Goal: Task Accomplishment & Management: Use online tool/utility

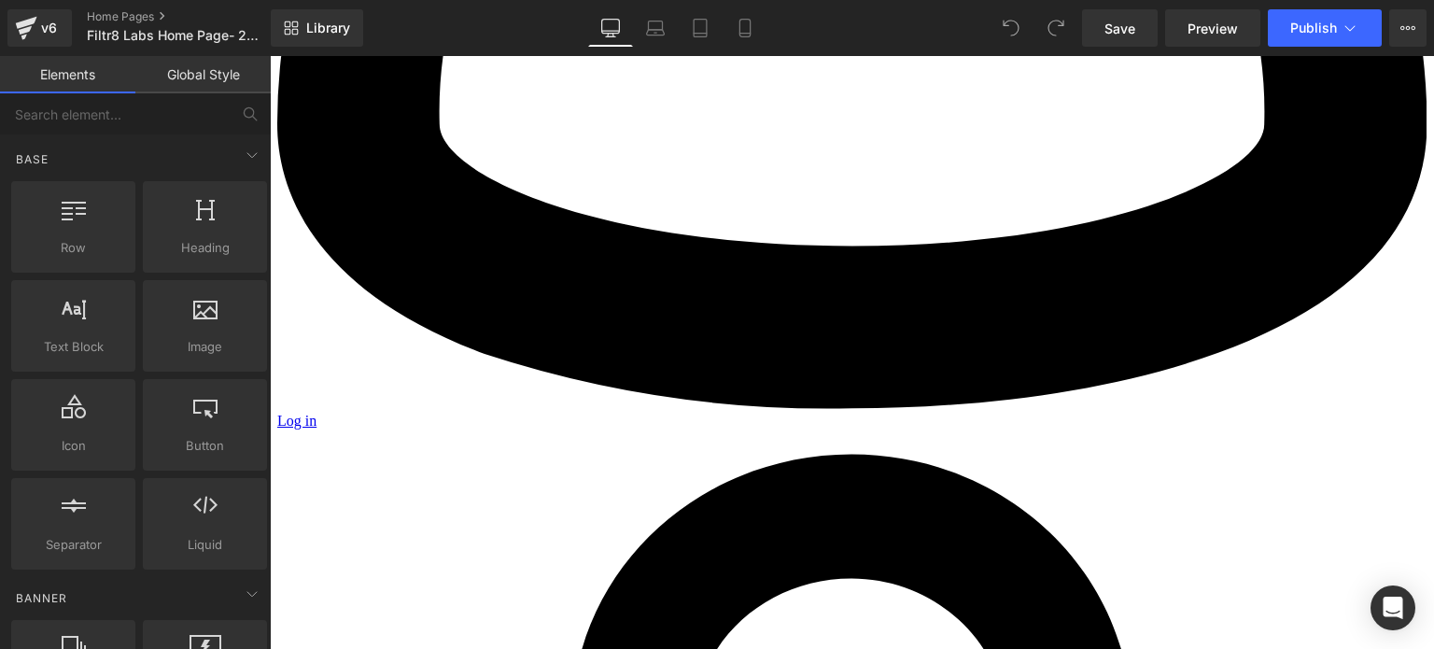
scroll to position [1961, 0]
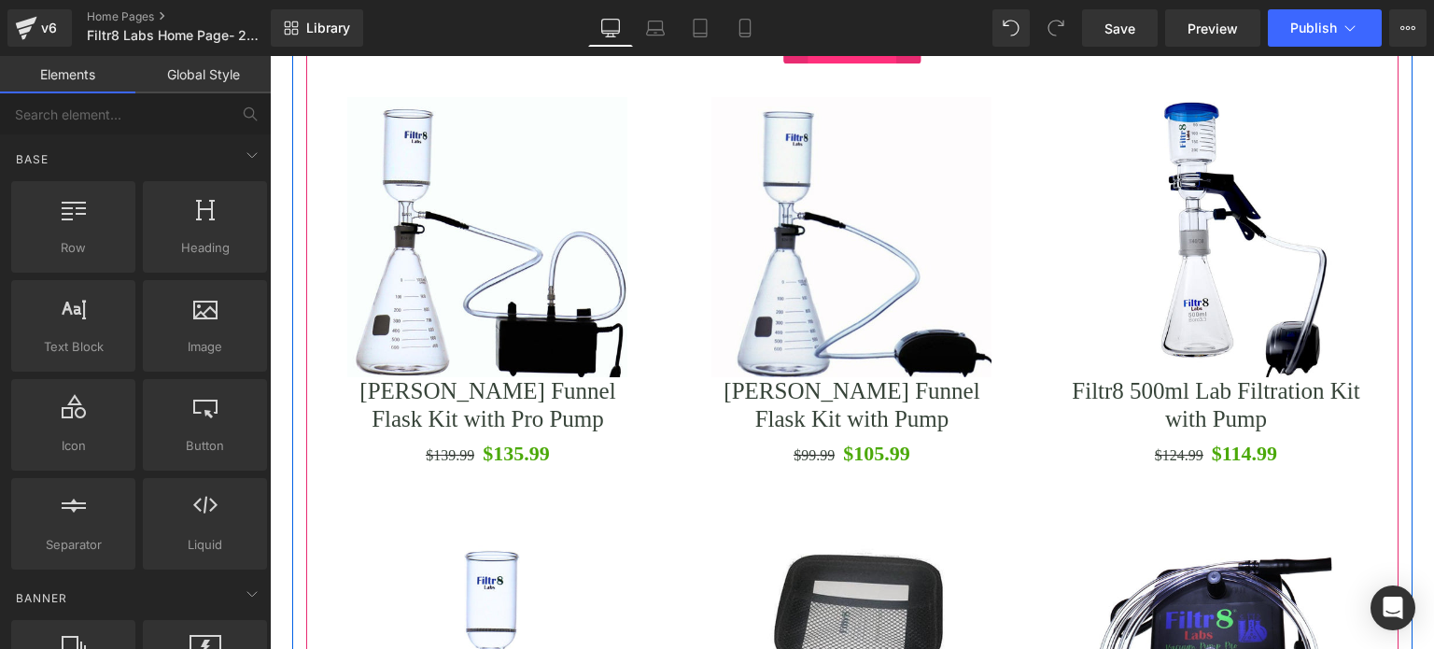
click at [826, 63] on span "Product List" at bounding box center [852, 49] width 89 height 28
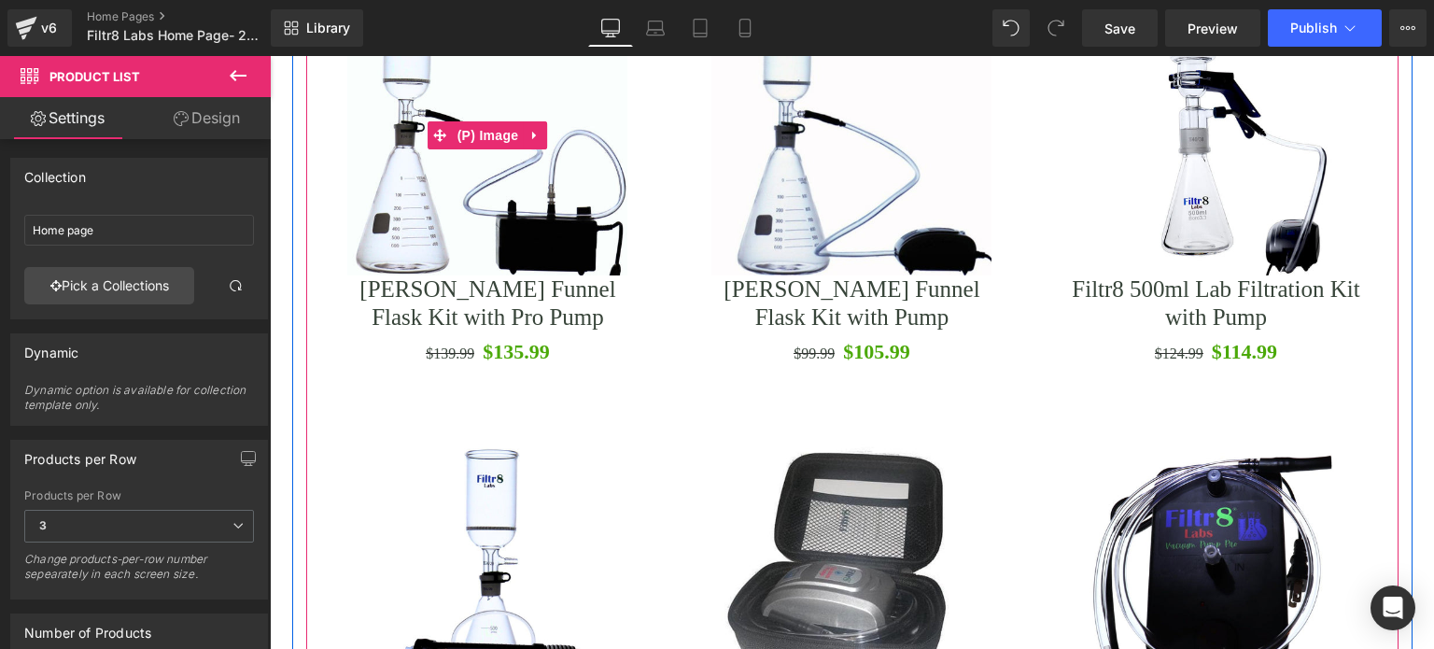
scroll to position [2054, 0]
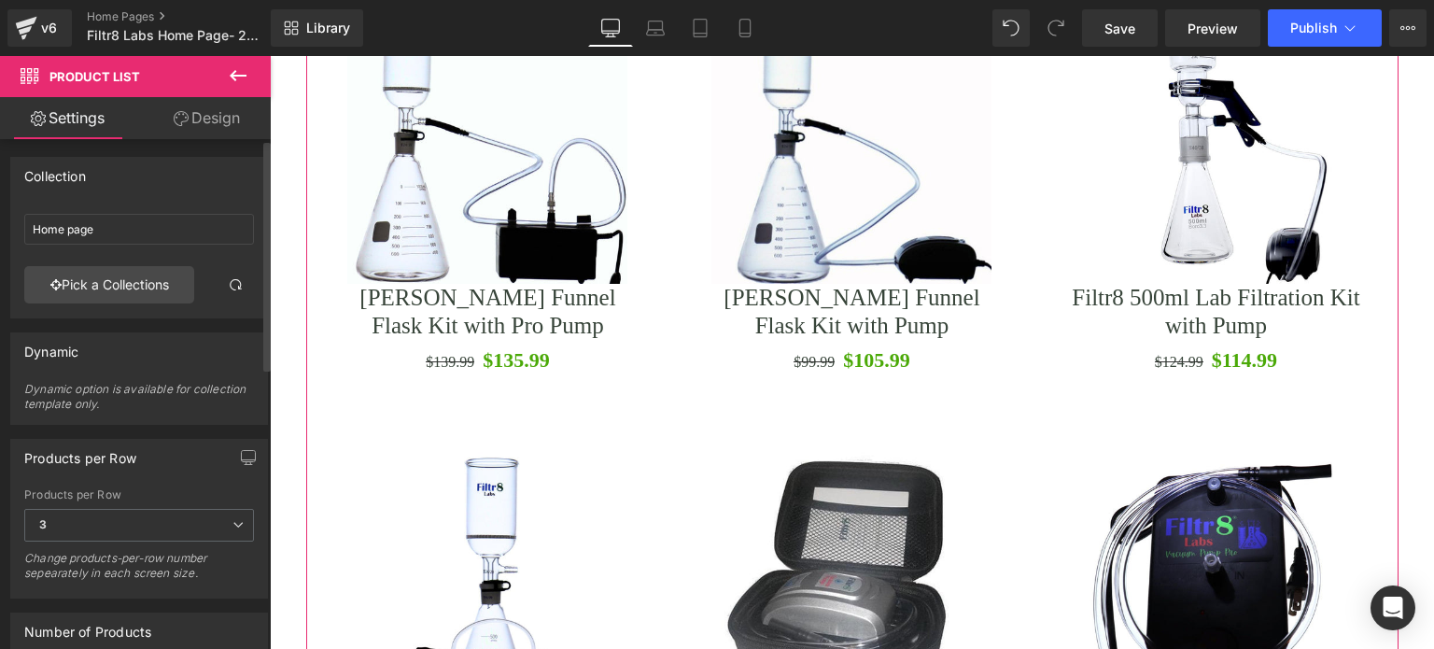
scroll to position [0, 0]
click at [201, 120] on link "Design" at bounding box center [206, 118] width 135 height 42
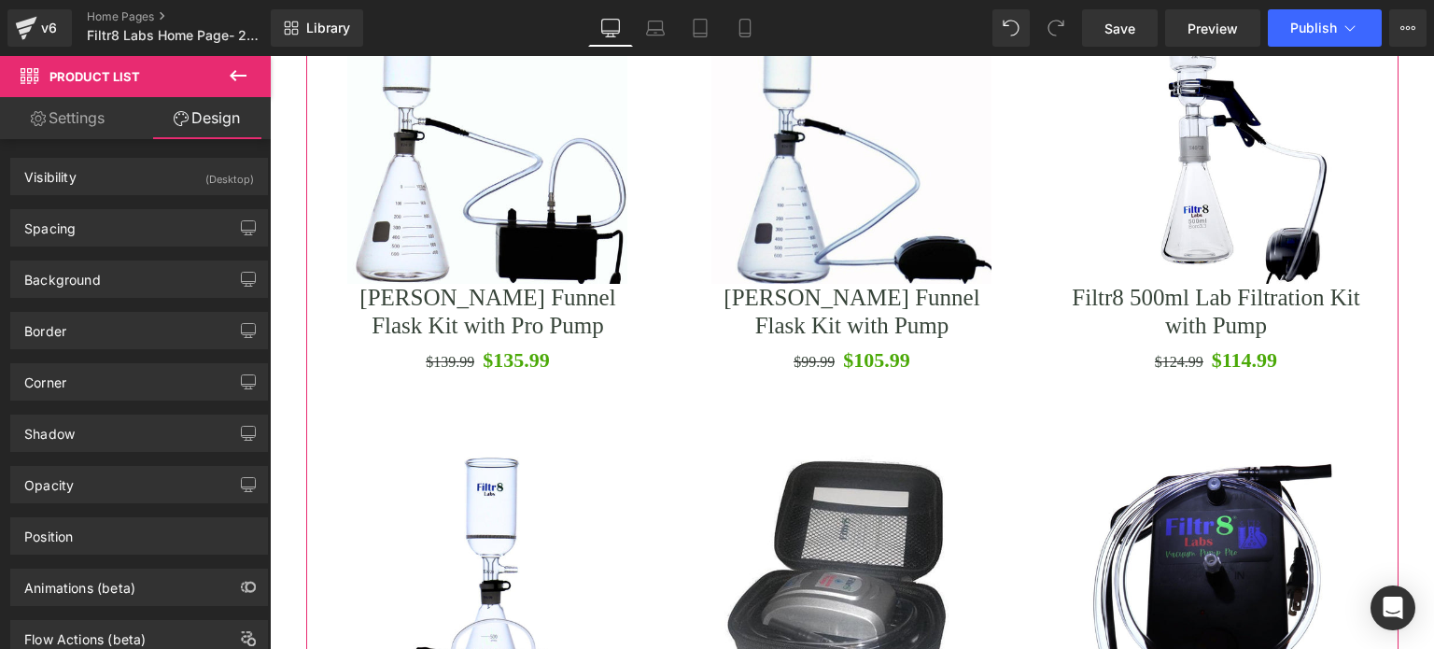
click at [67, 113] on link "Settings" at bounding box center [67, 118] width 135 height 42
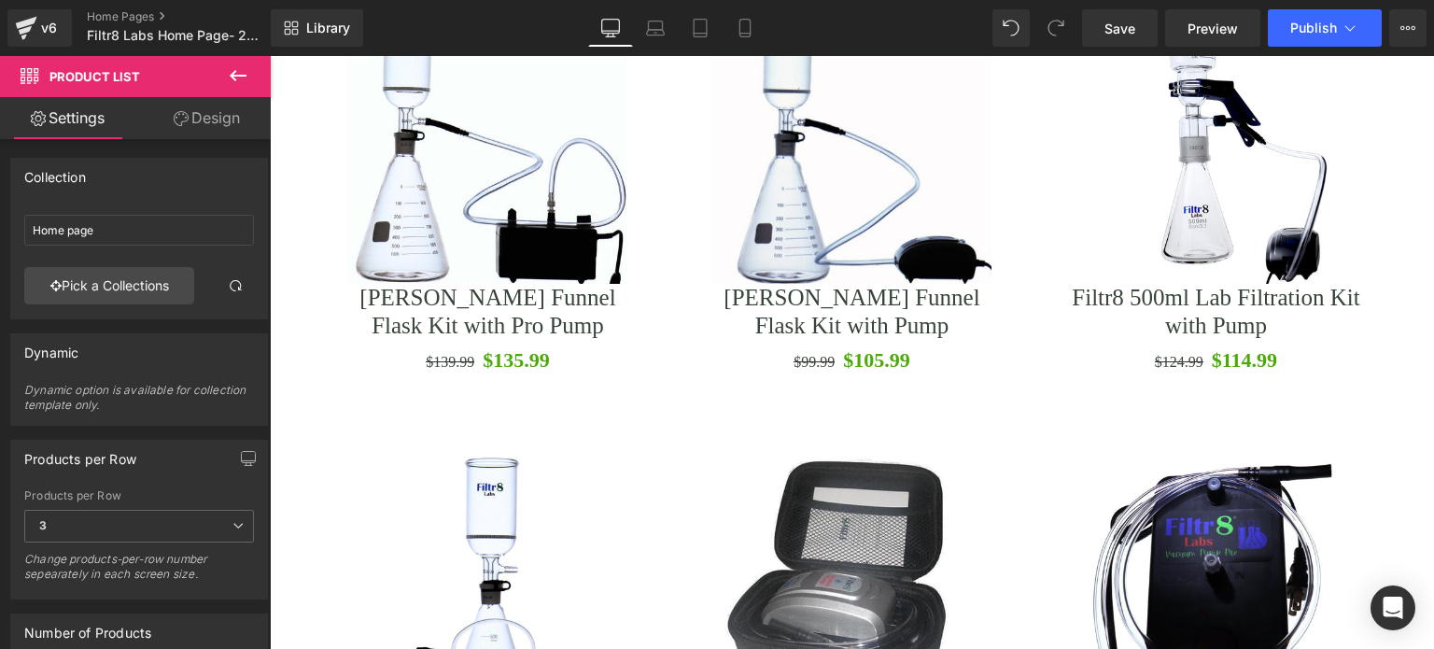
click at [232, 68] on icon at bounding box center [238, 75] width 22 height 22
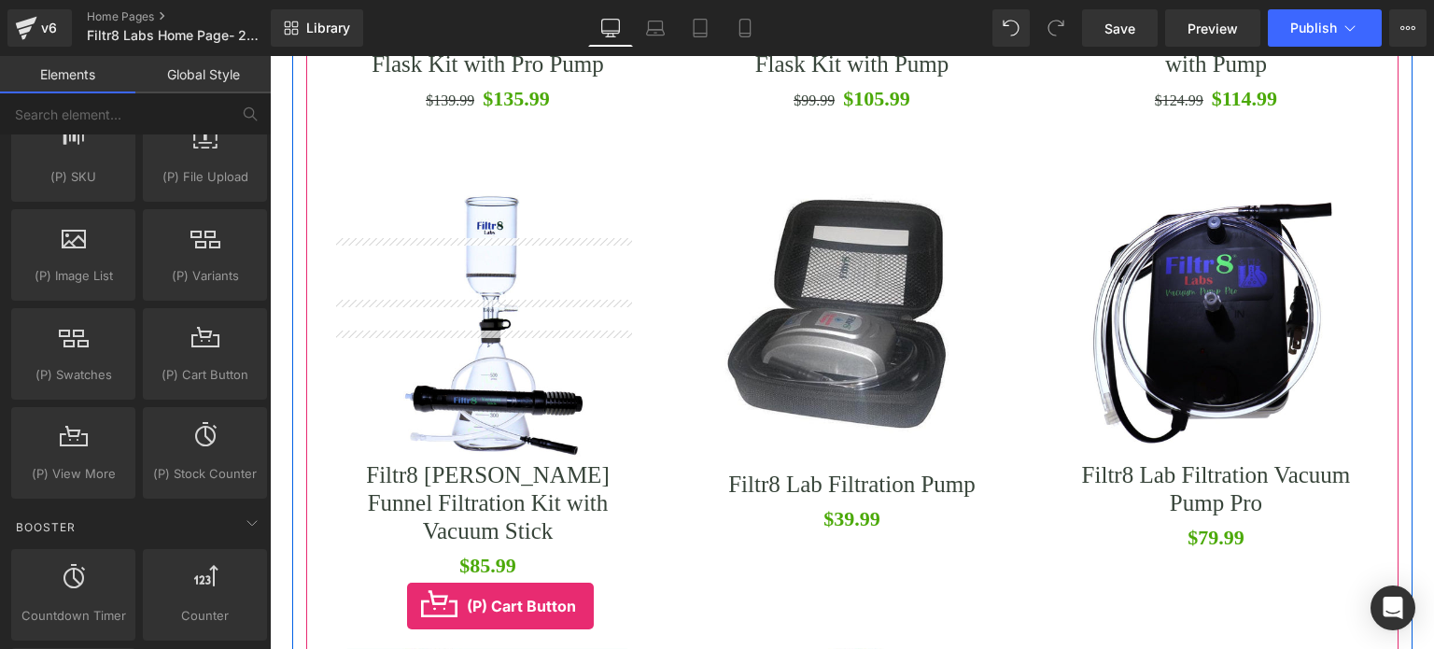
scroll to position [2371, 0]
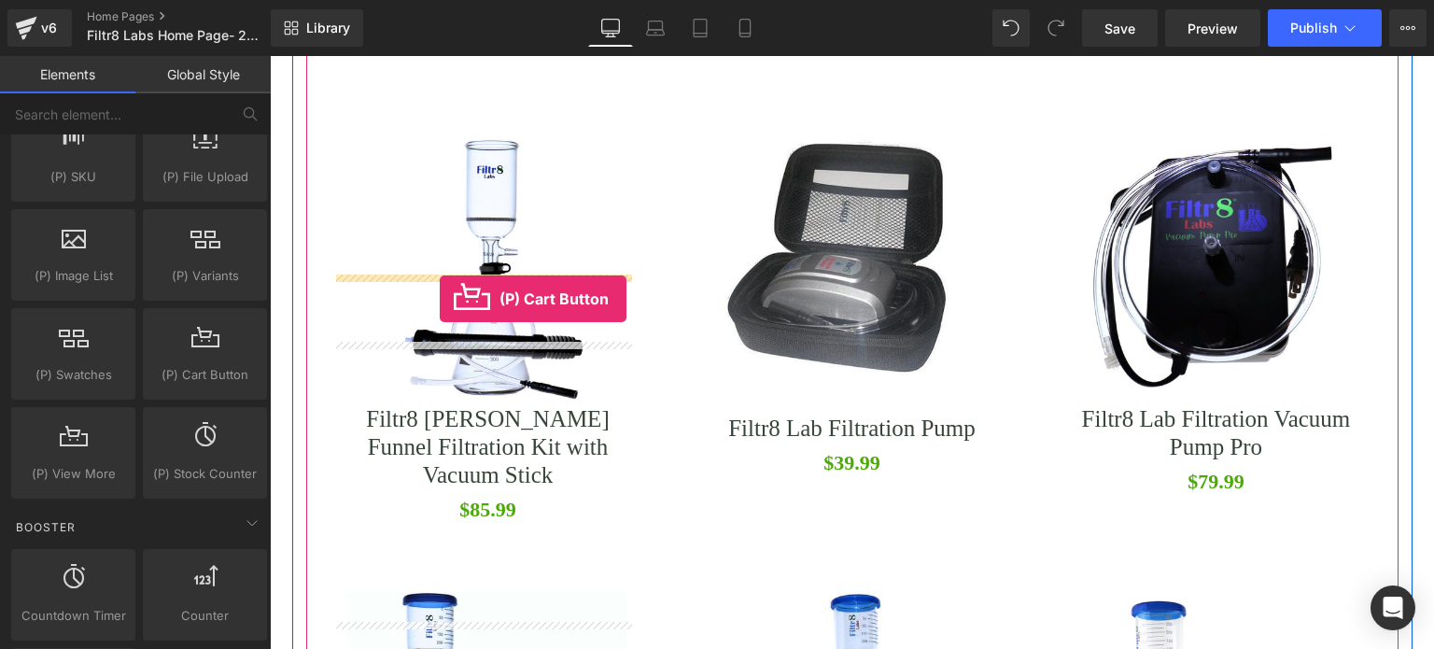
drag, startPoint x: 447, startPoint y: 406, endPoint x: 440, endPoint y: 299, distance: 107.6
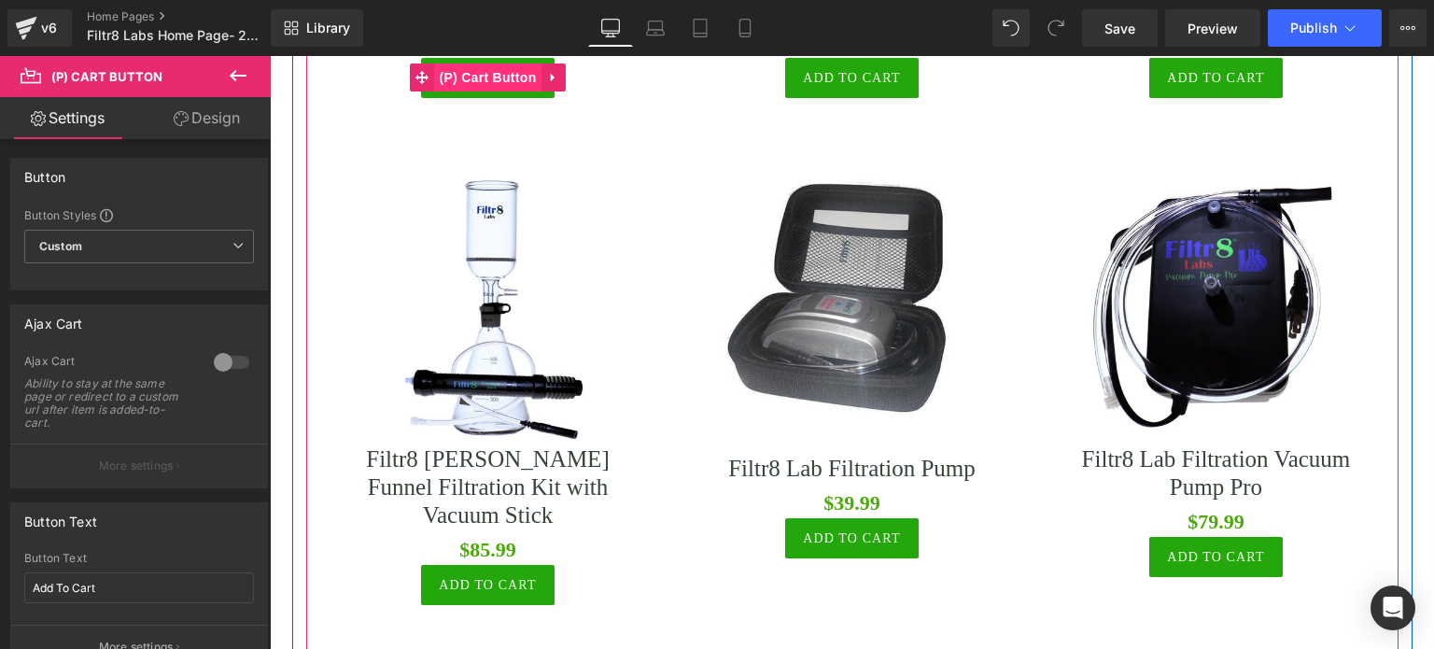
click at [504, 91] on span "(P) Cart Button" at bounding box center [487, 77] width 106 height 28
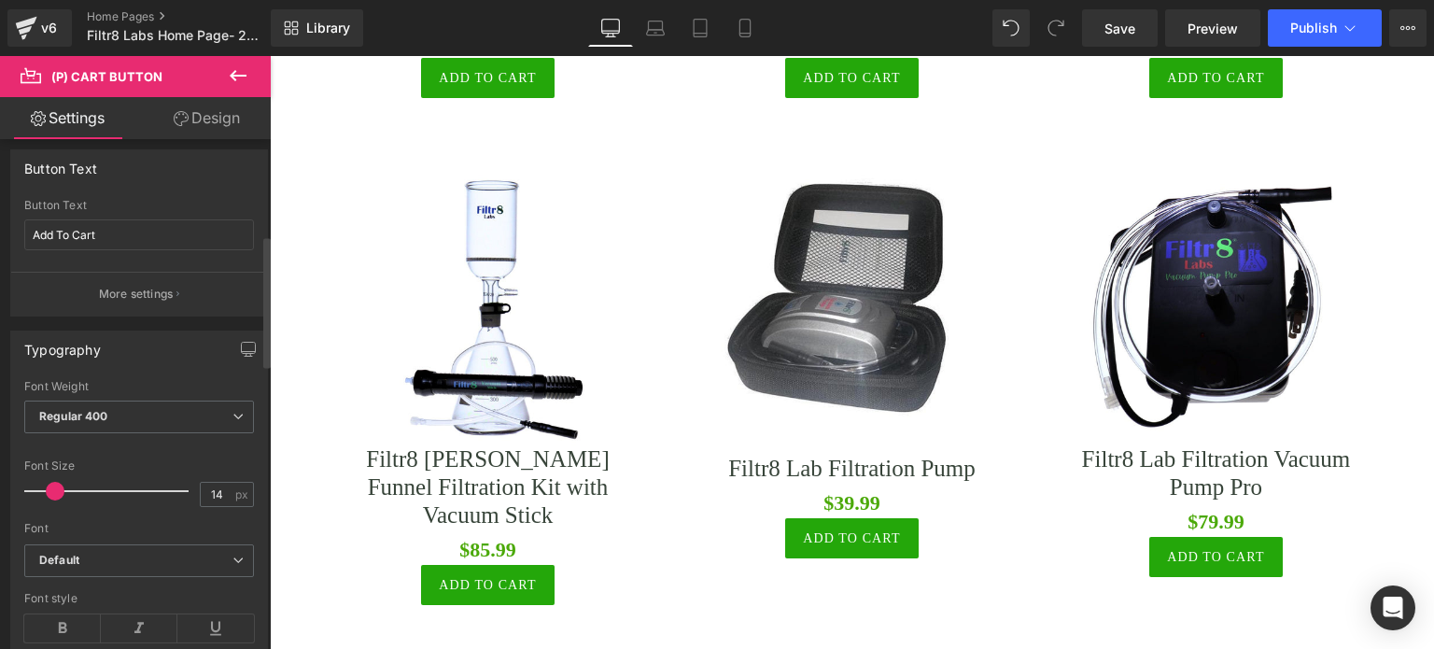
scroll to position [373, 0]
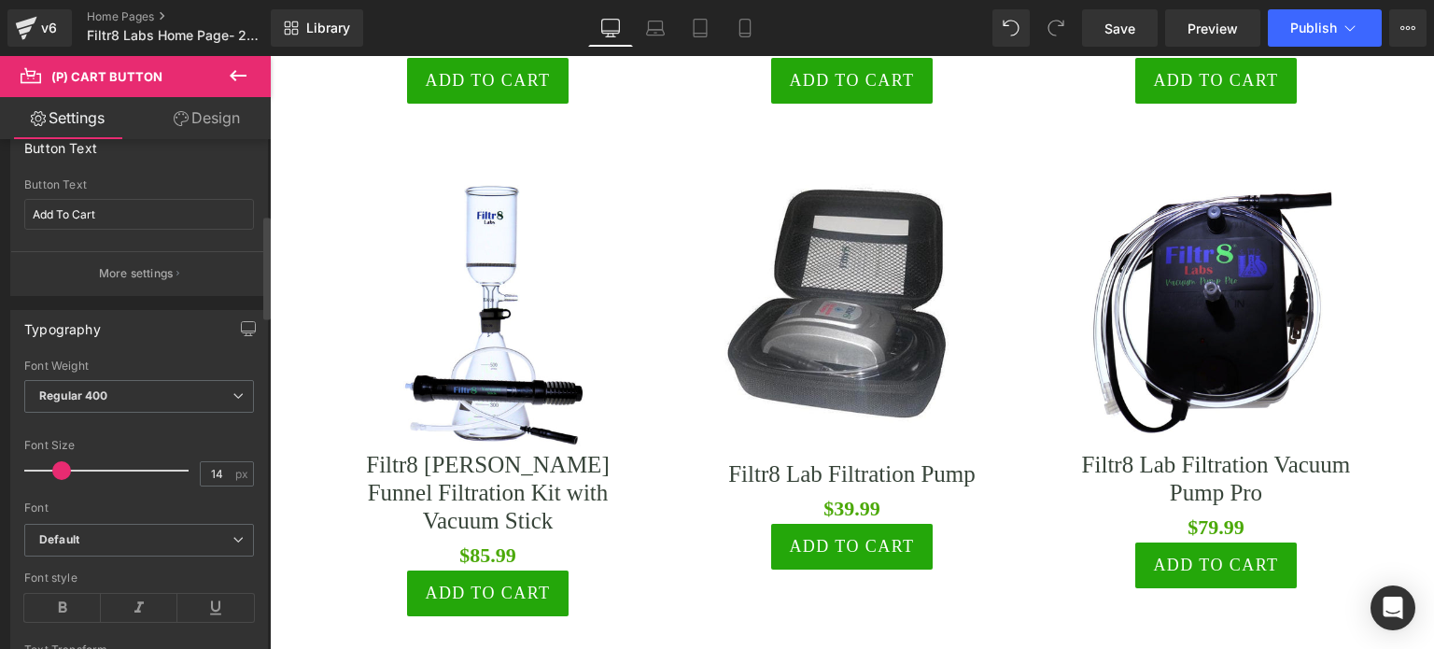
click at [59, 466] on span at bounding box center [61, 470] width 19 height 19
click at [217, 116] on link "Design" at bounding box center [206, 118] width 135 height 42
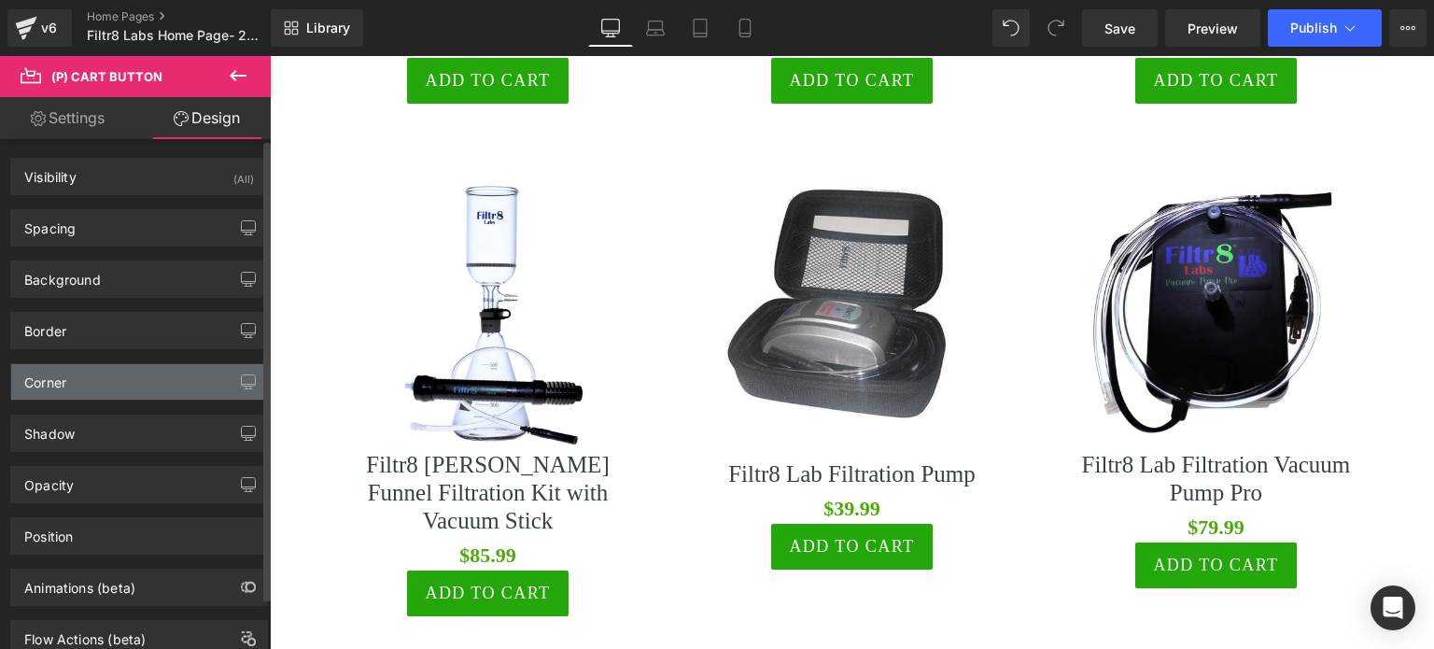
click at [168, 372] on div "Corner" at bounding box center [139, 381] width 256 height 35
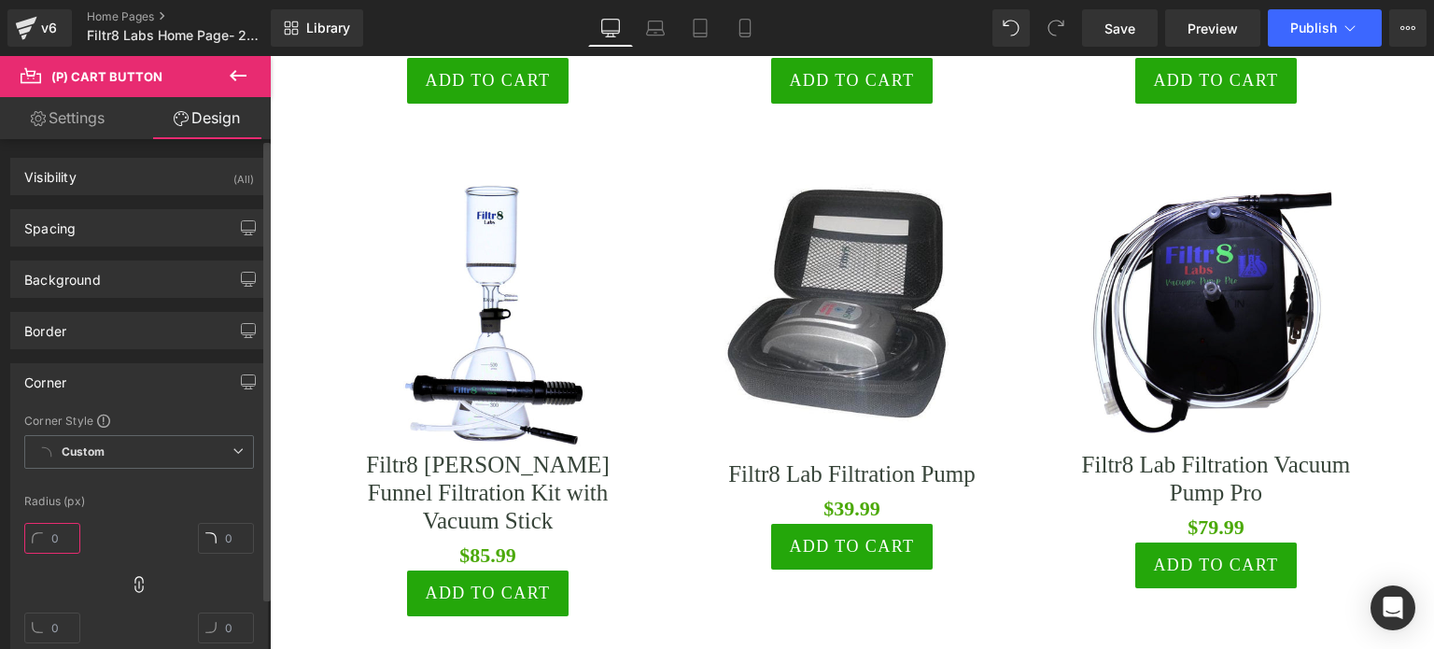
click at [68, 541] on input "text" at bounding box center [52, 538] width 56 height 31
type input "28"
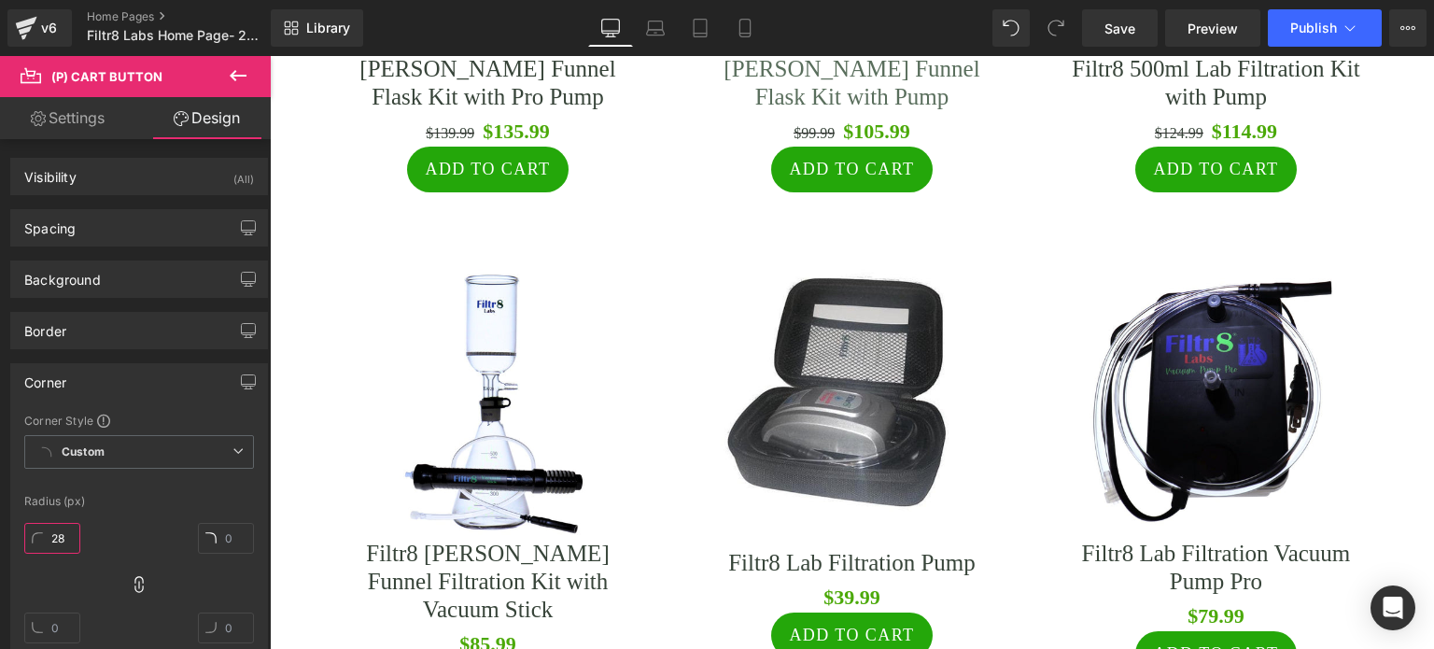
scroll to position [2278, 0]
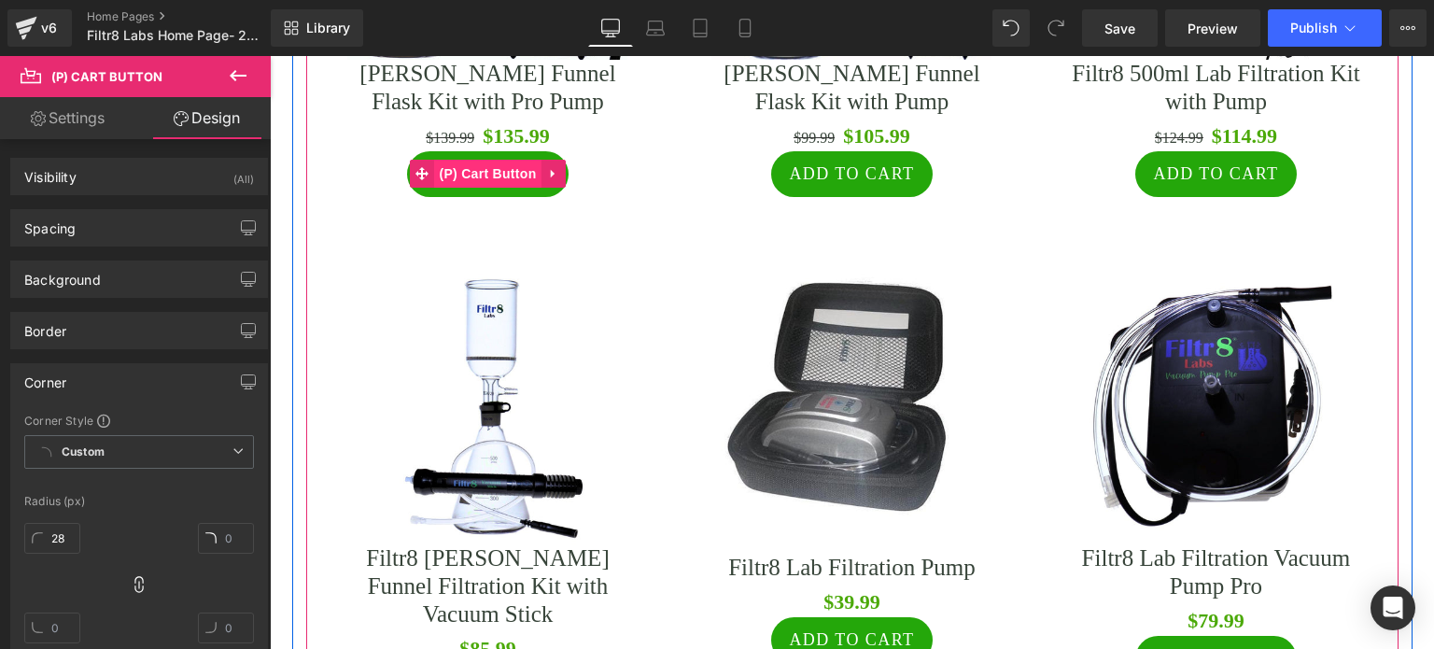
click at [460, 188] on span "(P) Cart Button" at bounding box center [487, 174] width 106 height 28
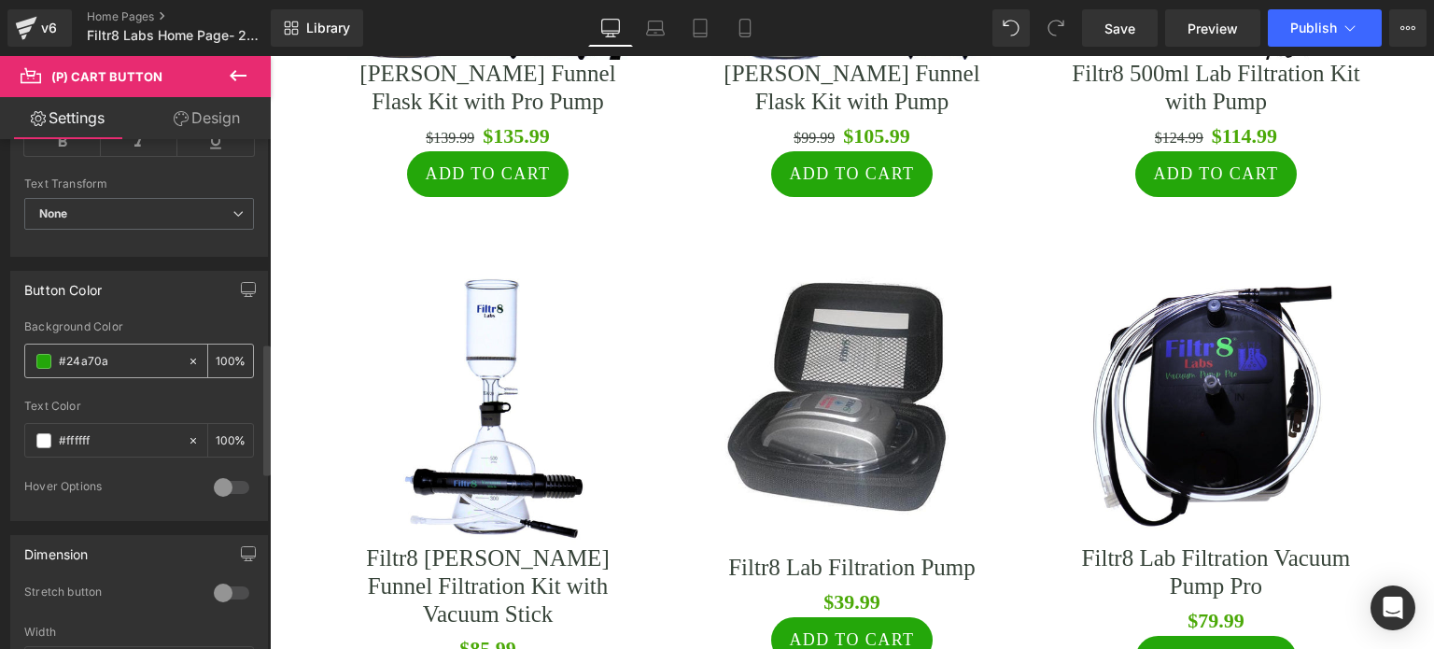
scroll to position [840, 0]
click at [47, 353] on span at bounding box center [43, 360] width 15 height 15
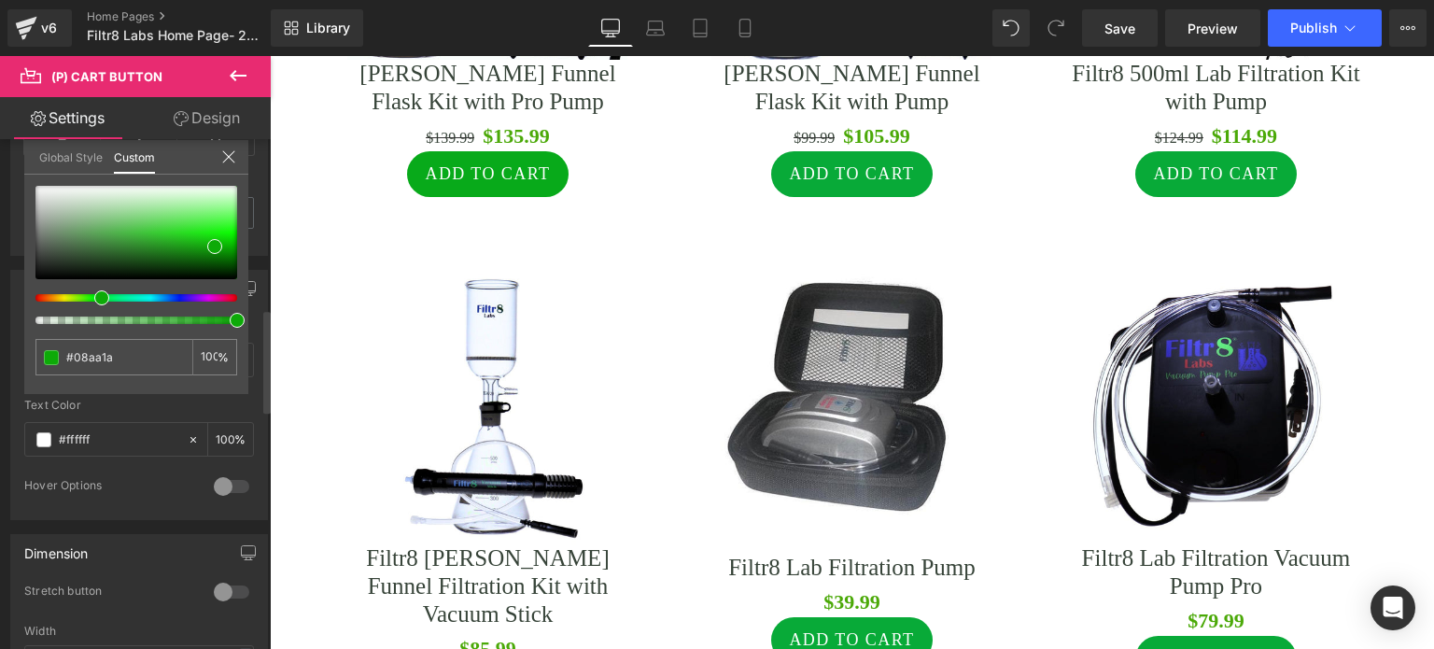
click at [92, 306] on div at bounding box center [136, 255] width 202 height 138
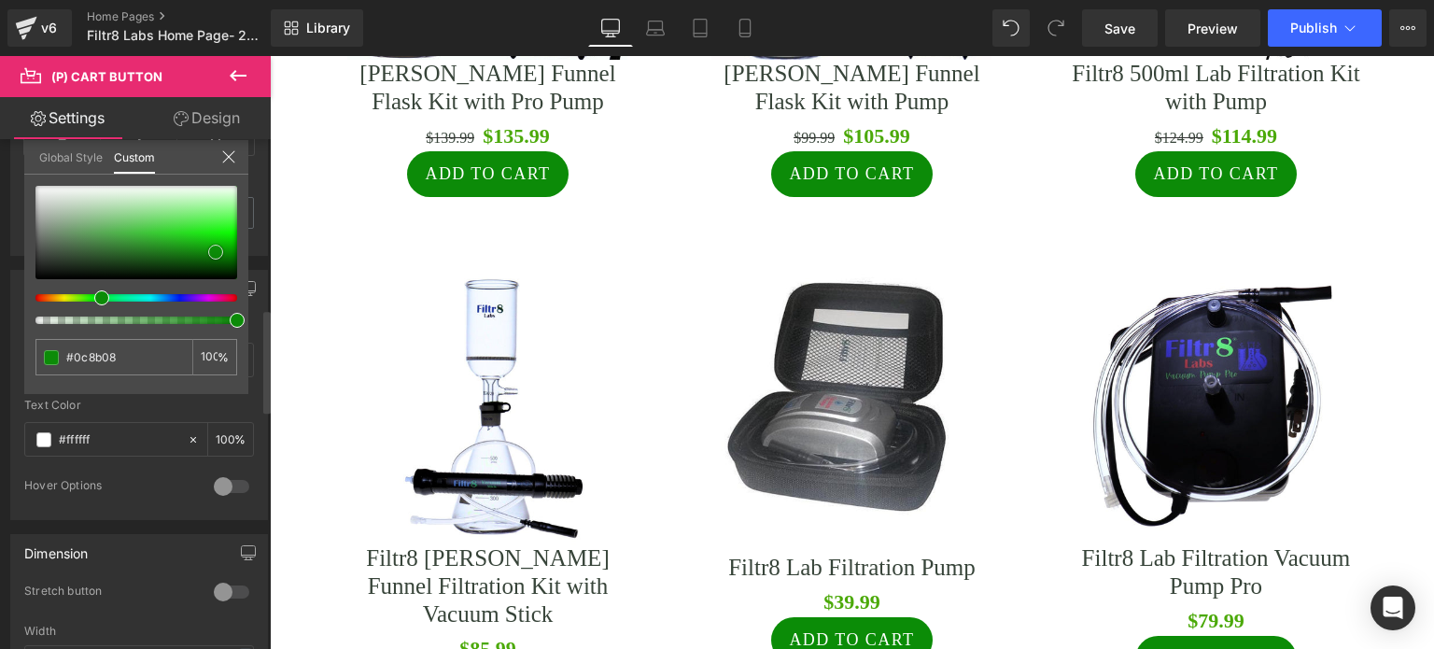
click at [214, 251] on span at bounding box center [215, 252] width 15 height 15
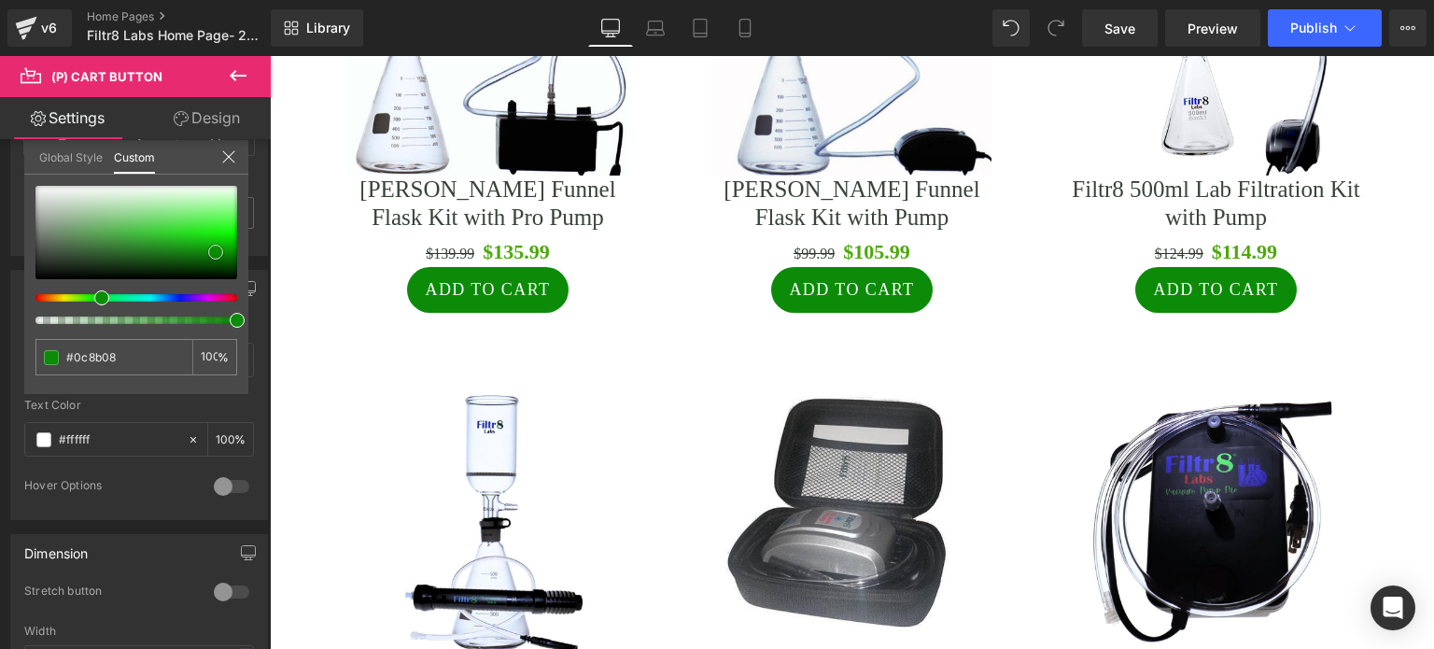
scroll to position [2091, 0]
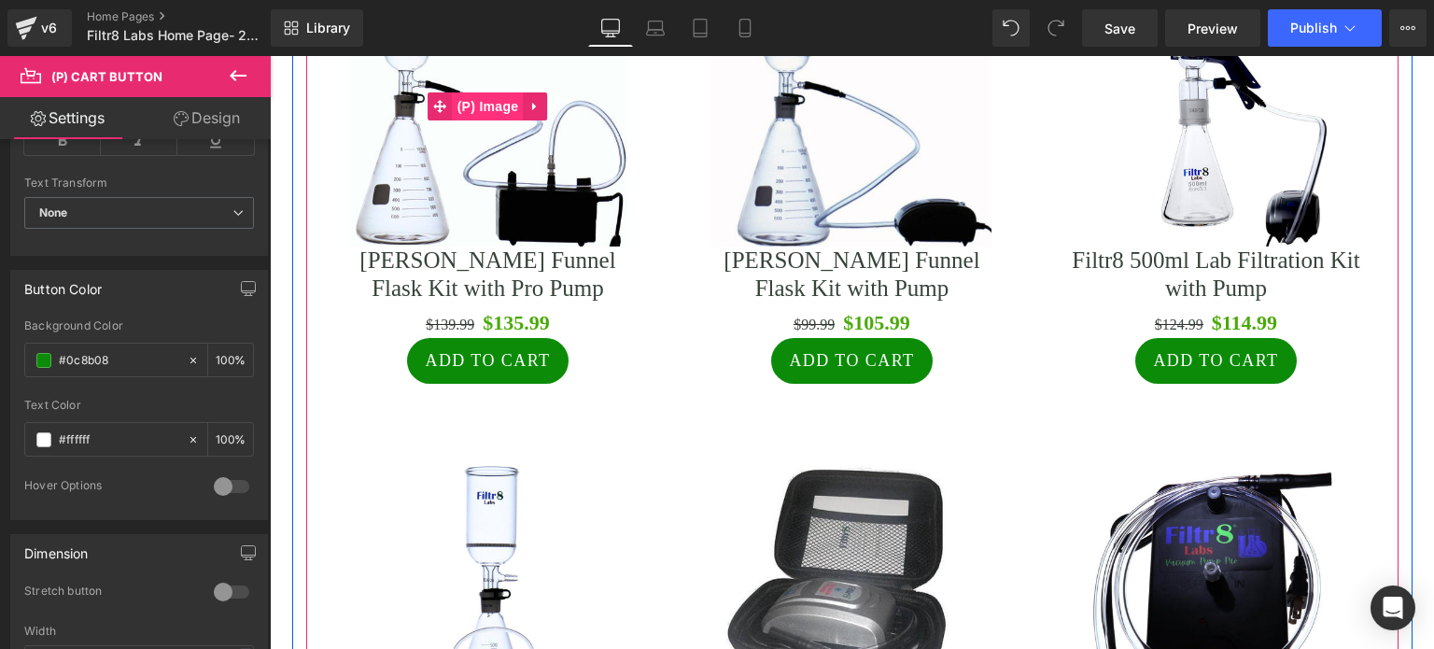
click at [491, 120] on span "(P) Image" at bounding box center [488, 106] width 71 height 28
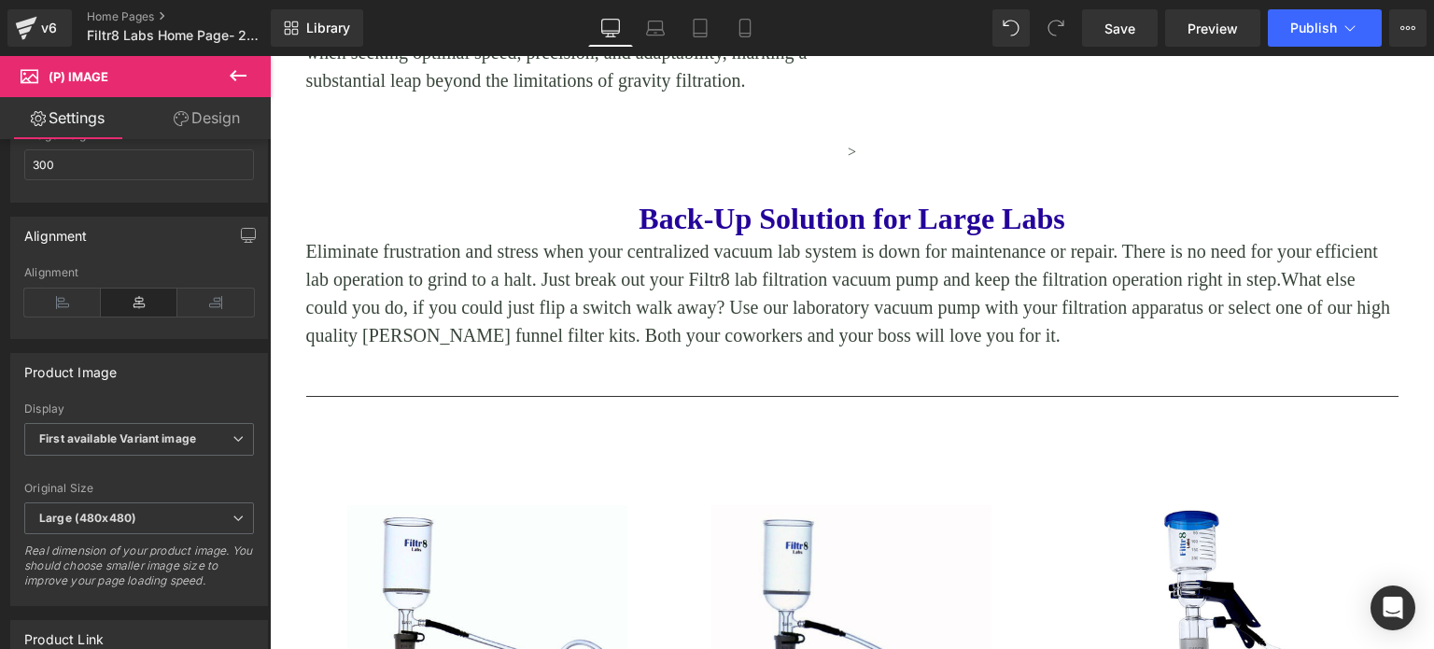
scroll to position [1531, 0]
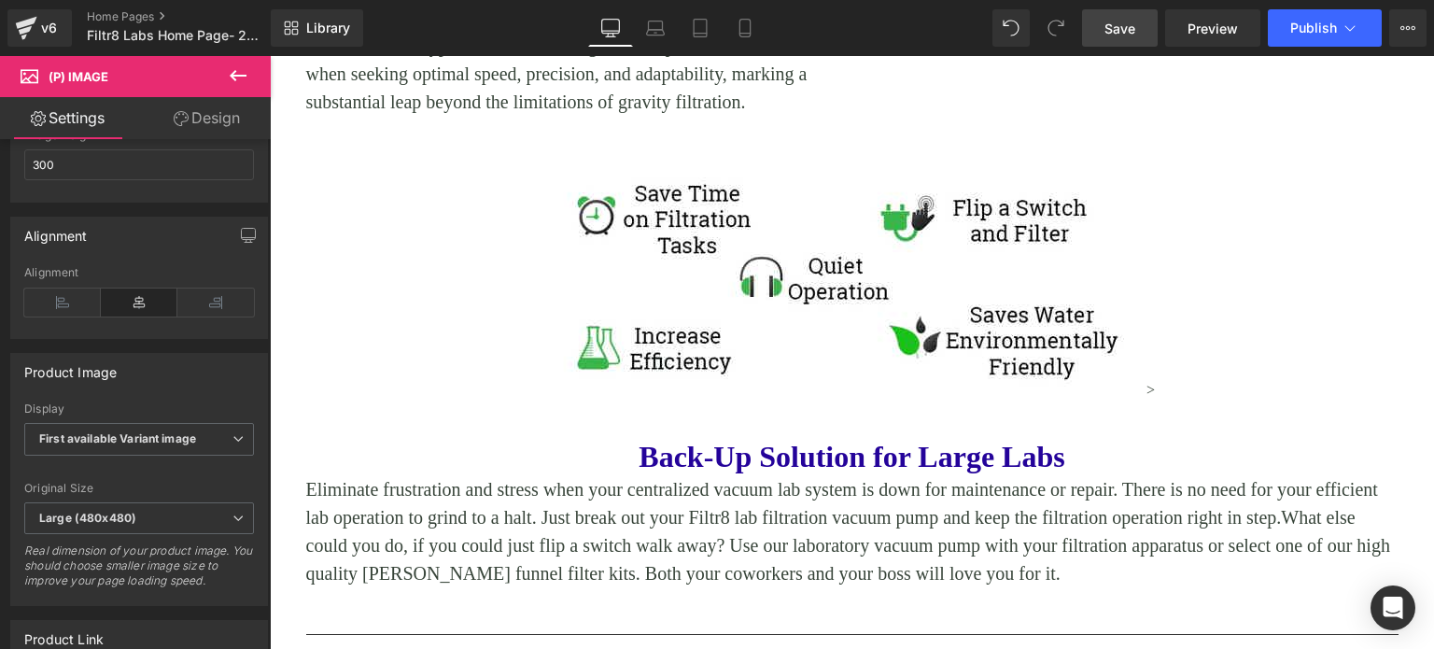
click at [1120, 25] on span "Save" at bounding box center [1119, 29] width 31 height 20
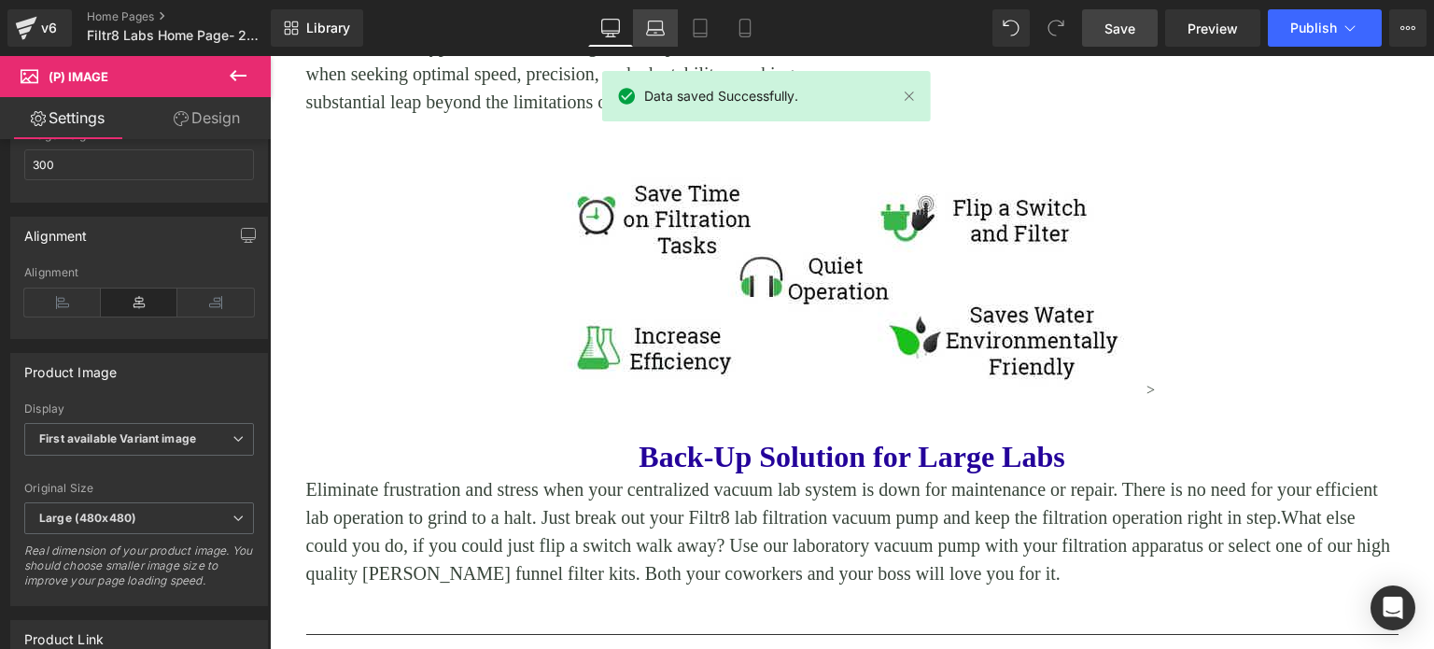
click at [660, 29] on icon at bounding box center [655, 28] width 19 height 19
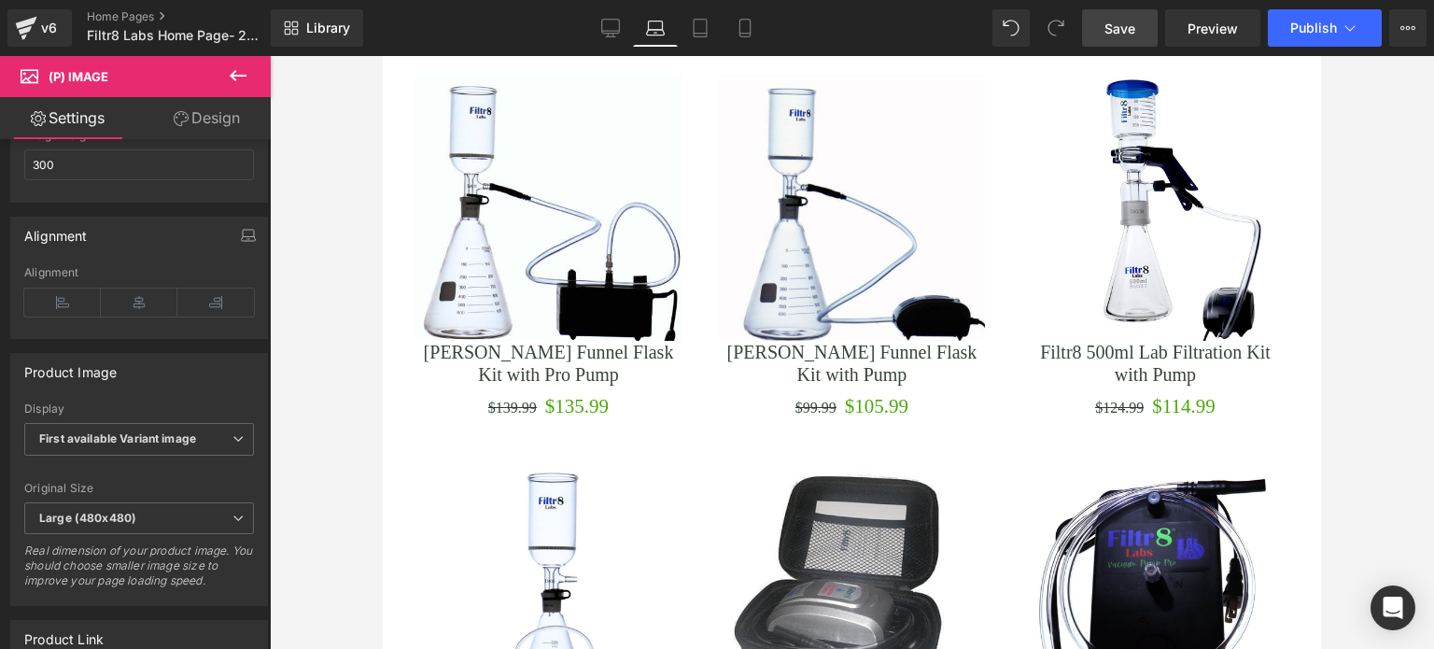
scroll to position [2241, 0]
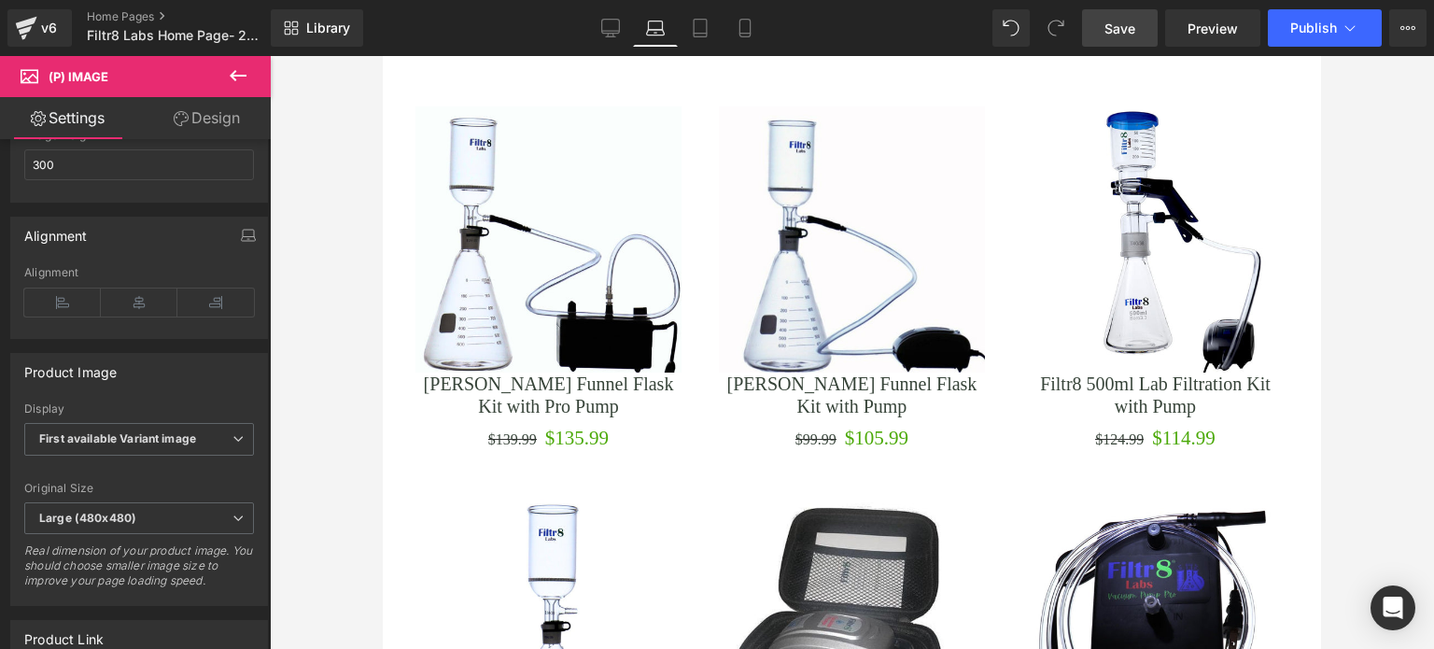
click at [232, 70] on icon at bounding box center [238, 75] width 22 height 22
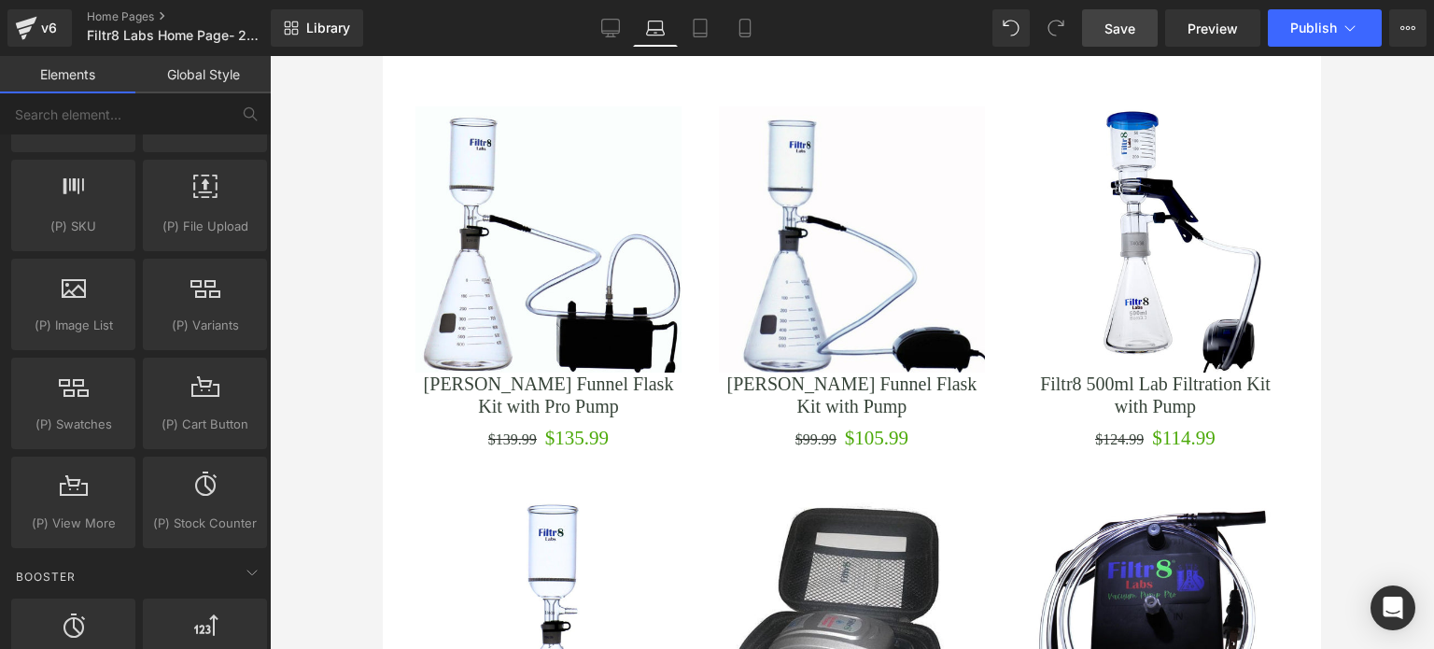
scroll to position [1995, 0]
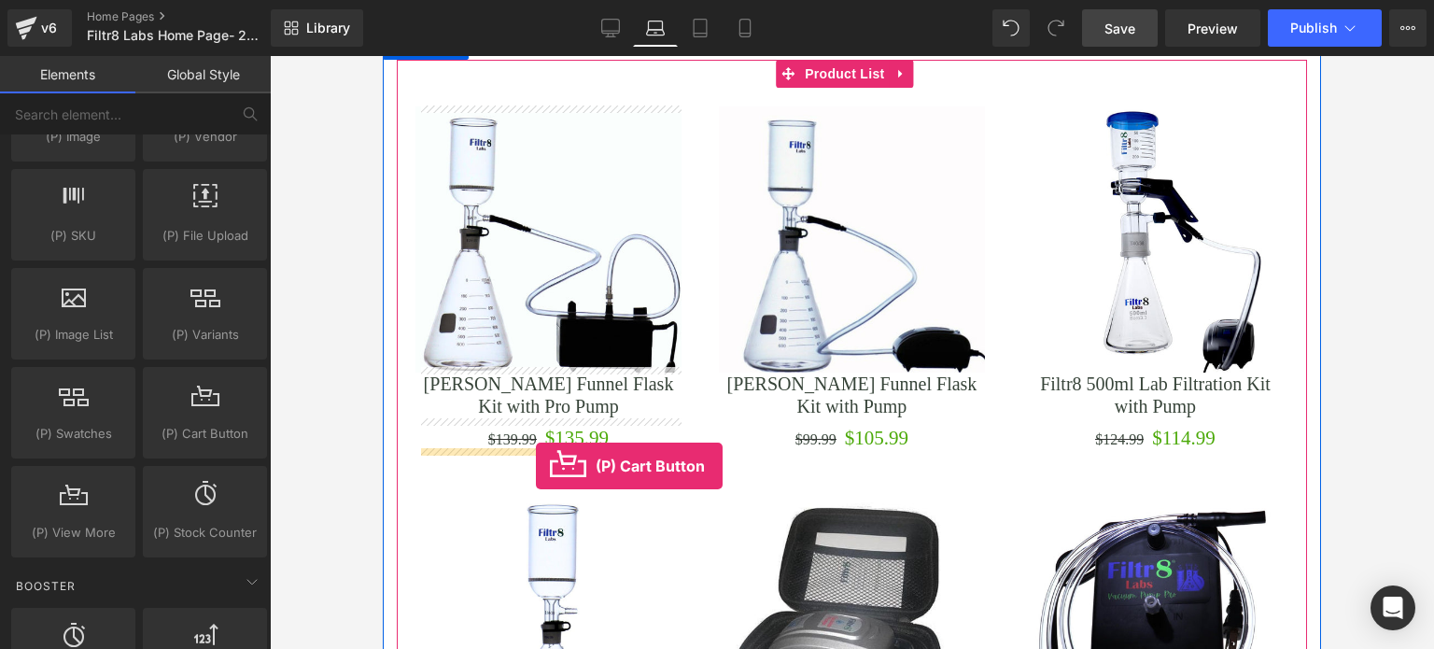
drag, startPoint x: 581, startPoint y: 458, endPoint x: 536, endPoint y: 466, distance: 45.4
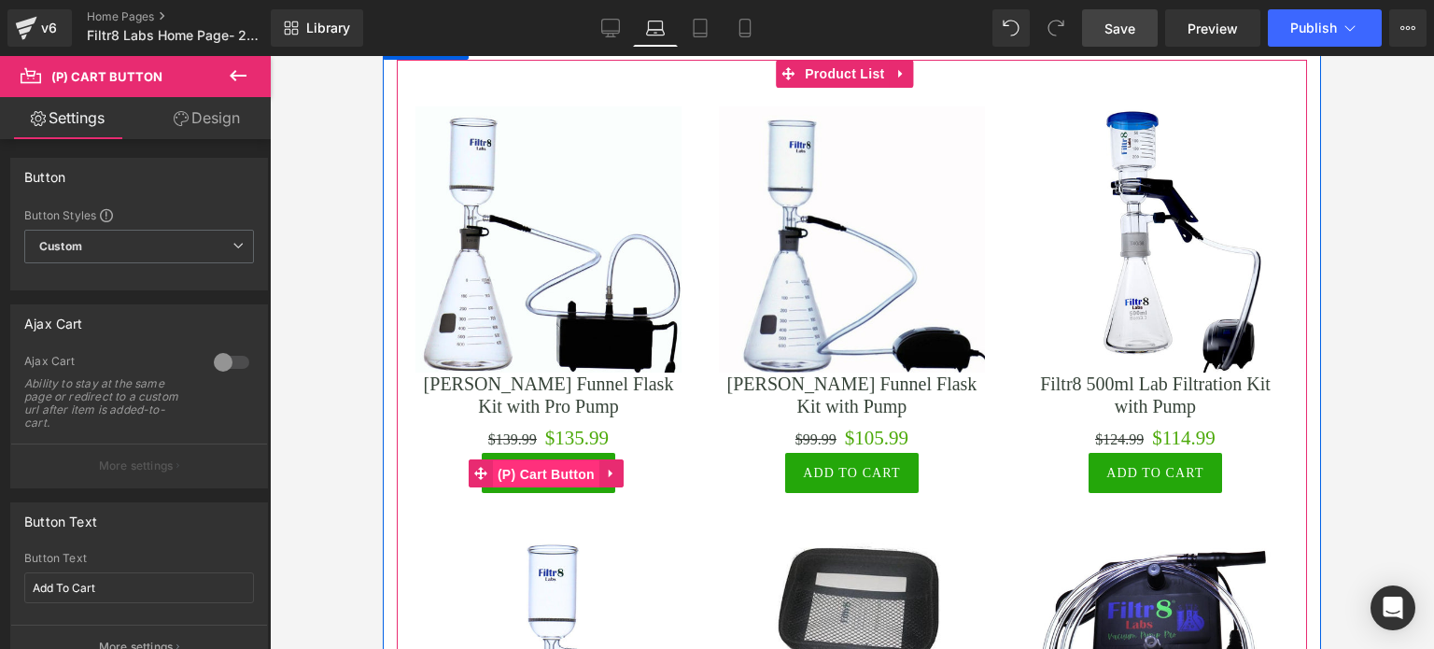
click at [547, 460] on span "(P) Cart Button" at bounding box center [546, 474] width 106 height 28
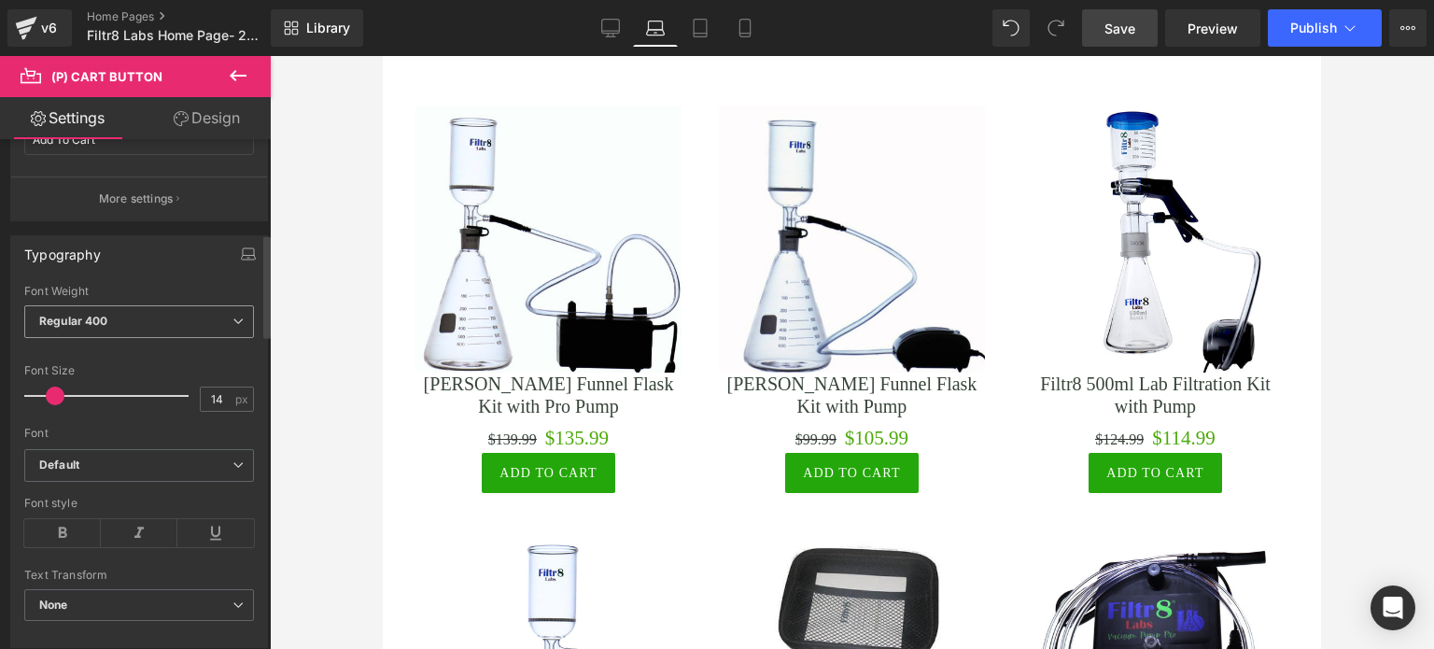
scroll to position [467, 0]
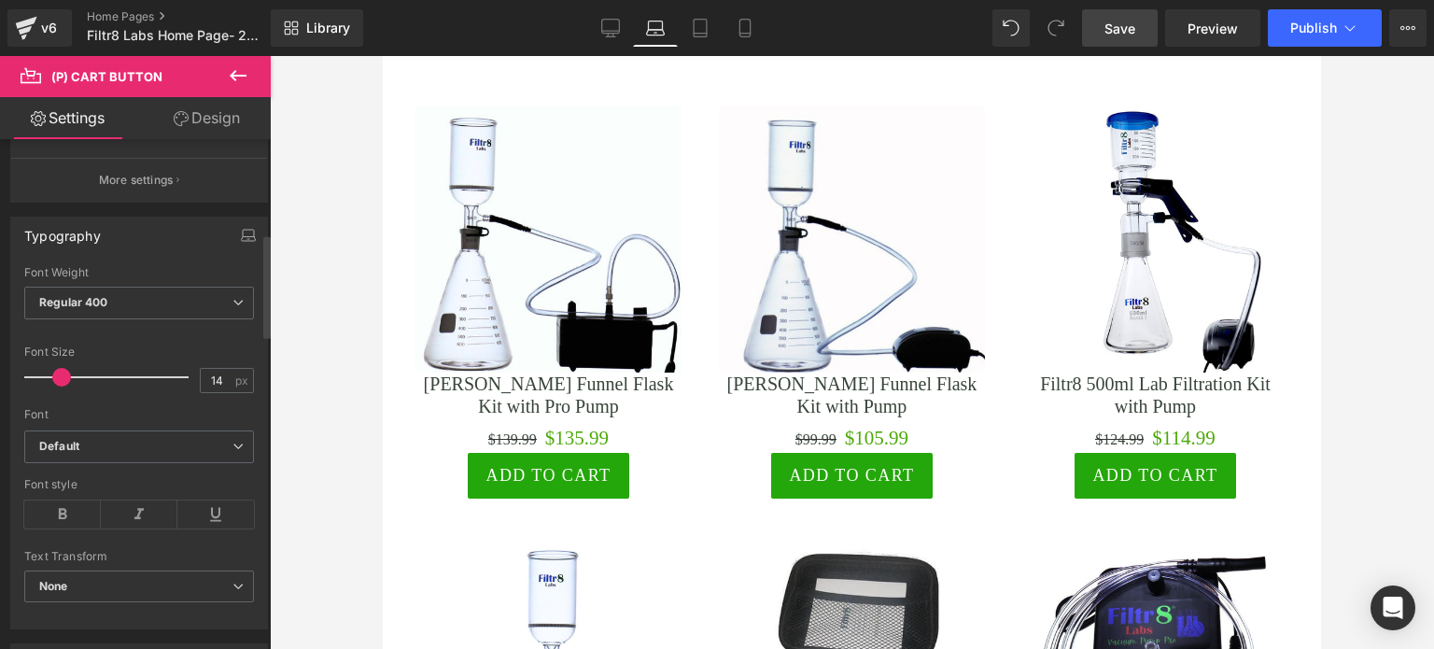
click at [58, 382] on span at bounding box center [61, 377] width 19 height 19
drag, startPoint x: 209, startPoint y: 122, endPoint x: 163, endPoint y: 344, distance: 225.9
click at [209, 122] on link "Design" at bounding box center [206, 118] width 135 height 42
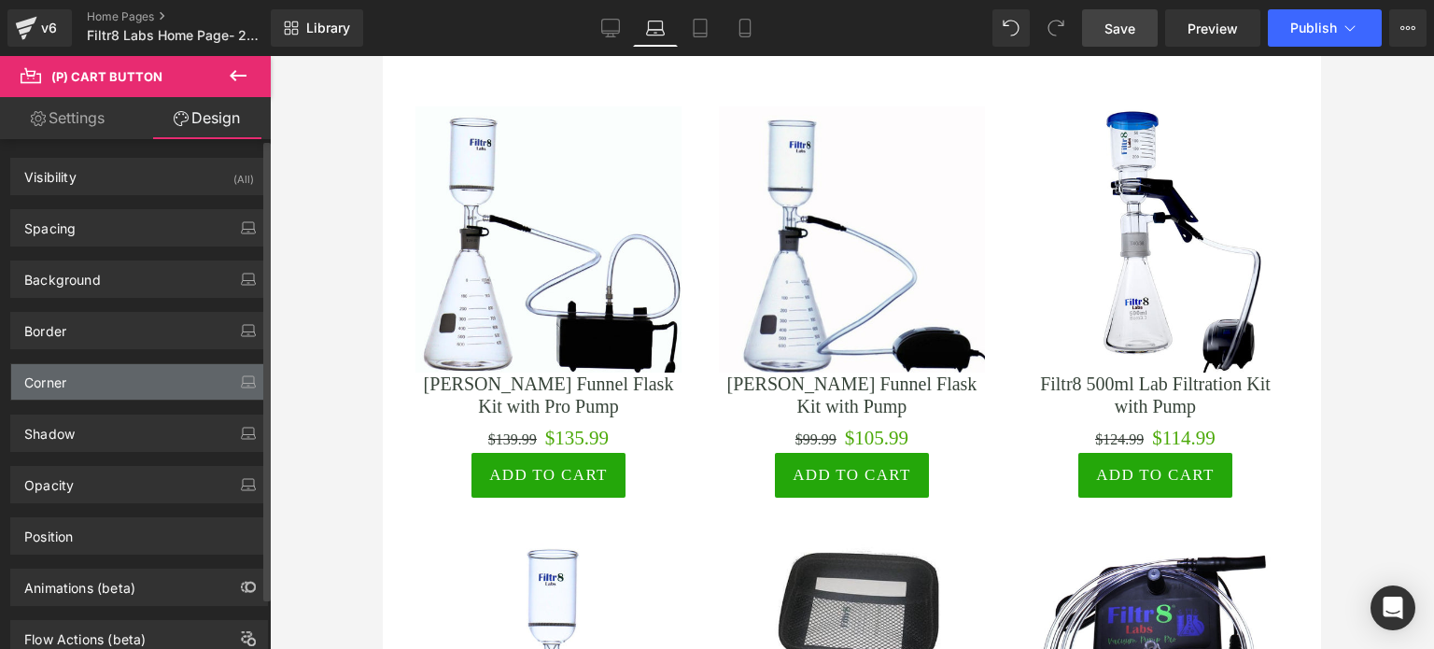
click at [108, 384] on div "Corner" at bounding box center [139, 381] width 256 height 35
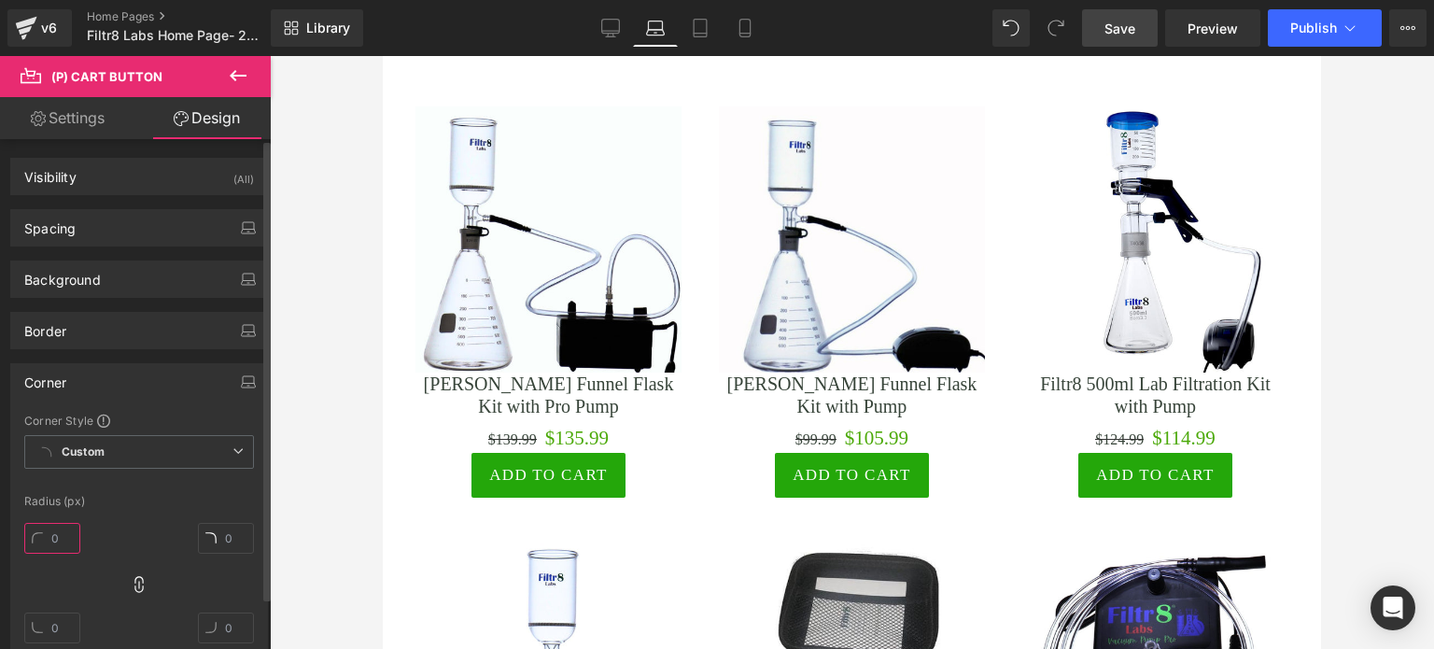
click at [74, 533] on input "text" at bounding box center [52, 538] width 56 height 31
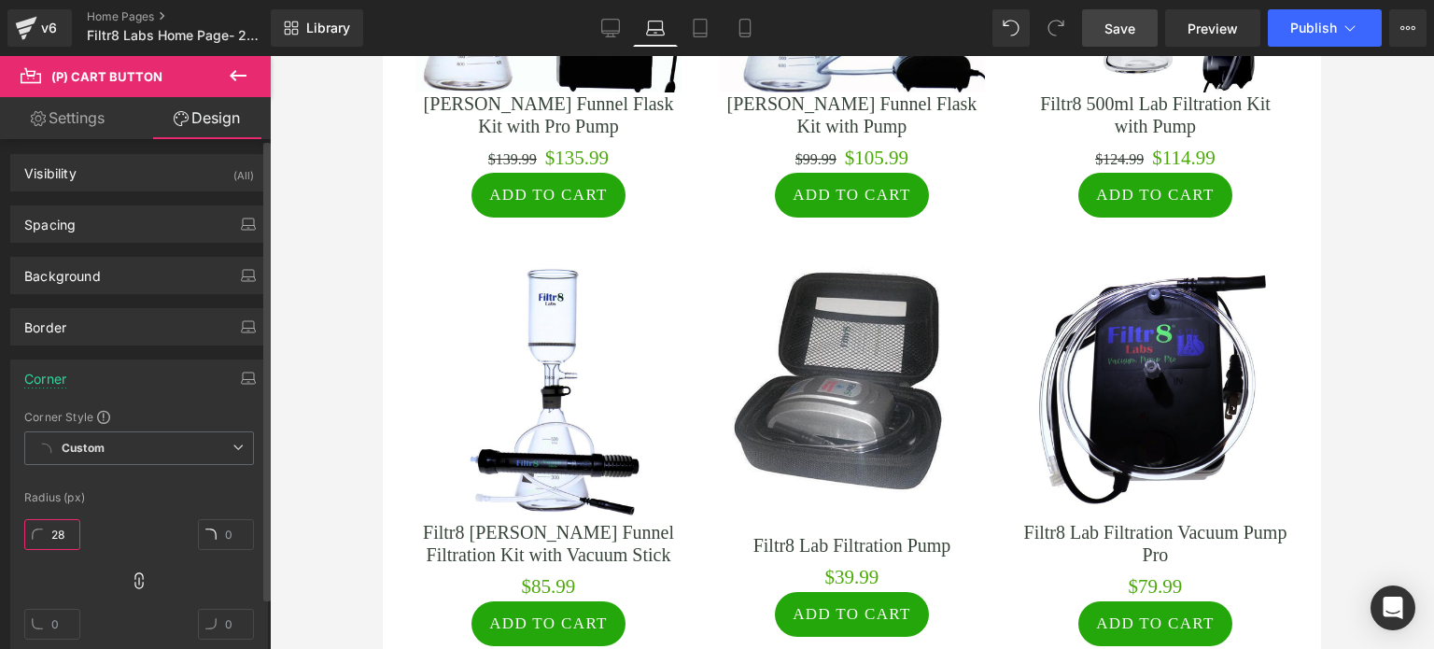
scroll to position [0, 0]
type input "28"
click at [57, 114] on link "Settings" at bounding box center [67, 118] width 135 height 42
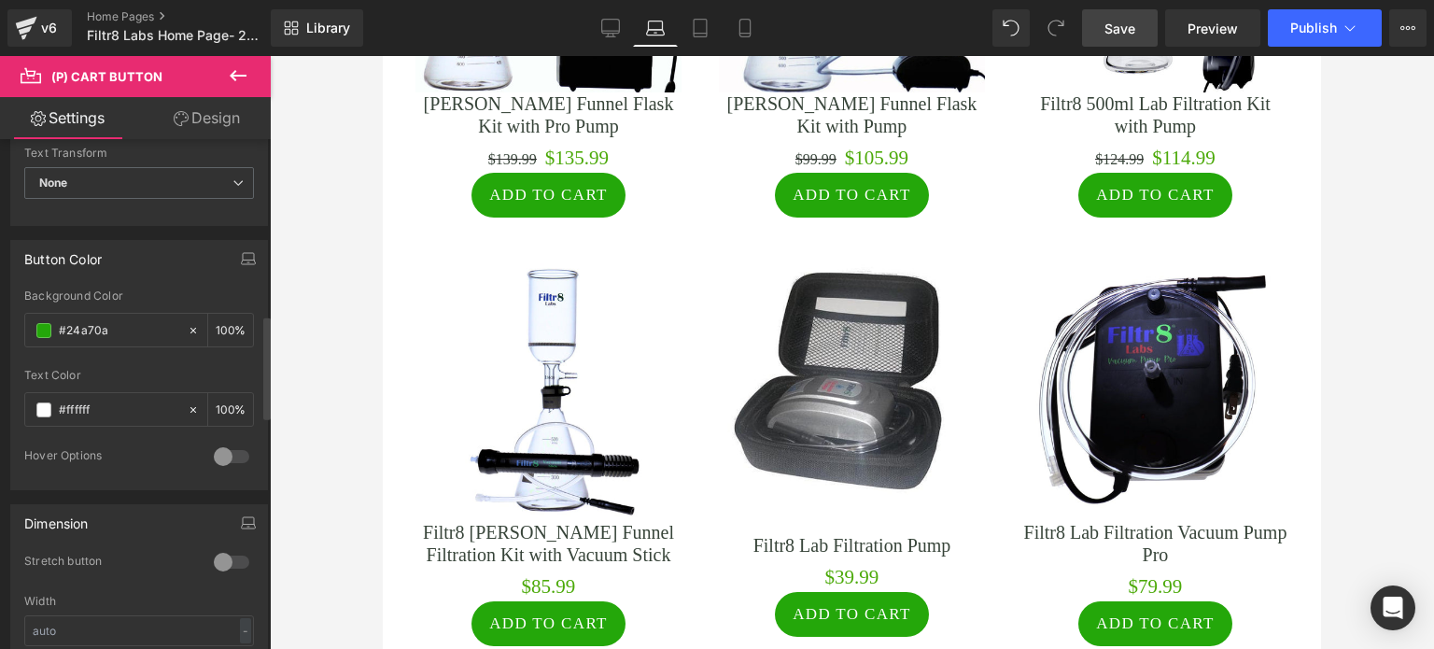
scroll to position [934, 0]
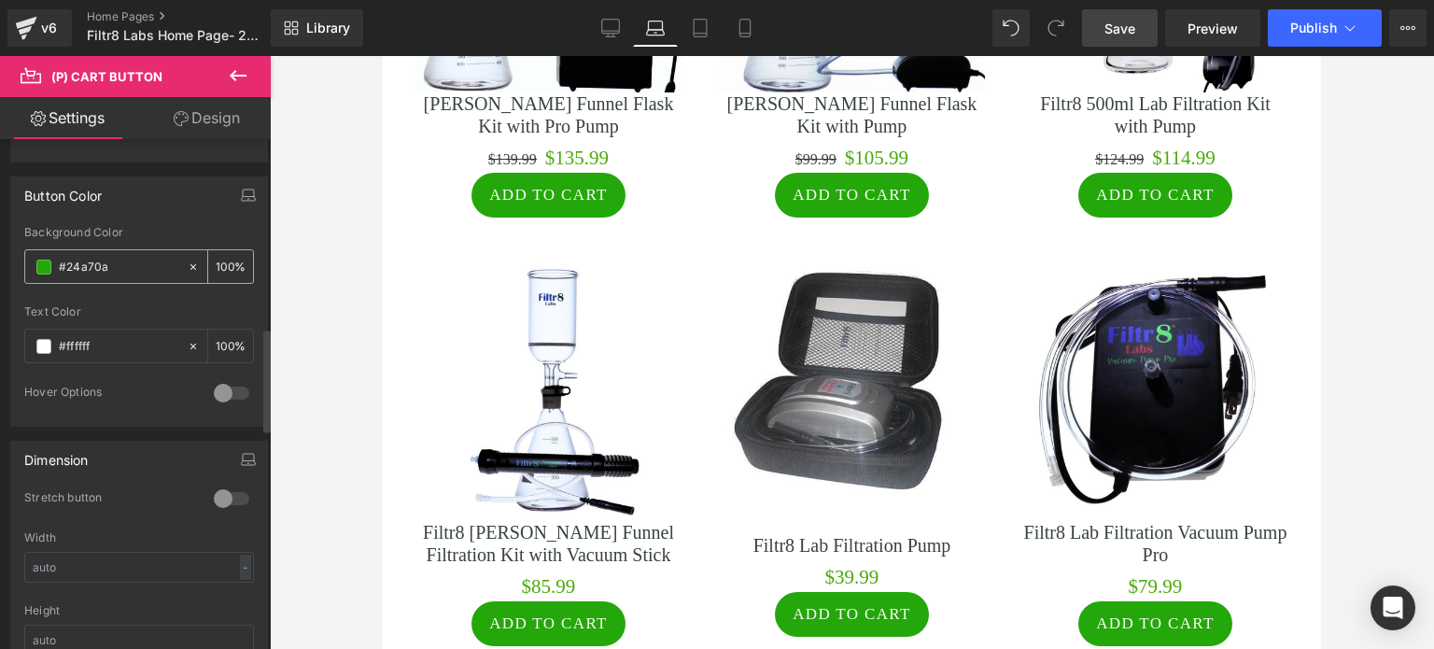
click at [49, 261] on span at bounding box center [43, 267] width 15 height 15
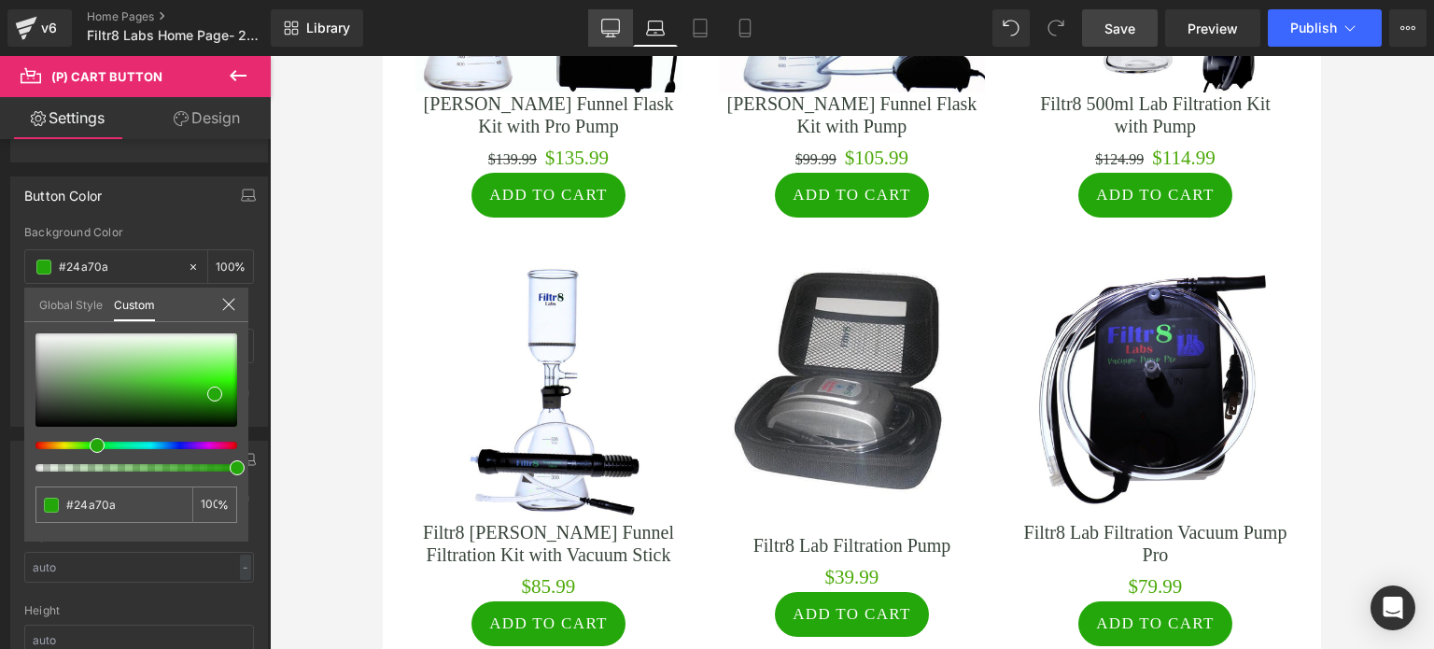
click at [612, 23] on icon at bounding box center [610, 28] width 19 height 19
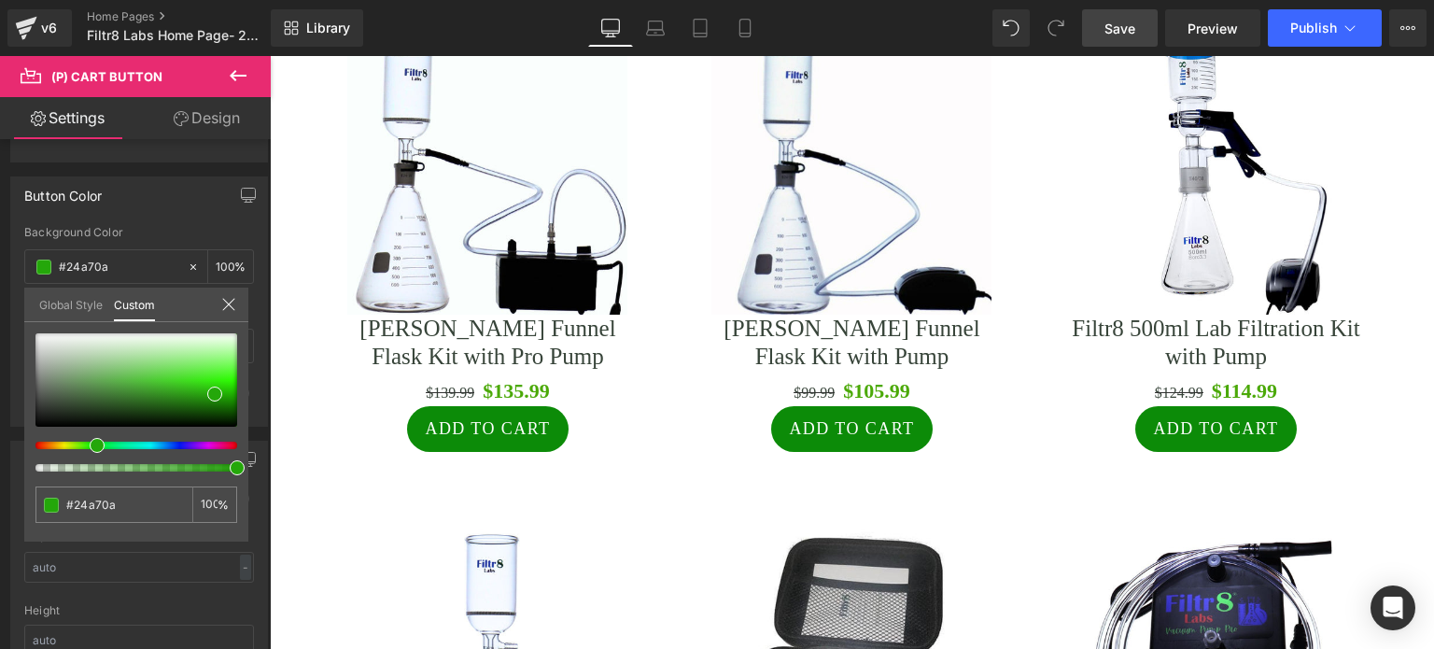
scroll to position [2241, 0]
click at [513, 426] on body "Skip to content Submit Close search Home Catalog .cls-1{fill:#231f20} Lab Filtr…" at bounding box center [852, 636] width 1164 height 5642
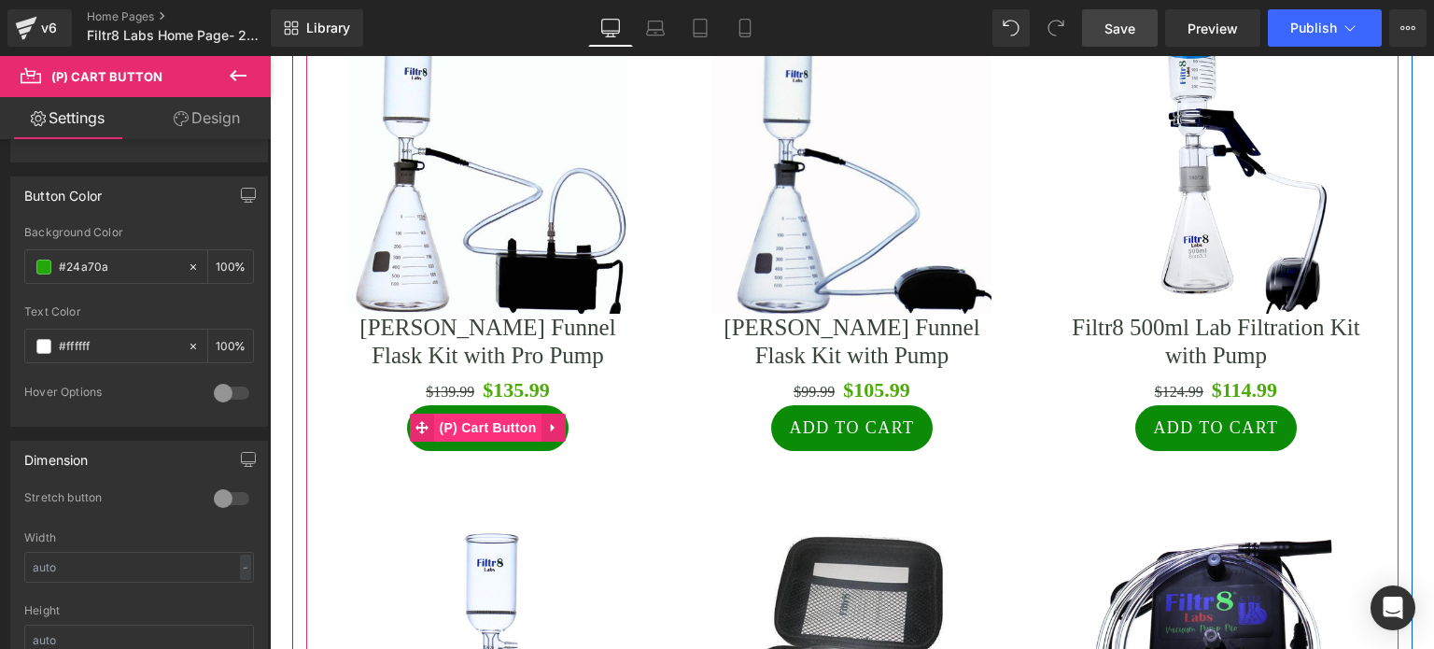
click at [511, 426] on span "(P) Cart Button" at bounding box center [487, 428] width 106 height 28
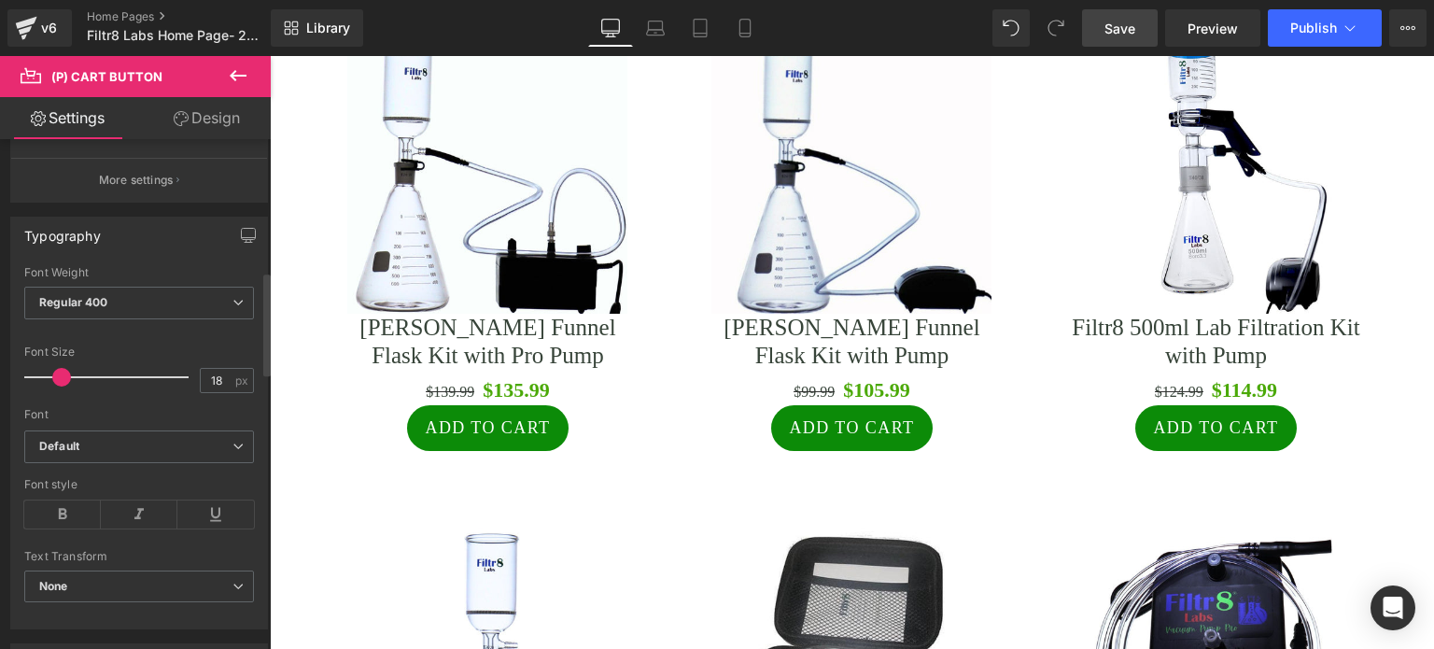
scroll to position [840, 0]
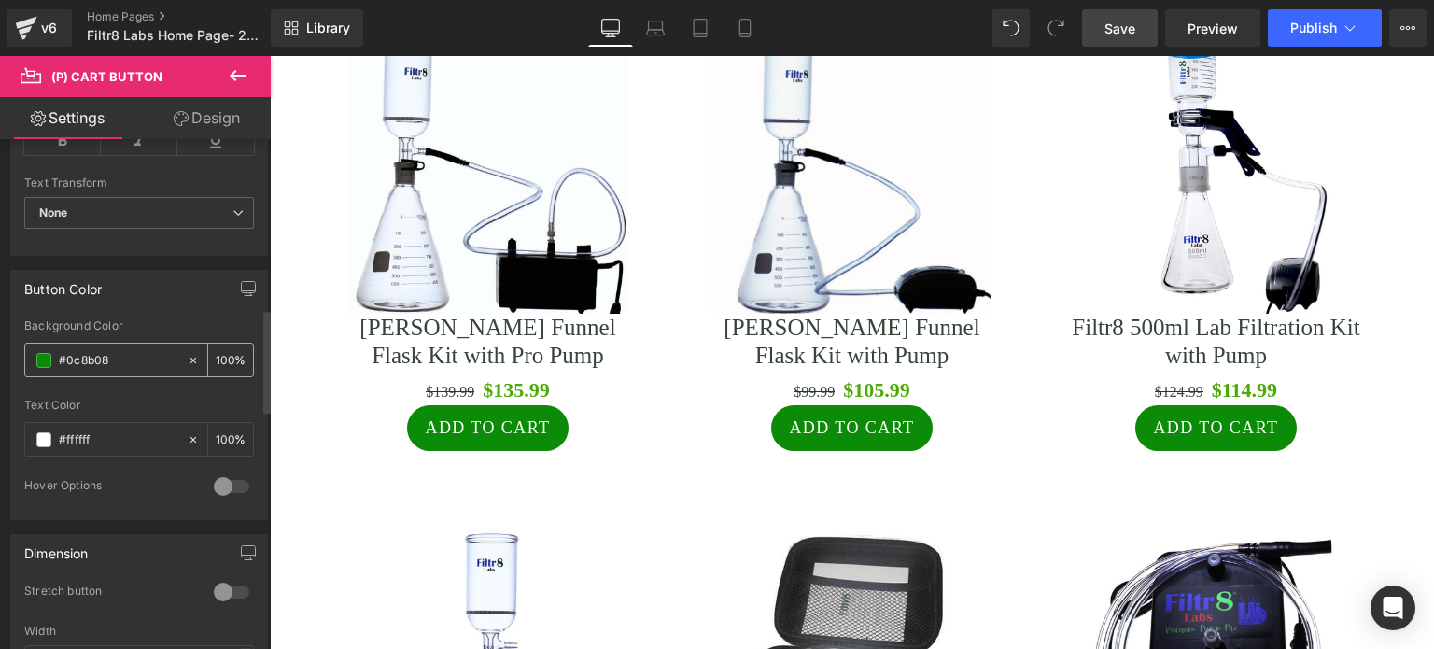
drag, startPoint x: 115, startPoint y: 351, endPoint x: 59, endPoint y: 361, distance: 56.9
click at [59, 361] on input "#0c8b08" at bounding box center [118, 360] width 119 height 21
click at [646, 25] on icon at bounding box center [655, 28] width 19 height 19
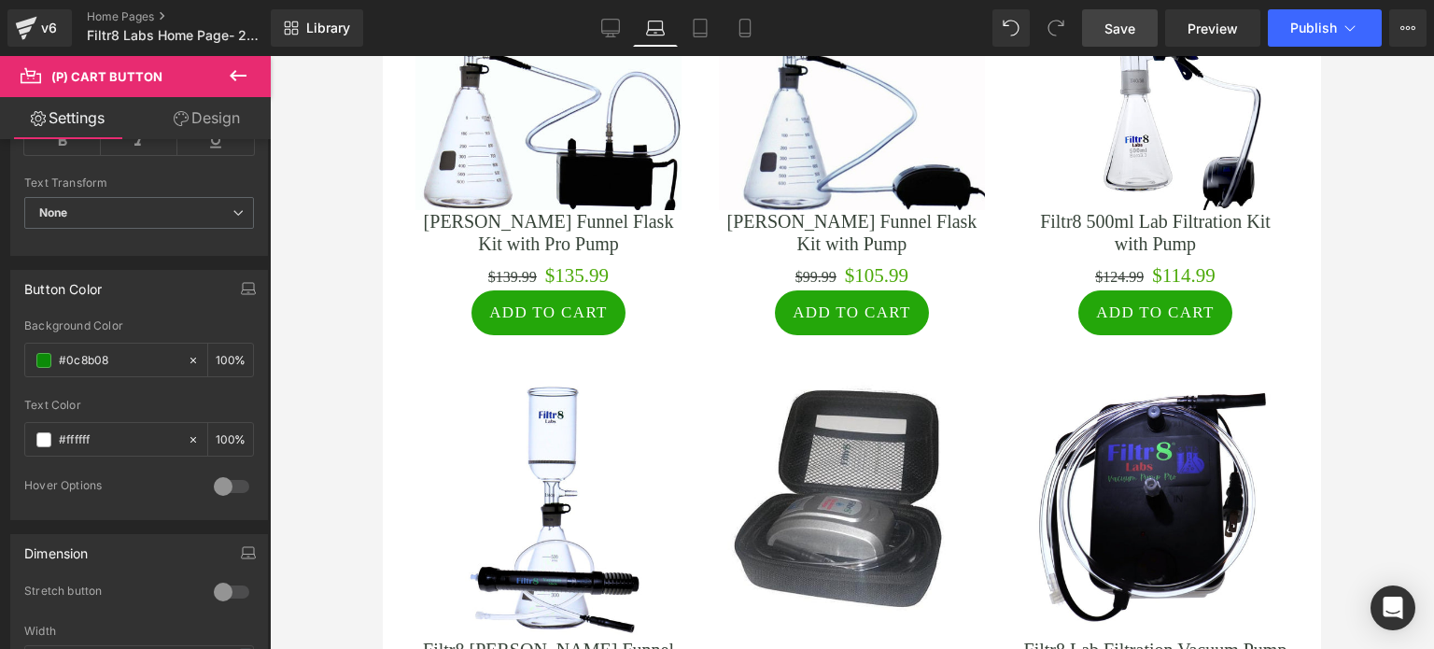
scroll to position [2427, 0]
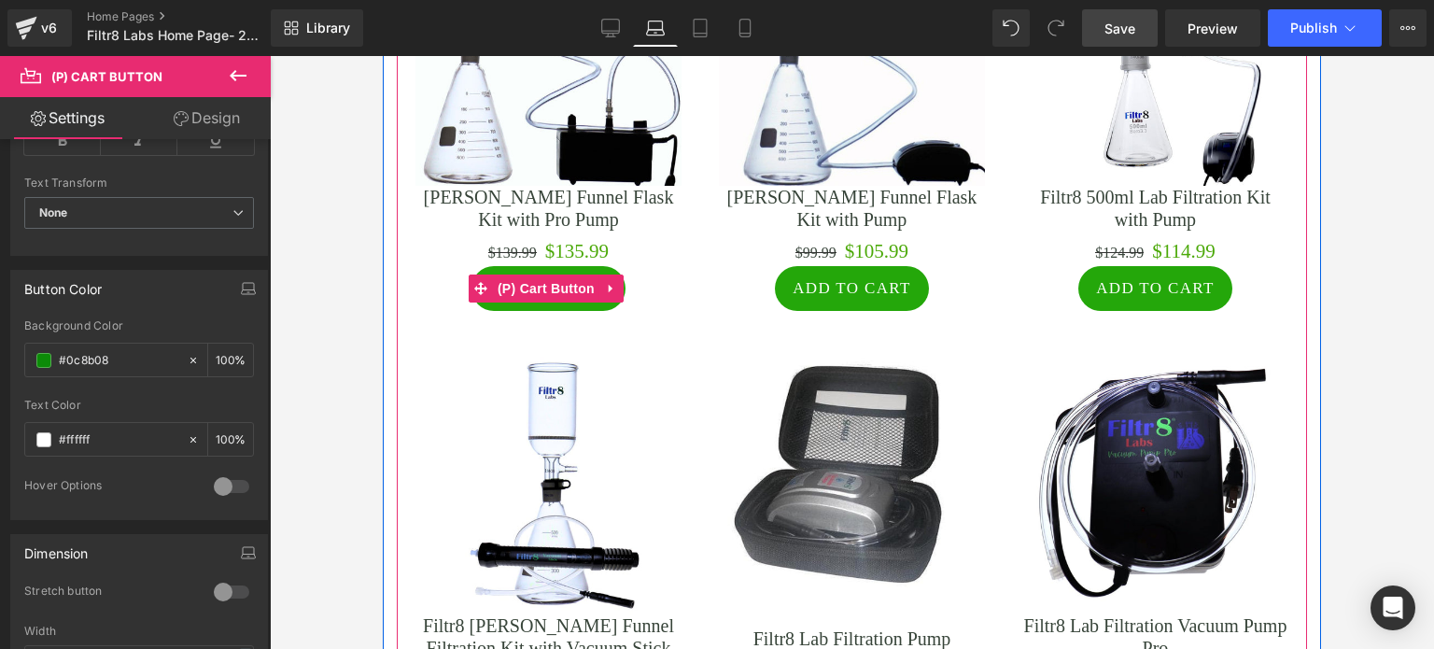
drag, startPoint x: 553, startPoint y: 288, endPoint x: 433, endPoint y: 318, distance: 123.4
click at [553, 288] on span "(P) Cart Button" at bounding box center [546, 288] width 106 height 28
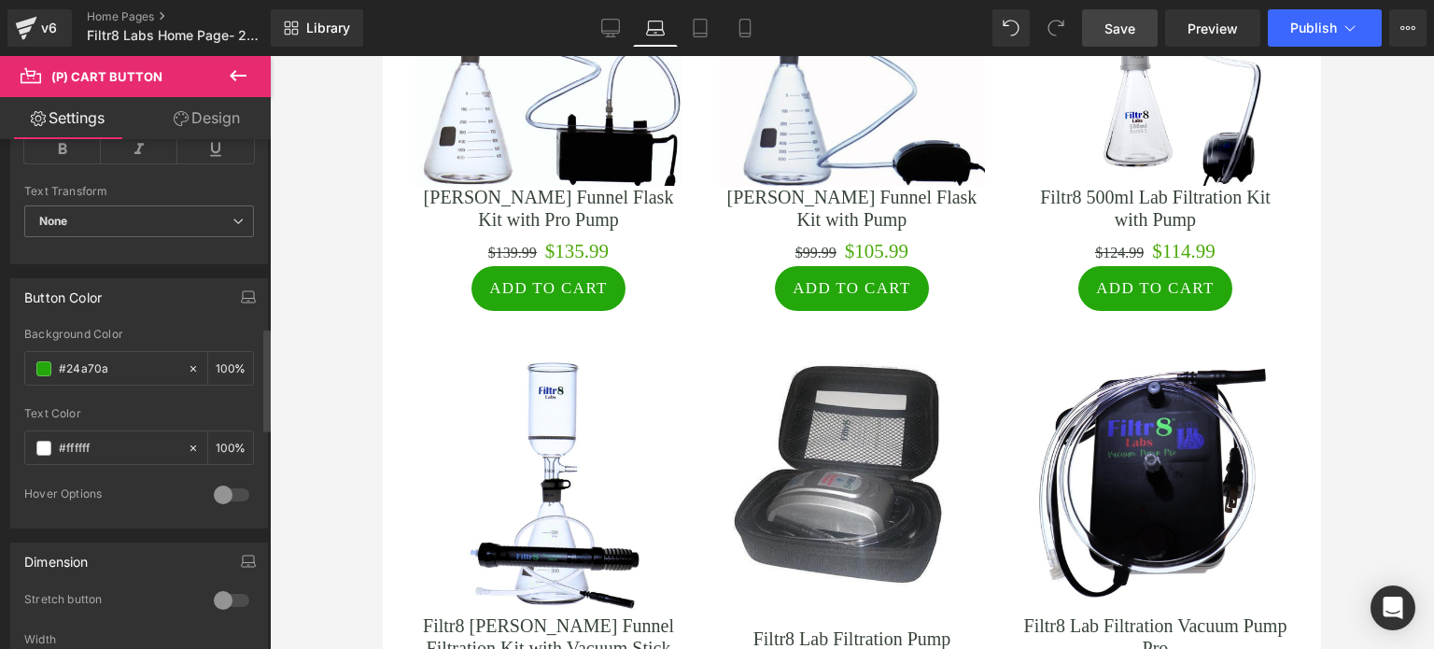
scroll to position [934, 0]
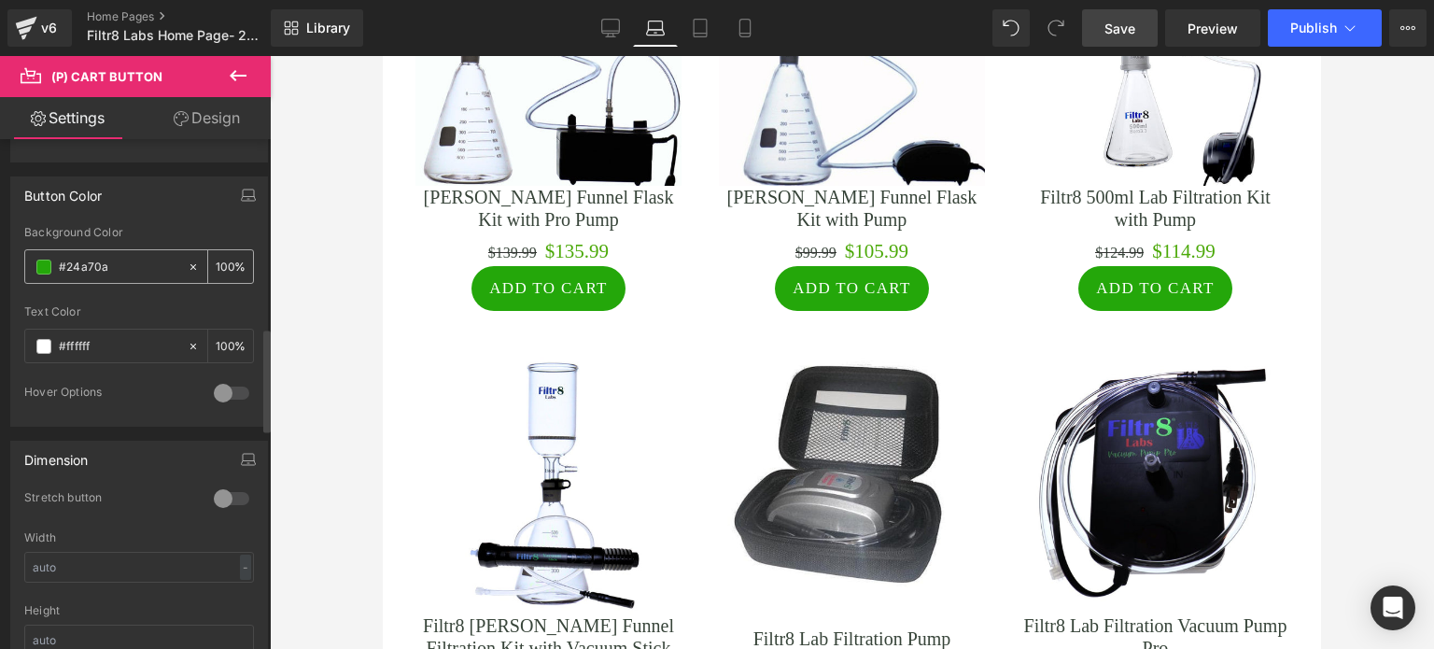
drag, startPoint x: 126, startPoint y: 263, endPoint x: 60, endPoint y: 263, distance: 66.3
click at [60, 263] on input "#24a70a" at bounding box center [118, 267] width 119 height 21
paste input "0c8b08"
type input "#0c8b08"
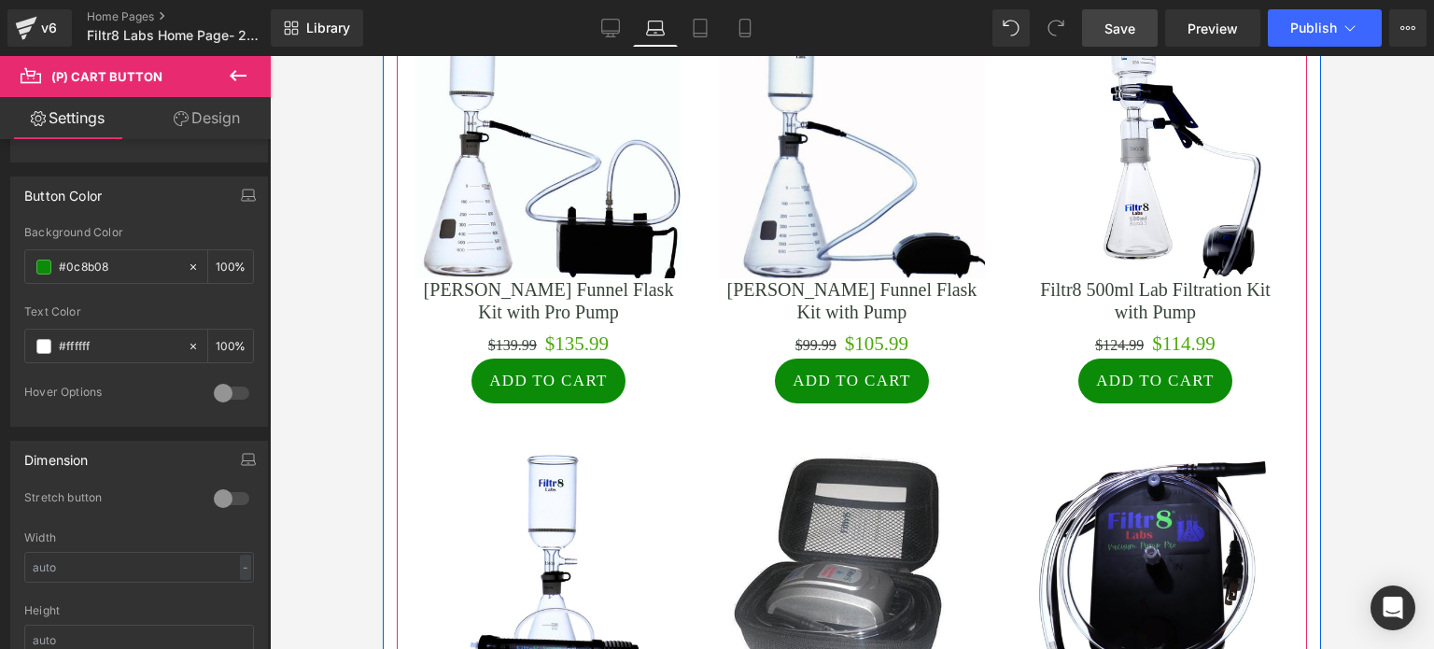
scroll to position [2334, 0]
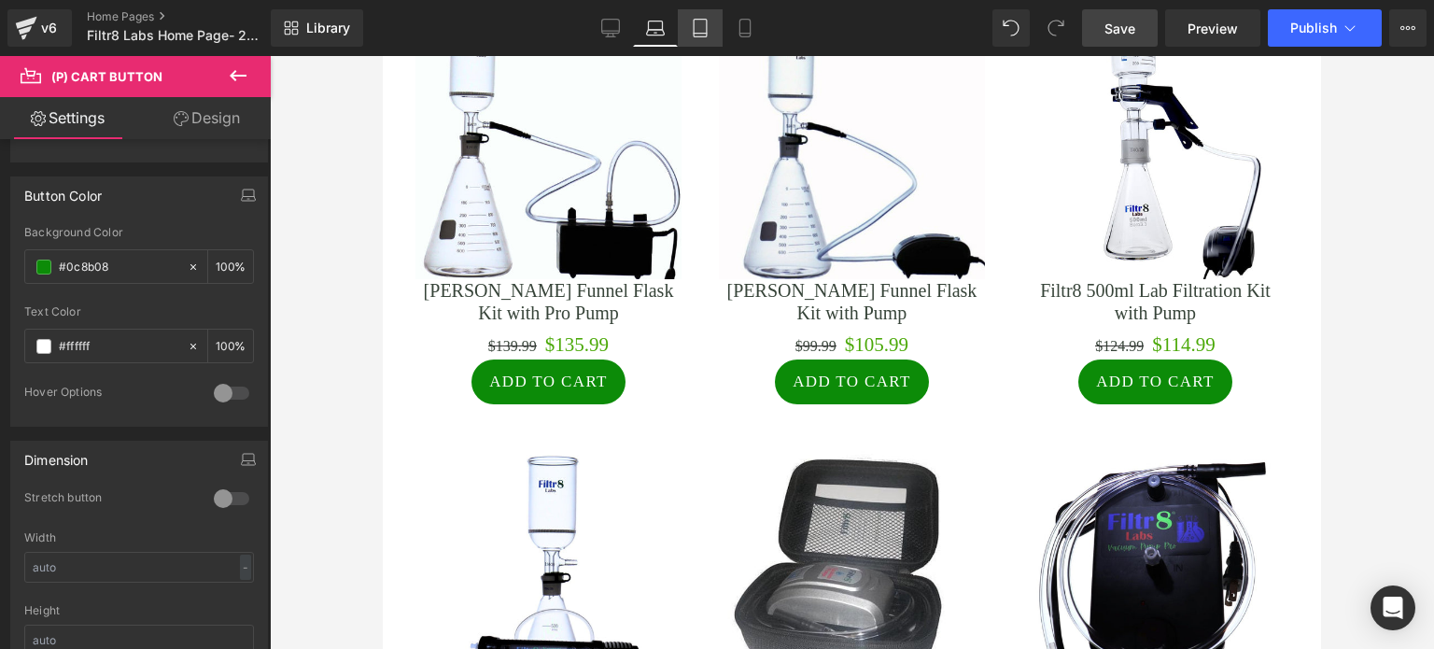
click at [707, 30] on icon at bounding box center [700, 29] width 13 height 18
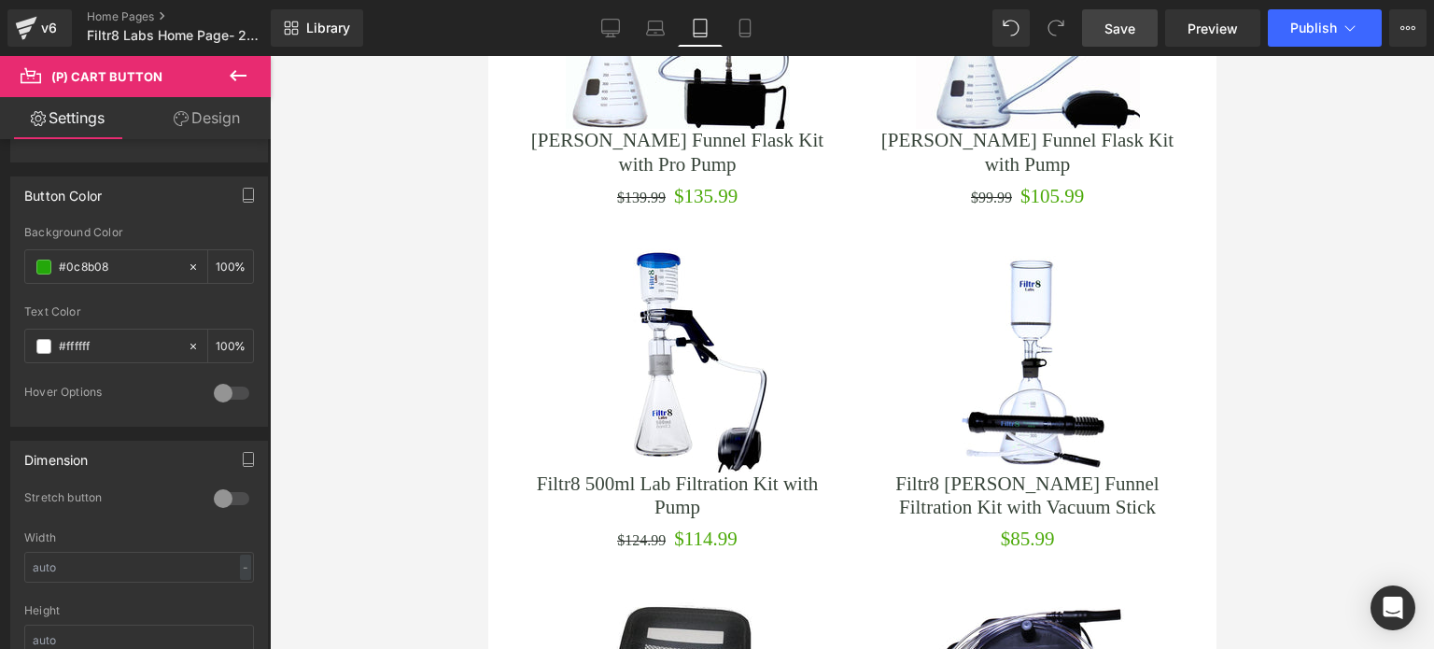
scroll to position [2521, 0]
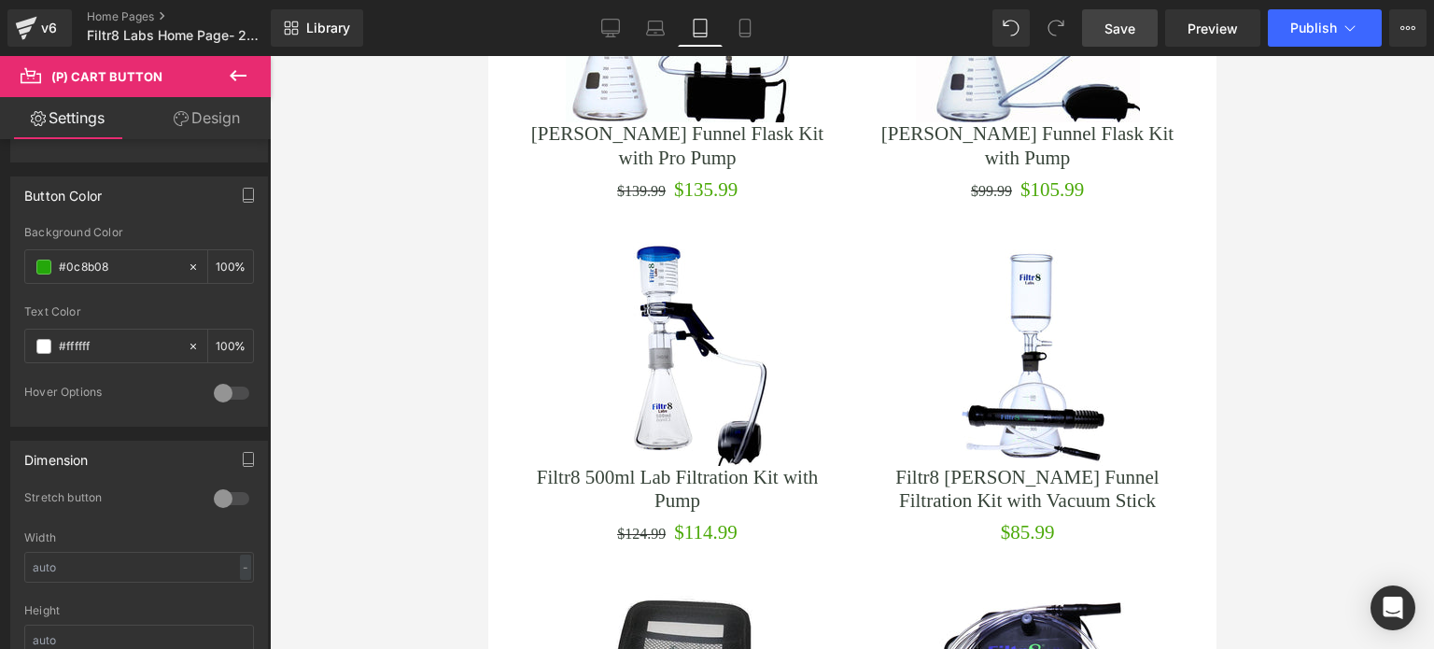
click at [235, 69] on icon at bounding box center [238, 75] width 22 height 22
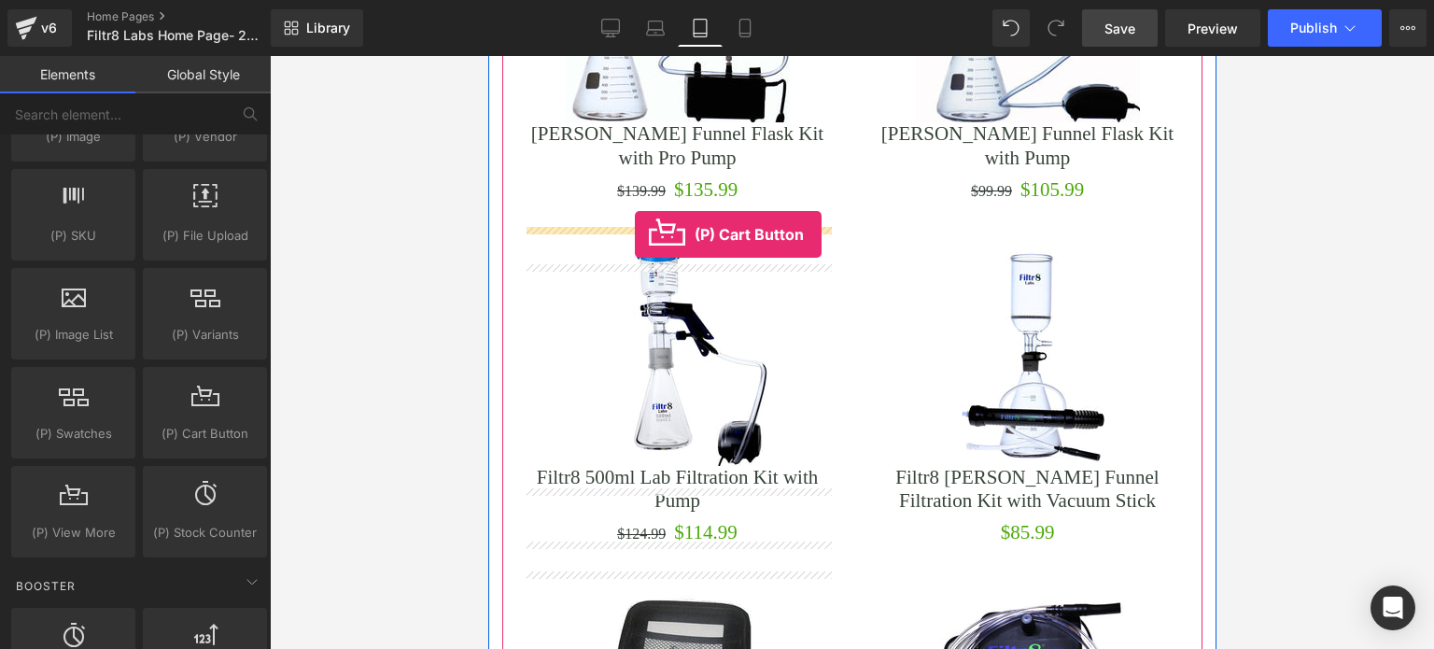
drag, startPoint x: 696, startPoint y: 462, endPoint x: 634, endPoint y: 234, distance: 236.0
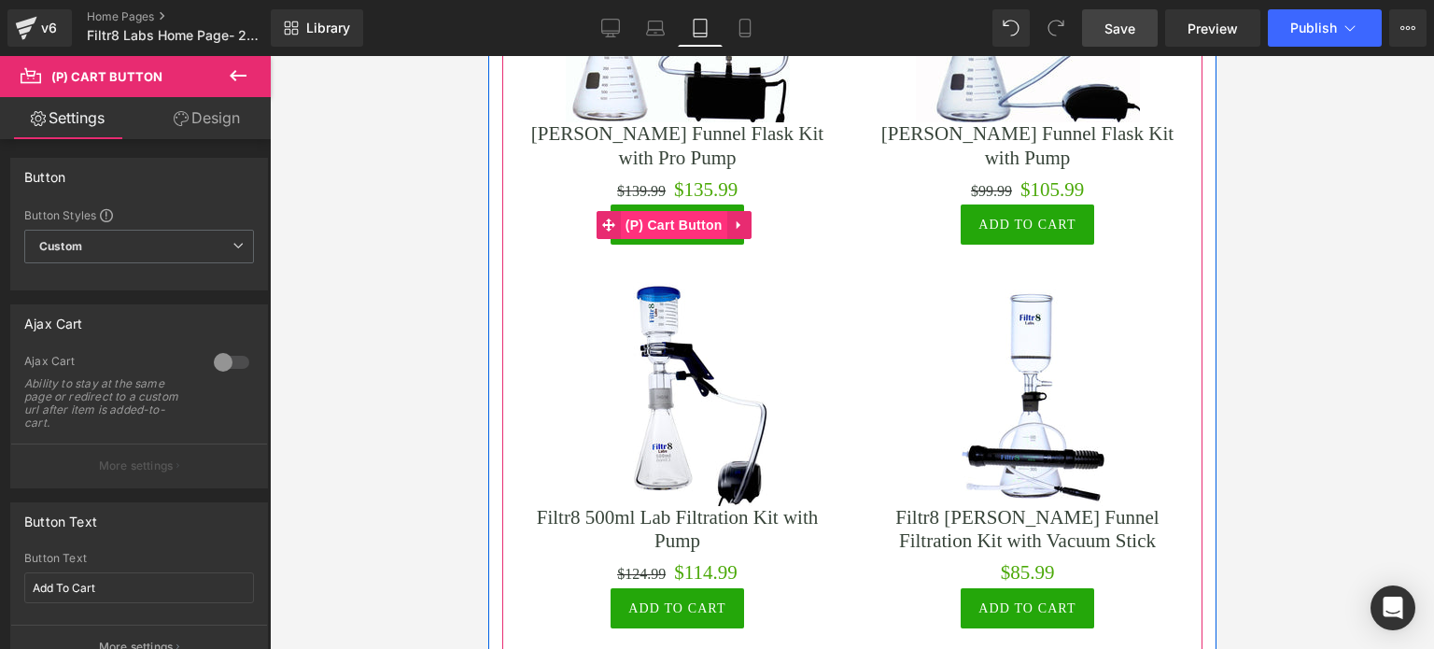
click at [654, 239] on span "(P) Cart Button" at bounding box center [673, 225] width 106 height 28
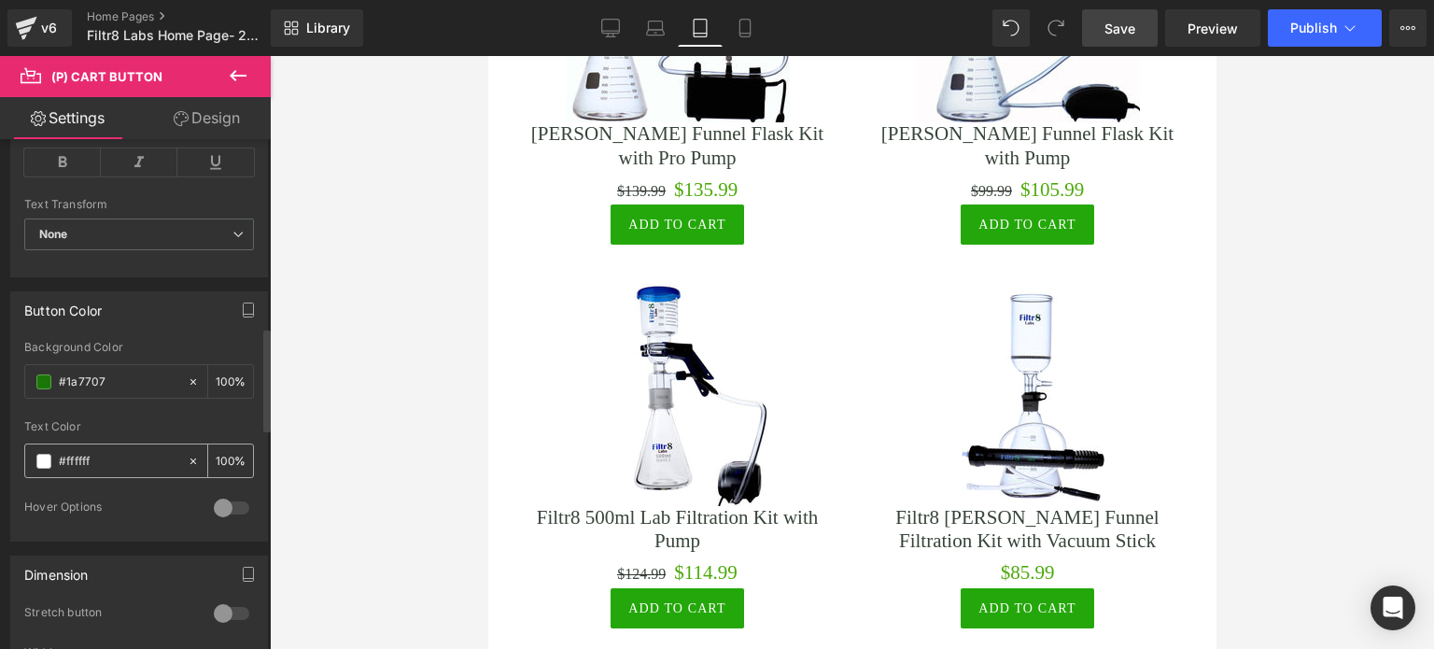
scroll to position [934, 0]
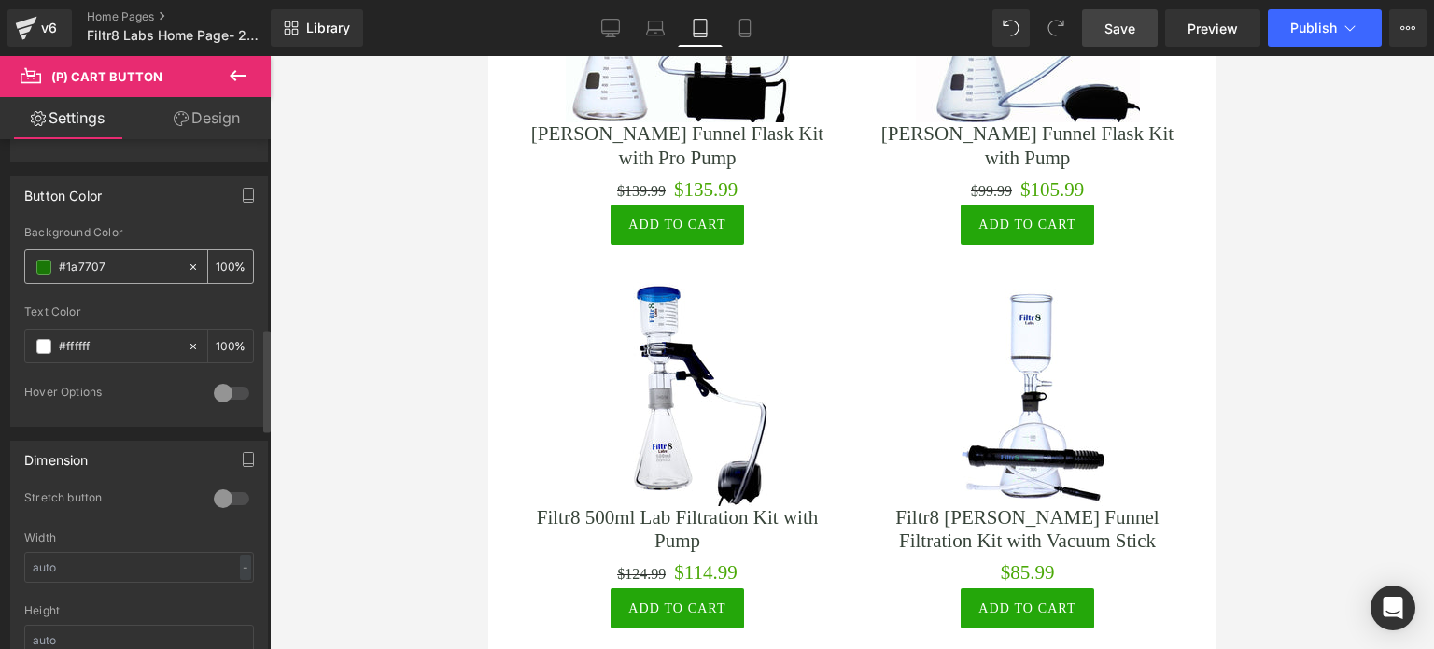
drag, startPoint x: 122, startPoint y: 257, endPoint x: 39, endPoint y: 256, distance: 83.1
click at [39, 256] on div "#1a7707" at bounding box center [106, 266] width 162 height 33
paste input "0c8b08"
type input "#0c8b08"
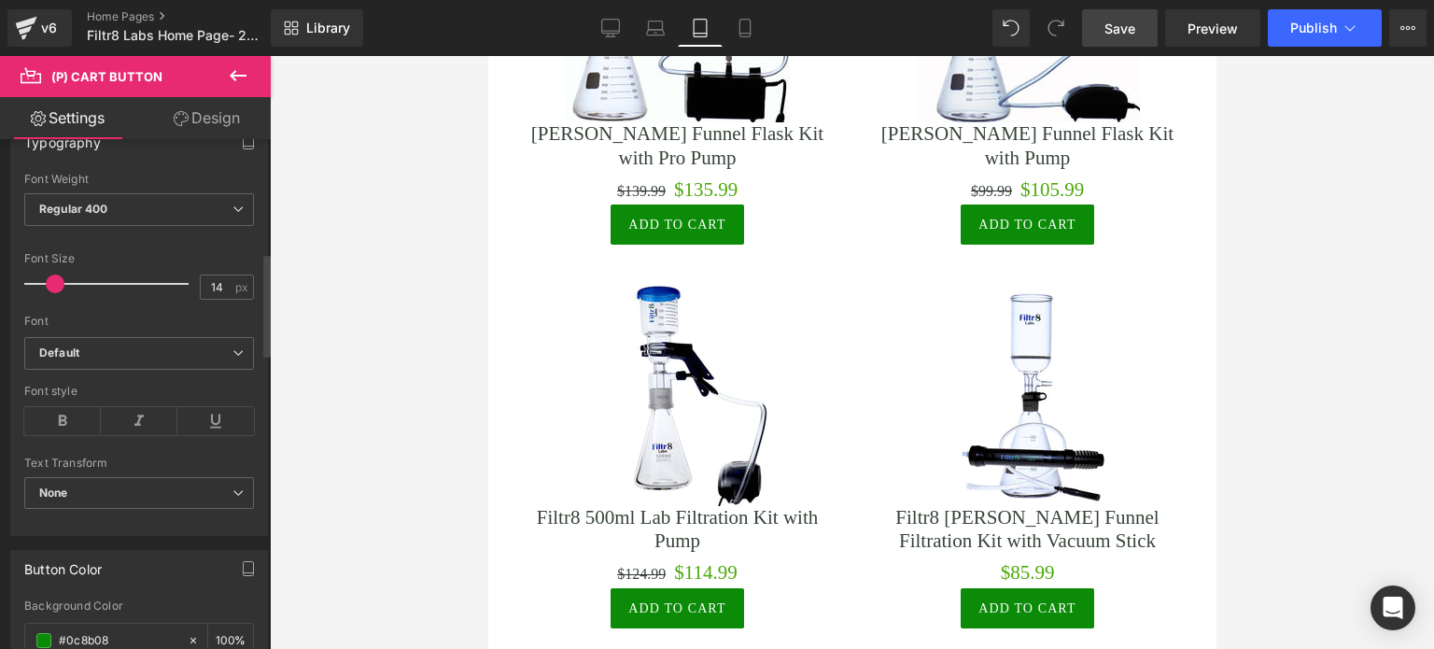
scroll to position [560, 0]
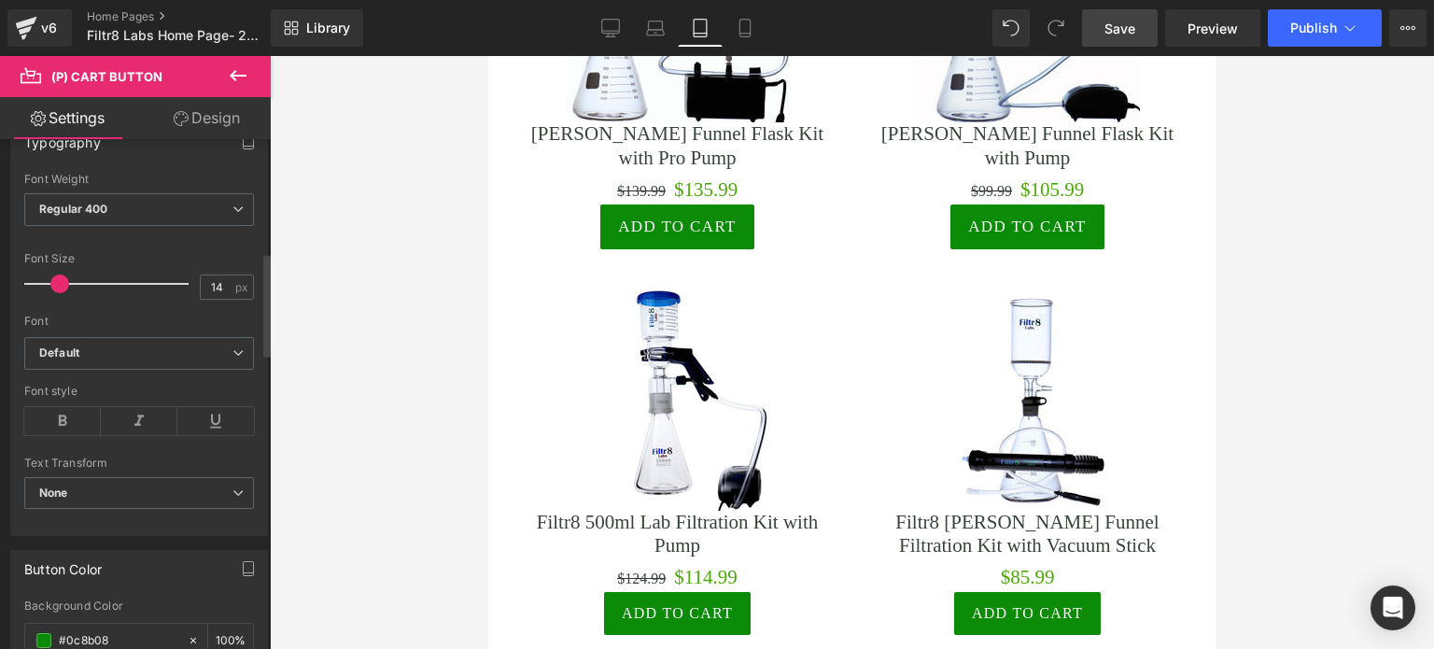
click at [62, 276] on span at bounding box center [59, 283] width 19 height 19
click at [202, 121] on link "Design" at bounding box center [206, 118] width 135 height 42
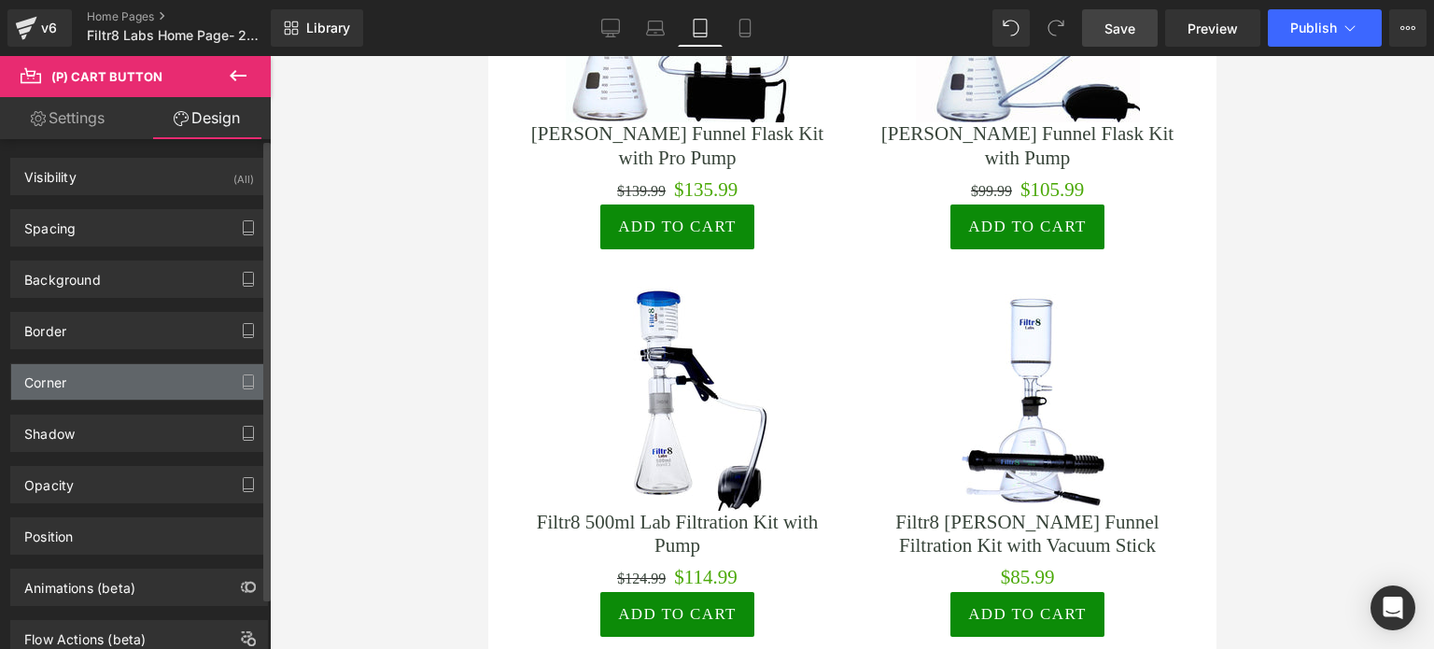
click at [134, 375] on div "Corner" at bounding box center [139, 381] width 256 height 35
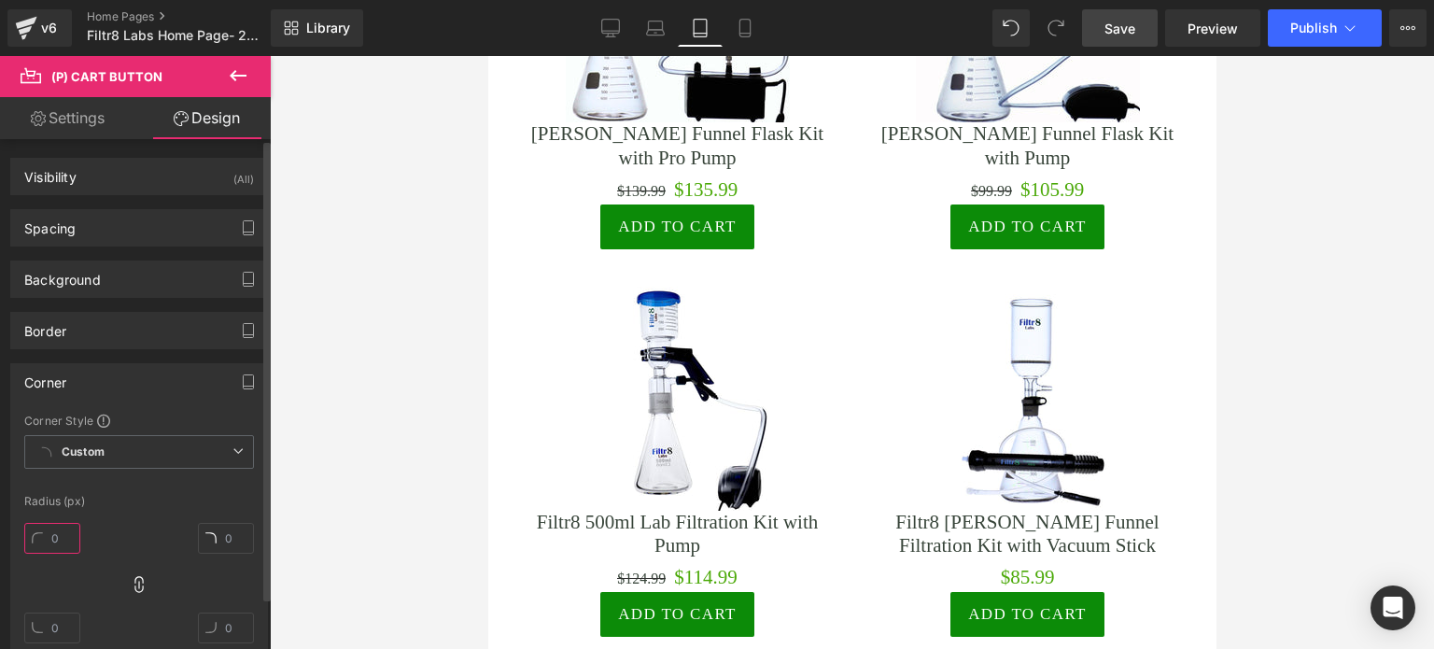
click at [71, 541] on input "text" at bounding box center [52, 538] width 56 height 31
type input "28"
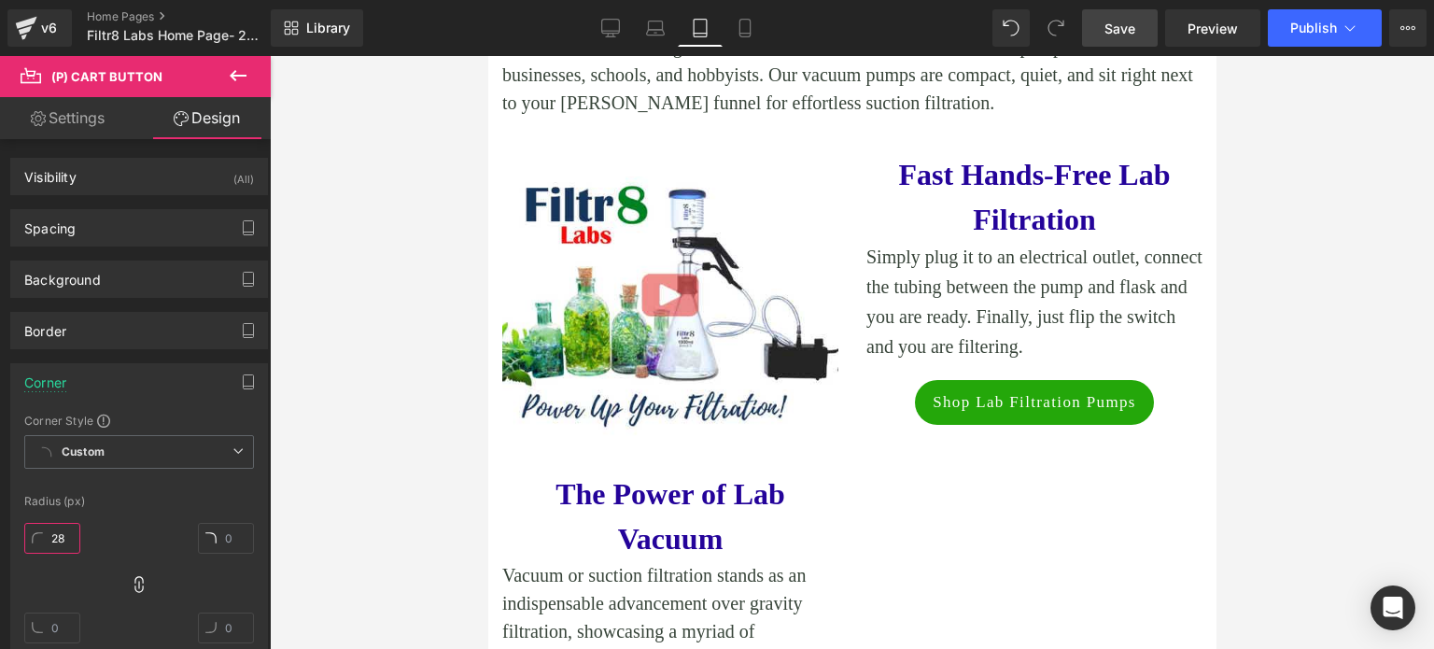
scroll to position [840, 0]
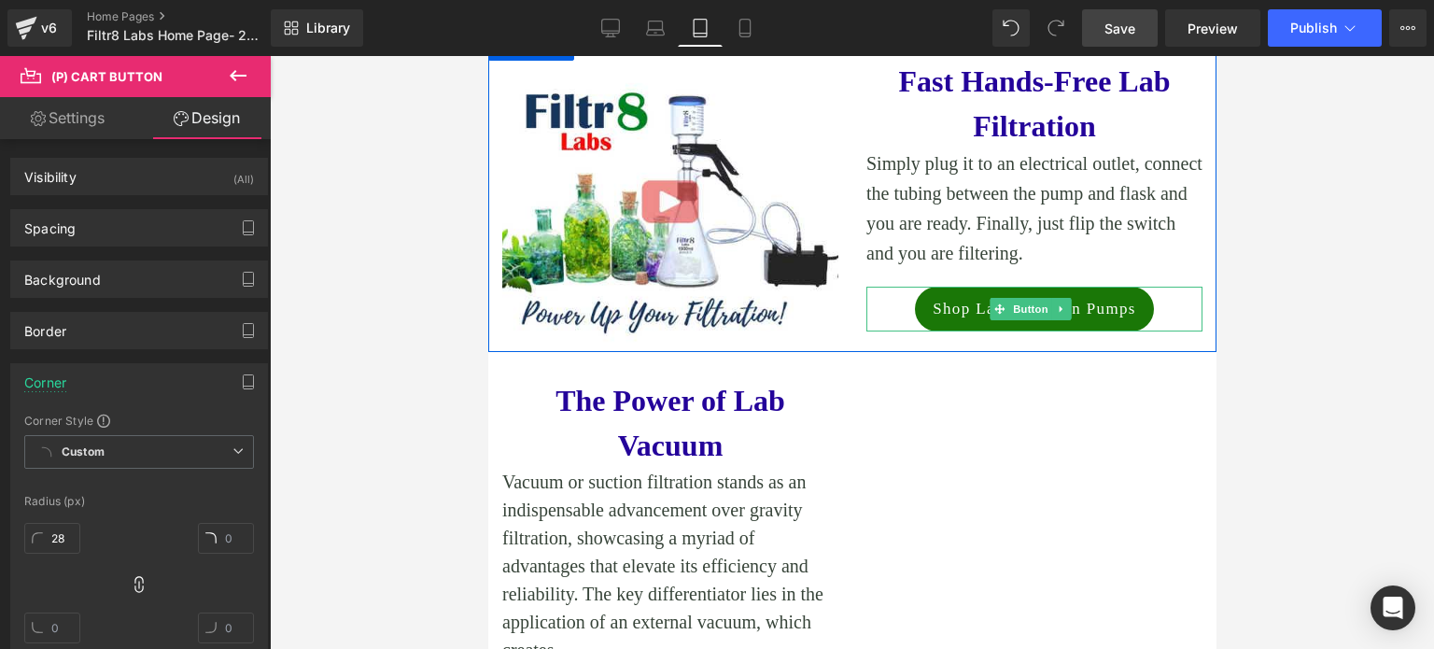
click at [939, 298] on span "Shop lab filtration pumps" at bounding box center [1034, 309] width 204 height 24
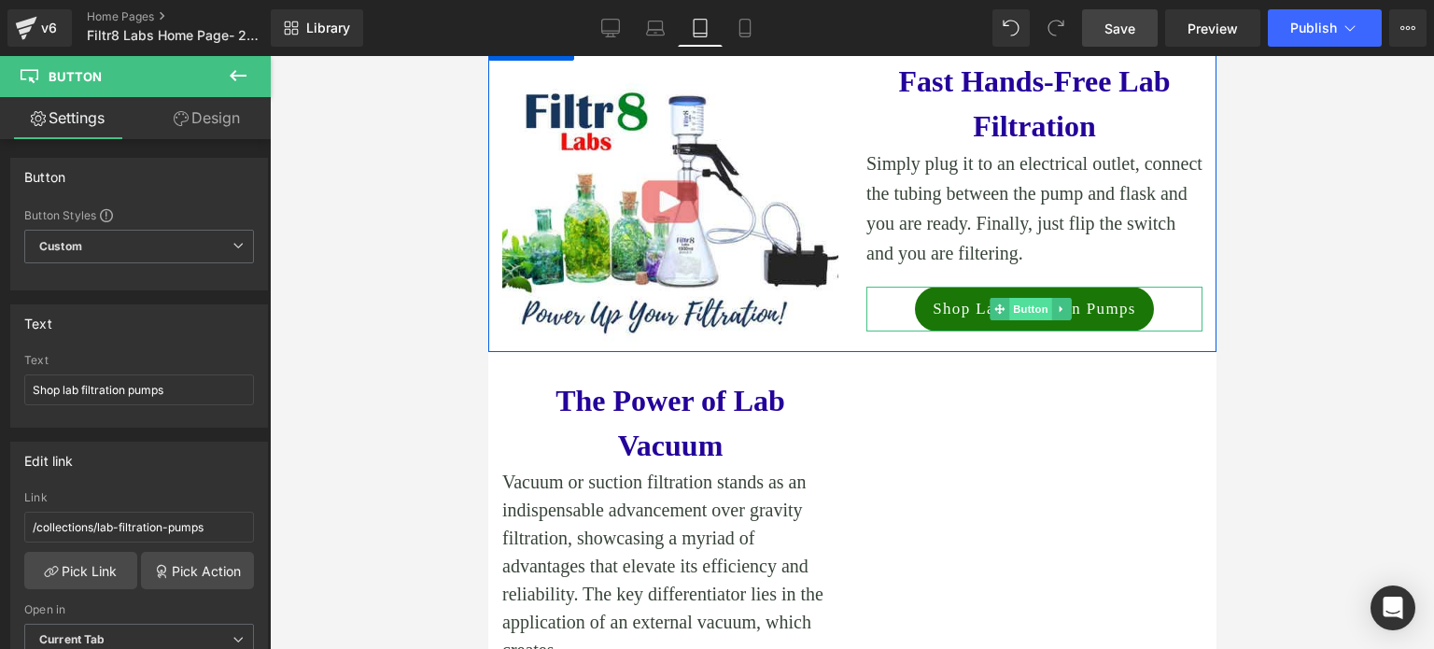
click at [1008, 308] on span "Button" at bounding box center [1029, 309] width 43 height 22
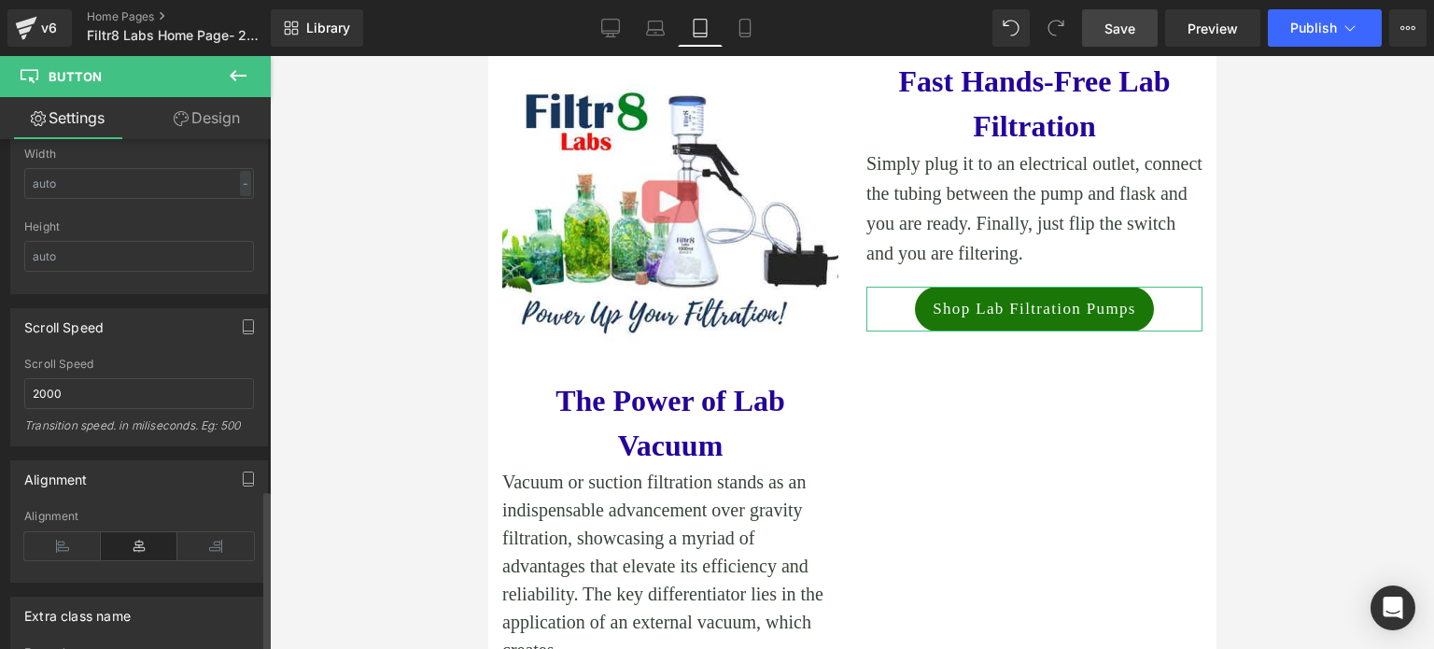
scroll to position [1307, 0]
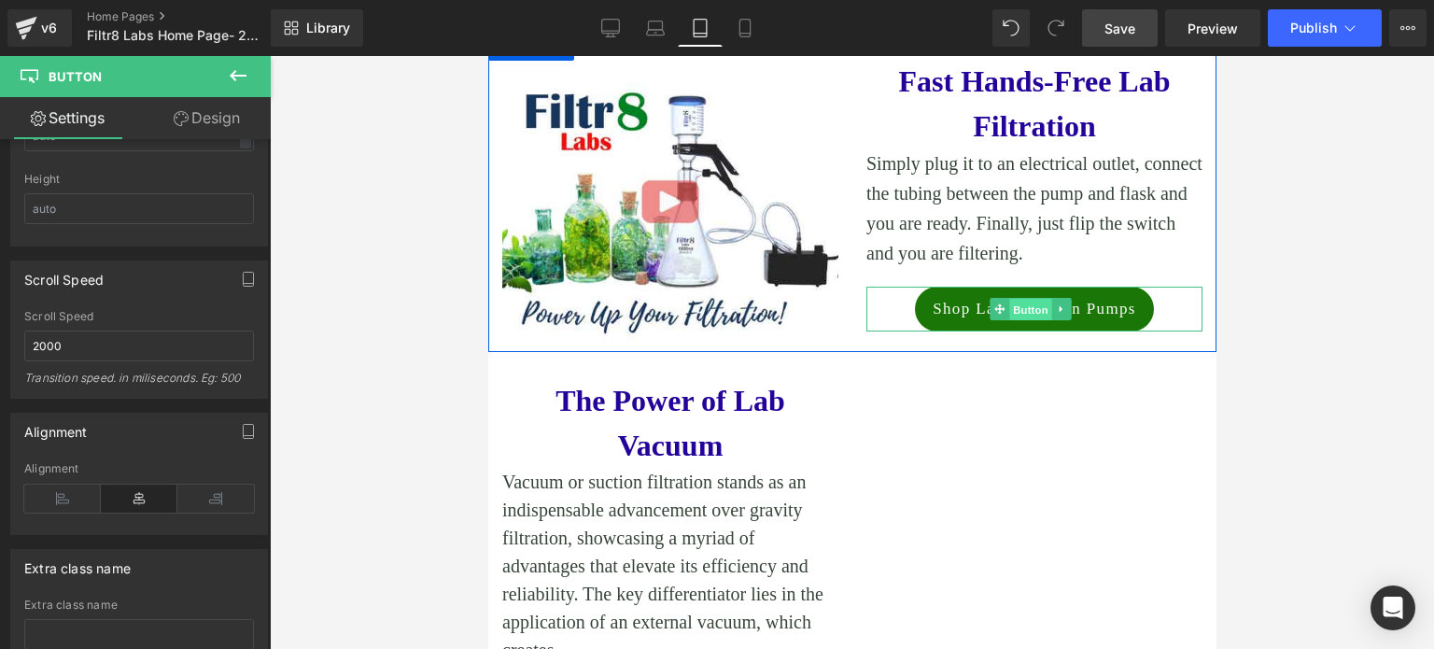
click at [1024, 305] on span "Button" at bounding box center [1029, 310] width 43 height 22
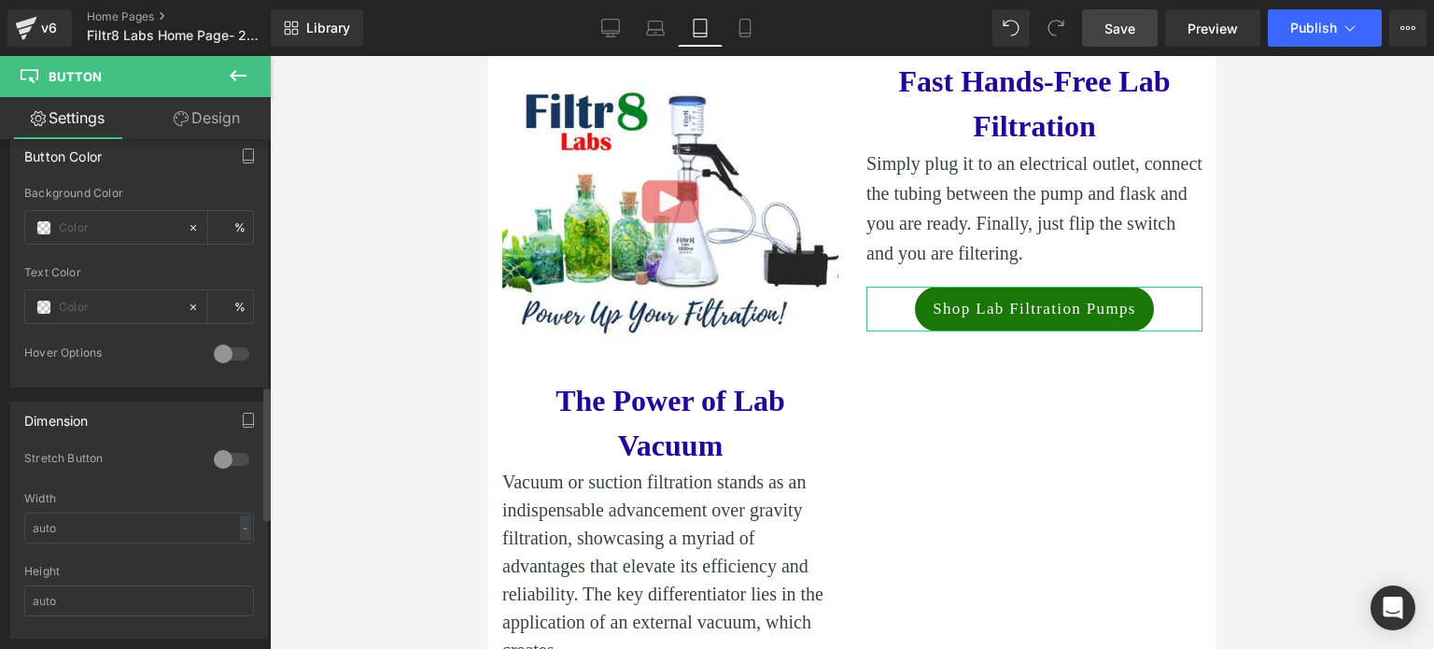
scroll to position [934, 0]
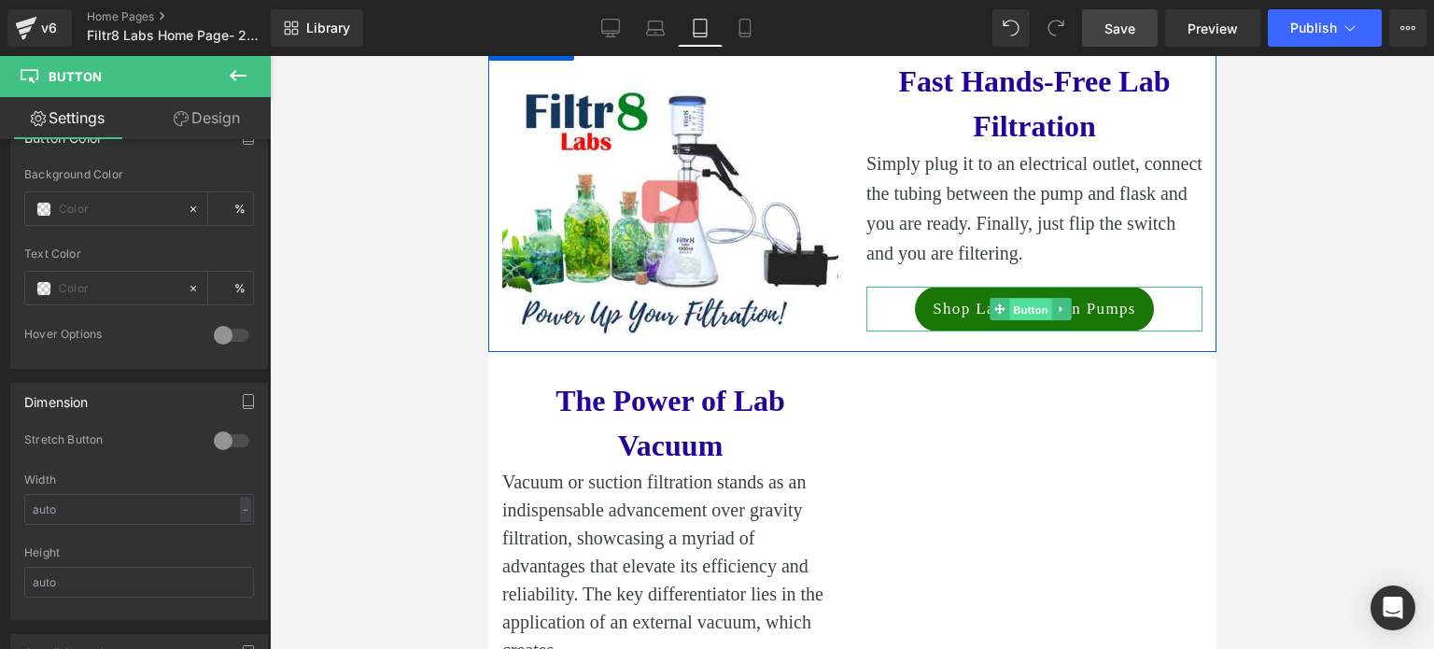
click at [1013, 313] on span "Button" at bounding box center [1029, 310] width 43 height 22
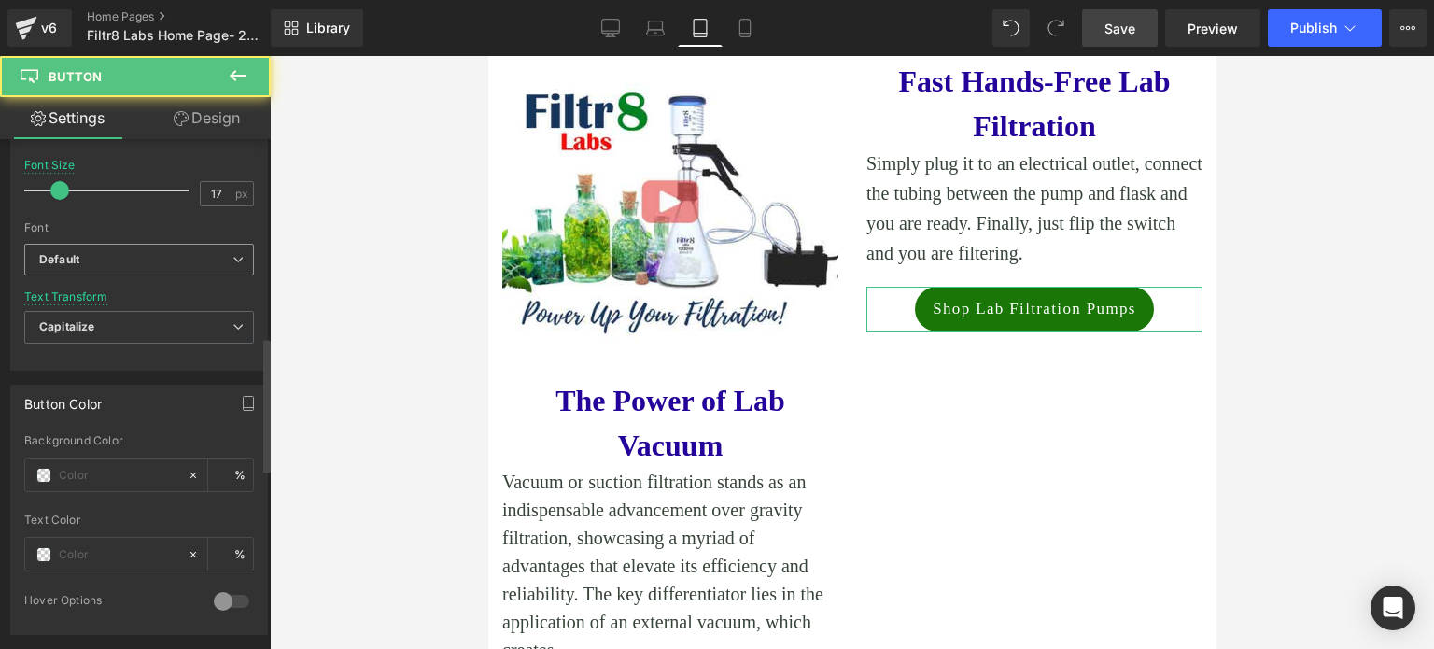
scroll to position [654, 0]
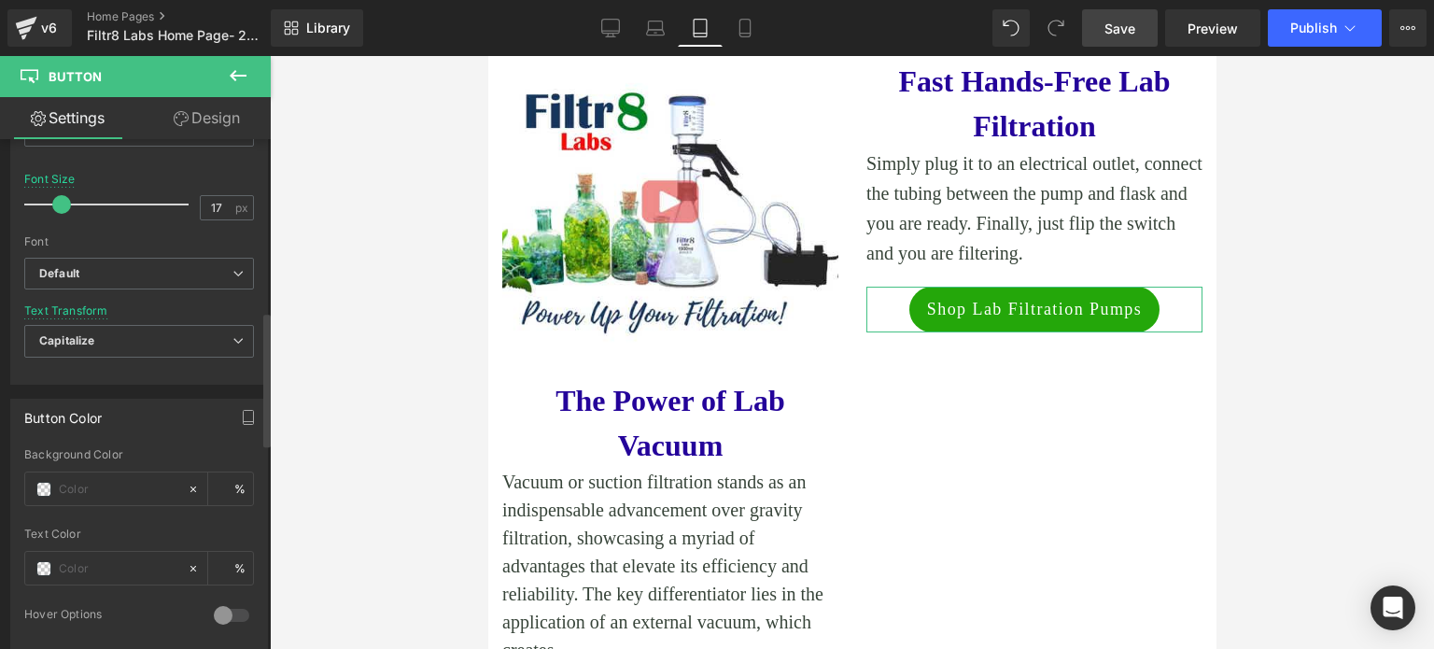
click at [57, 202] on span at bounding box center [61, 204] width 19 height 19
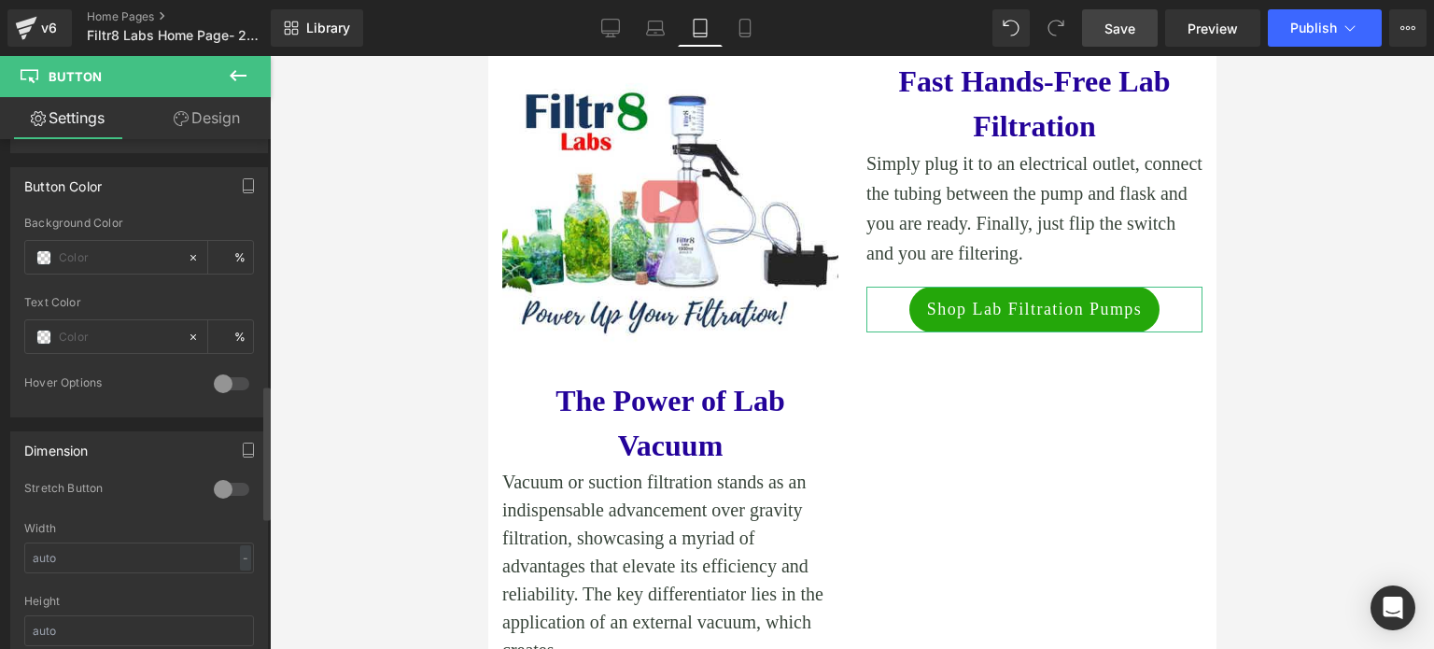
scroll to position [934, 0]
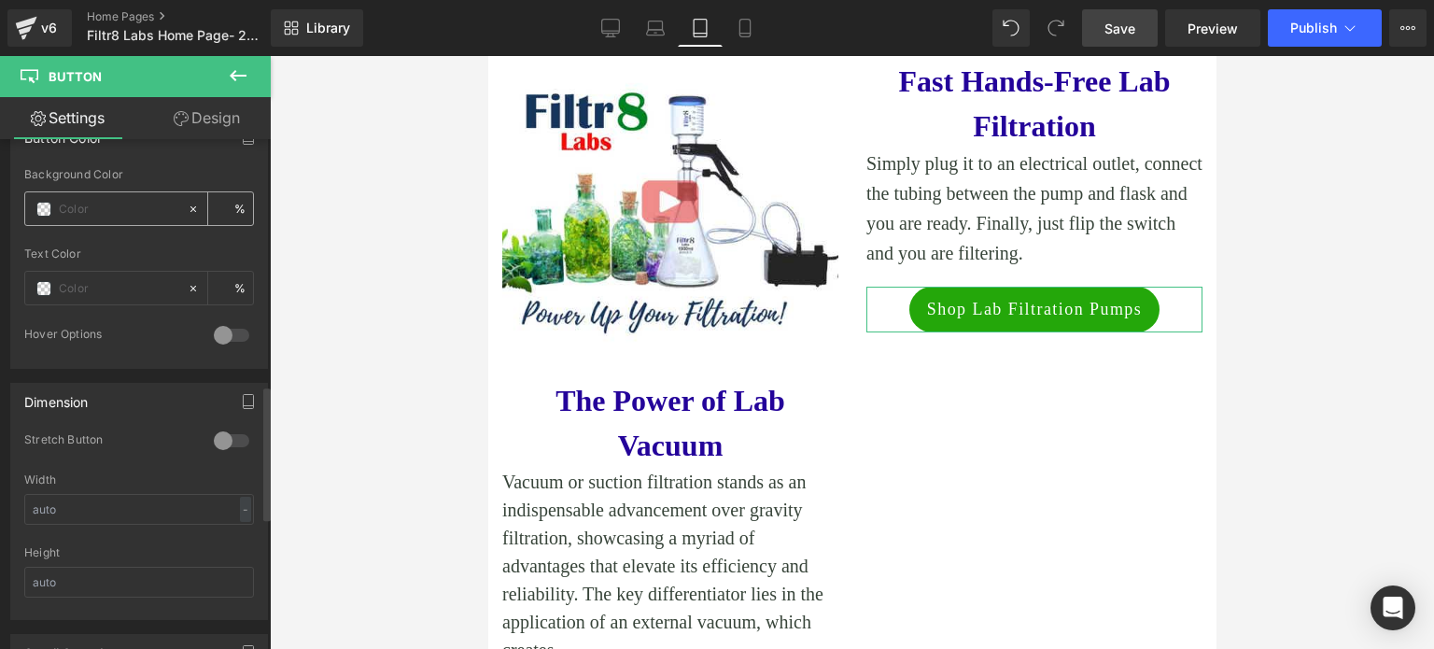
click at [73, 201] on input "text" at bounding box center [118, 209] width 119 height 21
paste input "#0c8b08"
type input "#0c8b08"
type input "100"
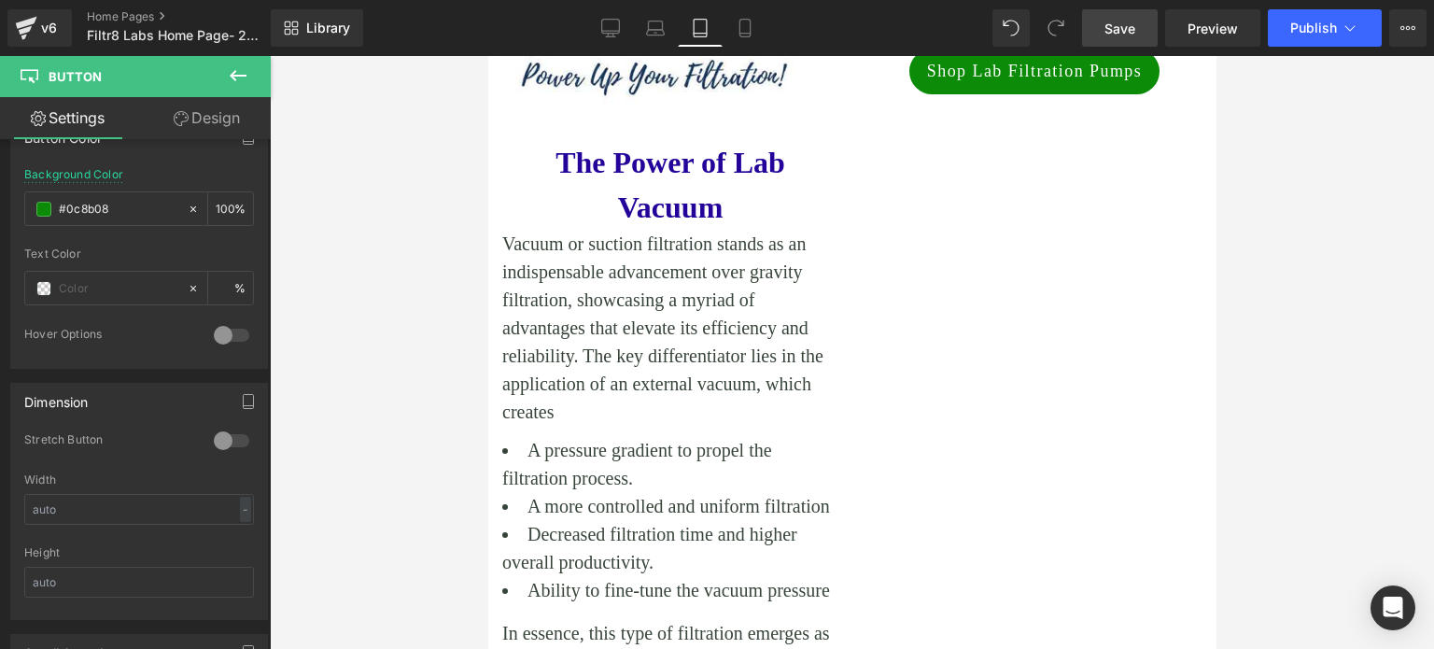
scroll to position [840, 0]
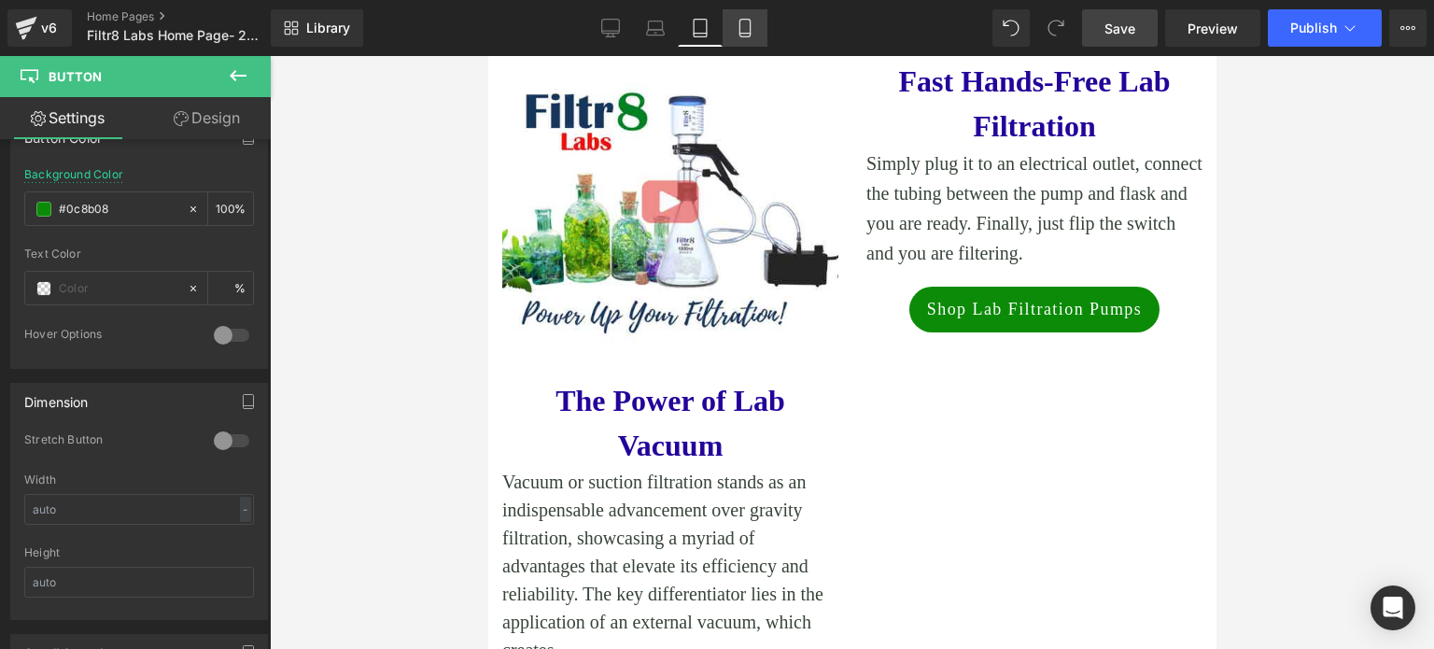
click at [740, 21] on icon at bounding box center [745, 28] width 19 height 19
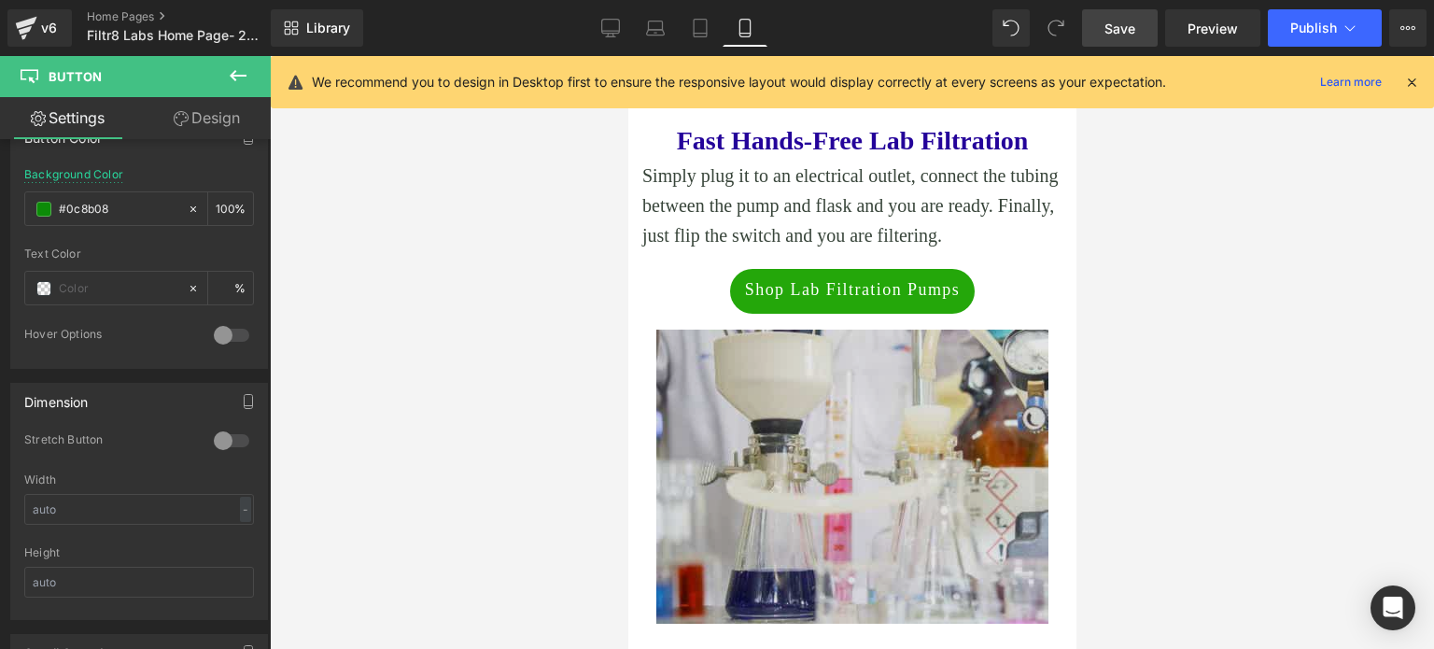
scroll to position [1120, 0]
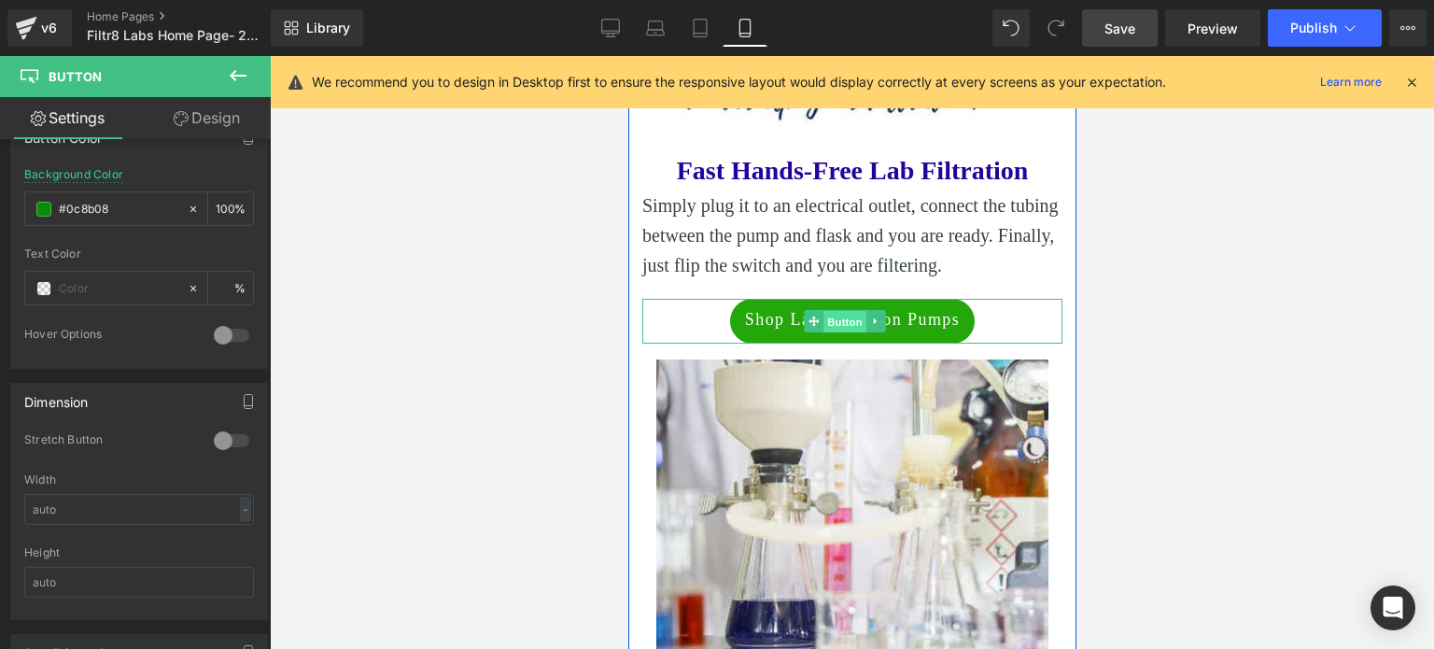
click at [832, 318] on span "Button" at bounding box center [844, 322] width 43 height 22
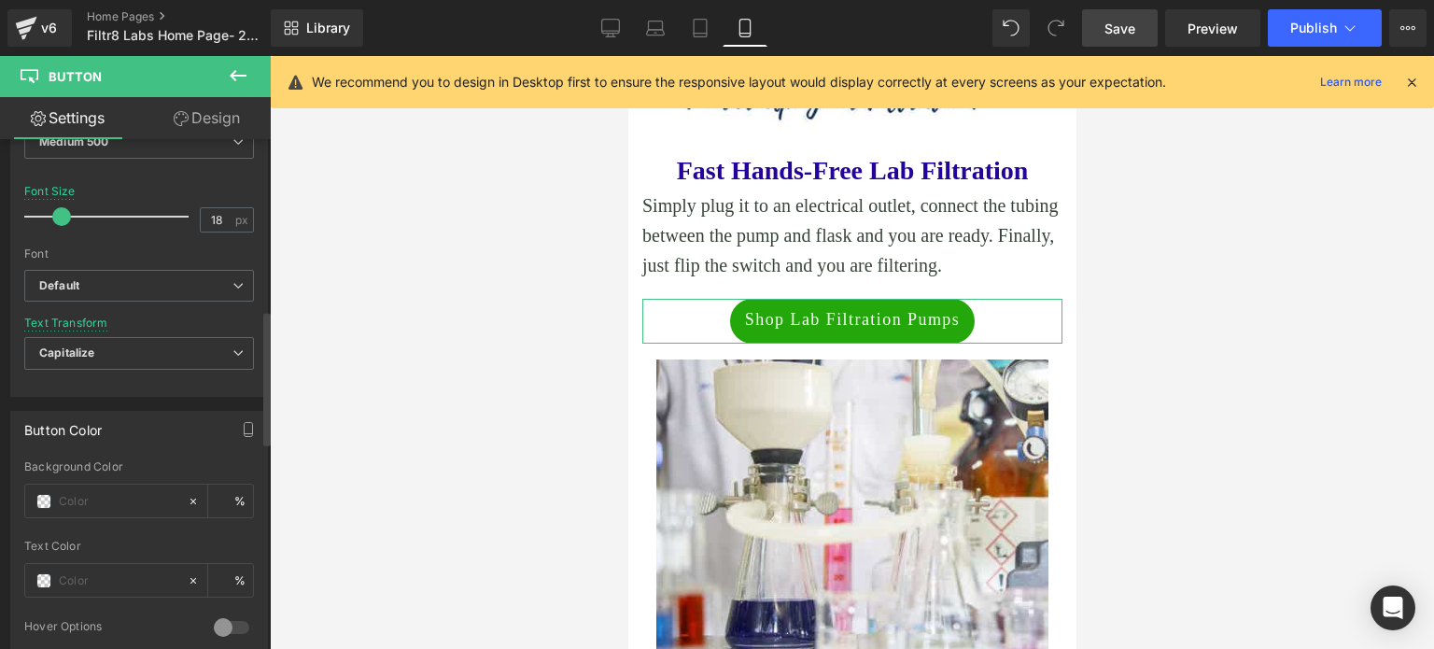
scroll to position [747, 0]
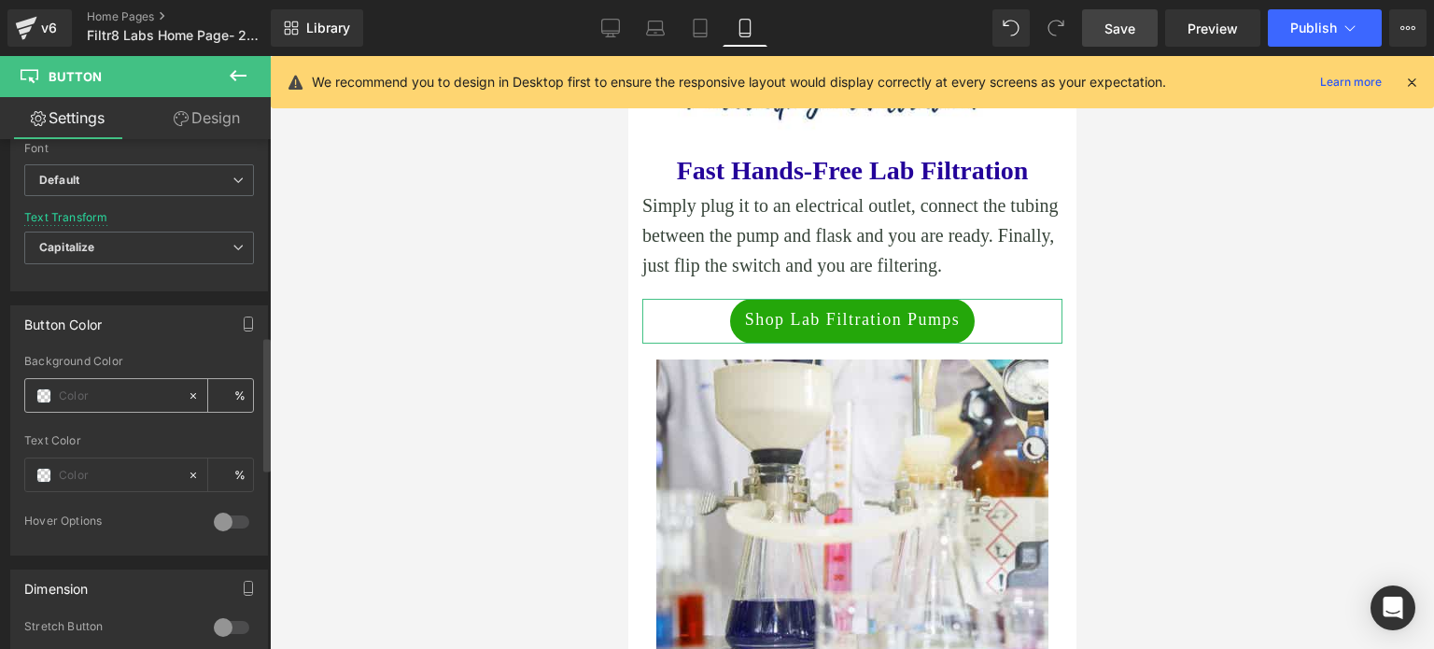
click at [86, 387] on input "text" at bounding box center [118, 396] width 119 height 21
paste input "#0c8b08"
type input "#0c8b08"
type input "100"
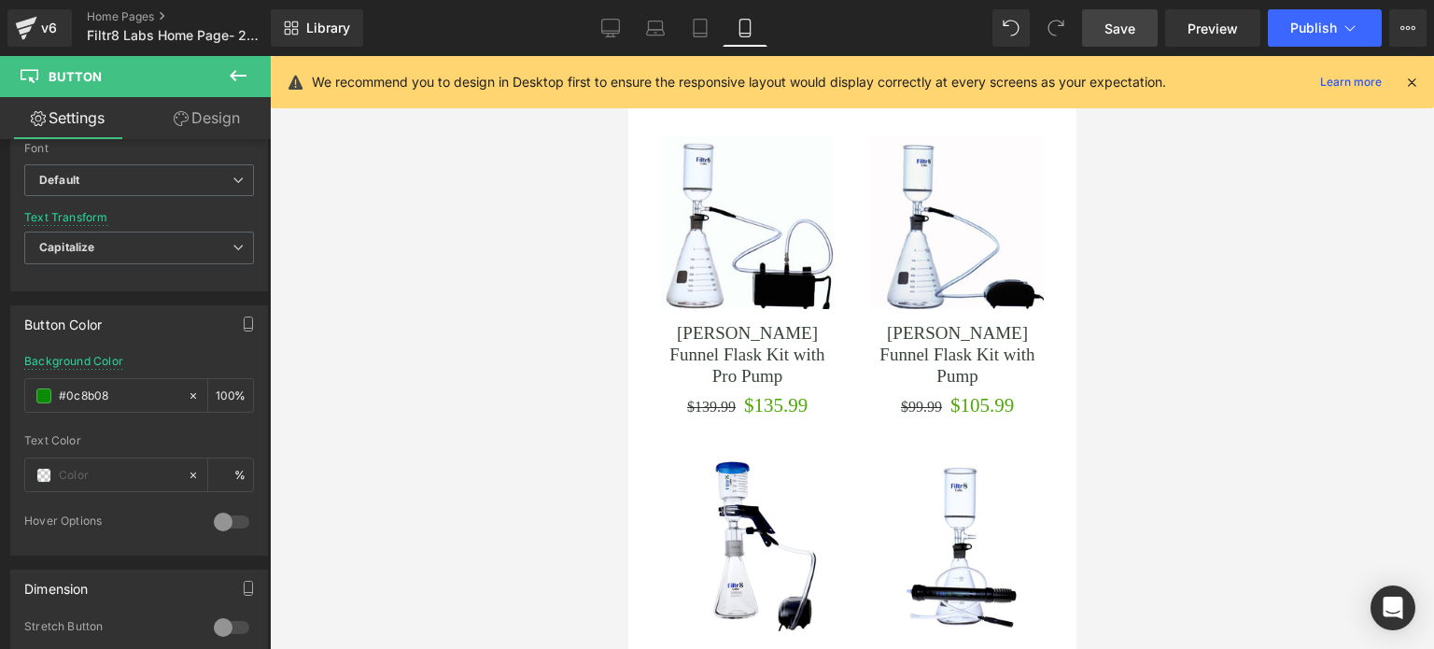
scroll to position [3174, 0]
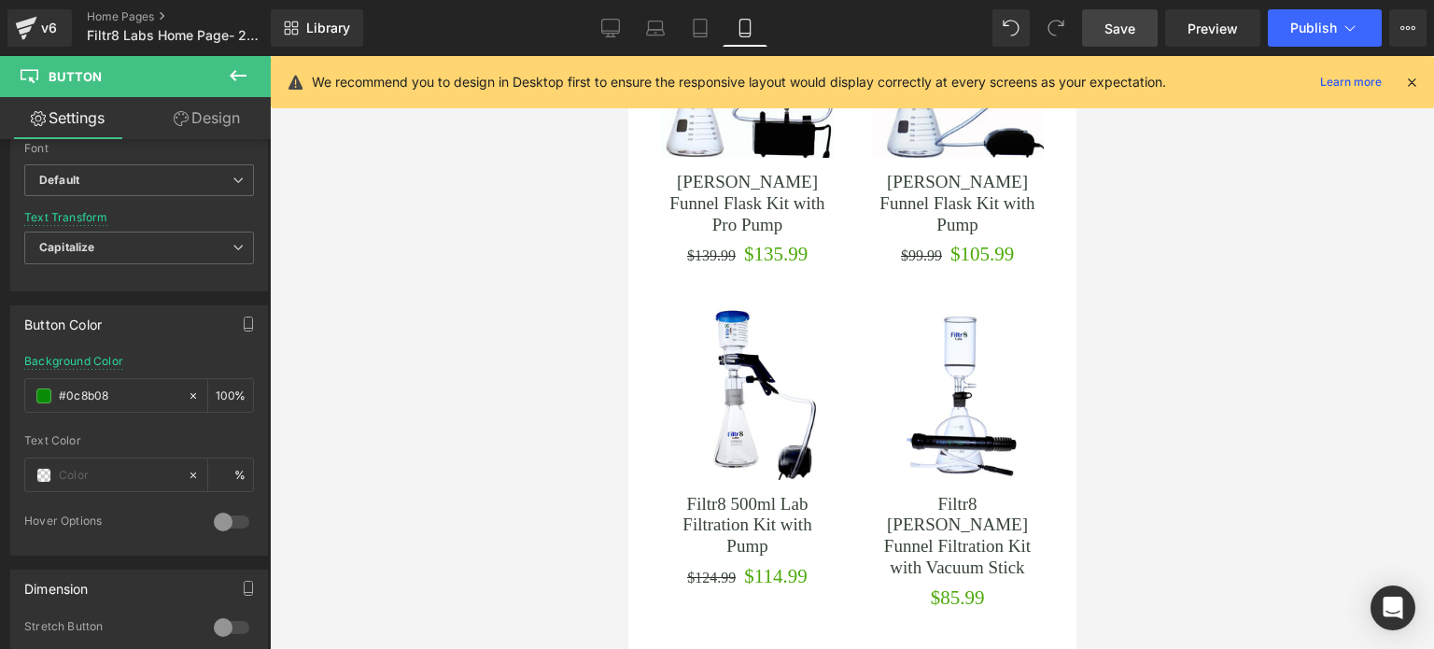
click at [233, 72] on icon at bounding box center [238, 75] width 17 height 11
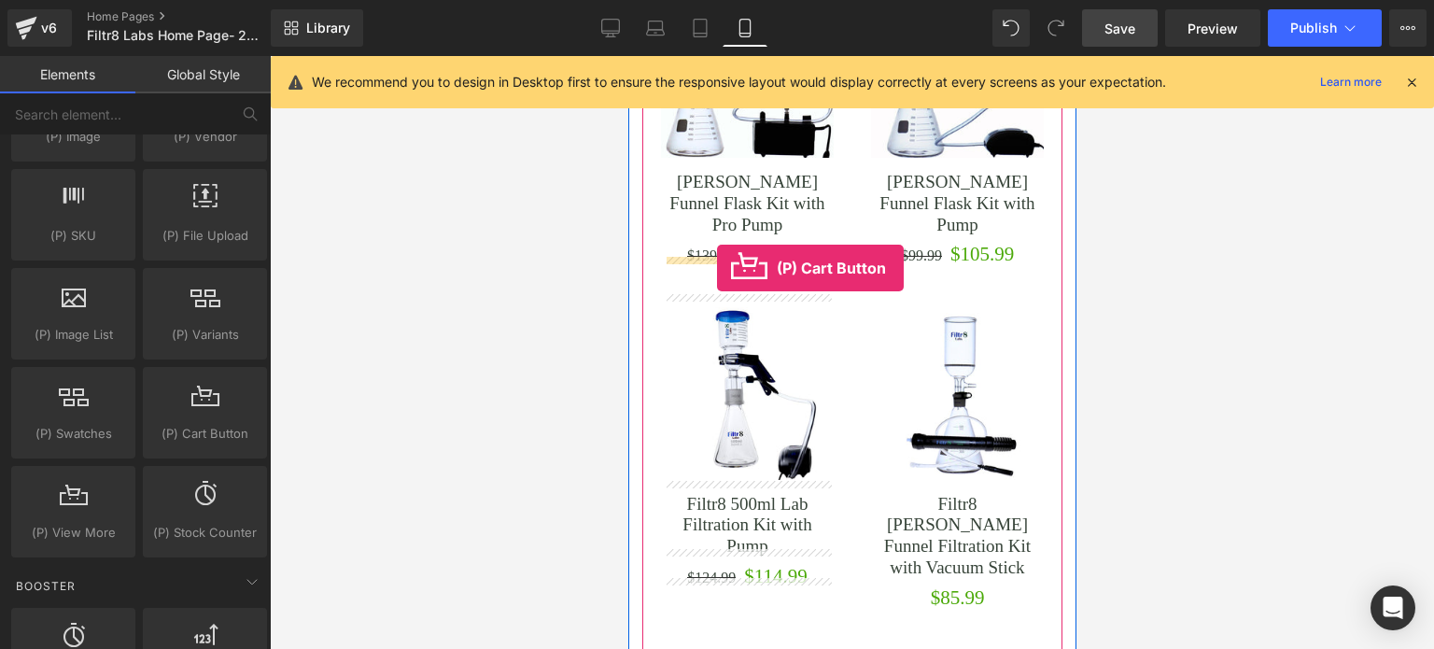
drag, startPoint x: 823, startPoint y: 447, endPoint x: 716, endPoint y: 268, distance: 208.9
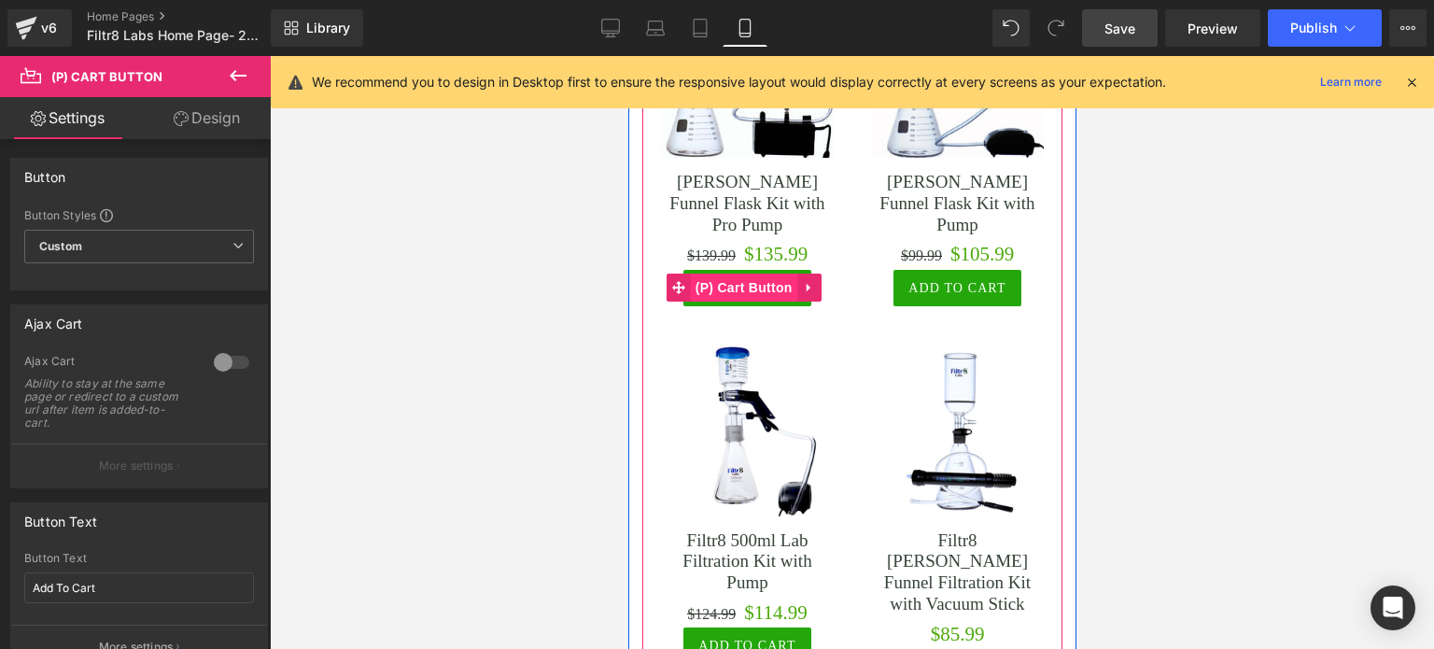
click at [748, 276] on span "(P) Cart Button" at bounding box center [743, 288] width 106 height 28
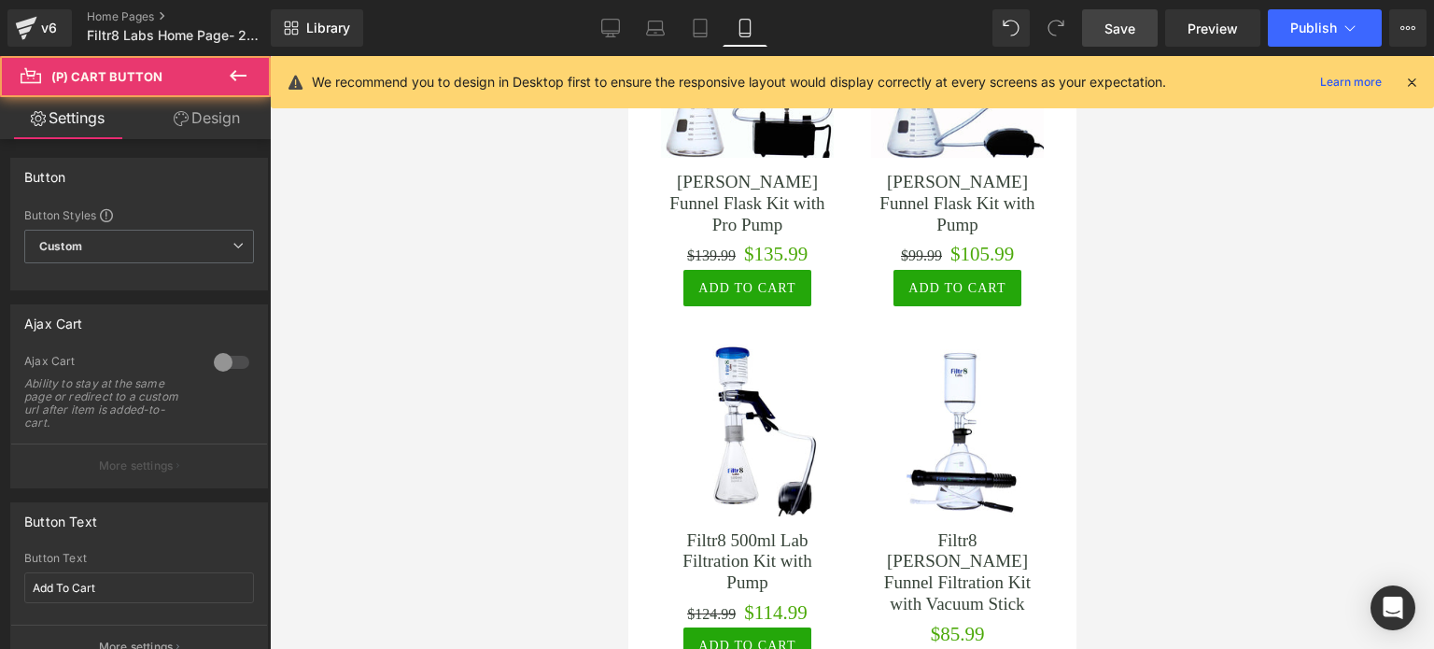
click at [175, 113] on icon at bounding box center [181, 118] width 15 height 15
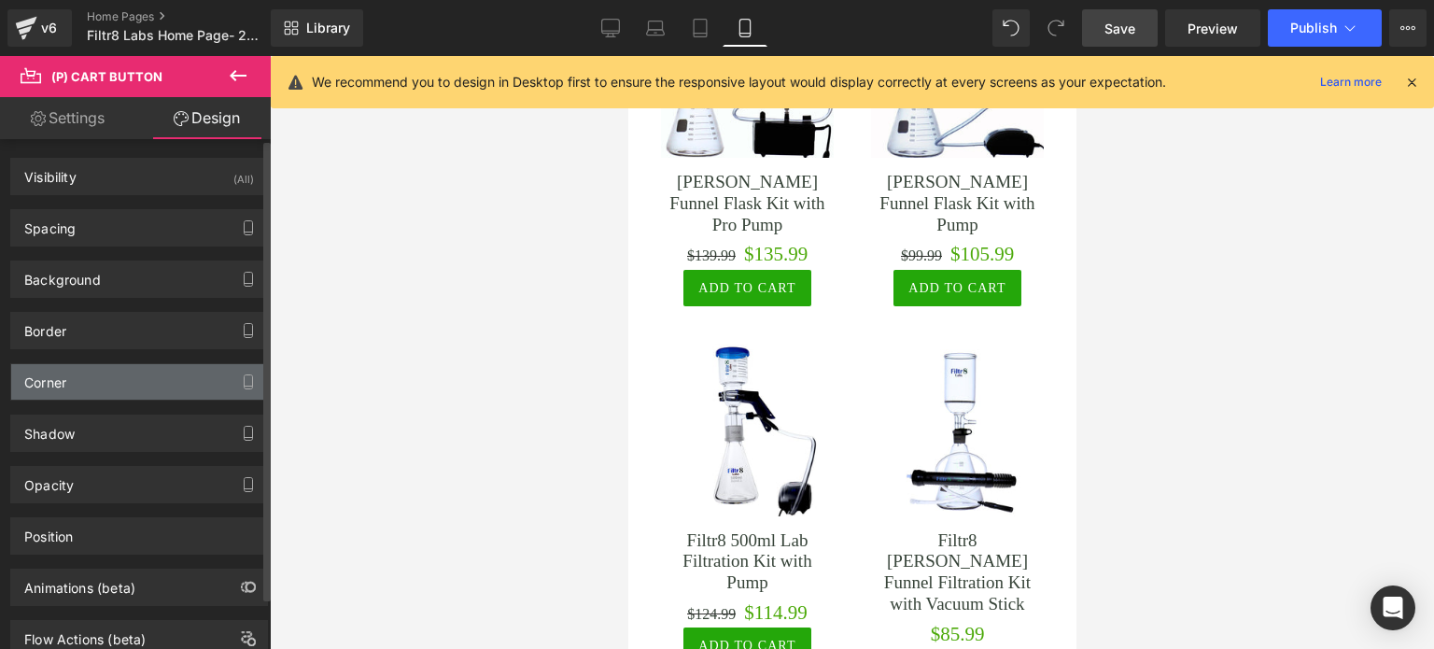
click at [107, 376] on div "Corner" at bounding box center [139, 381] width 256 height 35
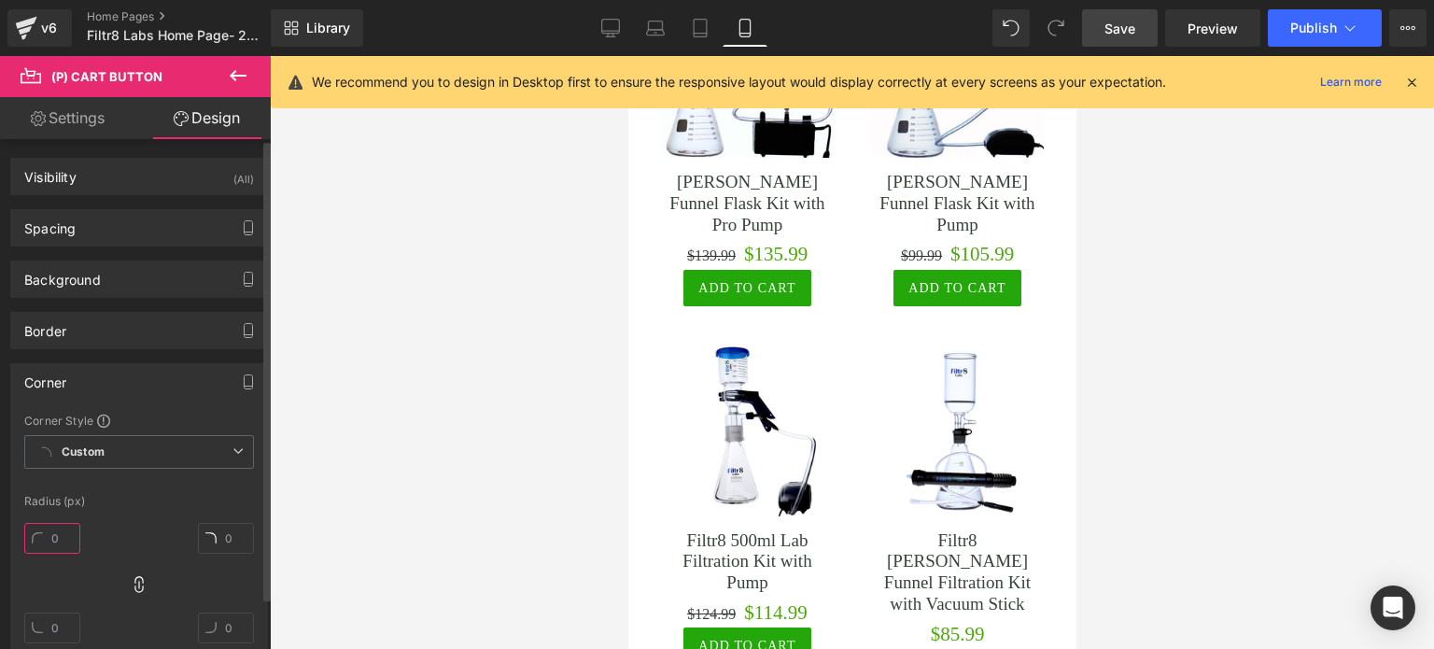
click at [64, 533] on input "text" at bounding box center [52, 538] width 56 height 31
type input "28"
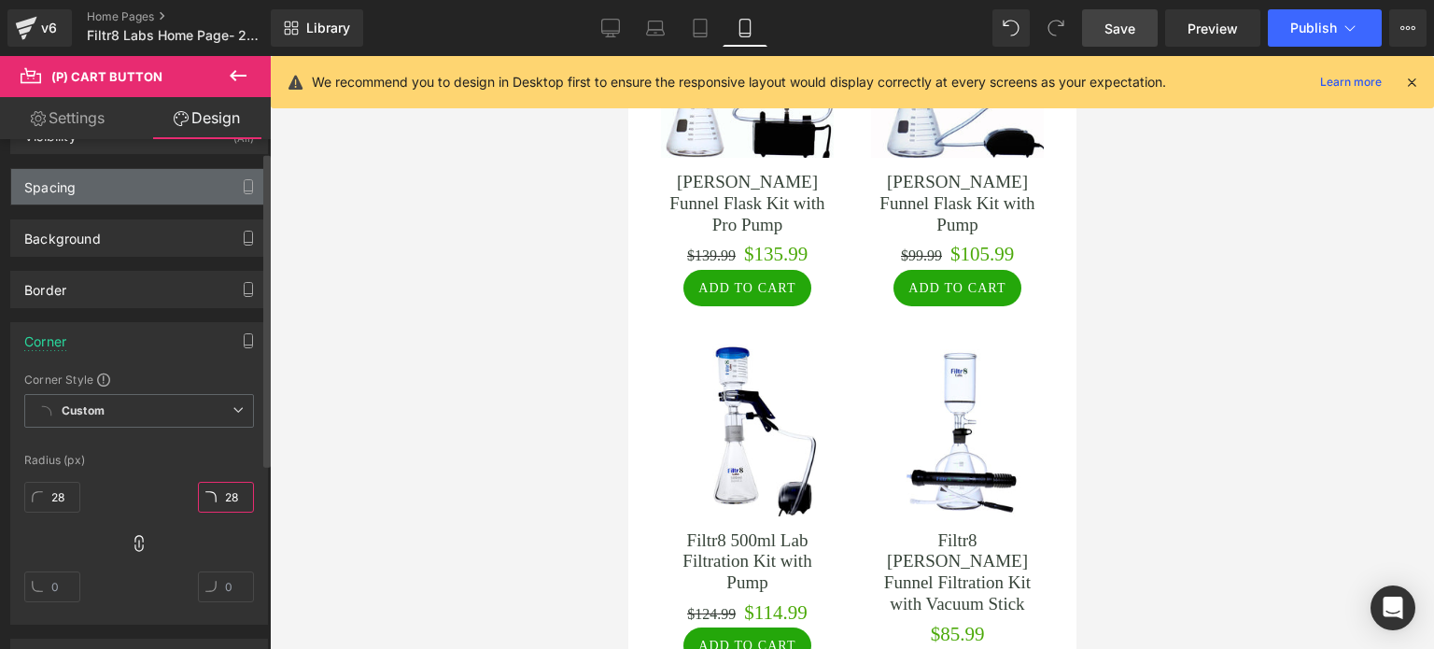
scroll to position [0, 0]
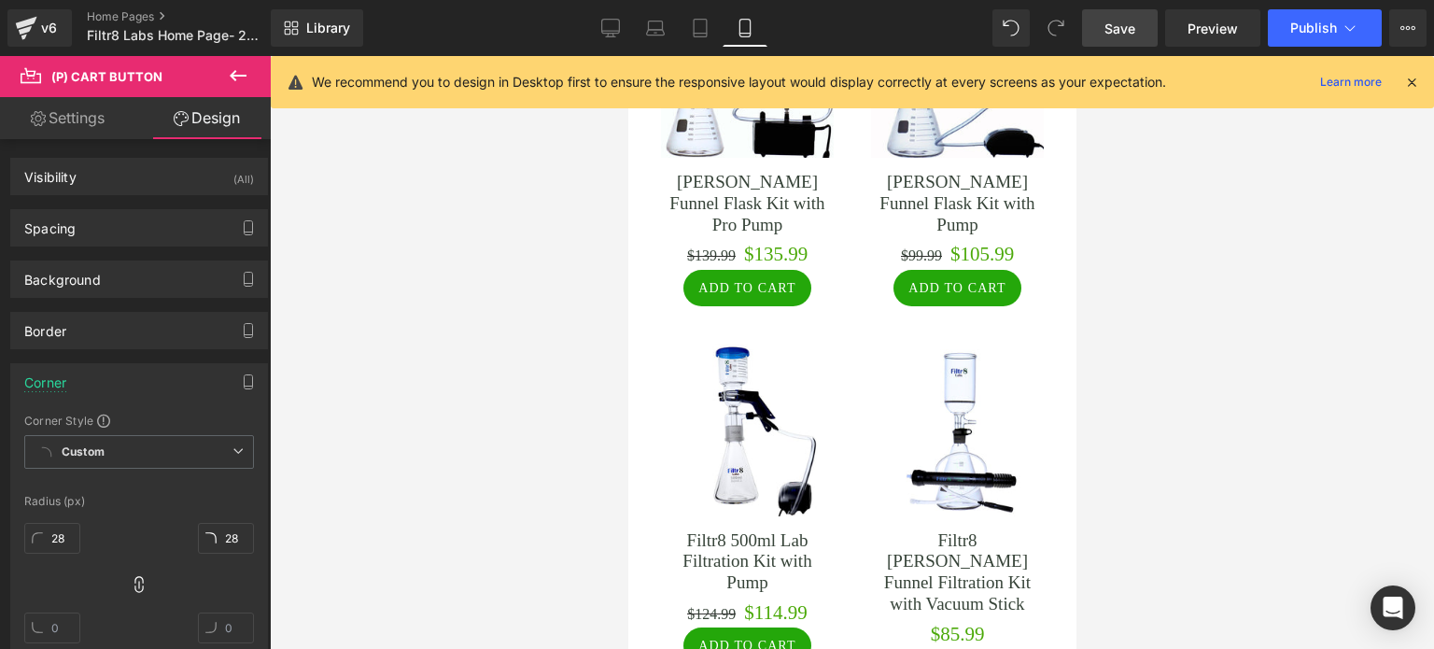
click at [80, 104] on link "Settings" at bounding box center [67, 118] width 135 height 42
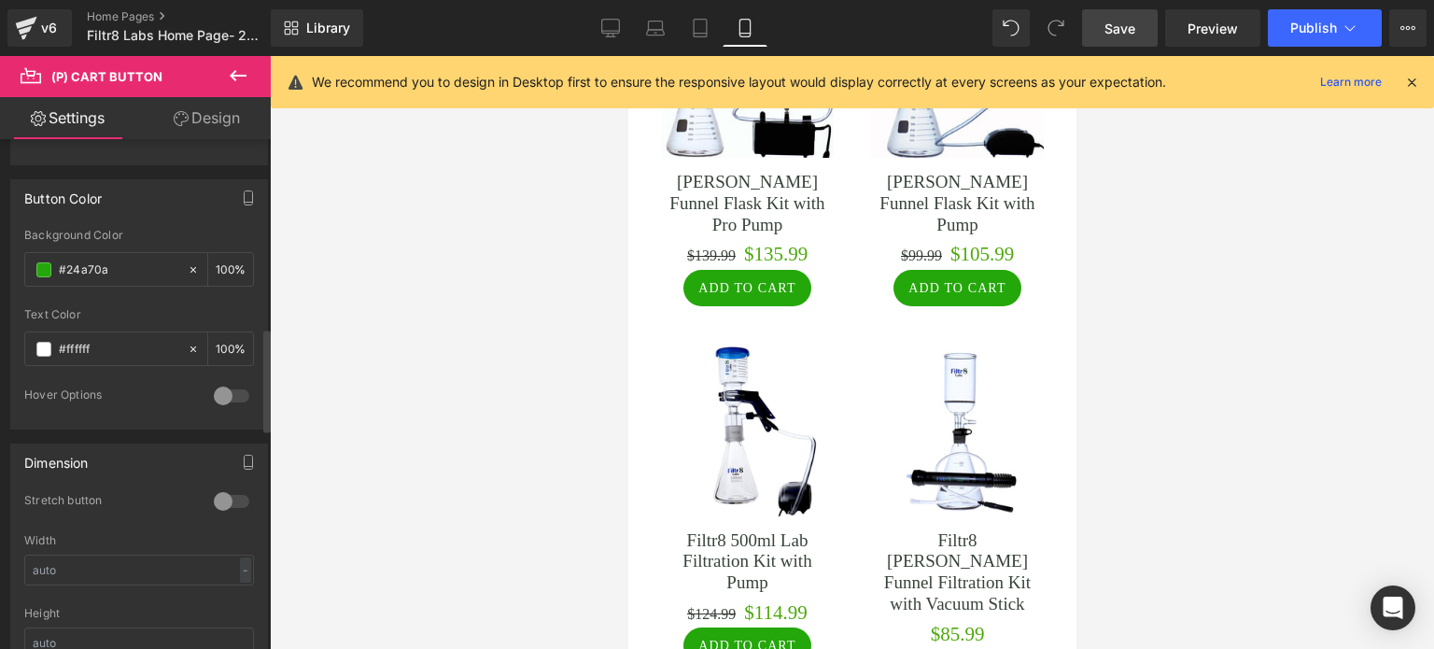
scroll to position [934, 0]
click at [134, 242] on div "Background Color #1a7707 100 %" at bounding box center [139, 265] width 230 height 79
drag, startPoint x: 130, startPoint y: 253, endPoint x: 57, endPoint y: 253, distance: 72.8
click at [57, 253] on div "#1a7707" at bounding box center [106, 266] width 162 height 33
paste input "0c8b08"
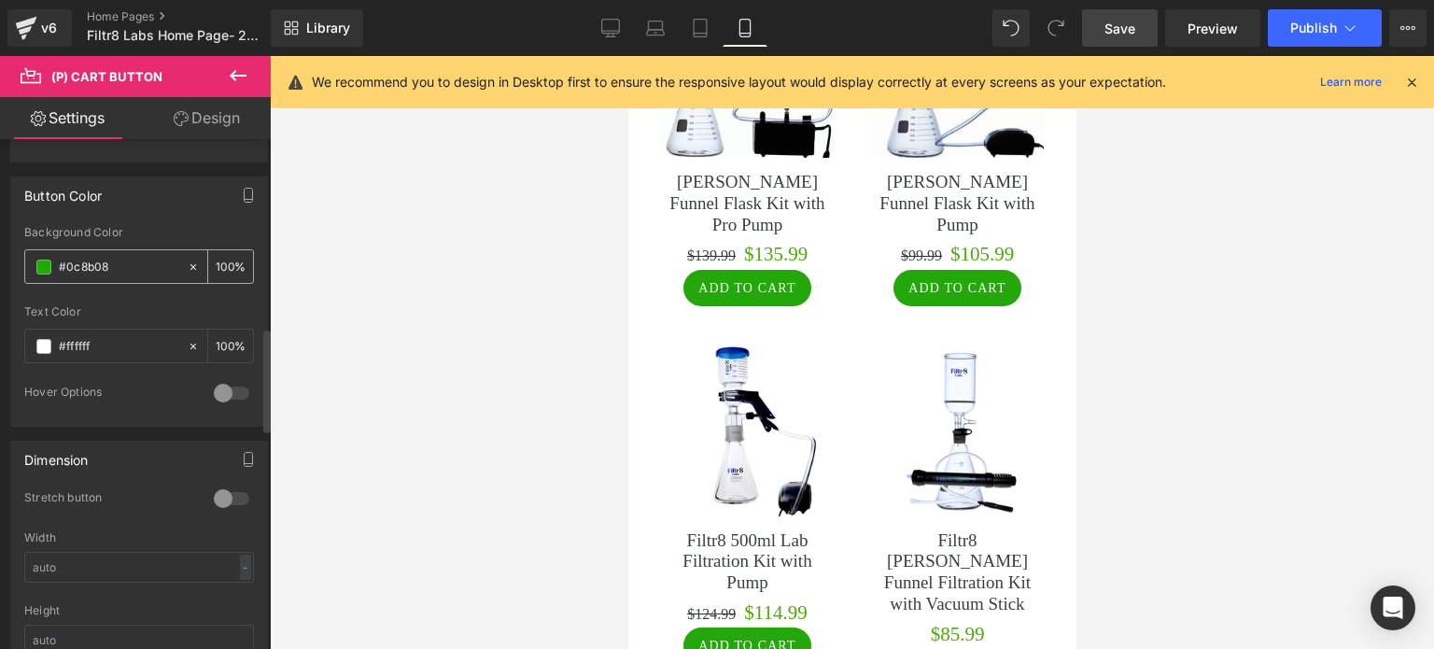
type input "#0c8b08"
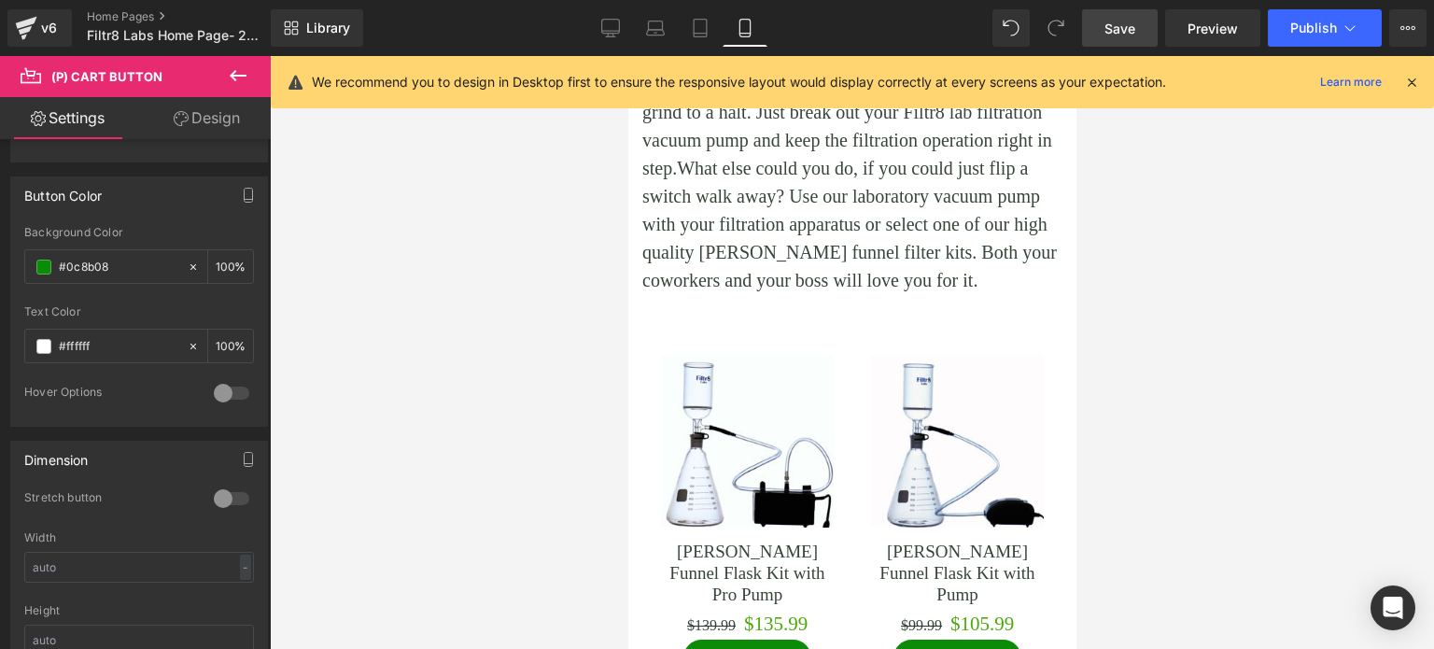
scroll to position [2801, 0]
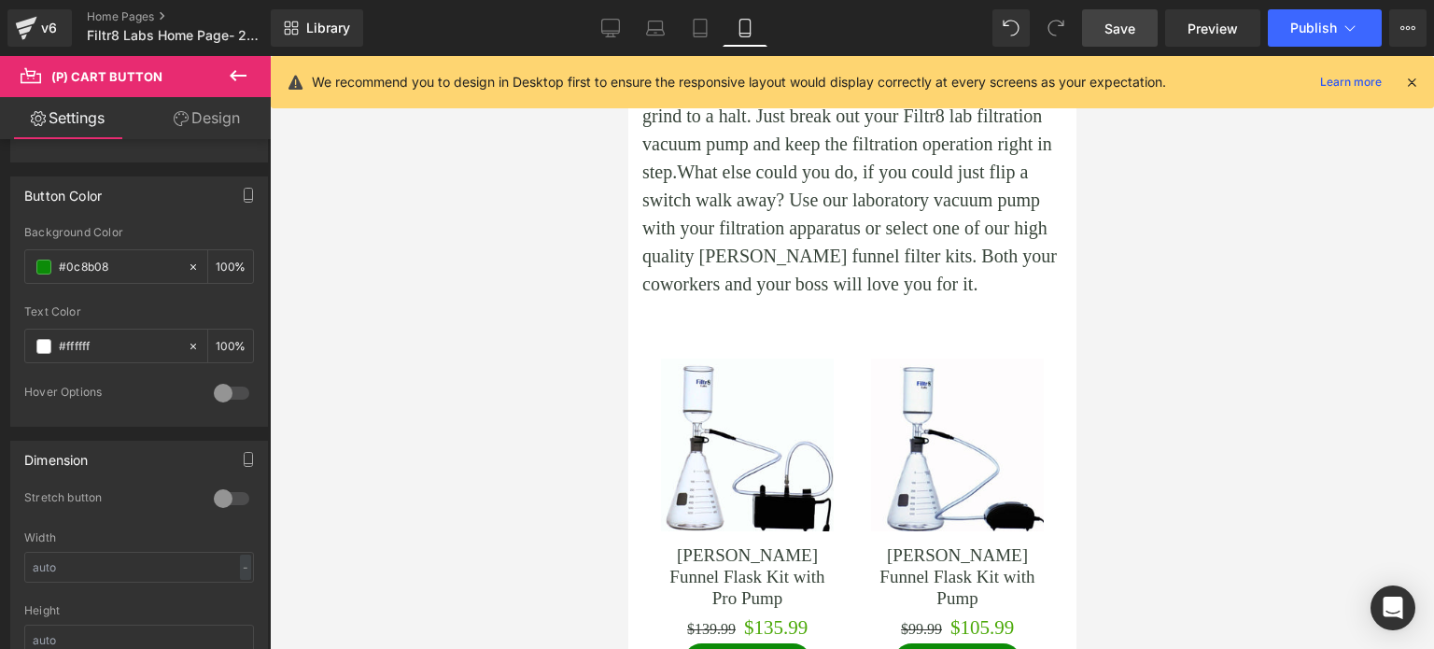
click at [1122, 19] on span "Save" at bounding box center [1119, 29] width 31 height 20
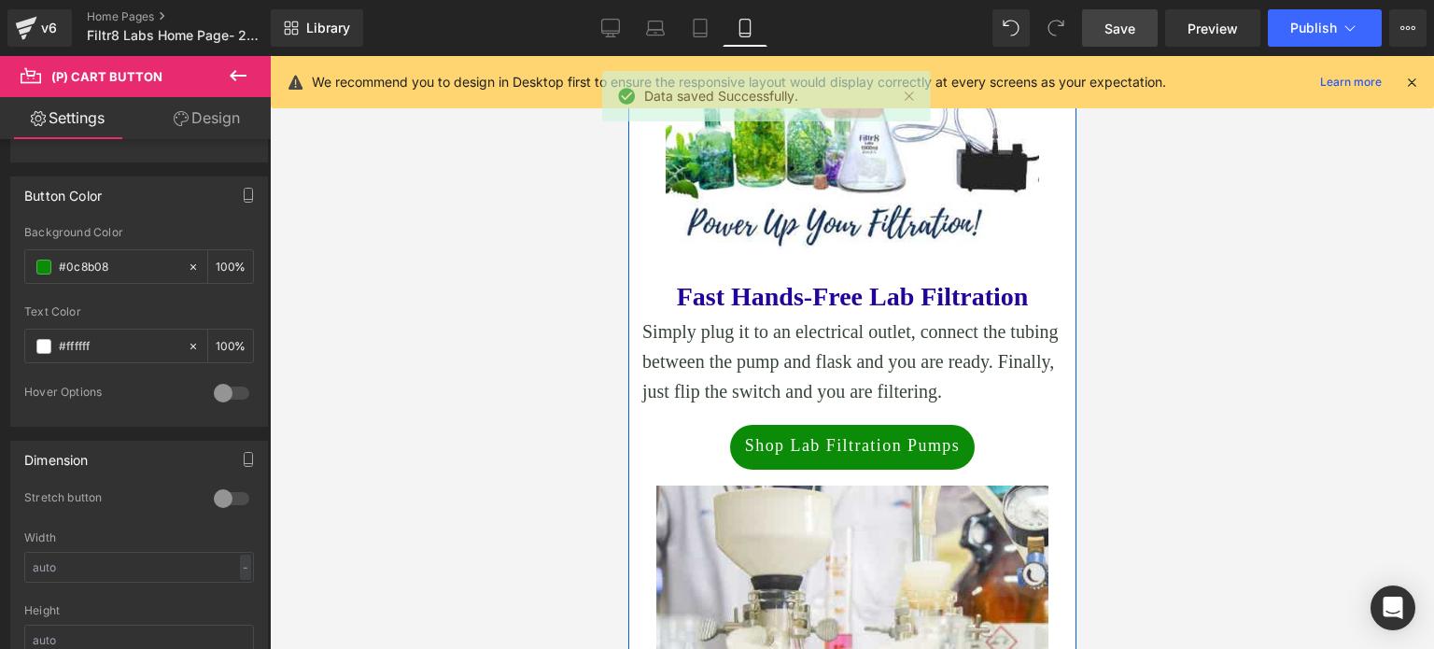
scroll to position [934, 0]
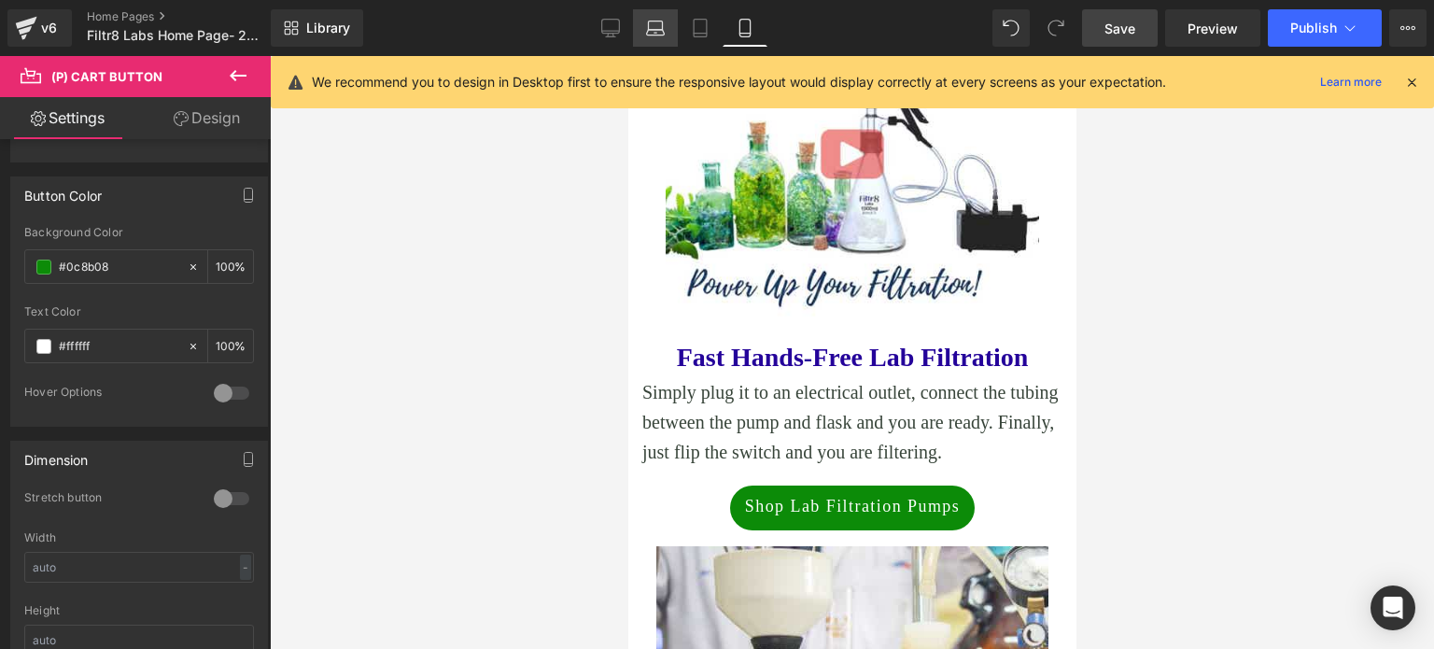
click at [647, 15] on link "Laptop" at bounding box center [655, 27] width 45 height 37
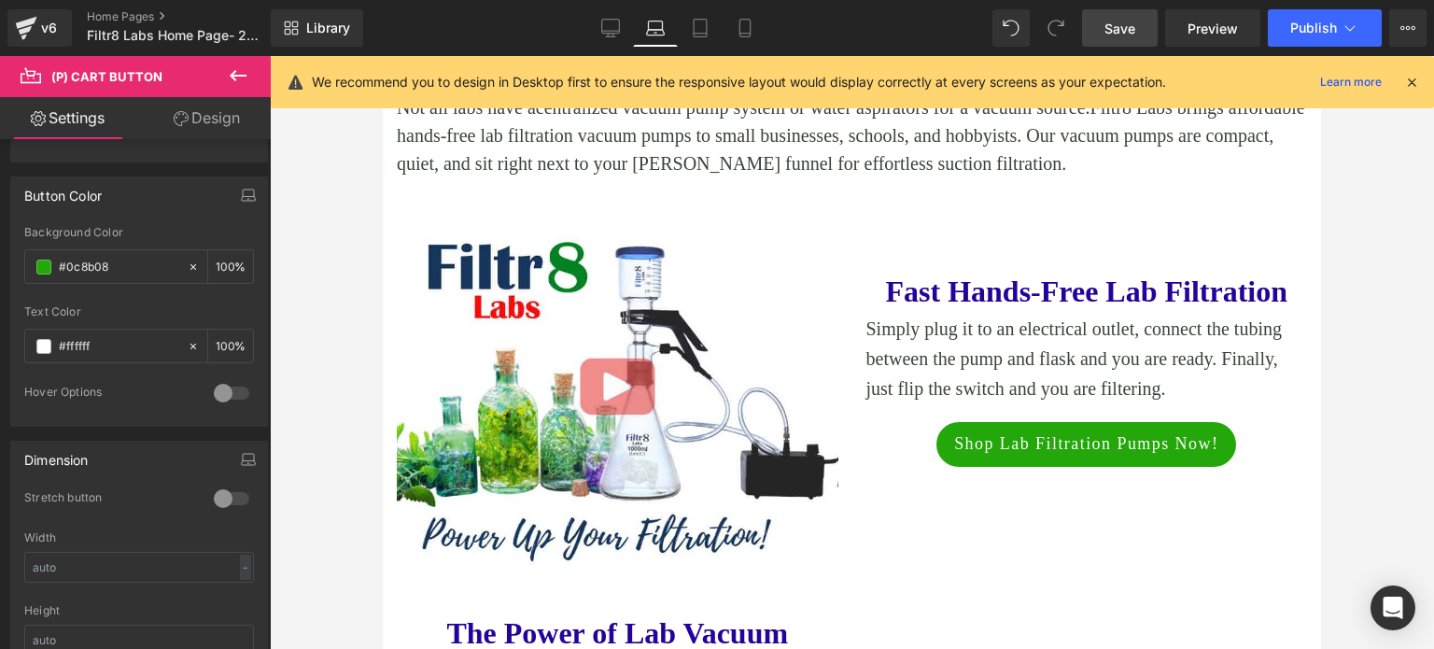
scroll to position [747, 0]
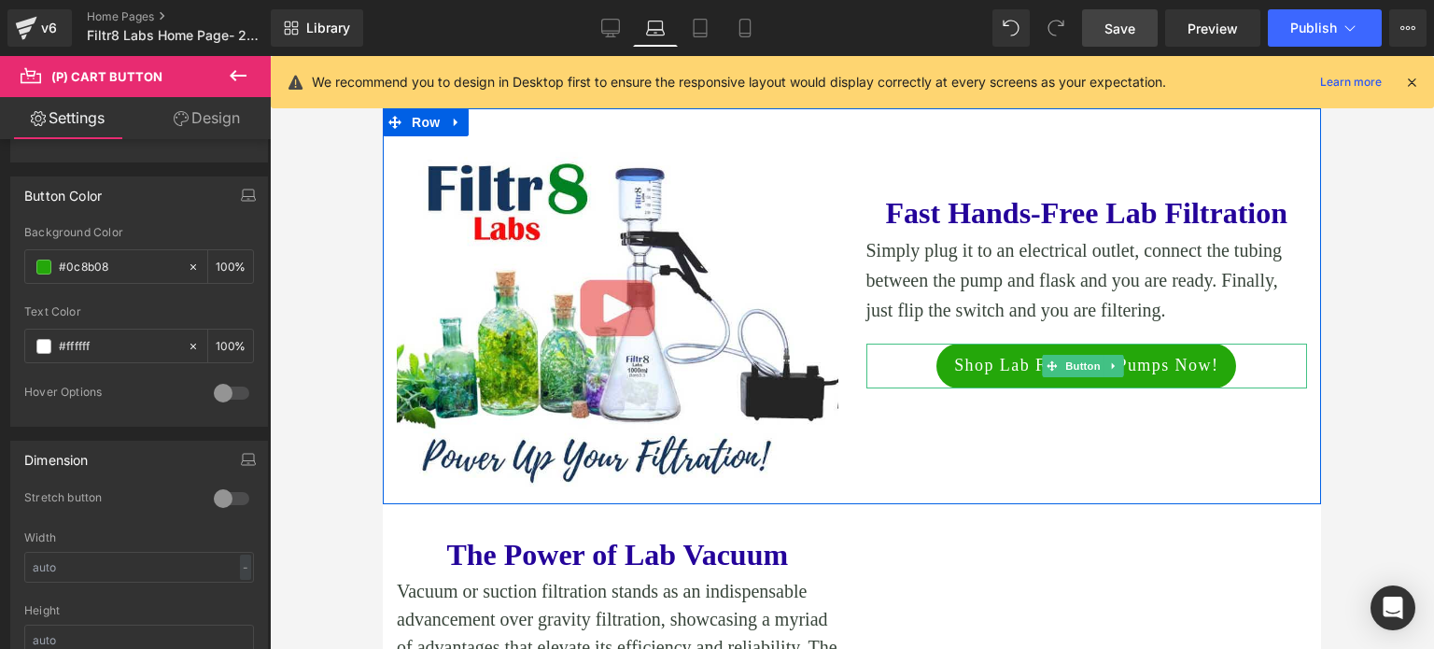
drag, startPoint x: 1073, startPoint y: 369, endPoint x: 907, endPoint y: 376, distance: 166.3
click at [1073, 369] on span "Button" at bounding box center [1082, 366] width 43 height 22
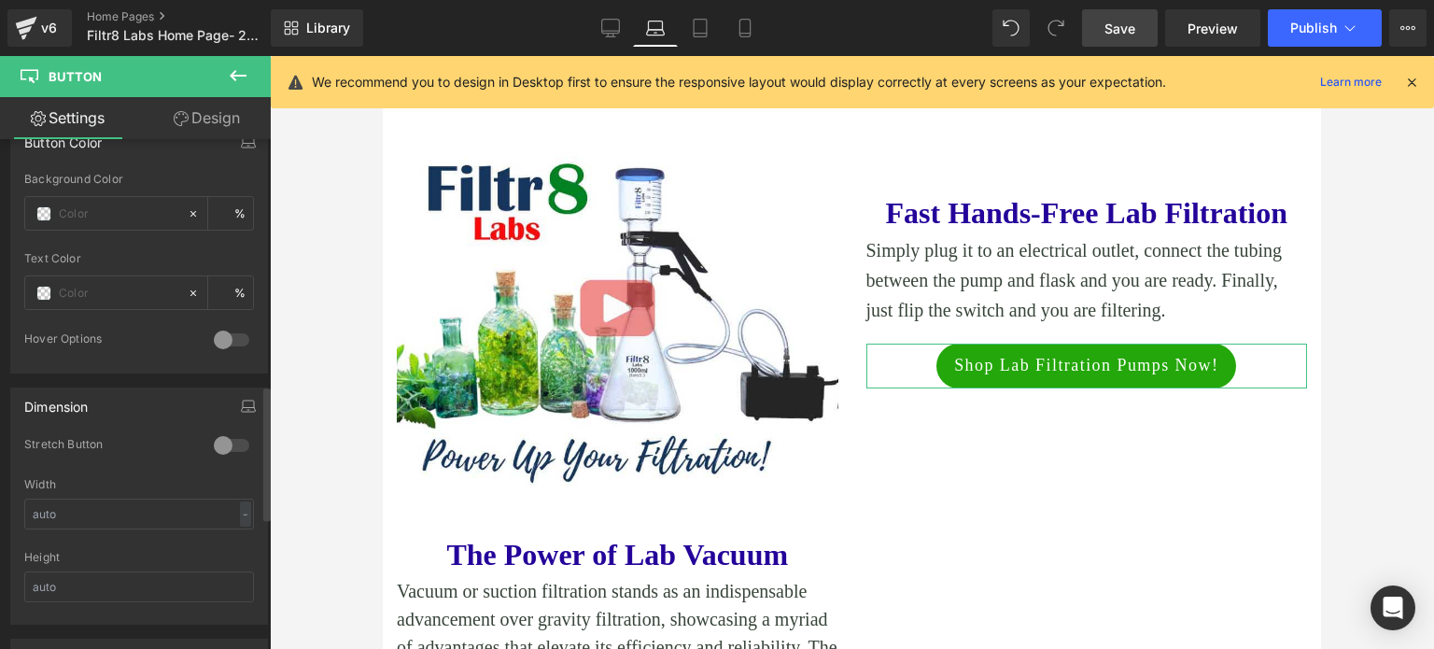
scroll to position [934, 0]
click at [123, 207] on input "text" at bounding box center [118, 209] width 119 height 21
paste input "#0c8b08"
type input "#0c8b08"
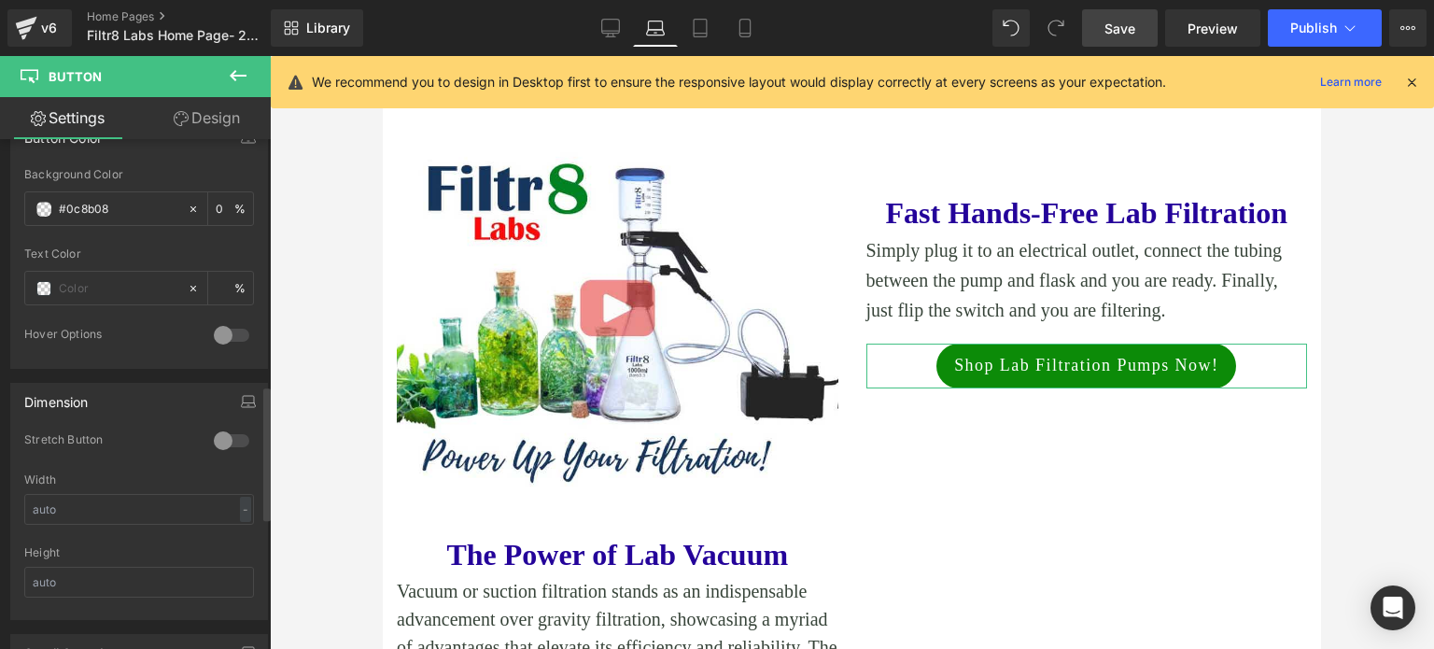
type input "100"
click at [601, 21] on link "Desktop" at bounding box center [610, 27] width 45 height 37
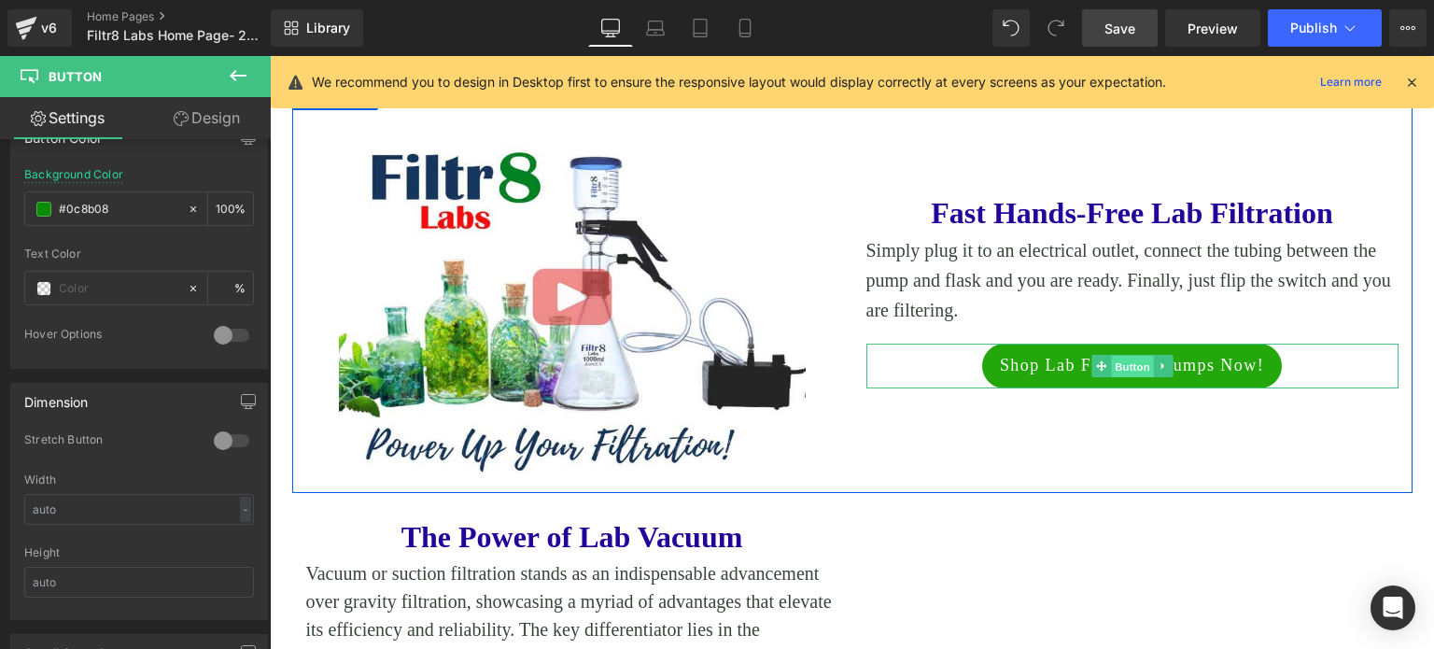
click at [1111, 361] on span "Button" at bounding box center [1132, 367] width 43 height 22
click at [1117, 364] on span "Button" at bounding box center [1132, 366] width 43 height 22
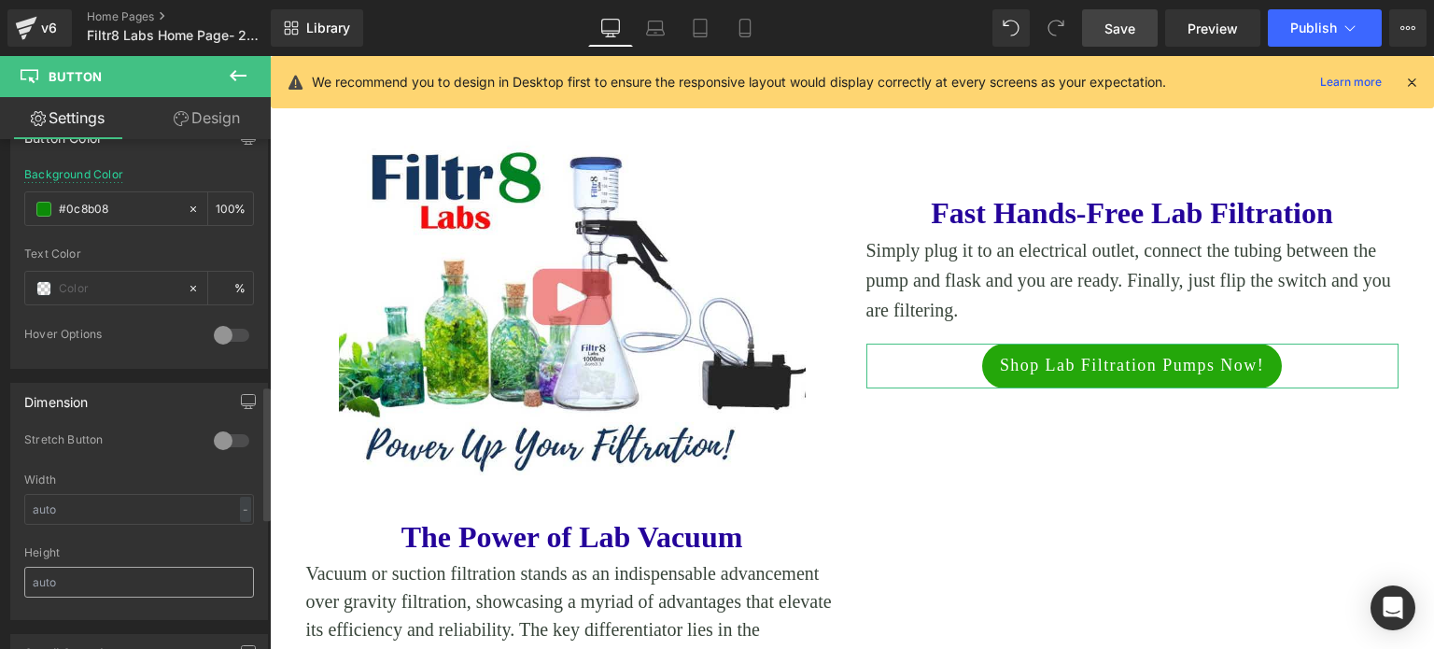
scroll to position [747, 0]
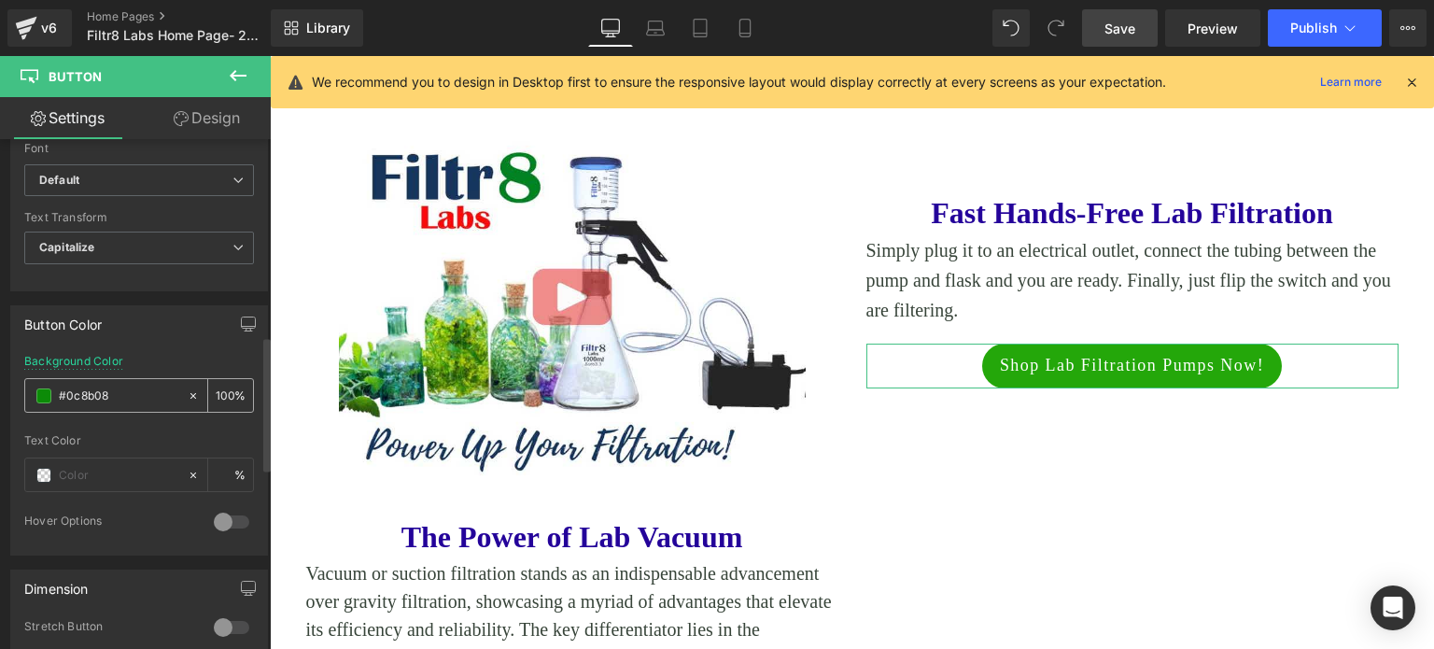
drag, startPoint x: 123, startPoint y: 395, endPoint x: 56, endPoint y: 389, distance: 67.5
click at [56, 391] on div "#0c8b08" at bounding box center [106, 395] width 162 height 33
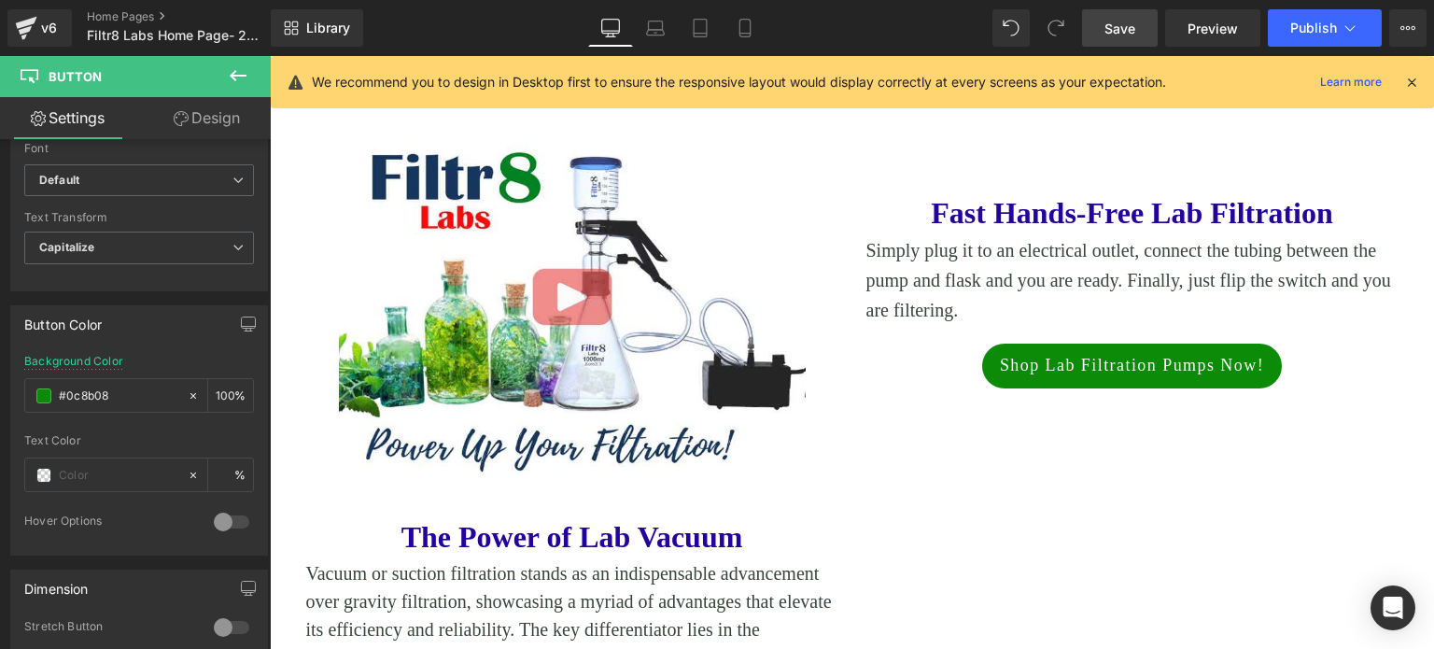
click at [1117, 29] on span "Save" at bounding box center [1119, 29] width 31 height 20
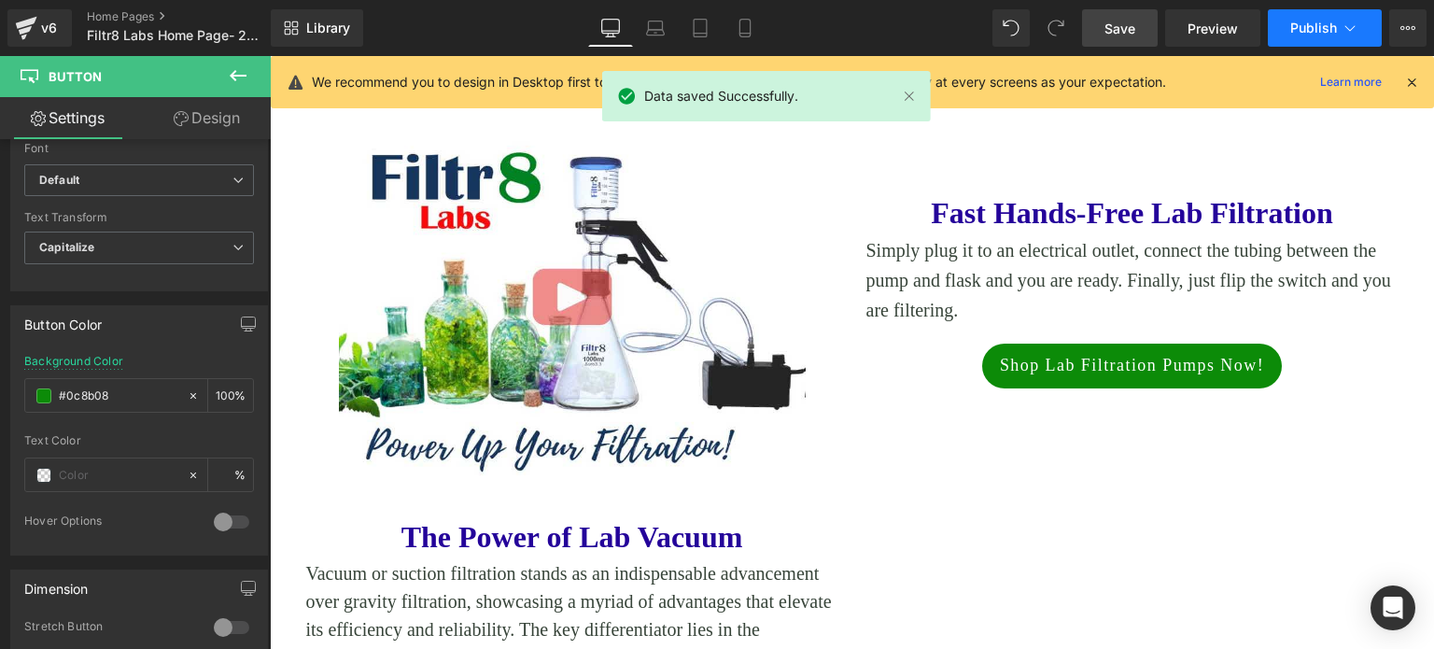
click at [1311, 21] on span "Publish" at bounding box center [1313, 28] width 47 height 15
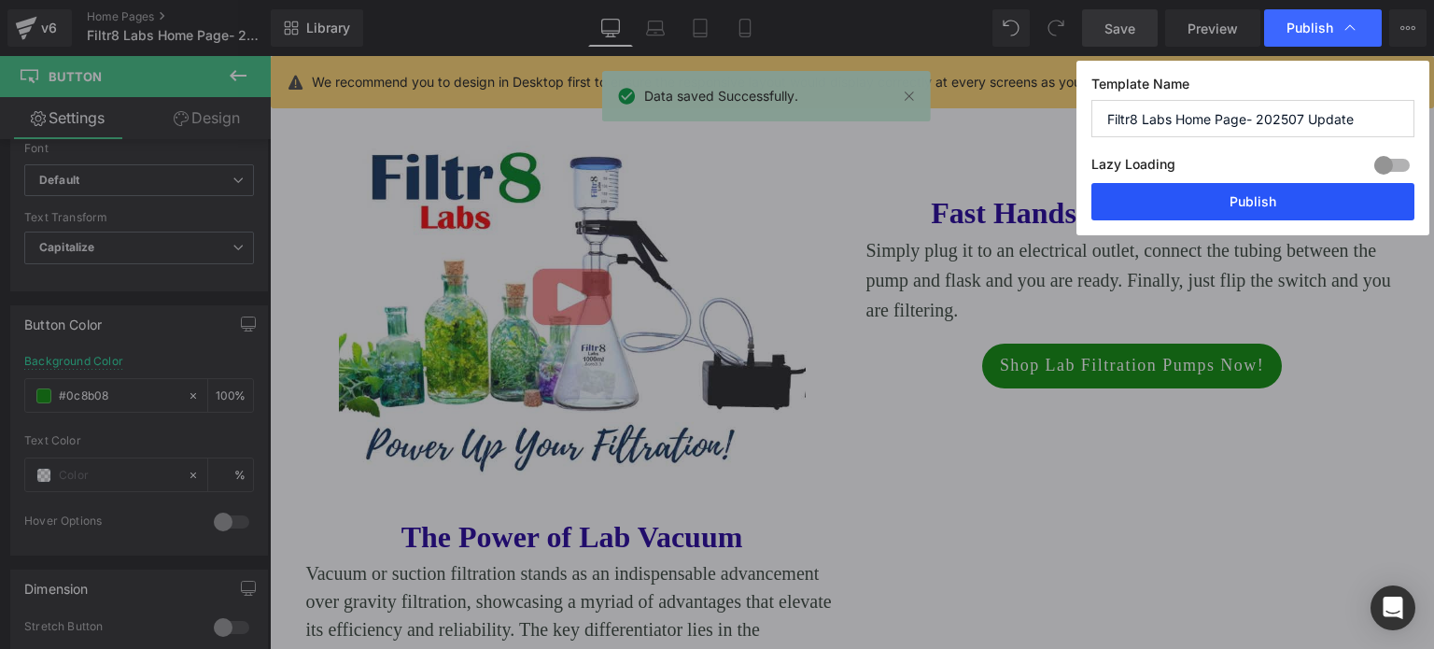
drag, startPoint x: 1241, startPoint y: 207, endPoint x: 970, endPoint y: 151, distance: 276.5
click at [1241, 207] on button "Publish" at bounding box center [1252, 201] width 323 height 37
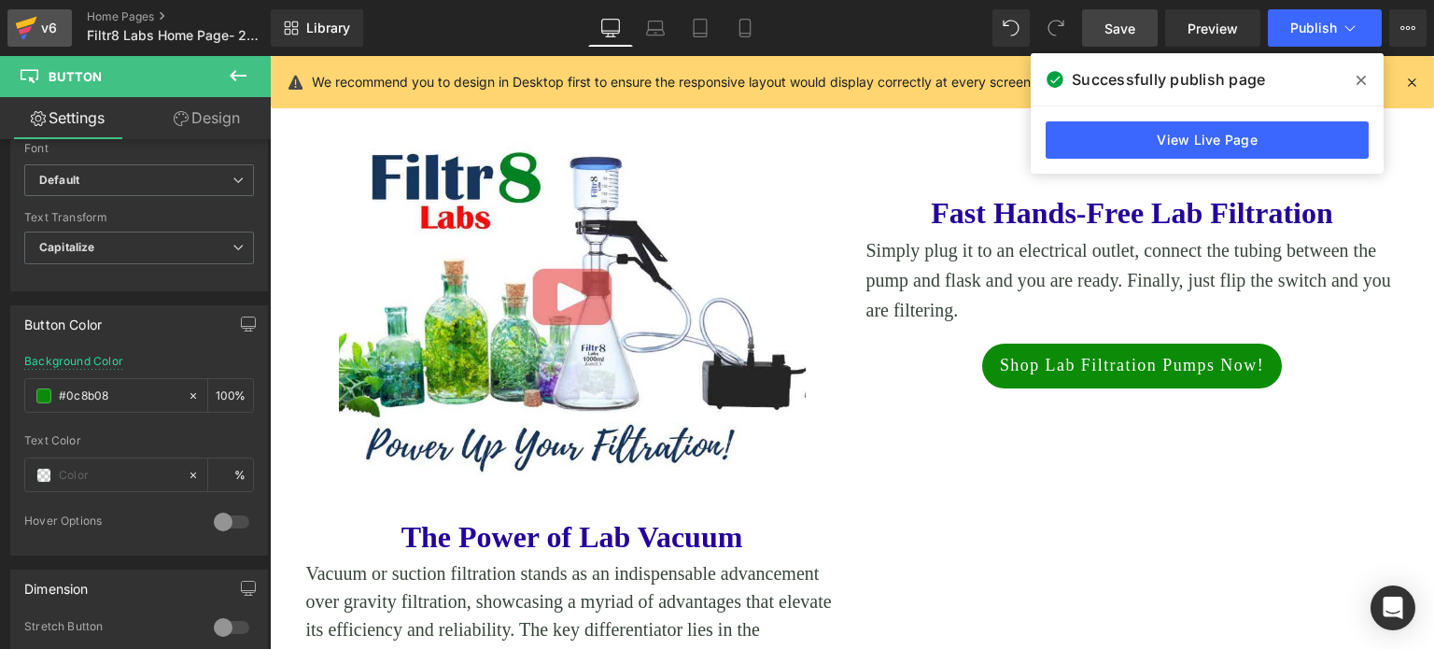
click at [28, 28] on icon at bounding box center [25, 30] width 13 height 8
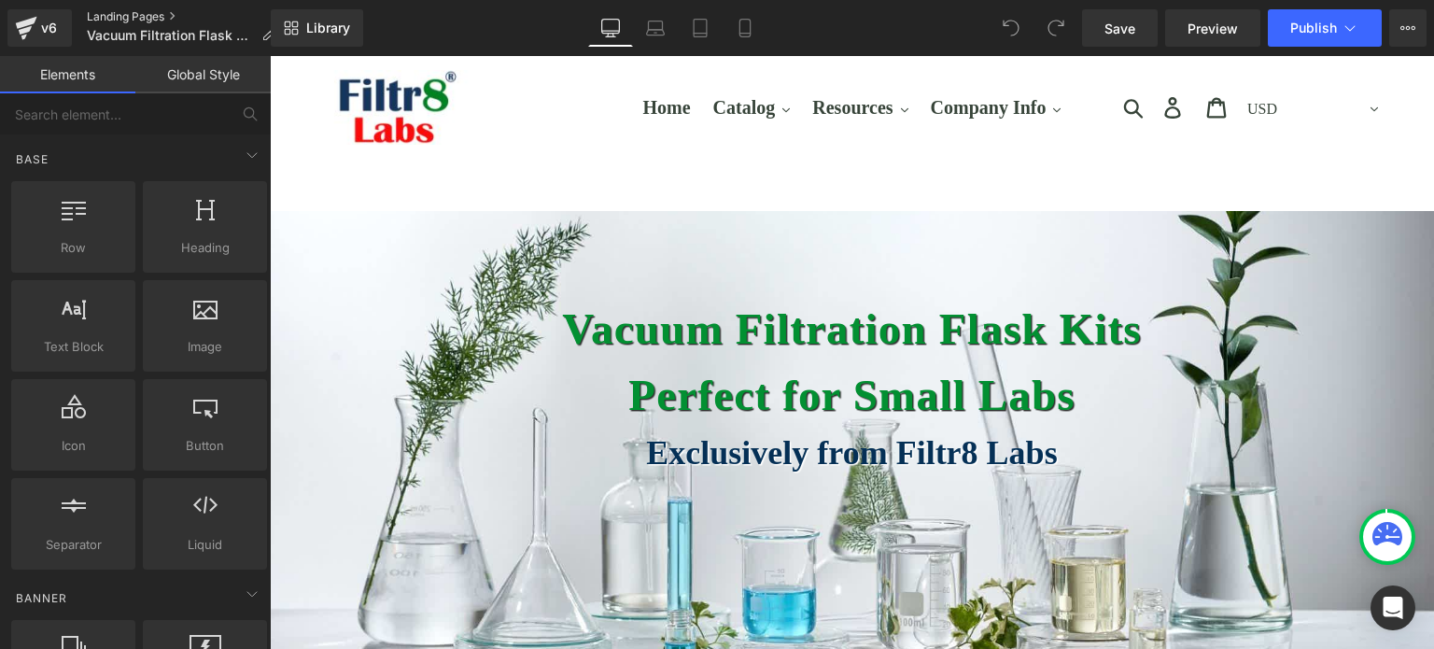
click at [107, 16] on link "Landing Pages" at bounding box center [188, 16] width 203 height 15
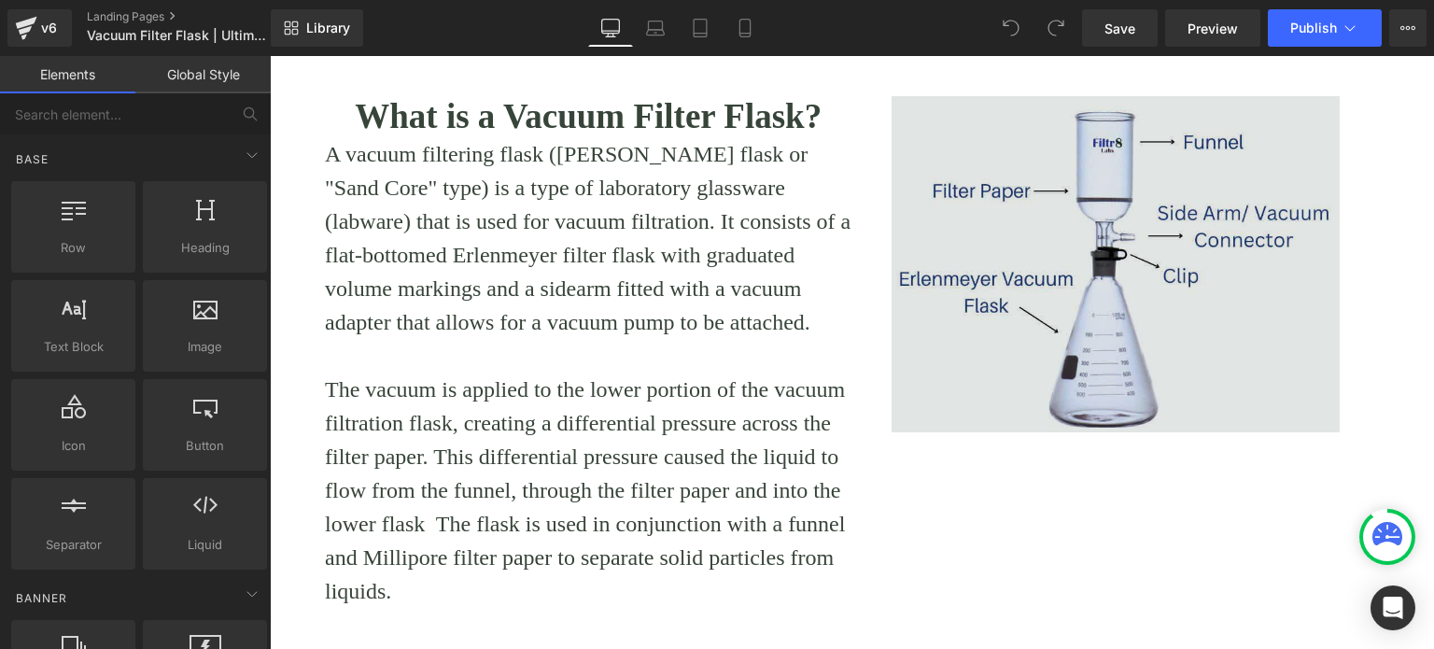
scroll to position [467, 0]
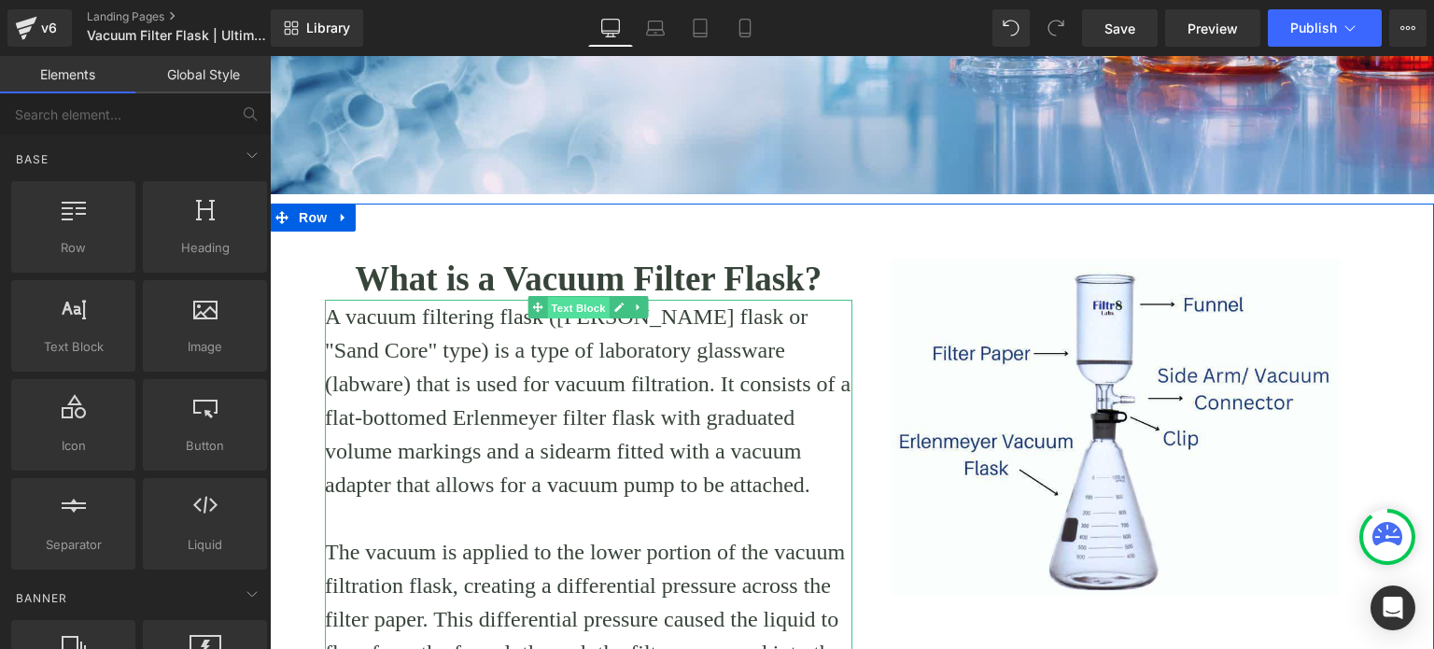
click at [563, 309] on span "Text Block" at bounding box center [579, 308] width 62 height 22
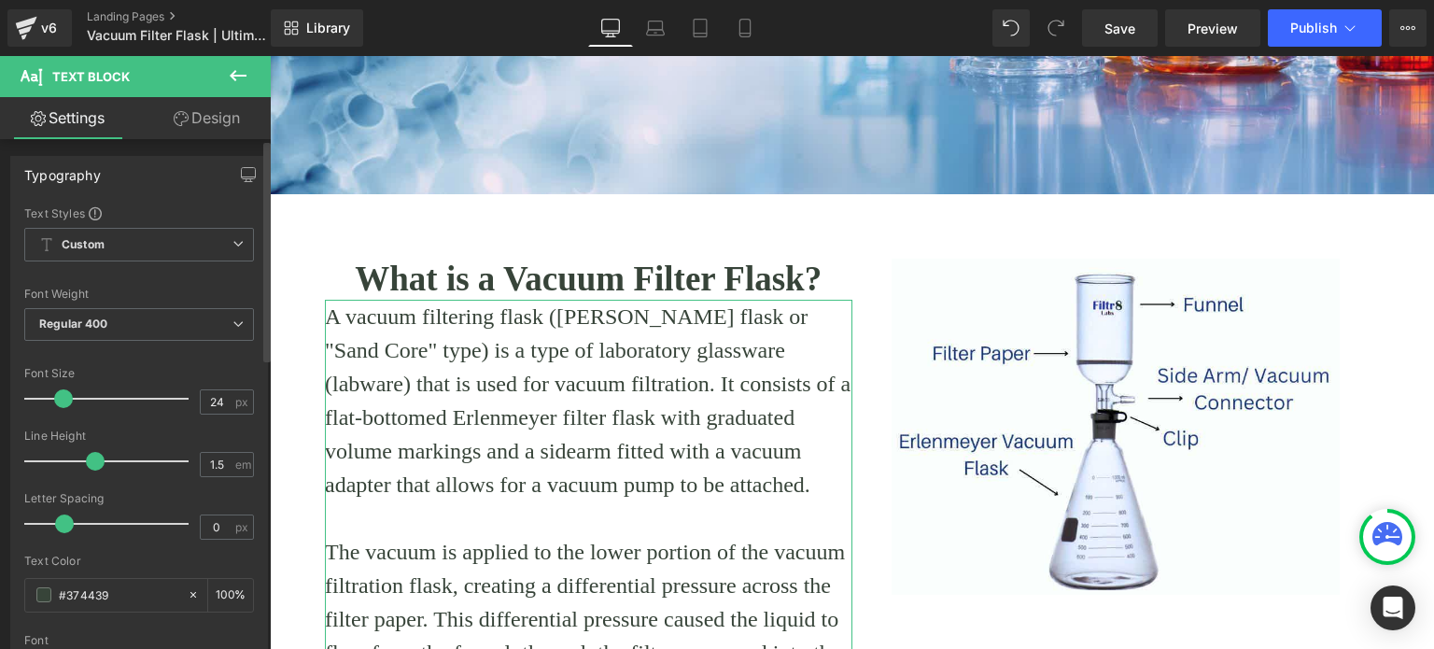
scroll to position [0, 0]
type input "22"
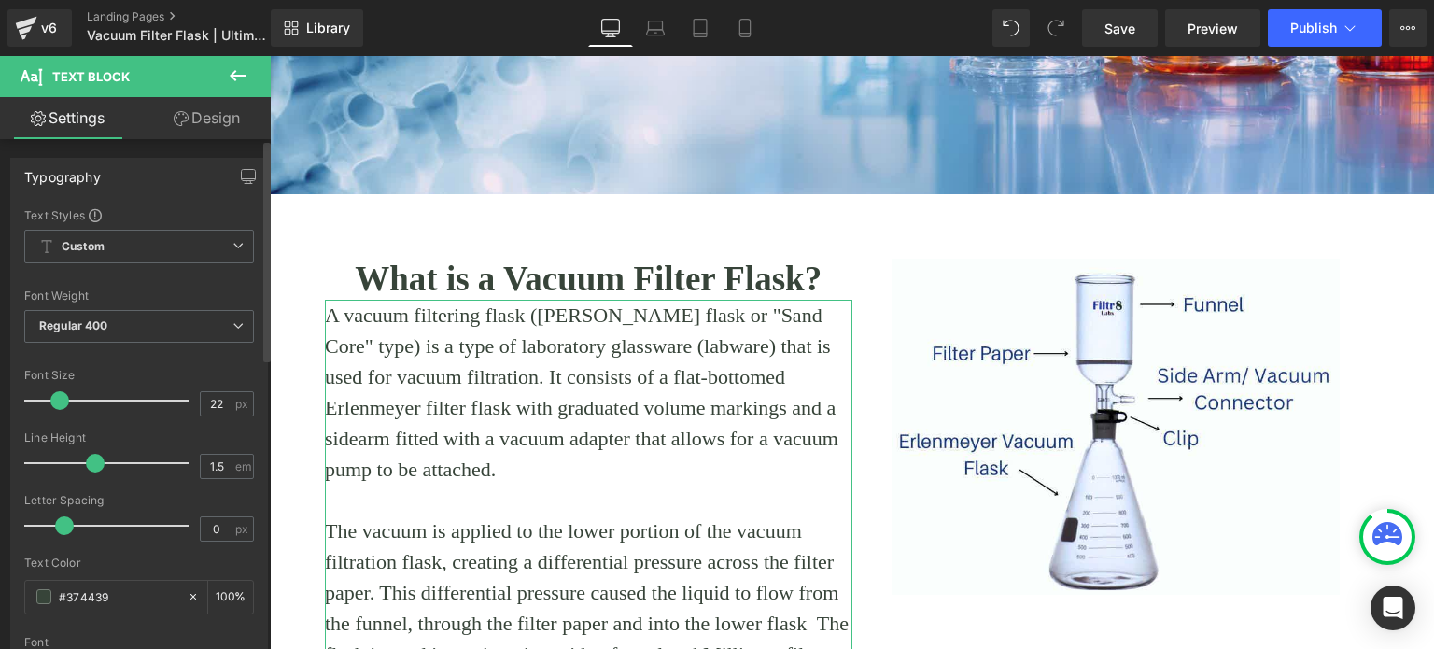
click at [58, 400] on span at bounding box center [59, 400] width 19 height 19
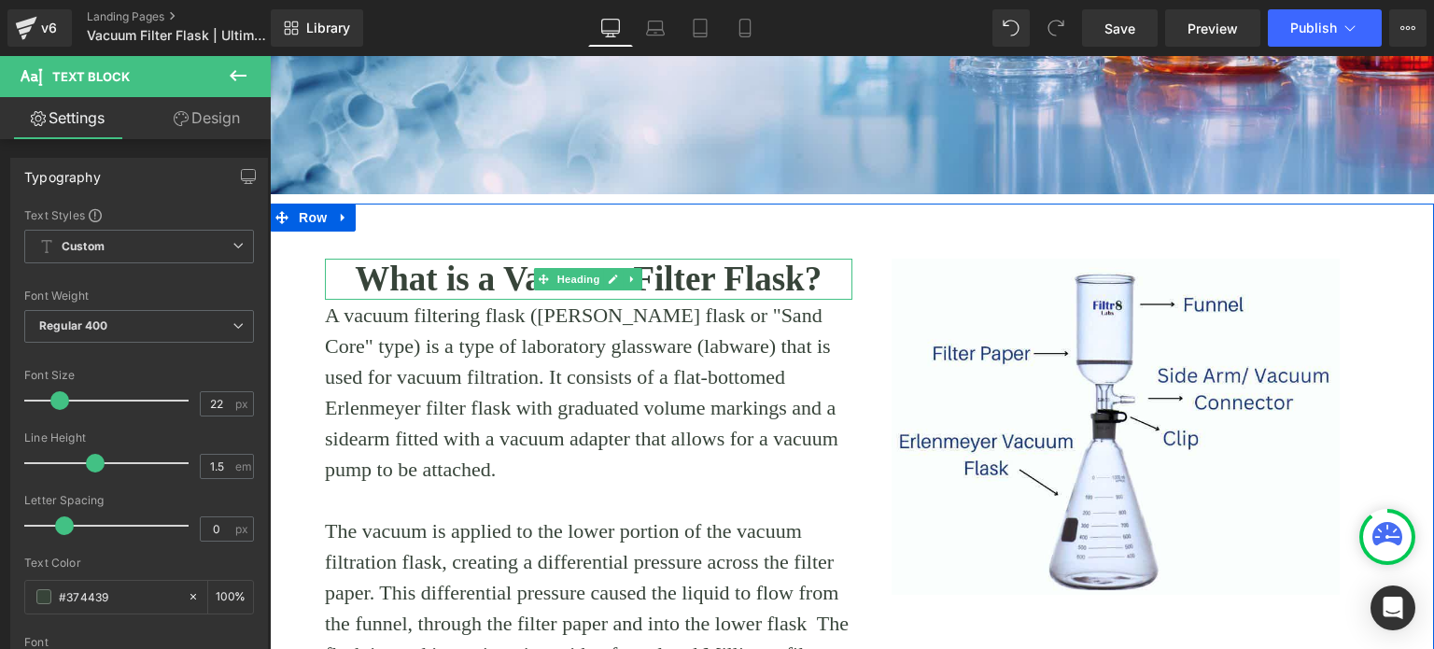
click at [392, 283] on strong "What is a Vacuum Filter Flask?" at bounding box center [588, 279] width 467 height 38
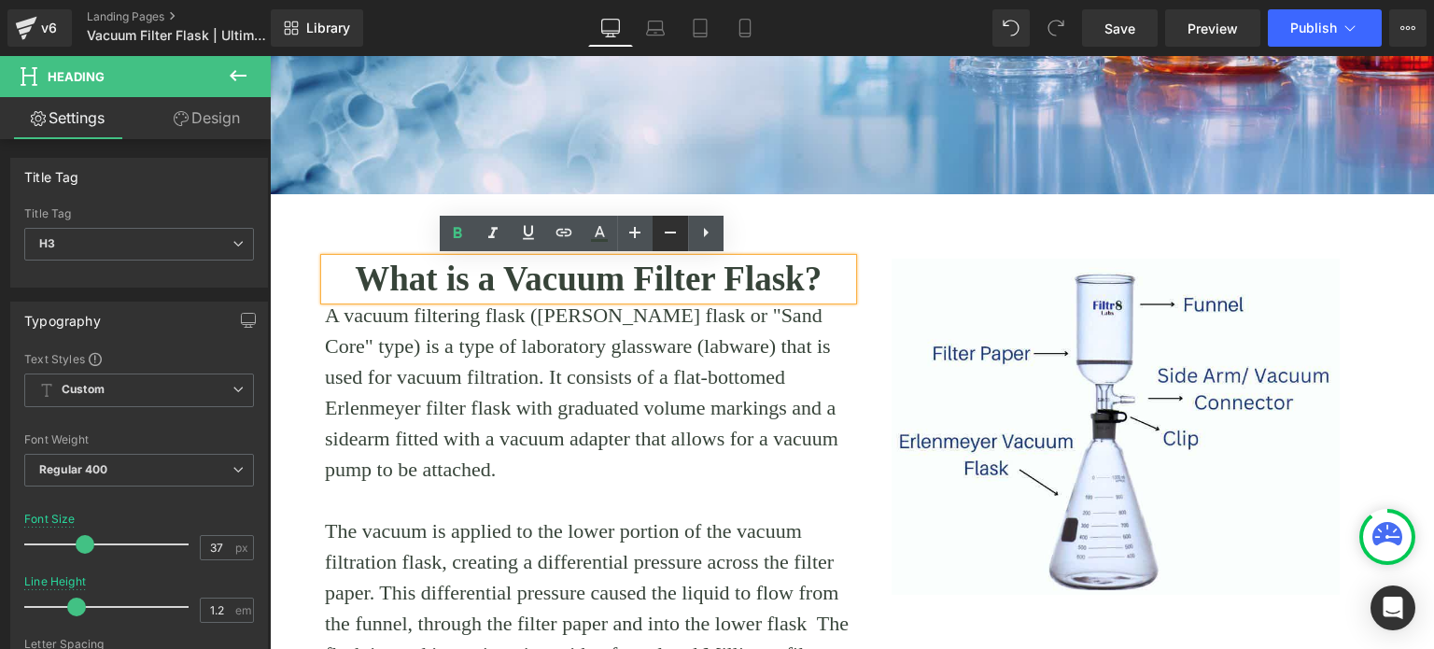
click at [659, 228] on icon at bounding box center [670, 232] width 22 height 22
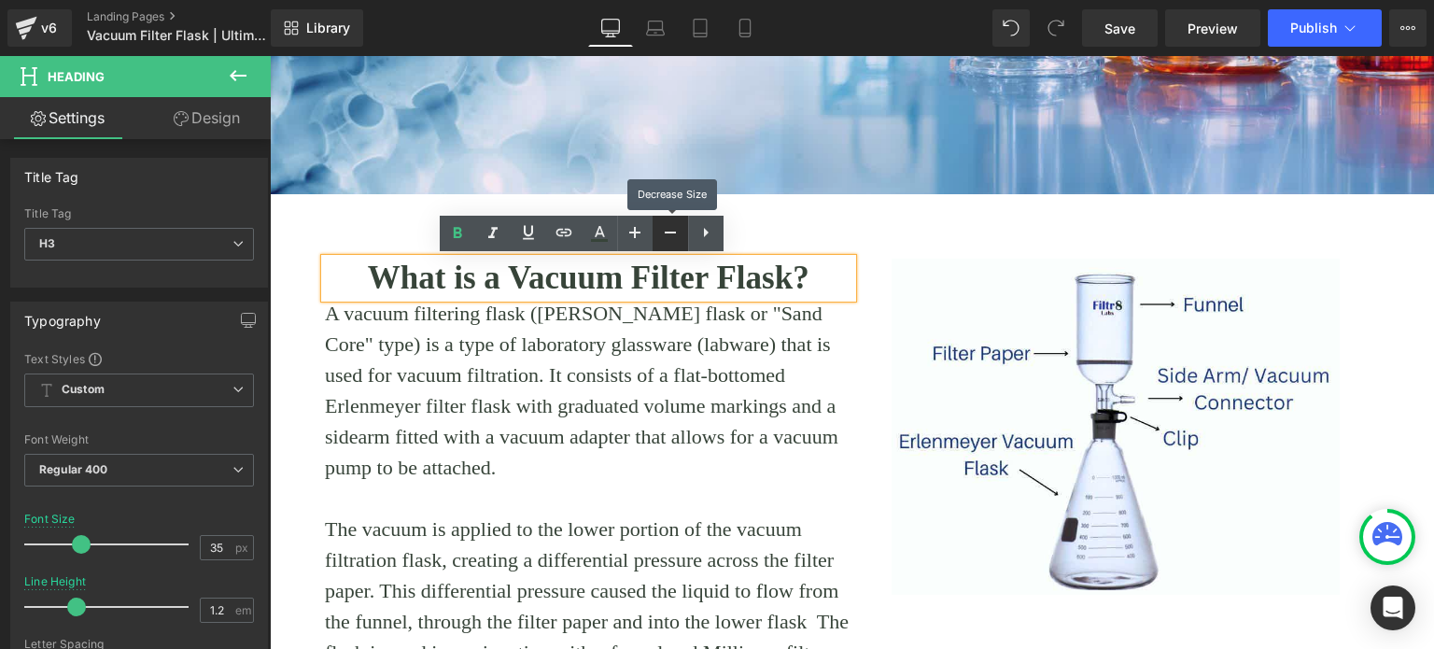
click at [659, 228] on icon at bounding box center [670, 232] width 22 height 22
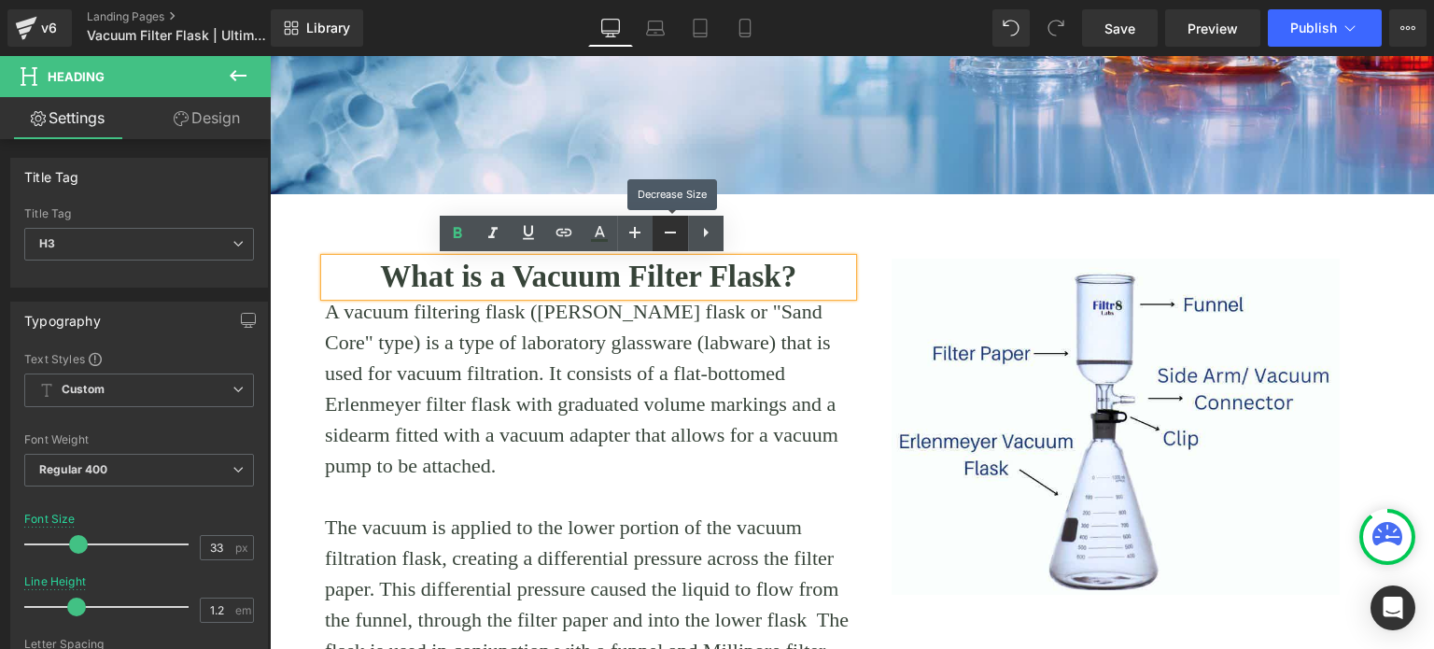
click at [654, 228] on link at bounding box center [670, 233] width 35 height 35
type input "31"
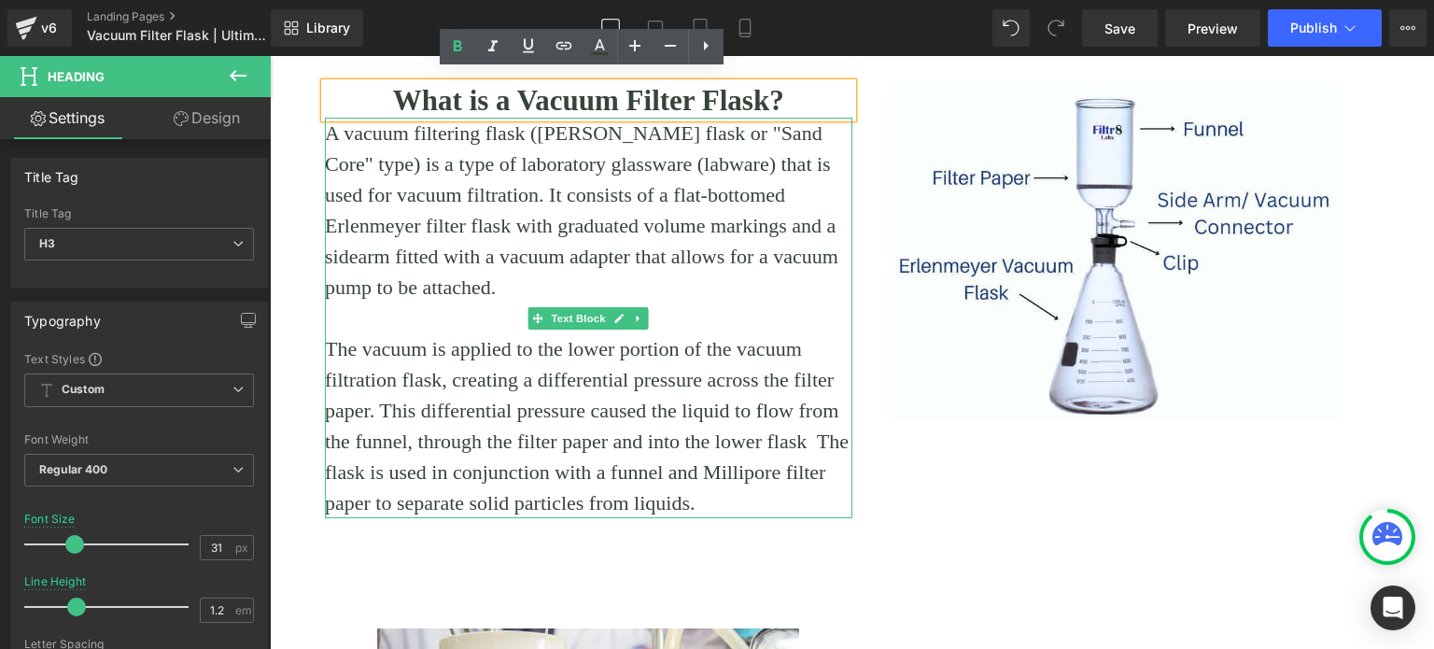
scroll to position [654, 0]
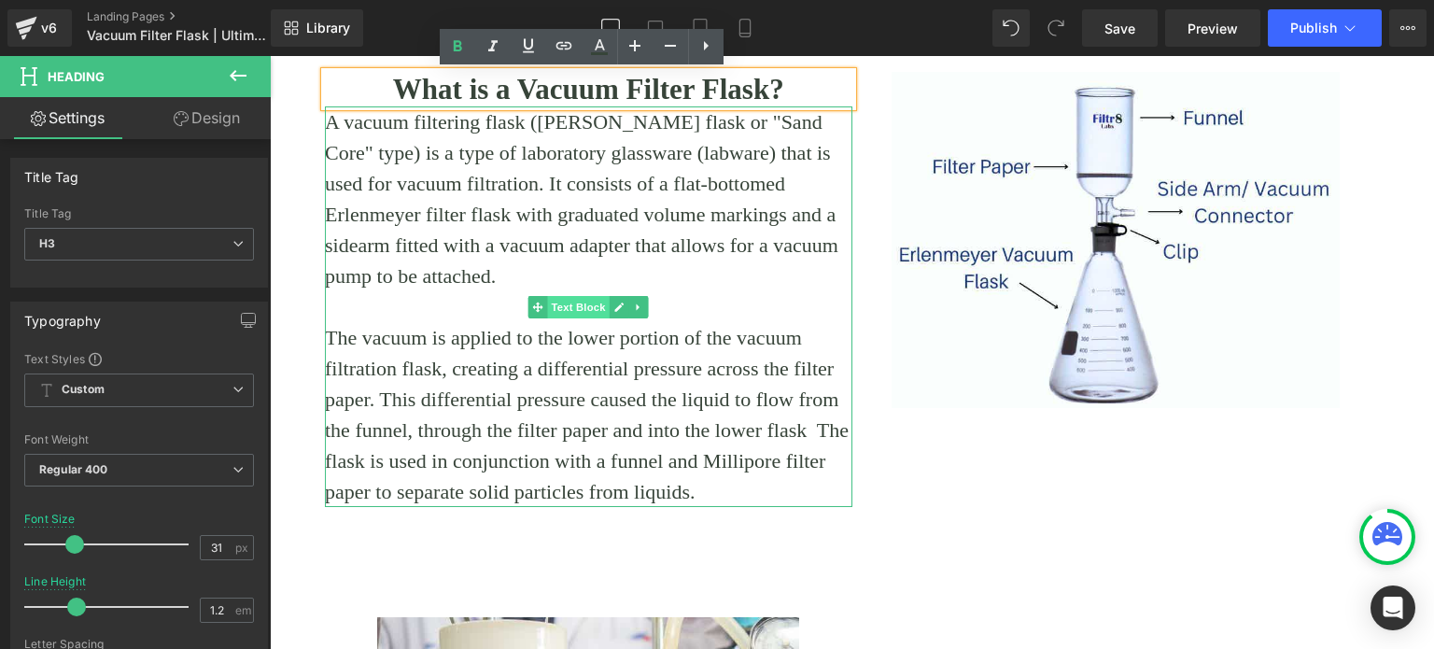
click at [579, 306] on span "Text Block" at bounding box center [579, 307] width 62 height 22
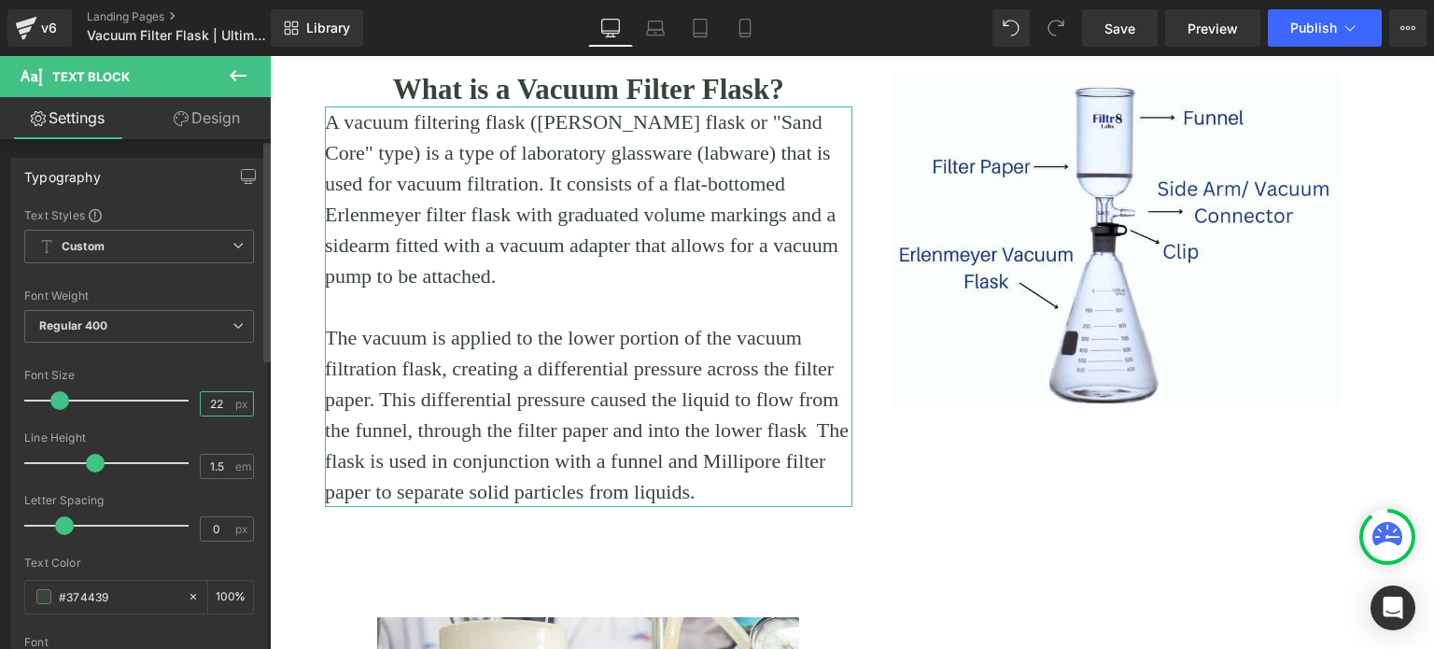
drag, startPoint x: 205, startPoint y: 399, endPoint x: 216, endPoint y: 406, distance: 12.7
click at [216, 406] on input "22" at bounding box center [217, 403] width 33 height 23
type input "20"
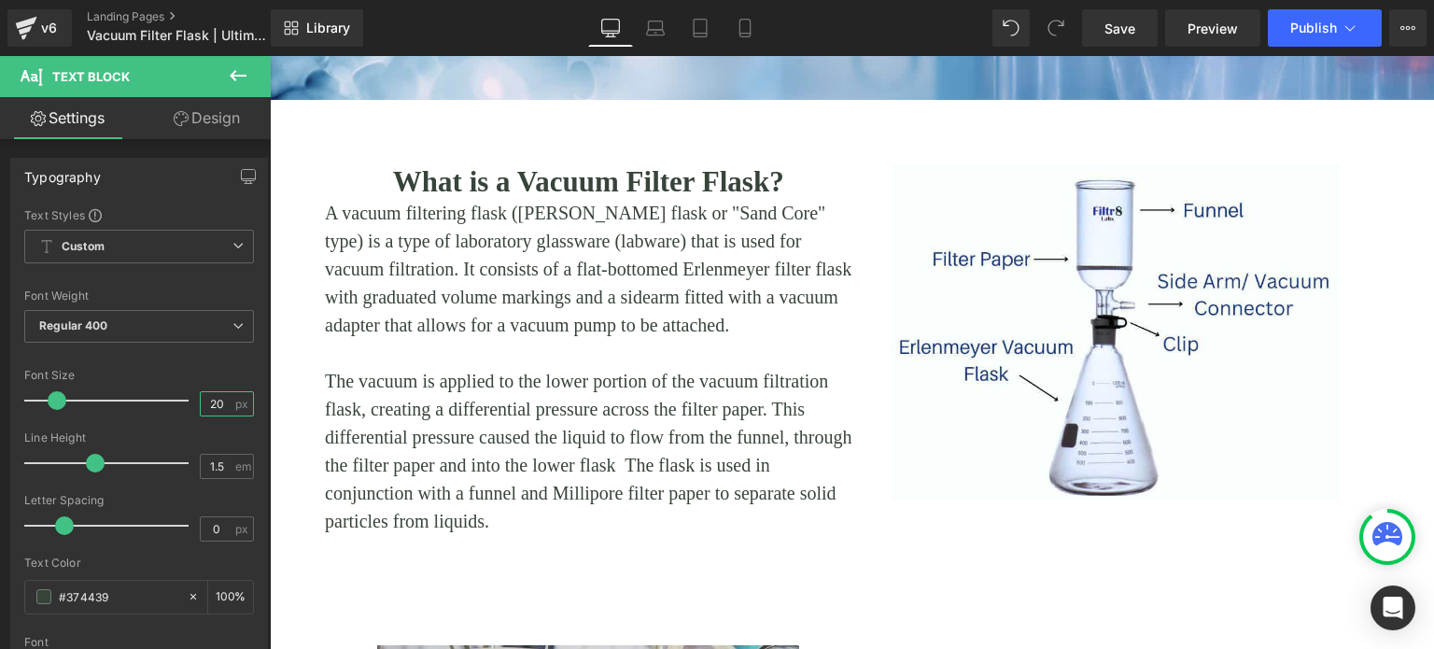
scroll to position [560, 0]
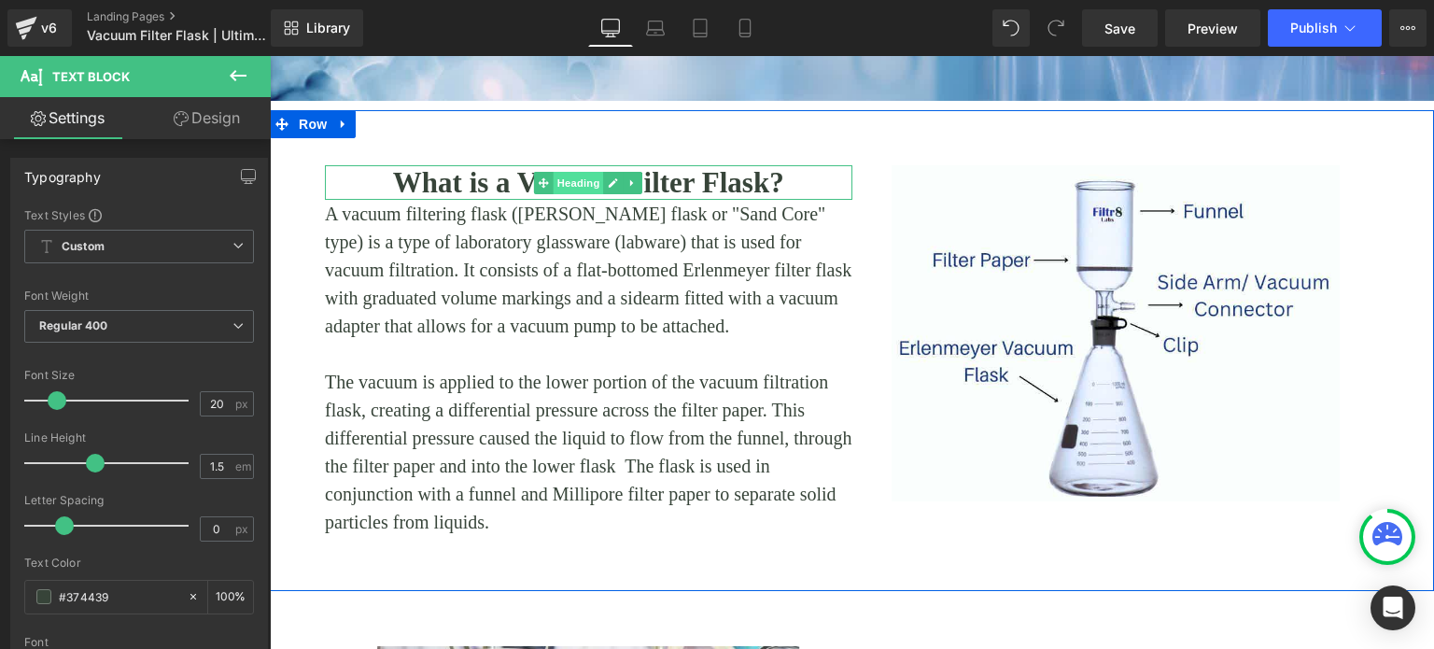
click at [570, 177] on span "Heading" at bounding box center [579, 183] width 50 height 22
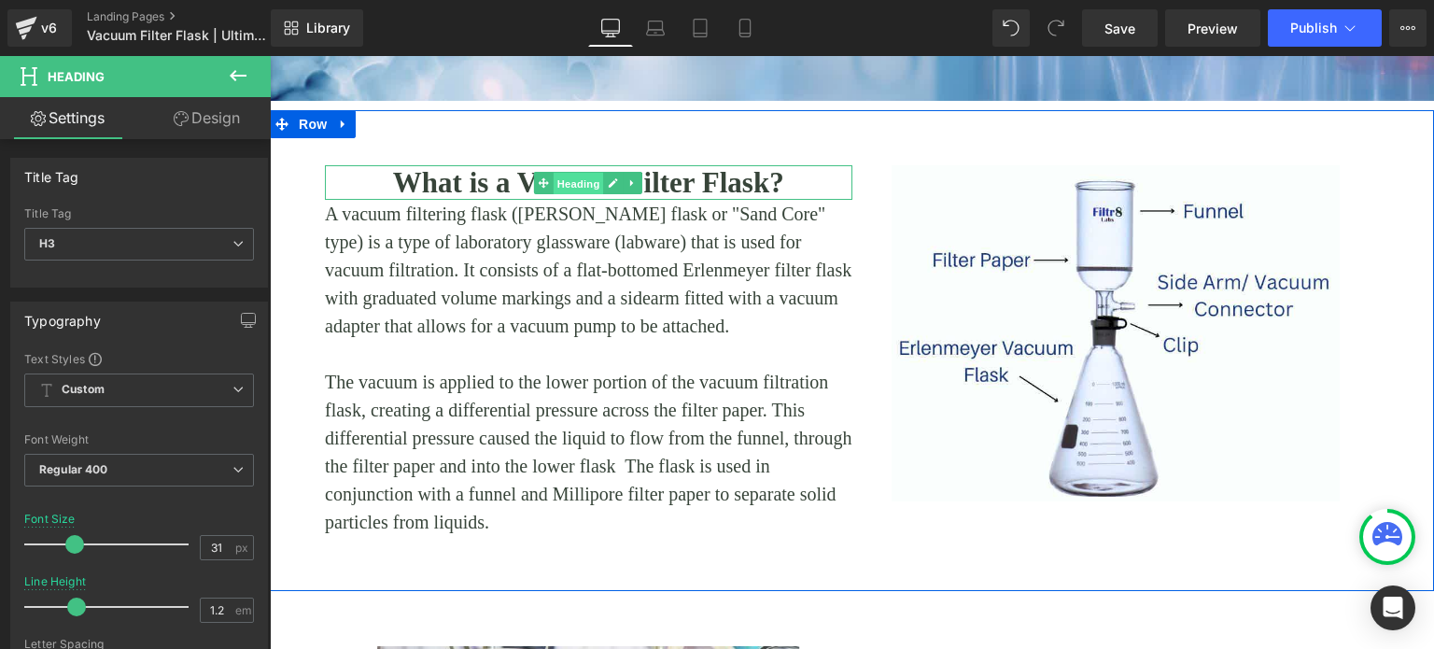
click at [559, 186] on span "Heading" at bounding box center [579, 183] width 50 height 22
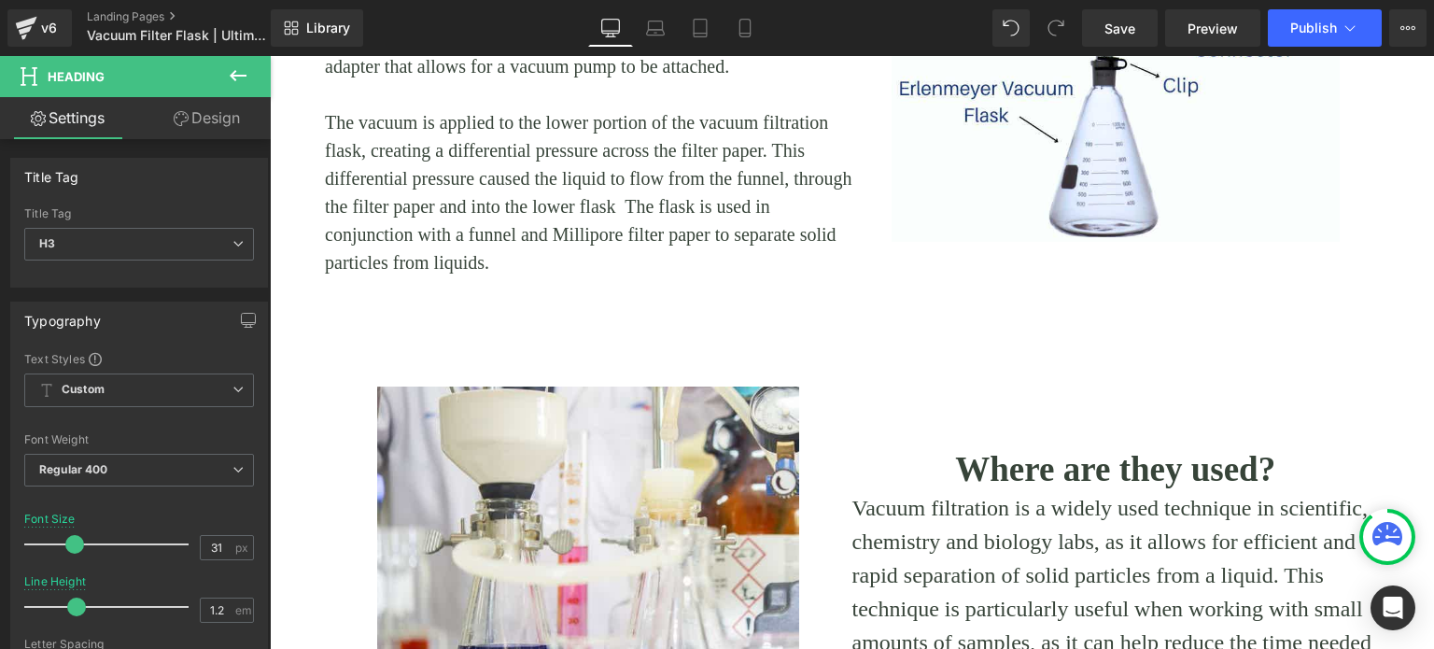
scroll to position [840, 0]
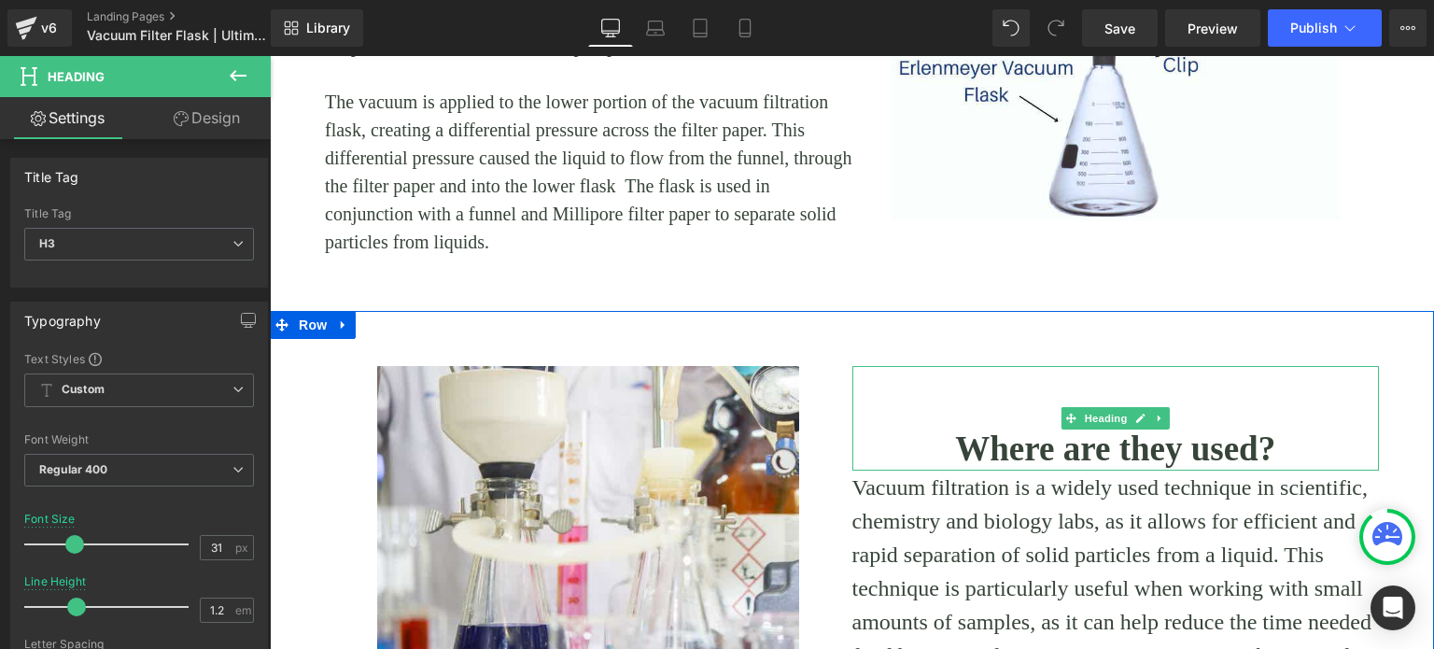
click at [978, 447] on b "Where are they used?" at bounding box center [1115, 448] width 320 height 38
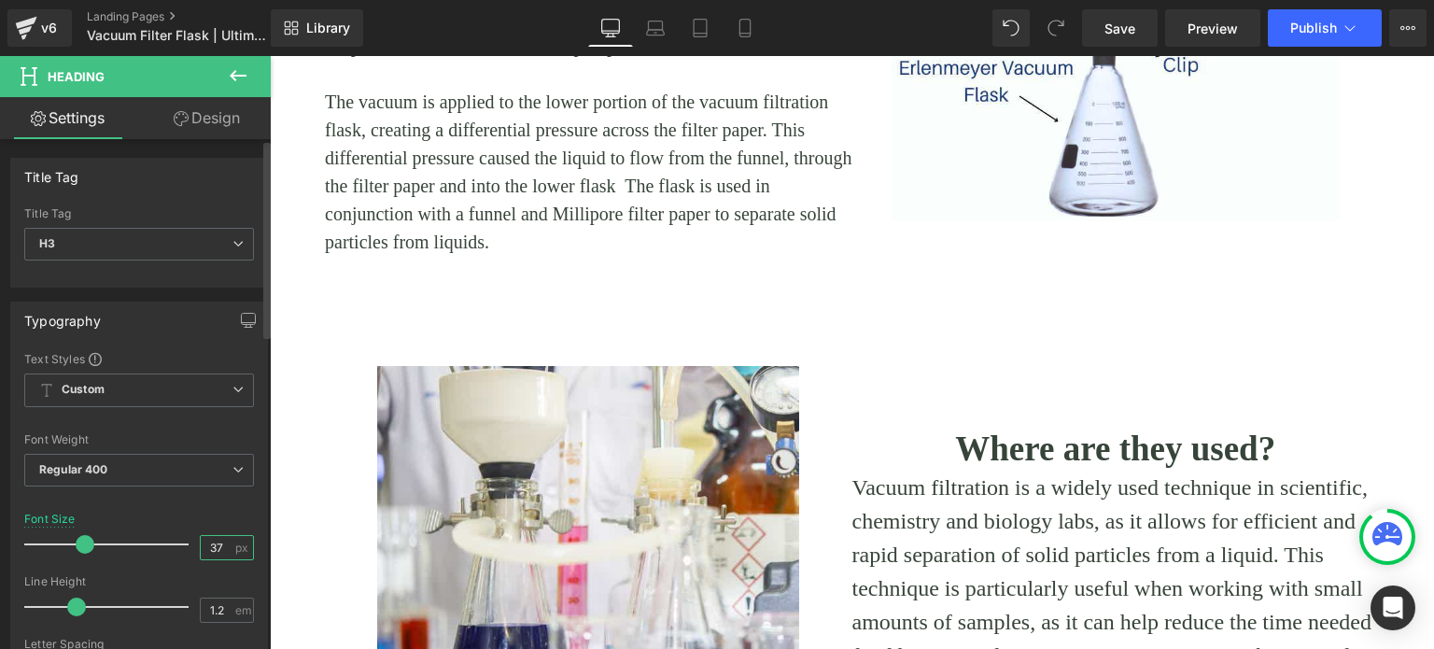
click at [216, 545] on input "37" at bounding box center [217, 547] width 33 height 23
type input "31"
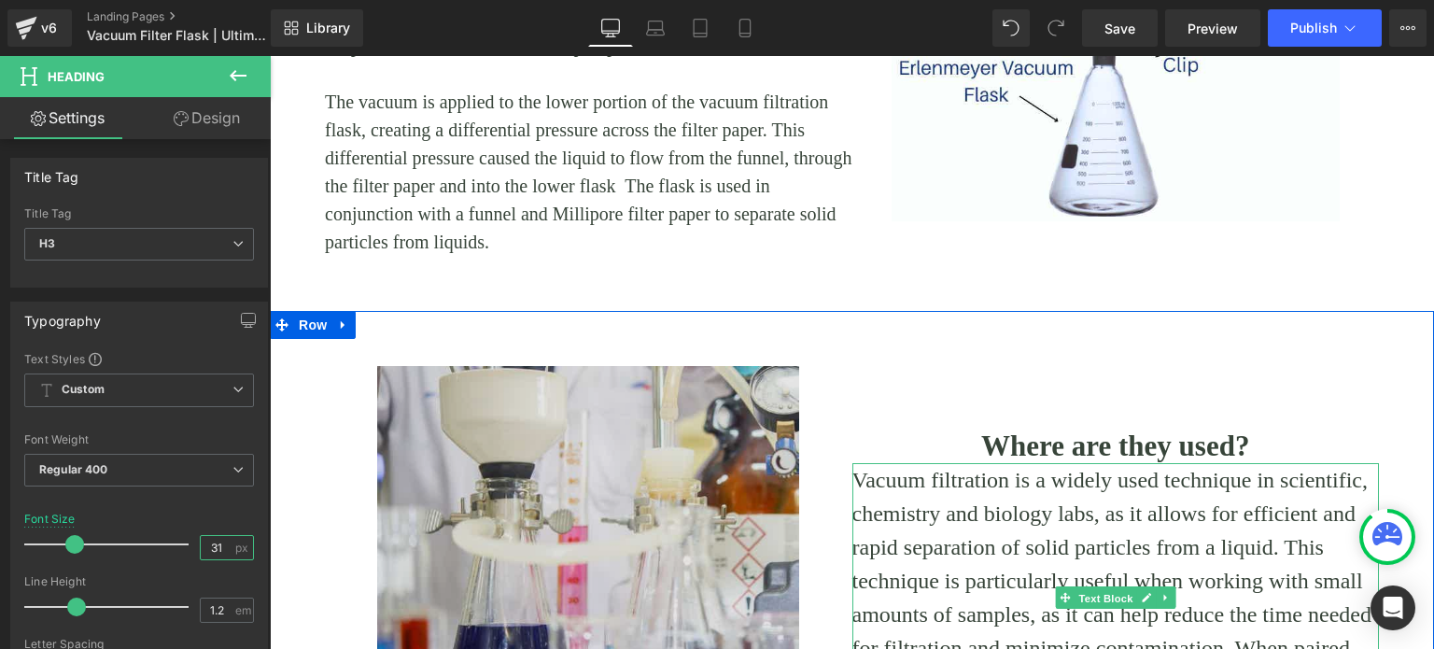
drag, startPoint x: 1103, startPoint y: 595, endPoint x: 732, endPoint y: 513, distance: 380.3
click at [1102, 593] on span "Text Block" at bounding box center [1106, 598] width 62 height 22
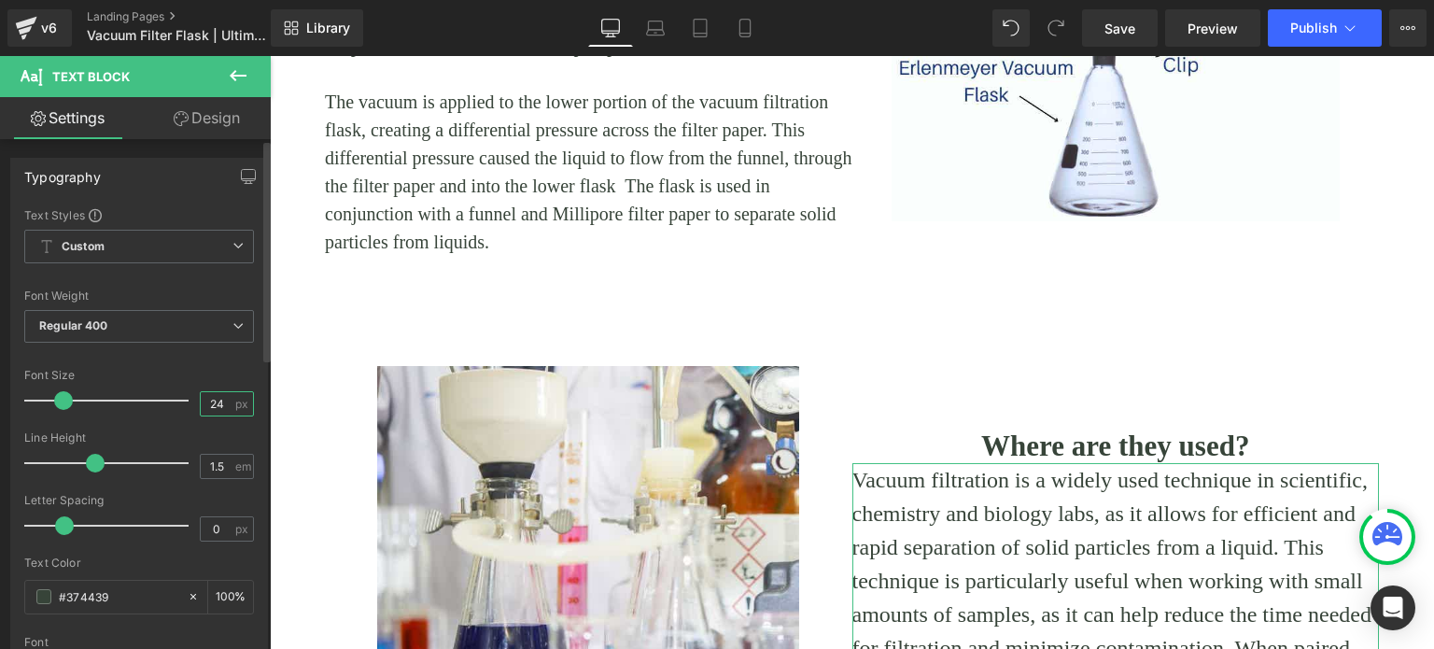
click at [211, 406] on input "24" at bounding box center [217, 403] width 33 height 23
type input "20"
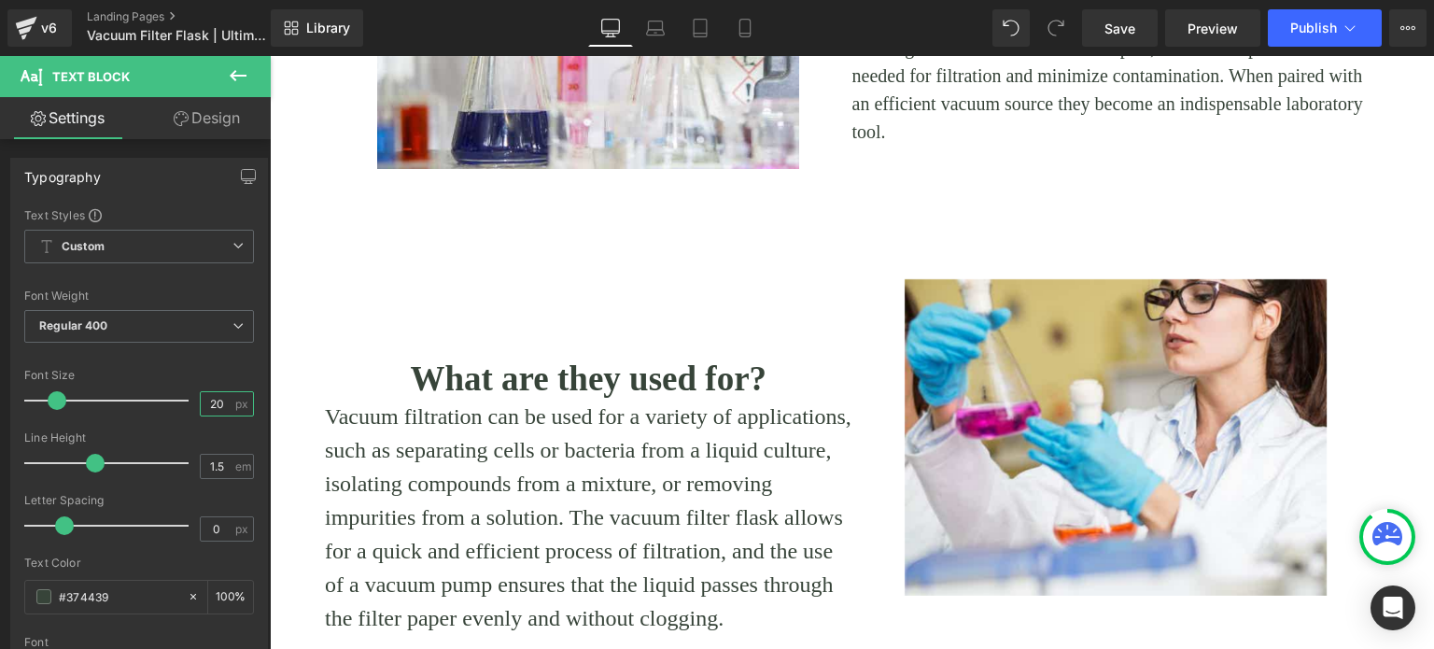
scroll to position [1400, 0]
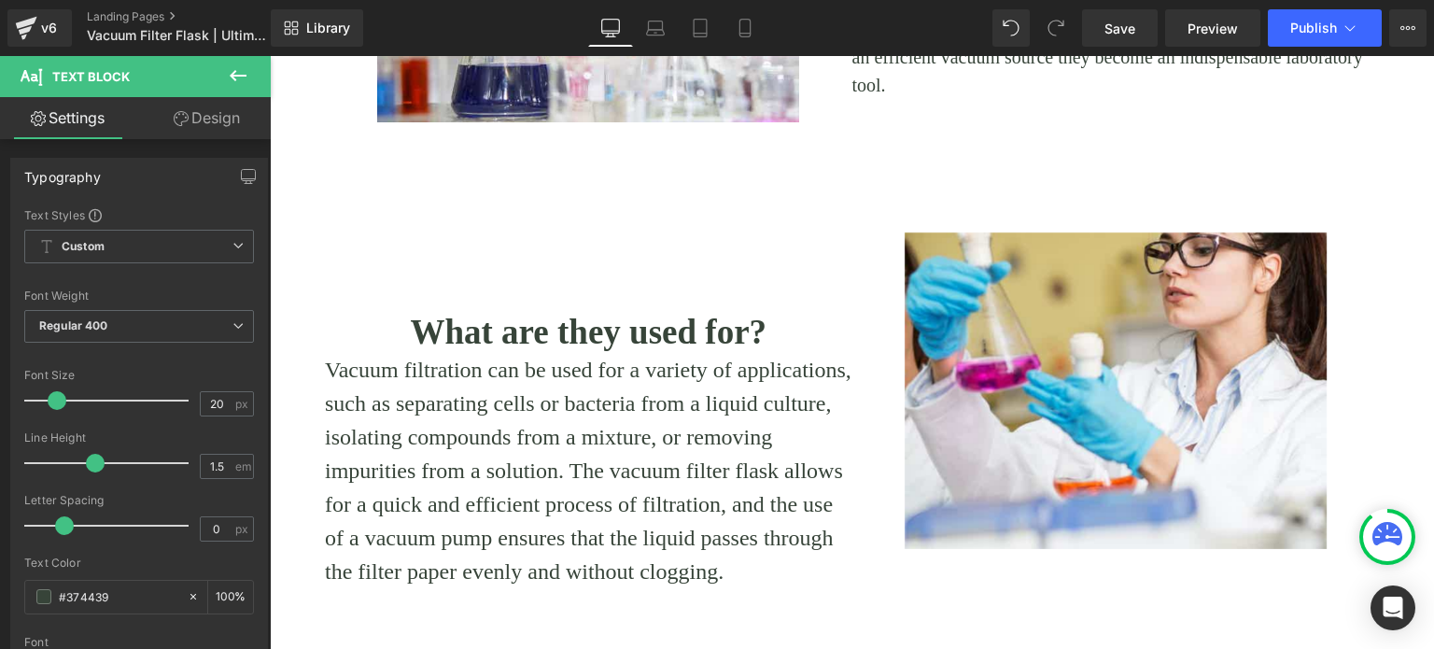
click at [520, 329] on b "What are they used for?" at bounding box center [588, 332] width 357 height 38
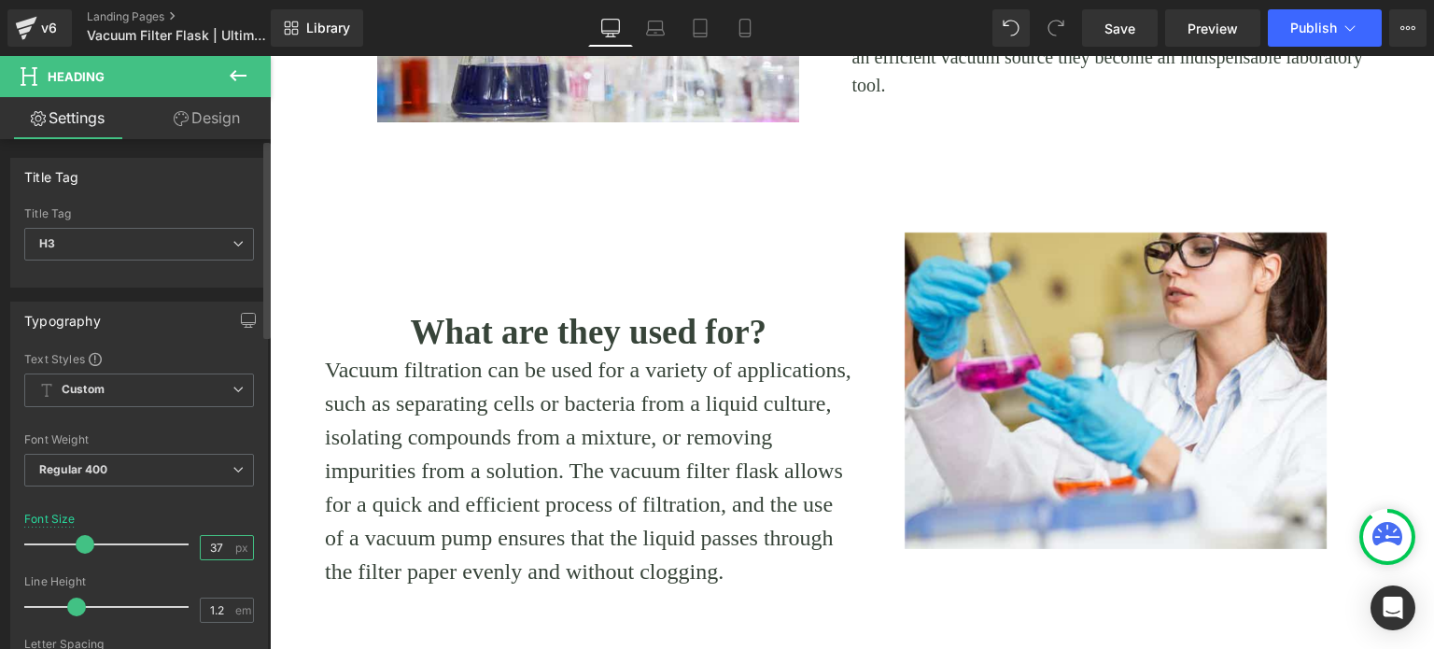
click at [215, 542] on input "37" at bounding box center [217, 547] width 33 height 23
type input "31"
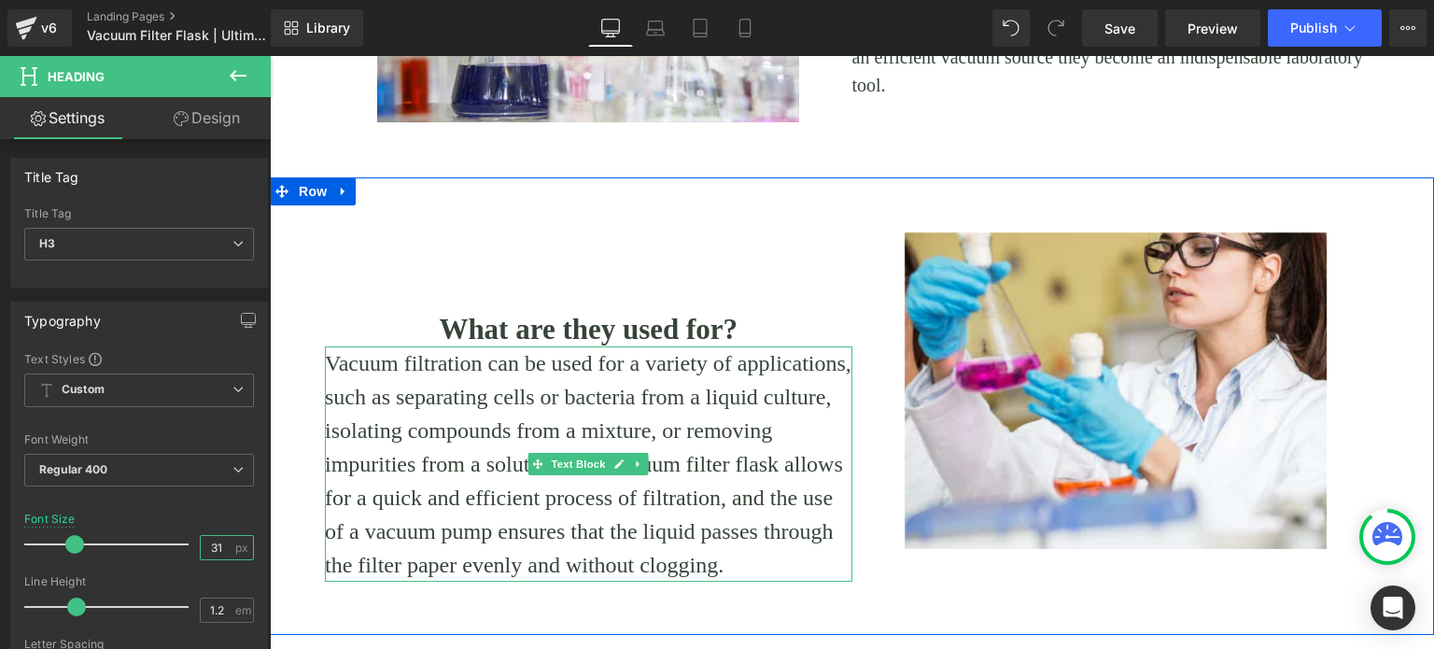
drag, startPoint x: 575, startPoint y: 464, endPoint x: 429, endPoint y: 457, distance: 145.8
click at [575, 464] on span "Text Block" at bounding box center [579, 464] width 62 height 22
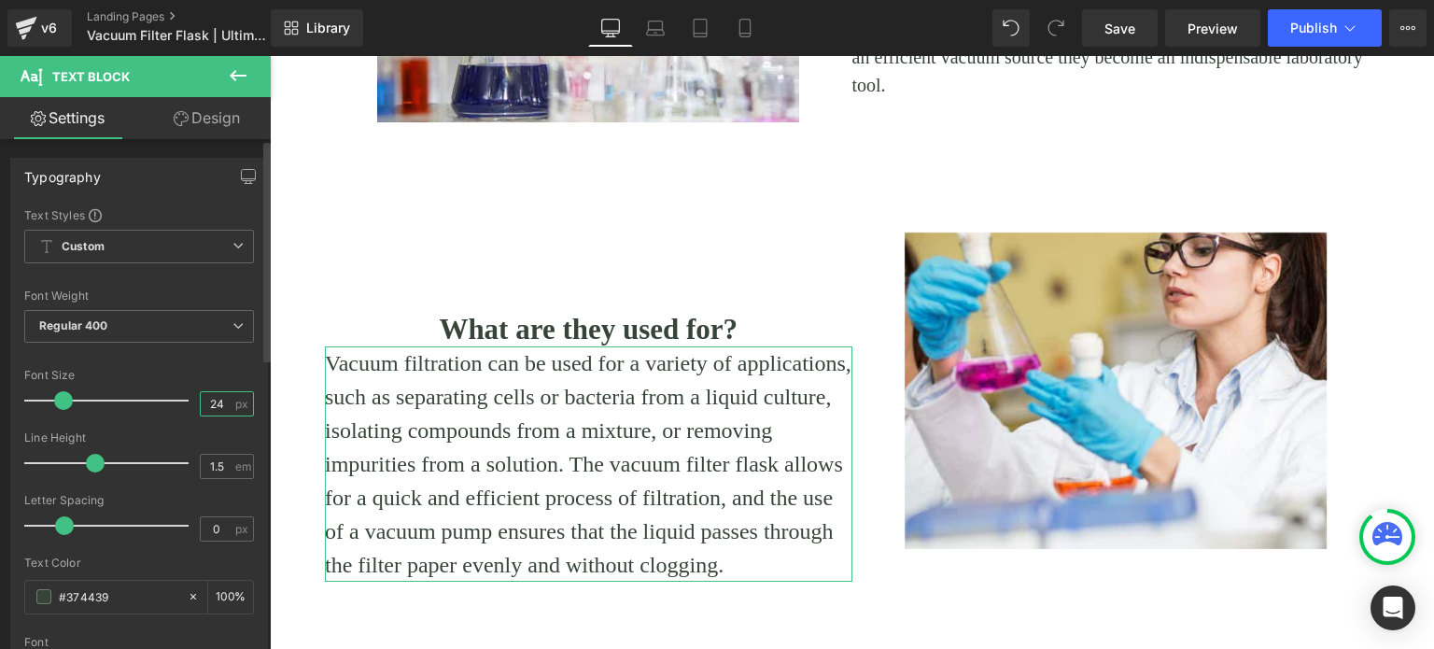
drag, startPoint x: 209, startPoint y: 402, endPoint x: 223, endPoint y: 402, distance: 14.0
click at [223, 402] on input "24" at bounding box center [217, 403] width 33 height 23
type input "20"
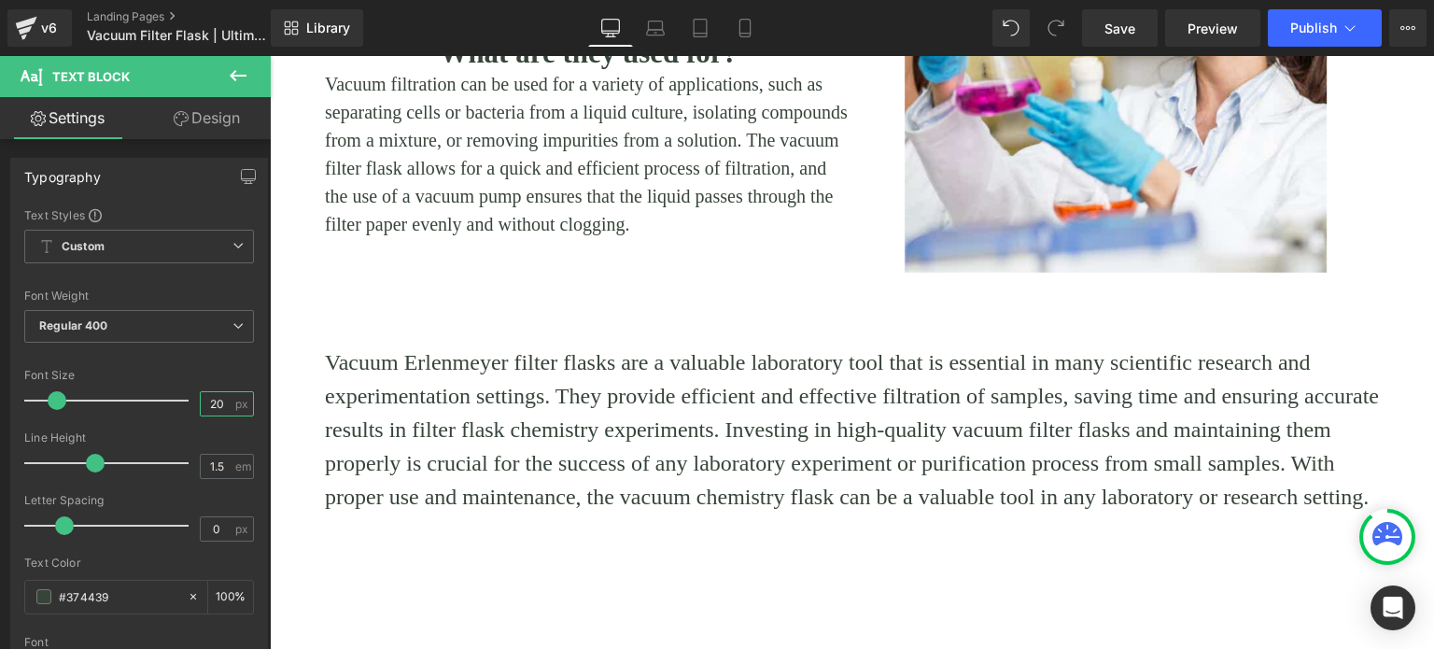
scroll to position [1774, 0]
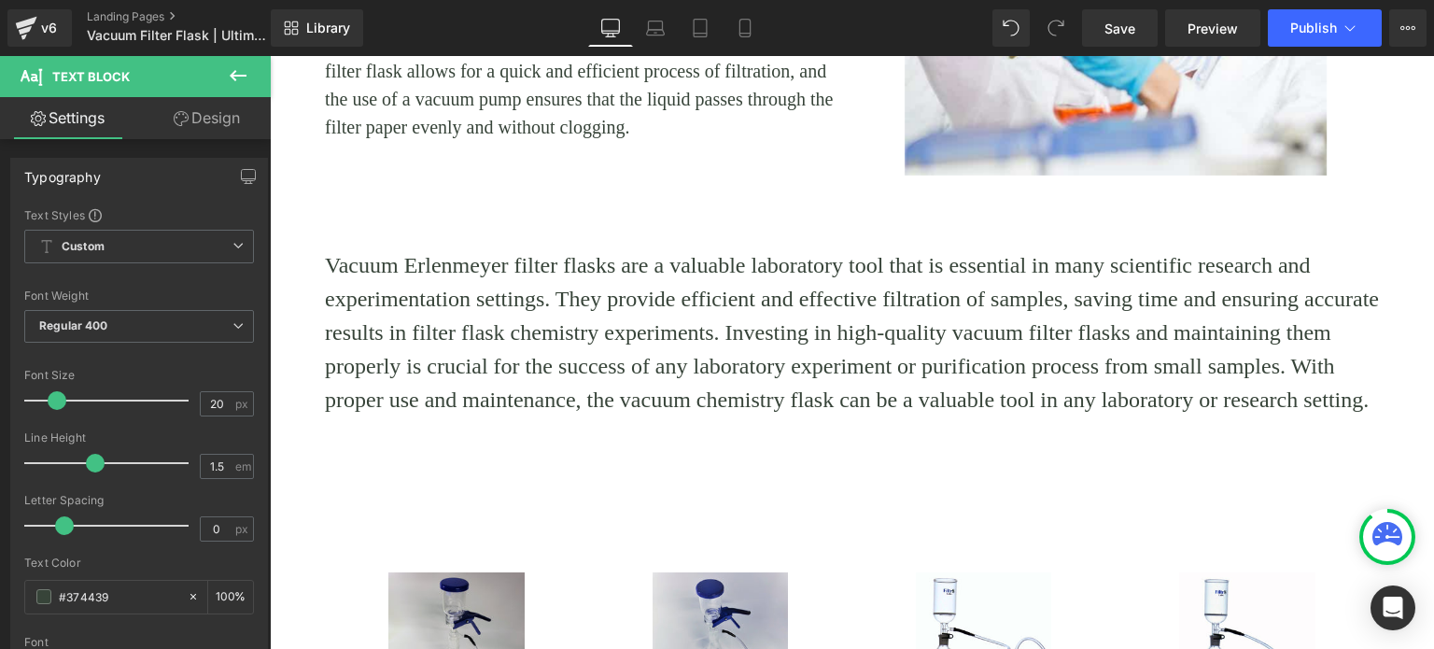
click at [644, 292] on p "Vacuum Erlenmeyer filter flasks are a valuable laboratory tool that is essentia…" at bounding box center [852, 332] width 1054 height 168
click at [214, 401] on input "24" at bounding box center [217, 403] width 33 height 23
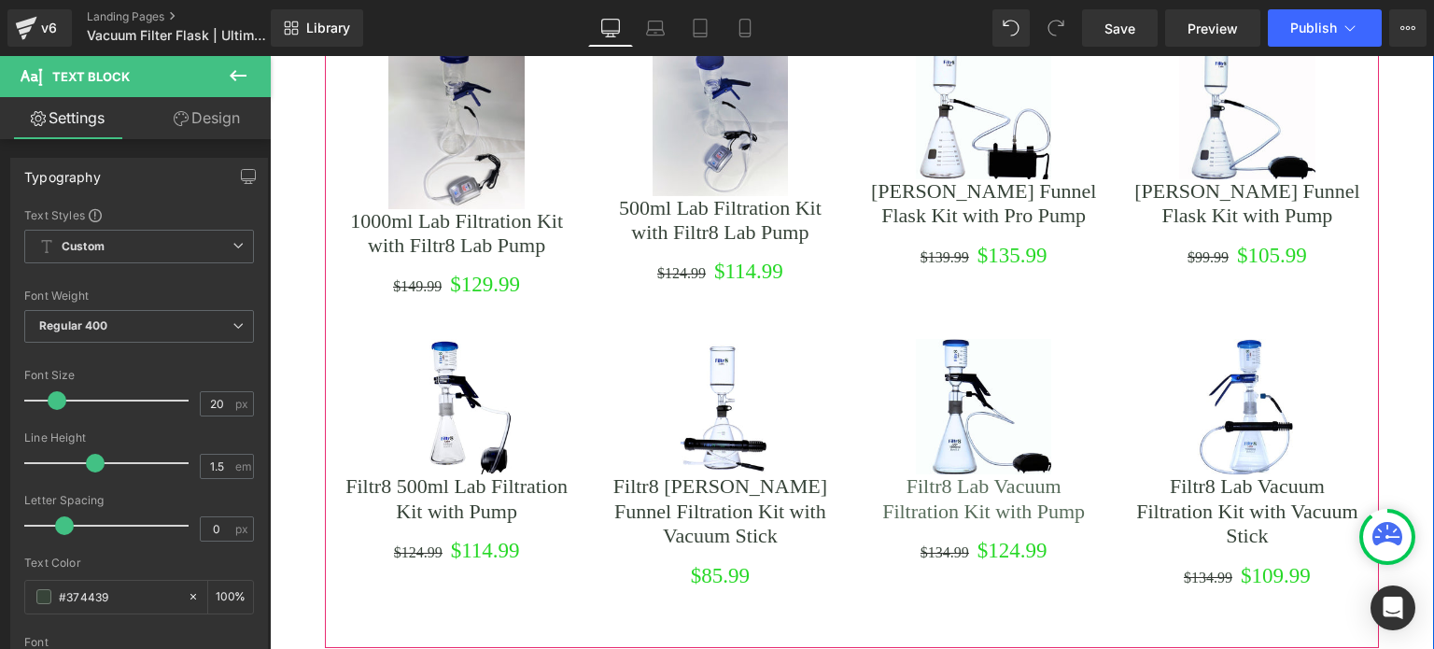
scroll to position [2241, 0]
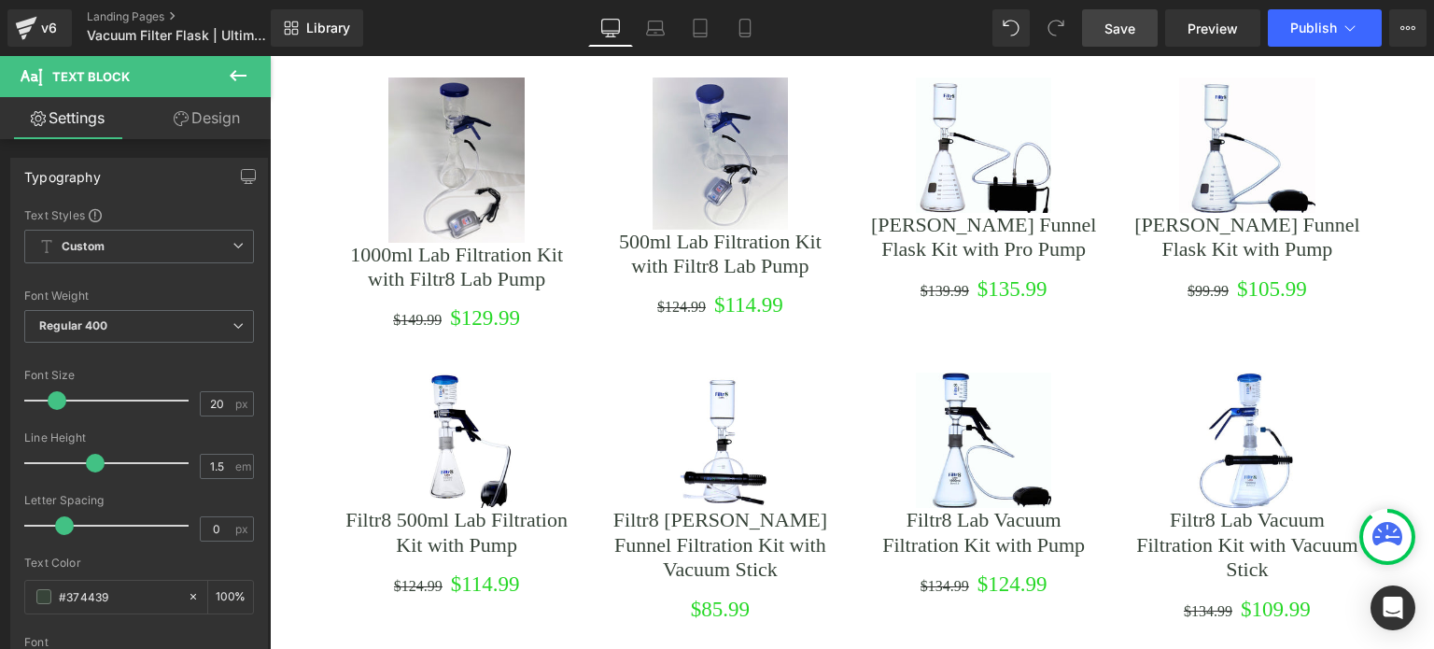
type input "20"
click at [1108, 25] on span "Save" at bounding box center [1119, 29] width 31 height 20
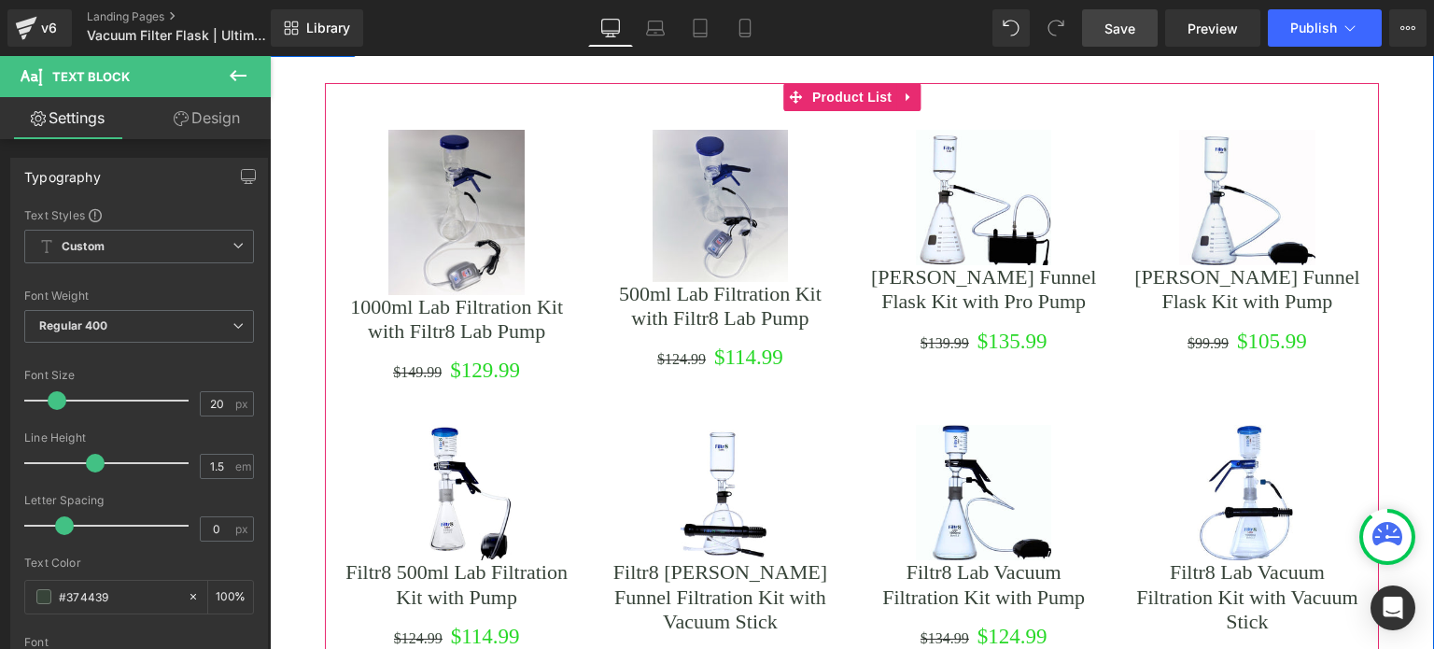
scroll to position [2147, 0]
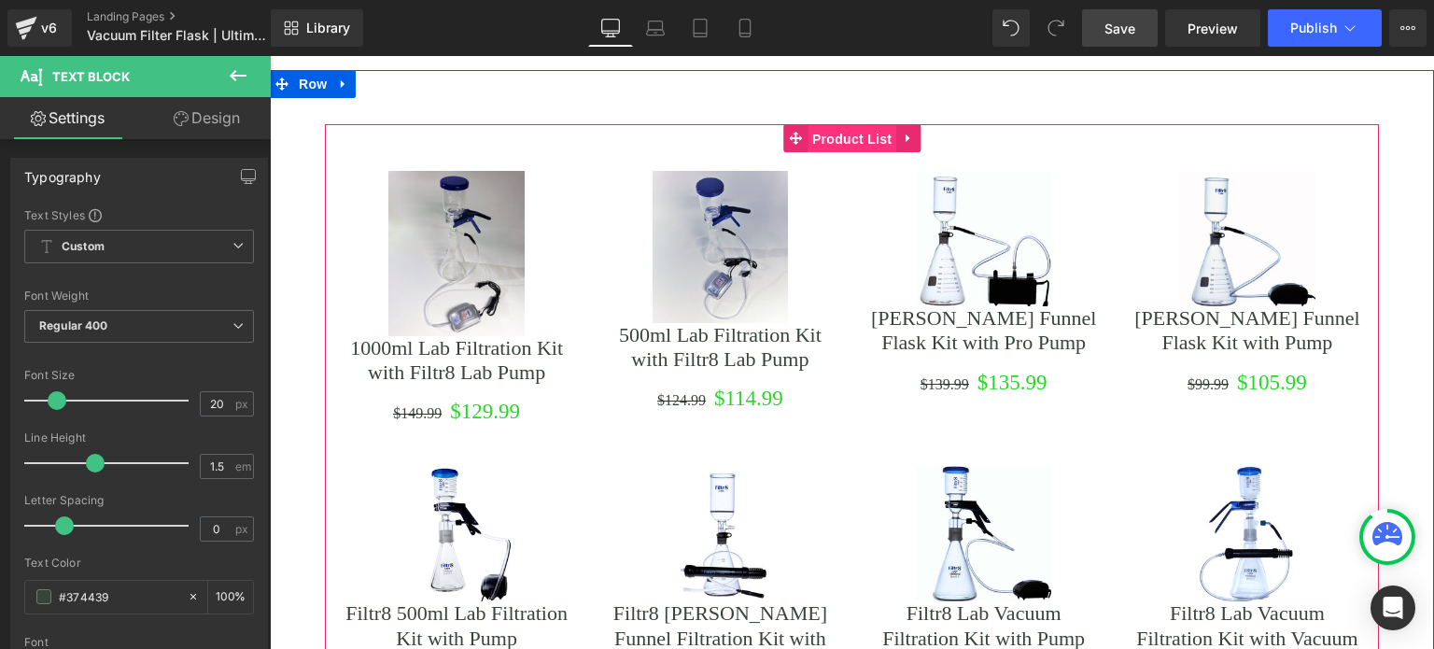
click at [838, 131] on span "Product List" at bounding box center [852, 139] width 89 height 28
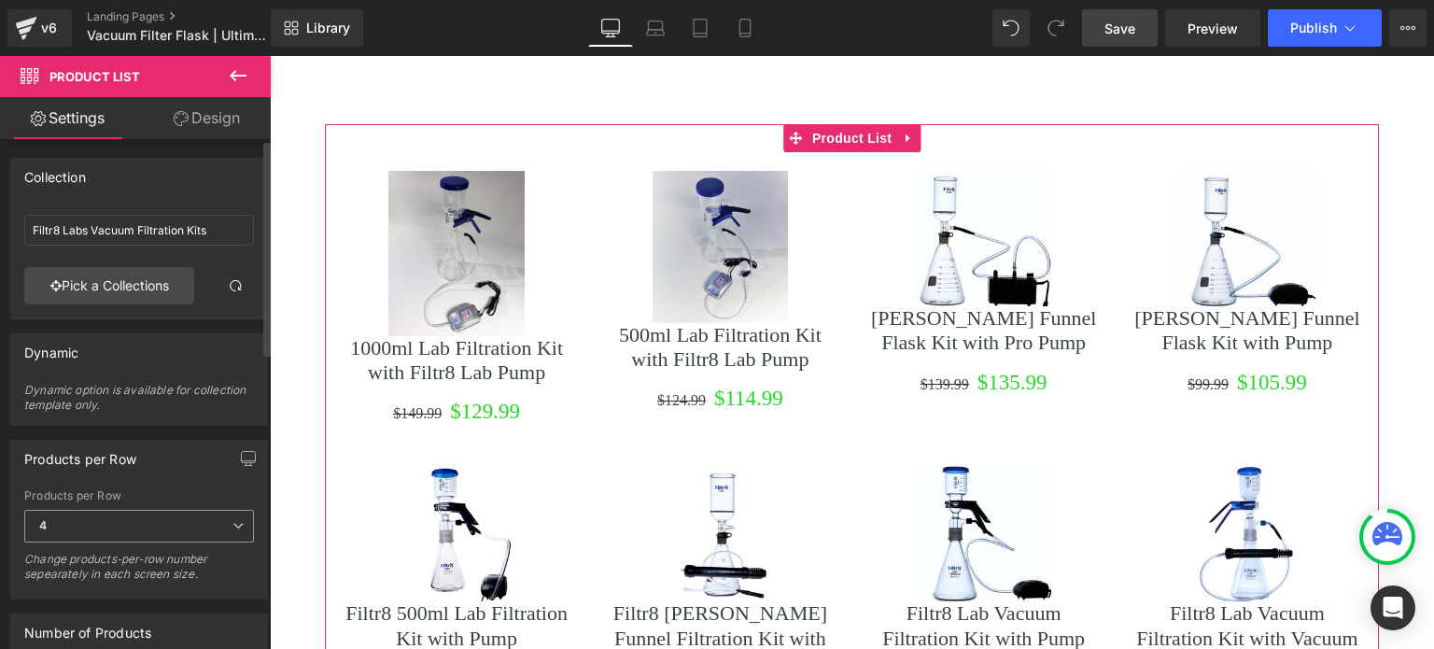
click at [232, 522] on icon at bounding box center [237, 525] width 11 height 11
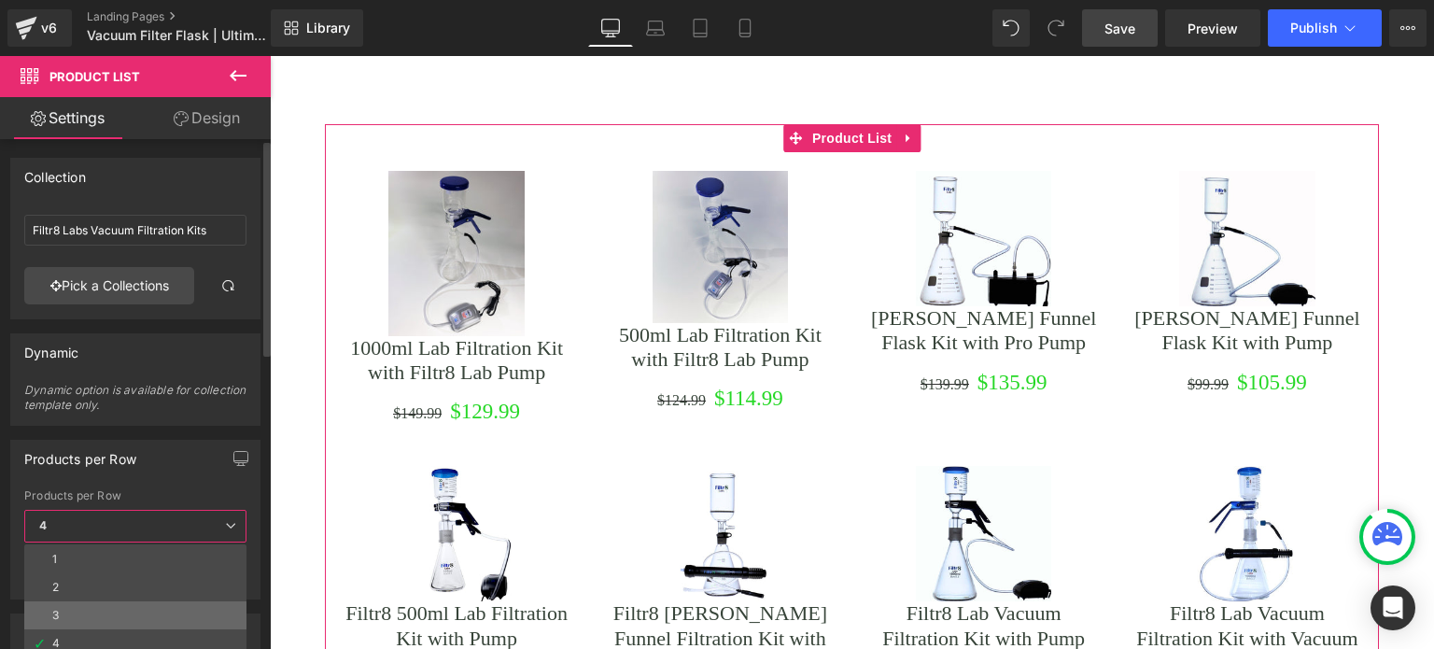
click at [77, 604] on li "3" at bounding box center [135, 615] width 222 height 28
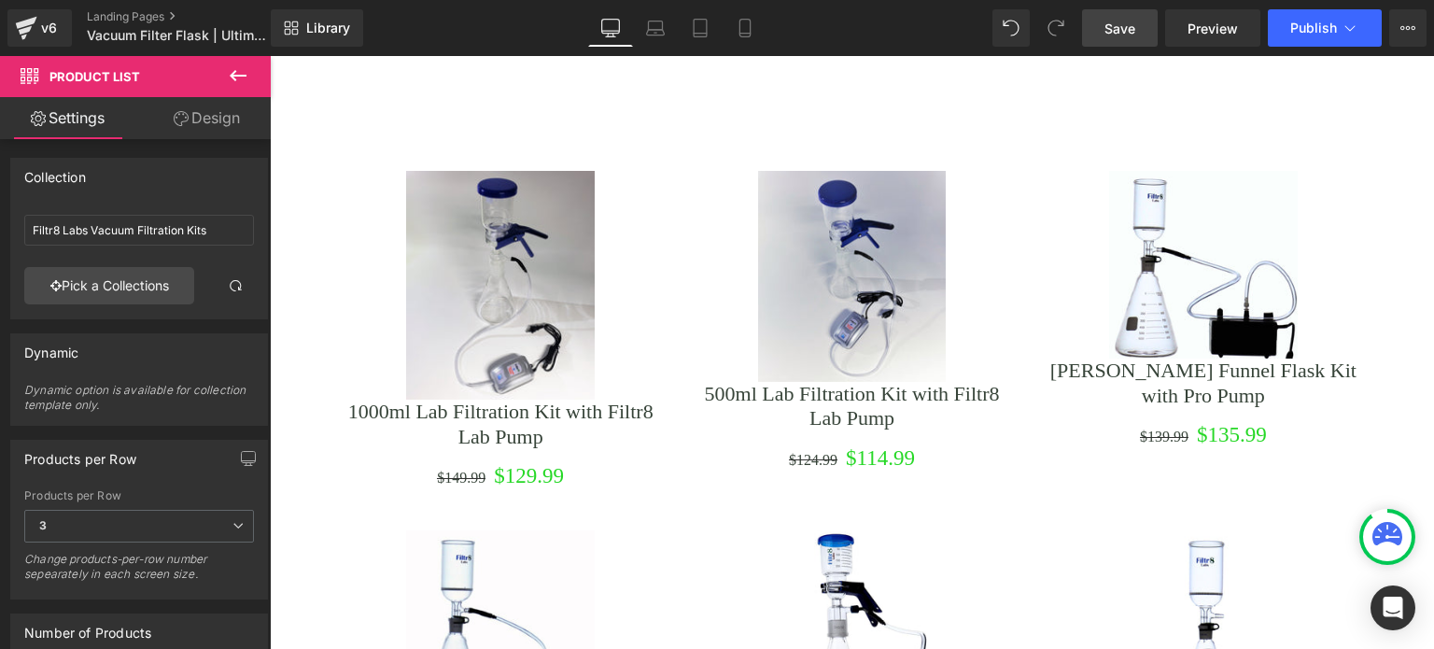
click at [1109, 21] on span "Save" at bounding box center [1119, 29] width 31 height 20
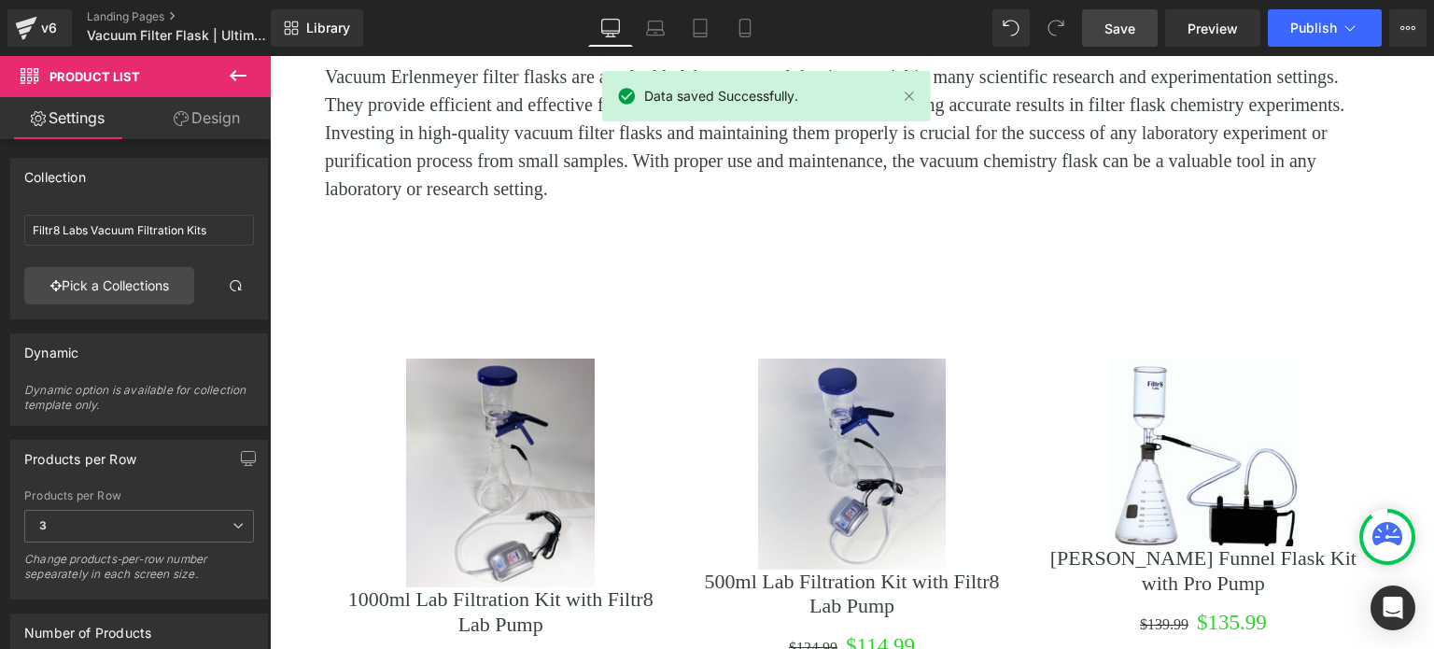
scroll to position [1961, 0]
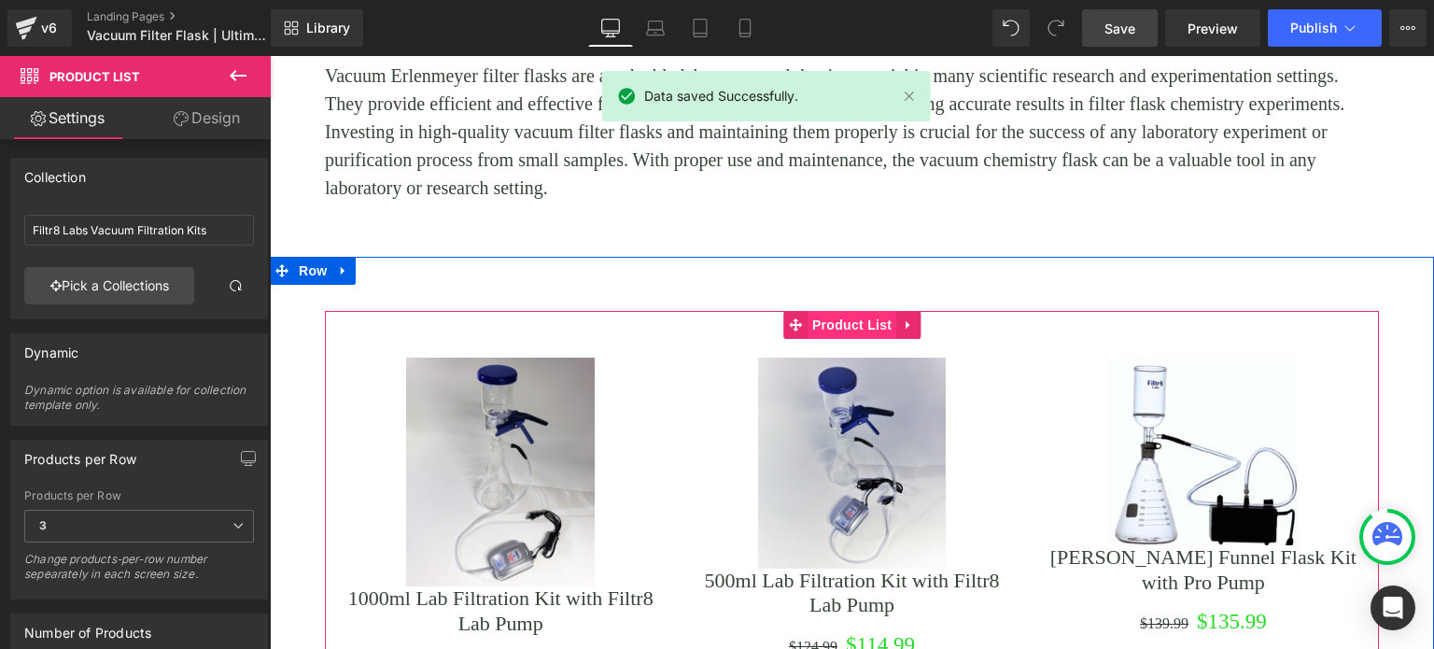
click at [847, 324] on span "Product List" at bounding box center [852, 325] width 89 height 28
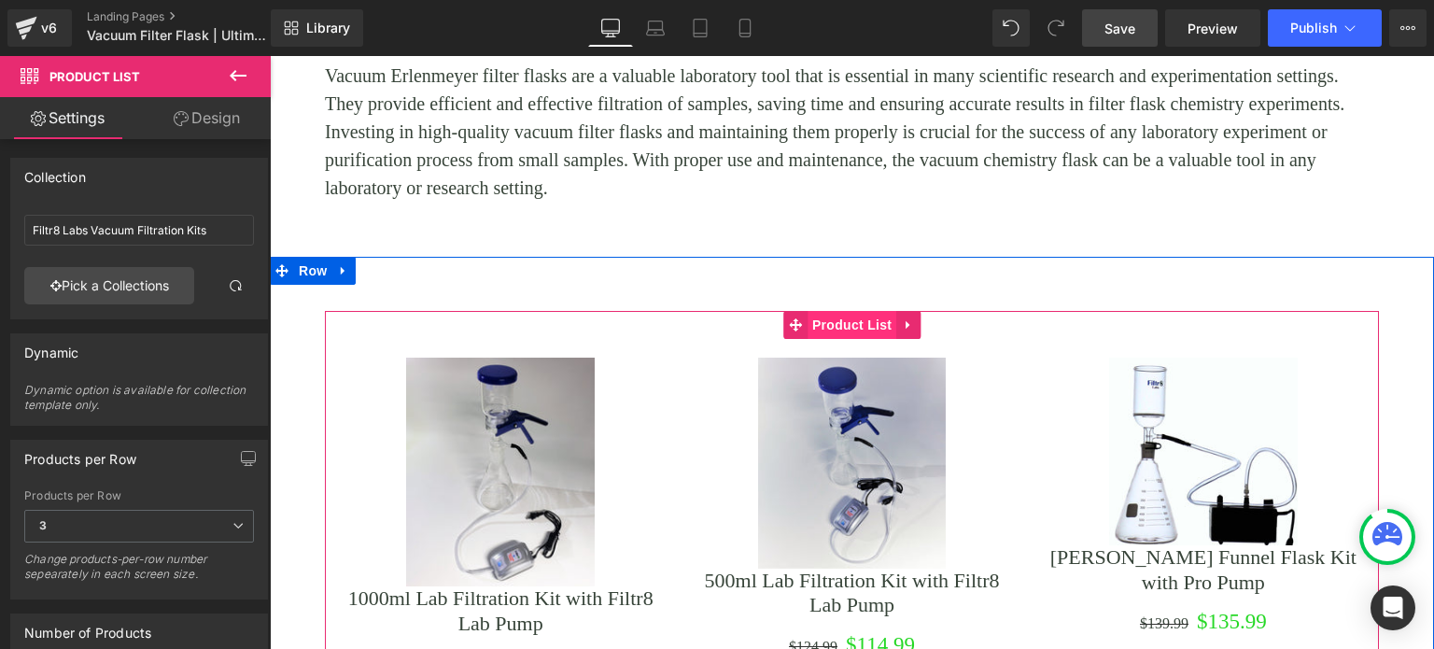
click at [864, 327] on span "Product List" at bounding box center [852, 325] width 89 height 28
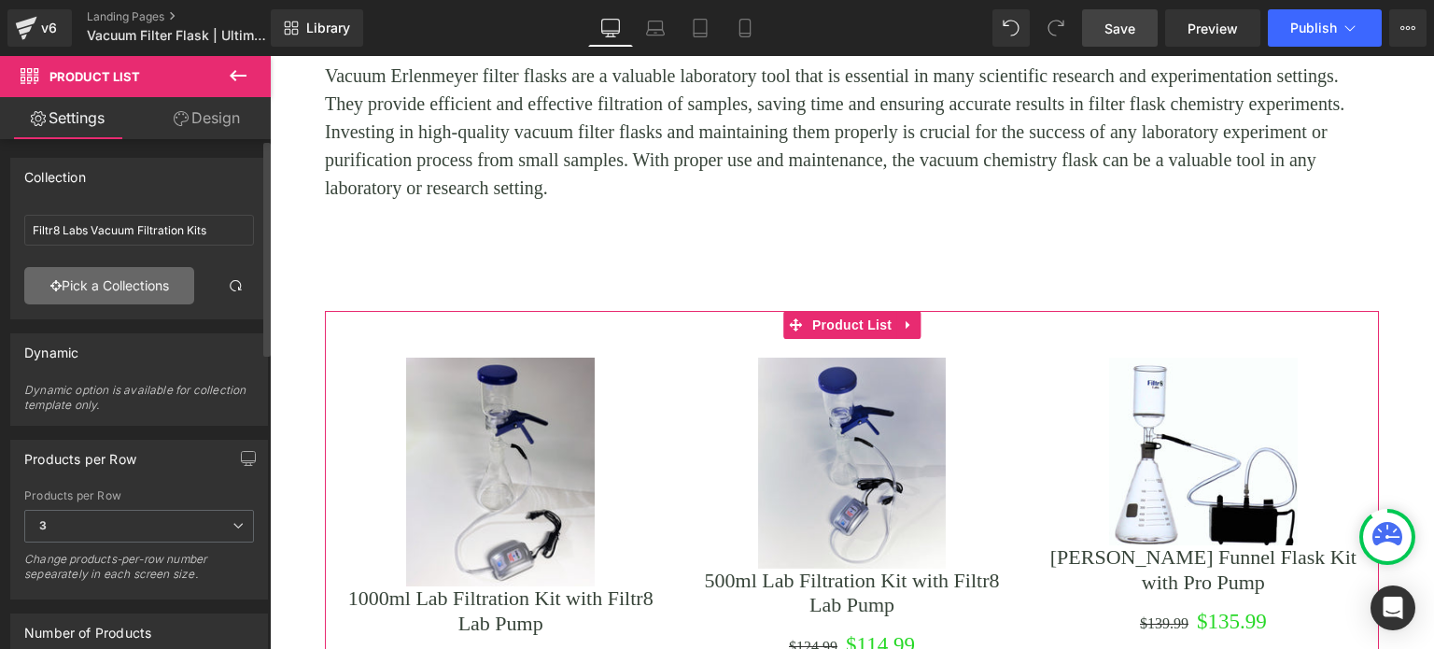
click at [118, 276] on link "Pick a Collections" at bounding box center [109, 285] width 170 height 37
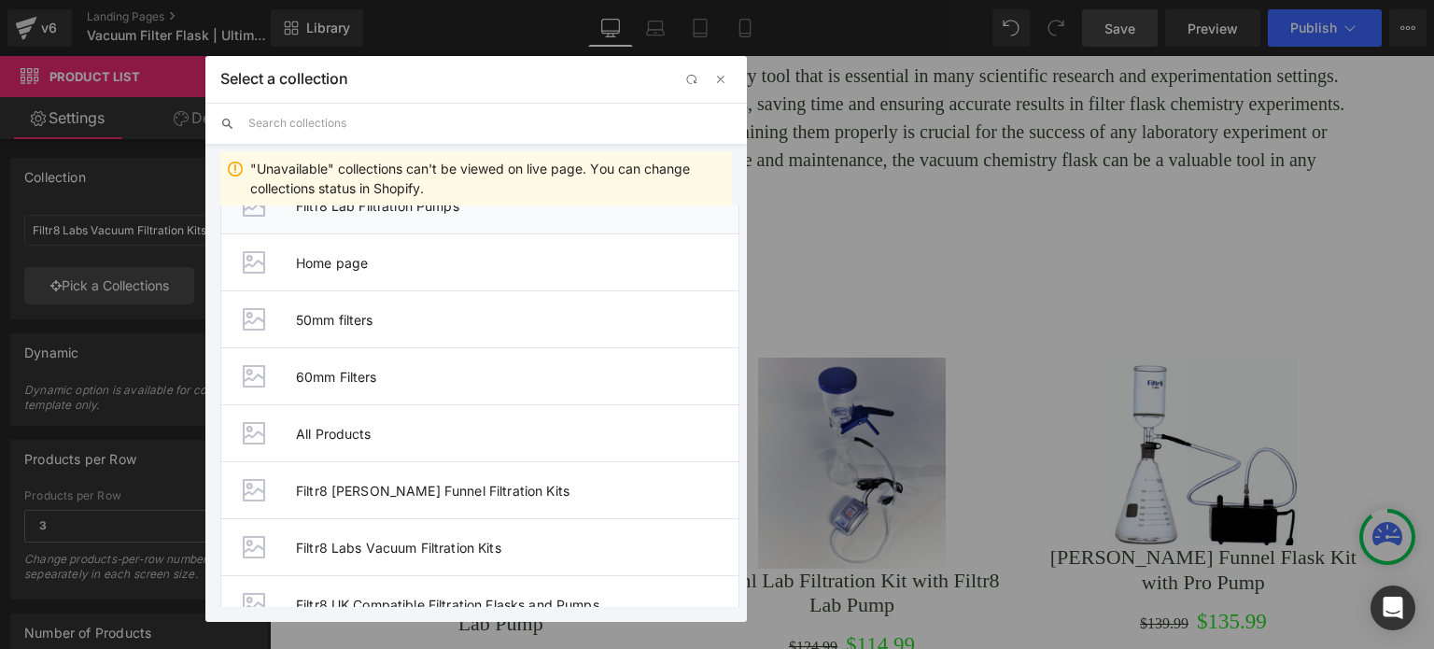
scroll to position [179, 0]
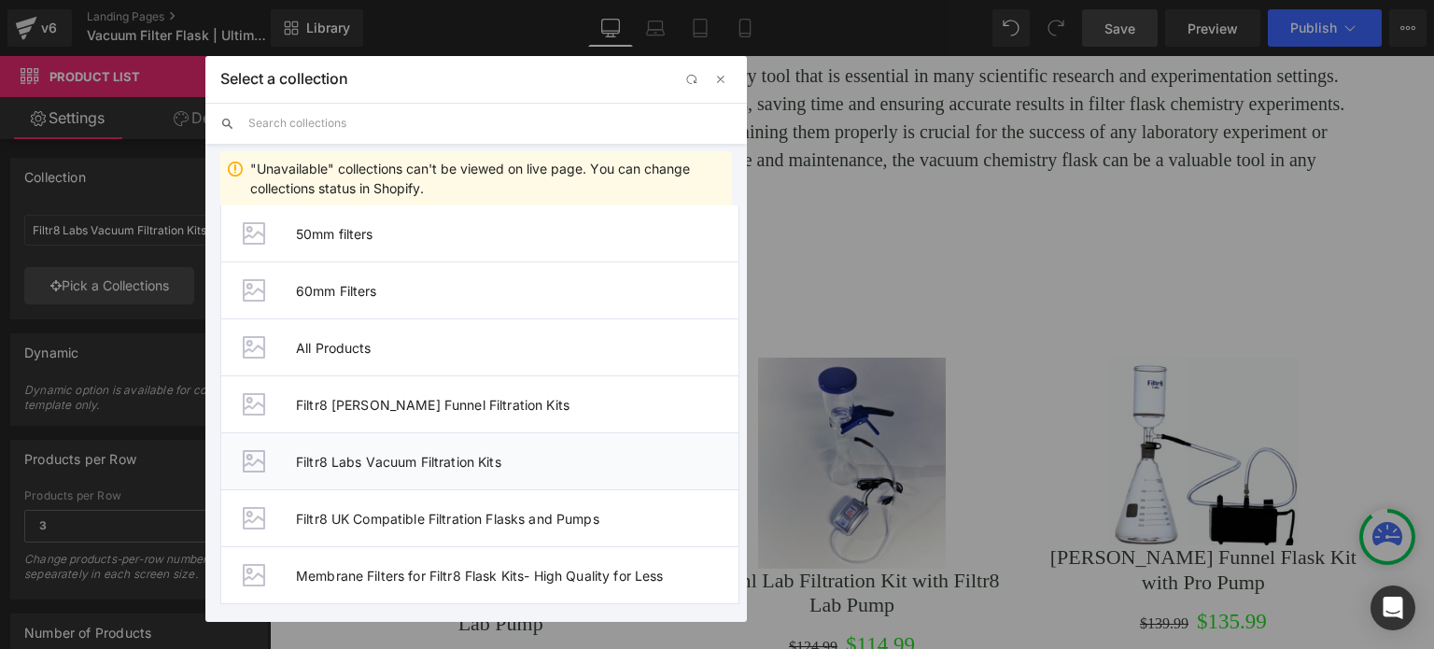
drag, startPoint x: 356, startPoint y: 458, endPoint x: 85, endPoint y: 402, distance: 276.5
click at [356, 458] on span "Filtr8 Labs Vacuum Filtration Kits" at bounding box center [517, 462] width 443 height 16
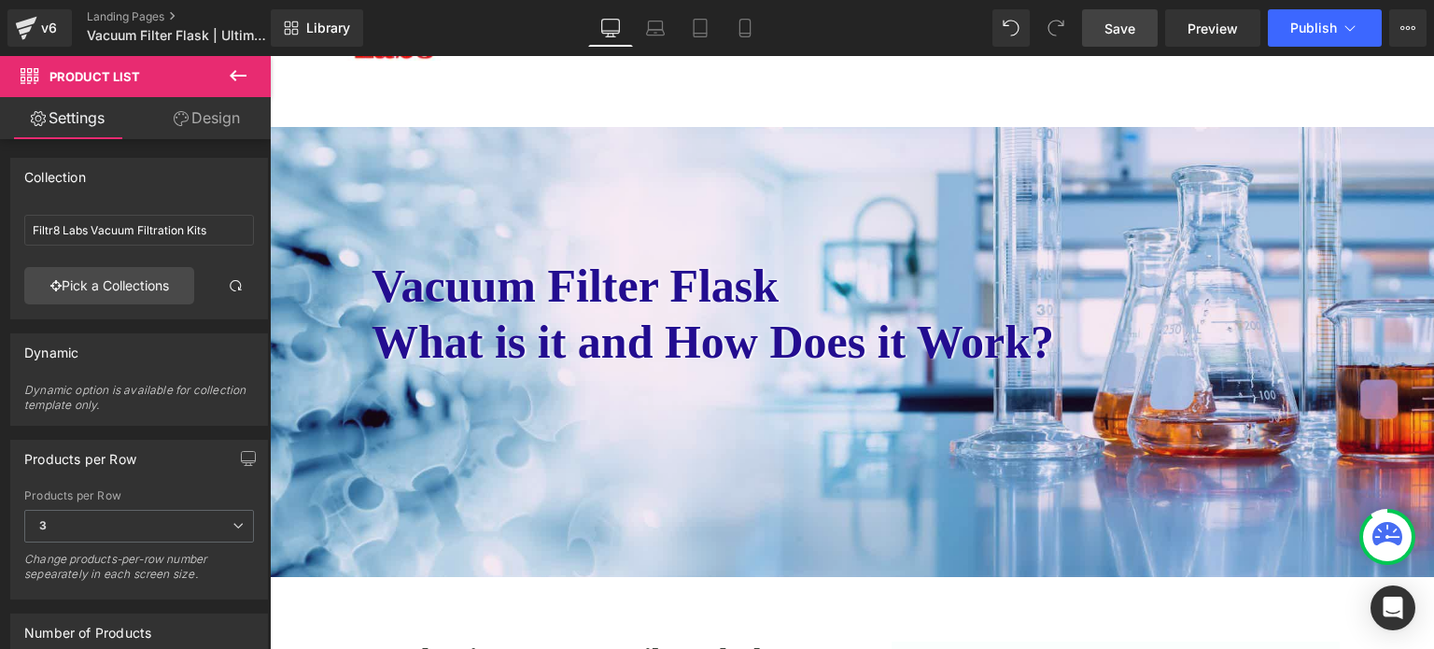
scroll to position [0, 0]
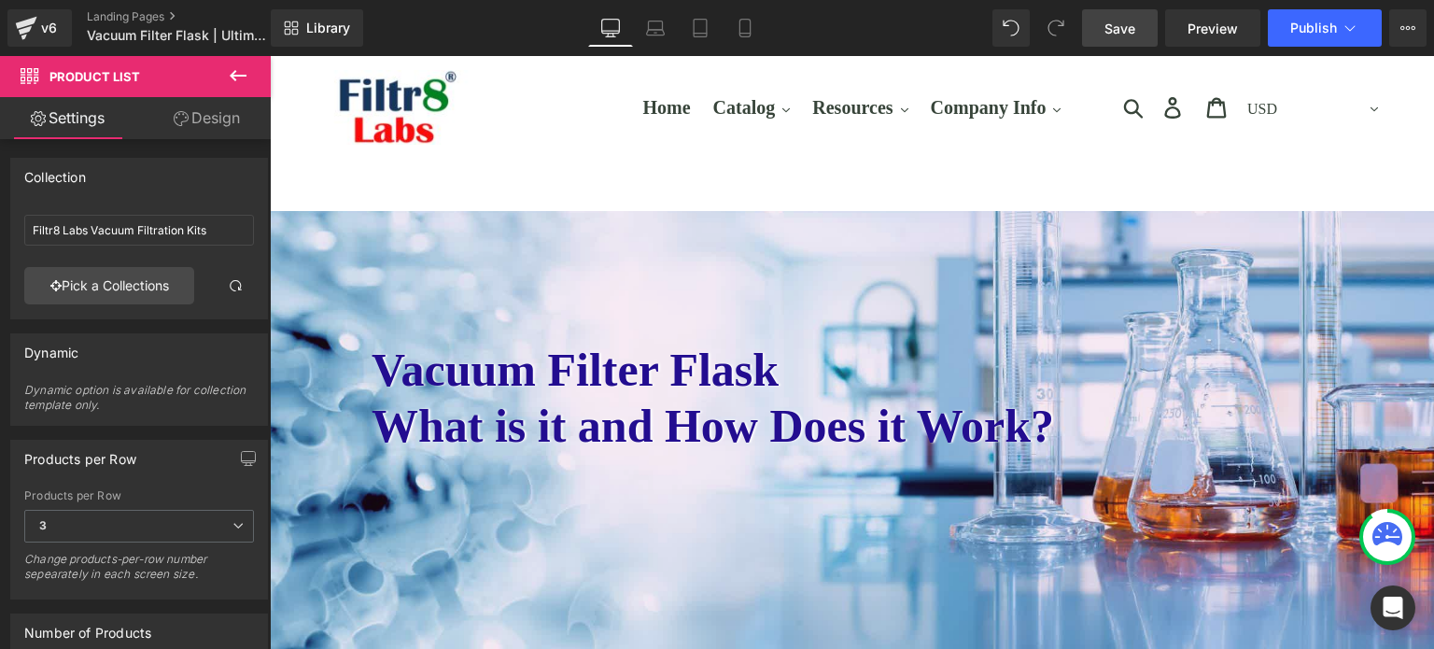
click at [706, 358] on h1 "Vacuum Filter Flask" at bounding box center [852, 370] width 961 height 56
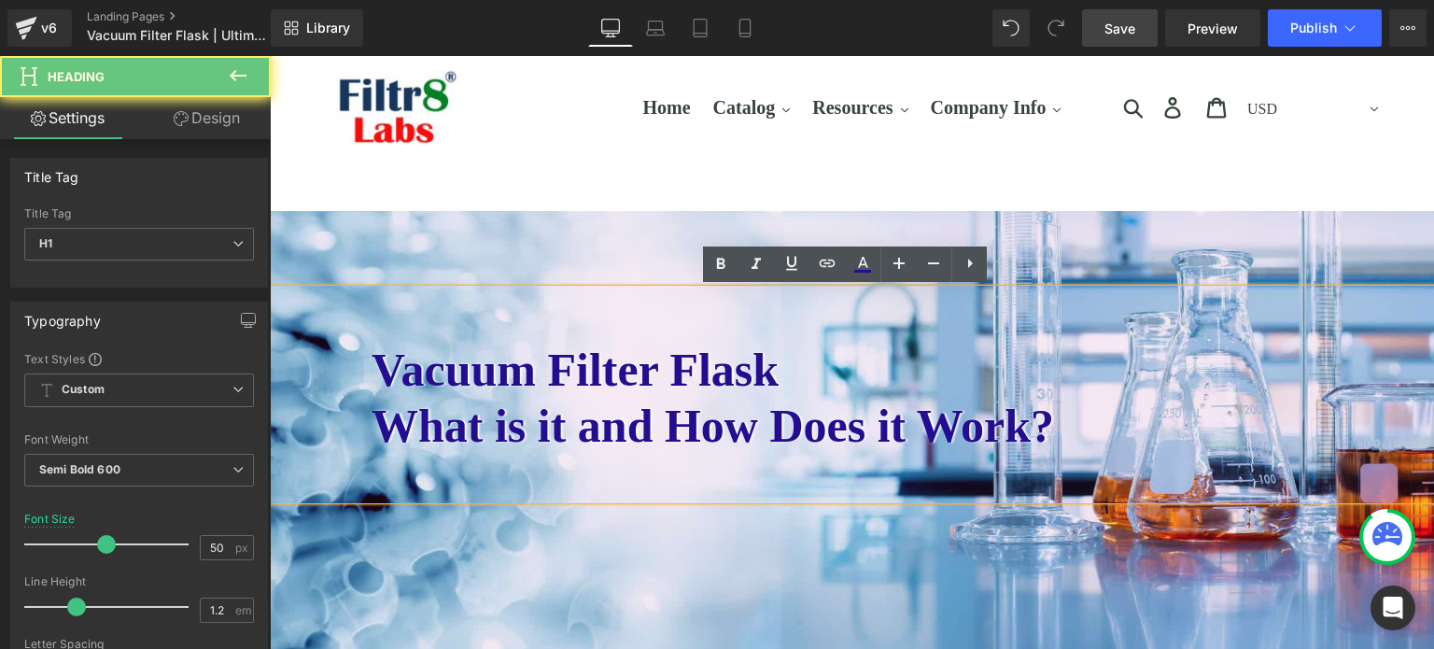
click at [770, 366] on h1 "Vacuum Filter Flask" at bounding box center [852, 370] width 961 height 56
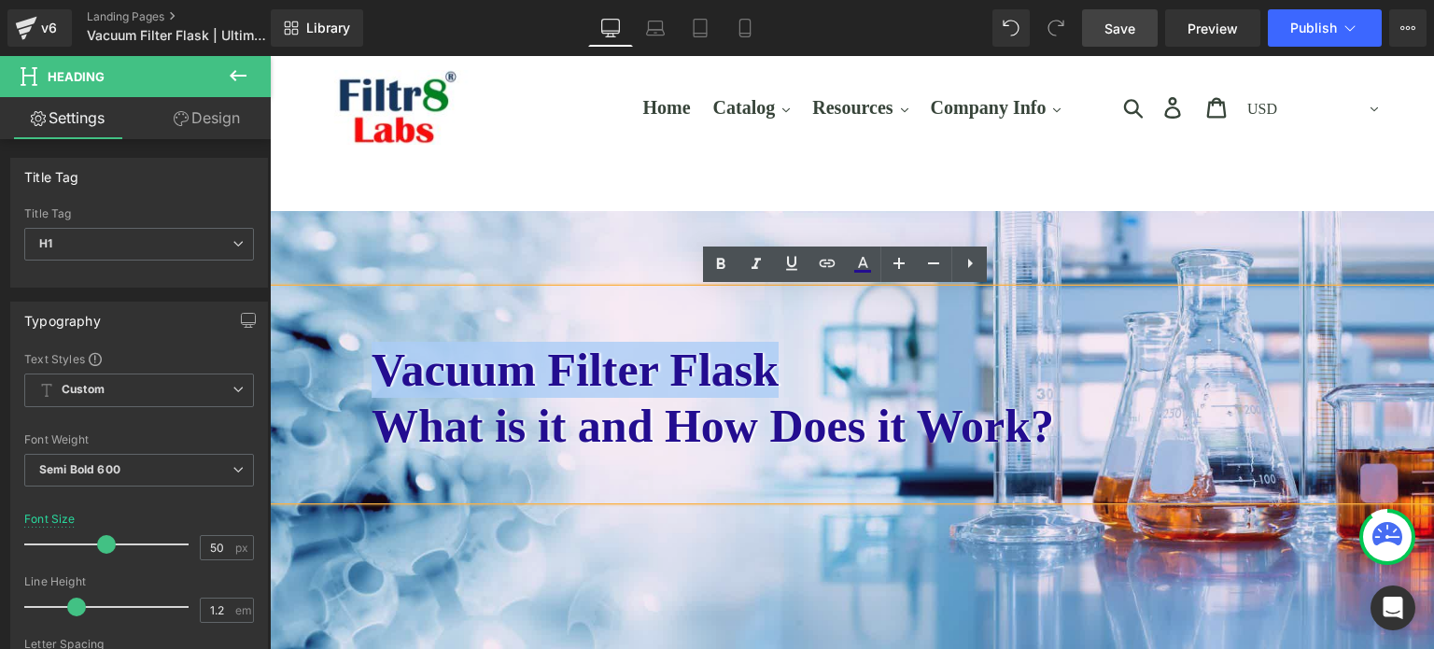
drag, startPoint x: 769, startPoint y: 366, endPoint x: 413, endPoint y: 365, distance: 356.6
click at [372, 370] on h1 "Vacuum Filter Flask" at bounding box center [852, 370] width 961 height 56
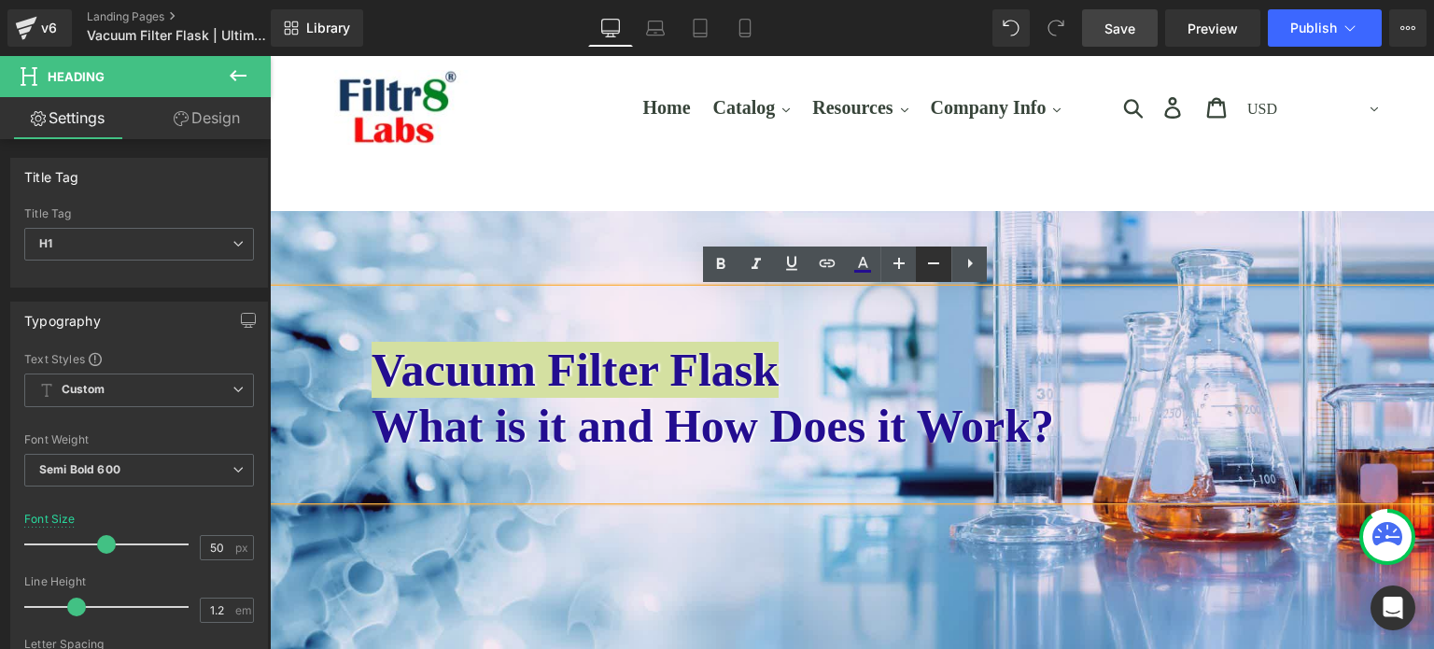
click at [934, 263] on icon at bounding box center [933, 263] width 11 height 2
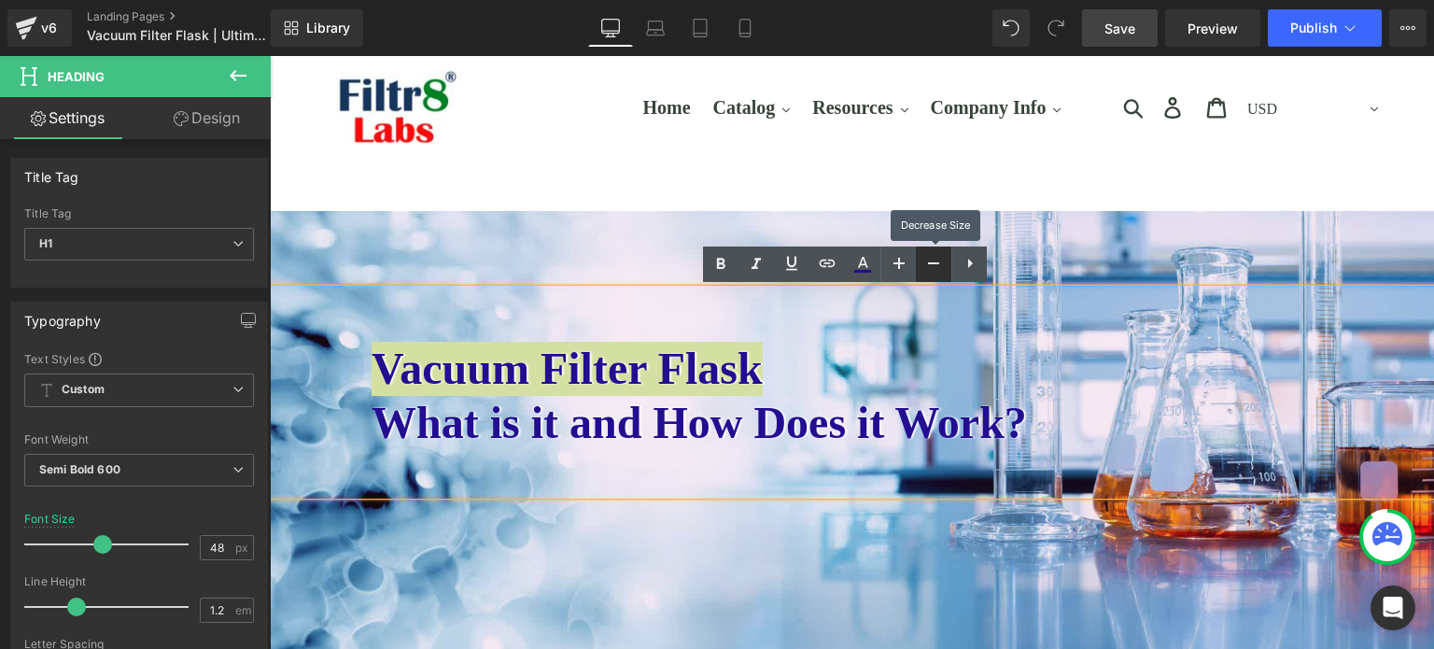
click at [931, 262] on icon at bounding box center [933, 263] width 11 height 2
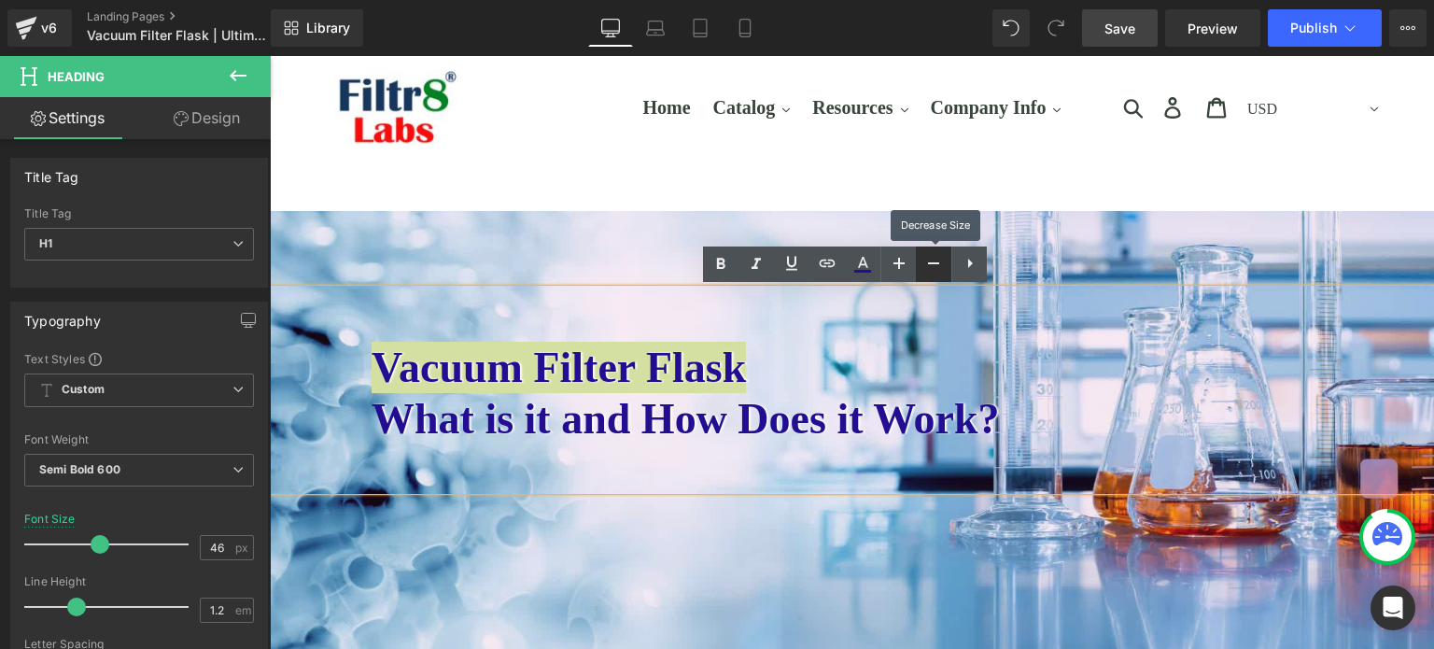
click at [931, 262] on icon at bounding box center [933, 263] width 11 height 2
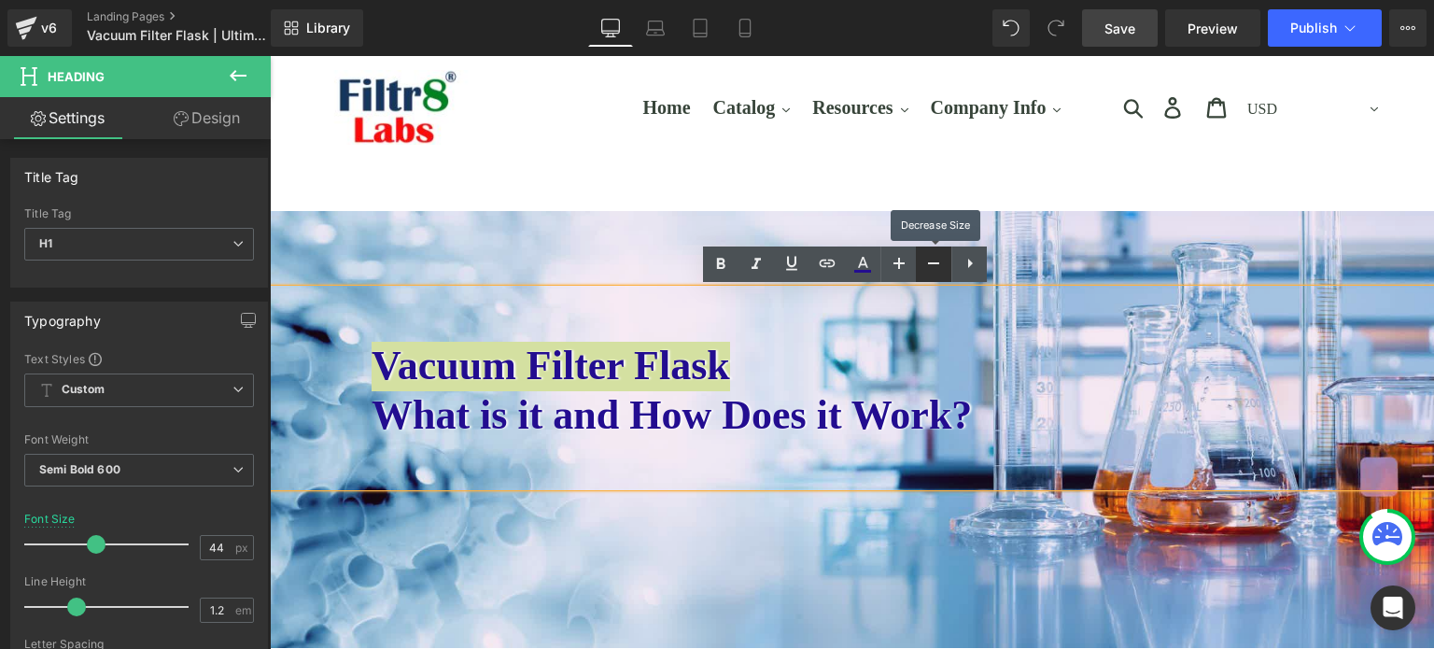
click at [931, 262] on icon at bounding box center [933, 263] width 11 height 2
type input "42"
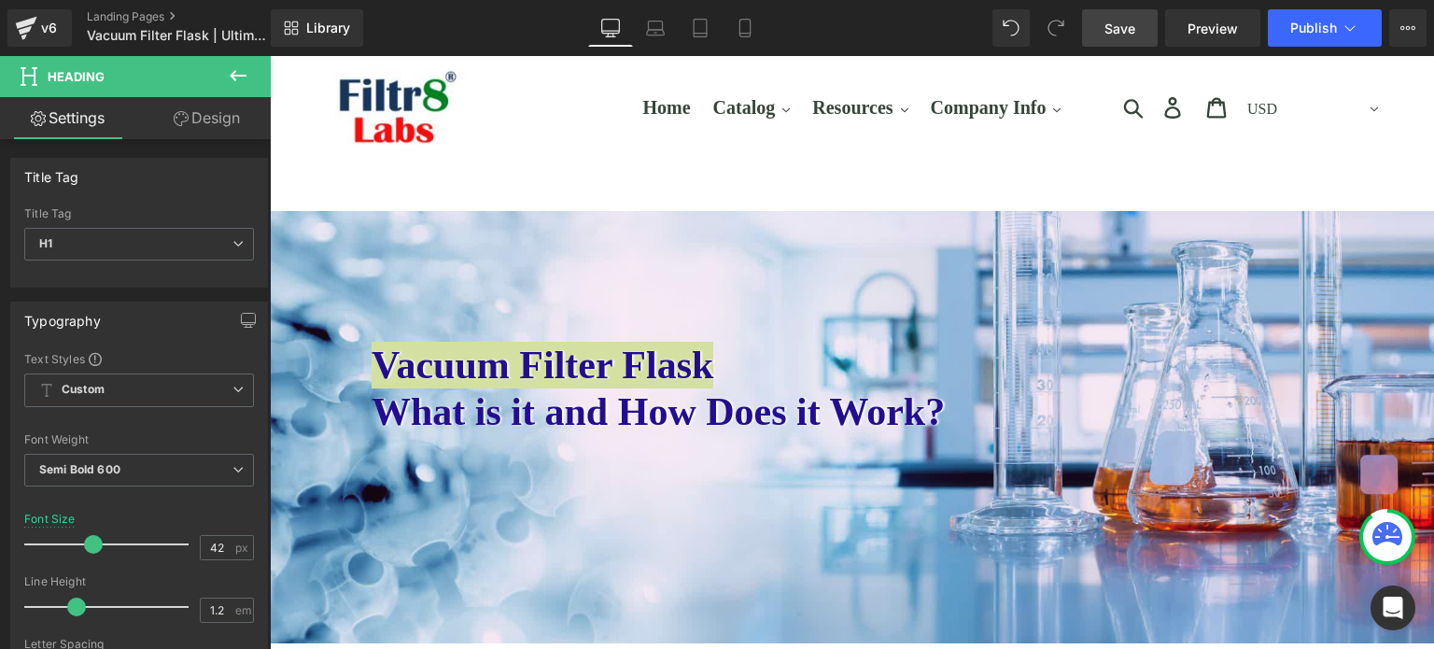
click at [1116, 29] on span "Save" at bounding box center [1119, 29] width 31 height 20
click at [231, 68] on icon at bounding box center [238, 75] width 22 height 22
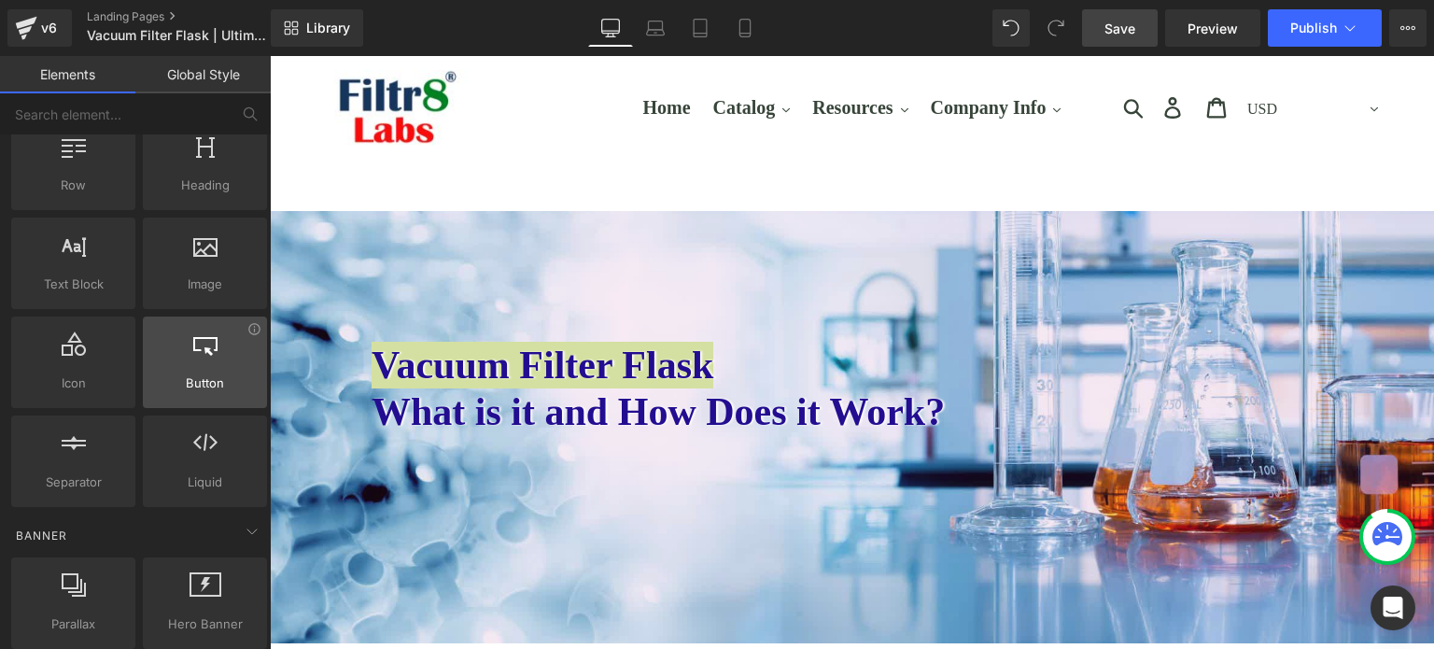
scroll to position [93, 0]
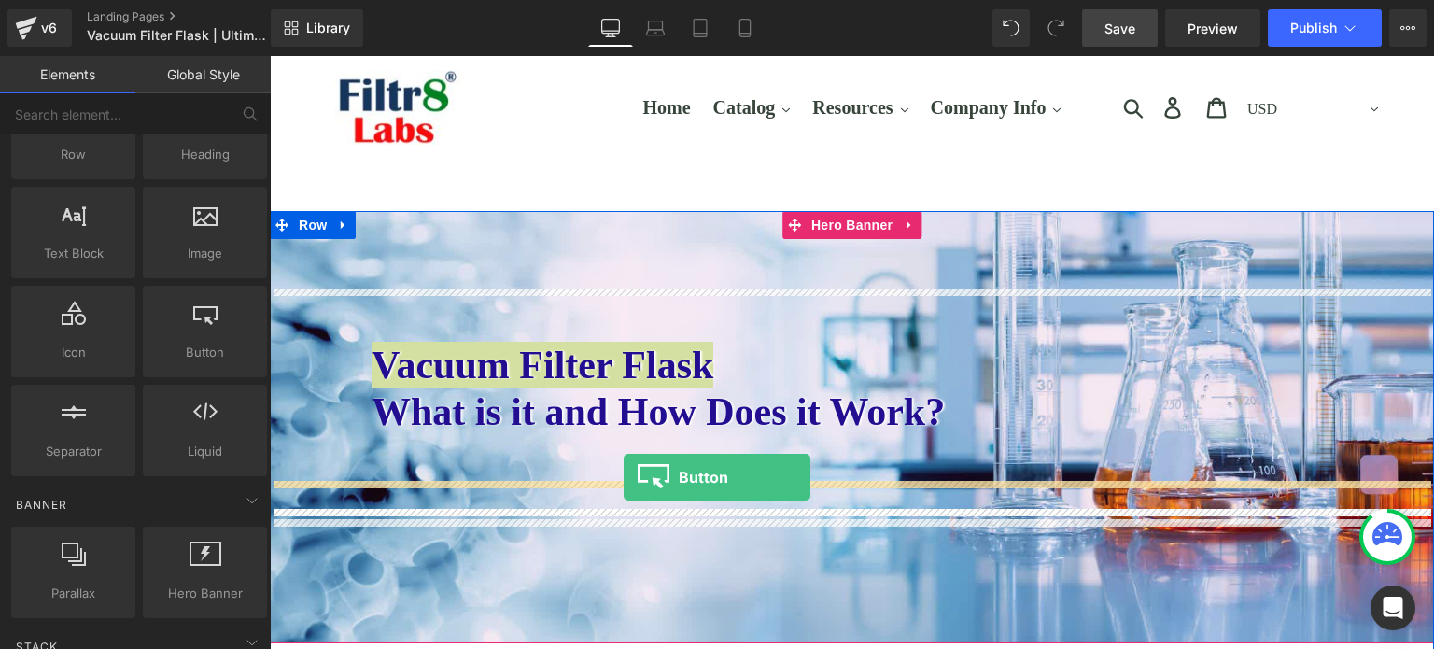
drag, startPoint x: 455, startPoint y: 395, endPoint x: 624, endPoint y: 476, distance: 187.5
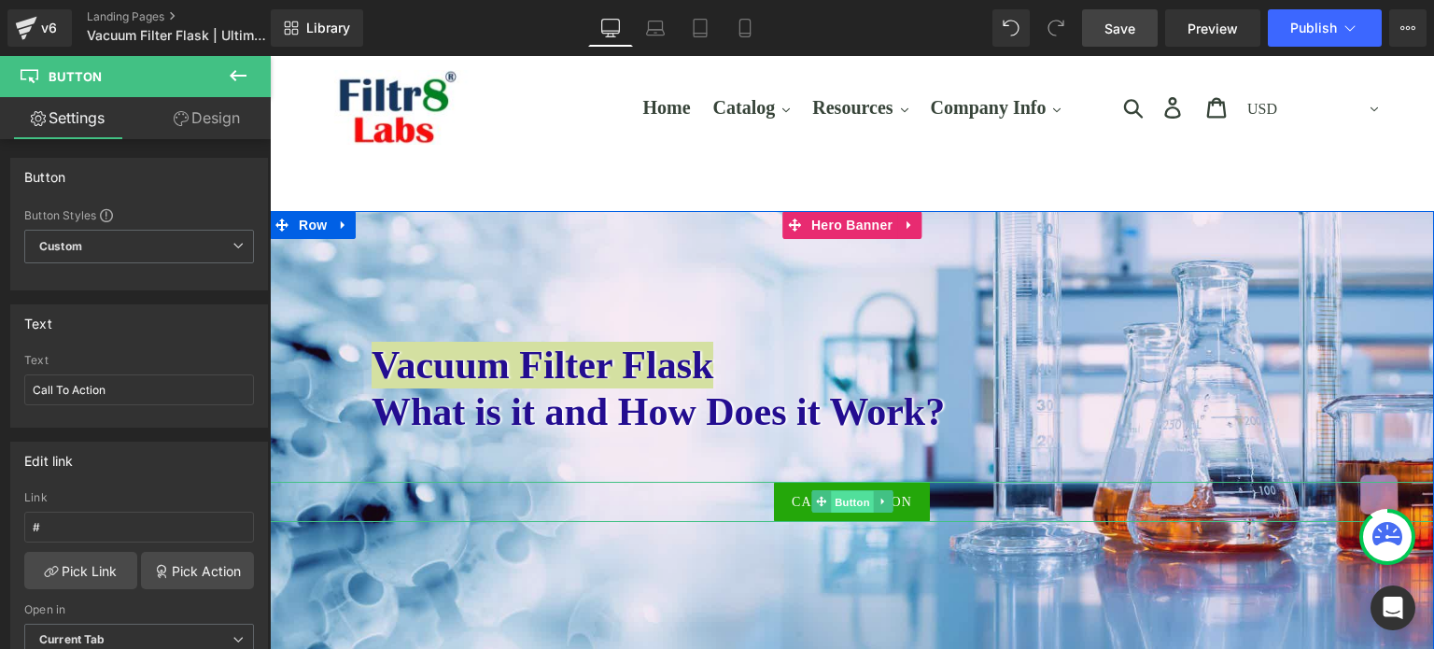
click at [850, 493] on span "Button" at bounding box center [852, 502] width 43 height 22
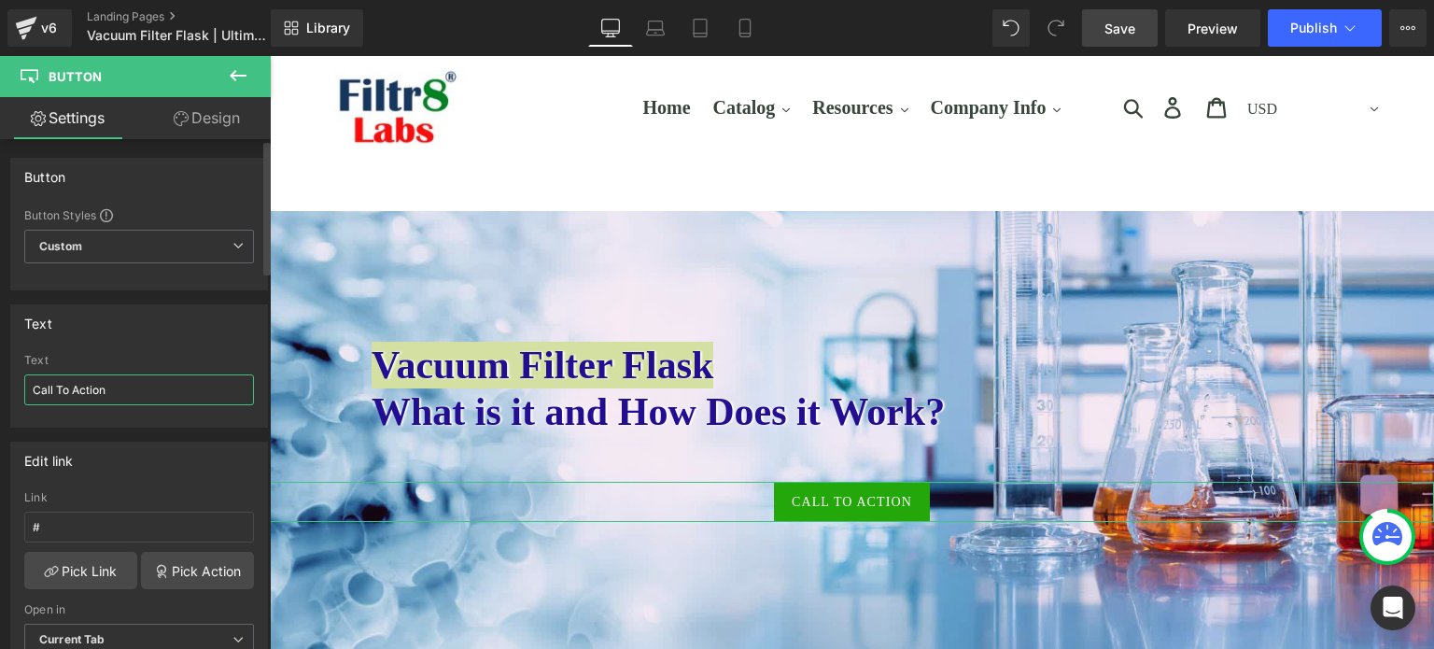
drag, startPoint x: 112, startPoint y: 379, endPoint x: 0, endPoint y: 387, distance: 112.3
click at [7, 380] on div "Text Call To Action Text Call To Action" at bounding box center [139, 358] width 279 height 137
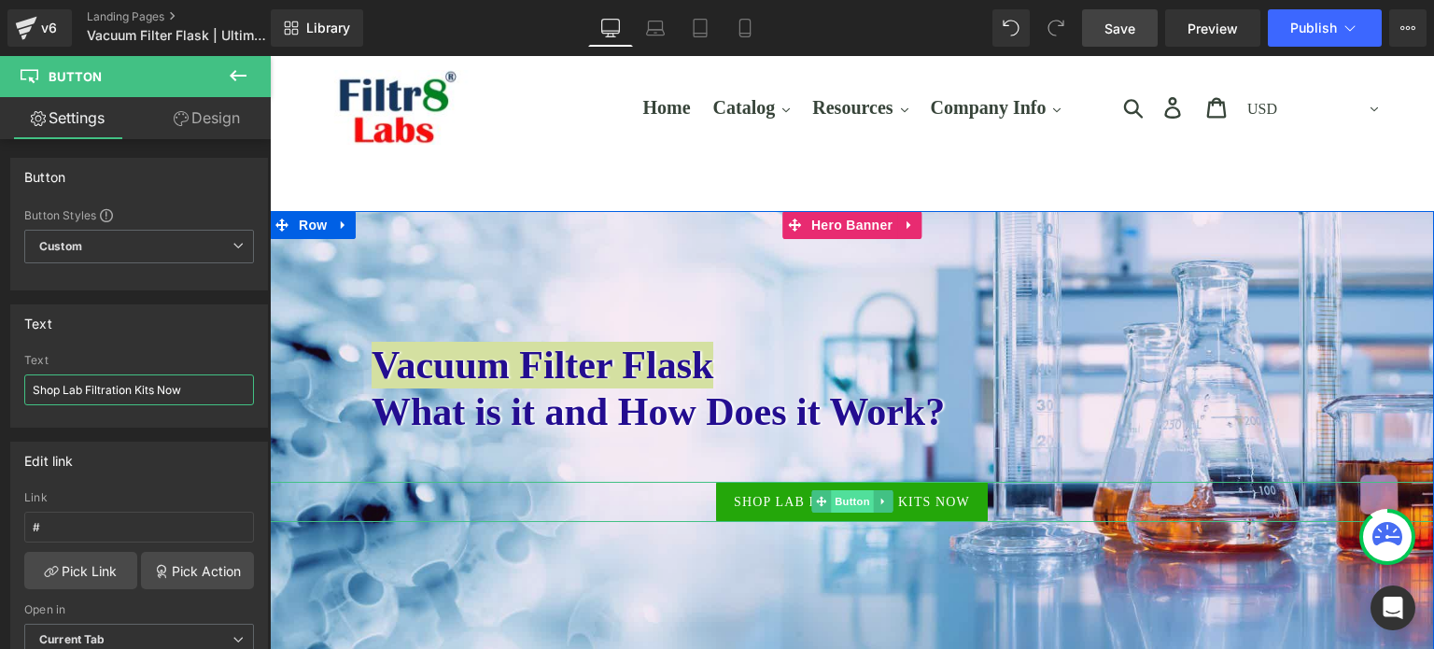
click at [831, 496] on span "Button" at bounding box center [852, 501] width 43 height 22
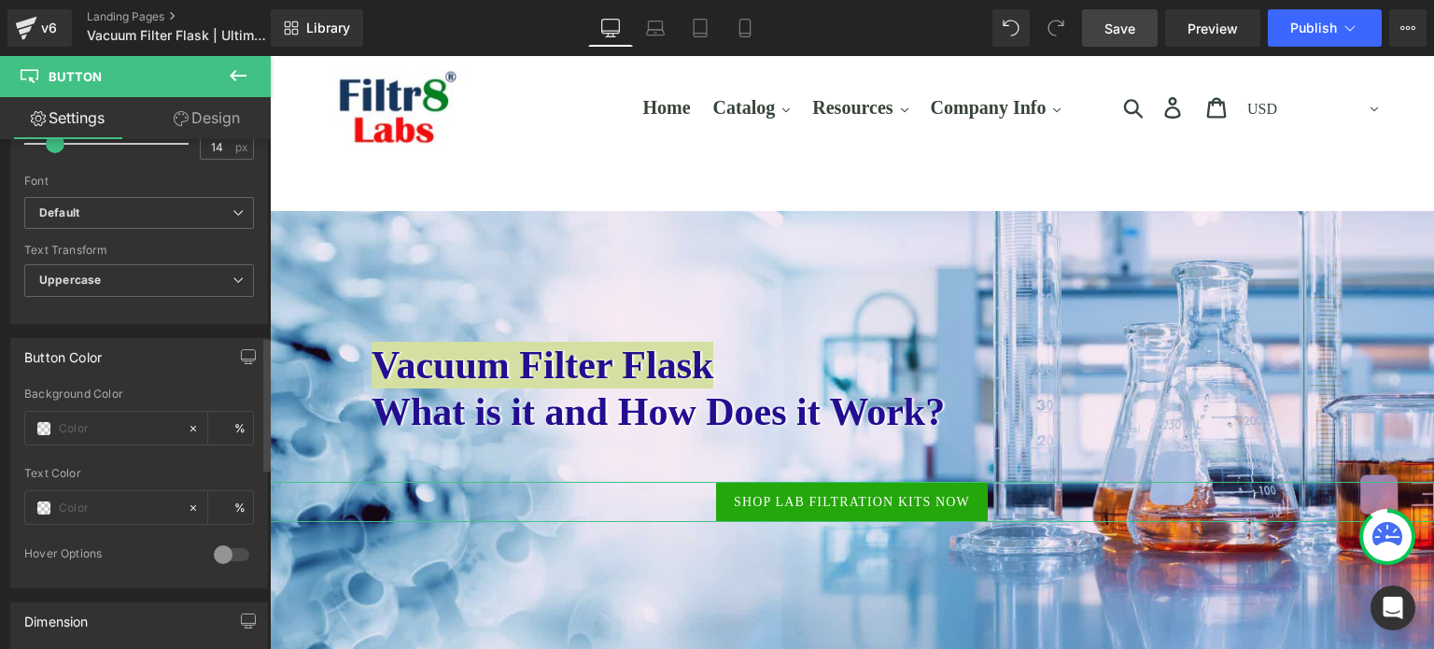
scroll to position [747, 0]
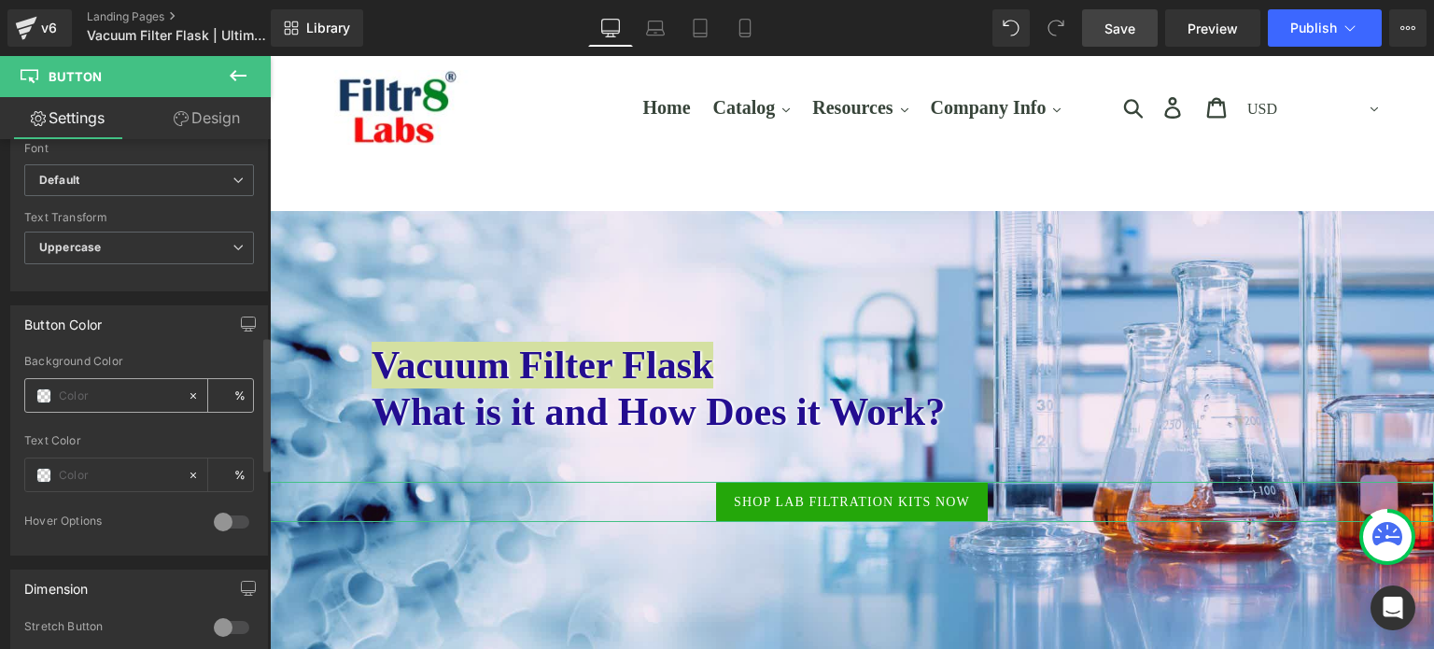
type input "Shop Lab Filtration Kits Now"
click at [118, 389] on input "text" at bounding box center [118, 396] width 119 height 21
paste input "#0c8b08"
type input "#0c8b08"
type input "100"
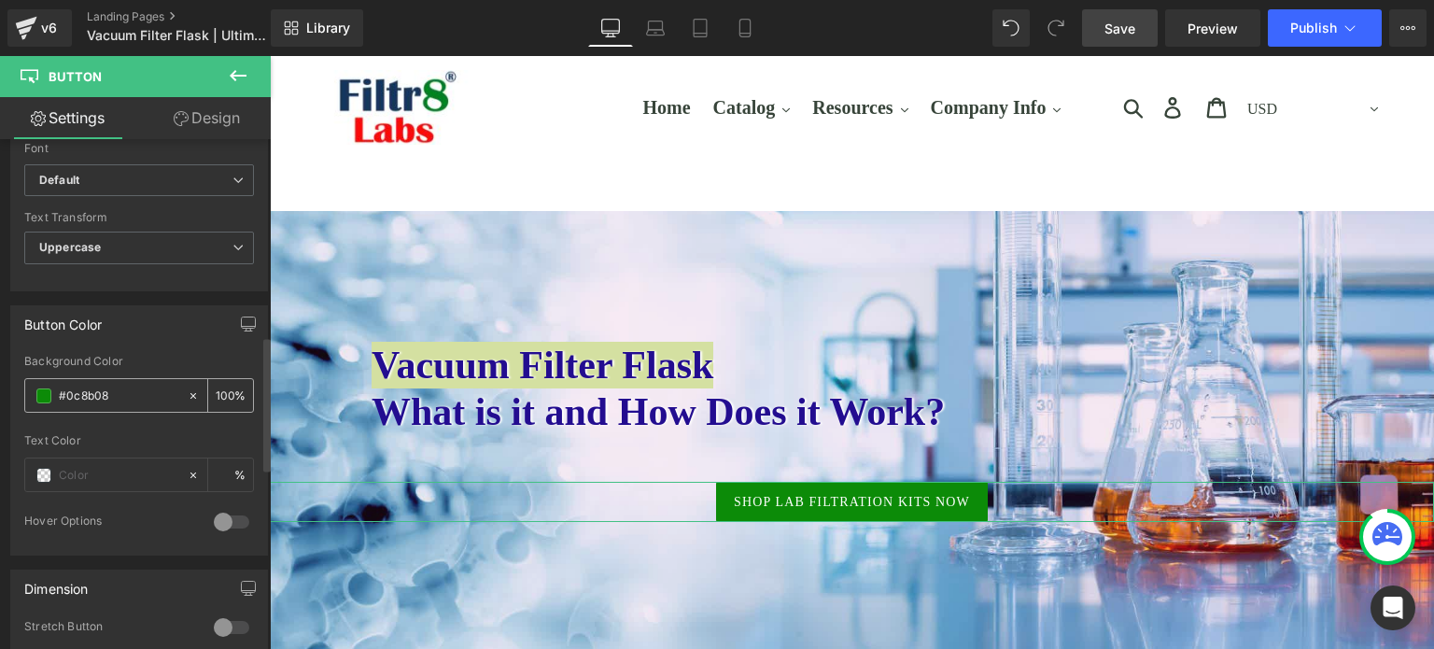
type input "#0c8b08"
click at [197, 115] on link "Design" at bounding box center [206, 118] width 135 height 42
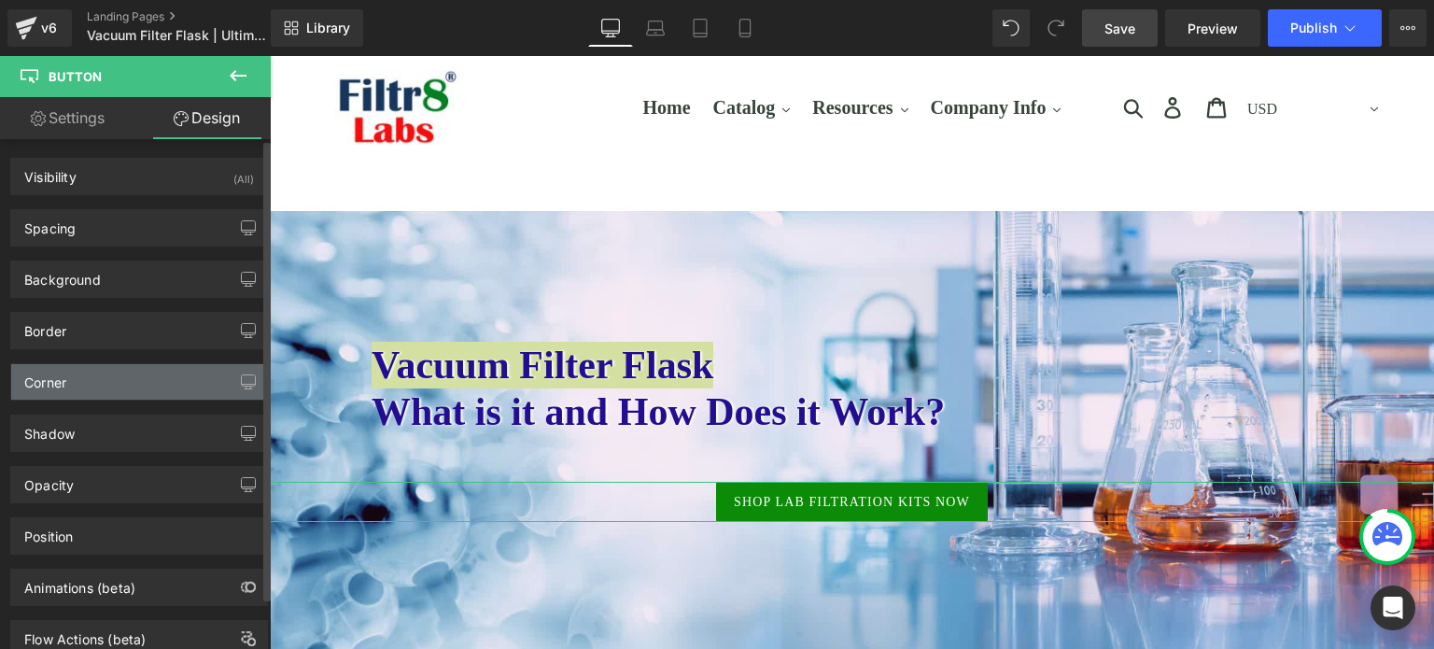
type input "2"
click at [166, 378] on div "Corner" at bounding box center [139, 381] width 256 height 35
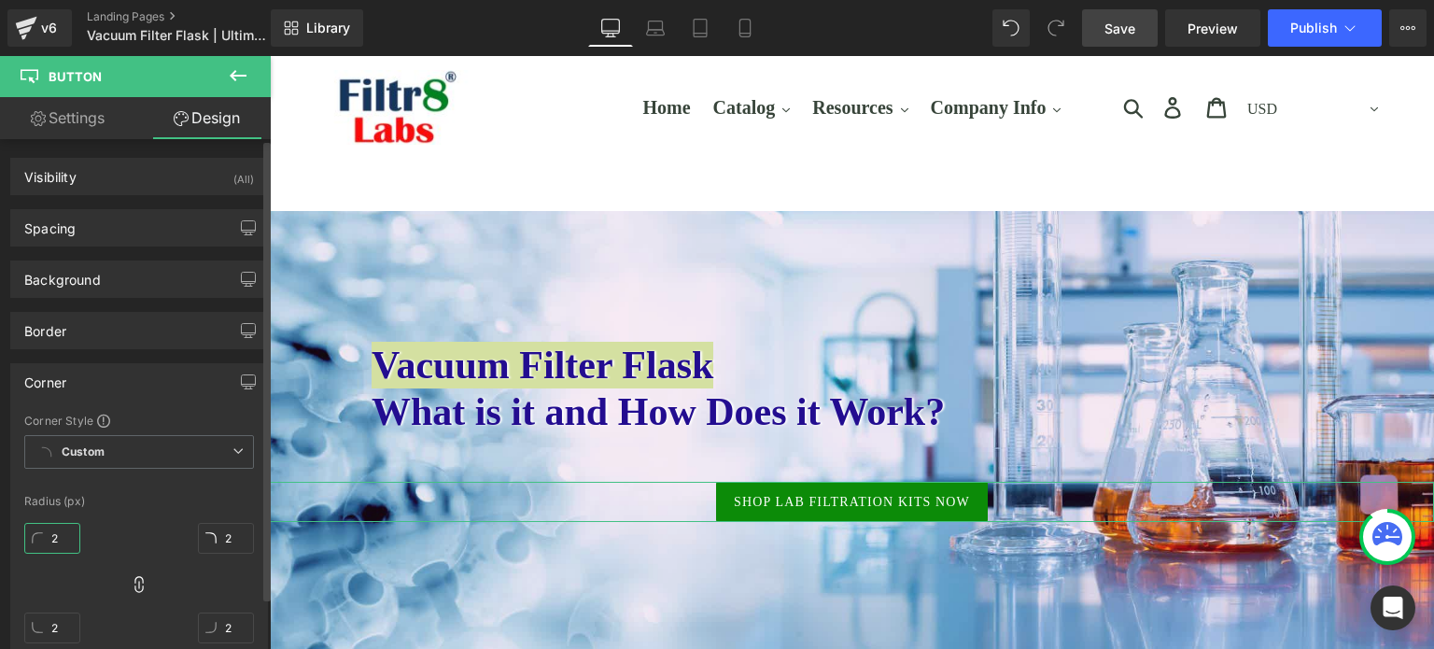
click at [56, 533] on input "2" at bounding box center [52, 538] width 56 height 31
click at [60, 536] on input "0" at bounding box center [52, 538] width 56 height 31
drag, startPoint x: 60, startPoint y: 536, endPoint x: 44, endPoint y: 540, distance: 16.3
click at [44, 540] on input "0" at bounding box center [52, 538] width 56 height 31
type input "28"
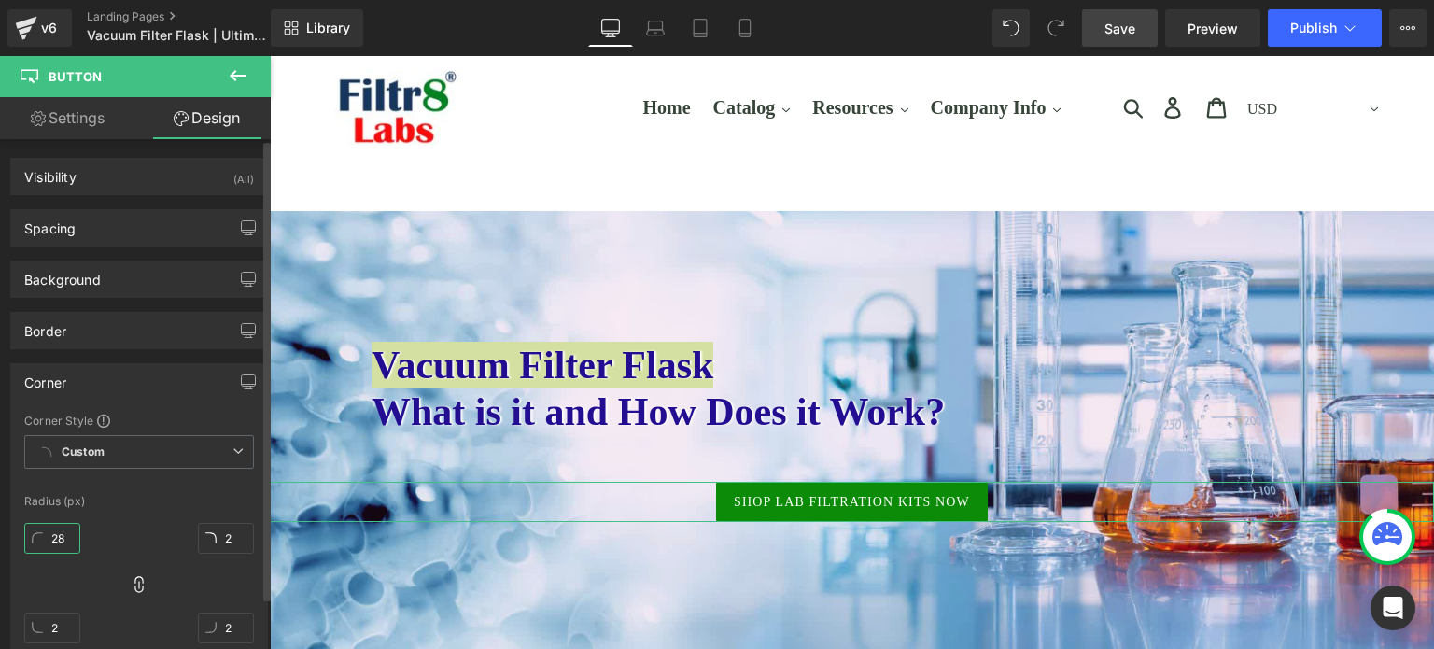
type input "28"
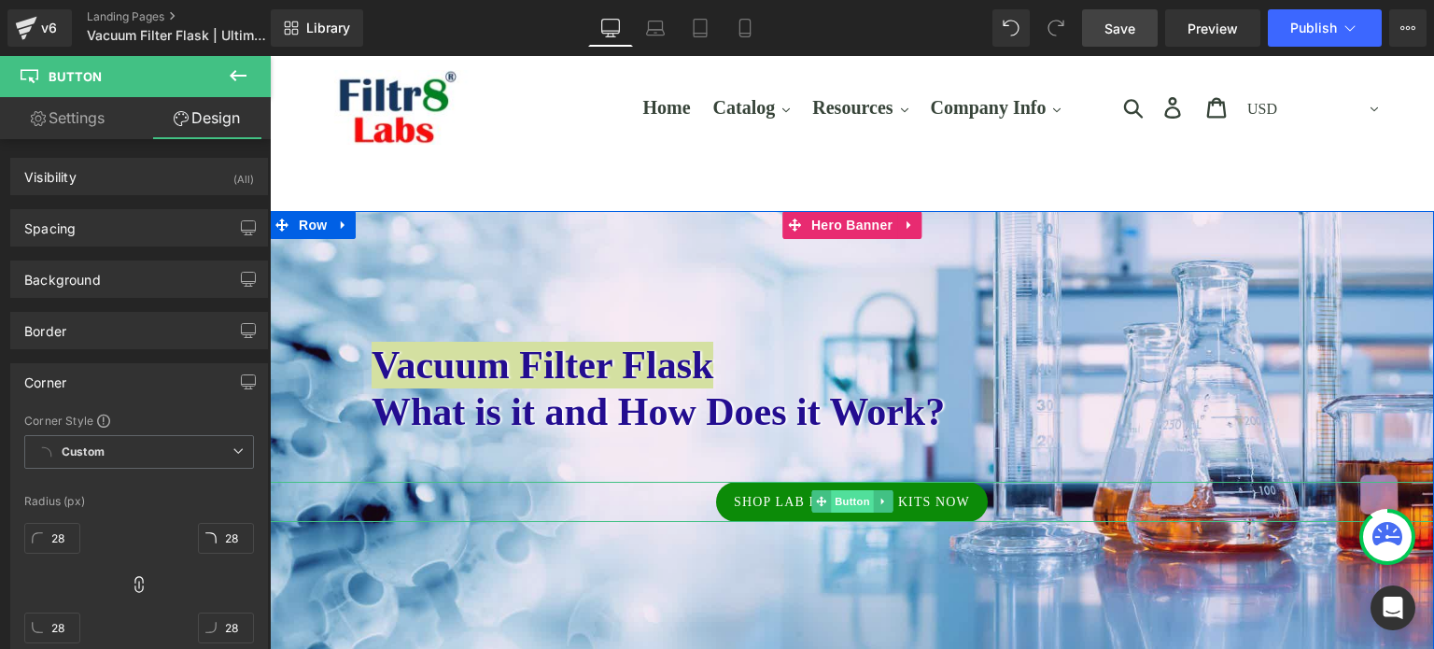
click at [838, 508] on span "Button" at bounding box center [852, 501] width 43 height 22
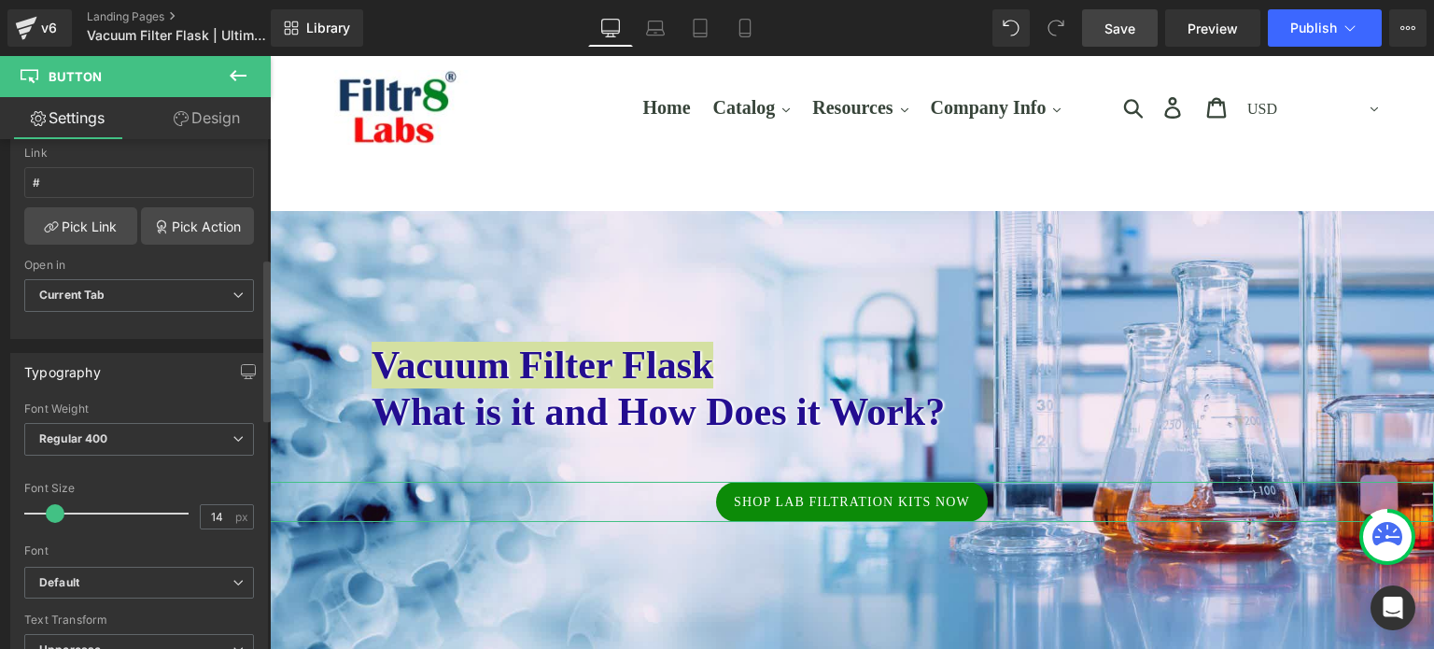
scroll to position [373, 0]
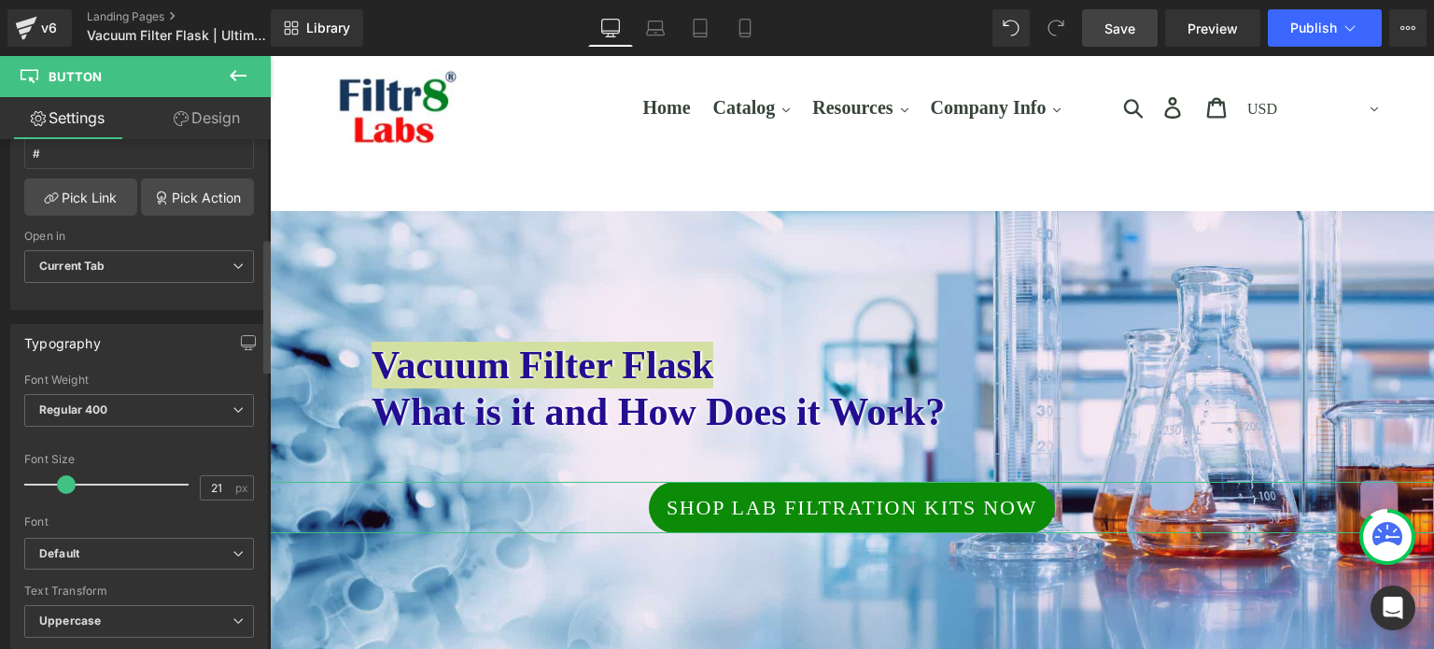
type input "20"
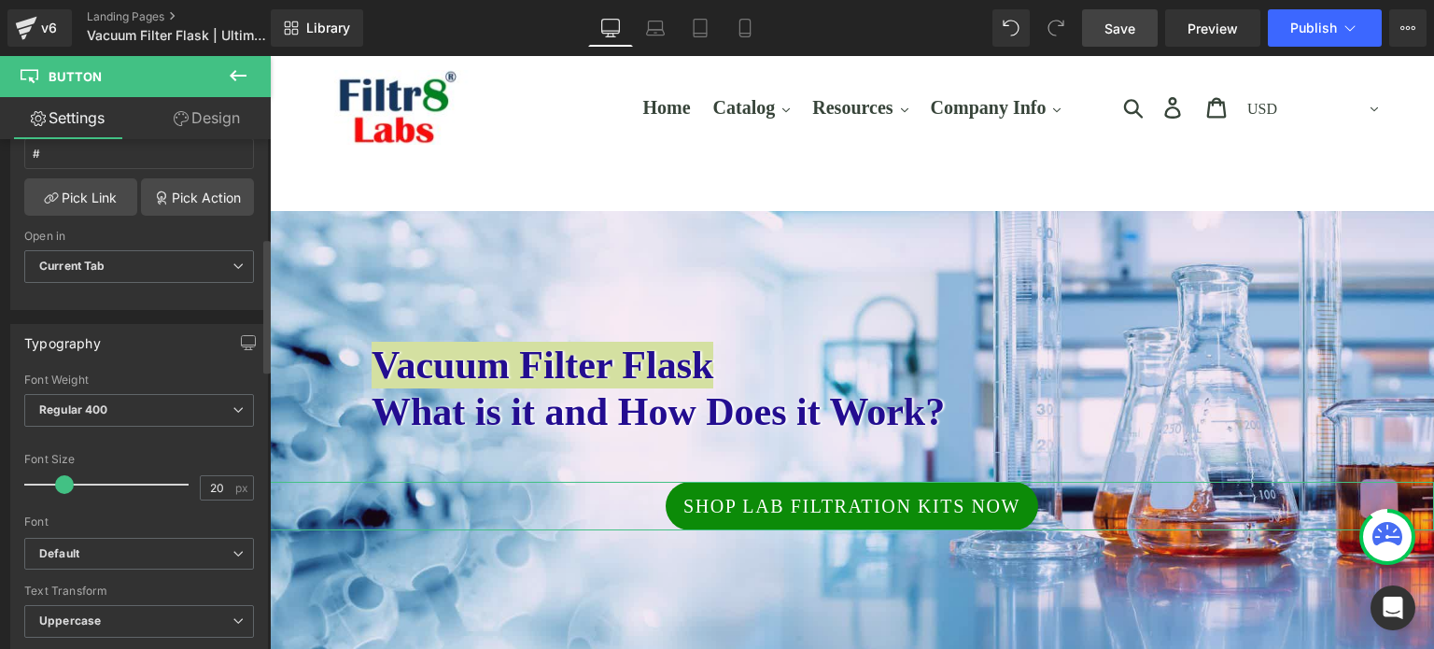
drag, startPoint x: 56, startPoint y: 475, endPoint x: 65, endPoint y: 466, distance: 13.2
click at [65, 466] on div at bounding box center [111, 484] width 155 height 37
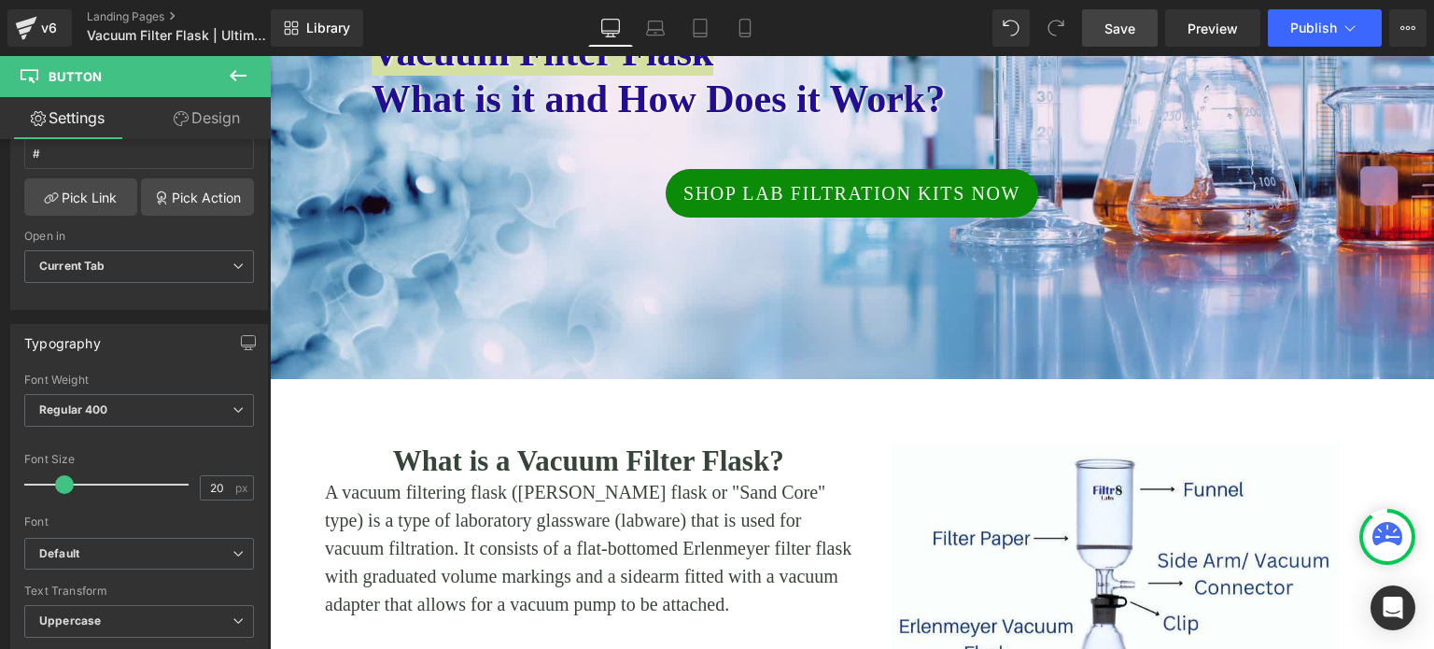
scroll to position [280, 0]
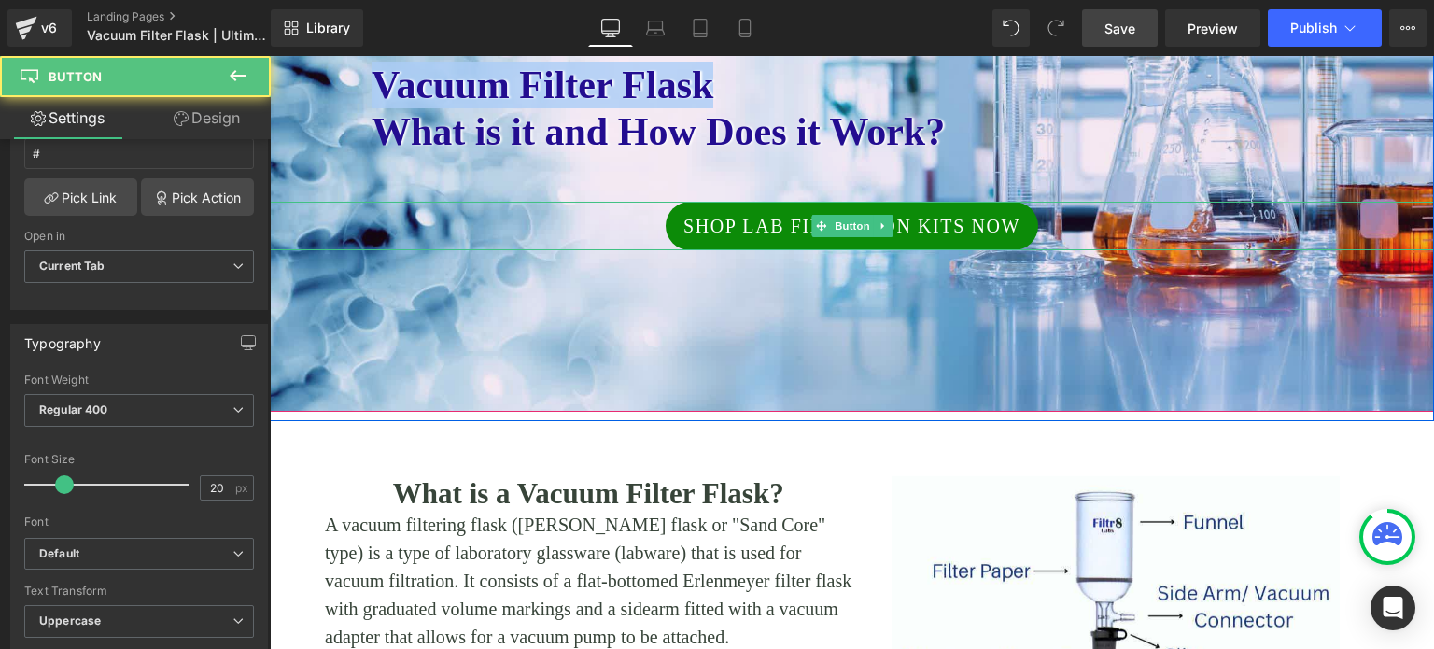
click at [831, 222] on div "Shop Lab Filtration Kits Now Button" at bounding box center [852, 226] width 1164 height 49
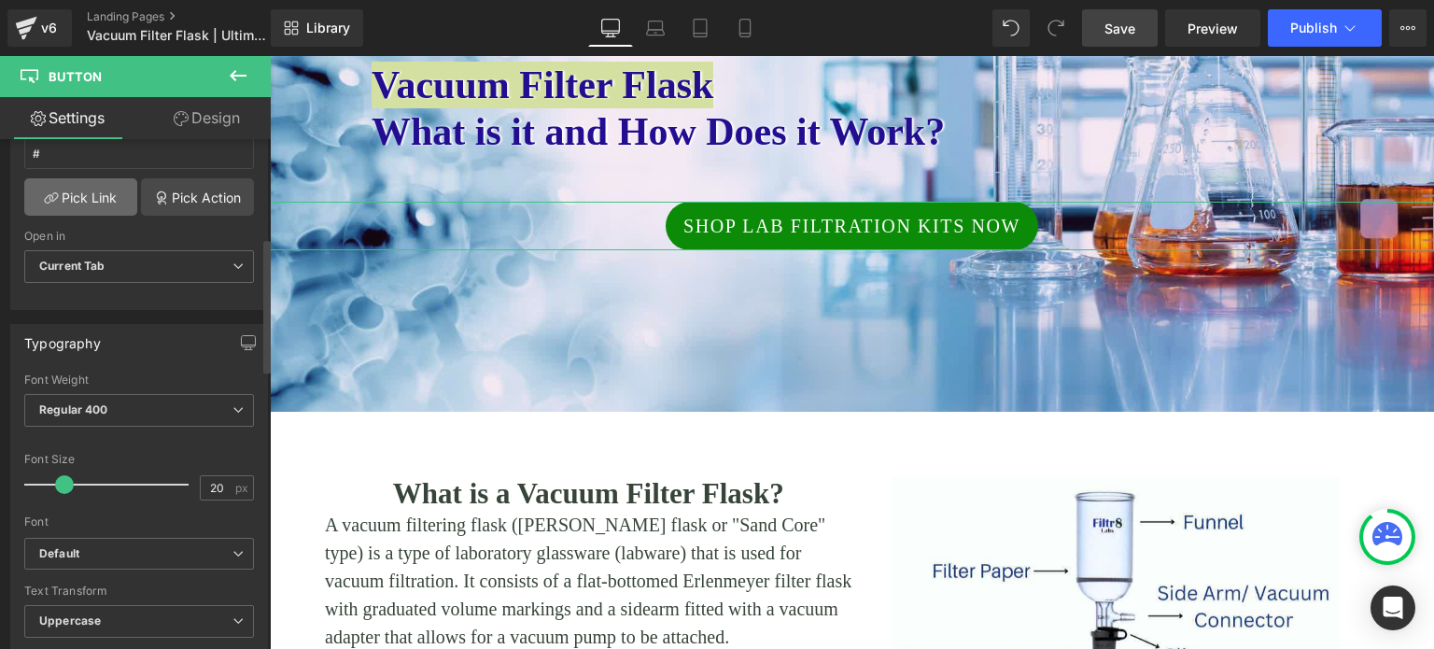
click at [91, 192] on link "Pick Link" at bounding box center [80, 196] width 113 height 37
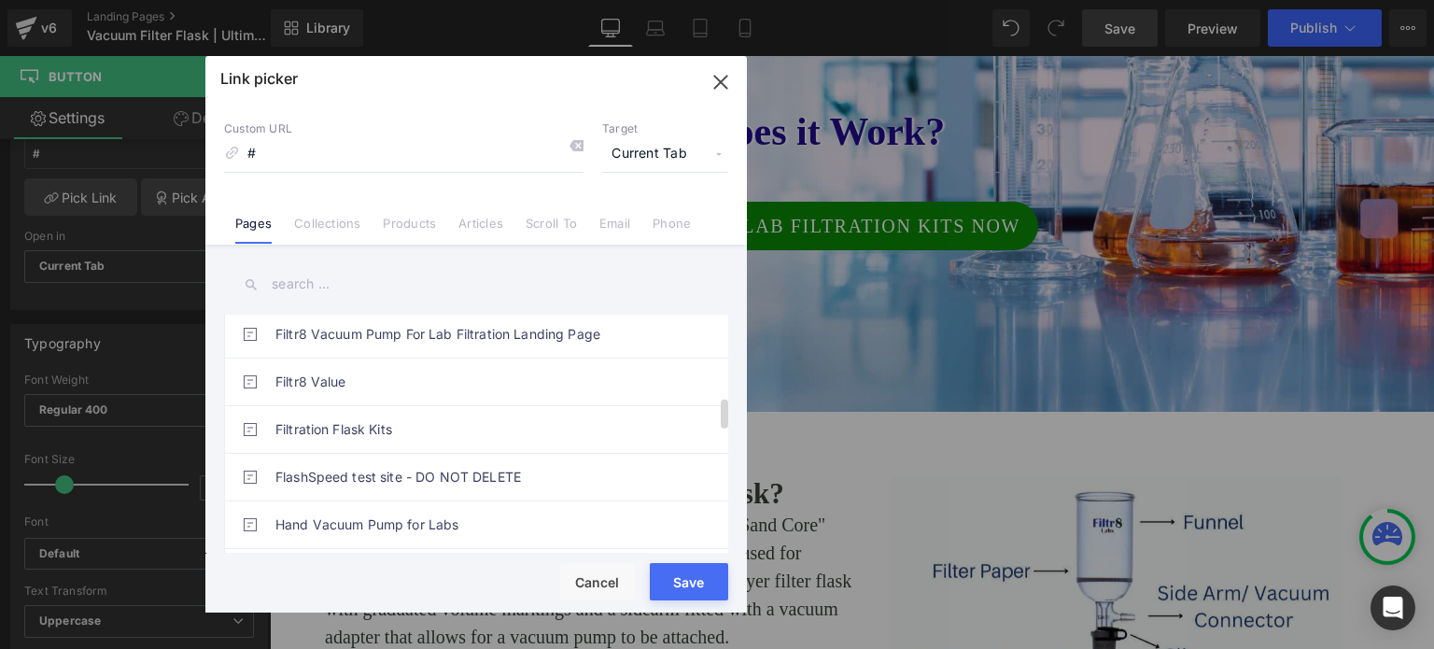
scroll to position [654, 0]
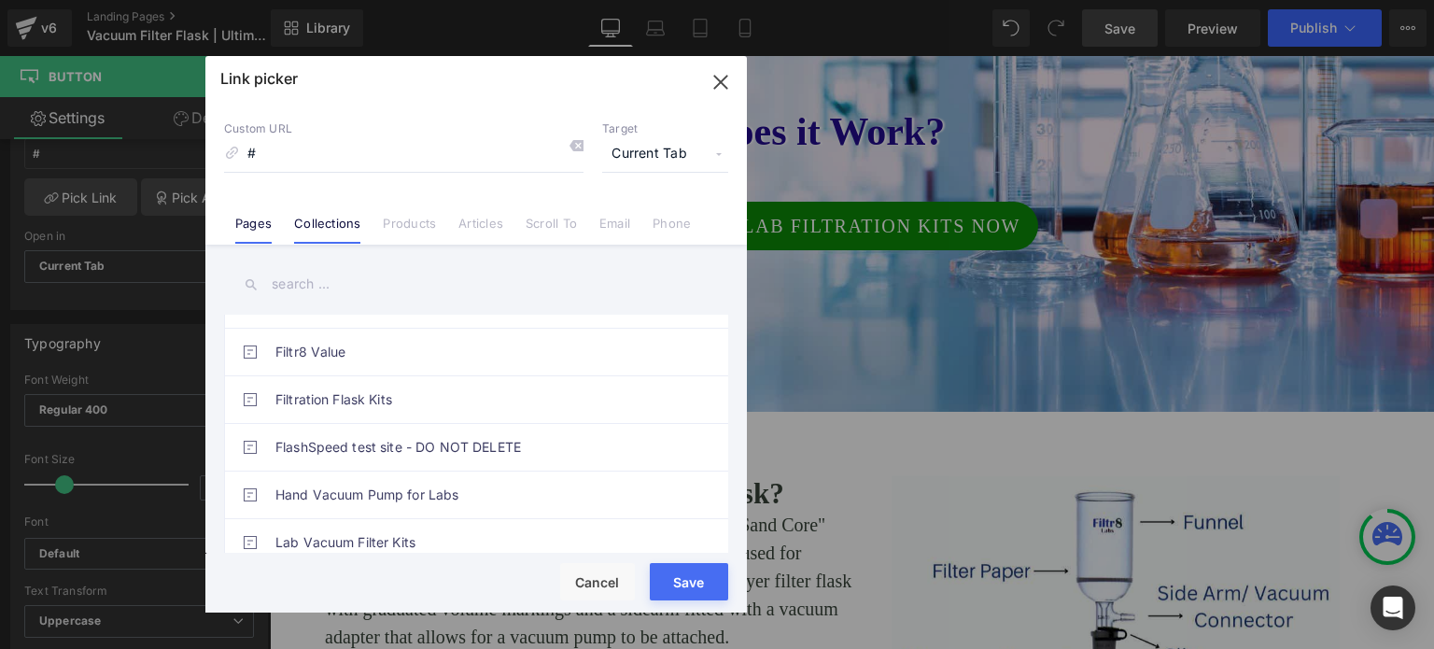
click at [341, 219] on link "Collections" at bounding box center [327, 230] width 66 height 28
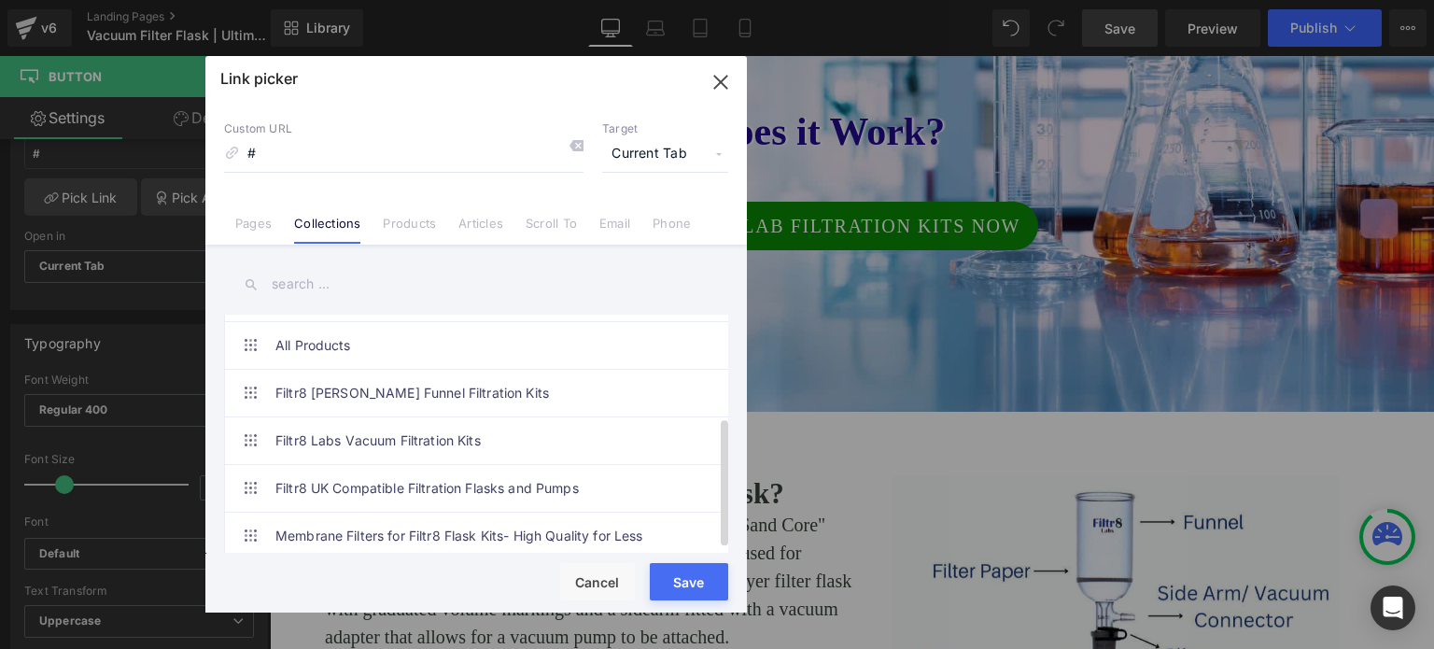
scroll to position [196, 0]
click at [348, 428] on link "Filtr8 Labs Vacuum Filtration Kits" at bounding box center [480, 440] width 411 height 47
type input "/collections/lab-vacuum-filtration-kits"
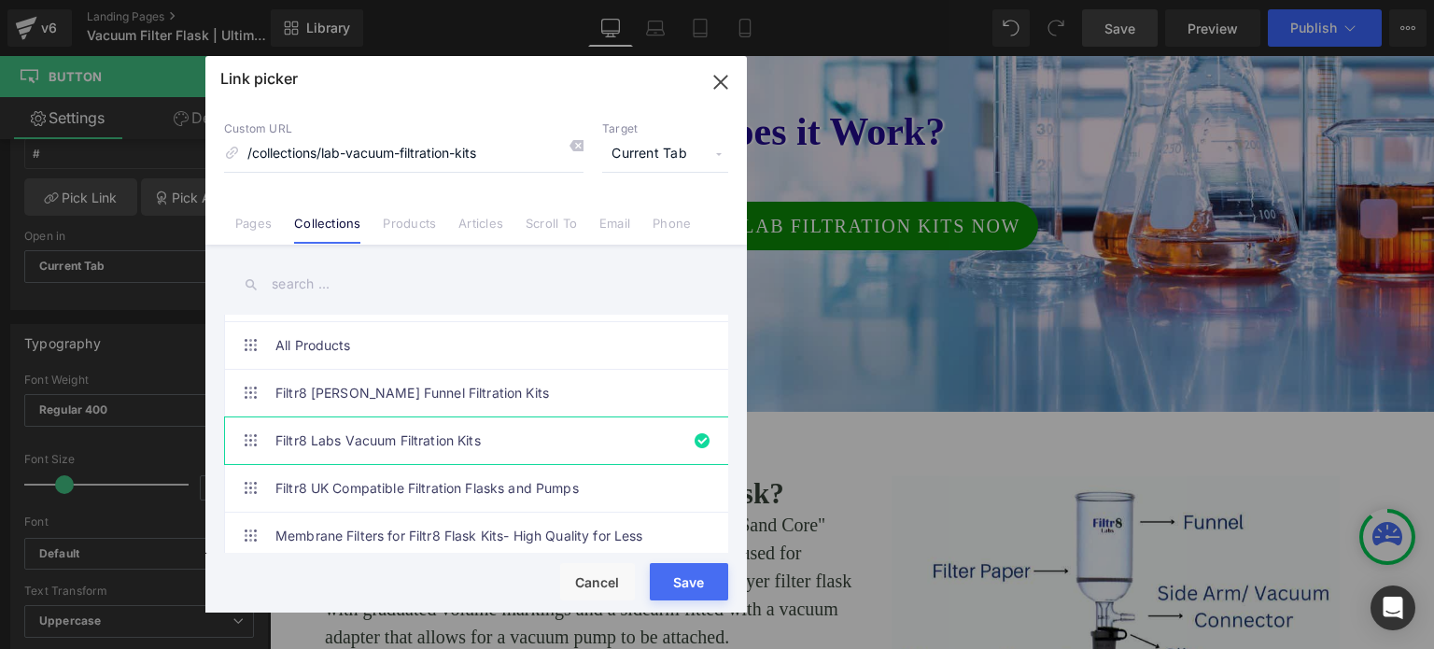
click at [683, 589] on button "Save" at bounding box center [689, 581] width 78 height 37
type input "/collections/lab-vacuum-filtration-kits"
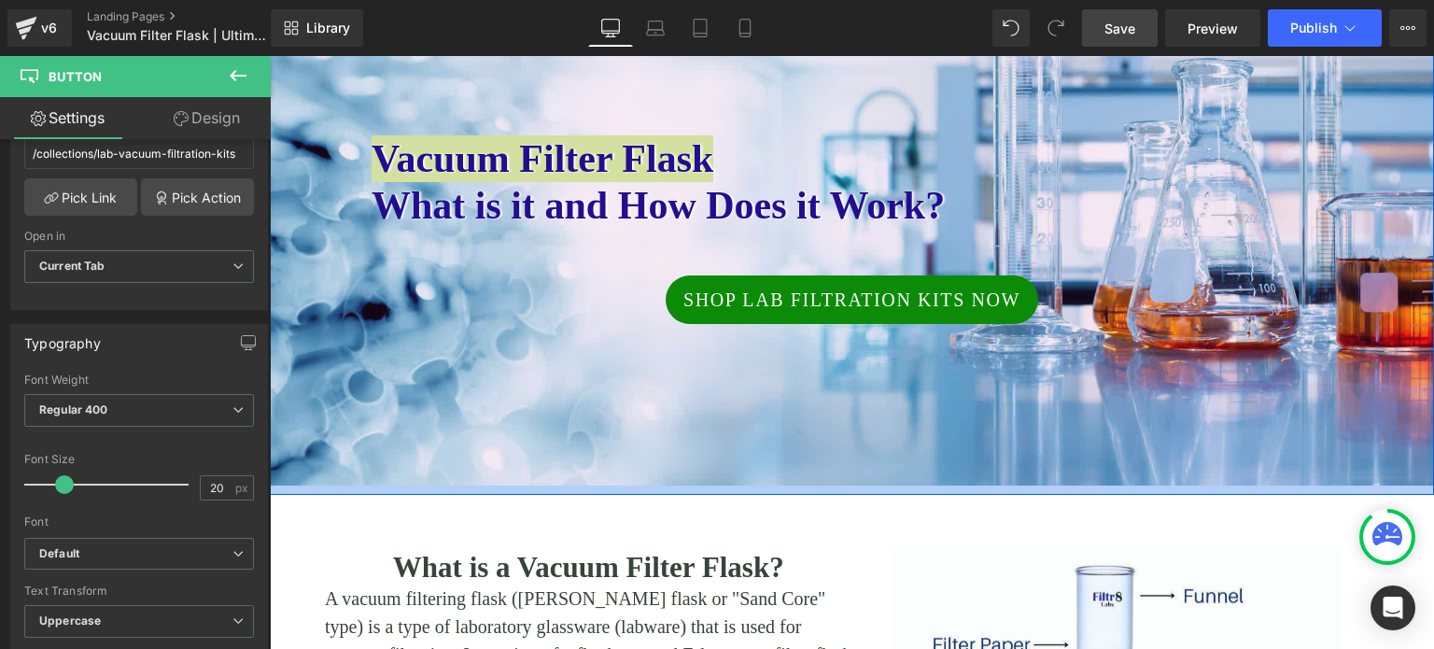
scroll to position [0, 0]
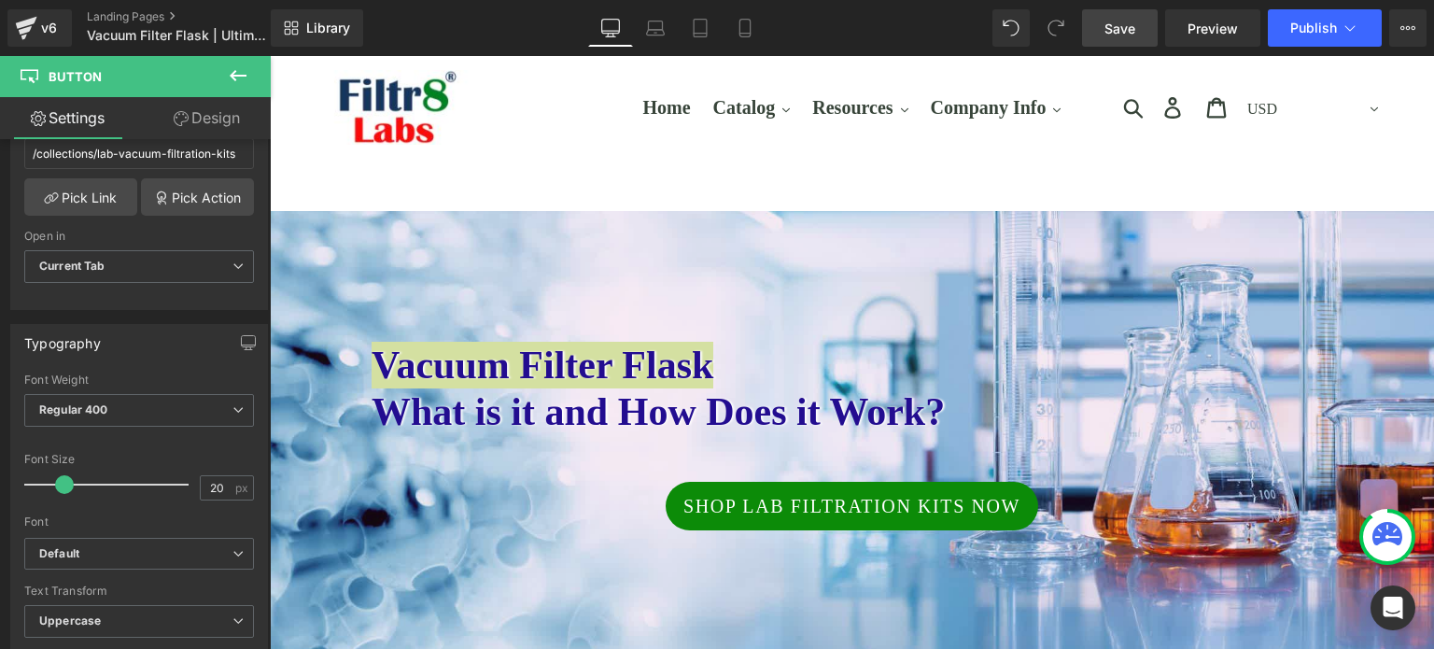
click at [1113, 26] on span "Save" at bounding box center [1119, 29] width 31 height 20
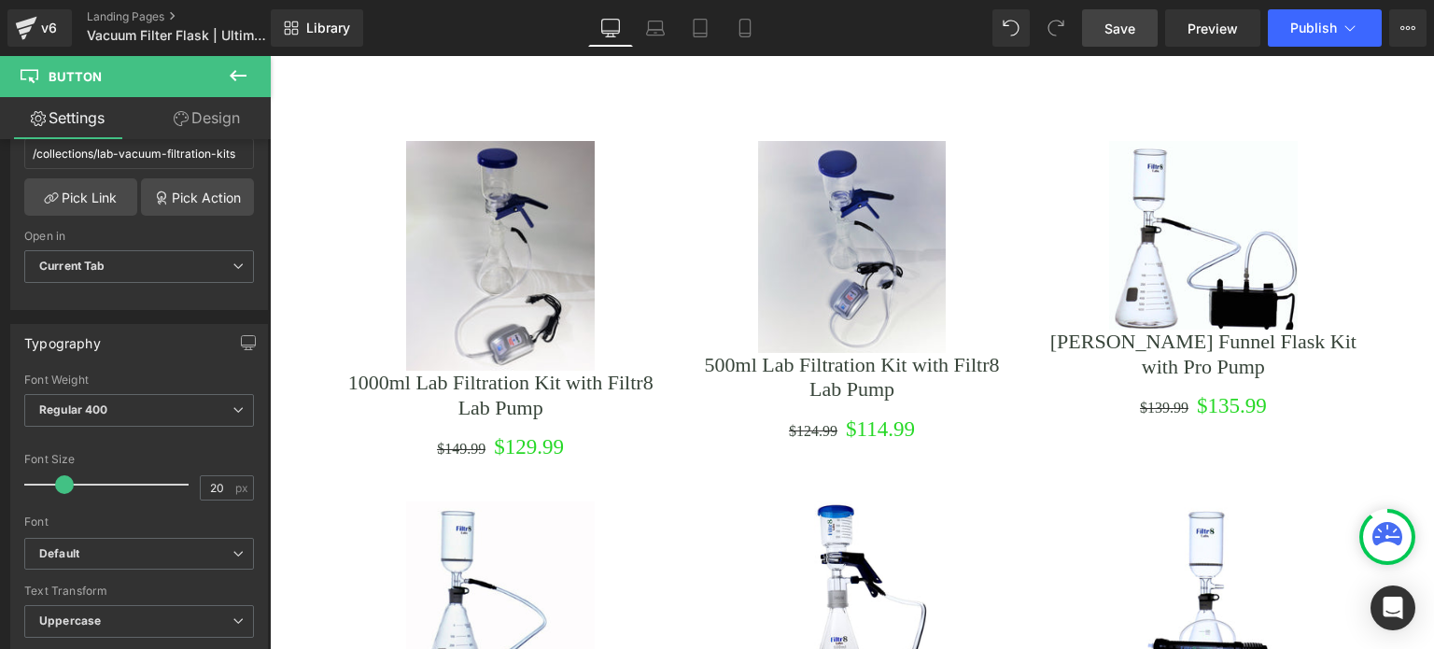
scroll to position [2241, 0]
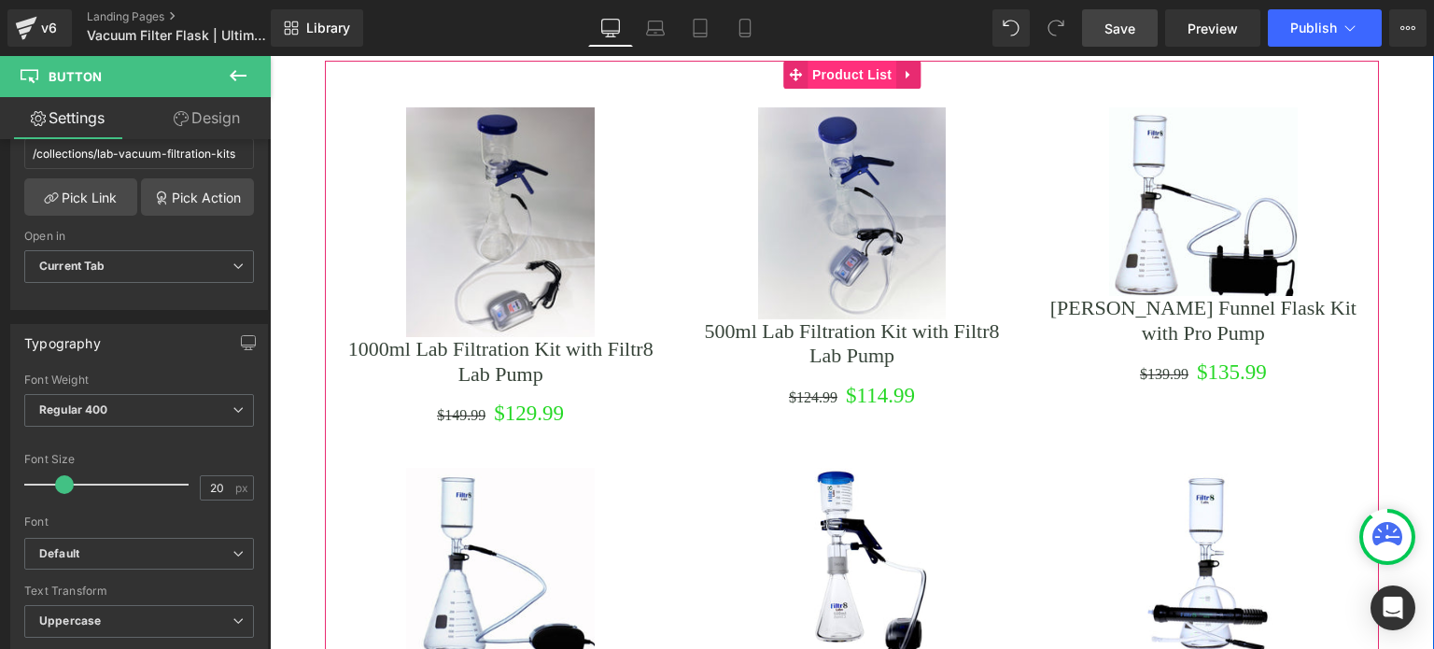
click at [818, 74] on span "Product List" at bounding box center [852, 75] width 89 height 28
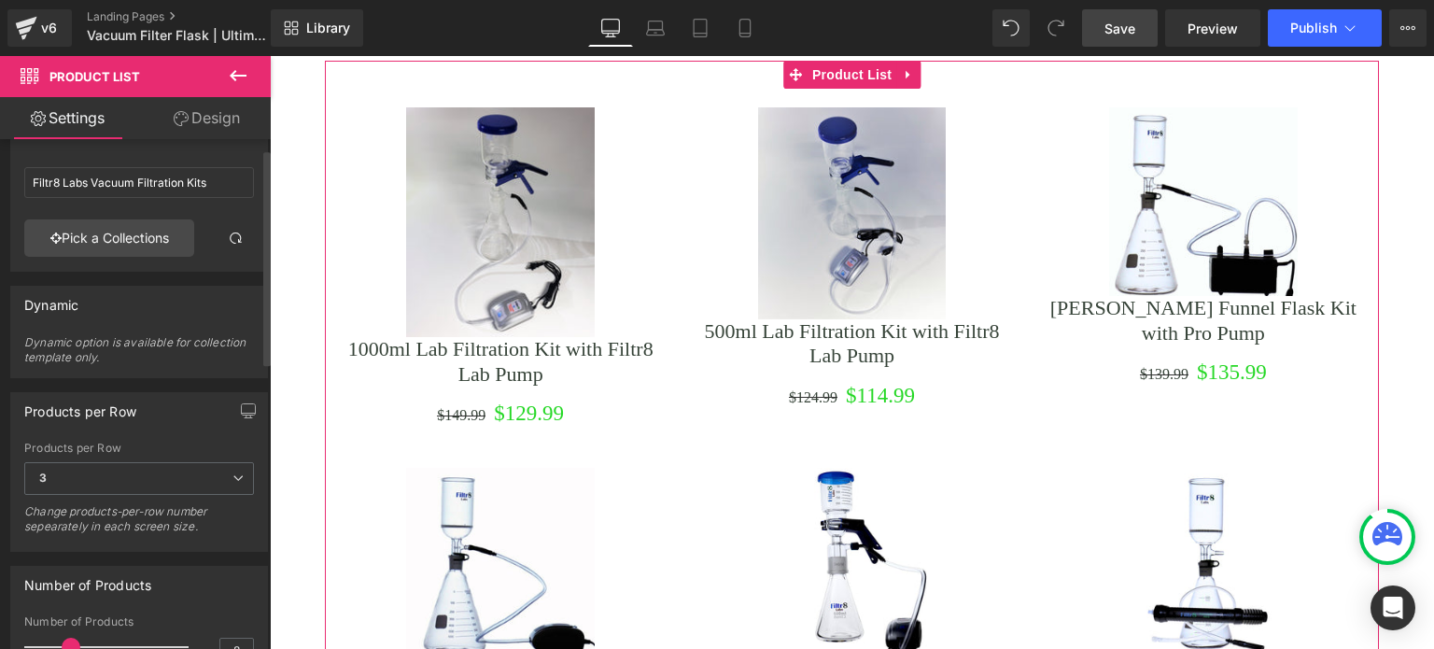
scroll to position [0, 0]
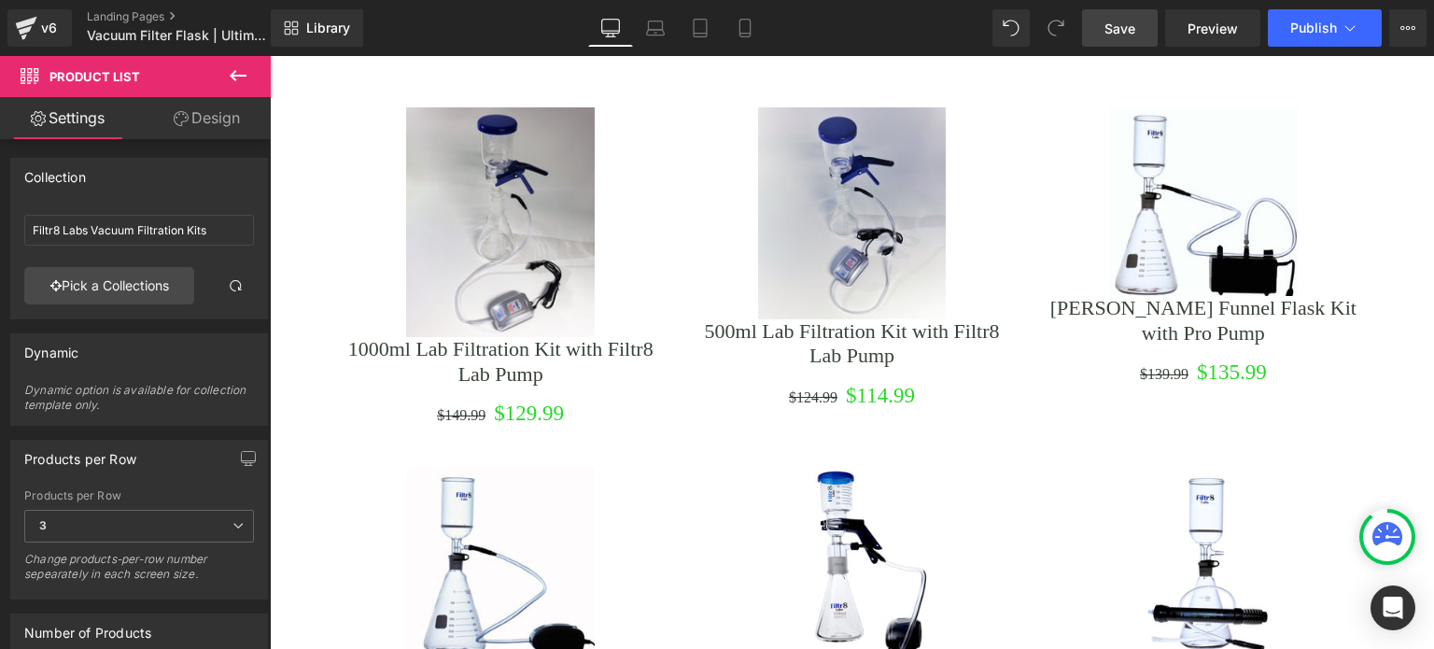
click at [230, 73] on icon at bounding box center [238, 75] width 22 height 22
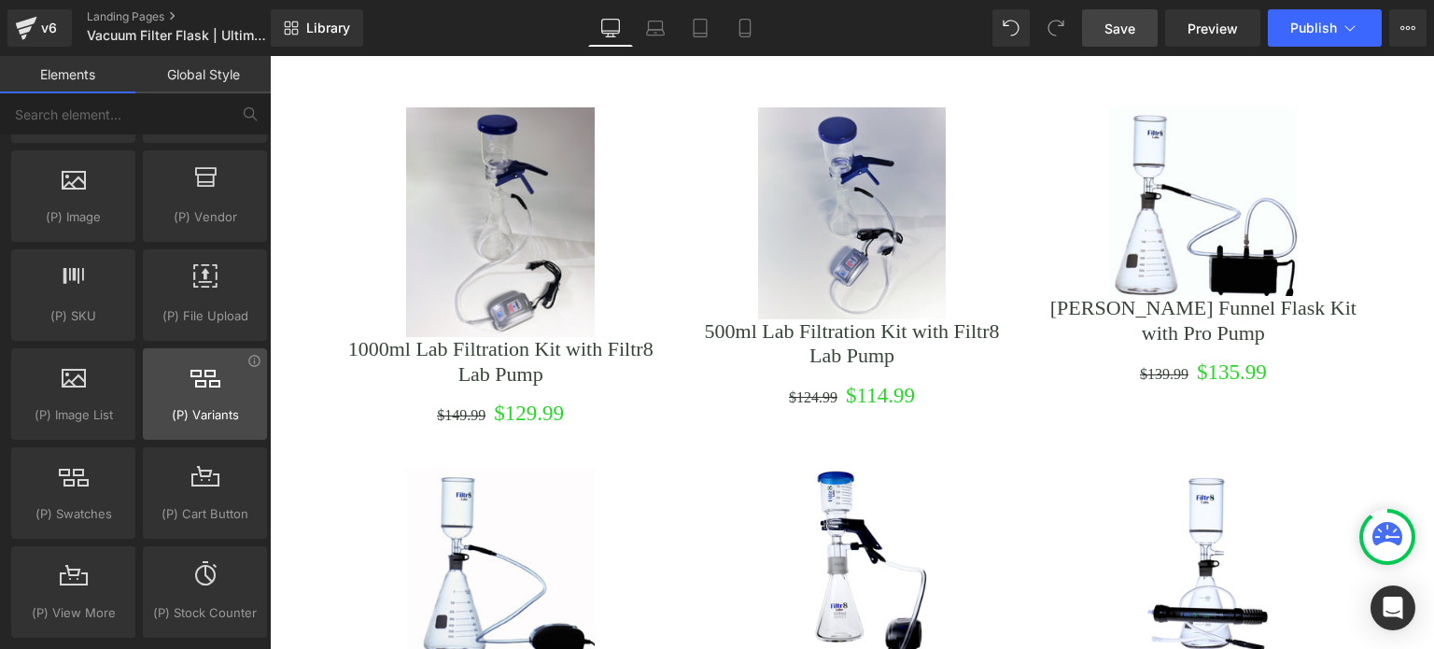
scroll to position [1961, 0]
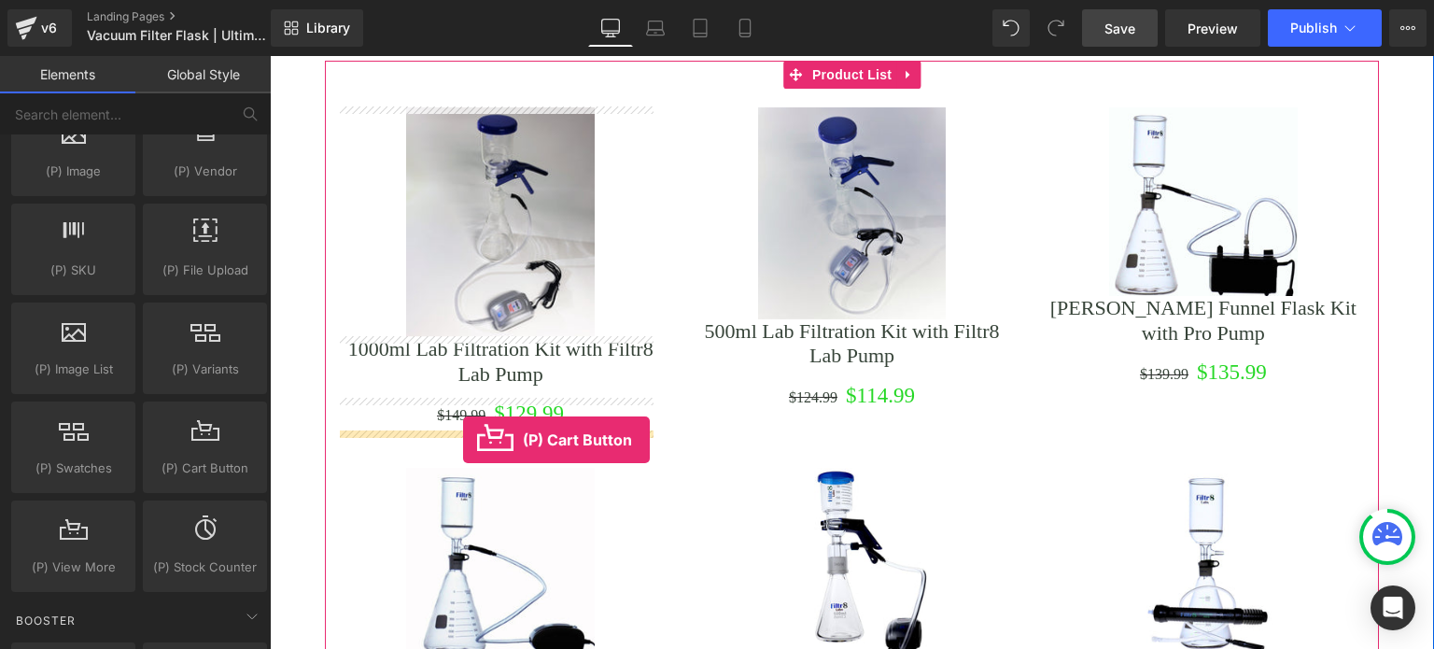
drag, startPoint x: 456, startPoint y: 522, endPoint x: 463, endPoint y: 440, distance: 82.5
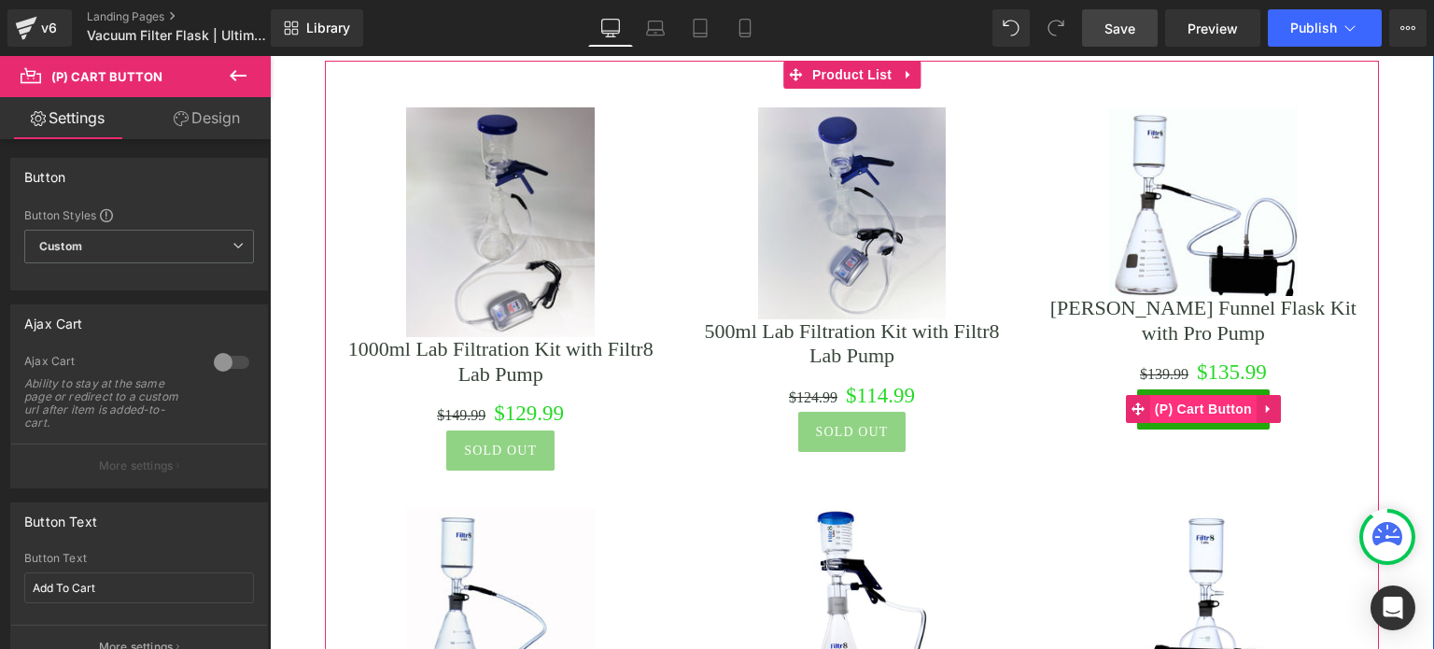
click at [1180, 405] on span "(P) Cart Button" at bounding box center [1203, 409] width 106 height 28
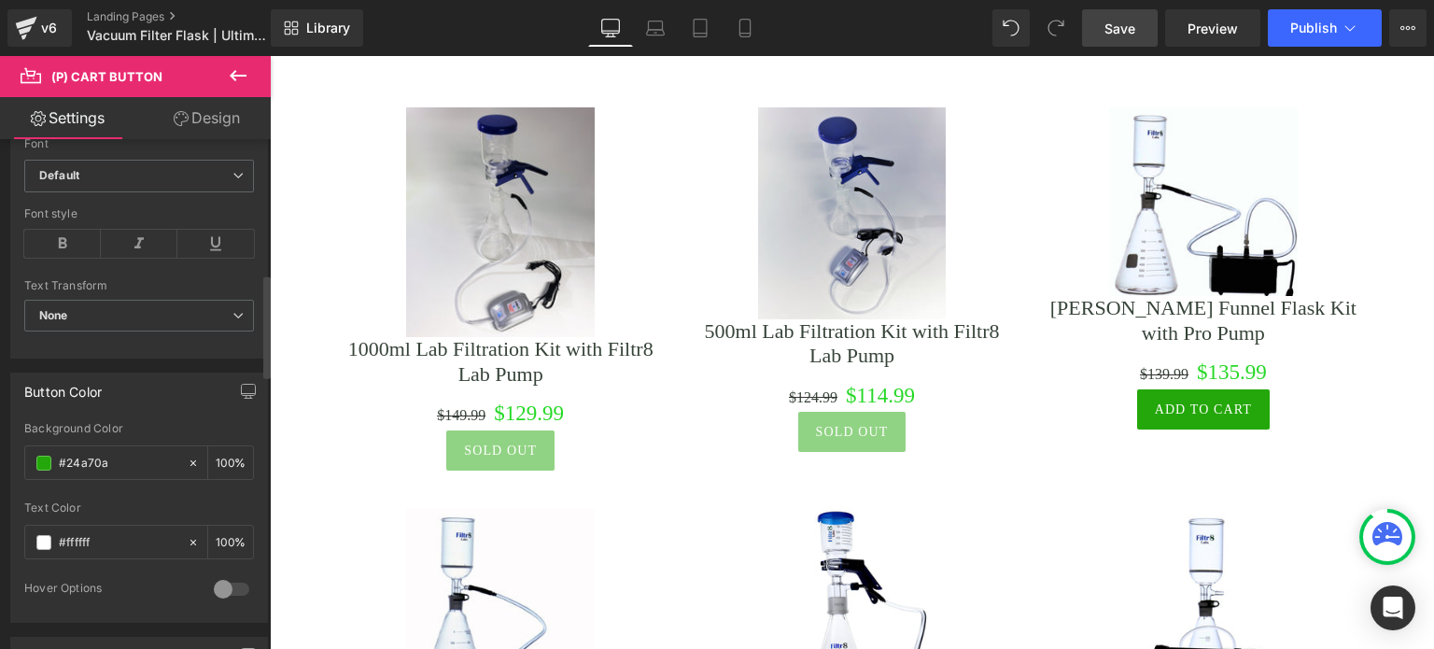
scroll to position [747, 0]
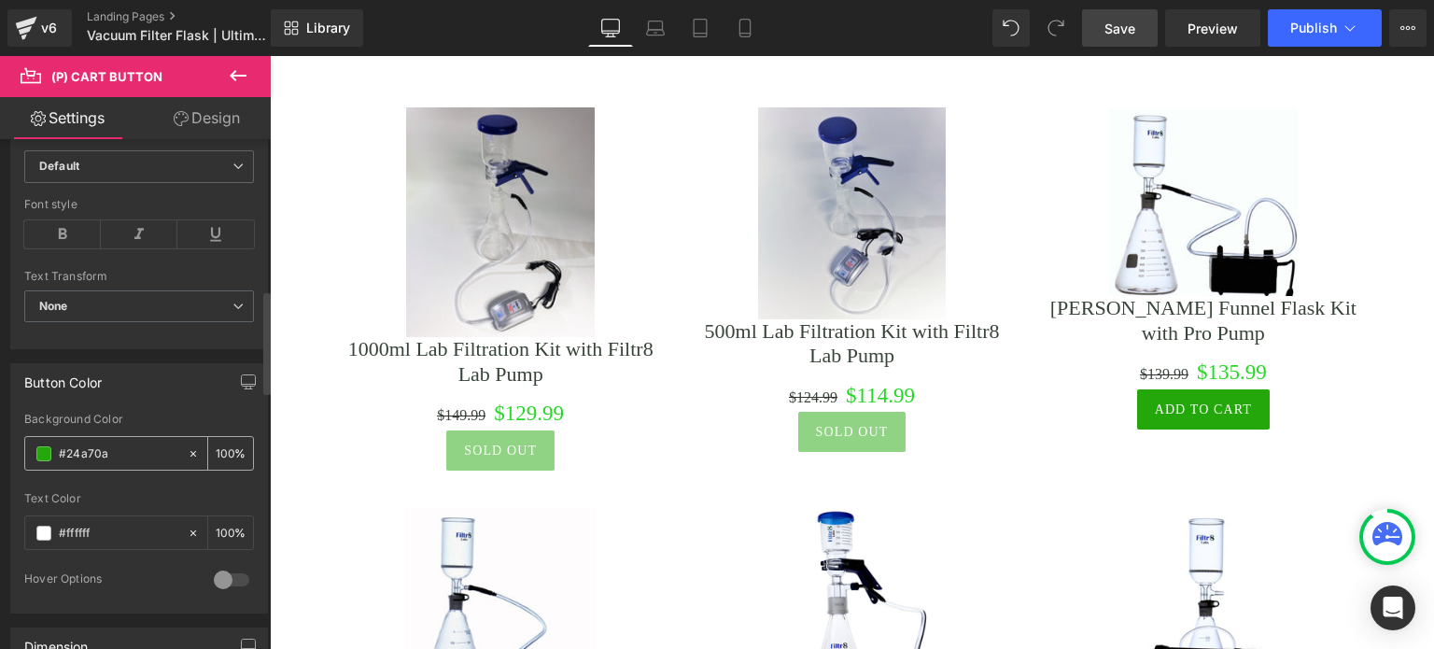
click at [122, 451] on input "#24a70a" at bounding box center [118, 453] width 119 height 21
drag, startPoint x: 122, startPoint y: 451, endPoint x: 52, endPoint y: 457, distance: 70.2
click at [50, 458] on div "#24a70a" at bounding box center [106, 453] width 162 height 33
paste input "0c8b08"
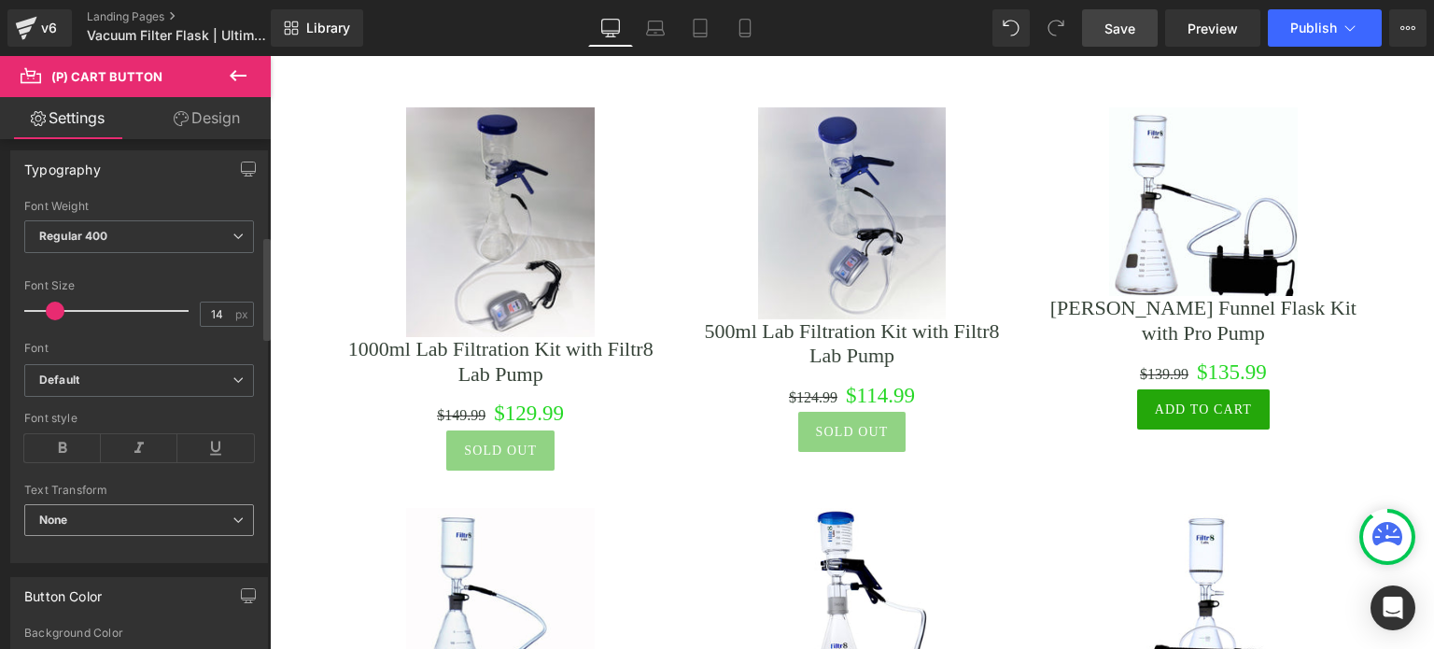
scroll to position [467, 0]
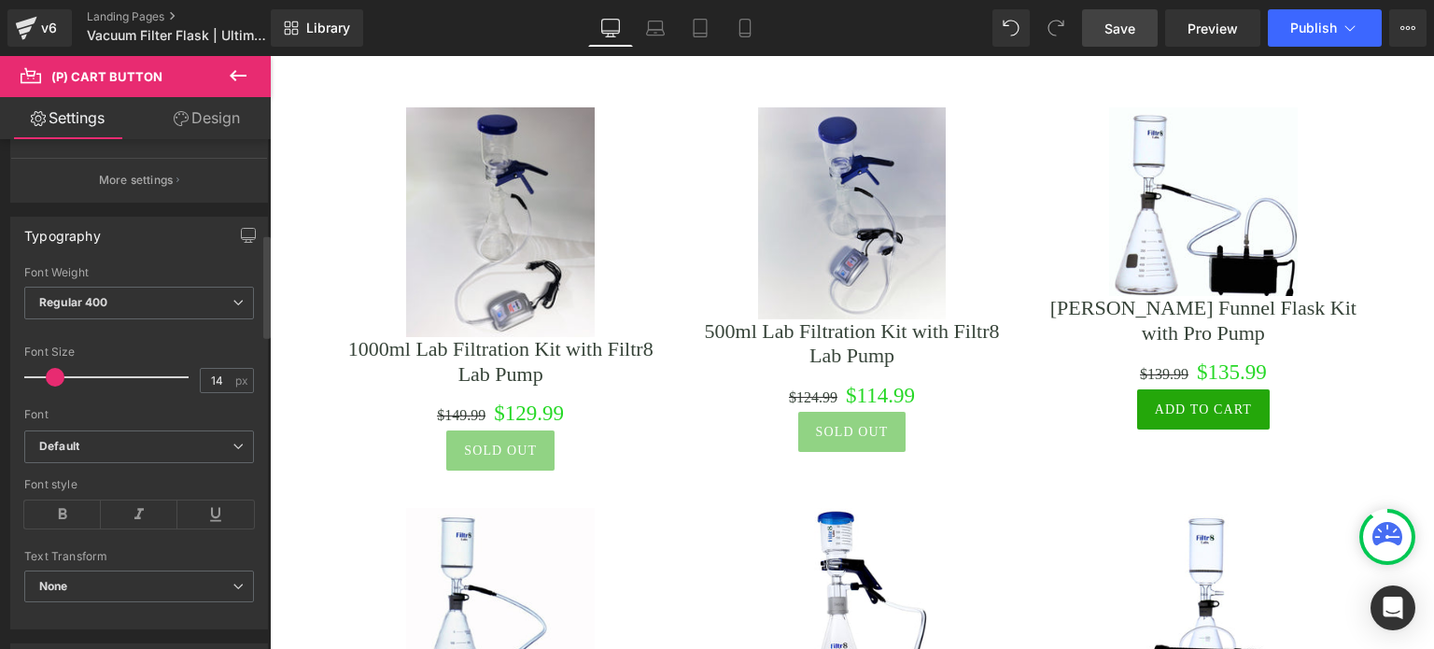
type input "#0c8b08"
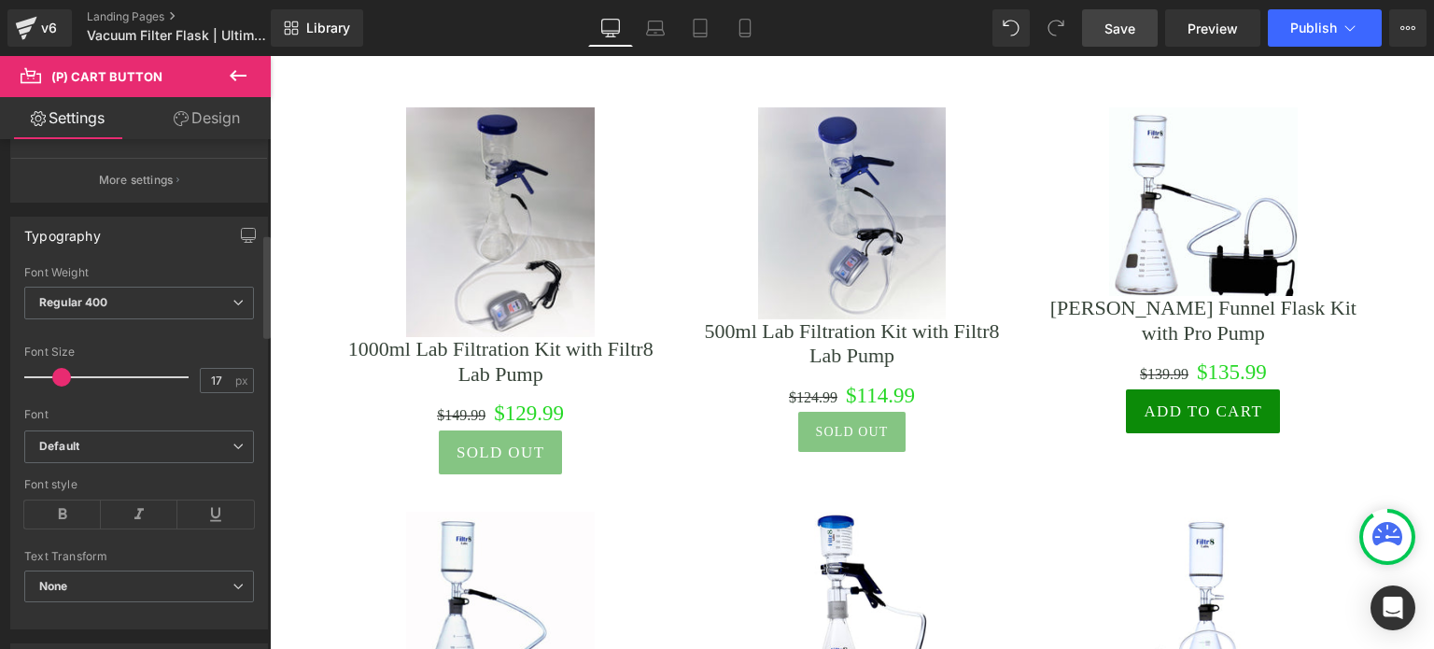
type input "18"
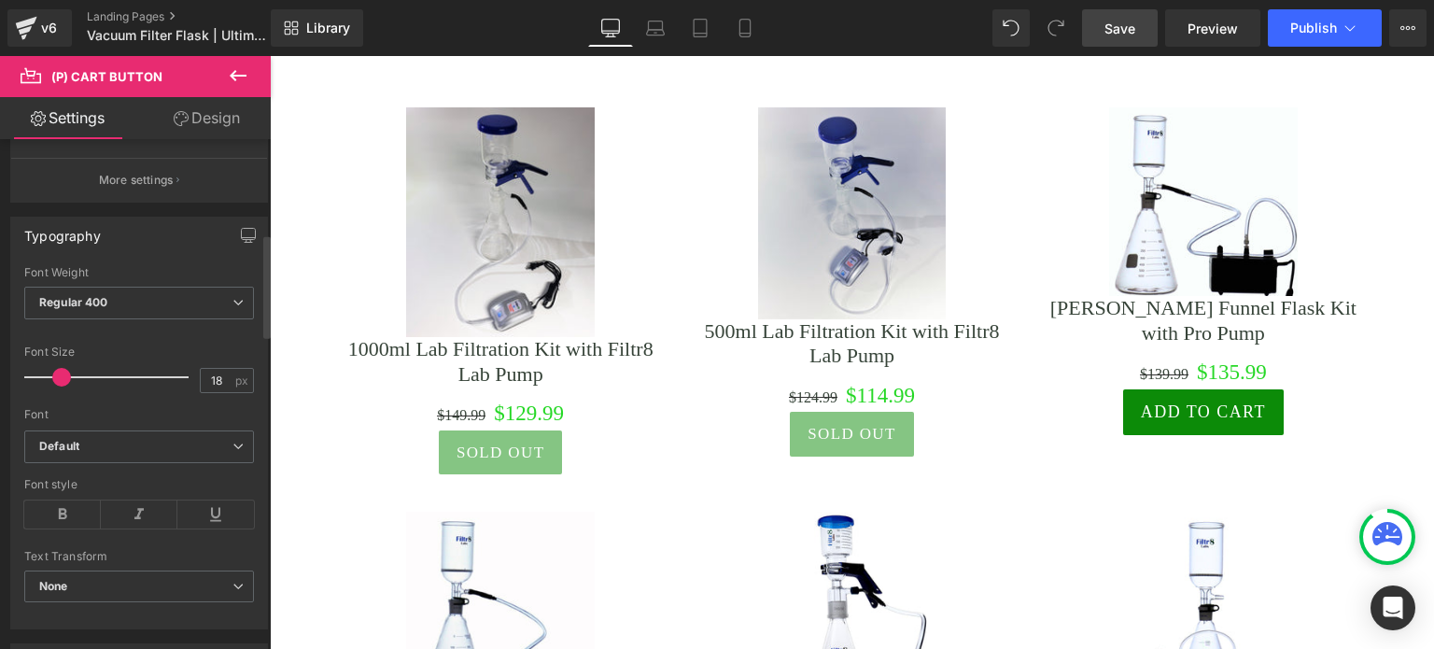
click at [62, 371] on span at bounding box center [61, 377] width 19 height 19
click at [205, 111] on link "Design" at bounding box center [206, 118] width 135 height 42
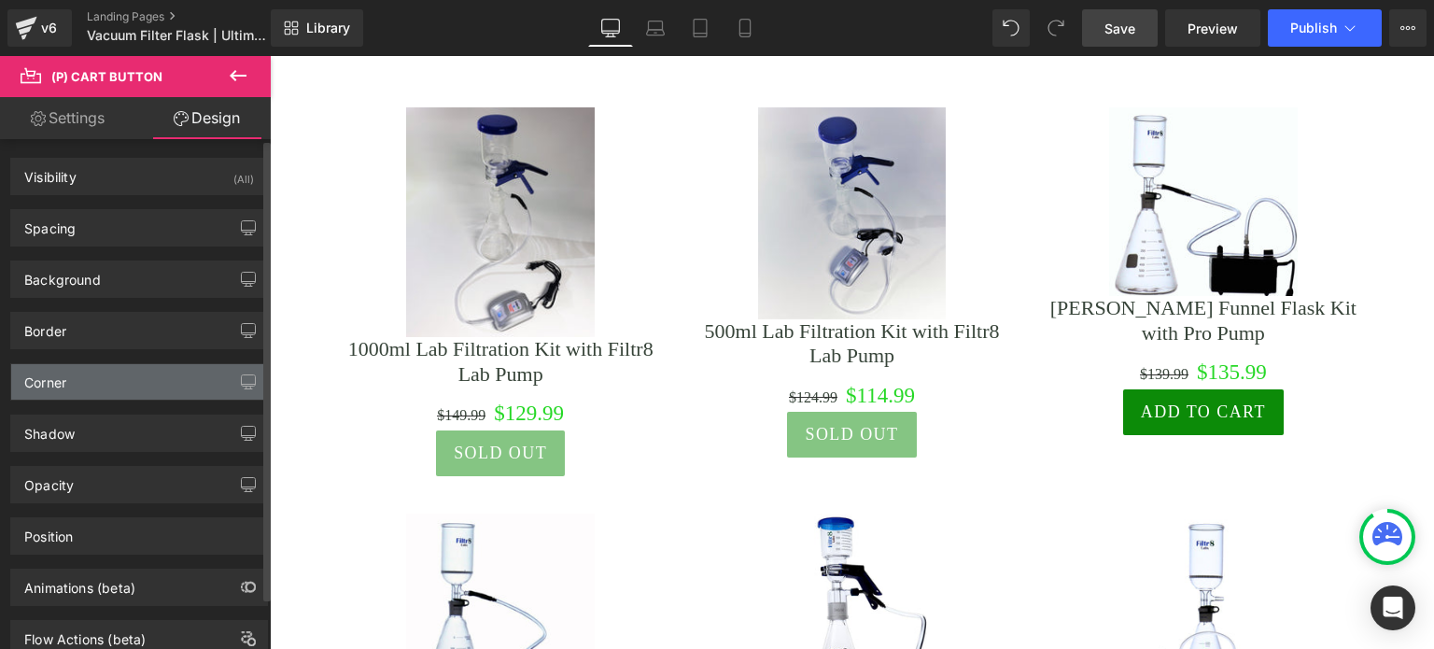
click at [90, 378] on div "Corner" at bounding box center [139, 381] width 256 height 35
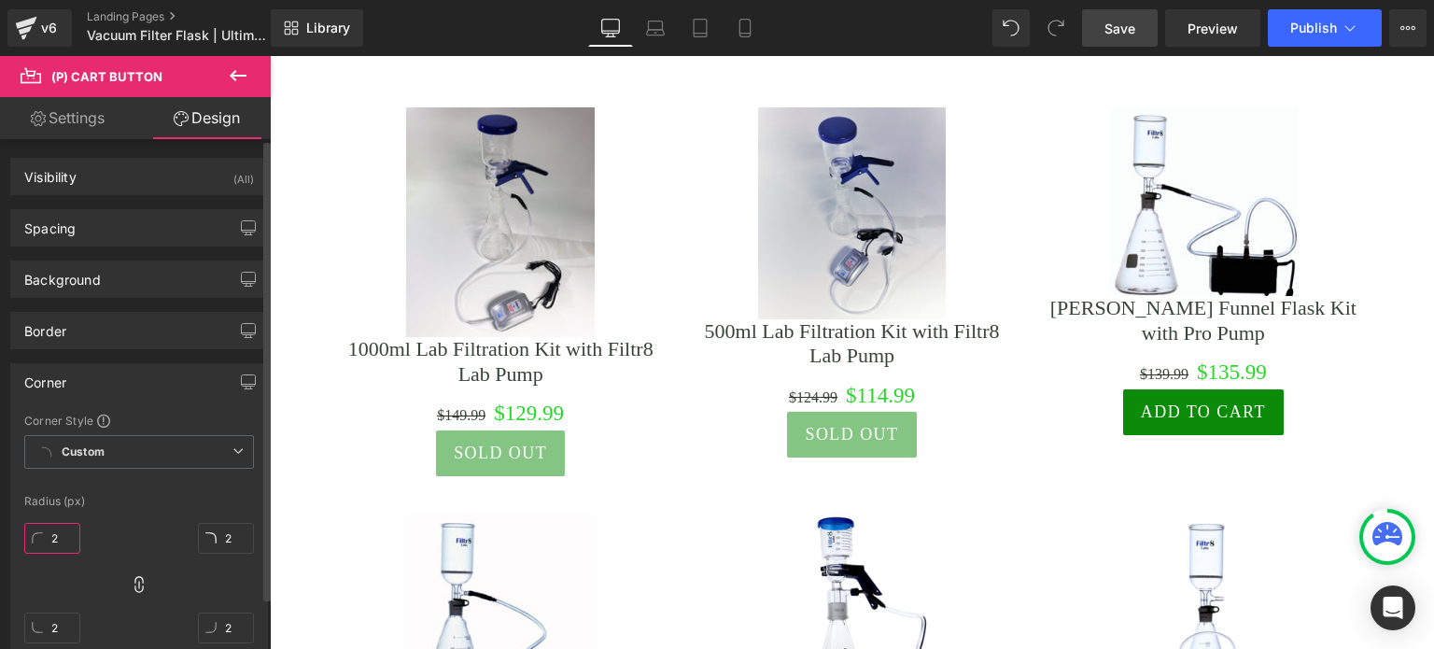
click at [65, 537] on input "2" at bounding box center [52, 538] width 56 height 31
type input "28"
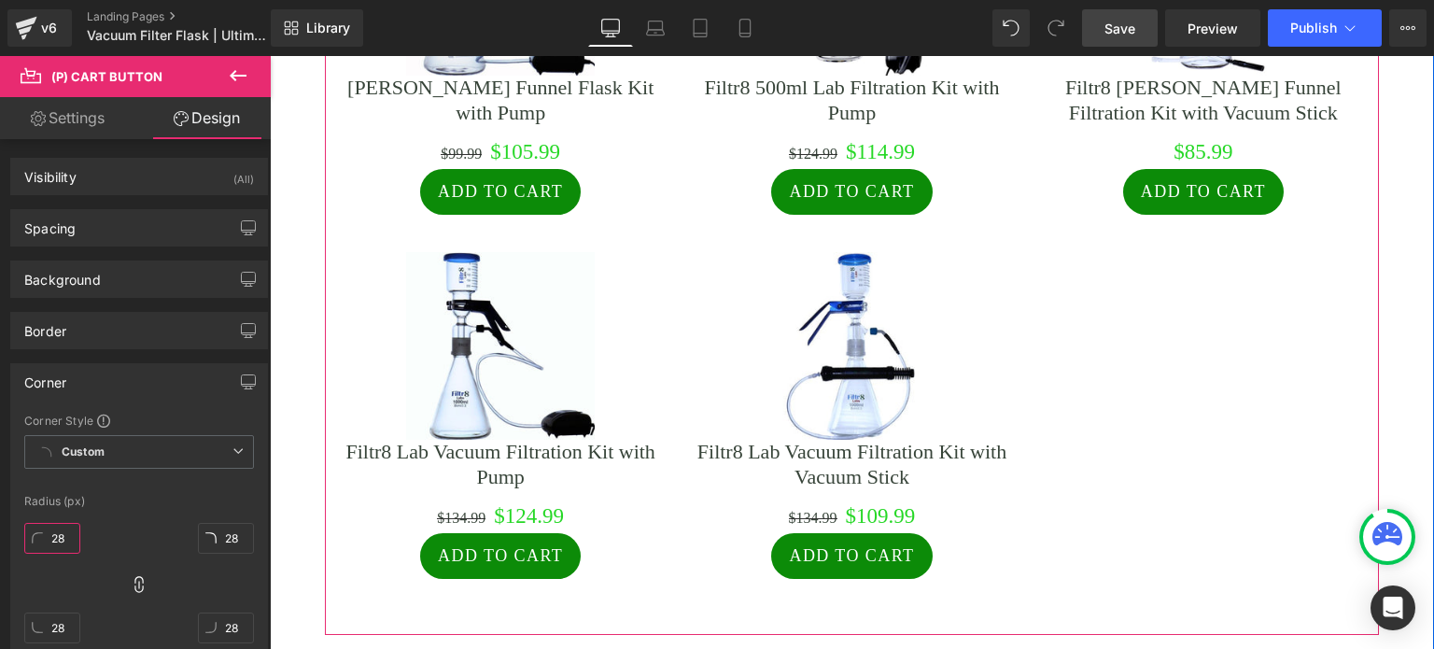
scroll to position [2894, 0]
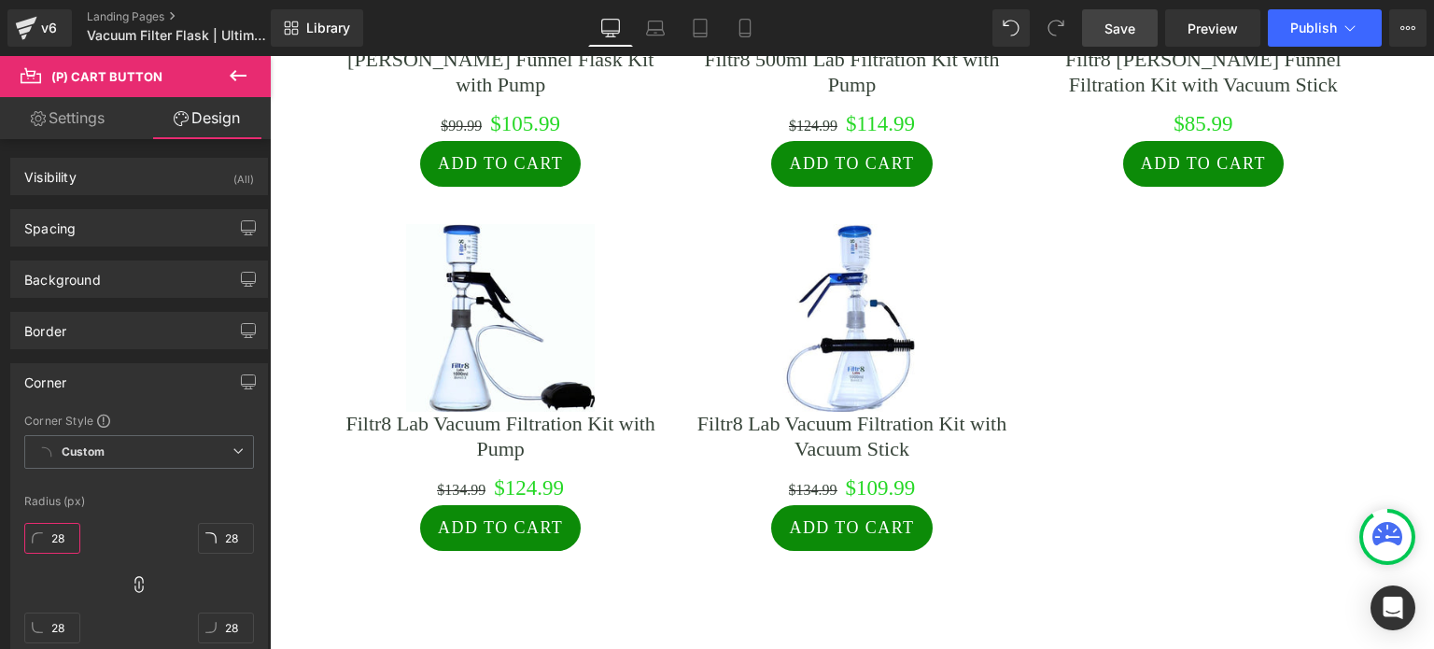
type input "28"
click at [1116, 27] on span "Save" at bounding box center [1119, 29] width 31 height 20
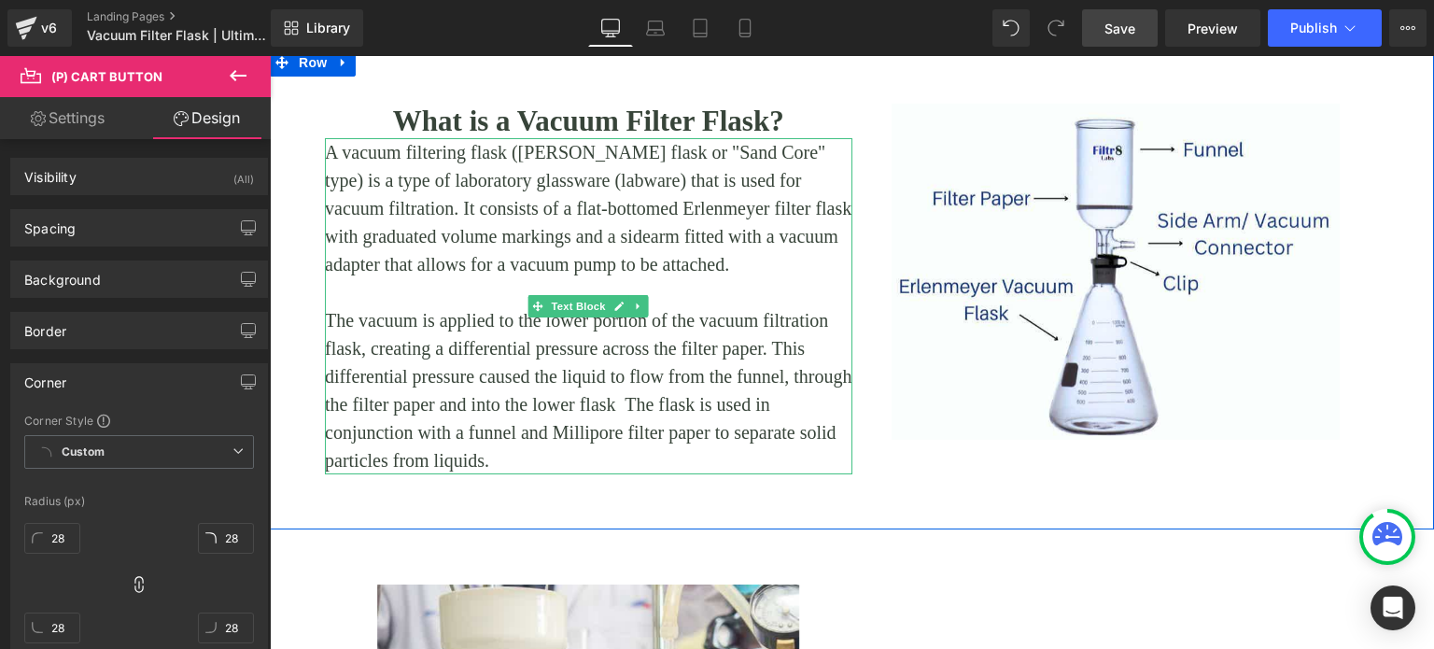
scroll to position [654, 0]
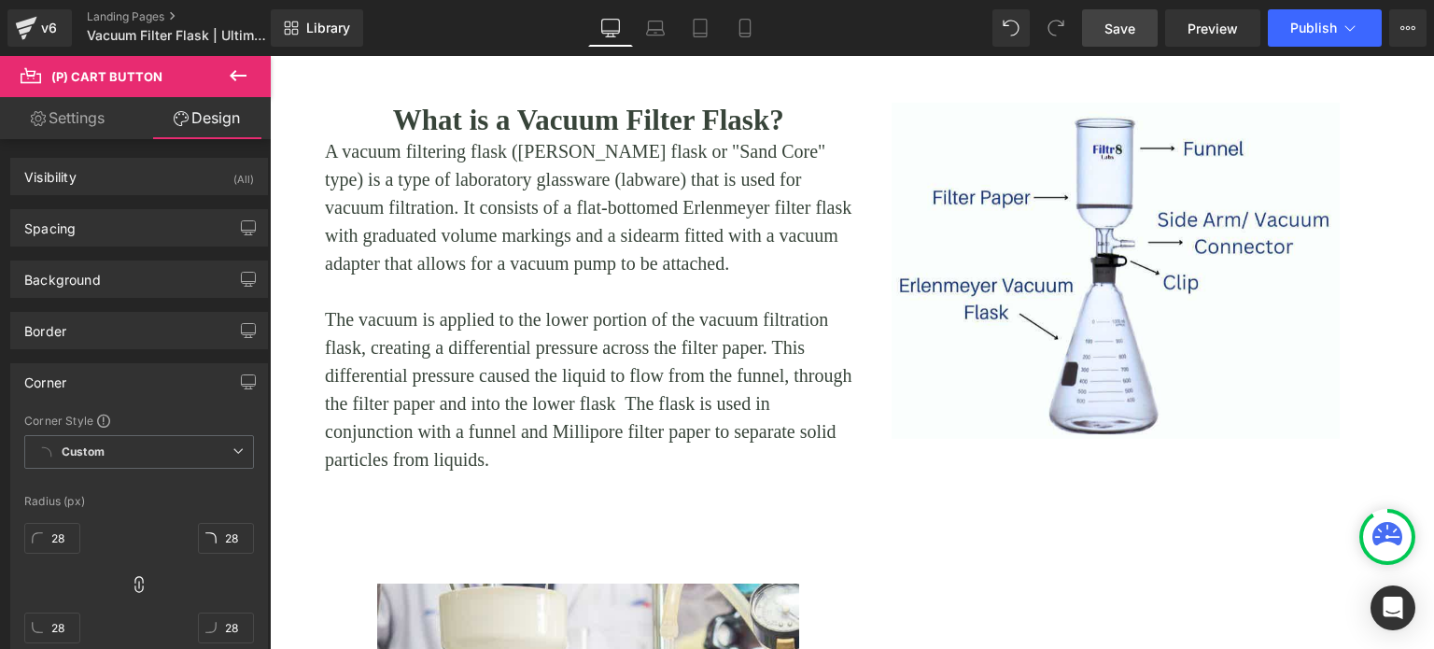
click at [239, 72] on icon at bounding box center [238, 75] width 22 height 22
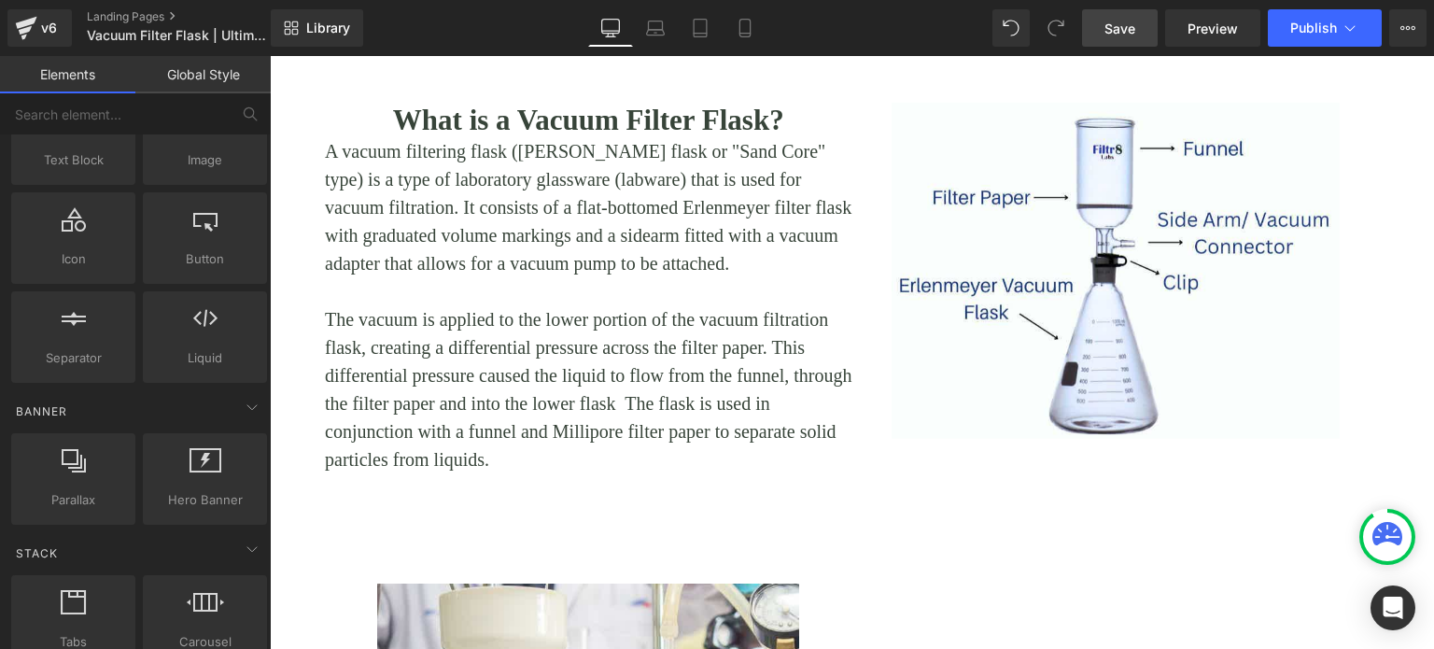
scroll to position [0, 0]
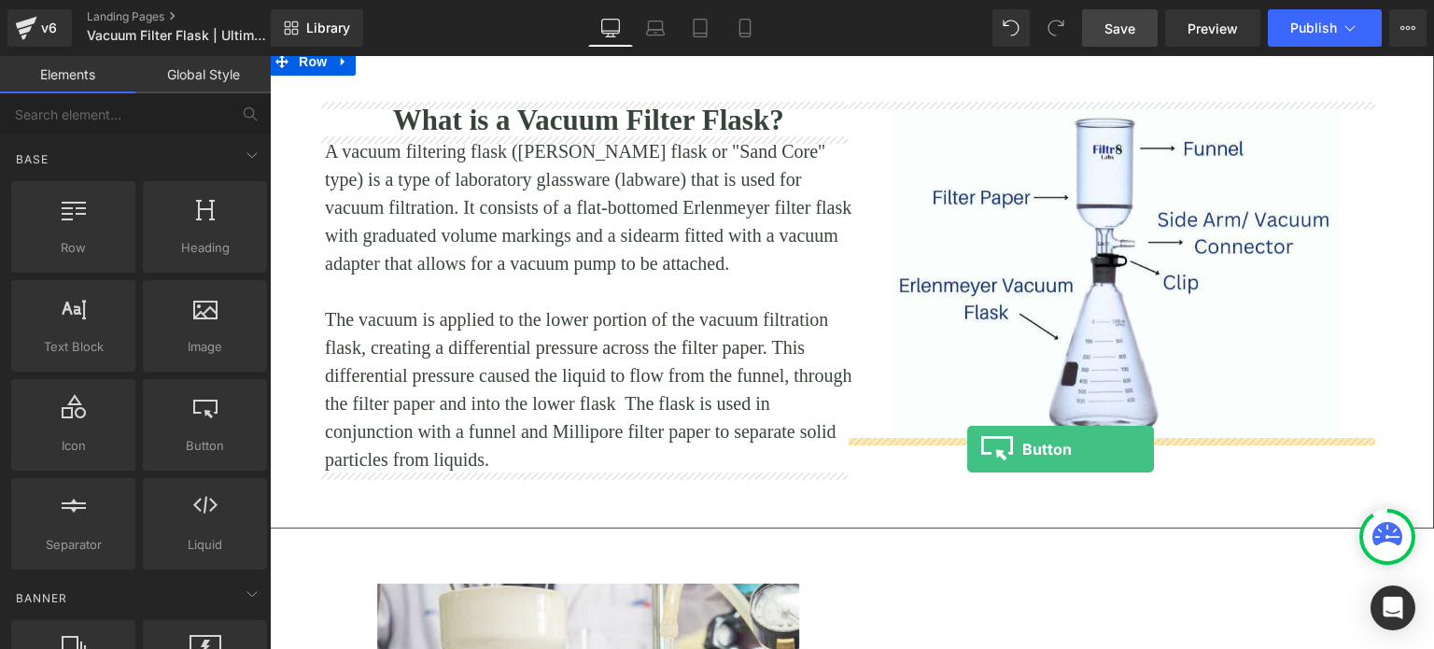
drag, startPoint x: 445, startPoint y: 468, endPoint x: 967, endPoint y: 448, distance: 522.2
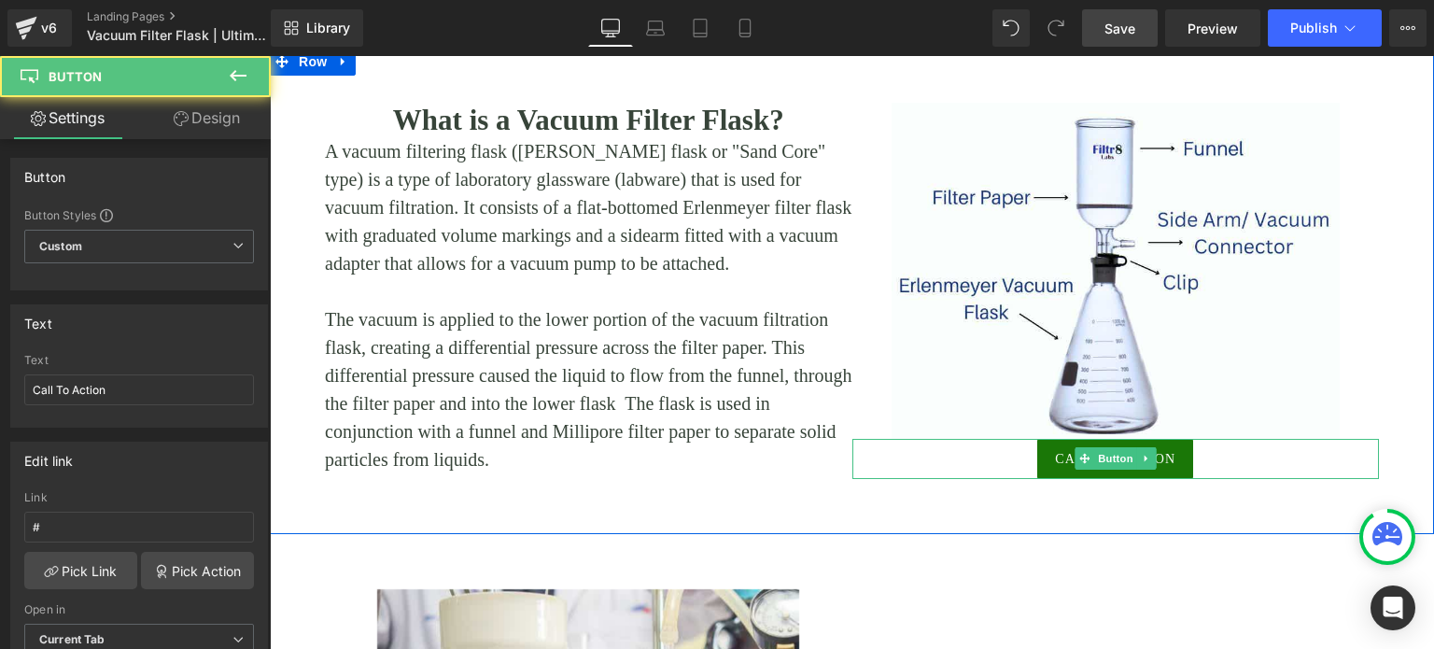
click at [1161, 459] on span "Call To Action" at bounding box center [1115, 459] width 120 height 20
click at [1164, 459] on span "Call To Action" at bounding box center [1115, 459] width 120 height 20
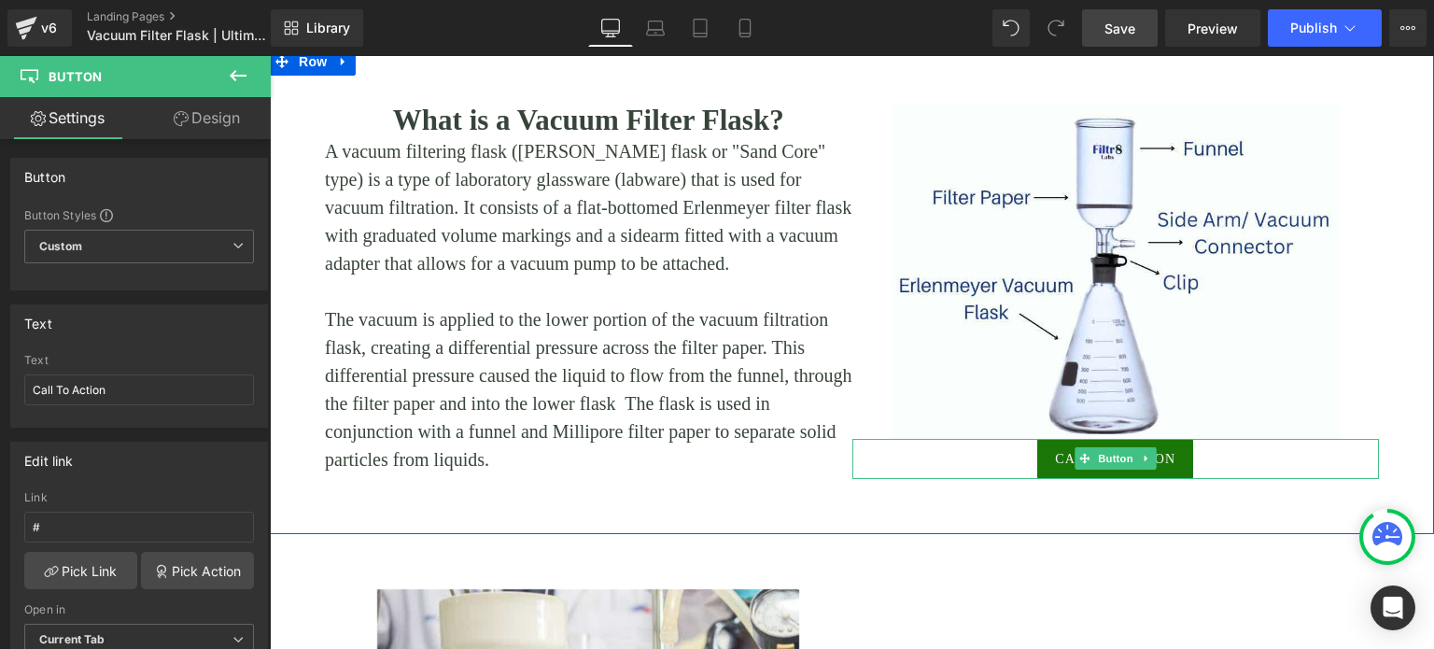
click at [1164, 459] on span "Call To Action" at bounding box center [1115, 459] width 120 height 20
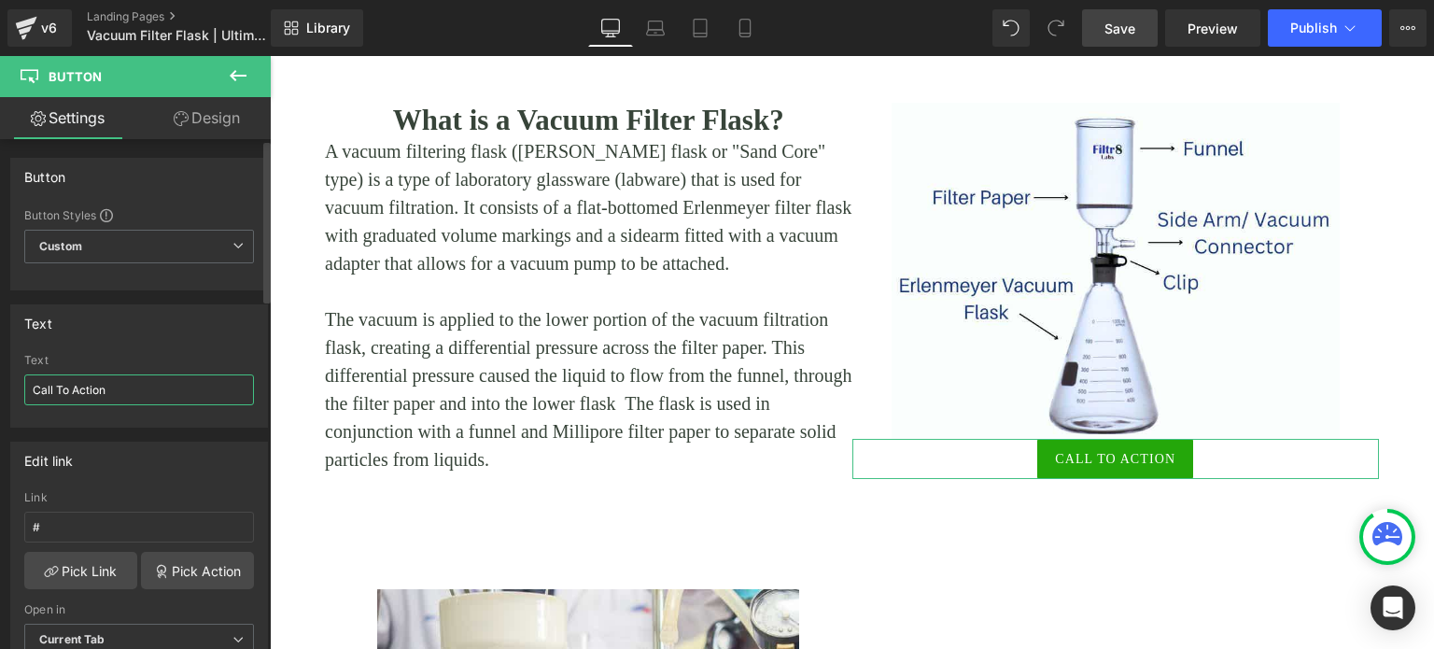
drag, startPoint x: 118, startPoint y: 382, endPoint x: 34, endPoint y: 387, distance: 84.2
click at [34, 387] on input "Call To Action" at bounding box center [139, 389] width 230 height 31
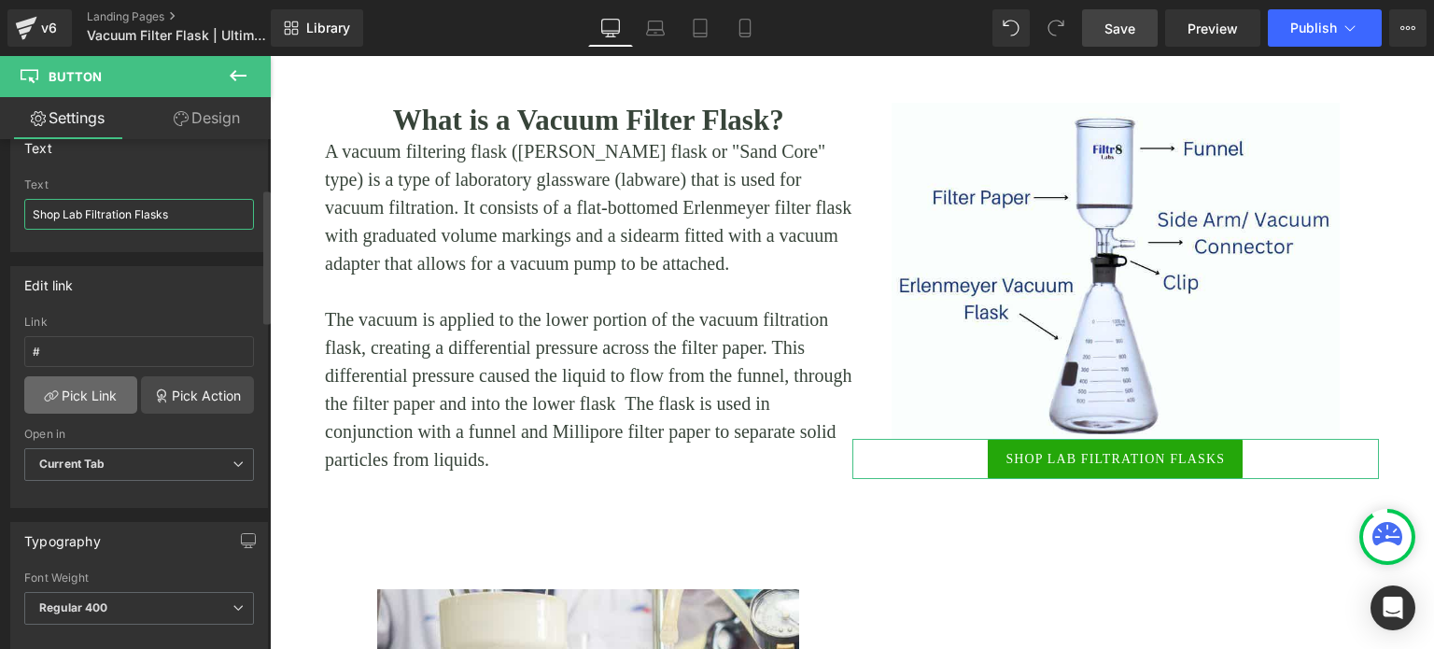
scroll to position [187, 0]
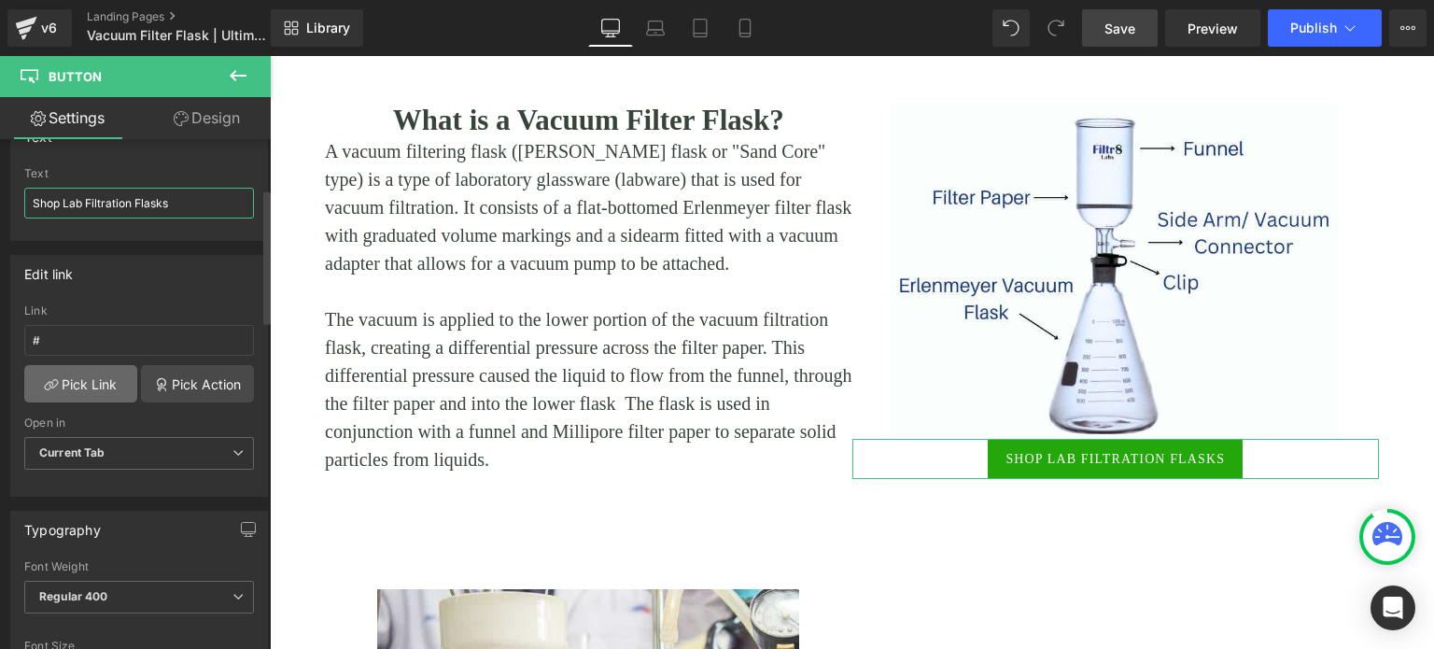
type input "Shop Lab Filtration Flasks"
click at [81, 388] on link "Pick Link" at bounding box center [80, 383] width 113 height 37
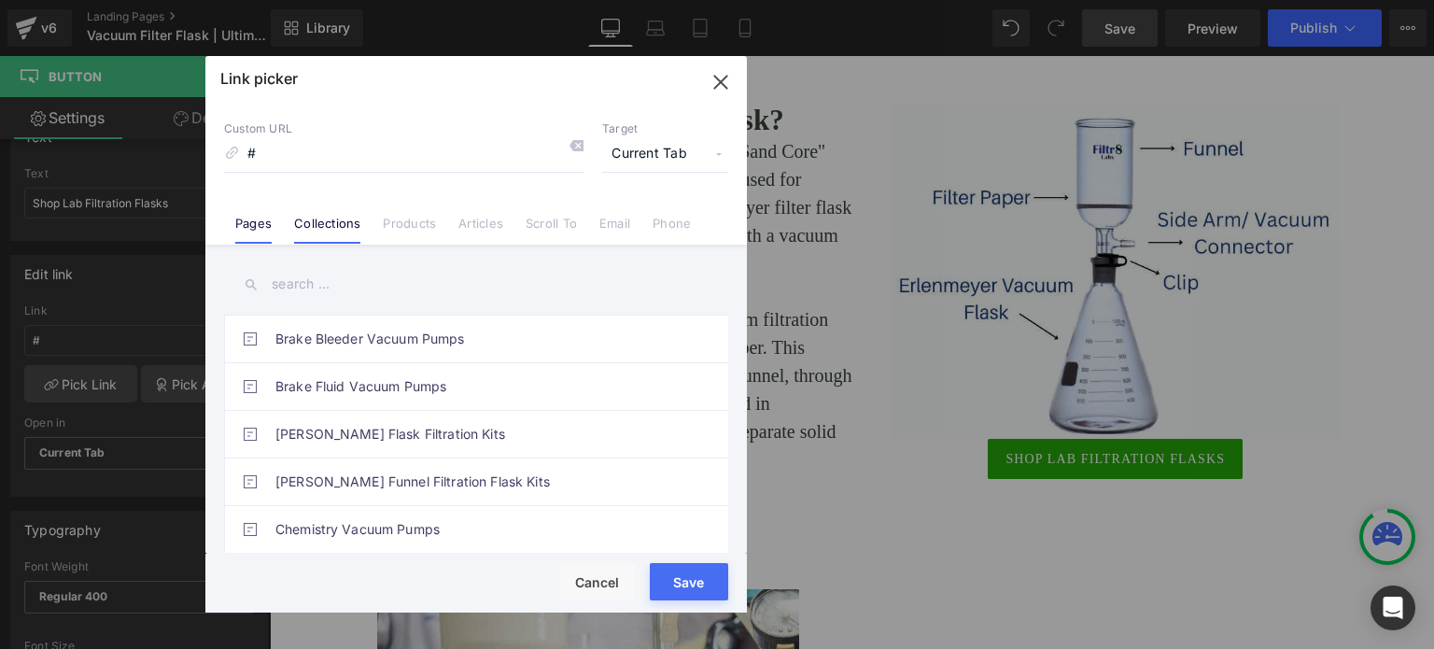
click at [306, 216] on link "Collections" at bounding box center [327, 230] width 66 height 28
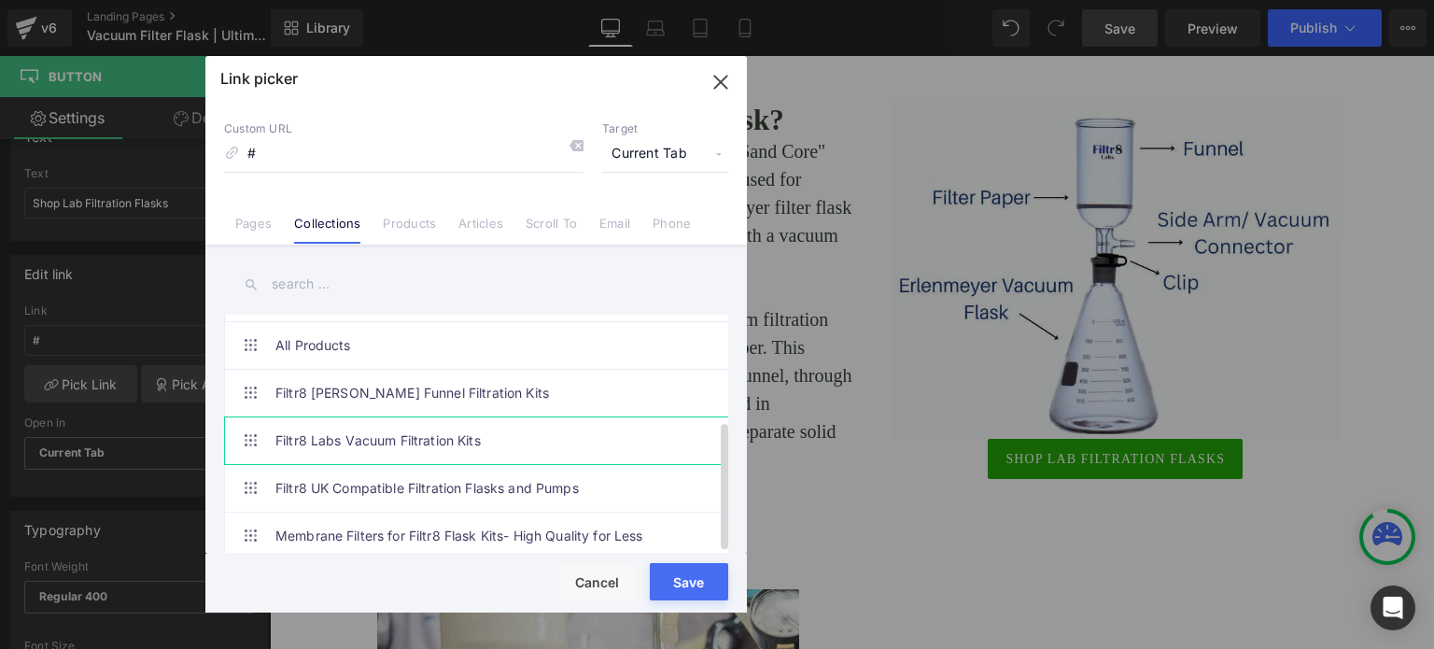
scroll to position [196, 0]
click at [400, 224] on link "Products" at bounding box center [409, 230] width 53 height 28
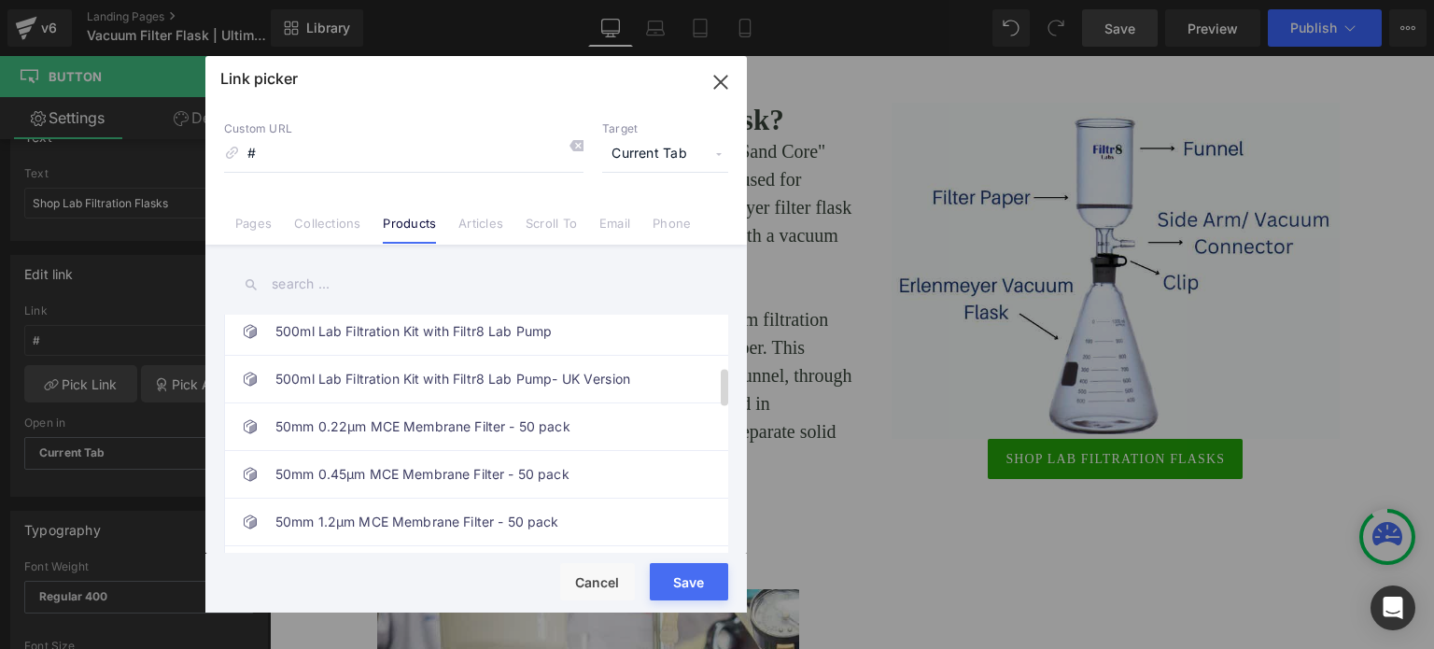
scroll to position [0, 0]
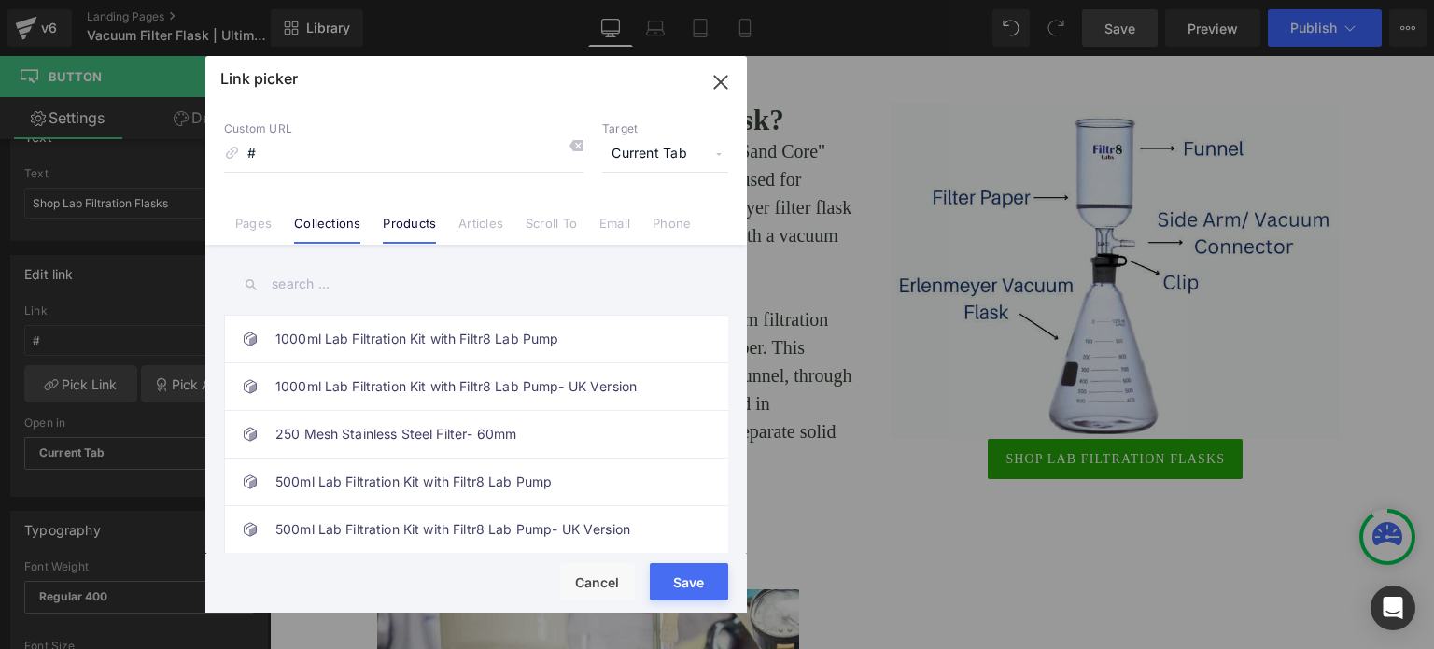
click at [303, 222] on link "Collections" at bounding box center [327, 230] width 66 height 28
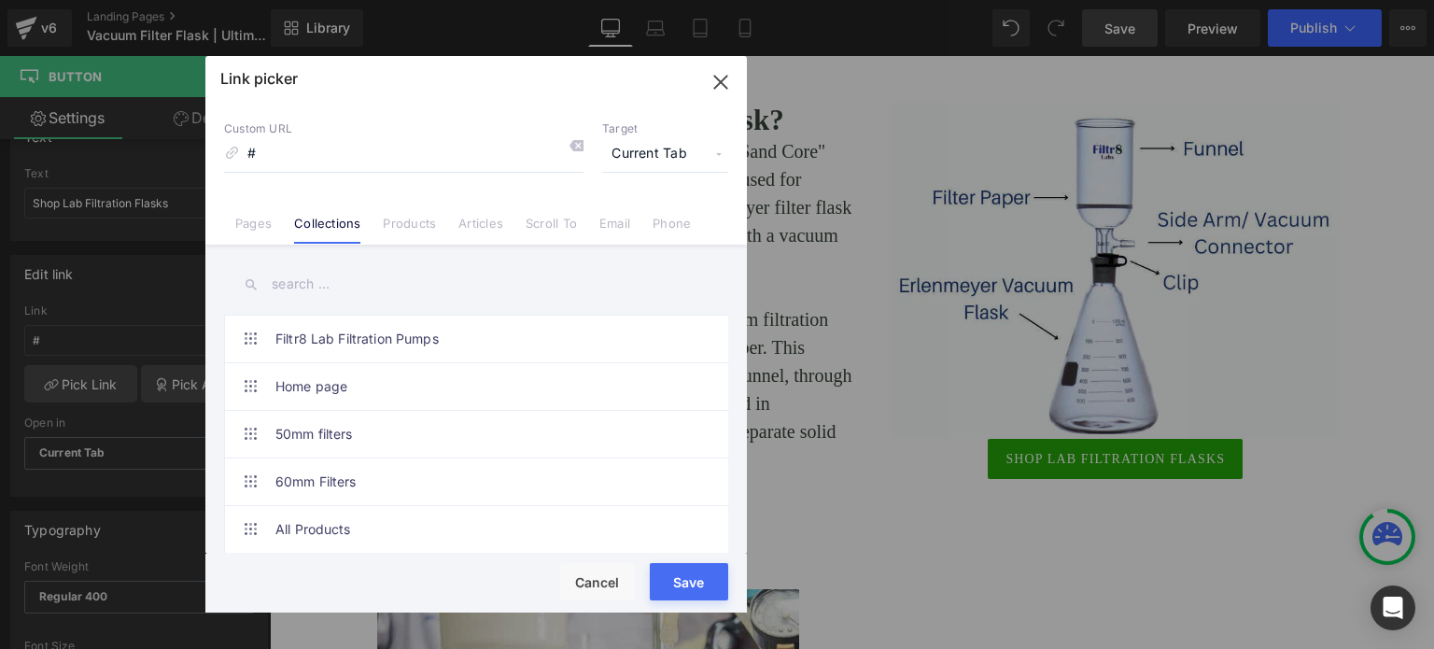
click at [351, 220] on link "Collections" at bounding box center [327, 230] width 66 height 28
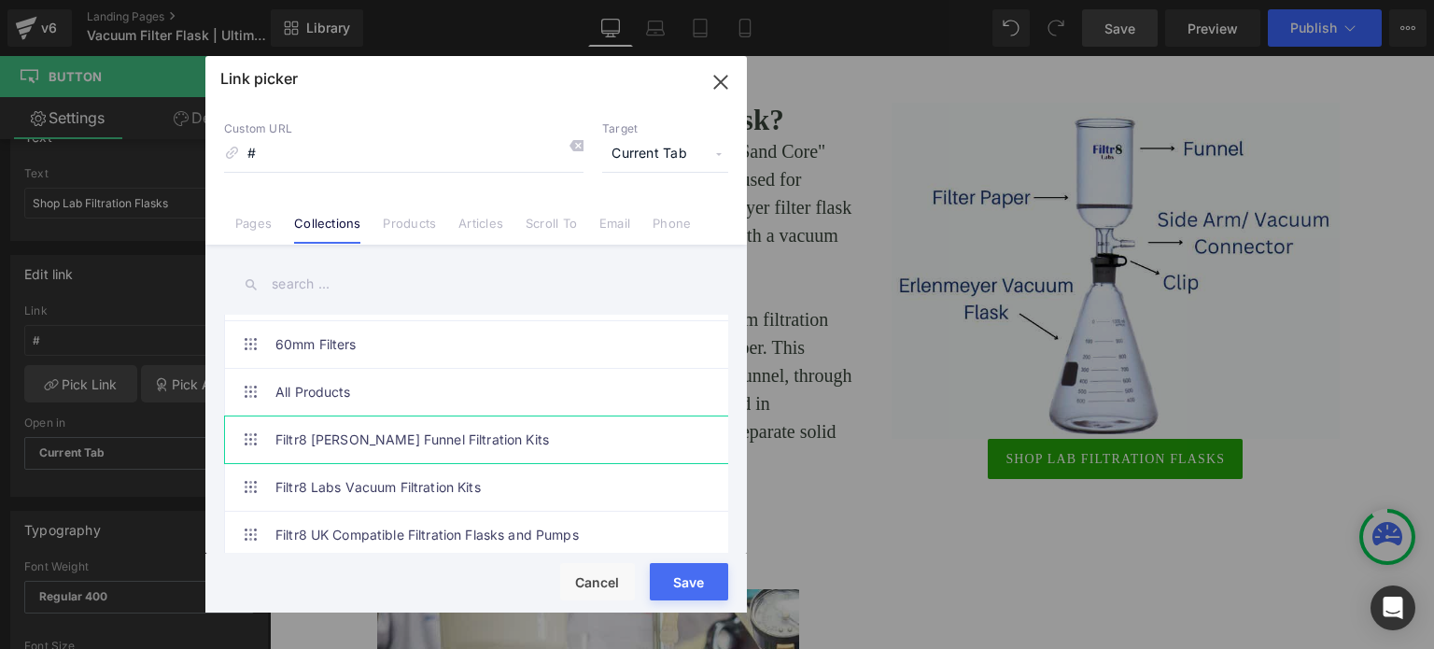
scroll to position [93, 0]
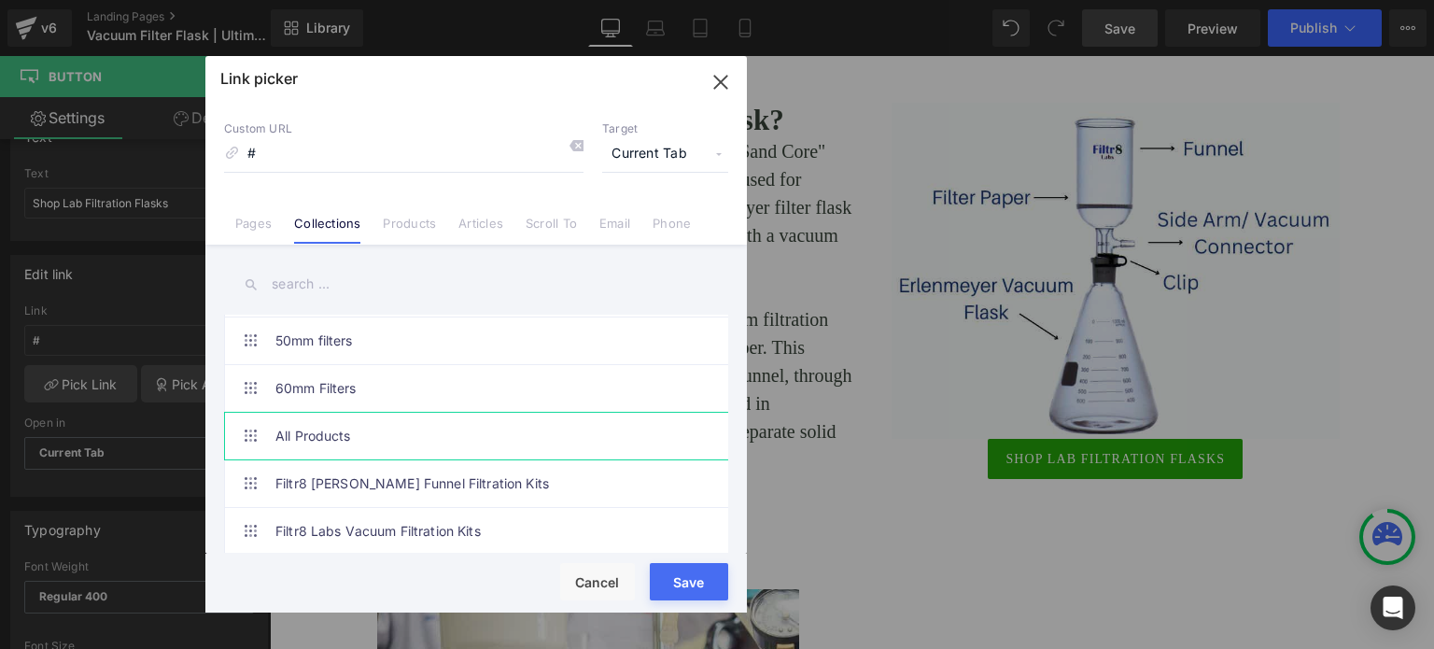
click at [322, 434] on link "All Products" at bounding box center [480, 436] width 411 height 47
type input "/collections/all-vacuum-filtration-products"
click at [700, 574] on div "Loading Product Data" at bounding box center [717, 575] width 134 height 21
click at [680, 587] on button "Save" at bounding box center [689, 581] width 78 height 37
type input "/collections/all-vacuum-filtration-products"
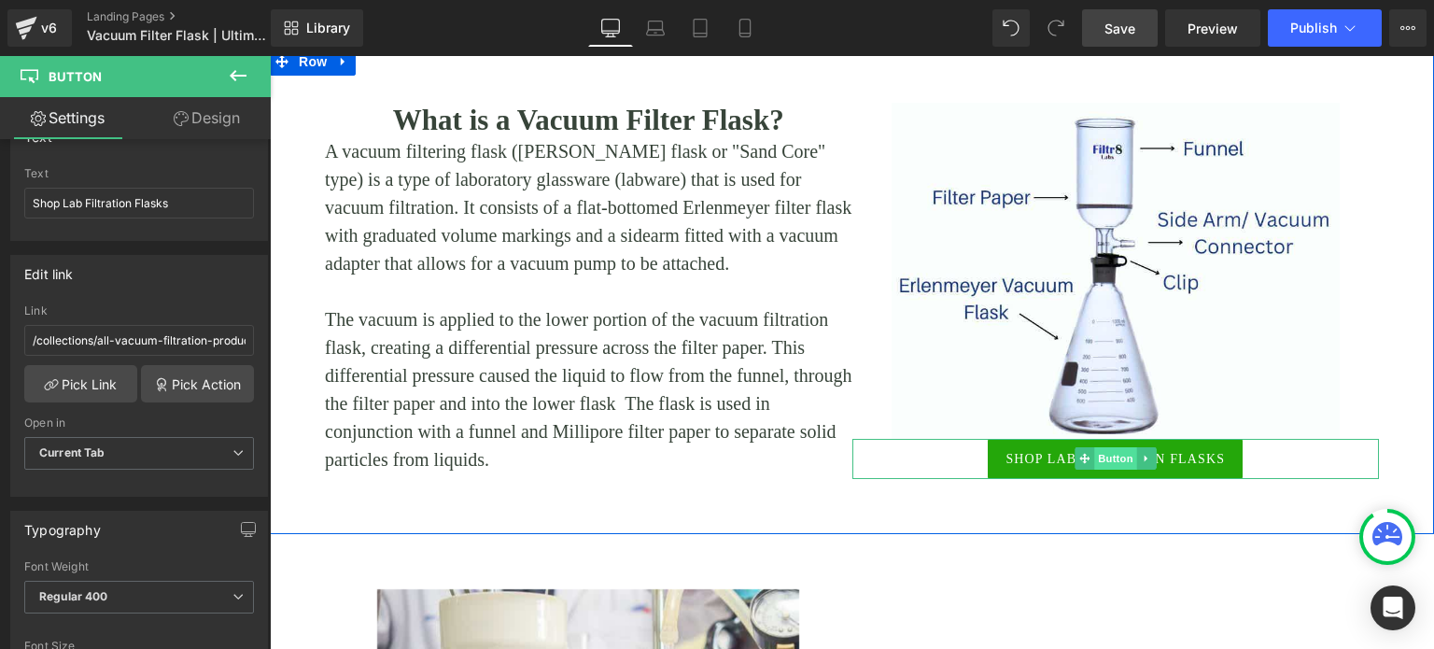
click at [1103, 461] on span "Button" at bounding box center [1115, 458] width 43 height 22
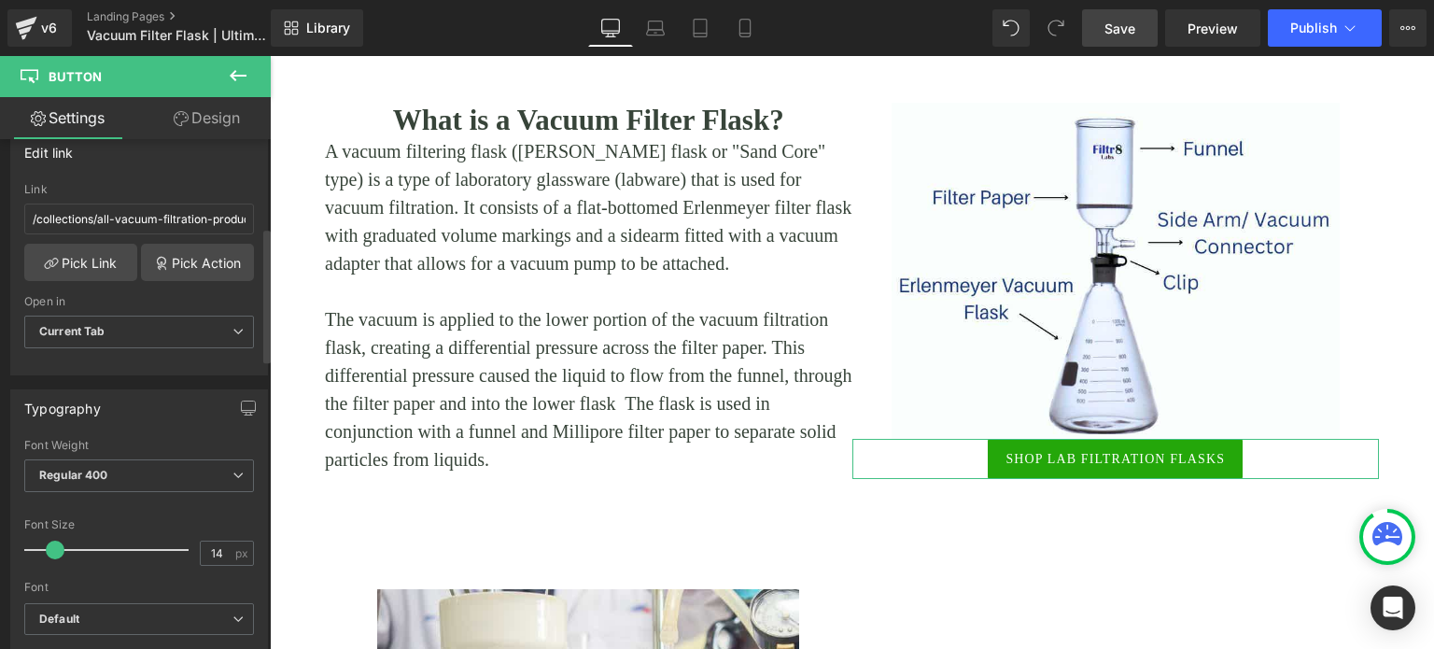
scroll to position [373, 0]
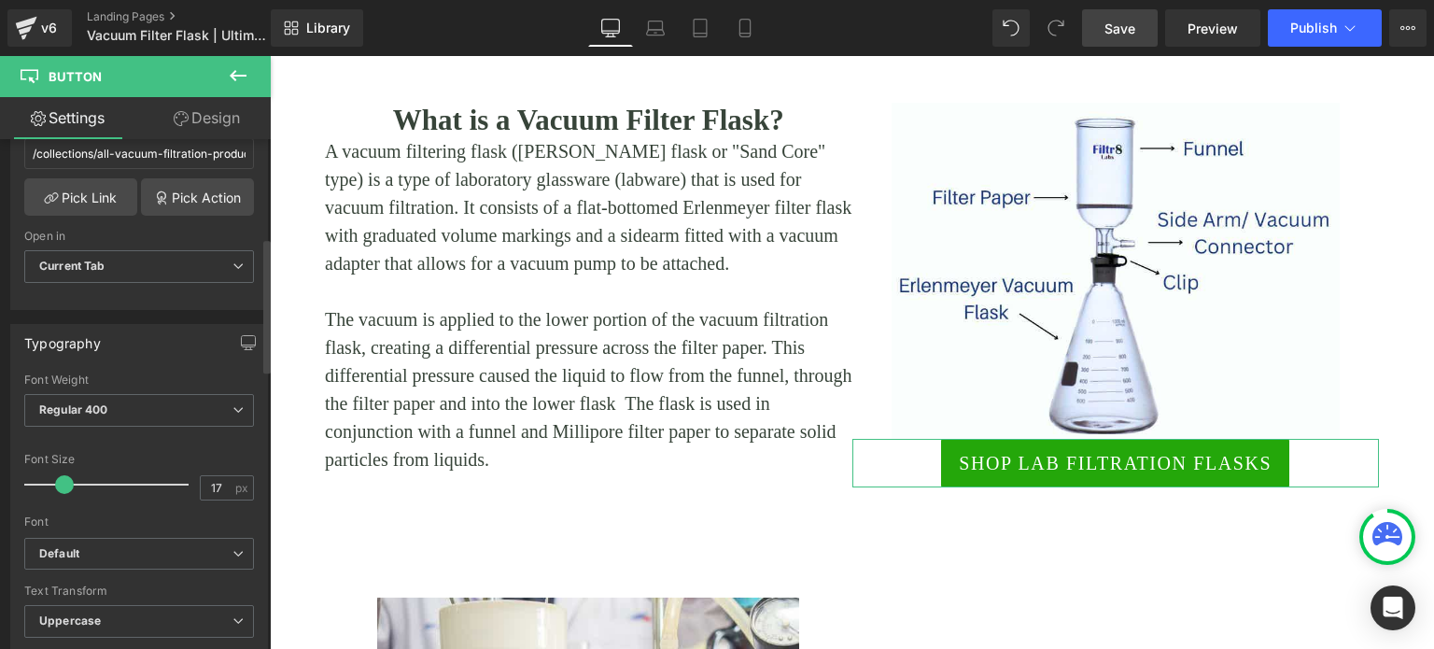
type input "15"
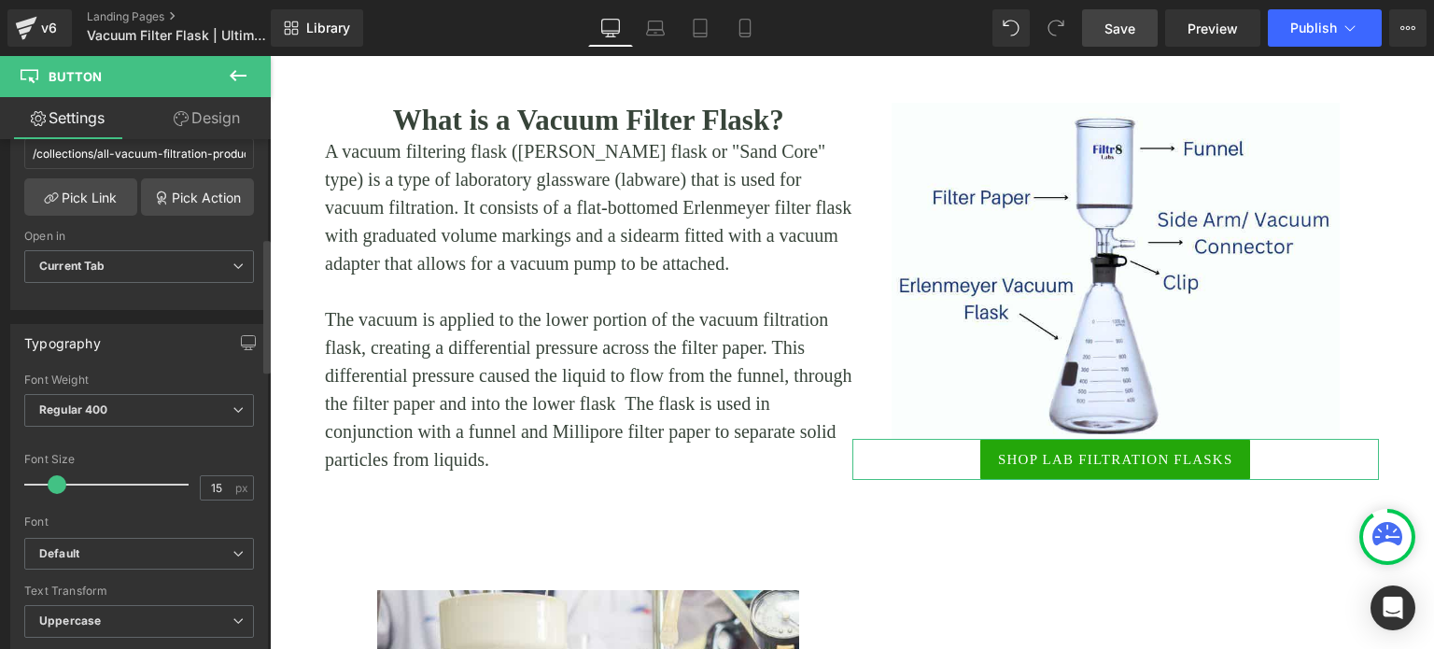
click at [56, 484] on div at bounding box center [111, 484] width 155 height 37
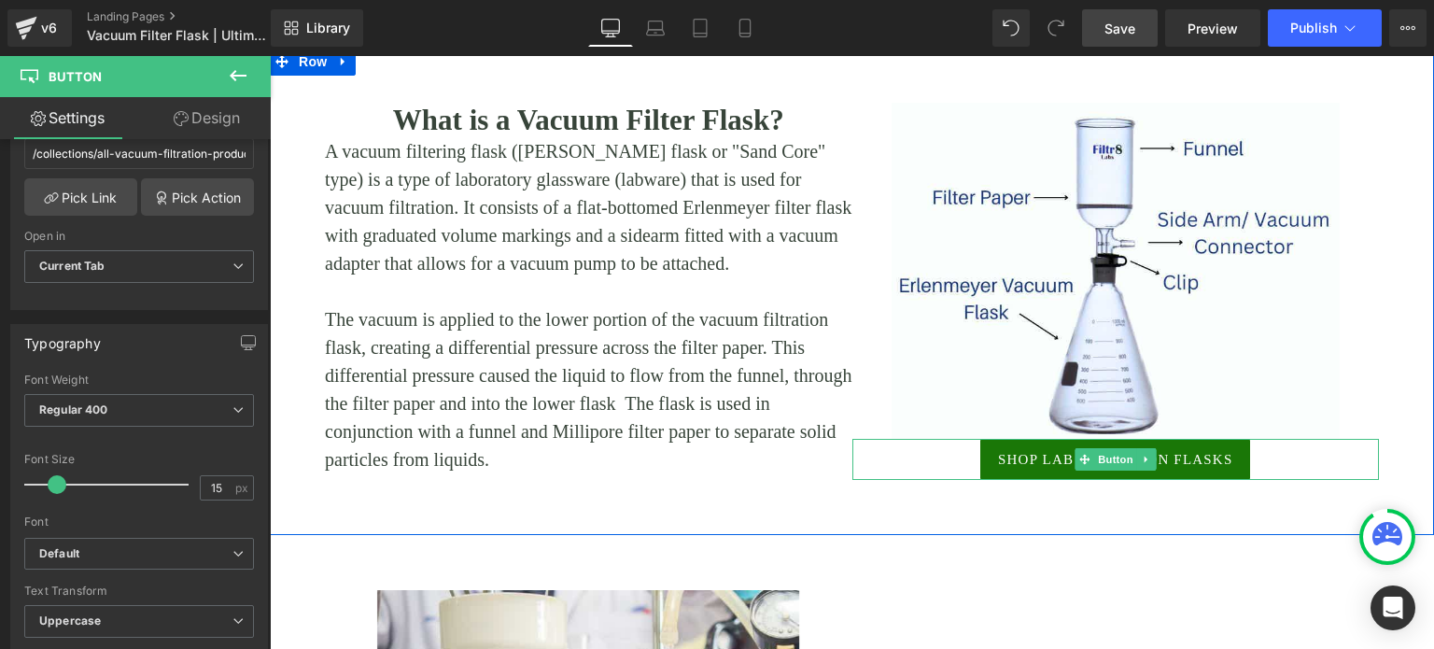
click at [1036, 459] on span "Shop Lab Filtration Flasks" at bounding box center [1115, 459] width 234 height 21
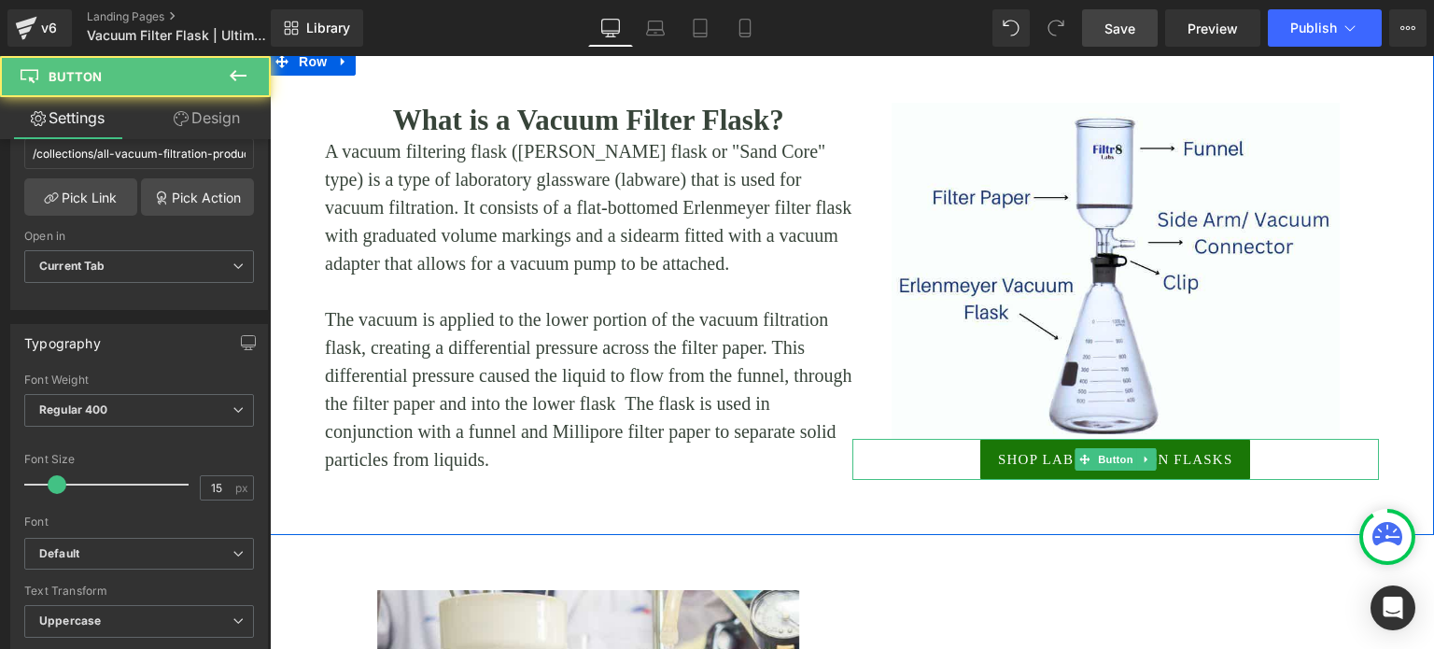
click at [1035, 458] on span "Shop Lab Filtration Flasks" at bounding box center [1115, 459] width 234 height 21
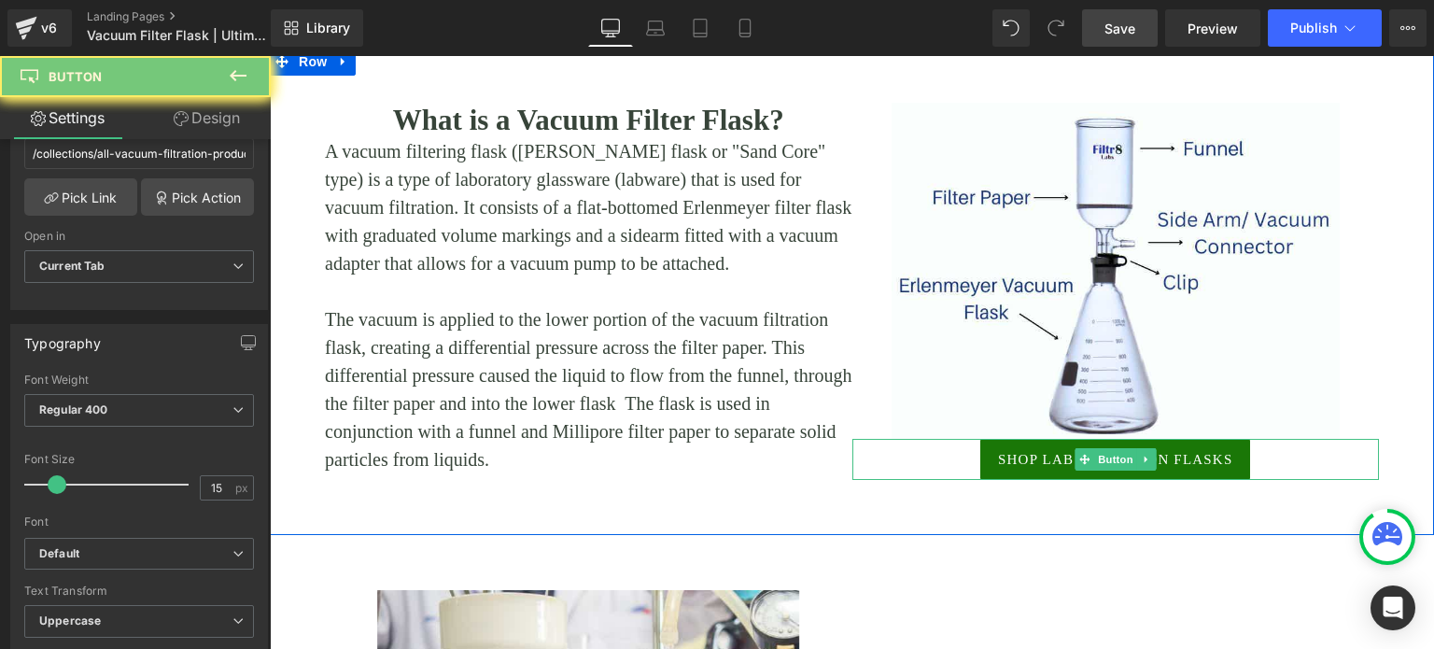
click at [1034, 458] on span "Shop Lab Filtration Flasks" at bounding box center [1115, 459] width 234 height 21
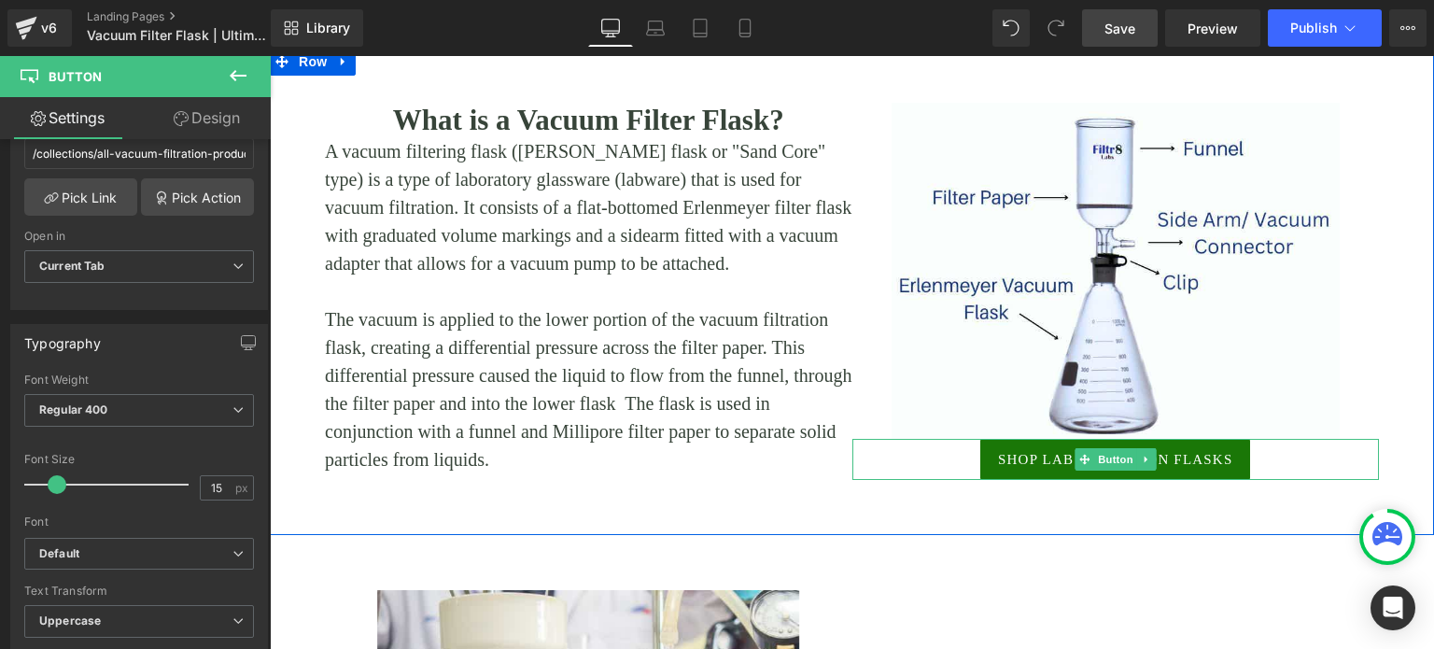
click at [1034, 458] on span "Shop Lab Filtration Flasks" at bounding box center [1115, 459] width 234 height 21
click at [1041, 454] on span "Shop Lab Filtration Flasks" at bounding box center [1115, 459] width 234 height 21
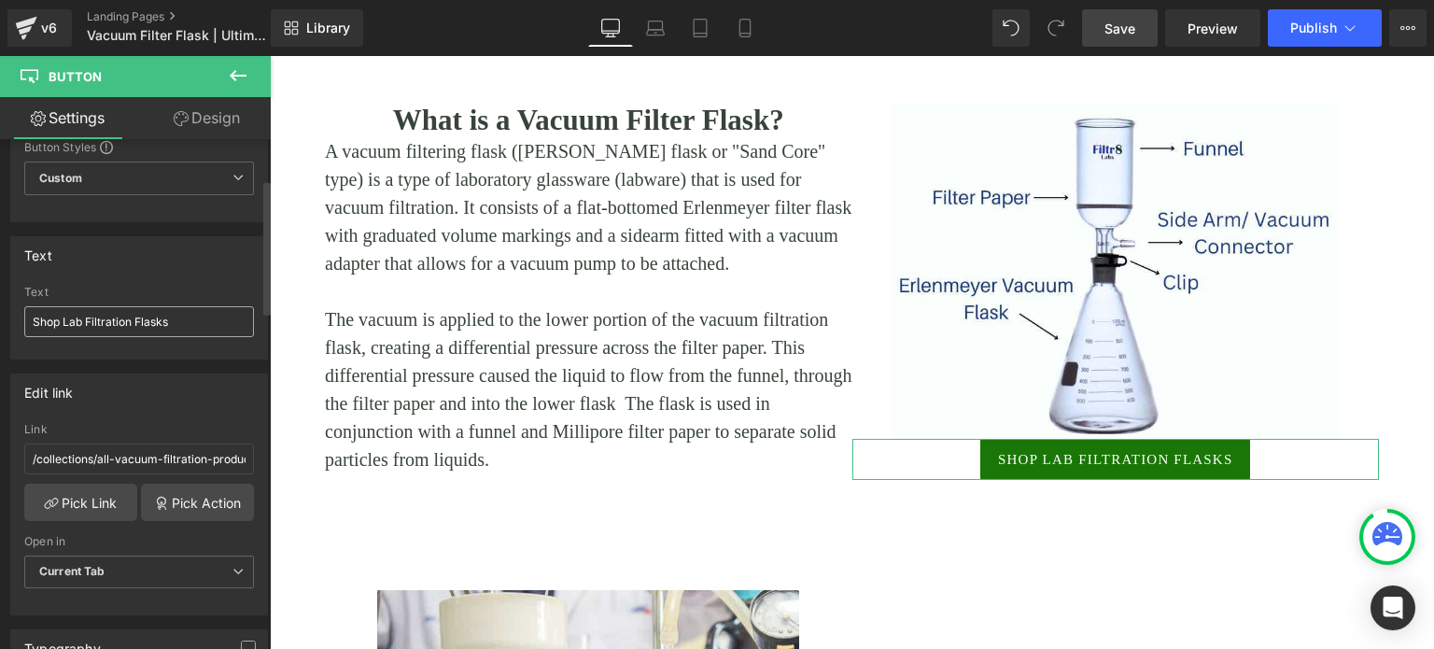
scroll to position [0, 0]
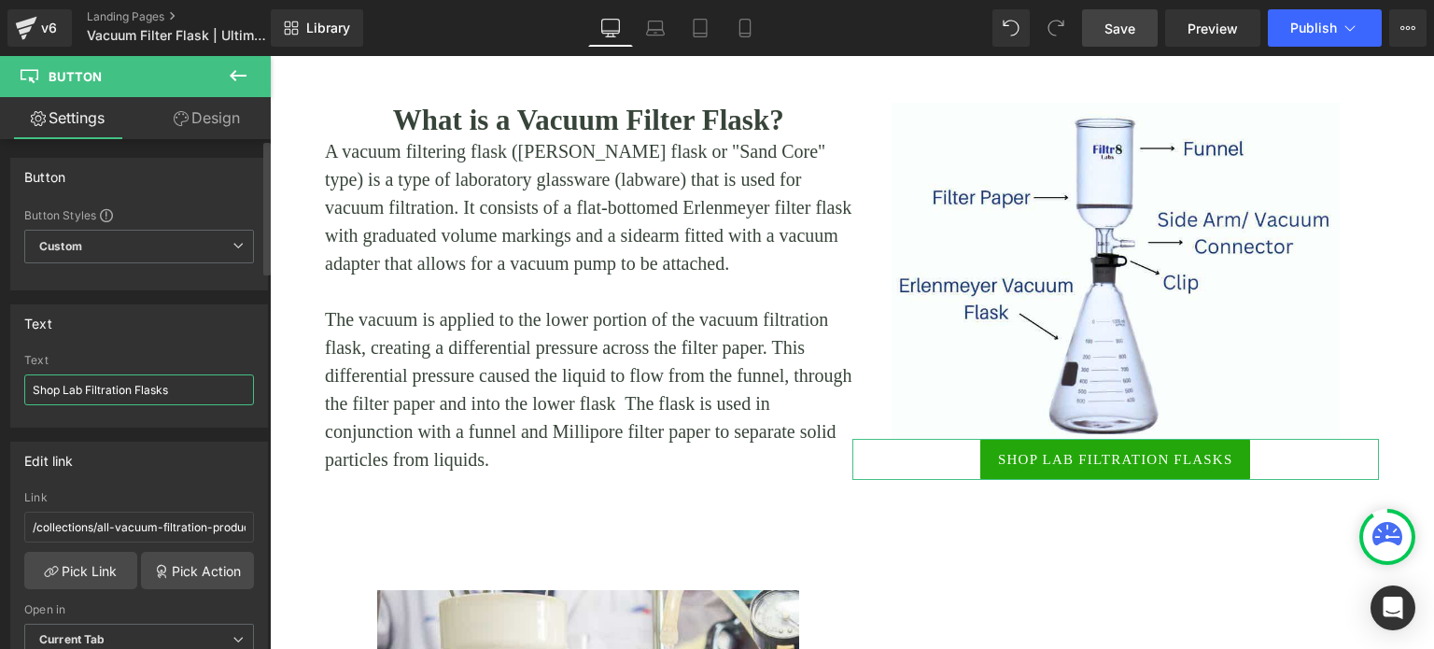
click at [86, 382] on input "Shop Lab Filtration Flasks" at bounding box center [139, 389] width 230 height 31
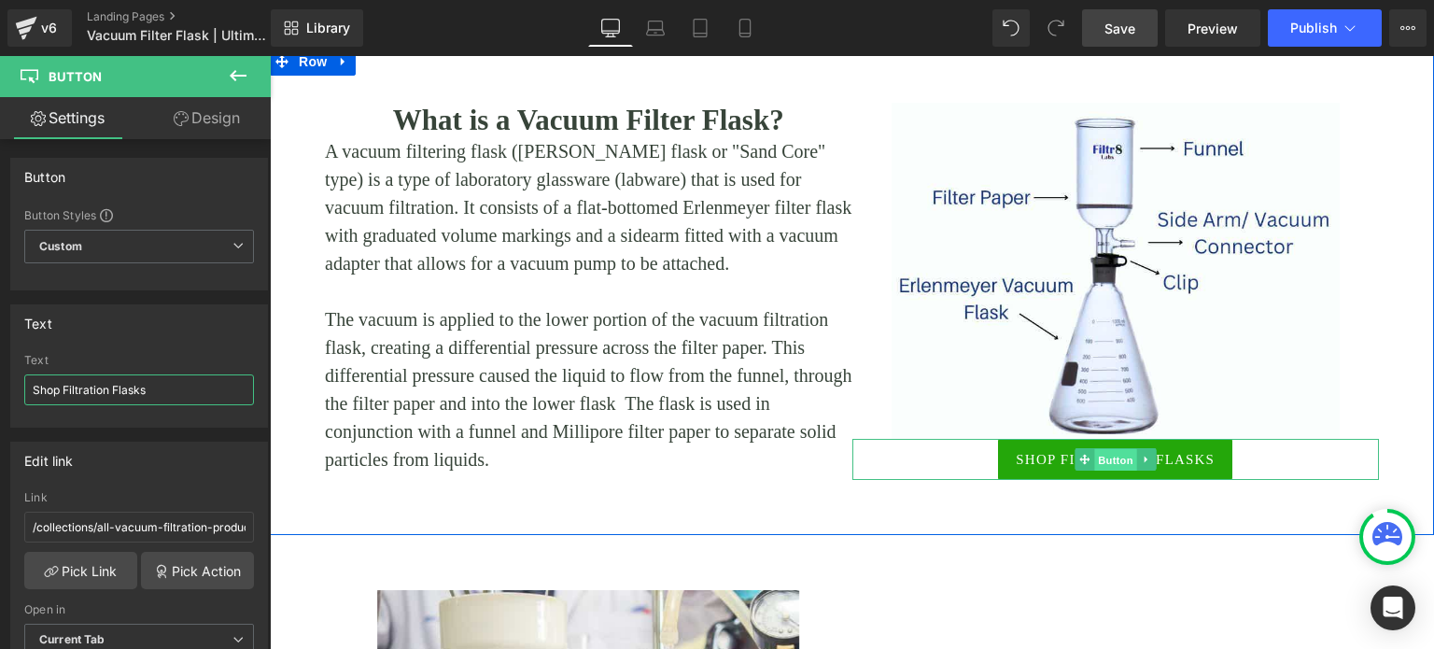
click at [1094, 455] on span "Button" at bounding box center [1115, 460] width 43 height 22
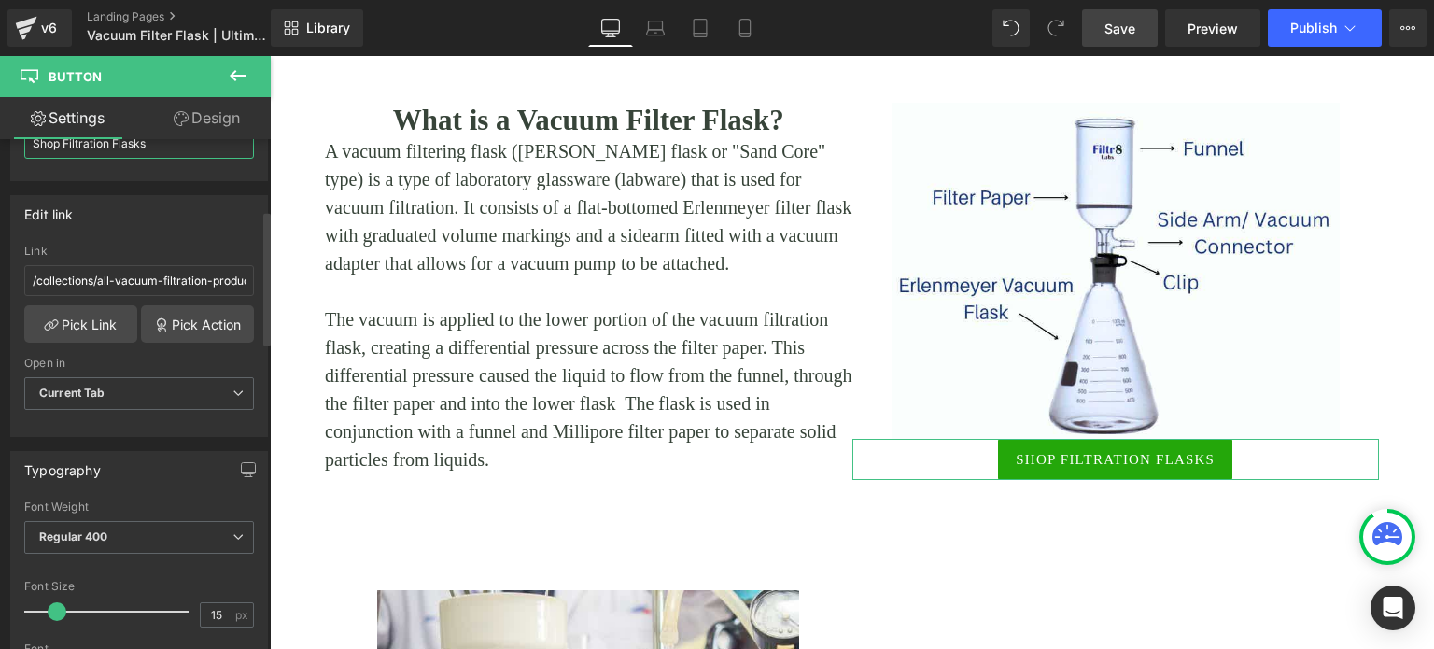
scroll to position [280, 0]
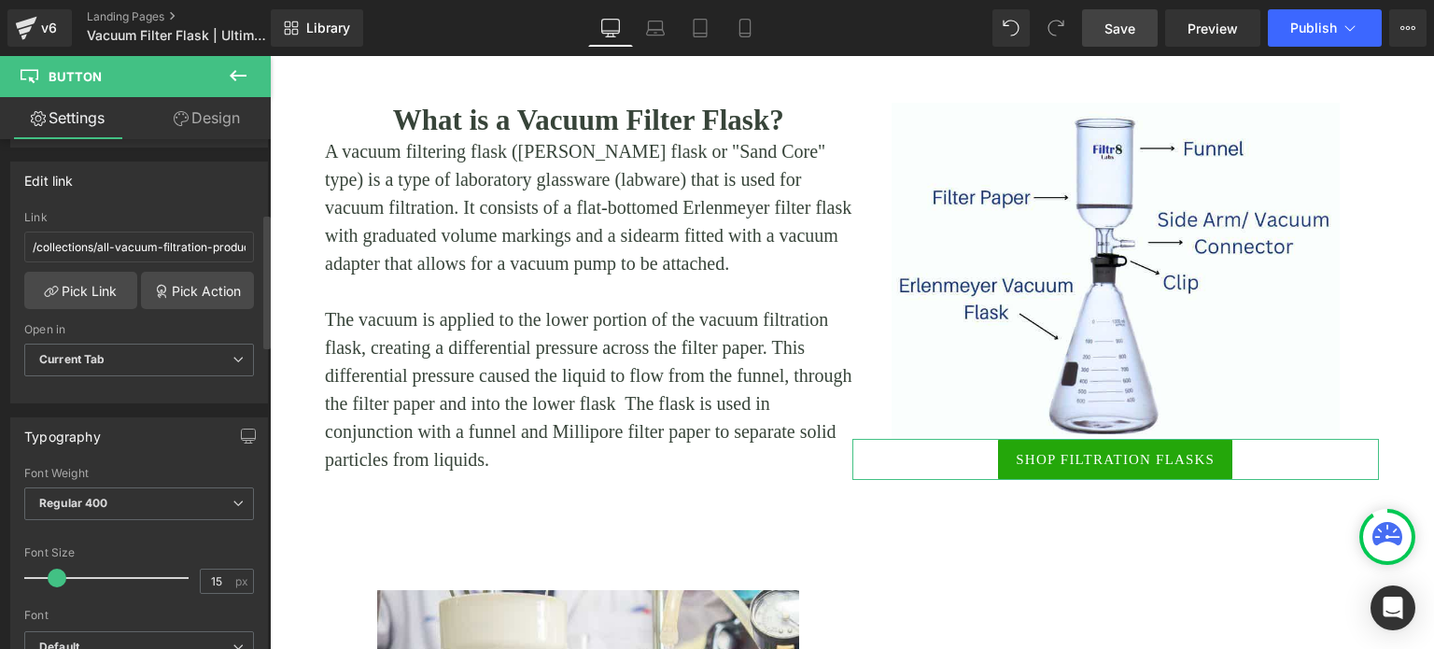
type input "Shop Filtration Flasks"
type input "18"
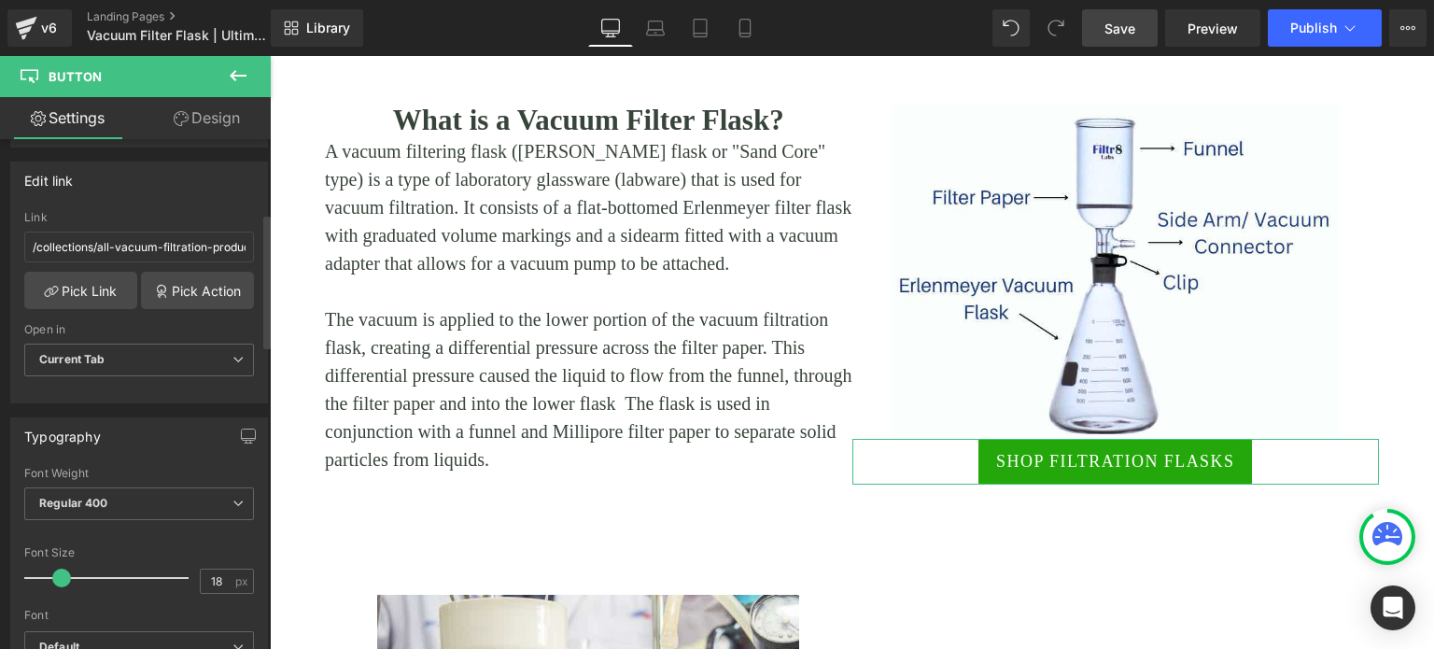
click at [60, 570] on span at bounding box center [61, 578] width 19 height 19
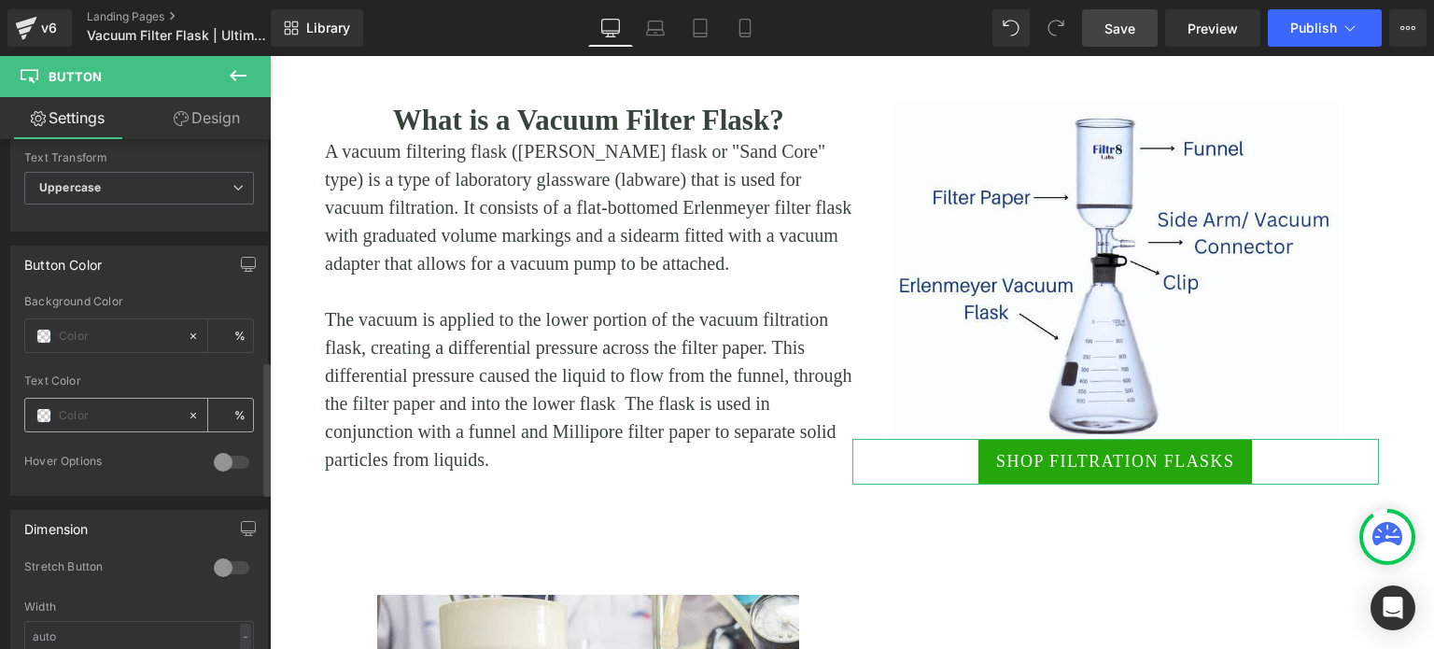
scroll to position [840, 0]
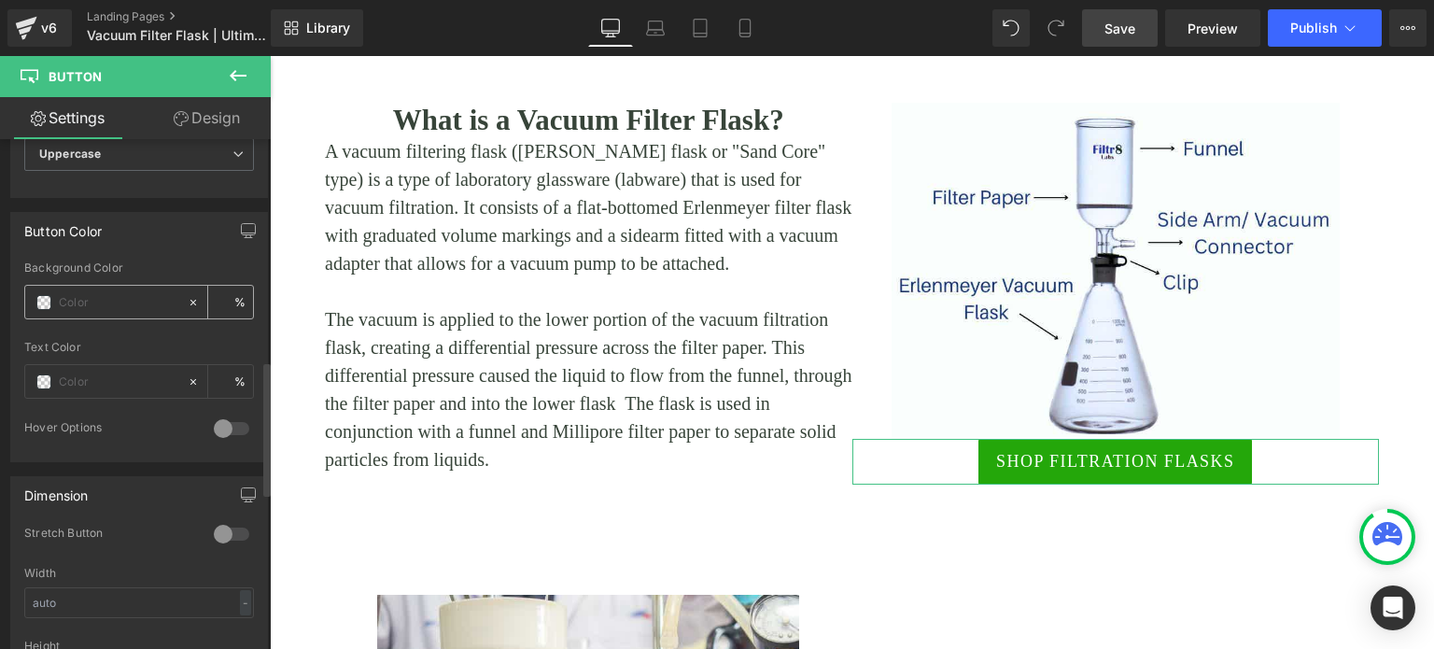
click at [84, 293] on input "text" at bounding box center [118, 302] width 119 height 21
paste input "#0c8b08"
type input "#0c8b08"
type input "0"
type input "#0c8b08"
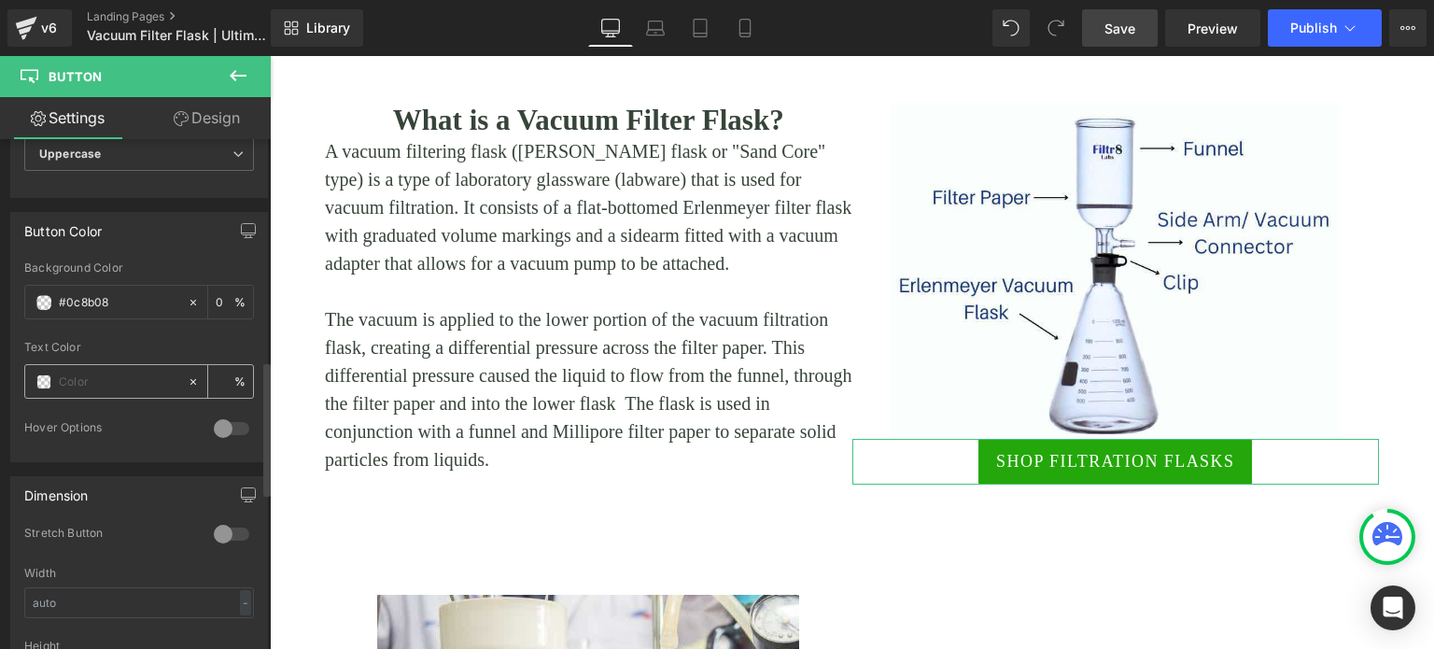
type input "100"
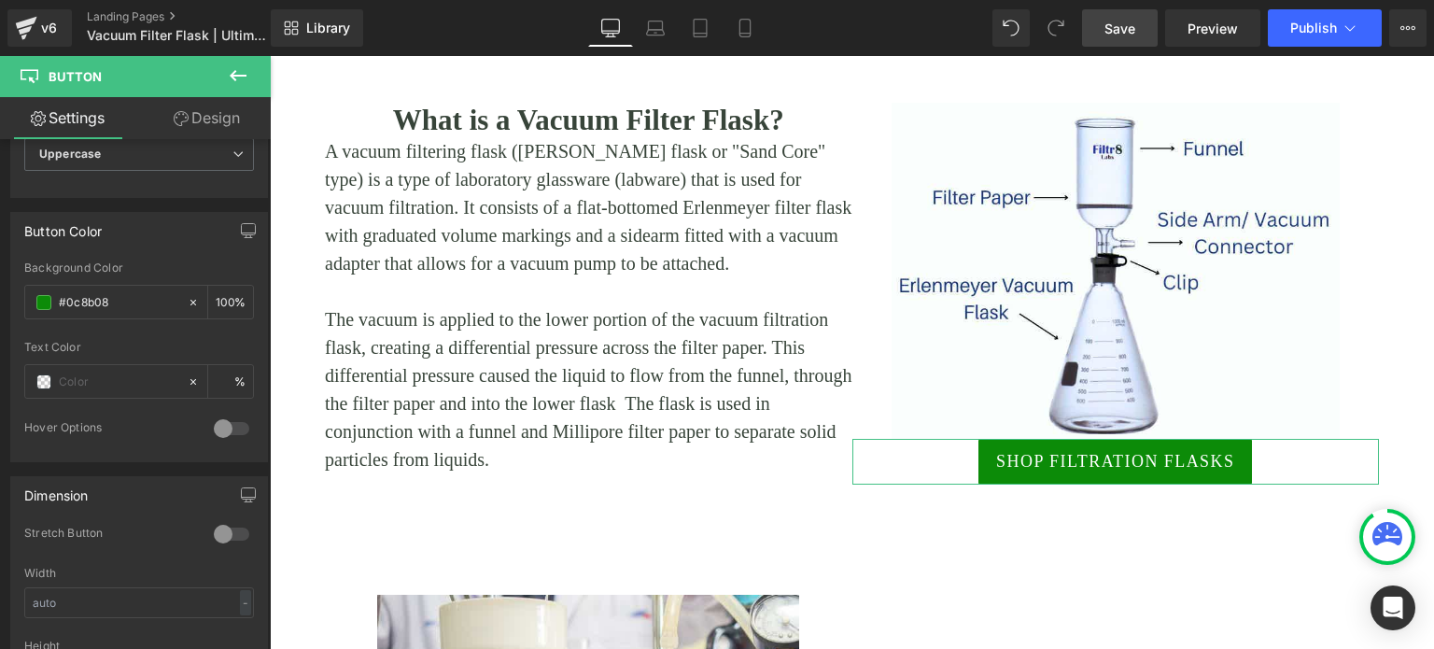
click at [198, 108] on link "Design" at bounding box center [206, 118] width 135 height 42
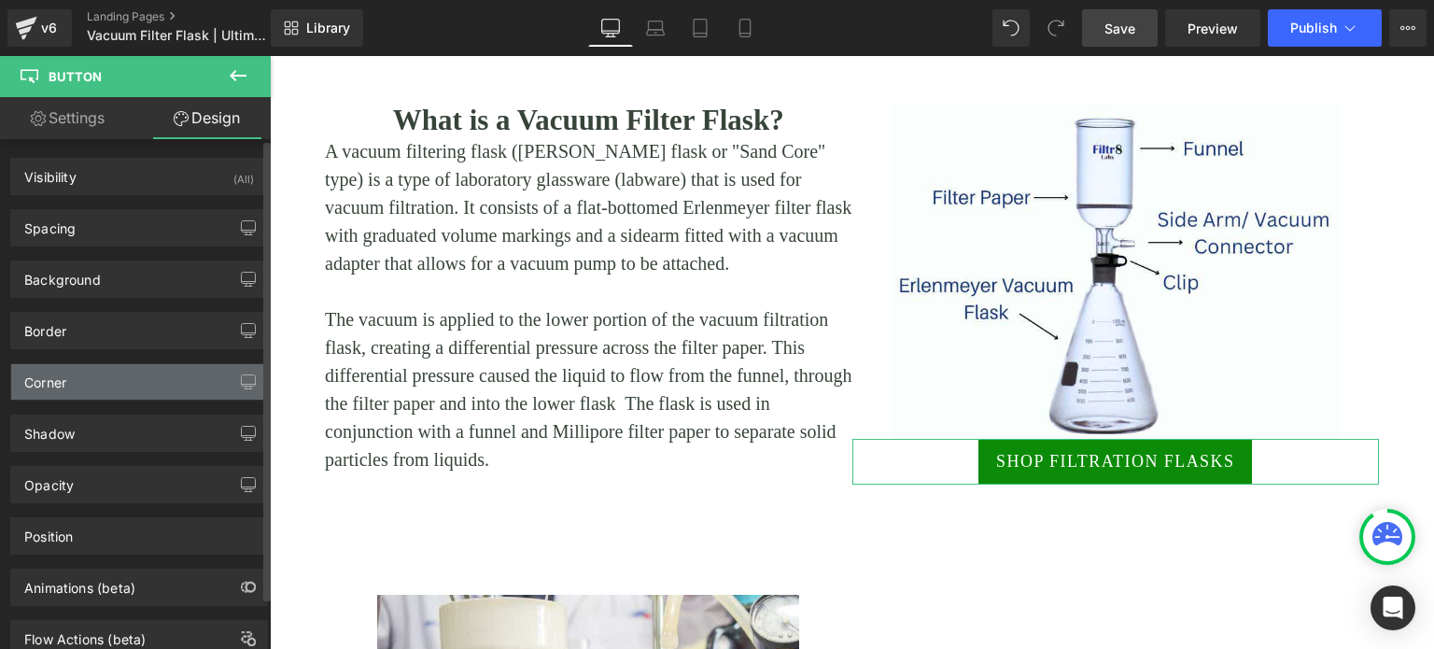
type input "2"
click at [119, 374] on div "Corner" at bounding box center [139, 381] width 256 height 35
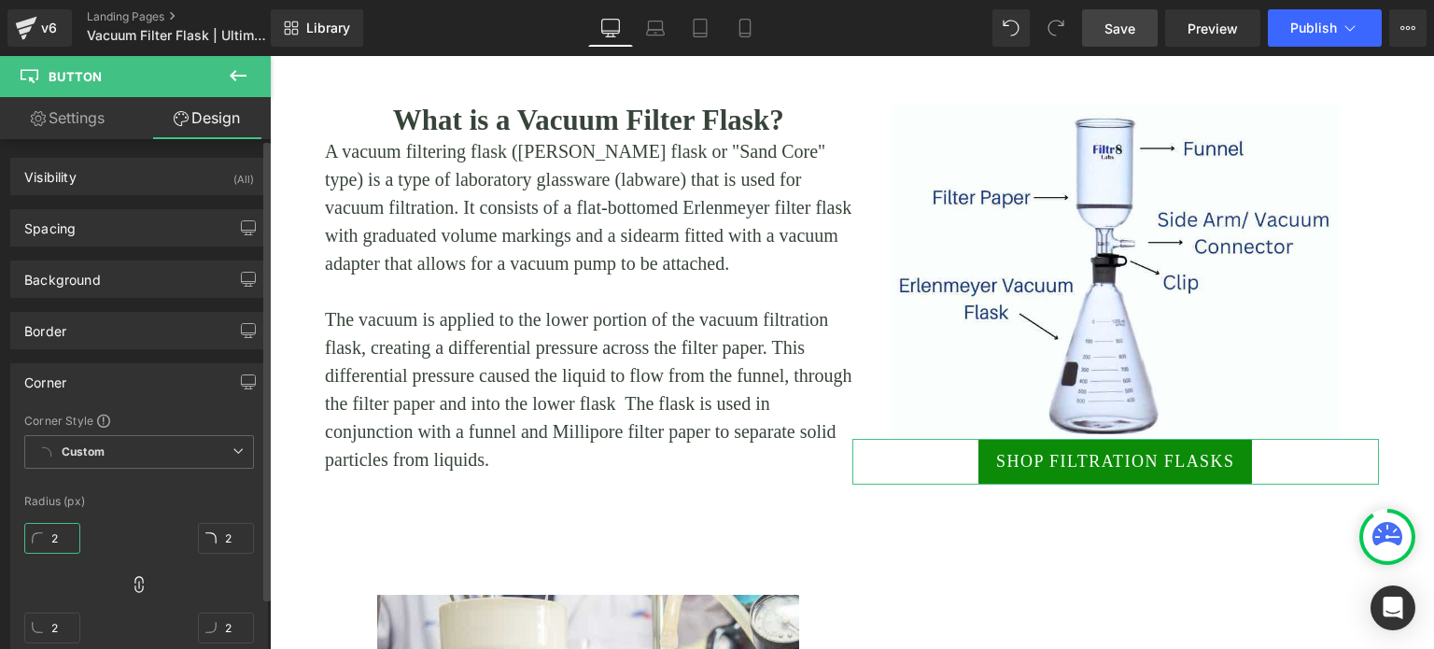
click at [71, 537] on input "2" at bounding box center [52, 538] width 56 height 31
type input "28"
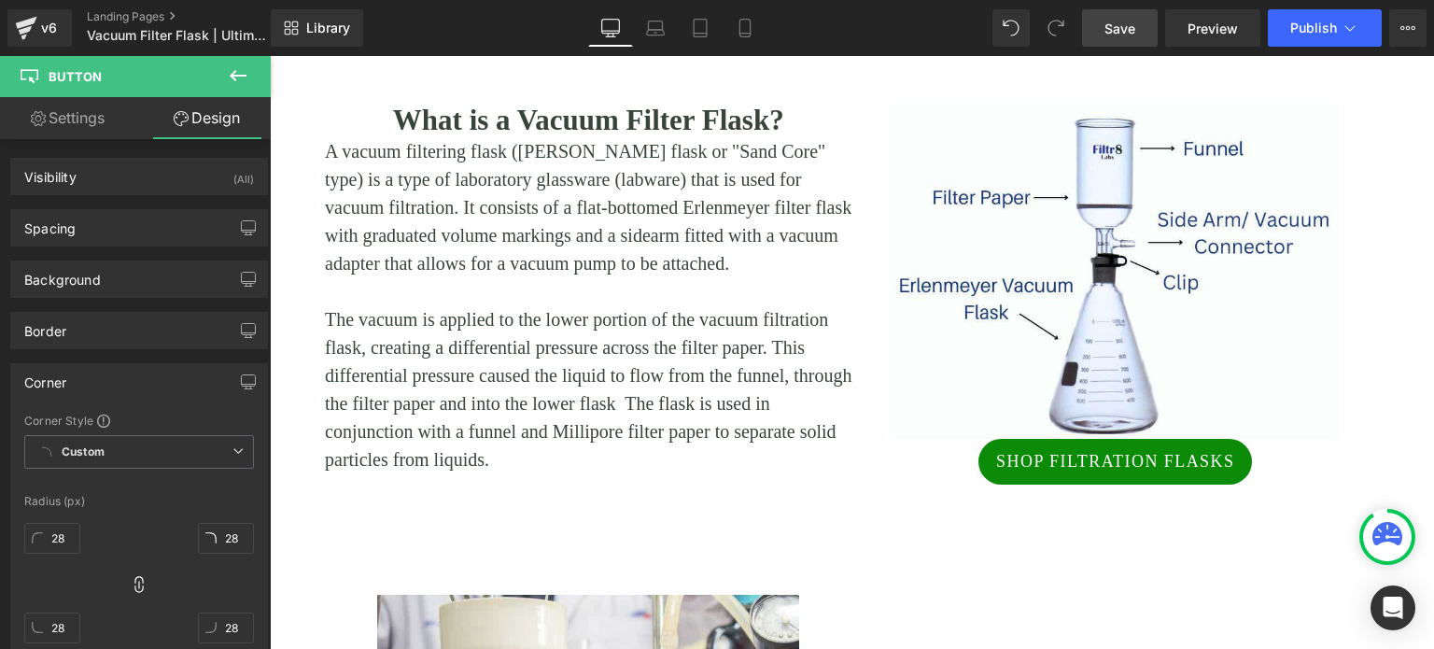
drag, startPoint x: 1136, startPoint y: 29, endPoint x: 930, endPoint y: 287, distance: 330.1
click at [1135, 28] on span "Save" at bounding box center [1119, 29] width 31 height 20
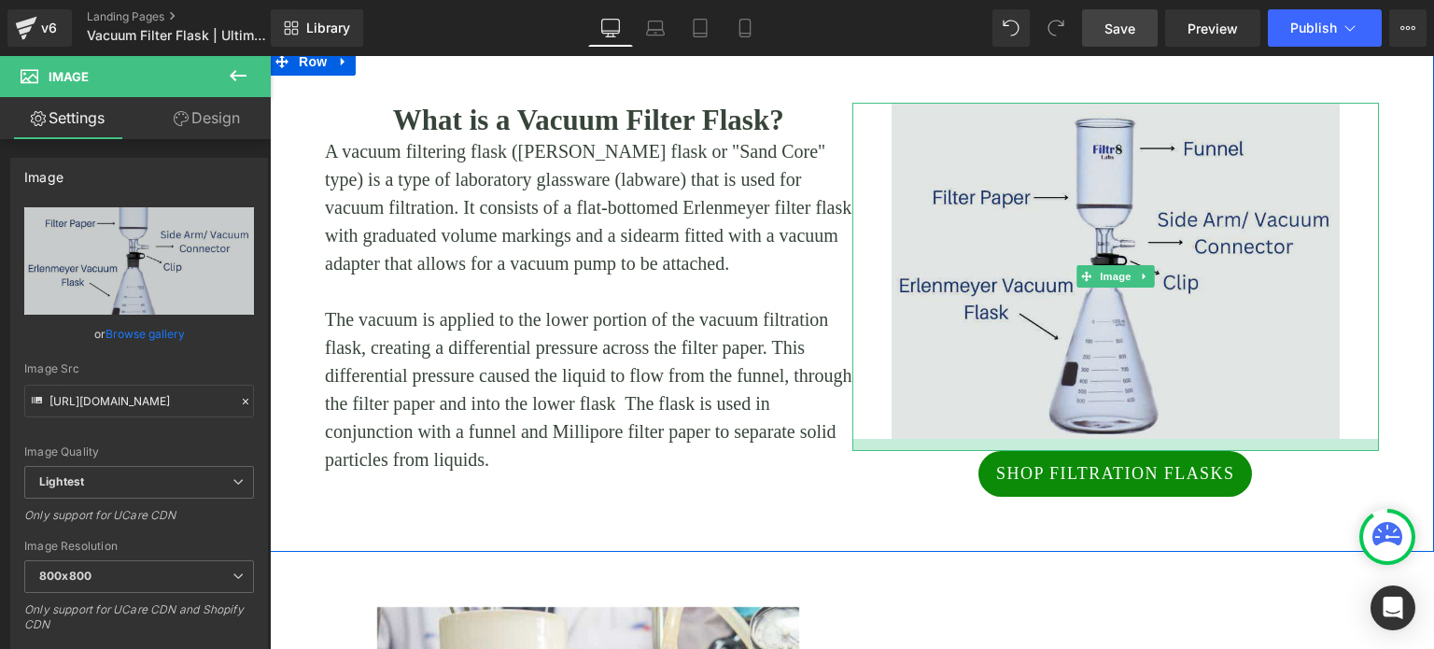
drag, startPoint x: 1108, startPoint y: 434, endPoint x: 1195, endPoint y: 224, distance: 227.3
click at [1107, 446] on div at bounding box center [1115, 445] width 527 height 12
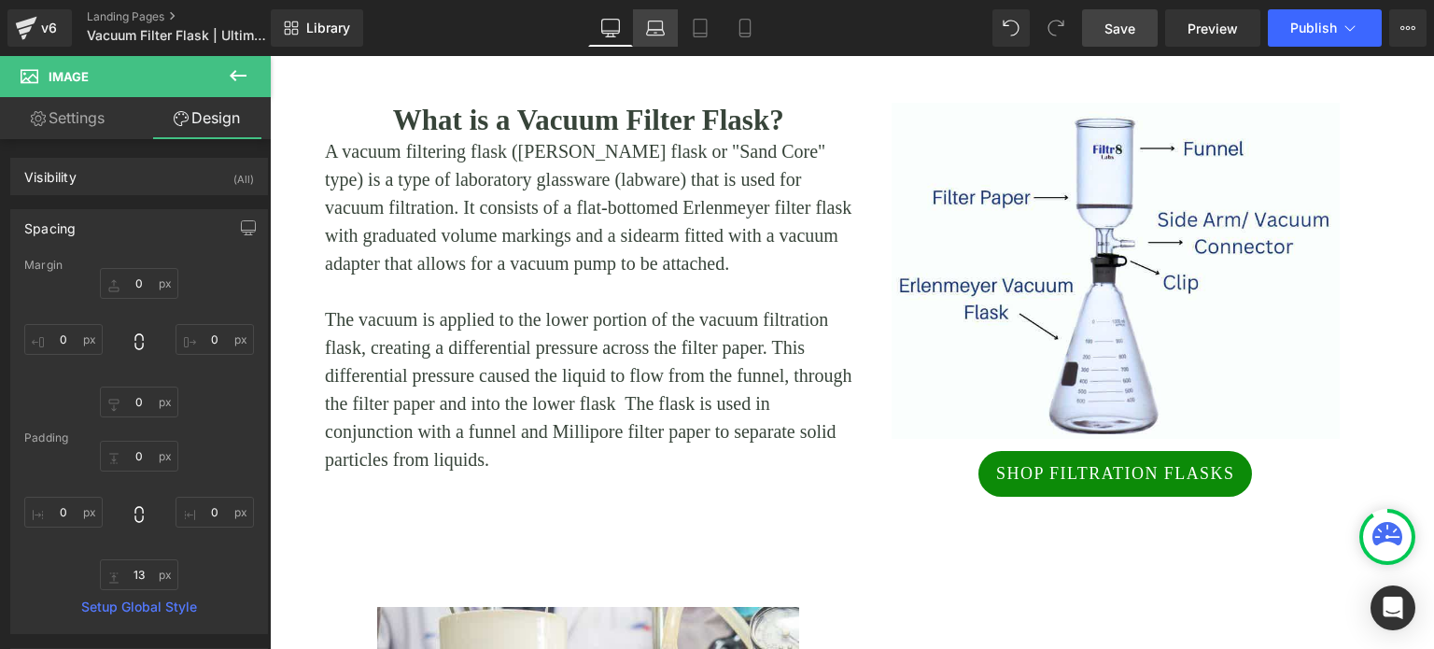
click at [653, 30] on icon at bounding box center [655, 28] width 19 height 19
type input "0"
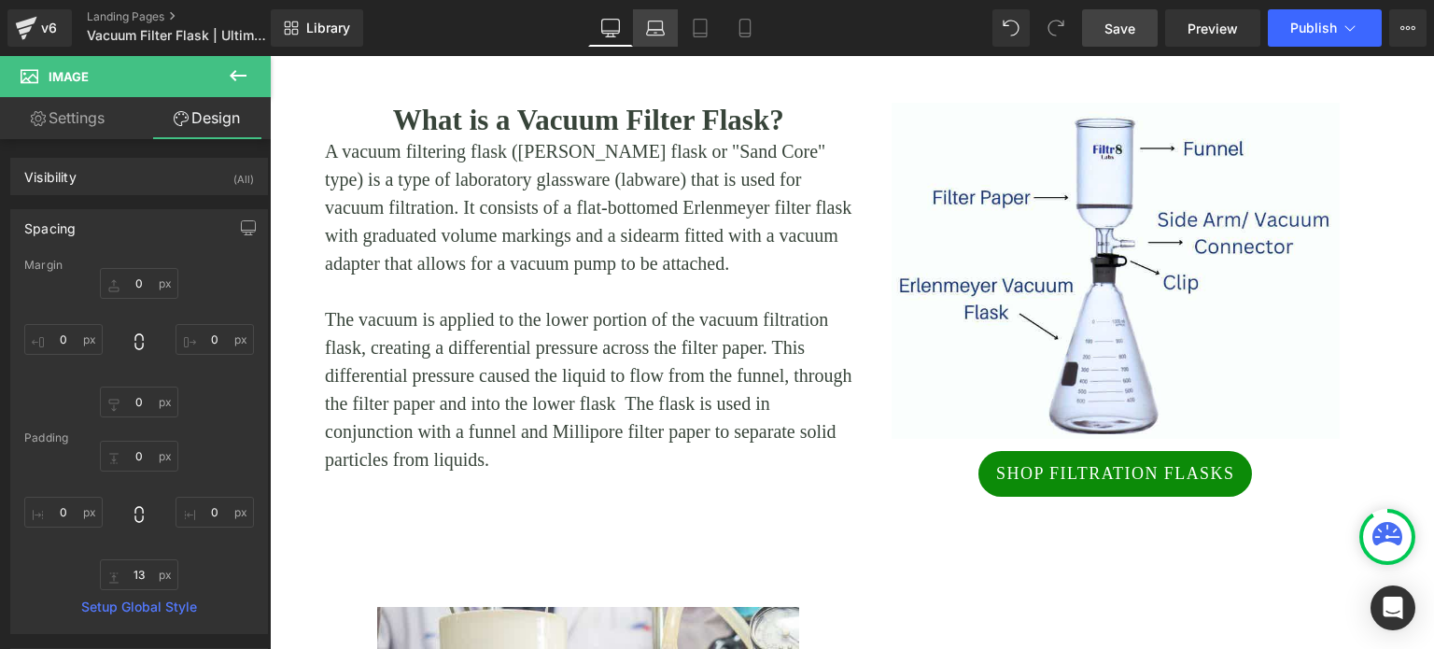
type input "74.769"
type input "0"
type input "13"
type input "0"
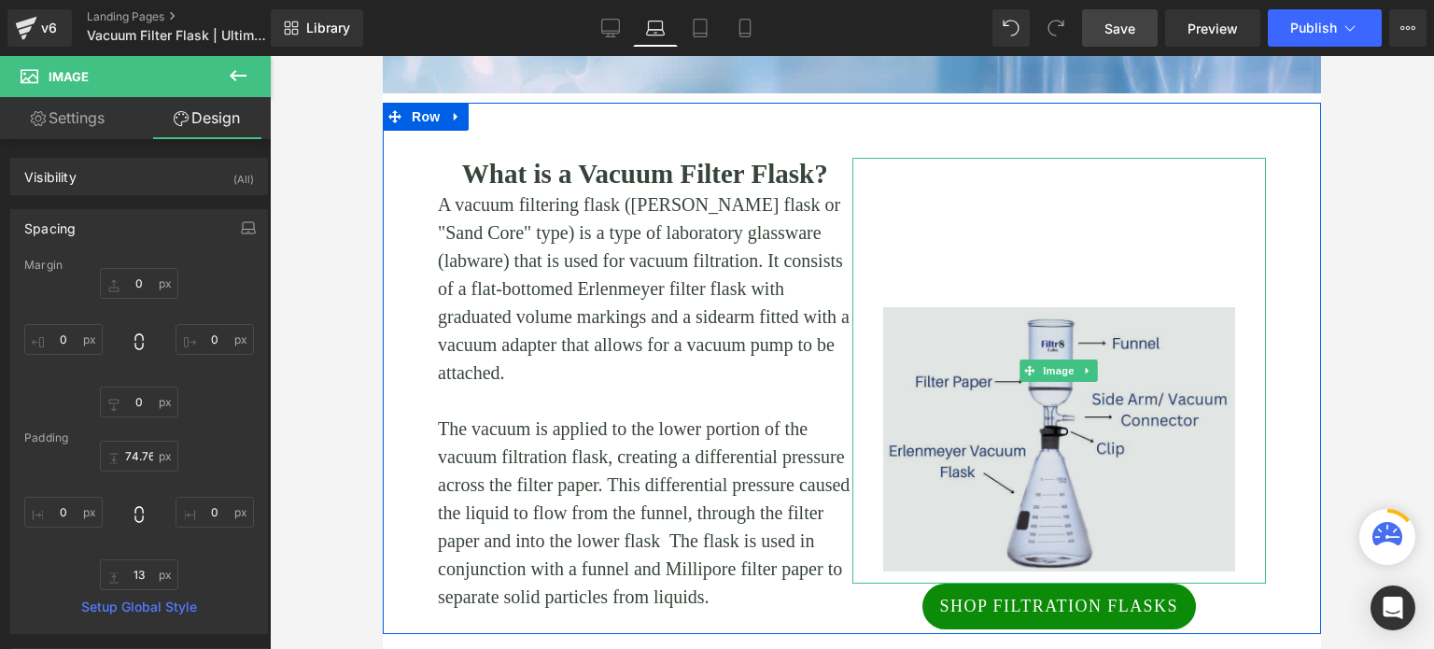
scroll to position [621, 0]
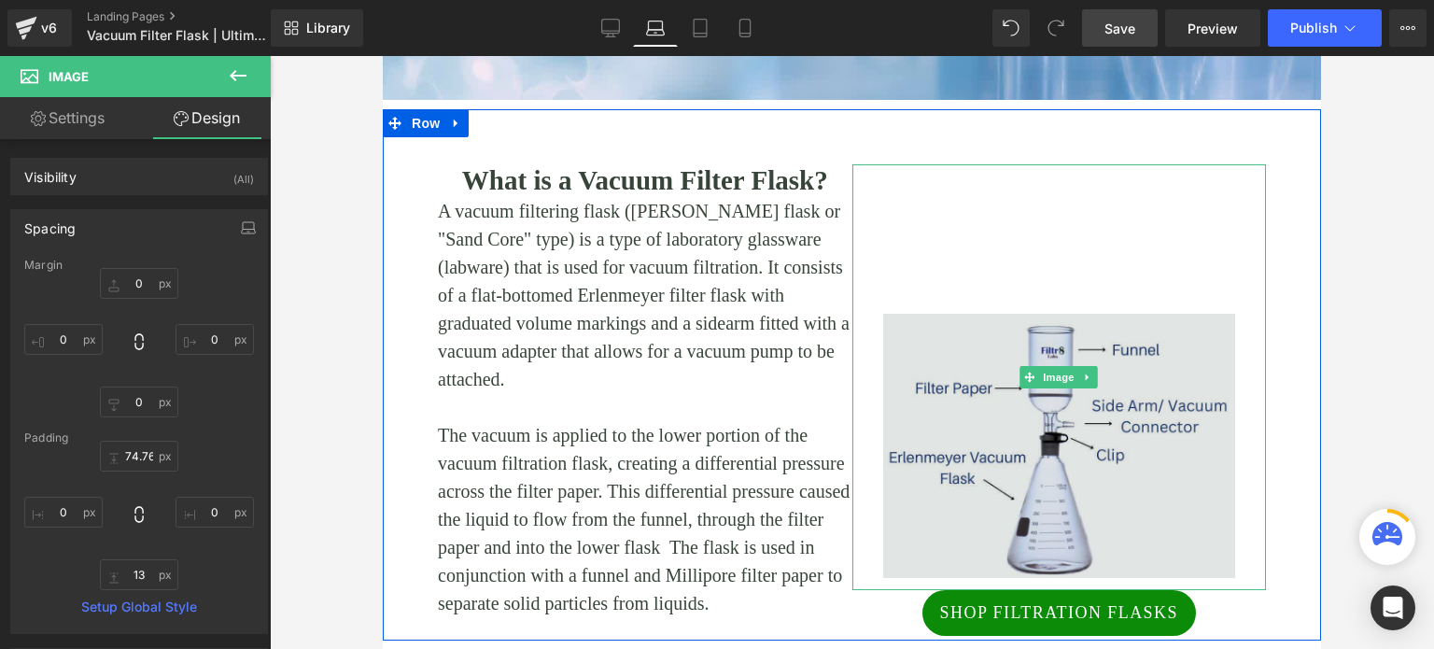
click at [1047, 234] on img at bounding box center [1059, 377] width 352 height 426
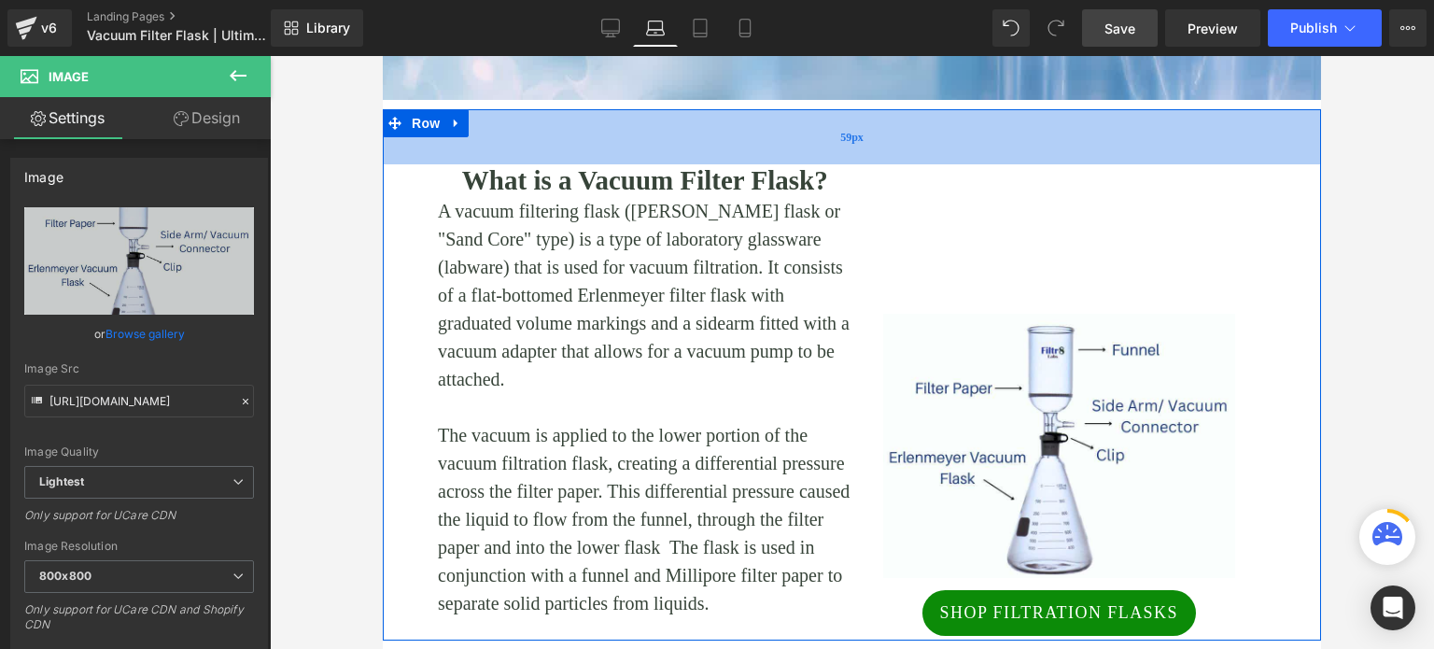
click at [1060, 162] on div "59px" at bounding box center [852, 136] width 938 height 55
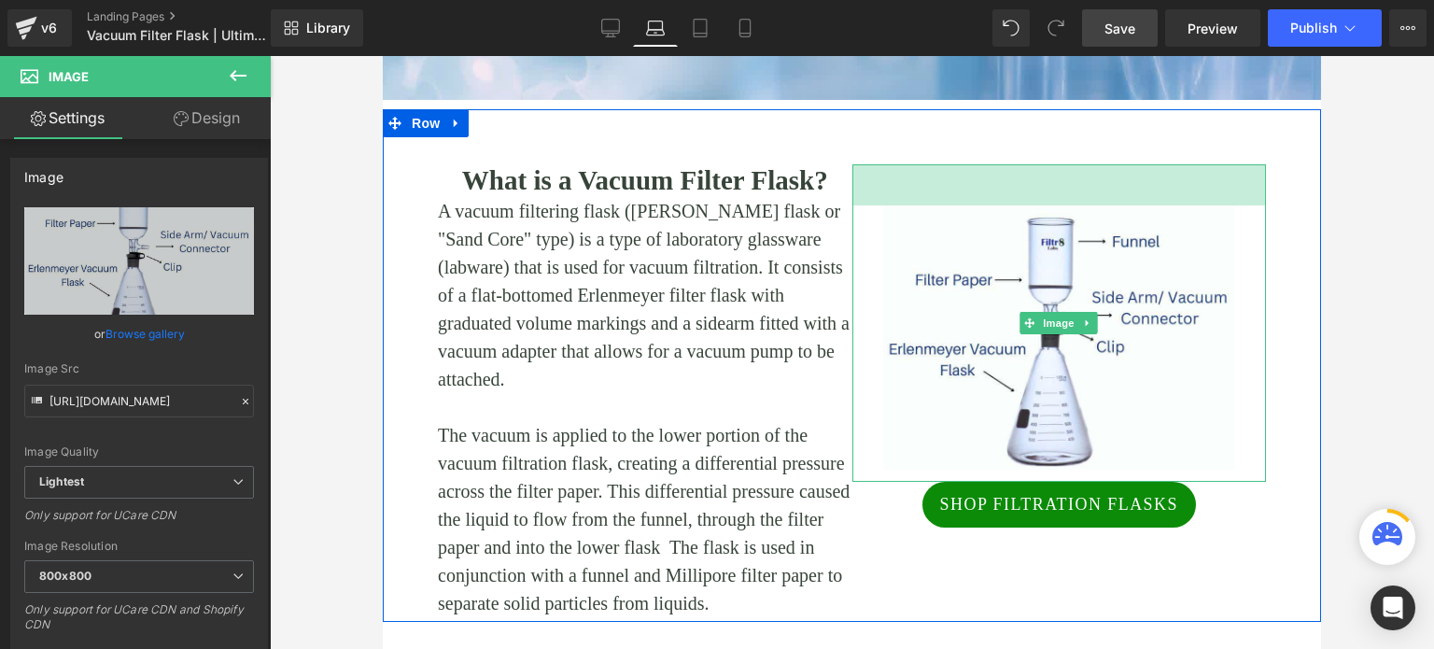
drag, startPoint x: 1061, startPoint y: 163, endPoint x: 1089, endPoint y: 48, distance: 119.1
click at [712, 33] on link "Tablet" at bounding box center [700, 27] width 45 height 37
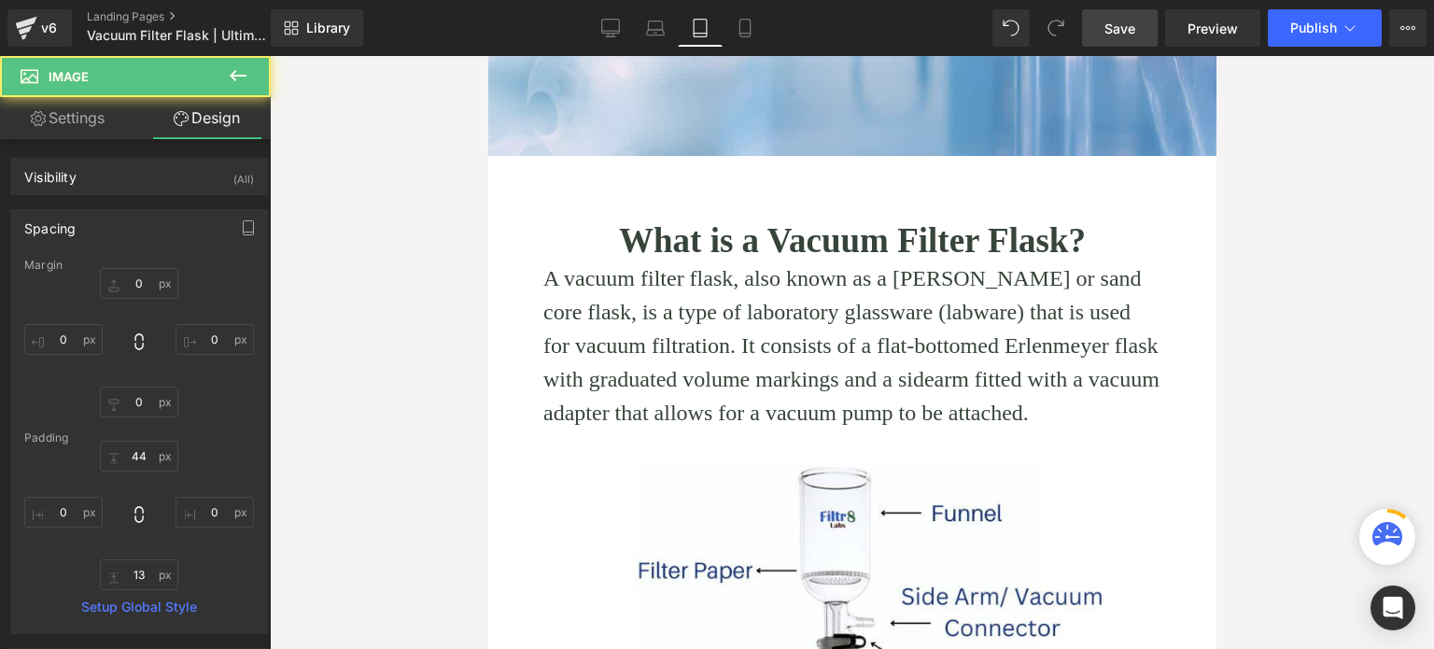
type input "0"
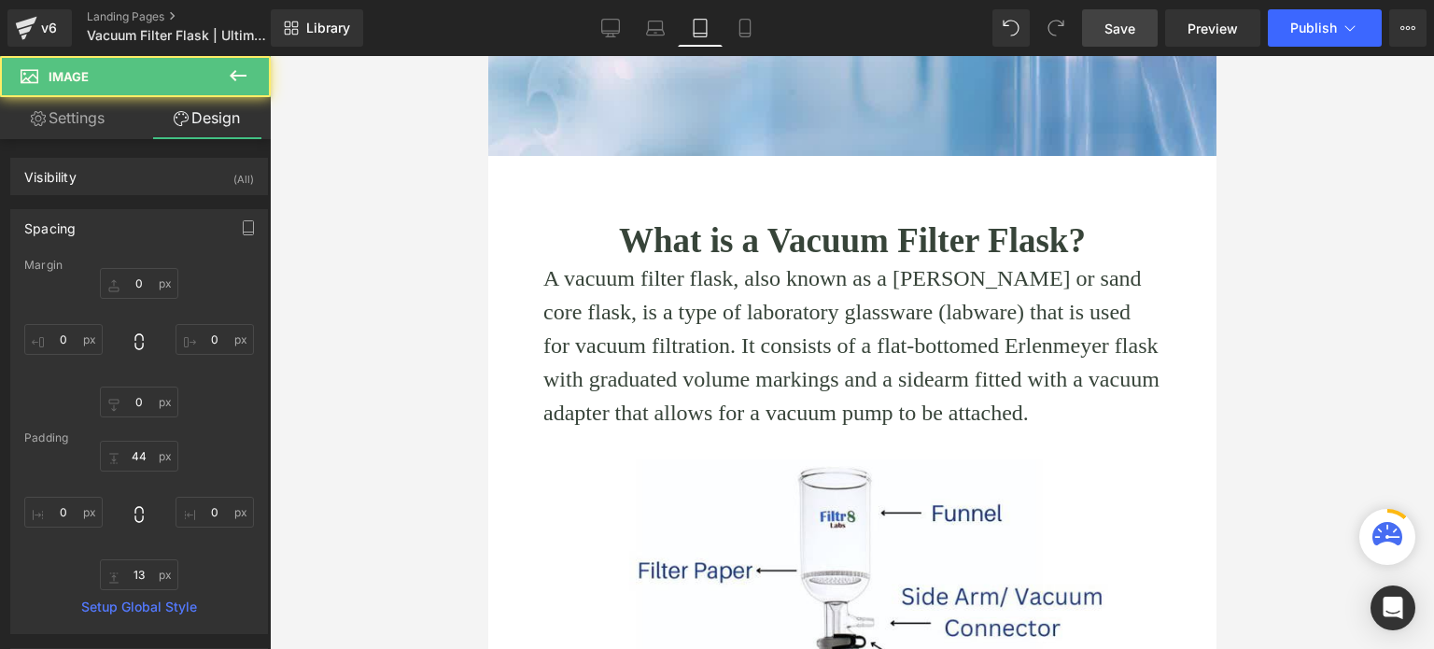
type input "0"
type input "13"
type input "0"
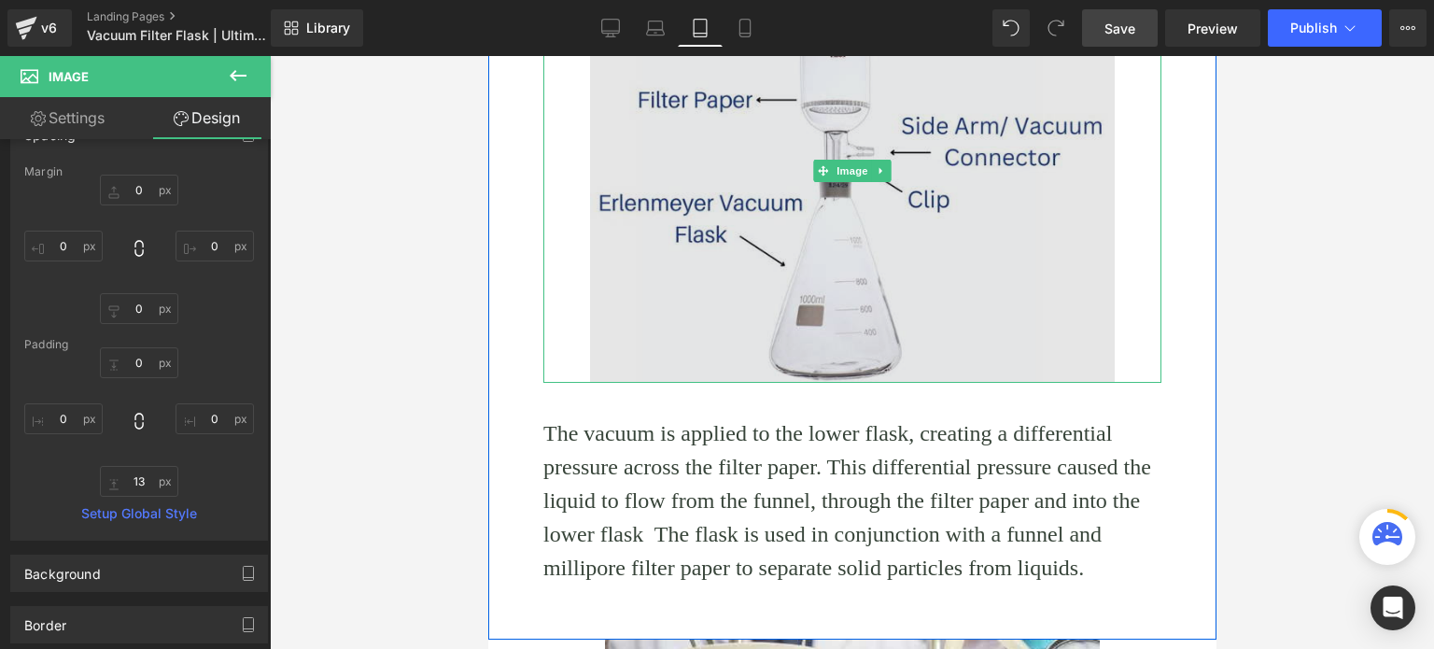
scroll to position [1120, 0]
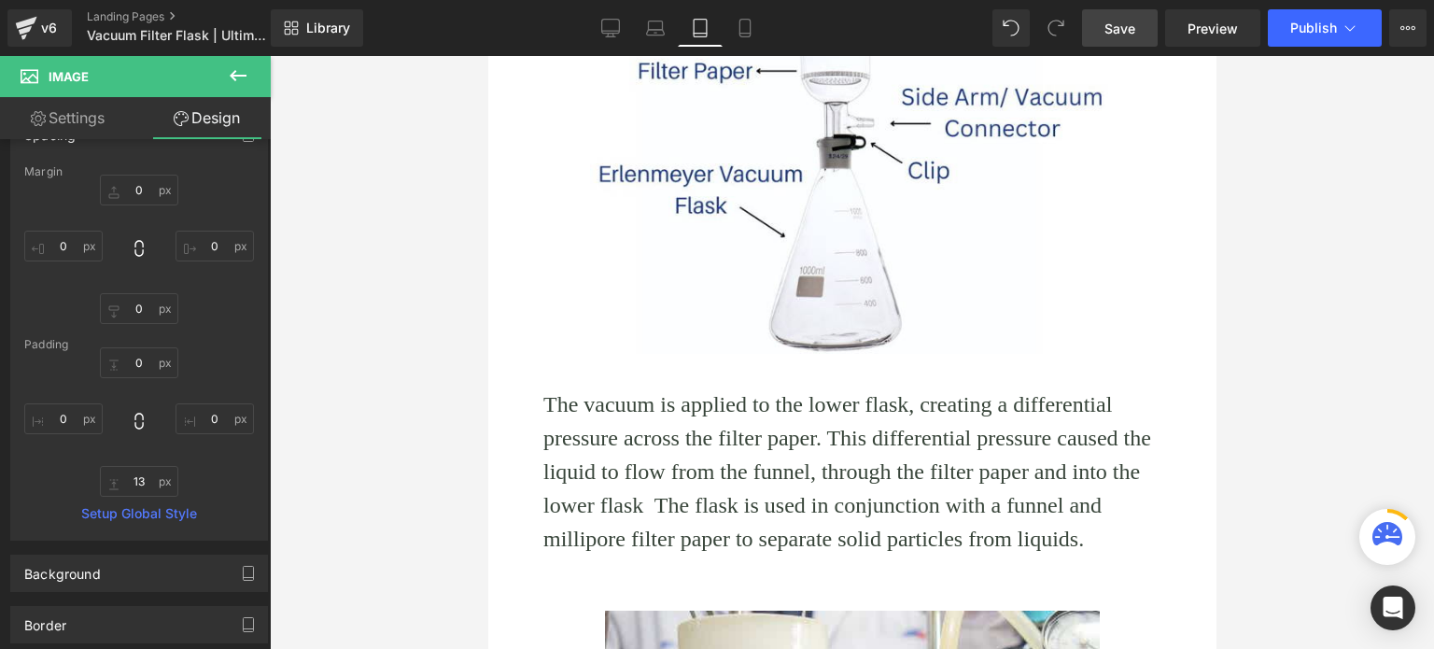
click at [247, 69] on icon at bounding box center [238, 75] width 22 height 22
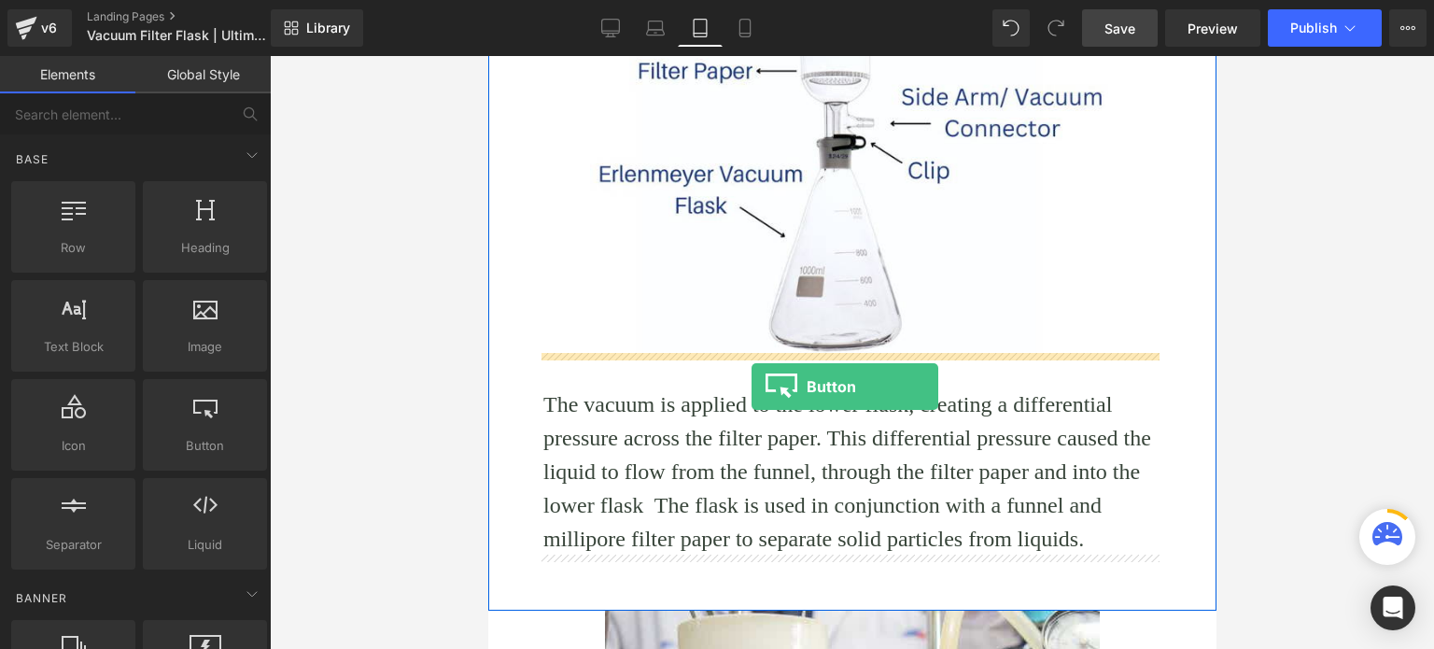
drag, startPoint x: 676, startPoint y: 481, endPoint x: 751, endPoint y: 386, distance: 121.0
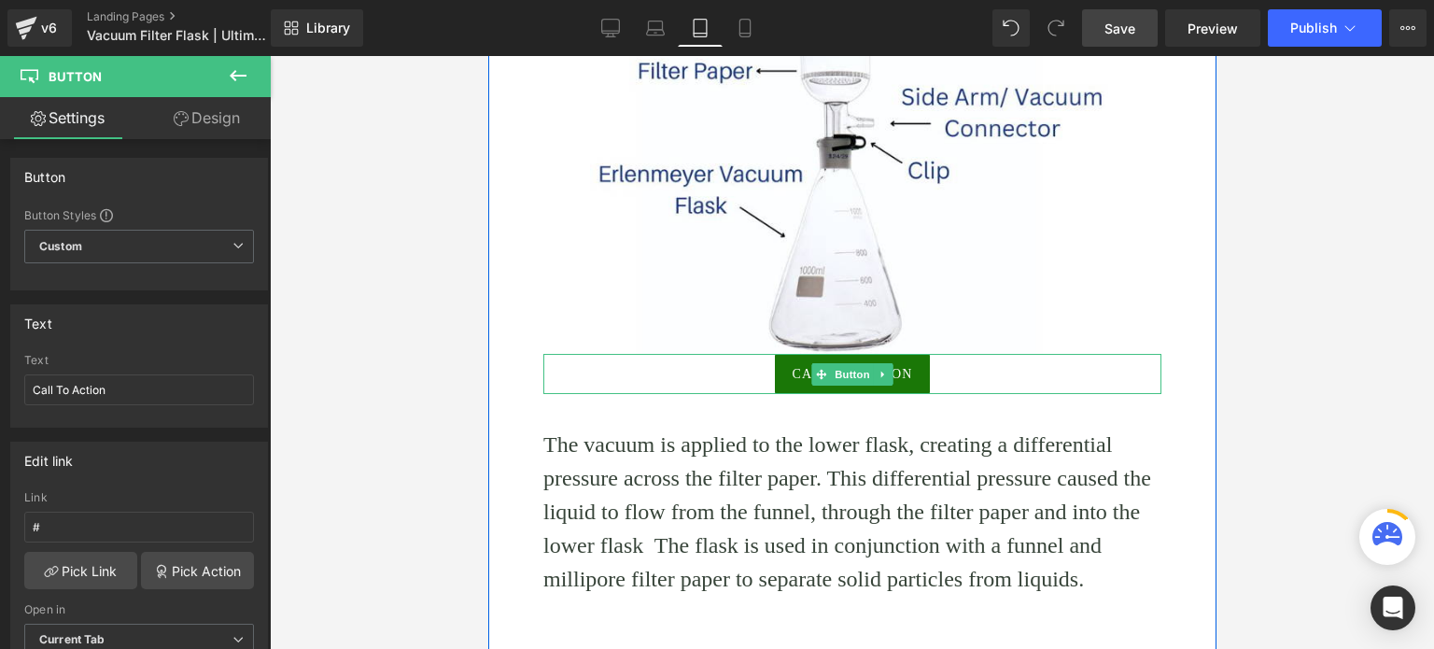
click at [907, 376] on link "Call To Action" at bounding box center [852, 374] width 156 height 40
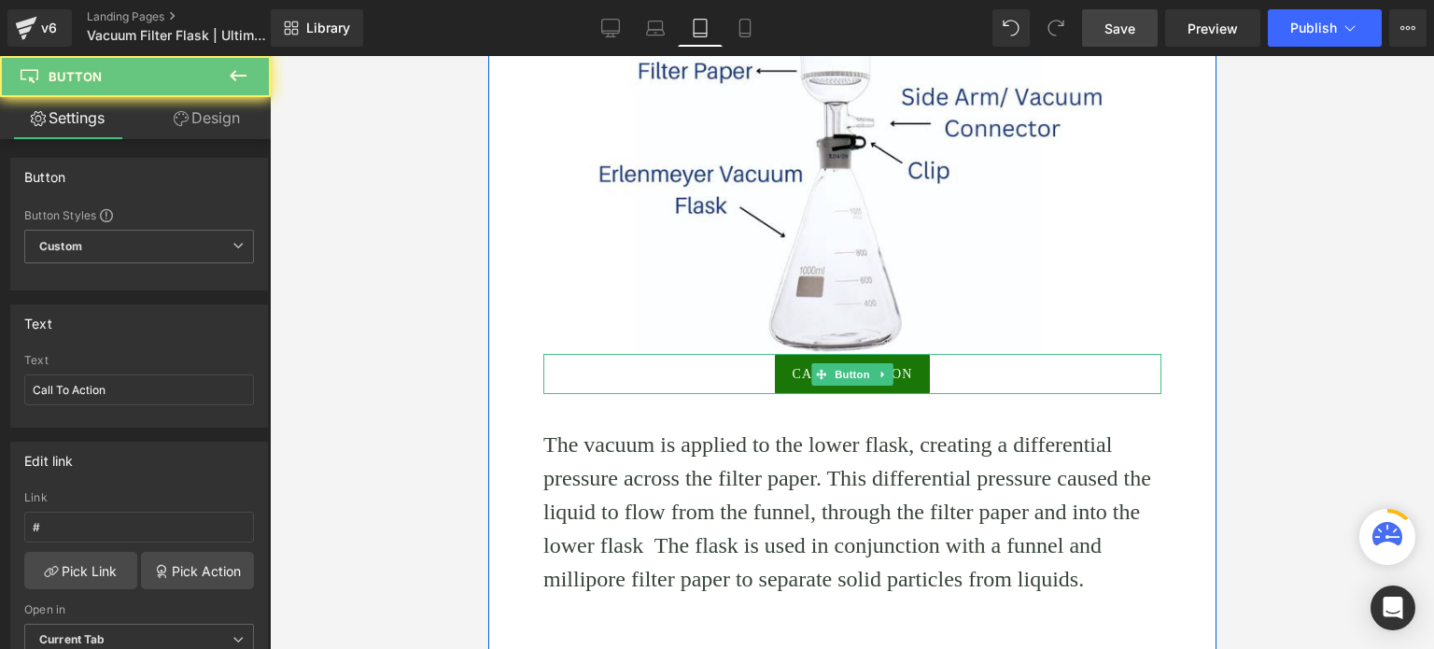
click at [905, 374] on link "Call To Action" at bounding box center [852, 374] width 156 height 40
click at [904, 374] on link "Call To Action" at bounding box center [852, 374] width 156 height 40
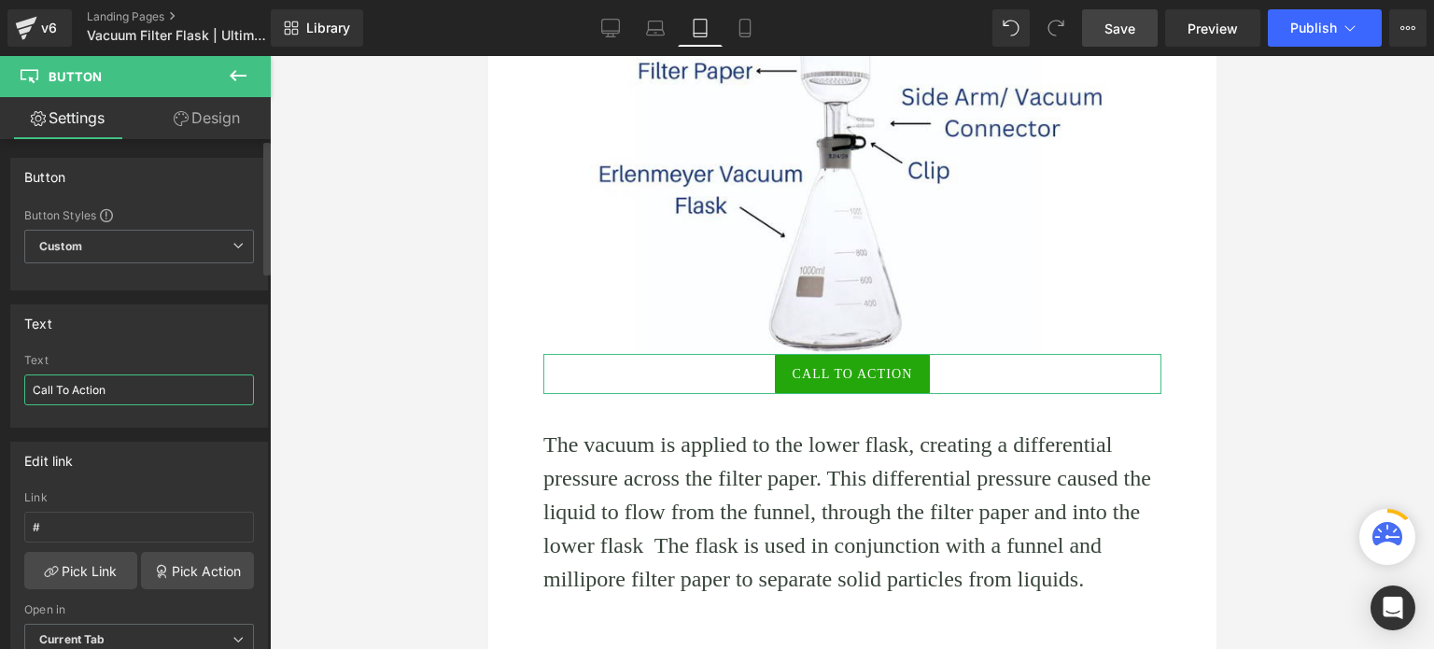
drag, startPoint x: 176, startPoint y: 387, endPoint x: 0, endPoint y: 384, distance: 175.5
click at [0, 384] on div "Text Call To Action Text Call To Action" at bounding box center [139, 358] width 279 height 137
type input "Shop Filtration Flasks"
click at [82, 523] on input "#" at bounding box center [139, 527] width 230 height 31
click at [103, 576] on link "Pick Link" at bounding box center [80, 570] width 113 height 37
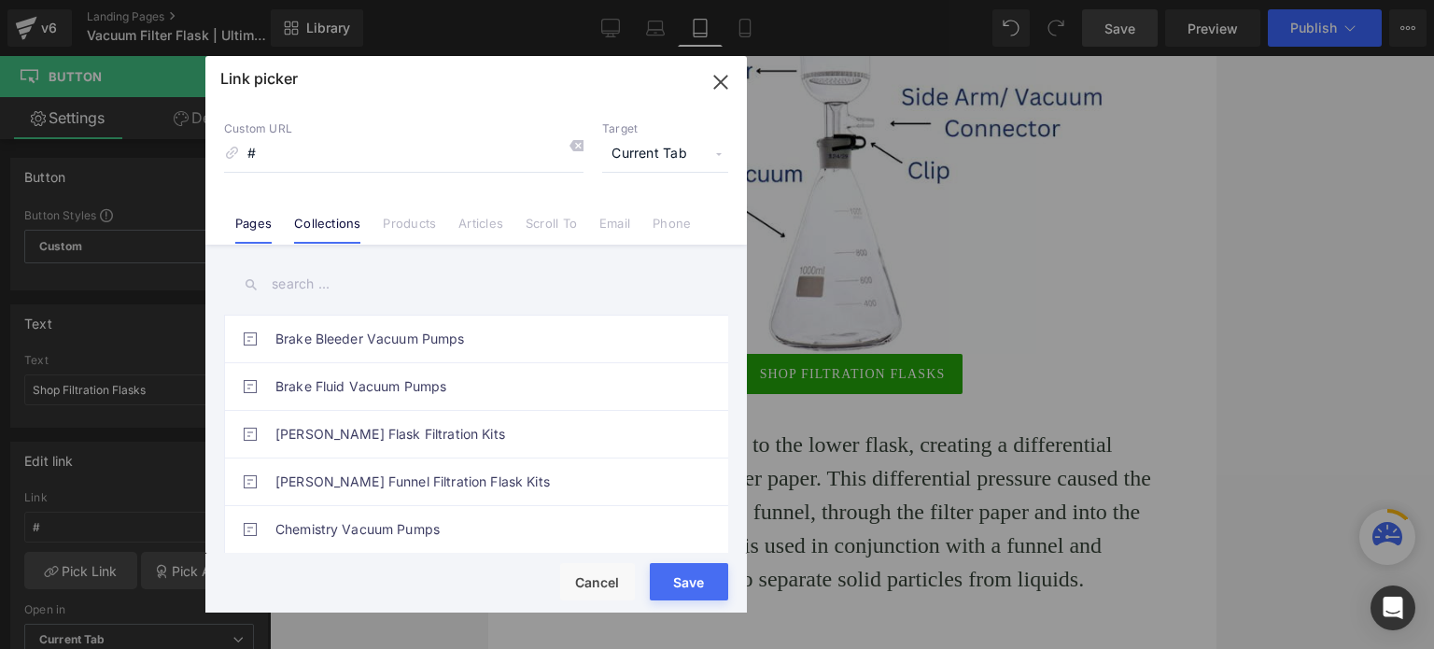
click at [340, 223] on link "Collections" at bounding box center [327, 230] width 66 height 28
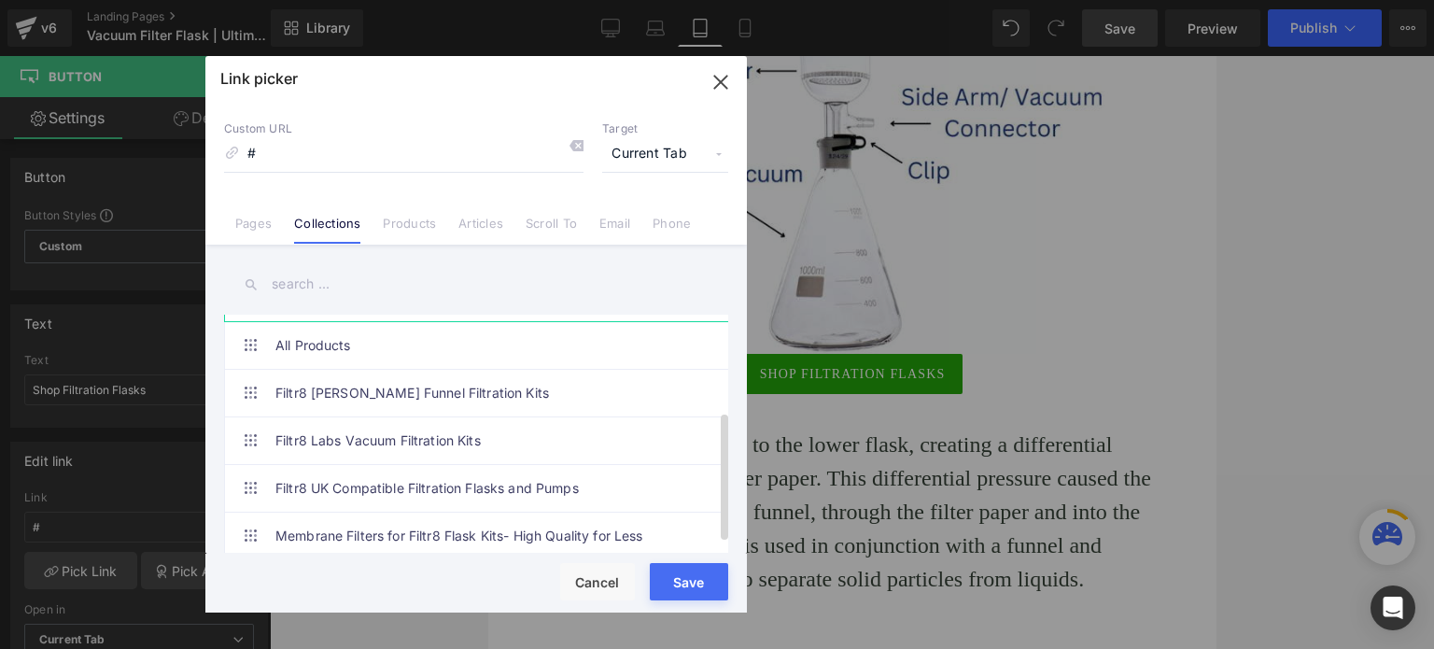
scroll to position [196, 0]
click at [344, 331] on link "All Products" at bounding box center [480, 345] width 411 height 47
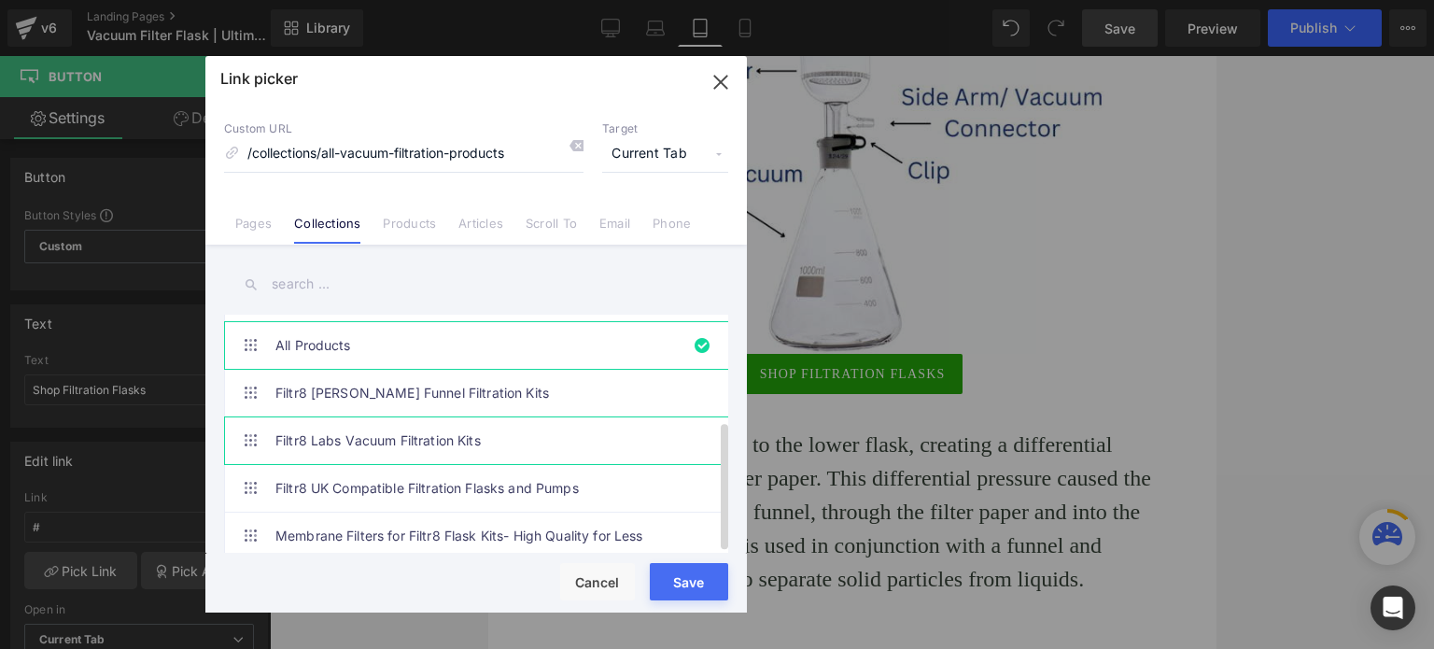
click at [316, 425] on link "Filtr8 Labs Vacuum Filtration Kits" at bounding box center [480, 440] width 411 height 47
type input "/collections/lab-vacuum-filtration-kits"
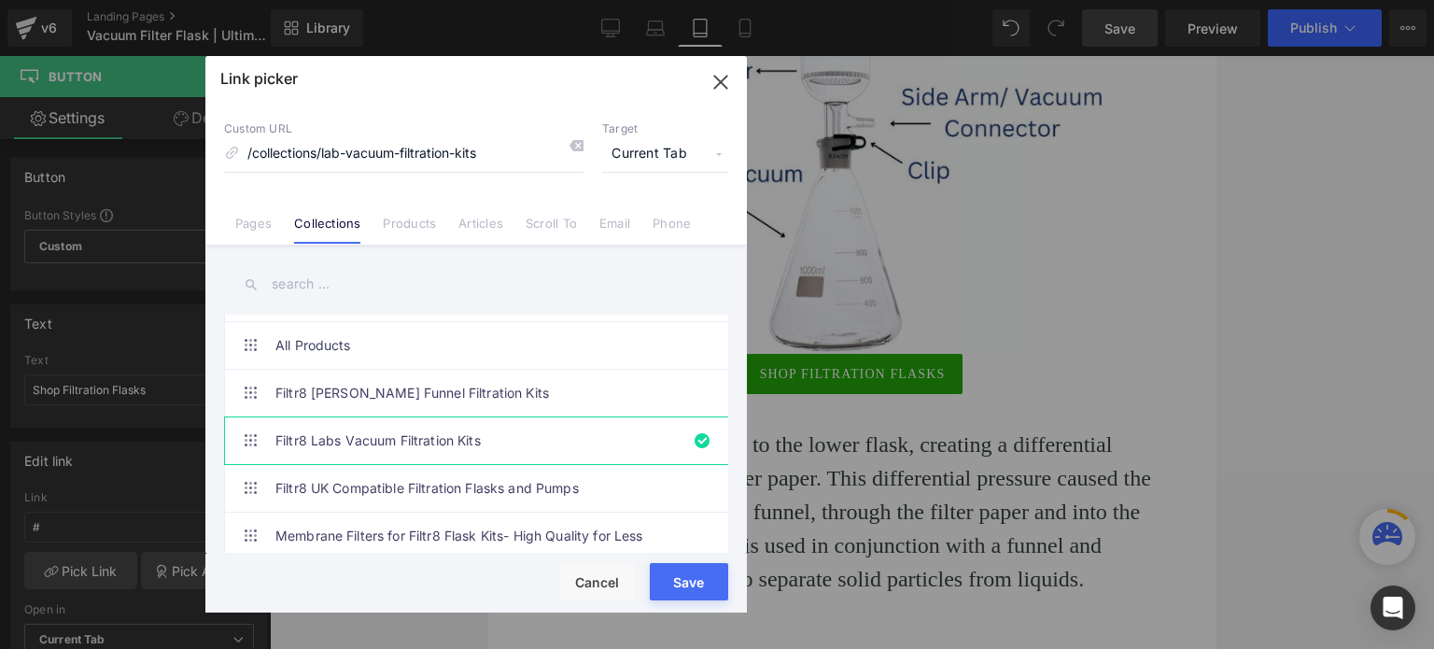
click at [698, 578] on div "Loading Product Data" at bounding box center [717, 575] width 134 height 21
click at [675, 585] on button "Save" at bounding box center [689, 581] width 78 height 37
type input "/collections/lab-vacuum-filtration-kits"
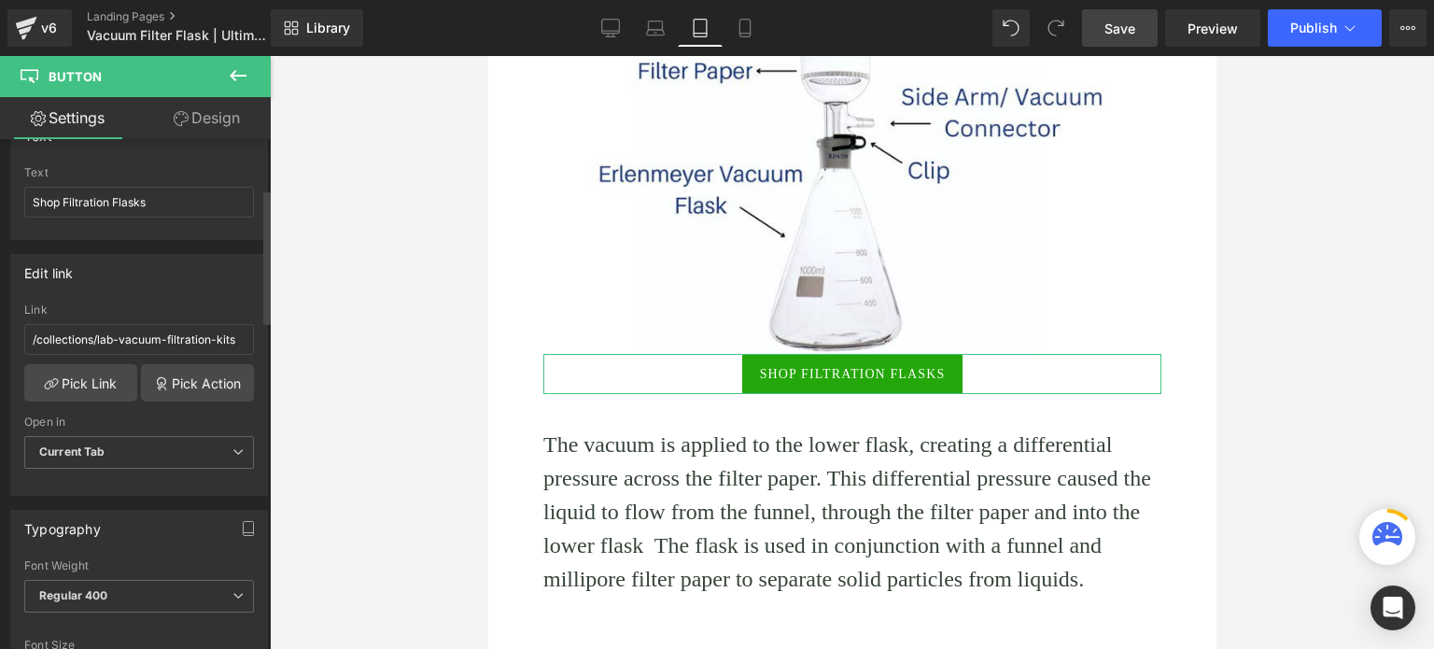
scroll to position [280, 0]
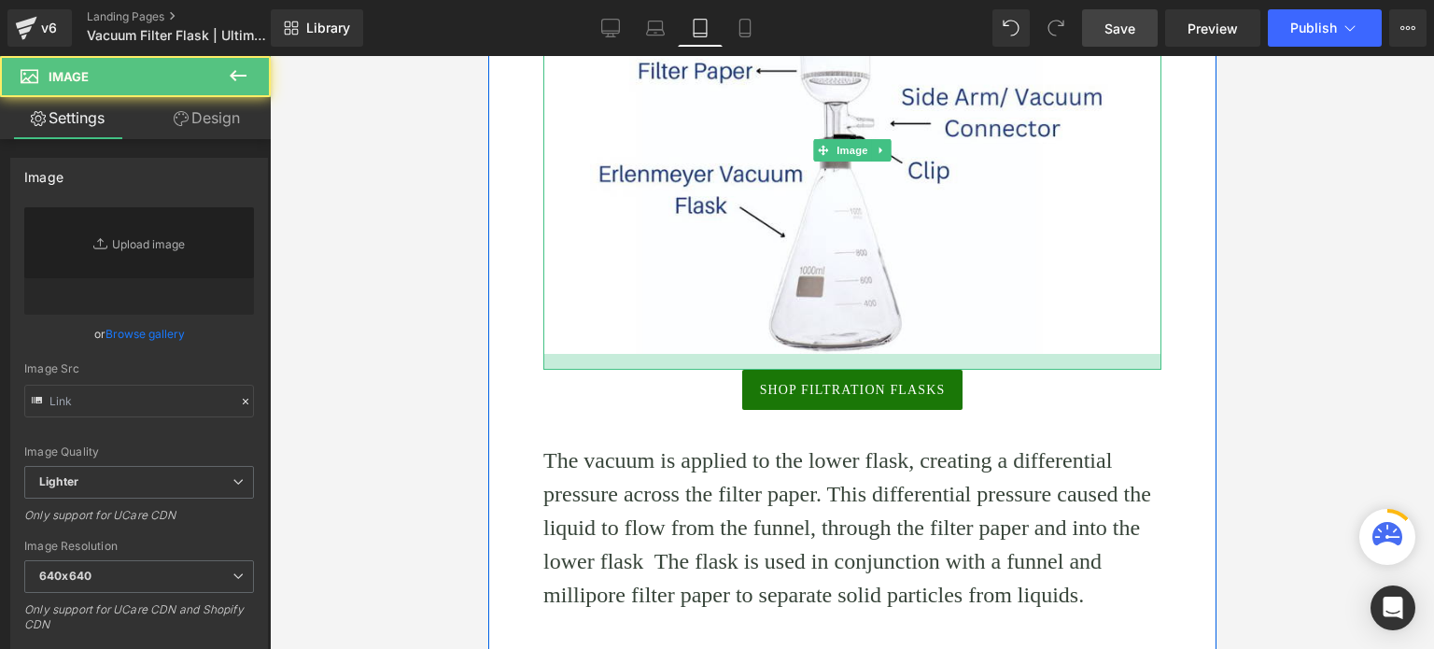
type input "https://ucarecdn.com/8806ec1e-24db-4065-a544-cdb29ecbe5f7/-/format/auto/-/previ…"
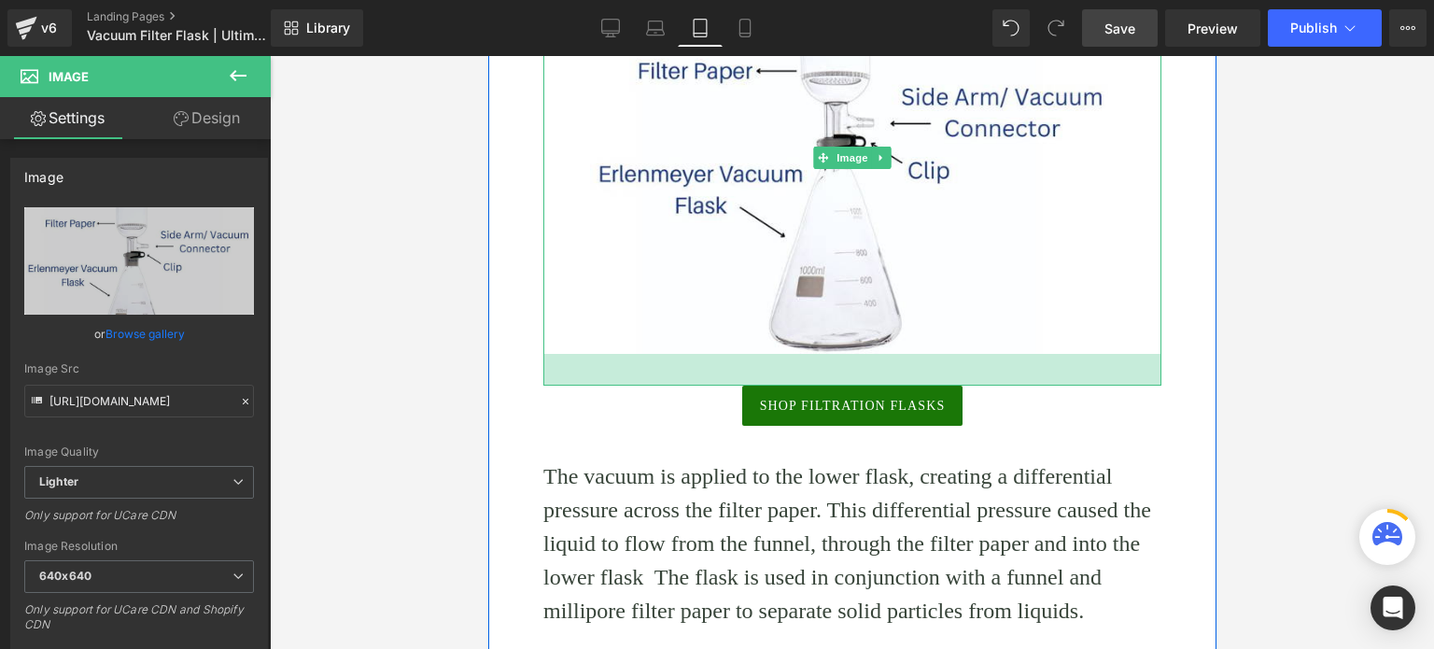
drag, startPoint x: 850, startPoint y: 362, endPoint x: 850, endPoint y: 382, distance: 19.6
click at [850, 382] on div "34px" at bounding box center [851, 370] width 618 height 32
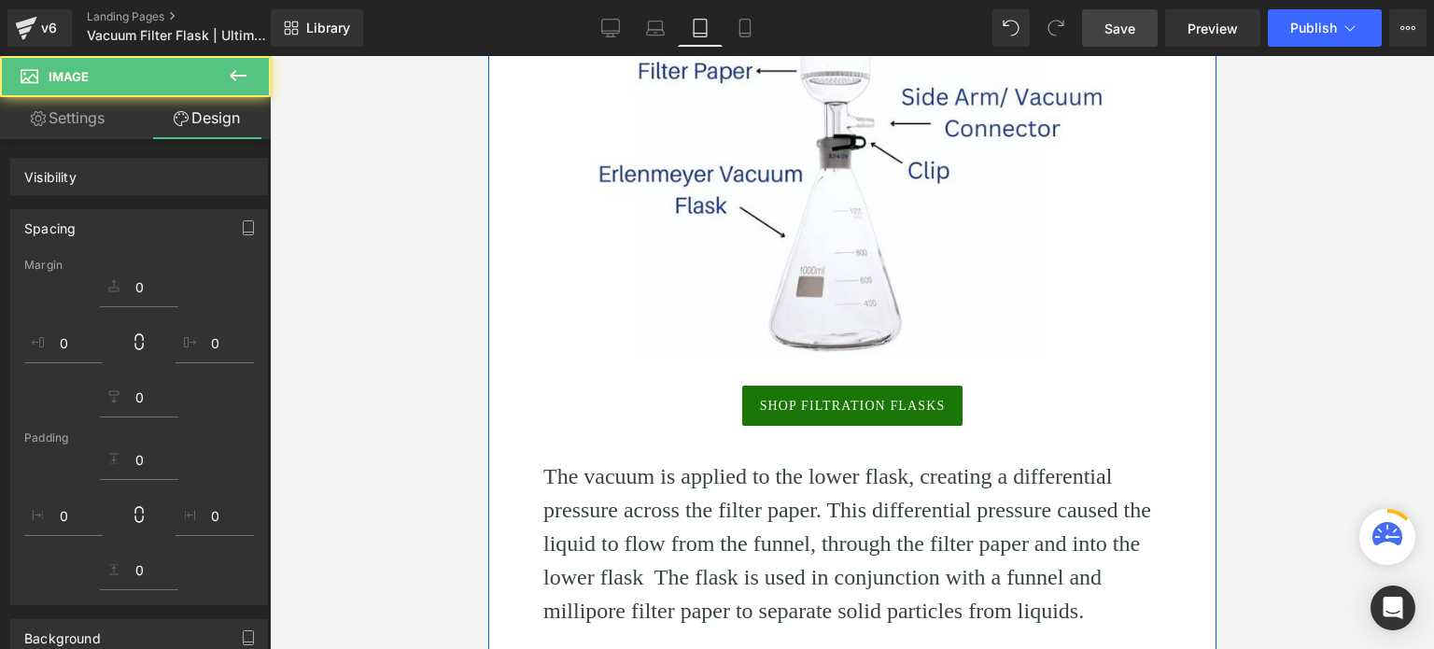
click at [825, 406] on div "Shop Filtration Flasks Button" at bounding box center [851, 406] width 618 height 40
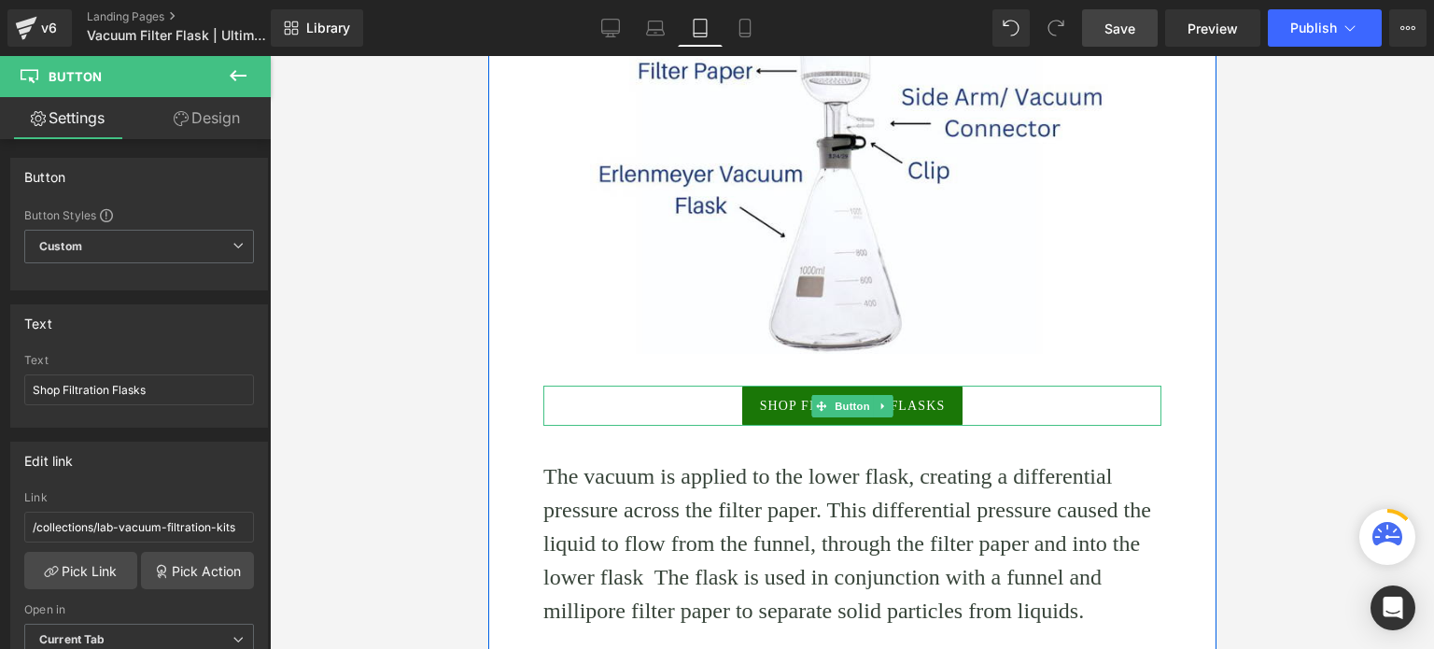
click at [780, 409] on span "Shop Filtration Flasks" at bounding box center [852, 406] width 186 height 20
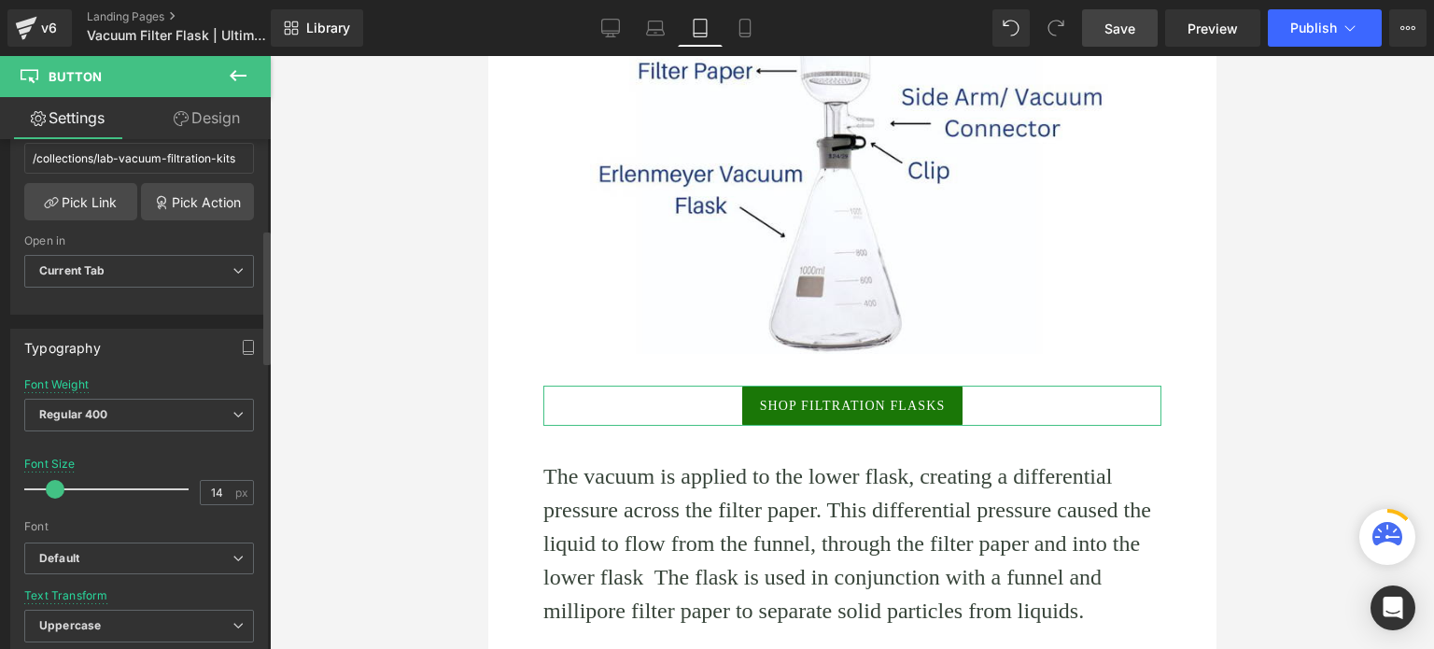
scroll to position [373, 0]
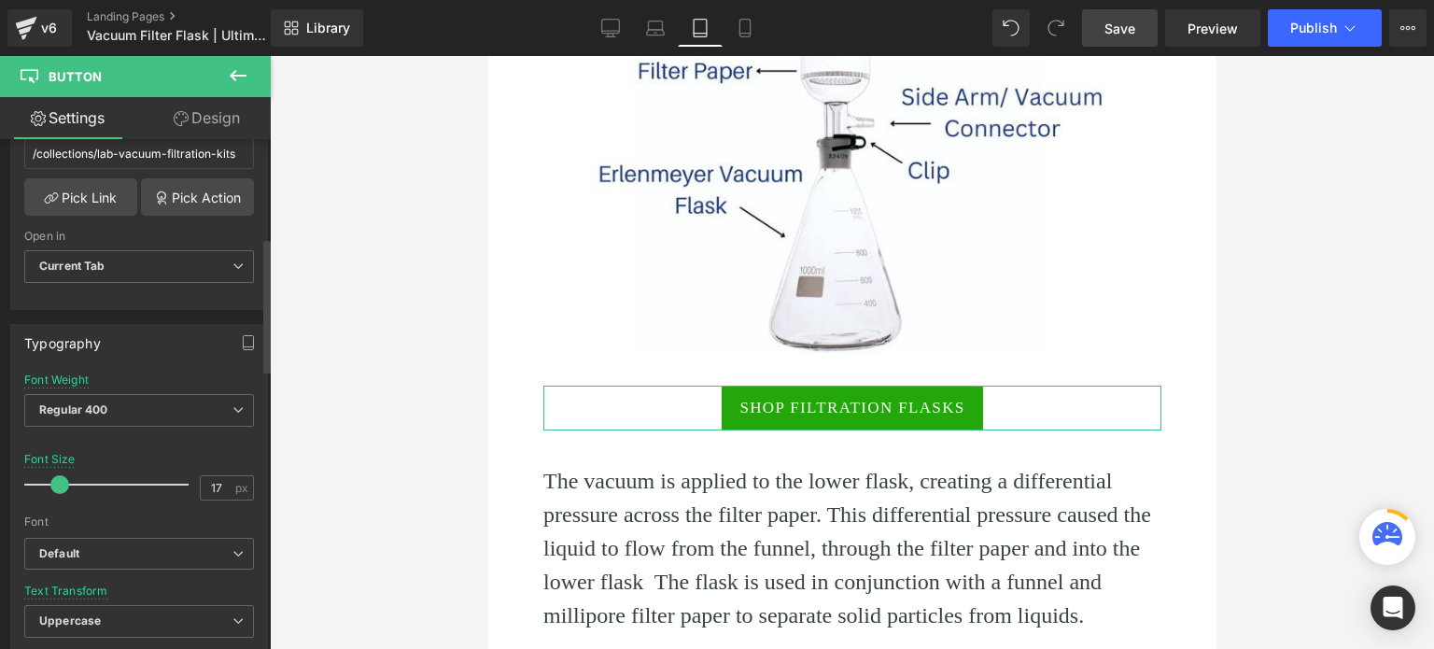
type input "18"
click at [58, 478] on span at bounding box center [61, 484] width 19 height 19
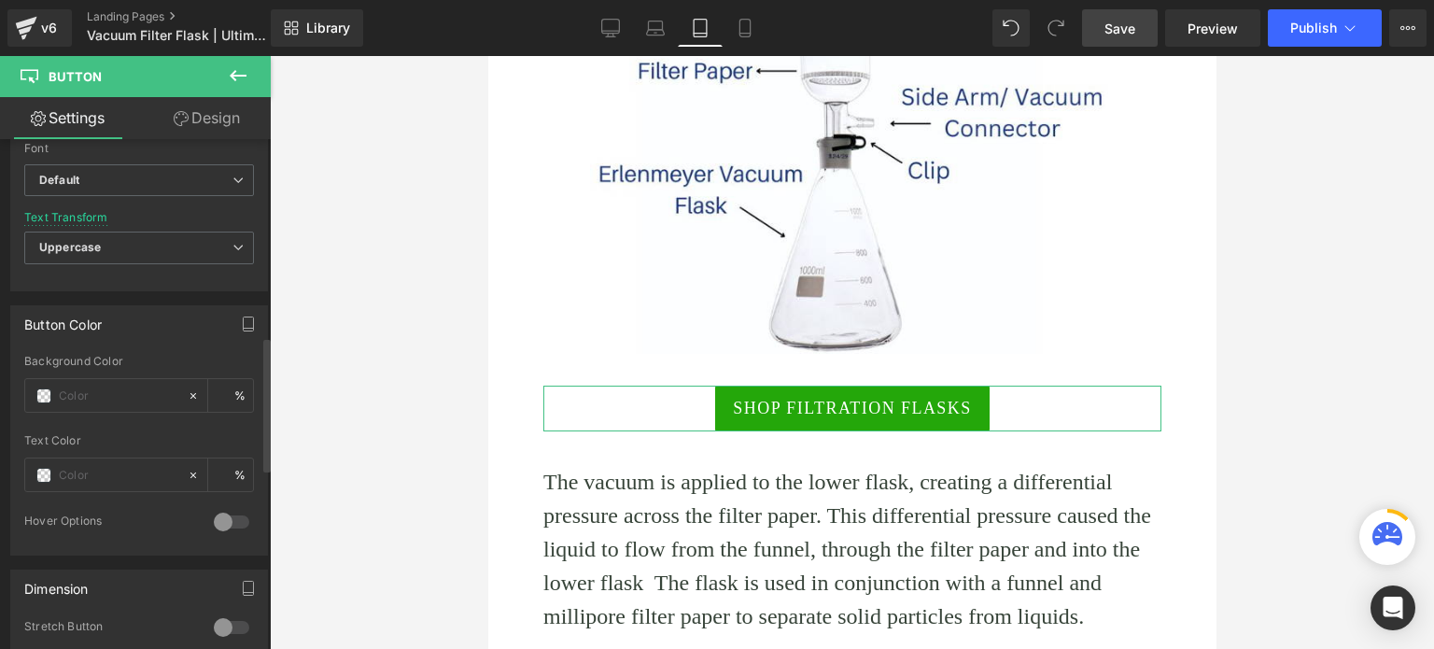
scroll to position [840, 0]
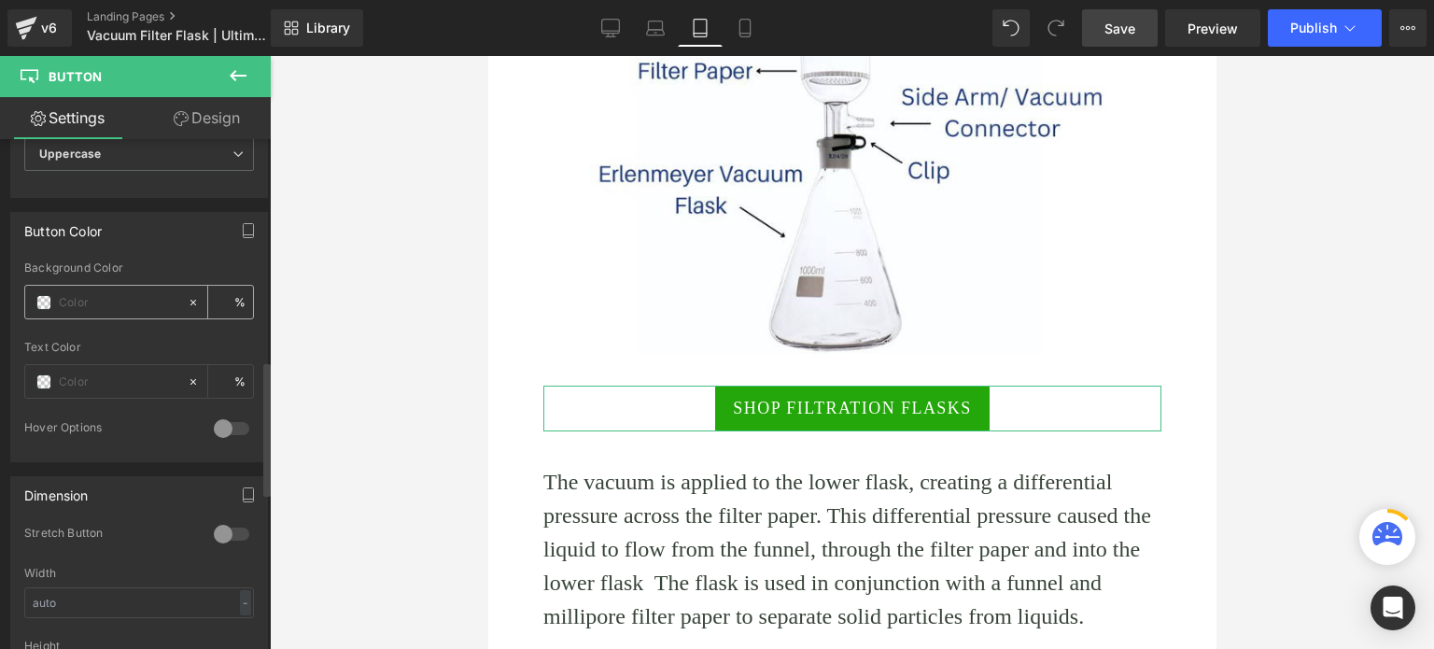
click at [101, 296] on input "text" at bounding box center [118, 302] width 119 height 21
paste input "#0c8b08"
type input "#0c8b08"
type input "100"
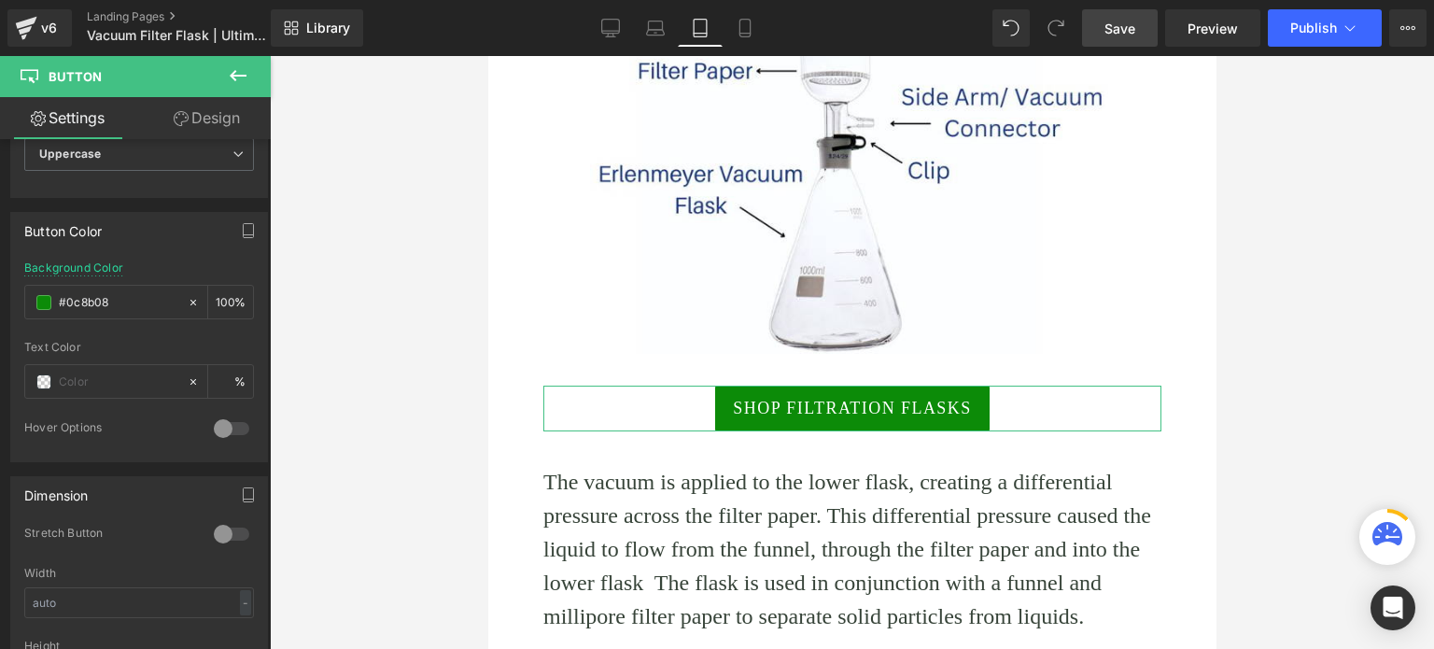
type input "#0c8b08"
click at [202, 111] on link "Design" at bounding box center [206, 118] width 135 height 42
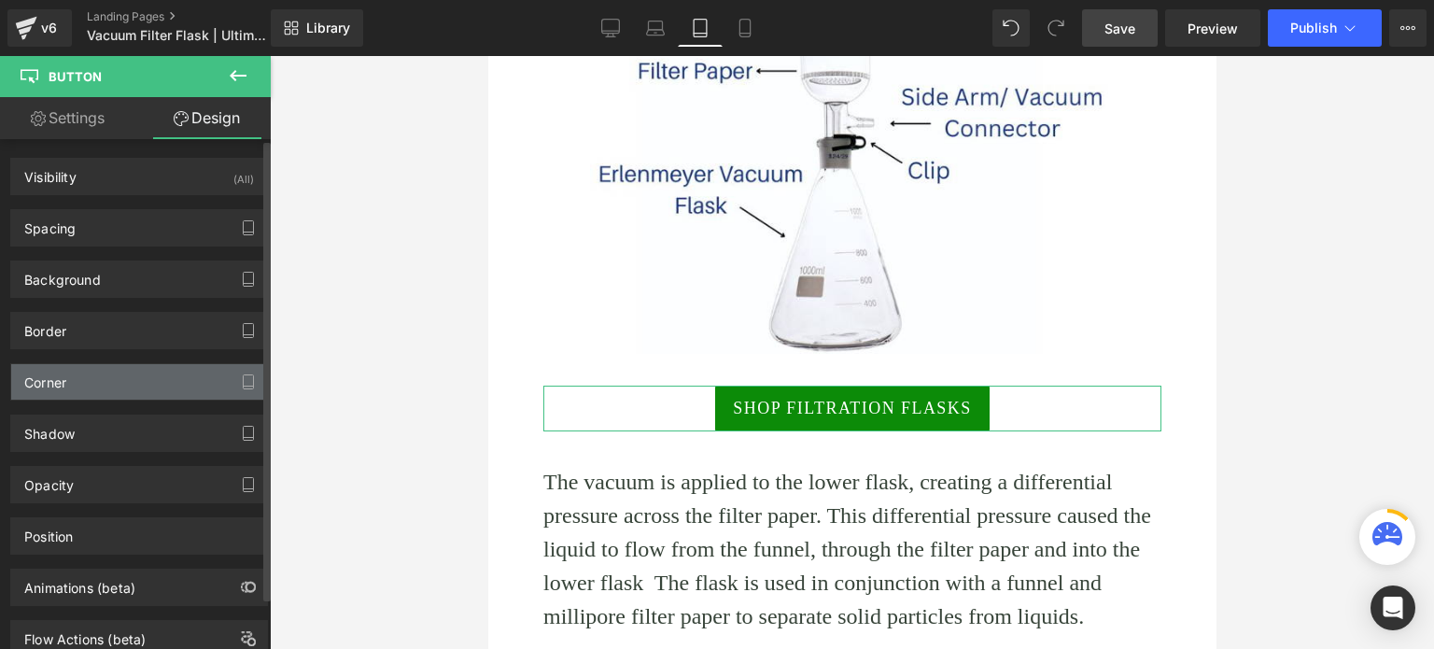
type input "2"
click at [77, 383] on div "Corner" at bounding box center [139, 381] width 256 height 35
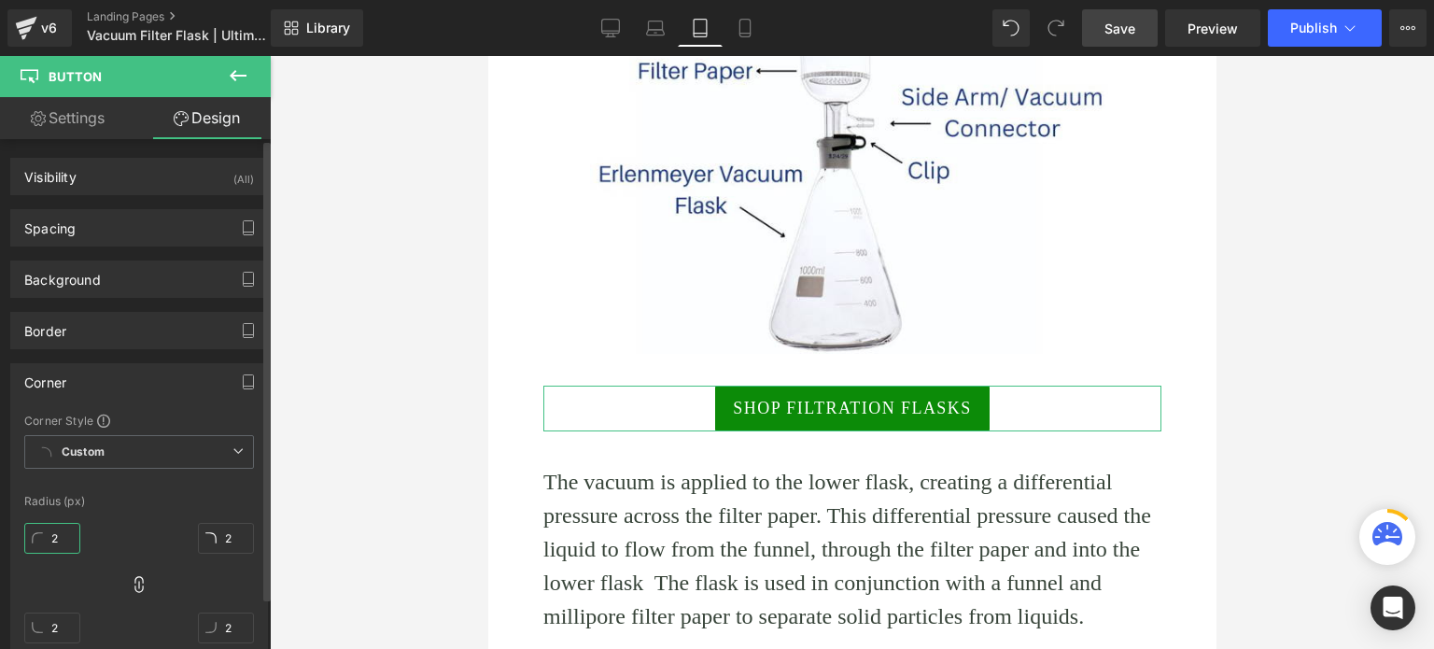
click at [61, 541] on input "2" at bounding box center [52, 538] width 56 height 31
type input "29"
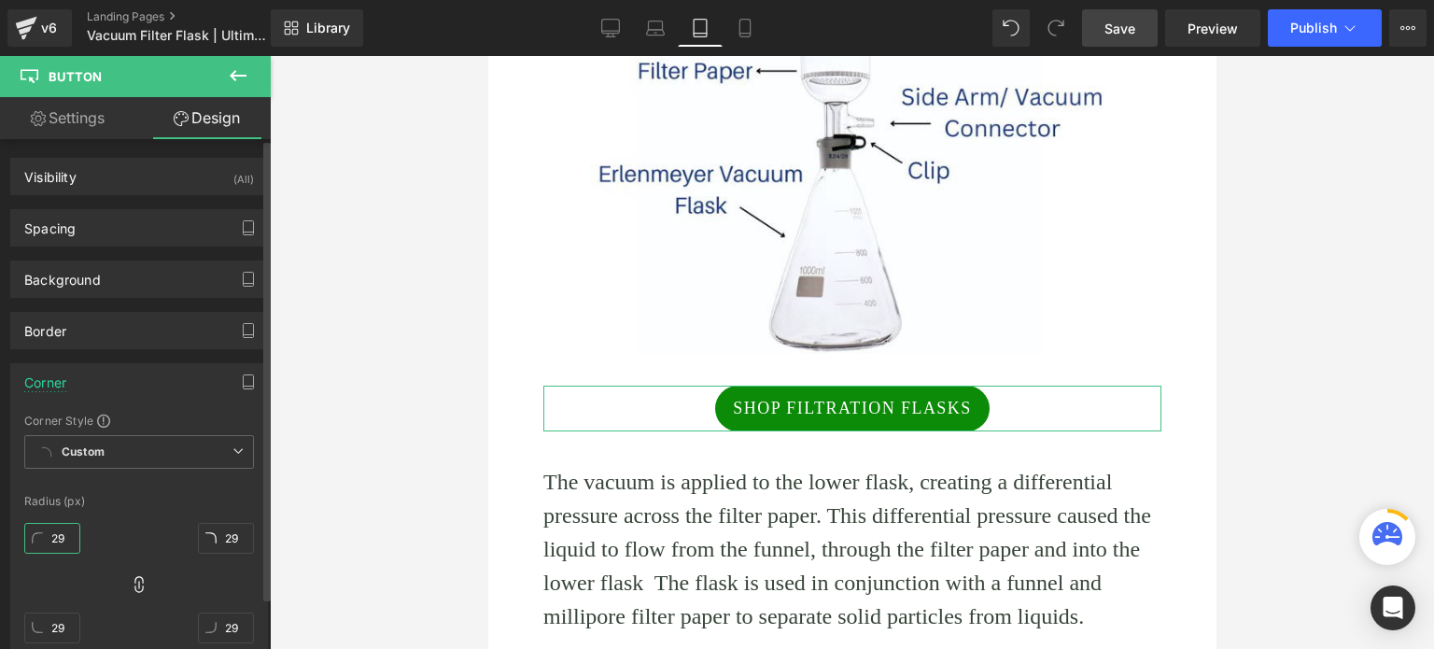
type input "2"
type input "28"
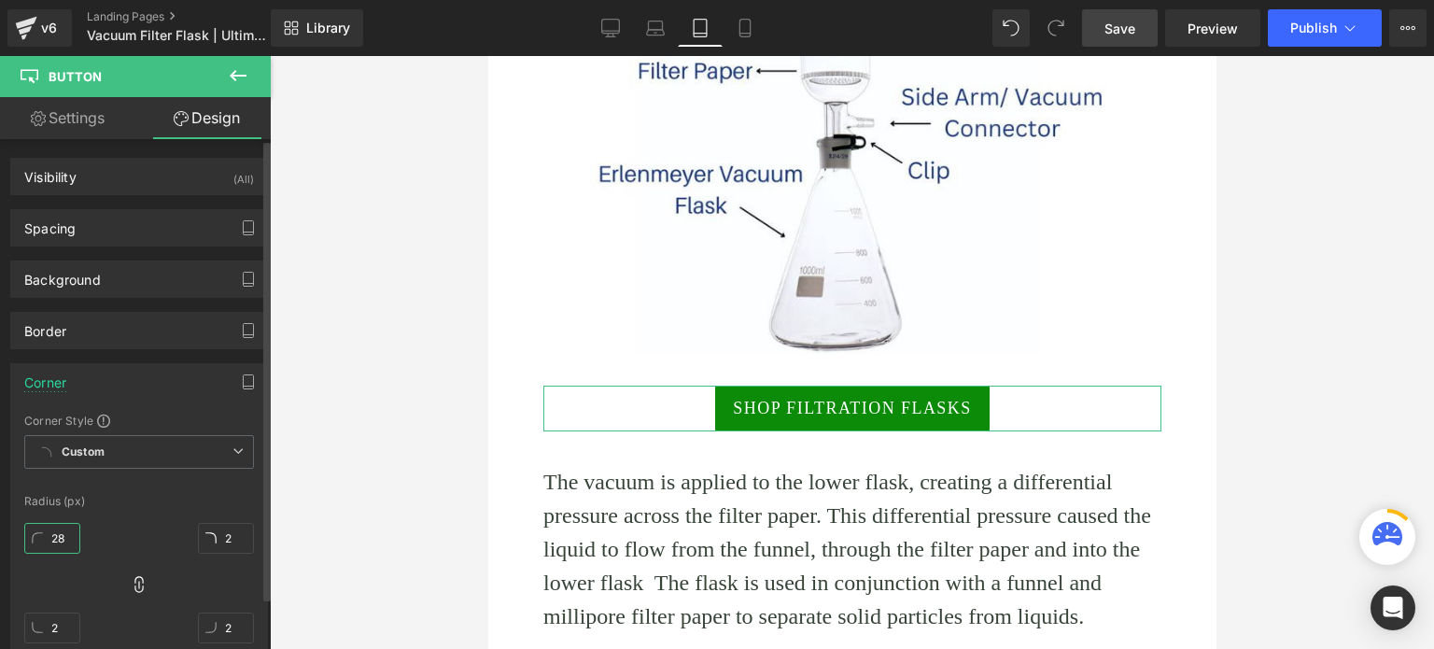
type input "28"
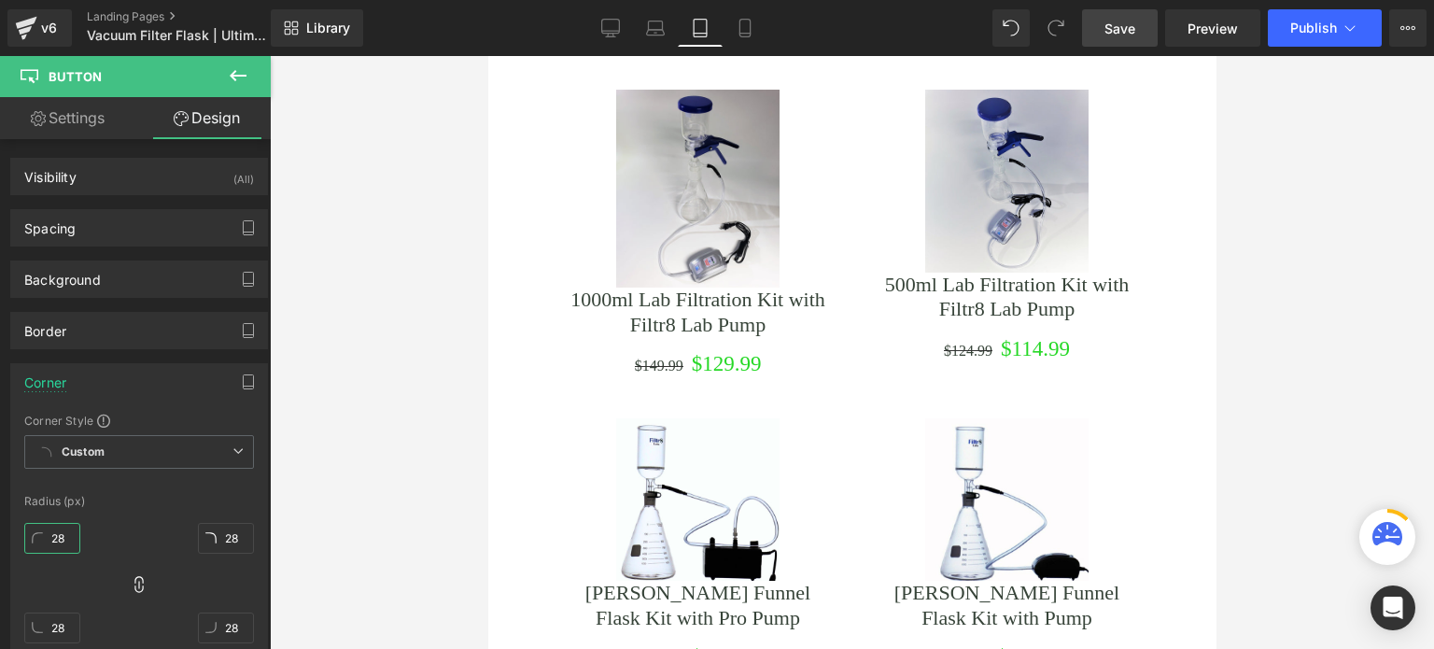
scroll to position [3828, 0]
type input "28"
click at [237, 71] on icon at bounding box center [238, 75] width 22 height 22
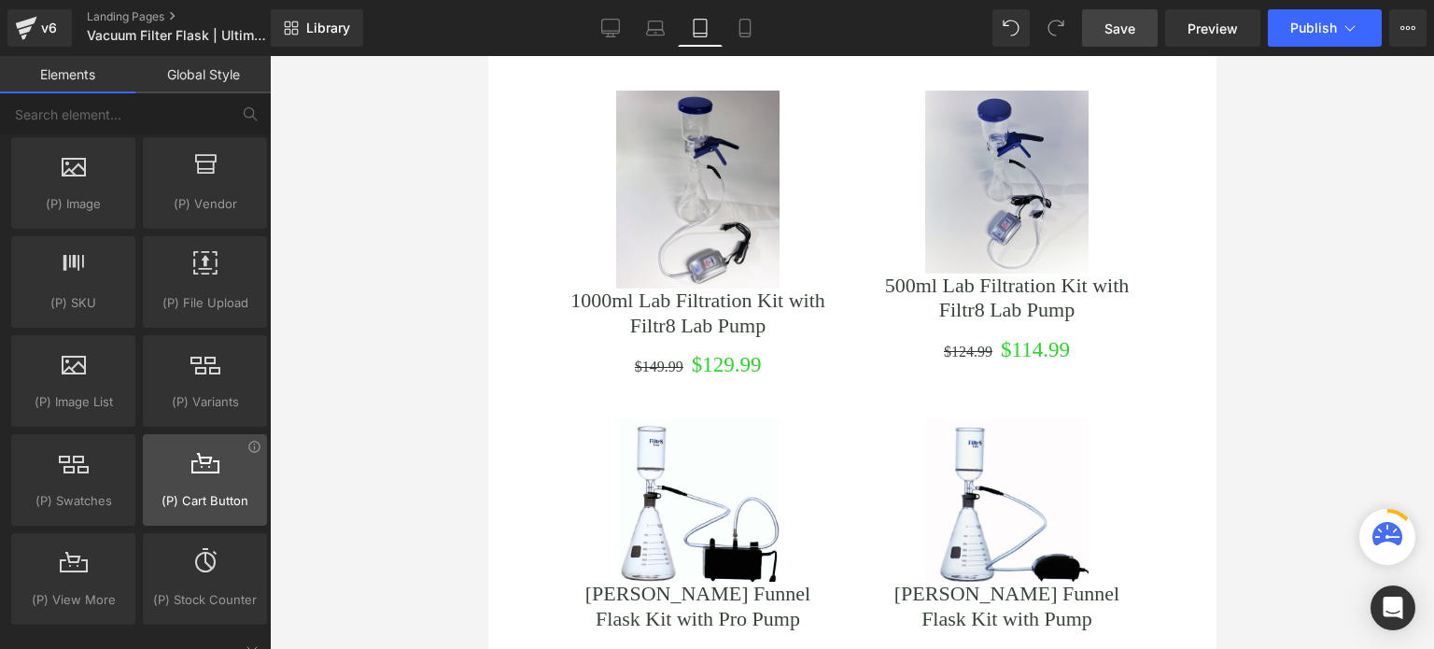
scroll to position [1961, 0]
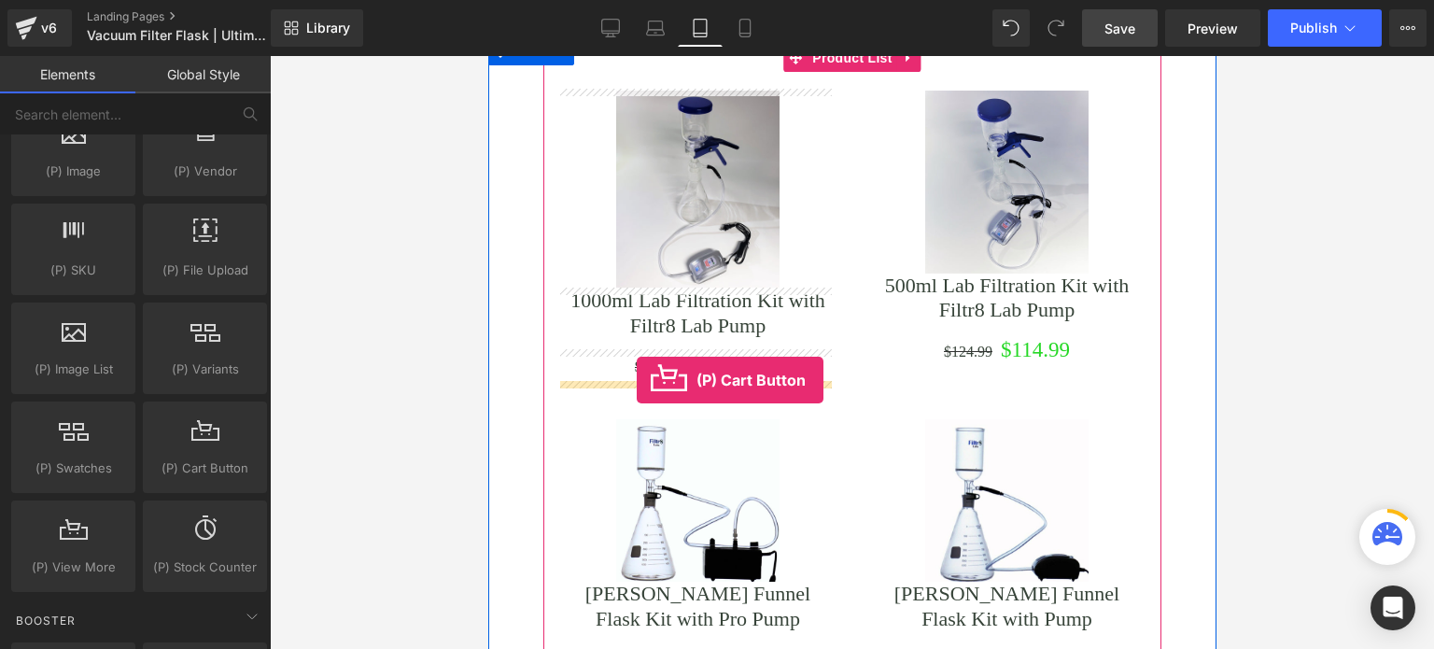
drag, startPoint x: 689, startPoint y: 505, endPoint x: 636, endPoint y: 380, distance: 135.9
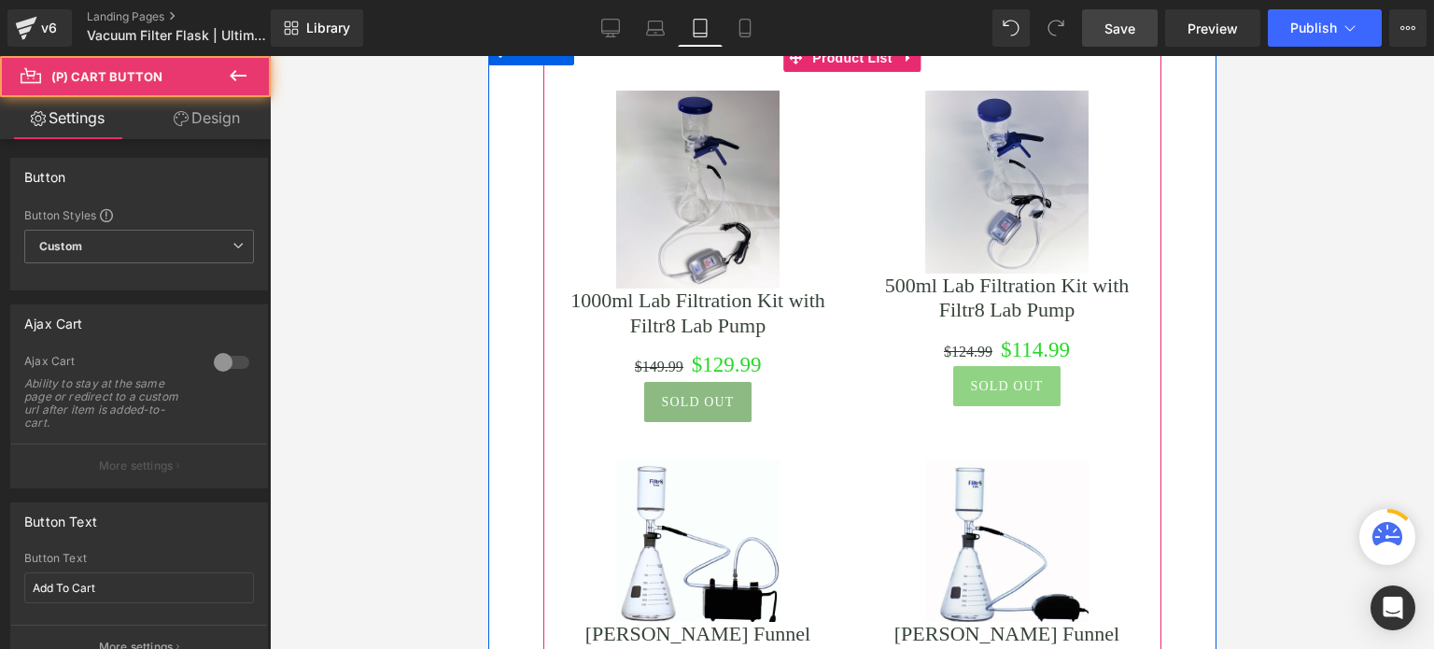
click at [691, 401] on span "(P) Cart Button" at bounding box center [696, 401] width 85 height 22
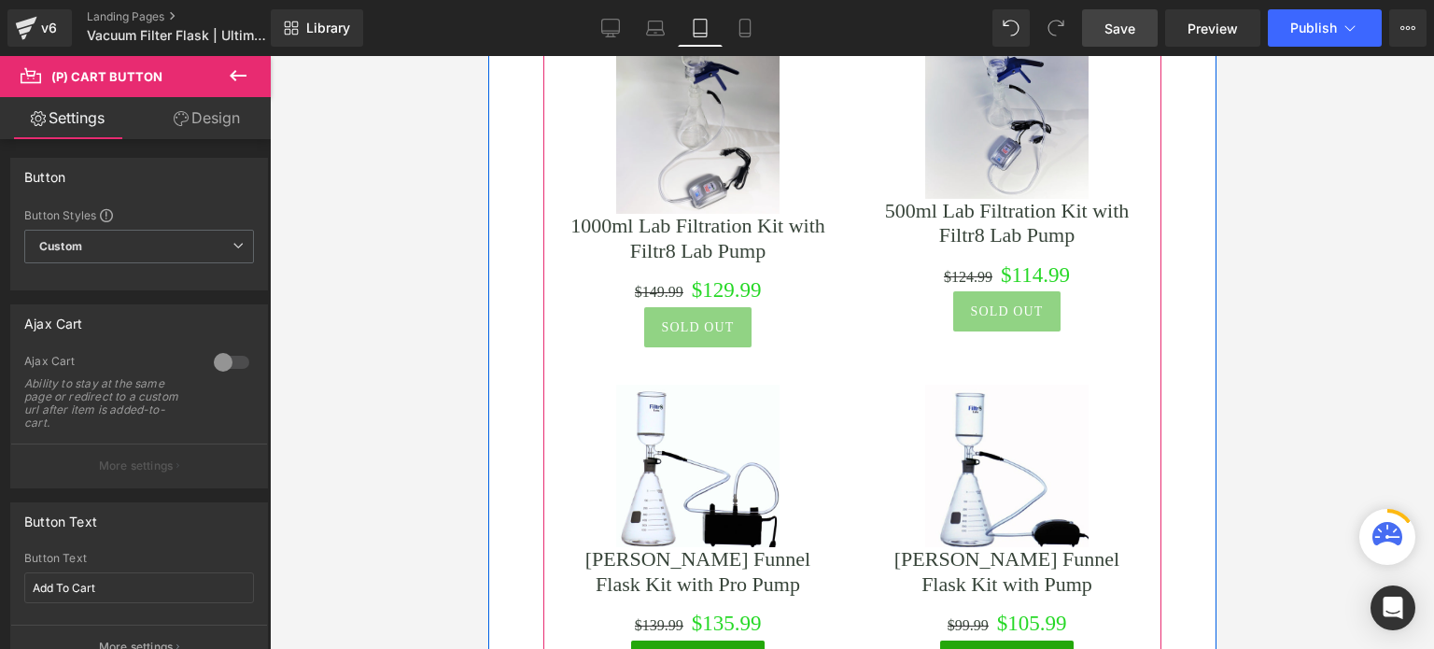
scroll to position [4108, 0]
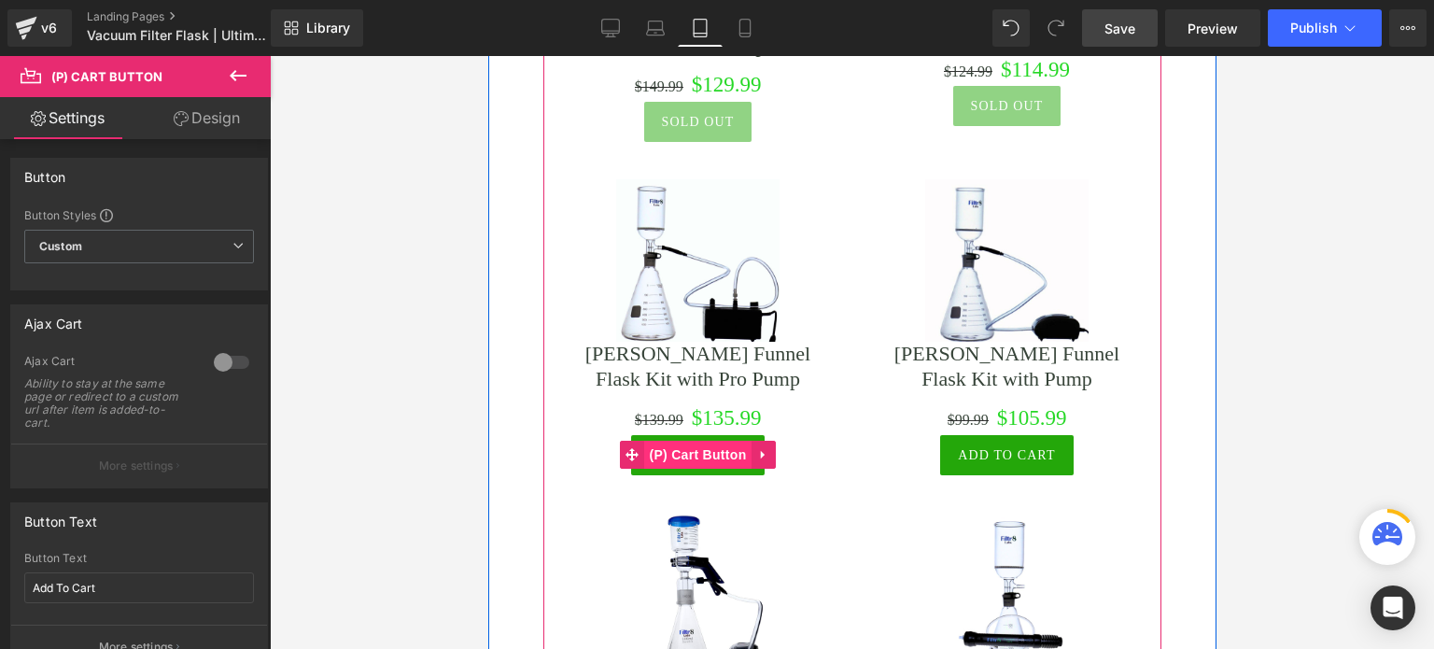
click at [714, 457] on span "(P) Cart Button" at bounding box center [696, 455] width 106 height 28
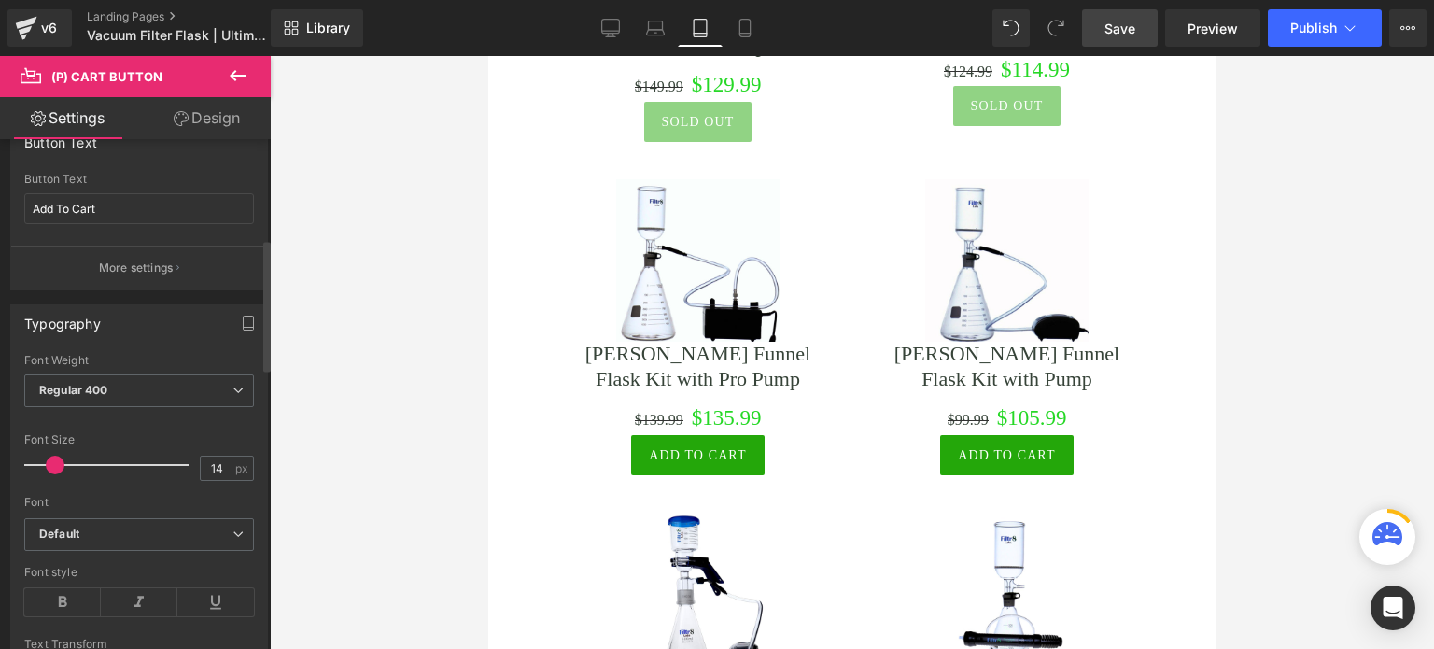
scroll to position [467, 0]
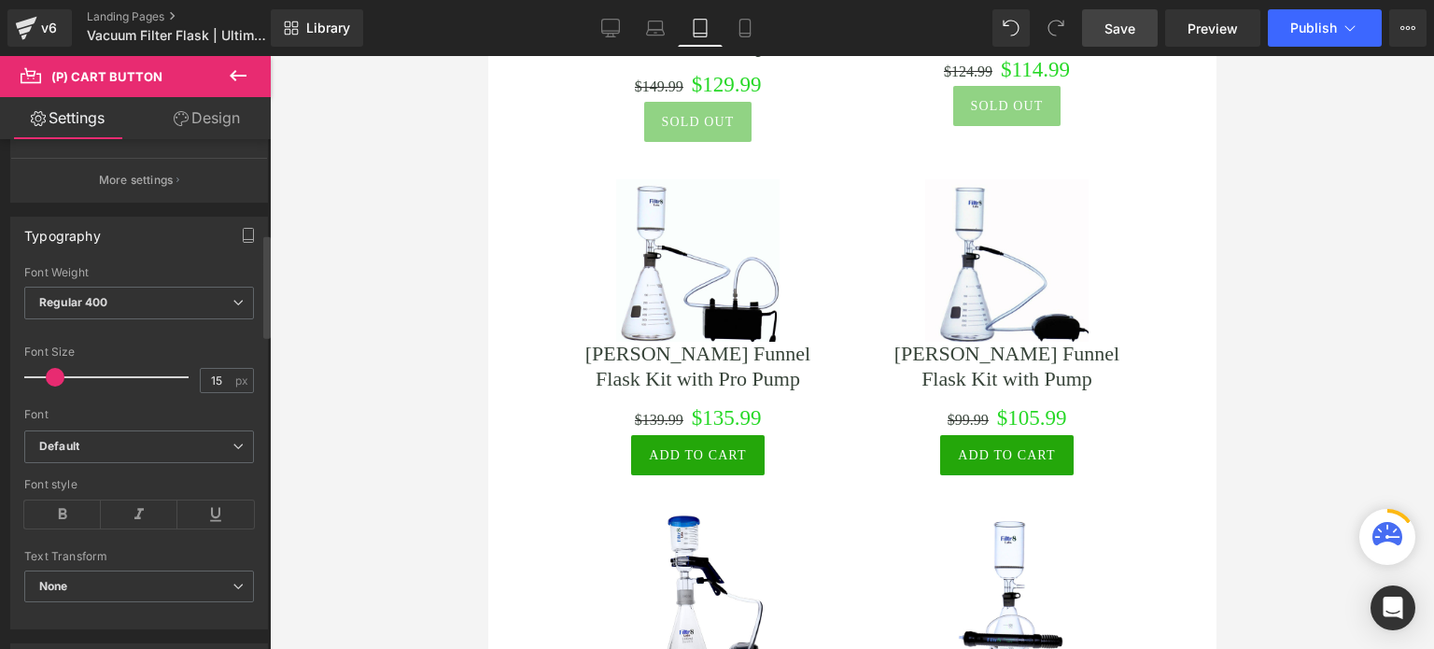
type input "17"
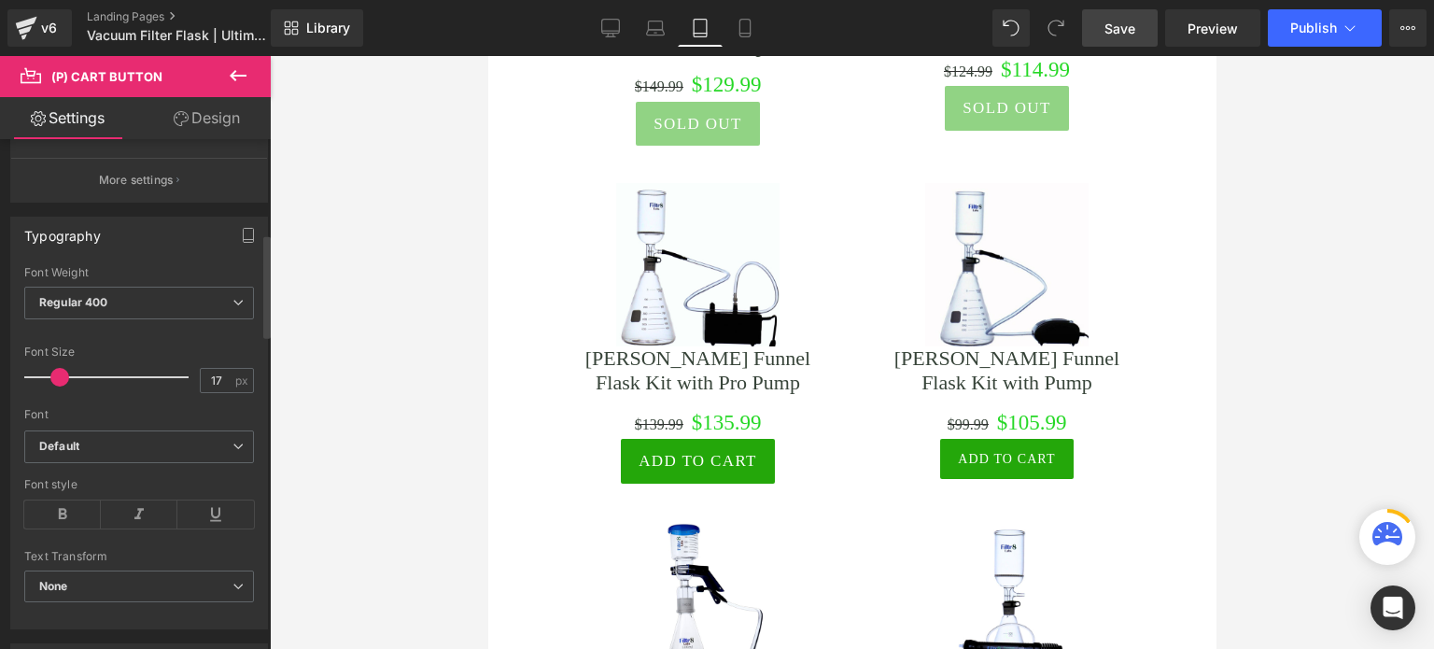
click at [63, 380] on span at bounding box center [59, 377] width 19 height 19
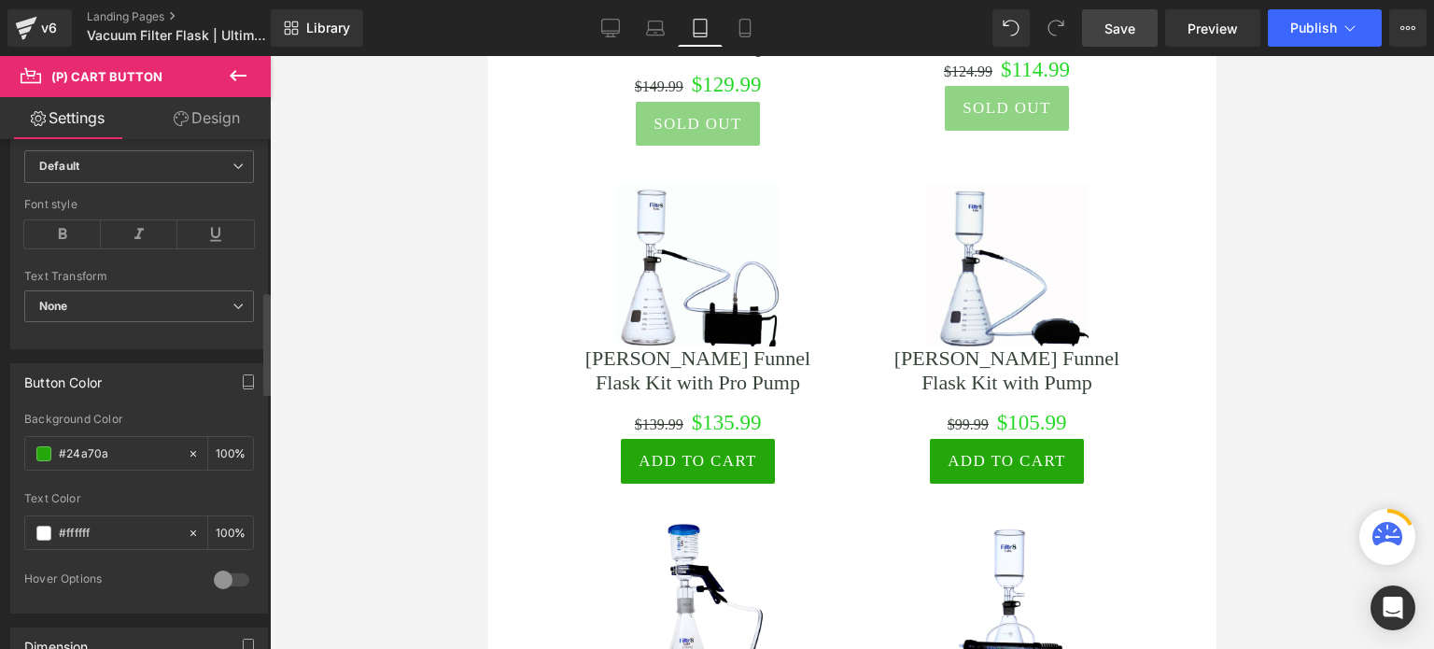
scroll to position [840, 0]
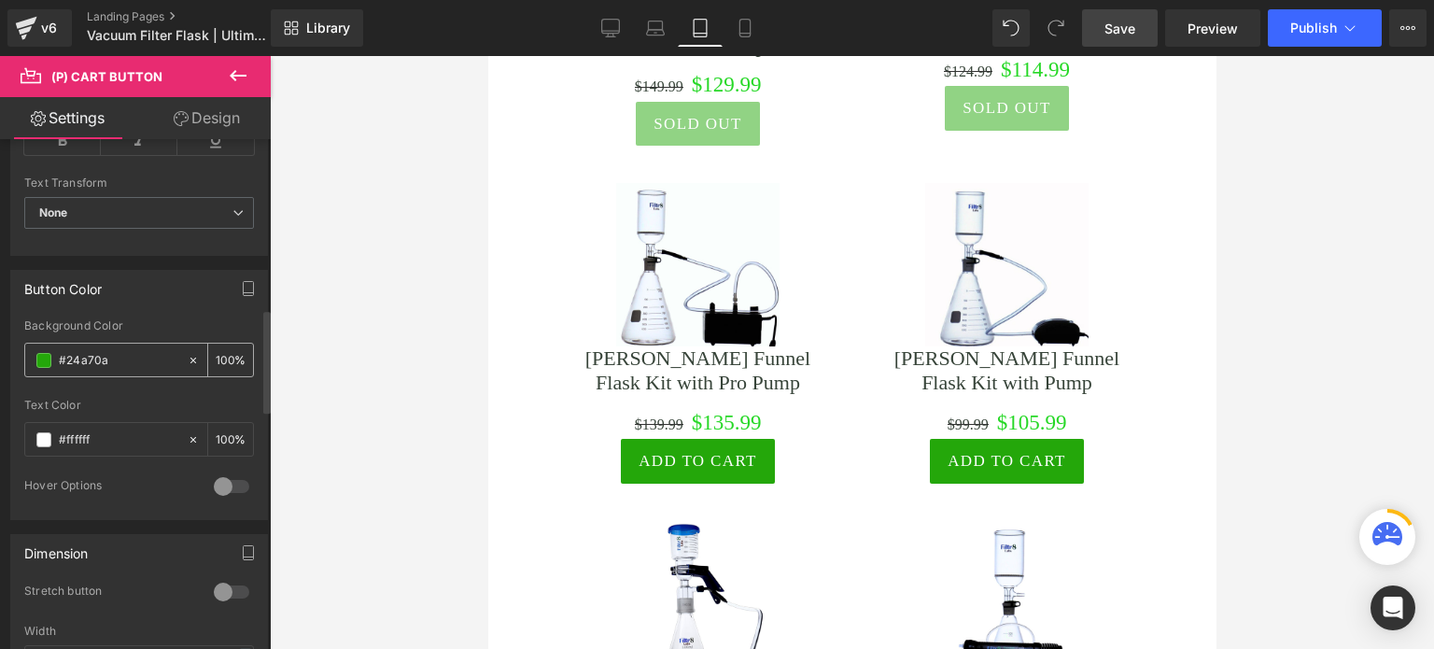
click at [119, 354] on input "#24a70a" at bounding box center [118, 360] width 119 height 21
drag, startPoint x: 119, startPoint y: 354, endPoint x: 56, endPoint y: 346, distance: 63.9
click at [56, 346] on div "#24a70a" at bounding box center [106, 360] width 162 height 33
paste input "0c8b08"
type input "#0c8b08"
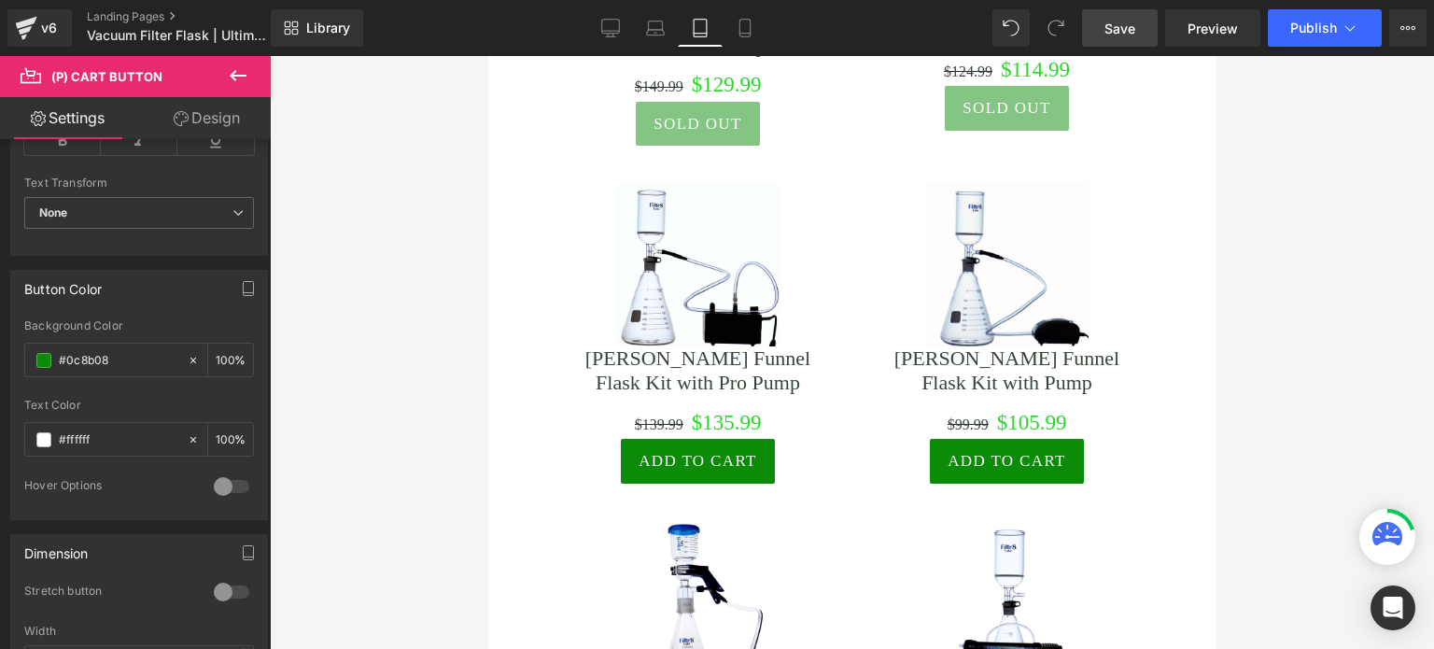
click at [222, 114] on link "Design" at bounding box center [206, 118] width 135 height 42
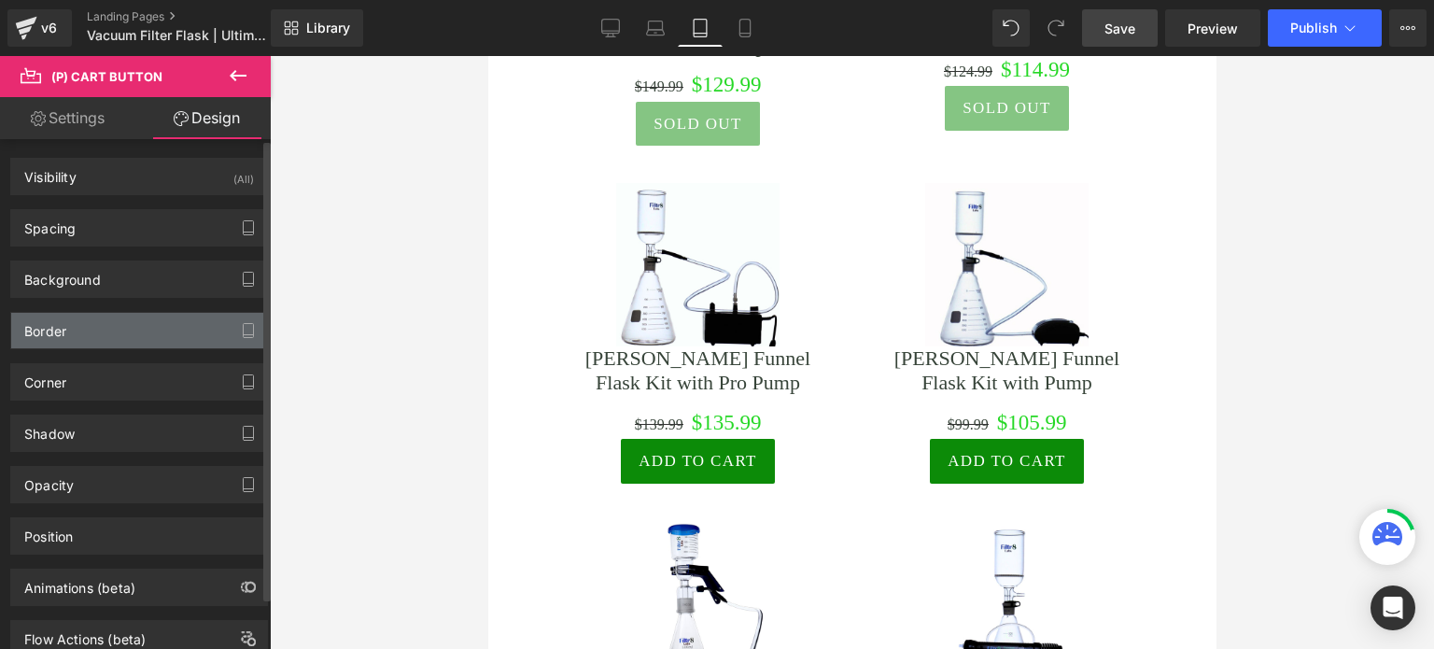
click at [179, 311] on div "Visibility (All) 0|0|0|0 1 Show on Desktop 1 Show on Laptop 1 Show on Tablet 1 …" at bounding box center [139, 398] width 279 height 518
type input "2"
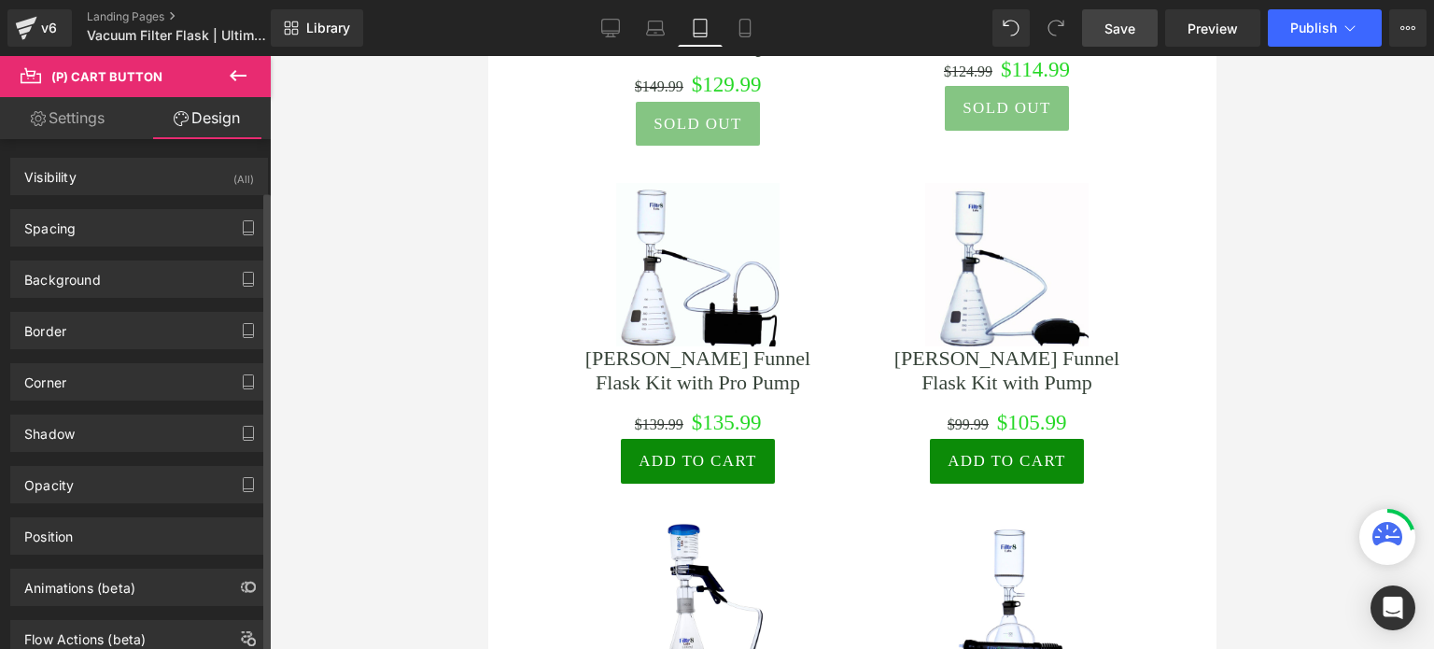
scroll to position [56, 0]
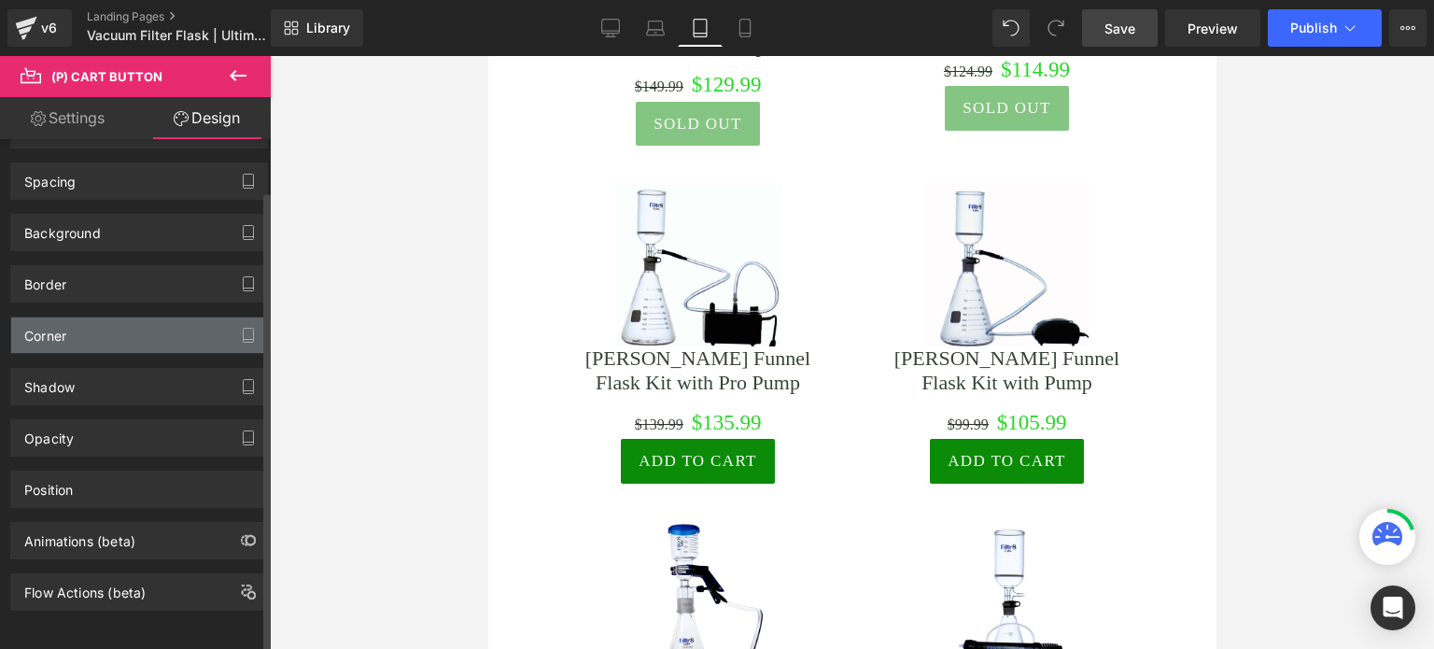
click at [200, 317] on div "Corner" at bounding box center [139, 334] width 256 height 35
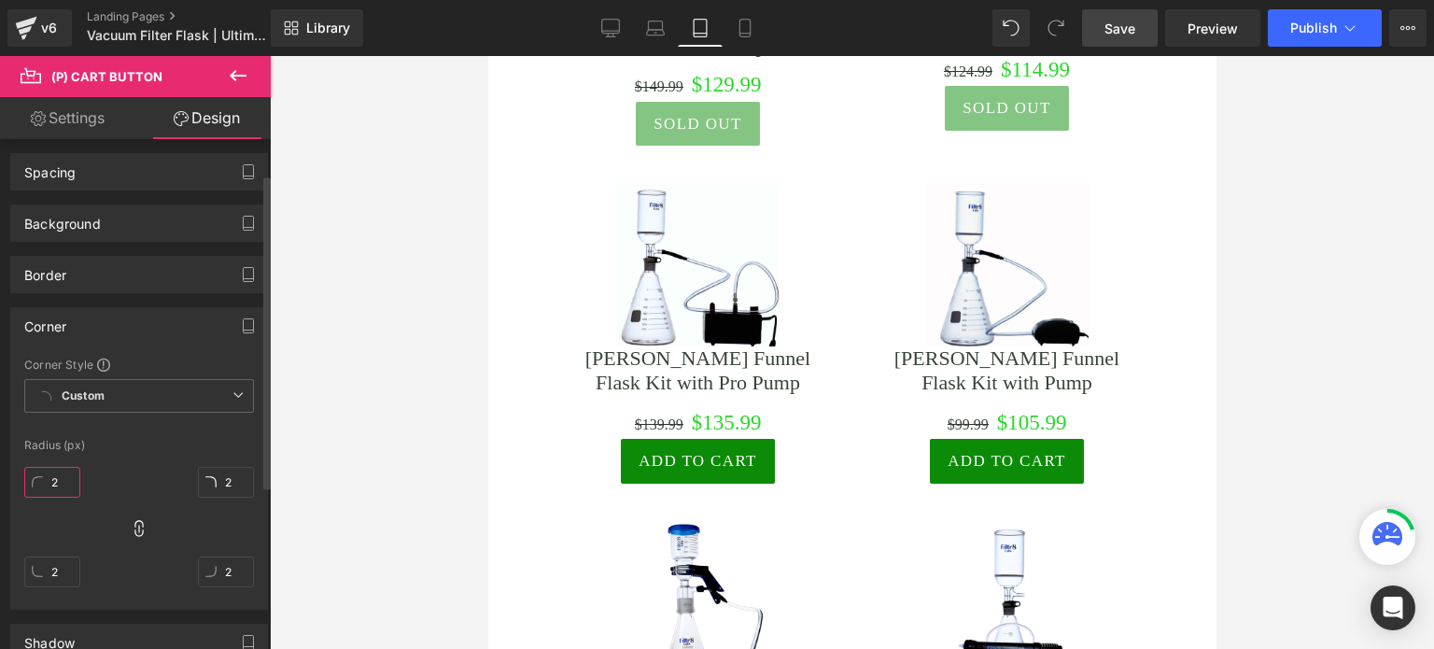
click at [59, 492] on input "2" at bounding box center [52, 482] width 56 height 31
click at [63, 485] on input "2" at bounding box center [52, 482] width 56 height 31
type input "28"
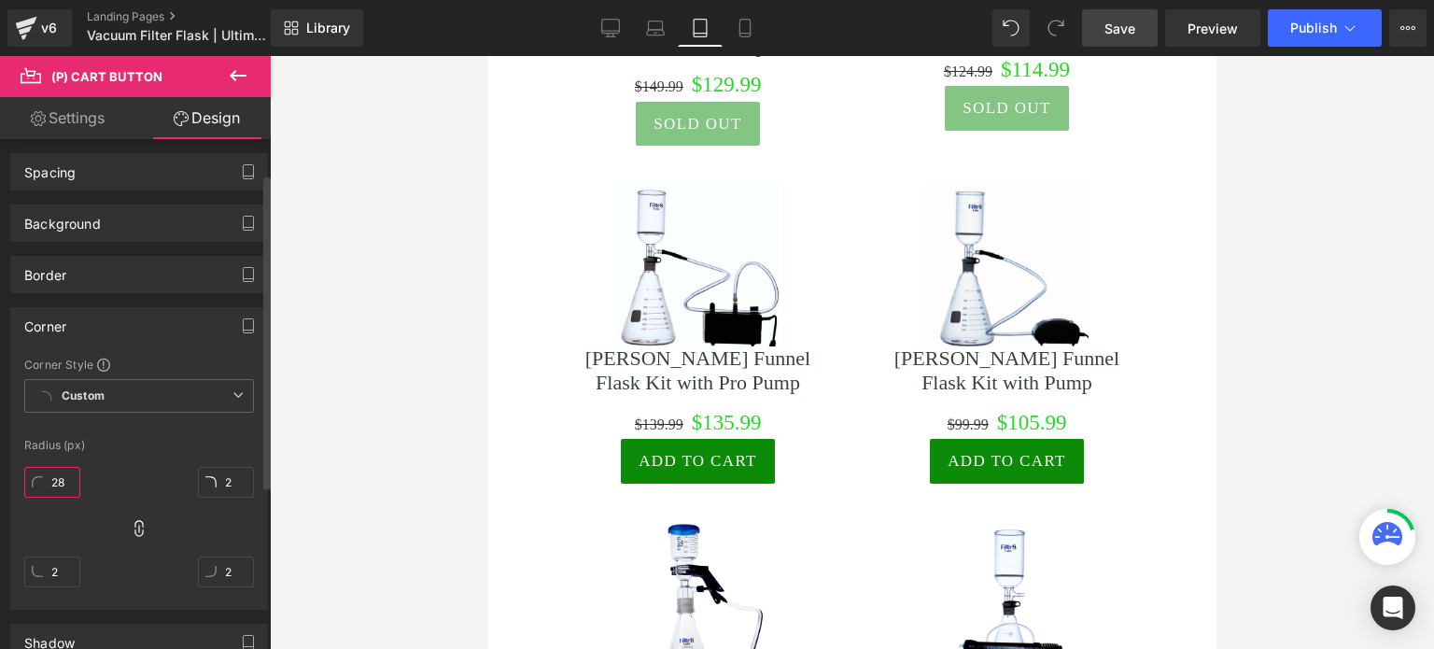
type input "28"
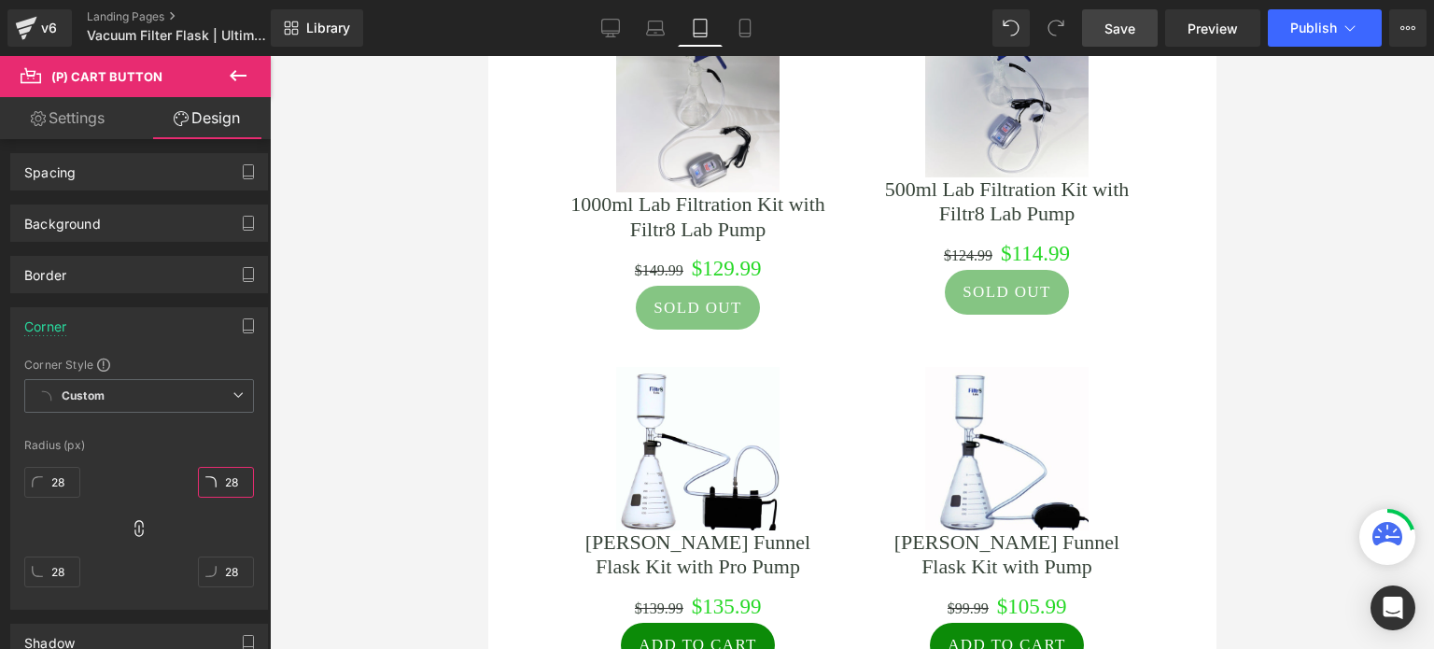
scroll to position [3921, 0]
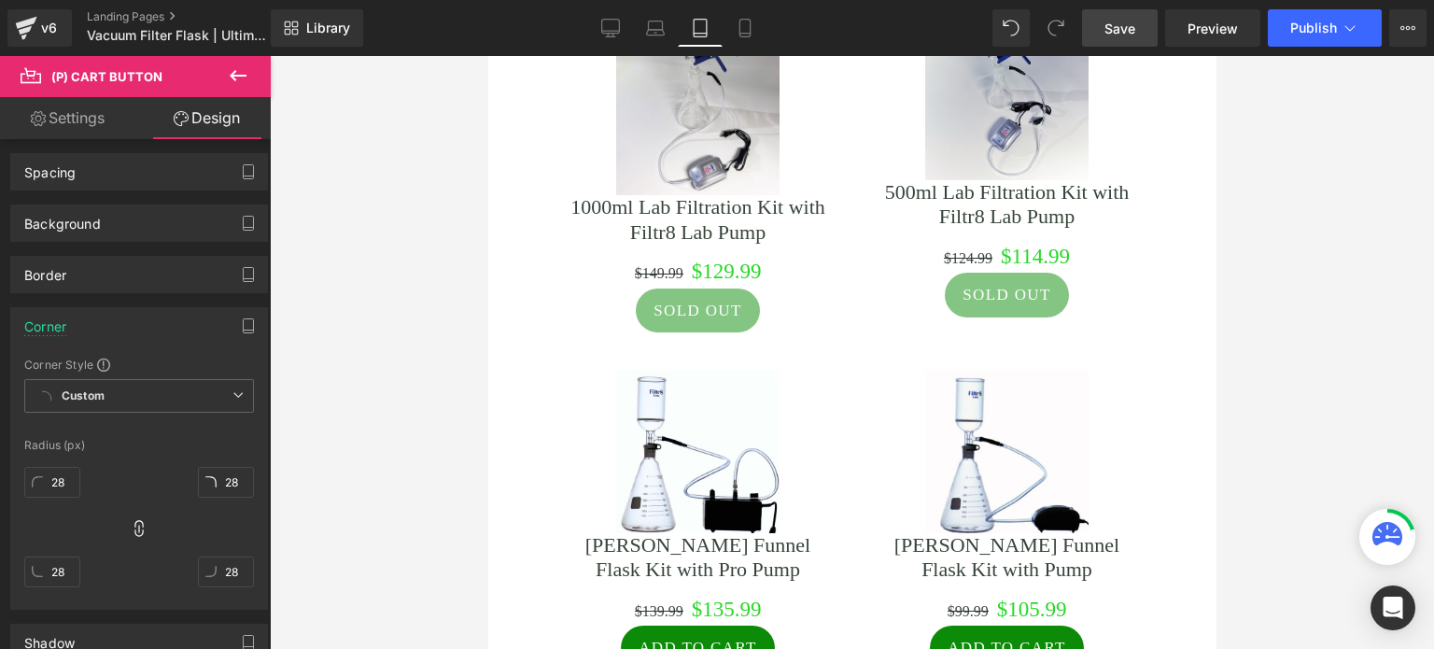
click at [1141, 18] on link "Save" at bounding box center [1120, 27] width 76 height 37
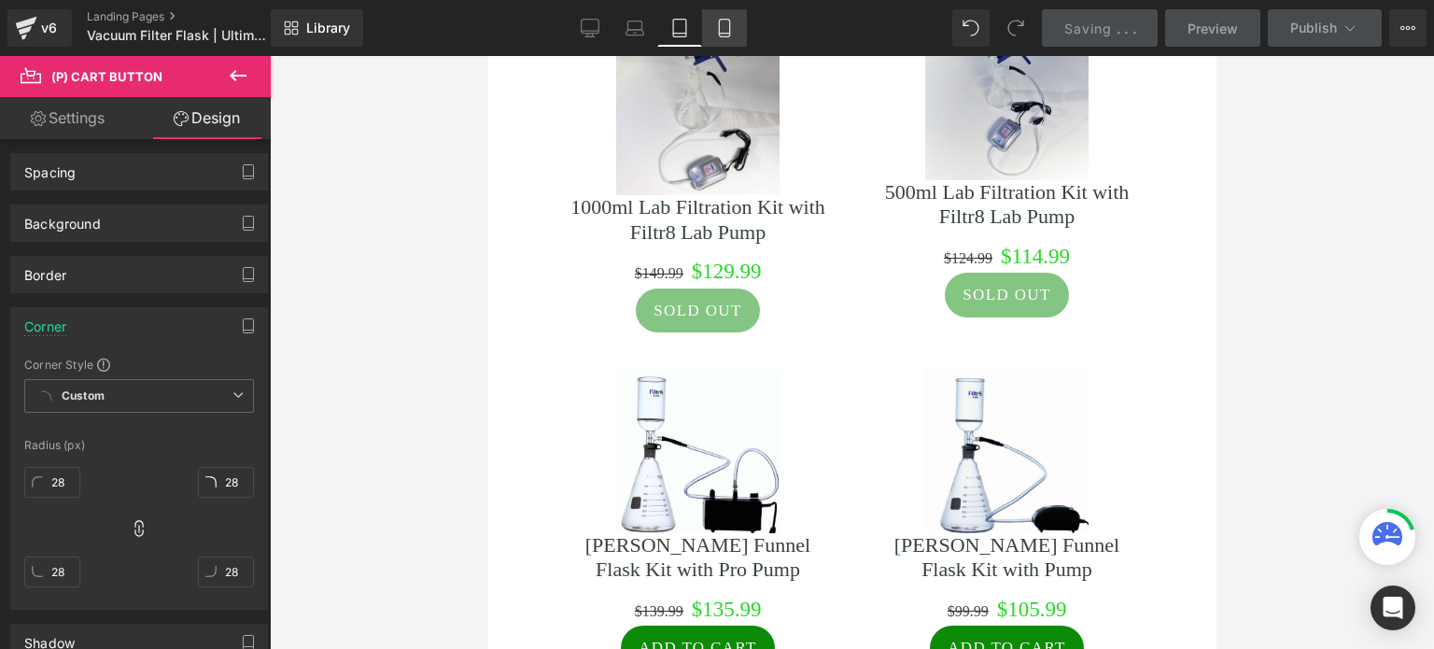
click at [728, 29] on link "Mobile" at bounding box center [724, 27] width 45 height 37
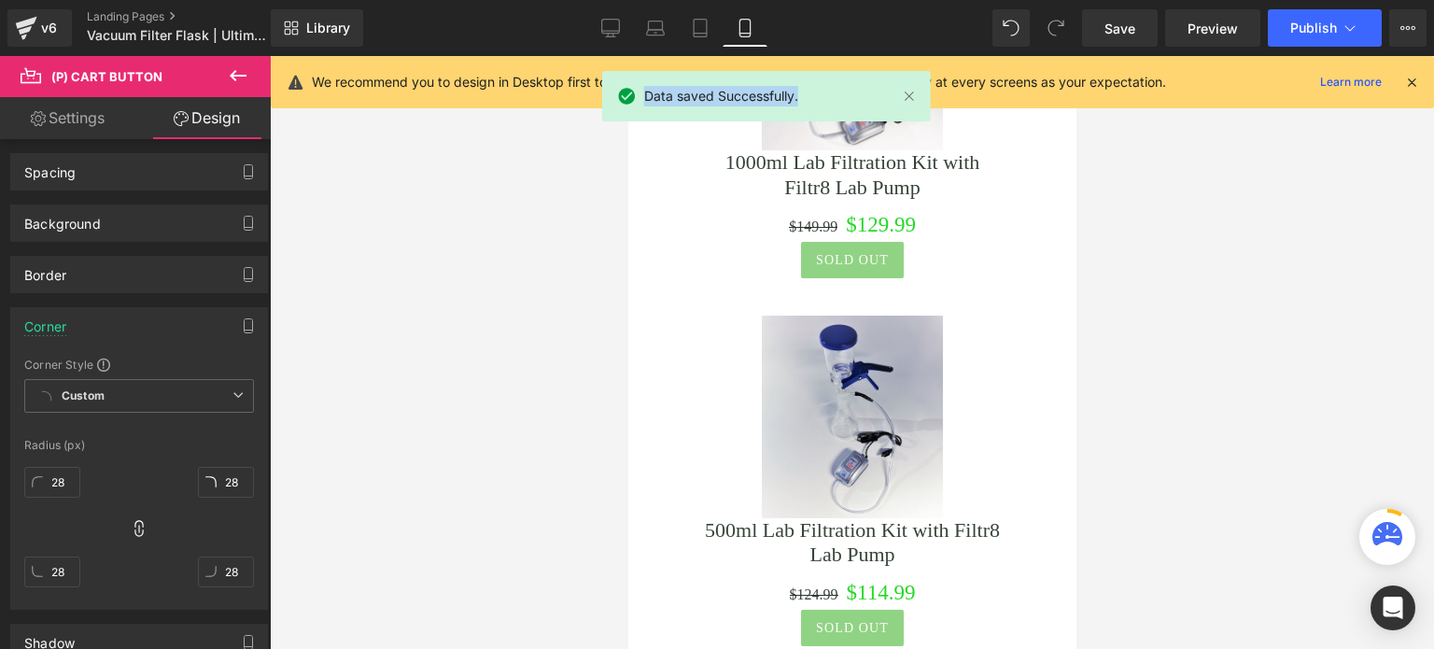
type input "2"
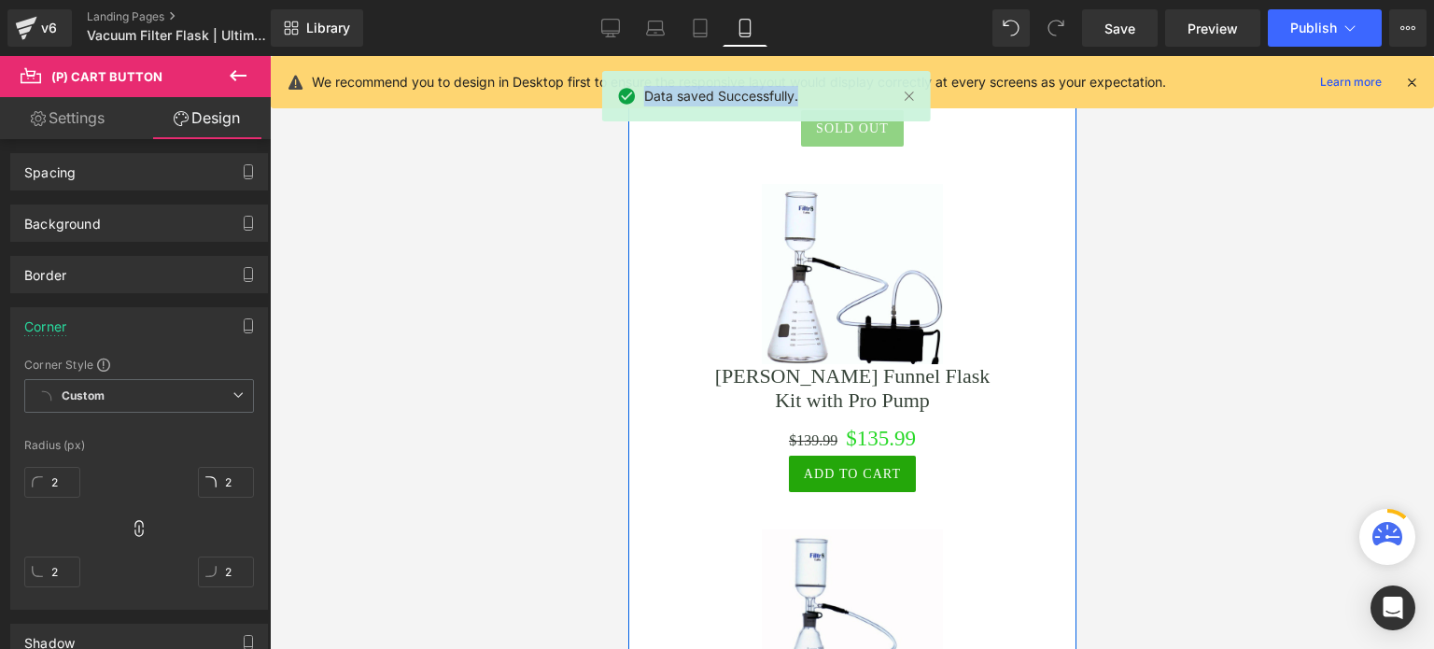
scroll to position [4421, 0]
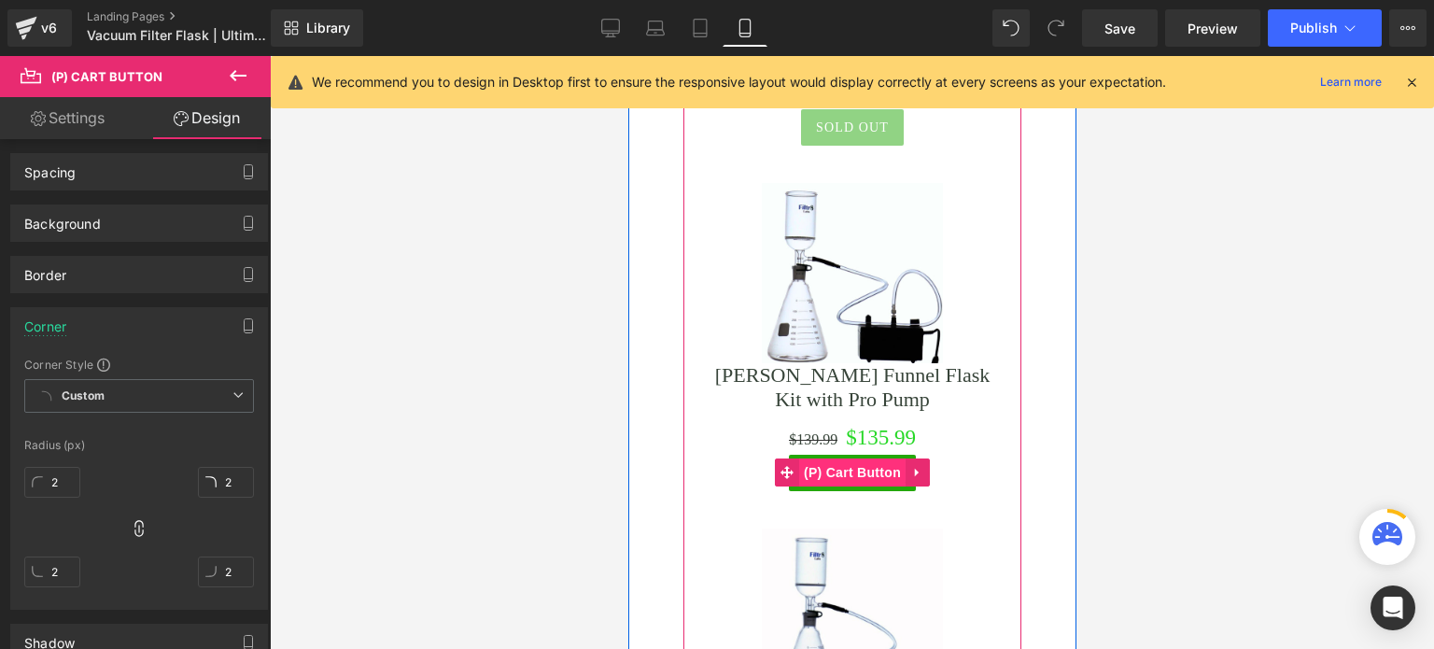
click at [864, 458] on span "(P) Cart Button" at bounding box center [851, 472] width 106 height 28
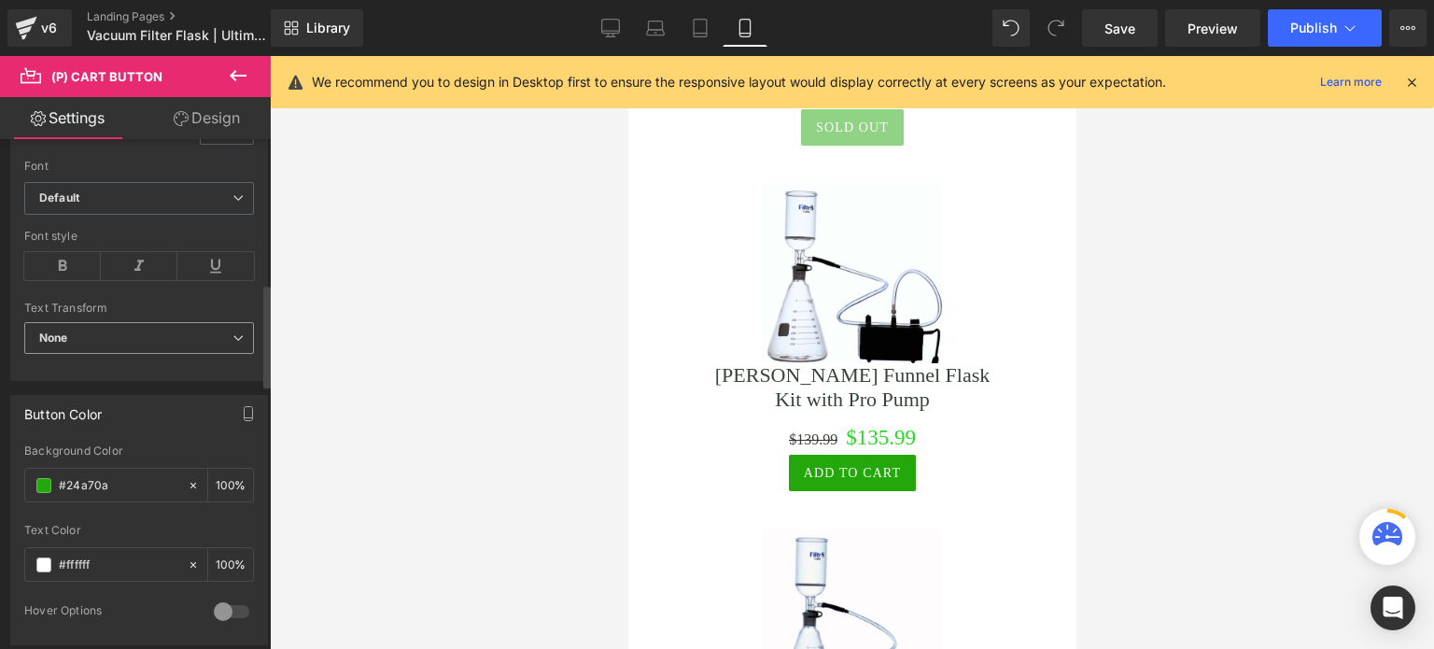
scroll to position [840, 0]
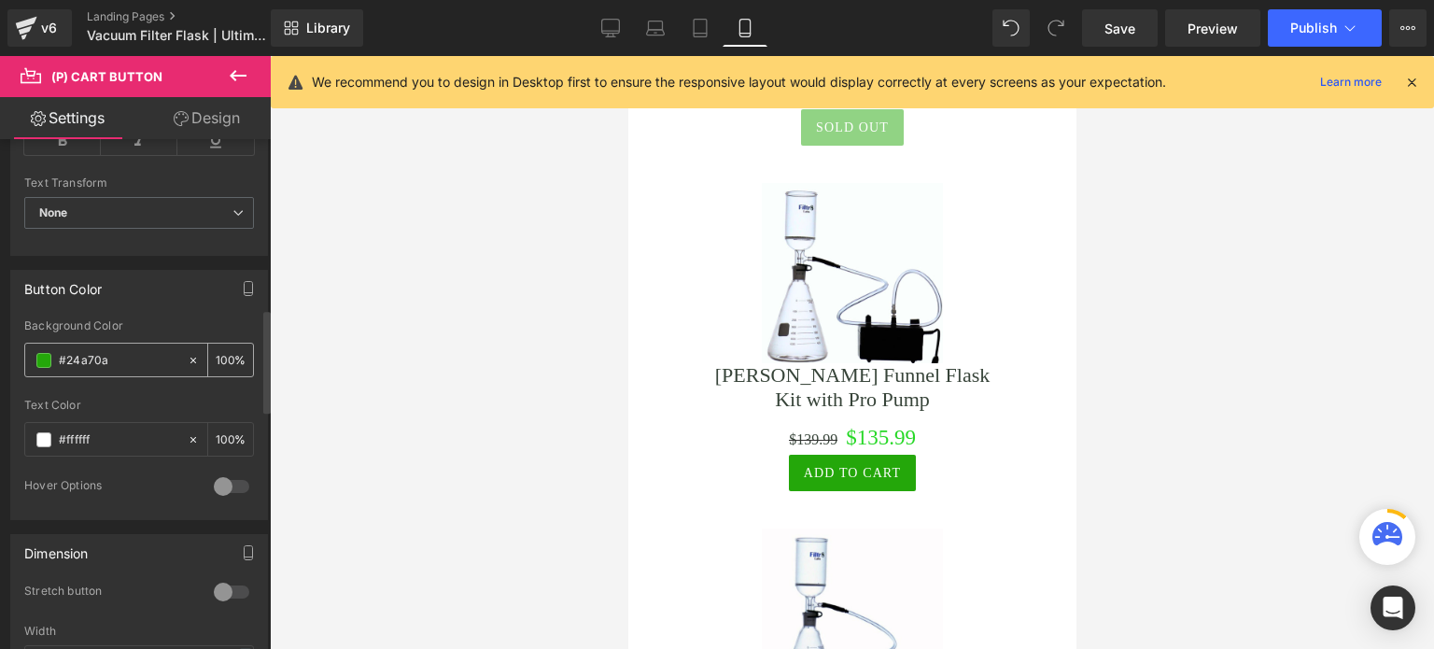
drag, startPoint x: 129, startPoint y: 362, endPoint x: 45, endPoint y: 358, distance: 84.1
click at [45, 358] on div "#24a70a" at bounding box center [106, 360] width 162 height 33
click at [193, 110] on link "Design" at bounding box center [206, 118] width 135 height 42
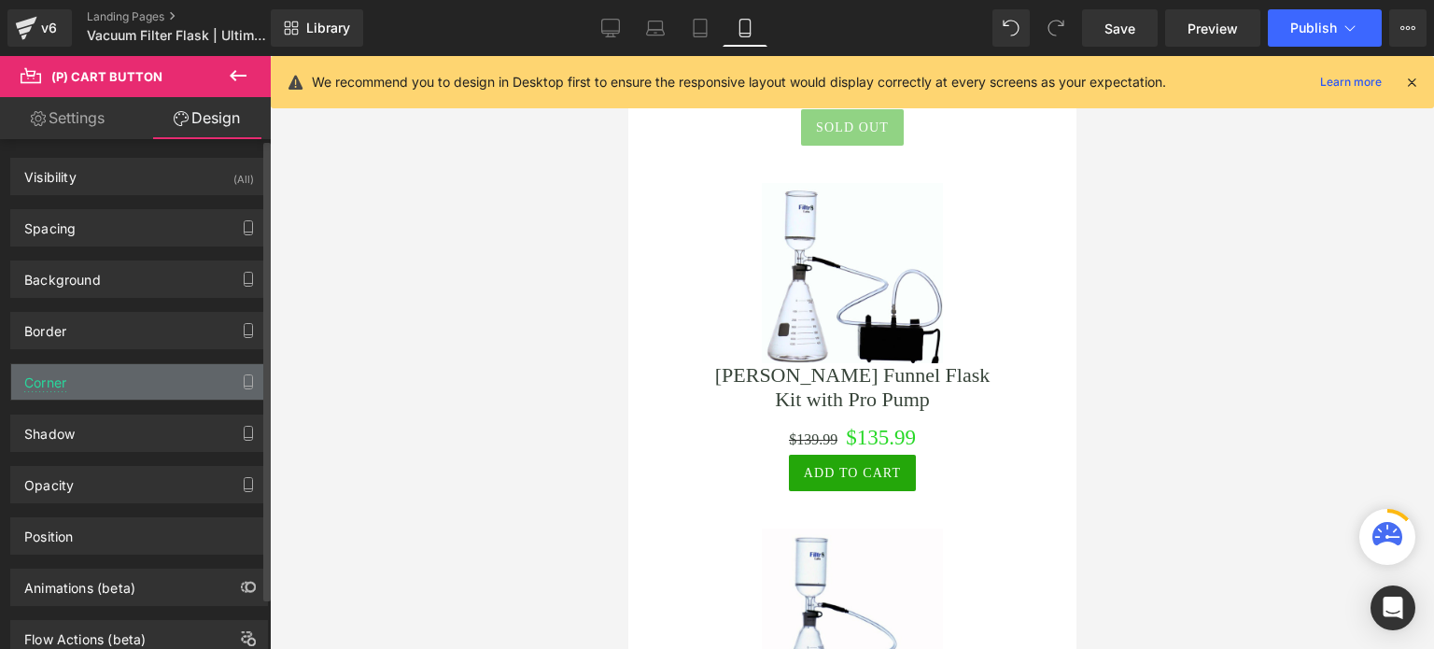
click at [94, 376] on div "Corner" at bounding box center [139, 381] width 256 height 35
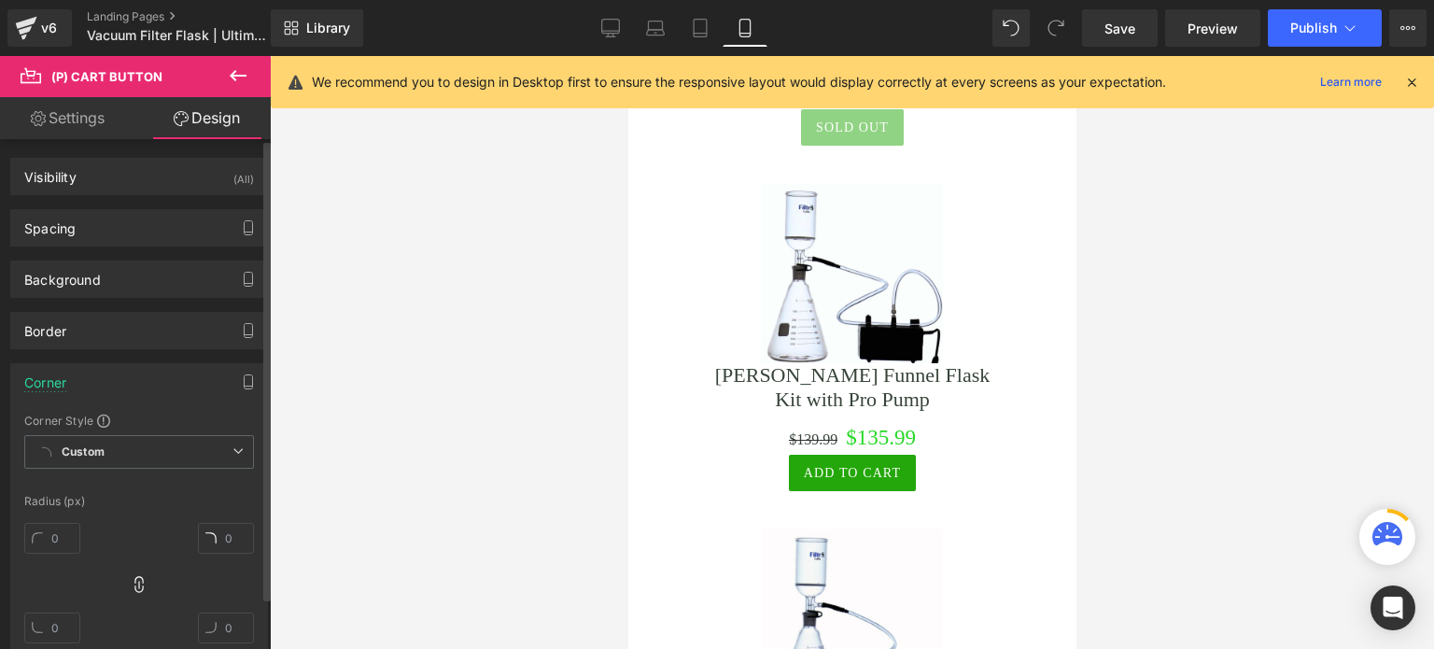
type input "2"
click at [62, 540] on input "2" at bounding box center [52, 538] width 56 height 31
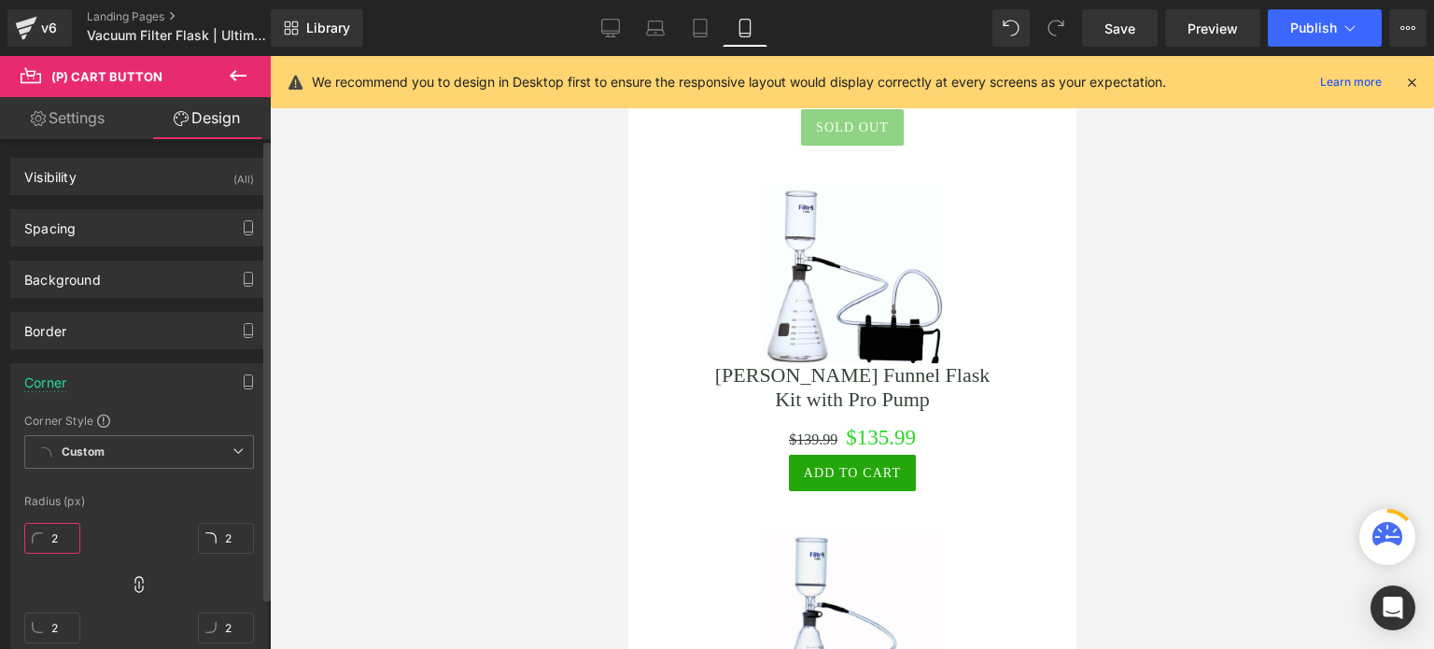
type input "28"
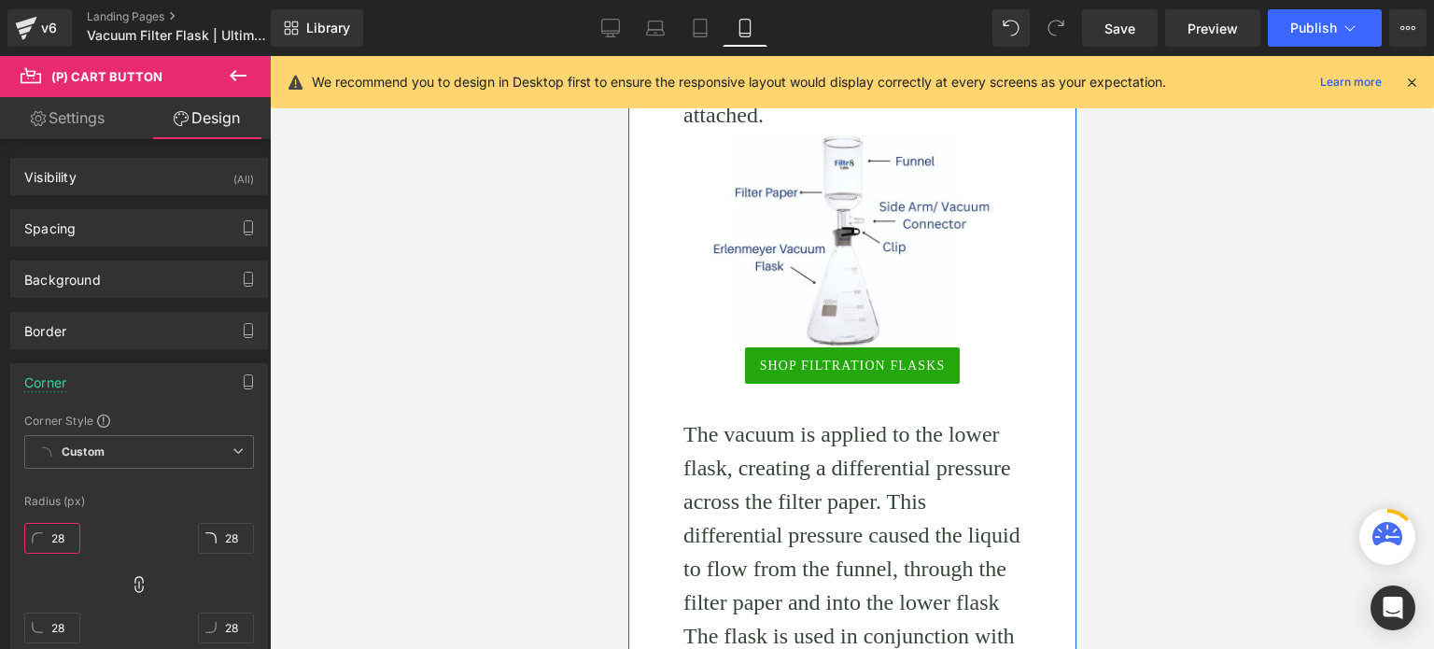
scroll to position [874, 0]
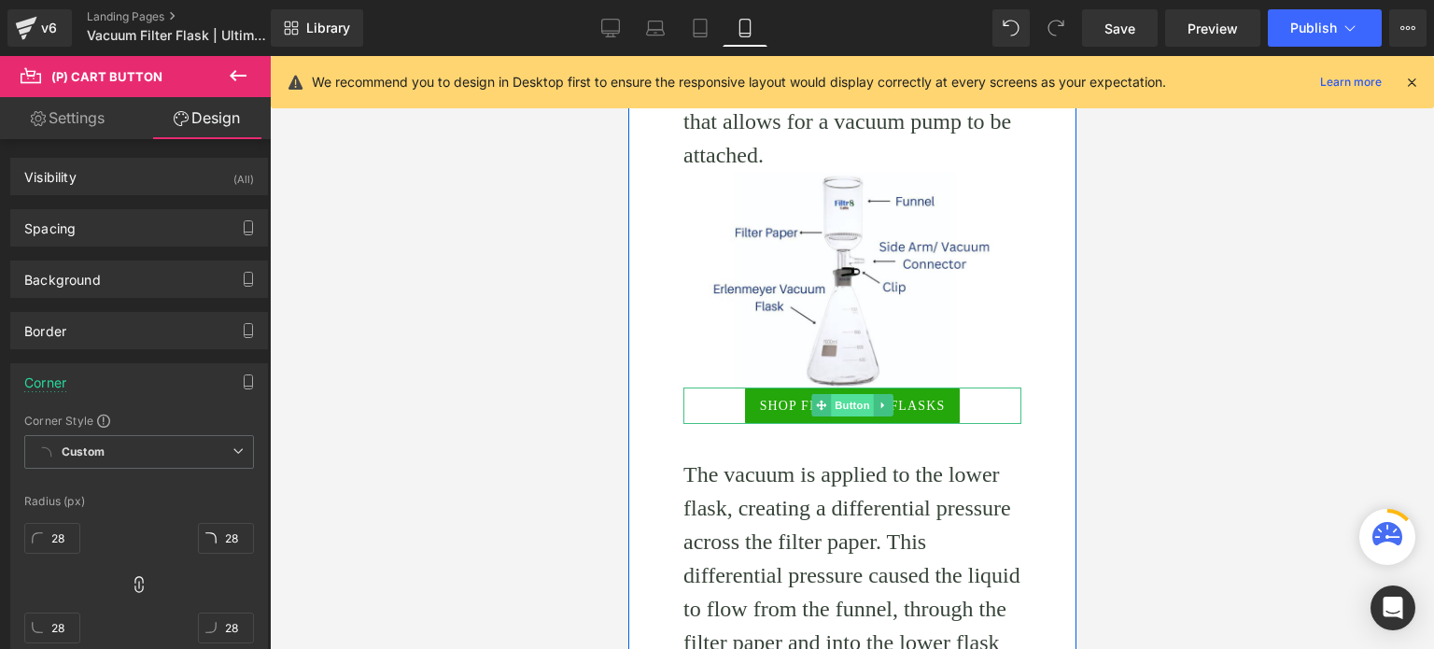
click at [862, 402] on span "Button" at bounding box center [851, 405] width 43 height 22
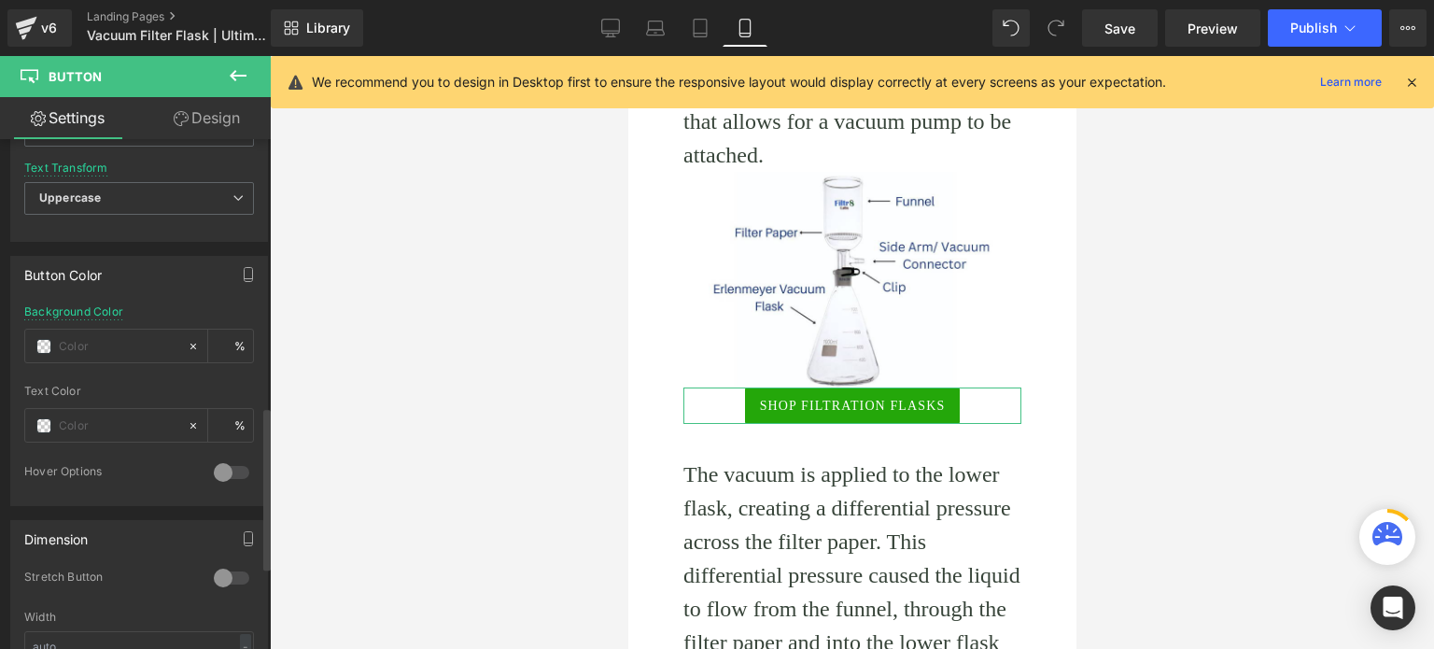
scroll to position [840, 0]
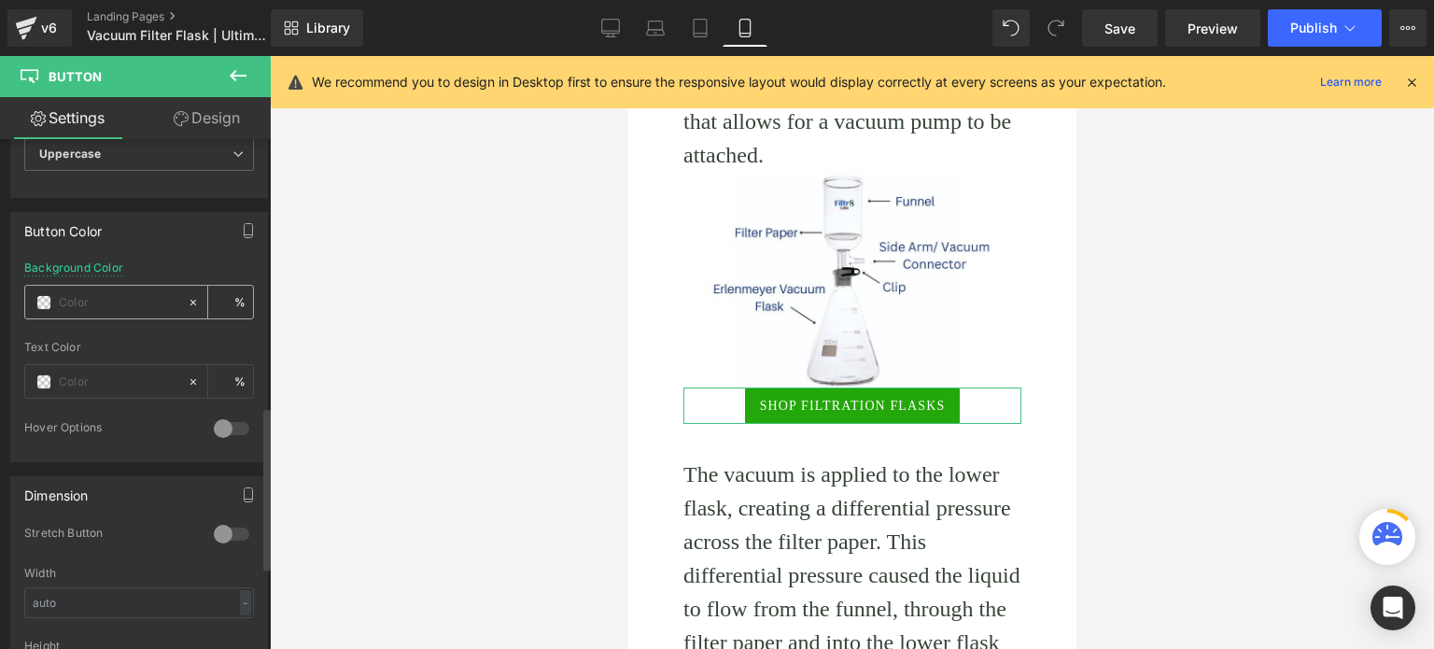
click at [116, 295] on input "text" at bounding box center [118, 302] width 119 height 21
paste input "#24a70a"
type input "#24a70a"
type input "100"
type input "#24a70a"
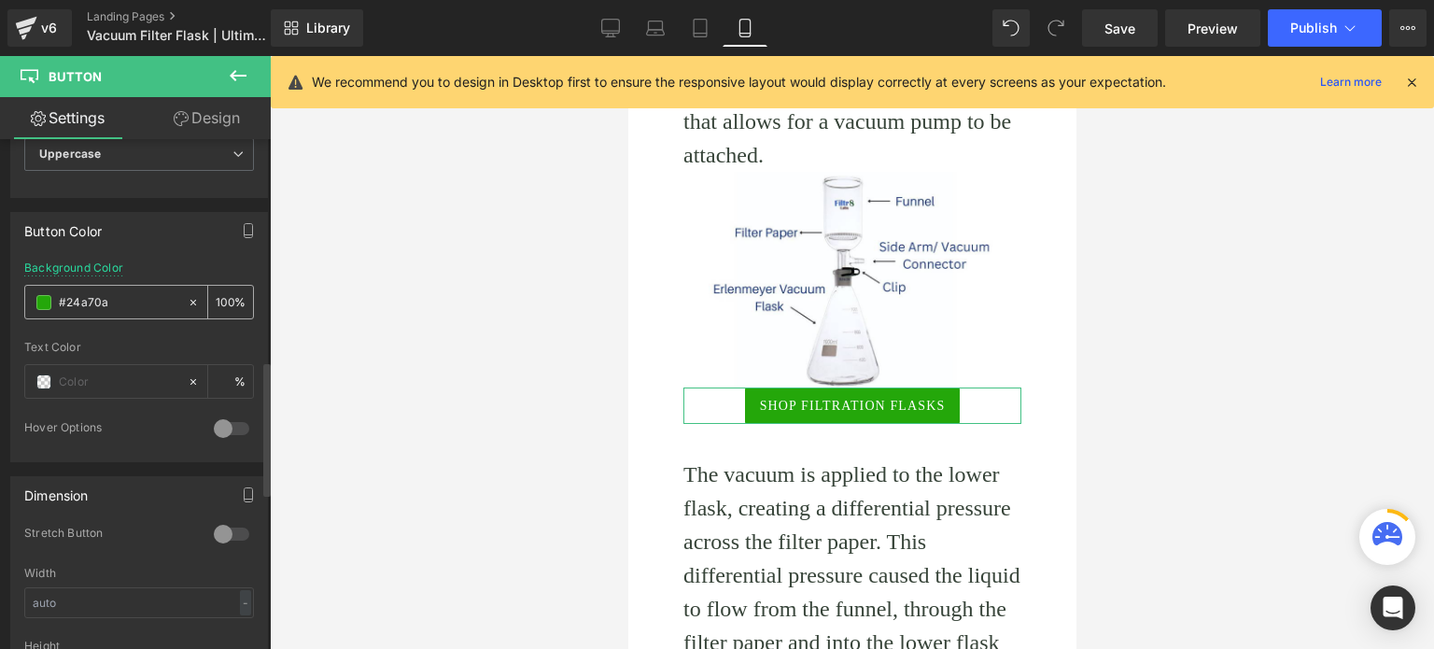
click at [121, 298] on input "#24a70a" at bounding box center [118, 302] width 119 height 21
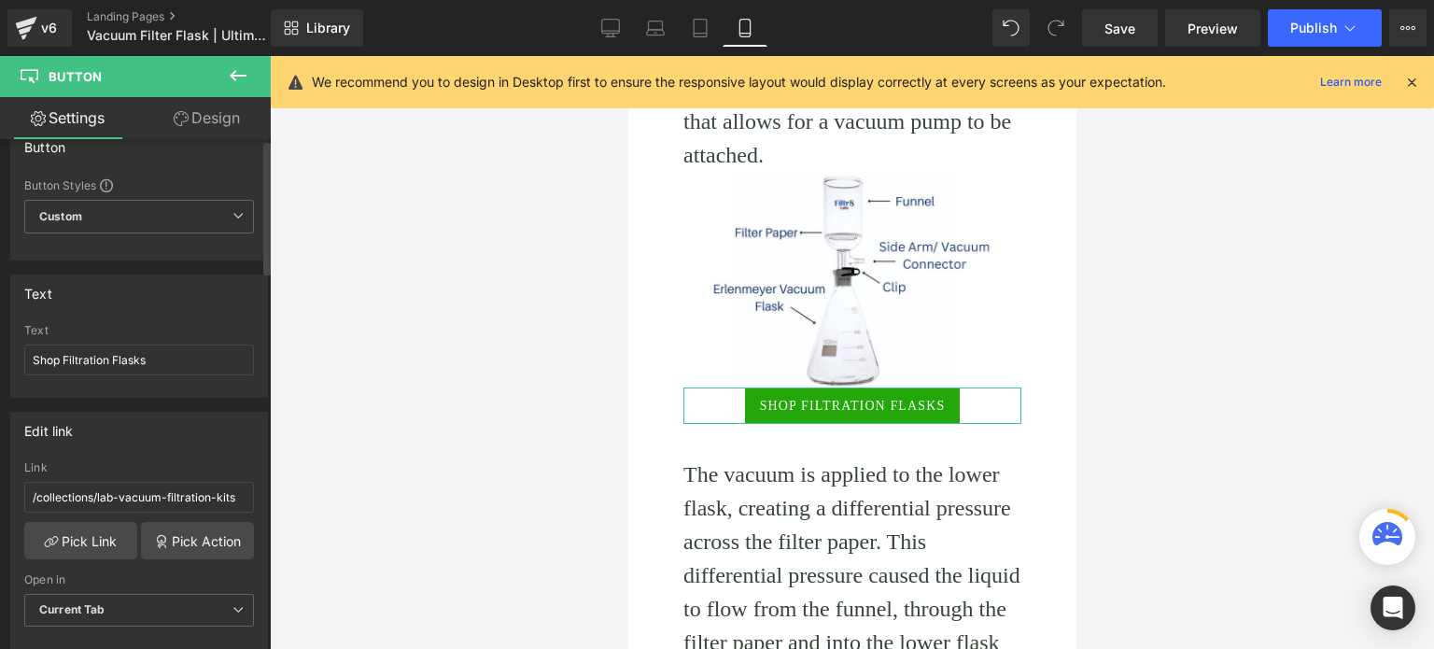
scroll to position [0, 0]
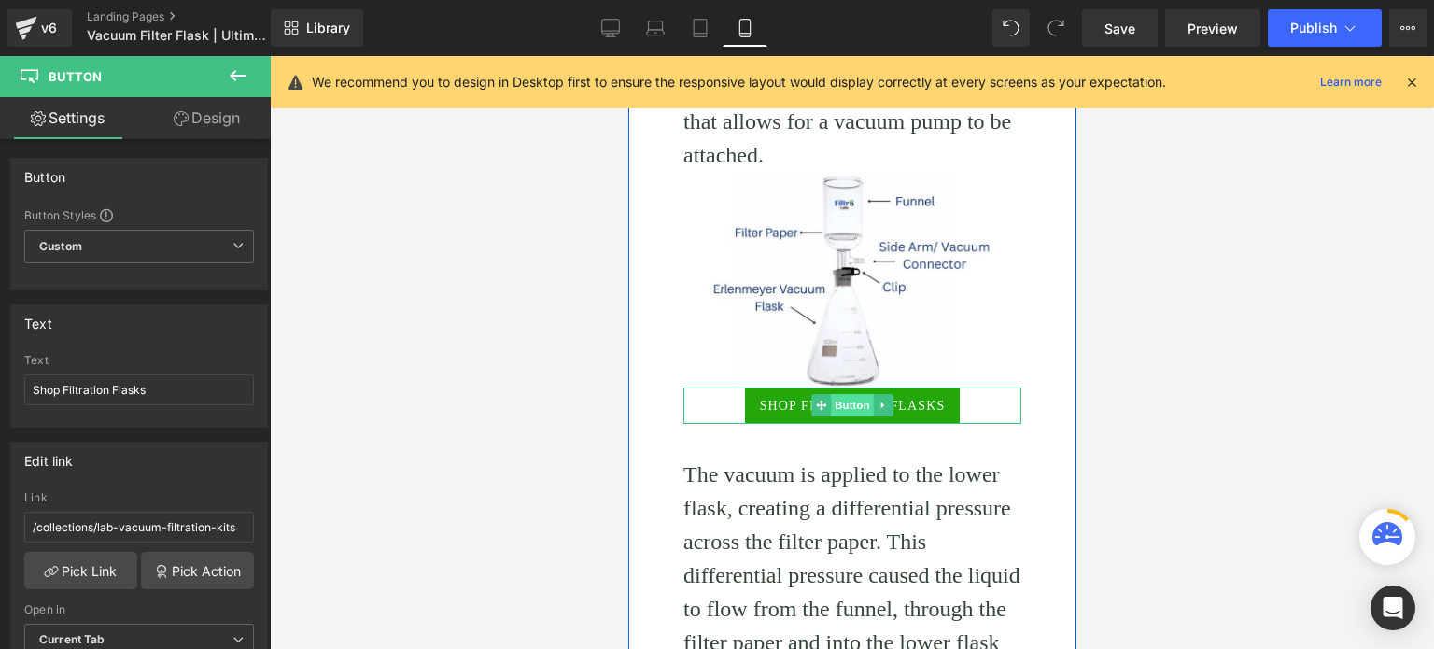
click at [830, 406] on span "Button" at bounding box center [851, 405] width 43 height 22
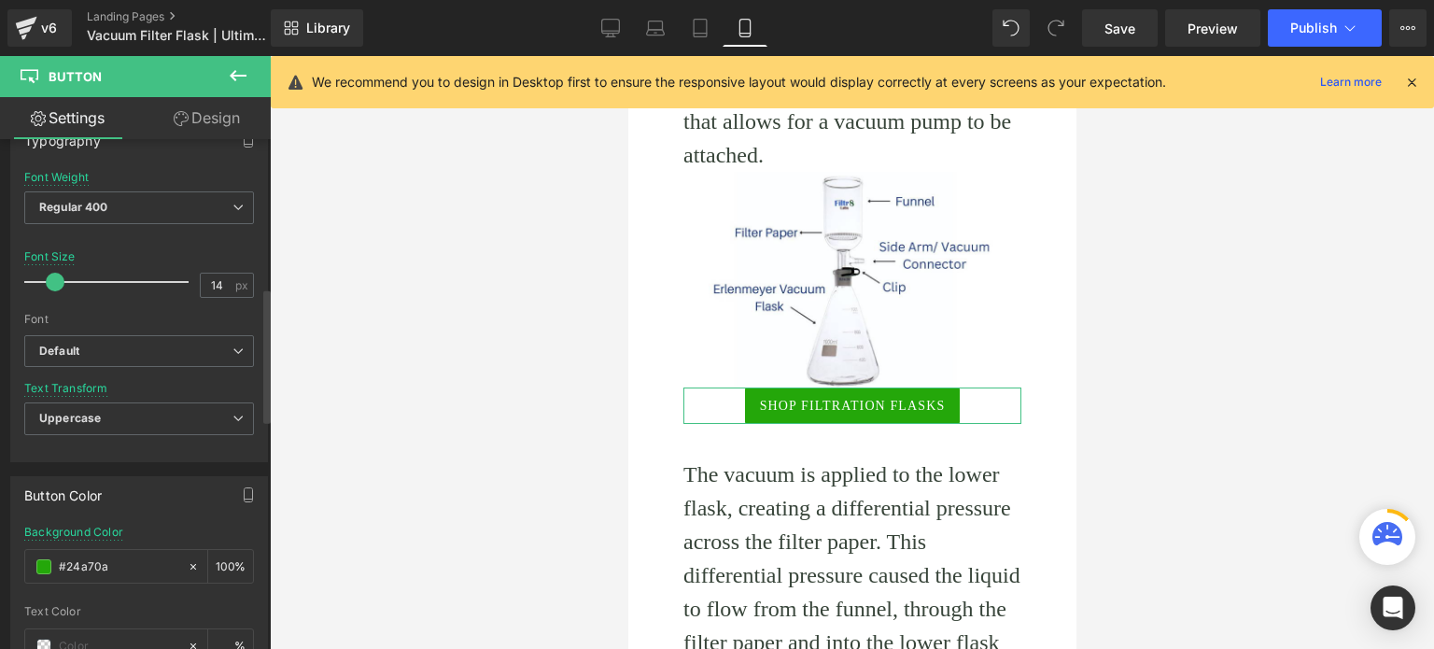
scroll to position [654, 0]
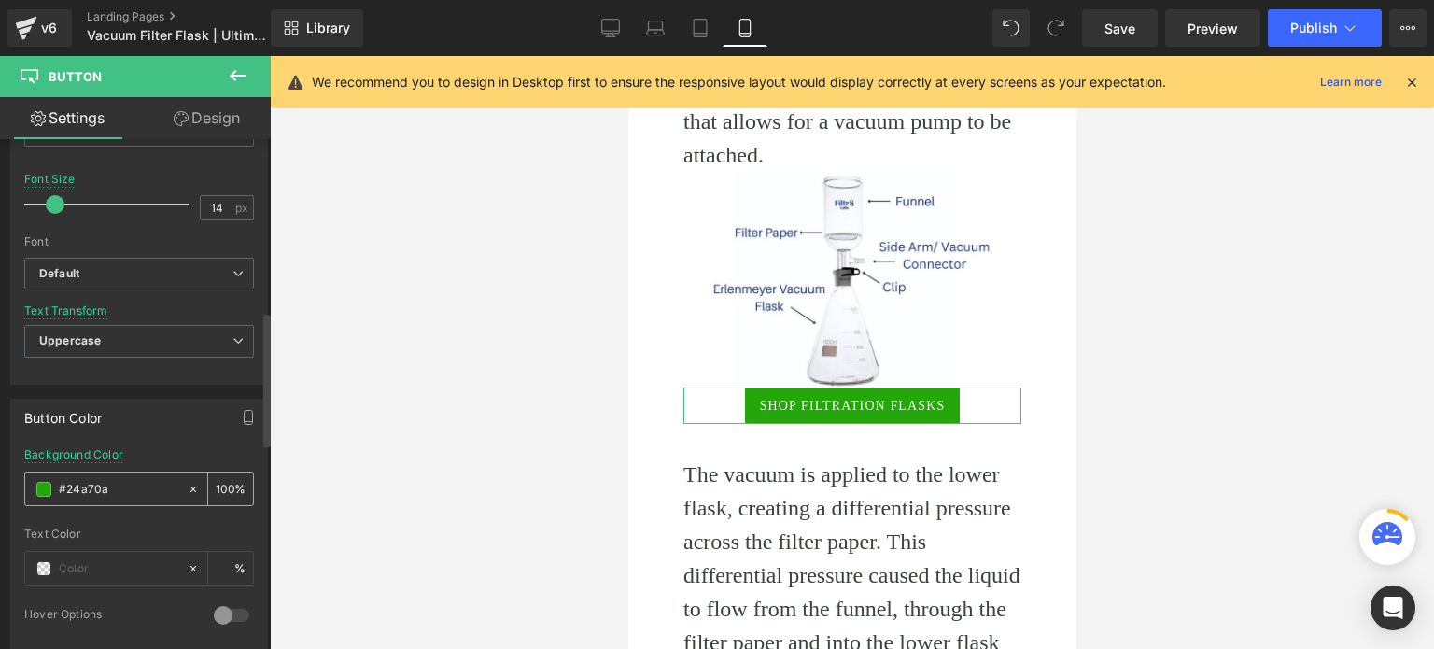
drag, startPoint x: 134, startPoint y: 494, endPoint x: 54, endPoint y: 487, distance: 80.6
click at [54, 487] on div "#24a70a" at bounding box center [106, 488] width 162 height 33
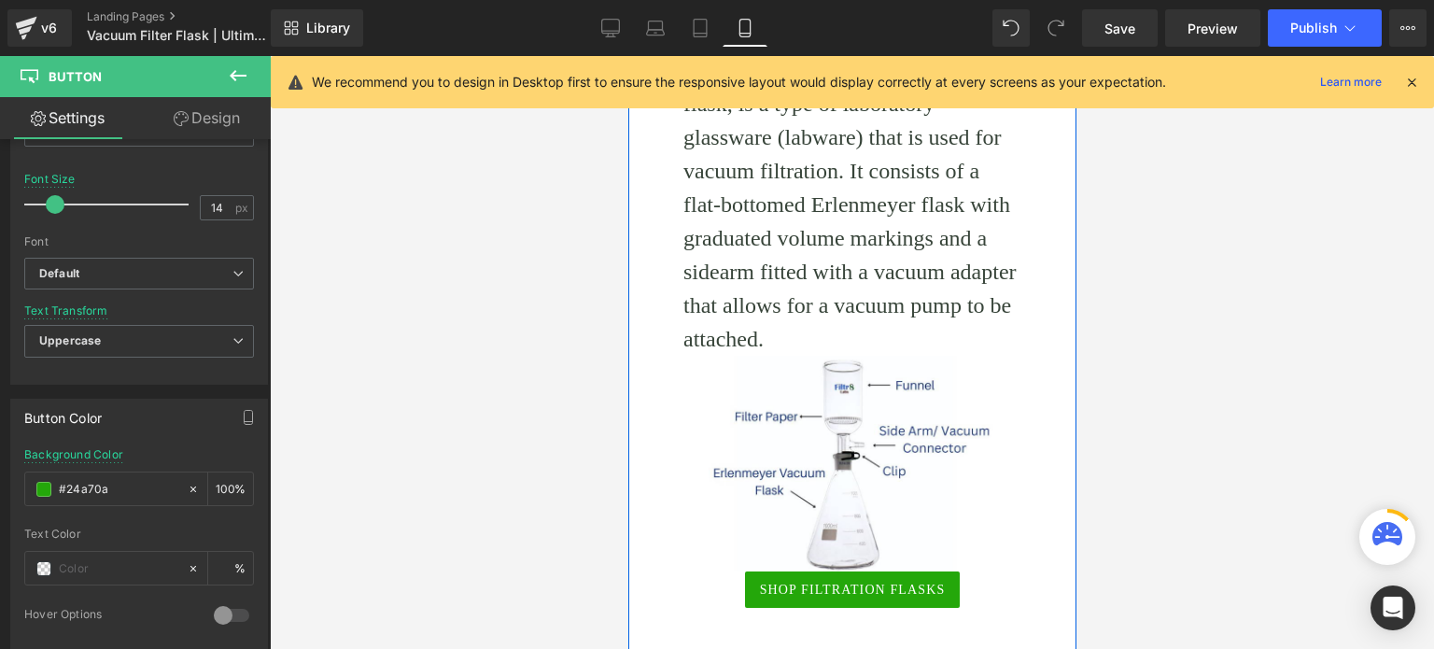
scroll to position [687, 0]
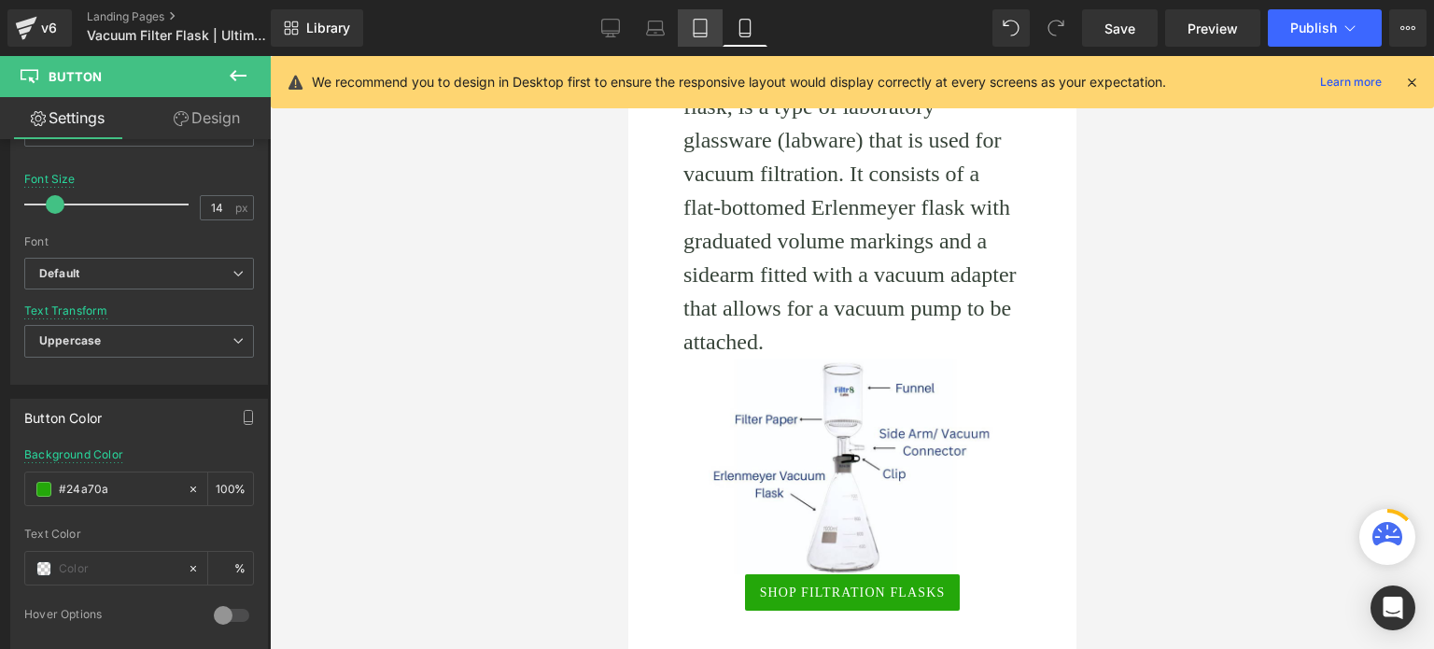
click at [706, 25] on icon at bounding box center [700, 28] width 19 height 19
type input "18"
type input "#0c8b08"
type input "100"
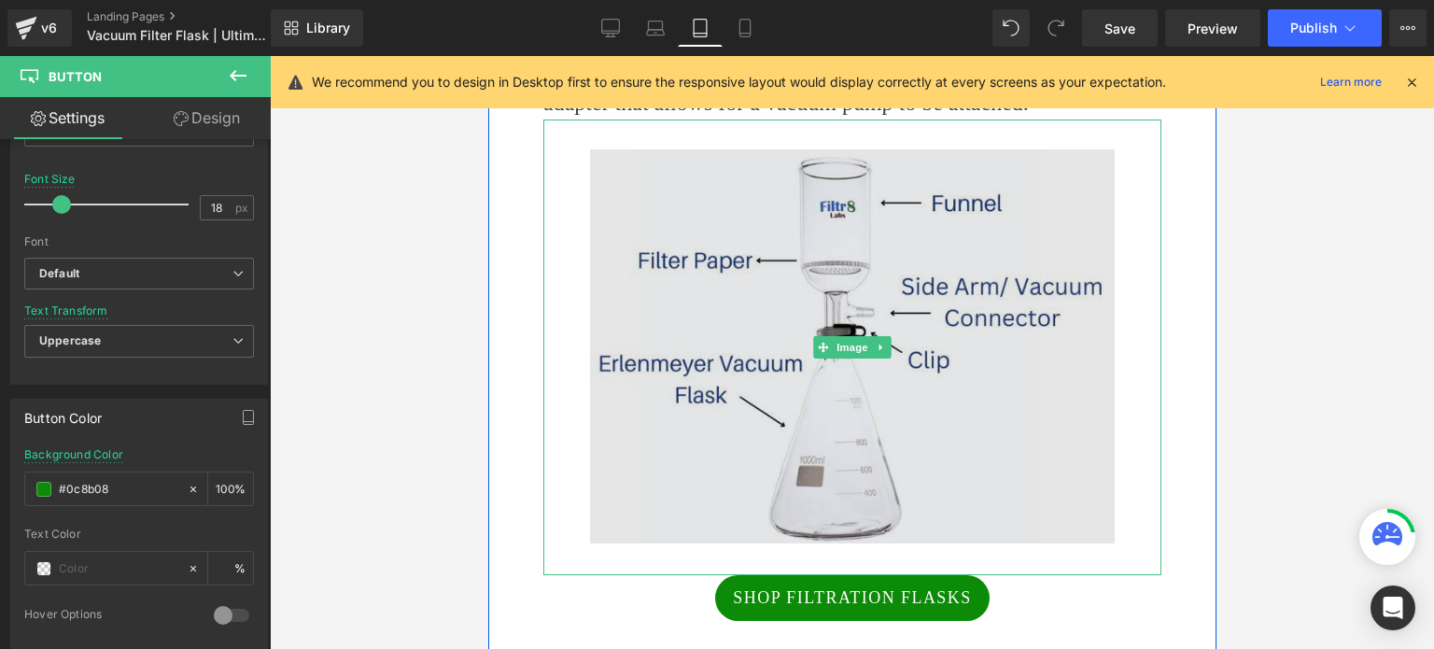
scroll to position [963, 0]
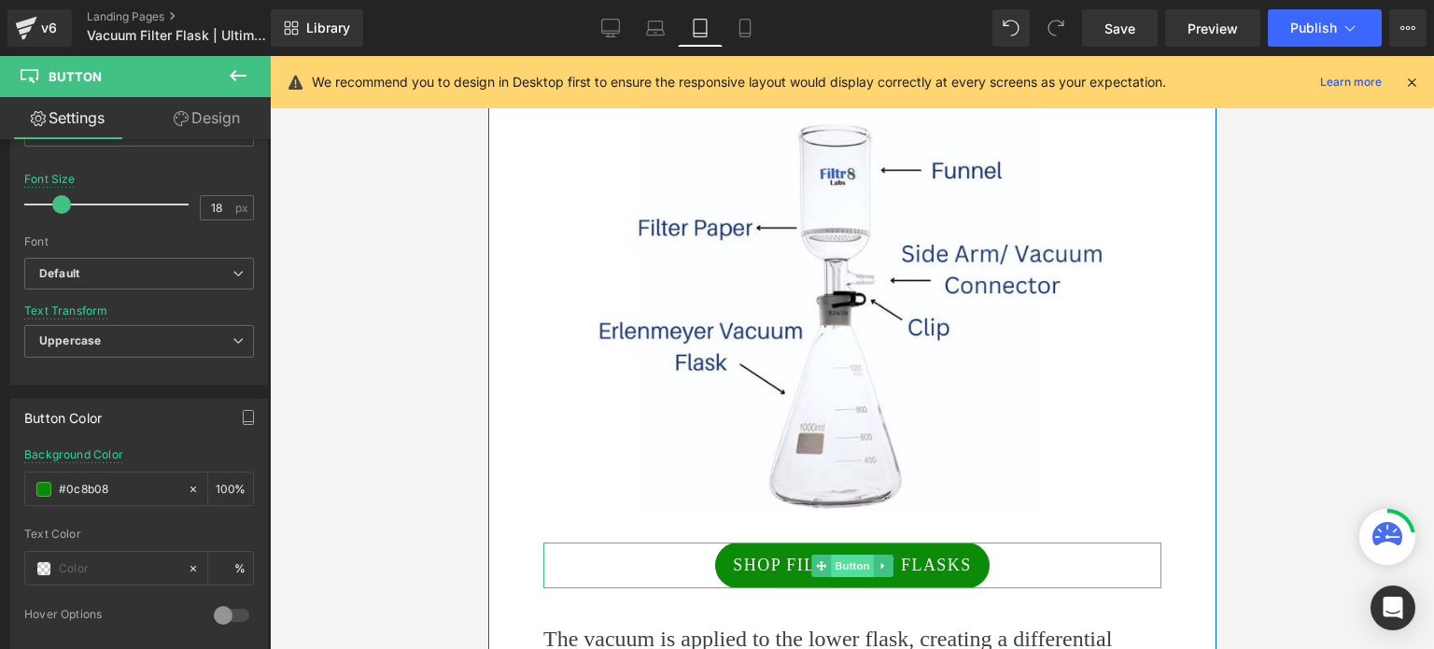
click at [830, 567] on span "Button" at bounding box center [851, 566] width 43 height 22
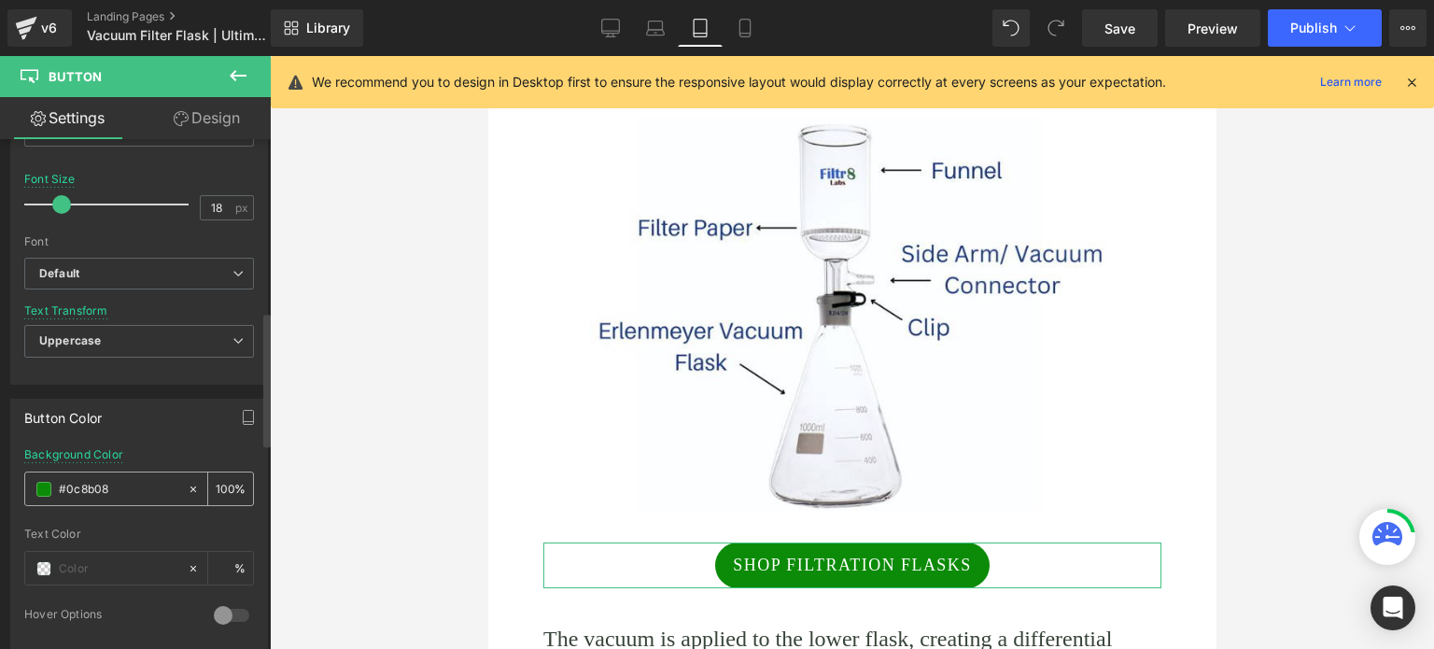
drag, startPoint x: 142, startPoint y: 488, endPoint x: 56, endPoint y: 481, distance: 86.2
click at [56, 481] on div "#0c8b08" at bounding box center [106, 488] width 162 height 33
click at [738, 16] on link "Mobile" at bounding box center [745, 27] width 45 height 37
type input "14"
type input "#24a70a"
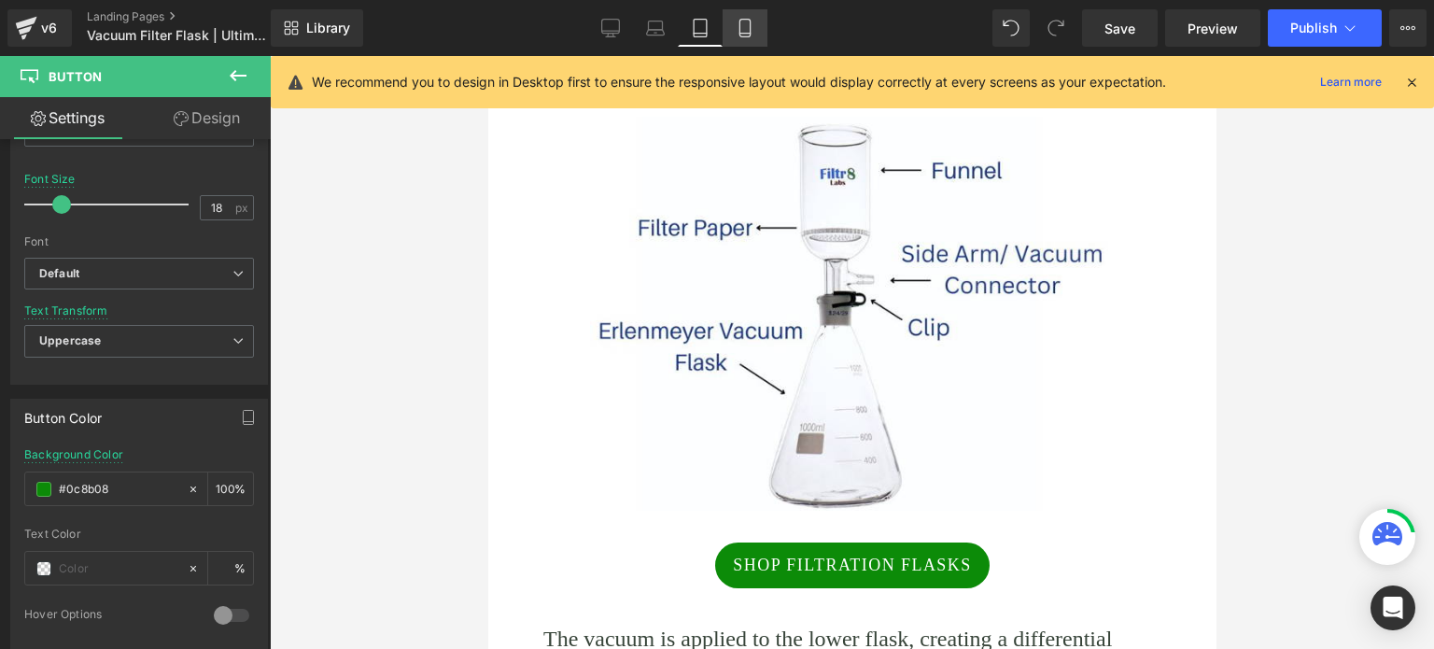
type input "100"
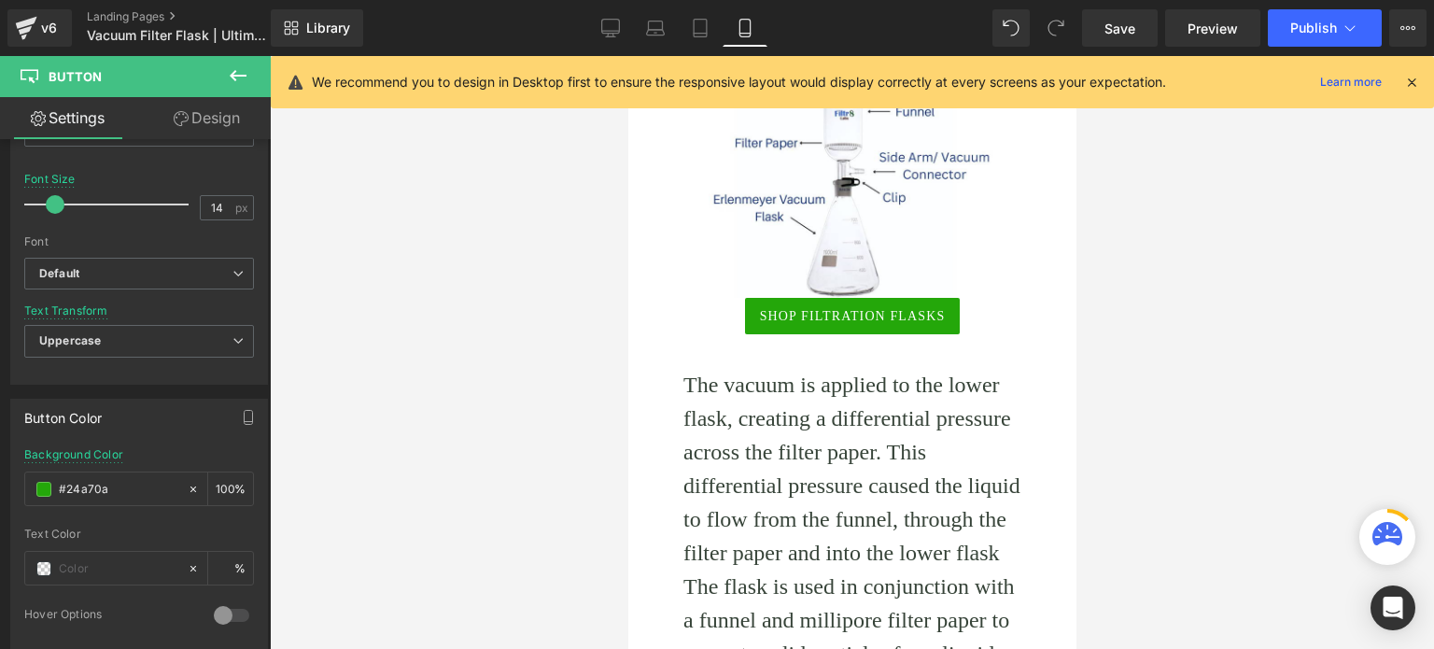
scroll to position [780, 0]
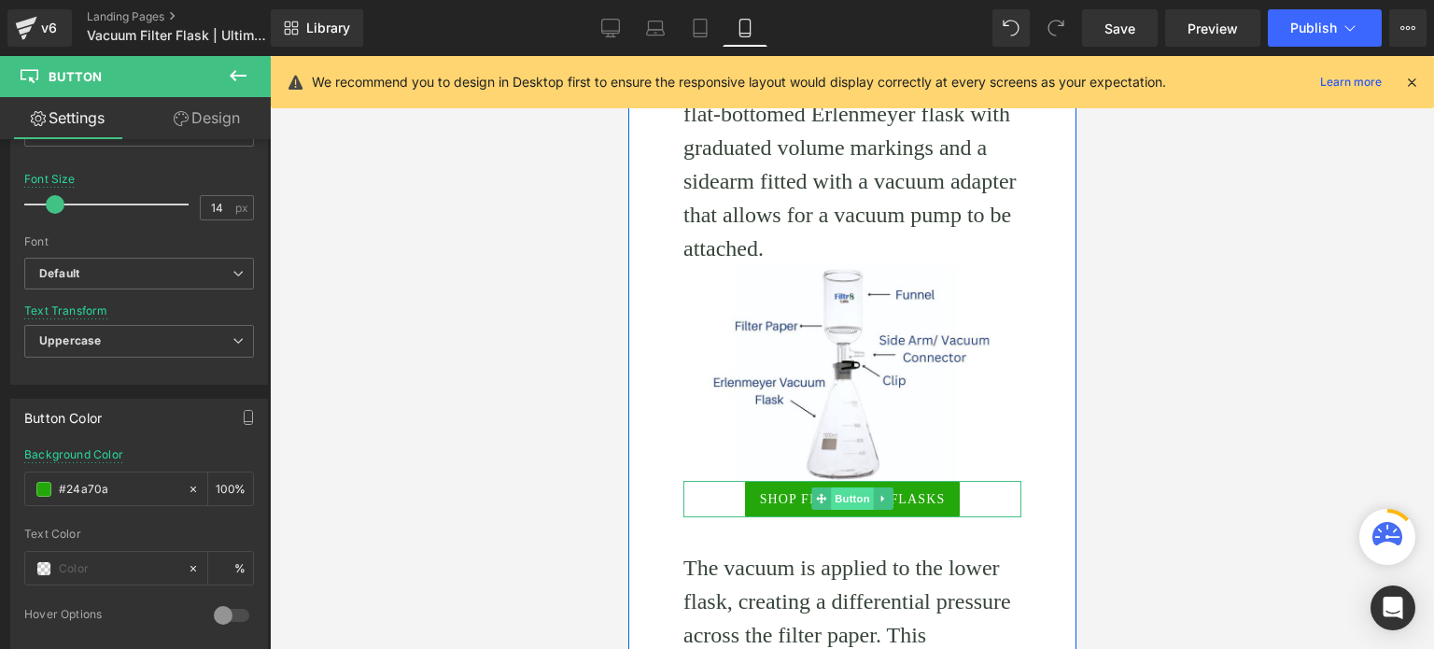
click at [860, 499] on span "Button" at bounding box center [851, 498] width 43 height 22
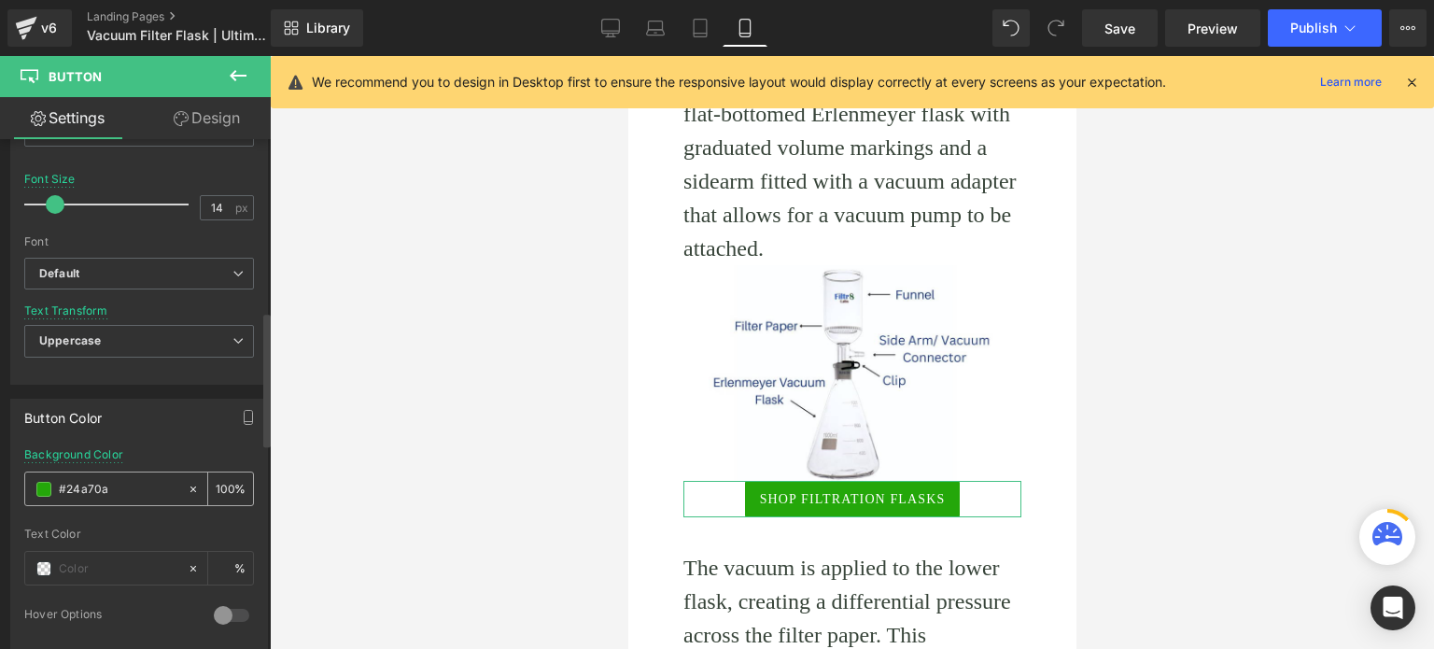
drag, startPoint x: 146, startPoint y: 487, endPoint x: 56, endPoint y: 487, distance: 89.6
click at [56, 487] on div "#24a70a" at bounding box center [106, 488] width 162 height 33
paste input "0c8b08"
type input "#0c8b08"
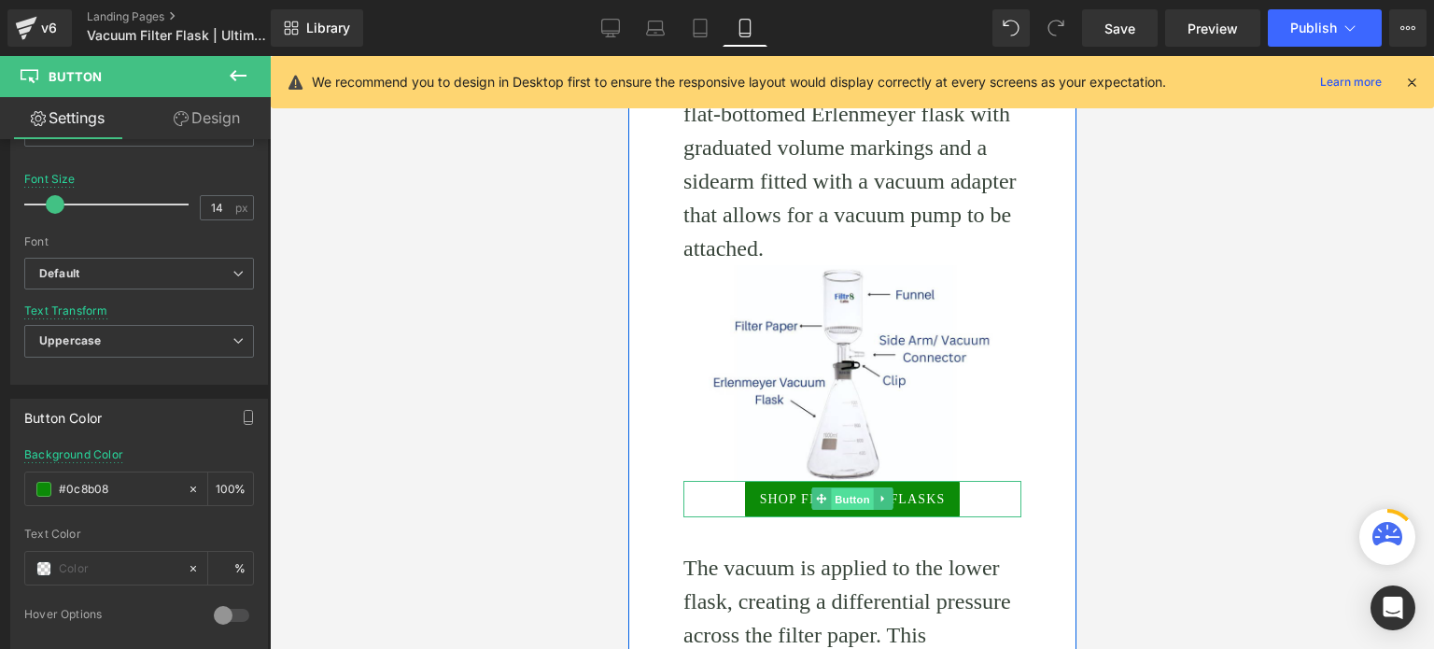
click at [838, 494] on span "Button" at bounding box center [851, 499] width 43 height 22
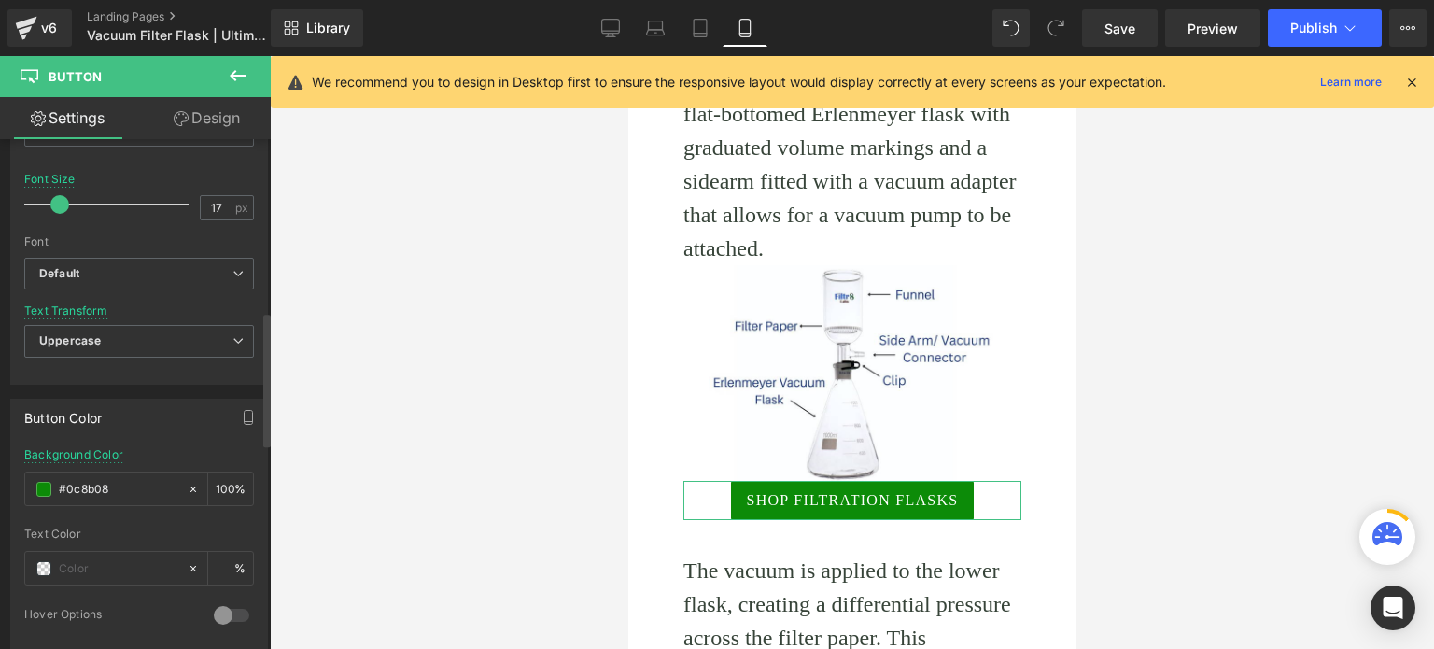
type input "18"
click at [60, 201] on span at bounding box center [61, 204] width 19 height 19
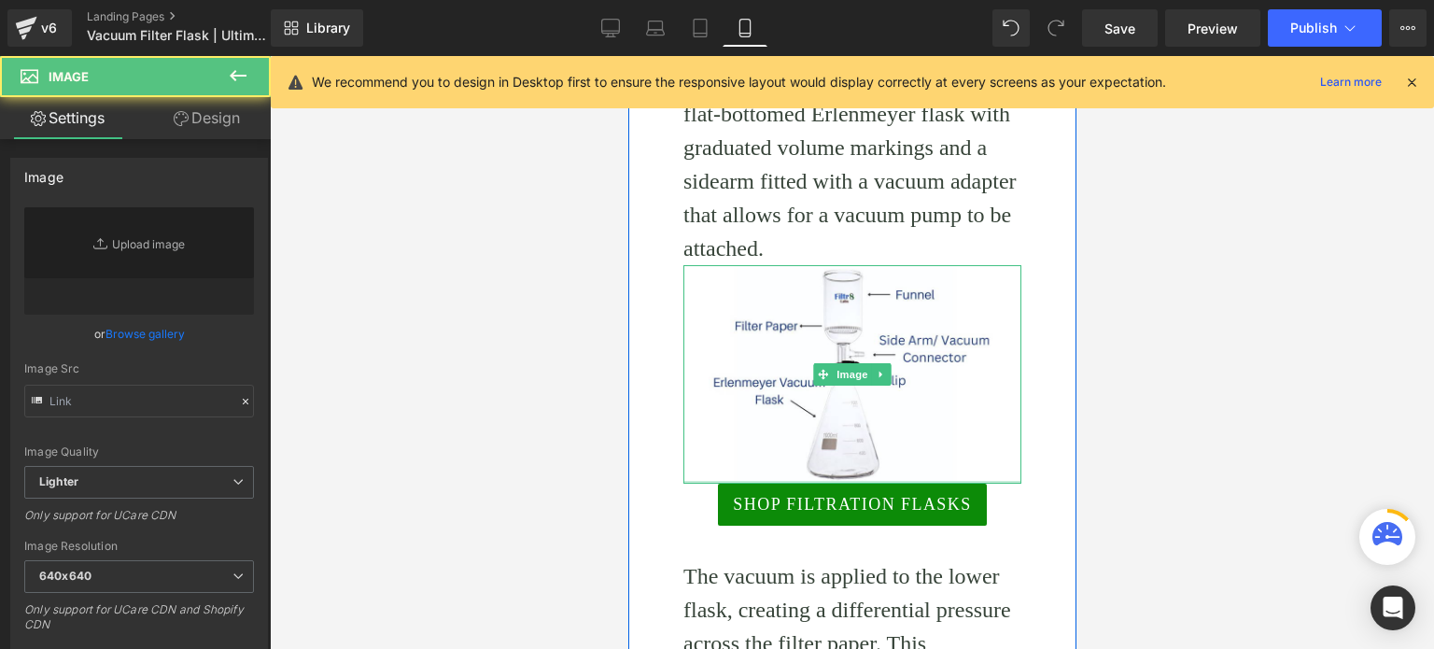
type input "https://ucarecdn.com/8806ec1e-24db-4065-a544-cdb29ecbe5f7/-/format/auto/-/previ…"
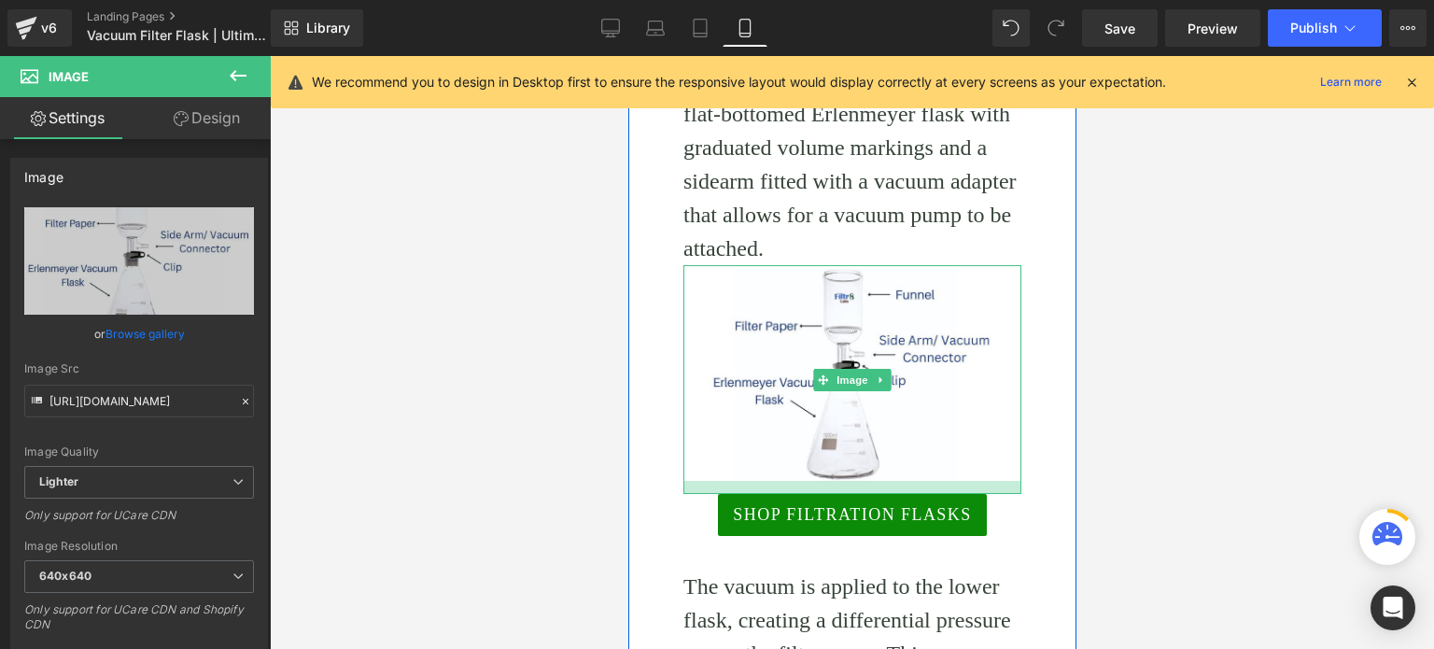
drag, startPoint x: 836, startPoint y: 477, endPoint x: 949, endPoint y: 409, distance: 131.1
click at [836, 490] on div at bounding box center [851, 487] width 338 height 13
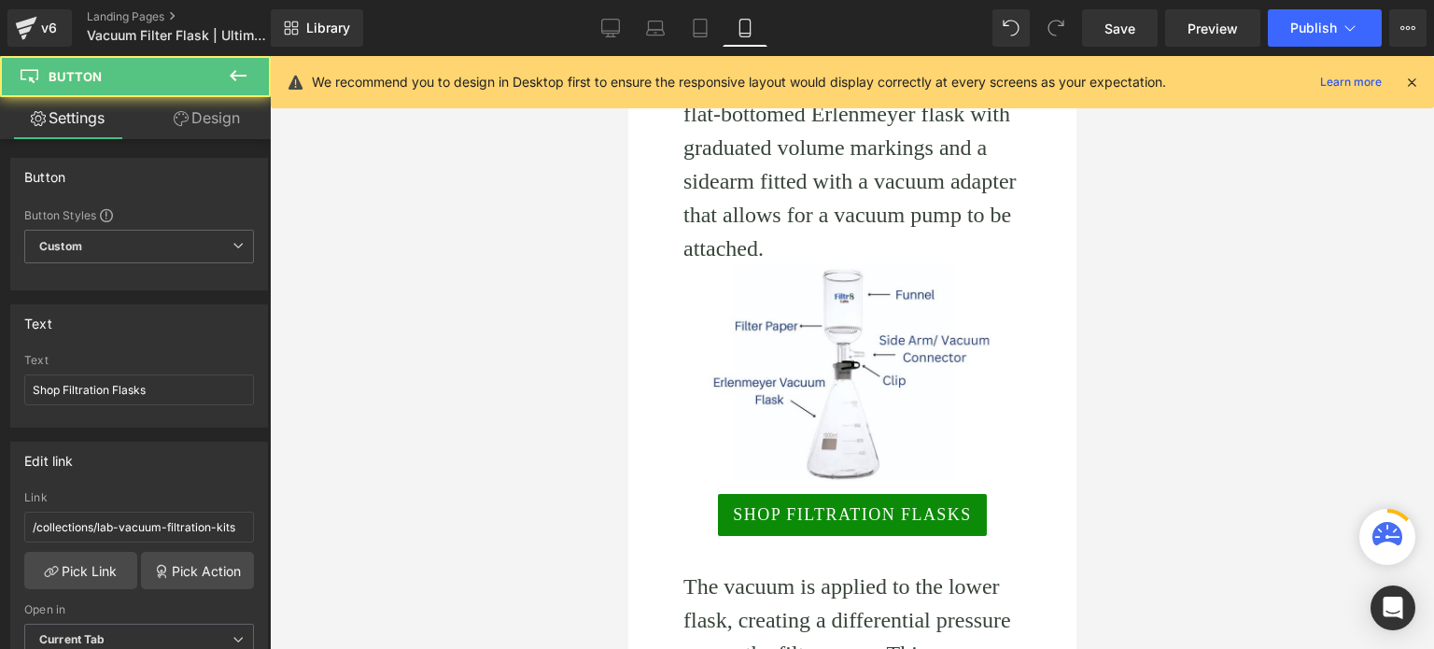
click at [806, 514] on div "Shop Filtration Flasks Button" at bounding box center [851, 515] width 338 height 42
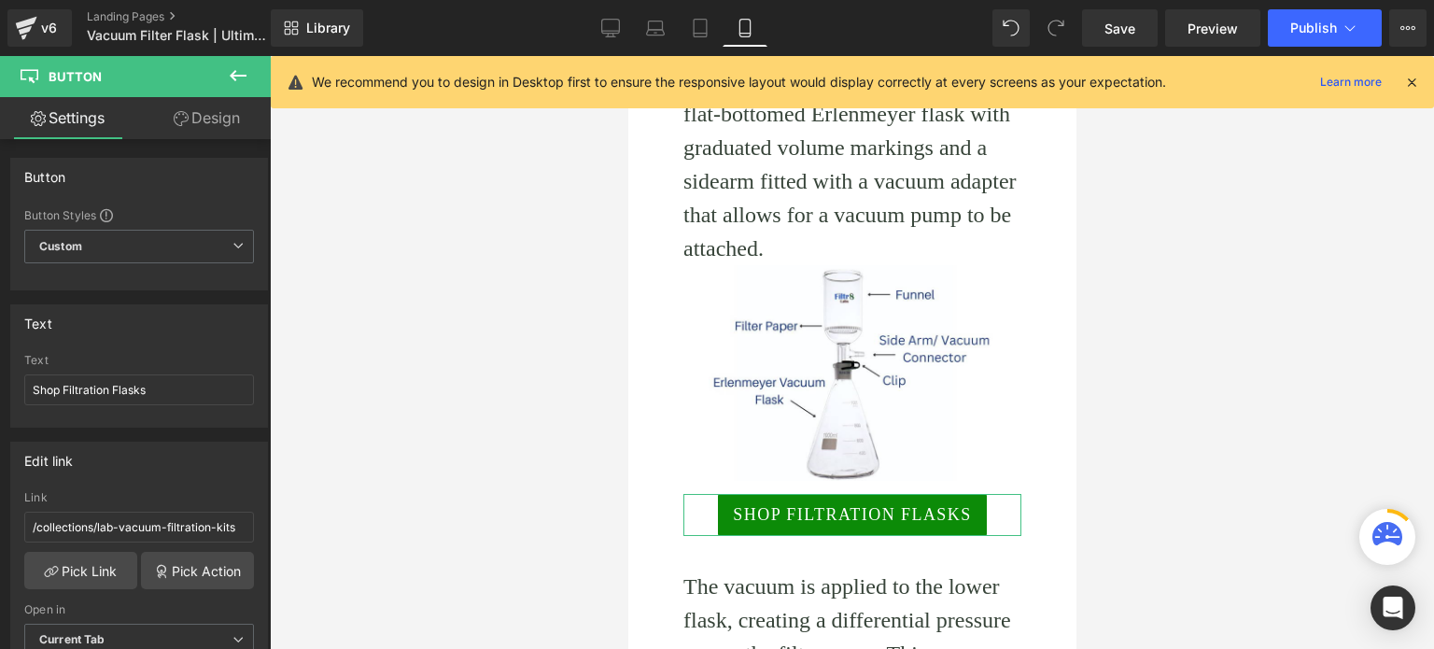
click at [216, 119] on link "Design" at bounding box center [206, 118] width 135 height 42
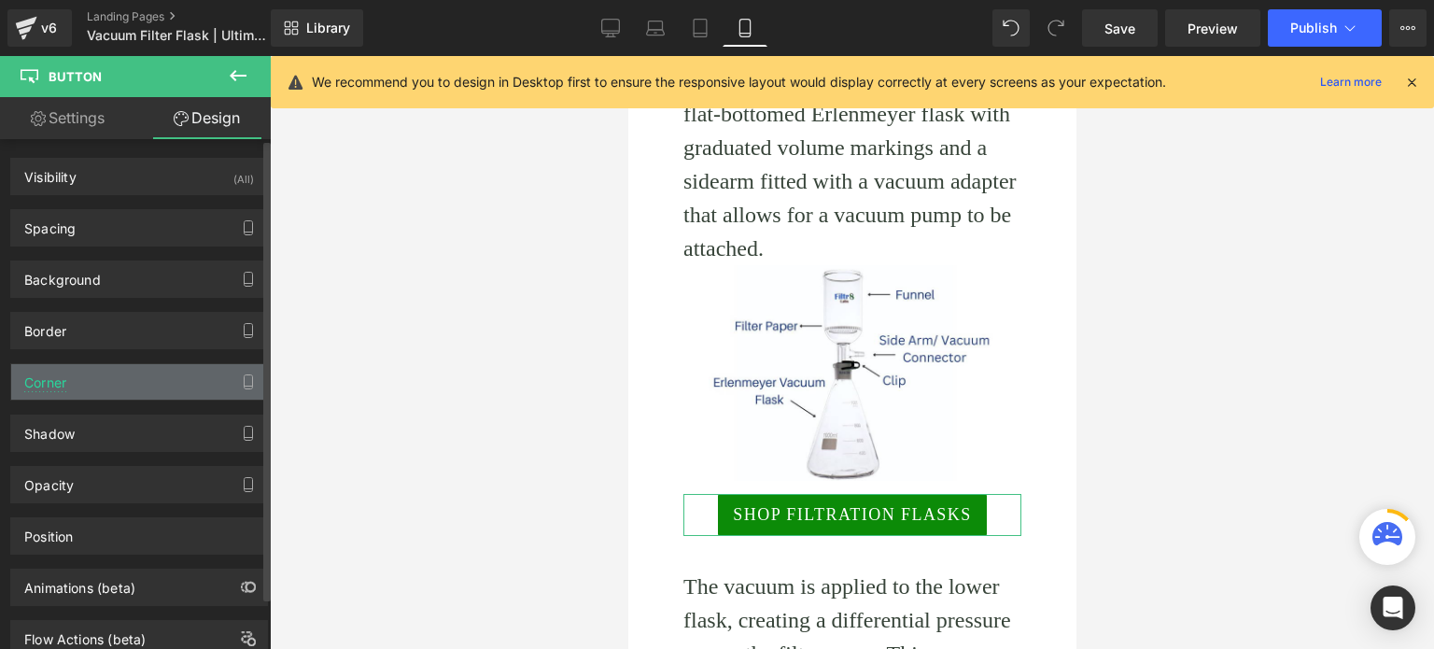
click at [102, 387] on div "Corner" at bounding box center [139, 381] width 256 height 35
type input "2"
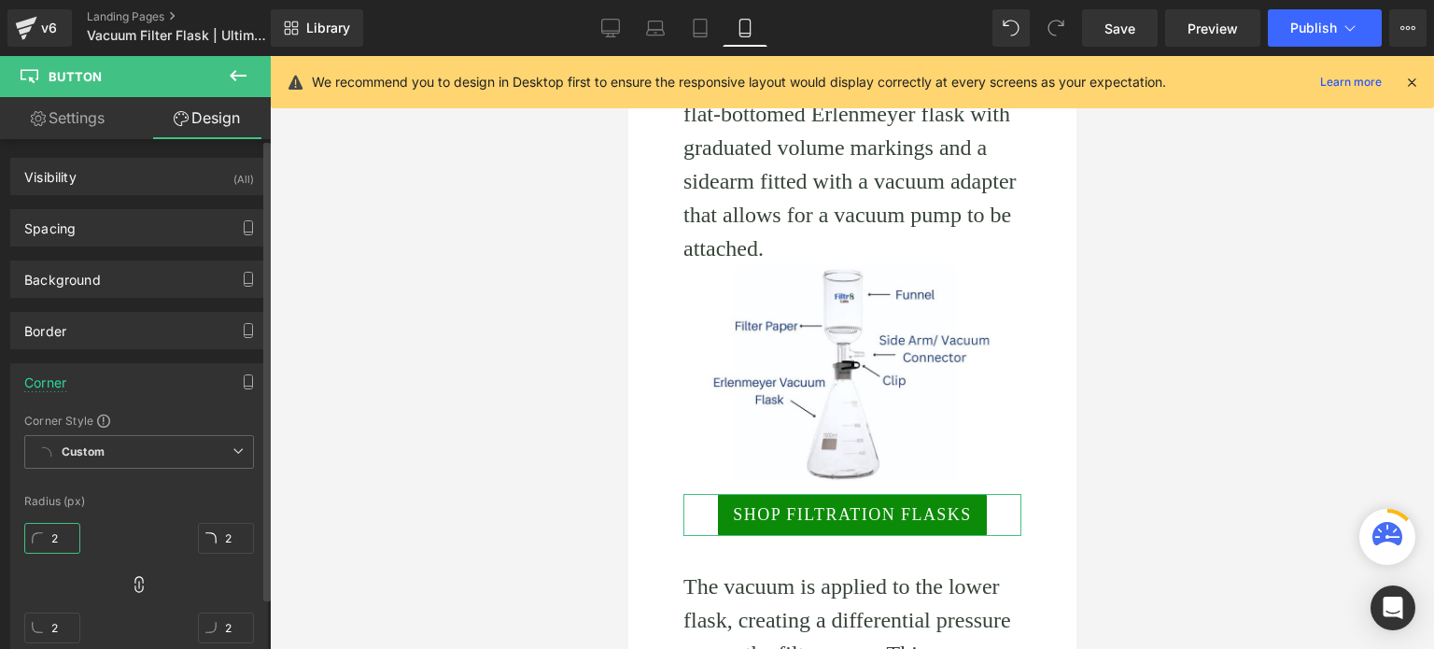
click at [73, 543] on input "2" at bounding box center [52, 538] width 56 height 31
type input "28"
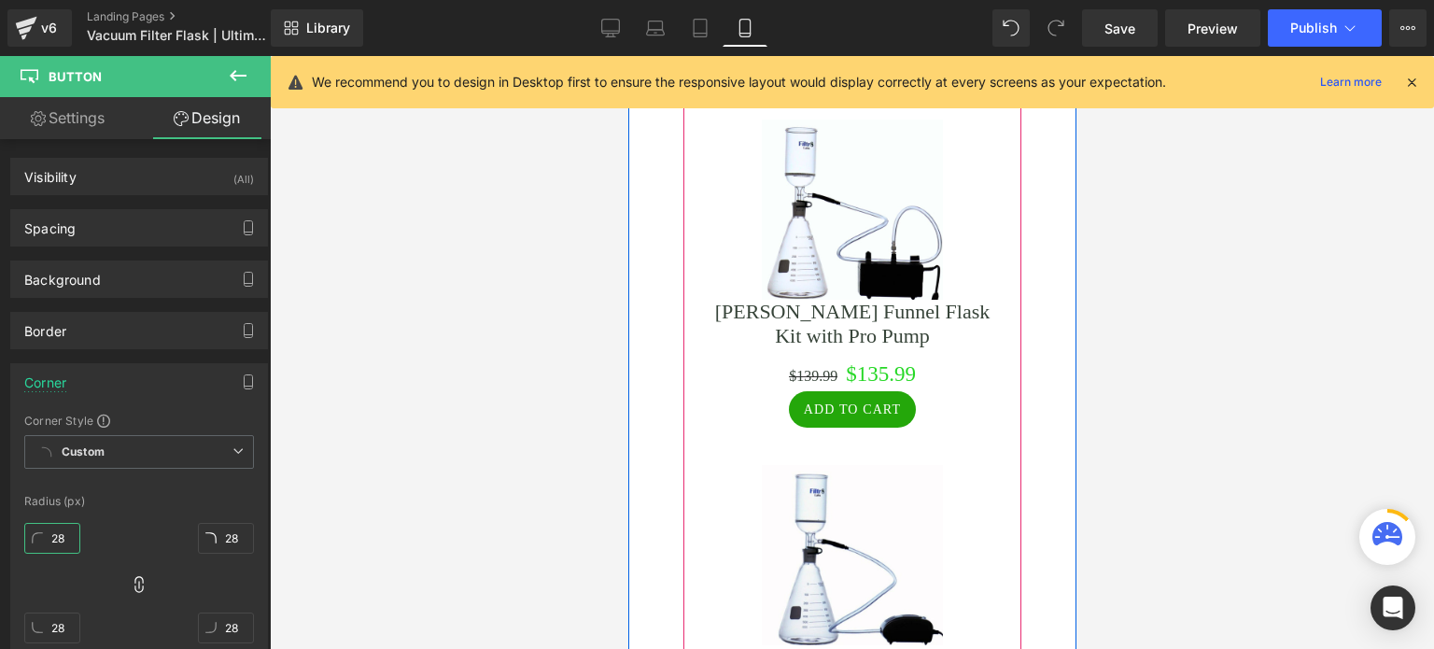
scroll to position [4515, 0]
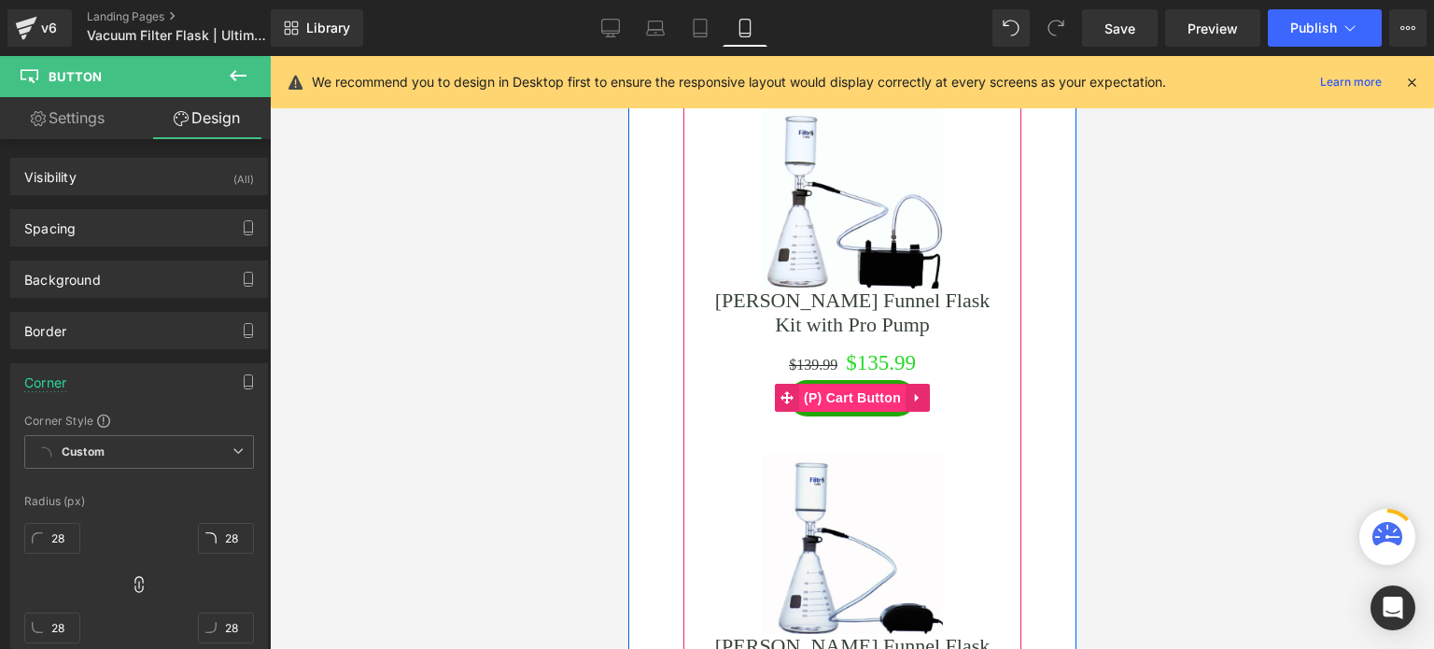
click at [820, 385] on span "(P) Cart Button" at bounding box center [851, 398] width 106 height 28
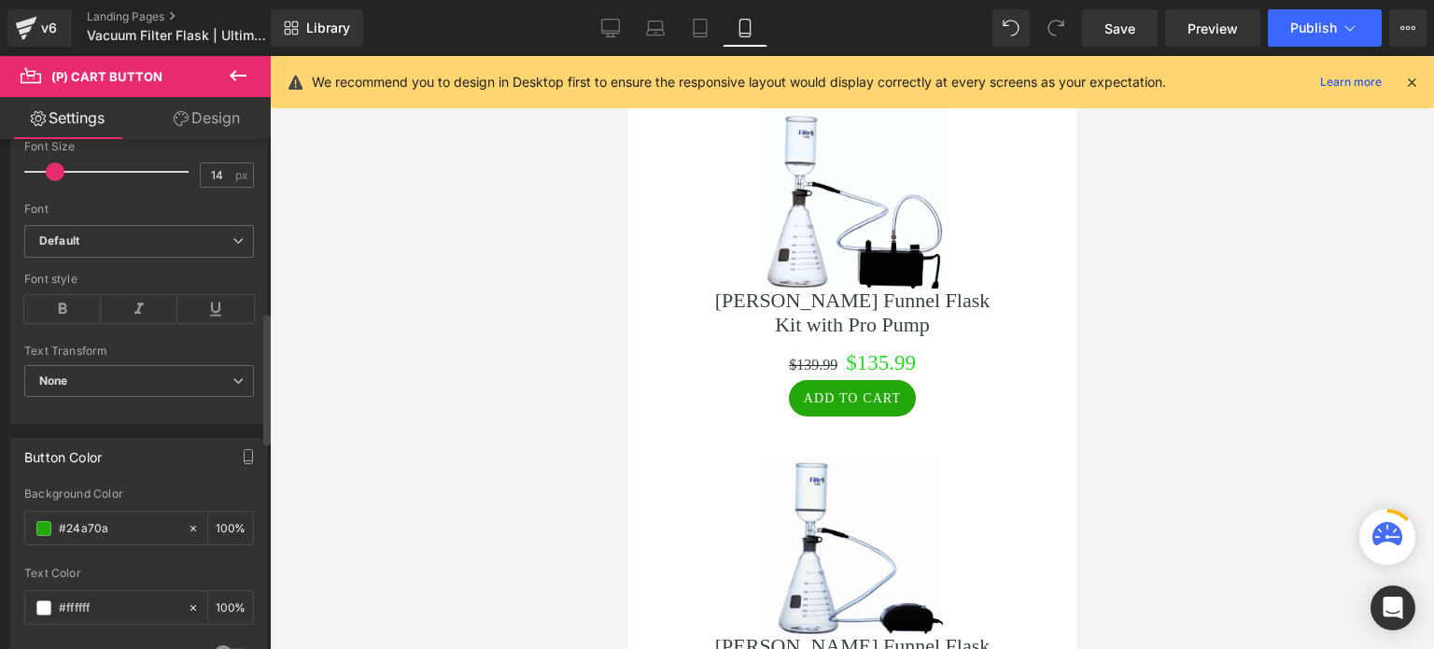
scroll to position [747, 0]
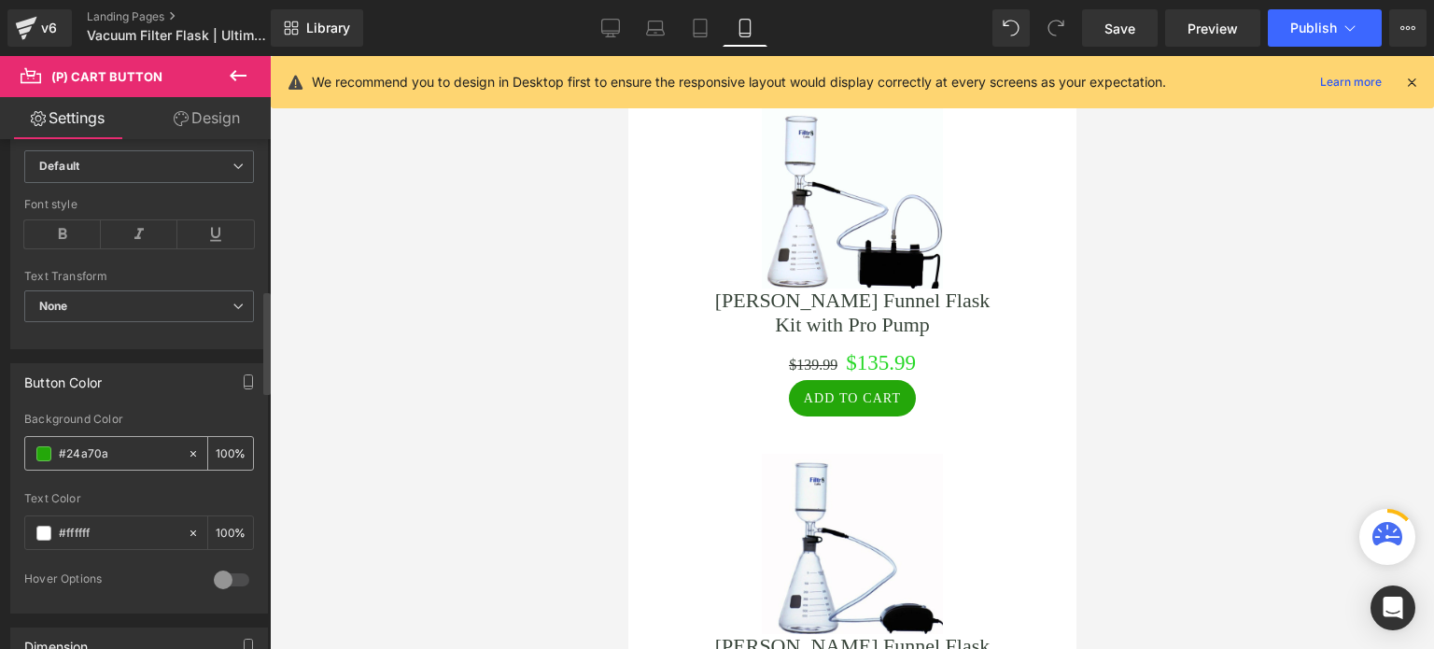
drag, startPoint x: 115, startPoint y: 448, endPoint x: 57, endPoint y: 450, distance: 57.9
click at [57, 450] on div "#24a70a" at bounding box center [106, 453] width 162 height 33
paste input "0c8b08"
type input "#0c8b08"
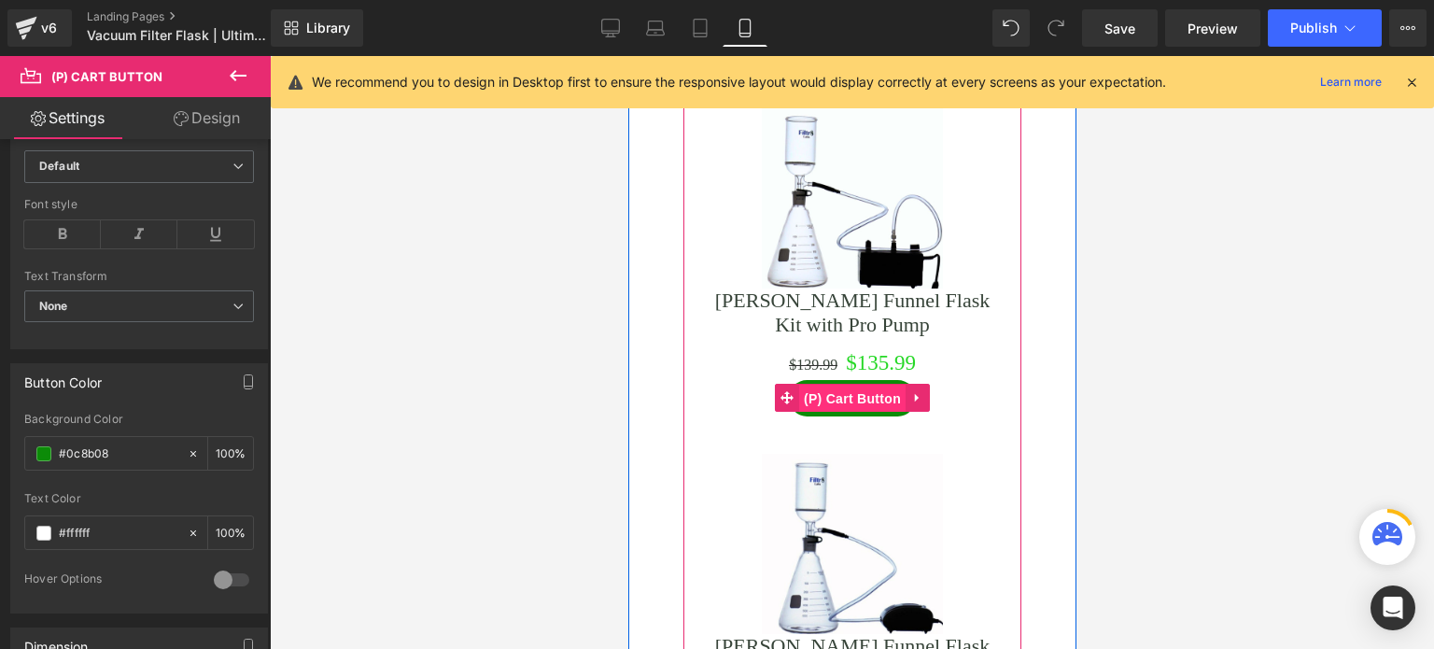
click at [865, 385] on span "(P) Cart Button" at bounding box center [851, 399] width 106 height 28
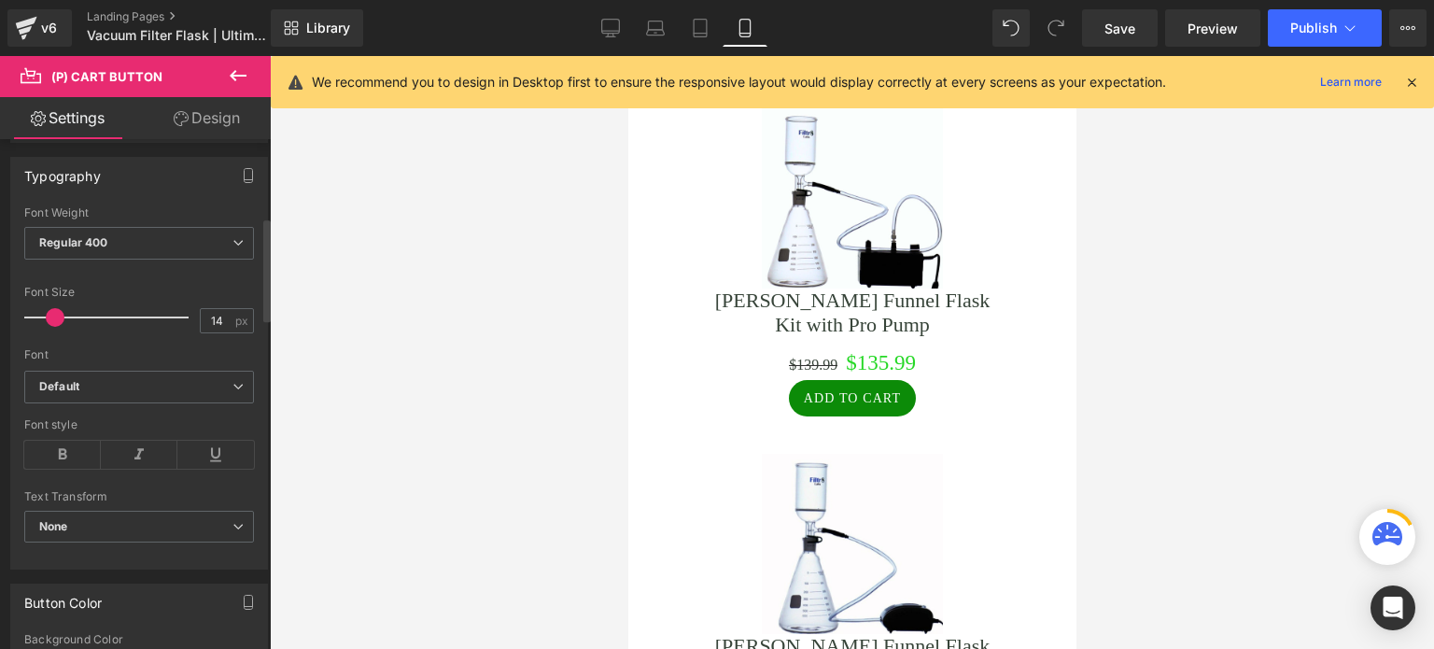
scroll to position [373, 0]
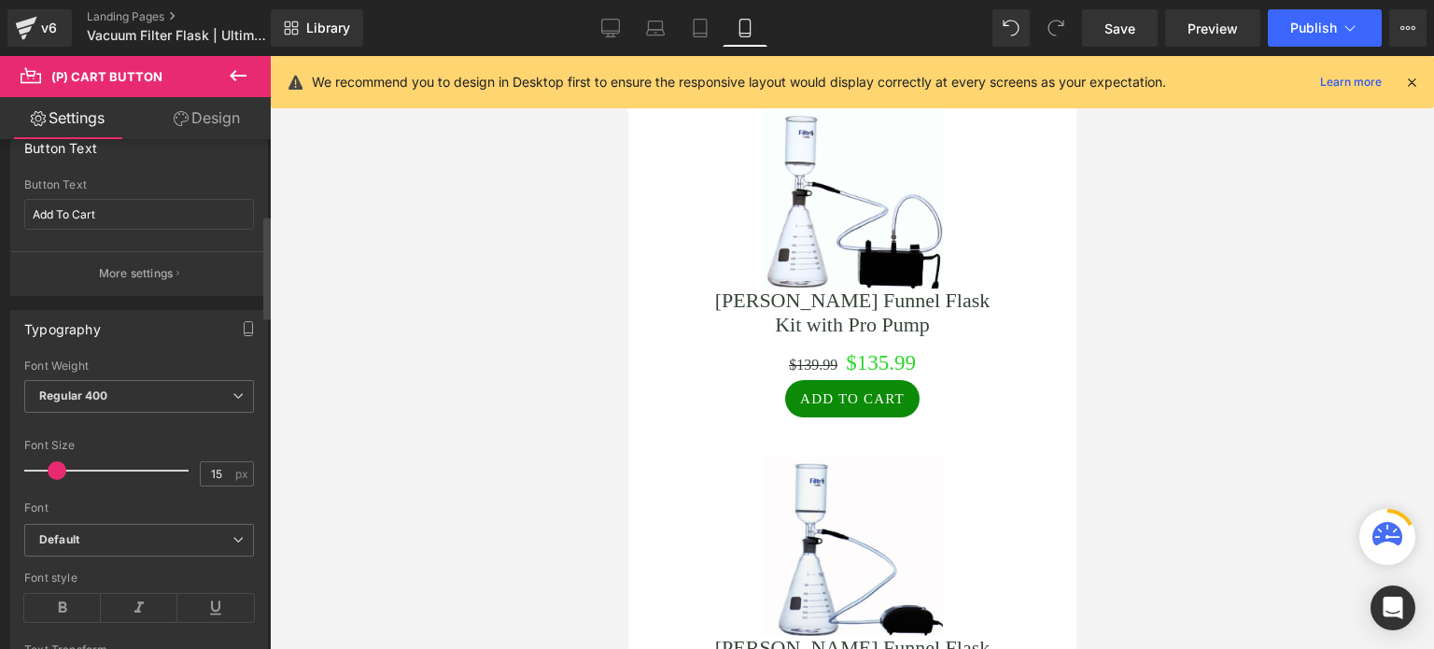
type input "17"
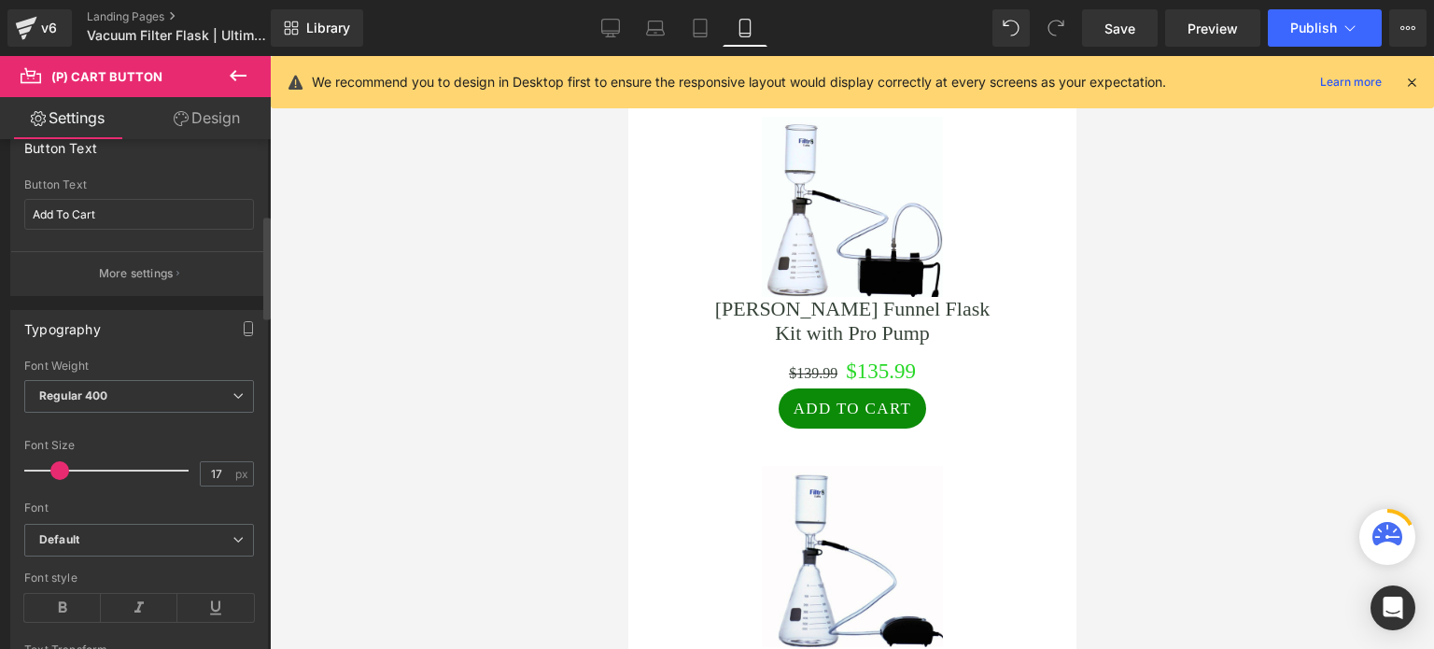
scroll to position [4519, 0]
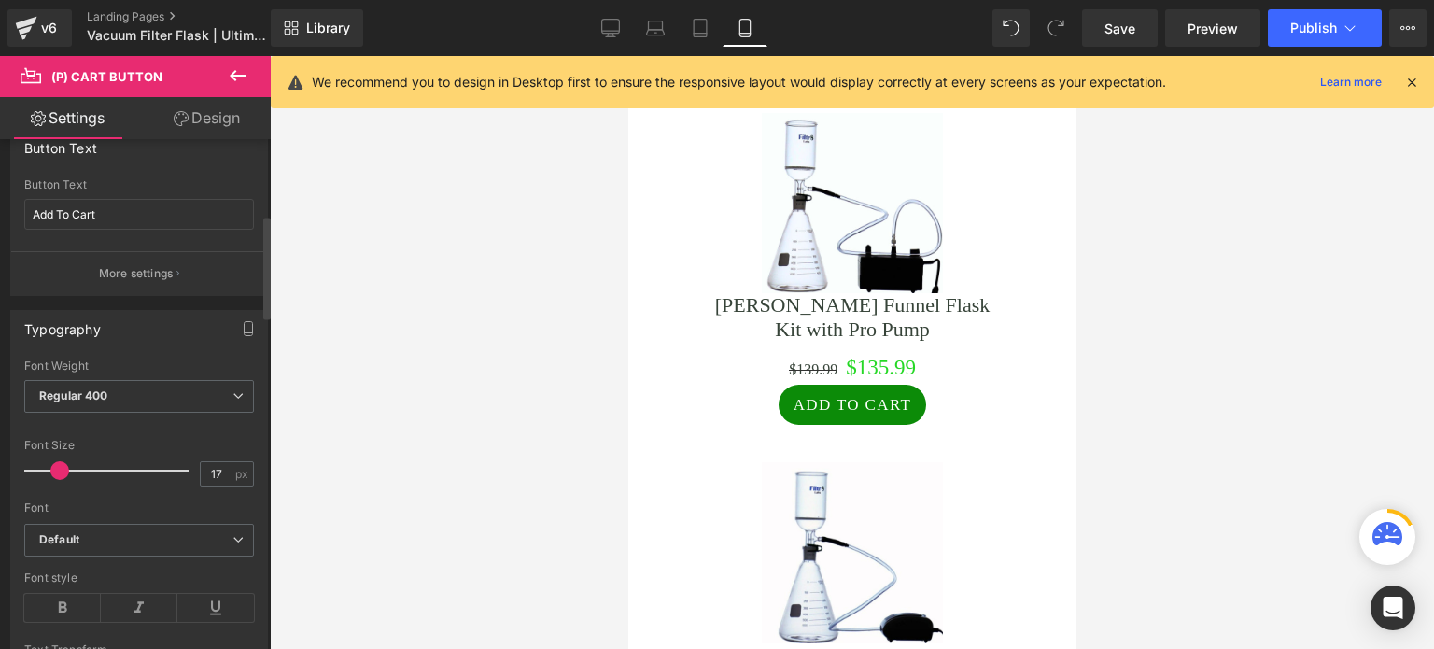
click at [59, 466] on span at bounding box center [59, 470] width 19 height 19
click at [1117, 25] on span "Save" at bounding box center [1119, 29] width 31 height 20
click at [1325, 27] on span "Publish" at bounding box center [1313, 28] width 47 height 15
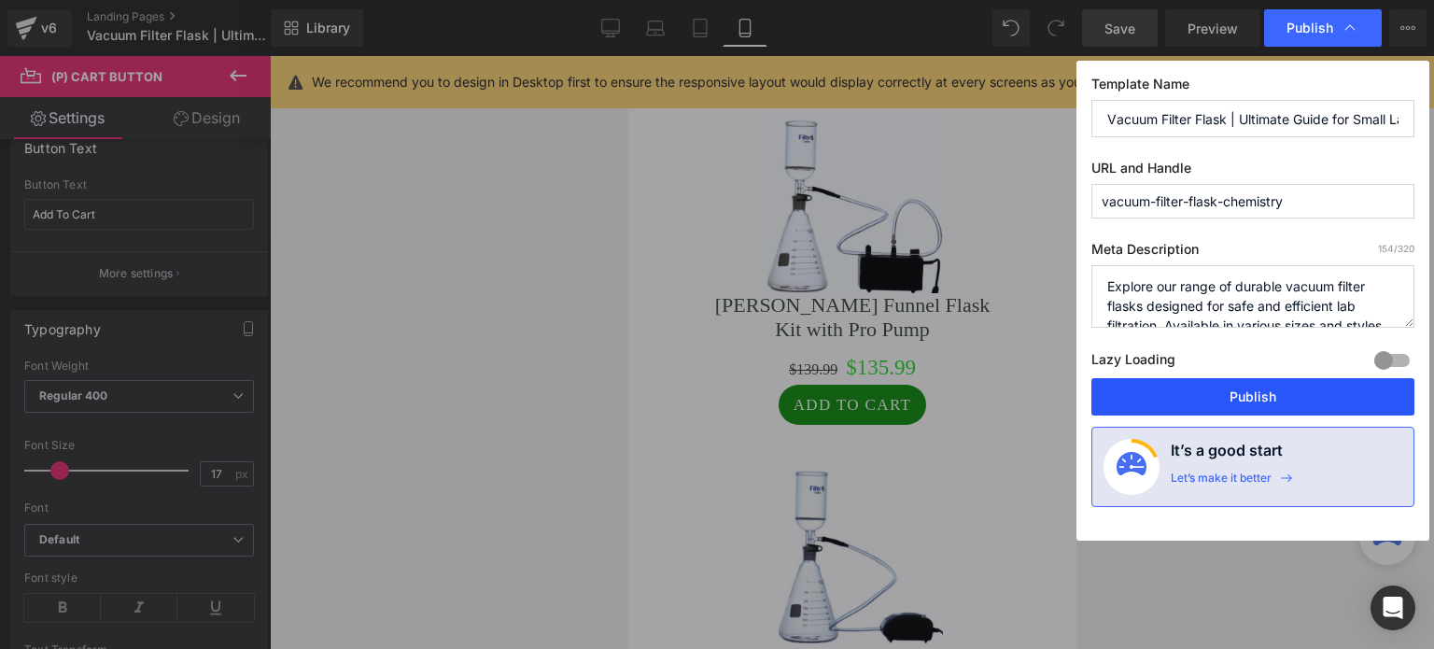
click at [1184, 389] on button "Publish" at bounding box center [1252, 396] width 323 height 37
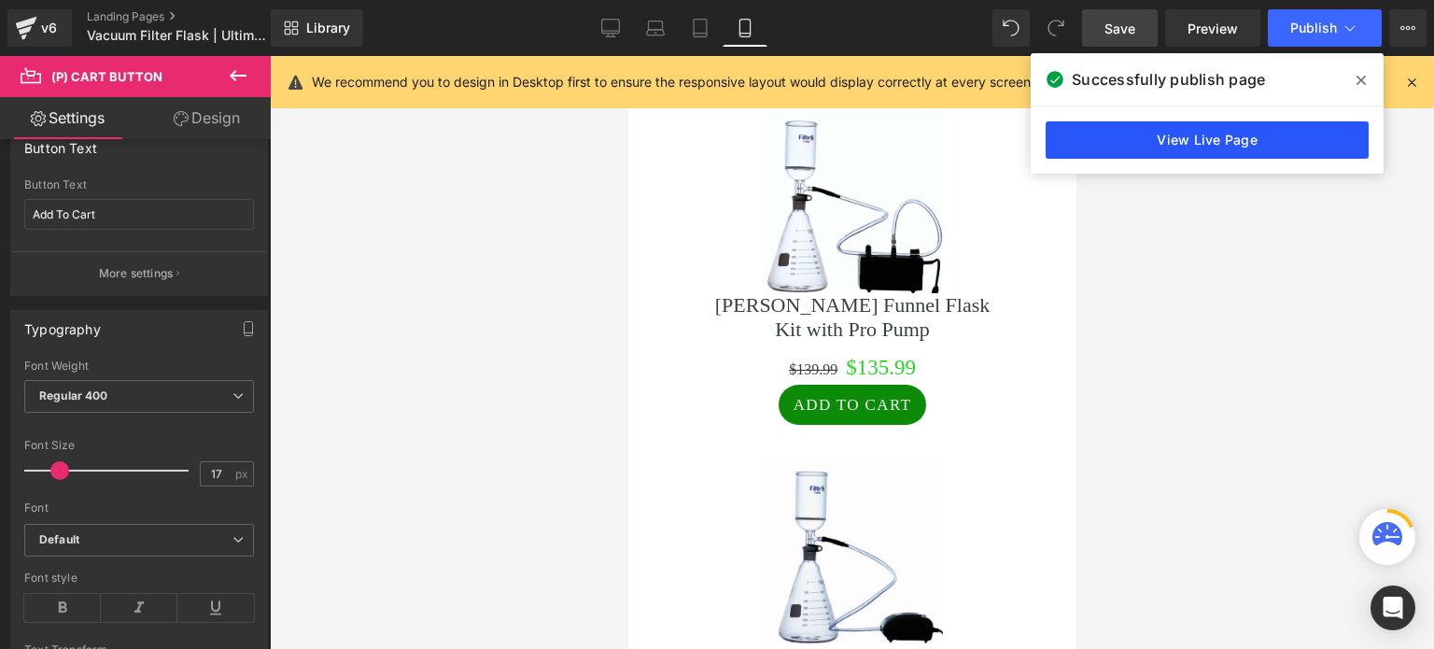
click at [1188, 135] on link "View Live Page" at bounding box center [1207, 139] width 323 height 37
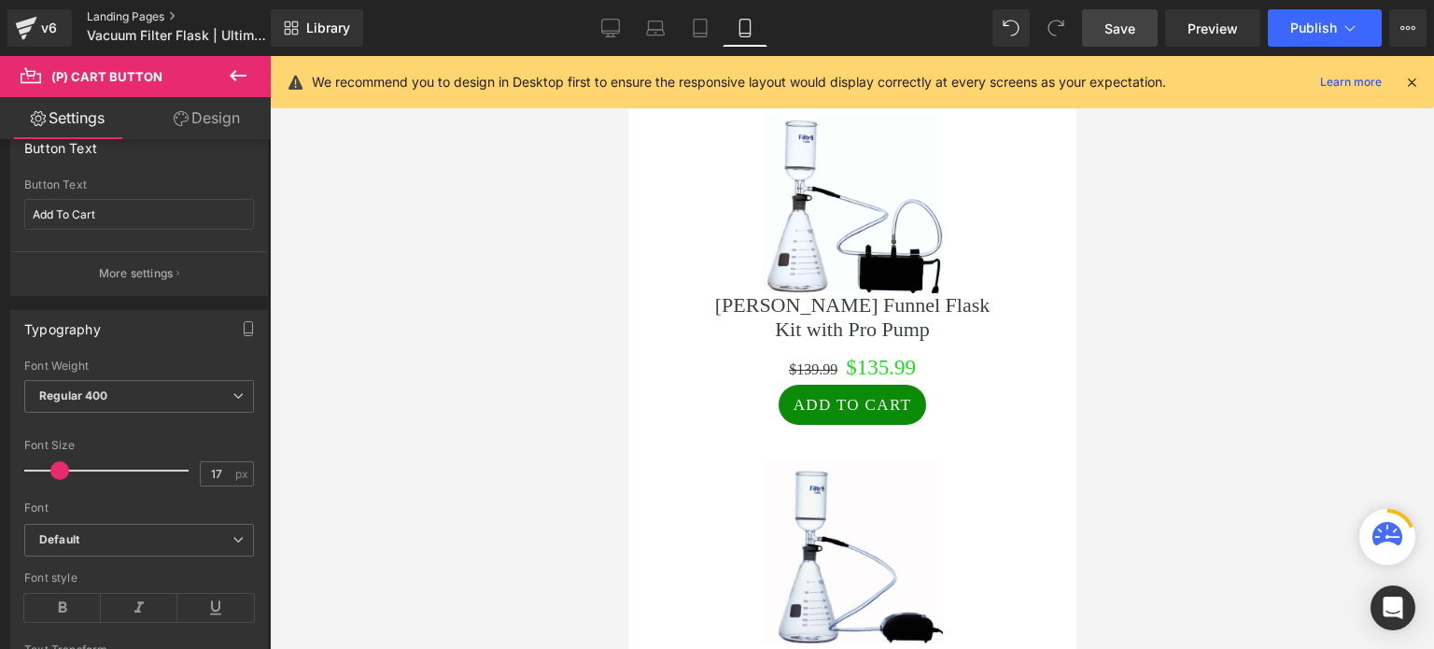
click at [96, 17] on link "Landing Pages" at bounding box center [194, 16] width 215 height 15
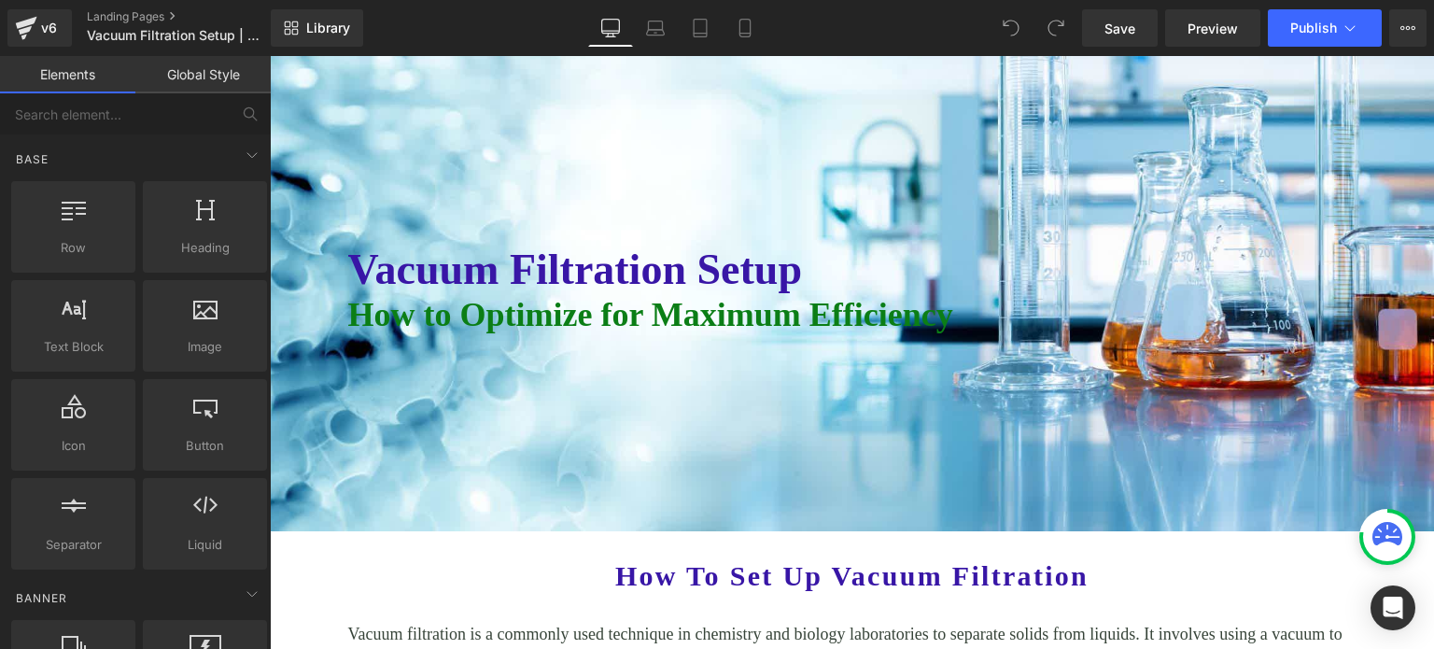
scroll to position [187, 0]
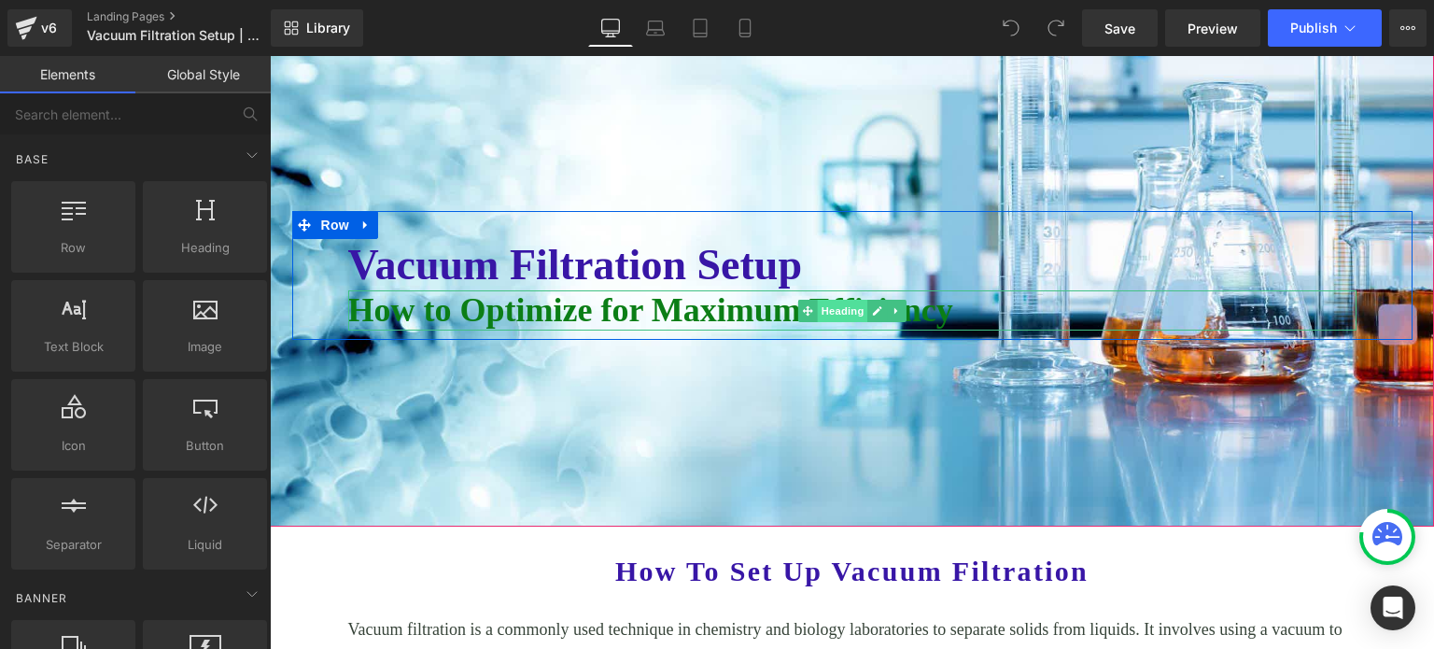
click at [828, 314] on span "Heading" at bounding box center [842, 311] width 50 height 22
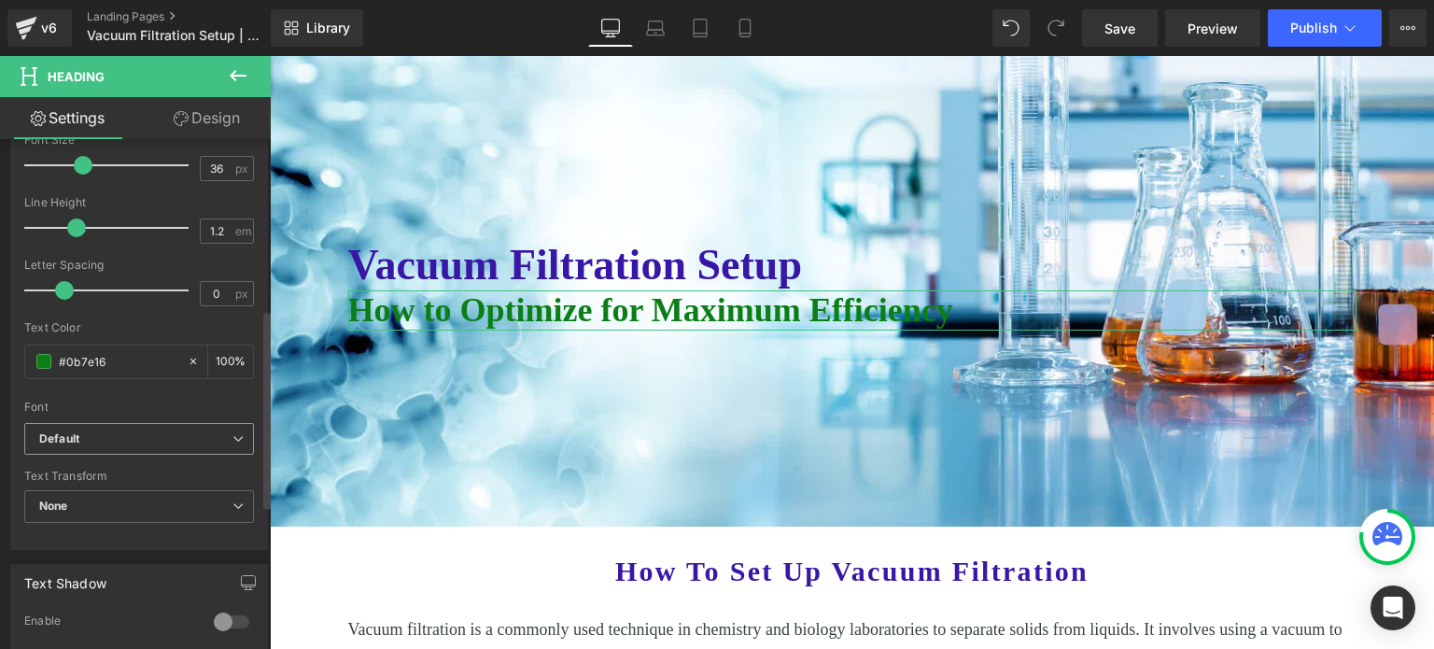
scroll to position [467, 0]
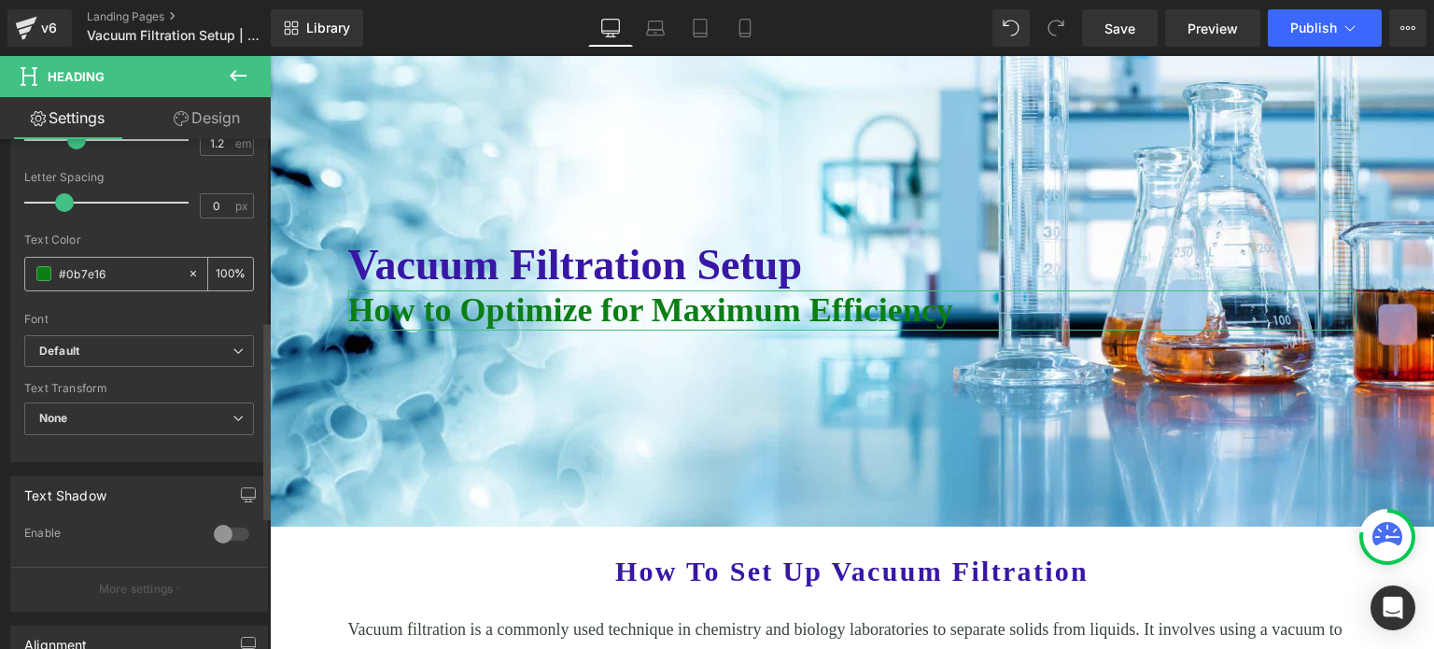
click at [131, 274] on input "#0b7e16" at bounding box center [118, 273] width 119 height 21
click at [46, 273] on span at bounding box center [43, 273] width 15 height 15
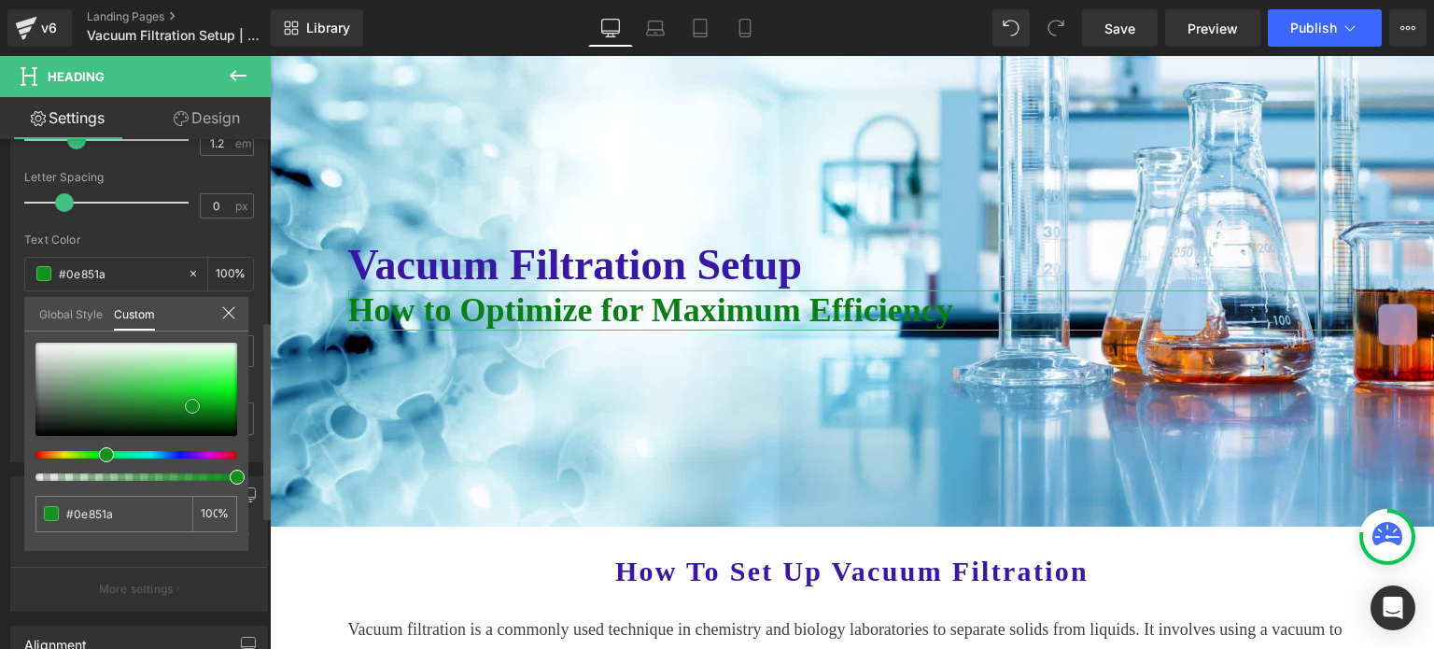
type input "#0e851a"
type input "#11911e"
type input "#179b24"
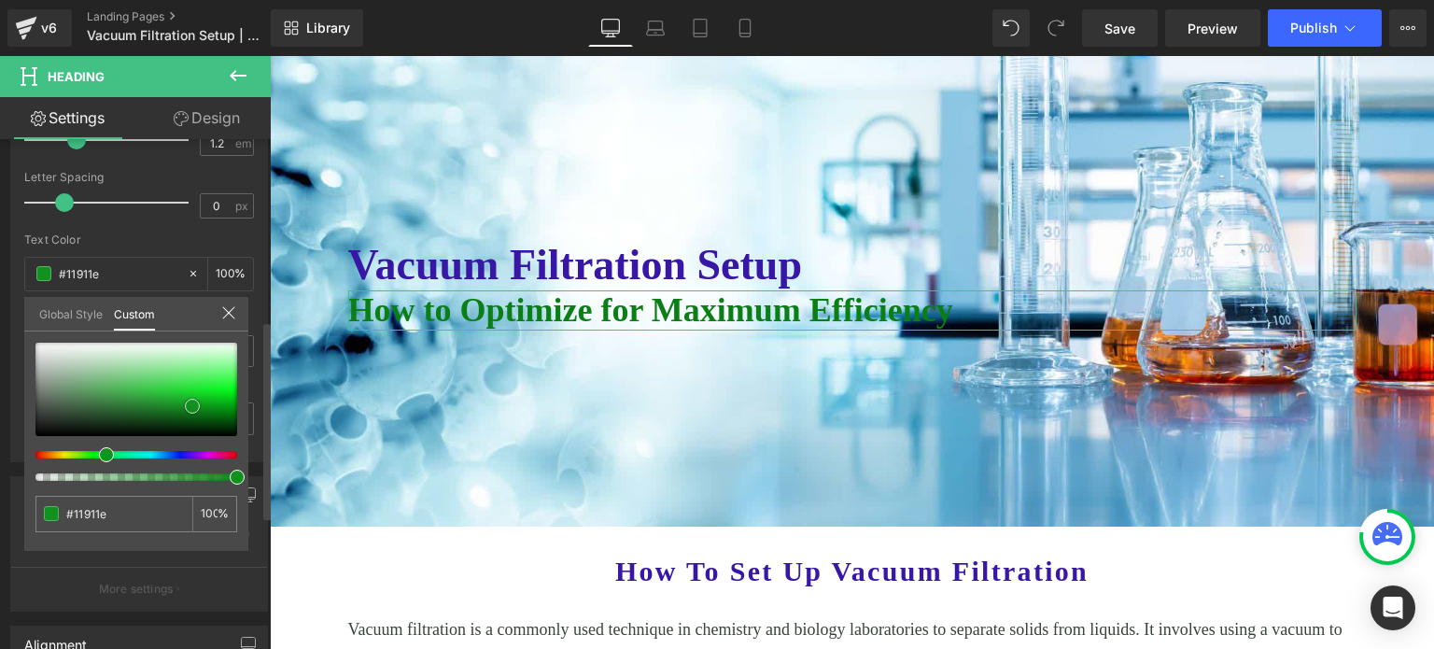
type input "#179b24"
type input "#1ea82c"
type input "#2abb38"
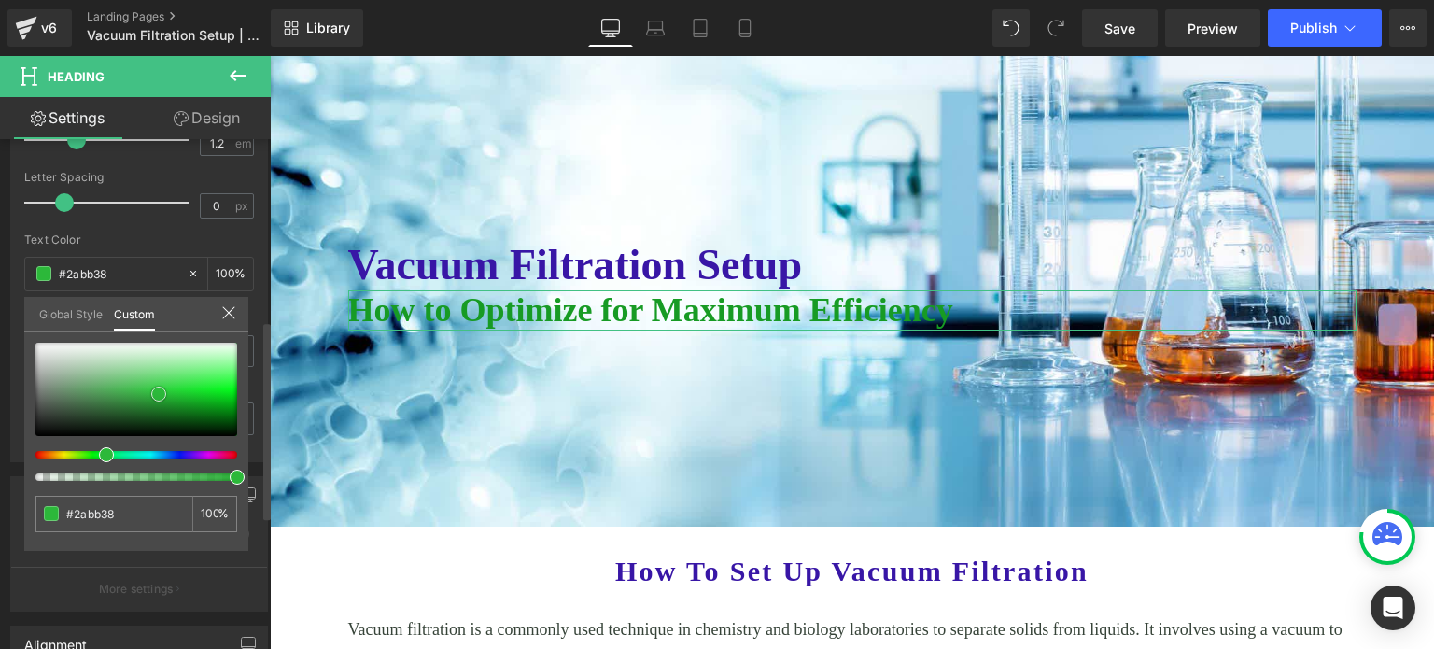
type input "#36c244"
type input "#53bf5e"
type input "#65bd6e"
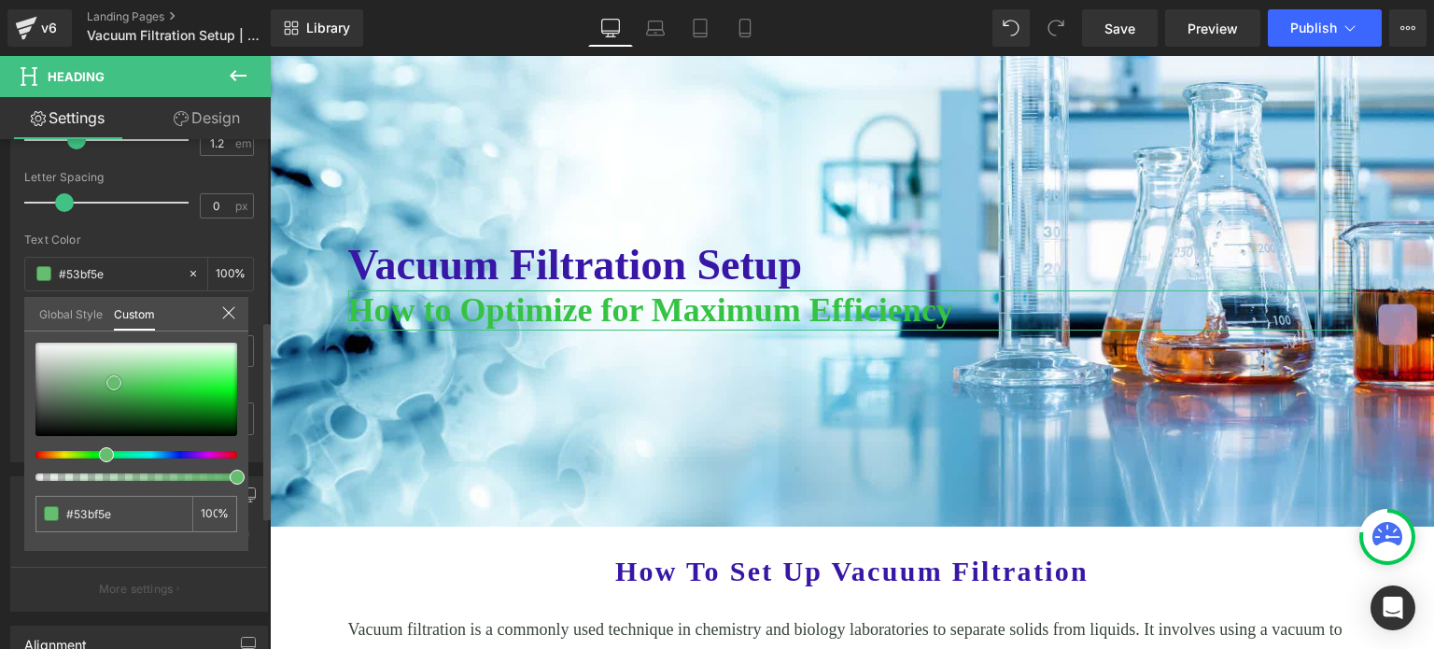
type input "#65bd6e"
type input "#7bbb82"
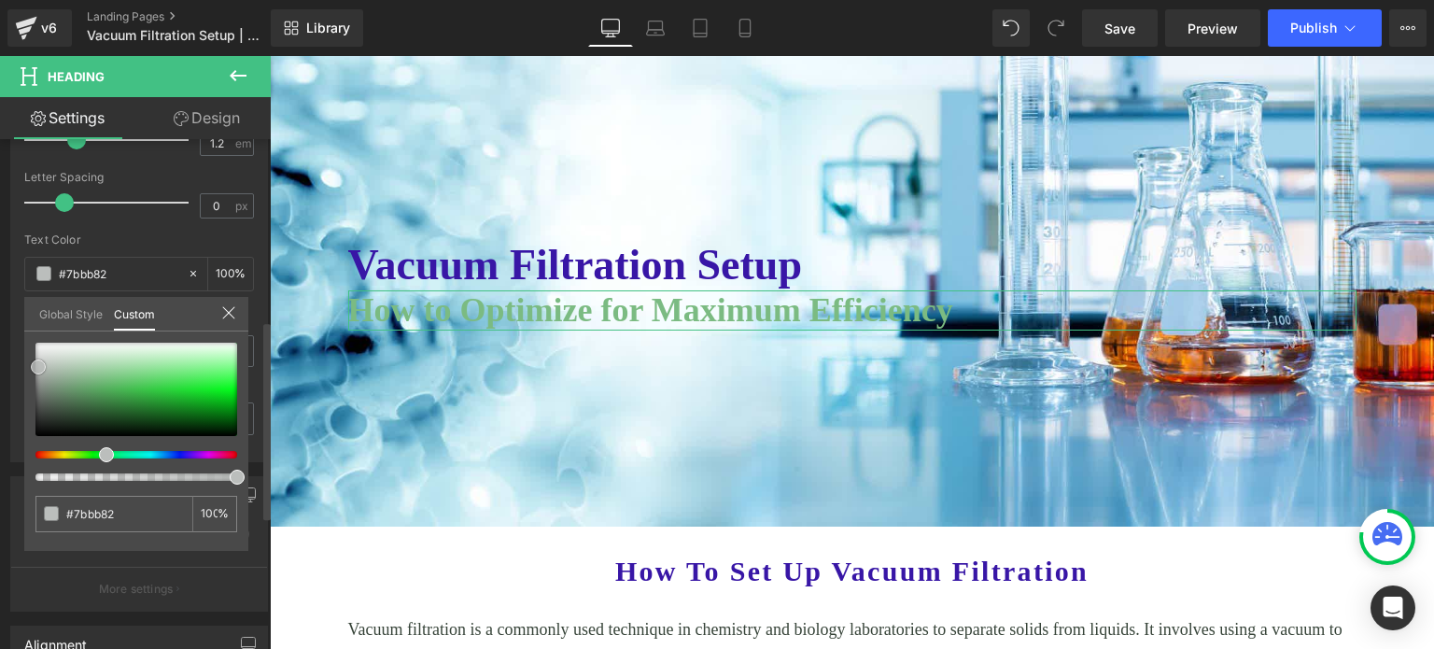
type input "#9fb5a2"
type input "#babebb"
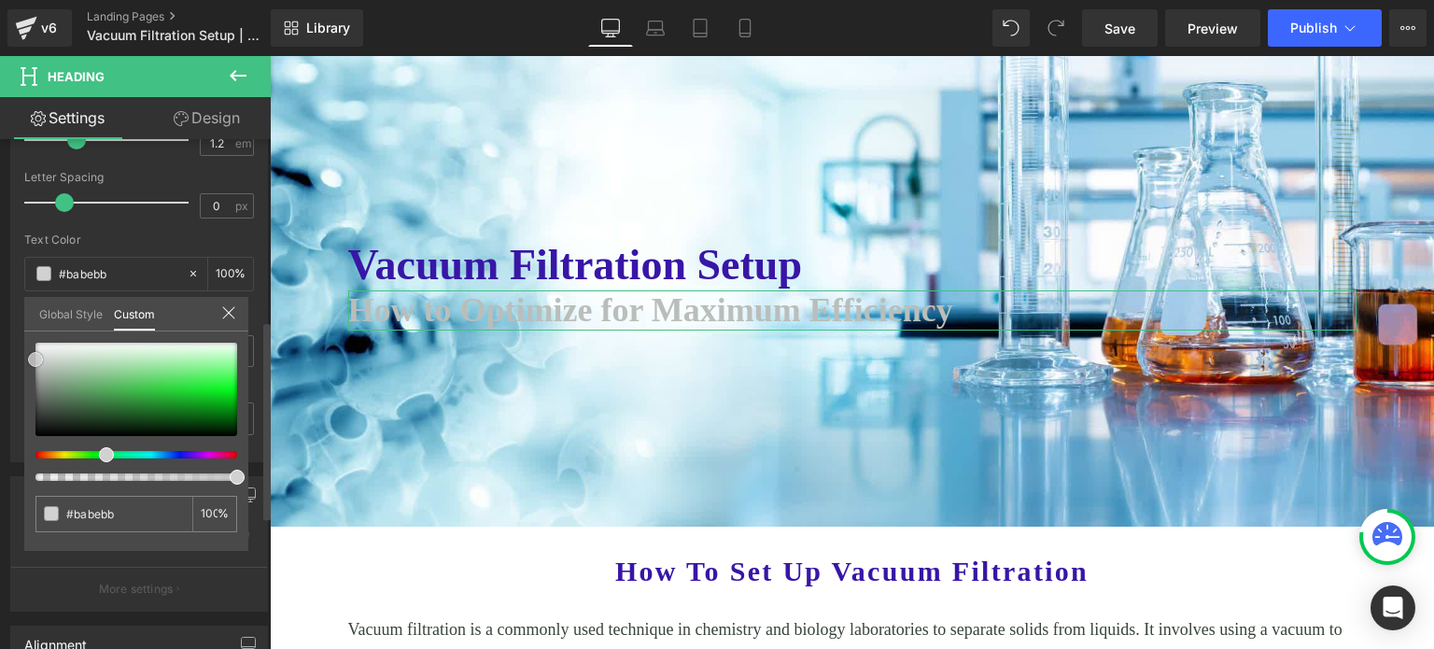
type input "#c4c4c4"
type input "#cecece"
type input "#dddddd"
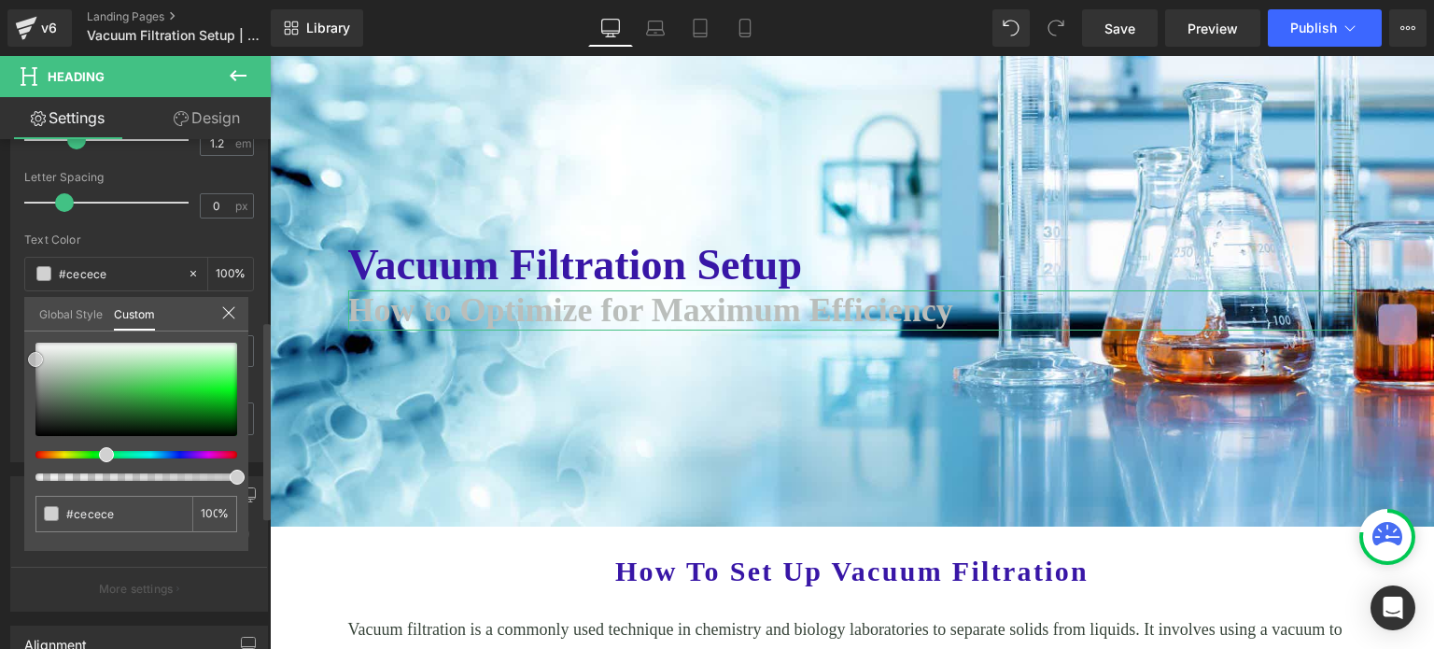
type input "#dddddd"
type input "#efefef"
type input "#f7f7f7"
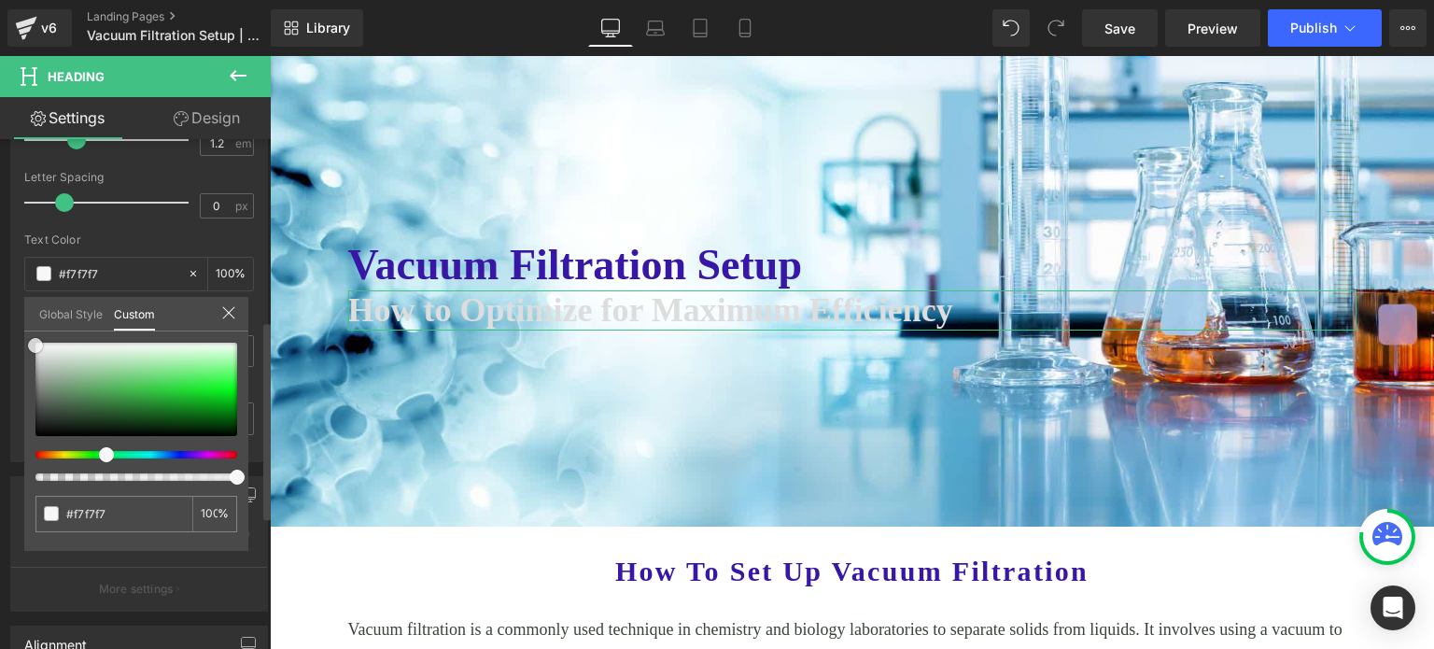
type input "#ffffff"
type input "#eaeaea"
type input "#bcbcbc"
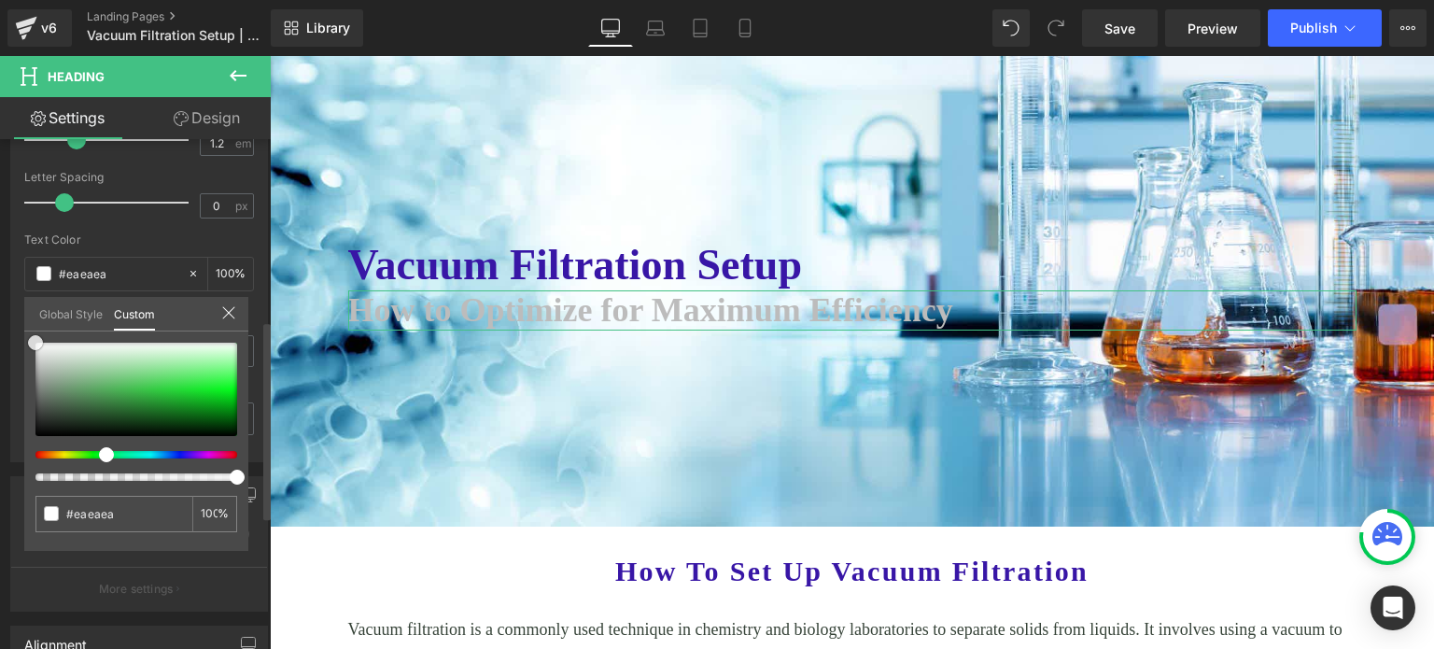
type input "#bcbcbc"
type input "#adadad"
type input "#9e9e9e"
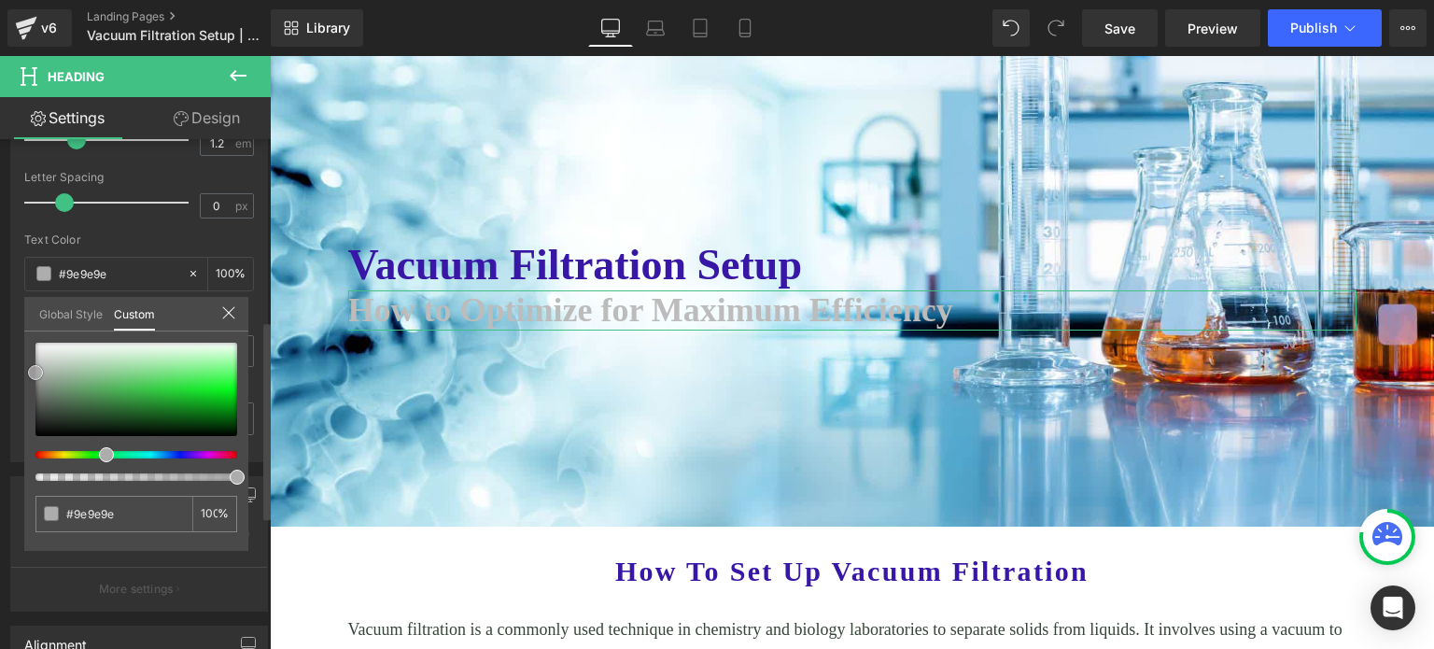
type input "#919191"
type input "#8c8c8c"
type input "#8e8e8e"
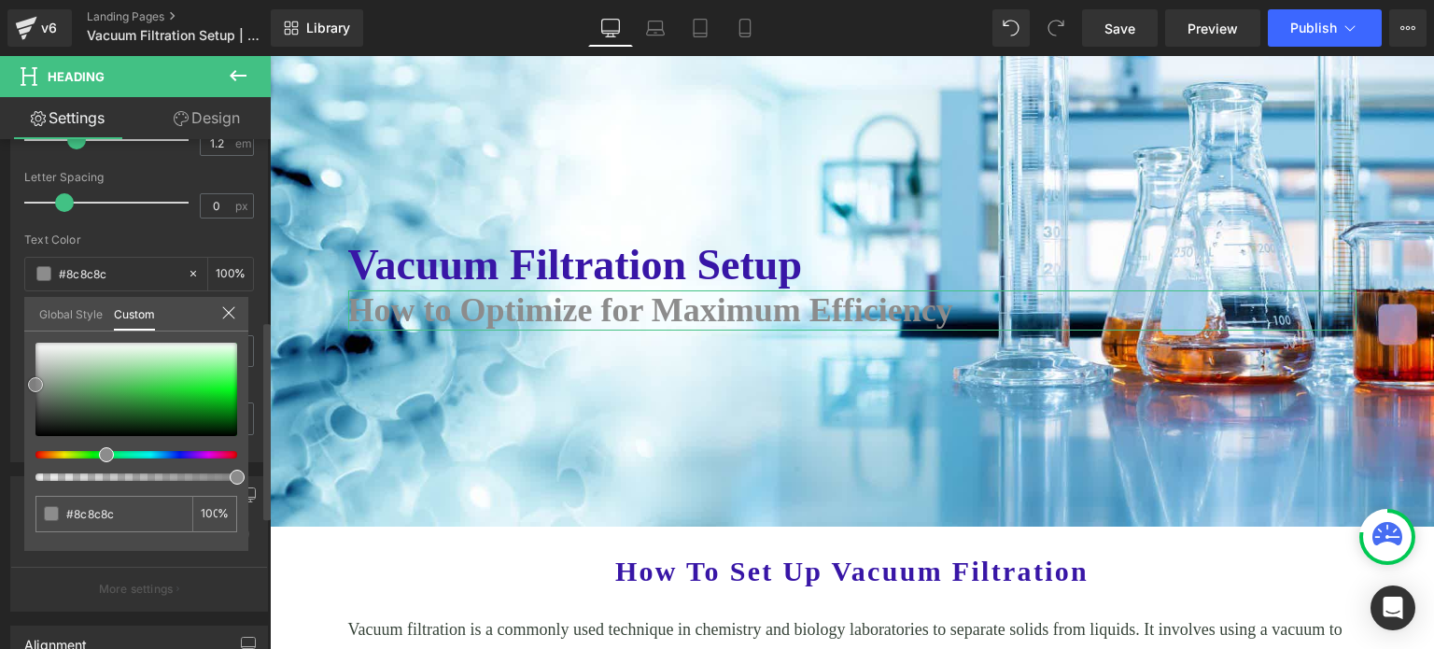
type input "#8e8e8e"
type input "#909290"
type input "#8f938f"
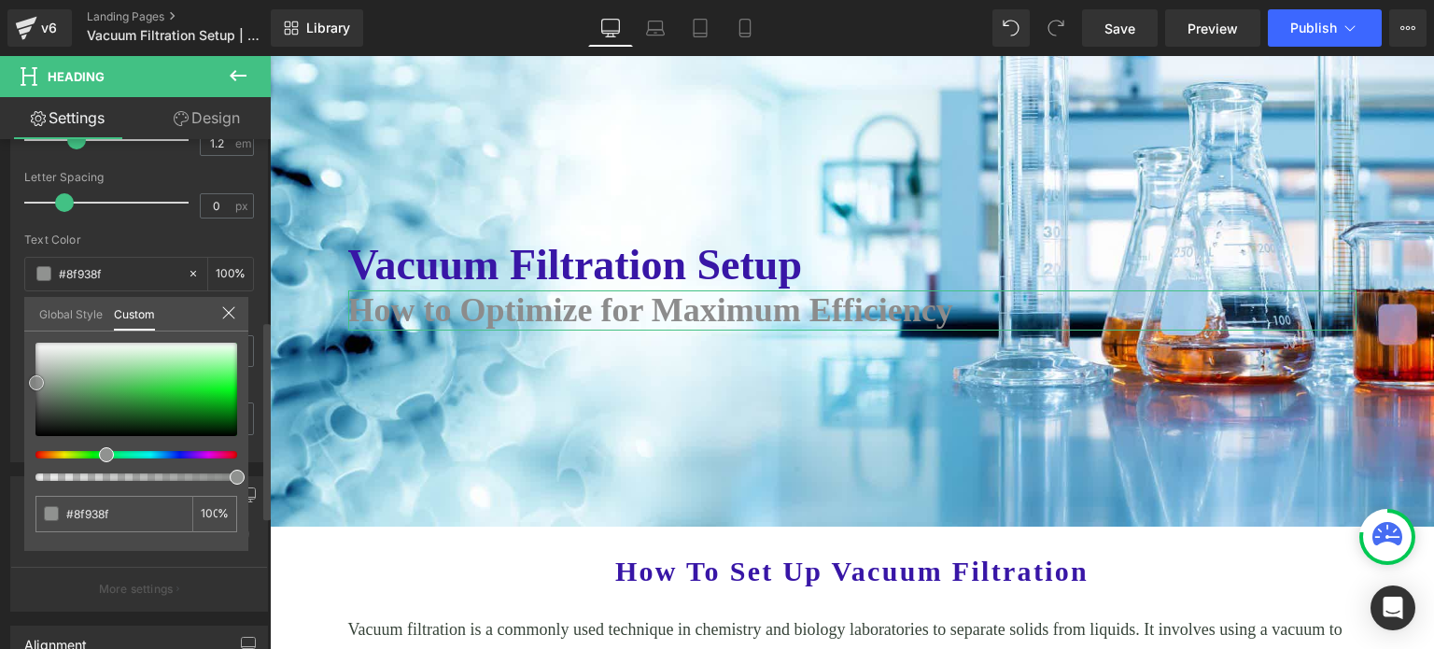
type input "#8e948e"
type input "#8c958c"
type input "#858e85"
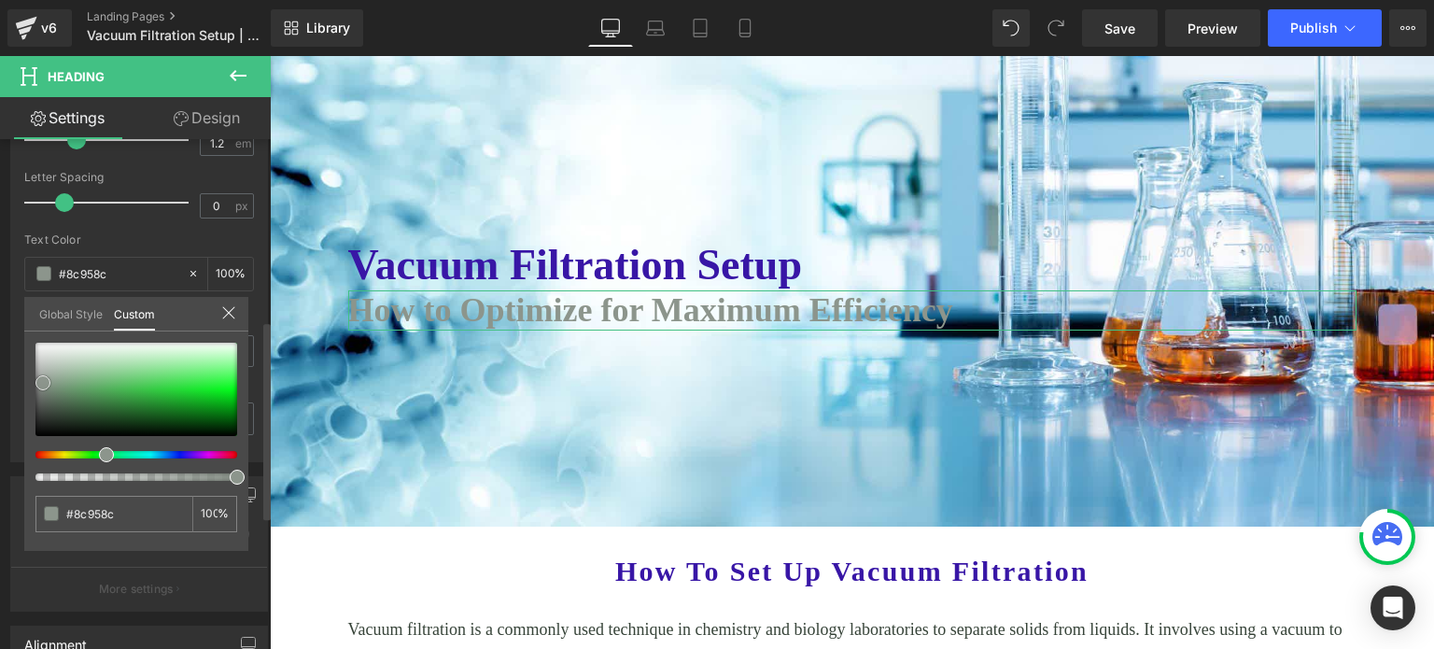
type input "#858e85"
type input "#838f83"
type input "#7d8b7d"
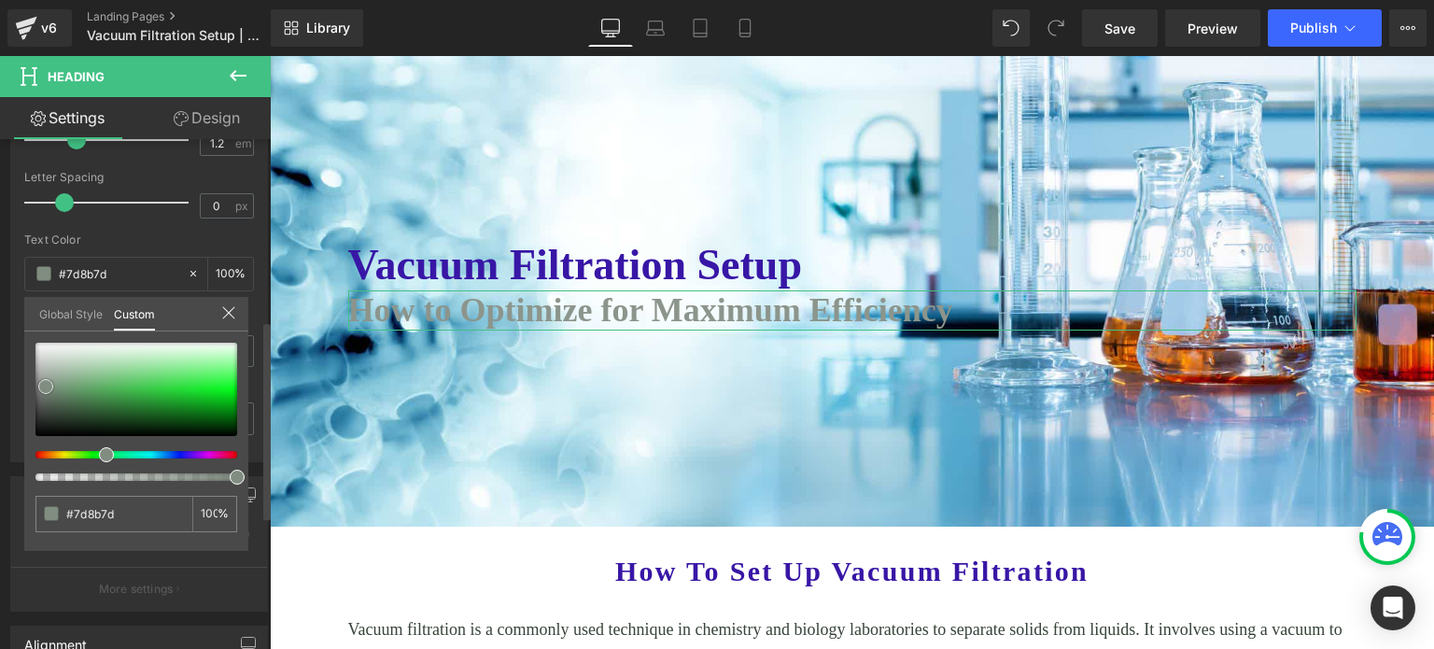
type input "#768876"
type input "#728672"
type input "#677967"
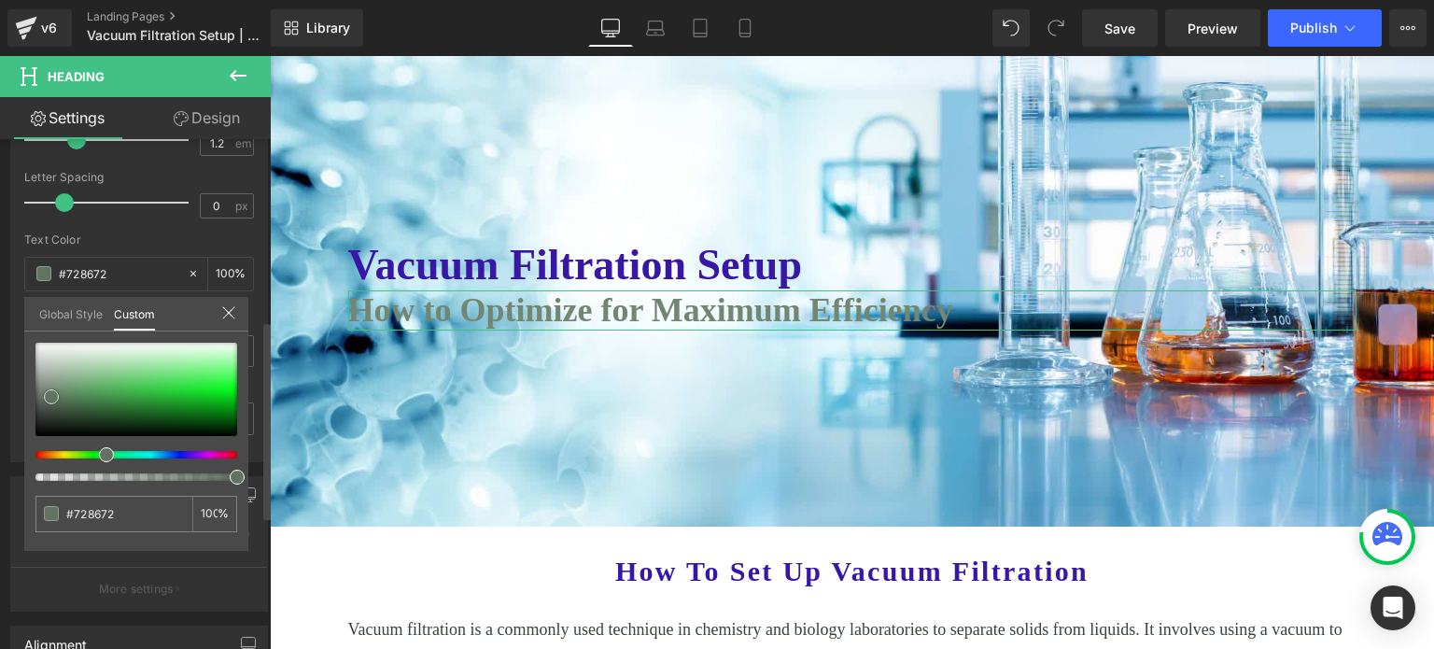
type input "#677967"
type input "#596859"
type input "#4d5a4d"
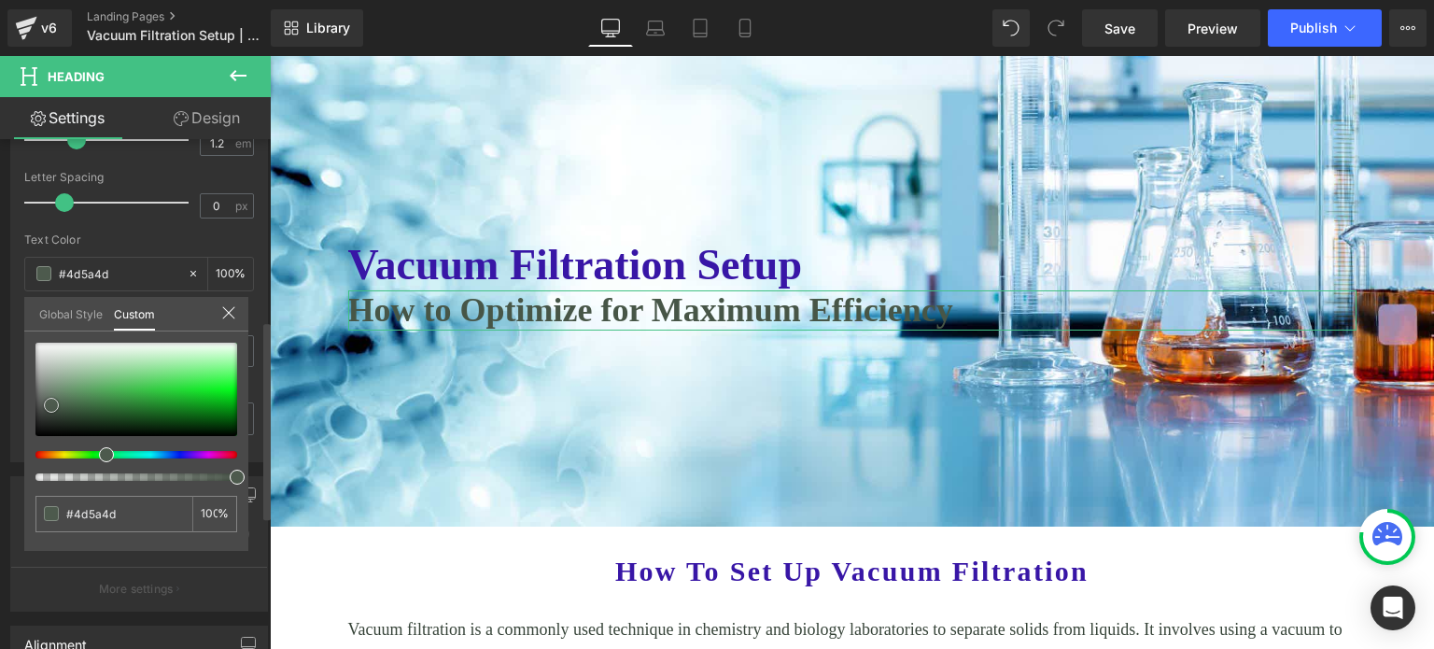
type input "#475647"
type input "#445444"
type input "#435043"
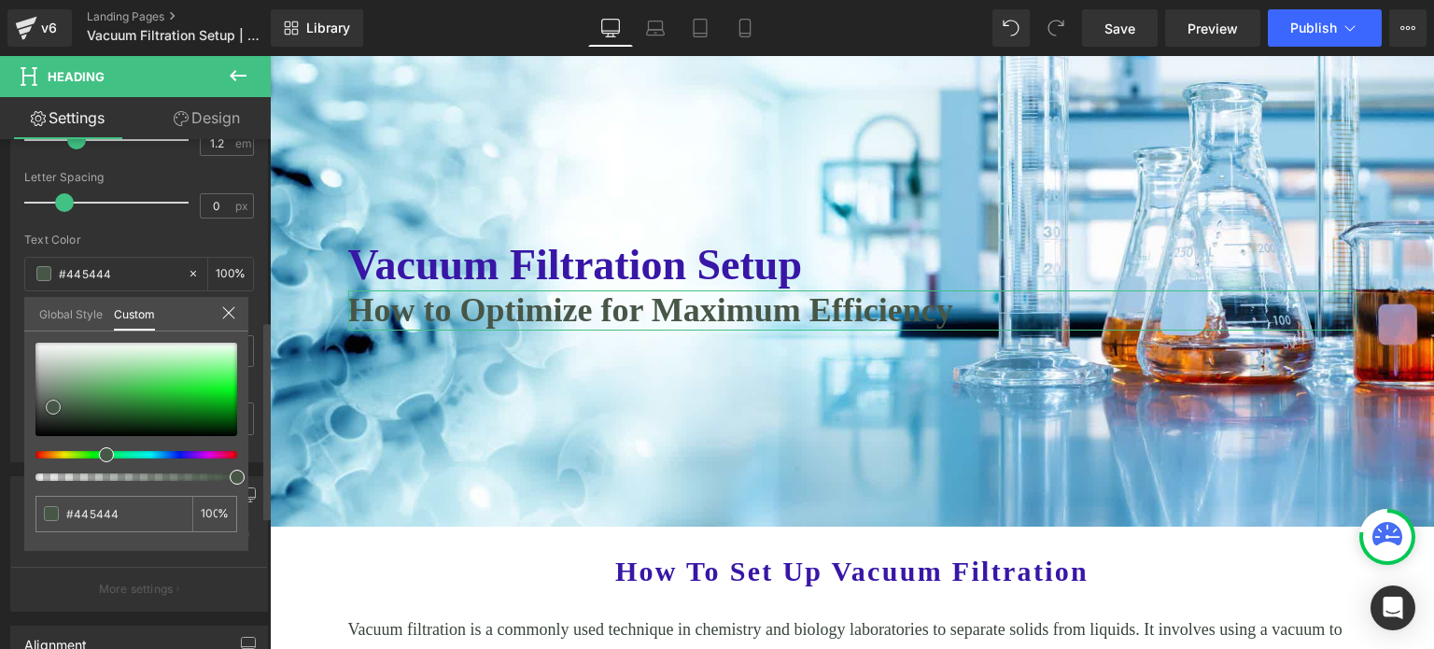
type input "#435043"
type input "#3e4b3e"
type input "#3a453a"
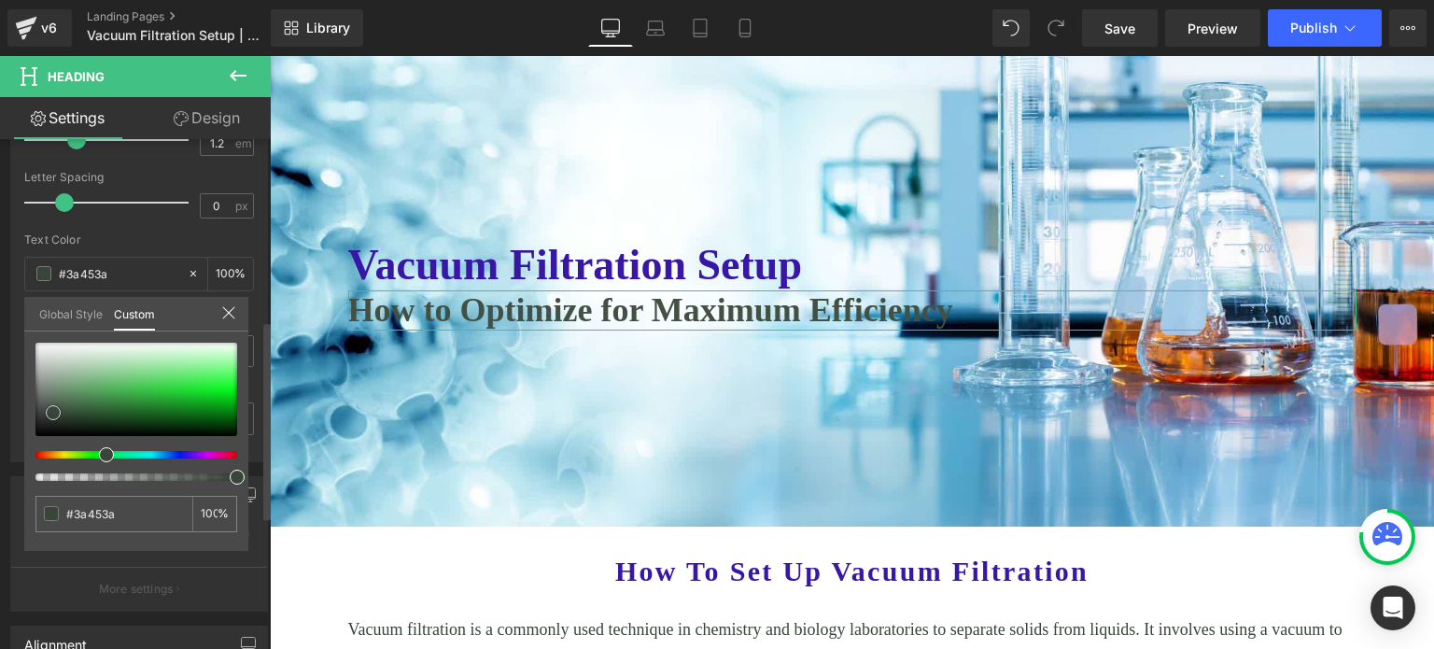
type input "#353f35"
type input "#333d33"
type input "#303a30"
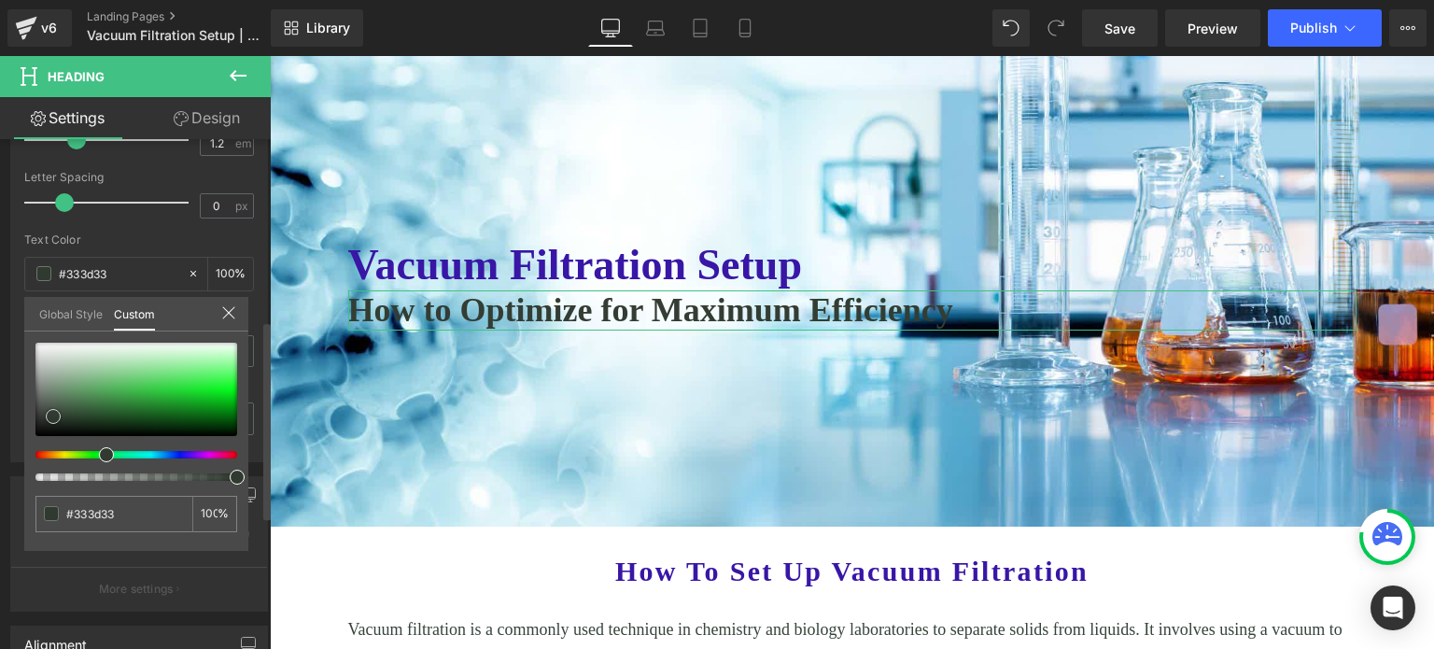
type input "#303a30"
type input "#2e372e"
type input "#2c342c"
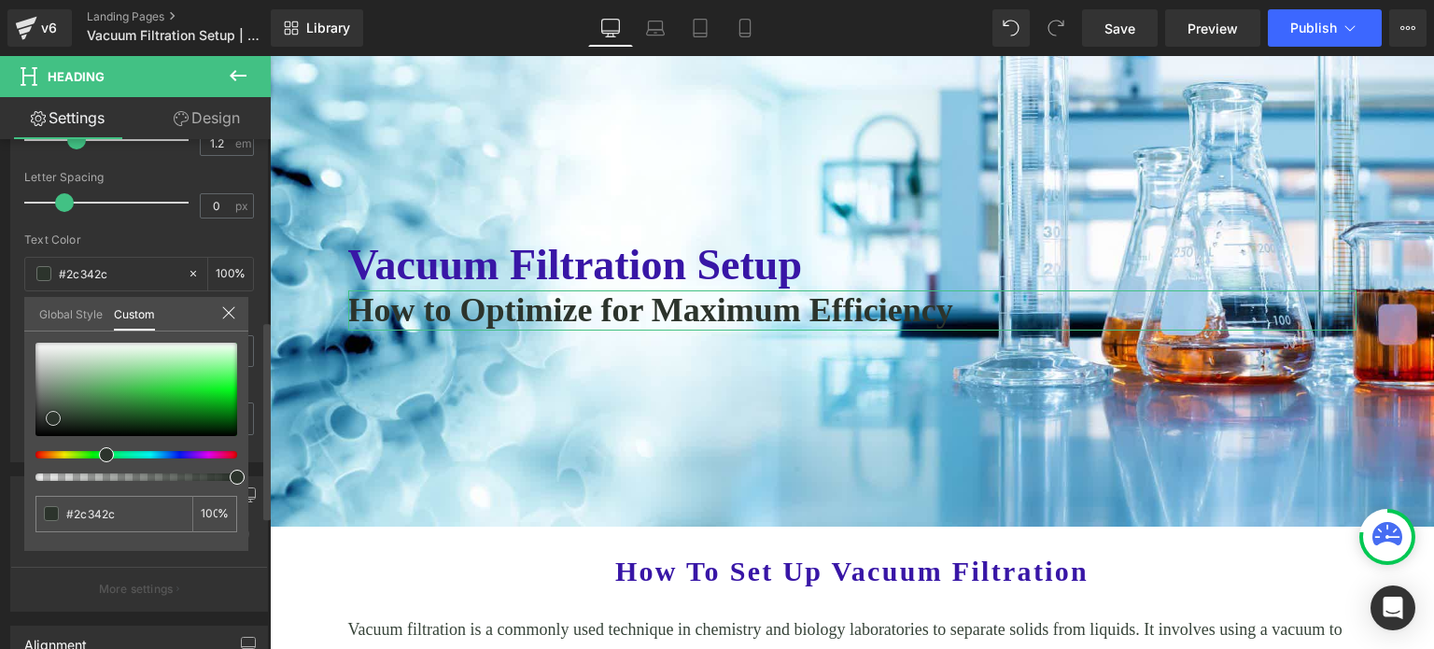
type input "#2b352b"
type input "#2a362a"
type input "#293729"
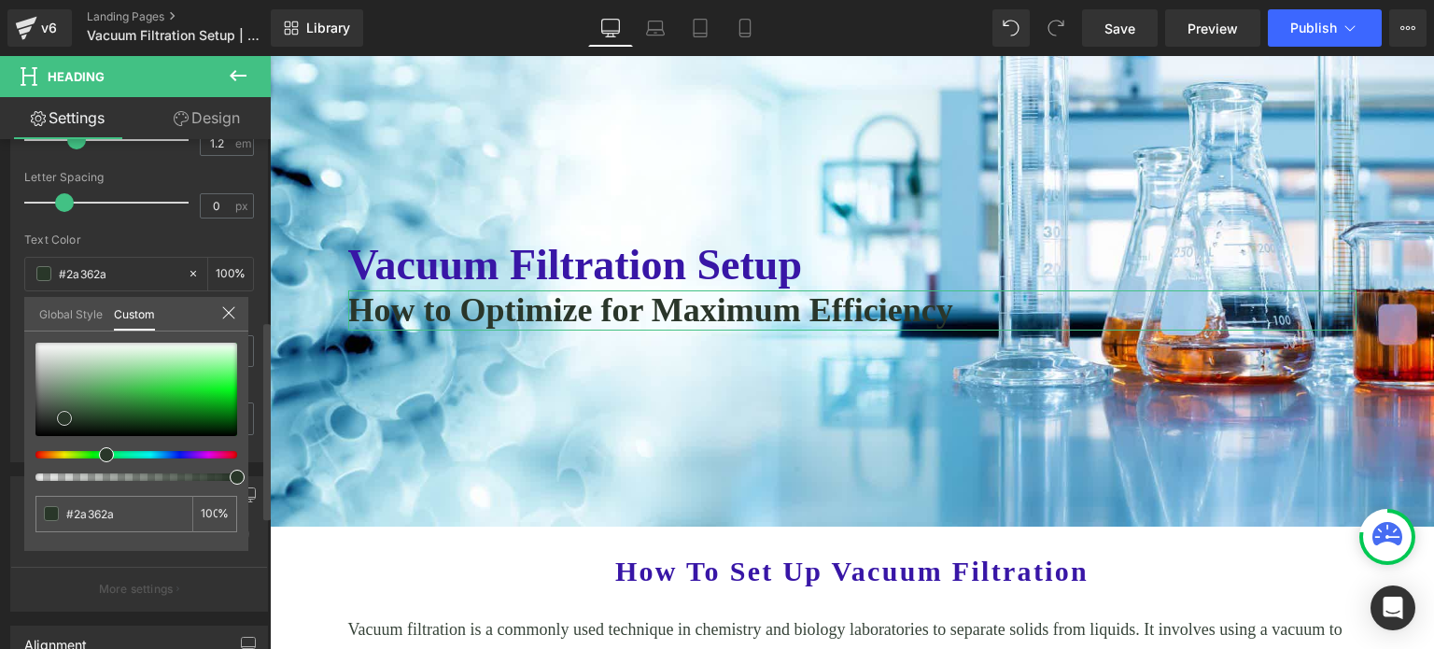
type input "#293729"
type input "#2b3a2b"
type input "#293729"
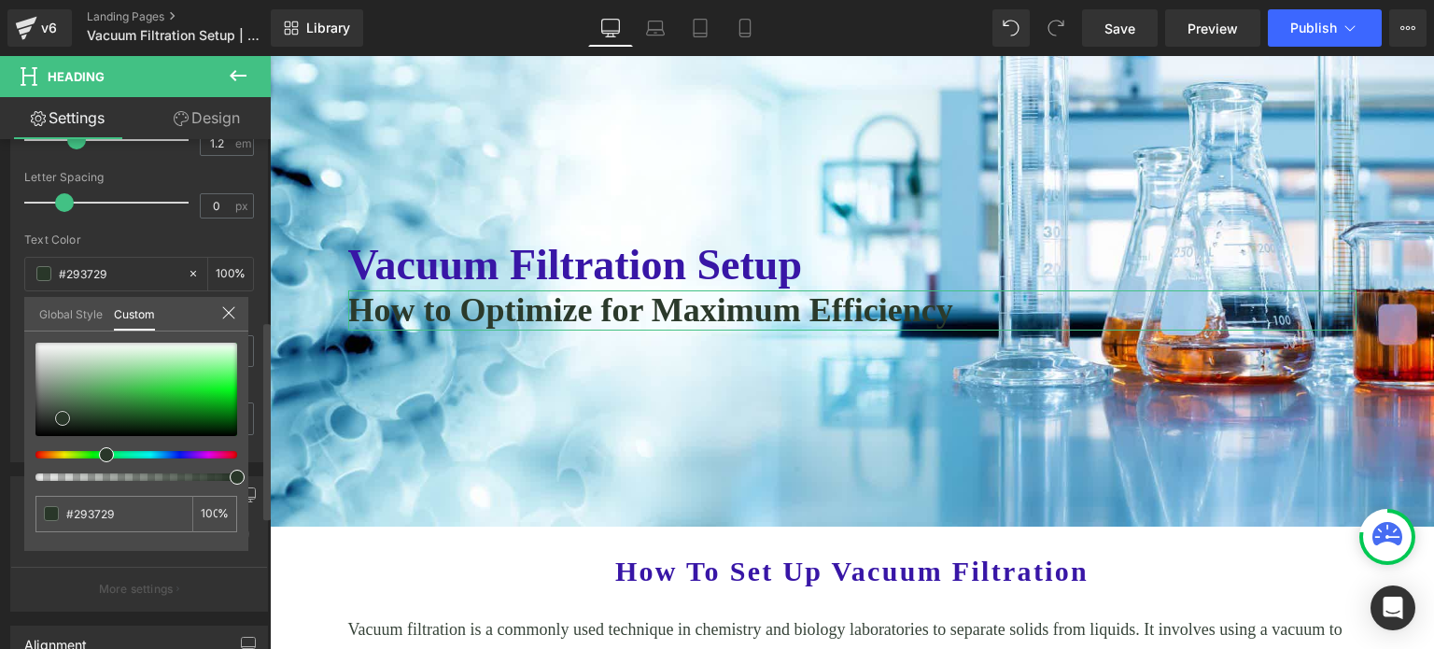
type input "#2a362a"
type input "#253025"
type input "#263026"
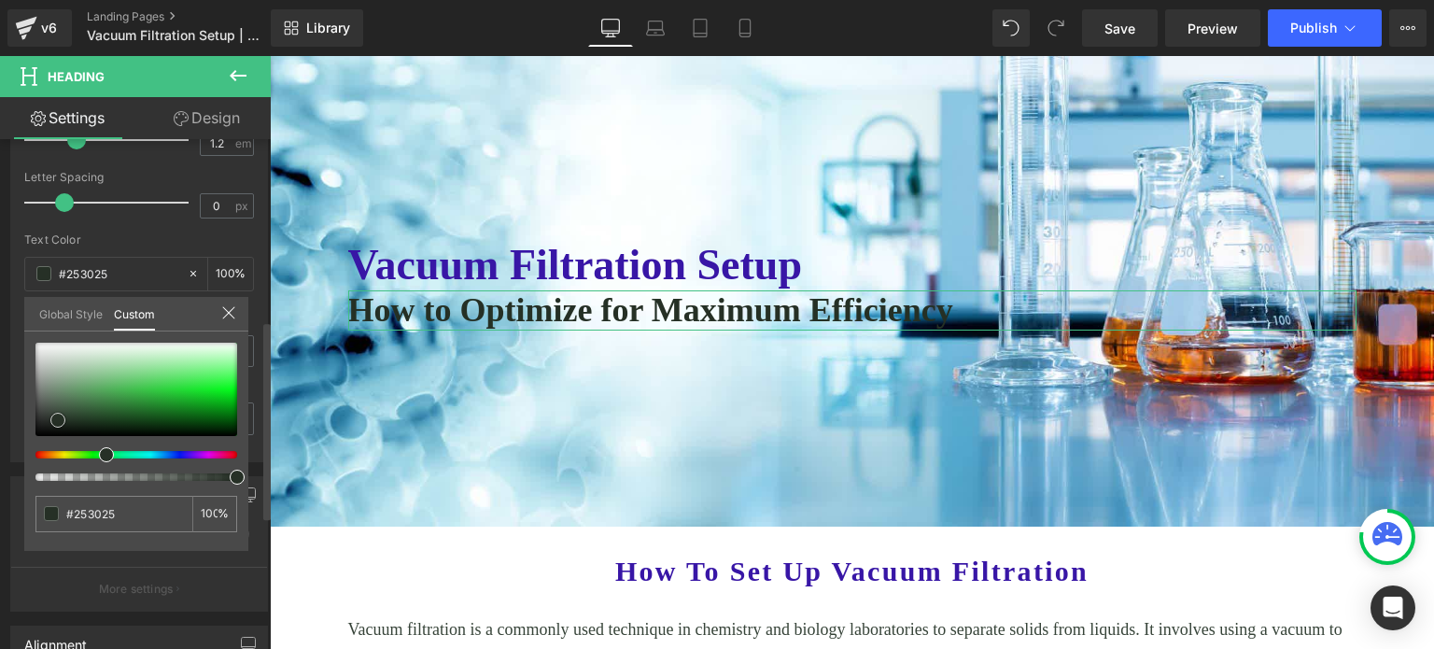
type input "#263026"
type input "#222922"
type input "#232923"
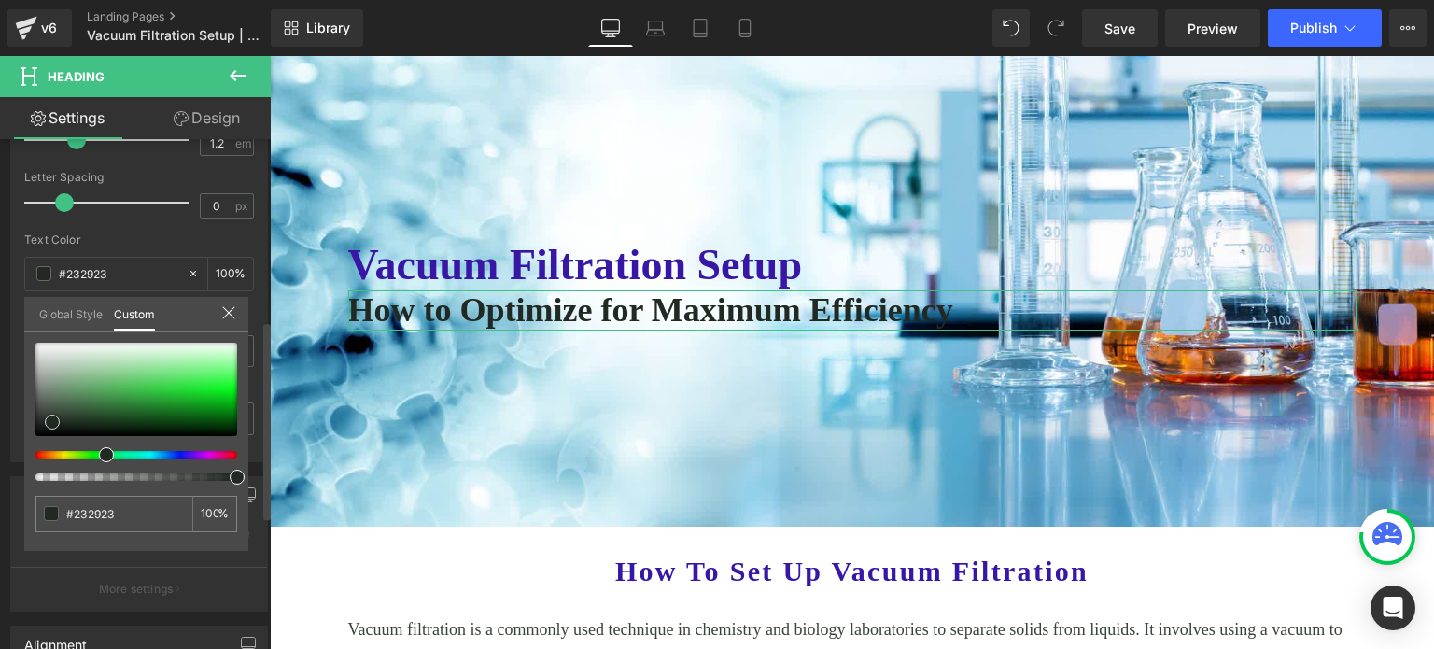
drag, startPoint x: 203, startPoint y: 408, endPoint x: 49, endPoint y: 419, distance: 153.5
click at [49, 419] on span at bounding box center [52, 422] width 15 height 15
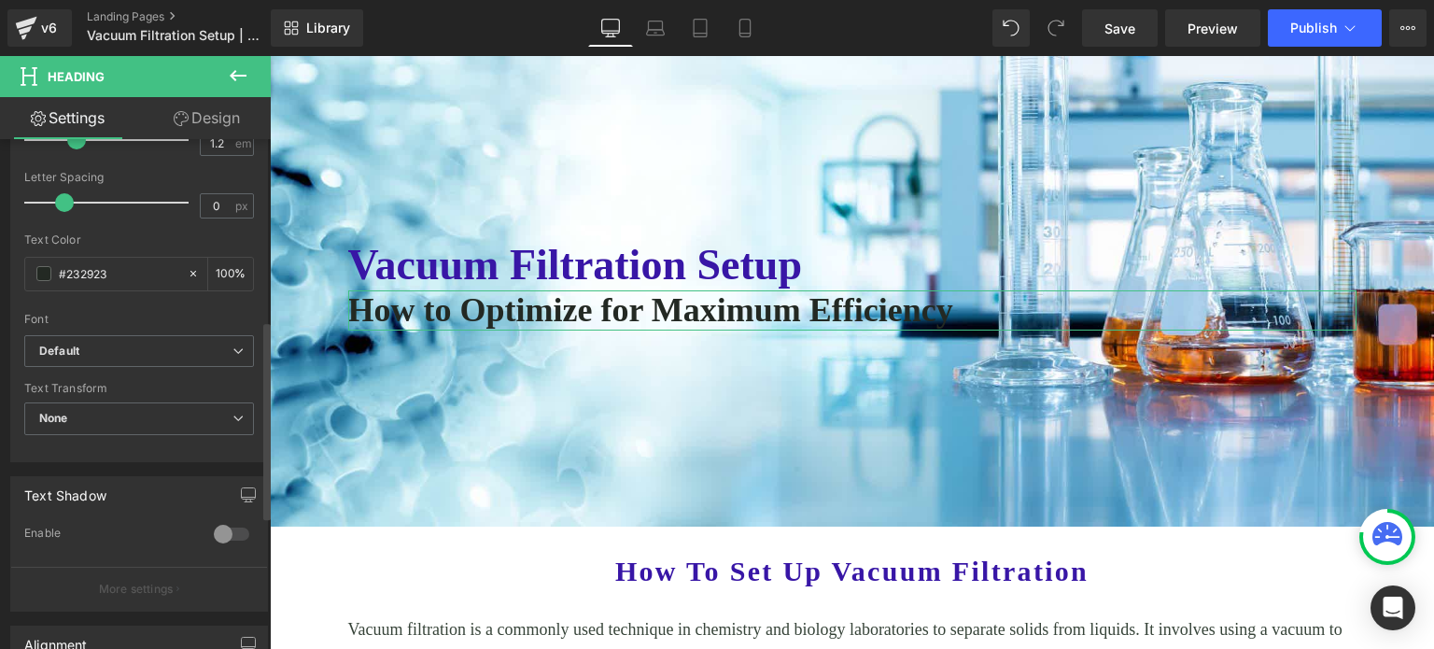
click at [211, 533] on div at bounding box center [231, 534] width 45 height 30
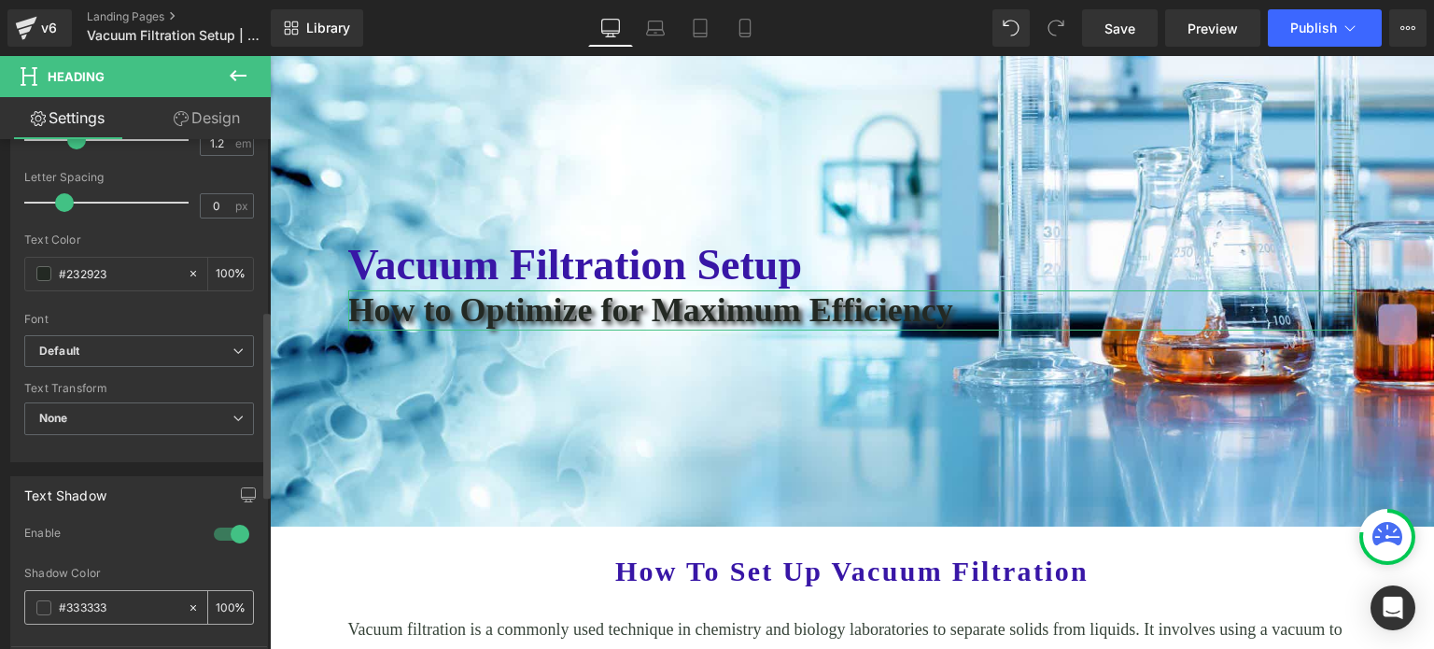
click at [41, 601] on span at bounding box center [43, 607] width 15 height 15
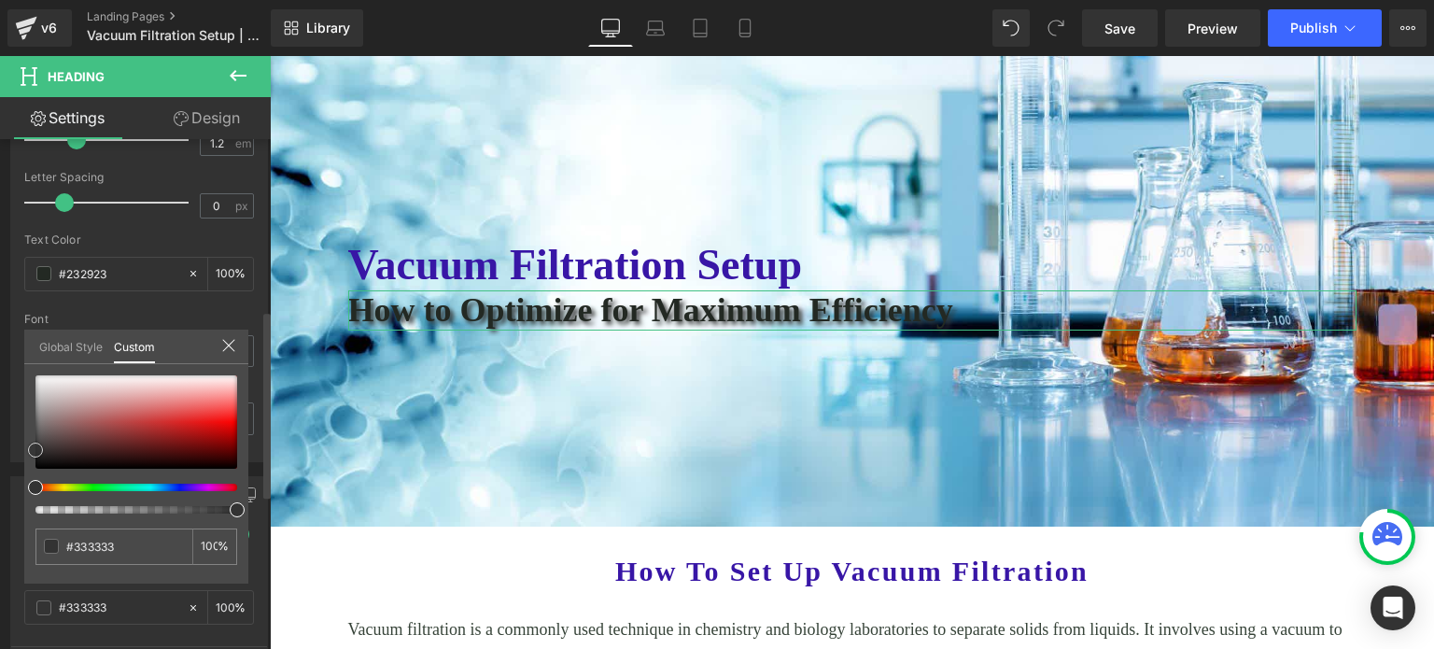
type input "#353535"
type input "#3f3f3f"
type input "#545353"
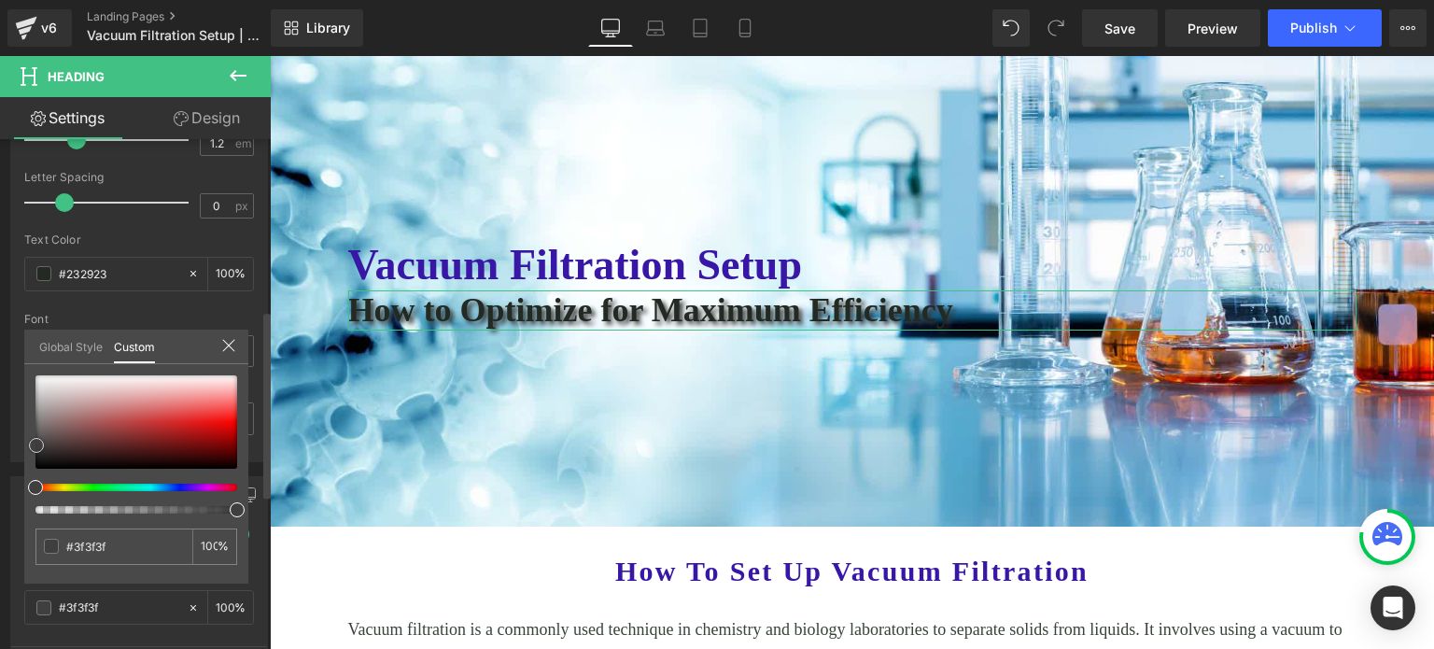
type input "#545353"
type input "#787171"
type input "#8f8888"
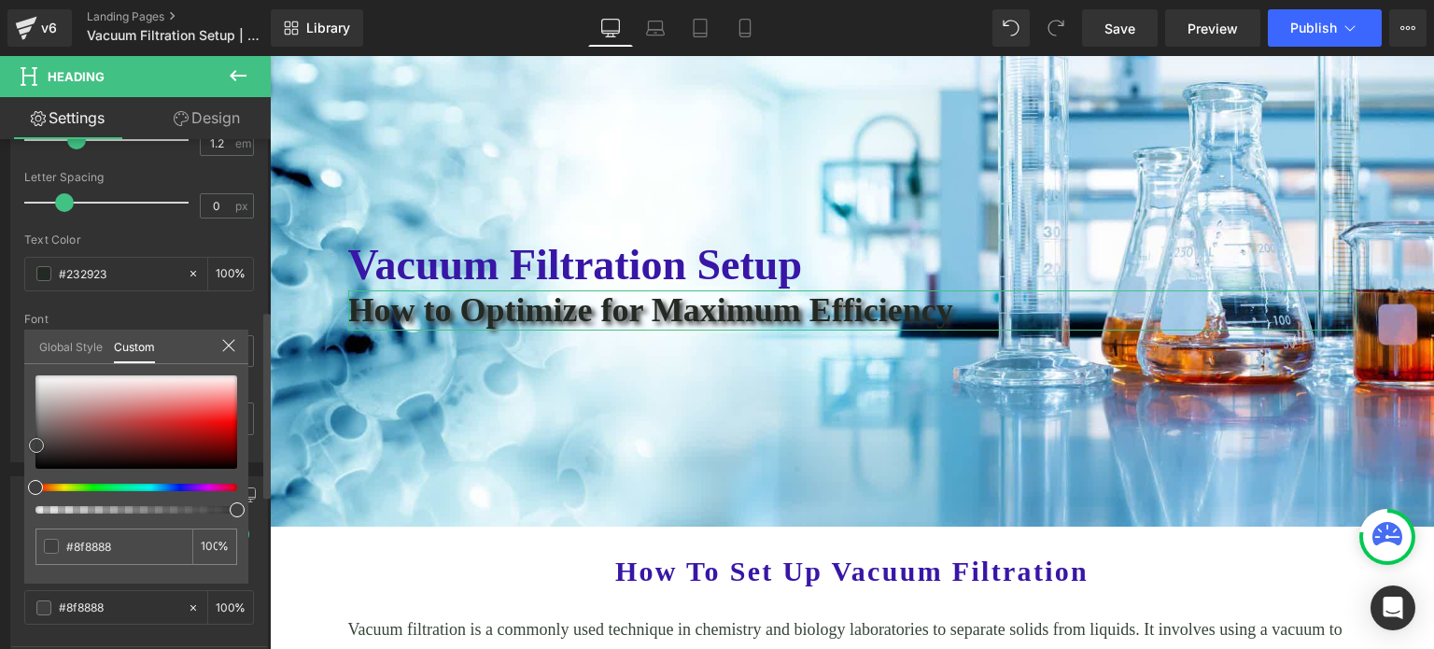
type input "#a5a0a0"
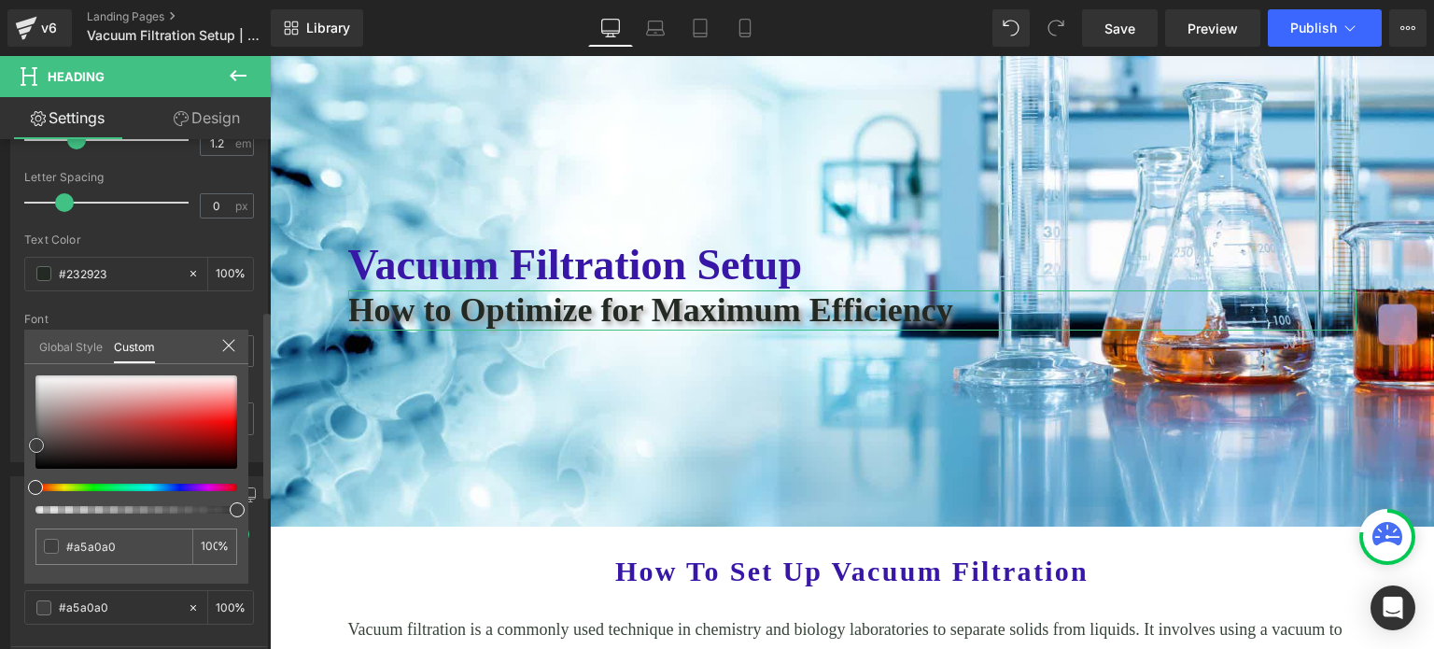
type input "#bfbaba"
type input "#d0cccc"
type input "#dfdcdc"
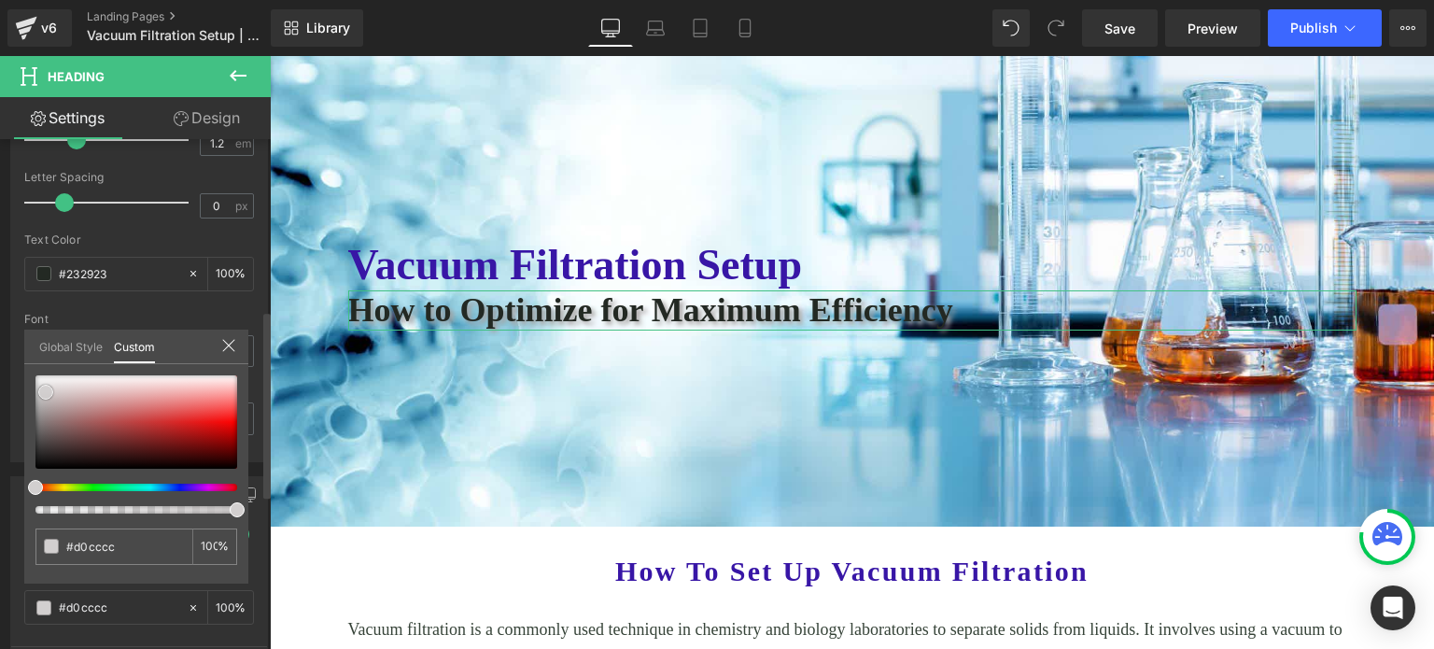
type input "#dfdcdc"
type input "#e4e1e1"
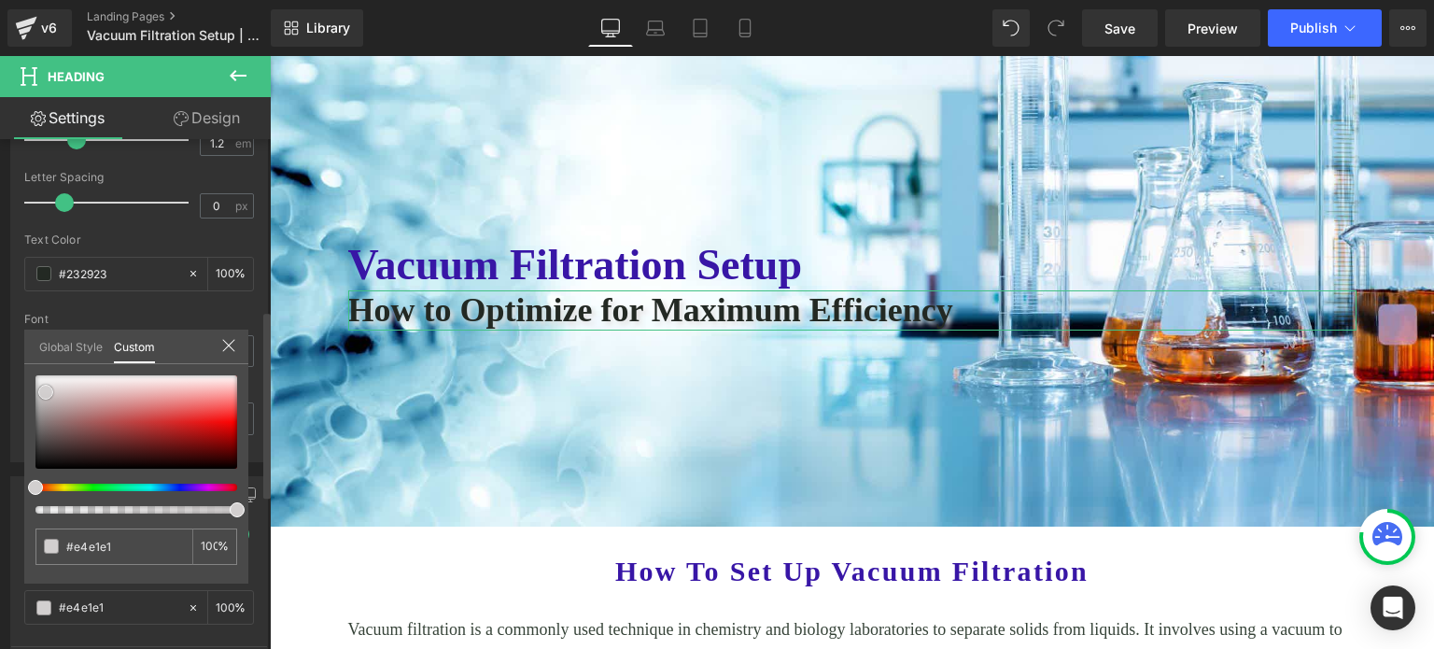
type input "#ebe9e9"
type input "#f7f7f7"
type input "#ffffff"
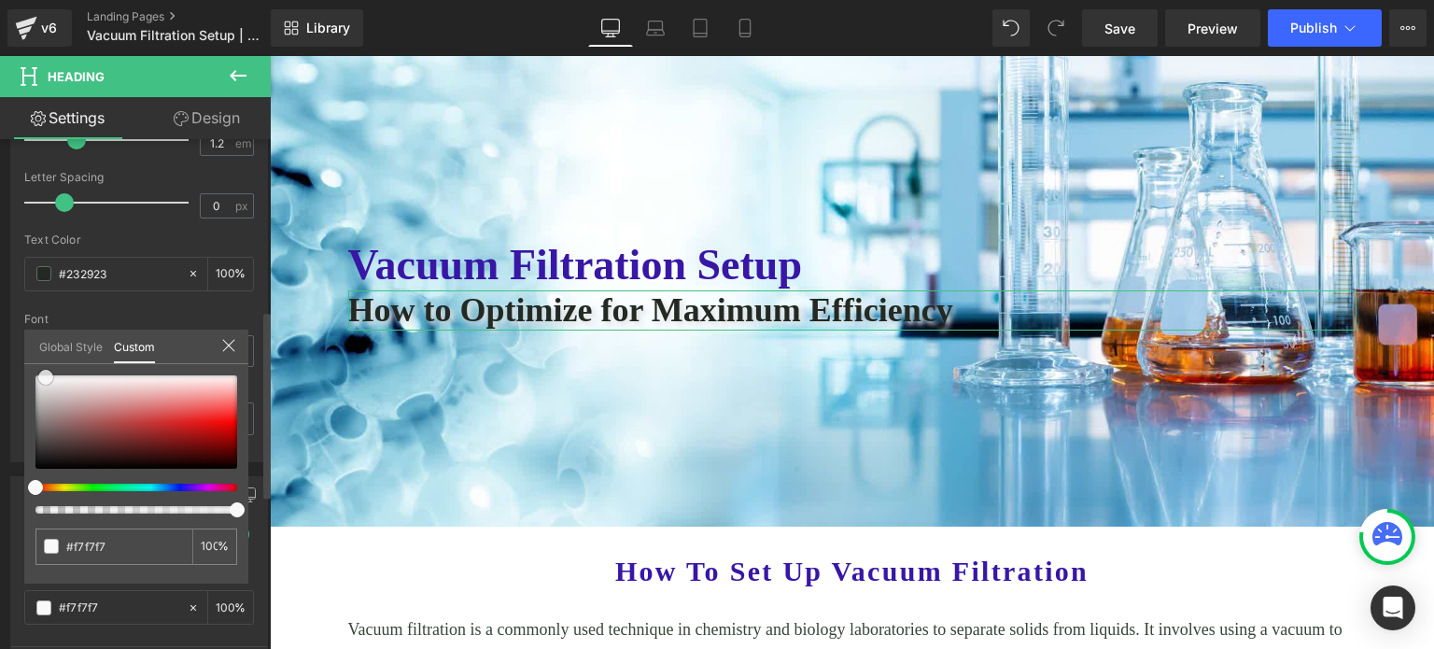
type input "#ffffff"
drag, startPoint x: 37, startPoint y: 452, endPoint x: 35, endPoint y: 368, distance: 84.0
click at [35, 368] on span at bounding box center [35, 375] width 15 height 15
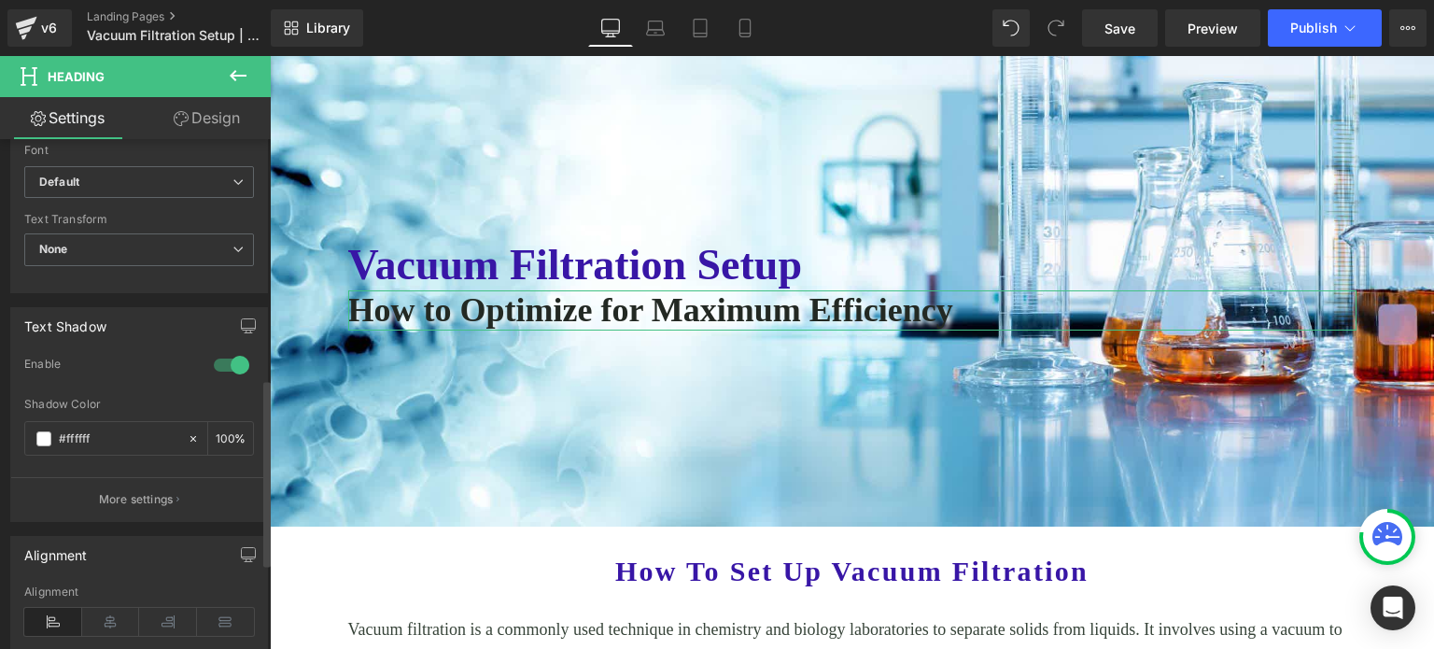
scroll to position [654, 0]
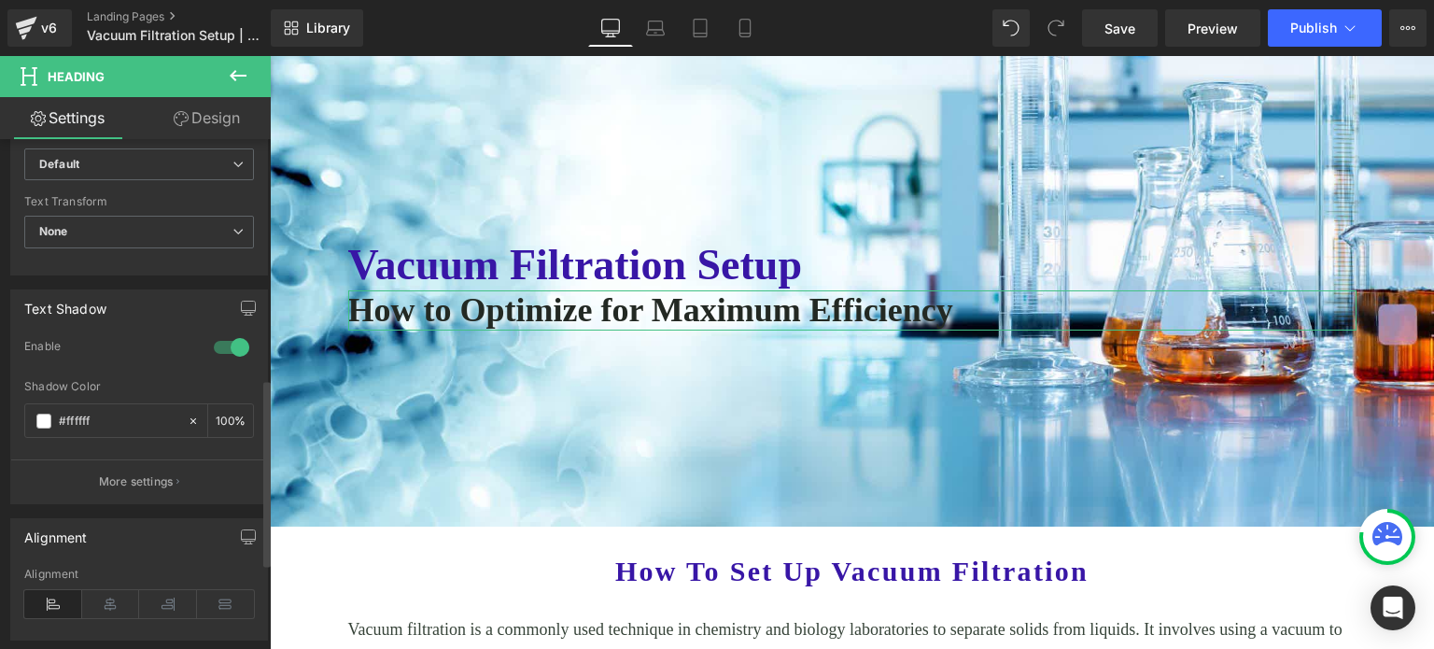
click at [162, 484] on p "More settings" at bounding box center [136, 481] width 75 height 17
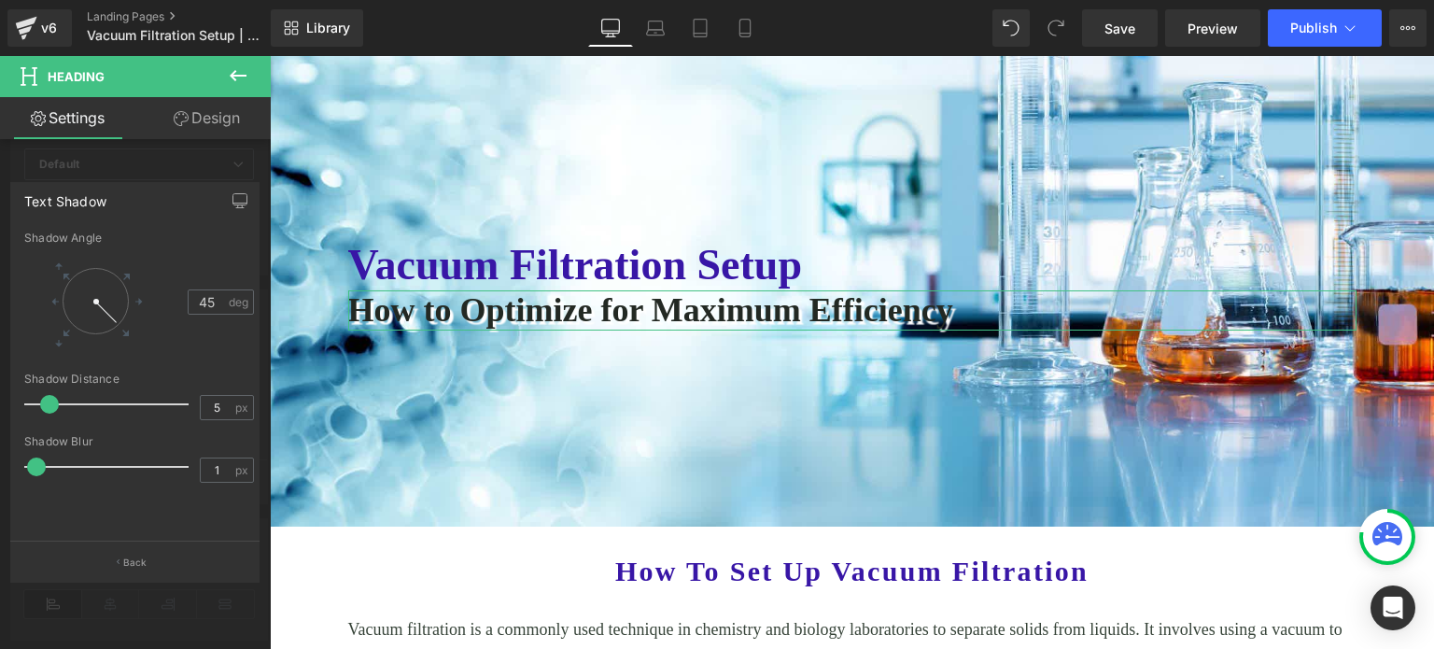
type input "0"
drag, startPoint x: 45, startPoint y: 468, endPoint x: 31, endPoint y: 461, distance: 15.5
click at [31, 461] on span at bounding box center [33, 466] width 19 height 19
type input "2"
click at [42, 408] on span at bounding box center [40, 404] width 19 height 19
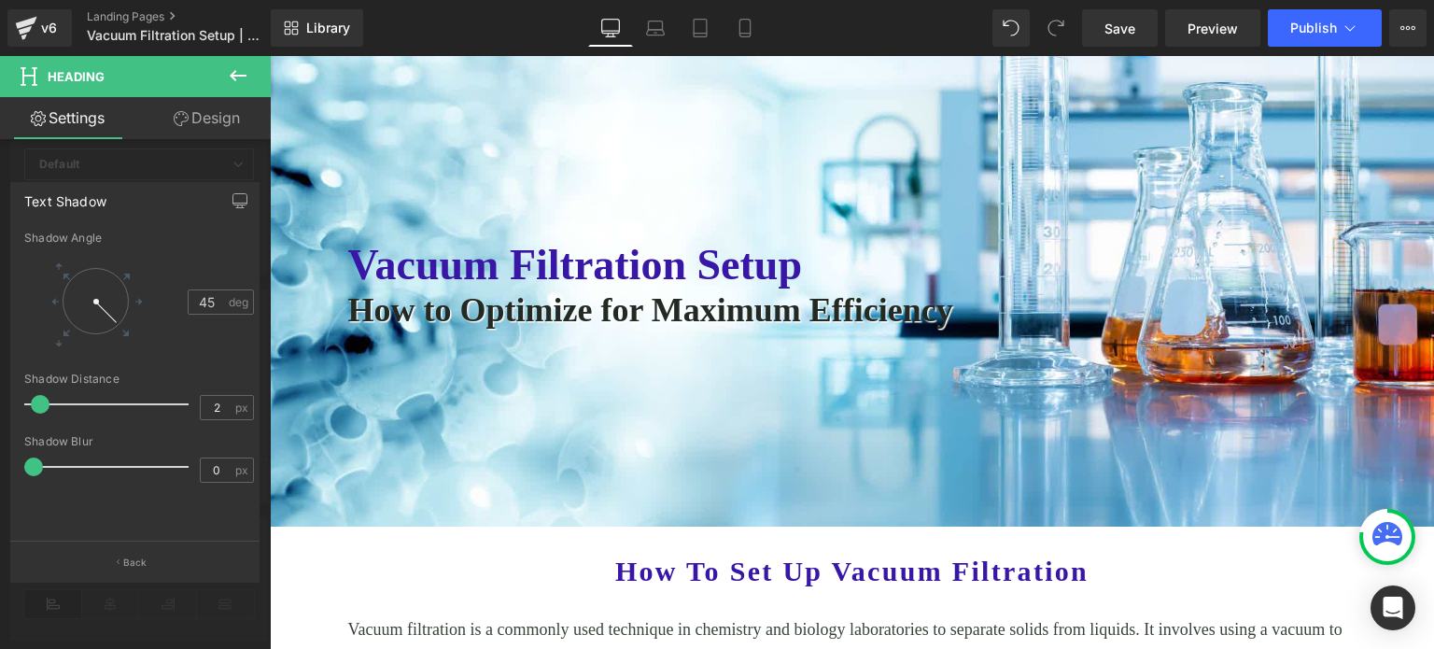
click at [556, 258] on div at bounding box center [852, 352] width 1164 height 593
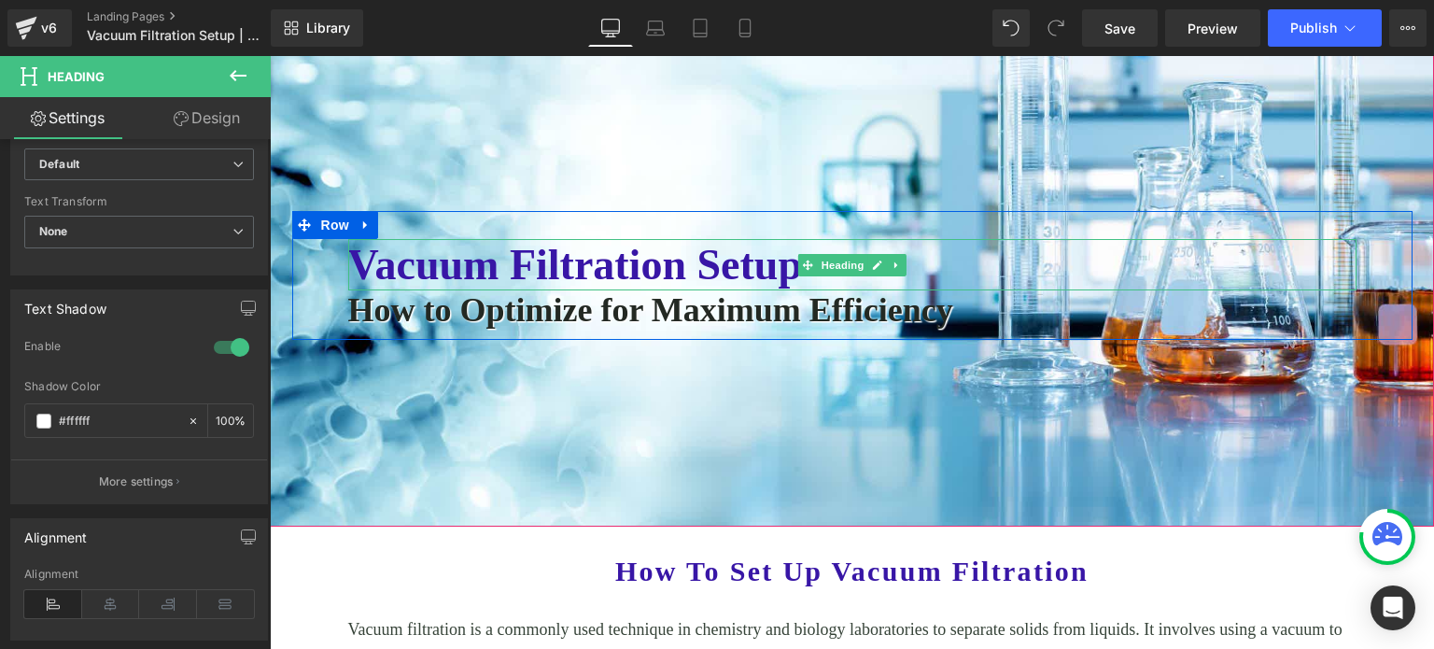
click at [559, 266] on h1 "Vacuum Filtration Setup" at bounding box center [852, 264] width 1008 height 51
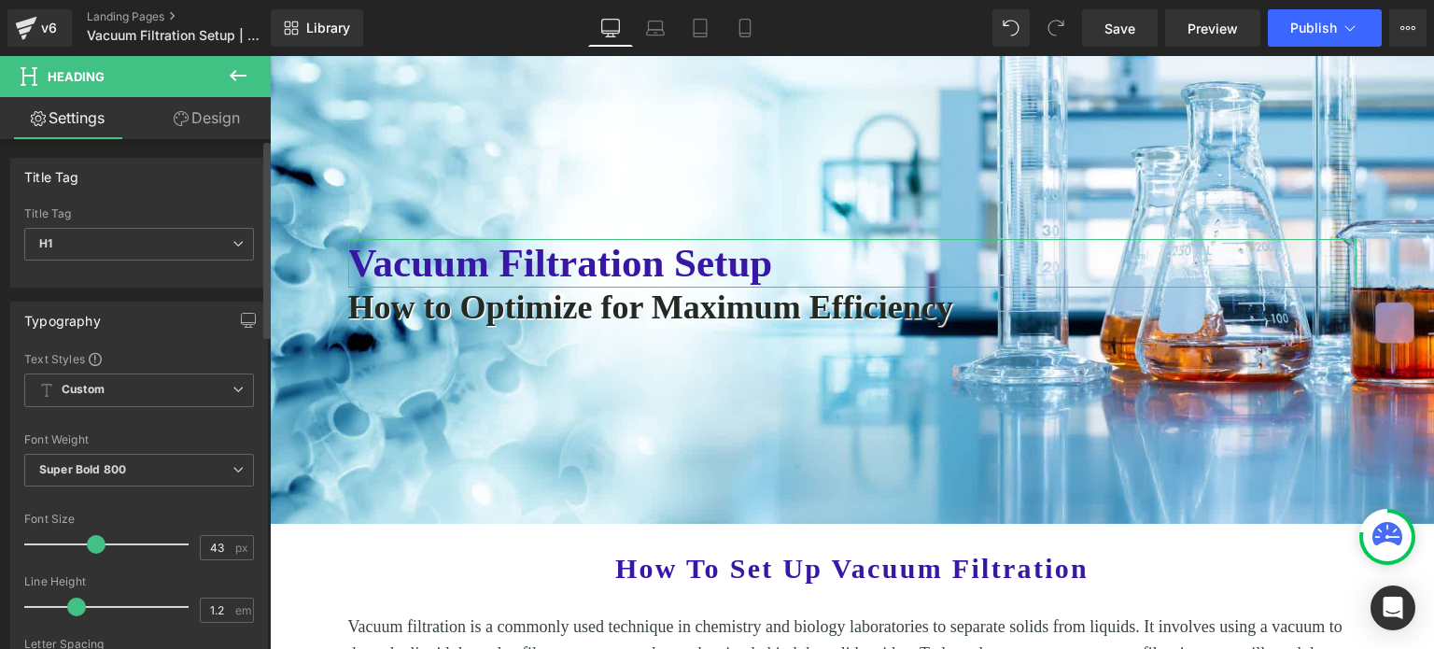
type input "42"
click at [94, 539] on span at bounding box center [93, 544] width 19 height 19
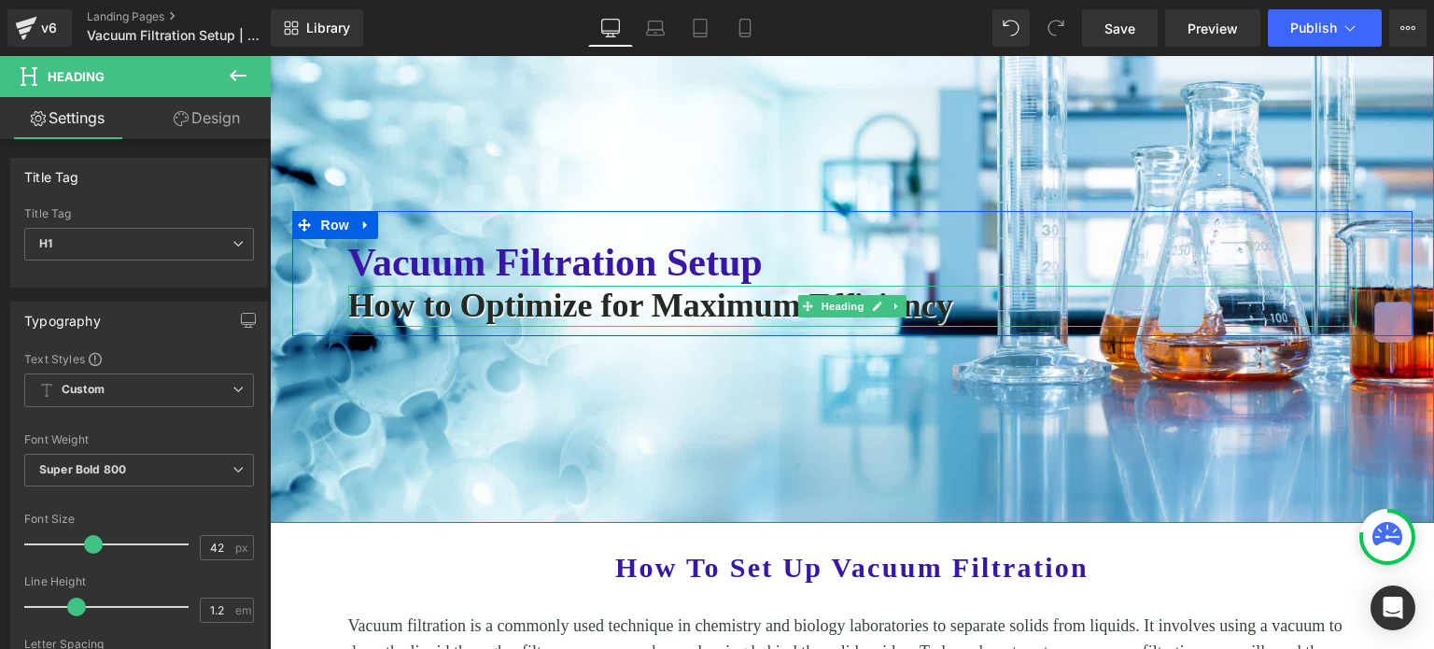
click at [548, 310] on h1 "How to Optimize for Maximum Efficiency" at bounding box center [852, 306] width 1008 height 40
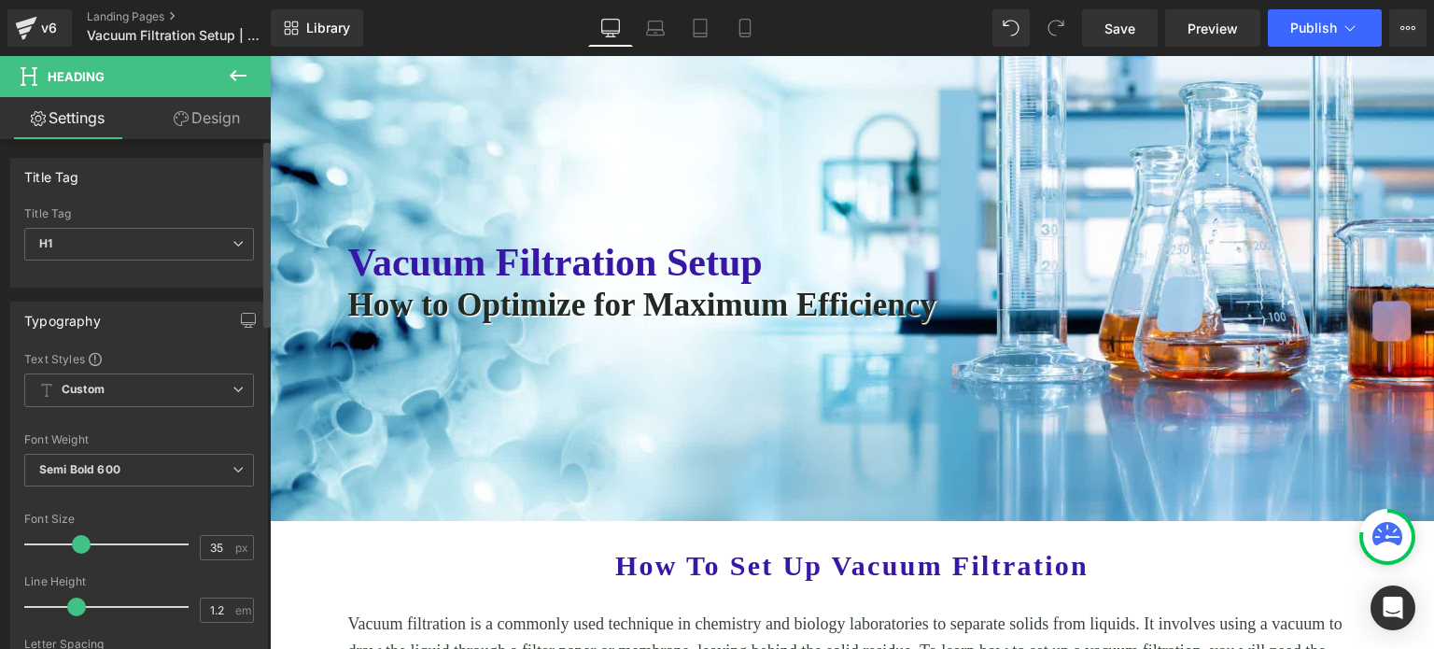
type input "34"
click at [71, 533] on div at bounding box center [111, 544] width 155 height 37
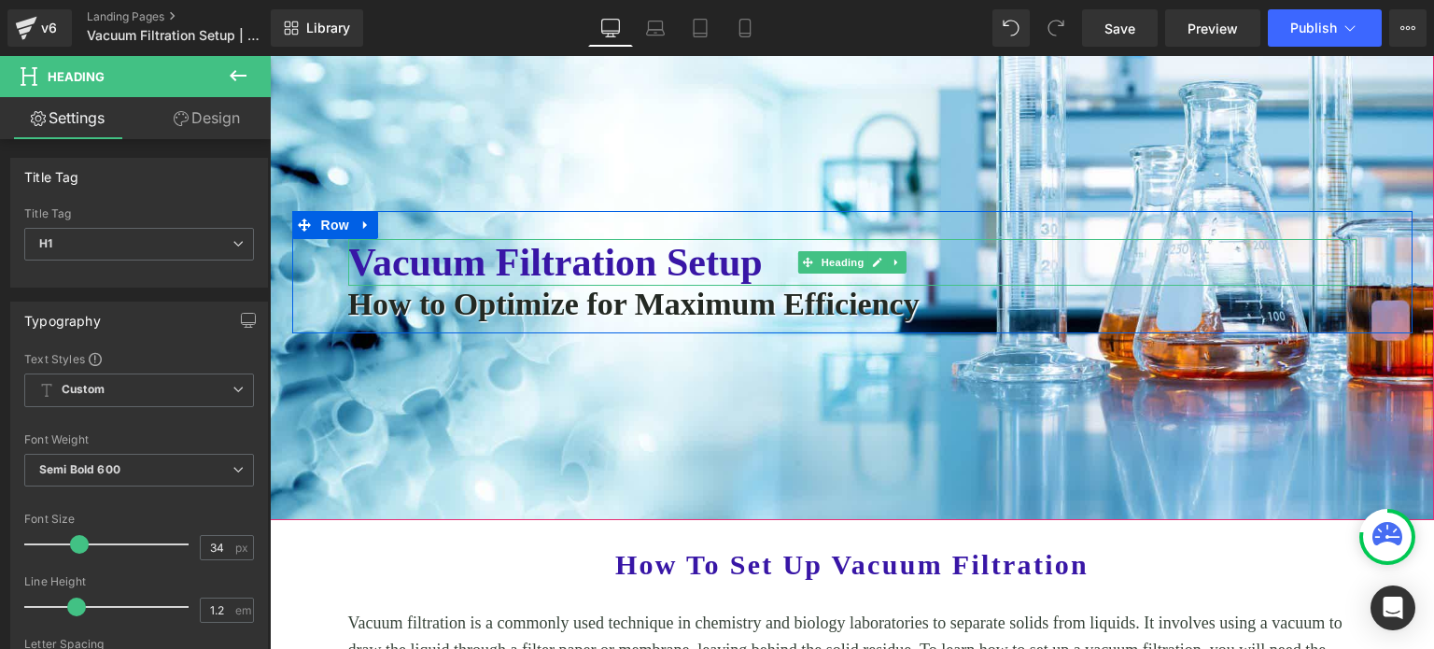
click at [693, 260] on h1 "Vacuum Filtration Setup" at bounding box center [852, 262] width 1008 height 47
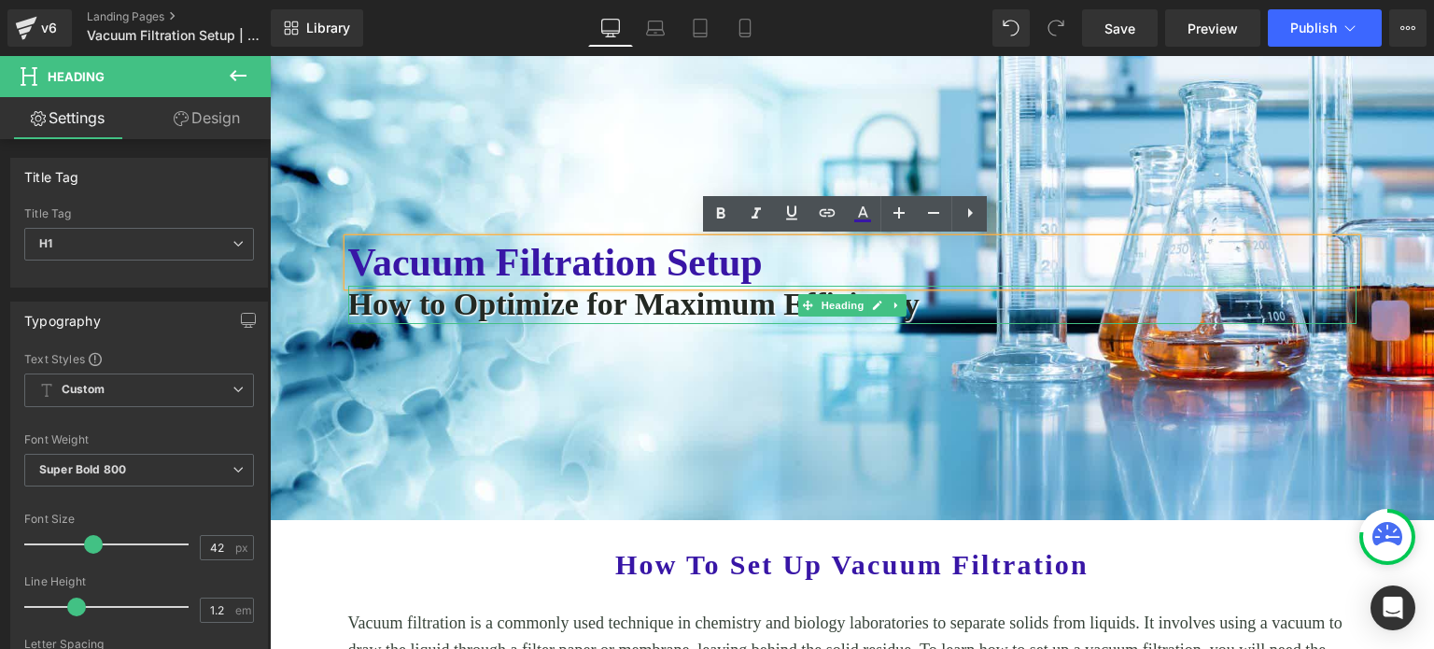
click at [617, 316] on h1 "How to Optimize for Maximum Efficiency" at bounding box center [852, 305] width 1008 height 38
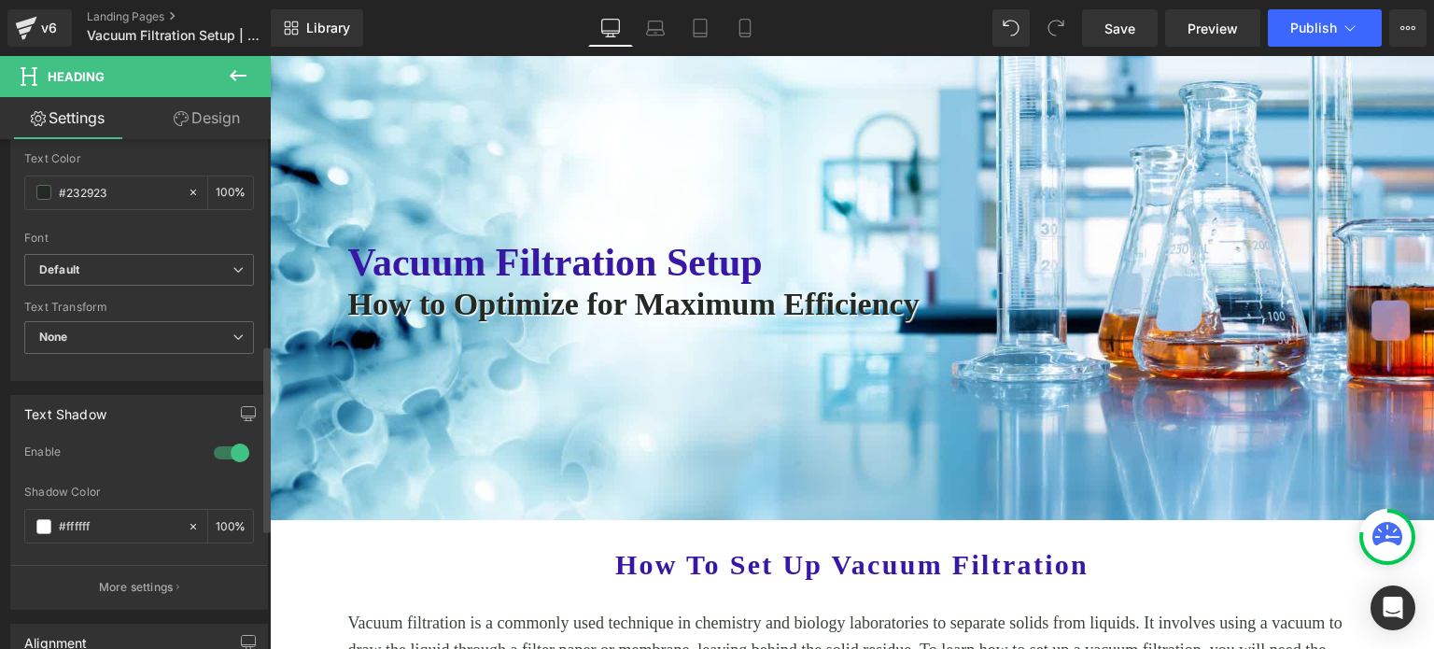
scroll to position [560, 0]
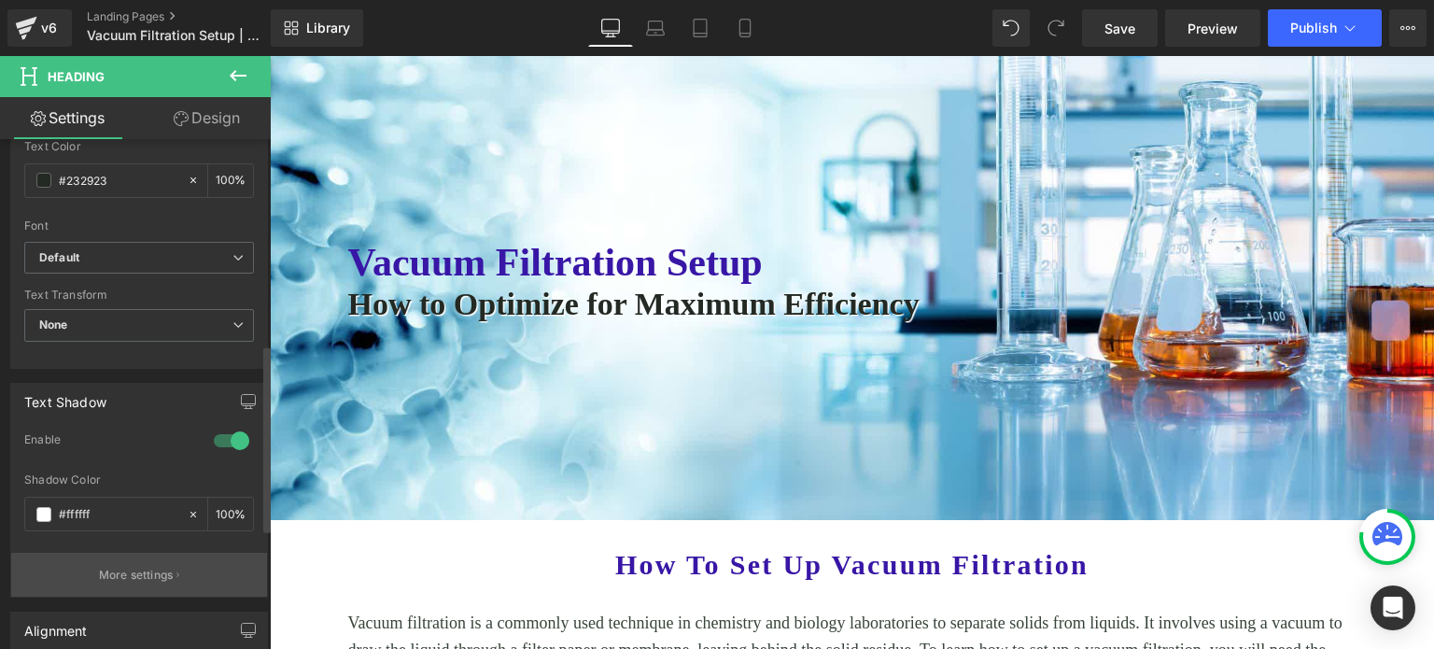
click at [134, 570] on p "More settings" at bounding box center [136, 575] width 75 height 17
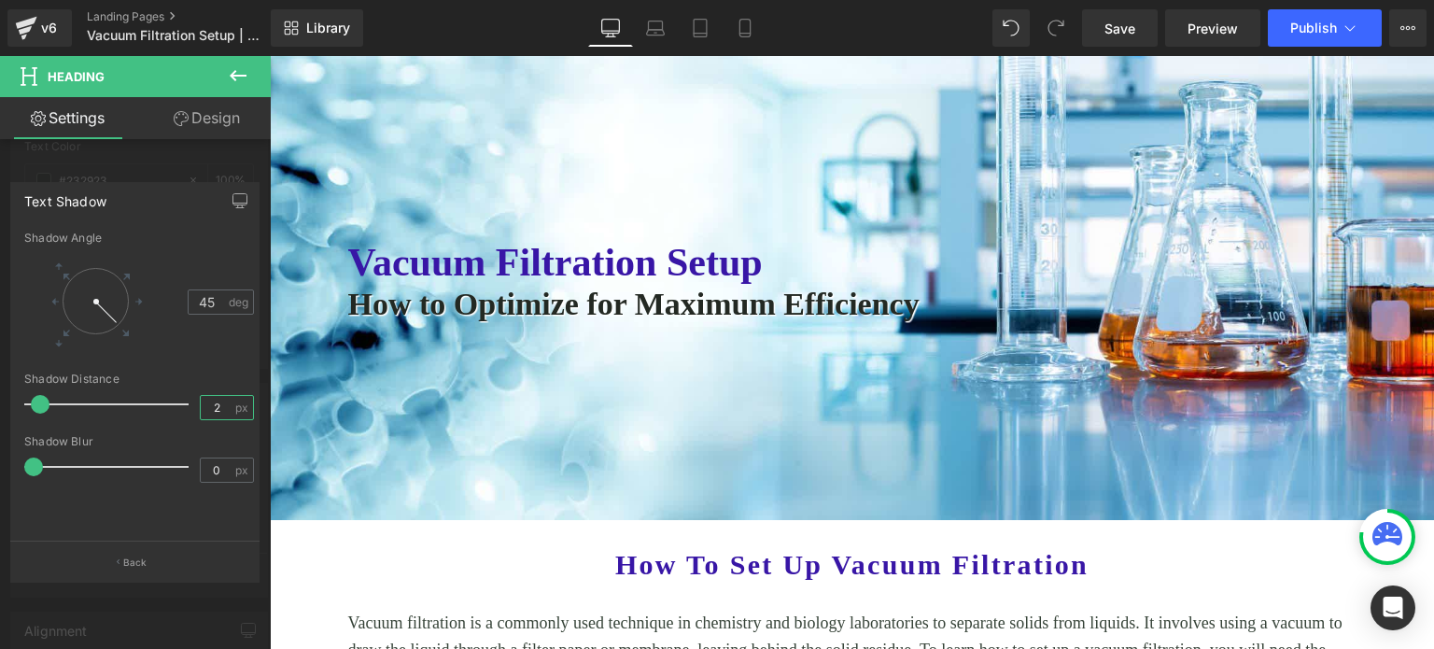
click at [203, 410] on input "2" at bounding box center [217, 407] width 33 height 23
type input "1"
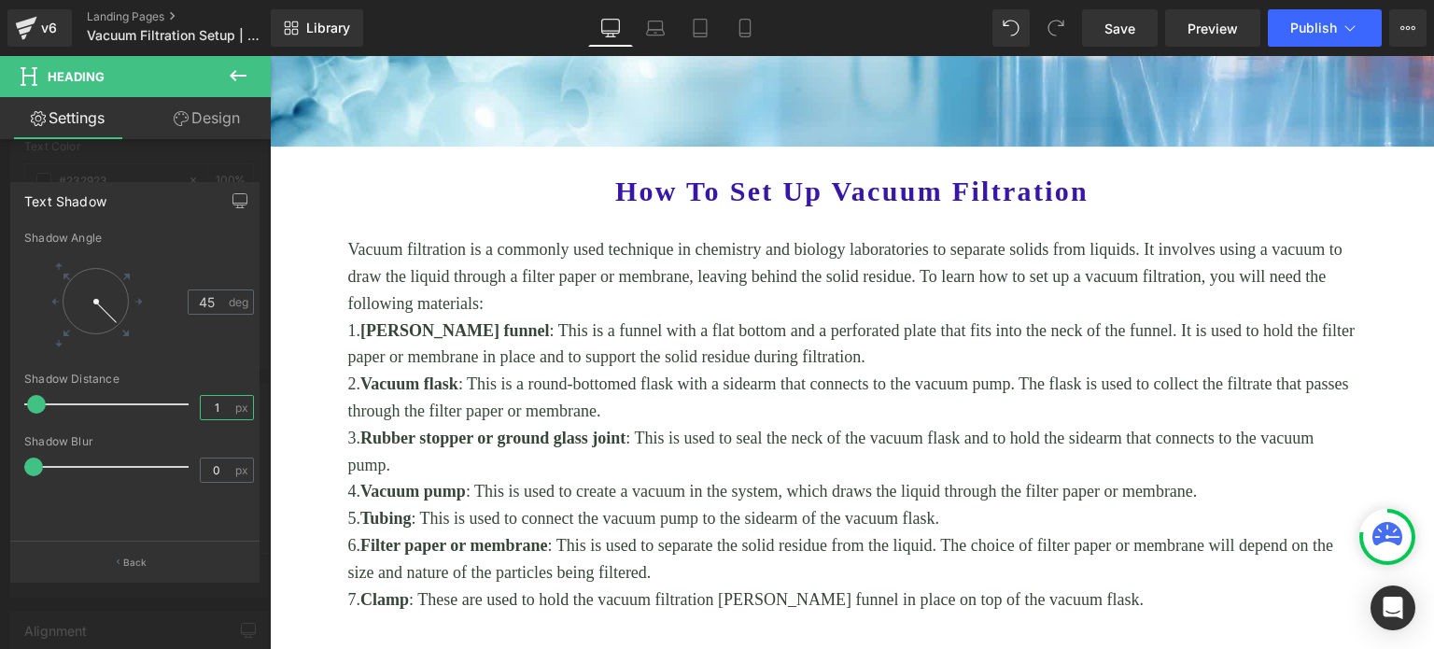
scroll to position [467, 0]
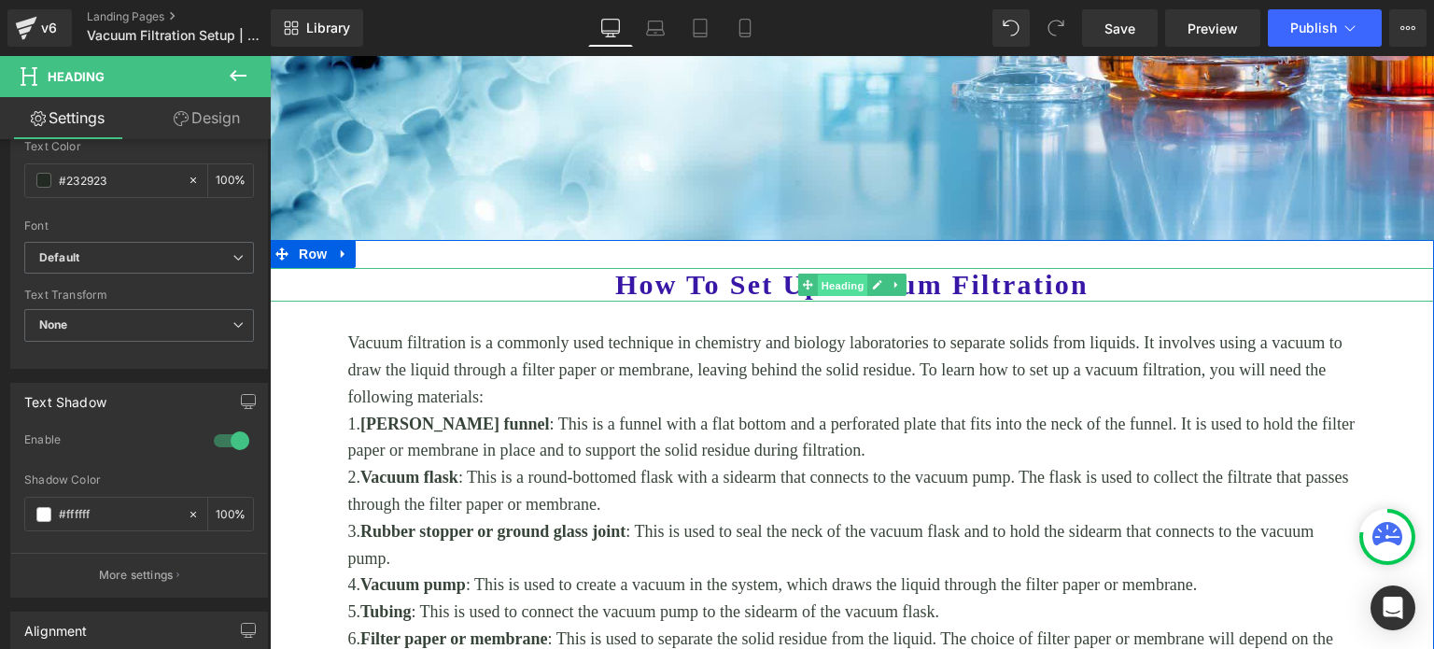
click at [831, 280] on span "Heading" at bounding box center [842, 285] width 50 height 22
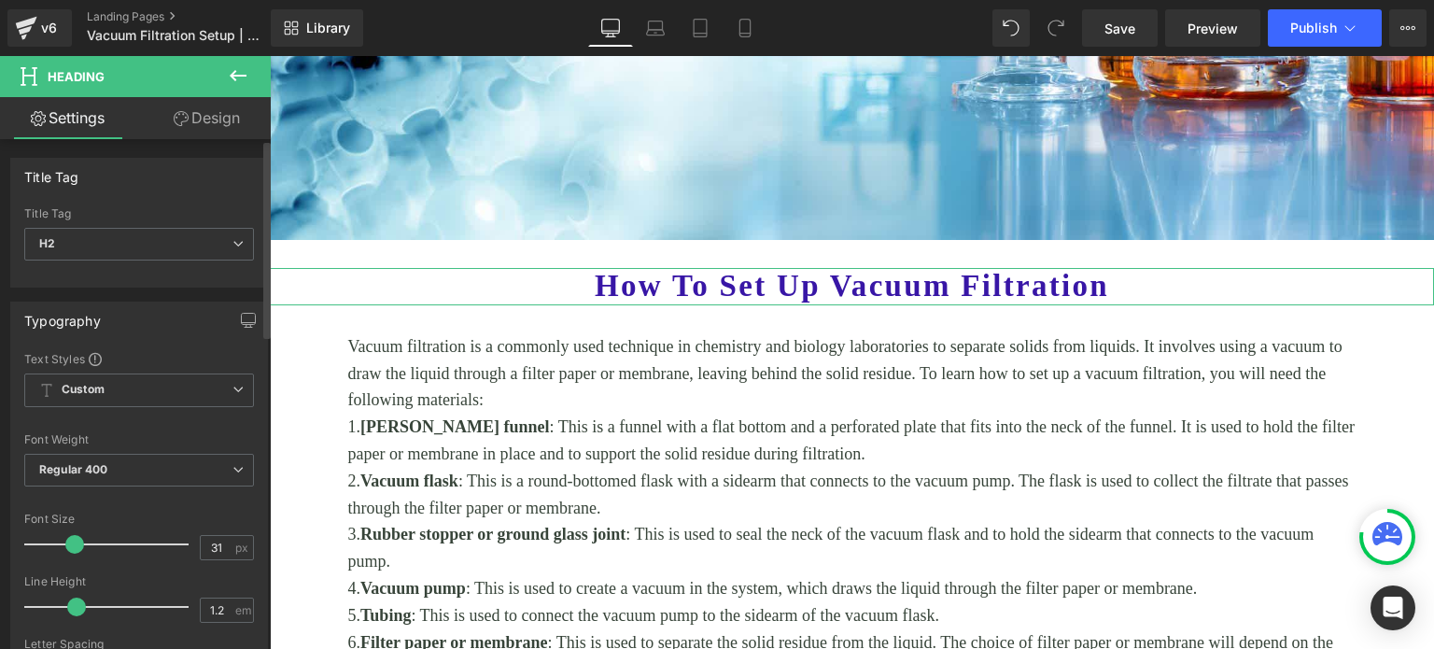
type input "30"
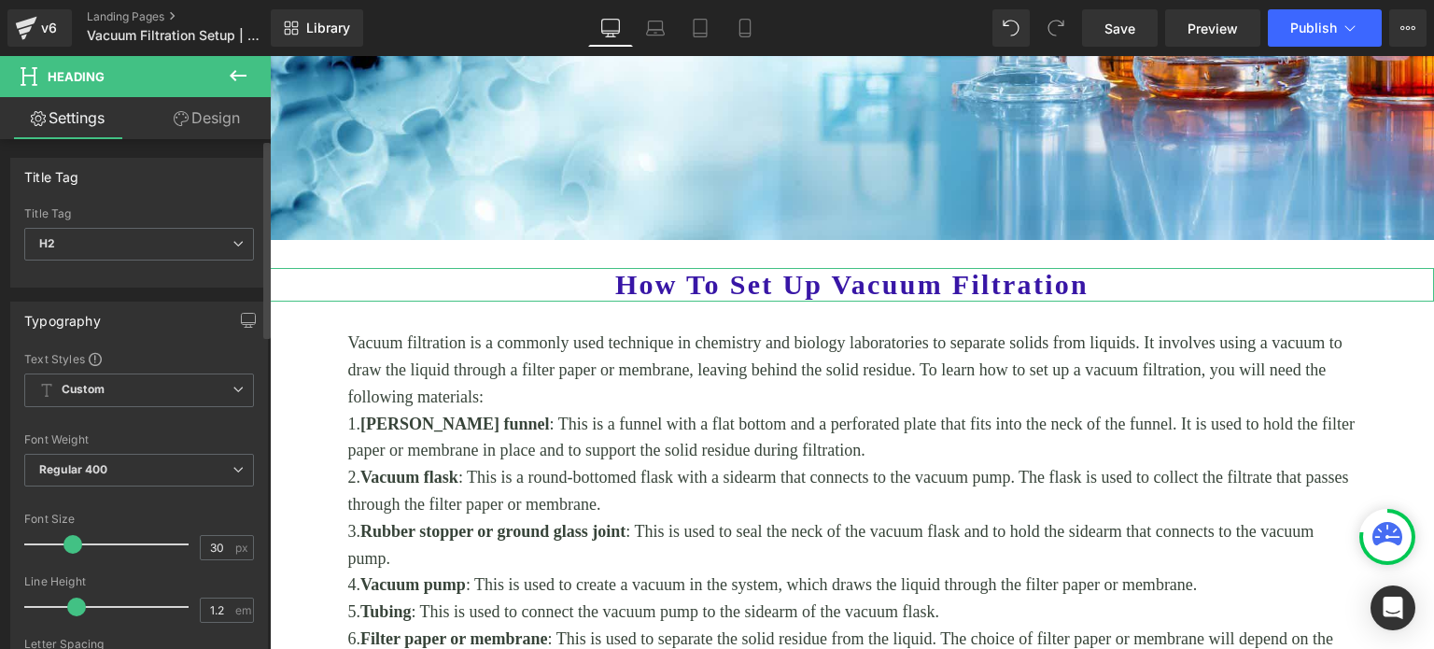
click at [66, 544] on span at bounding box center [72, 544] width 19 height 19
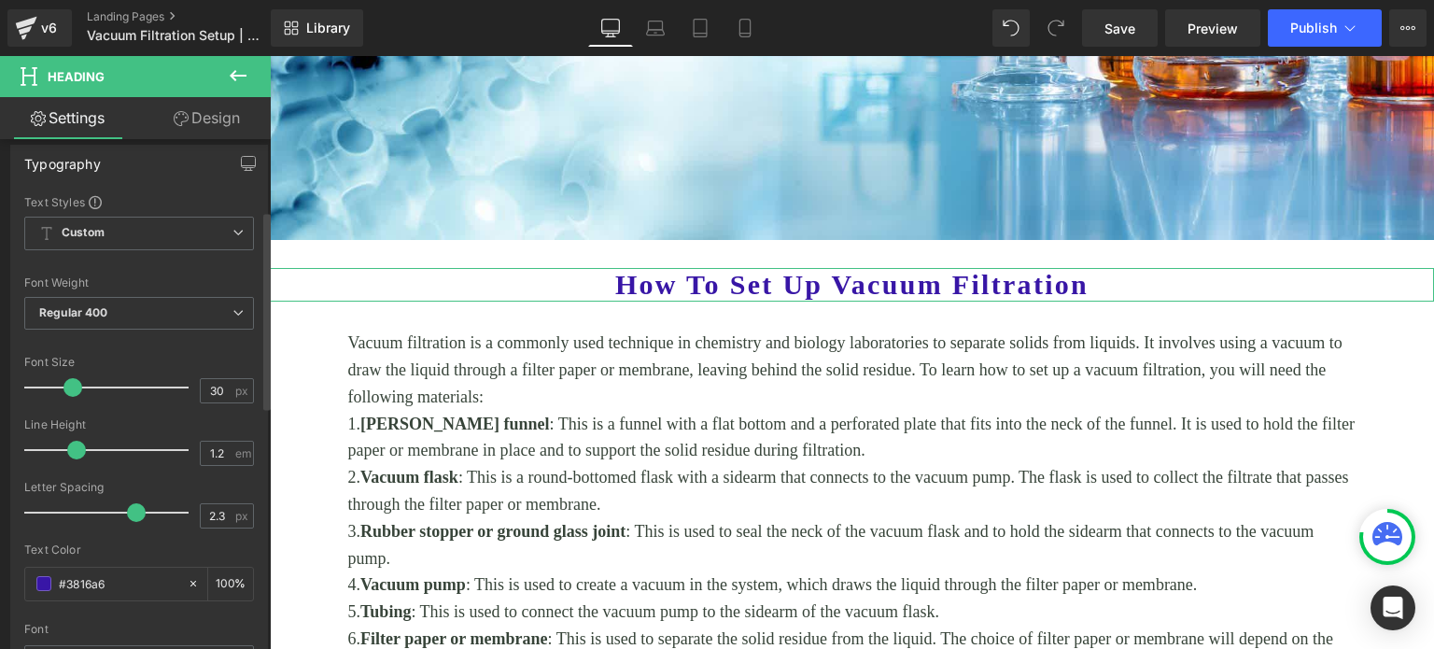
scroll to position [187, 0]
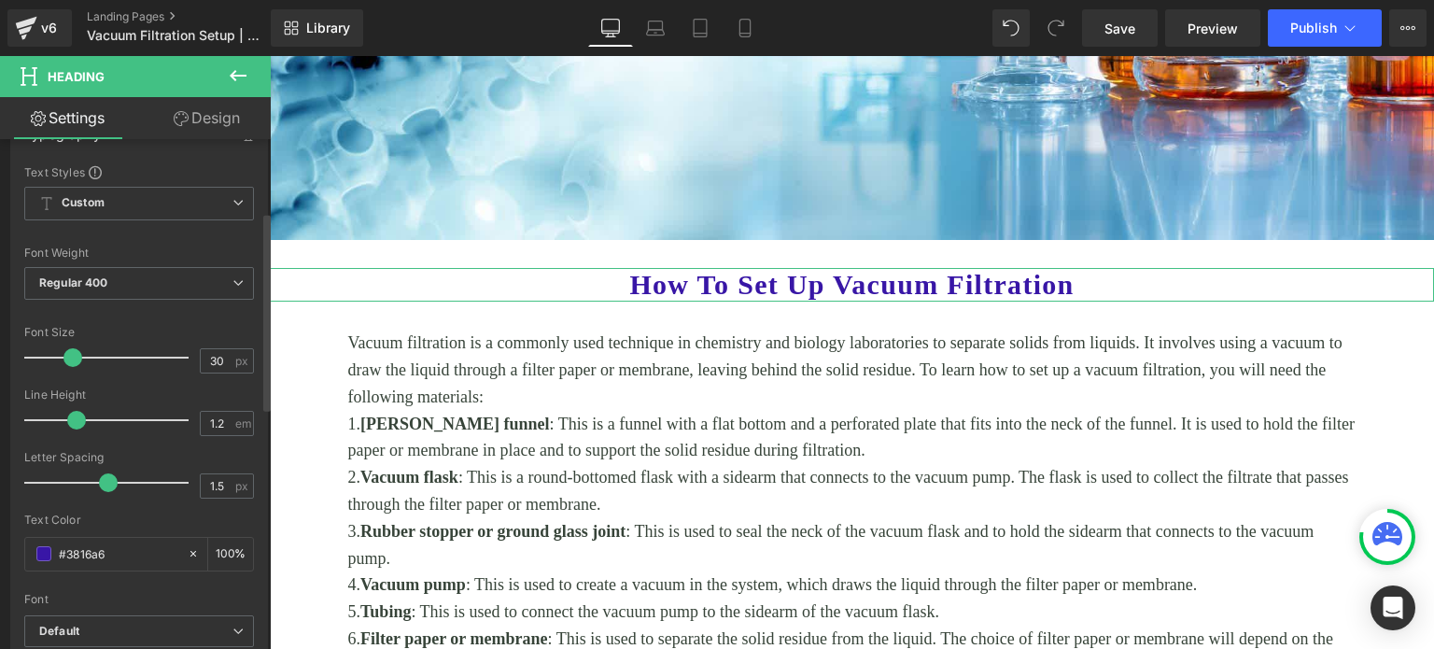
type input "1.6"
drag, startPoint x: 127, startPoint y: 480, endPoint x: 105, endPoint y: 485, distance: 22.0
click at [106, 485] on span at bounding box center [114, 482] width 19 height 19
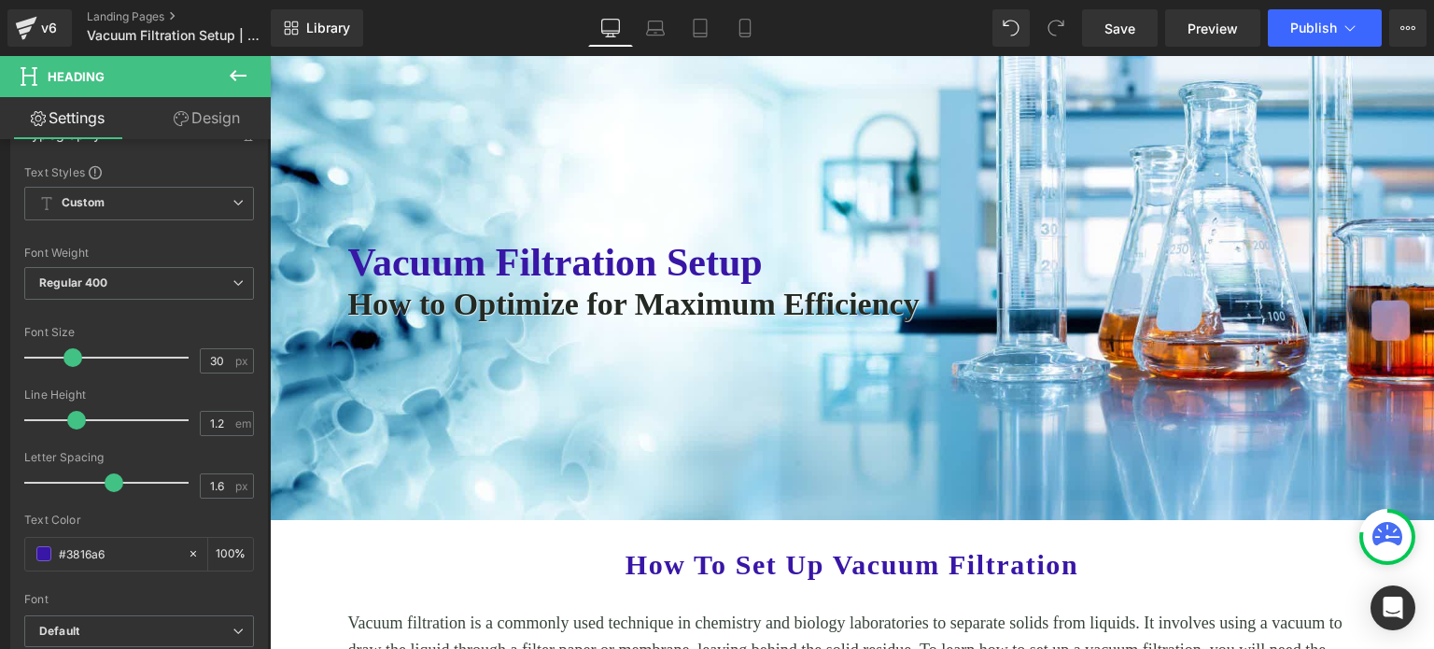
click at [241, 65] on icon at bounding box center [238, 75] width 22 height 22
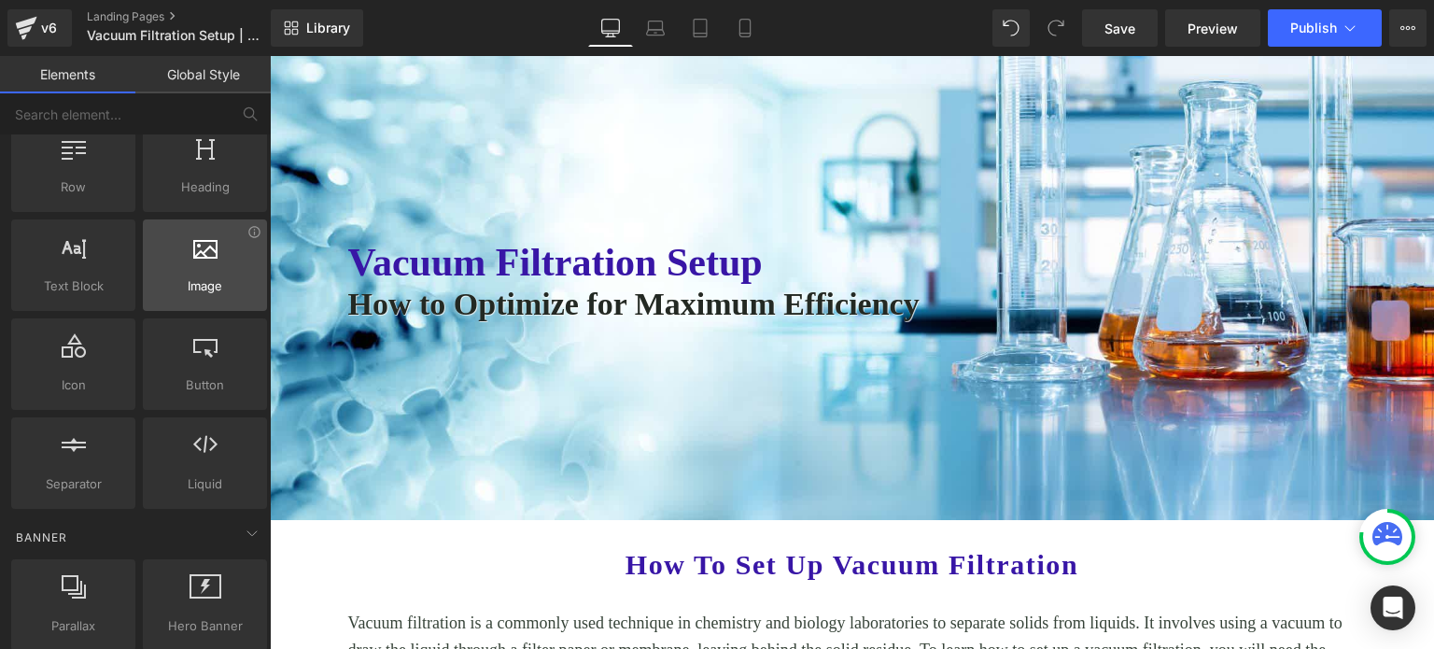
scroll to position [93, 0]
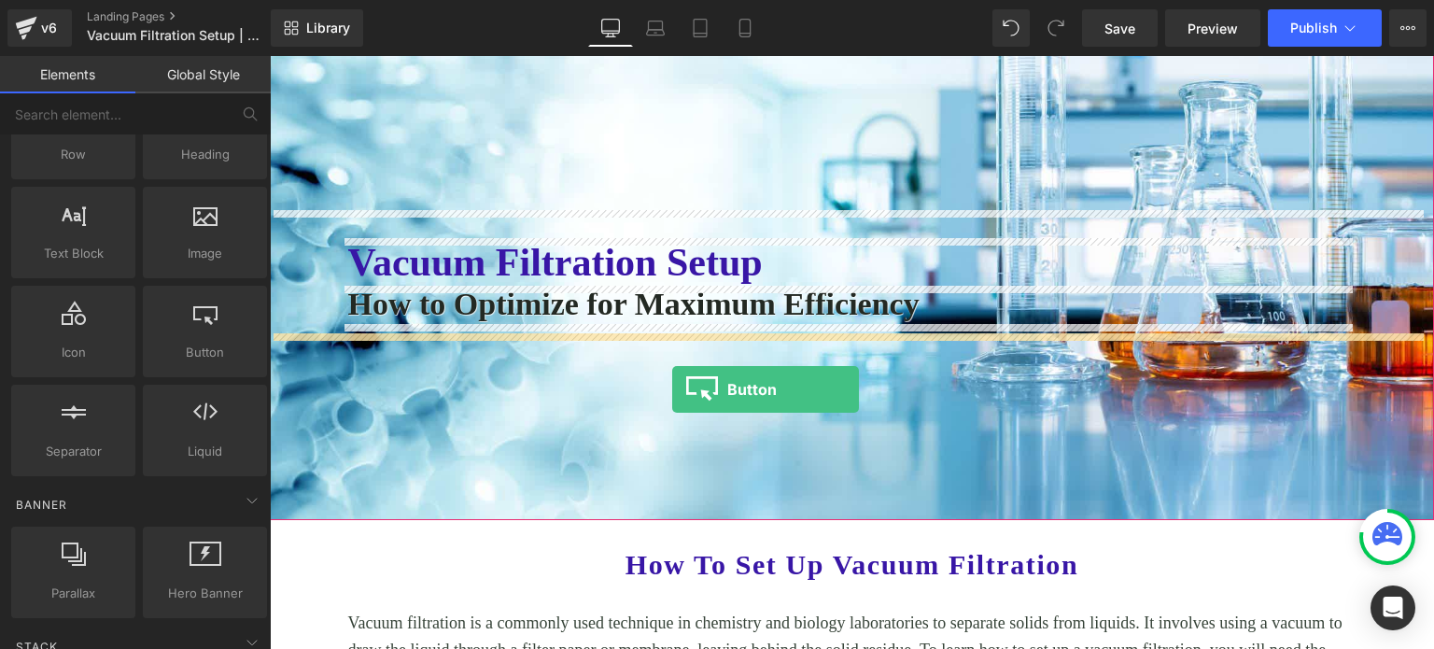
drag, startPoint x: 467, startPoint y: 373, endPoint x: 672, endPoint y: 388, distance: 205.9
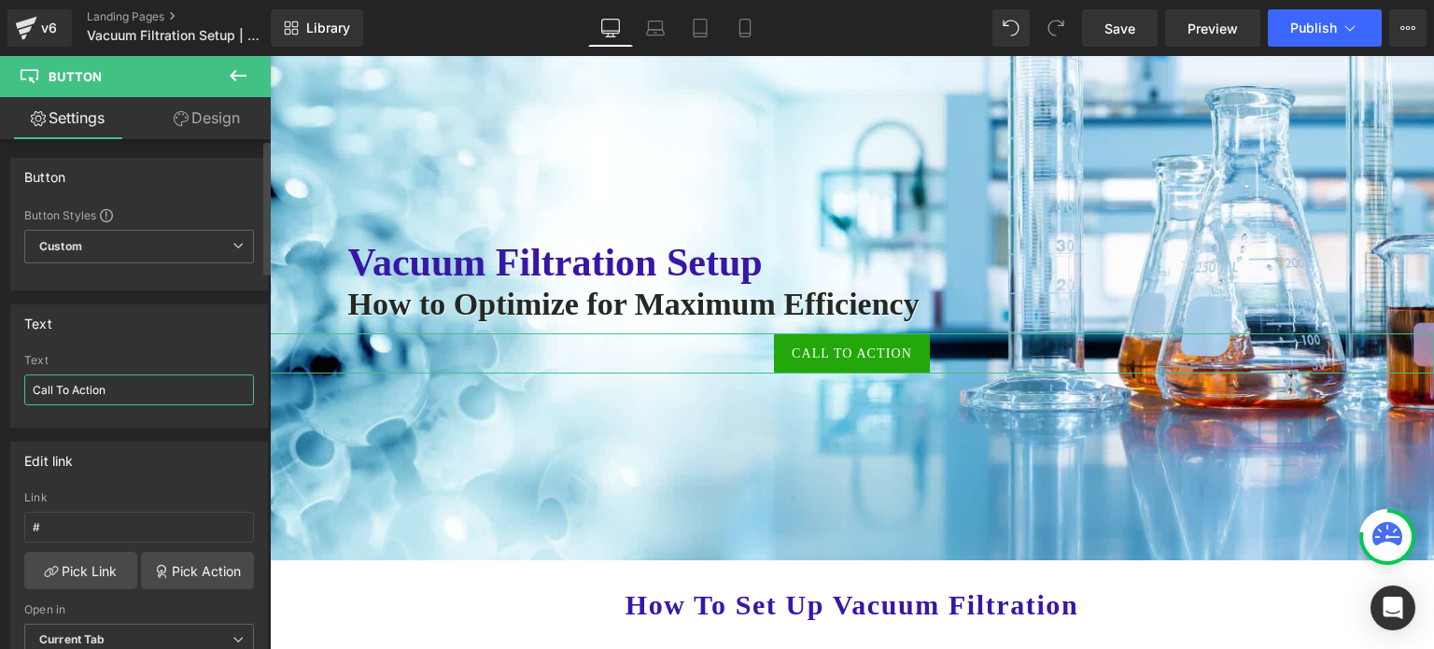
click at [153, 391] on input "Call To Action" at bounding box center [139, 389] width 230 height 31
drag, startPoint x: 153, startPoint y: 391, endPoint x: 0, endPoint y: 387, distance: 153.2
click at [0, 387] on div "Text Call To Action Text Call To Action" at bounding box center [139, 358] width 279 height 137
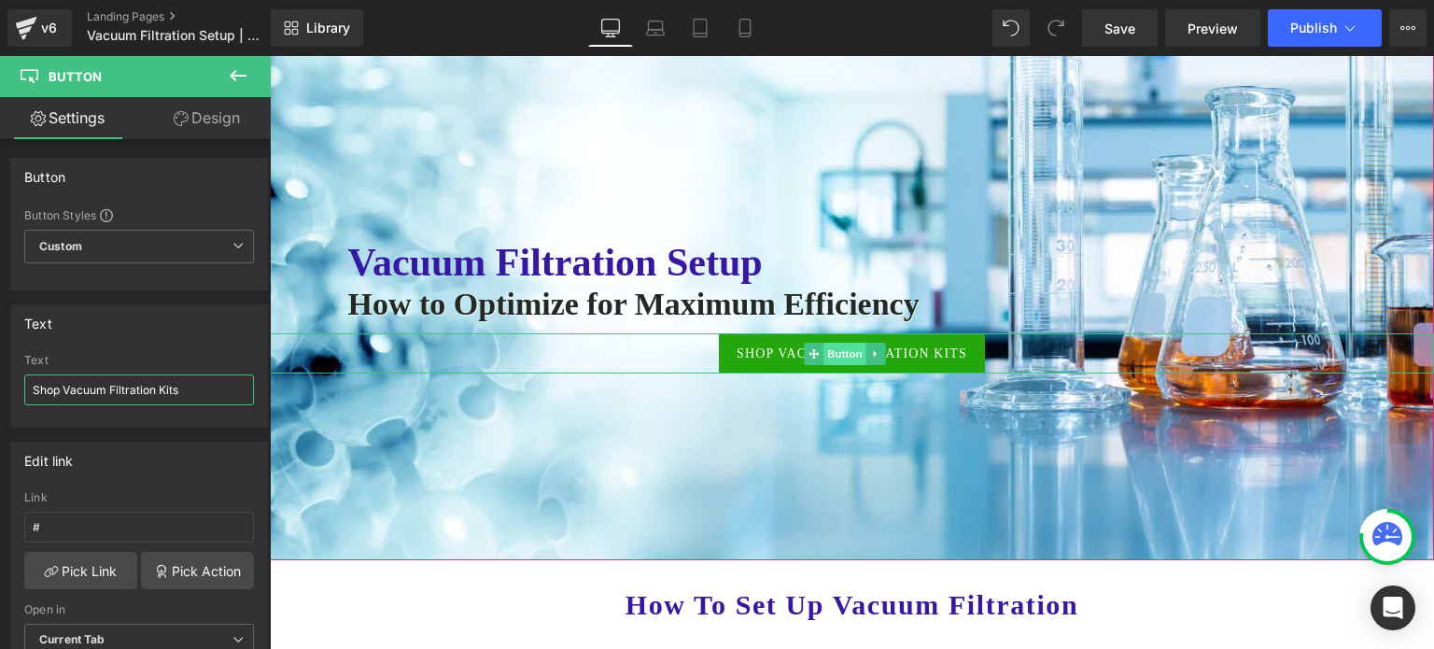
click at [825, 349] on span "Button" at bounding box center [844, 354] width 43 height 22
click at [836, 353] on span "Button" at bounding box center [844, 354] width 43 height 22
click at [844, 355] on span "Button" at bounding box center [844, 354] width 43 height 22
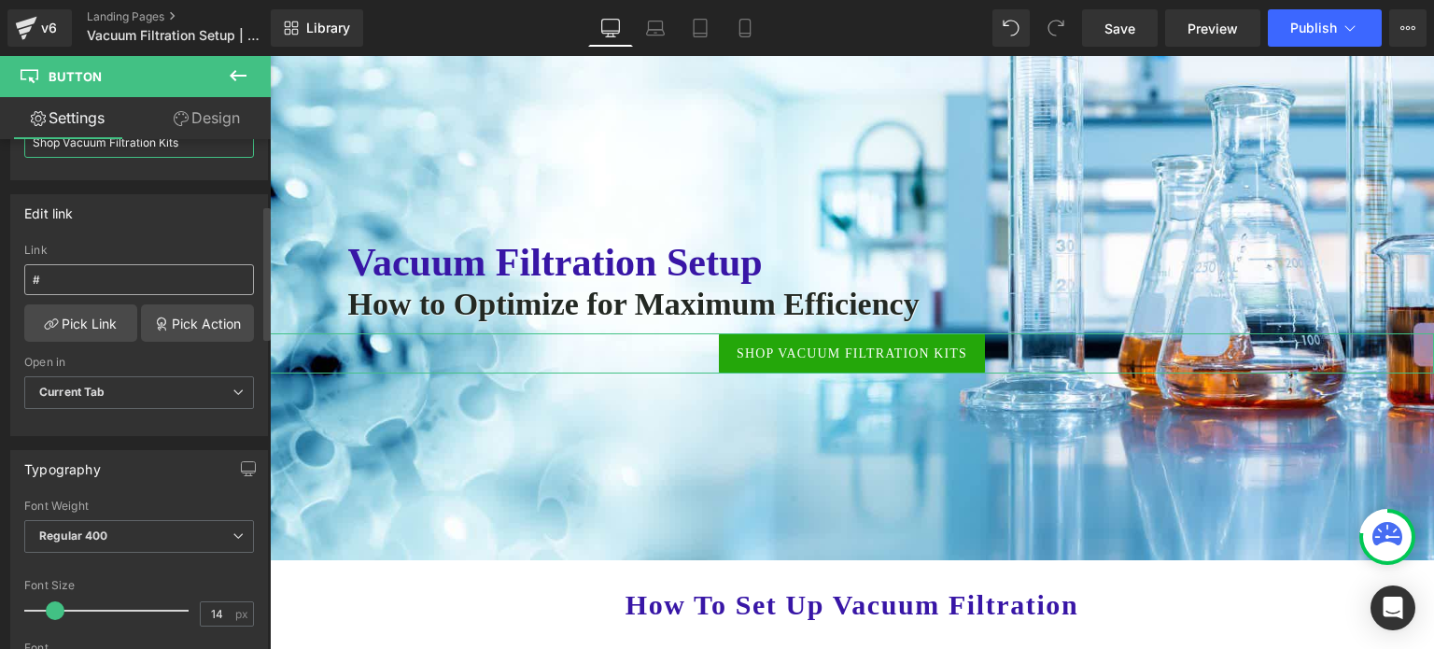
scroll to position [280, 0]
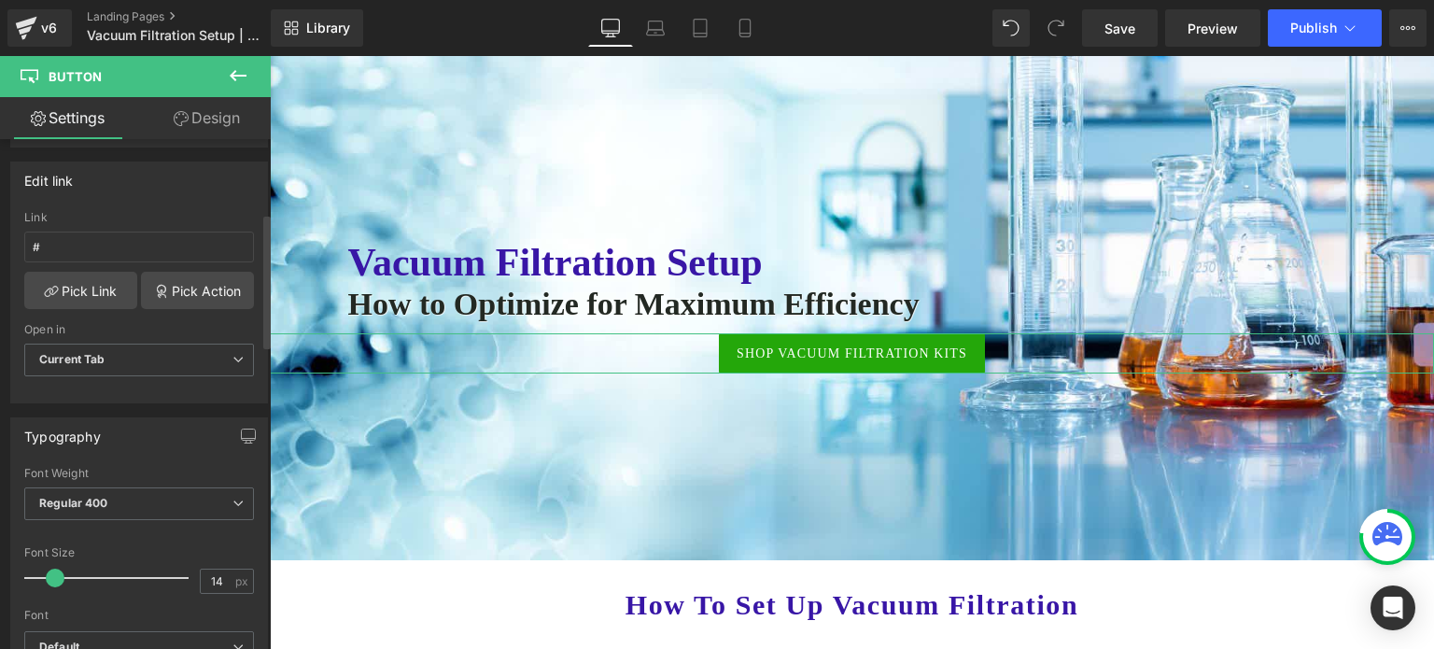
type input "Shop Vacuum Filtration Kits"
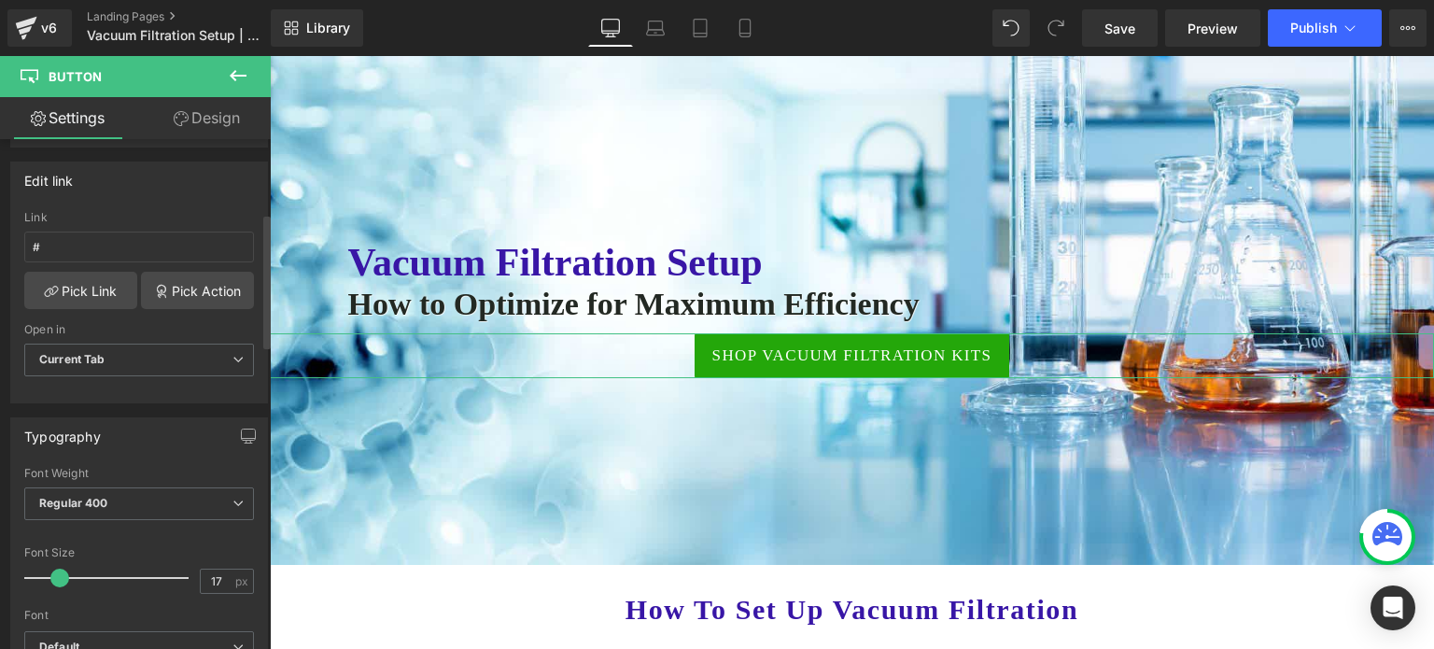
type input "18"
click at [67, 578] on span at bounding box center [61, 578] width 19 height 19
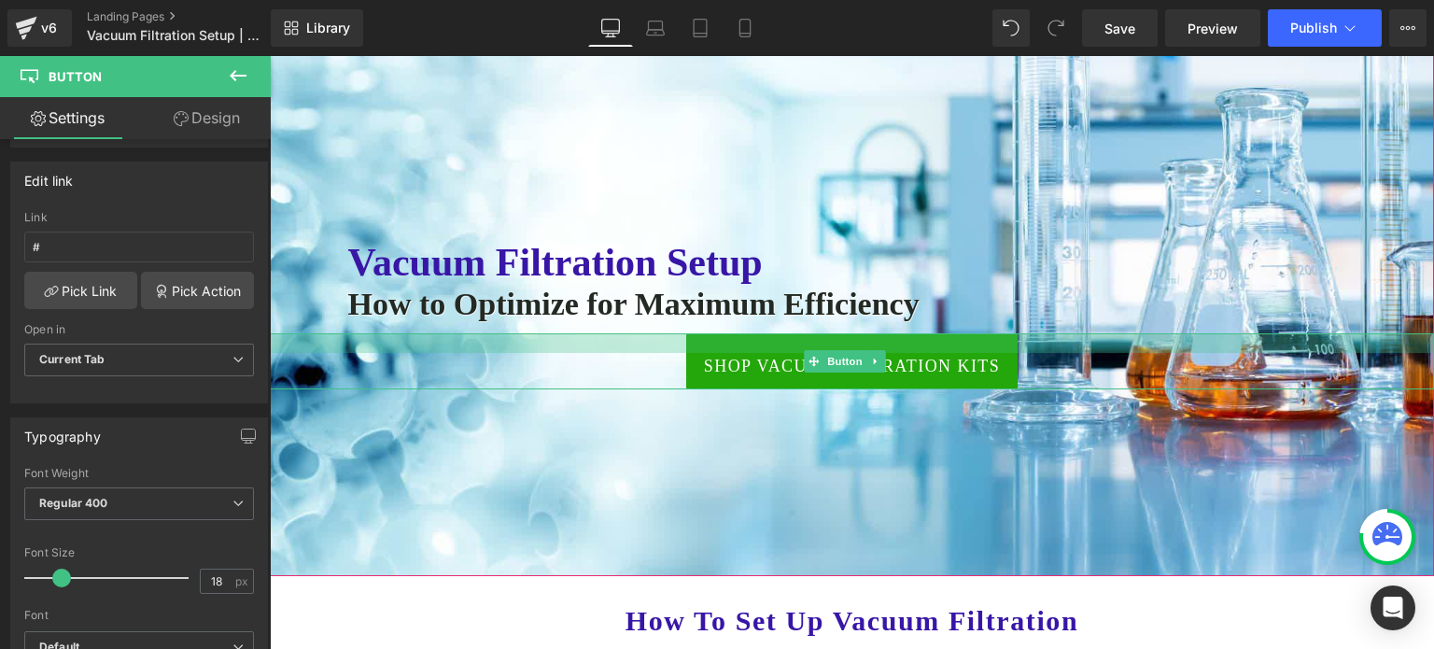
drag, startPoint x: 777, startPoint y: 336, endPoint x: 777, endPoint y: 346, distance: 10.3
click at [777, 346] on div at bounding box center [852, 343] width 1164 height 20
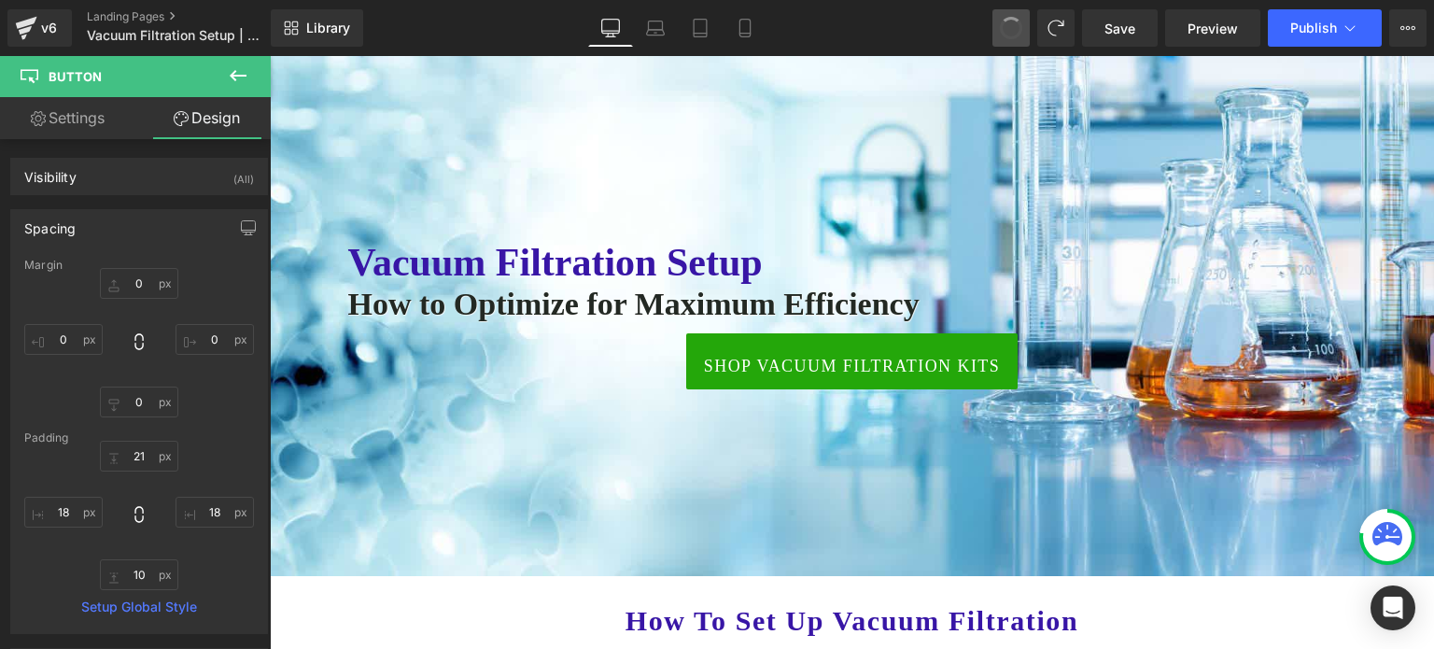
type input "0"
type input "21"
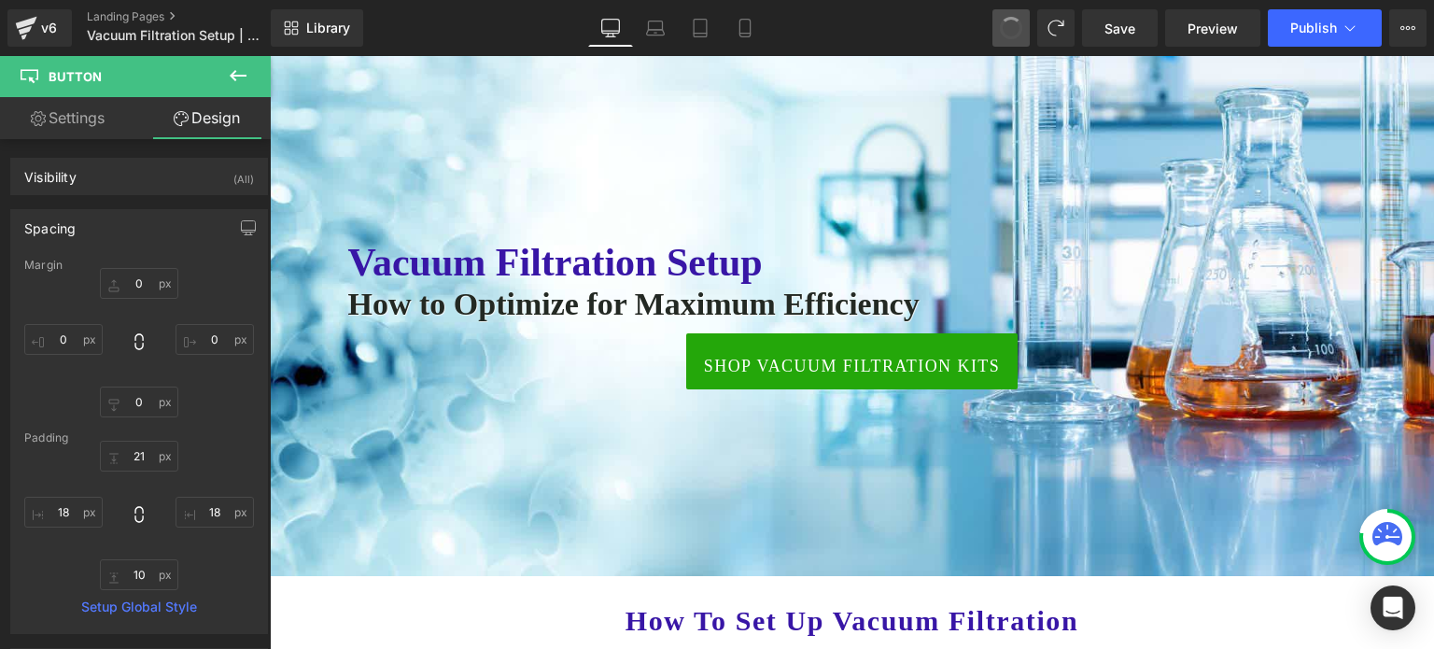
type input "18"
type input "10"
type input "18"
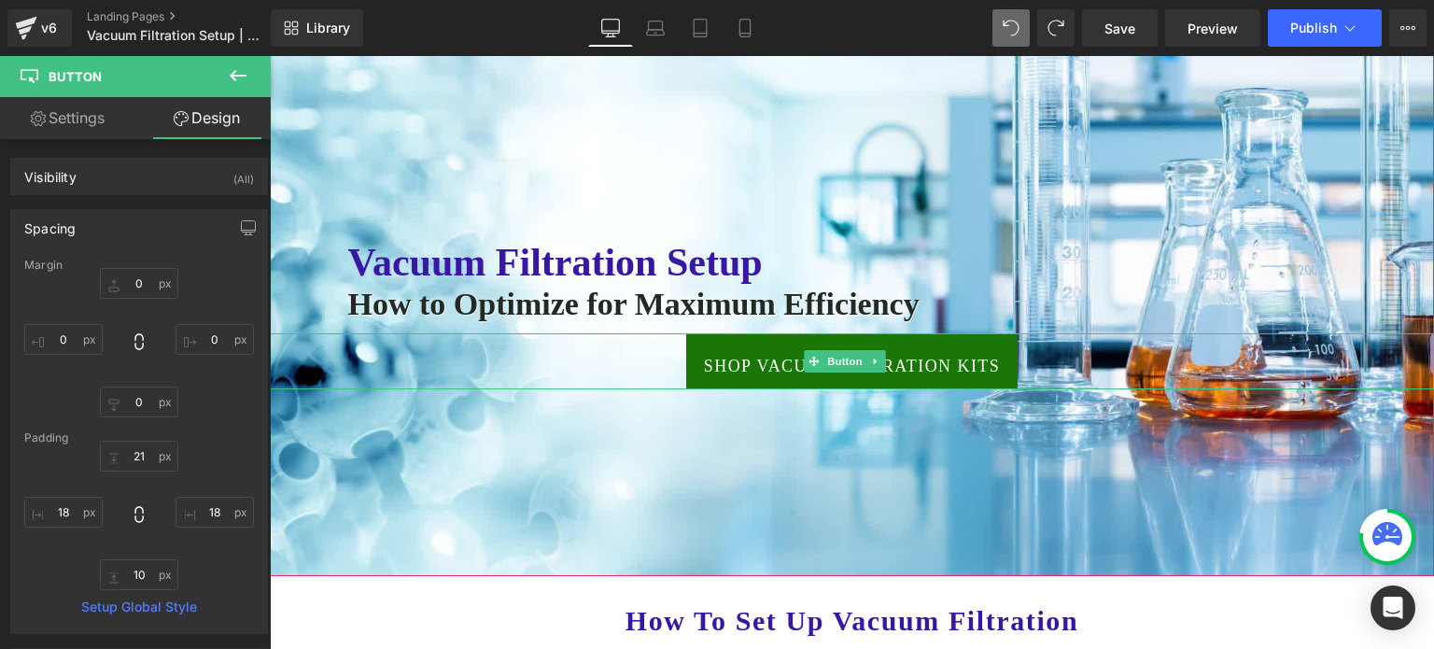
click at [841, 339] on link "Shop Vacuum Filtration Kits" at bounding box center [851, 361] width 331 height 56
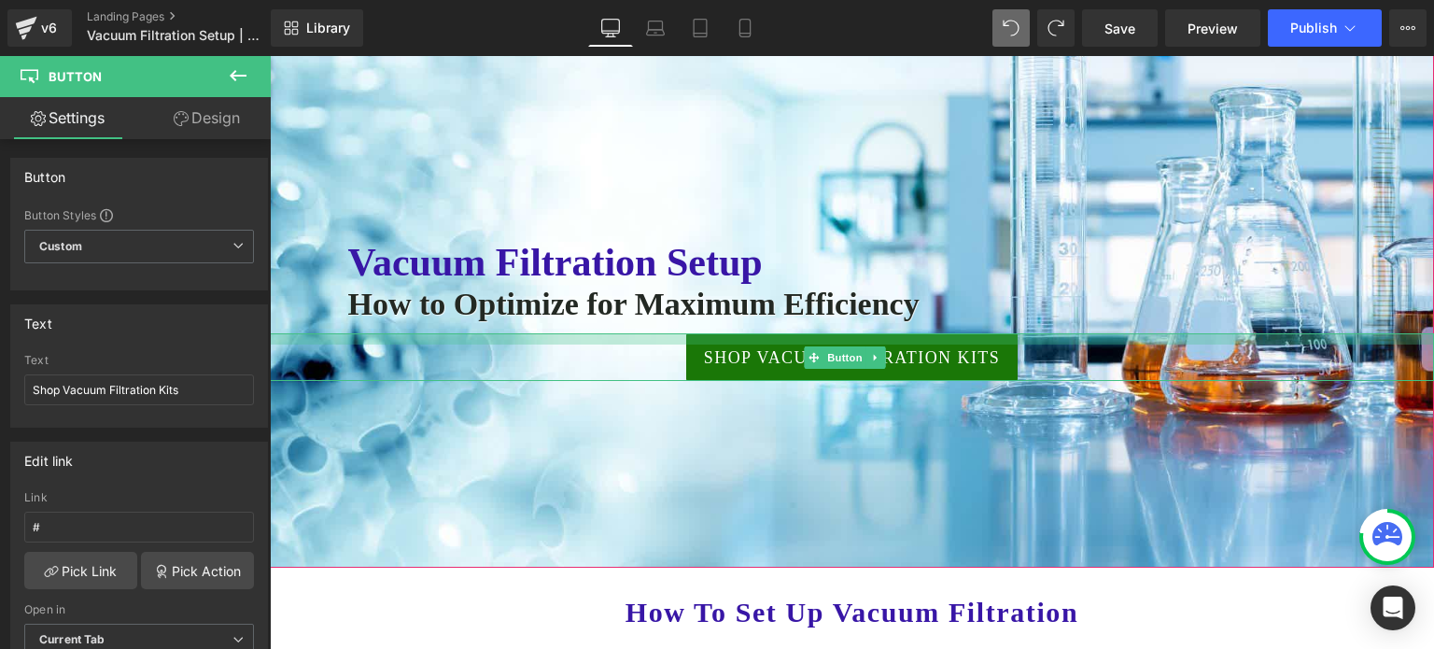
click at [799, 326] on span "Vacuum Filtration Setup Heading How to Optimize for Maximum Efficiency Heading …" at bounding box center [852, 296] width 1164 height 170
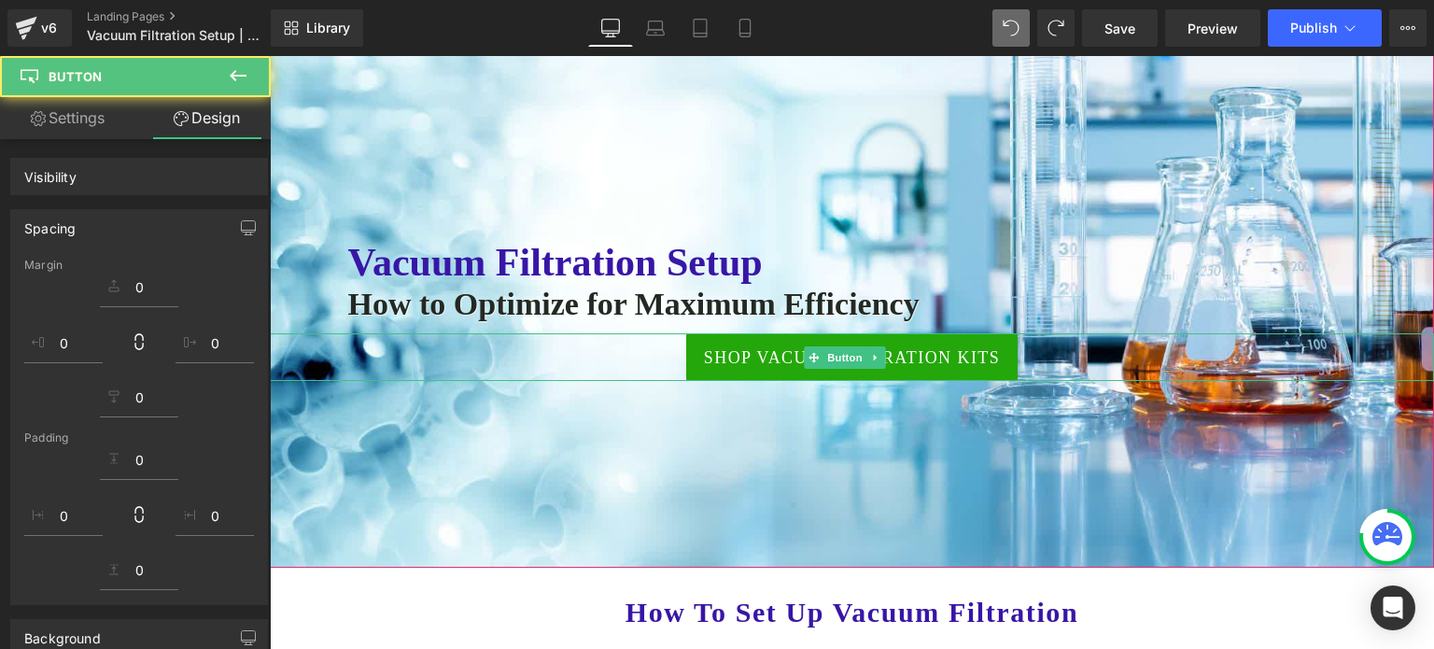
click at [724, 417] on div at bounding box center [852, 295] width 1164 height 543
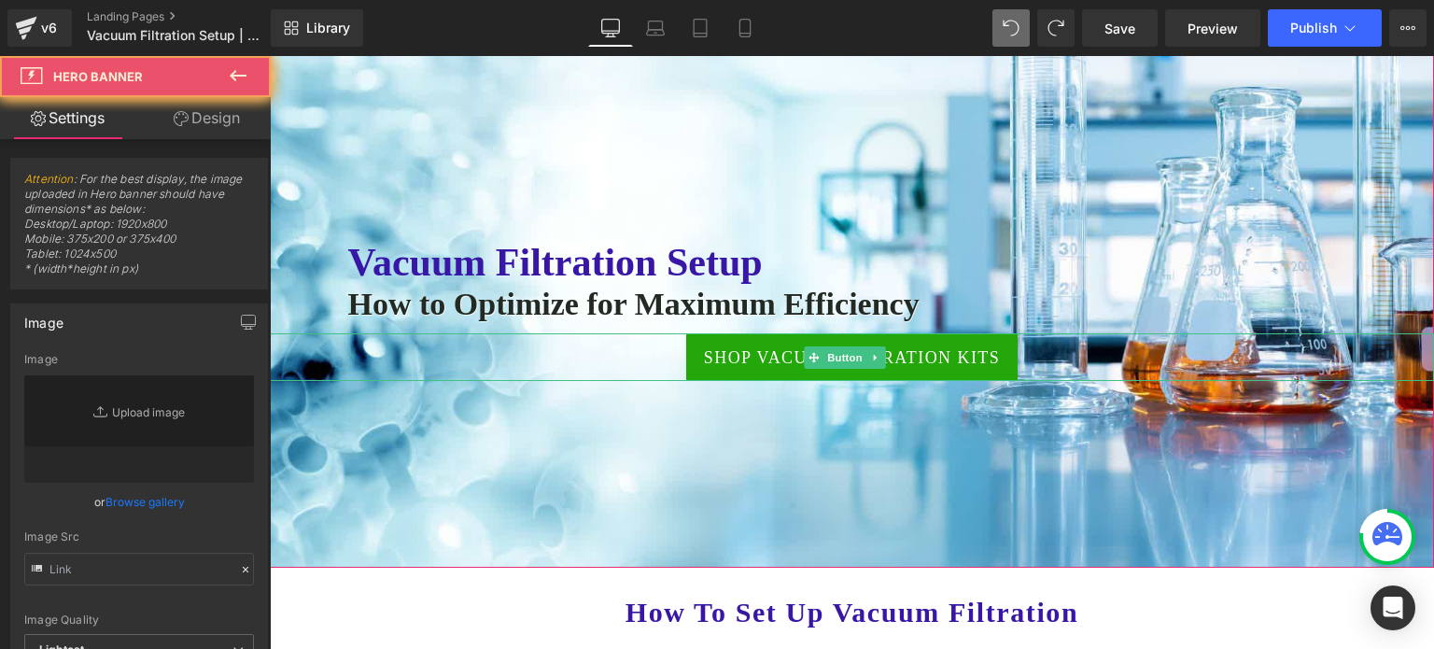
click at [726, 462] on div at bounding box center [852, 295] width 1164 height 543
type input "[URL][DOMAIN_NAME]"
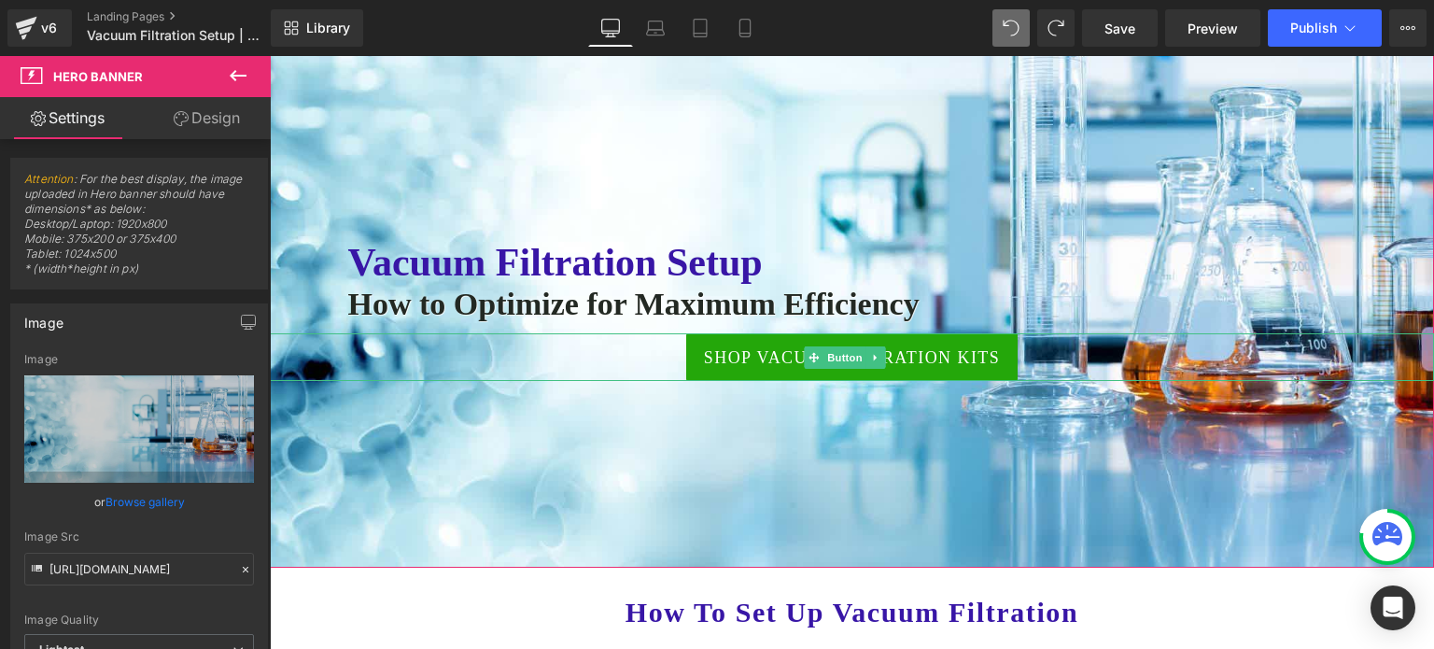
click at [752, 449] on div at bounding box center [852, 295] width 1164 height 543
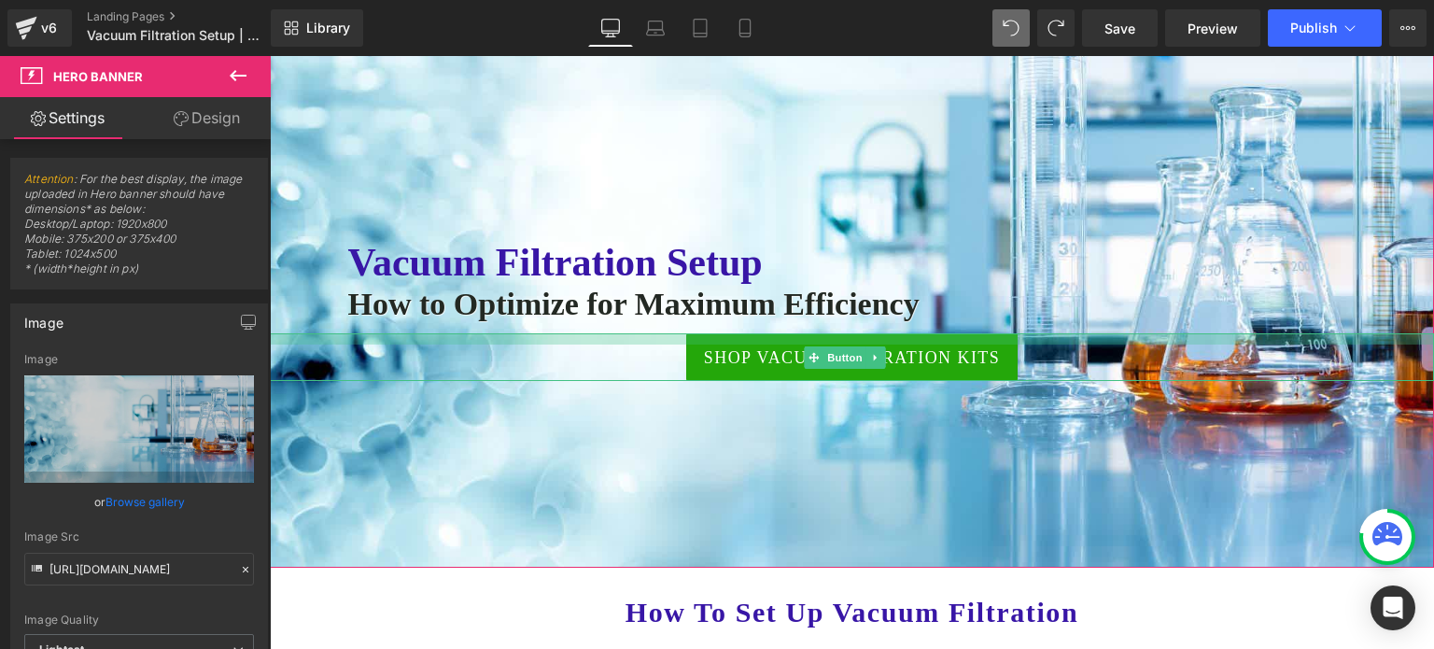
click at [748, 341] on div at bounding box center [852, 338] width 1164 height 11
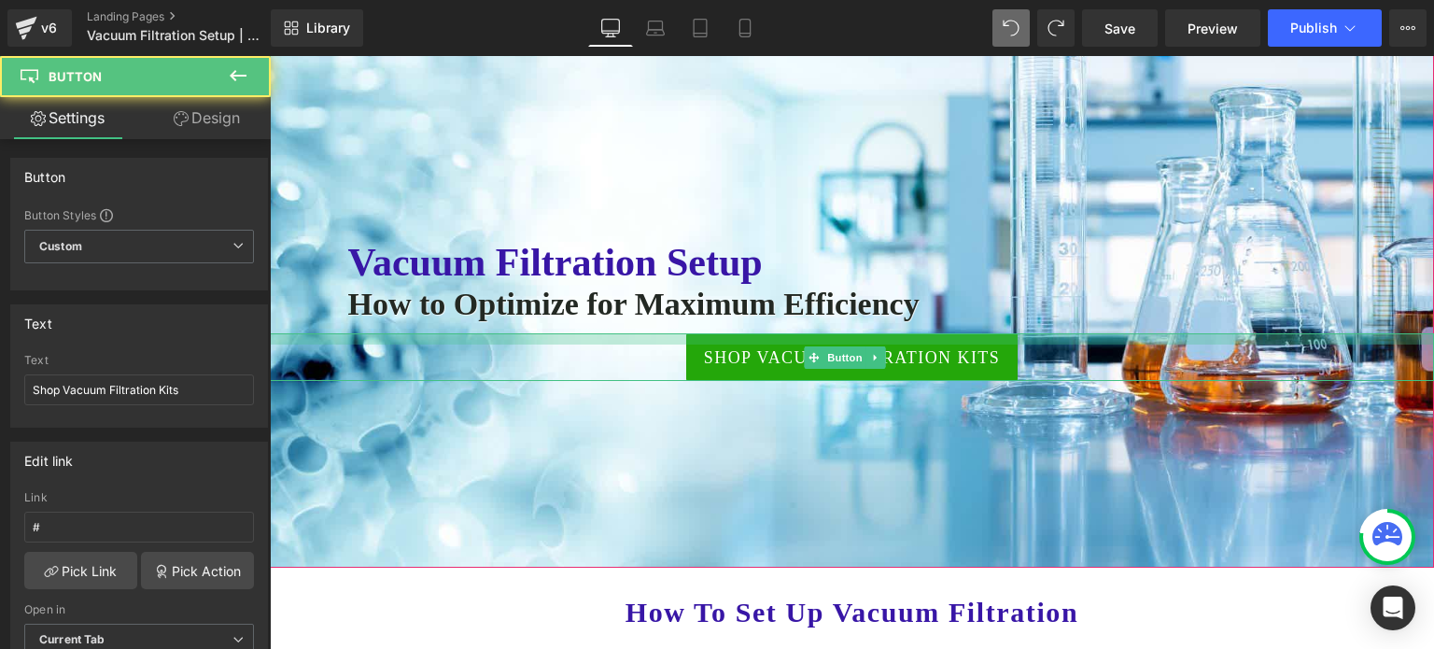
click at [747, 344] on div at bounding box center [852, 338] width 1164 height 11
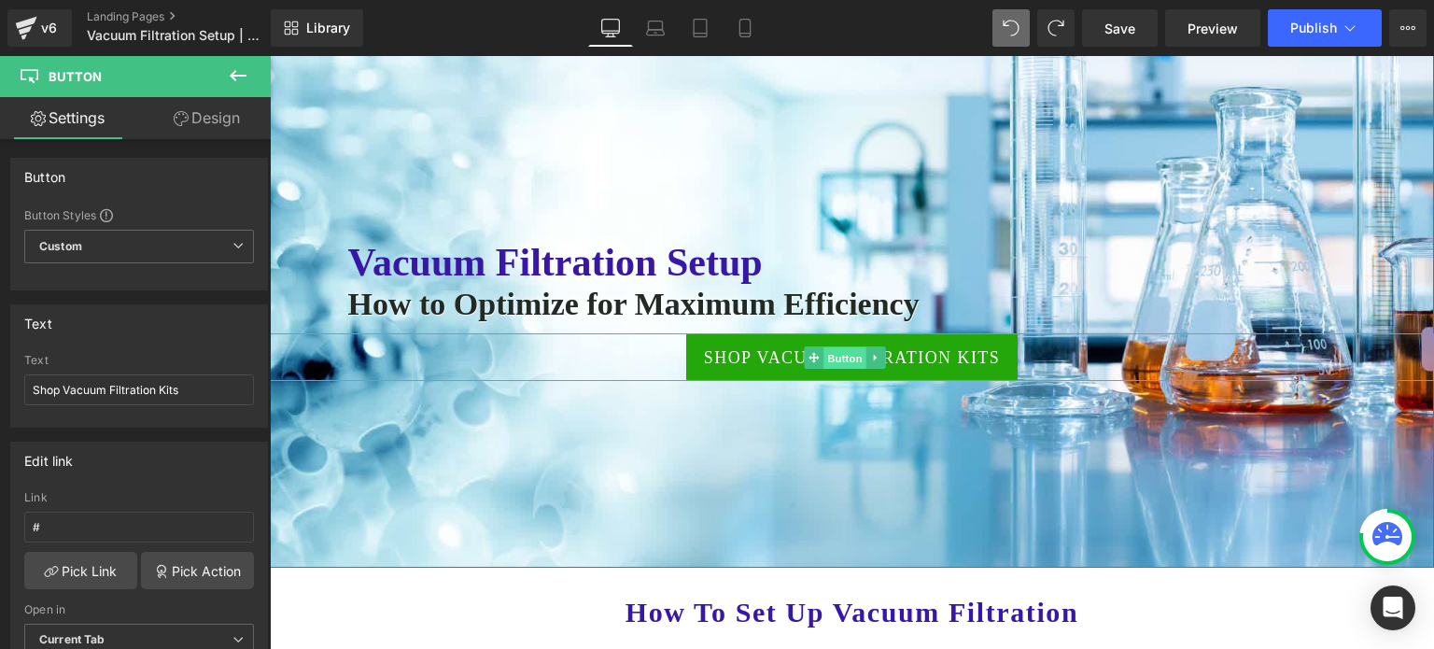
click at [831, 358] on span "Button" at bounding box center [844, 358] width 43 height 22
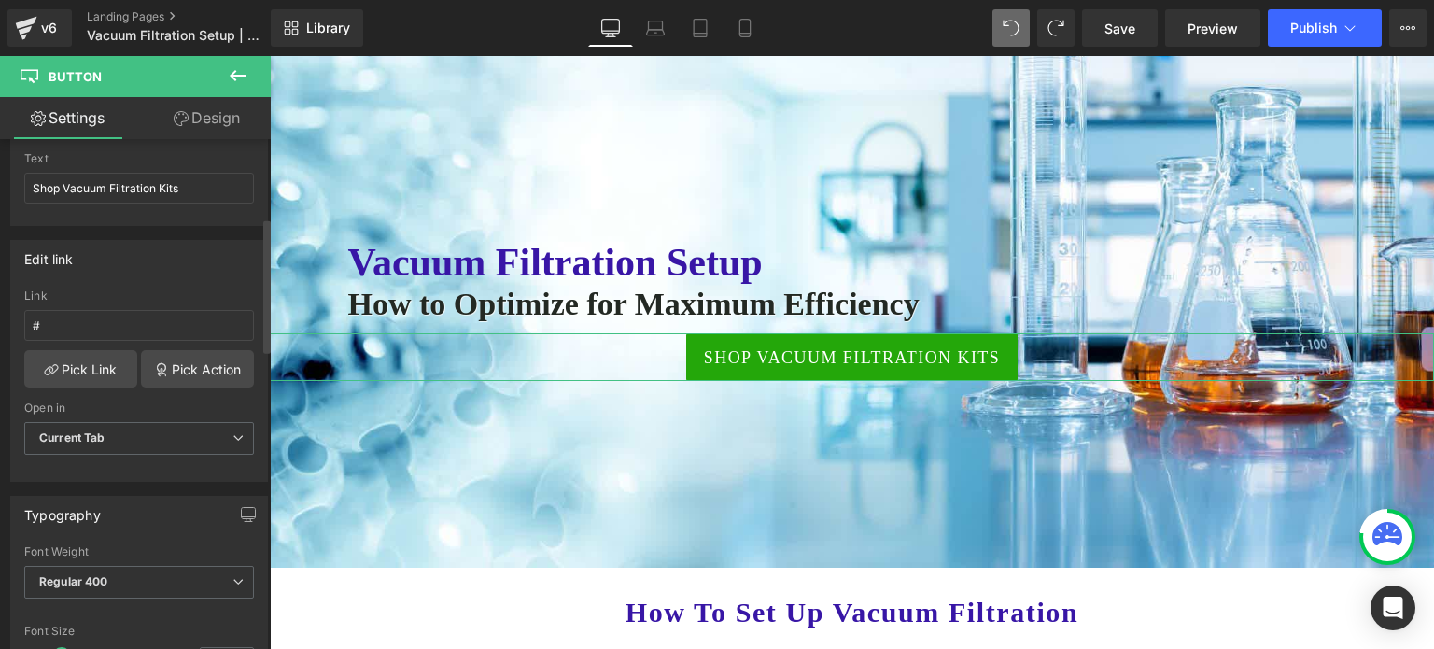
scroll to position [0, 0]
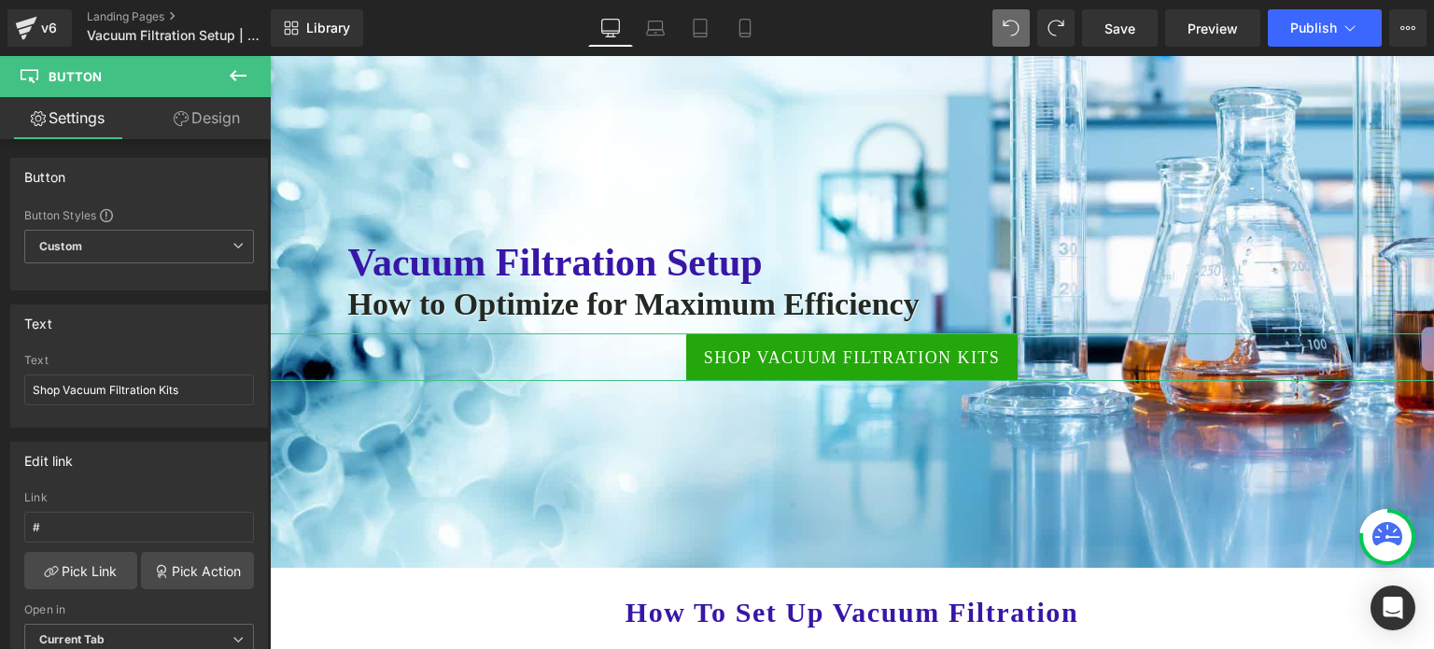
click at [206, 114] on link "Design" at bounding box center [206, 118] width 135 height 42
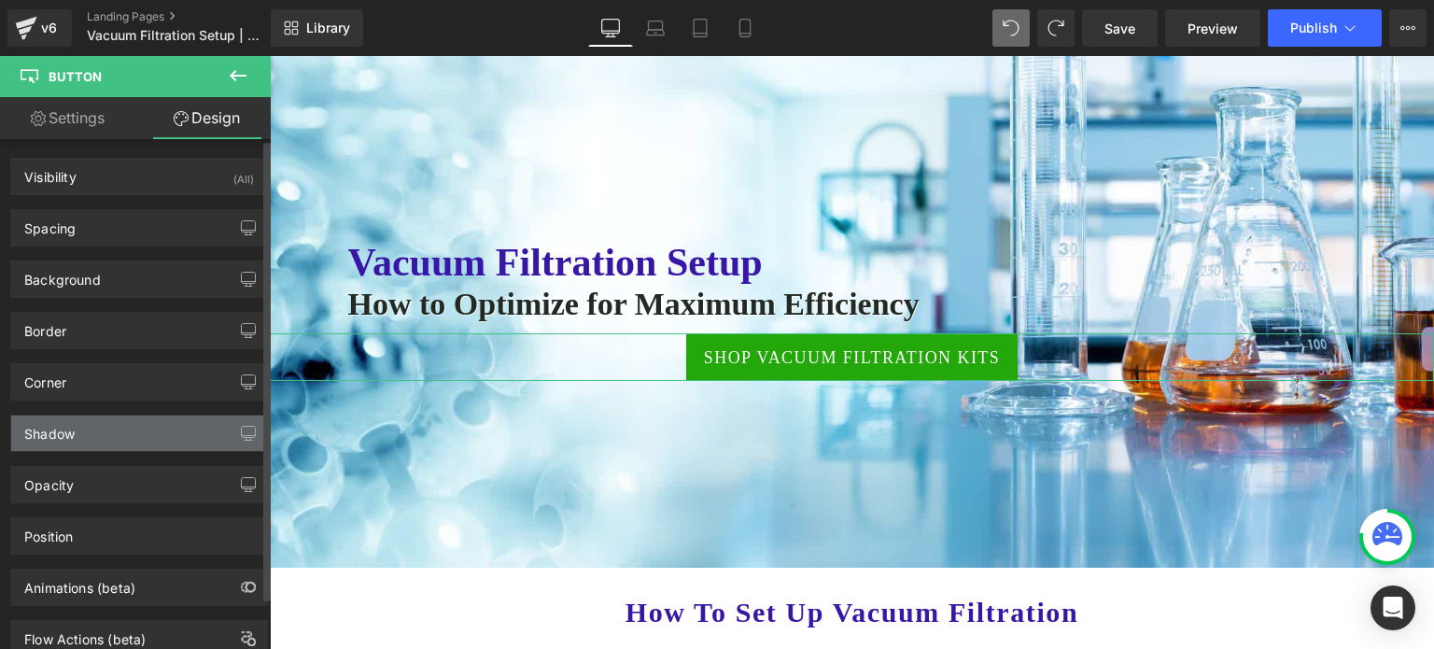
type input "2"
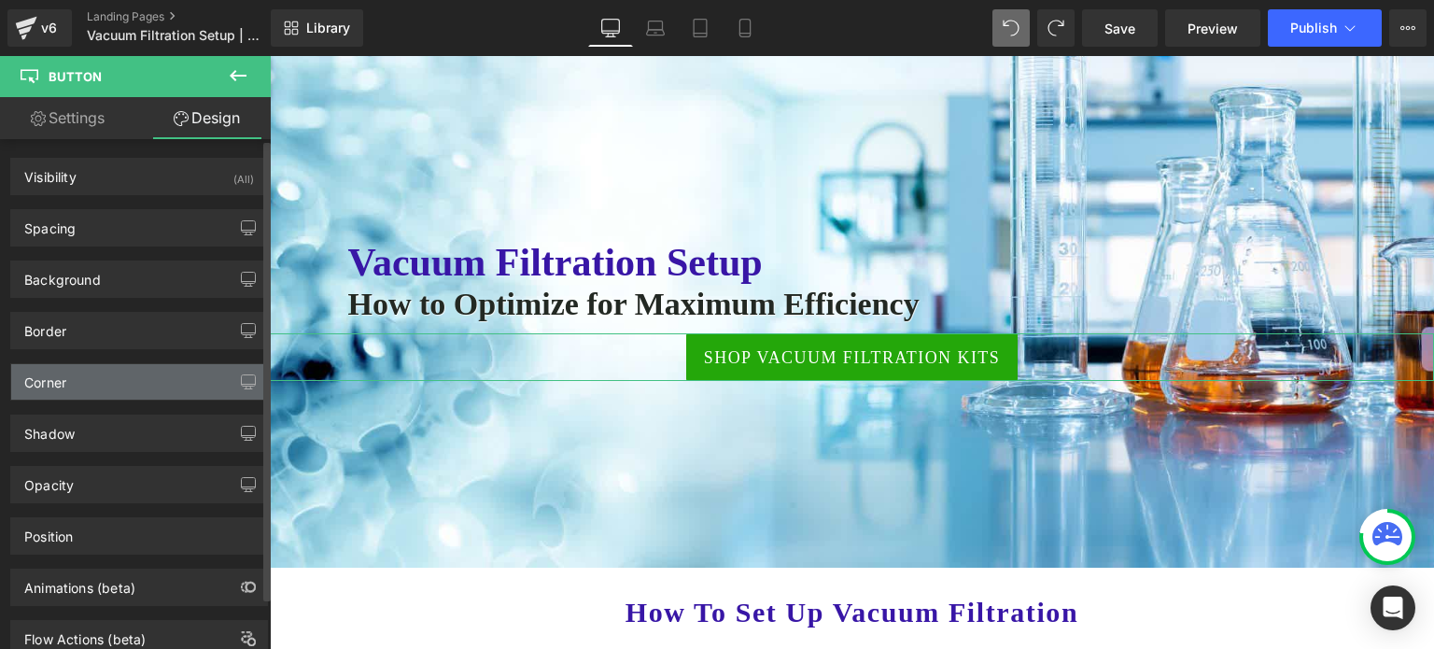
click at [144, 375] on div "Corner" at bounding box center [139, 381] width 256 height 35
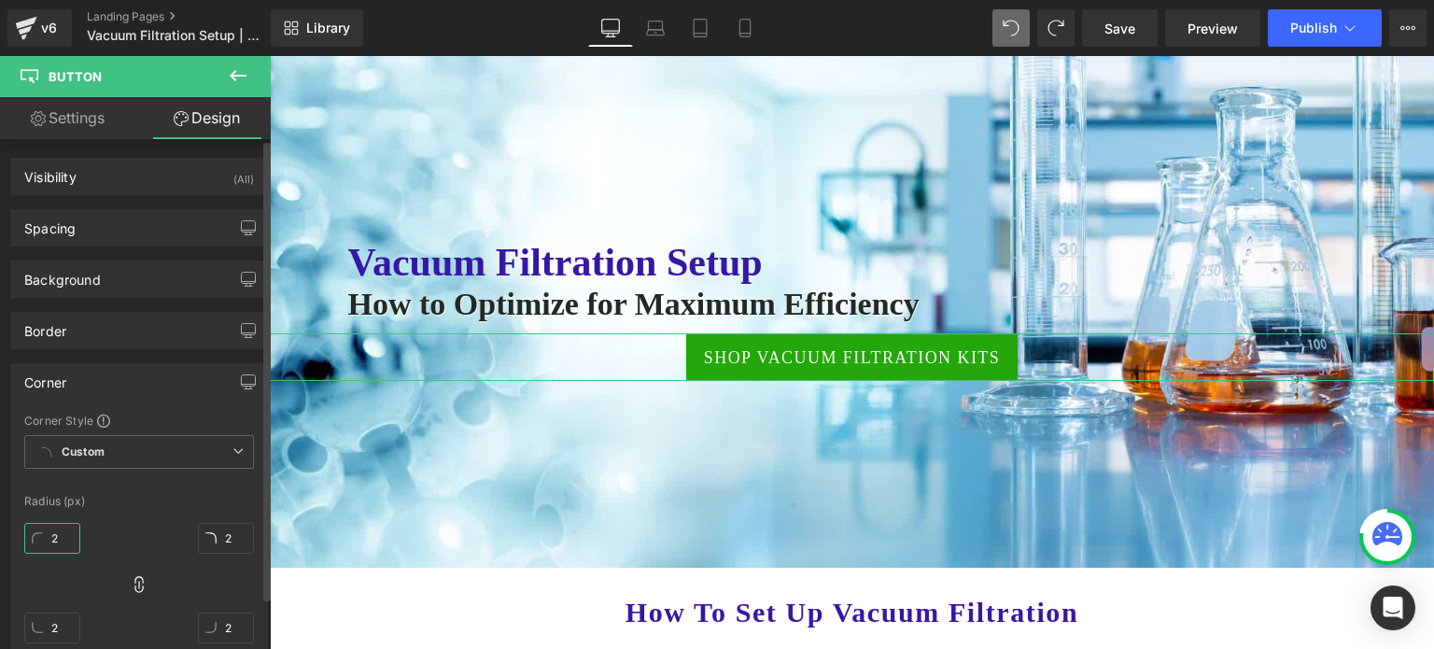
click at [59, 538] on input "2" at bounding box center [52, 538] width 56 height 31
type input "28"
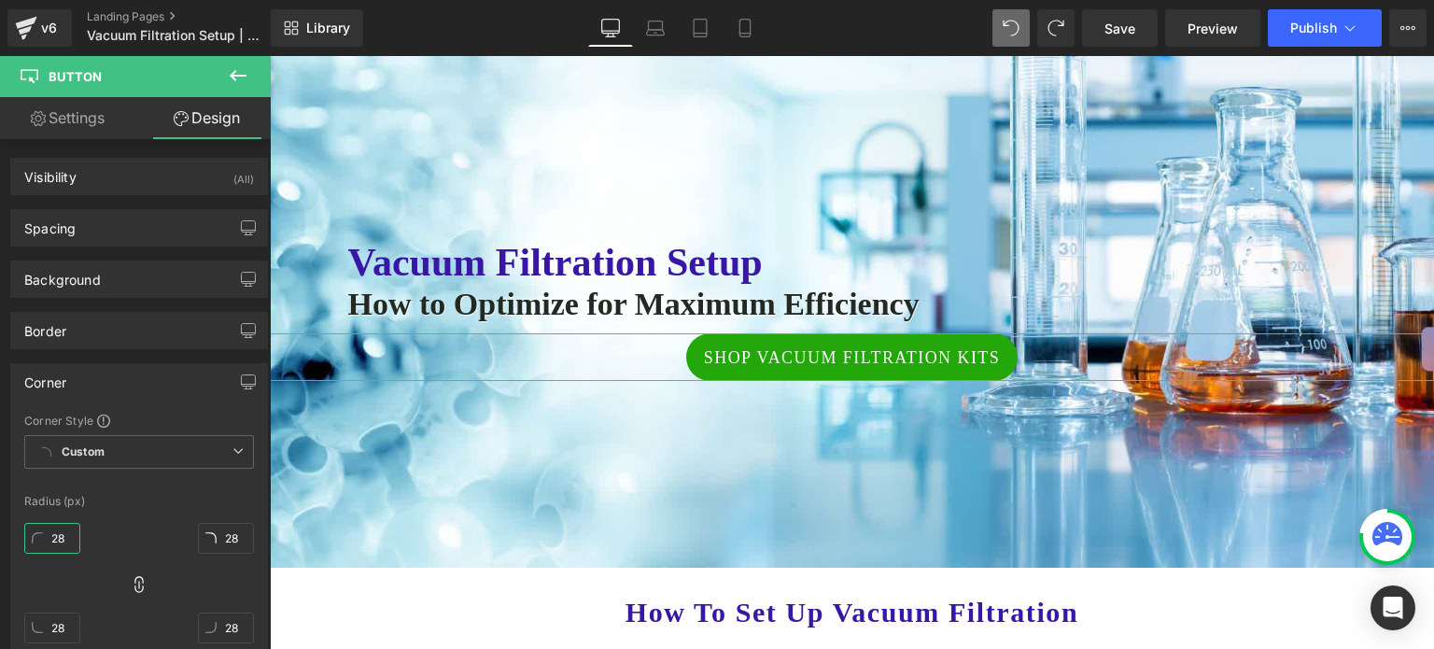
type input "28"
click at [90, 113] on link "Settings" at bounding box center [67, 118] width 135 height 42
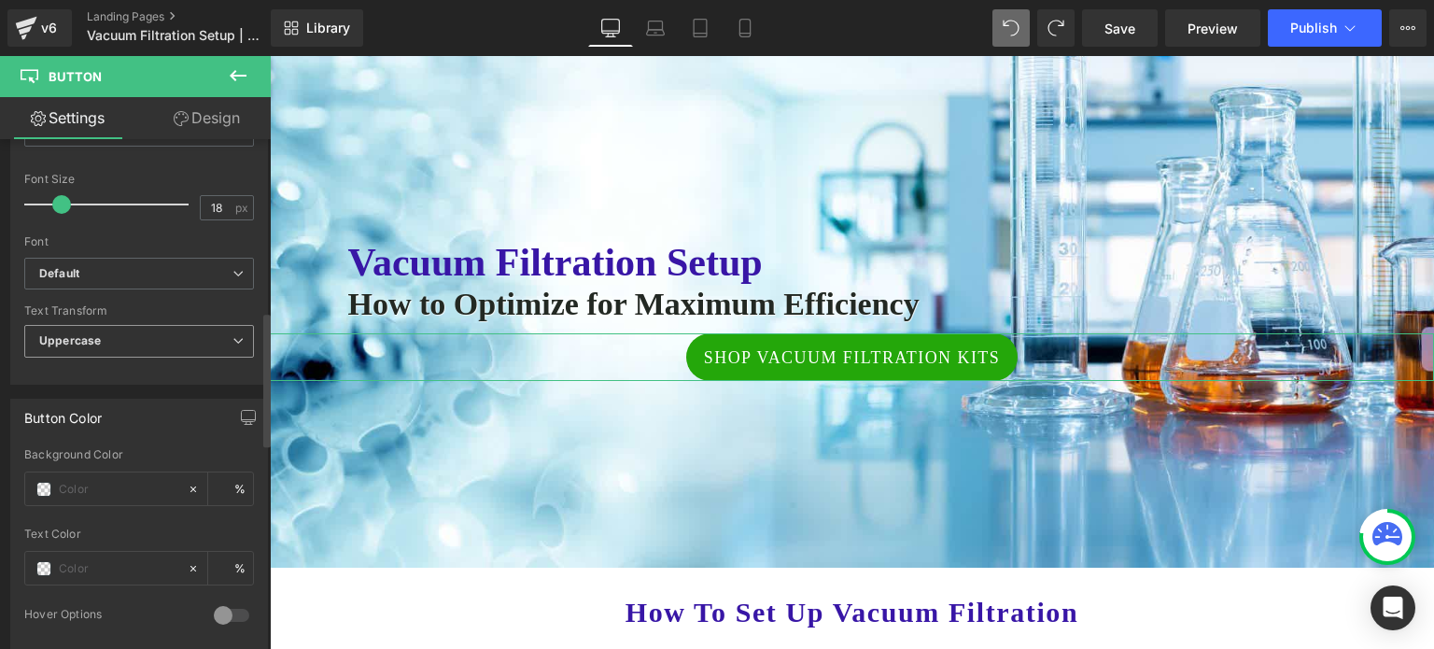
scroll to position [747, 0]
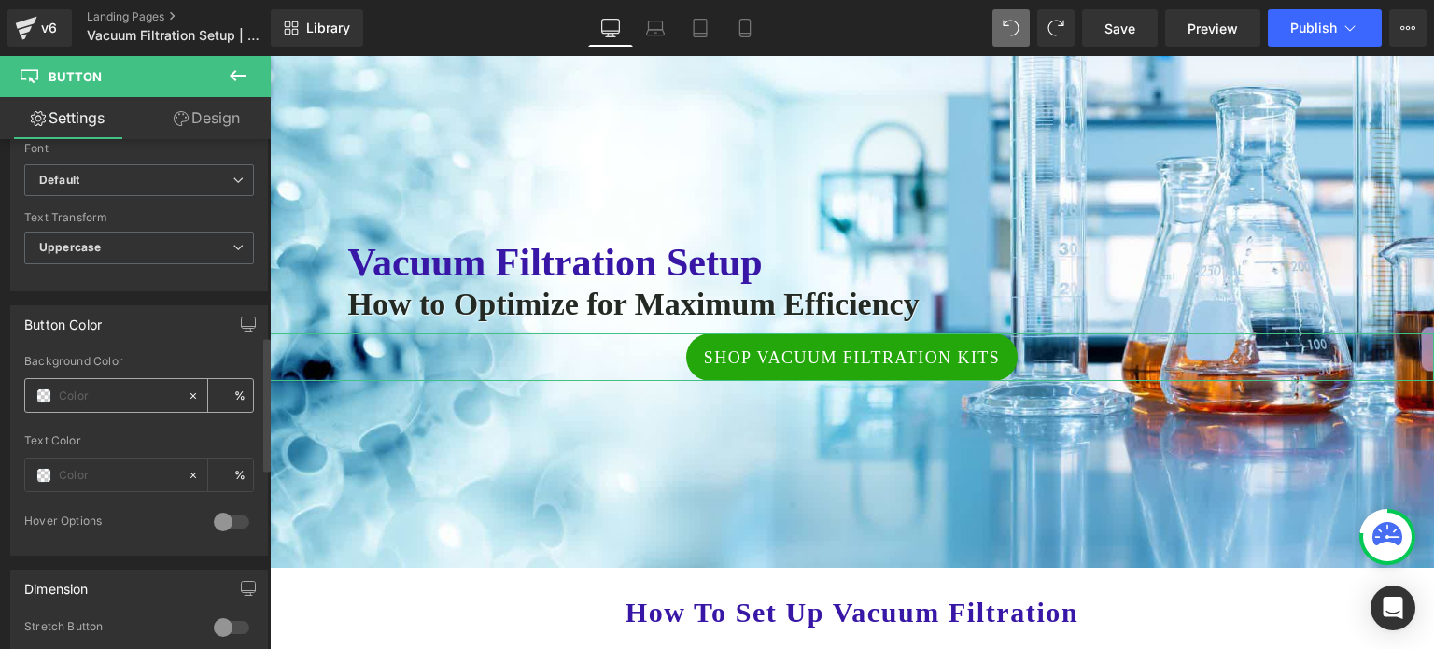
click at [120, 386] on input "text" at bounding box center [118, 396] width 119 height 21
paste input "#0c8b08"
type input "#0c8b08"
type input "100"
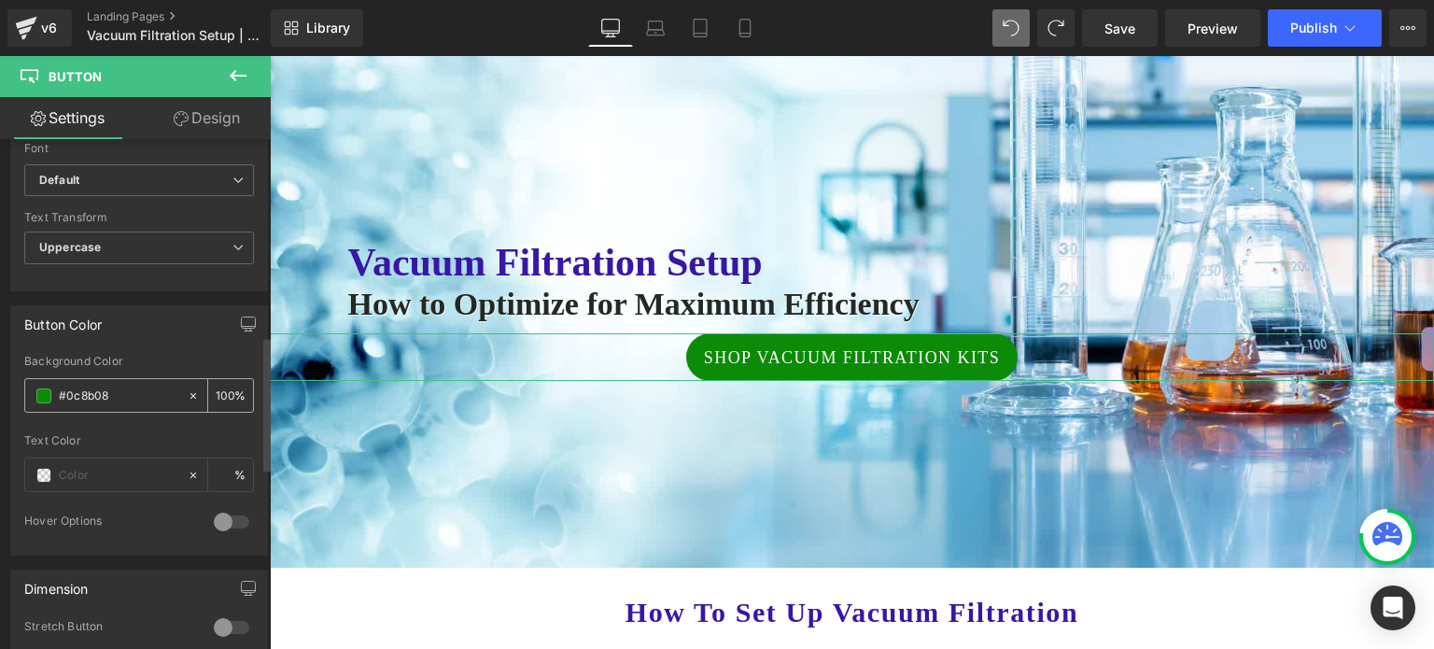
type input "#0c8b08"
click at [43, 395] on span at bounding box center [43, 395] width 15 height 15
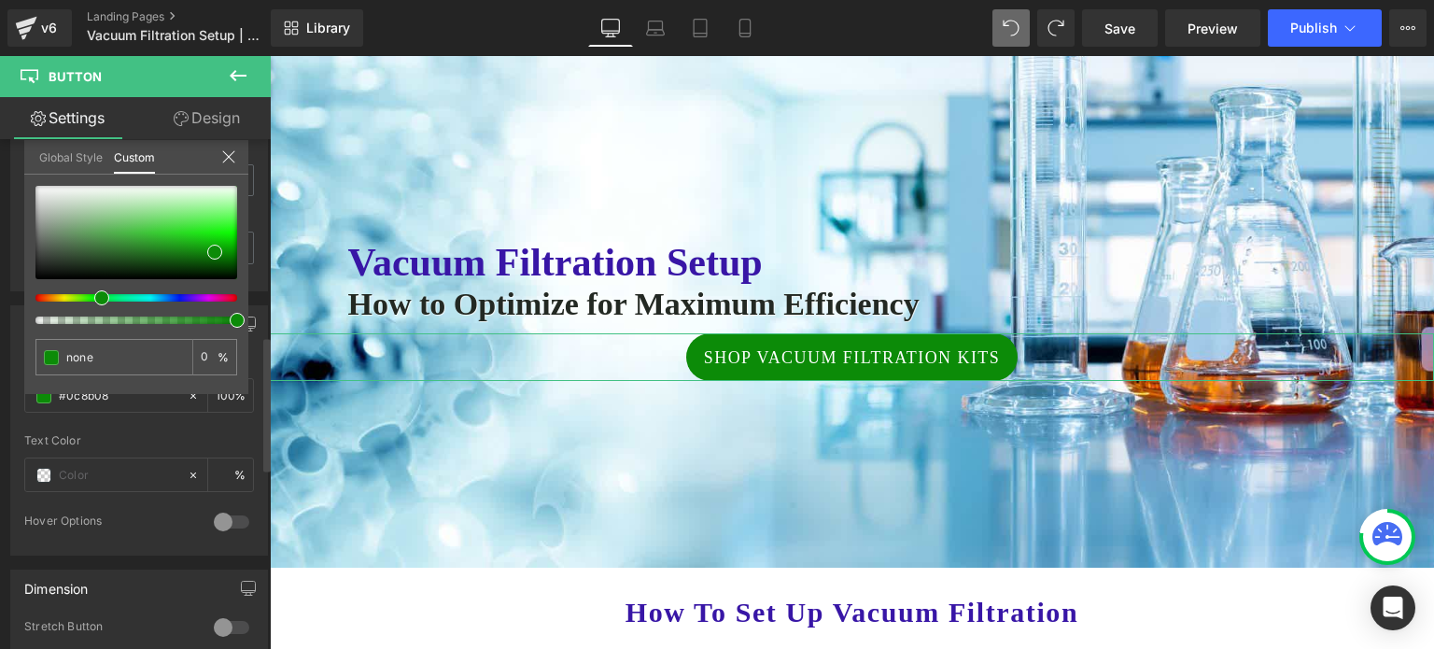
click at [83, 153] on link "Global Style" at bounding box center [70, 156] width 63 height 32
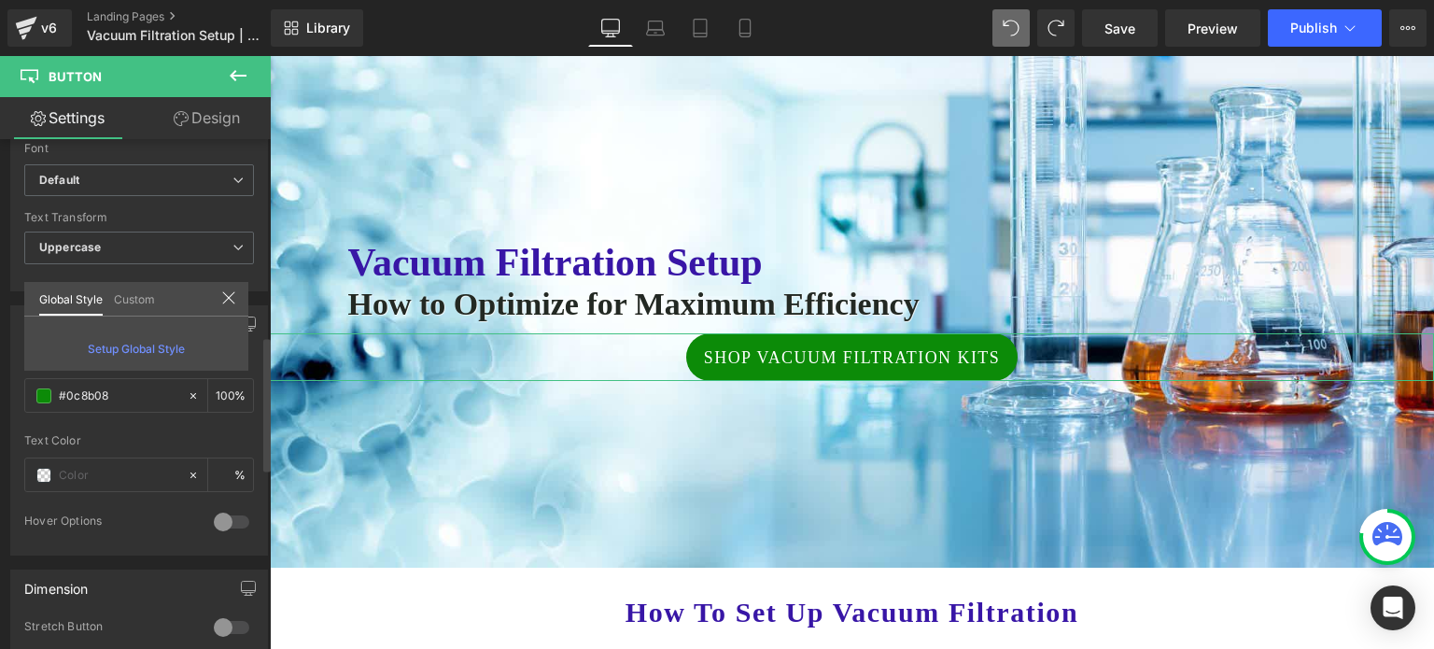
click at [136, 298] on link "Custom" at bounding box center [134, 298] width 41 height 32
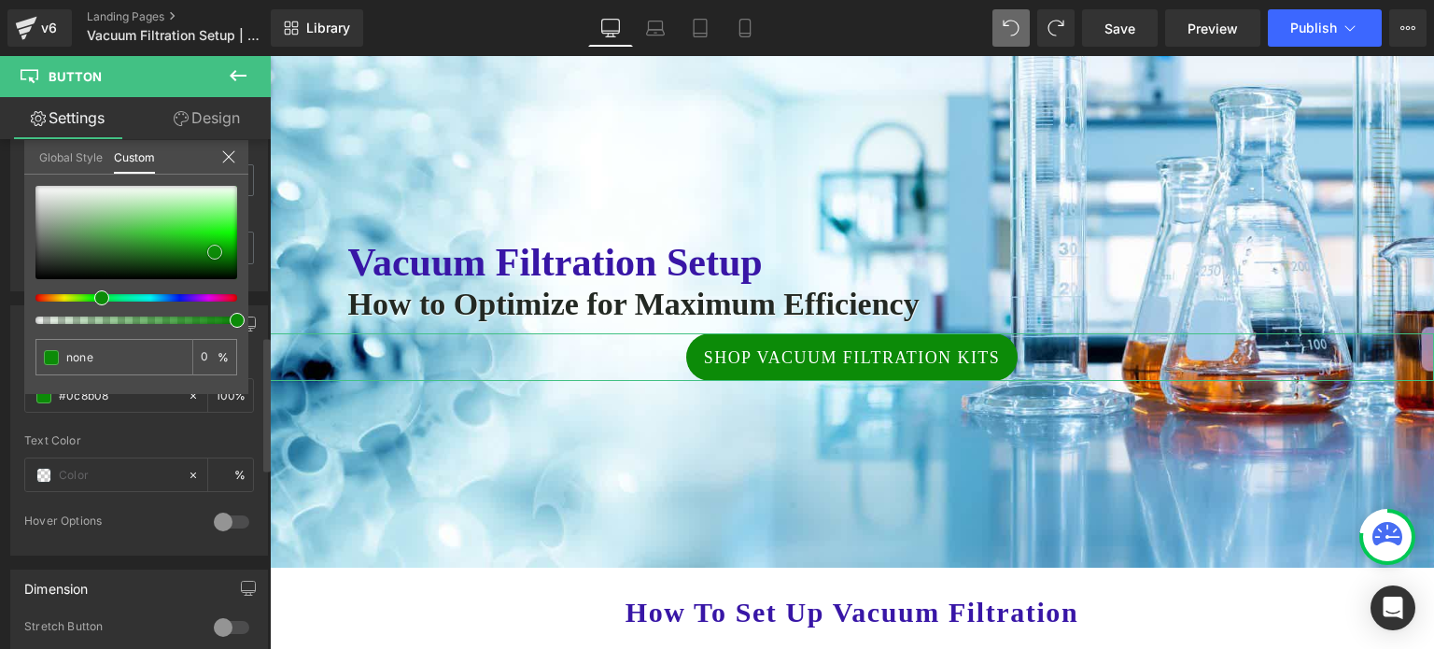
type input "#0c8b08"
type input "100"
type input "#0d9508"
type input "#10970b"
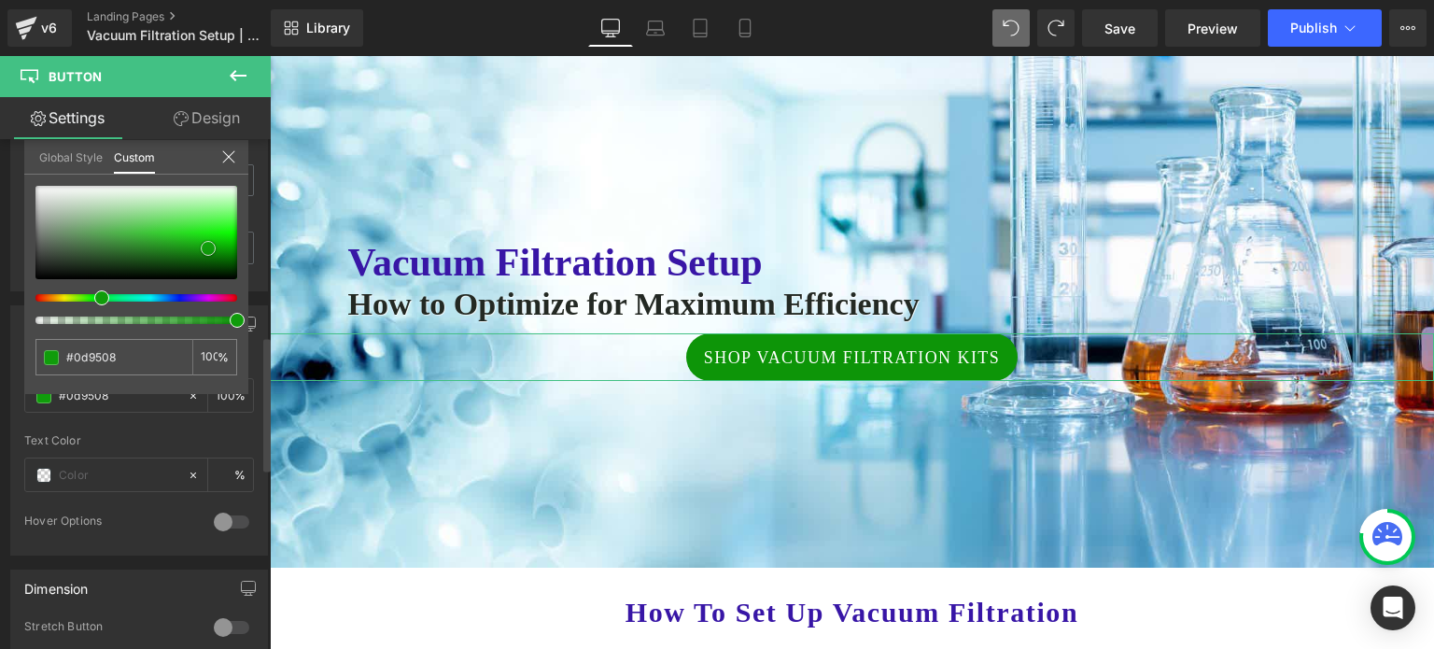
type input "#10970b"
type input "#0f9d0a"
type input "#0e8f09"
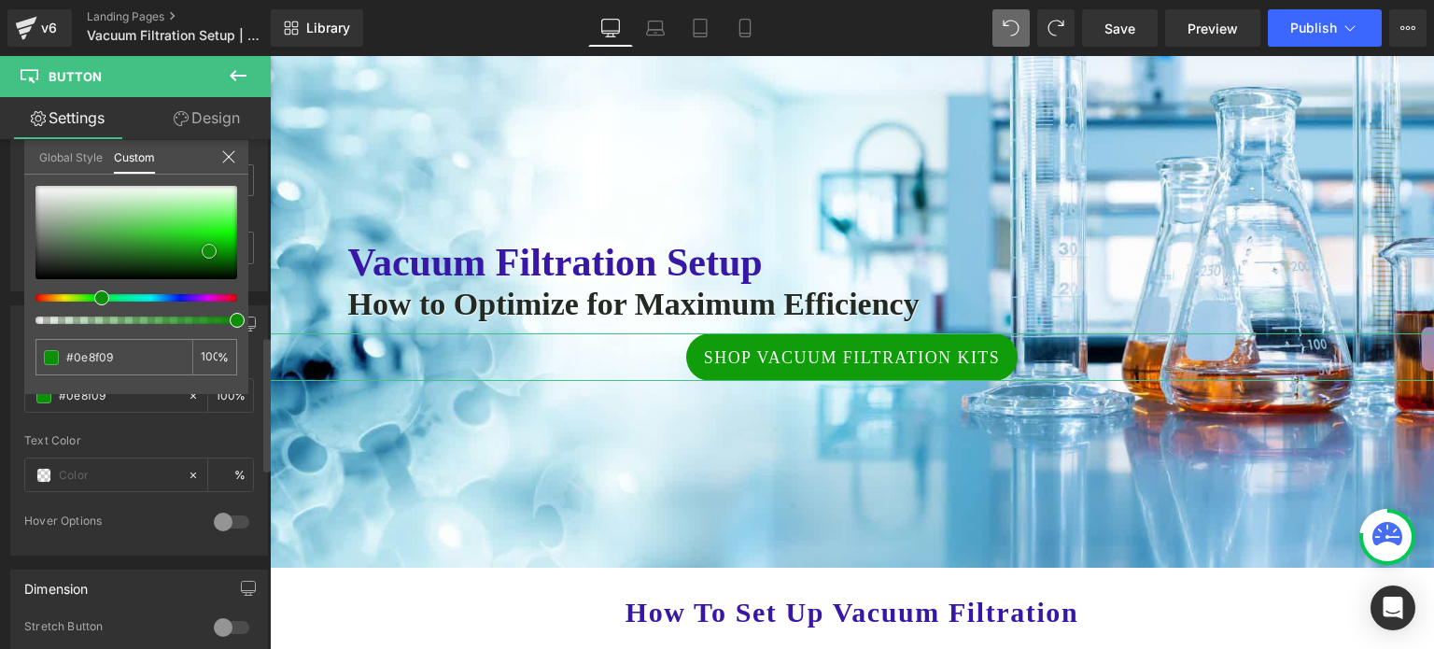
type input "#0d8b08"
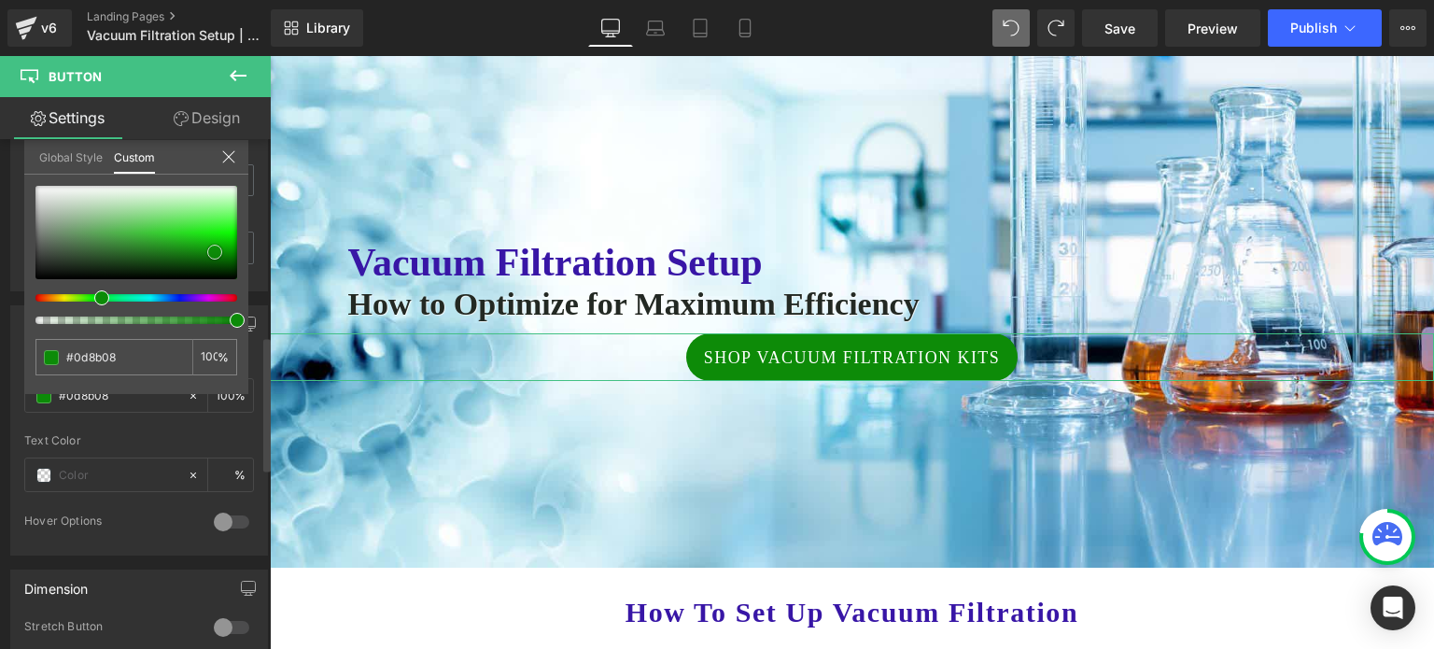
type input "#0c8b08"
click at [213, 249] on span at bounding box center [214, 252] width 15 height 15
type input "#088b1e"
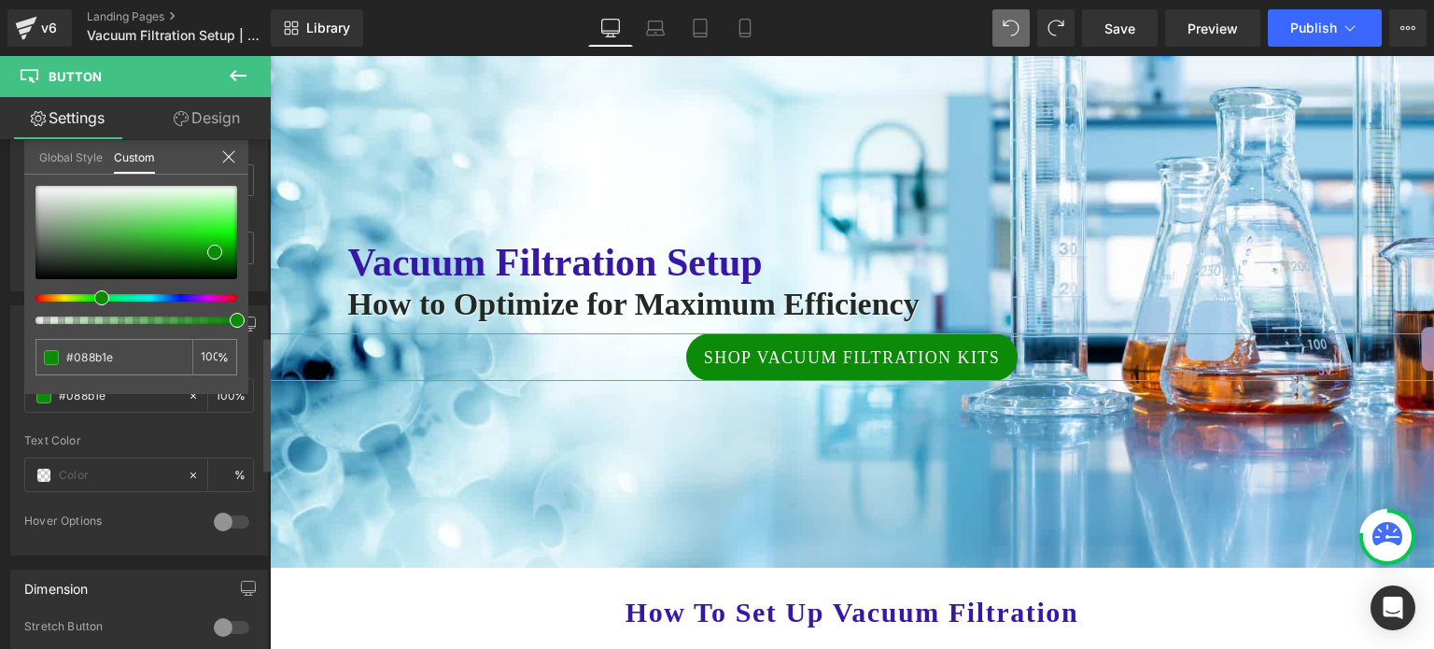
type input "#088b75"
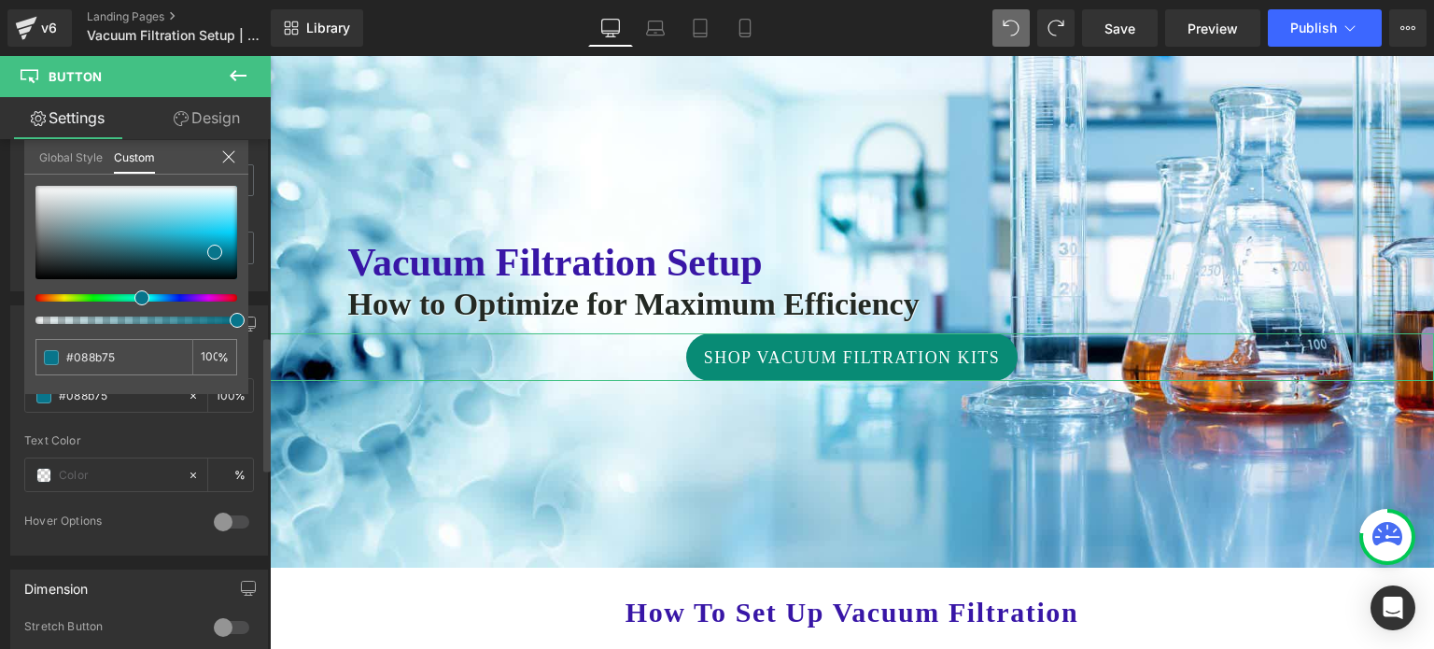
type input "#087a8b"
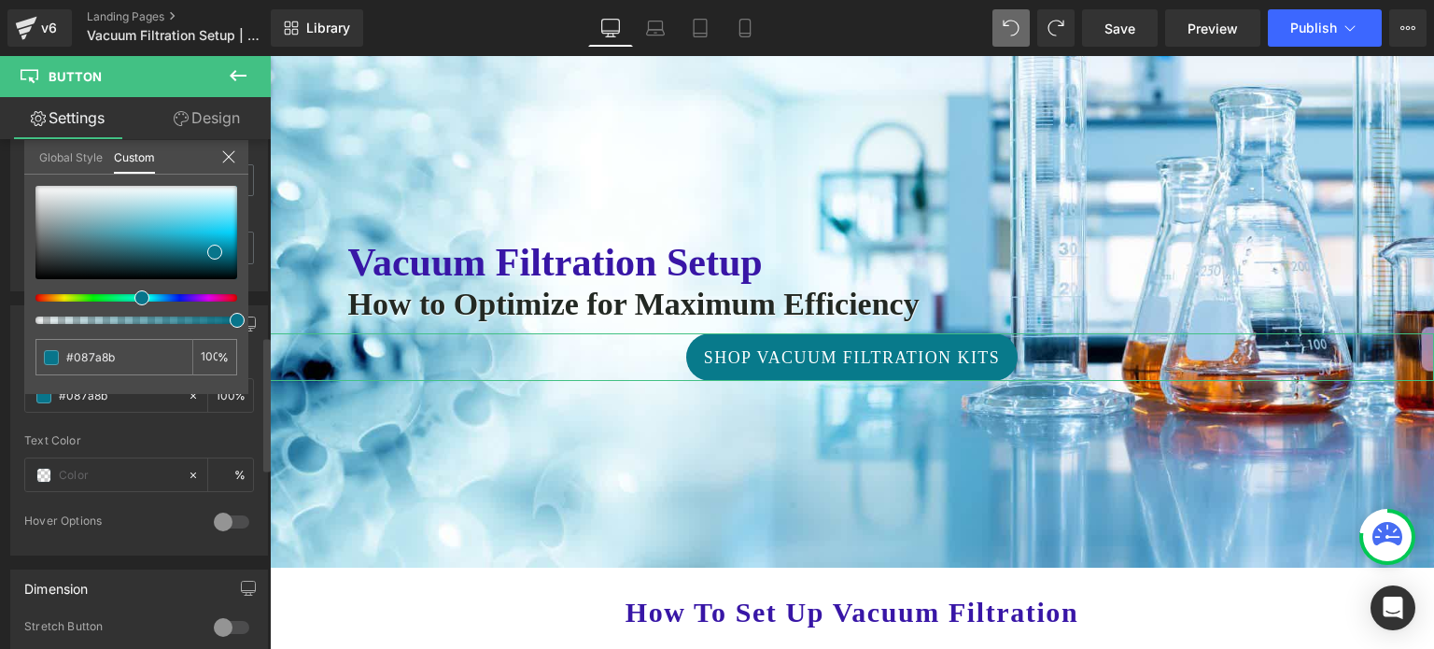
type input "#082d8b"
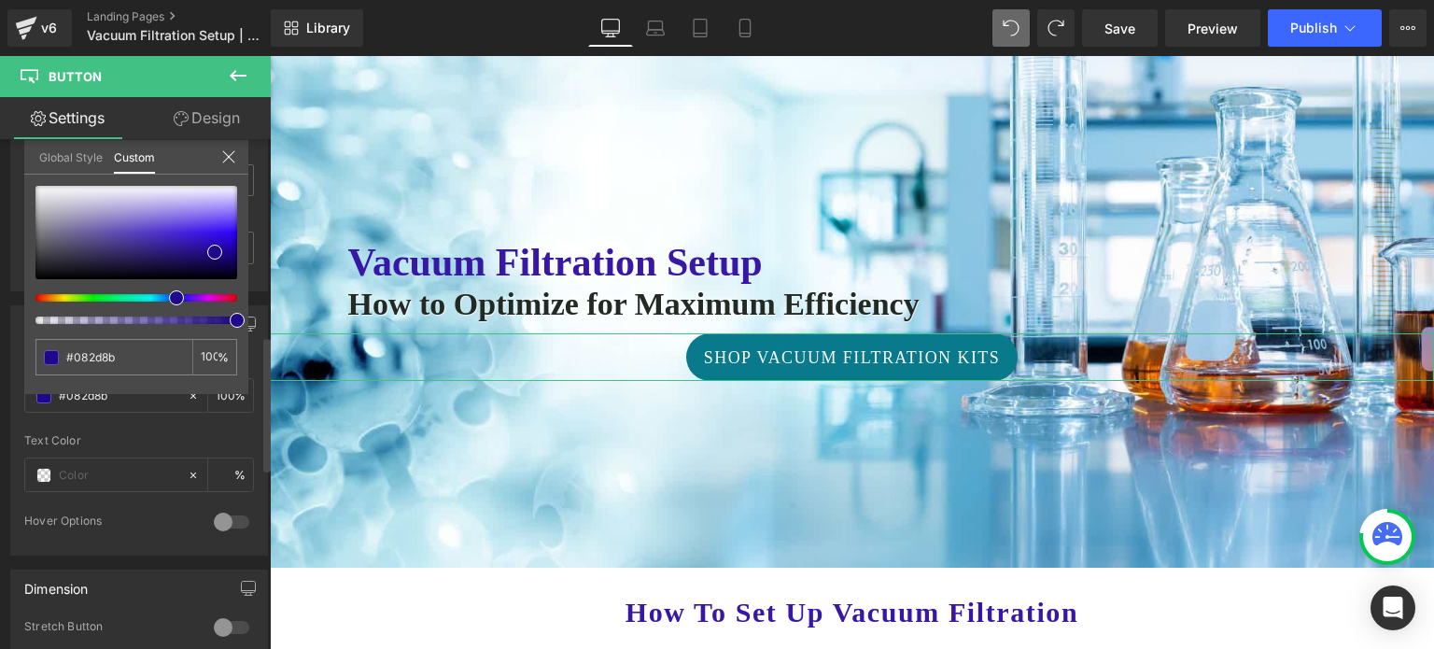
type input "#19088b"
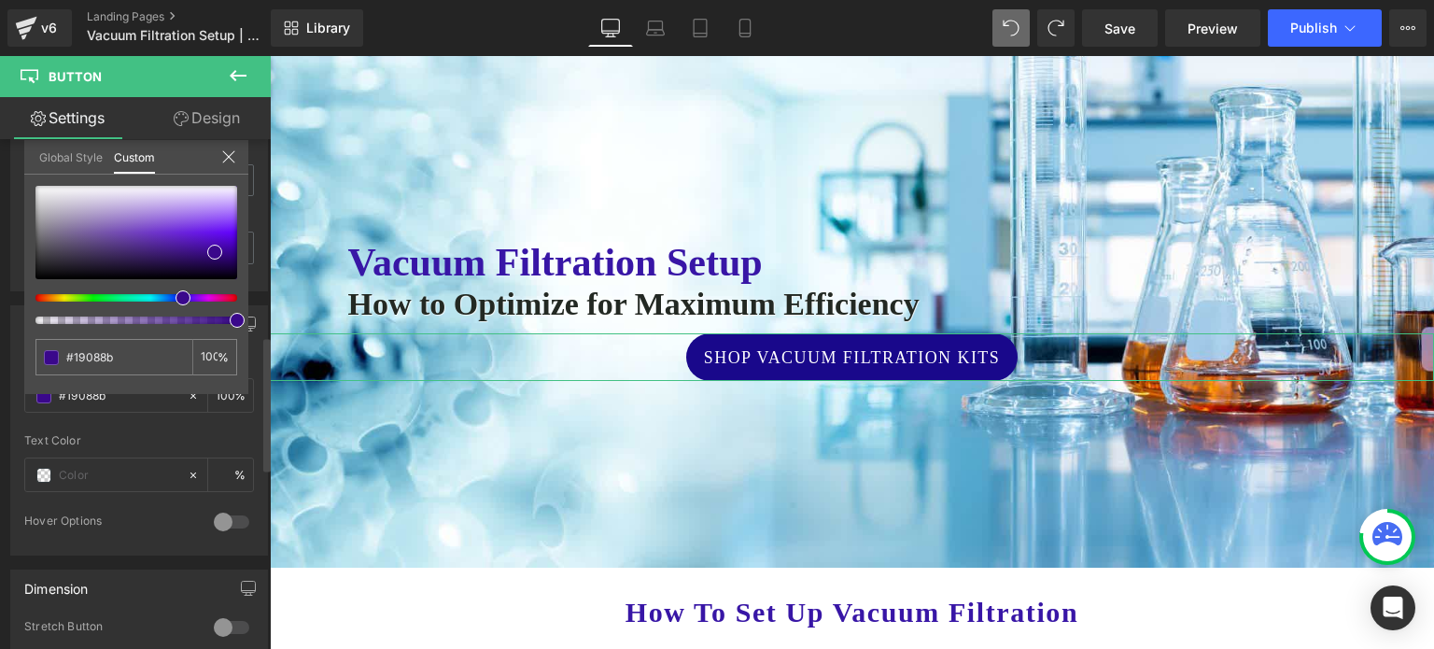
type input "#3a088b"
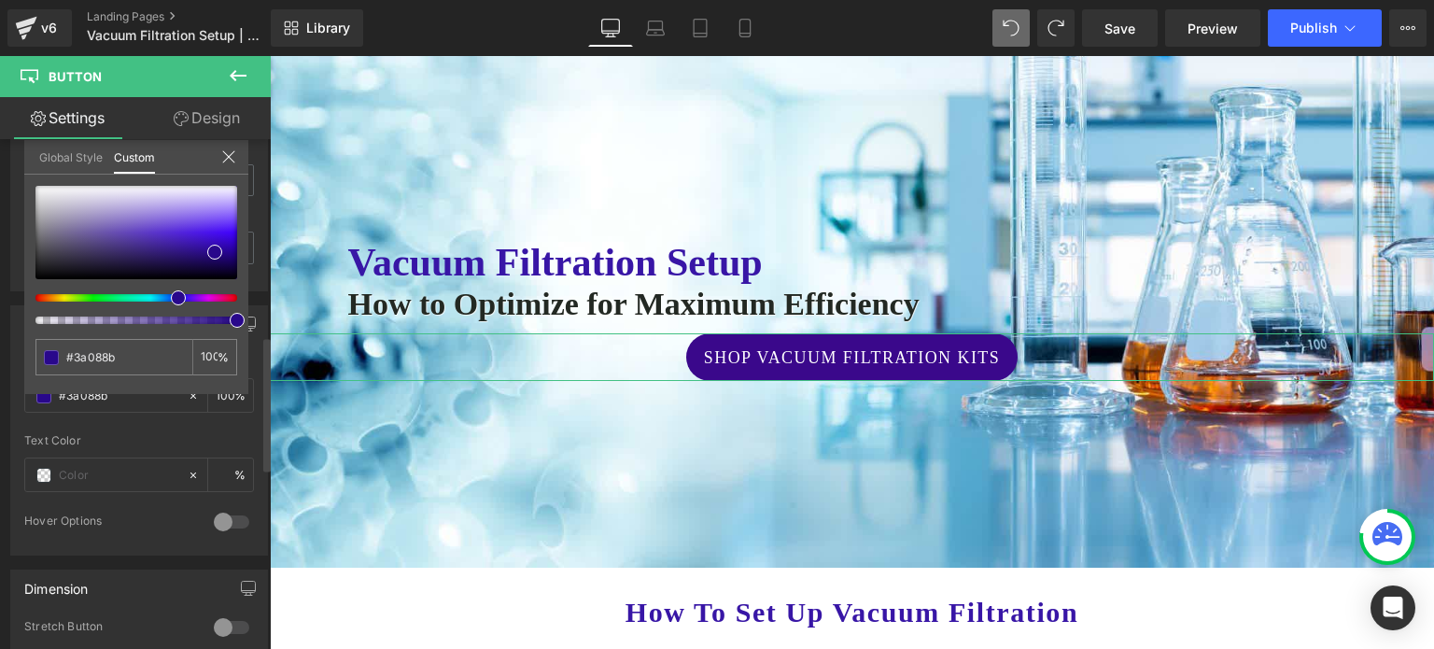
type input "#2b088b"
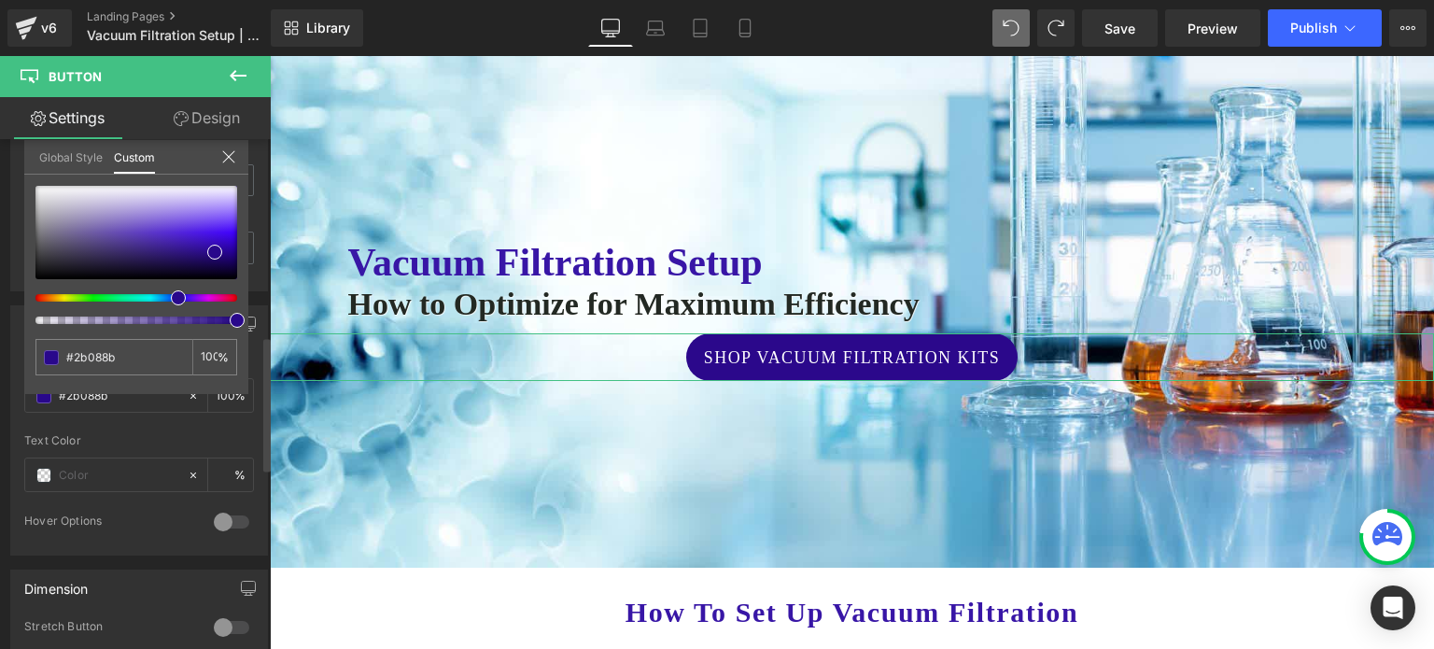
type input "#24088b"
type input "#15088b"
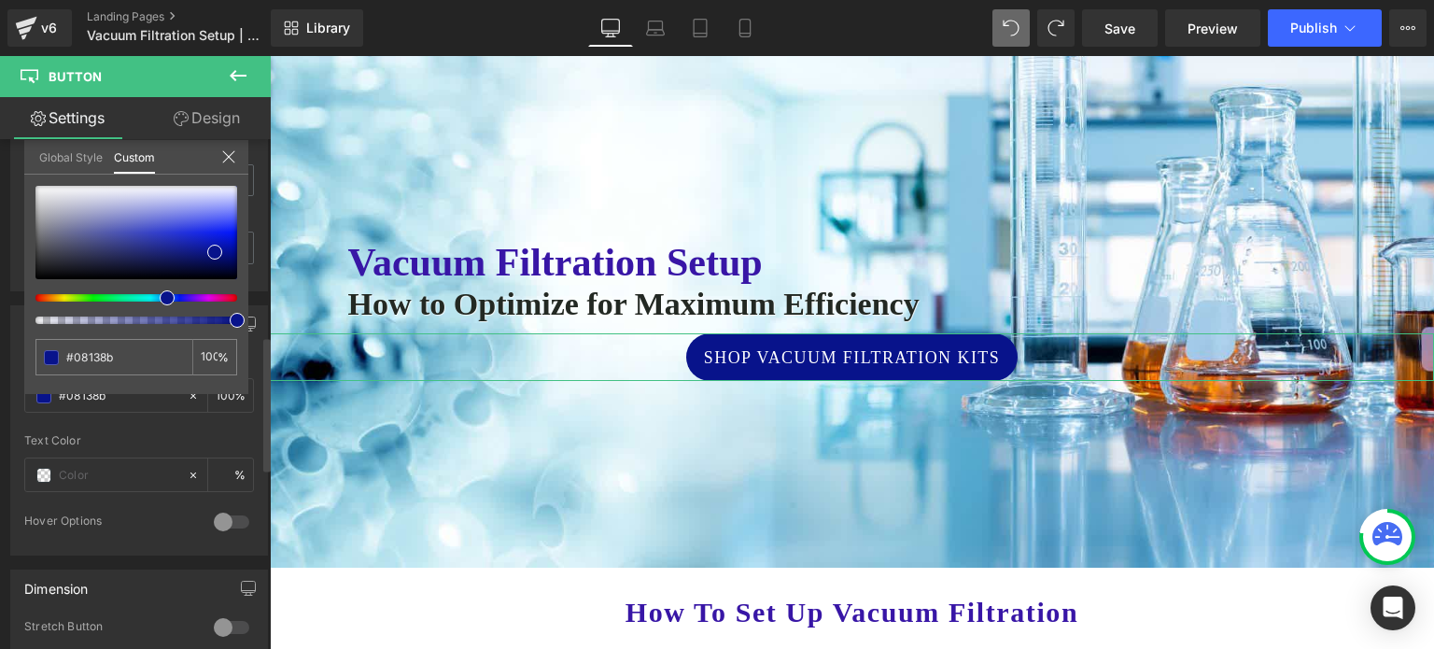
drag, startPoint x: 100, startPoint y: 297, endPoint x: 155, endPoint y: 293, distance: 55.2
click at [160, 293] on span at bounding box center [167, 297] width 15 height 15
click at [154, 288] on div at bounding box center [136, 255] width 202 height 138
click at [217, 249] on span at bounding box center [214, 253] width 15 height 15
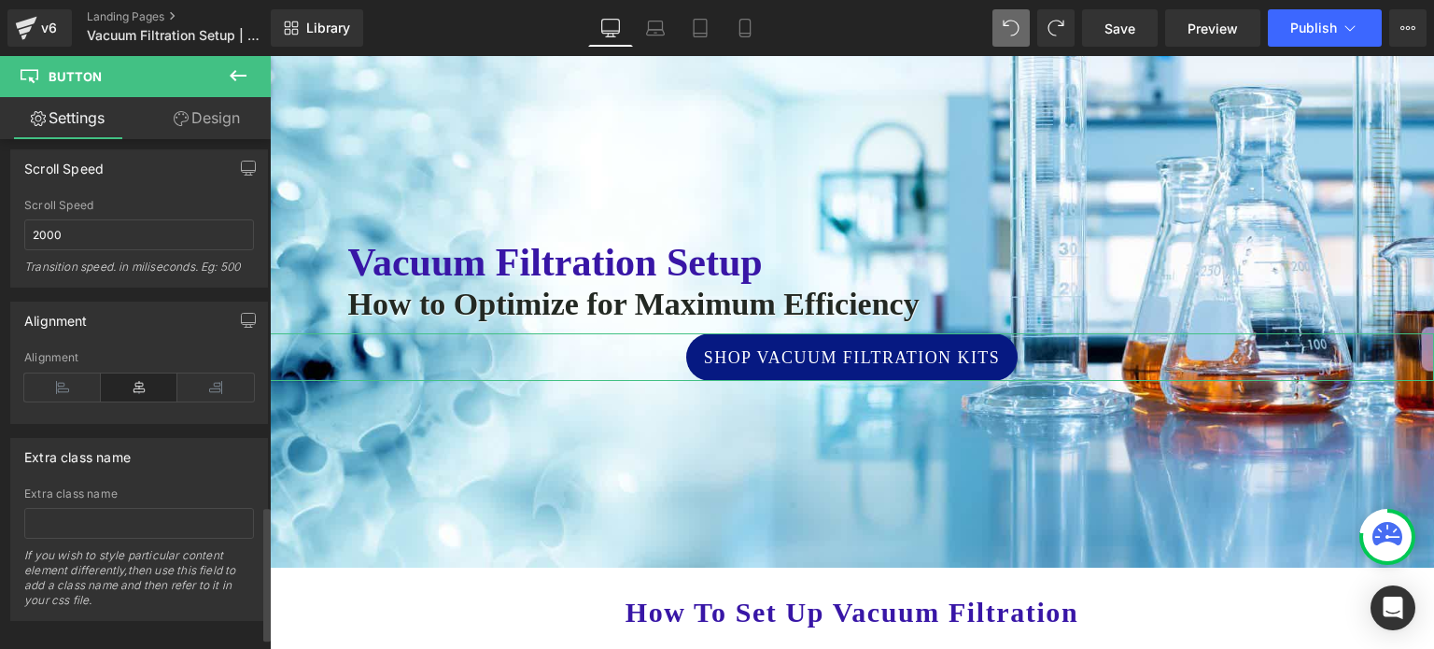
scroll to position [1435, 0]
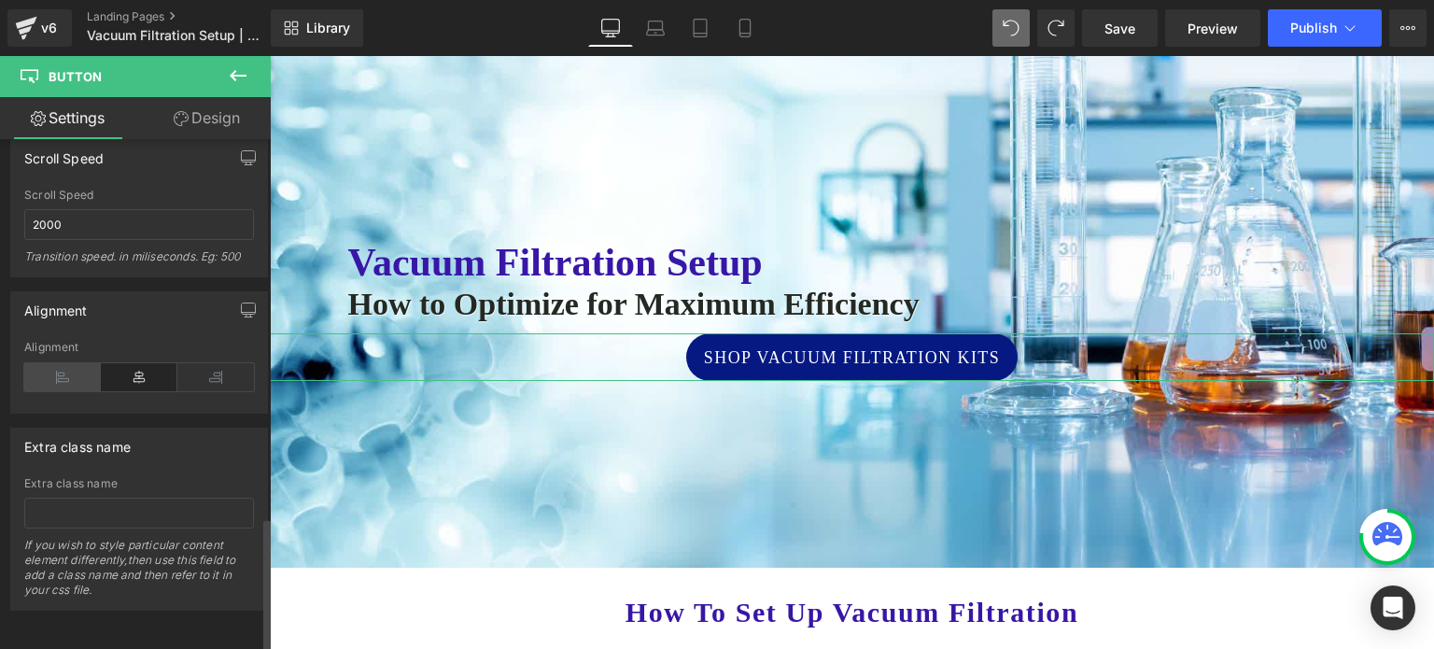
click at [60, 363] on icon at bounding box center [62, 377] width 77 height 28
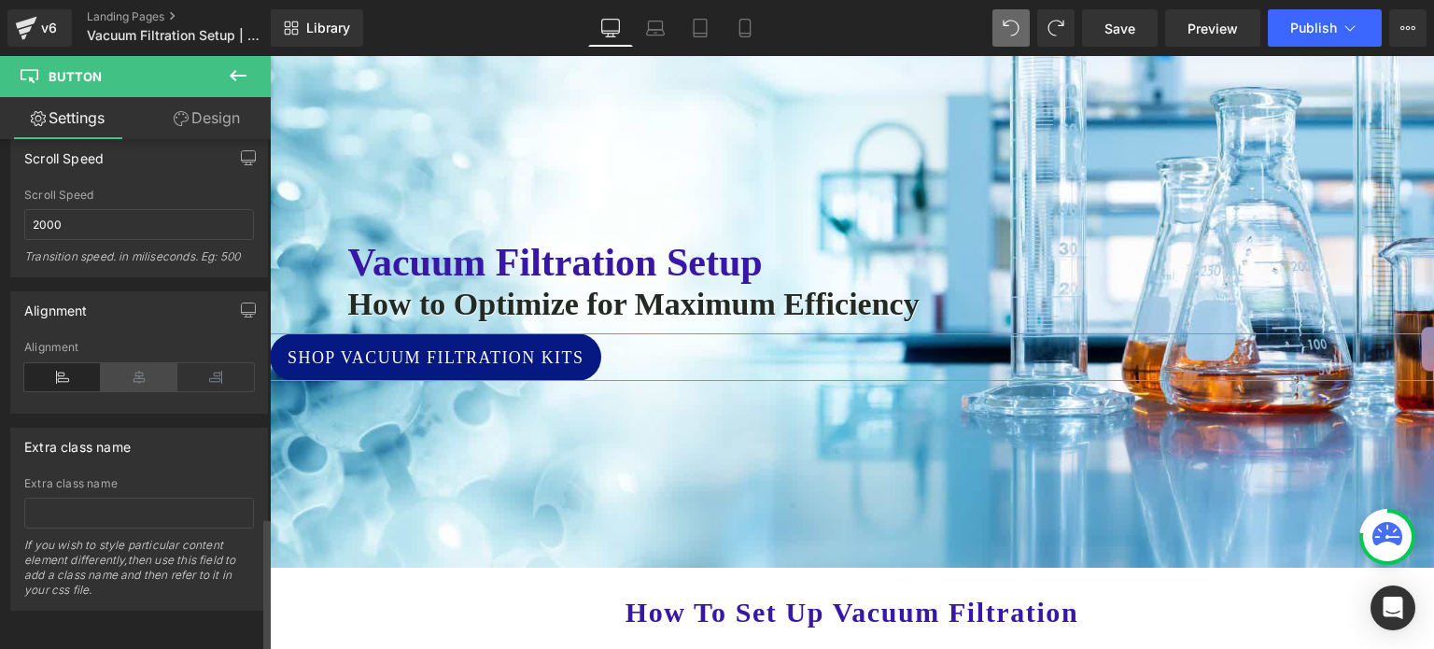
click at [134, 365] on icon at bounding box center [139, 377] width 77 height 28
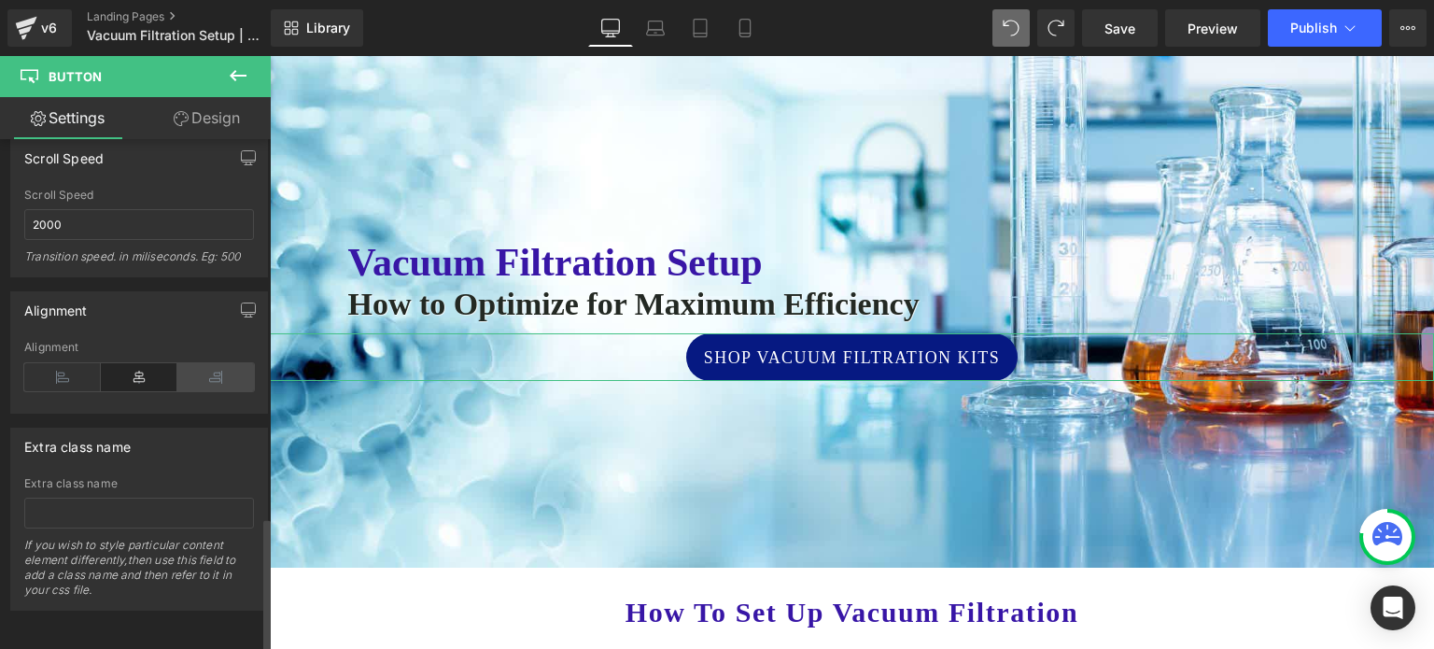
click at [217, 364] on icon at bounding box center [215, 377] width 77 height 28
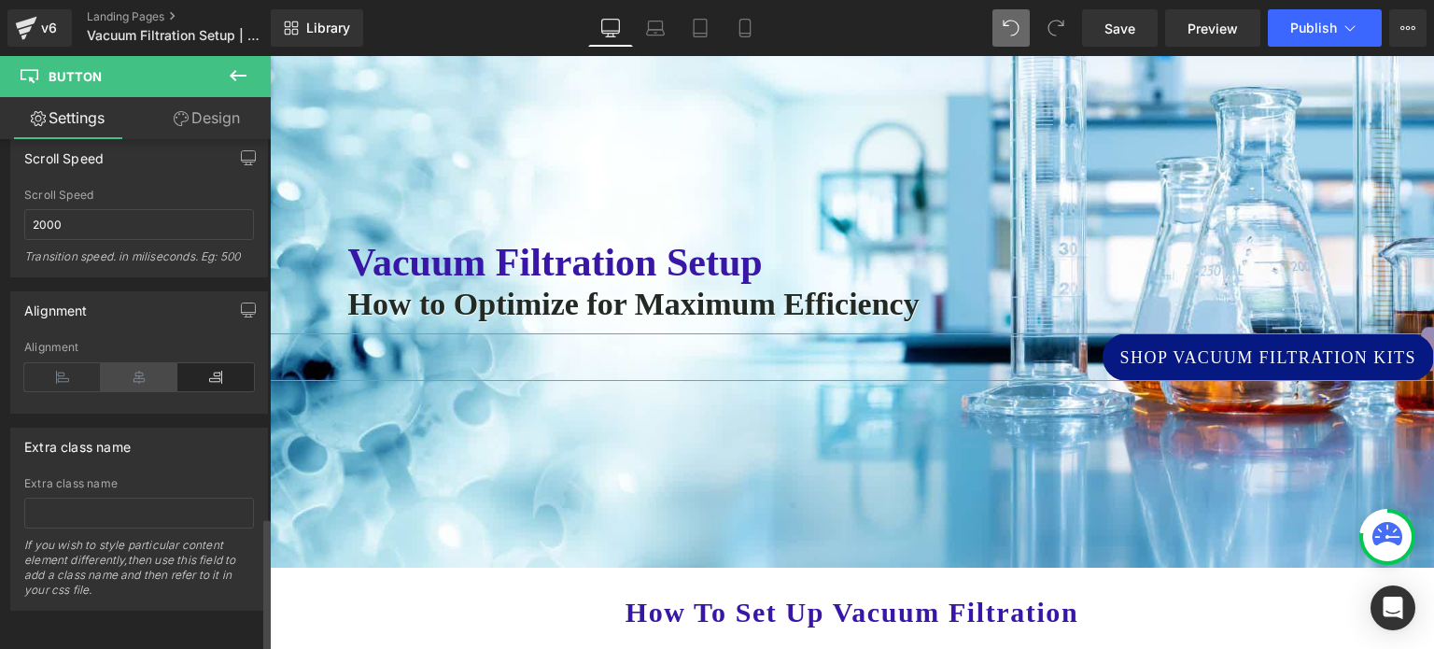
click at [121, 366] on icon at bounding box center [139, 377] width 77 height 28
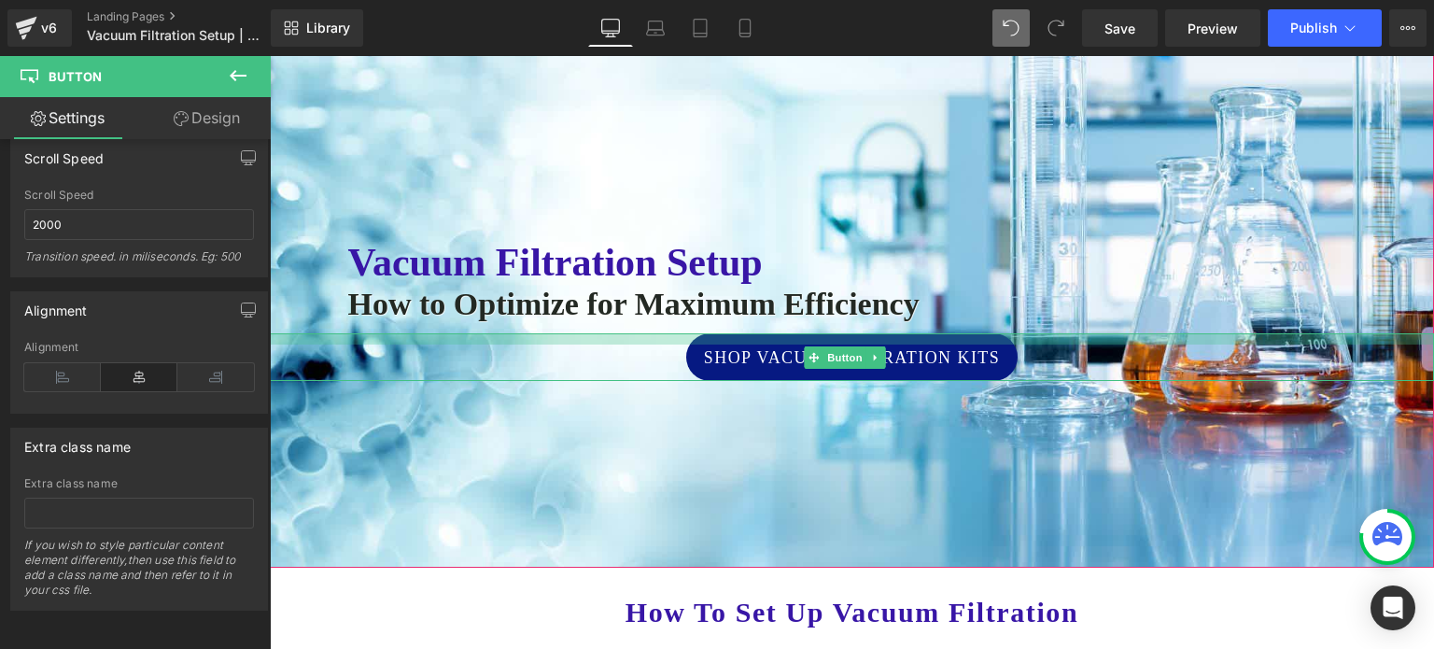
click at [866, 335] on div at bounding box center [852, 338] width 1164 height 11
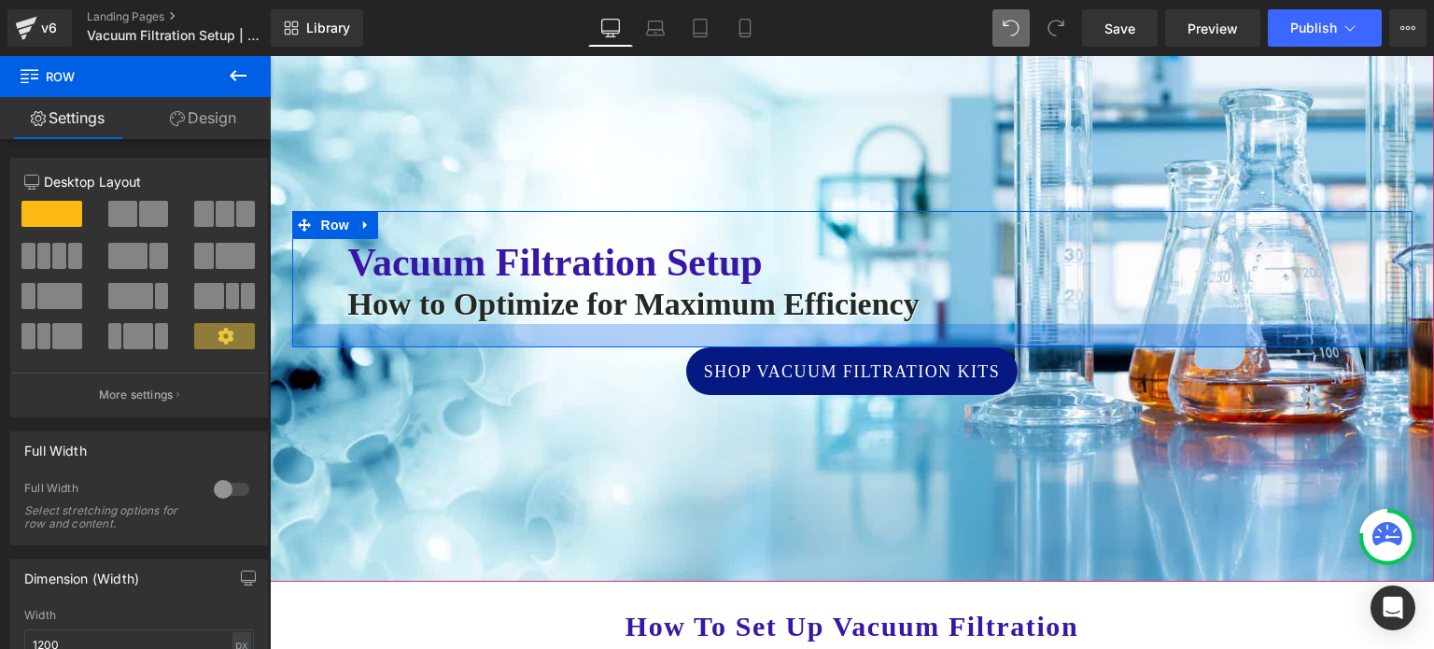
drag, startPoint x: 866, startPoint y: 329, endPoint x: 863, endPoint y: 343, distance: 14.5
click at [863, 343] on div at bounding box center [852, 335] width 1120 height 23
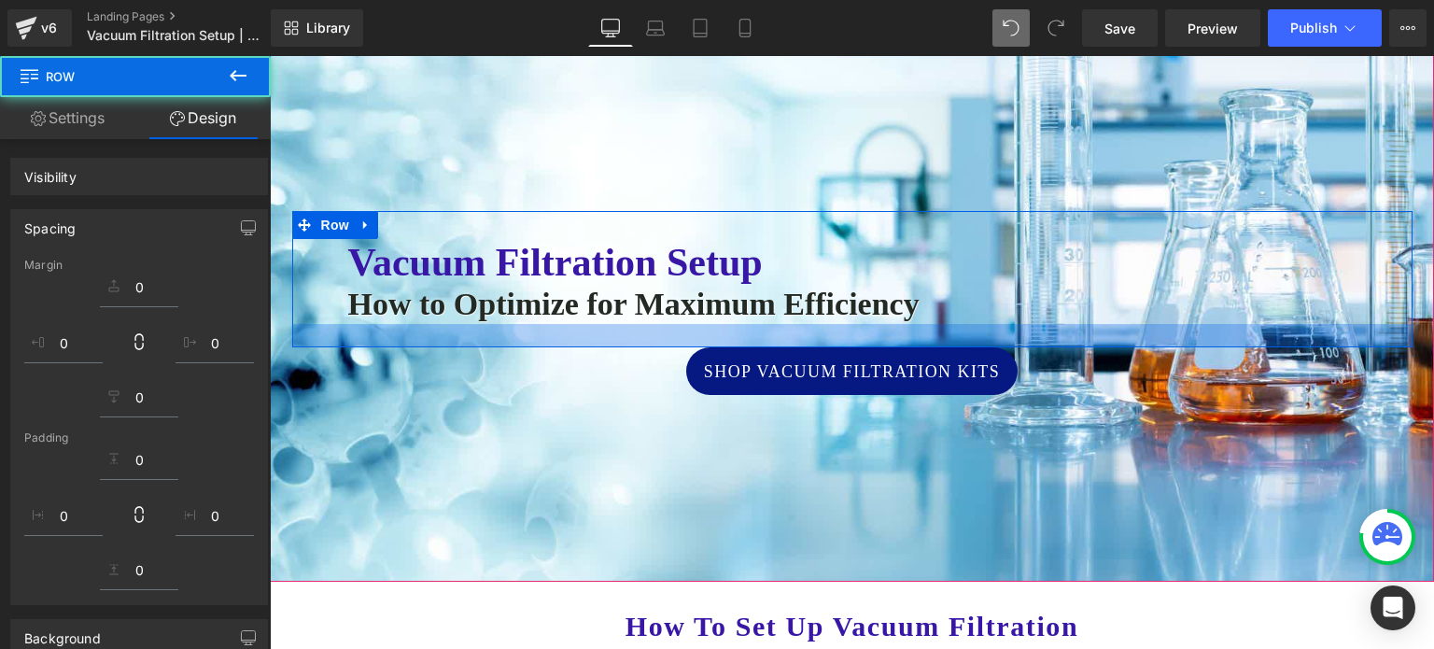
click at [800, 466] on div at bounding box center [852, 302] width 1164 height 557
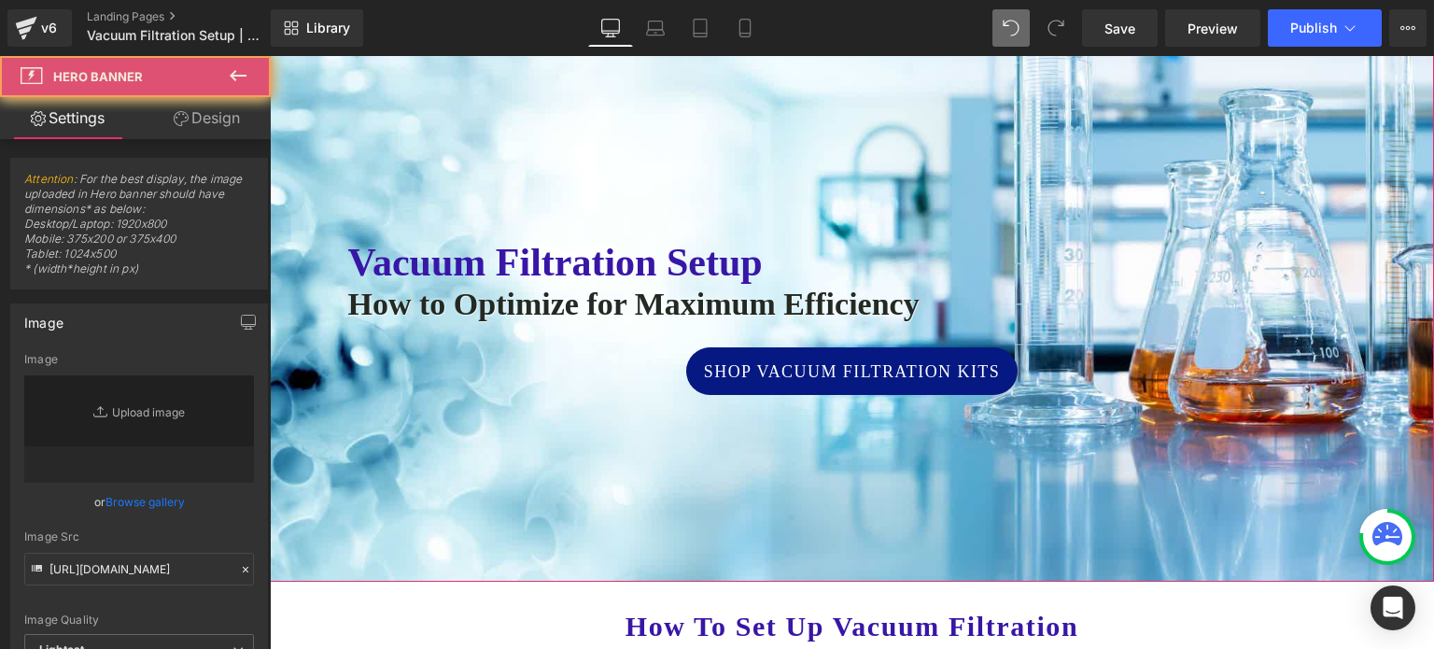
click at [800, 466] on div at bounding box center [852, 302] width 1164 height 557
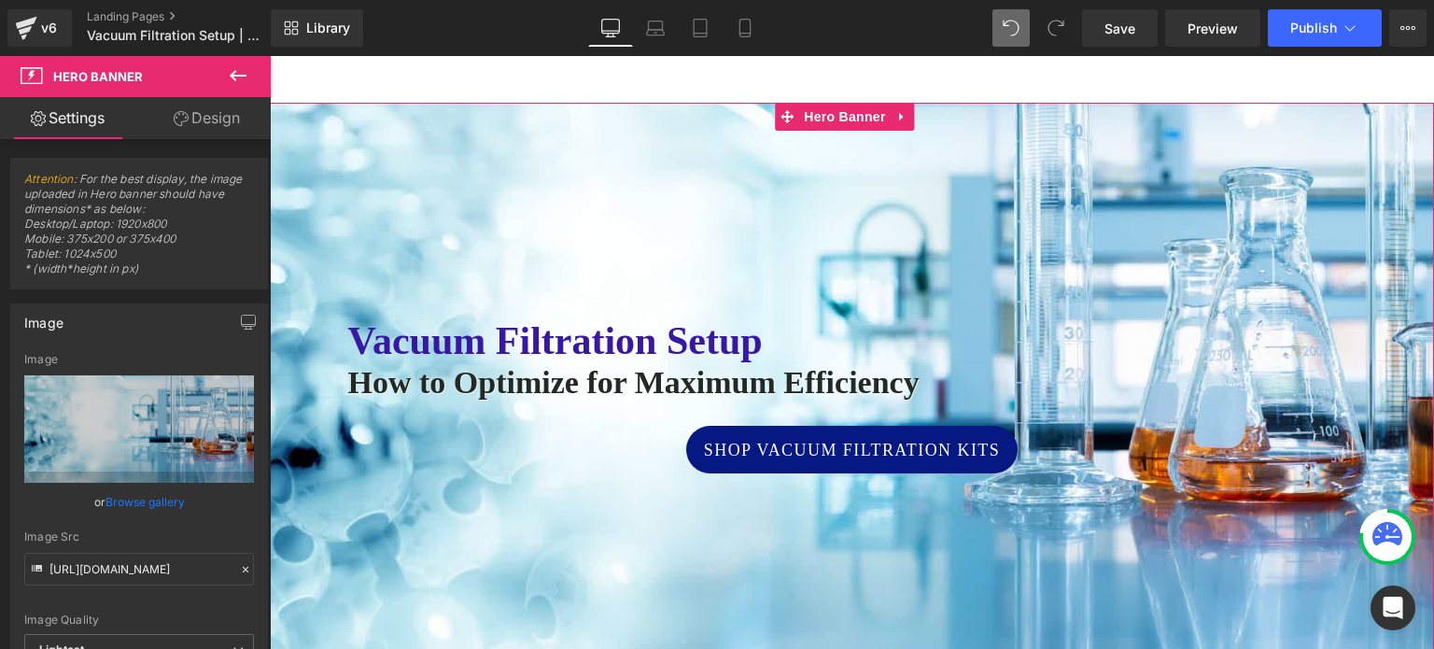
scroll to position [0, 0]
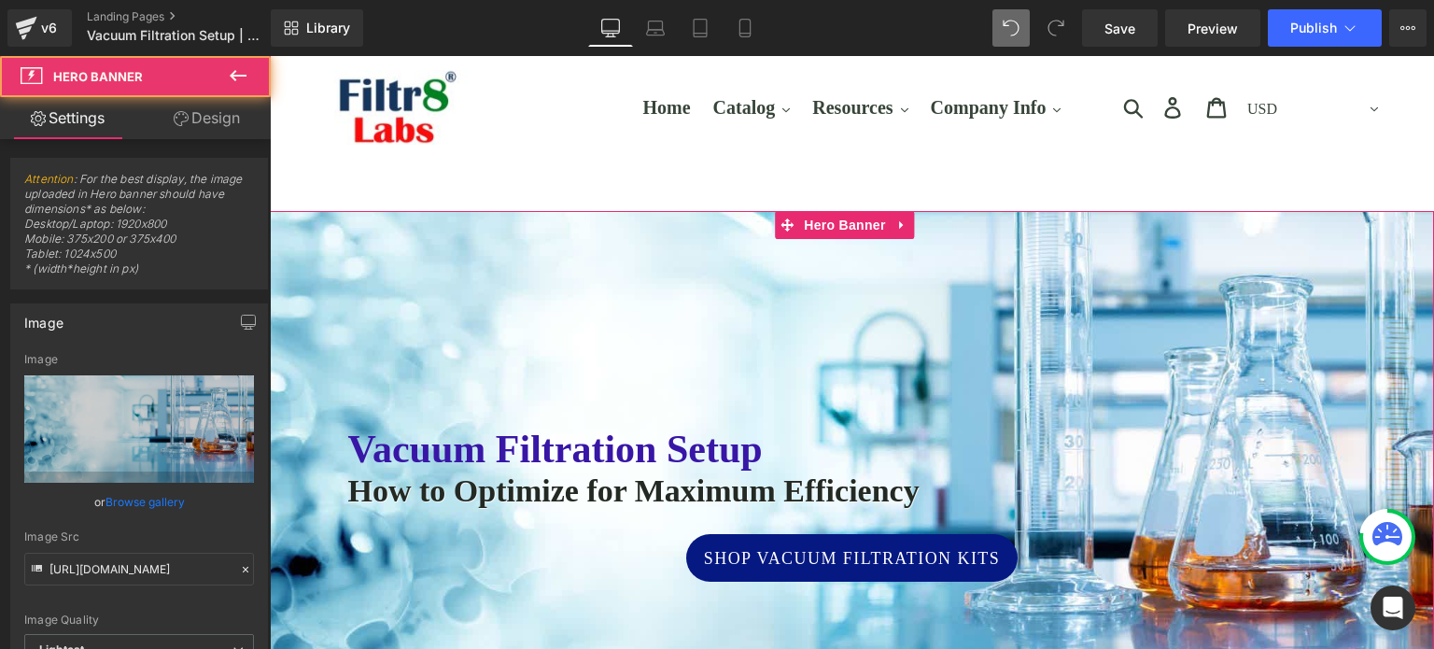
click at [739, 289] on div at bounding box center [852, 489] width 1164 height 557
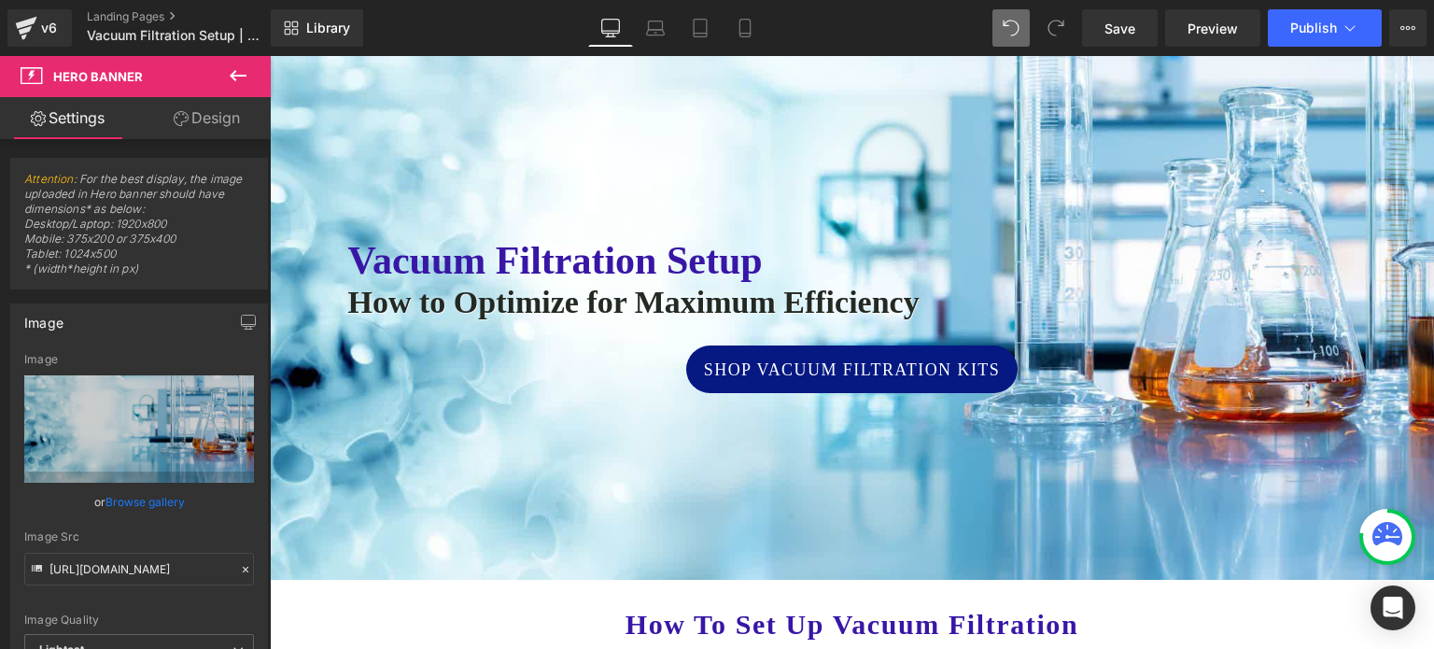
scroll to position [187, 0]
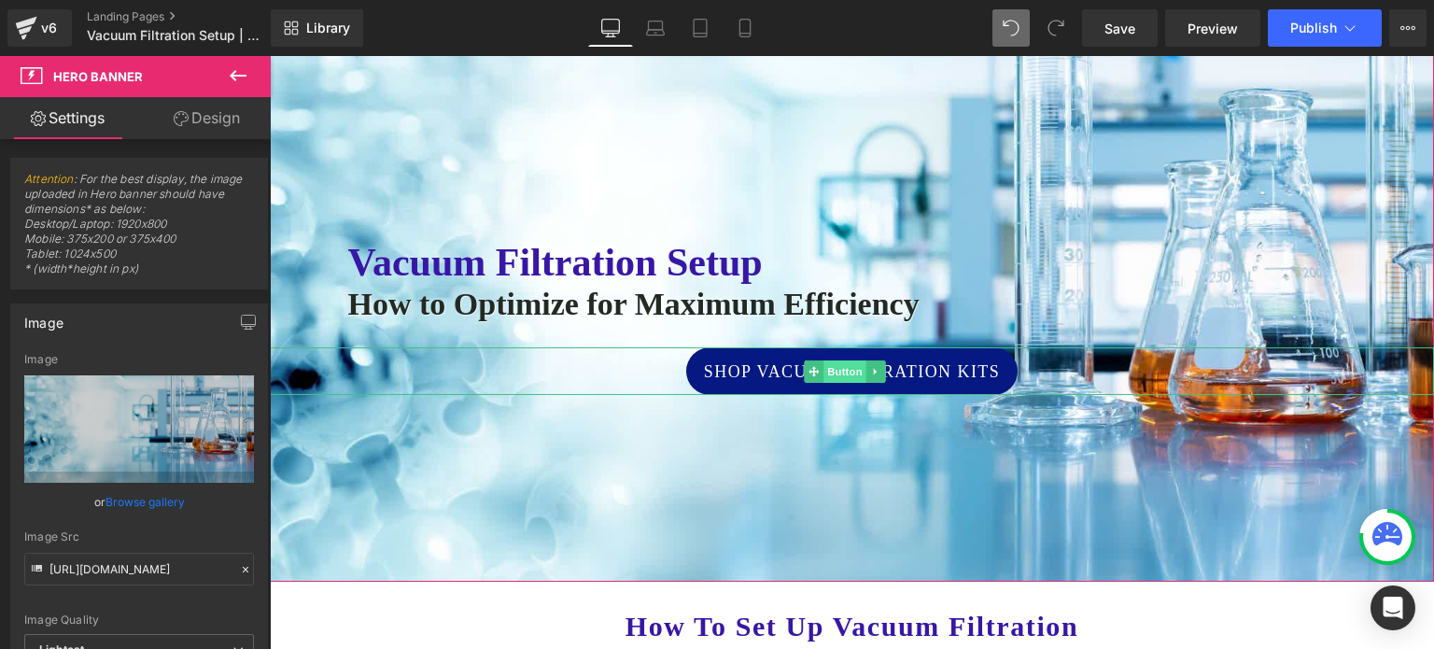
click at [839, 369] on span "Button" at bounding box center [844, 371] width 43 height 22
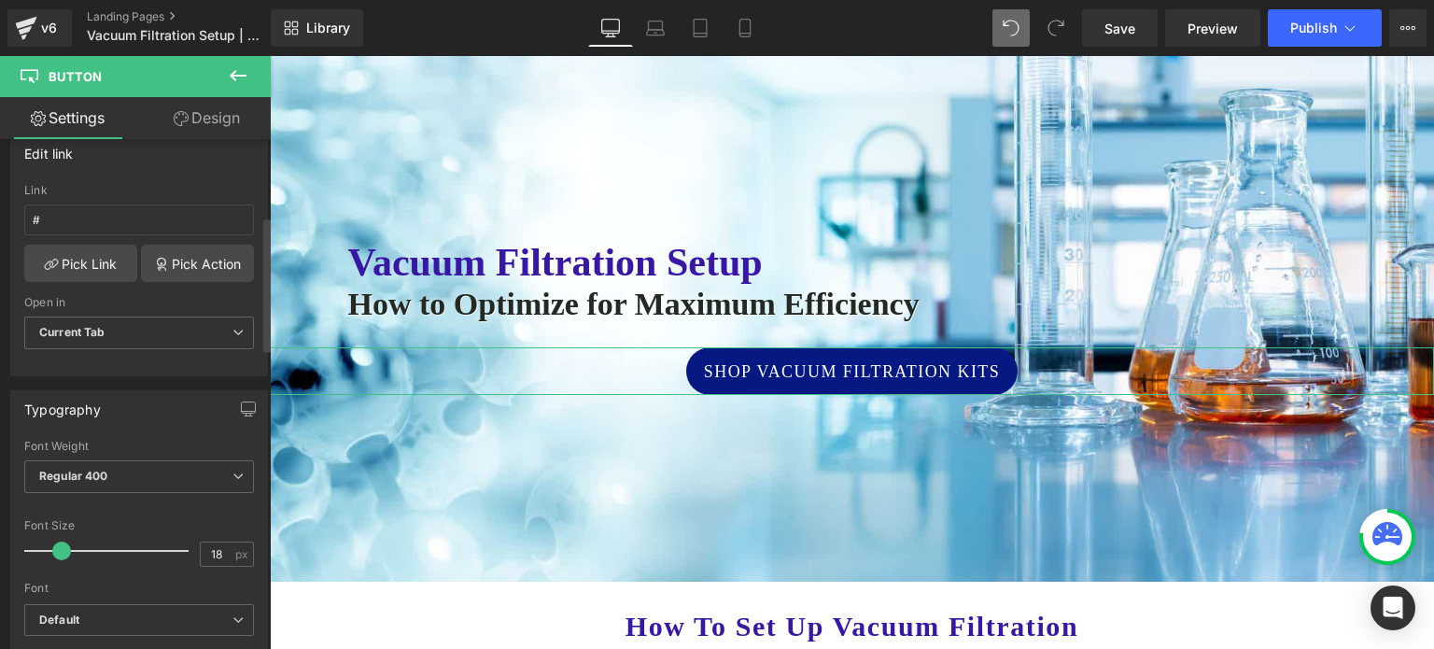
scroll to position [373, 0]
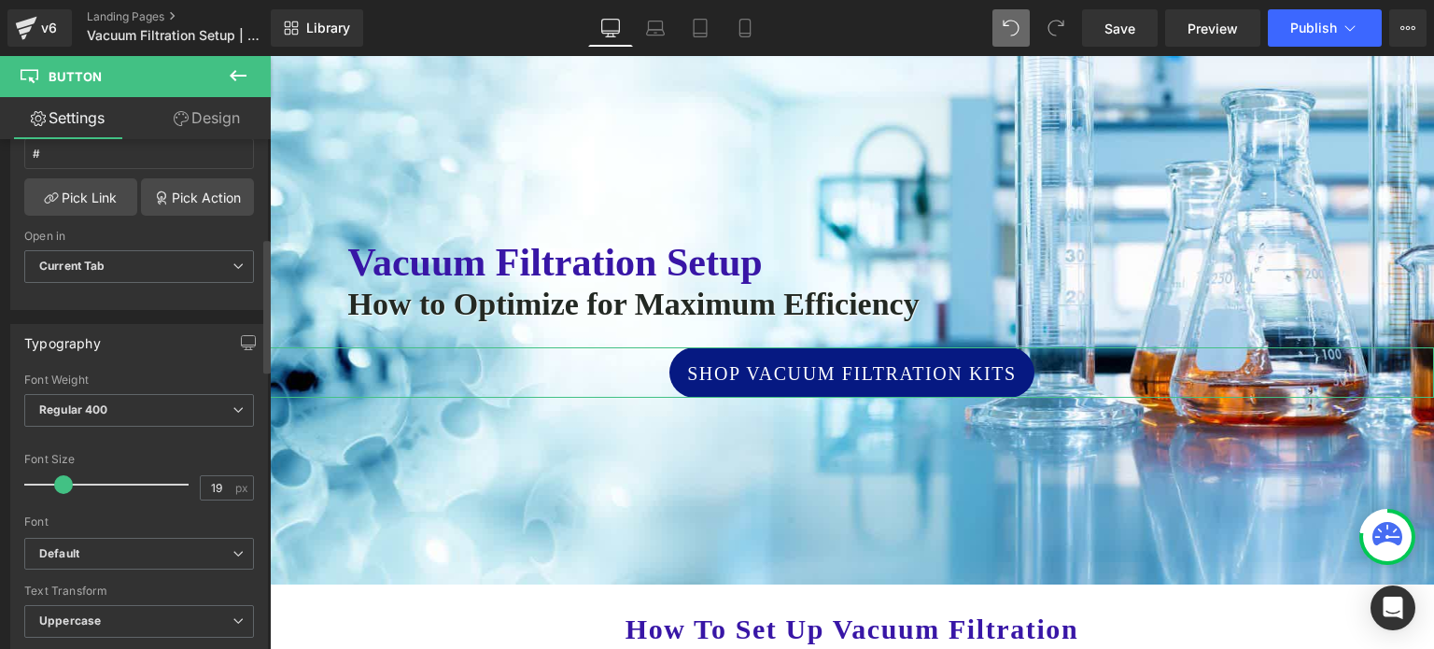
click at [62, 480] on span at bounding box center [63, 484] width 19 height 19
click at [212, 481] on input "19" at bounding box center [217, 487] width 33 height 23
click at [222, 485] on input "19" at bounding box center [217, 487] width 33 height 23
drag, startPoint x: 217, startPoint y: 484, endPoint x: 176, endPoint y: 496, distance: 42.8
click at [186, 492] on div "Font Size 19 px" at bounding box center [139, 484] width 230 height 63
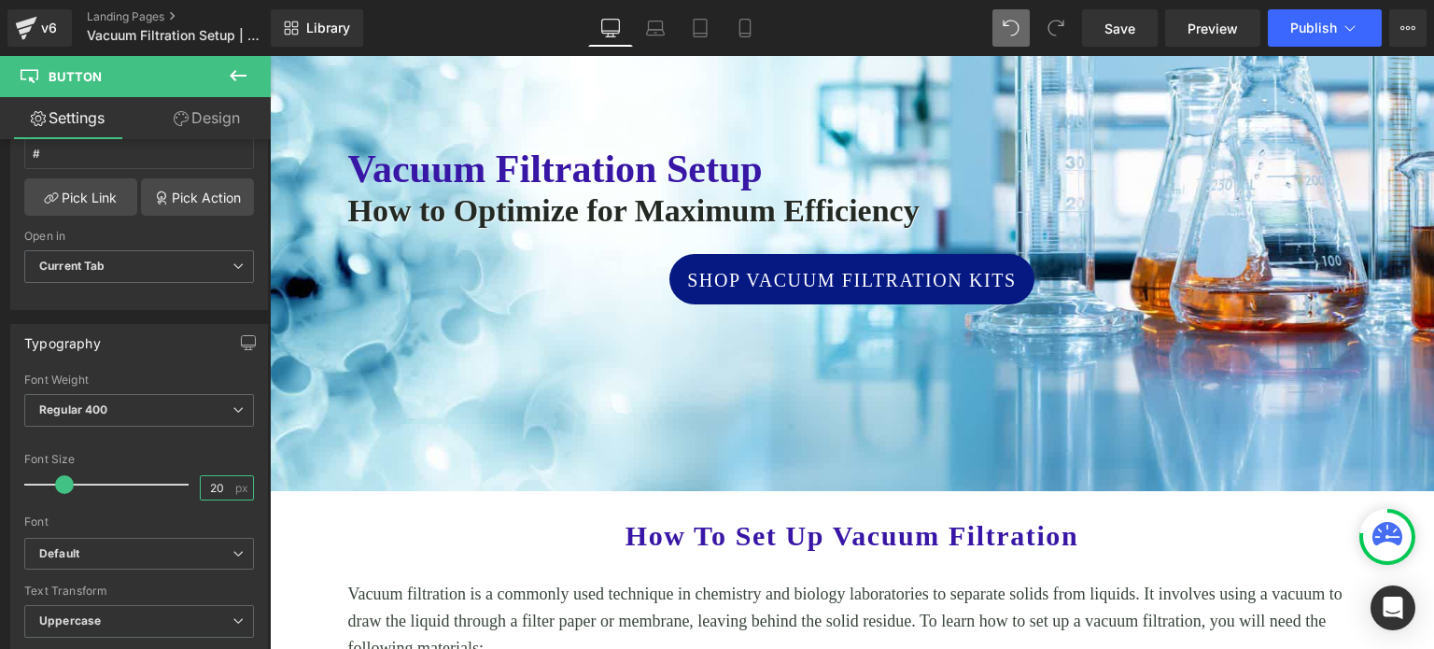
scroll to position [280, 0]
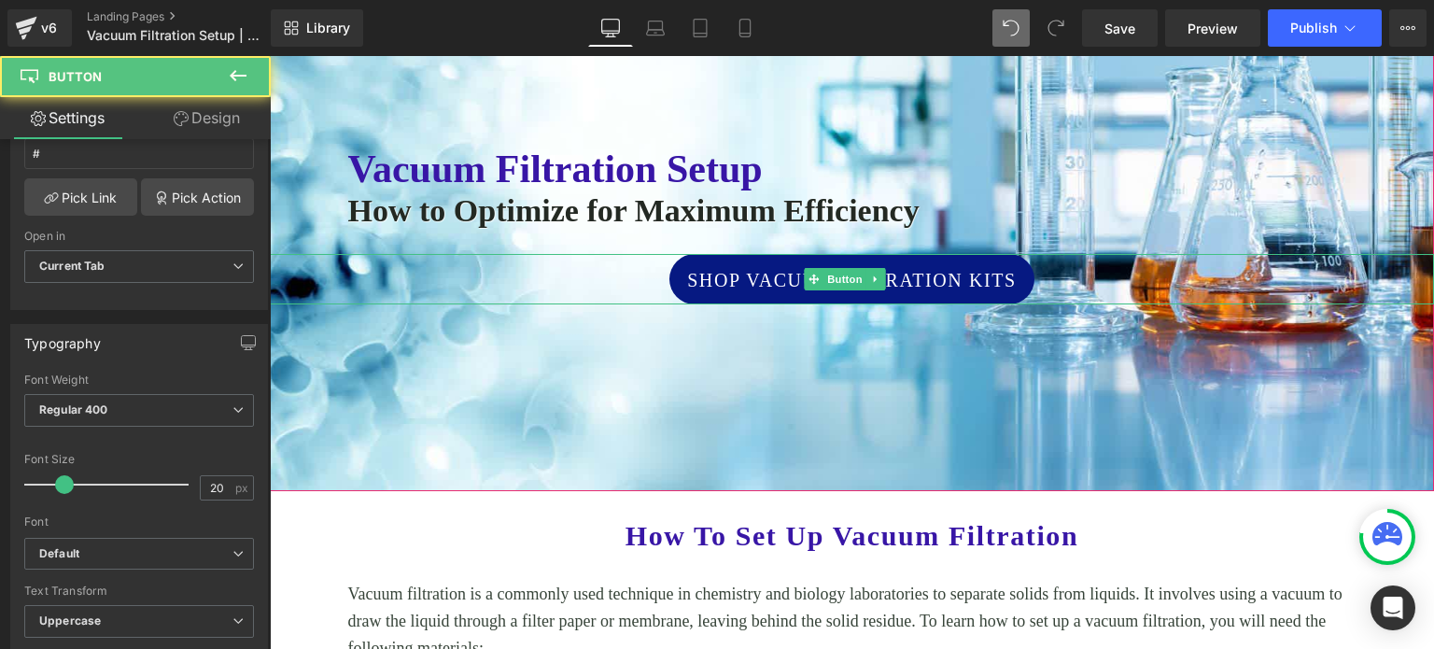
click at [836, 277] on div "Shop Vacuum Filtration Kits Button" at bounding box center [852, 279] width 1164 height 50
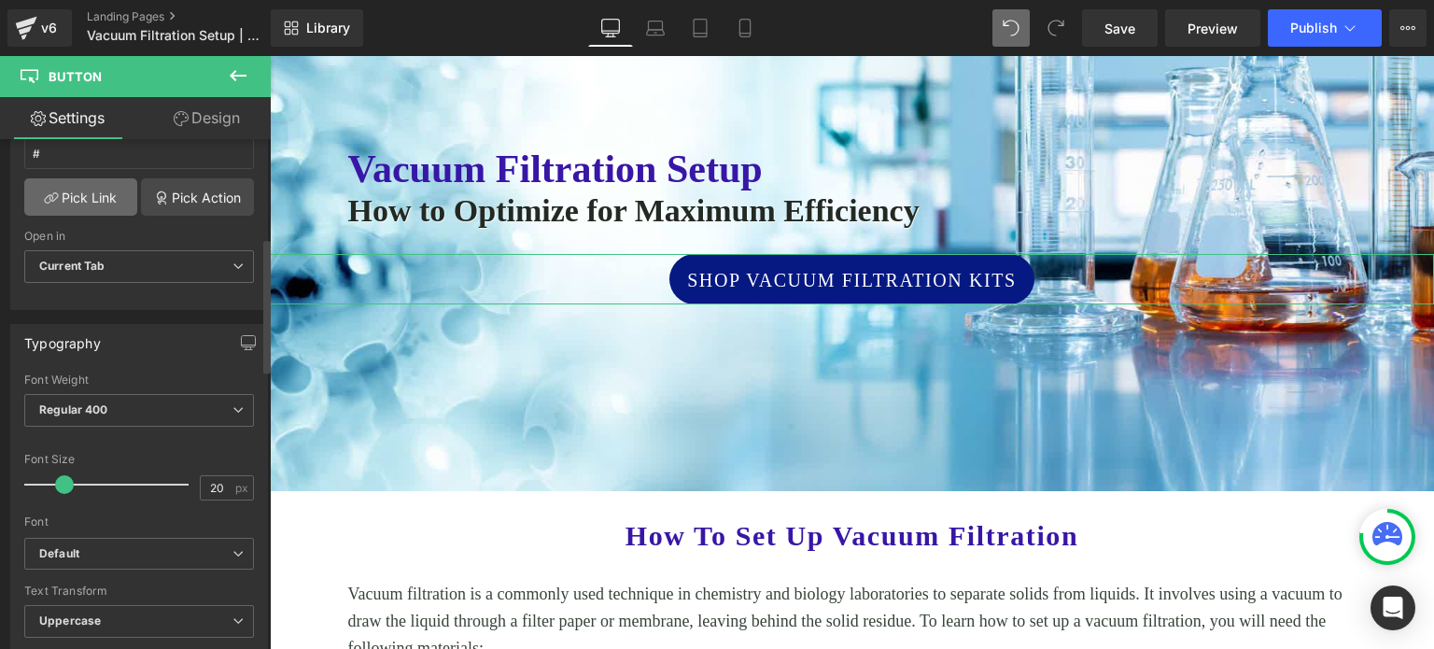
click at [82, 190] on link "Pick Link" at bounding box center [80, 196] width 113 height 37
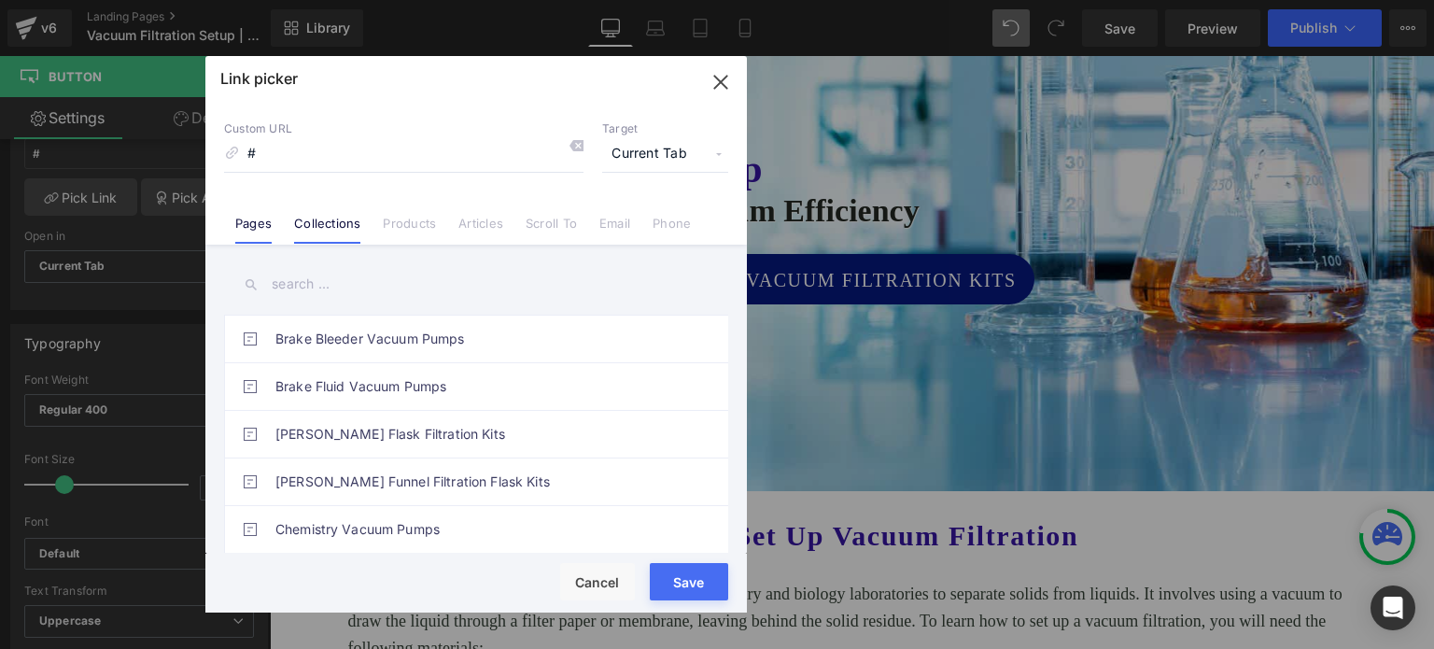
click at [336, 221] on link "Collections" at bounding box center [327, 230] width 66 height 28
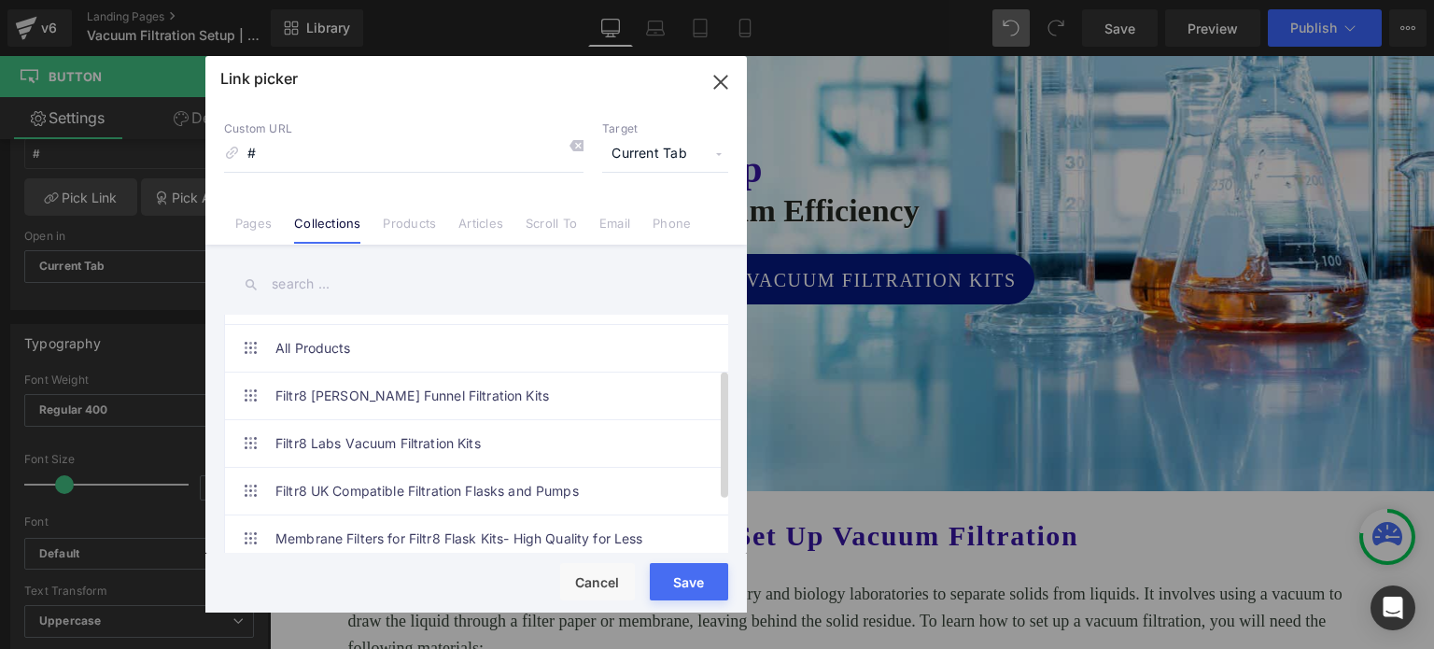
scroll to position [187, 0]
click at [343, 436] on link "Filtr8 Labs Vacuum Filtration Kits" at bounding box center [480, 440] width 411 height 47
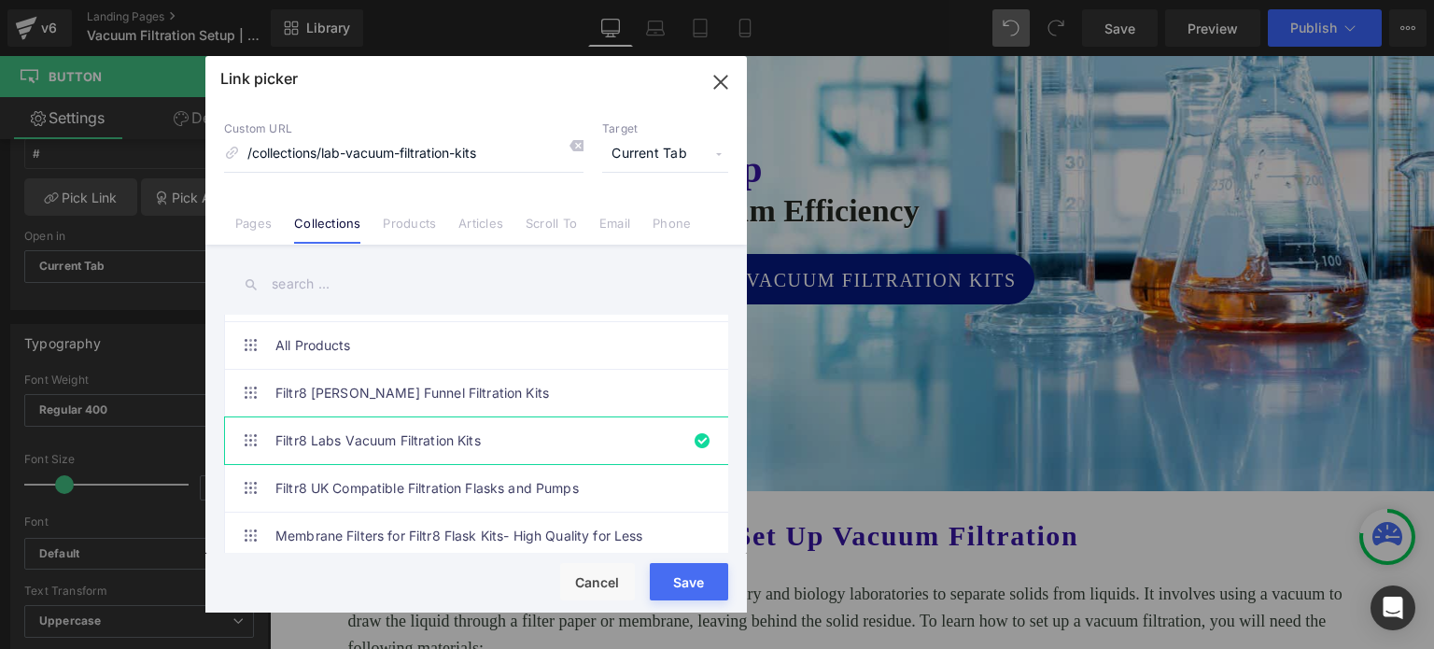
click at [681, 583] on div "Loading Product Data" at bounding box center [717, 575] width 134 height 21
click at [677, 569] on div "Loading Product Data" at bounding box center [717, 575] width 134 height 21
click at [682, 0] on div "Button You are previewing how the will restyle your page. You can not edit Elem…" at bounding box center [717, 0] width 1434 height 0
click at [680, 581] on div "Loading Product Data" at bounding box center [717, 575] width 134 height 21
click at [683, 585] on button "Save" at bounding box center [689, 581] width 78 height 37
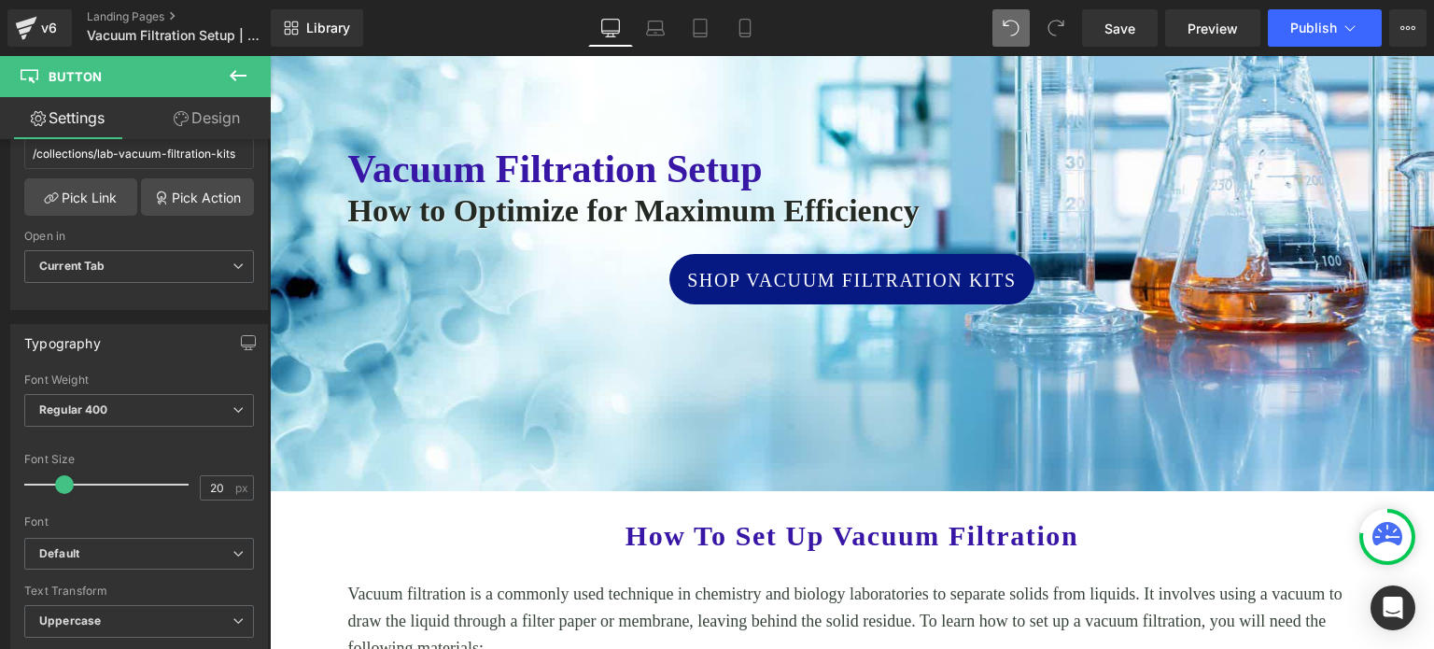
click at [682, 583] on div "Loading Product Data" at bounding box center [717, 575] width 134 height 21
click at [1112, 21] on span "Save" at bounding box center [1119, 29] width 31 height 20
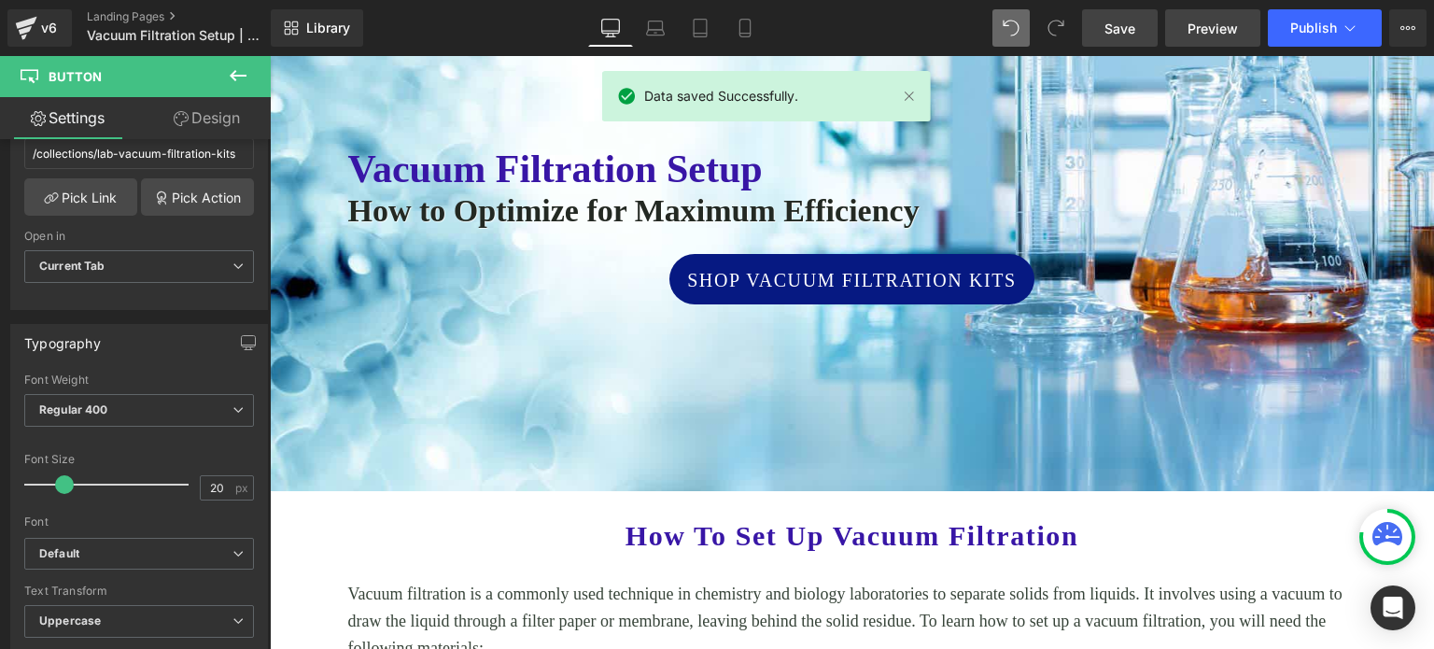
click at [1202, 25] on span "Preview" at bounding box center [1213, 29] width 50 height 20
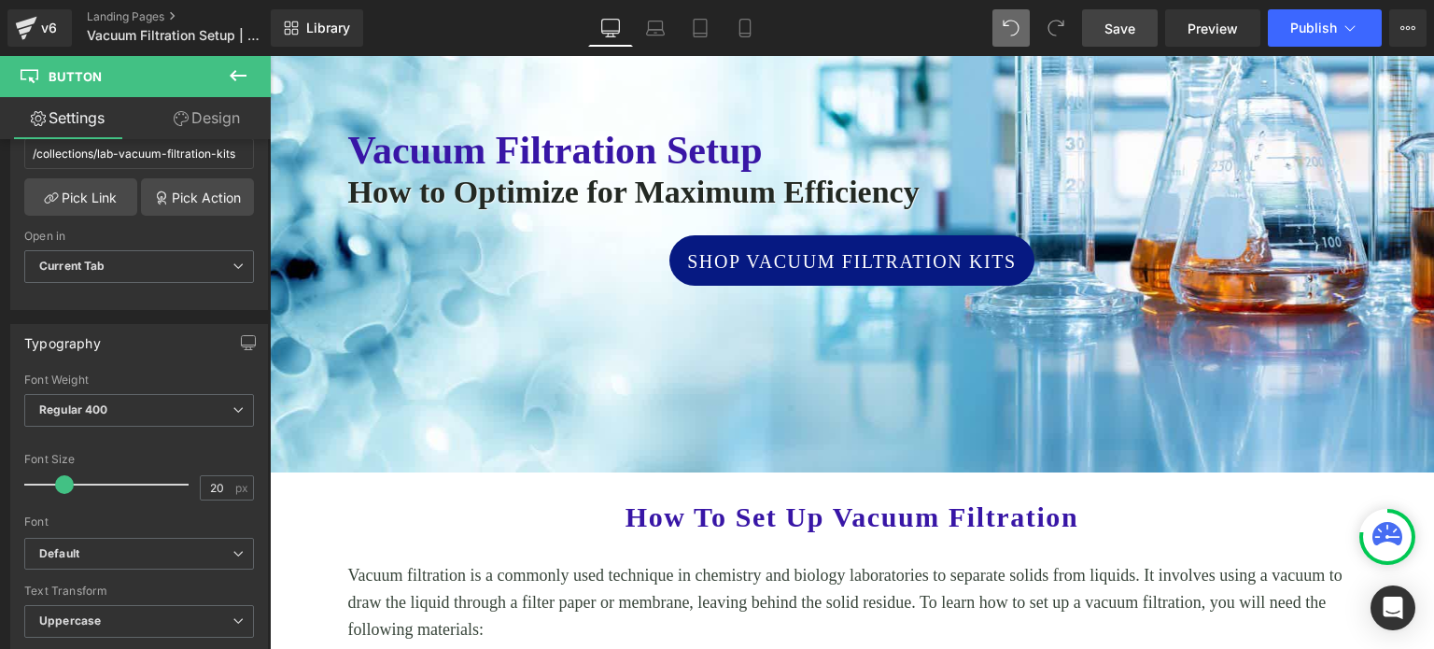
scroll to position [280, 0]
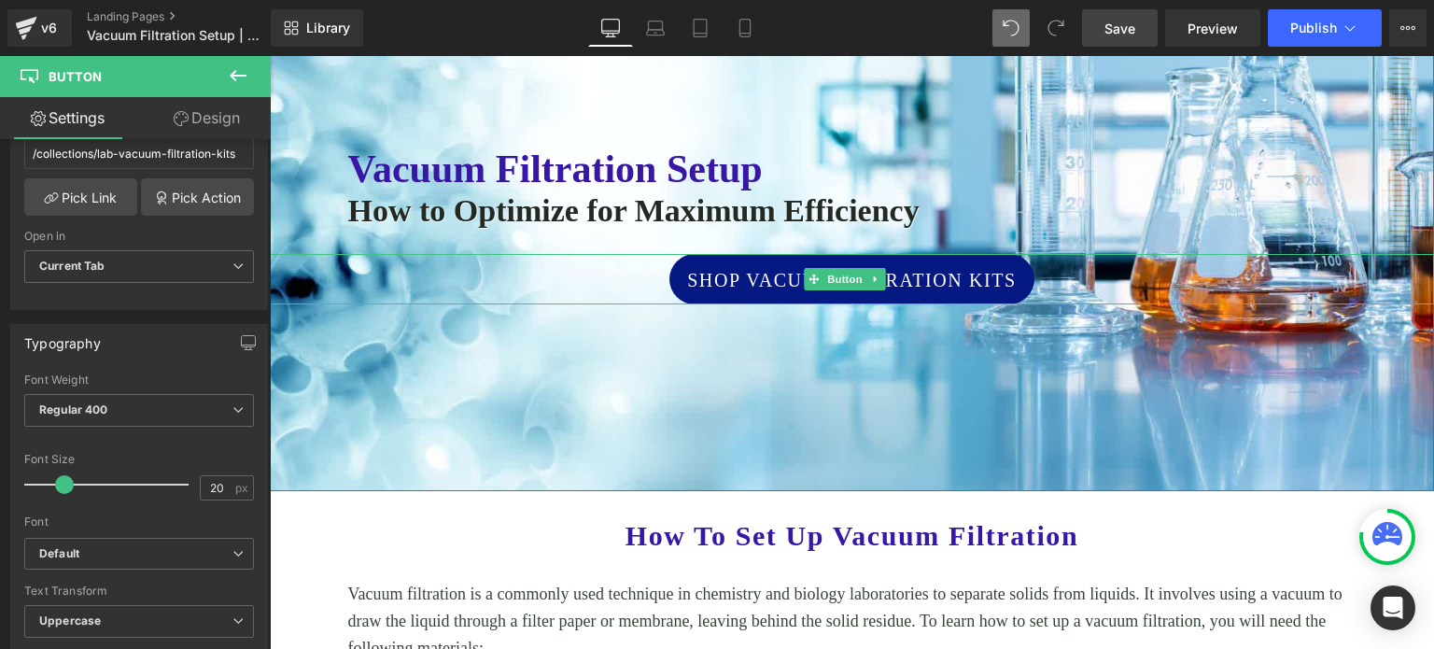
click at [850, 266] on span "Shop Vacuum Filtration Kits" at bounding box center [852, 280] width 330 height 28
click at [874, 277] on icon at bounding box center [875, 279] width 3 height 7
click at [864, 278] on icon at bounding box center [866, 279] width 10 height 10
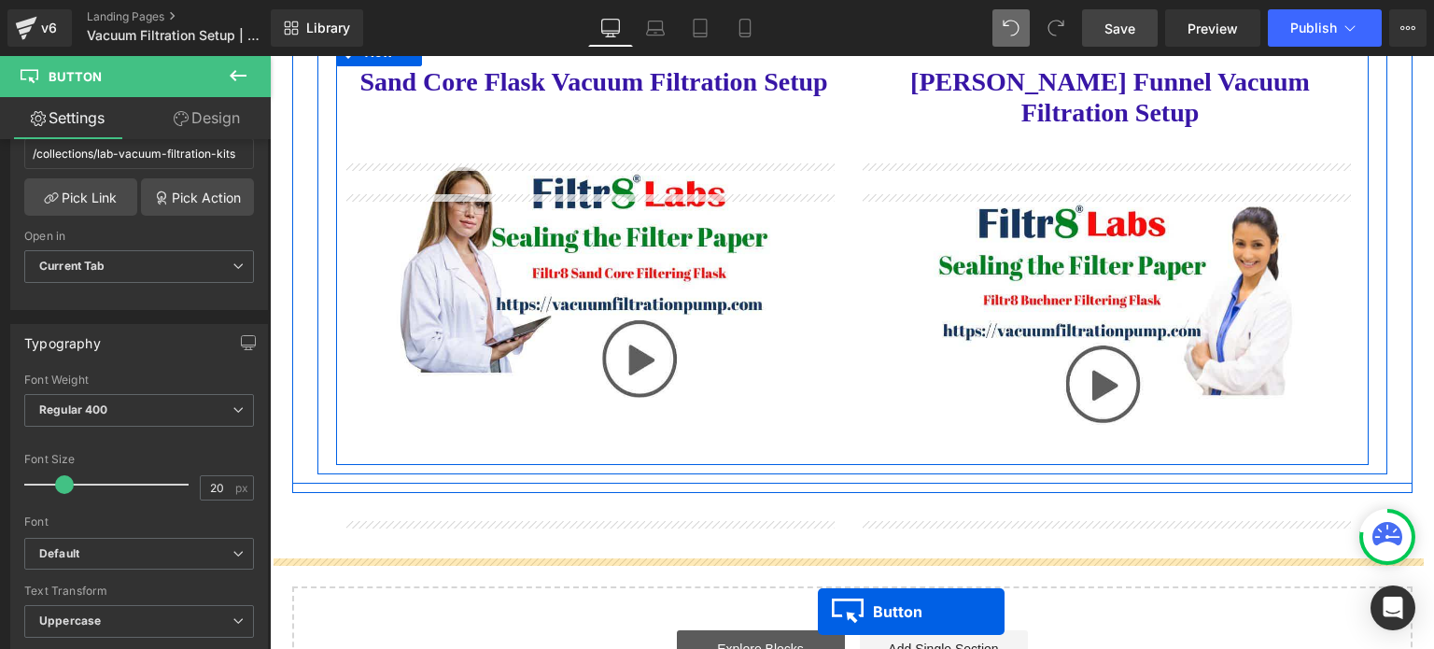
scroll to position [2969, 0]
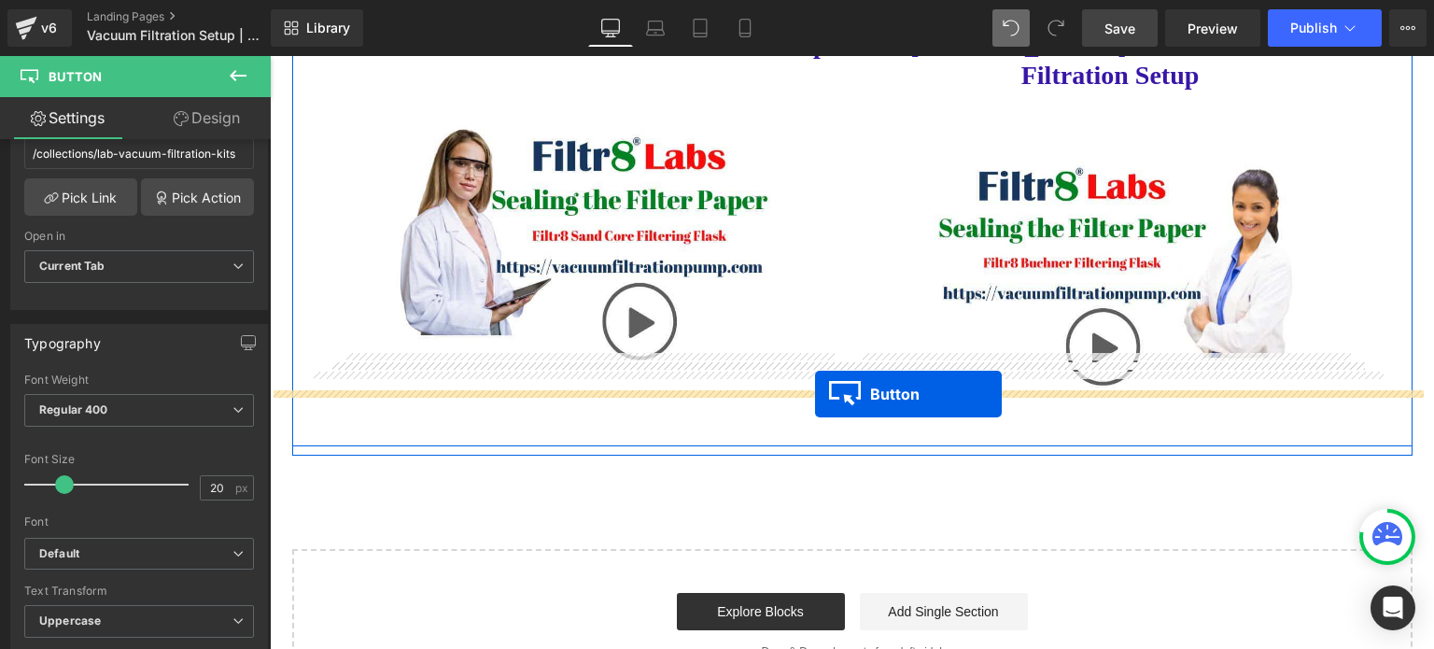
drag, startPoint x: 815, startPoint y: 327, endPoint x: 813, endPoint y: 390, distance: 63.5
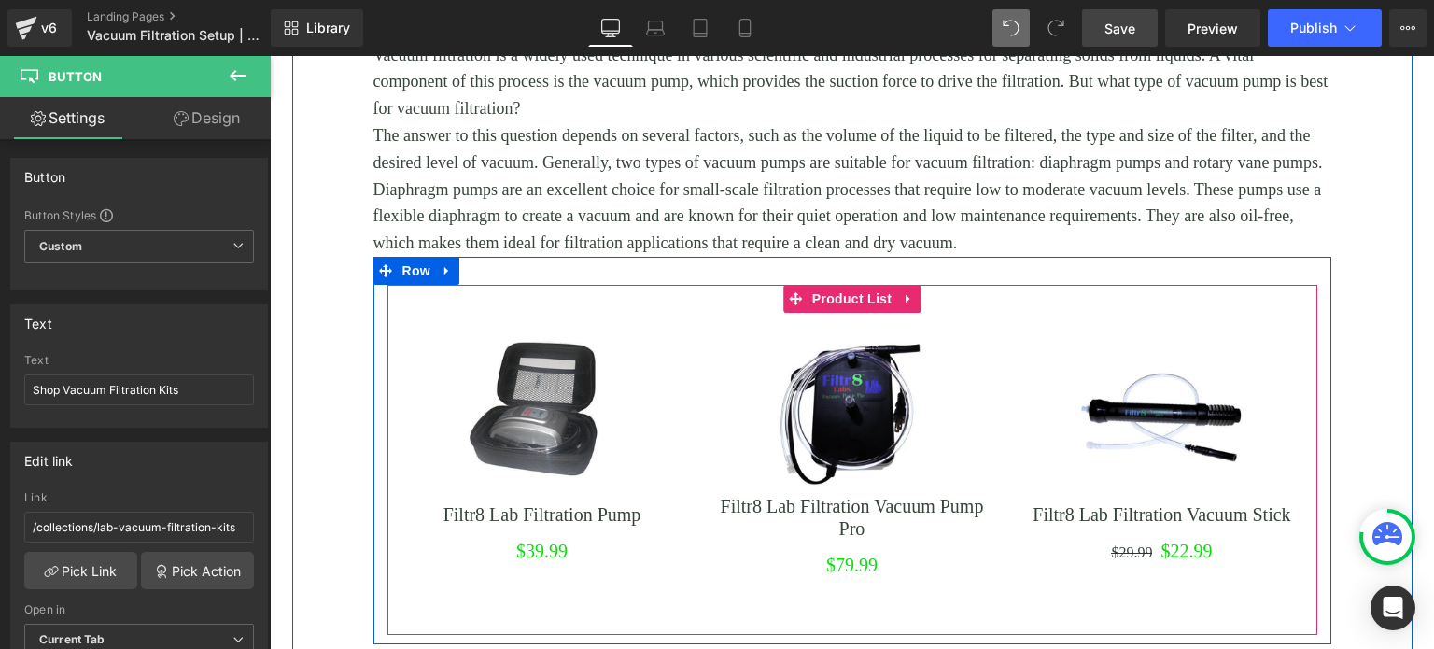
scroll to position [1801, 0]
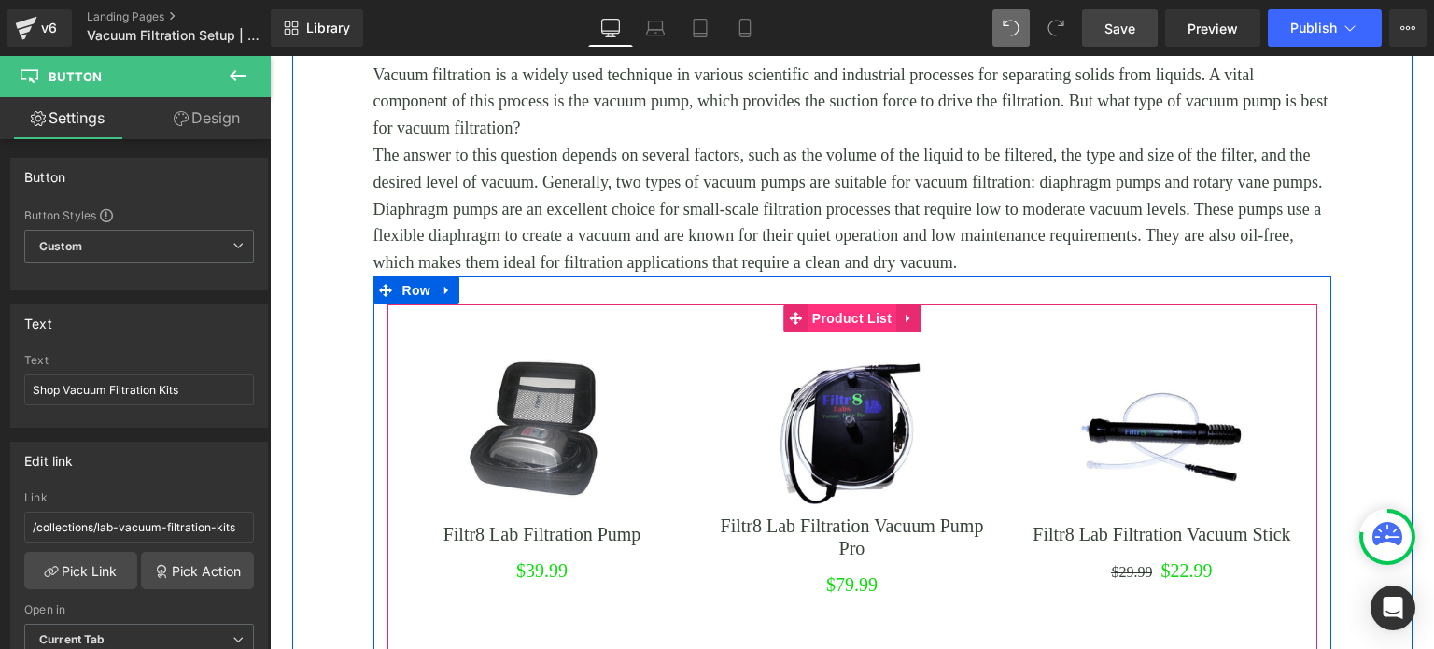
click at [816, 304] on span "Product List" at bounding box center [852, 318] width 89 height 28
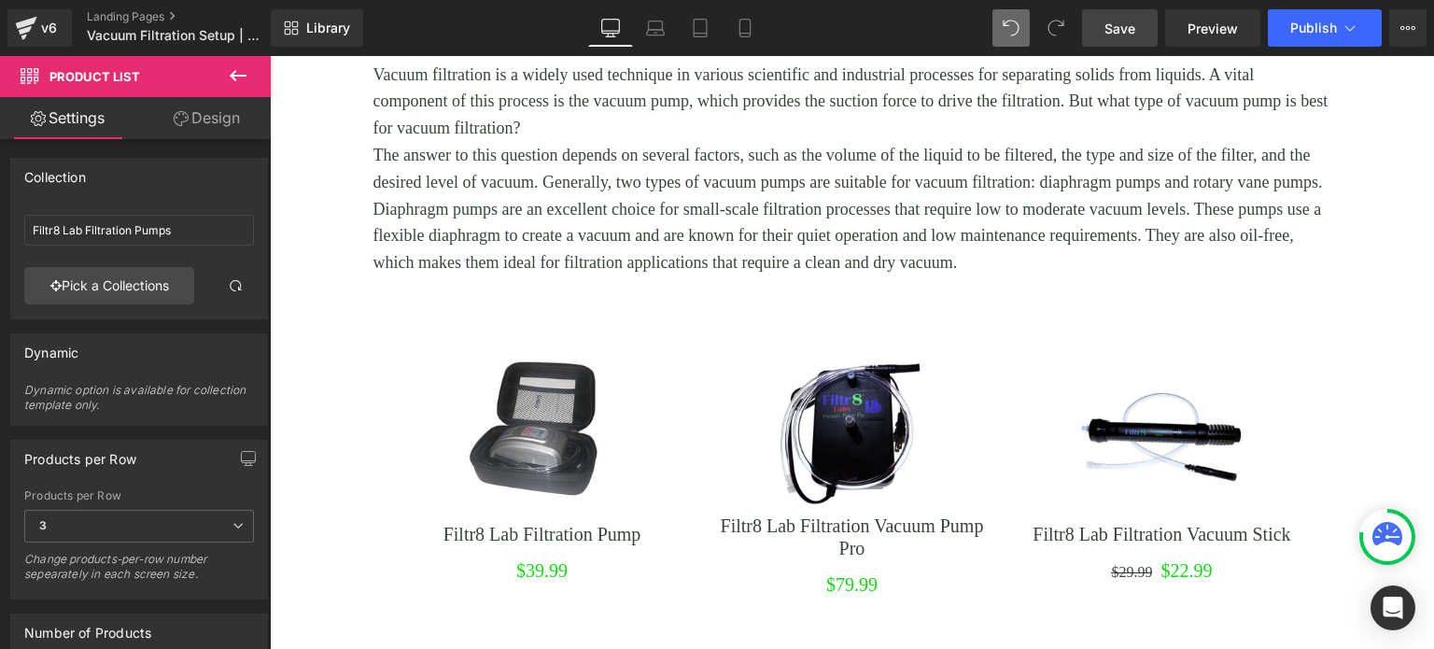
click at [233, 74] on icon at bounding box center [238, 75] width 22 height 22
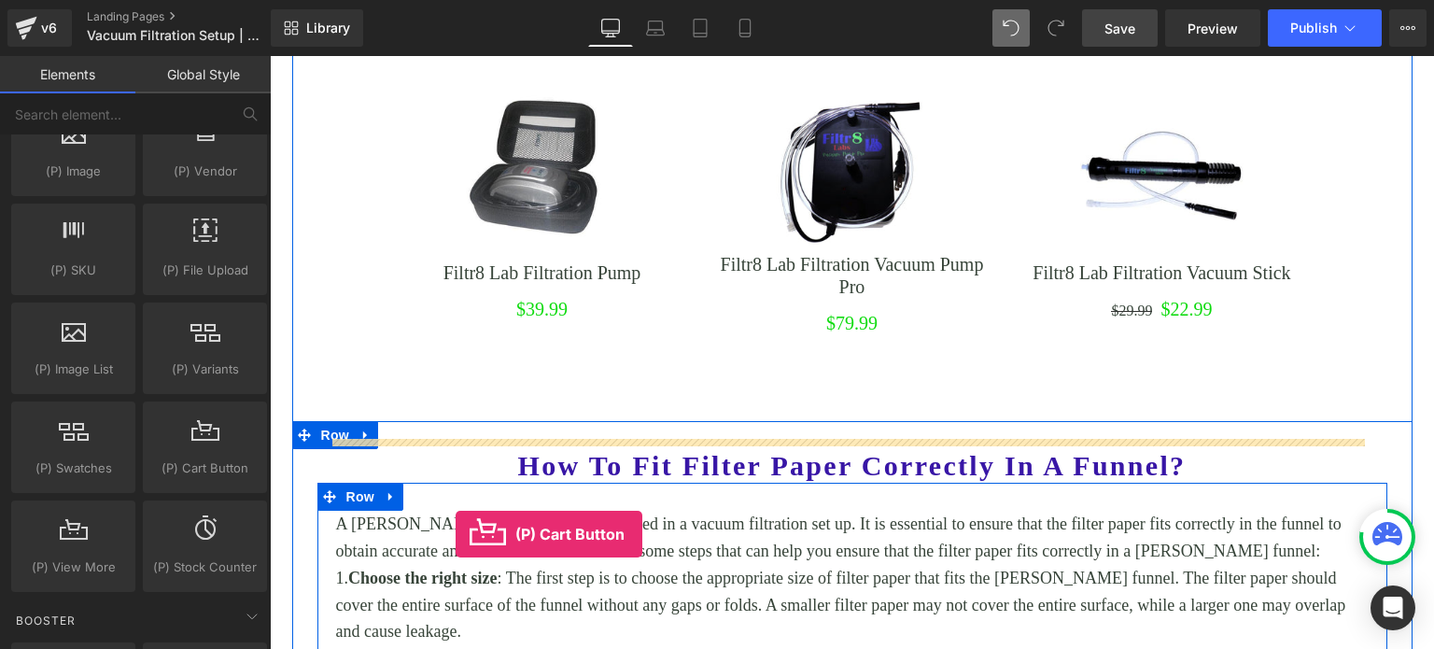
scroll to position [2100, 0]
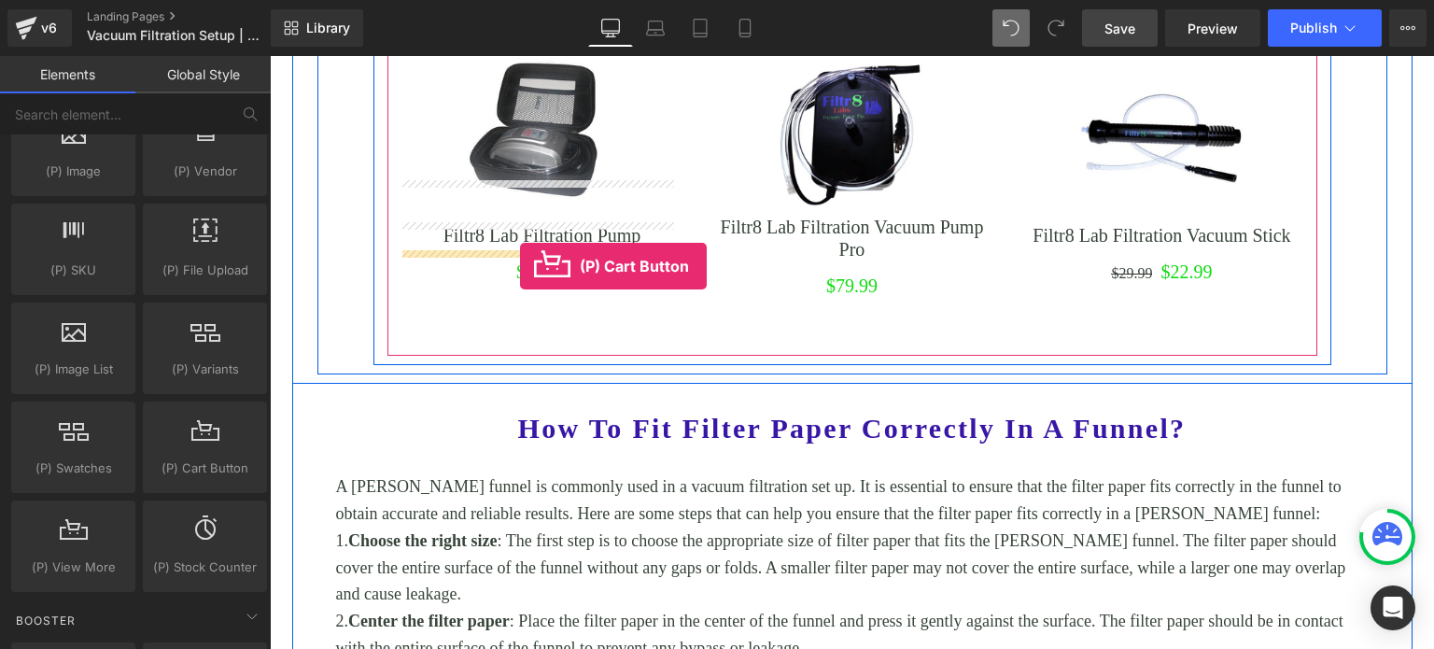
drag, startPoint x: 453, startPoint y: 514, endPoint x: 520, endPoint y: 267, distance: 256.4
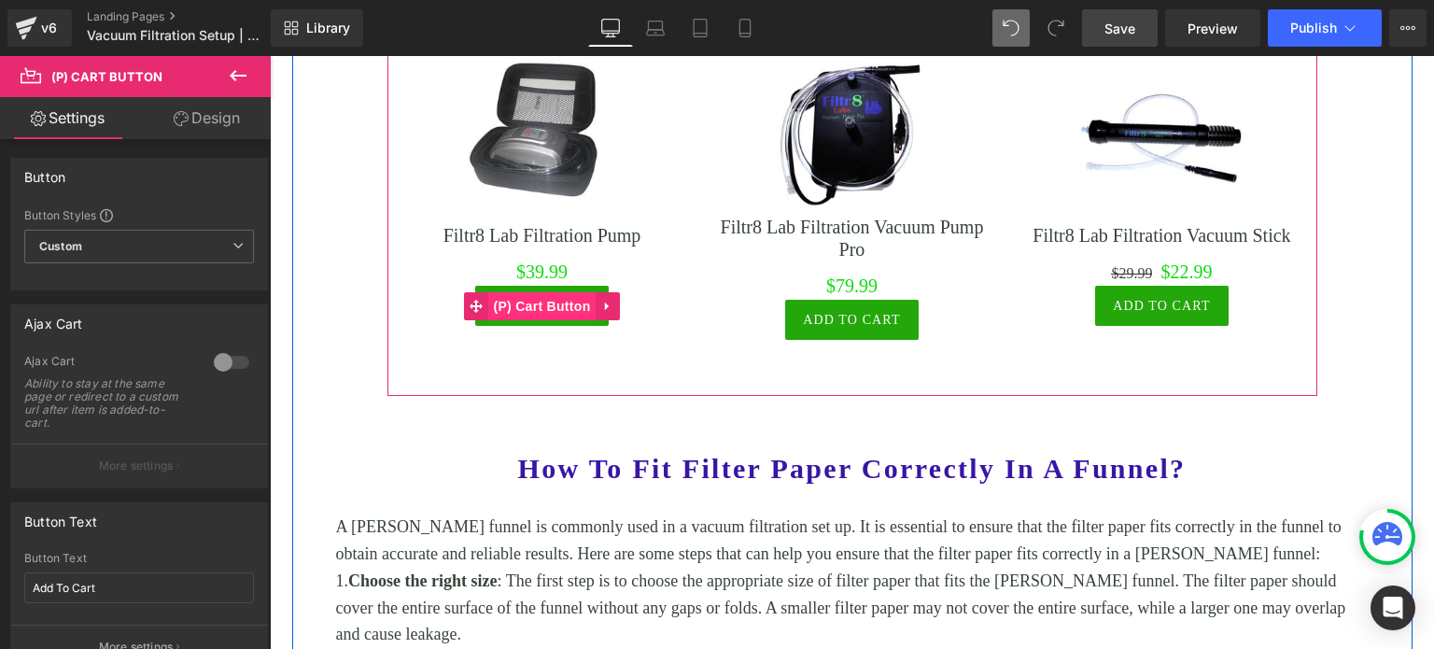
click at [534, 292] on span "(P) Cart Button" at bounding box center [541, 306] width 106 height 28
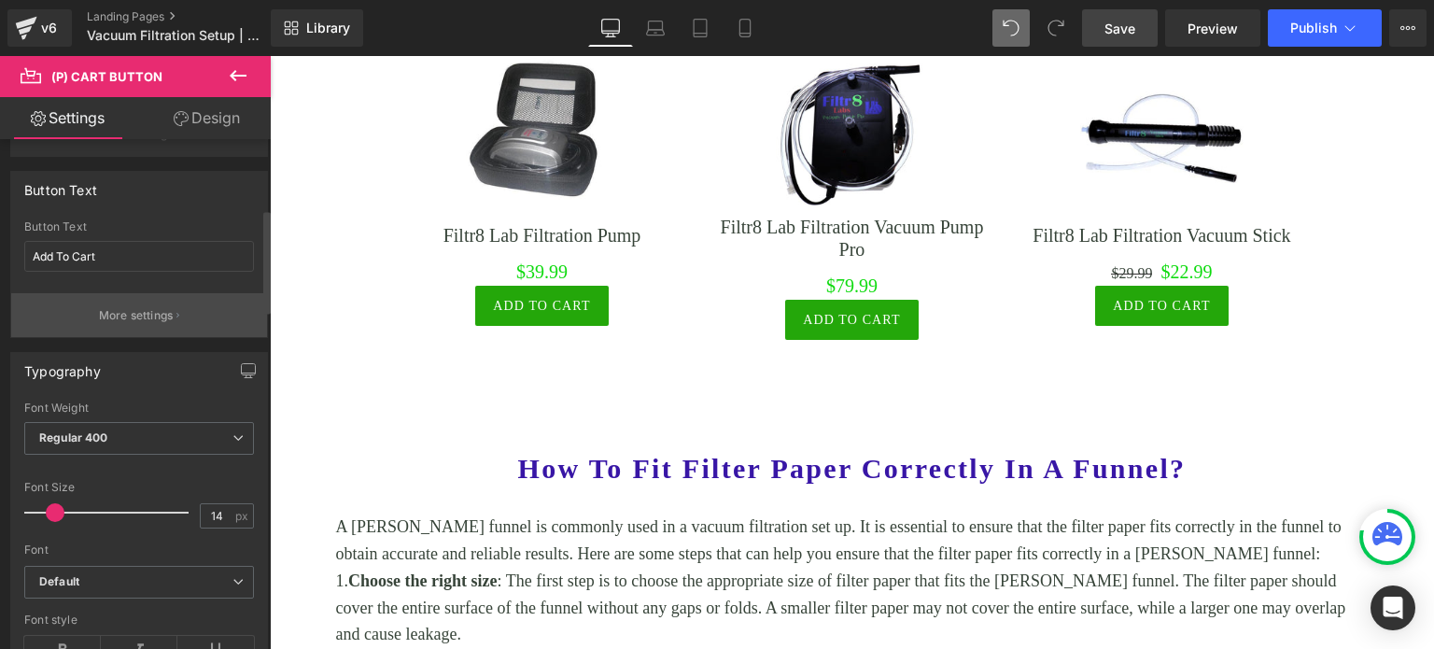
scroll to position [373, 0]
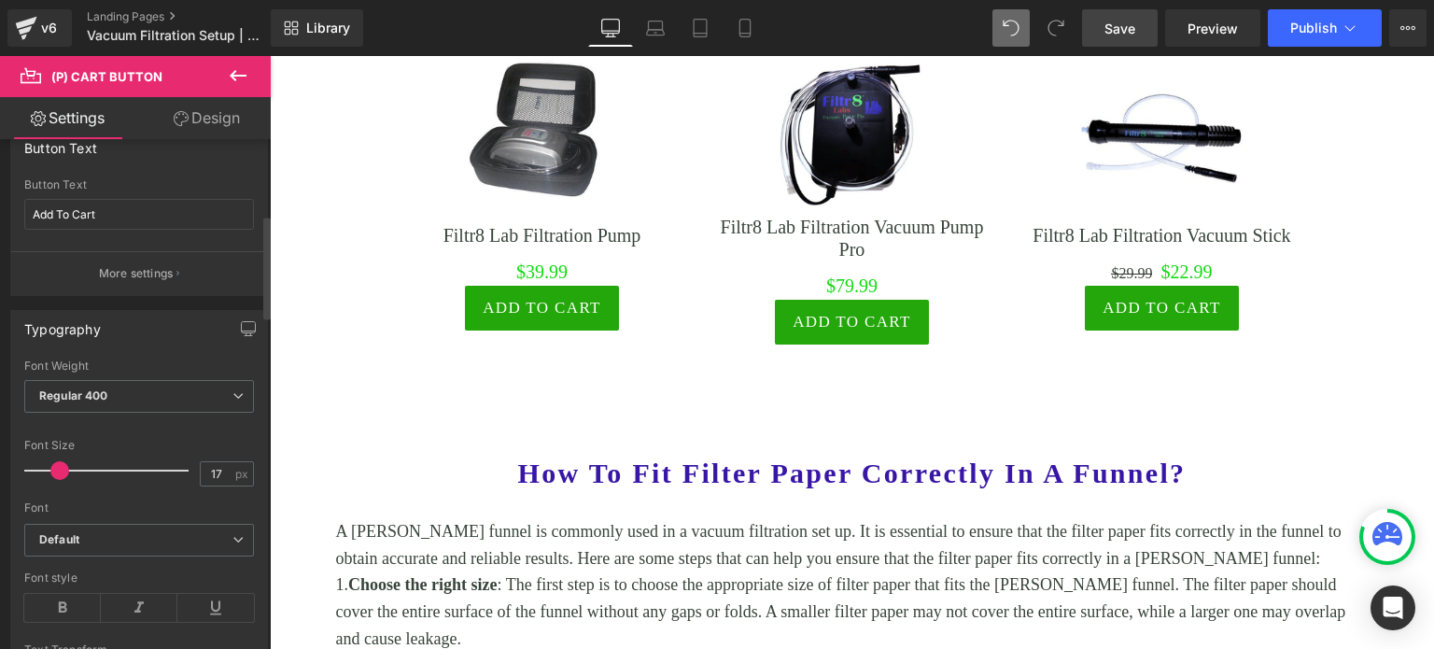
click at [64, 470] on span at bounding box center [59, 470] width 19 height 19
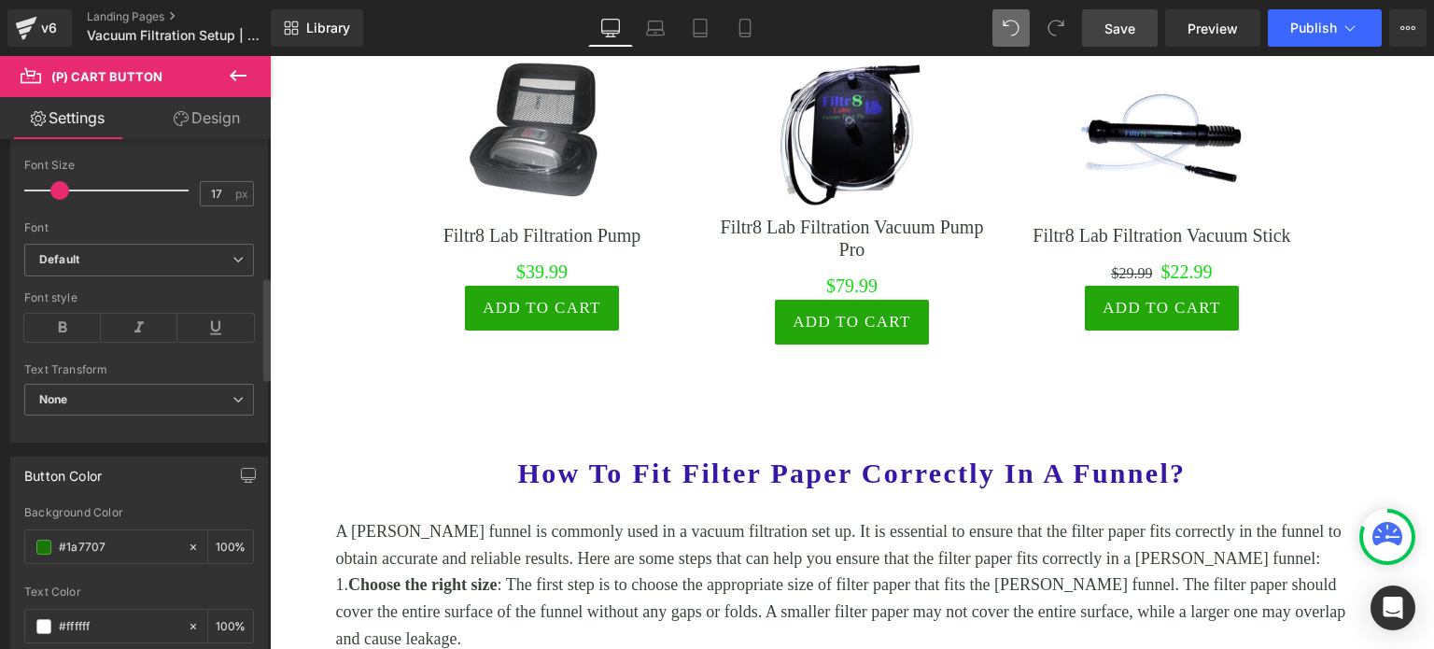
scroll to position [747, 0]
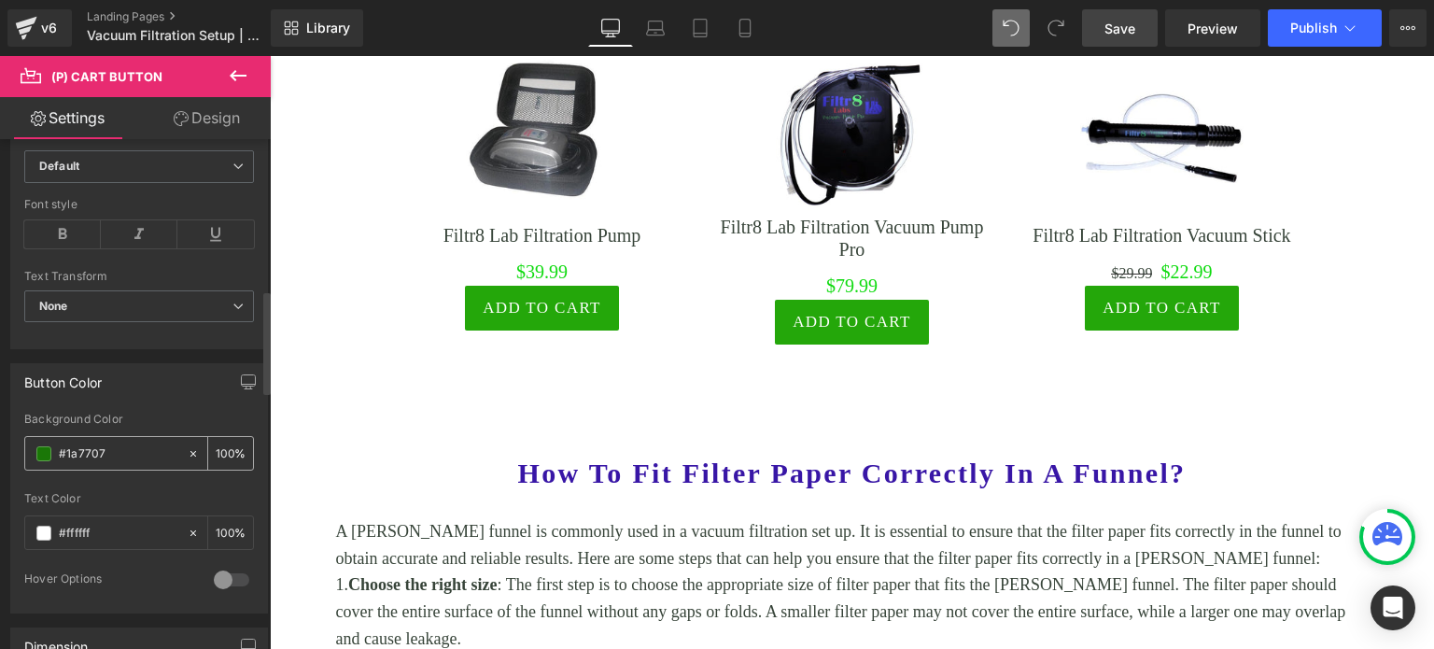
click at [105, 449] on input "#1a7707" at bounding box center [118, 453] width 119 height 21
drag, startPoint x: 134, startPoint y: 447, endPoint x: 56, endPoint y: 450, distance: 78.5
click at [56, 450] on div "#1a7707" at bounding box center [106, 453] width 162 height 33
paste input "0c8b08"
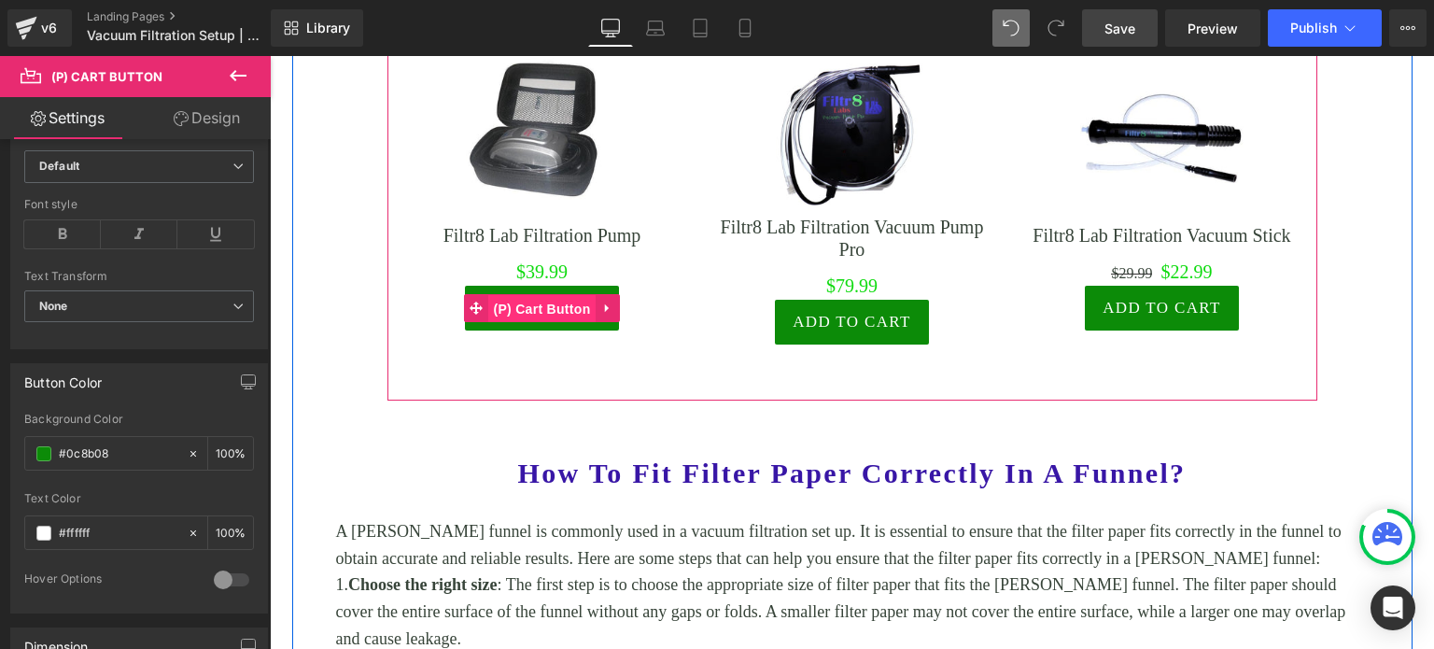
click at [522, 295] on span "(P) Cart Button" at bounding box center [541, 309] width 106 height 28
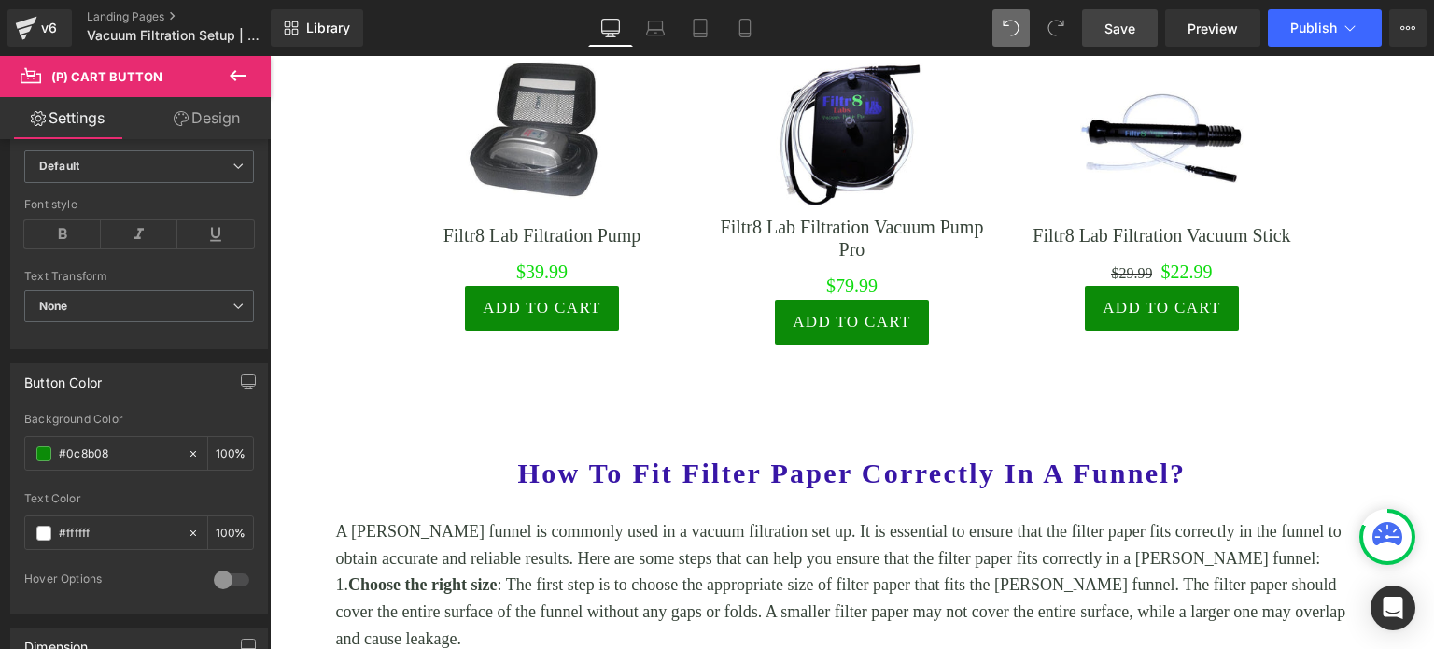
drag, startPoint x: 218, startPoint y: 126, endPoint x: 131, endPoint y: 346, distance: 237.2
click at [218, 124] on link "Design" at bounding box center [206, 118] width 135 height 42
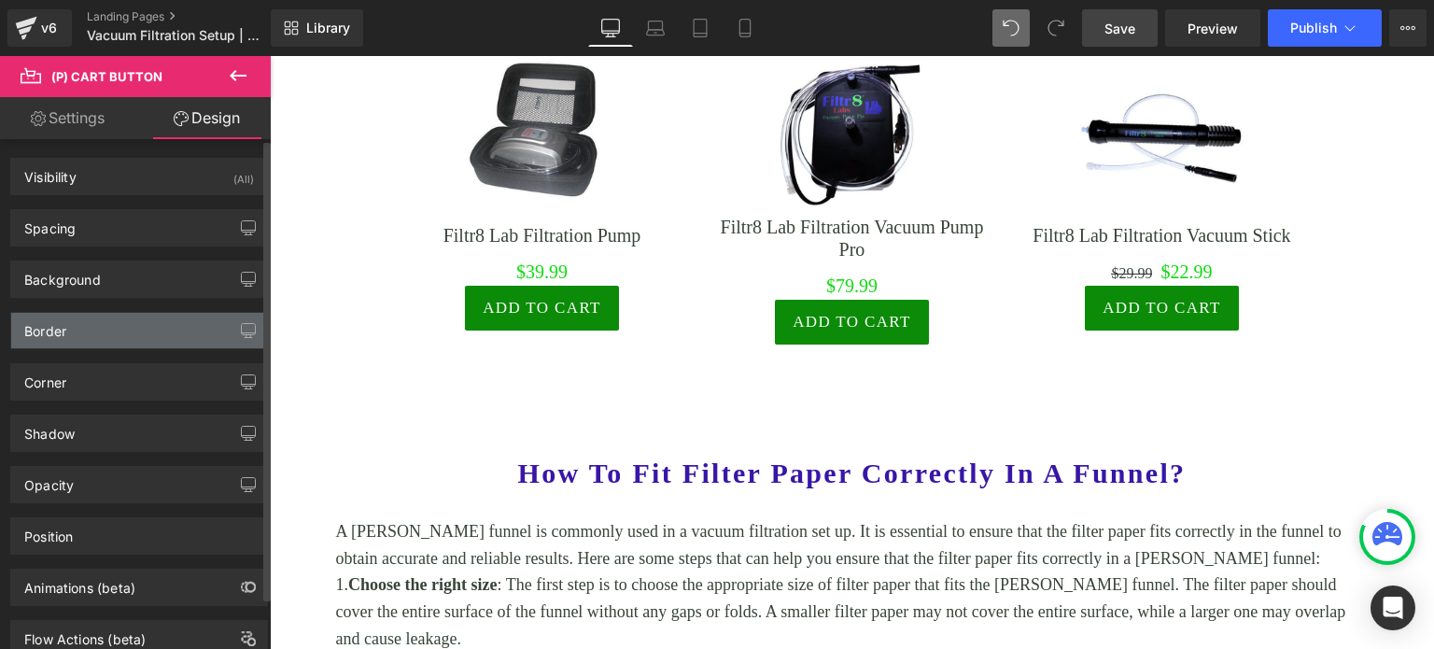
click at [125, 328] on div "Border" at bounding box center [139, 330] width 256 height 35
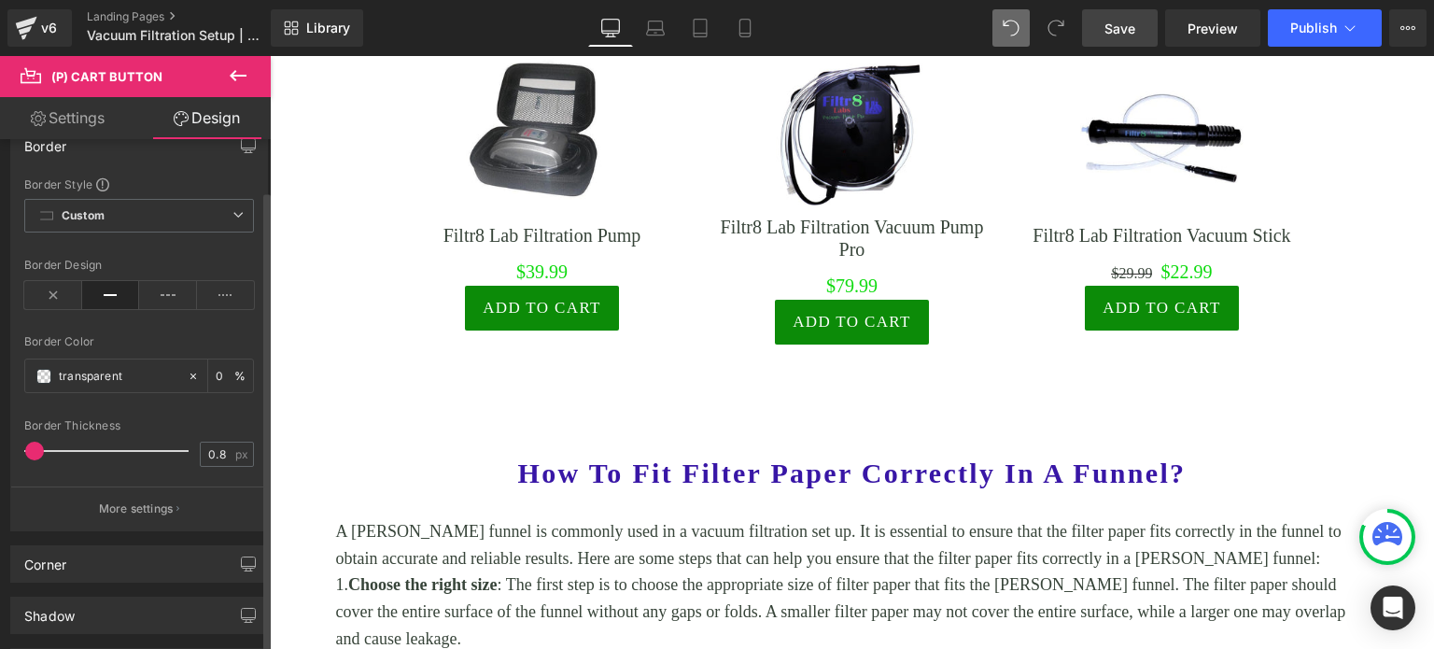
scroll to position [280, 0]
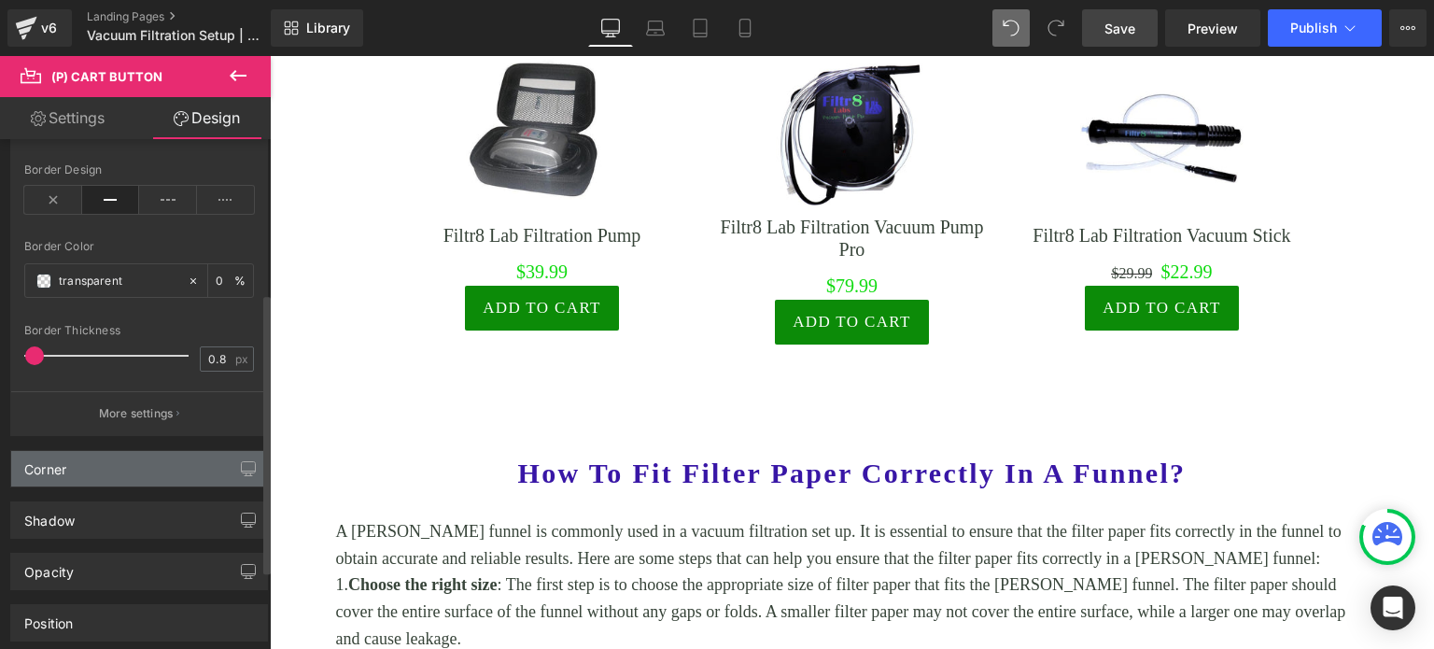
click at [101, 462] on div "Corner" at bounding box center [139, 468] width 256 height 35
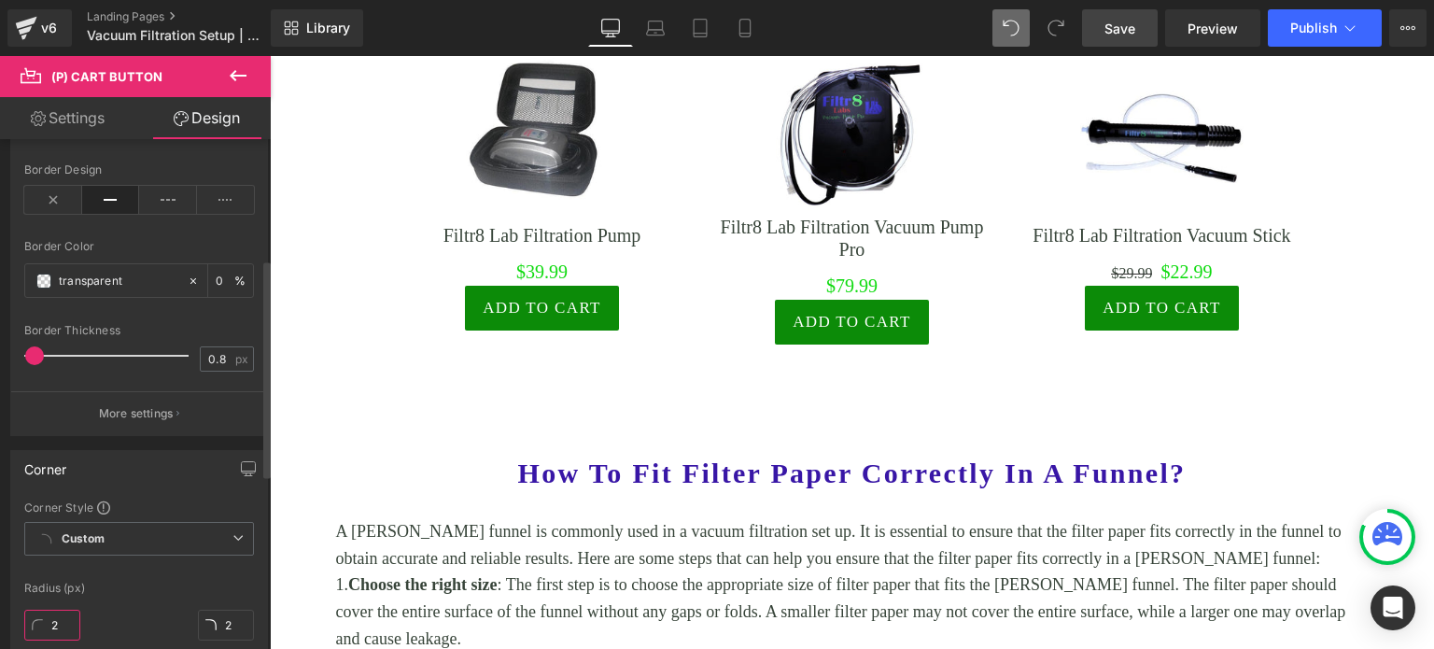
click at [70, 623] on input "2" at bounding box center [52, 625] width 56 height 31
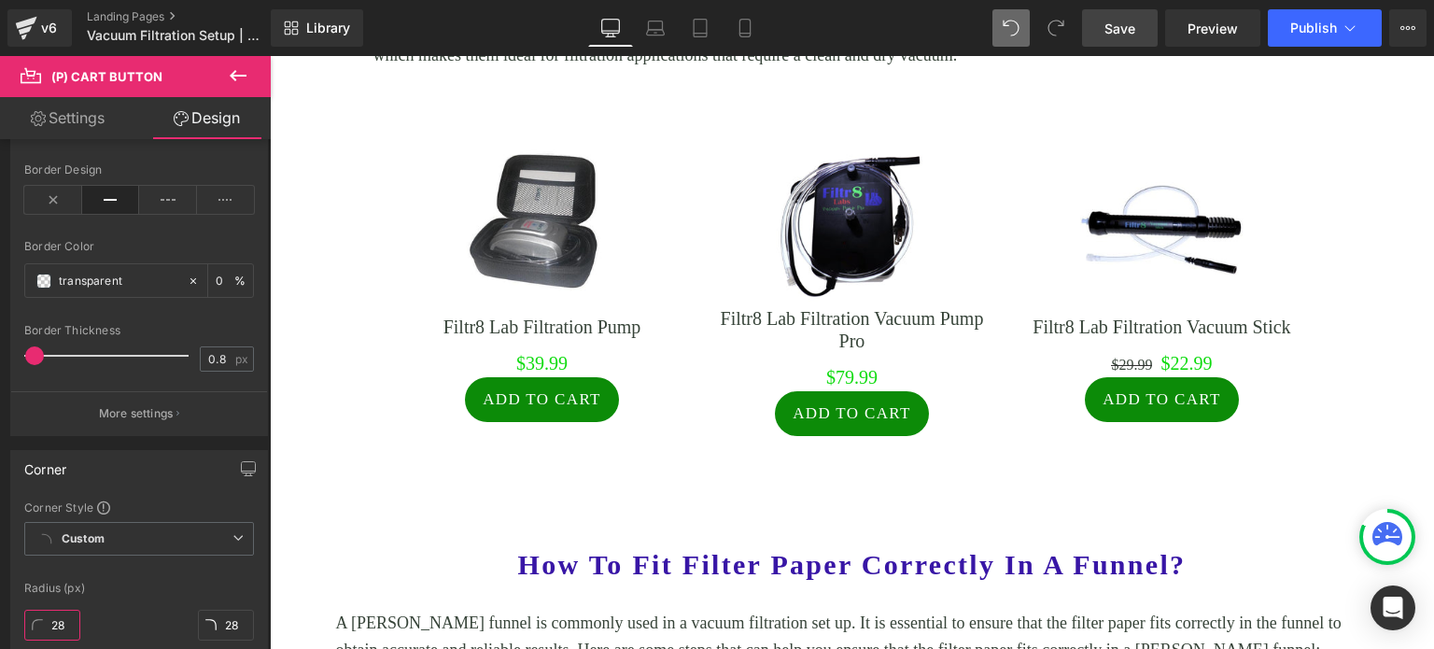
scroll to position [2006, 0]
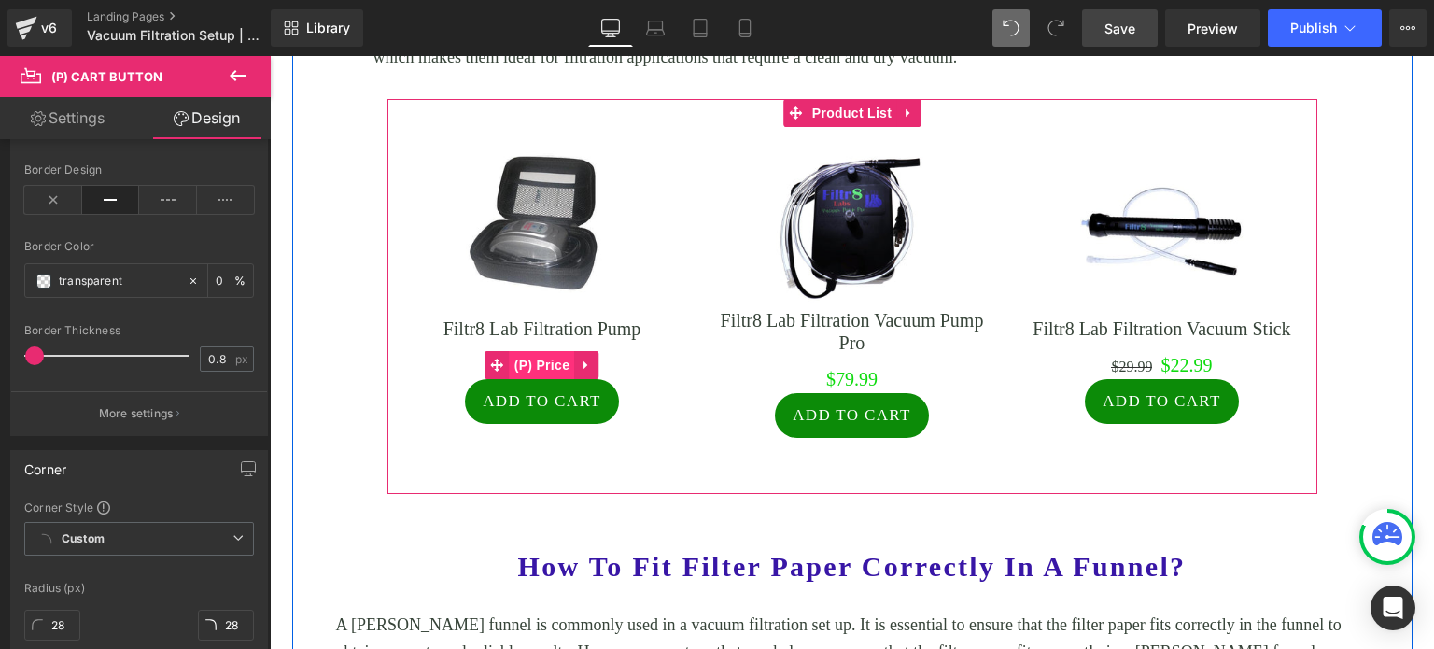
click at [548, 351] on span "(P) Price" at bounding box center [542, 365] width 65 height 28
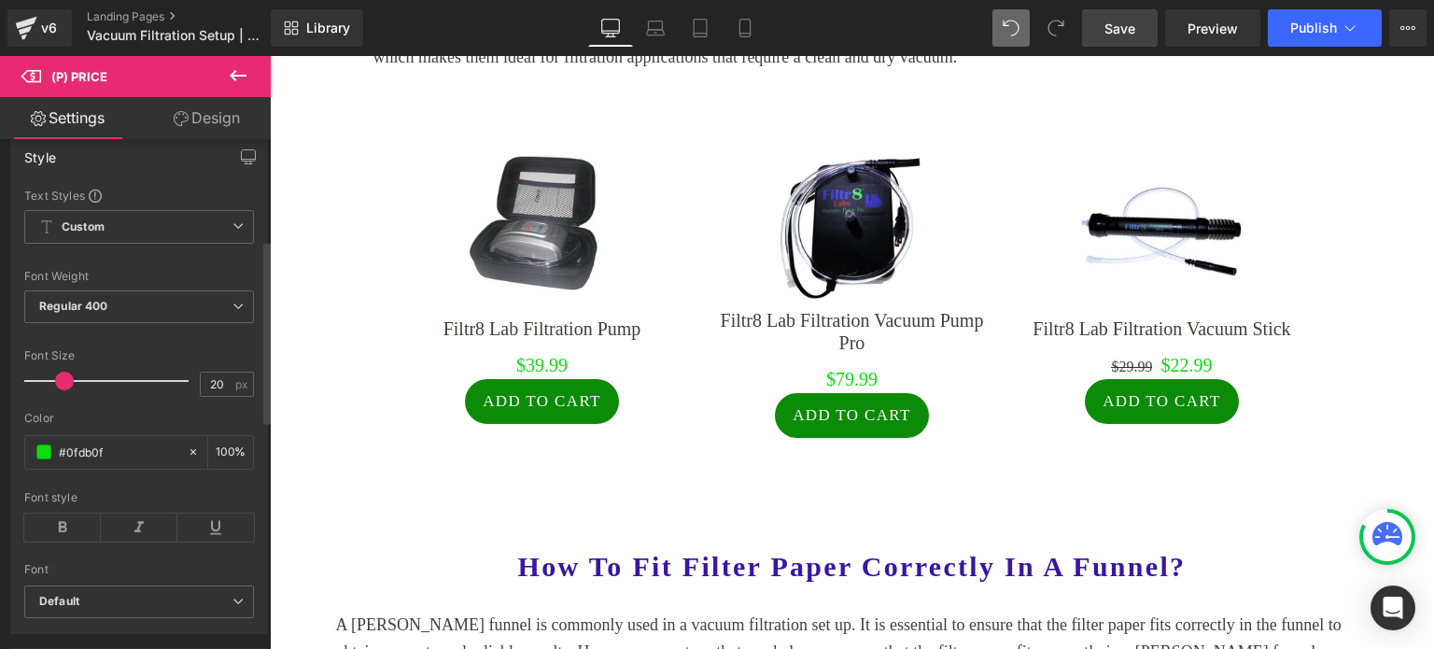
scroll to position [280, 0]
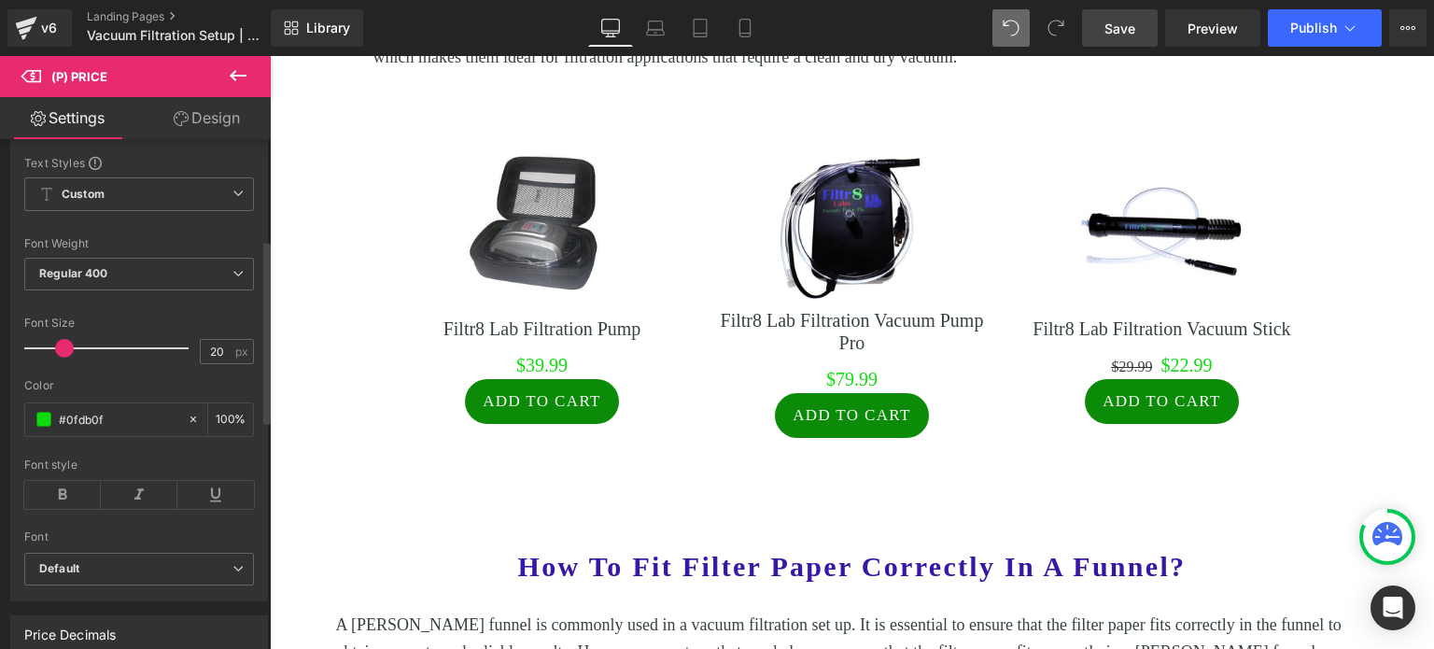
click at [115, 427] on input "#0fdb0f" at bounding box center [118, 419] width 119 height 21
click at [45, 427] on span at bounding box center [43, 419] width 15 height 15
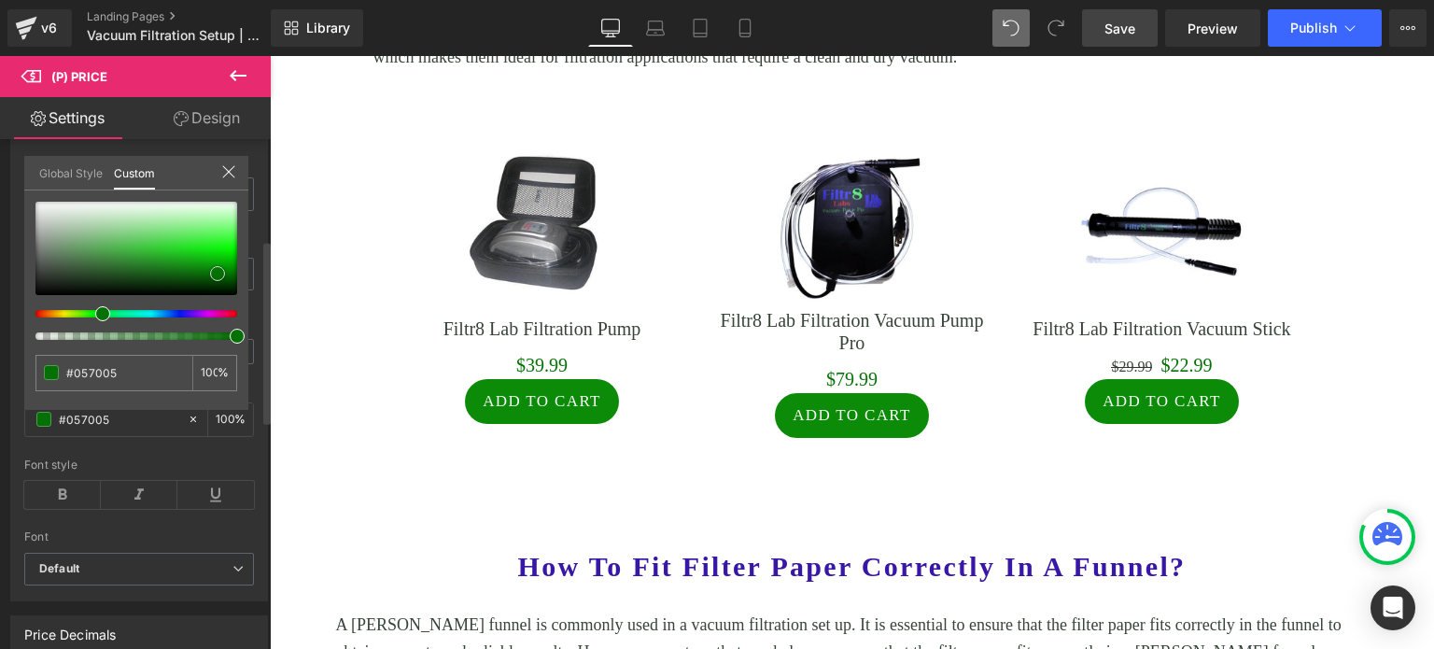
drag, startPoint x: 208, startPoint y: 250, endPoint x: 215, endPoint y: 272, distance: 22.4
click at [215, 272] on span at bounding box center [217, 273] width 15 height 15
drag, startPoint x: 217, startPoint y: 274, endPoint x: 218, endPoint y: 287, distance: 13.2
click at [218, 287] on span at bounding box center [219, 286] width 15 height 15
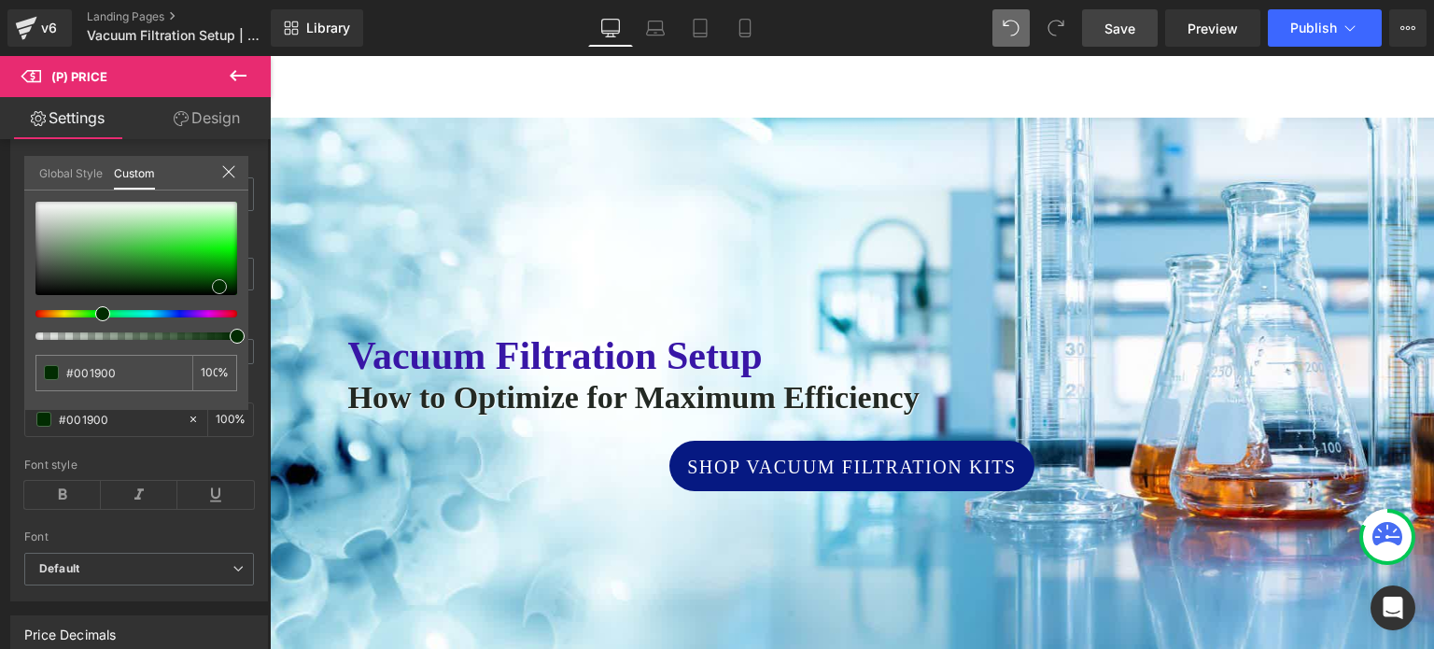
scroll to position [0, 0]
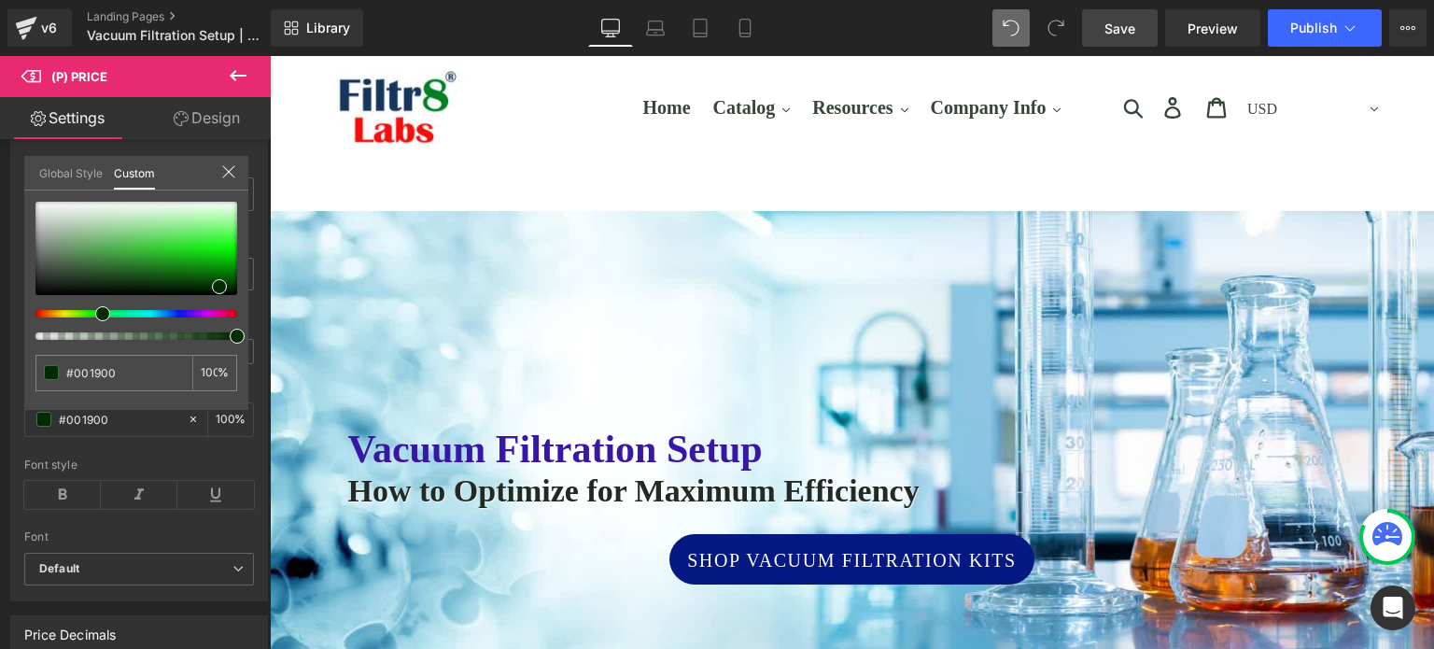
click at [1121, 26] on span "Save" at bounding box center [1119, 29] width 31 height 20
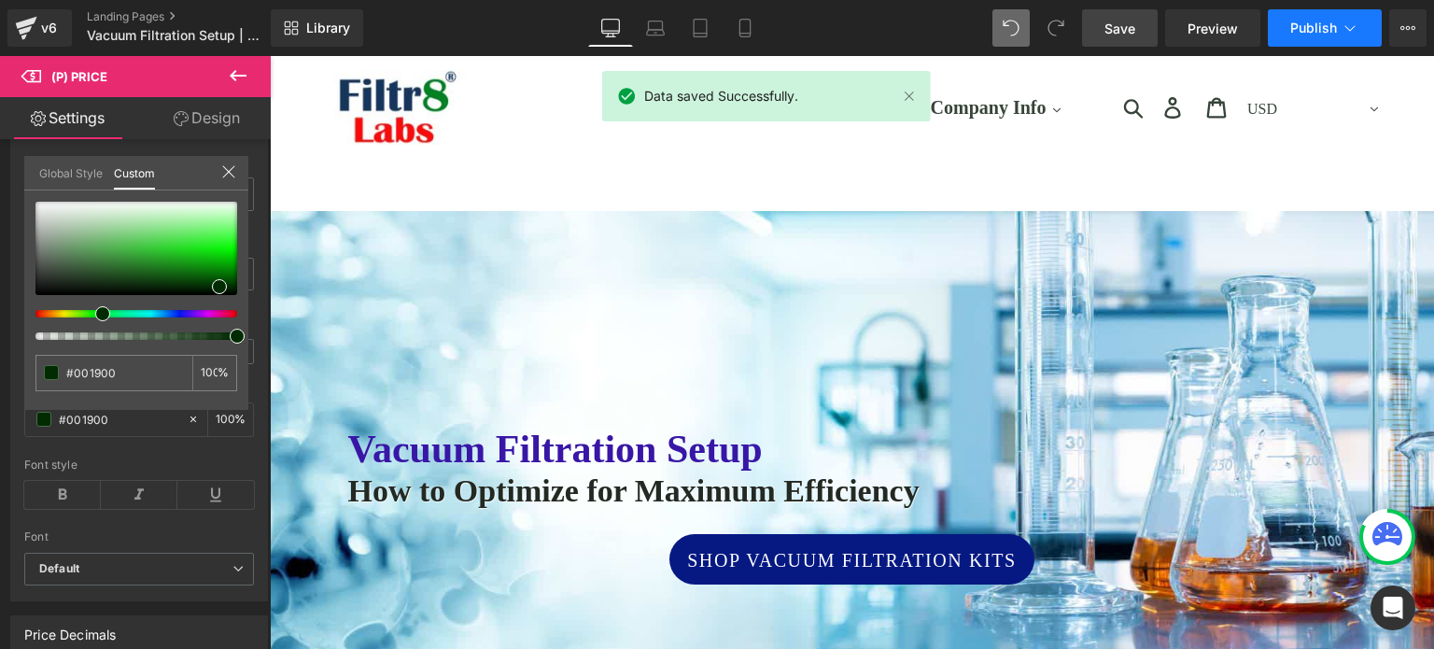
click at [1304, 23] on span "Publish" at bounding box center [1313, 28] width 47 height 15
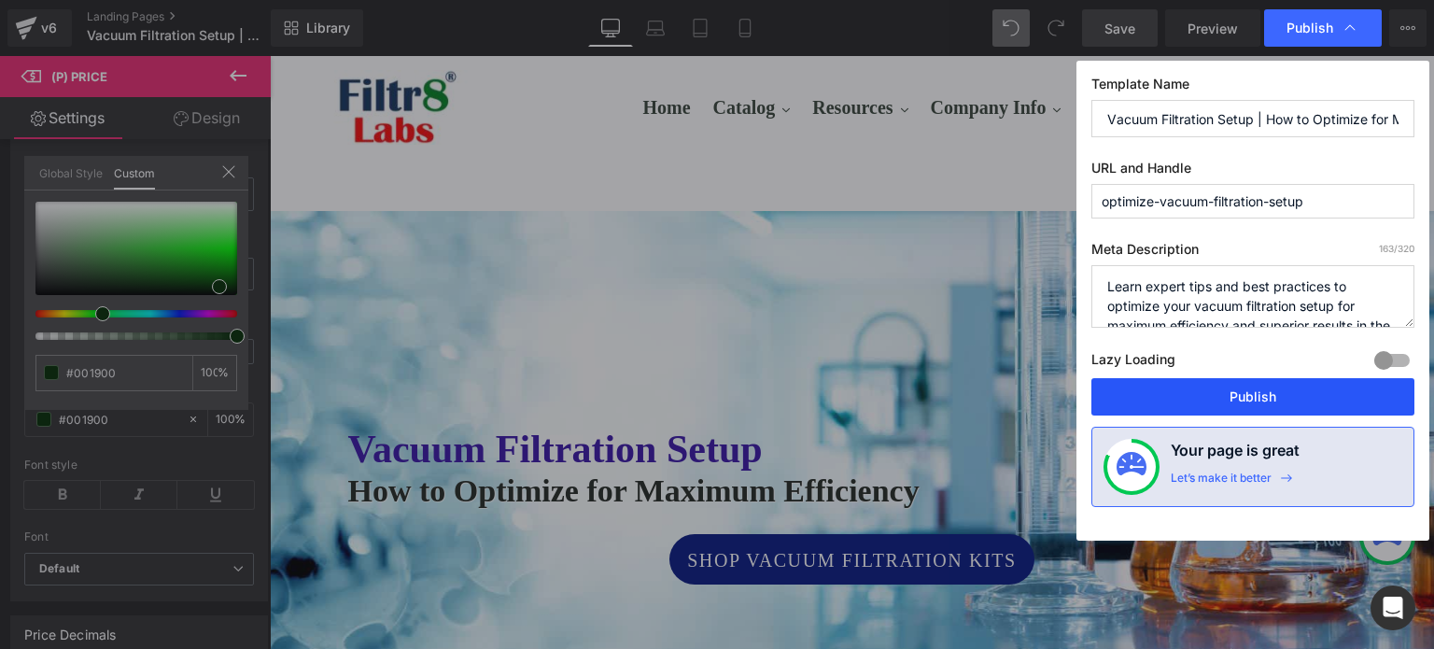
click at [1202, 391] on button "Publish" at bounding box center [1252, 396] width 323 height 37
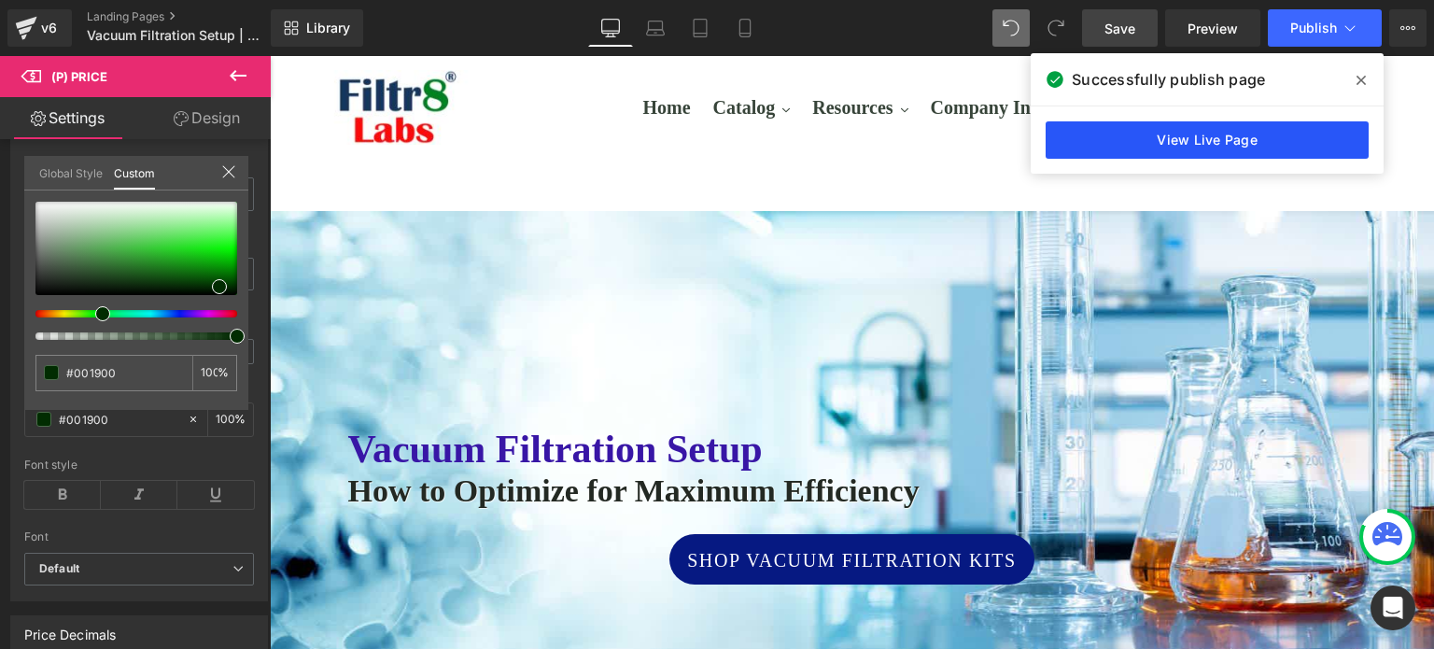
click at [1240, 138] on link "View Live Page" at bounding box center [1207, 139] width 323 height 37
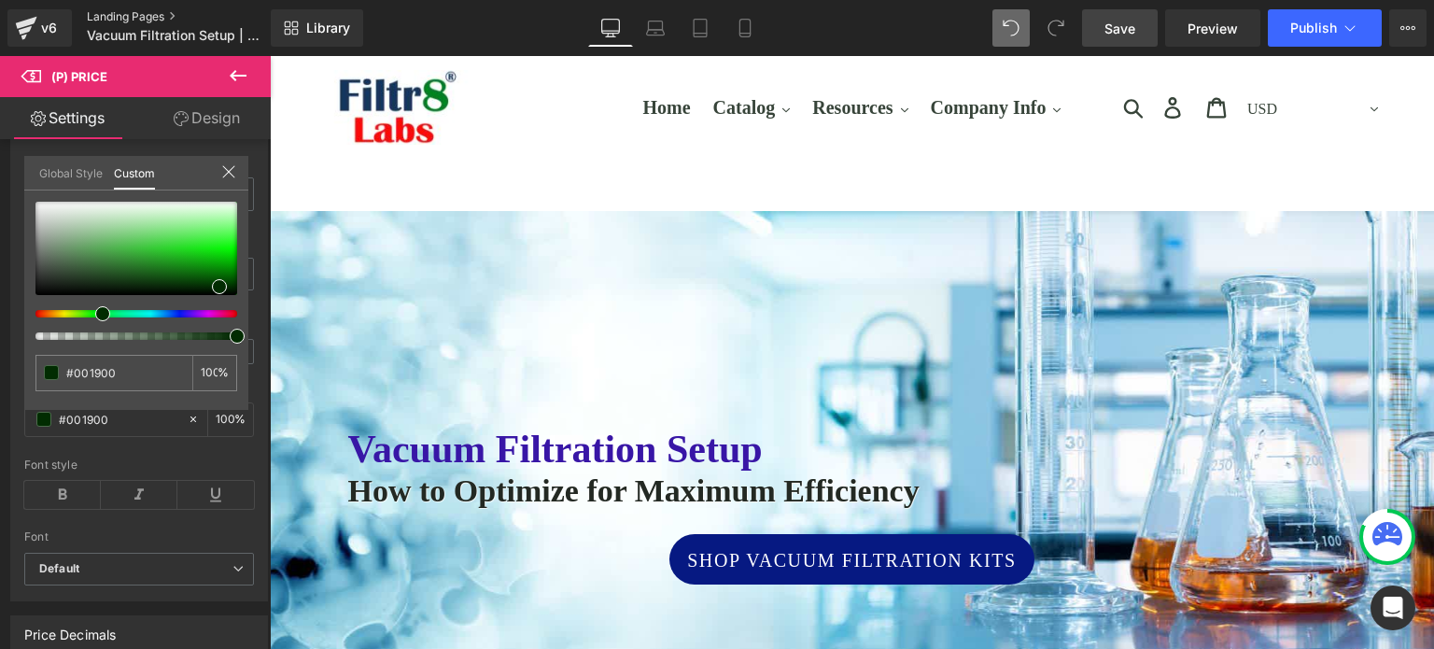
click at [105, 16] on link "Landing Pages" at bounding box center [194, 16] width 215 height 15
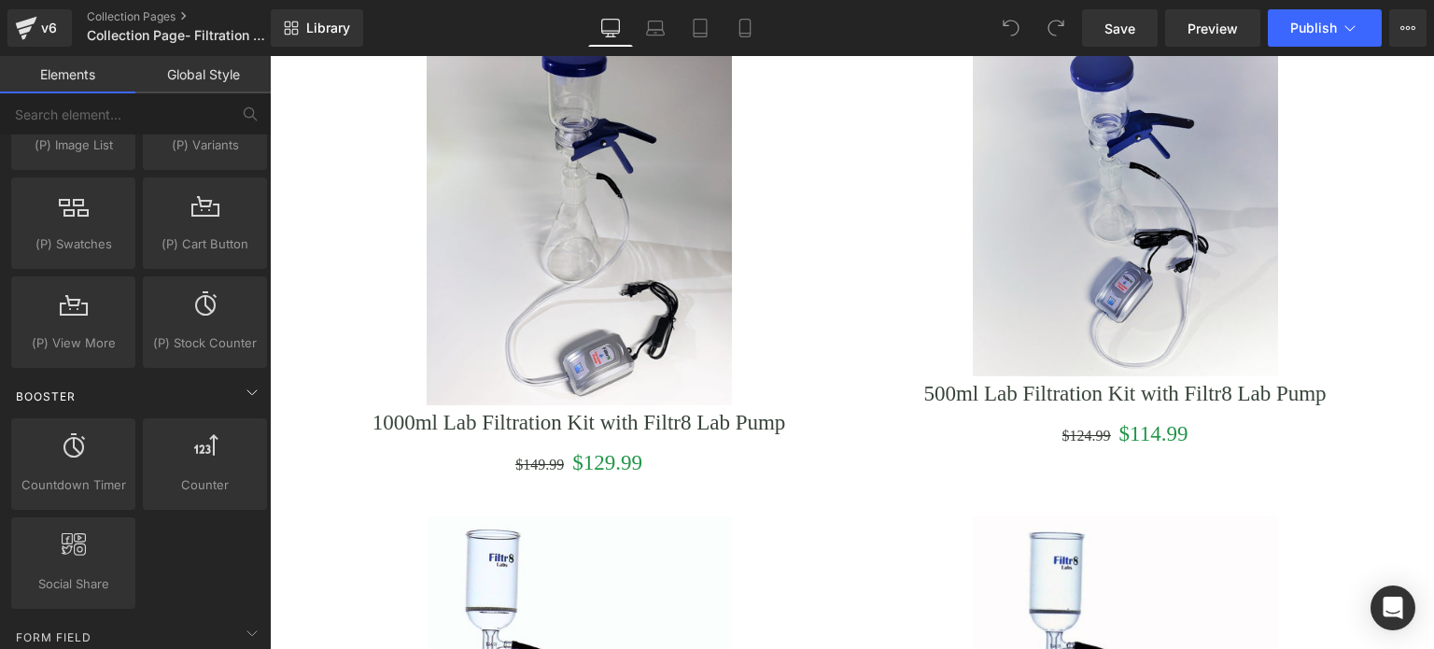
scroll to position [2054, 0]
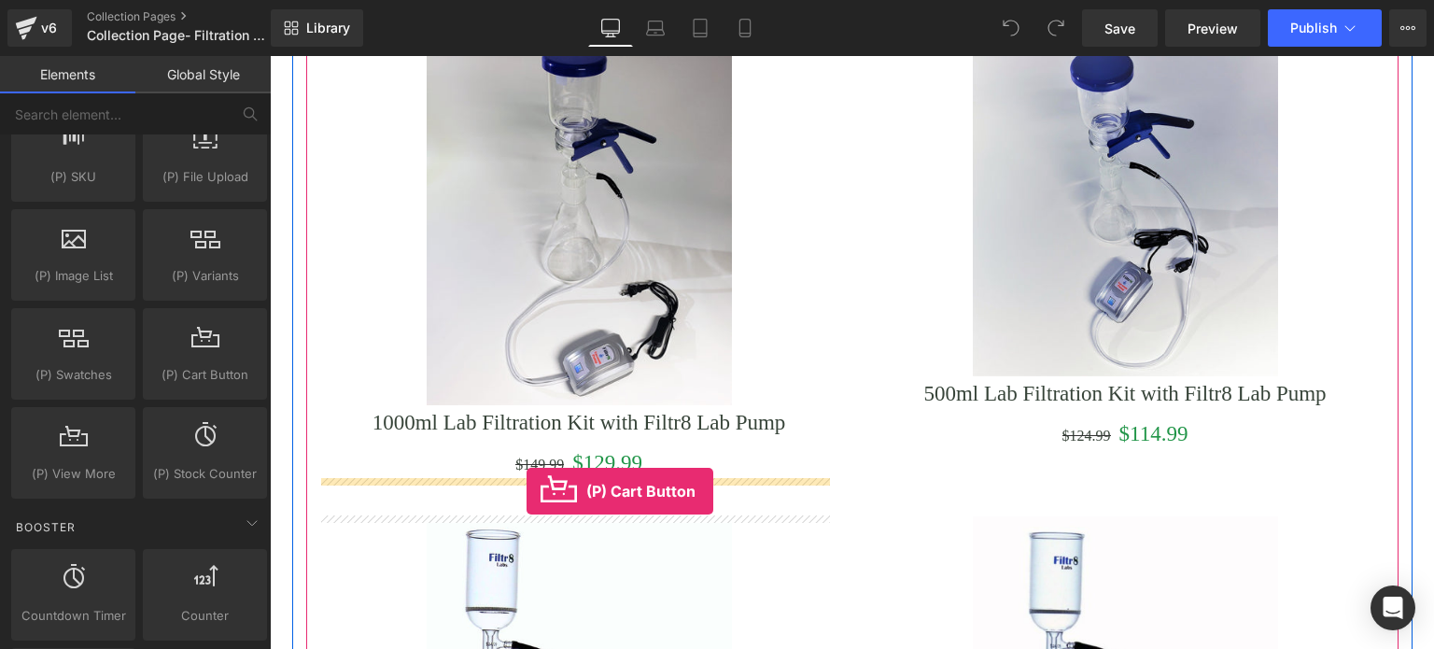
drag, startPoint x: 464, startPoint y: 411, endPoint x: 527, endPoint y: 491, distance: 101.8
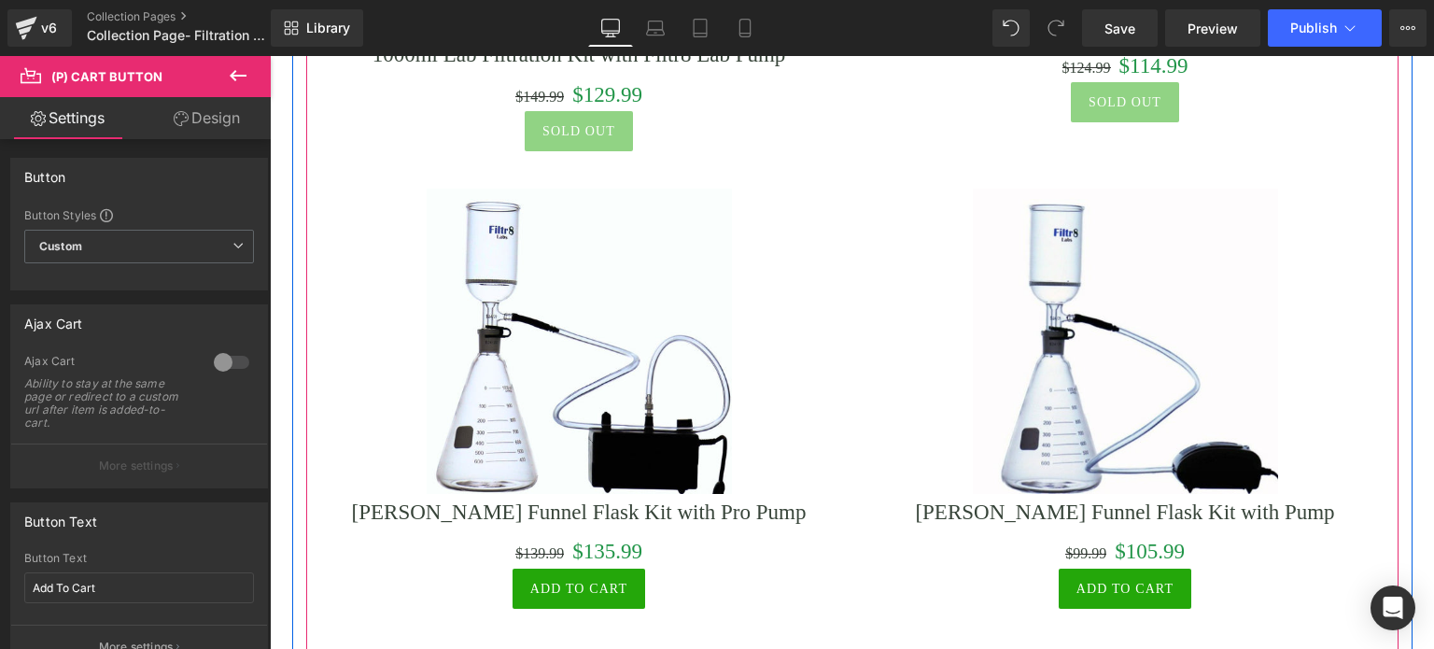
scroll to position [1961, 0]
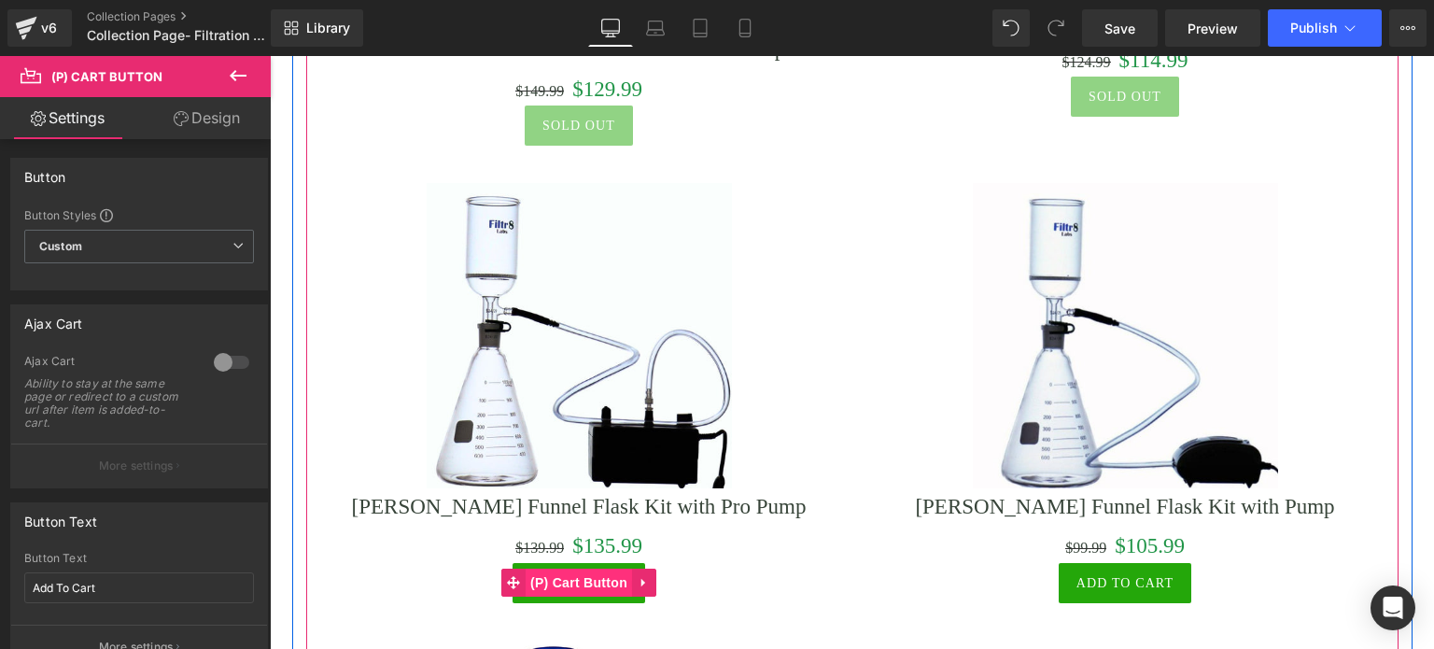
click at [561, 583] on span "(P) Cart Button" at bounding box center [579, 583] width 106 height 28
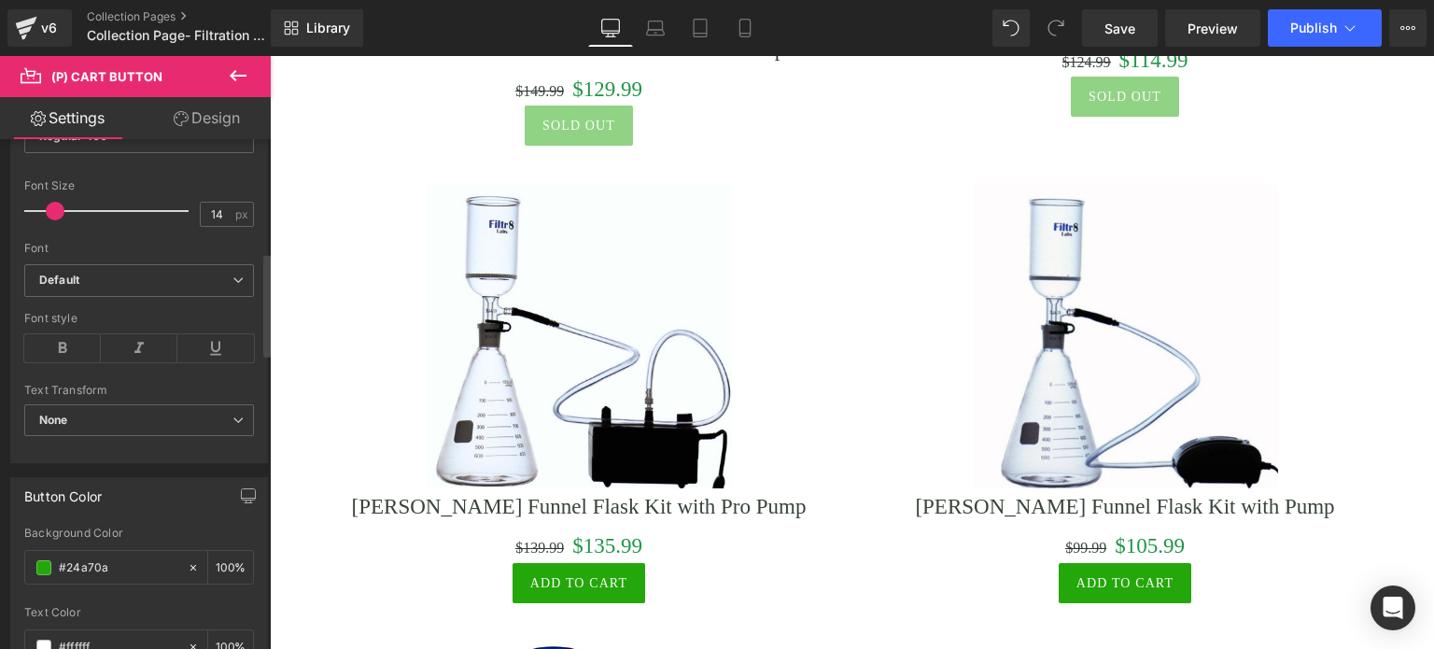
scroll to position [747, 0]
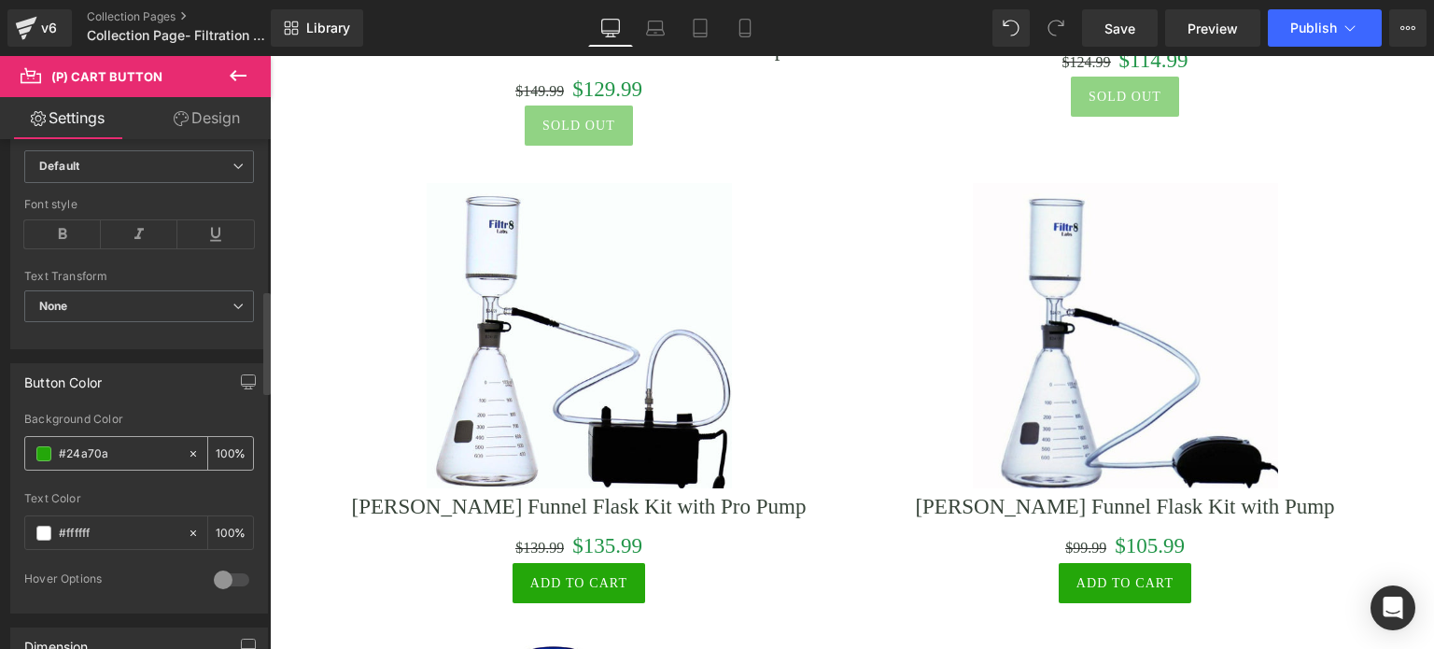
drag, startPoint x: 122, startPoint y: 457, endPoint x: 54, endPoint y: 458, distance: 68.2
click at [56, 458] on div "#24a70a" at bounding box center [106, 453] width 162 height 33
paste input "0c8b08"
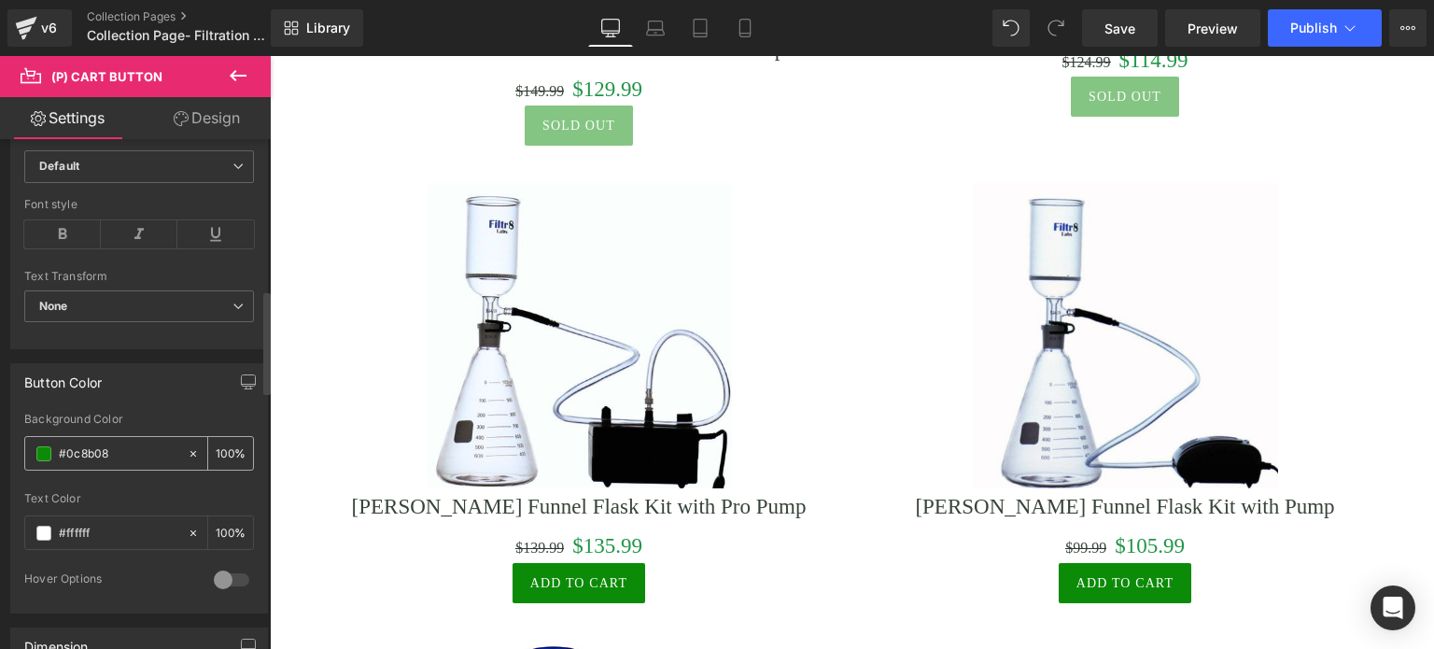
type input "#0c8b08"
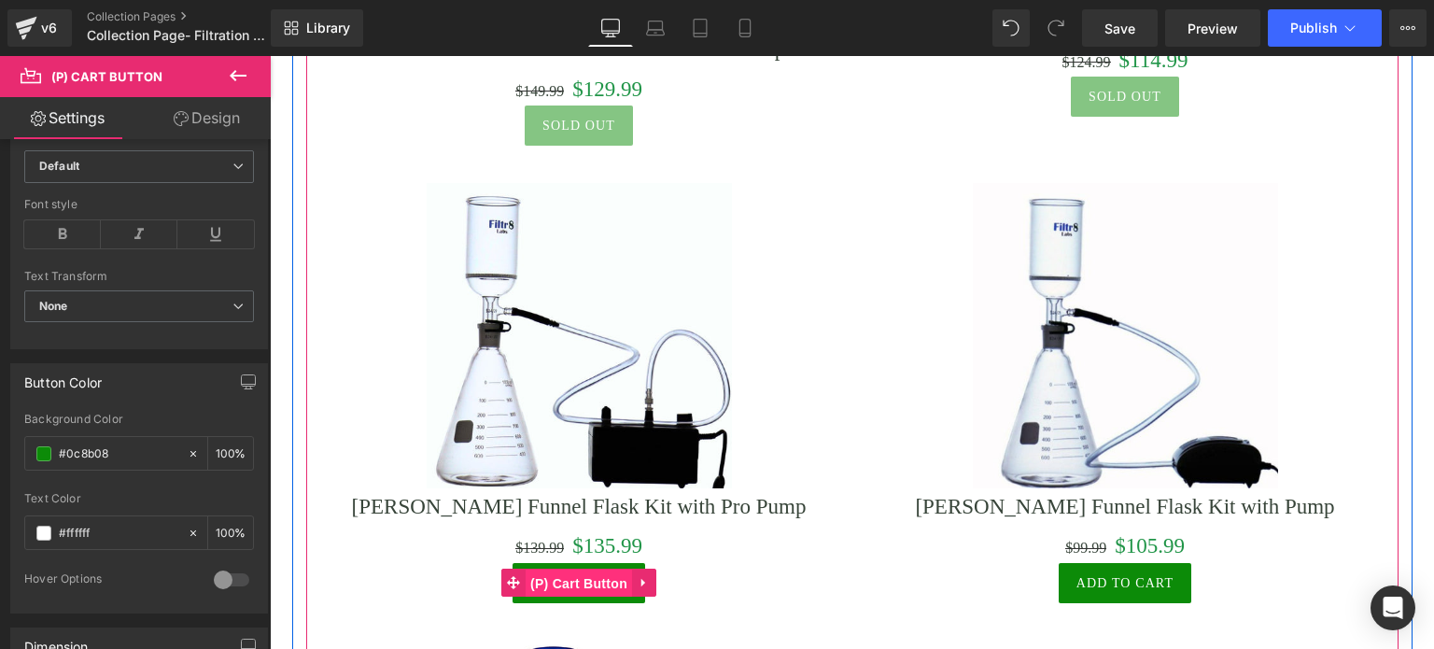
click at [555, 577] on span "(P) Cart Button" at bounding box center [579, 583] width 106 height 28
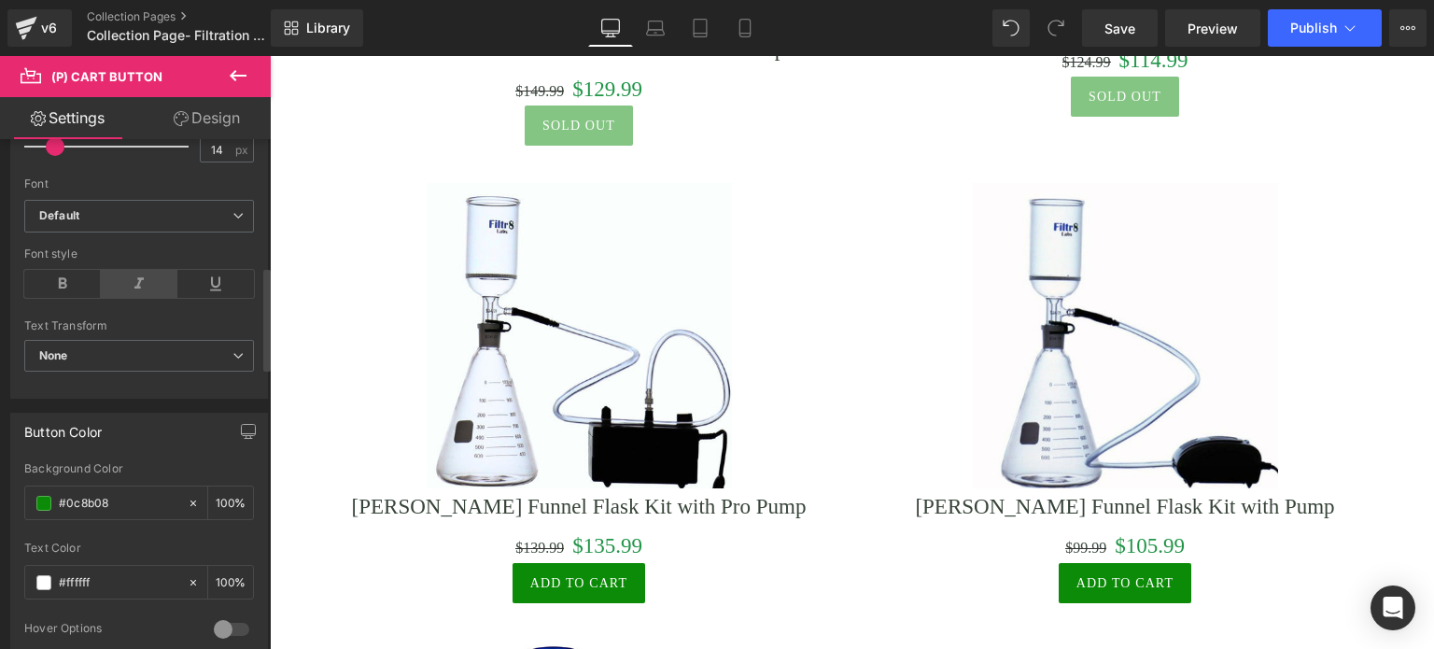
scroll to position [560, 0]
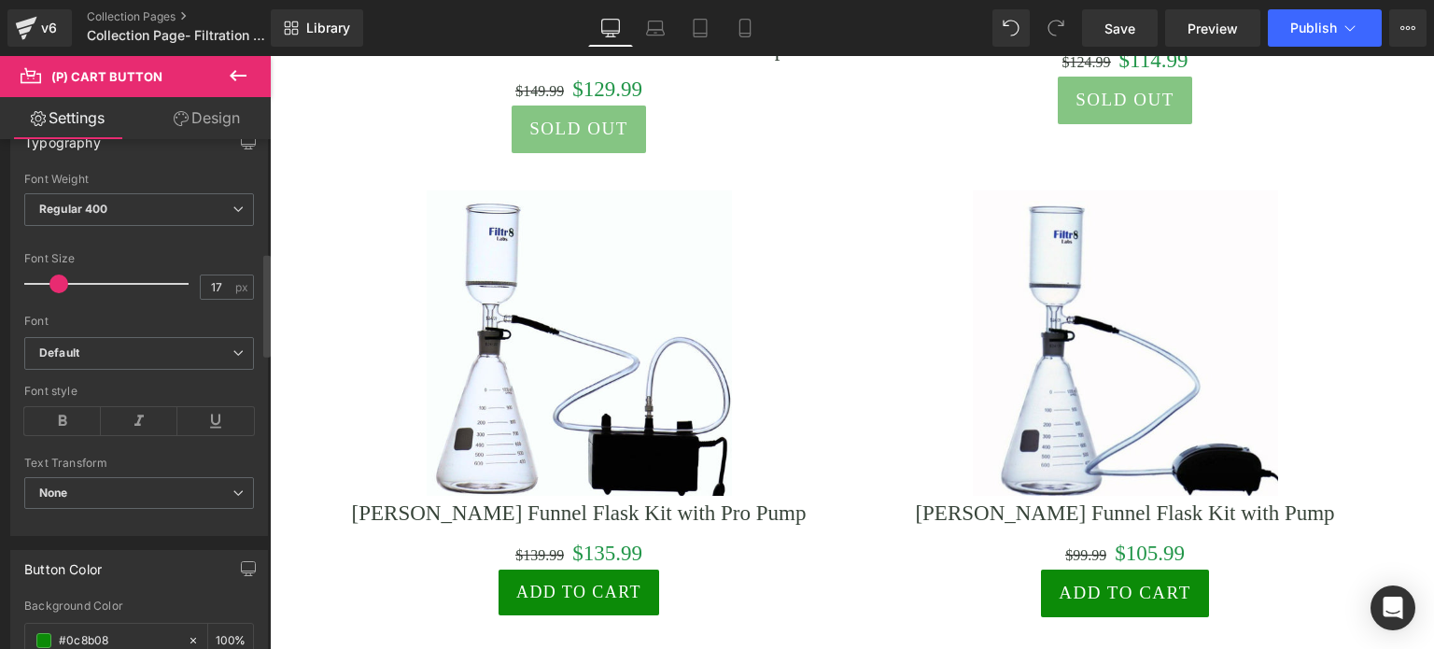
type input "16"
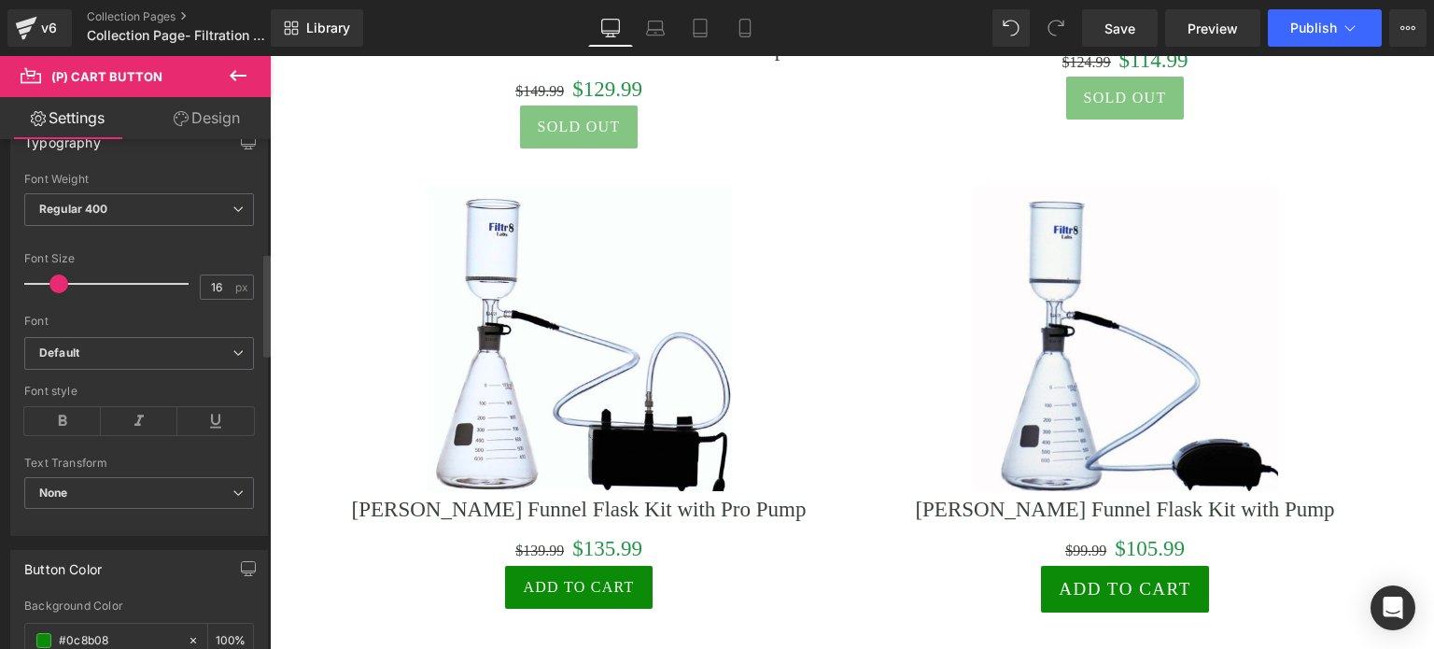
click at [60, 285] on span at bounding box center [58, 283] width 19 height 19
click at [209, 115] on link "Design" at bounding box center [206, 118] width 135 height 42
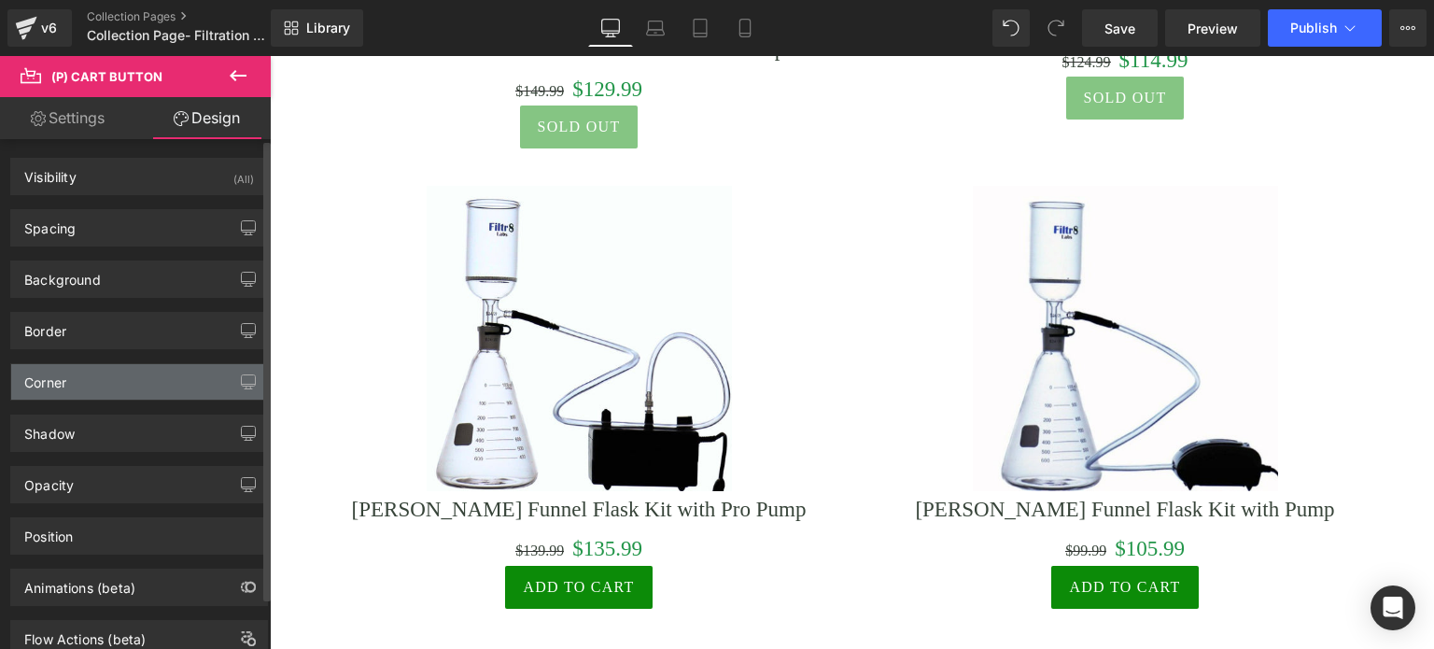
click at [79, 380] on div "Corner" at bounding box center [139, 381] width 256 height 35
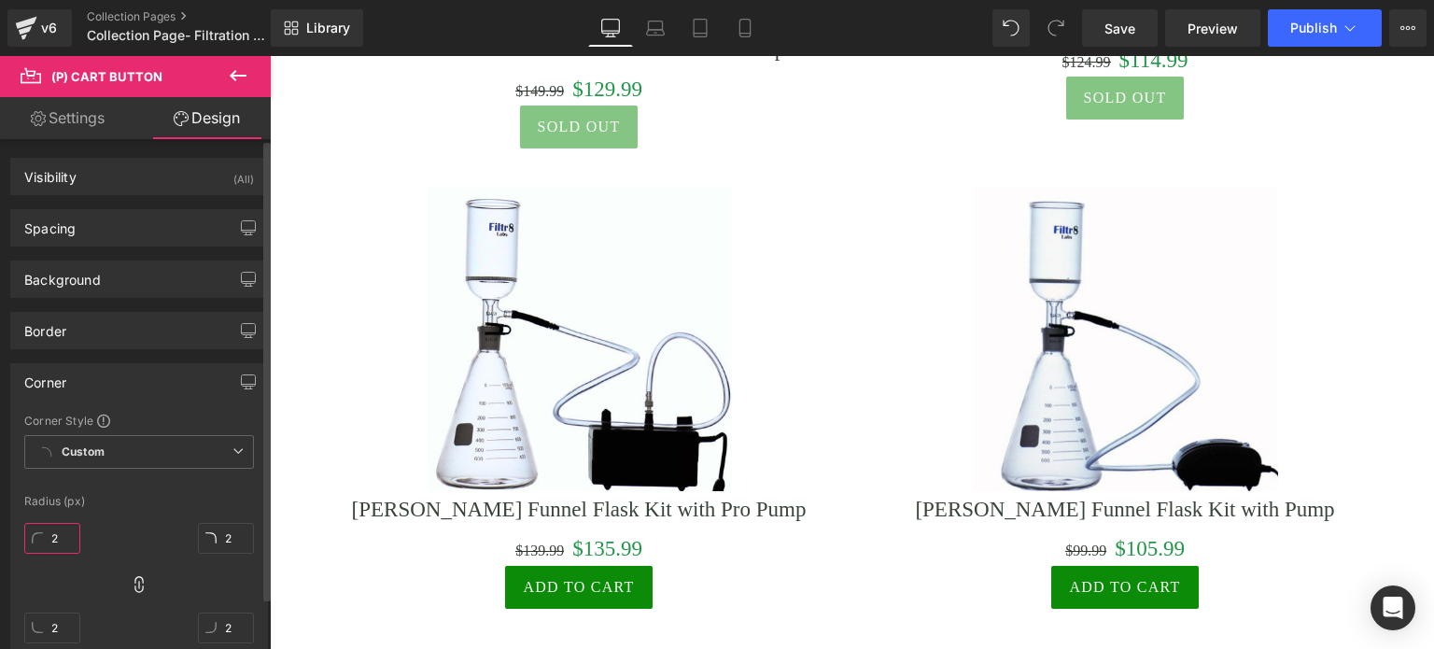
click at [58, 539] on input "2" at bounding box center [52, 538] width 56 height 31
type input "28"
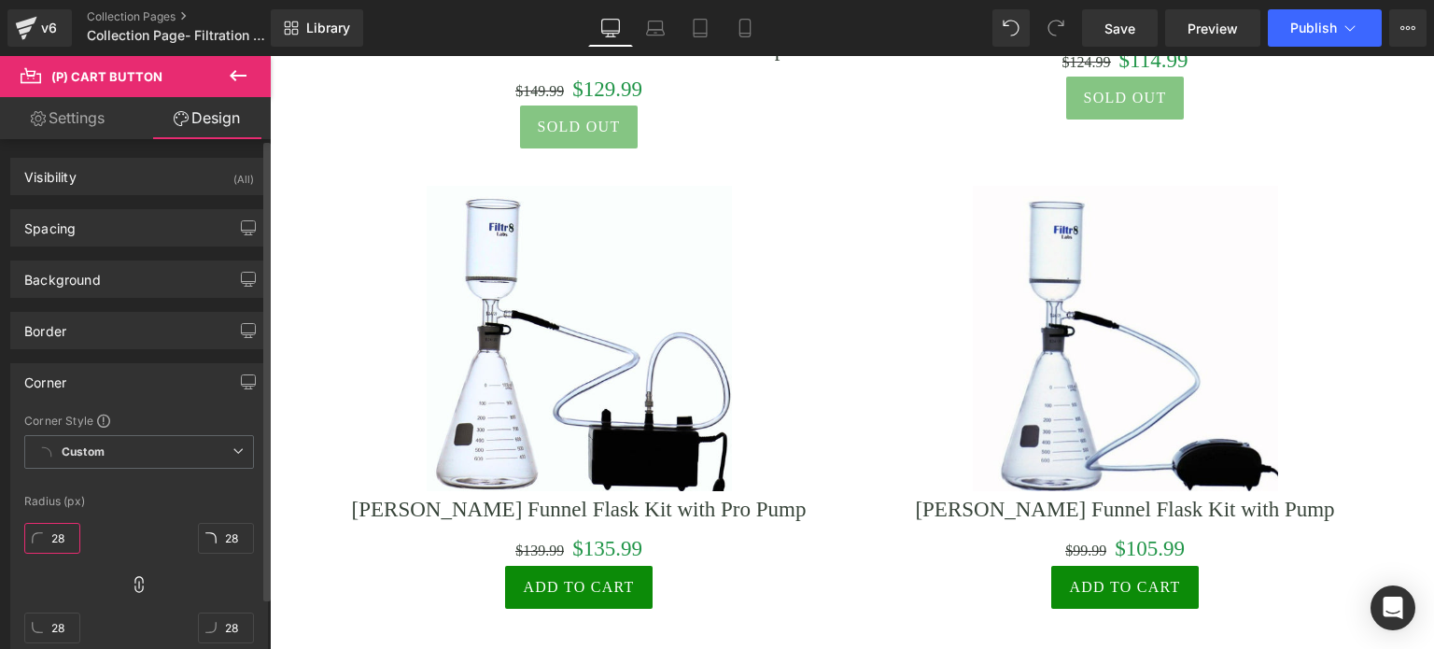
type input "28"
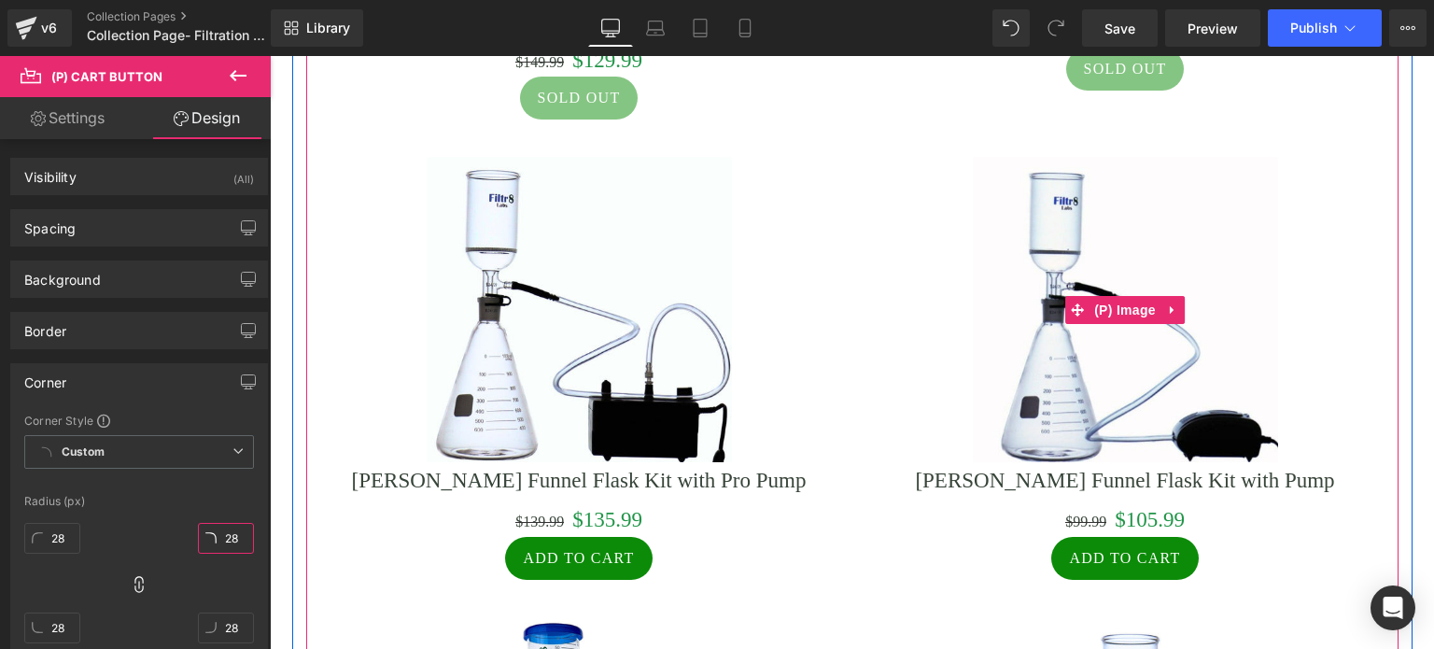
scroll to position [1961, 0]
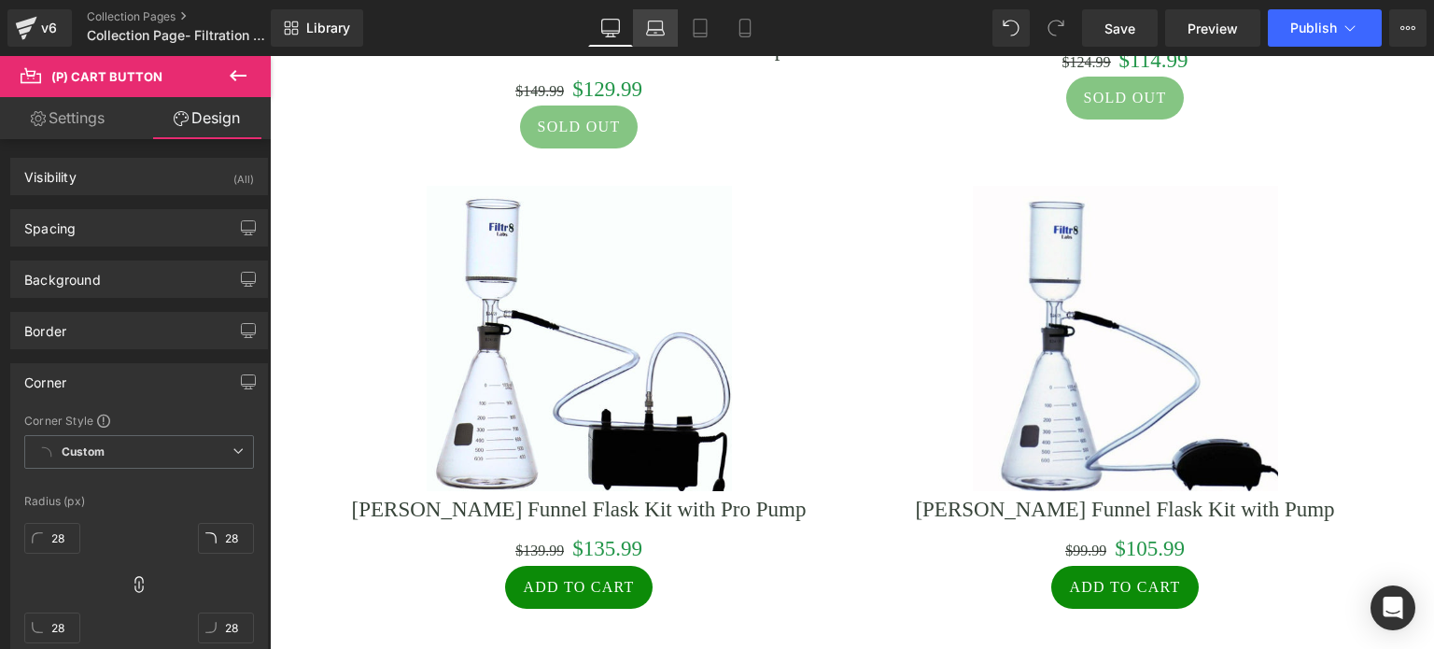
click at [661, 26] on icon at bounding box center [655, 28] width 19 height 19
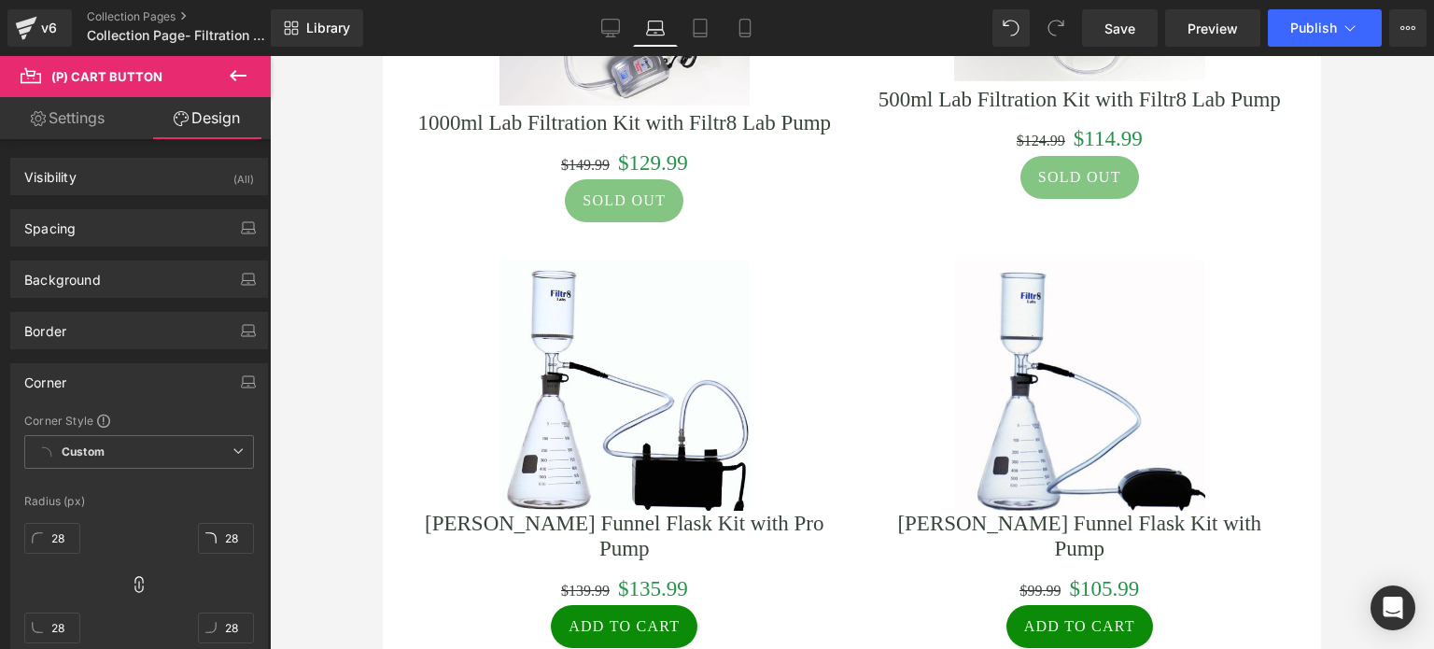
scroll to position [2299, 0]
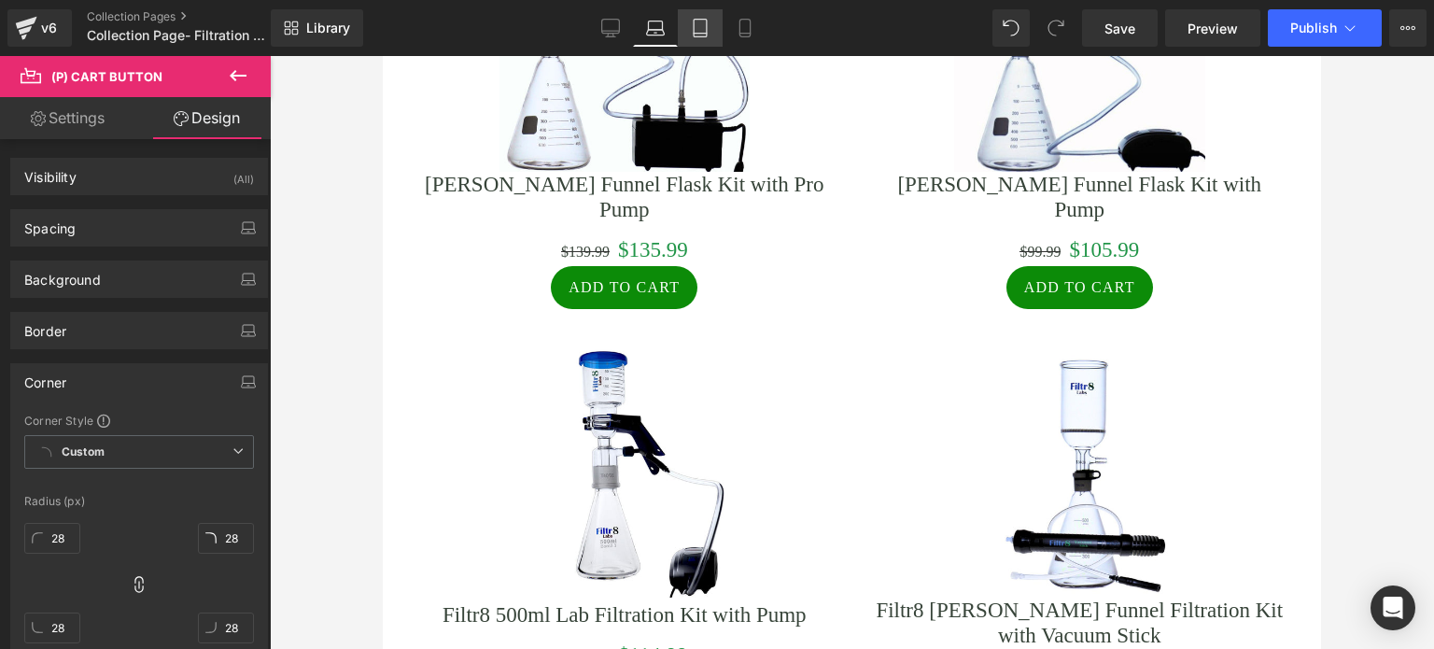
click at [705, 21] on icon at bounding box center [700, 28] width 19 height 19
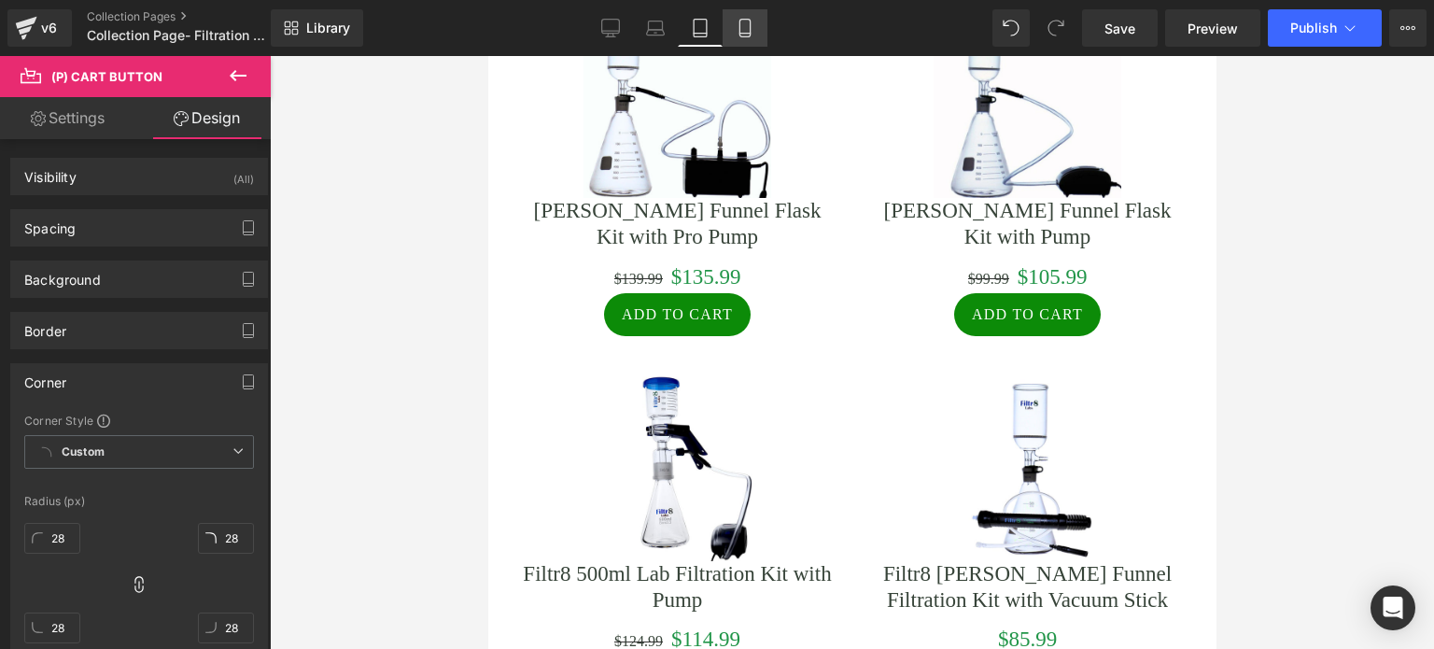
click at [736, 29] on icon at bounding box center [745, 28] width 19 height 19
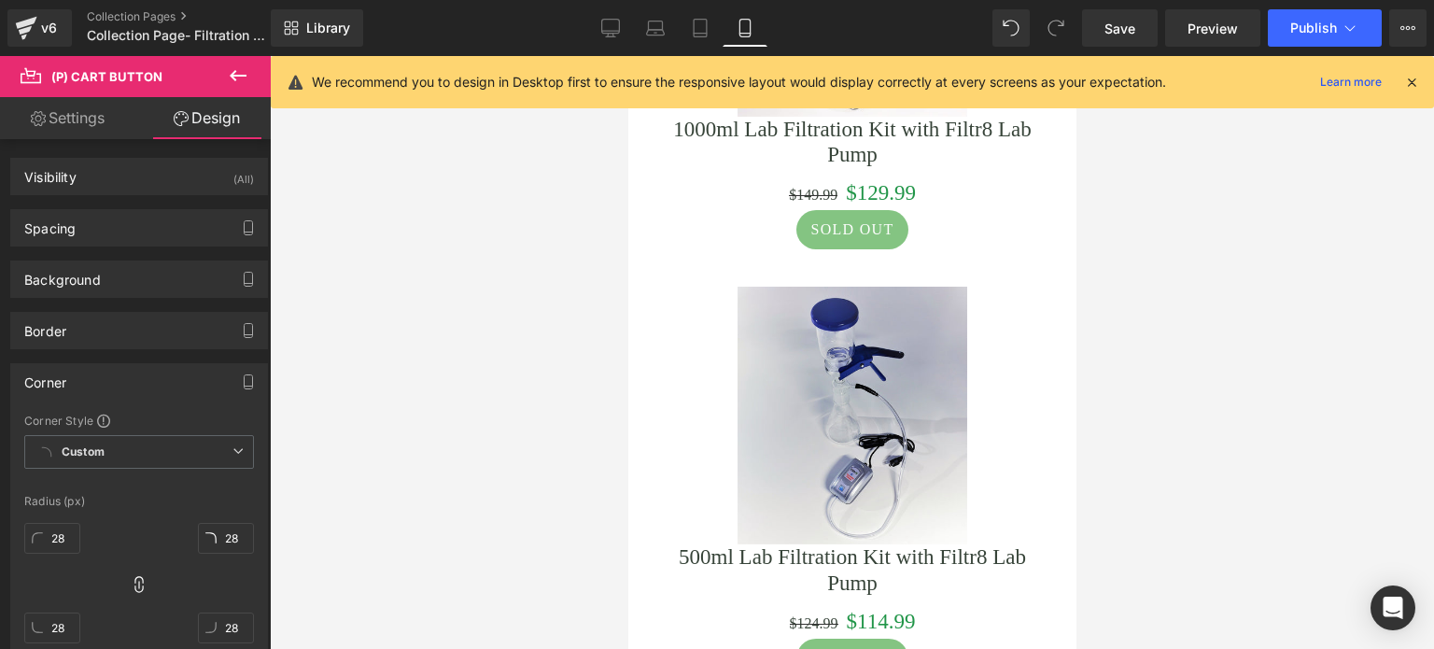
scroll to position [3231, 0]
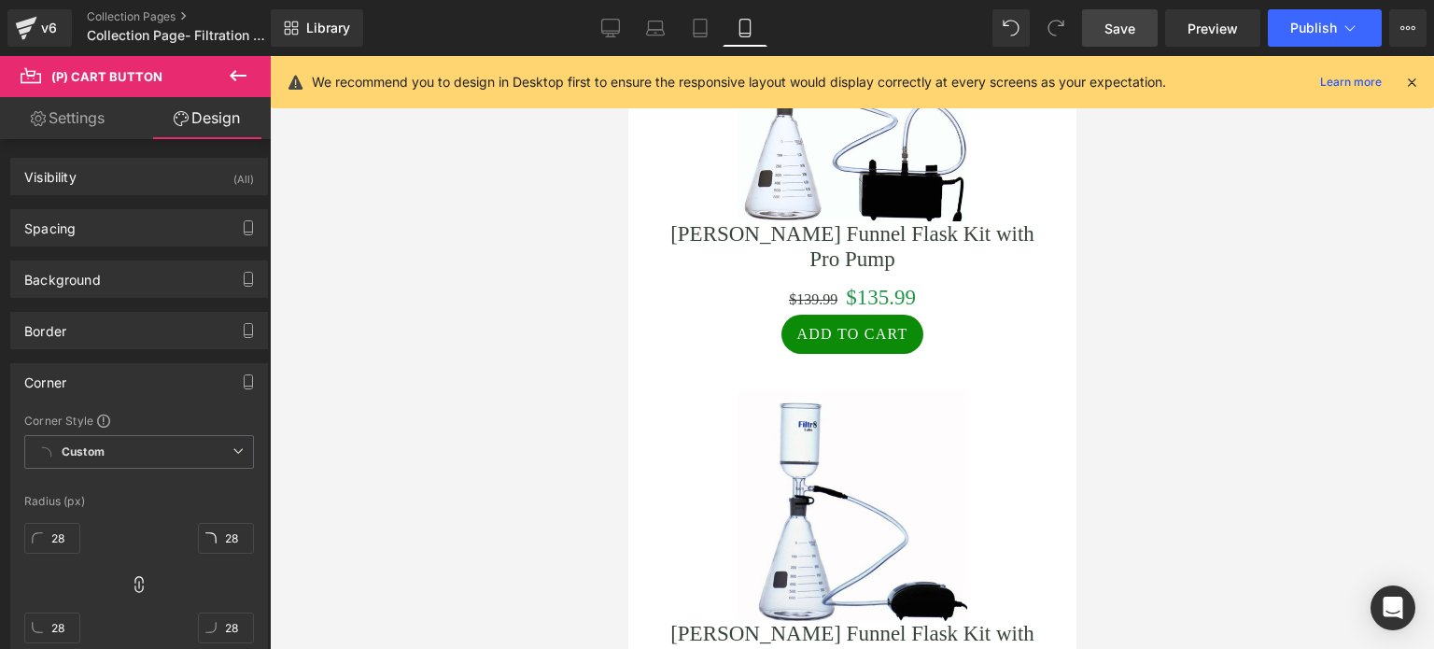
click at [1117, 28] on span "Save" at bounding box center [1119, 29] width 31 height 20
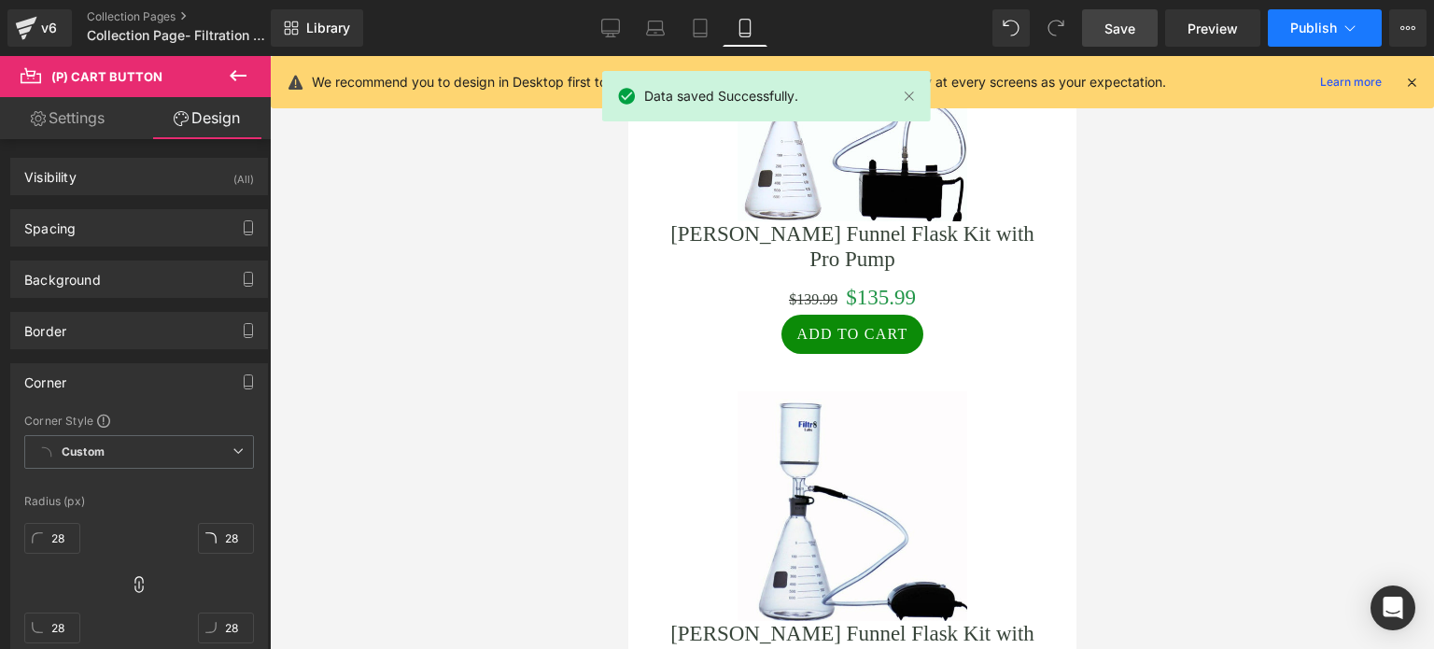
click at [1301, 23] on span "Publish" at bounding box center [1313, 28] width 47 height 15
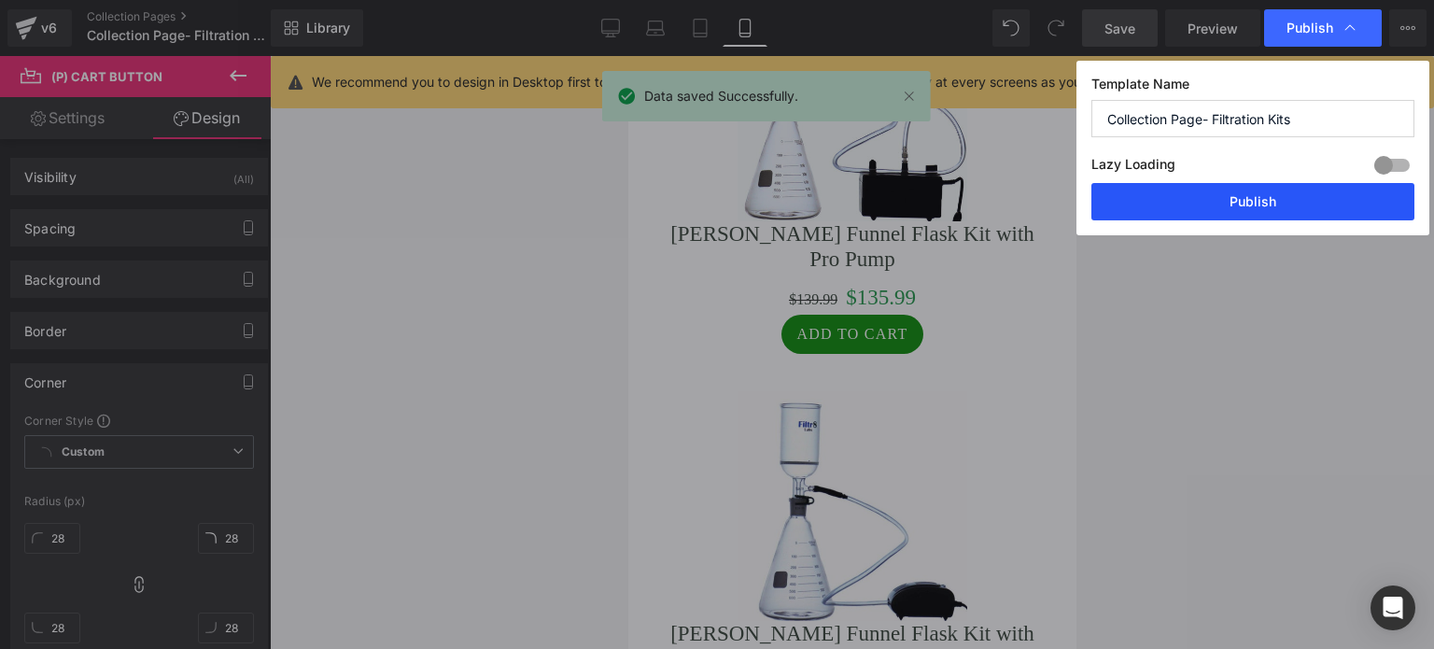
click at [1241, 203] on button "Publish" at bounding box center [1252, 201] width 323 height 37
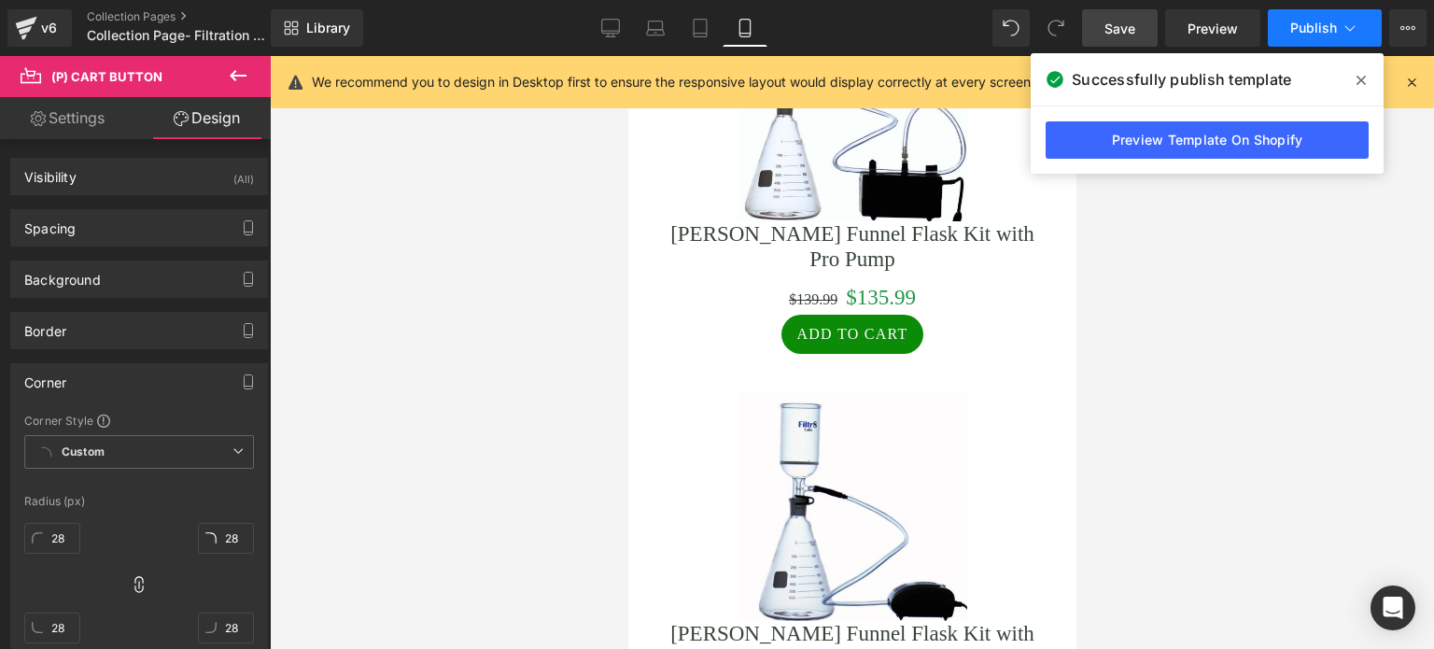
click at [1287, 21] on button "Publish" at bounding box center [1325, 27] width 114 height 37
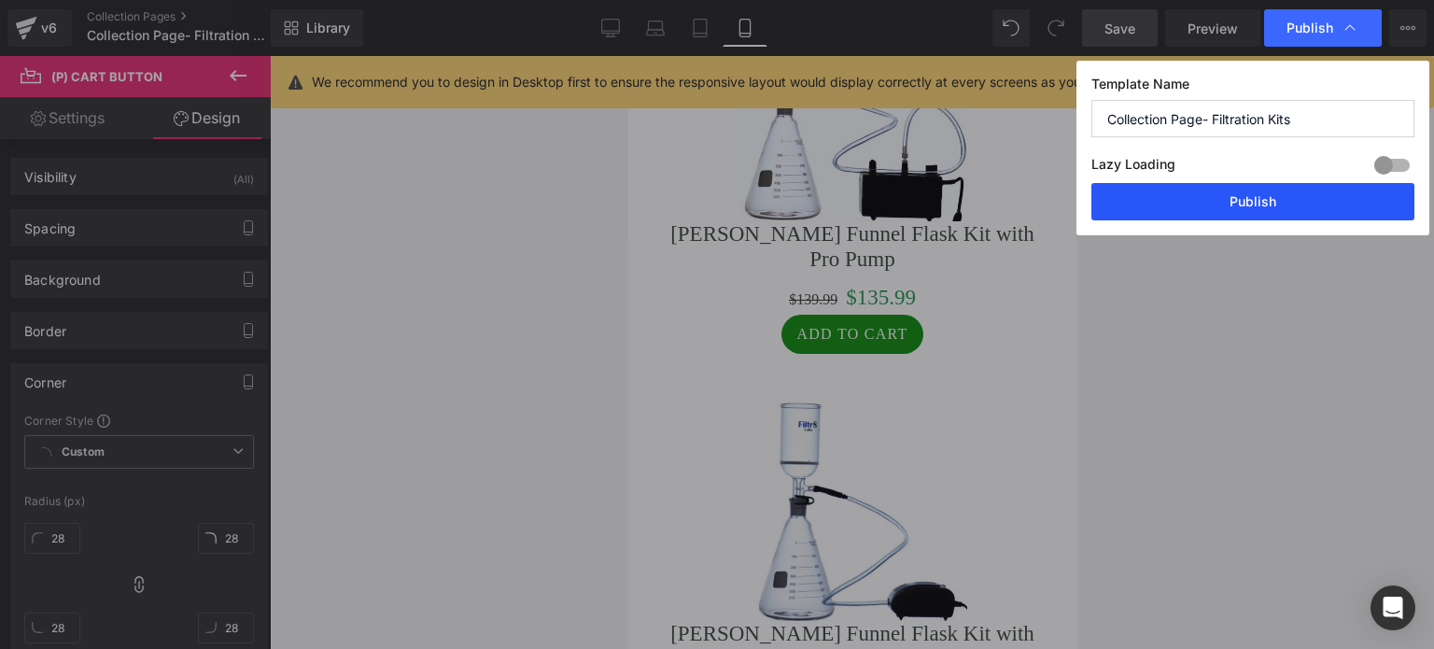
click at [1258, 197] on button "Publish" at bounding box center [1252, 201] width 323 height 37
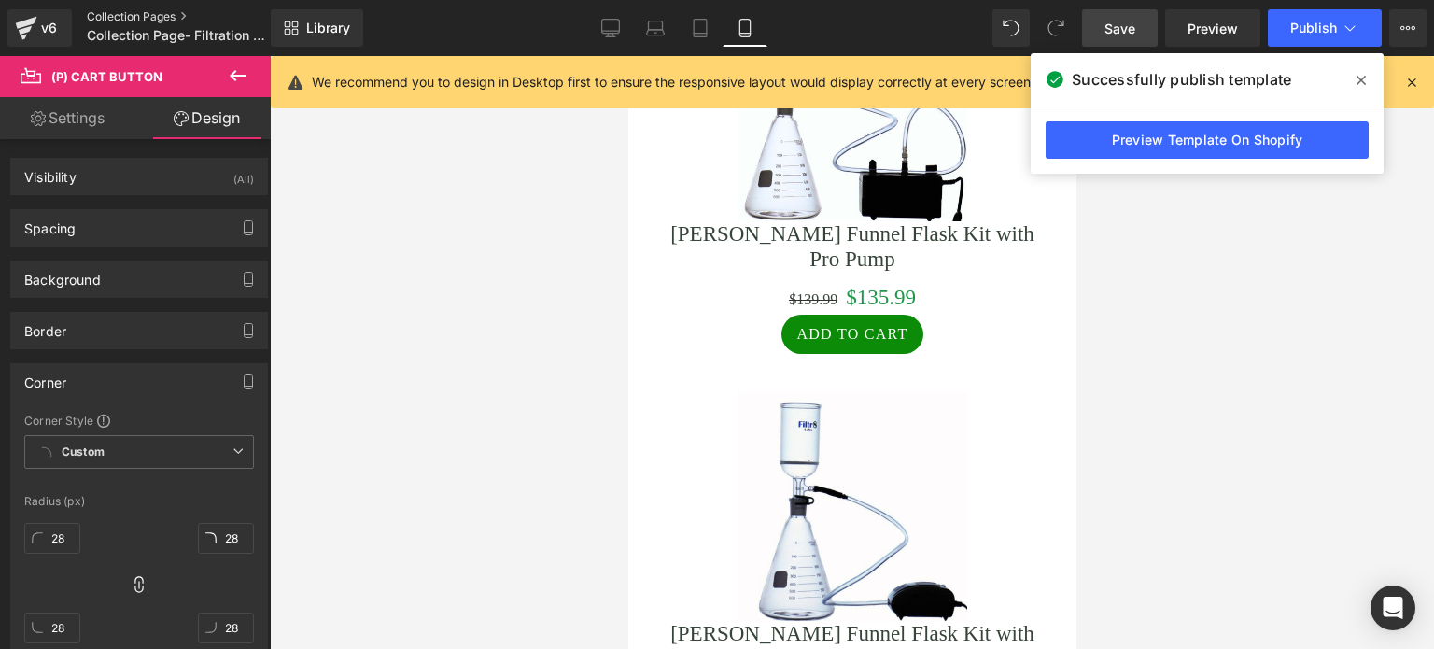
click at [103, 20] on link "Collection Pages" at bounding box center [194, 16] width 215 height 15
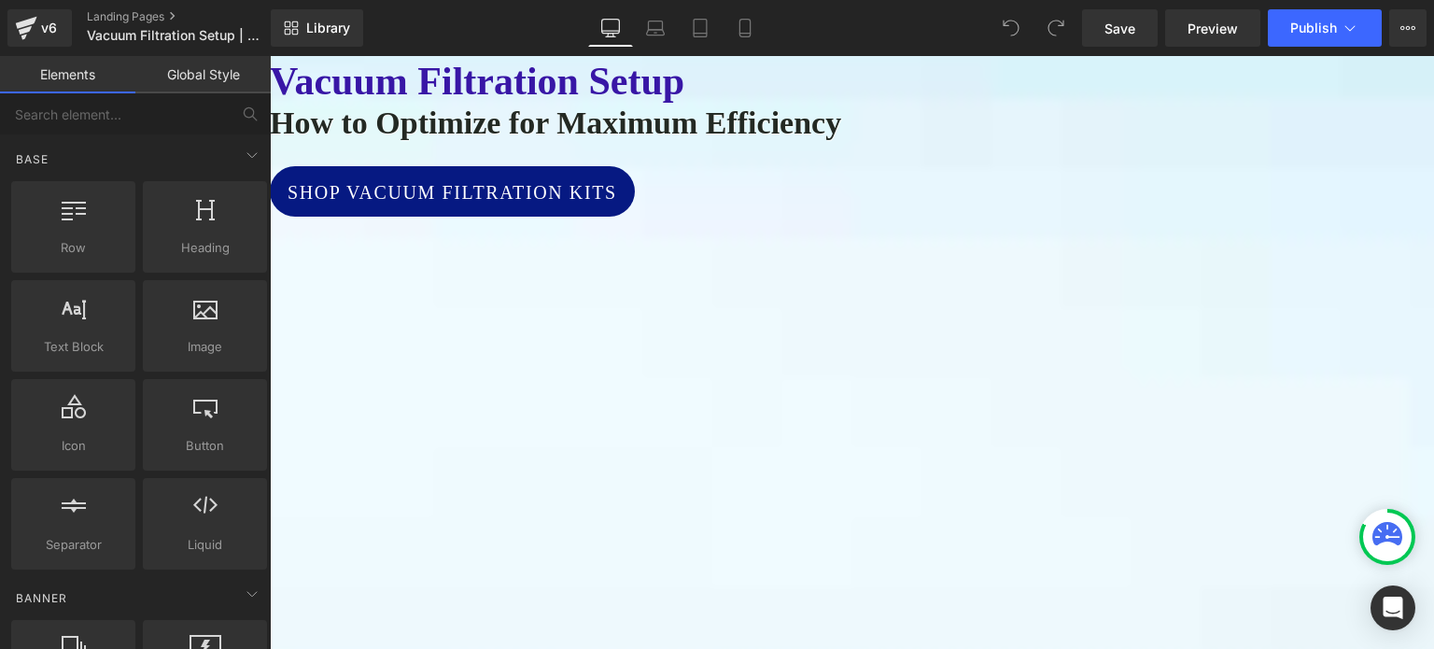
scroll to position [280, 0]
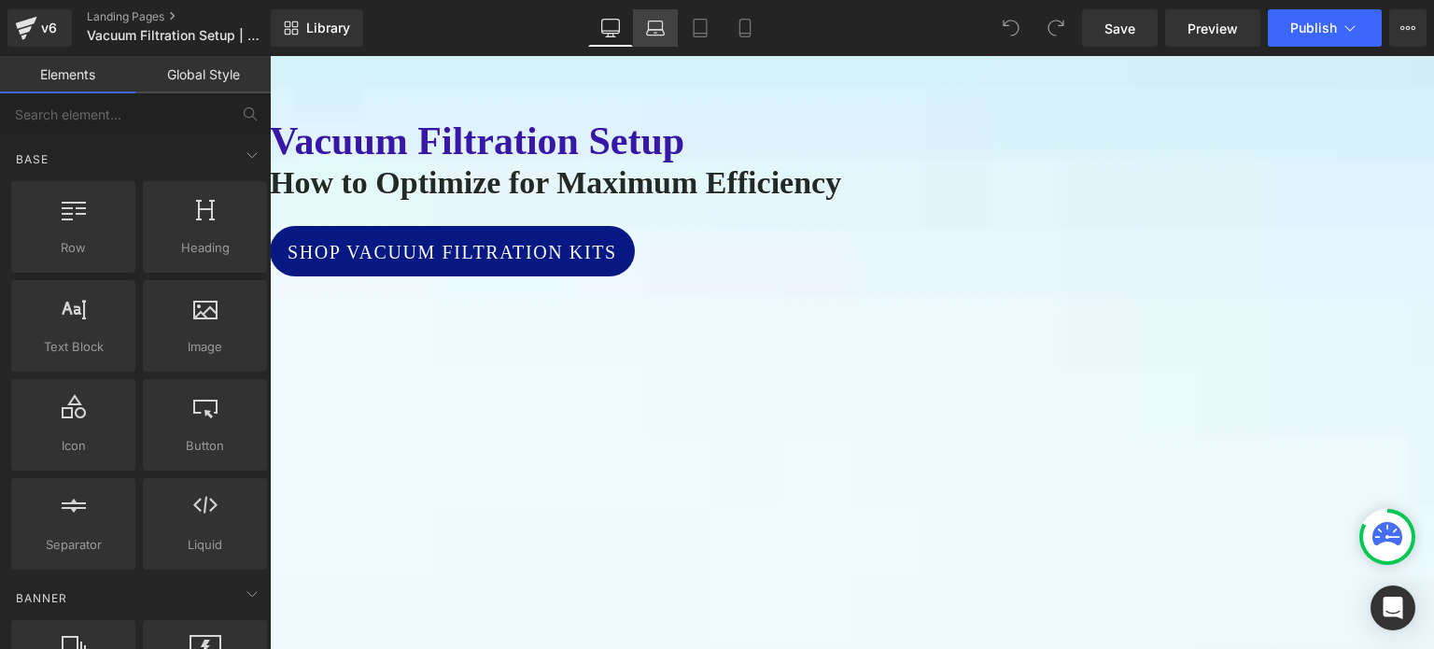
click at [642, 29] on link "Laptop" at bounding box center [655, 27] width 45 height 37
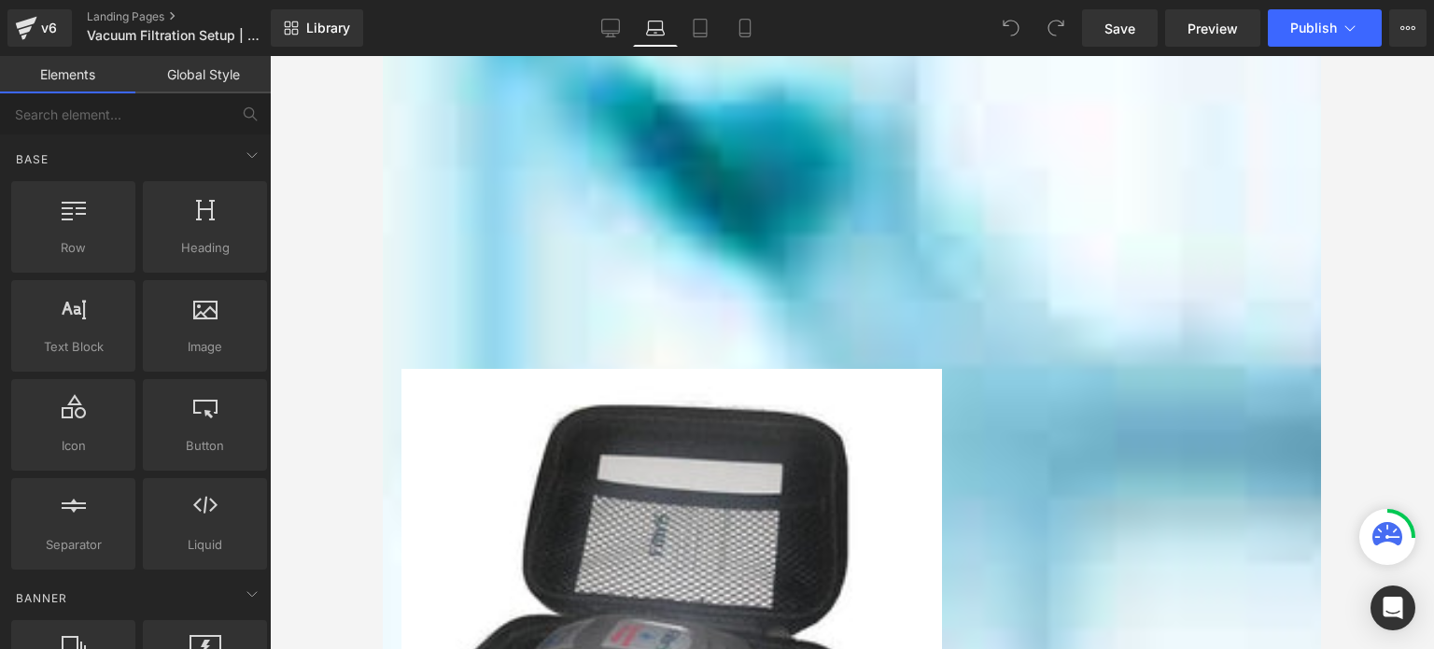
scroll to position [2427, 0]
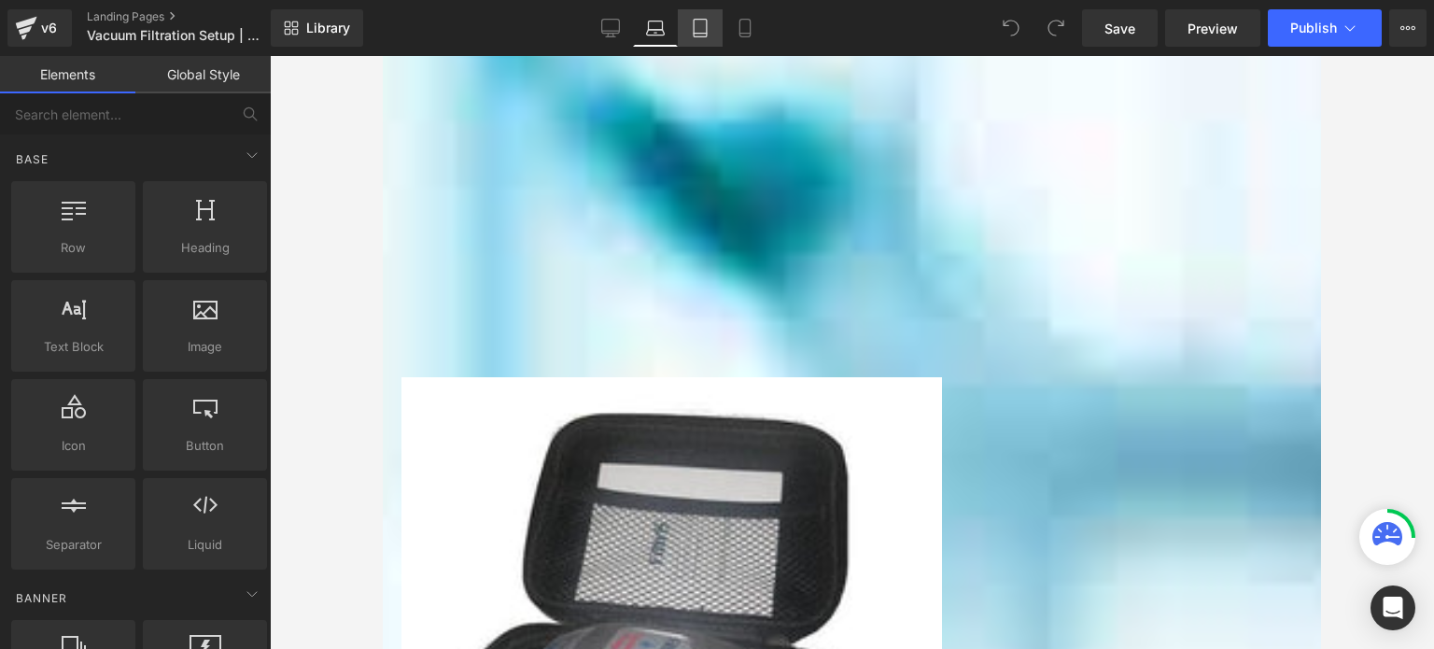
click at [706, 22] on icon at bounding box center [700, 28] width 19 height 19
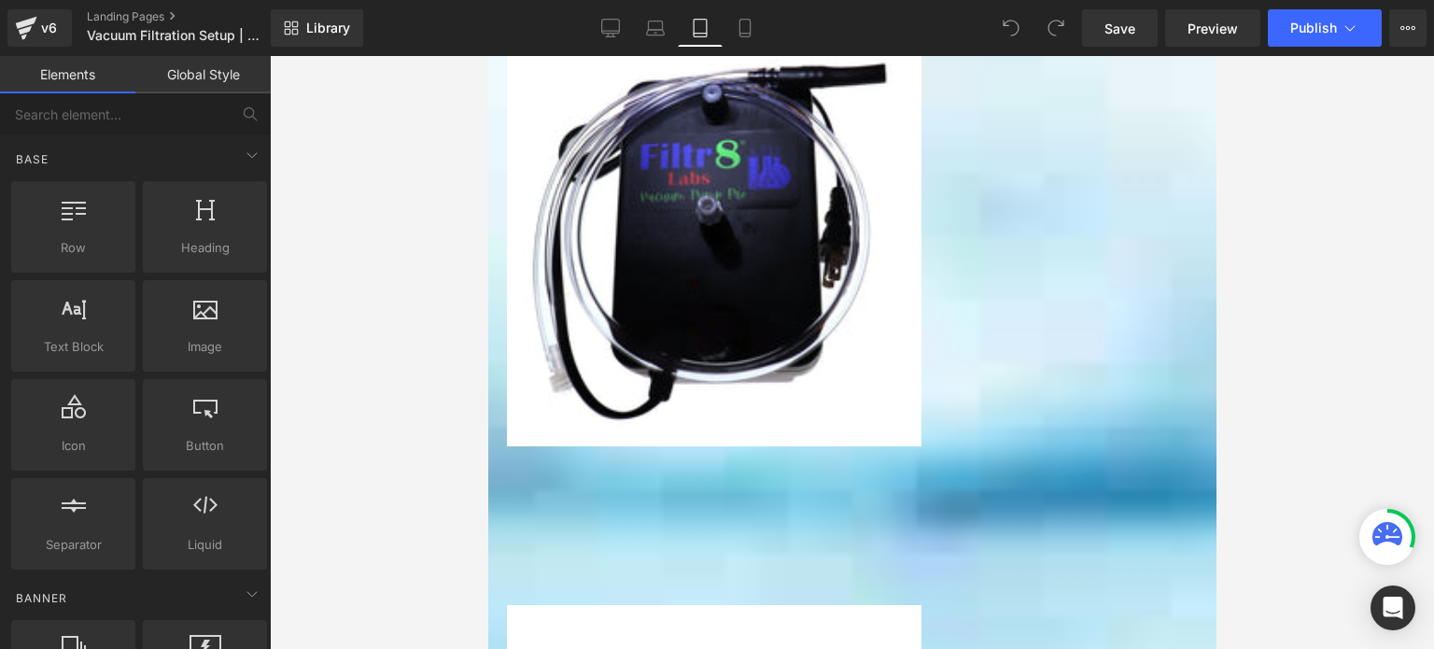
scroll to position [3453, 0]
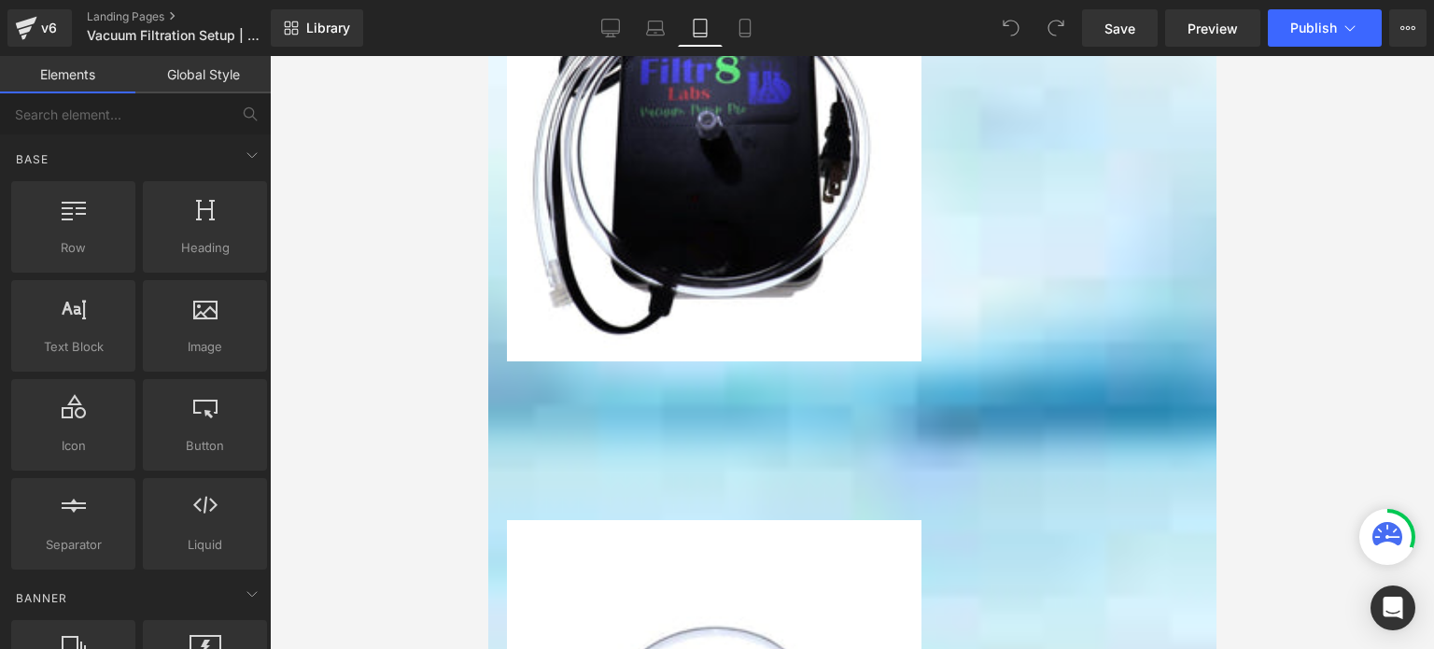
click at [487, 56] on span "Button" at bounding box center [487, 56] width 0 height 0
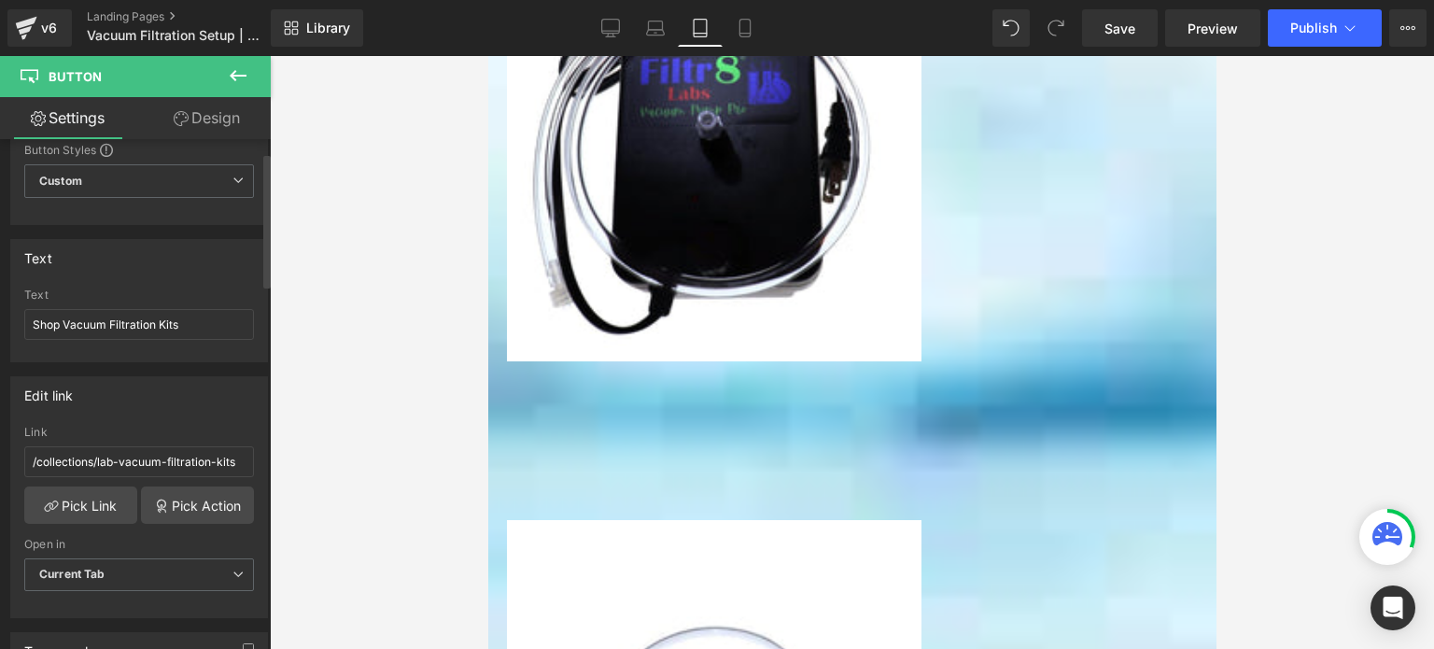
scroll to position [280, 0]
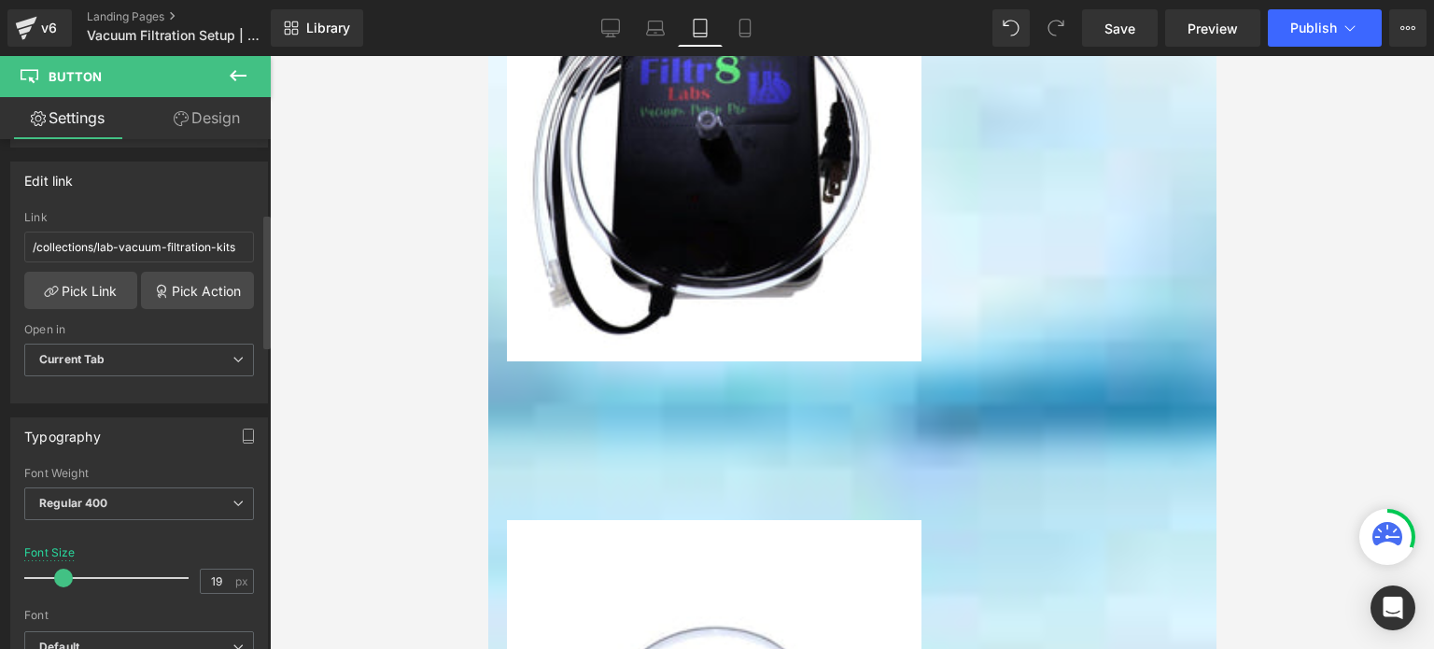
click at [56, 575] on span at bounding box center [63, 578] width 19 height 19
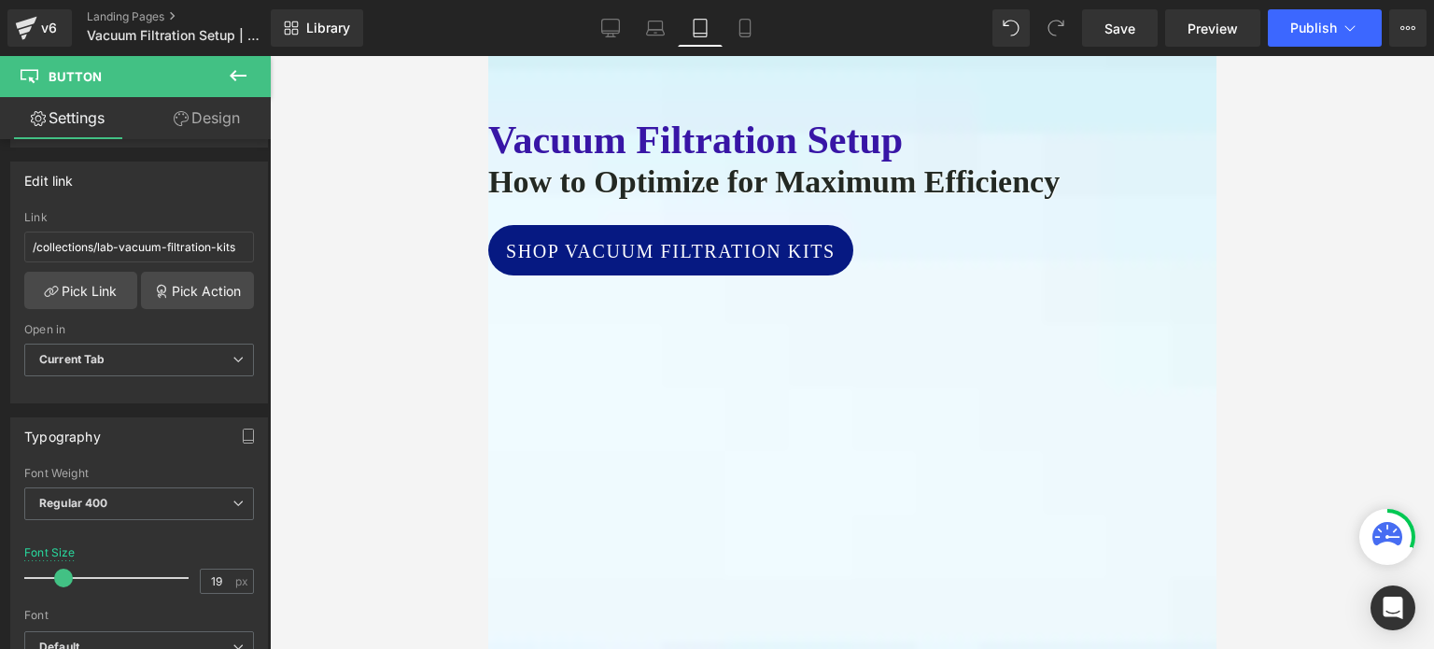
scroll to position [279, 0]
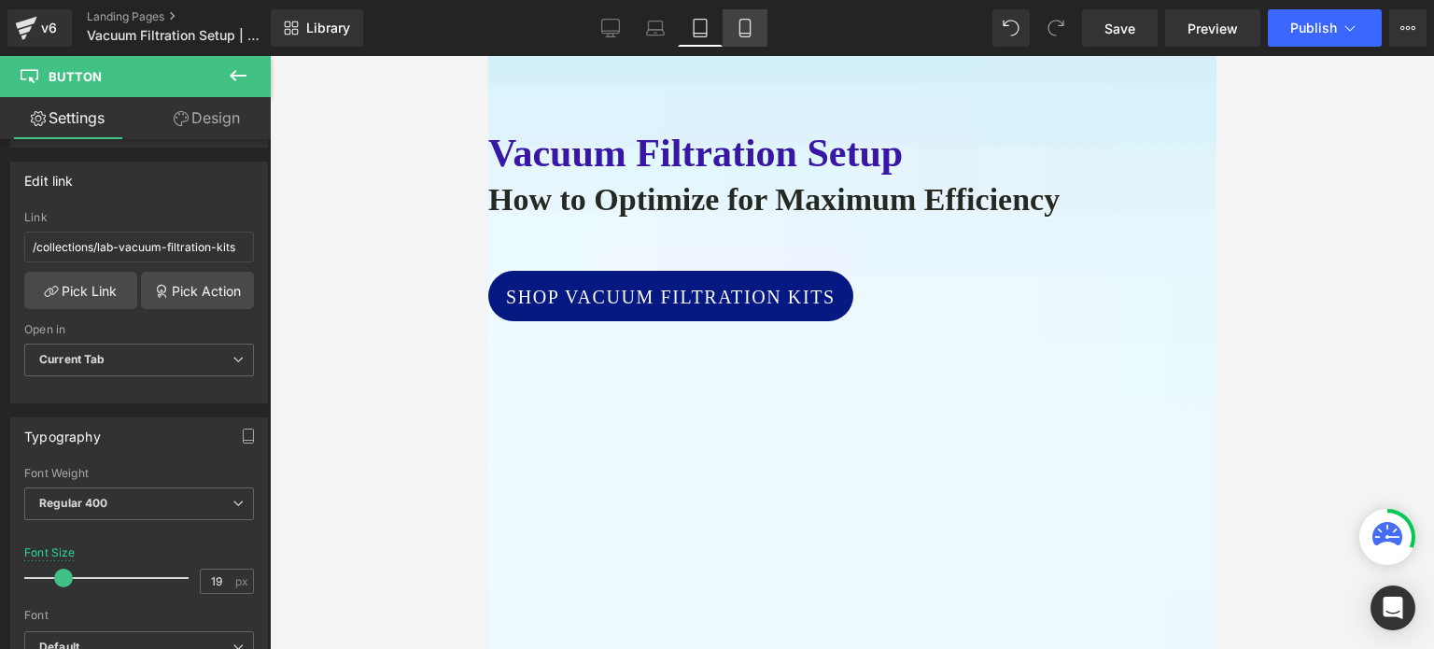
click at [749, 28] on icon at bounding box center [745, 28] width 19 height 19
type input "20"
type input "100"
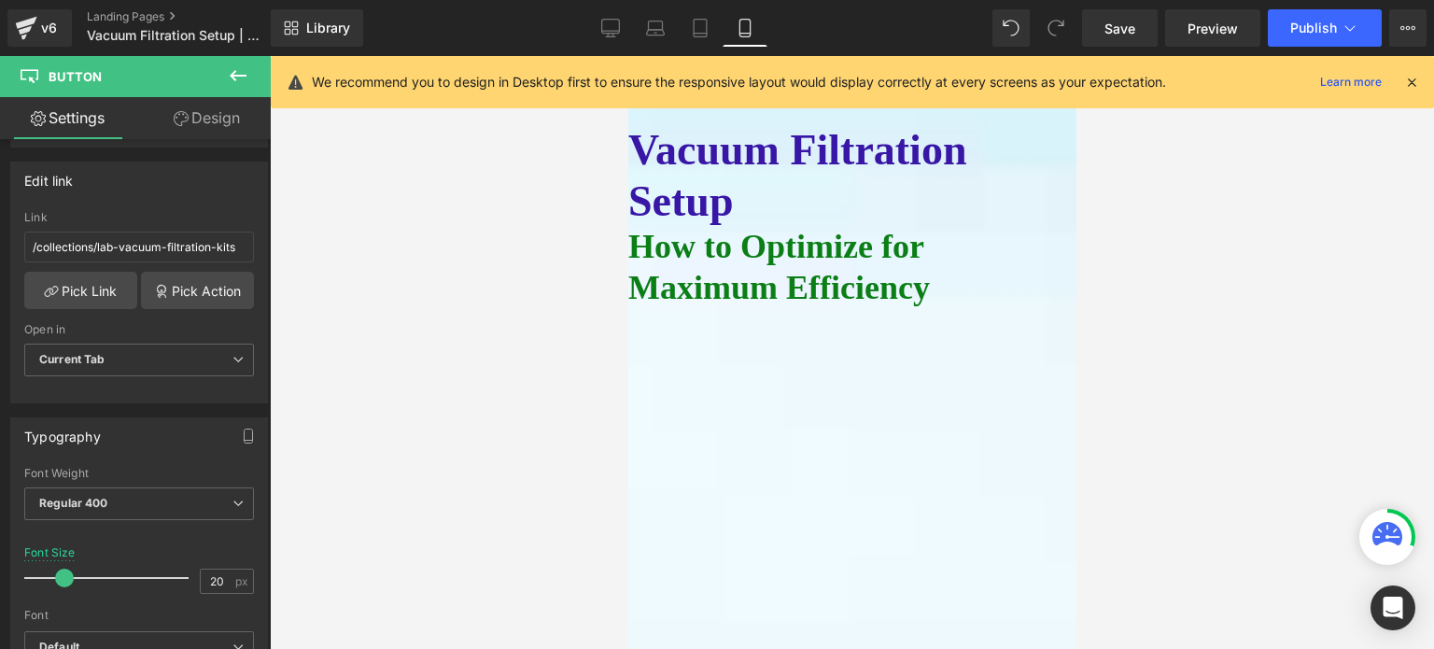
scroll to position [187, 0]
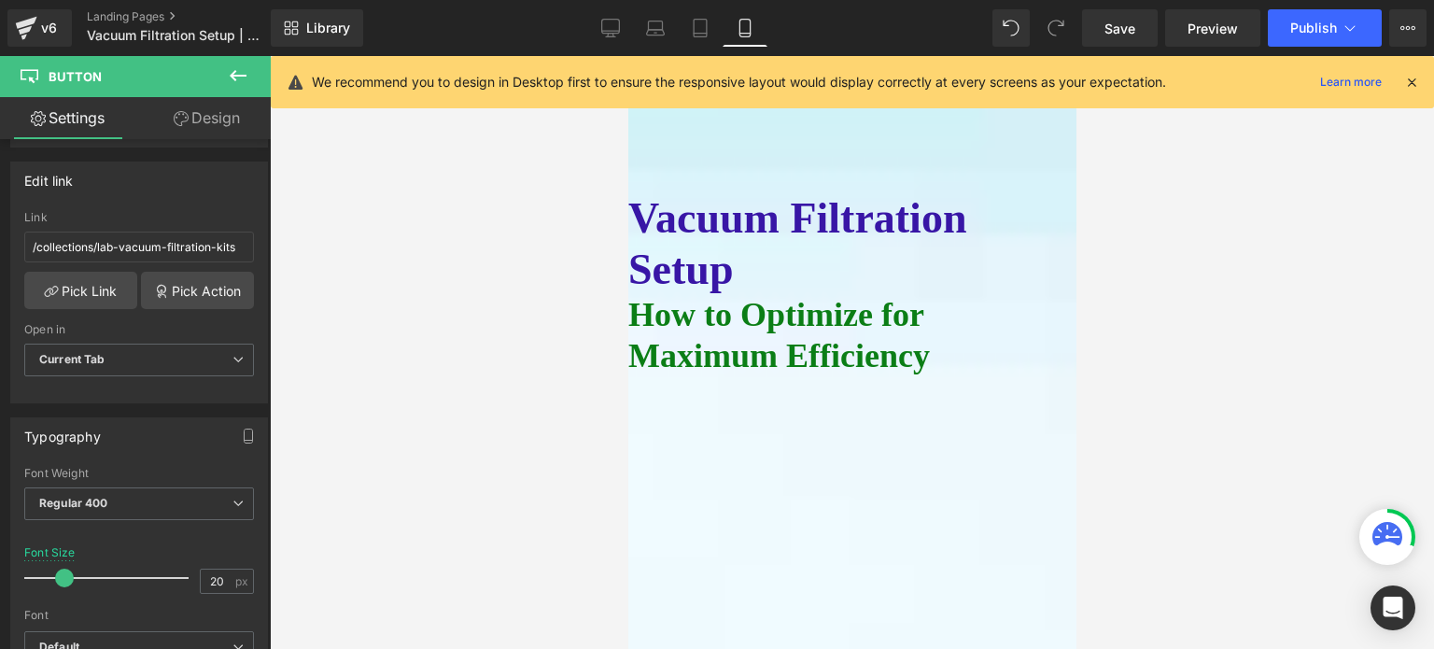
click at [796, 246] on h1 "Vacuum Filtration Setup" at bounding box center [851, 243] width 448 height 103
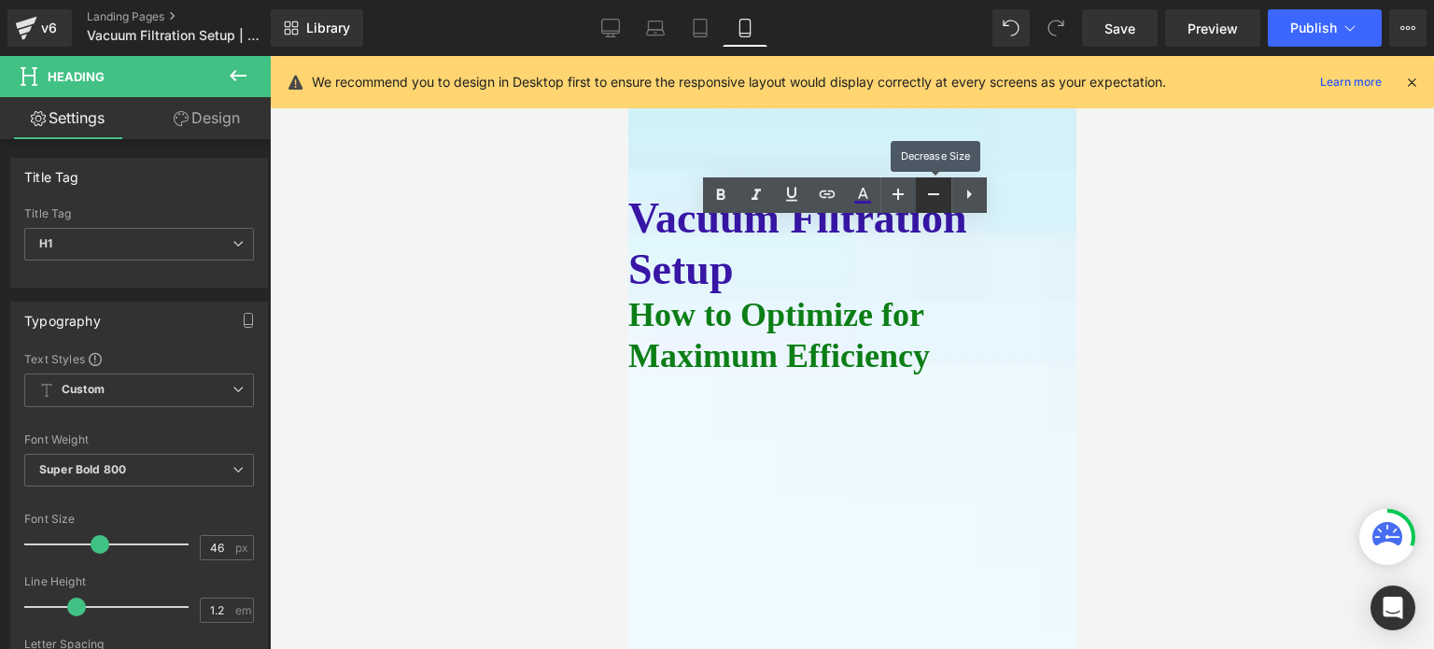
click at [927, 193] on icon at bounding box center [933, 194] width 22 height 22
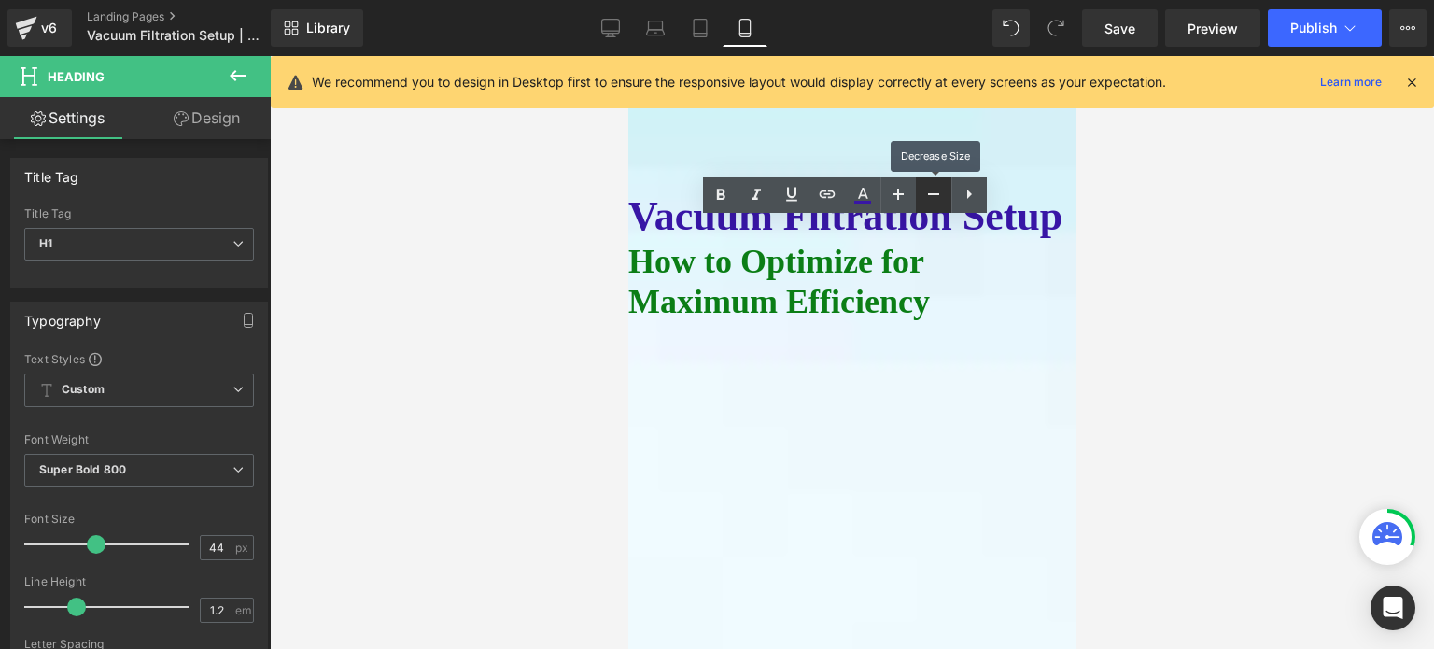
click at [927, 193] on icon at bounding box center [933, 194] width 22 height 22
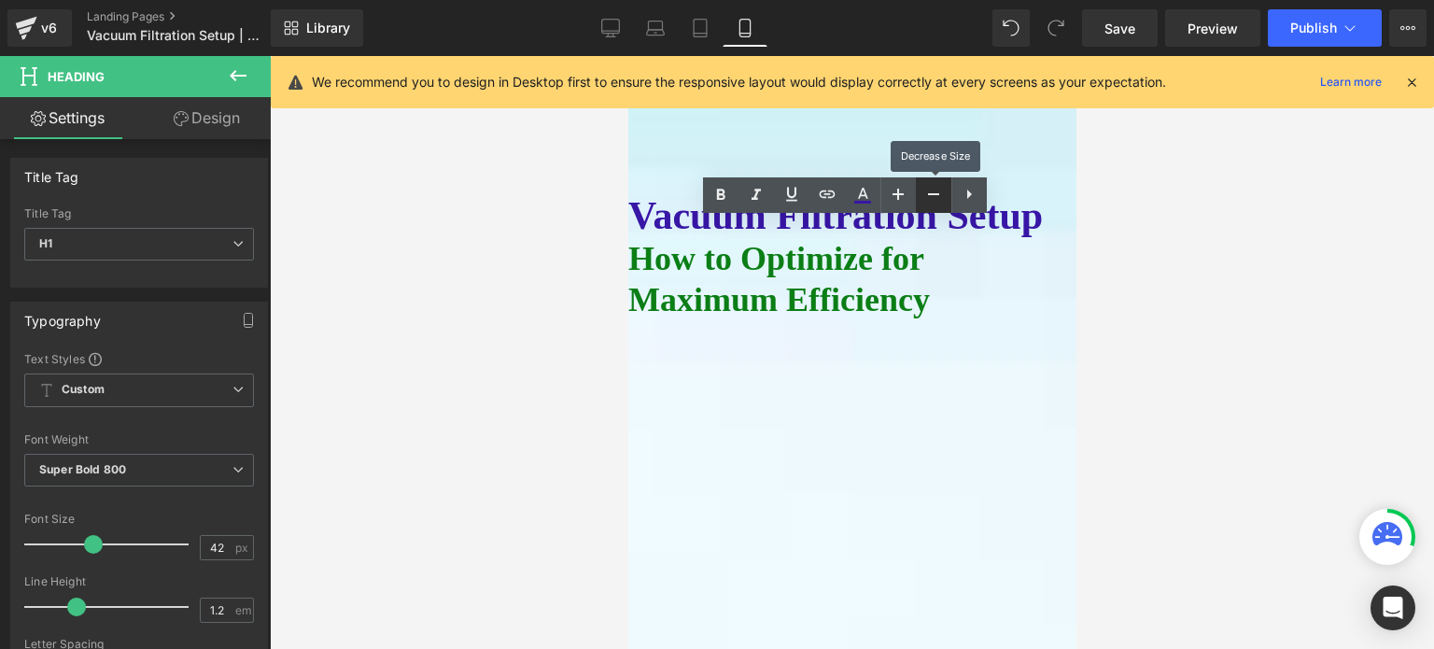
click at [927, 193] on icon at bounding box center [933, 194] width 22 height 22
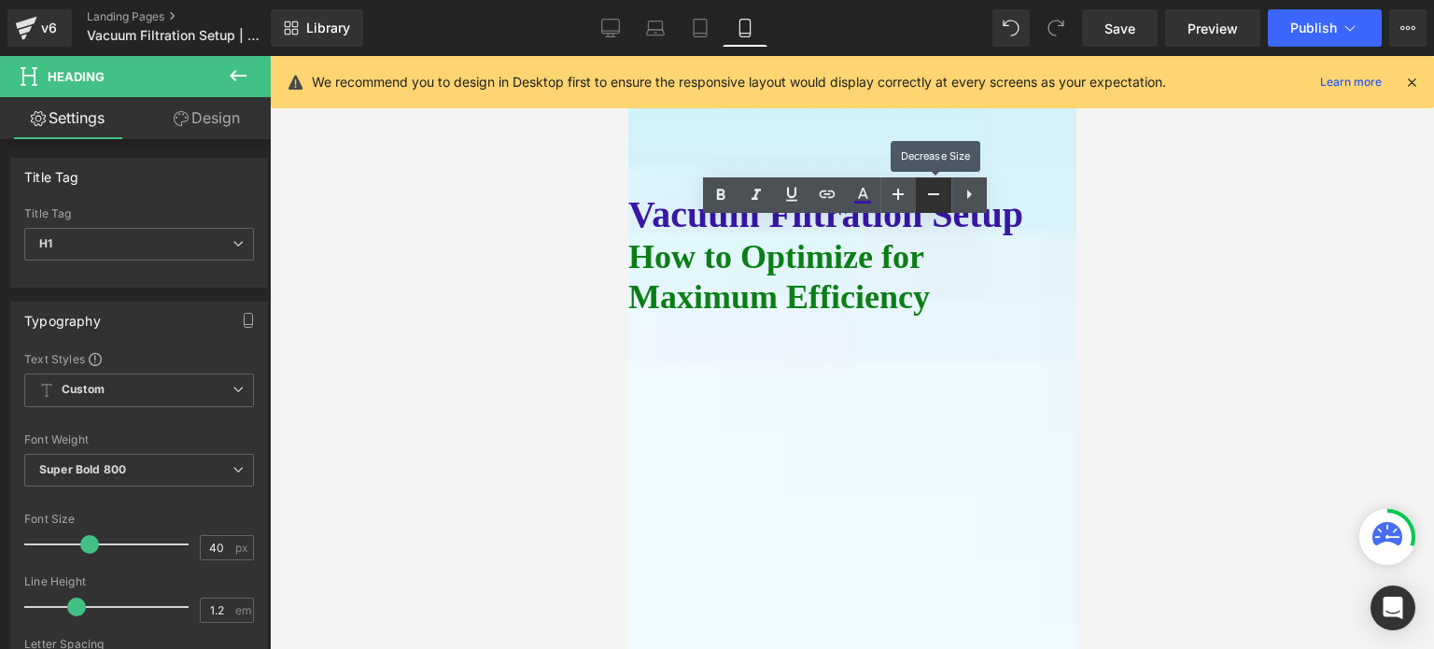
click at [927, 193] on icon at bounding box center [933, 194] width 22 height 22
type input "38"
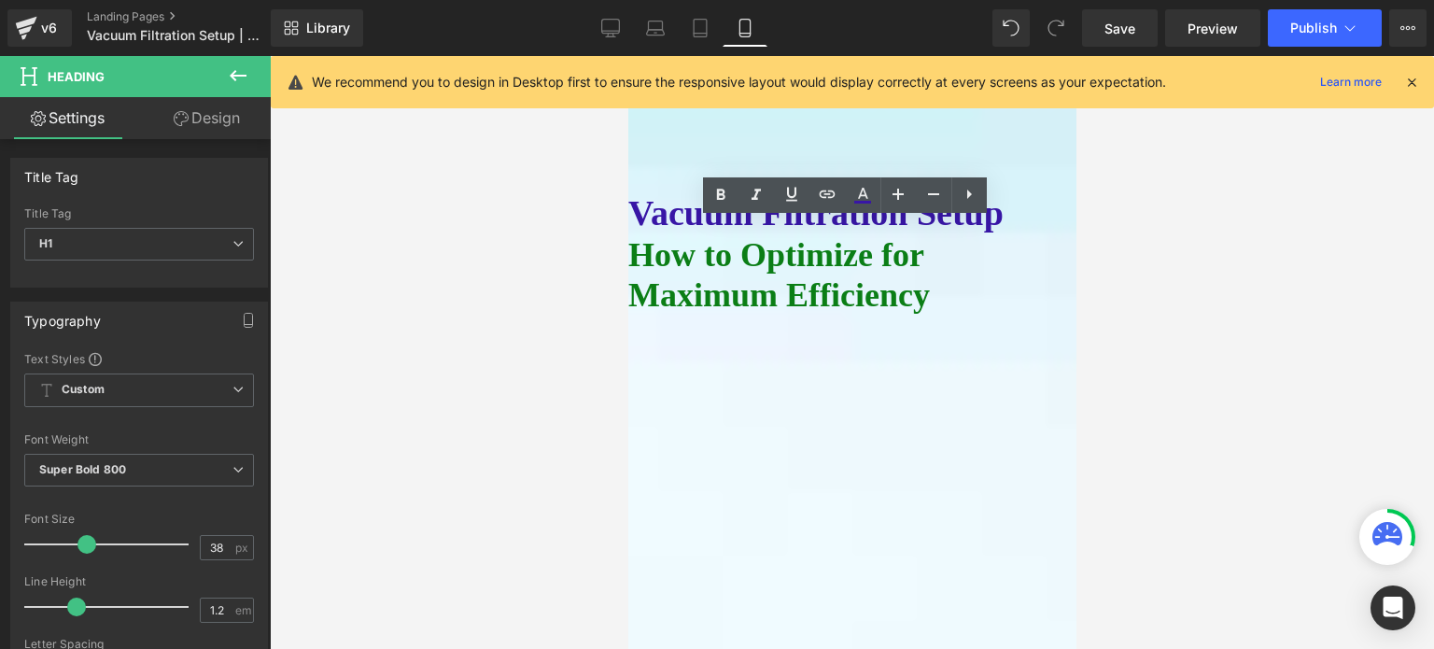
click at [627, 56] on span "Heading" at bounding box center [627, 56] width 0 height 0
click at [931, 194] on icon at bounding box center [933, 194] width 11 height 2
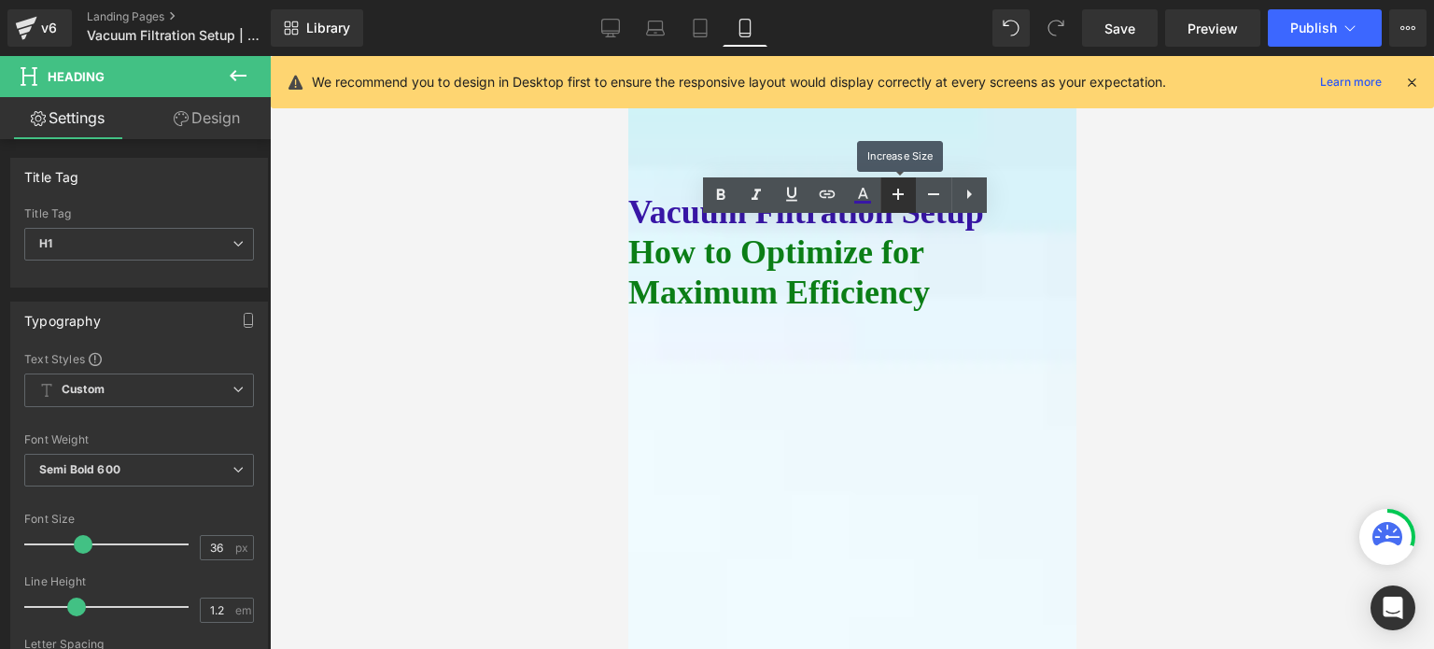
click at [899, 193] on icon at bounding box center [898, 194] width 11 height 11
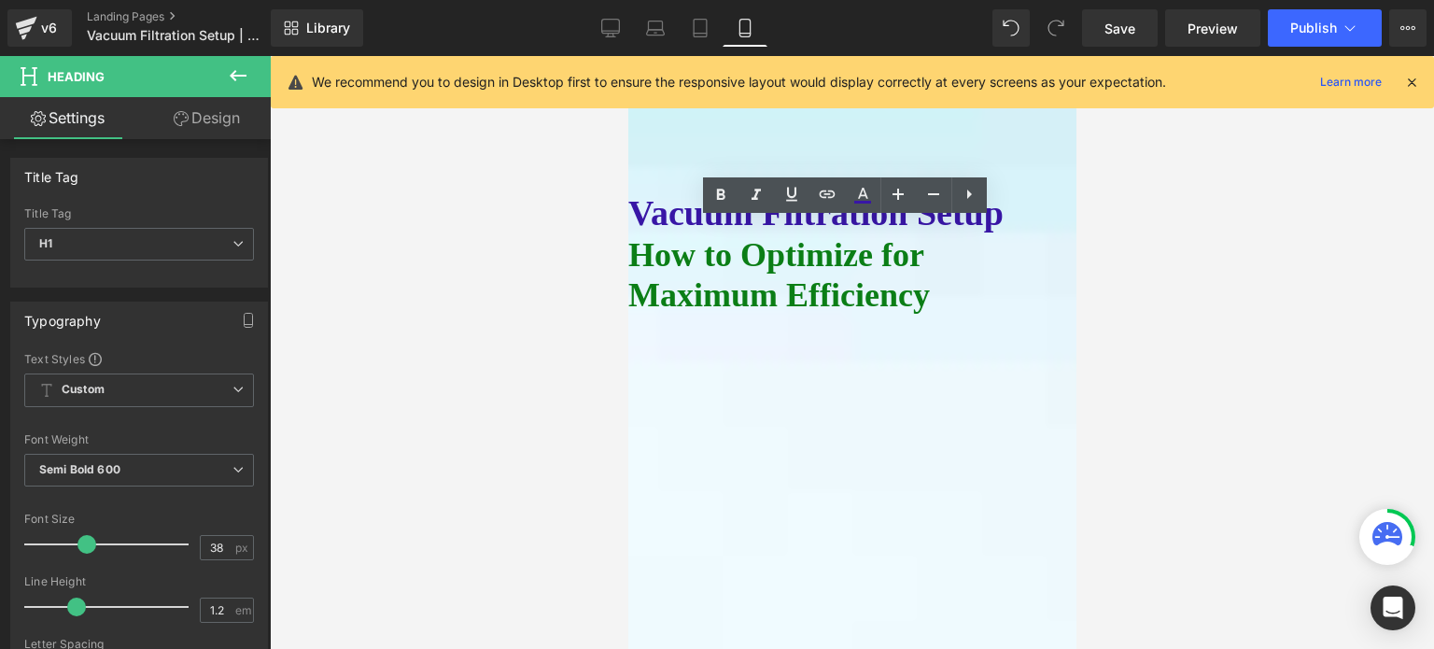
click at [823, 316] on h1 "How to Optimize for Maximum Efficiency" at bounding box center [851, 275] width 448 height 80
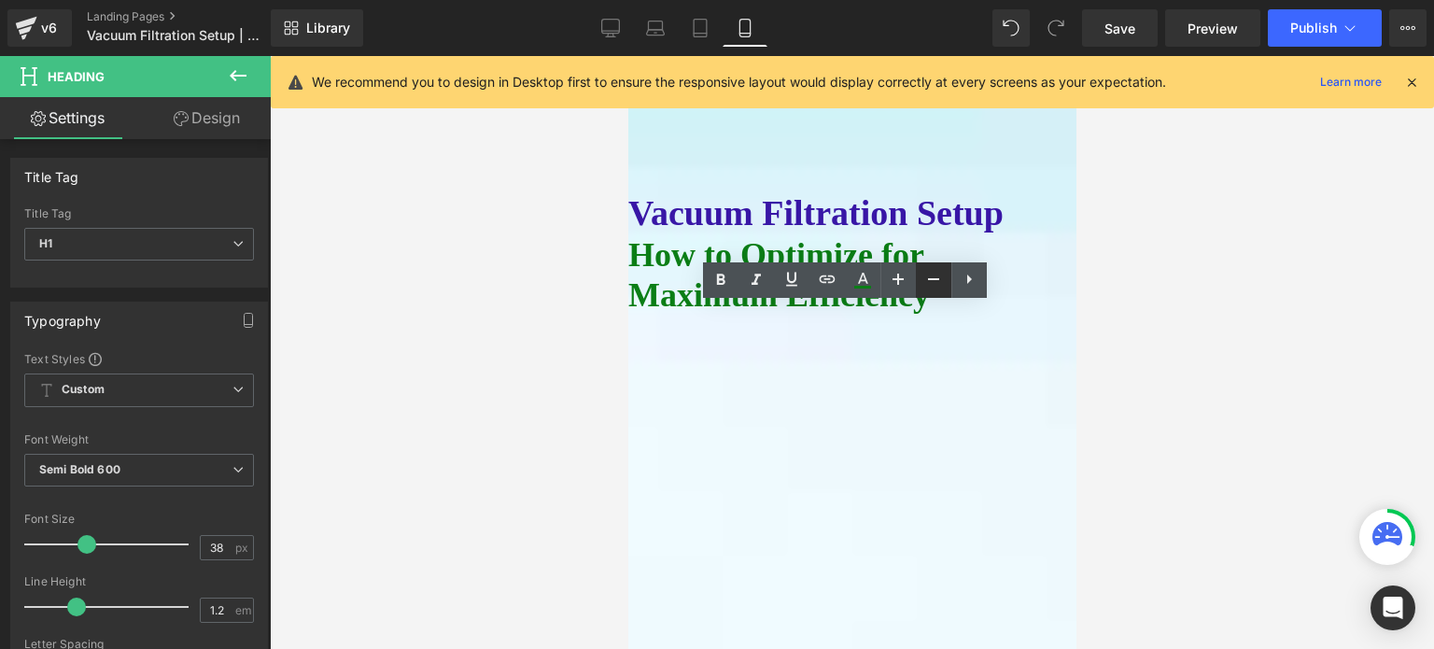
click at [930, 275] on icon at bounding box center [933, 279] width 22 height 22
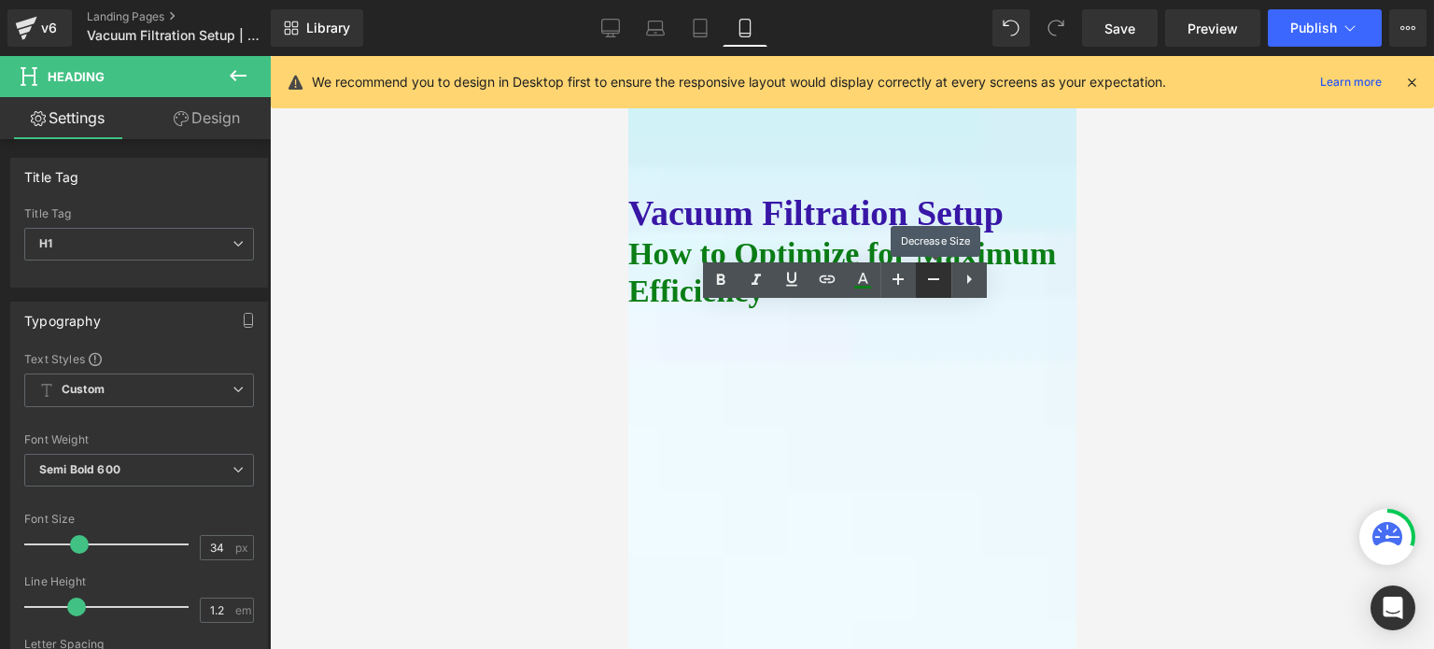
click at [930, 272] on icon at bounding box center [933, 279] width 22 height 22
click at [929, 271] on icon at bounding box center [933, 279] width 22 height 22
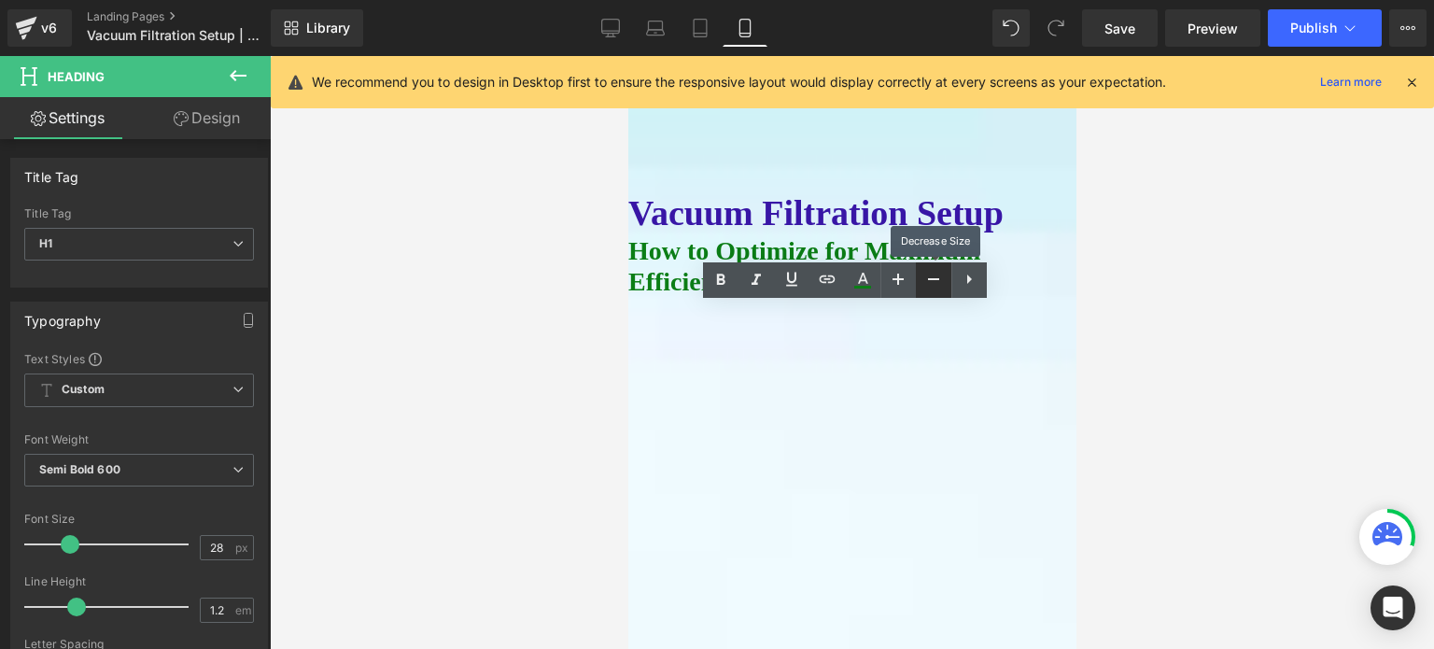
click at [929, 271] on icon at bounding box center [933, 279] width 22 height 22
type input "26"
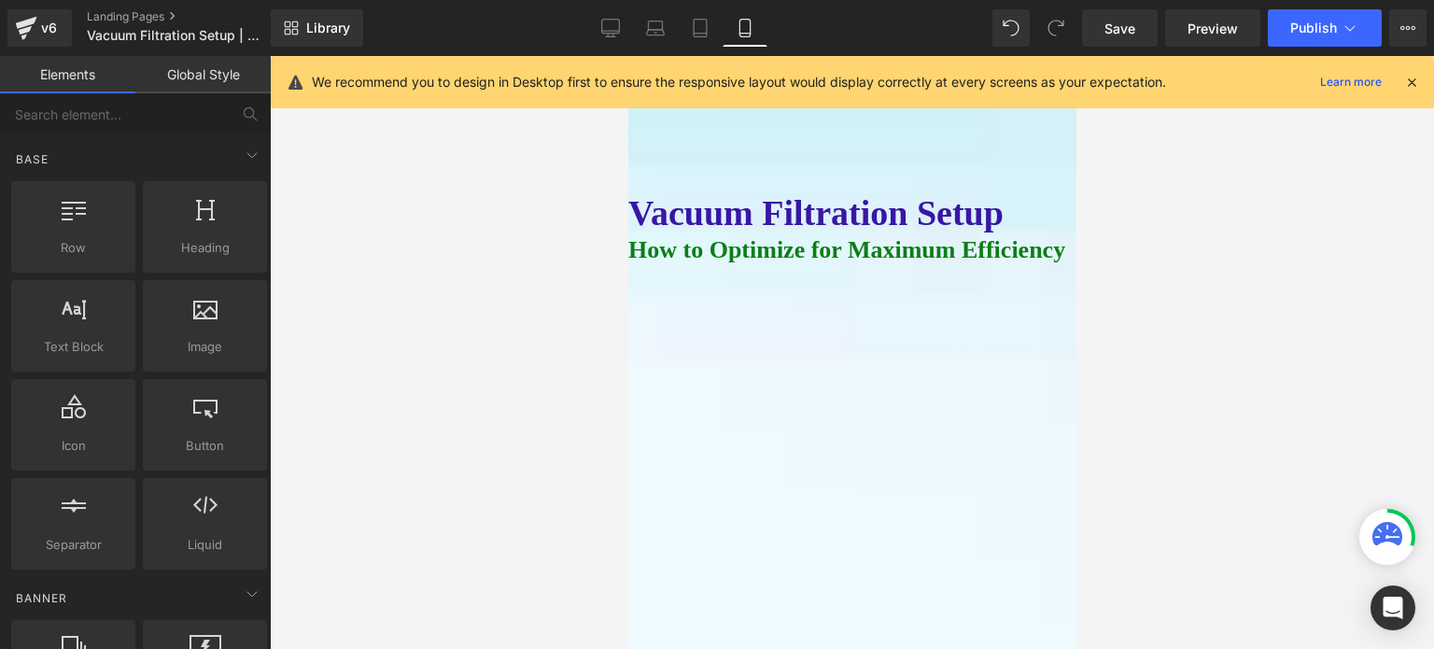
click at [1209, 372] on div at bounding box center [852, 352] width 1164 height 593
drag, startPoint x: 829, startPoint y: 267, endPoint x: 919, endPoint y: 361, distance: 130.1
click at [627, 56] on span "Heading" at bounding box center [627, 56] width 0 height 0
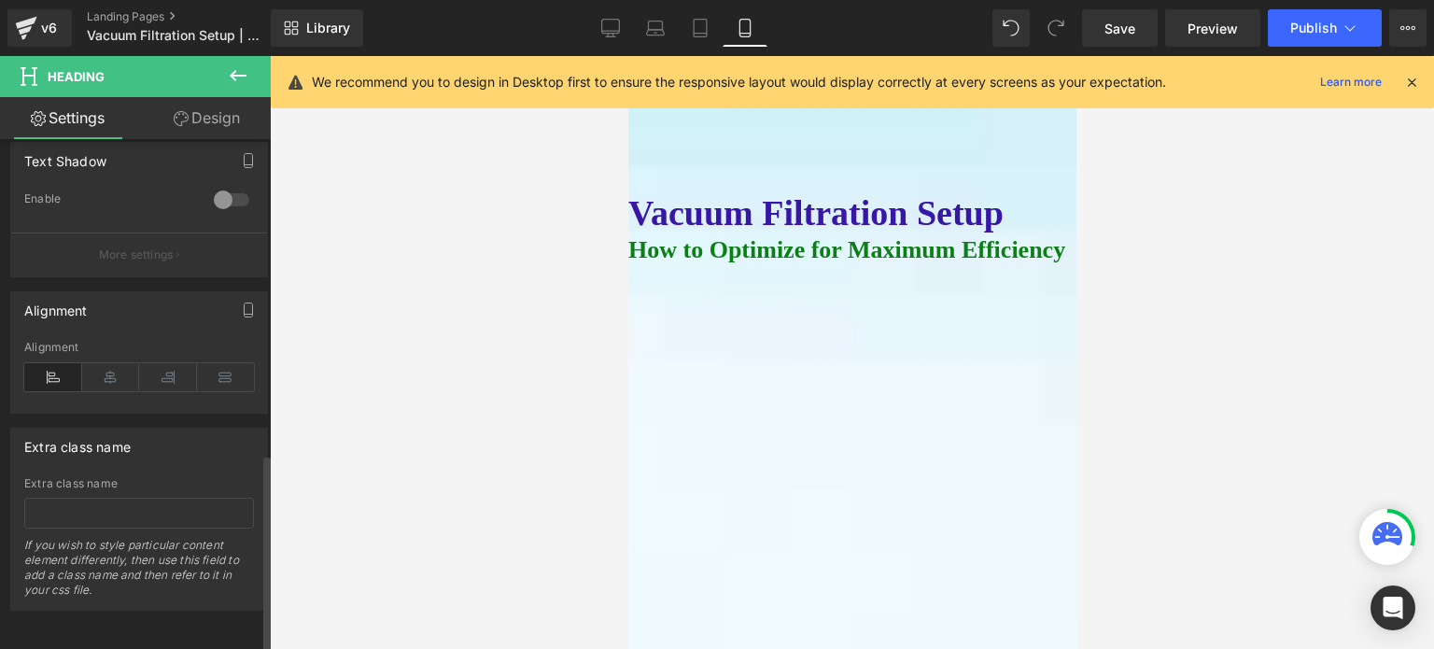
scroll to position [810, 0]
click at [105, 365] on icon at bounding box center [111, 377] width 58 height 28
click at [46, 363] on icon at bounding box center [53, 377] width 58 height 28
click at [627, 56] on span "Heading" at bounding box center [627, 56] width 0 height 0
click at [627, 56] on icon at bounding box center [627, 56] width 0 height 0
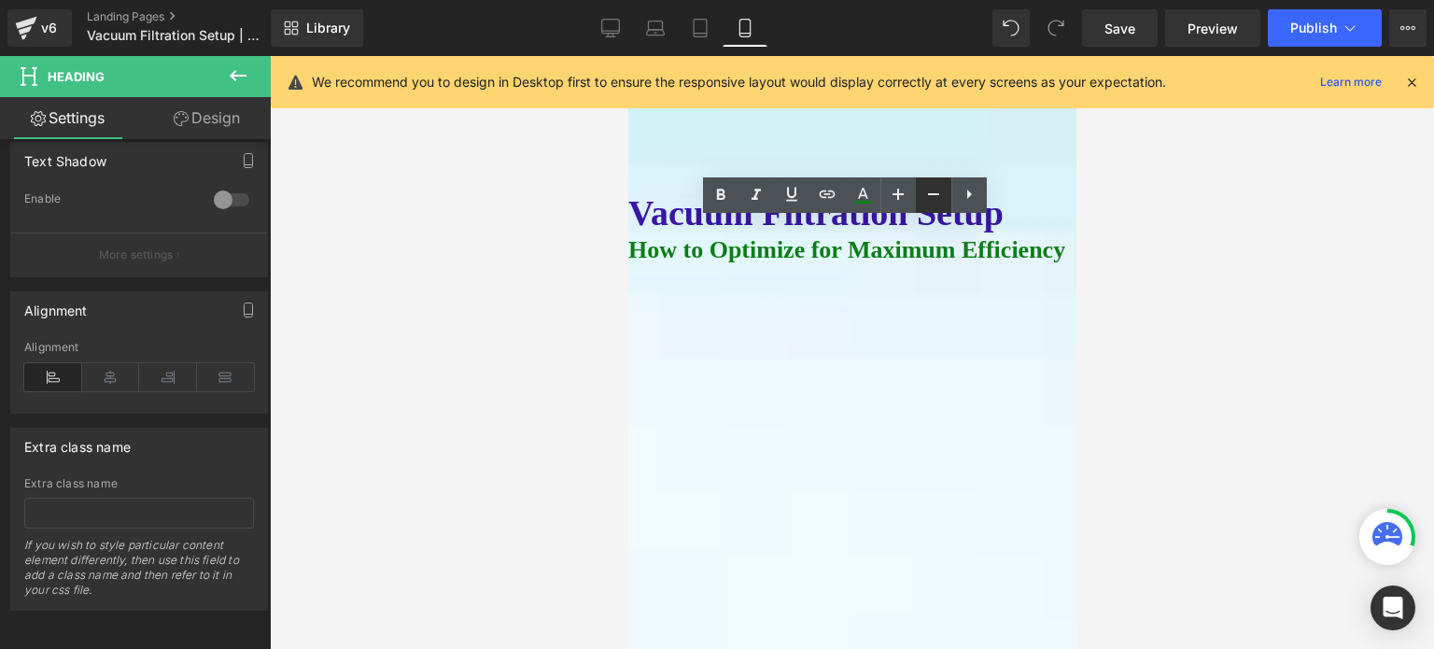
click at [930, 194] on icon at bounding box center [933, 194] width 22 height 22
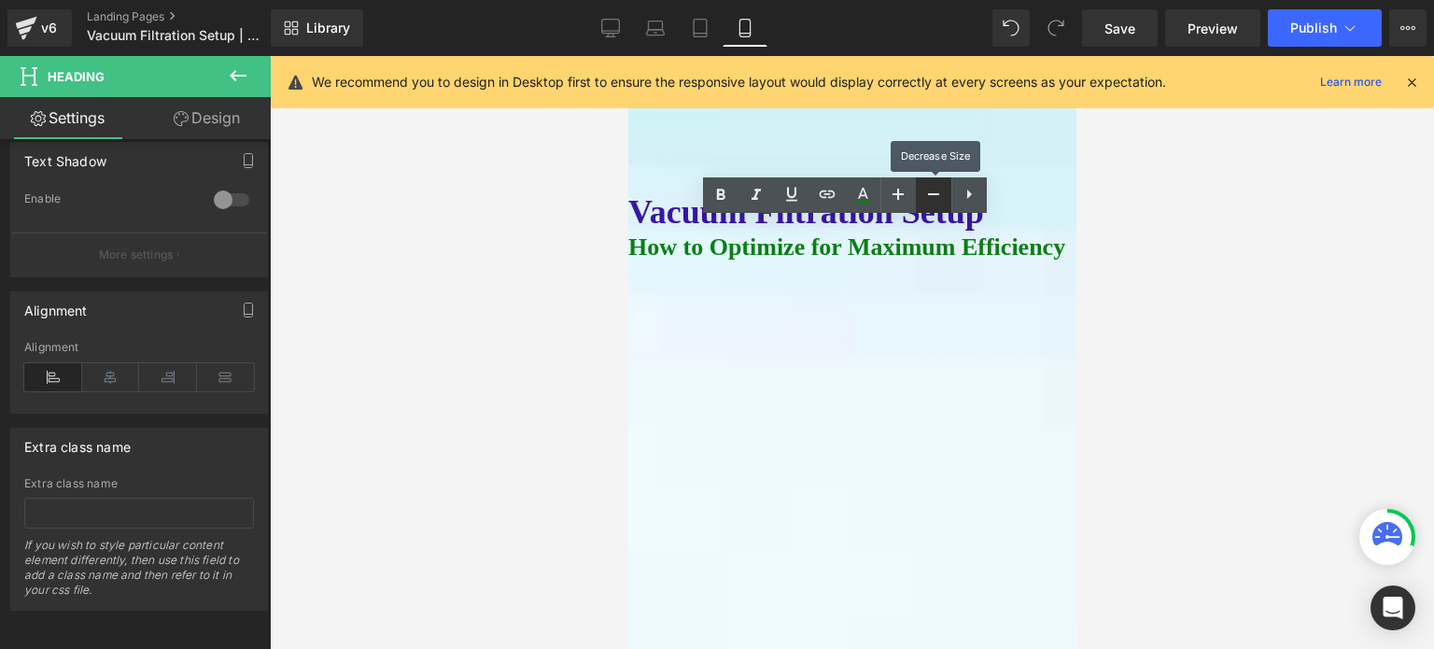
click at [930, 194] on icon at bounding box center [933, 194] width 11 height 2
click at [930, 193] on icon at bounding box center [933, 194] width 11 height 2
type input "32"
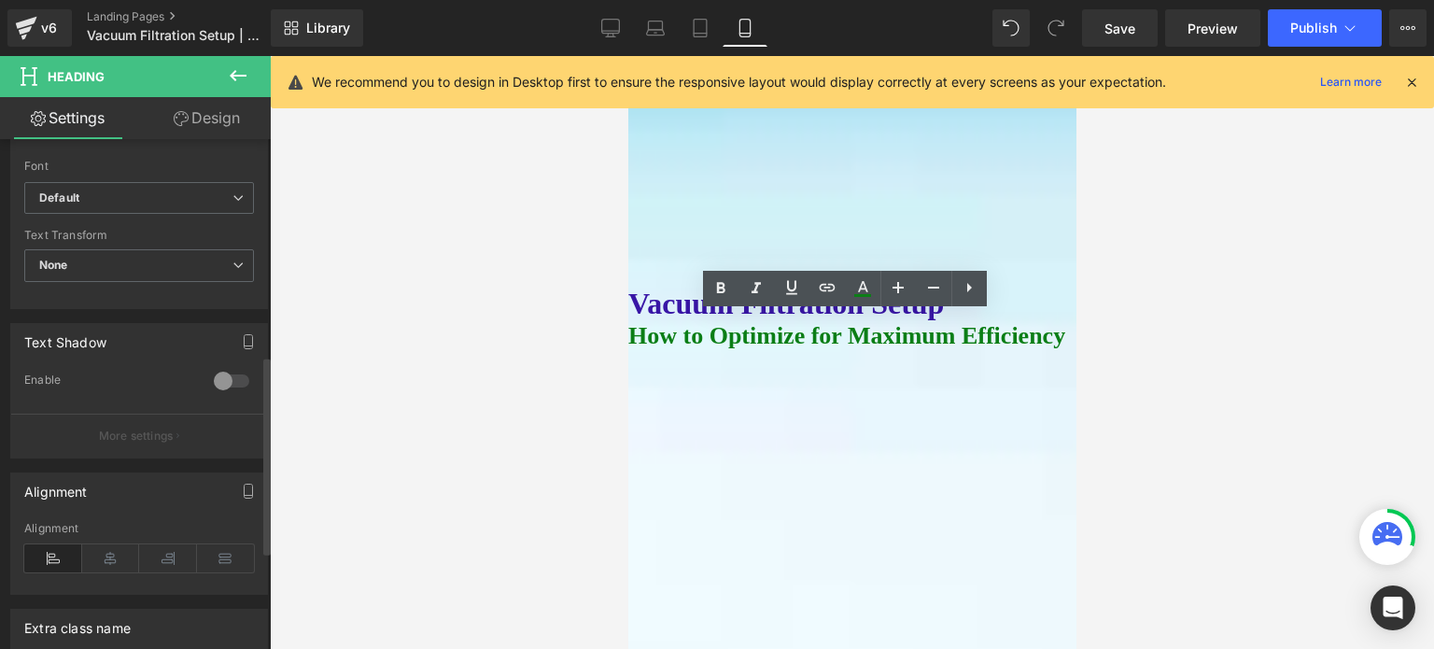
scroll to position [530, 0]
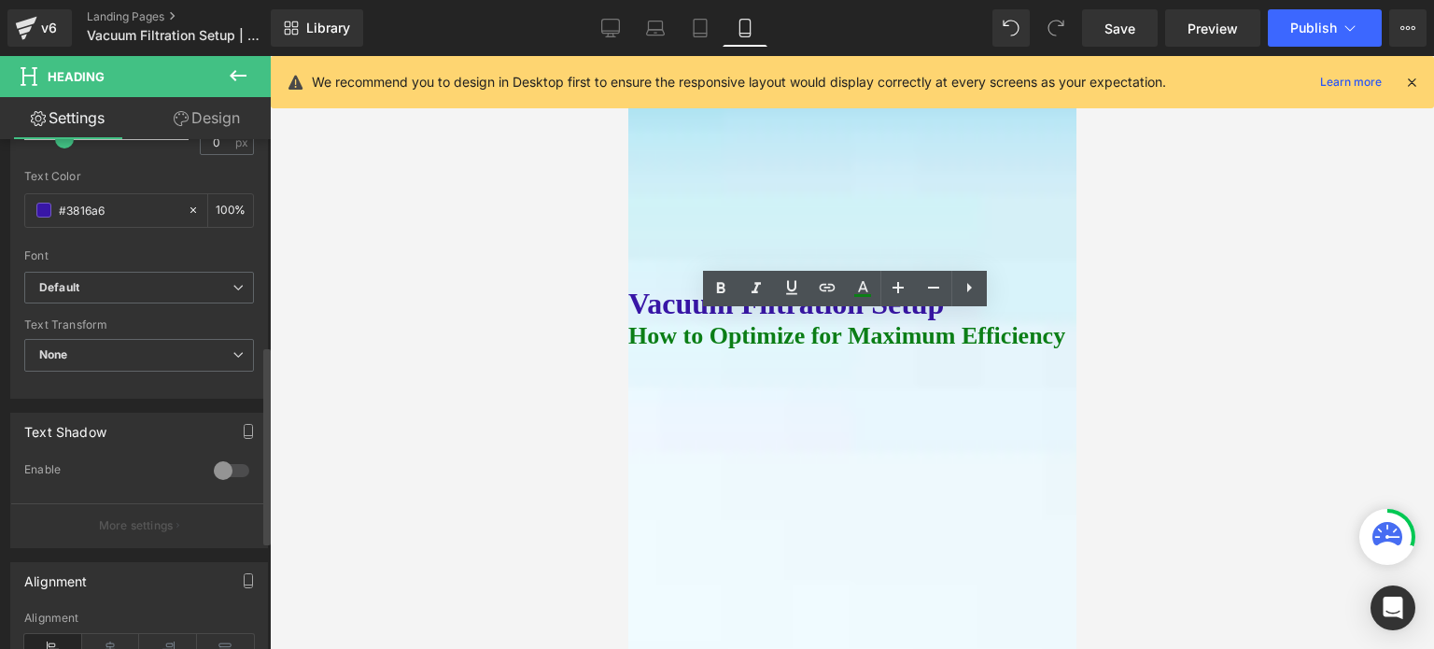
click at [209, 469] on div at bounding box center [231, 471] width 45 height 30
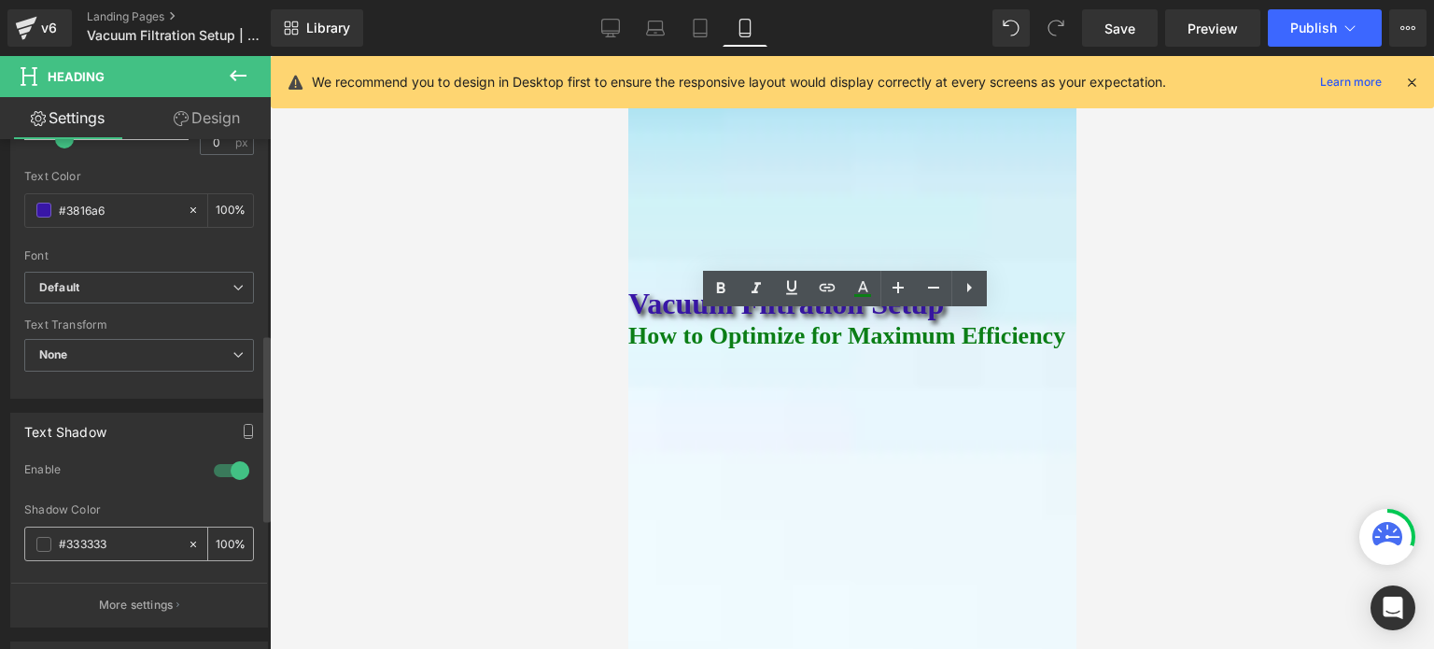
click at [40, 541] on span at bounding box center [43, 544] width 15 height 15
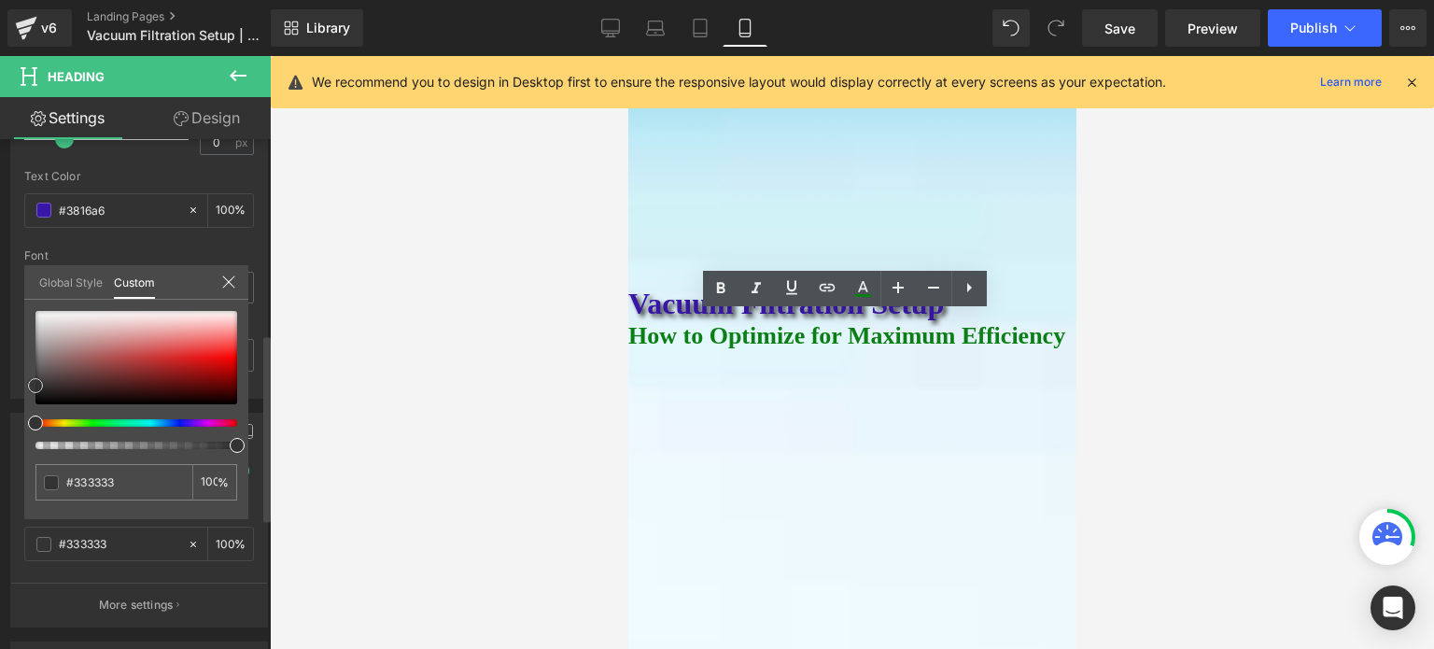
type input "#2d2d2d"
type input "#2b2b2b"
type input "#232323"
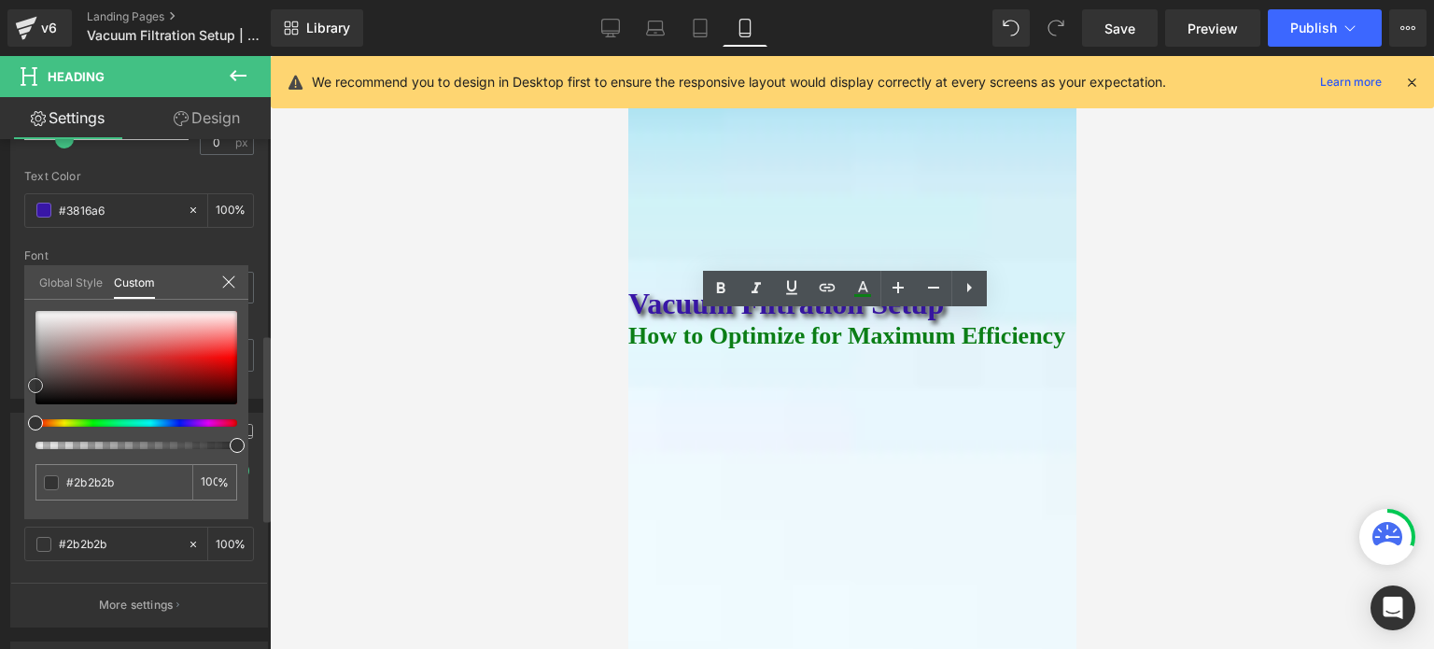
type input "#232323"
type input "#191919"
type input "#141414"
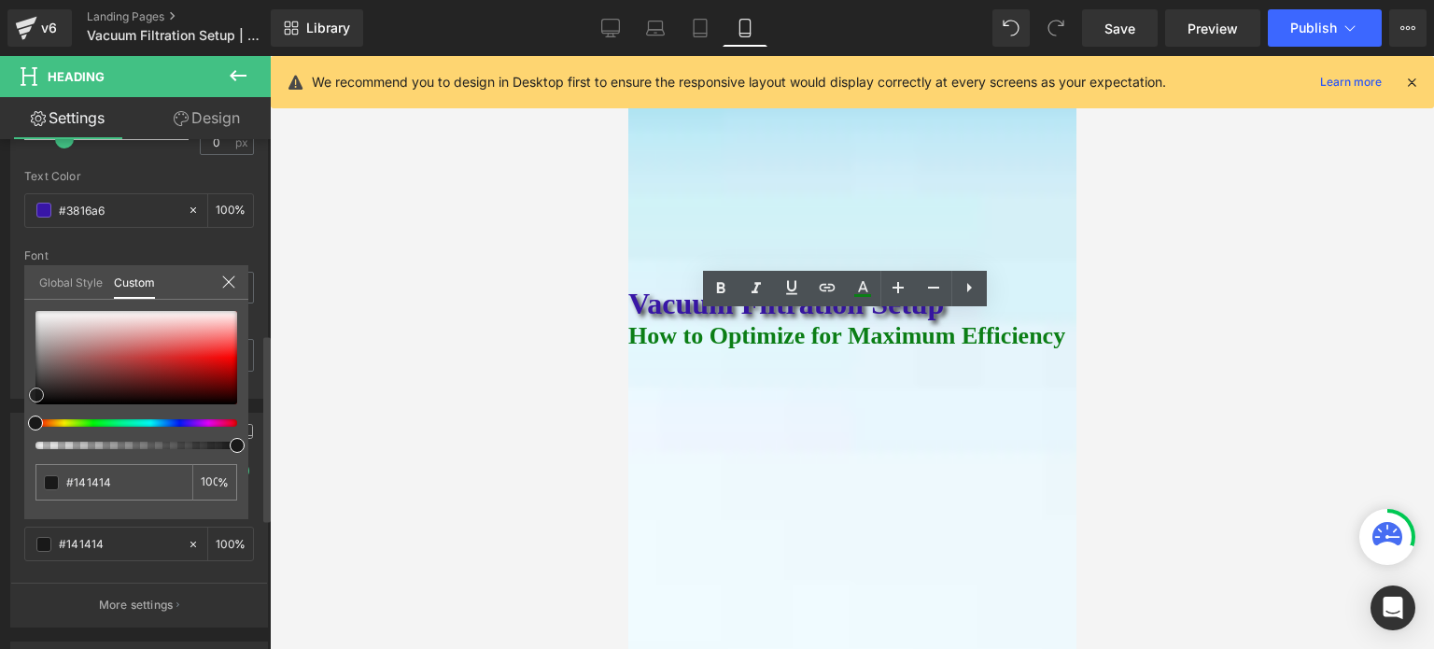
type input "#0a0909"
type input "#0a0a0a"
type input "#070707"
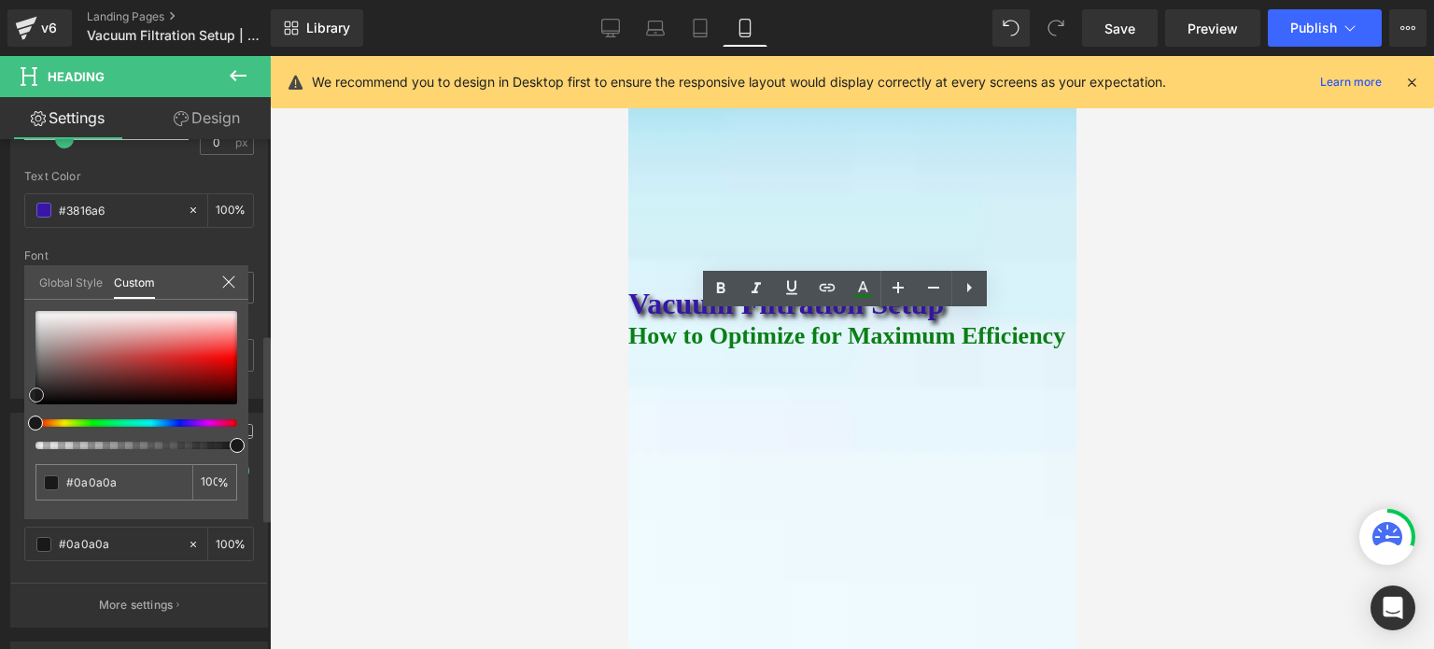
type input "#070707"
type input "#020202"
type input "#000000"
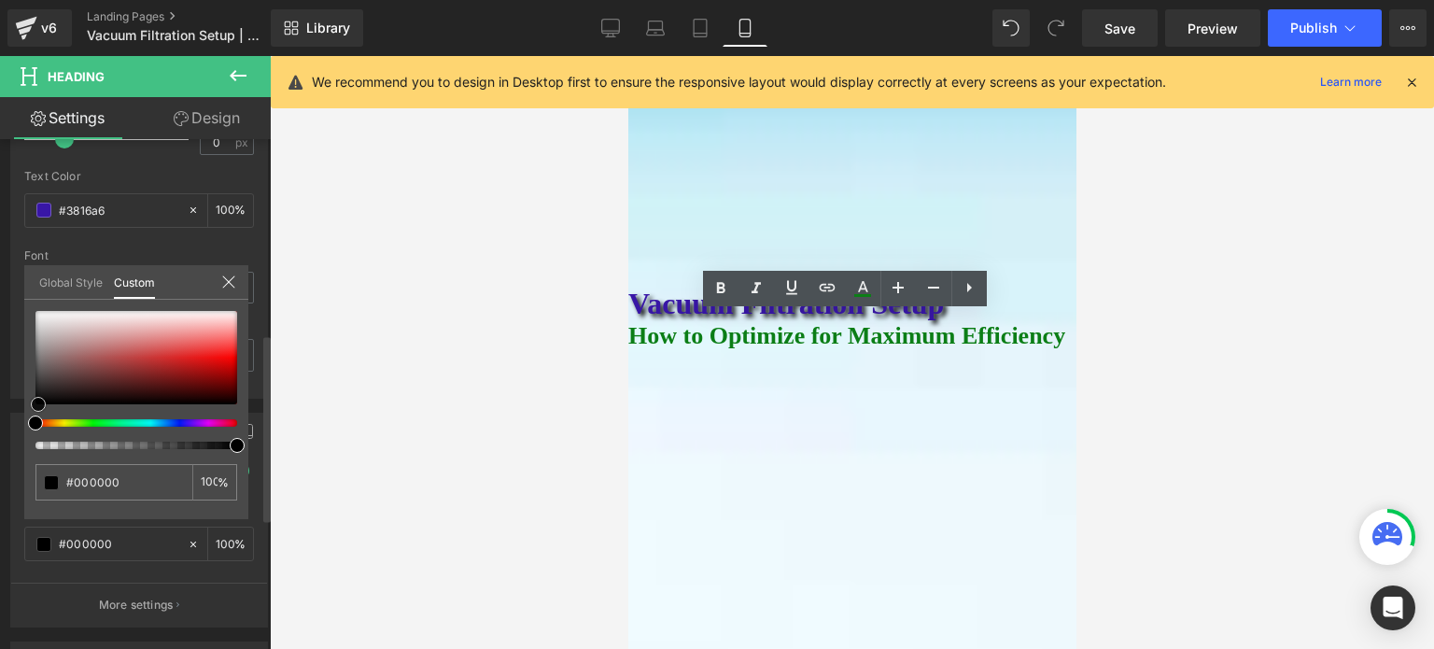
drag, startPoint x: 39, startPoint y: 384, endPoint x: 42, endPoint y: 406, distance: 22.6
click at [42, 406] on span at bounding box center [38, 404] width 15 height 15
type input "#020202"
type input "#0c0c0c"
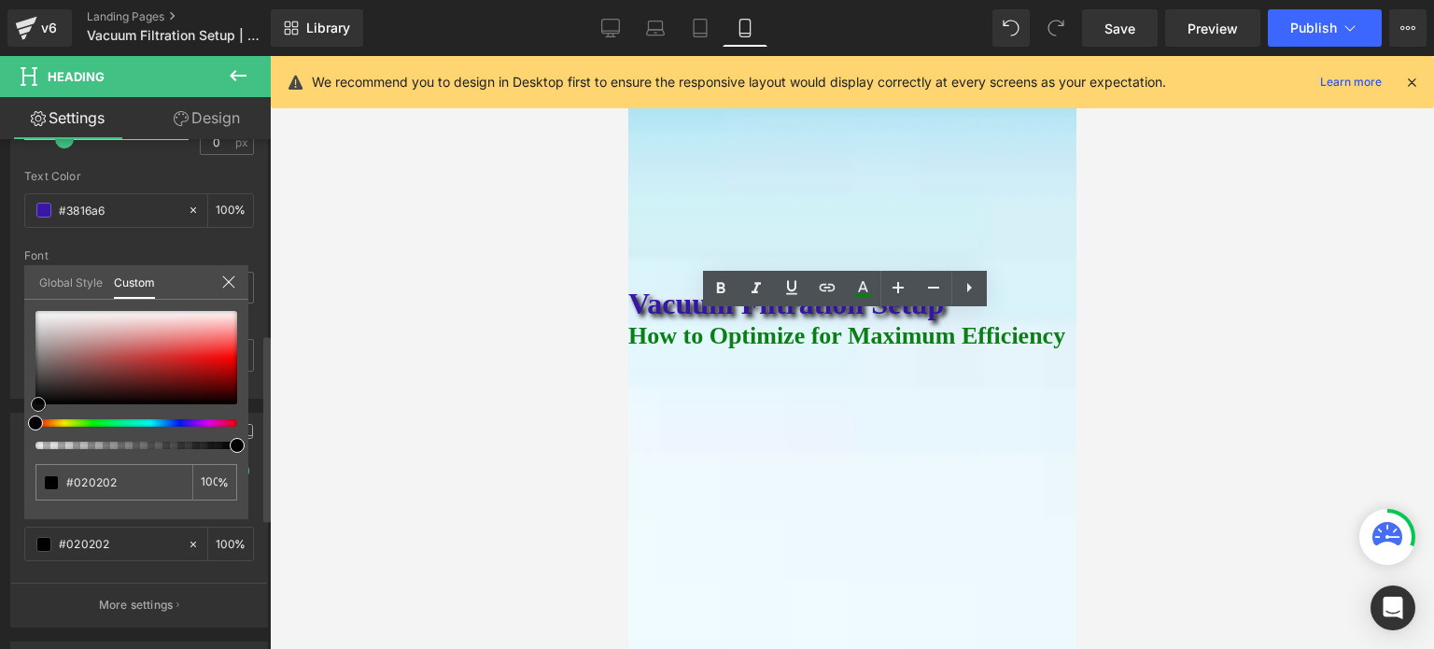
type input "#0c0c0c"
type input "#2e2c2c"
type input "#4c4747"
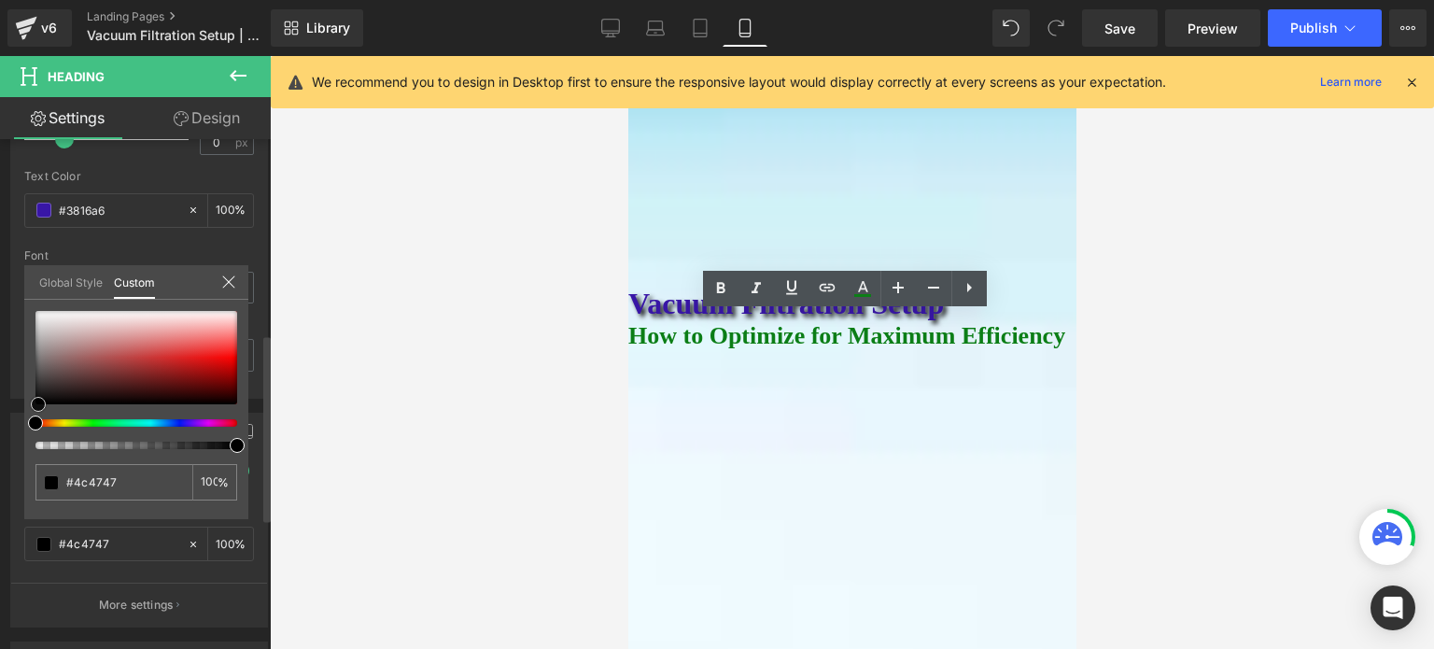
type input "#635d5d"
type input "#746b6b"
type input "#877d7d"
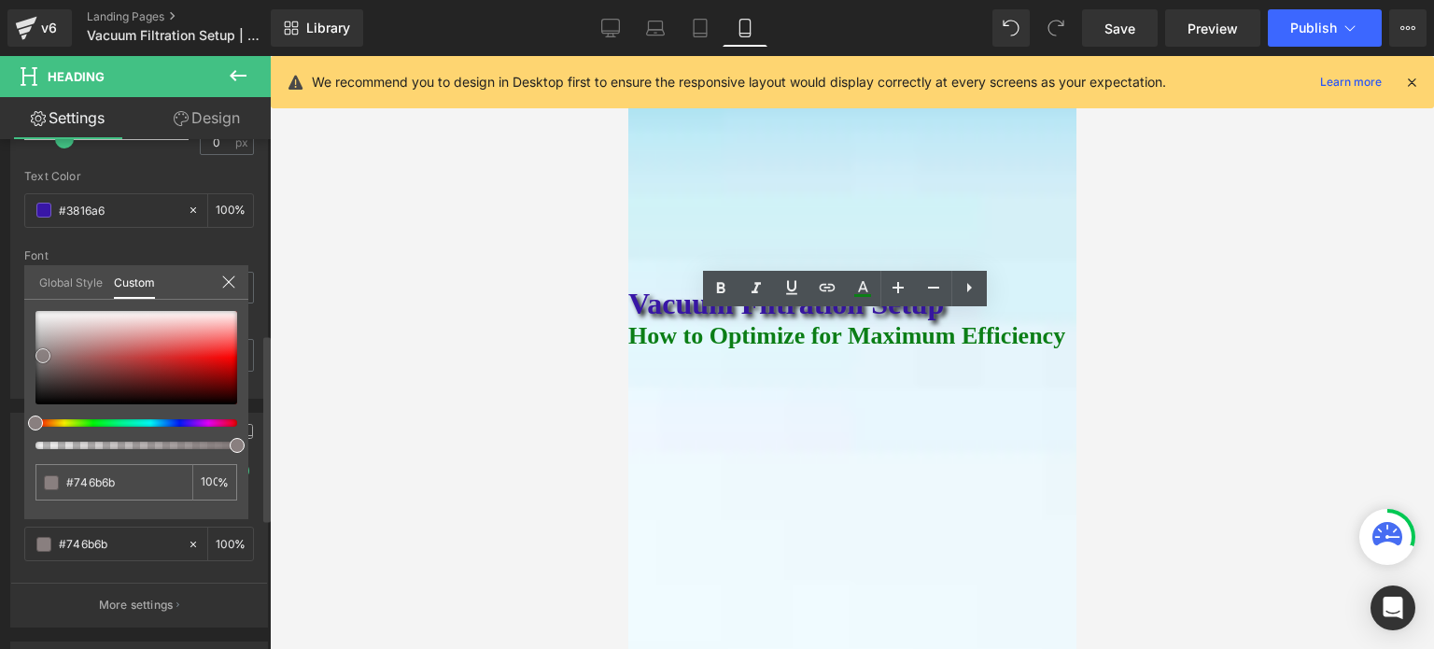
type input "#877d7d"
type input "#958c8c"
type input "#a69f9f"
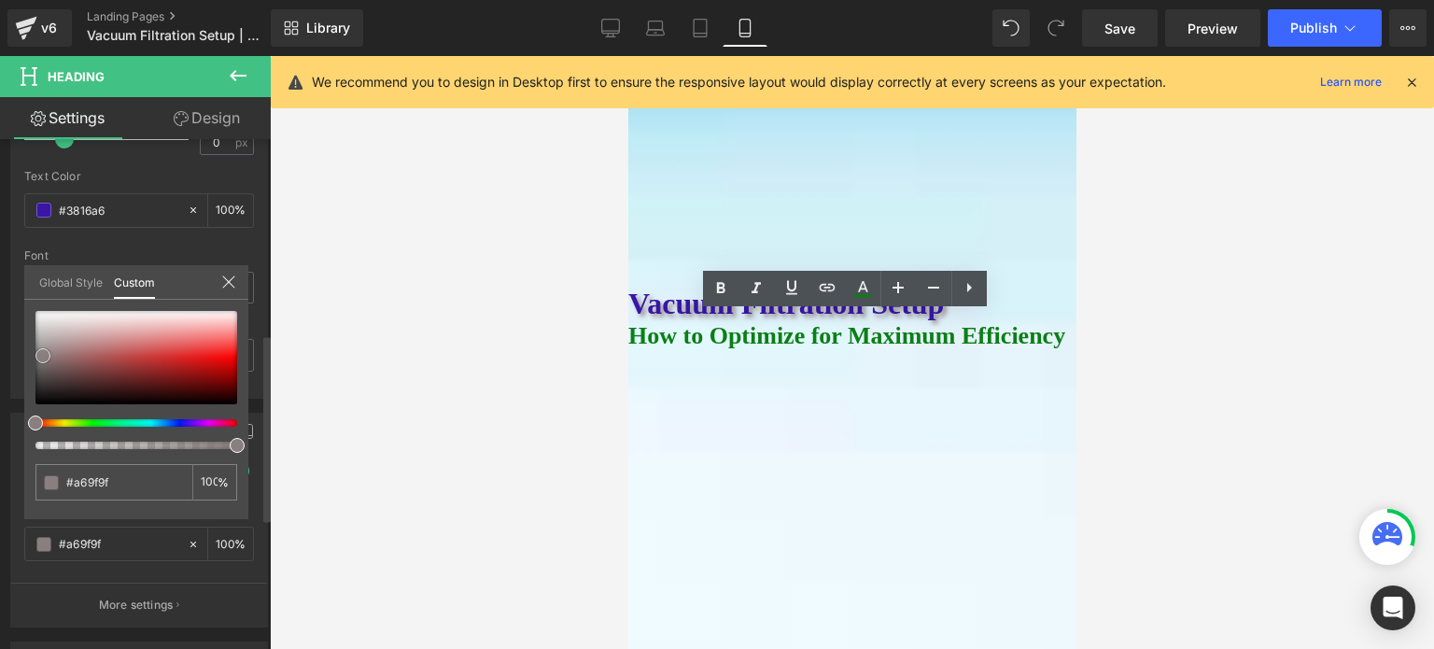
type input "#b8b2b2"
type input "#cbc7c7"
type input "#edecec"
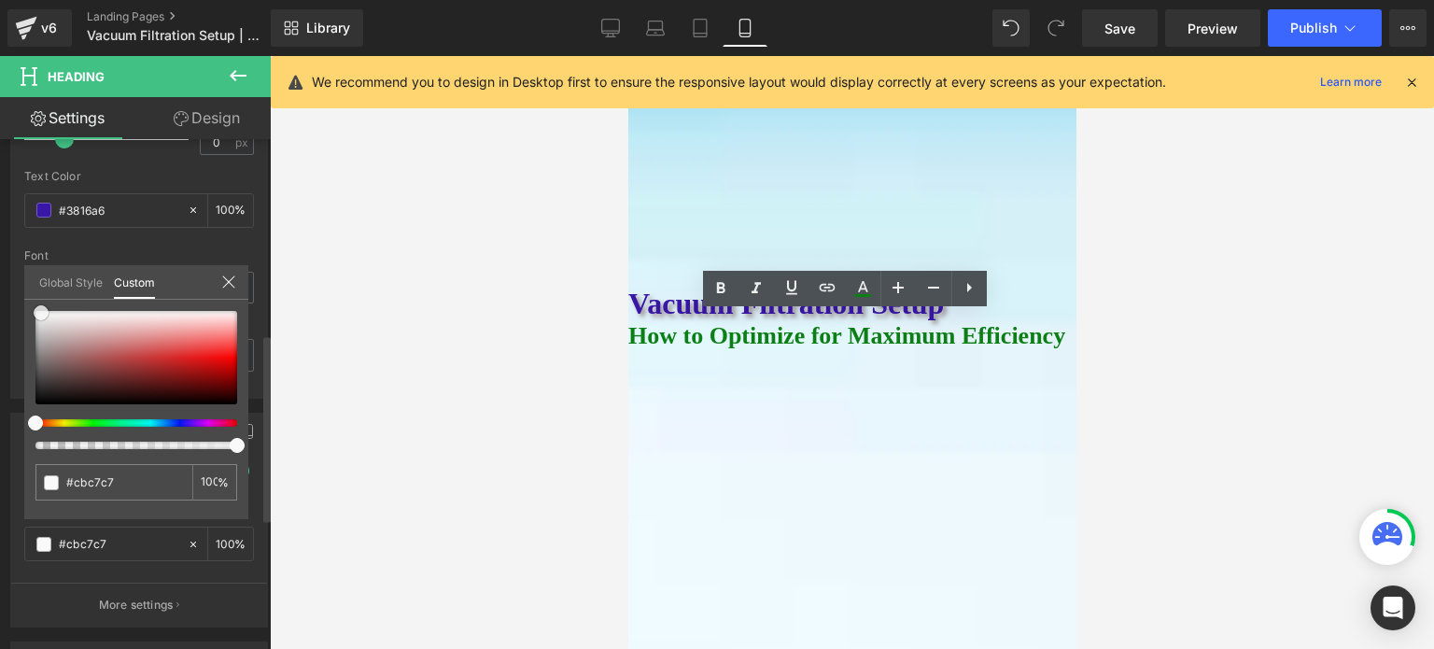
type input "#edecec"
type input "#ffffff"
drag, startPoint x: 42, startPoint y: 400, endPoint x: 37, endPoint y: 294, distance: 105.6
click at [37, 294] on div "Global Style Custom Setup Global Style #ffffff 100 %" at bounding box center [136, 293] width 224 height 57
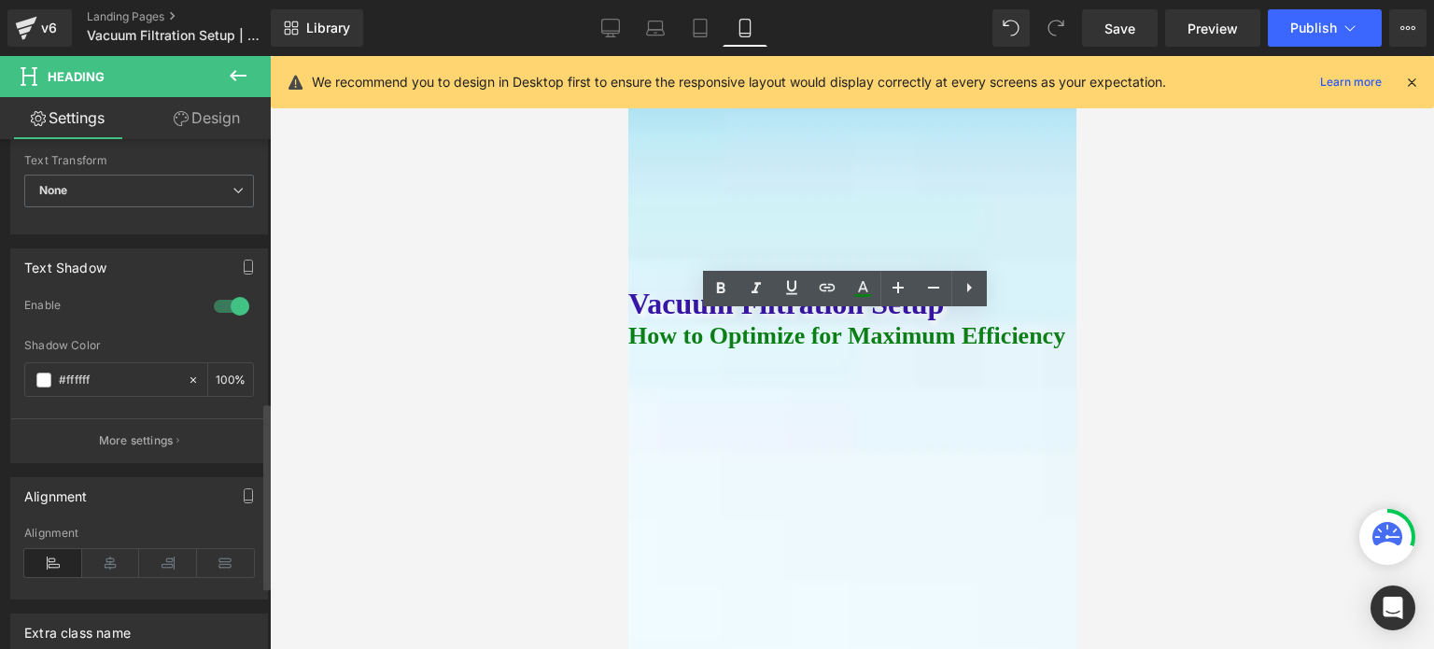
scroll to position [717, 0]
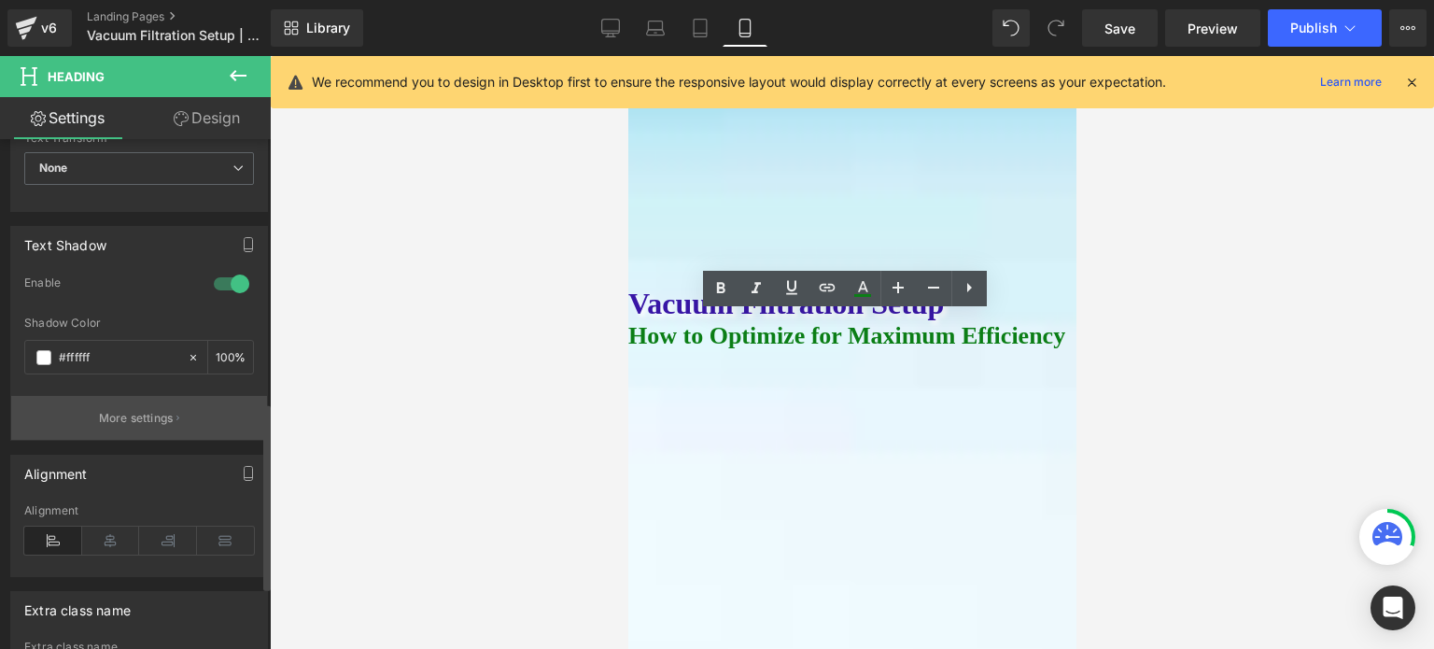
click at [153, 410] on p "More settings" at bounding box center [136, 418] width 75 height 17
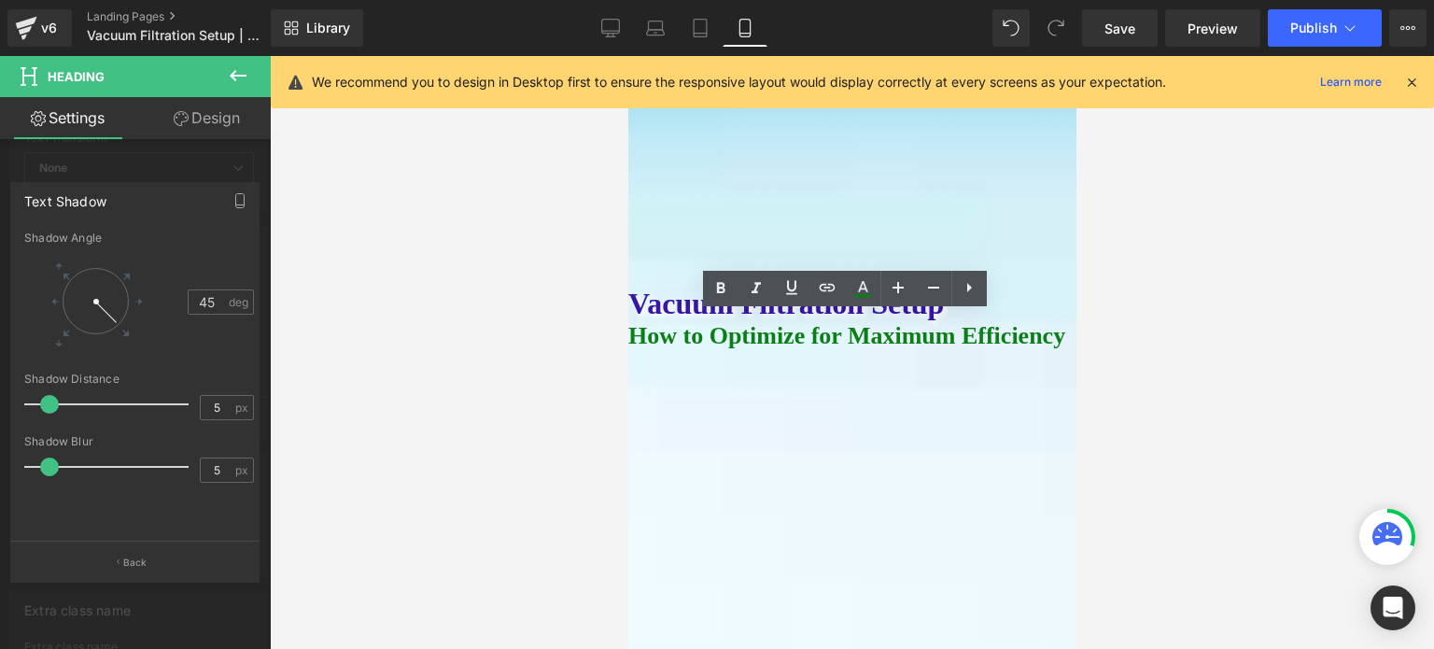
click at [48, 402] on span at bounding box center [49, 404] width 19 height 19
type input "0"
drag, startPoint x: 49, startPoint y: 469, endPoint x: 0, endPoint y: 462, distance: 49.0
click at [0, 462] on div "Text Shadow 3.5355339059327378,3.5355339059327373 45 Shadow Angle 45 deg 5px Sh…" at bounding box center [135, 374] width 271 height 413
drag, startPoint x: 47, startPoint y: 406, endPoint x: 33, endPoint y: 405, distance: 14.0
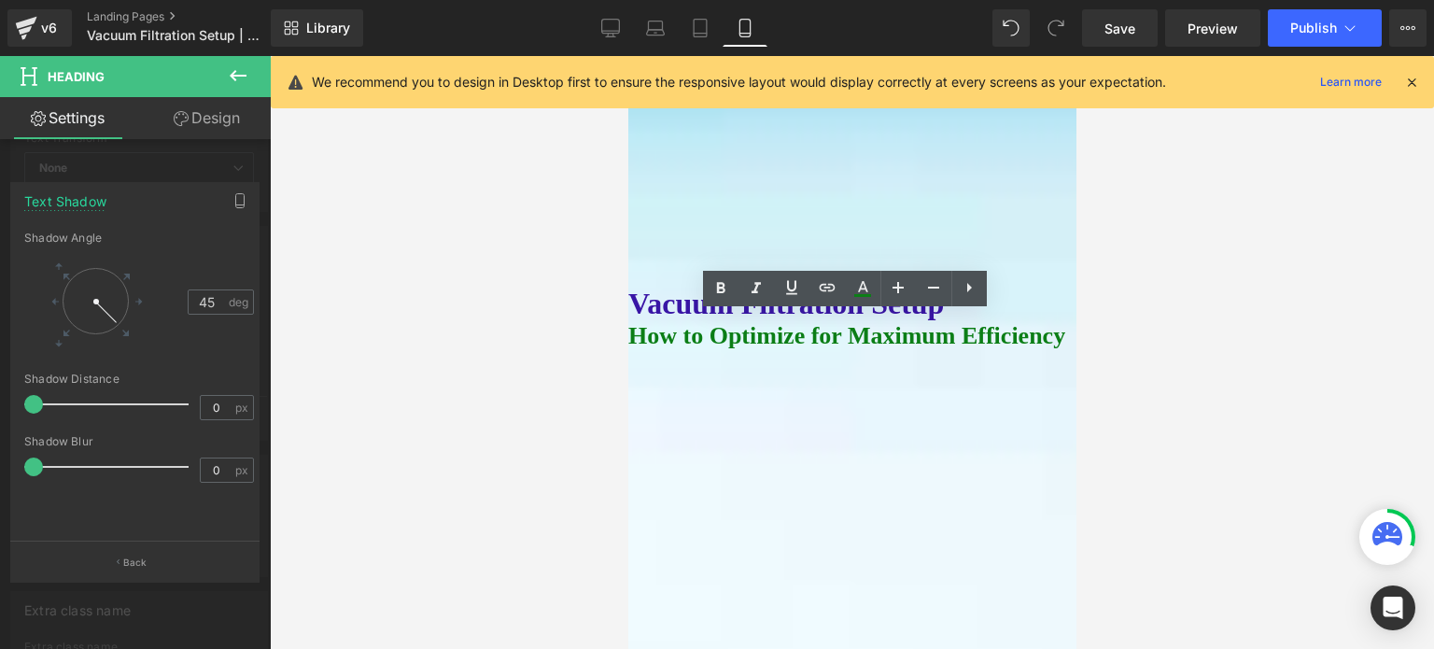
click at [33, 405] on span at bounding box center [33, 404] width 19 height 19
type input "1"
click at [37, 408] on span at bounding box center [36, 404] width 19 height 19
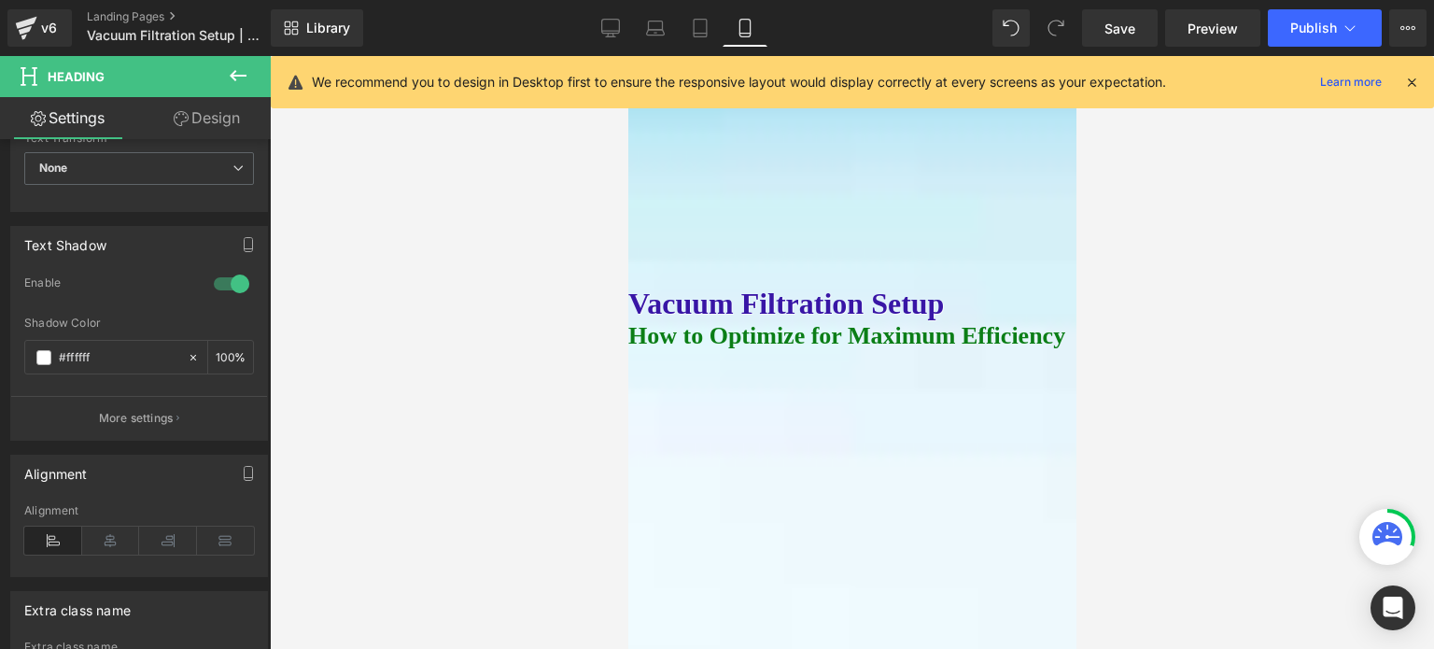
drag, startPoint x: 821, startPoint y: 377, endPoint x: 1173, endPoint y: 430, distance: 356.0
click at [627, 56] on span "Heading" at bounding box center [627, 56] width 0 height 0
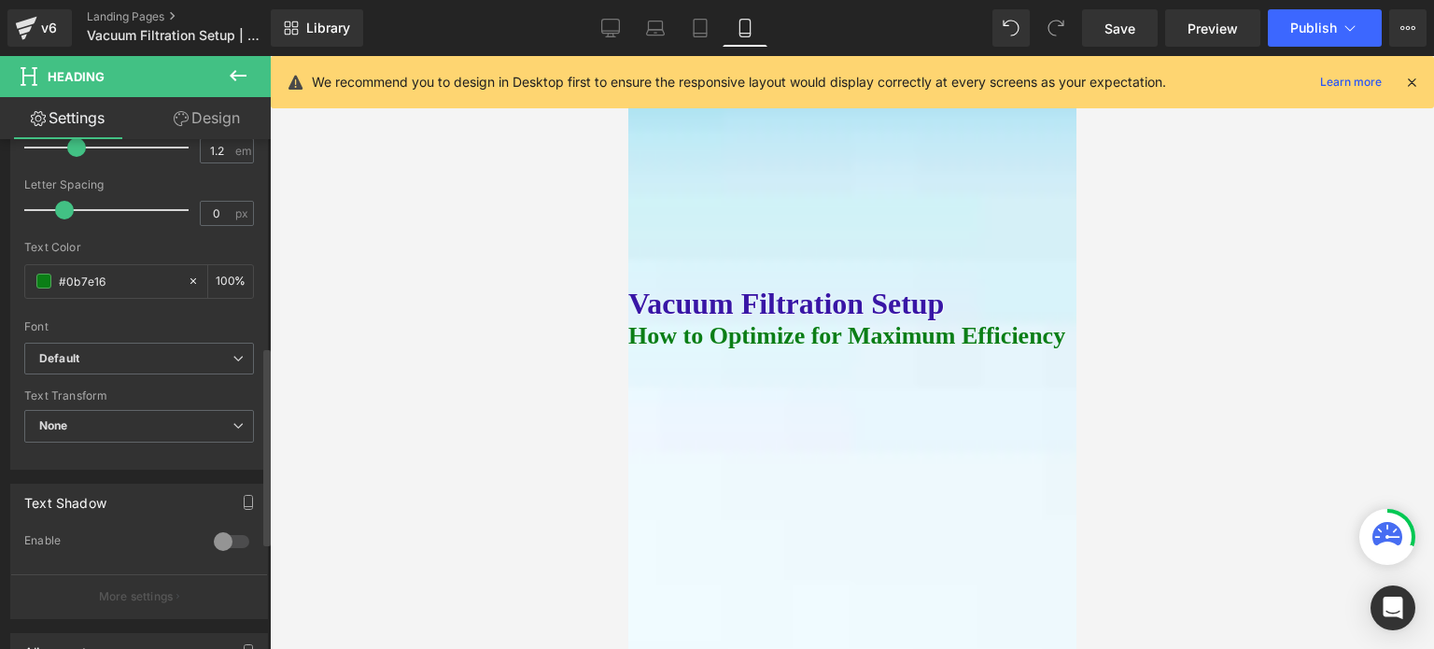
scroll to position [560, 0]
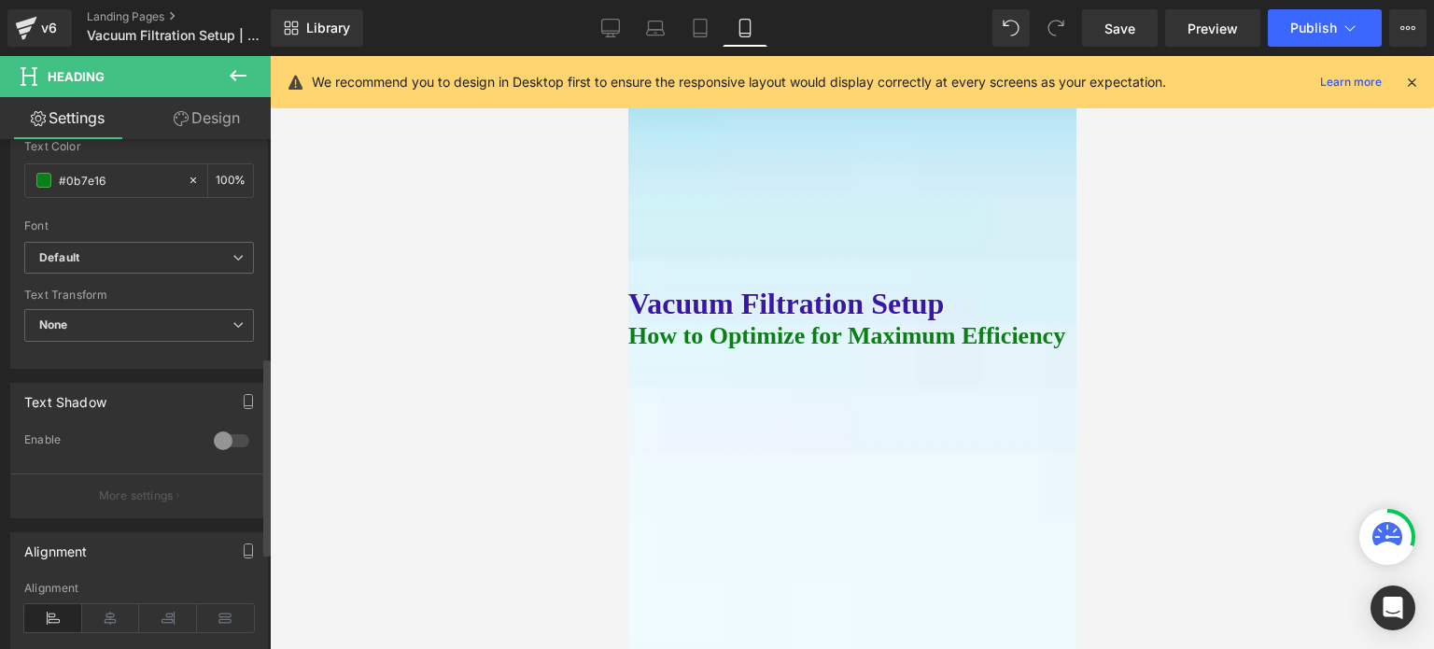
click at [217, 447] on div at bounding box center [231, 441] width 45 height 30
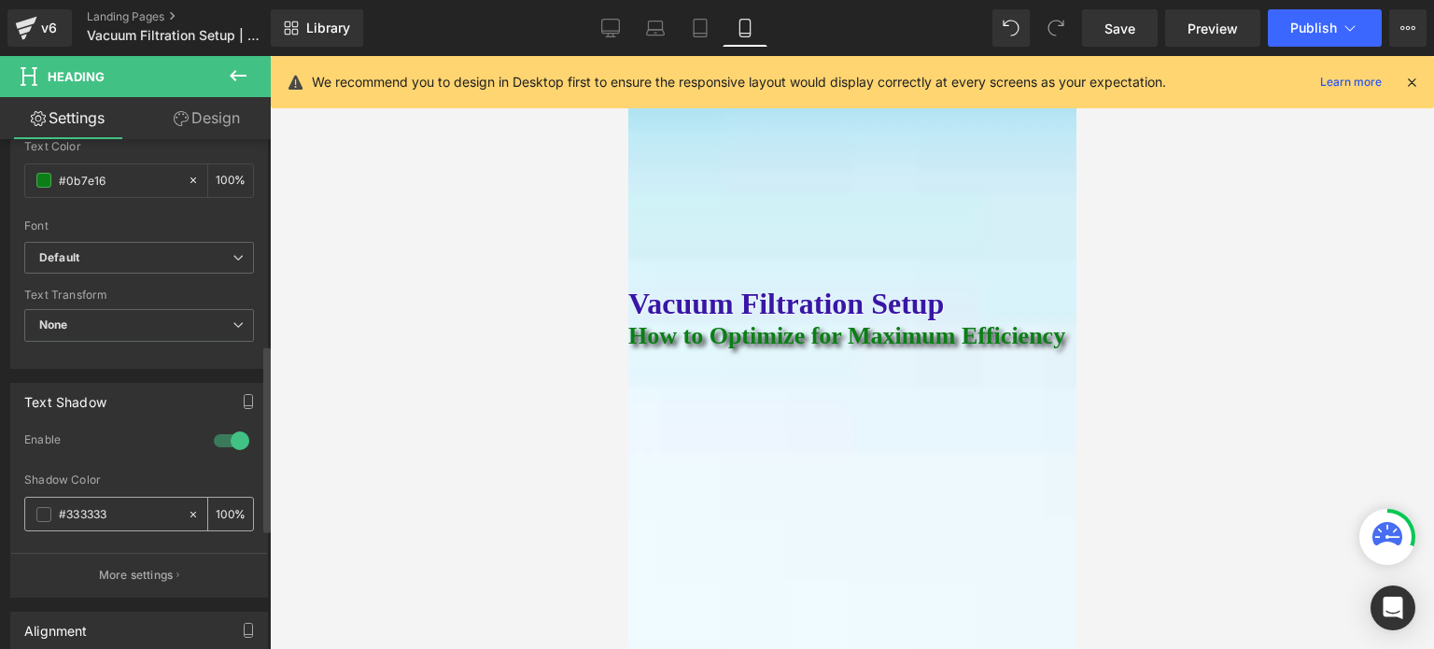
click at [43, 507] on span at bounding box center [43, 514] width 15 height 15
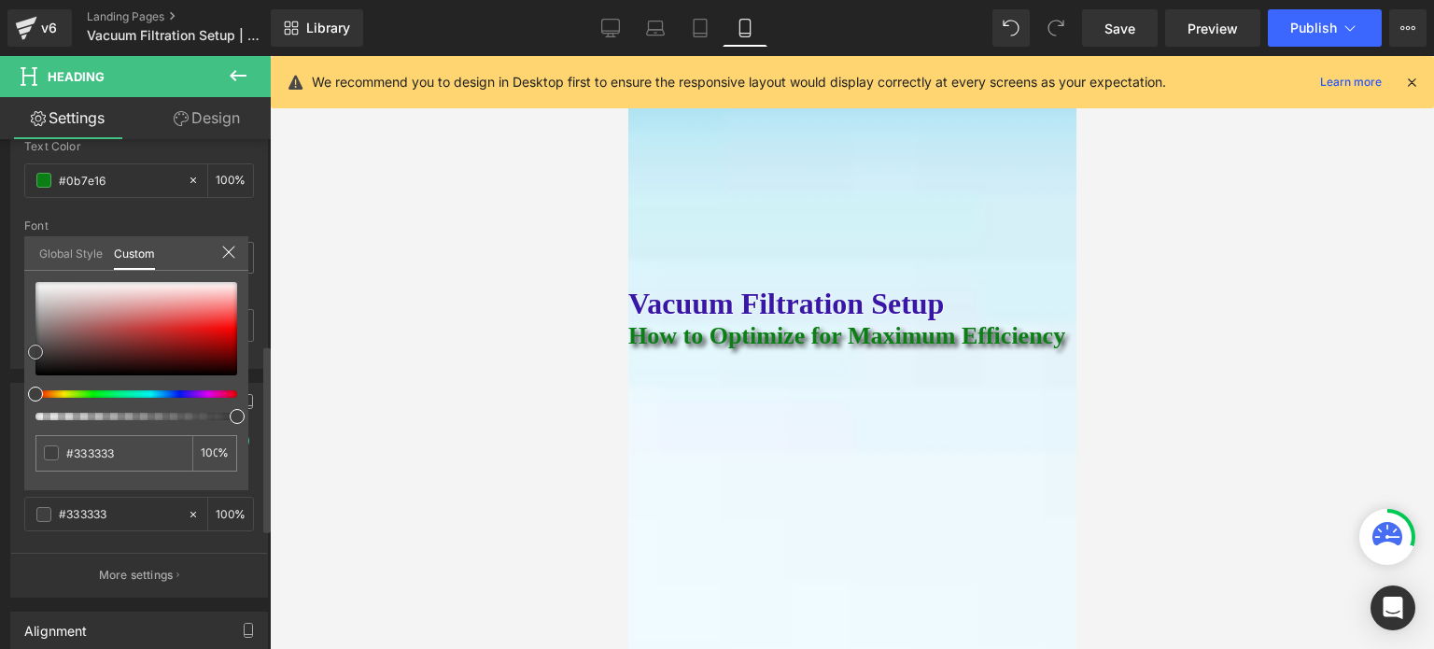
type input "#383838"
type input "#666666"
type input "#929090"
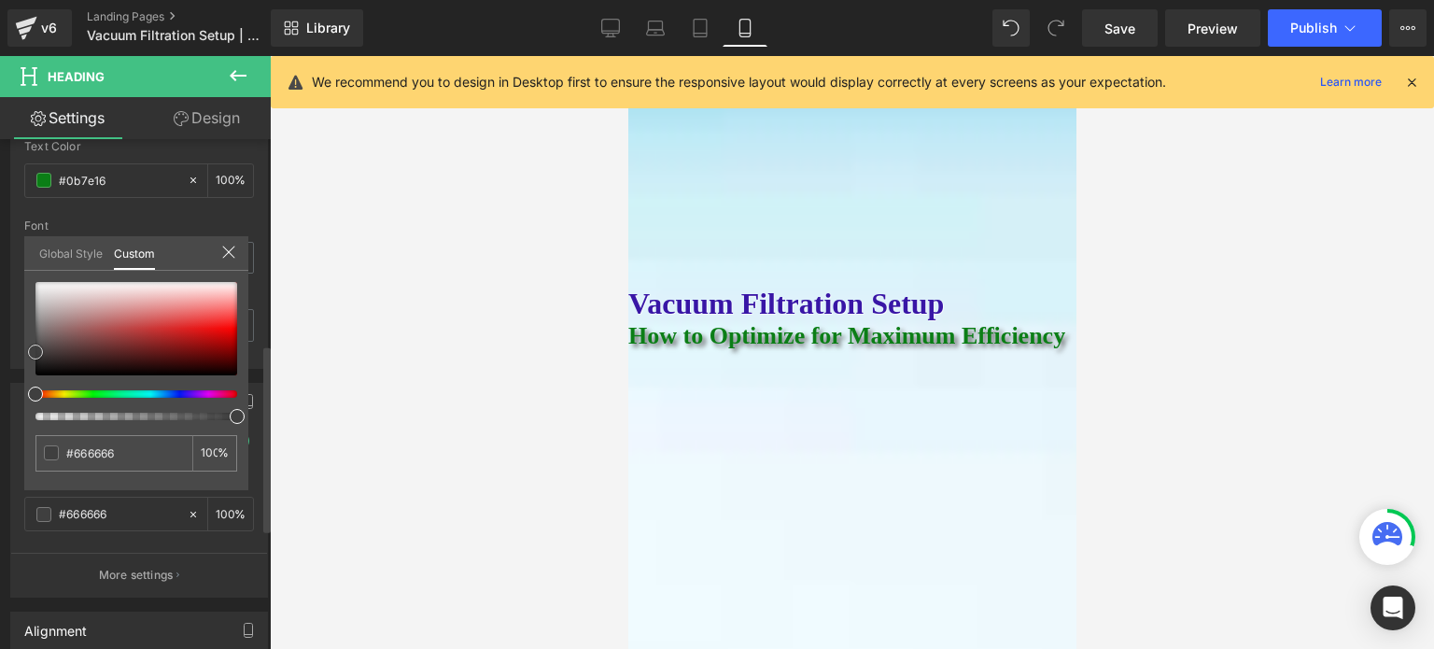
type input "#929090"
type input "#a19f9f"
type input "#b1aeae"
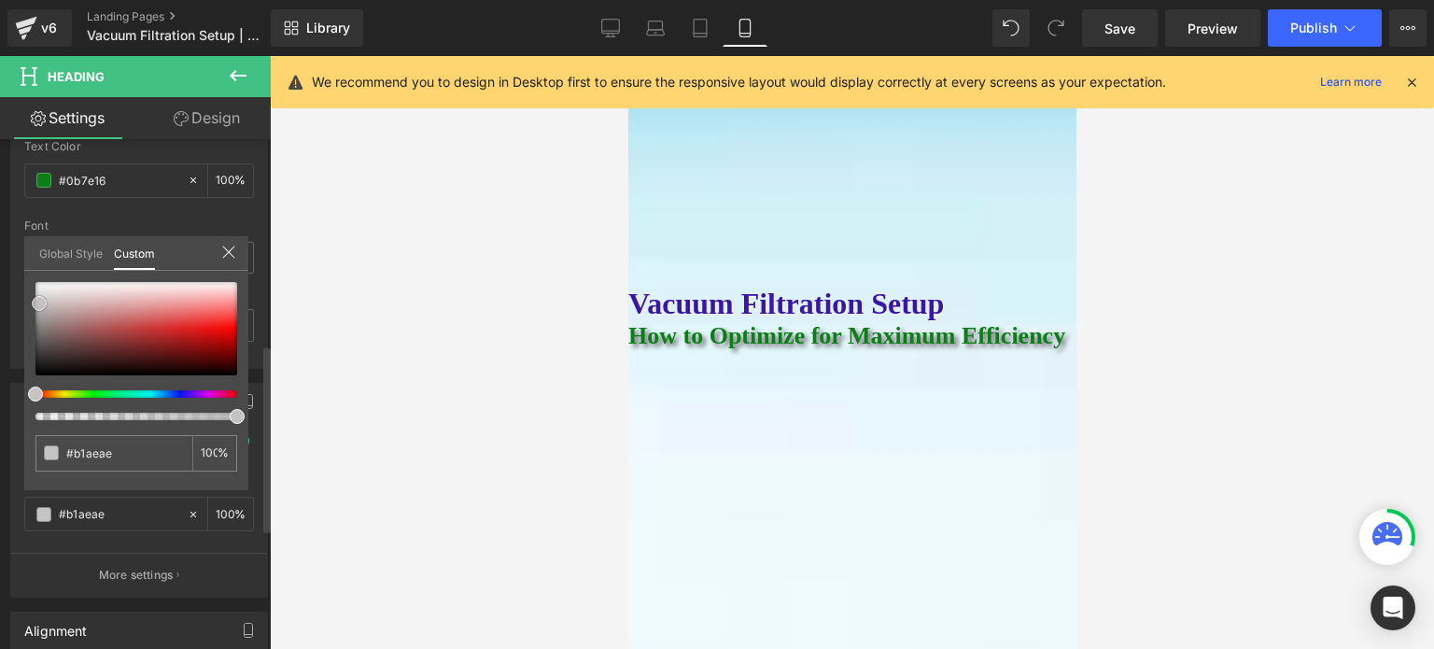
type input "#b9b5b5"
type input "#c3c0c0"
type input "#cac8c8"
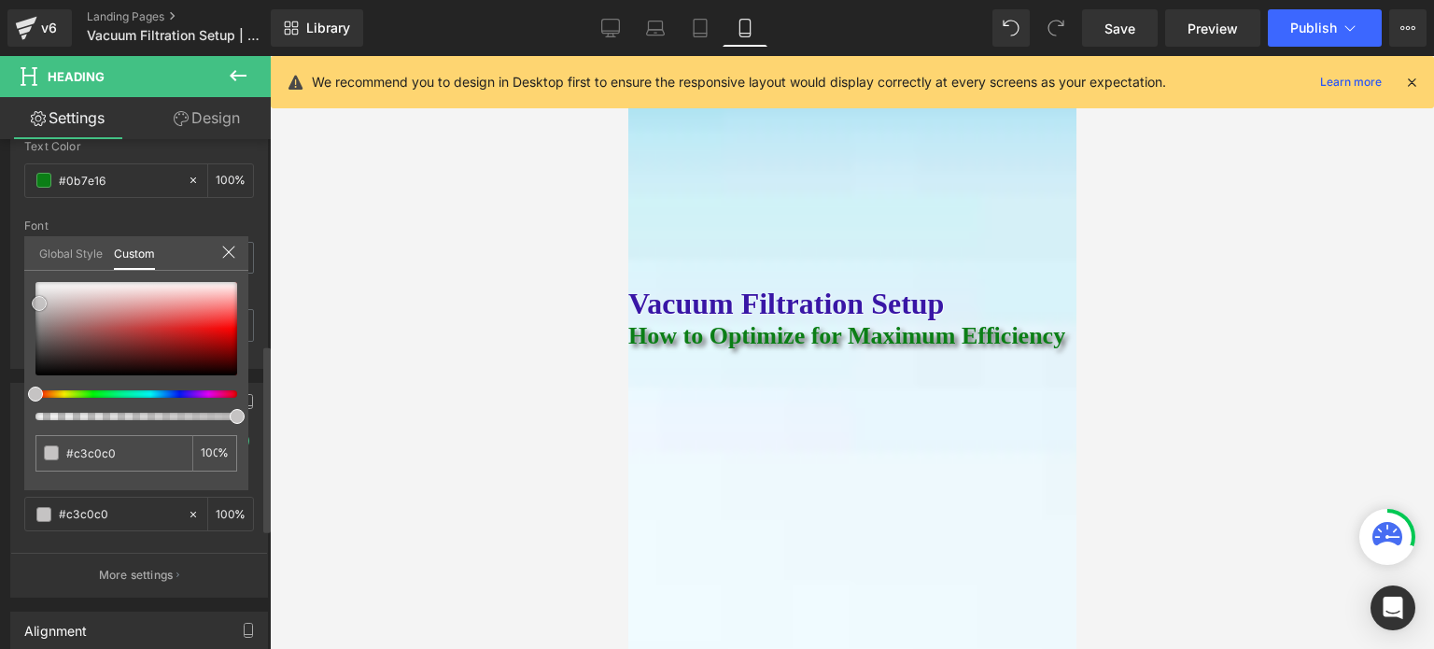
type input "#cac8c8"
type input "#d2d0d0"
type input "#e1dfdf"
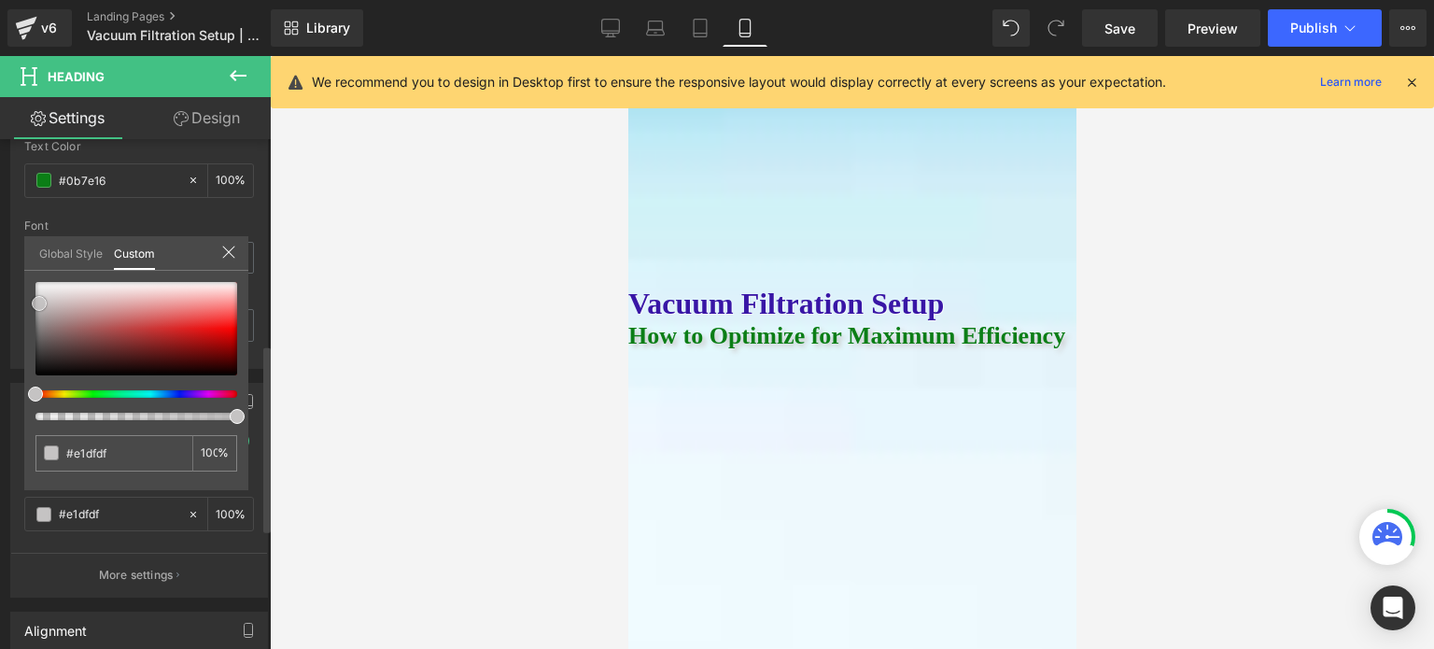
type input "#f0efef"
type input "#ffffff"
drag, startPoint x: 37, startPoint y: 351, endPoint x: 47, endPoint y: 259, distance: 92.9
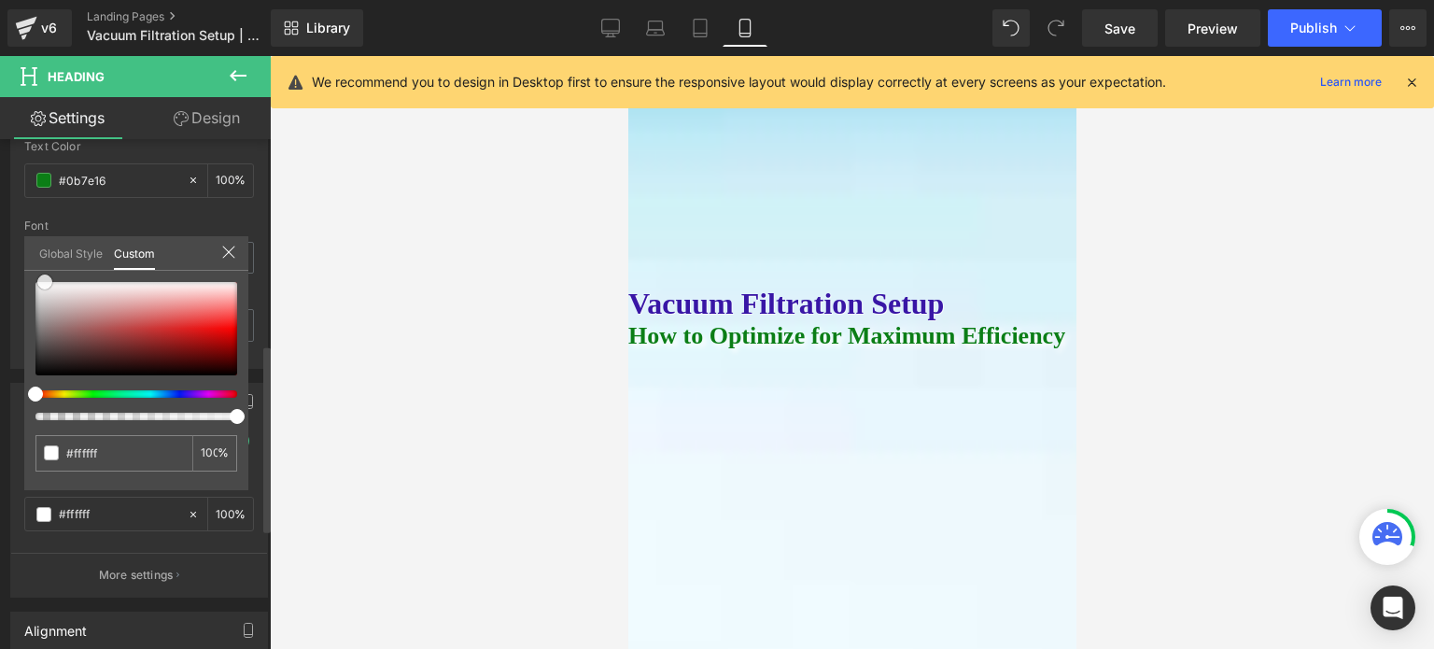
click at [47, 259] on div "Global Style Custom Setup Global Style #ffffff 100 %" at bounding box center [136, 264] width 224 height 57
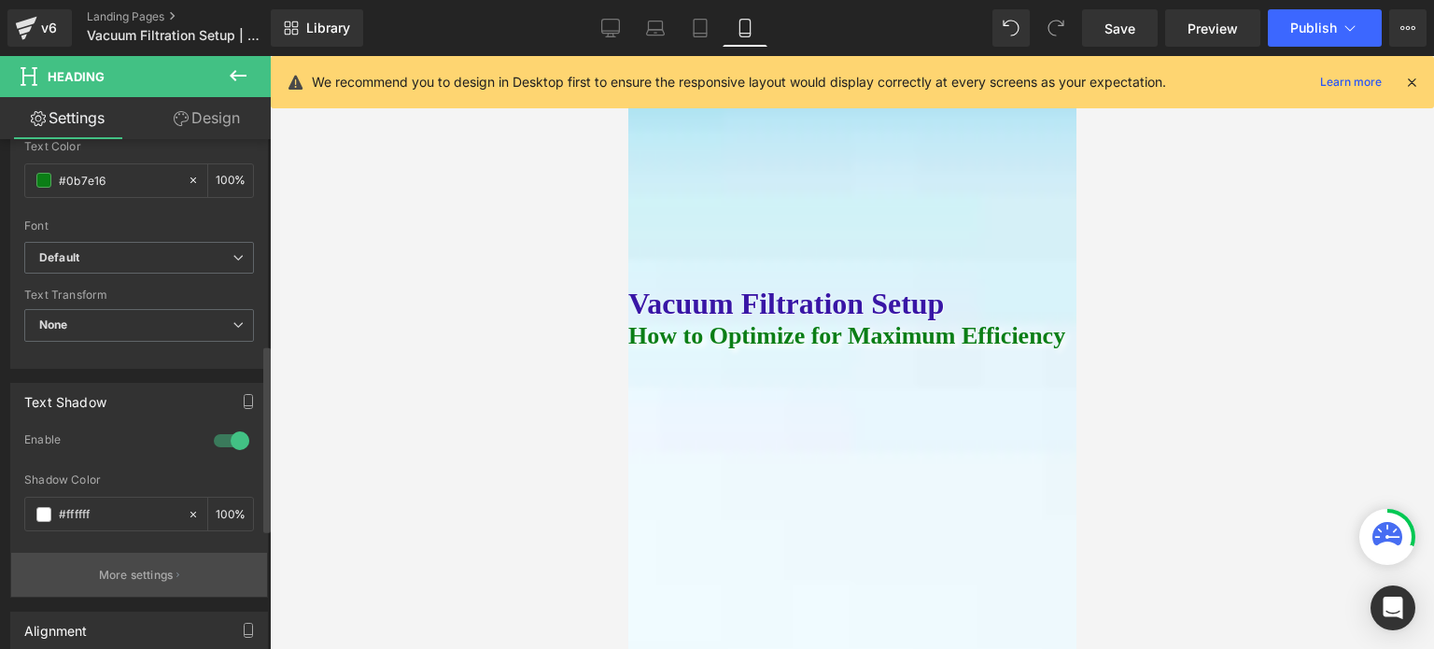
click at [149, 574] on p "More settings" at bounding box center [136, 575] width 75 height 17
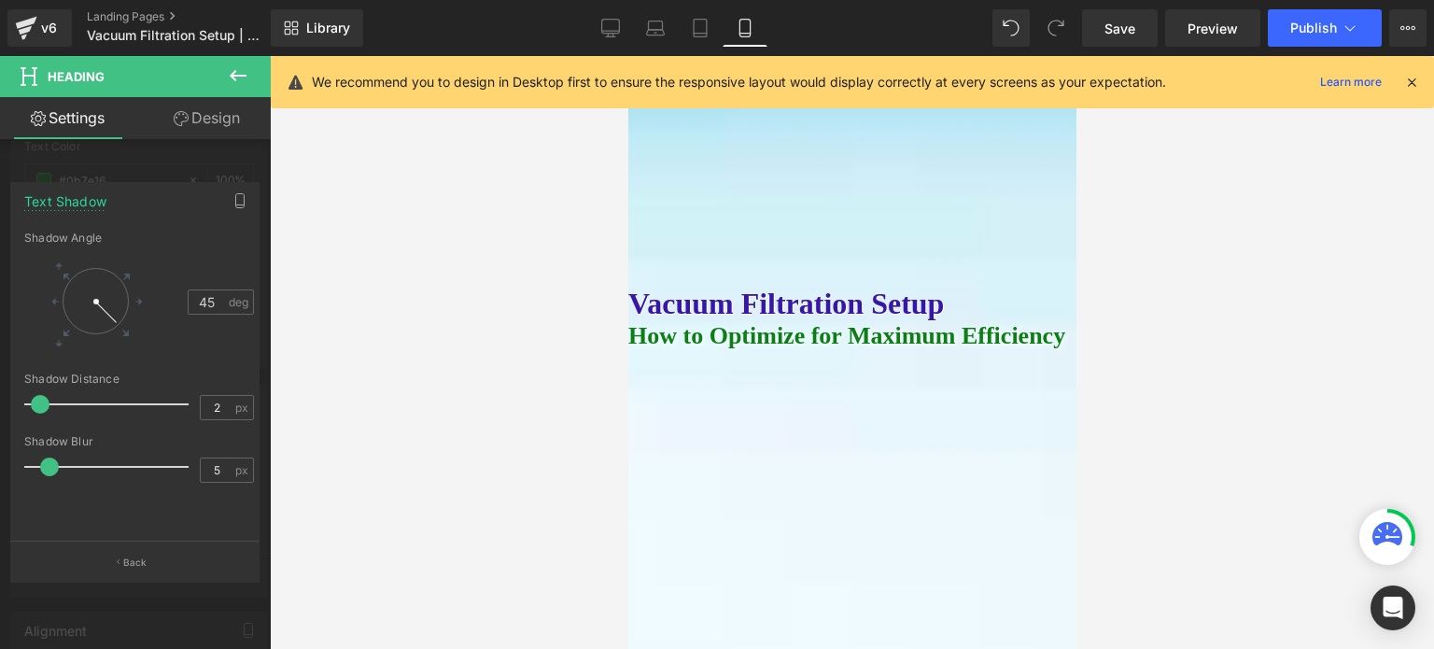
type input "1"
drag, startPoint x: 52, startPoint y: 405, endPoint x: 39, endPoint y: 405, distance: 13.1
click at [39, 405] on span at bounding box center [36, 404] width 19 height 19
type input "0"
drag, startPoint x: 47, startPoint y: 464, endPoint x: 0, endPoint y: 464, distance: 46.7
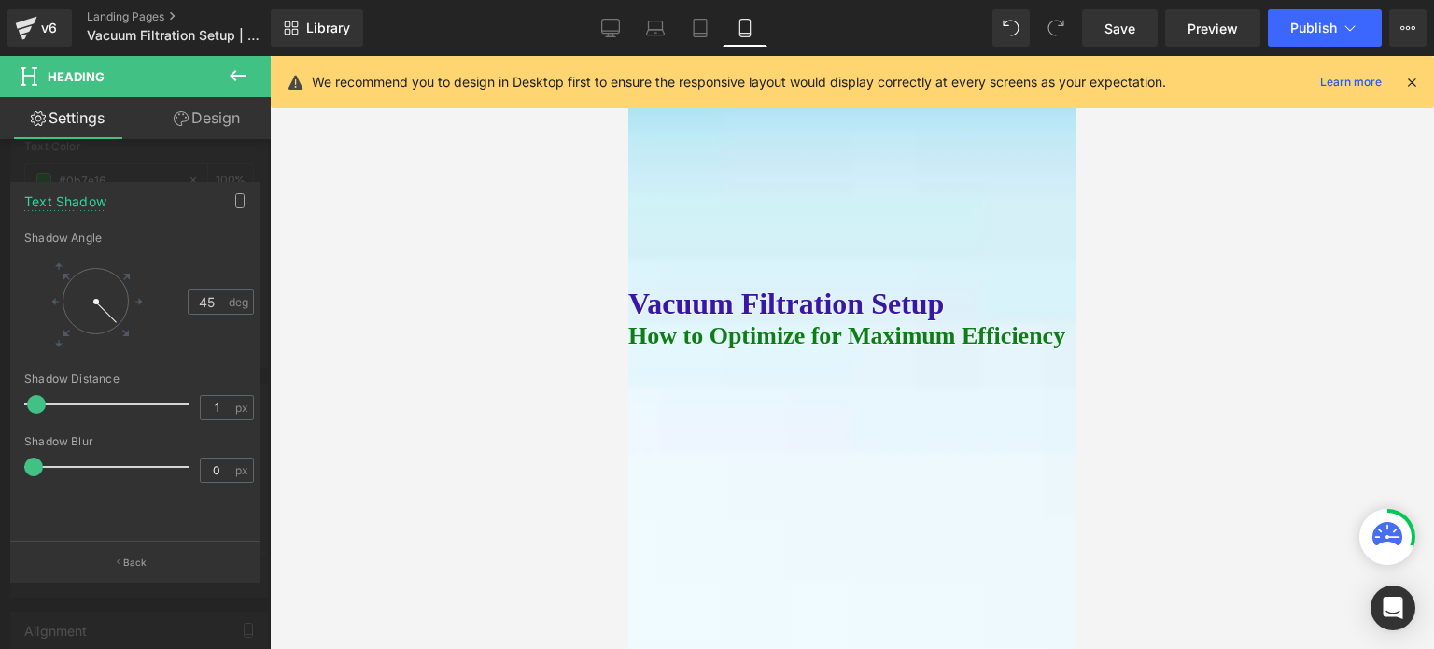
click at [0, 464] on div "Text Shadow 0.7071067811865476,0.7071067811865475 45 Shadow Angle 45 deg 1px Sh…" at bounding box center [135, 374] width 271 height 413
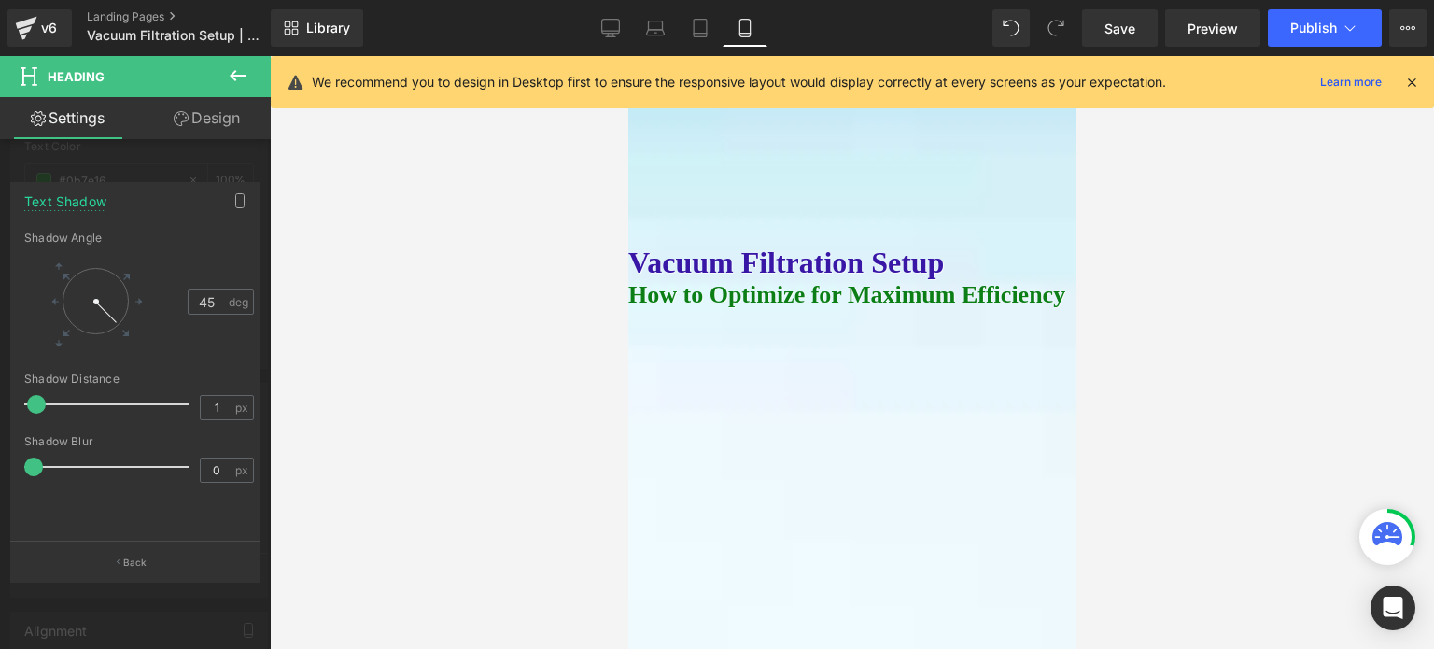
scroll to position [93, 0]
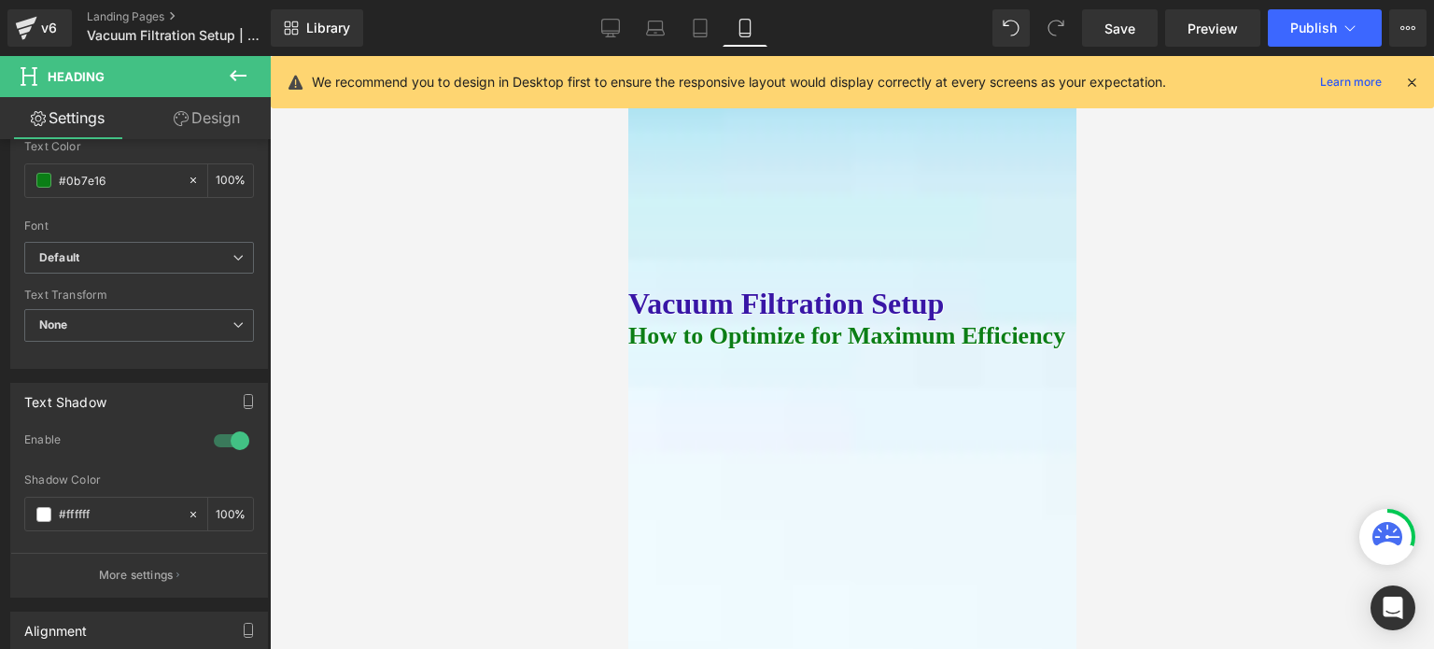
click at [627, 56] on span "Heading" at bounding box center [627, 56] width 0 height 0
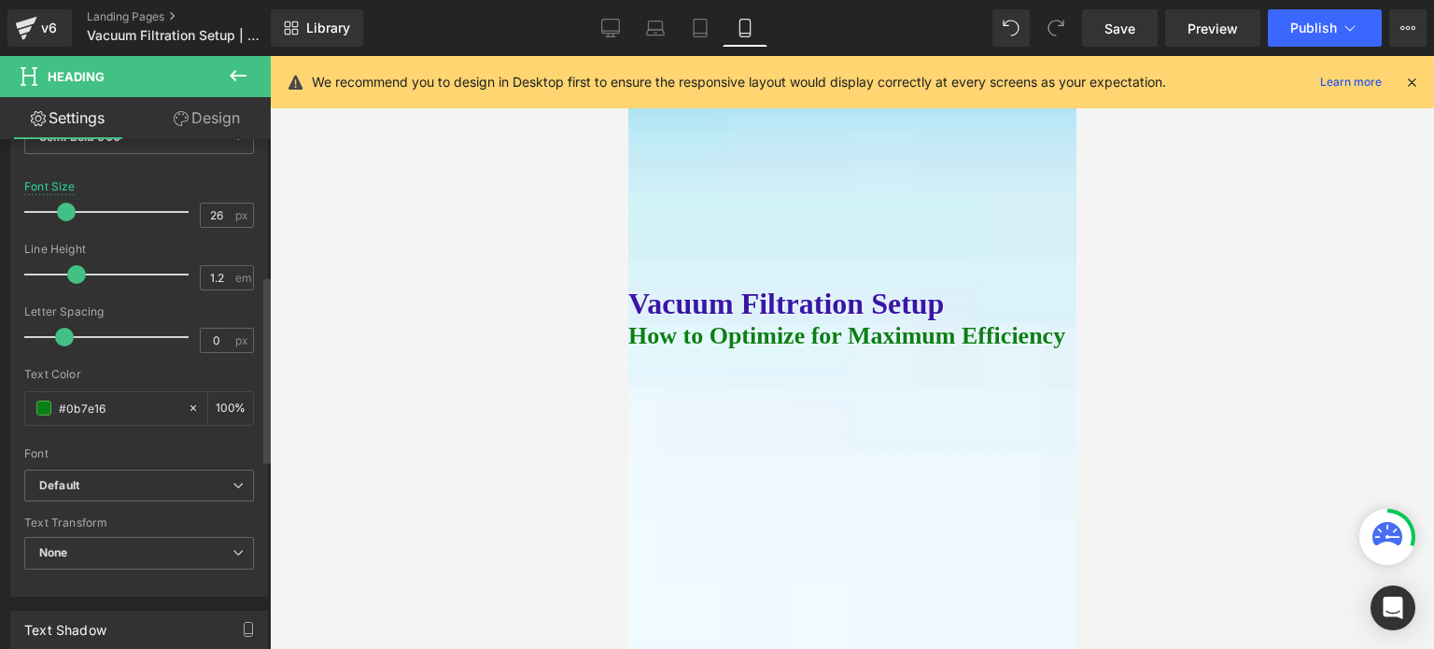
scroll to position [280, 0]
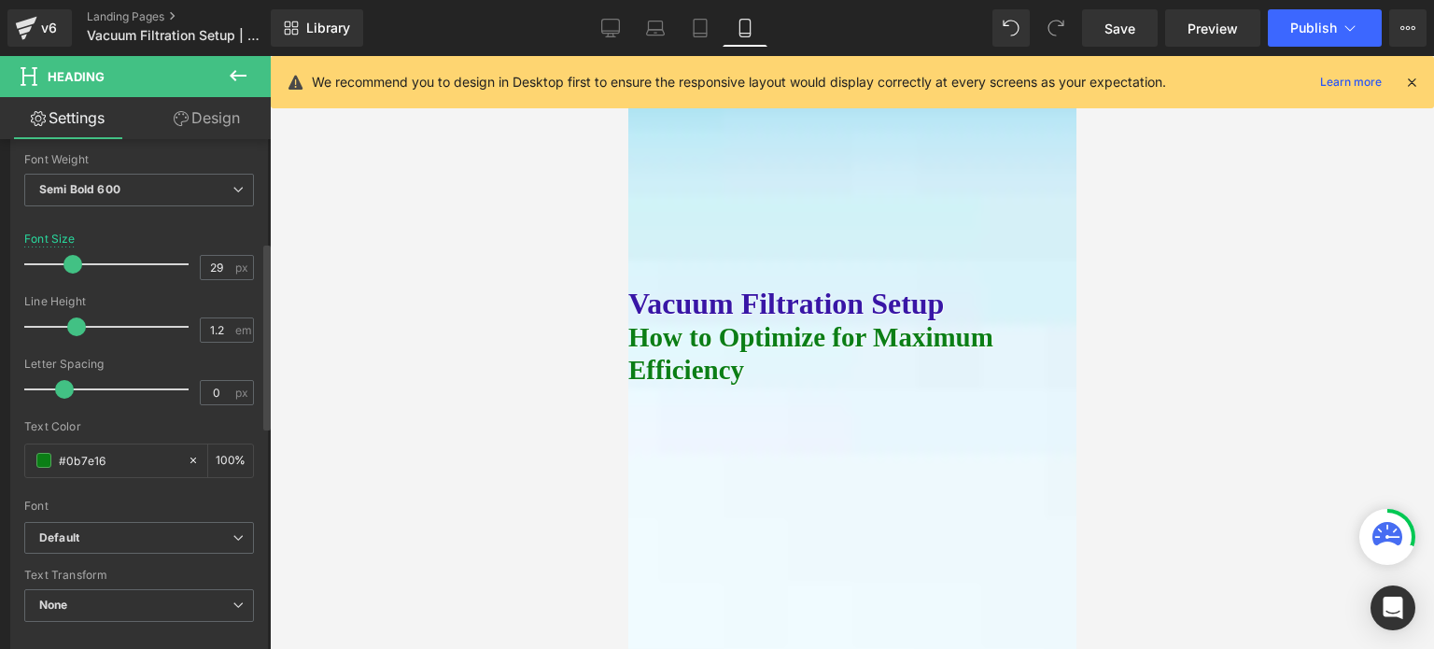
type input "28"
click at [66, 268] on span at bounding box center [70, 264] width 19 height 19
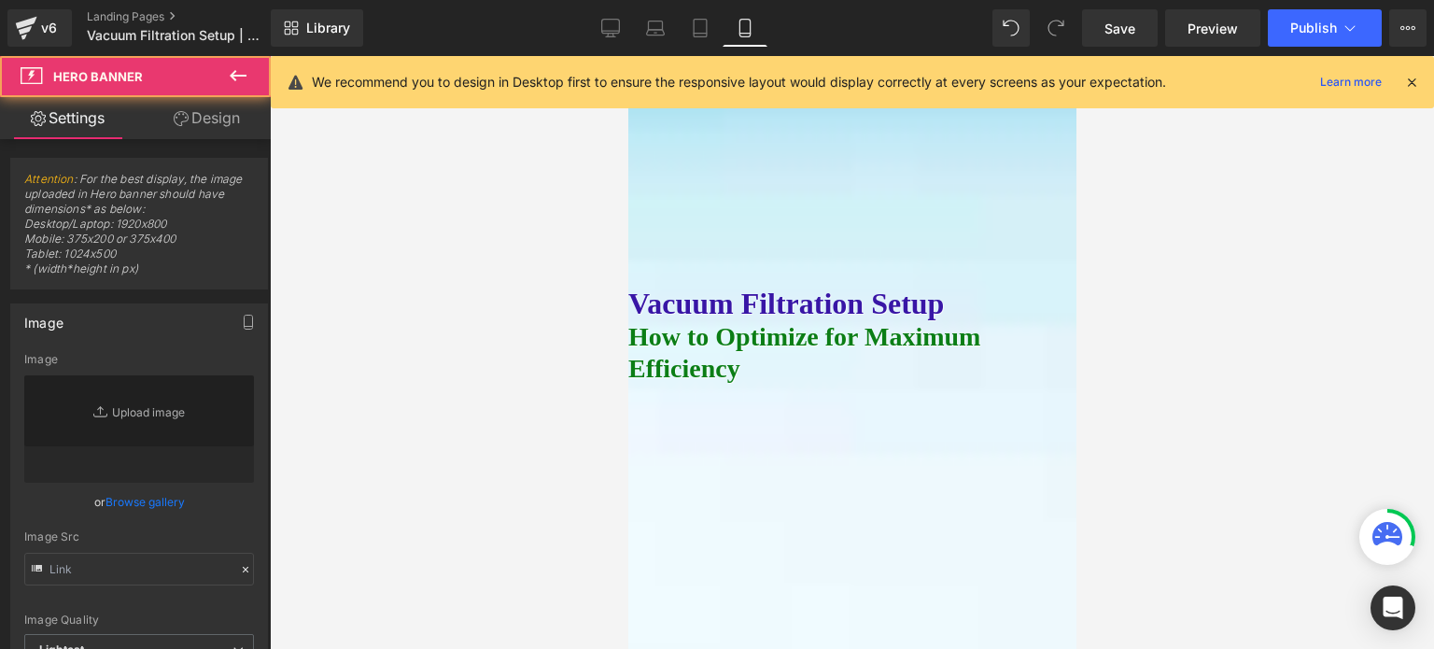
type input "[URL][DOMAIN_NAME]"
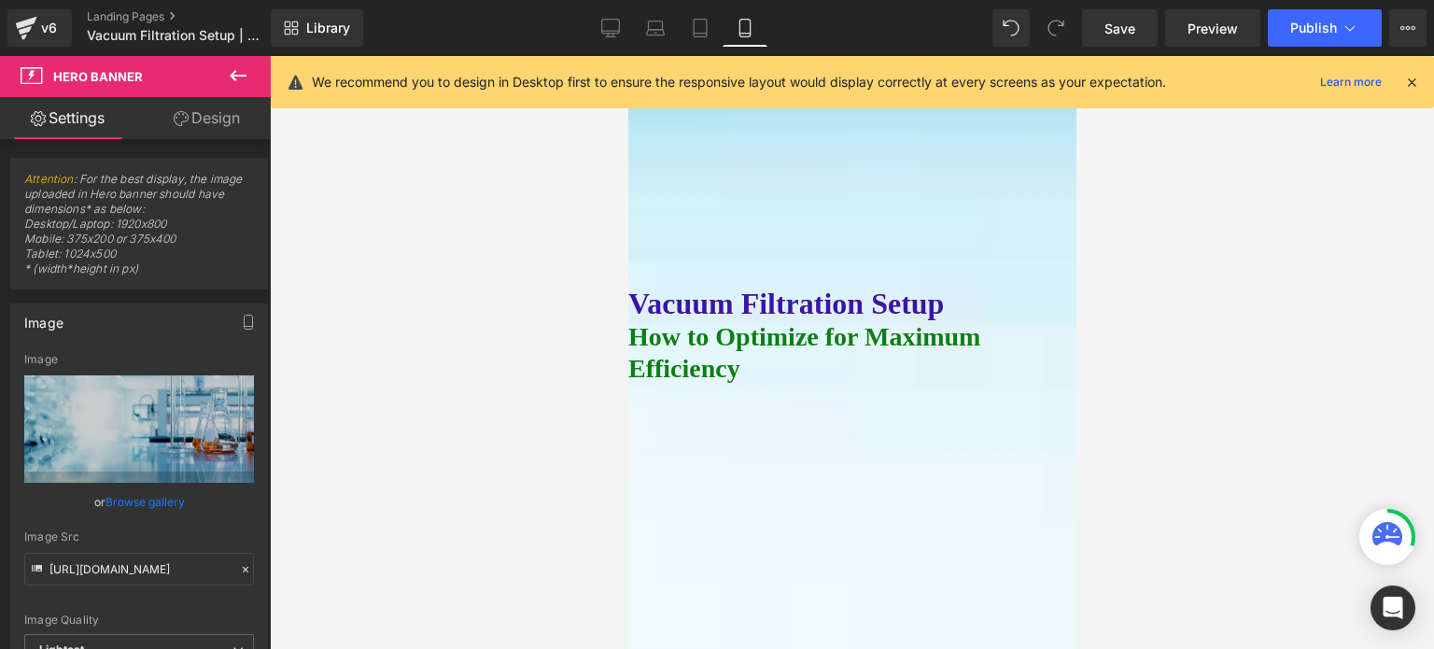
click at [627, 56] on span "Heading" at bounding box center [627, 56] width 0 height 0
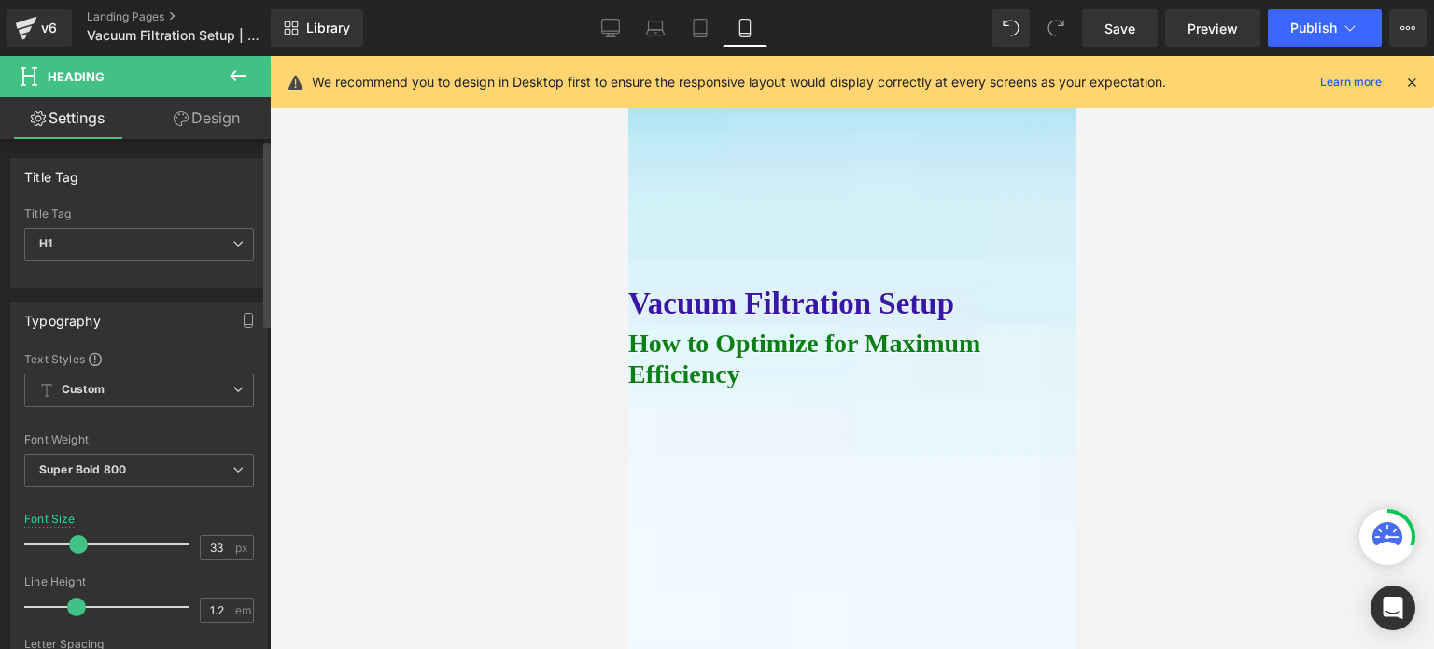
type input "32"
click at [75, 538] on span at bounding box center [76, 544] width 19 height 19
click at [1266, 339] on div at bounding box center [852, 352] width 1164 height 593
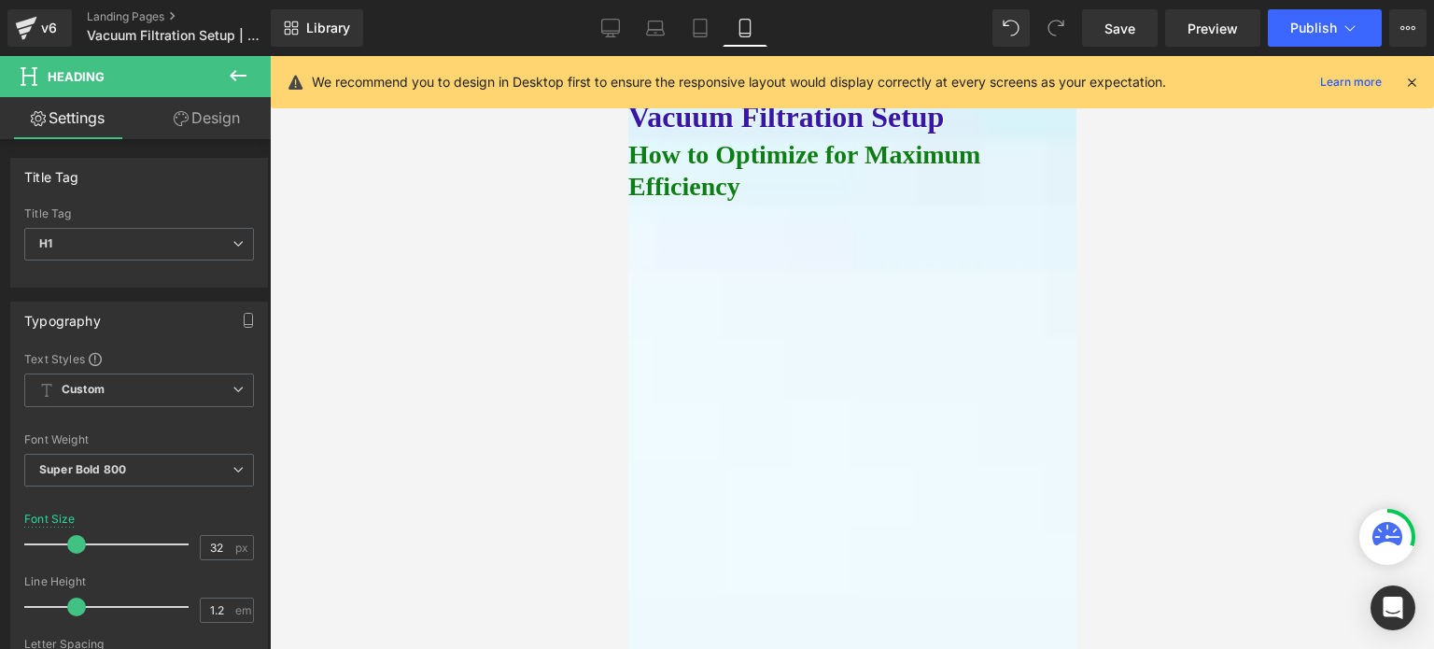
click at [627, 56] on span "Heading" at bounding box center [627, 56] width 0 height 0
type input "24"
drag, startPoint x: 74, startPoint y: 546, endPoint x: 64, endPoint y: 544, distance: 9.5
click at [64, 544] on span at bounding box center [63, 544] width 19 height 19
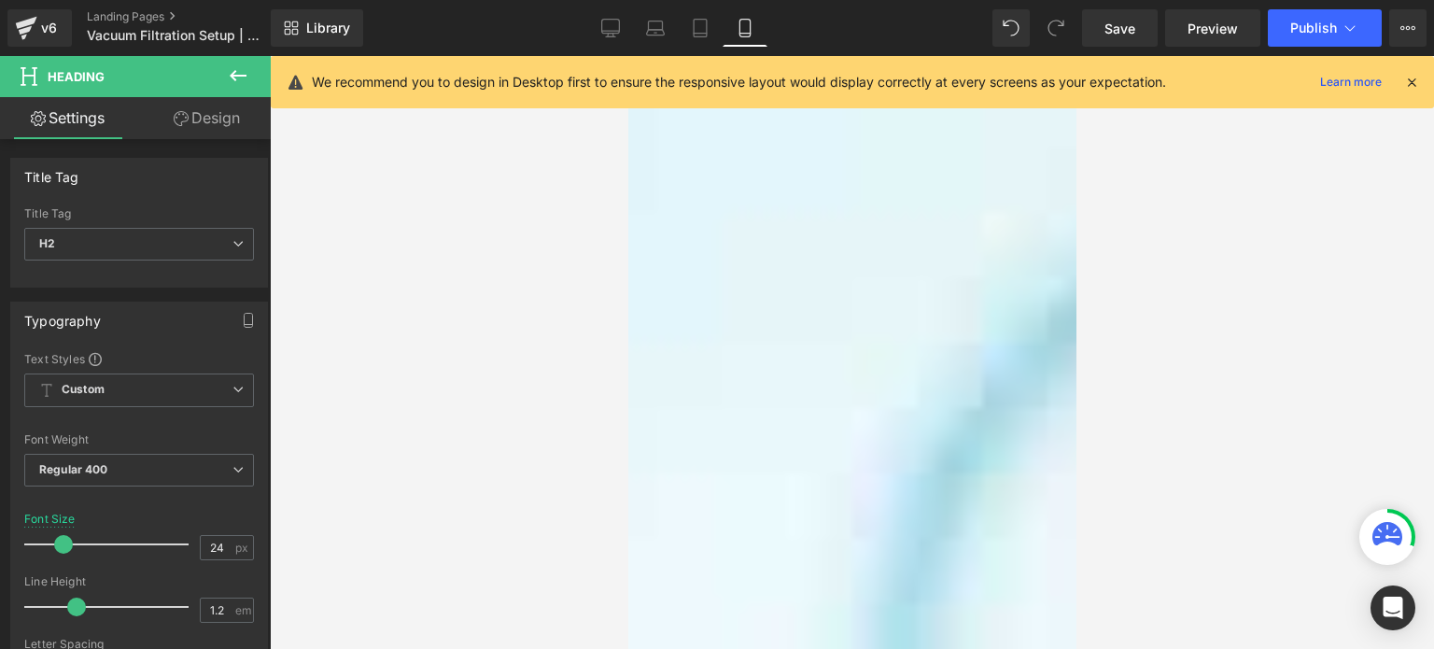
scroll to position [1214, 0]
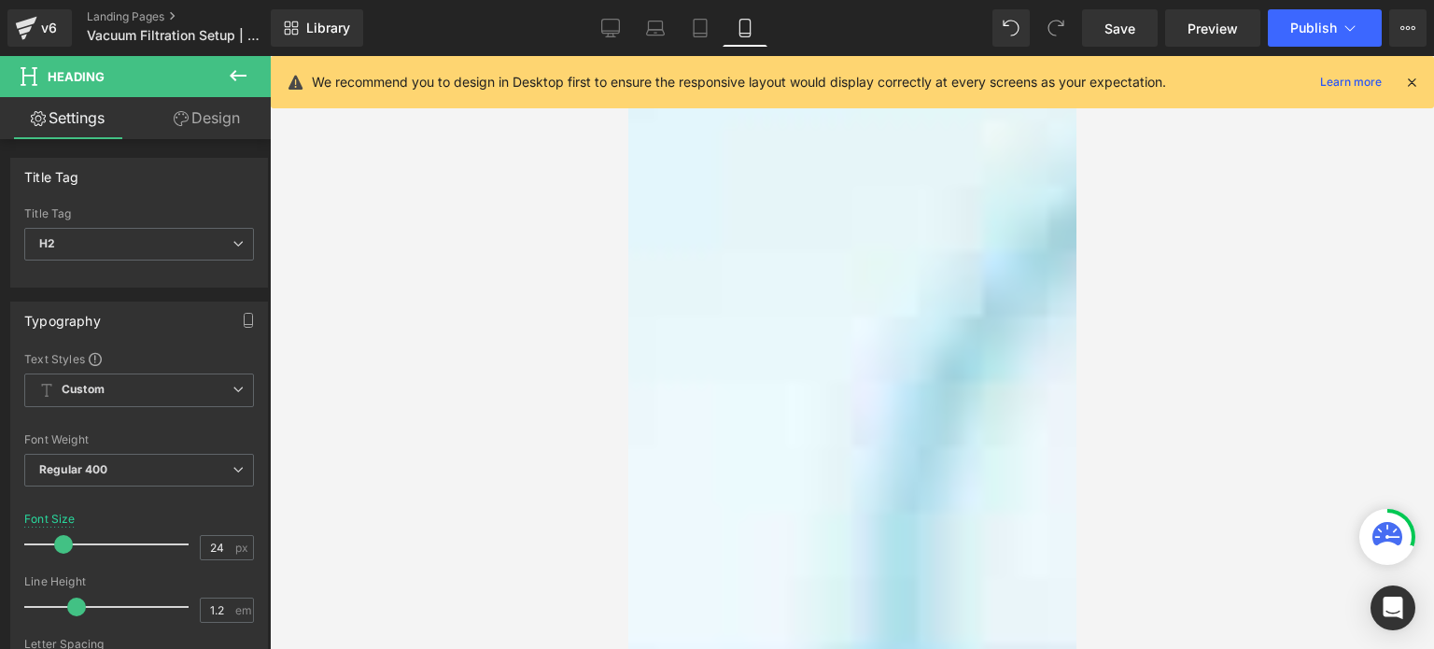
click at [627, 56] on span "Heading" at bounding box center [627, 56] width 0 height 0
type input "28"
click at [66, 538] on span at bounding box center [70, 544] width 19 height 19
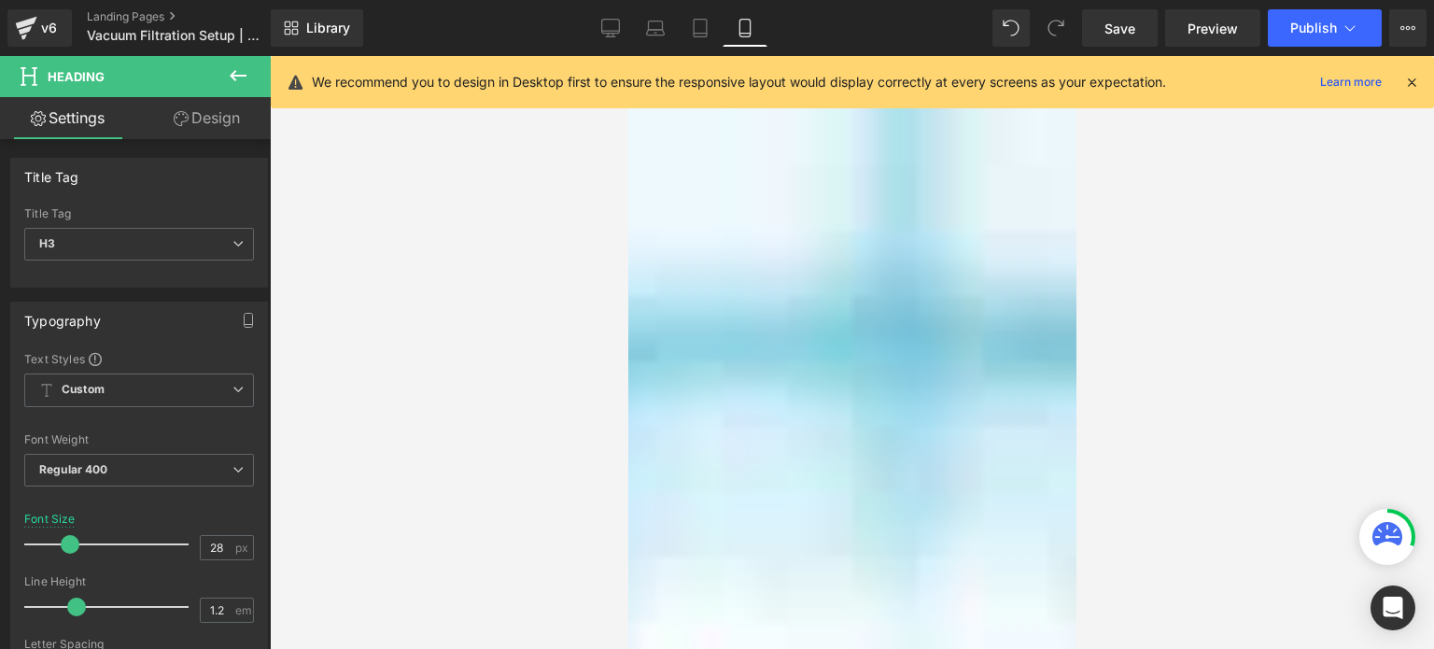
scroll to position [1680, 0]
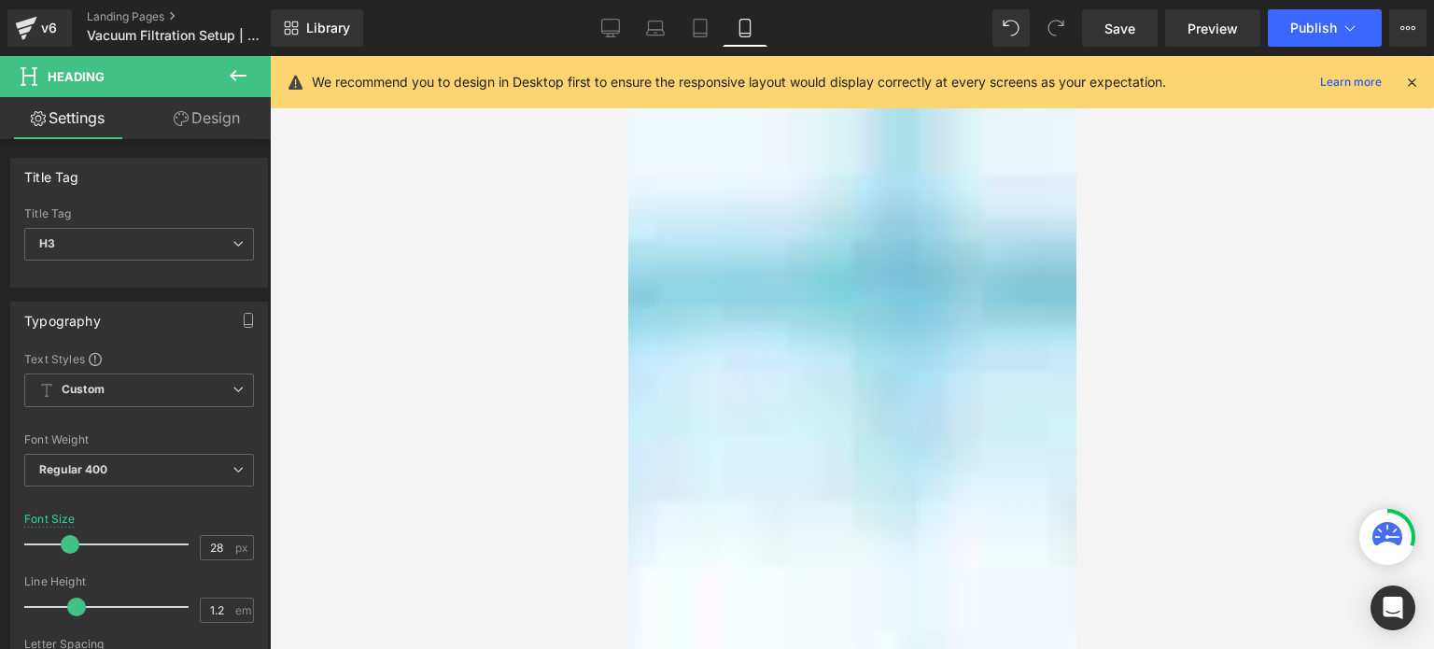
drag, startPoint x: 822, startPoint y: 274, endPoint x: 972, endPoint y: 499, distance: 270.1
click at [627, 56] on span "Heading" at bounding box center [627, 56] width 0 height 0
type input "26"
click at [61, 538] on span at bounding box center [66, 544] width 19 height 19
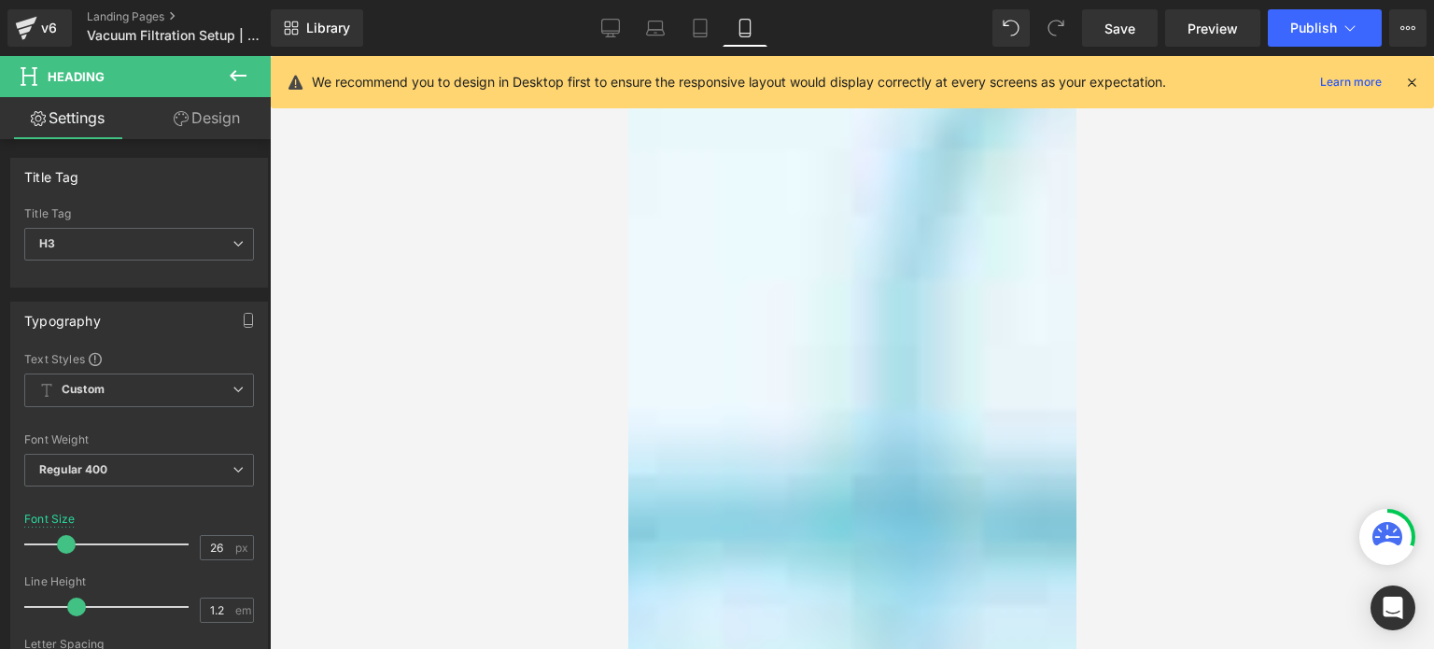
scroll to position [1400, 0]
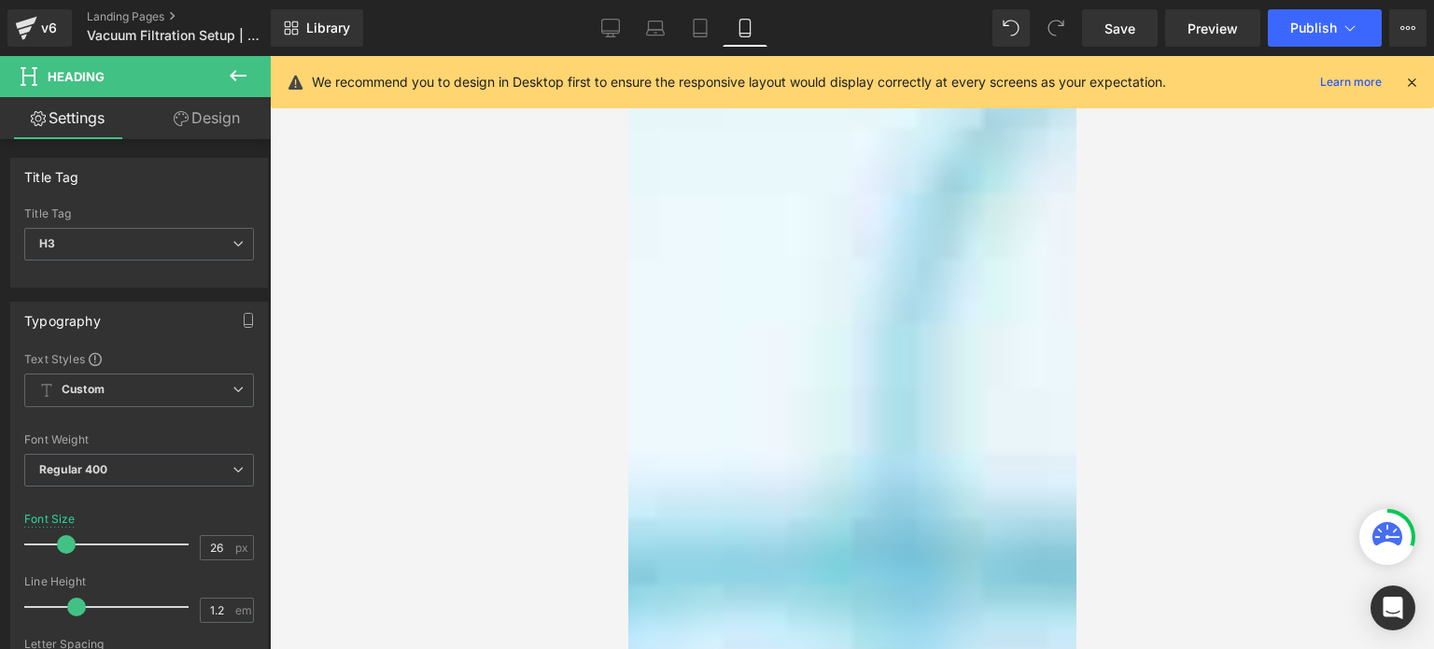
click at [627, 56] on span "Heading" at bounding box center [627, 56] width 0 height 0
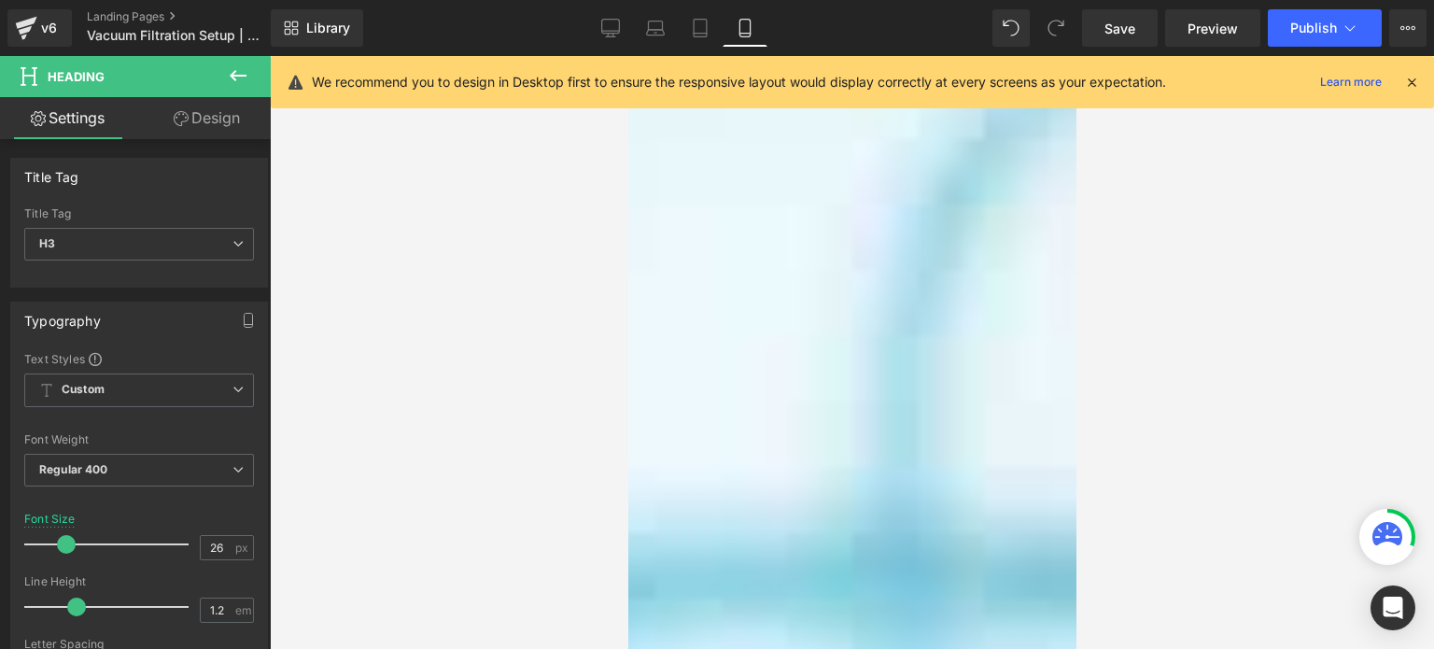
click at [627, 56] on span "Heading" at bounding box center [627, 56] width 0 height 0
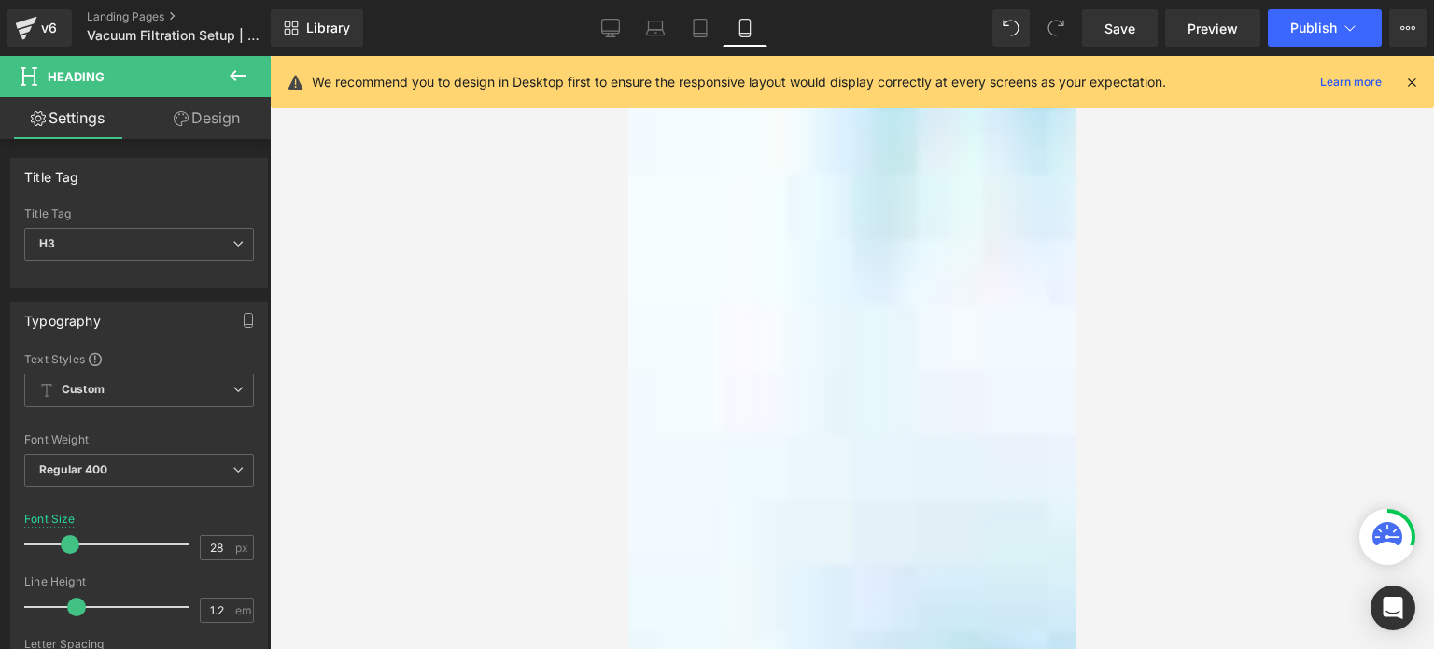
scroll to position [2707, 0]
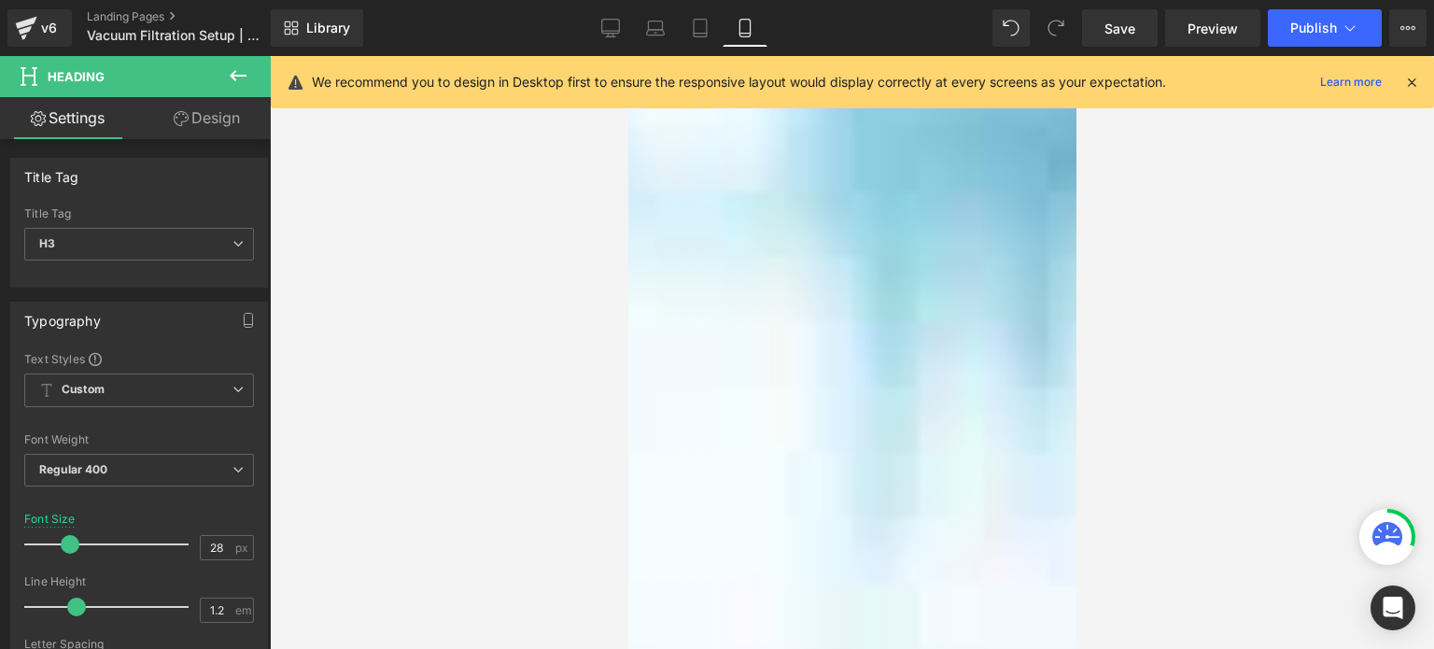
click at [235, 67] on icon at bounding box center [238, 75] width 22 height 22
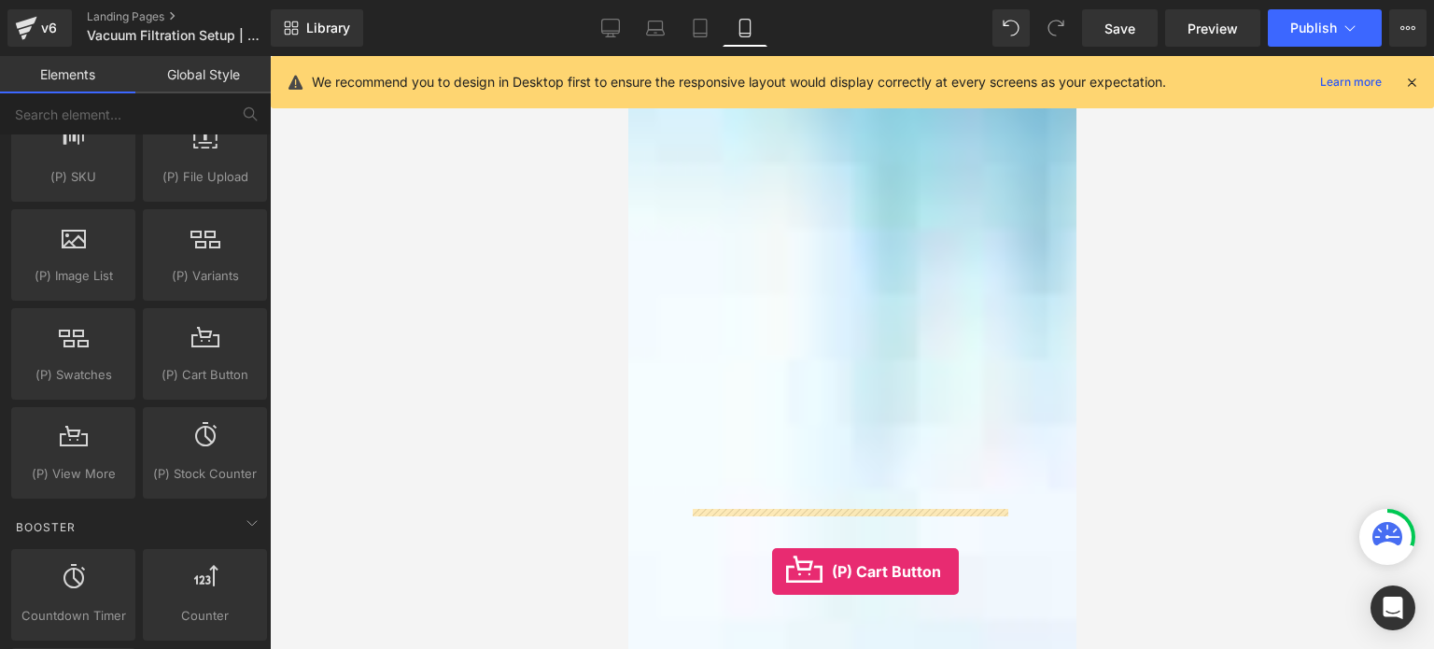
scroll to position [2819, 0]
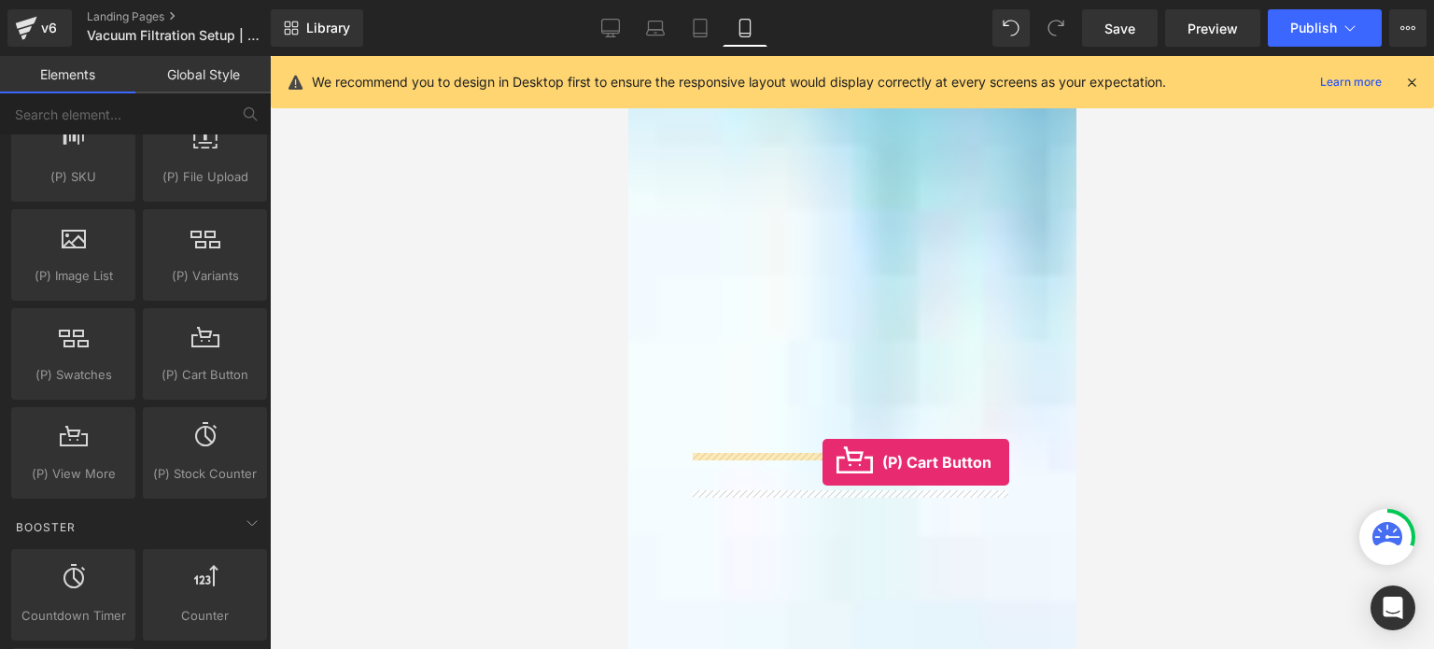
drag, startPoint x: 819, startPoint y: 411, endPoint x: 822, endPoint y: 459, distance: 48.6
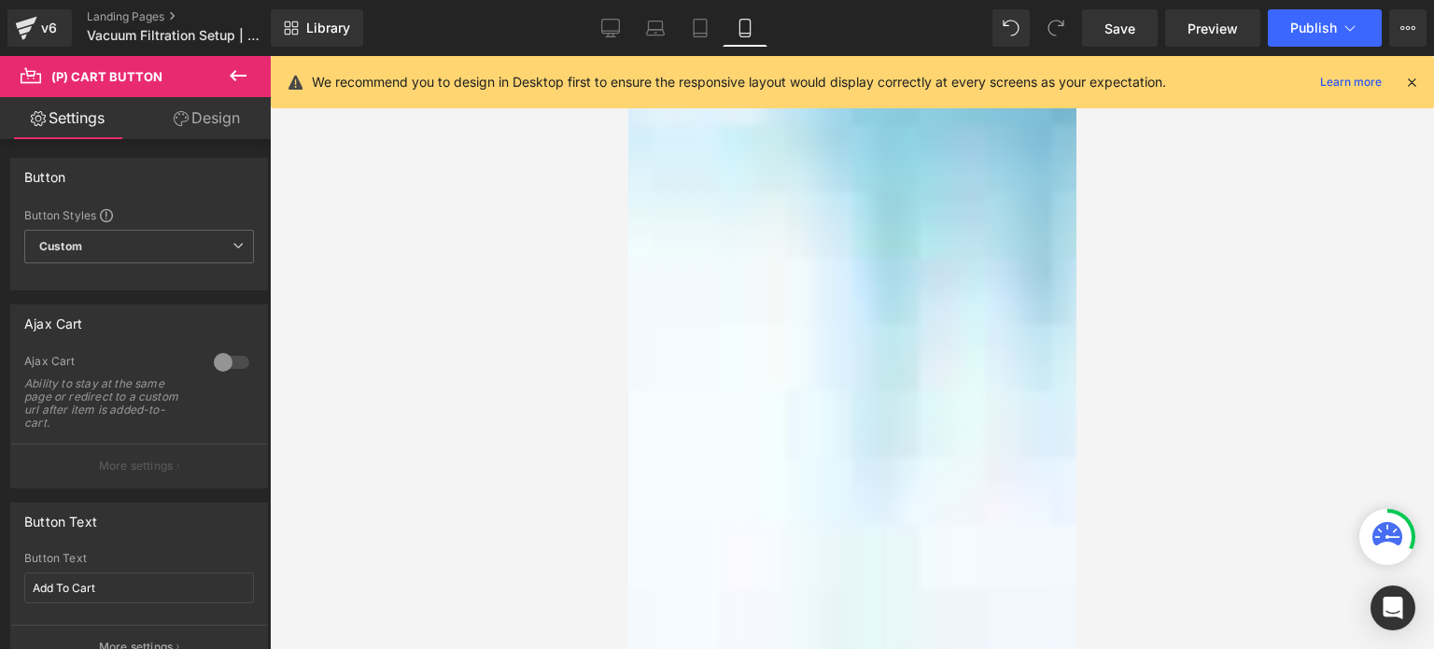
click at [627, 56] on span "(P) Cart Button" at bounding box center [627, 56] width 0 height 0
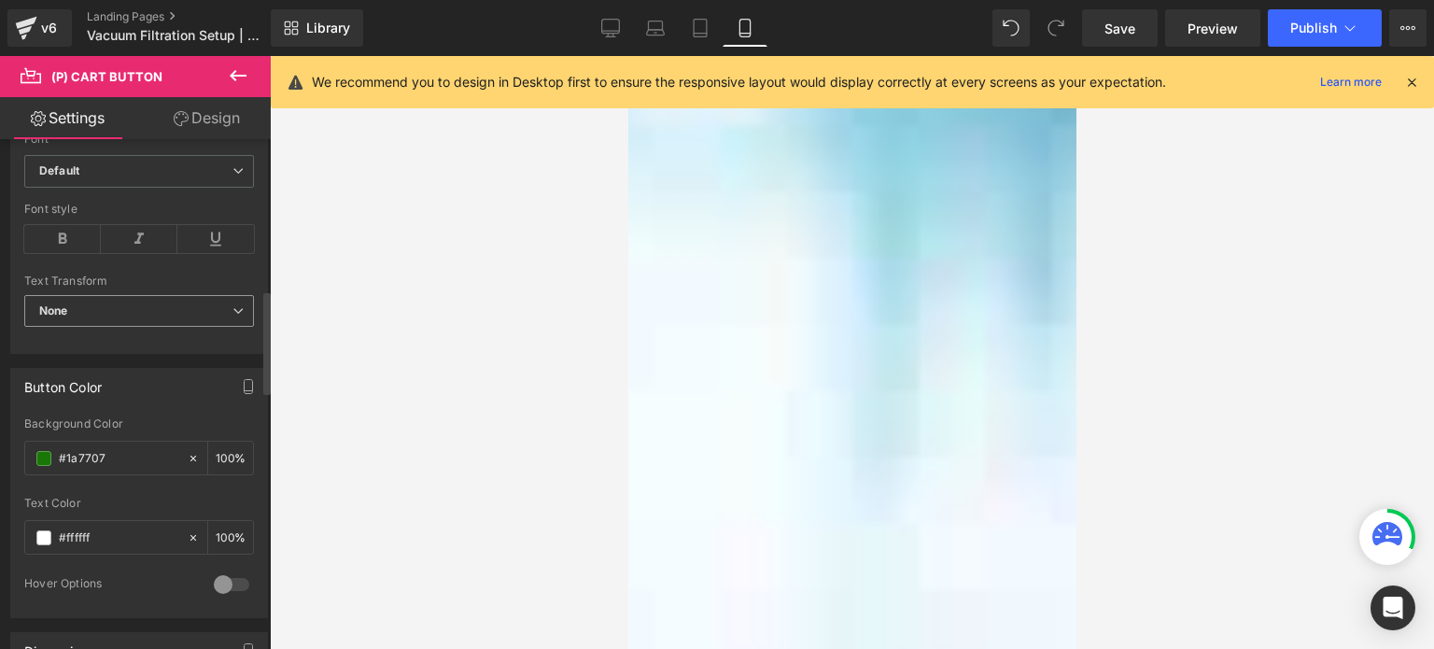
scroll to position [747, 0]
drag, startPoint x: 115, startPoint y: 444, endPoint x: 66, endPoint y: 444, distance: 48.5
click at [51, 438] on div "#1a7707" at bounding box center [106, 453] width 162 height 33
paste input "0c8b08"
type input "#0c8b08"
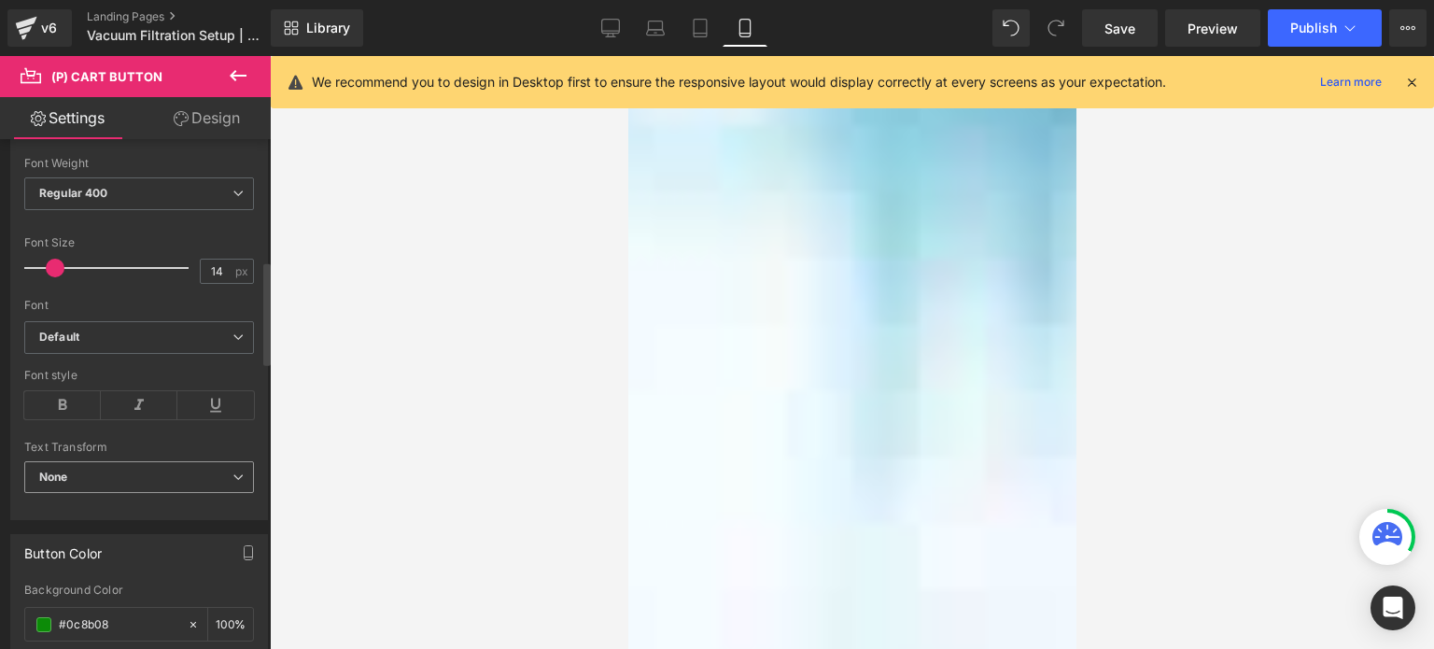
scroll to position [560, 0]
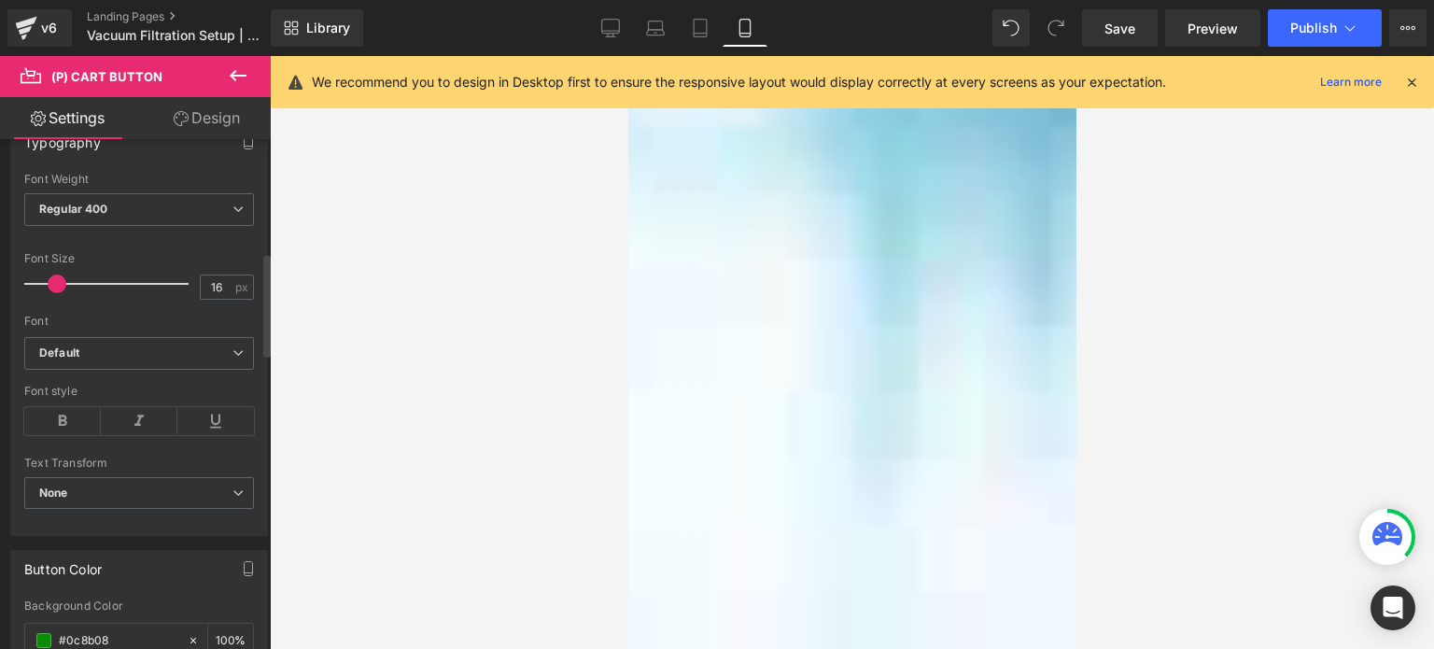
type input "17"
click at [56, 283] on span at bounding box center [59, 283] width 19 height 19
click at [627, 56] on span "(P) Cart Button" at bounding box center [627, 56] width 0 height 0
click at [216, 115] on link "Design" at bounding box center [206, 118] width 135 height 42
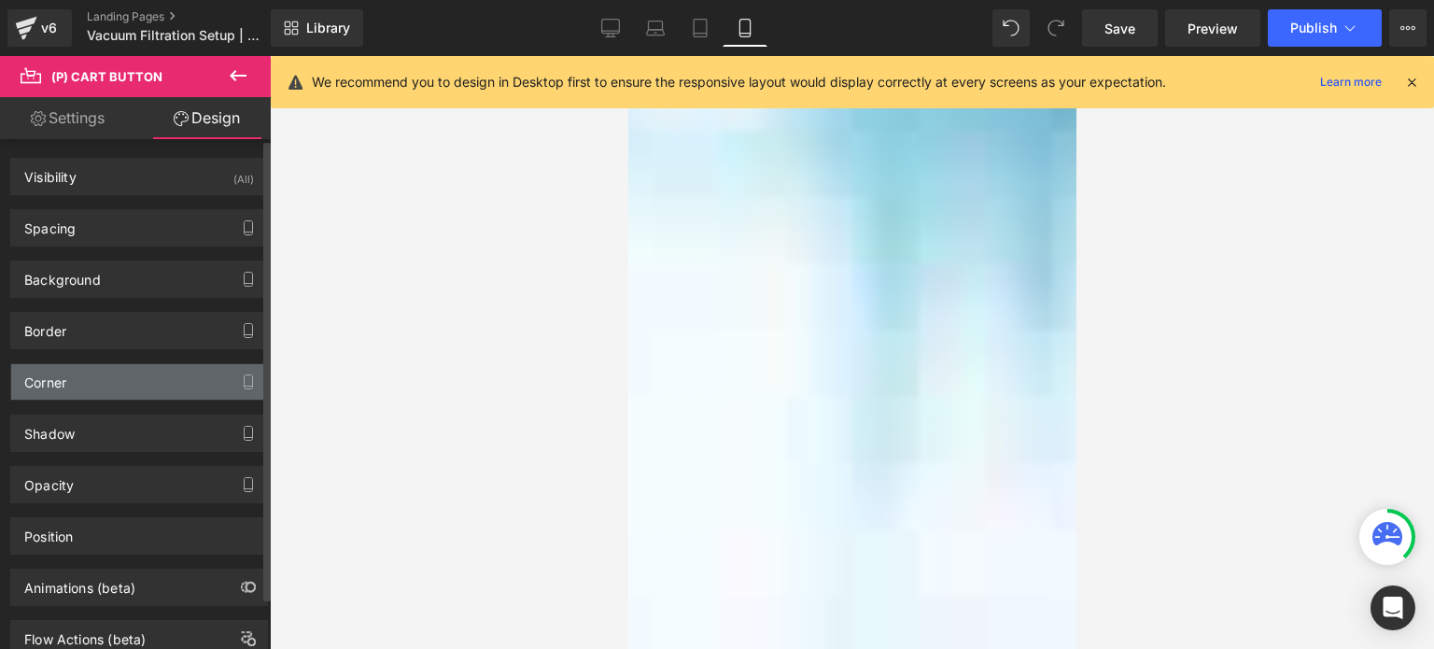
type input "2"
click at [131, 372] on div "Corner" at bounding box center [139, 381] width 256 height 35
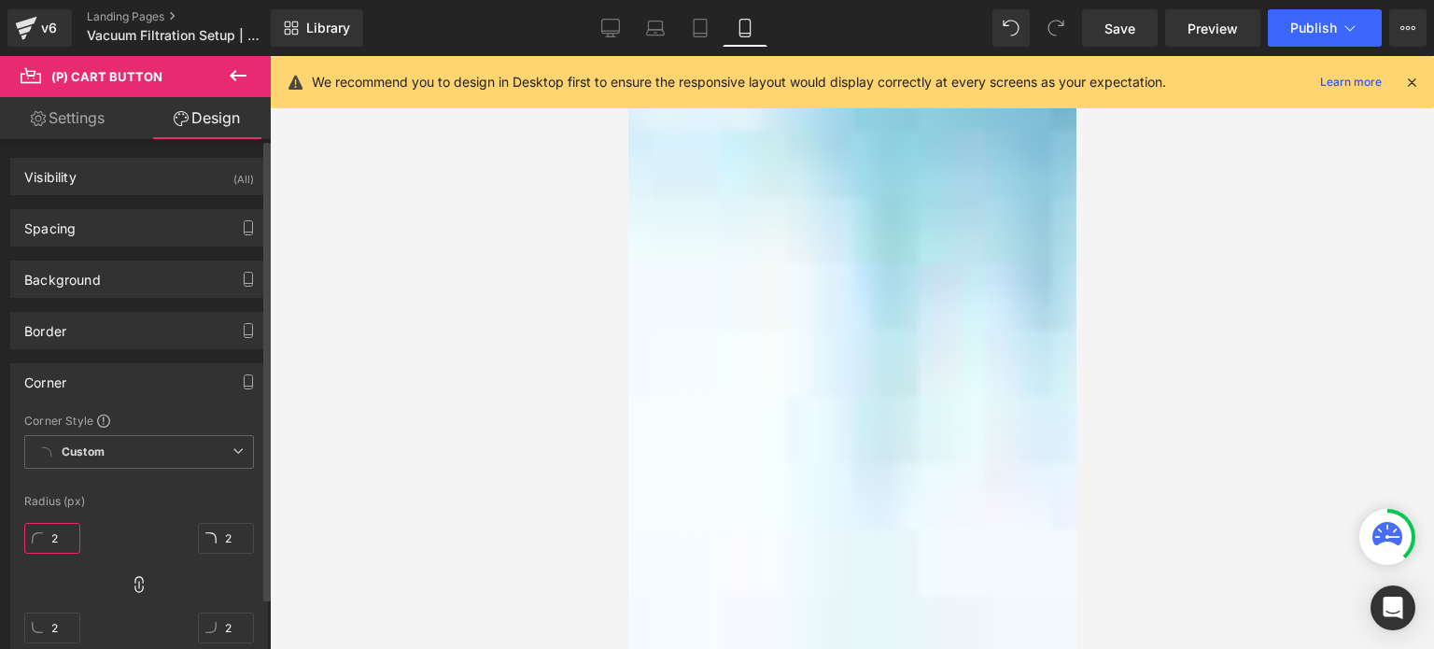
click at [60, 541] on input "2" at bounding box center [52, 538] width 56 height 31
click at [55, 540] on input "3" at bounding box center [52, 538] width 56 height 31
click at [55, 533] on input "3" at bounding box center [52, 538] width 56 height 31
drag, startPoint x: 51, startPoint y: 533, endPoint x: 62, endPoint y: 532, distance: 10.3
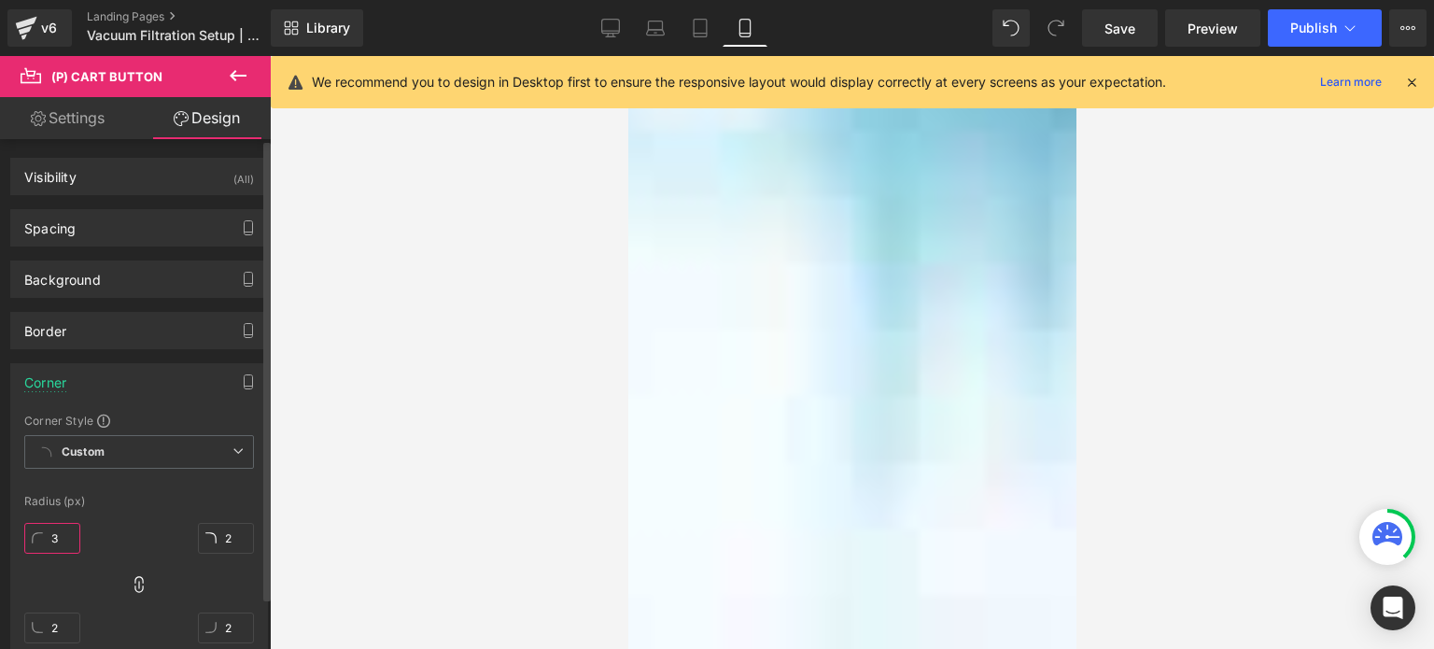
click at [62, 532] on input "3" at bounding box center [52, 538] width 56 height 31
type input "28"
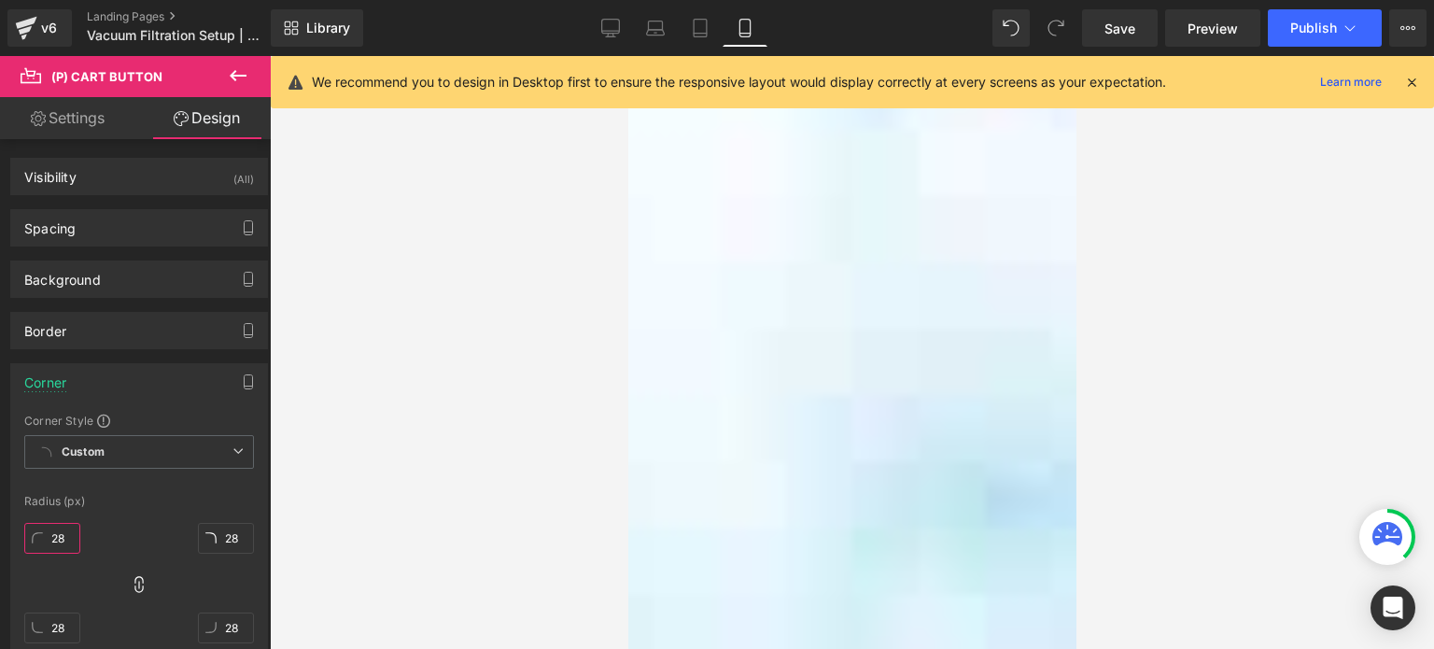
scroll to position [3193, 0]
click at [627, 56] on span "(P) Price" at bounding box center [627, 56] width 0 height 0
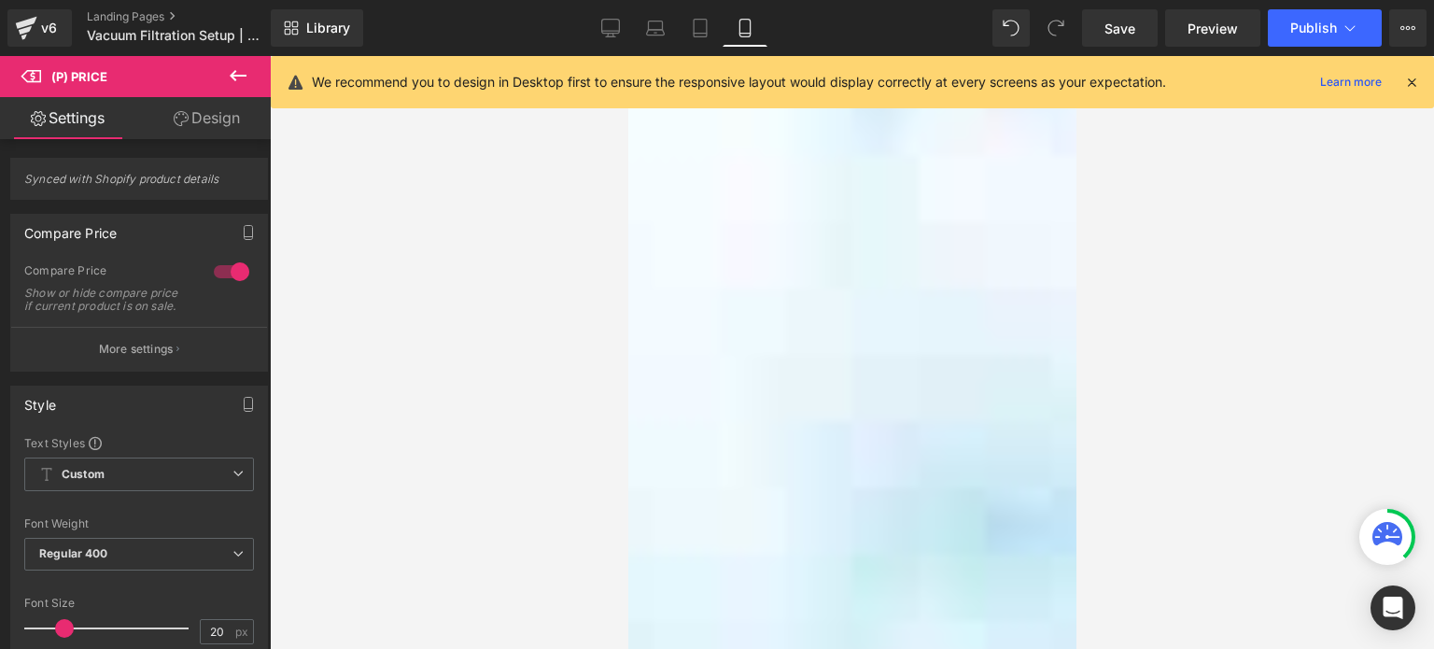
drag, startPoint x: 843, startPoint y: 386, endPoint x: 826, endPoint y: 383, distance: 17.0
click at [627, 56] on span "(P) Price" at bounding box center [627, 56] width 0 height 0
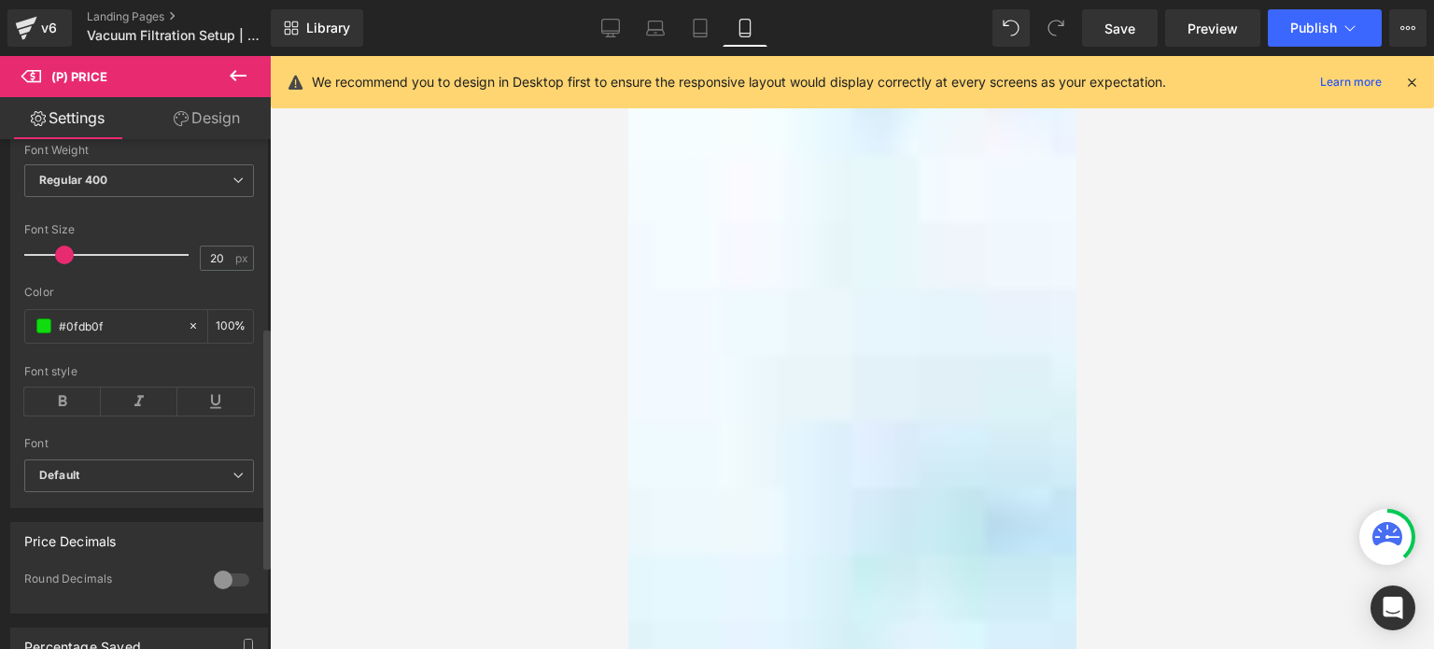
scroll to position [467, 0]
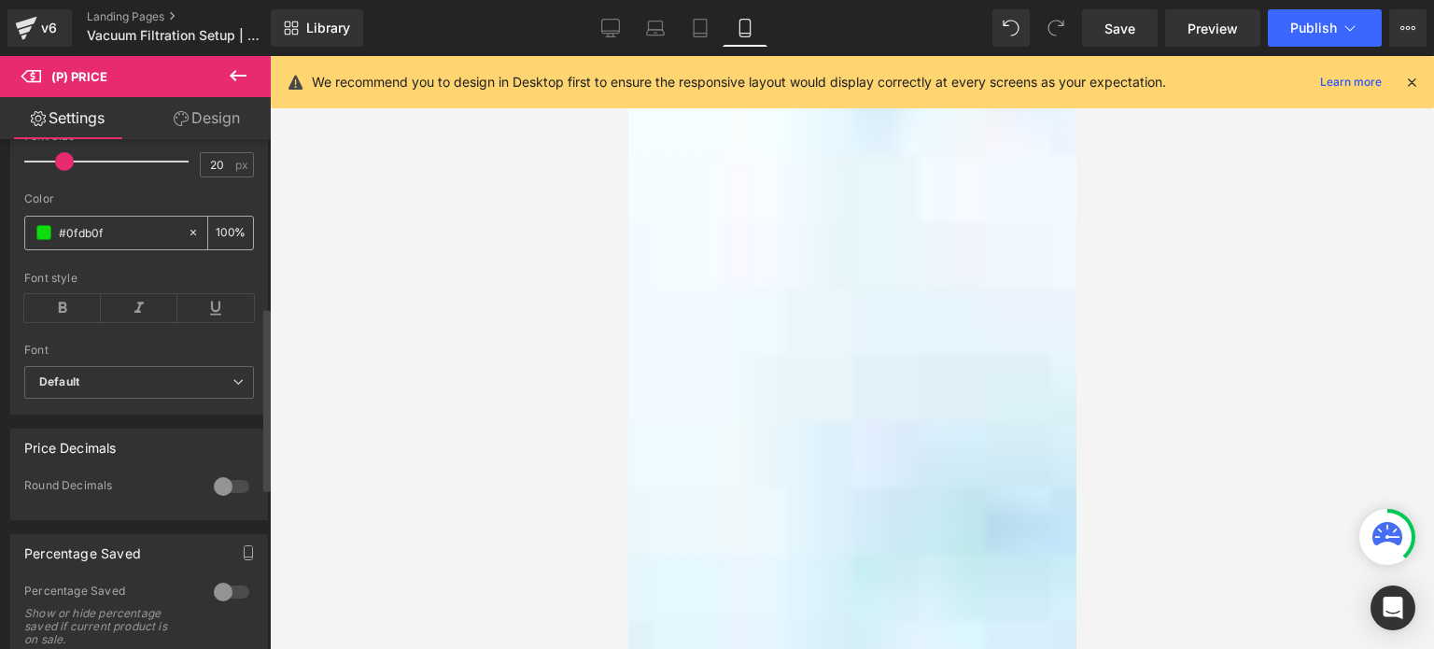
click at [41, 240] on span at bounding box center [43, 232] width 15 height 15
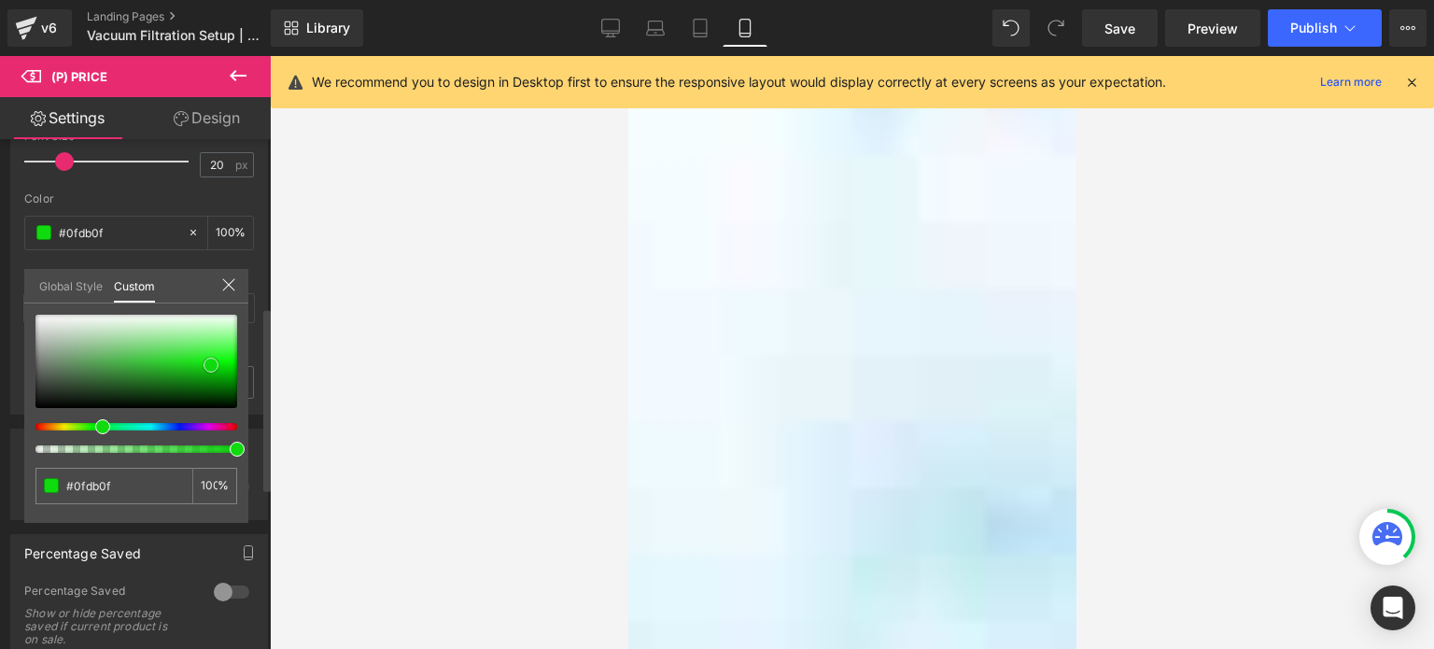
type input "#1abb1a"
type input "#2a9c2a"
type input "#355335"
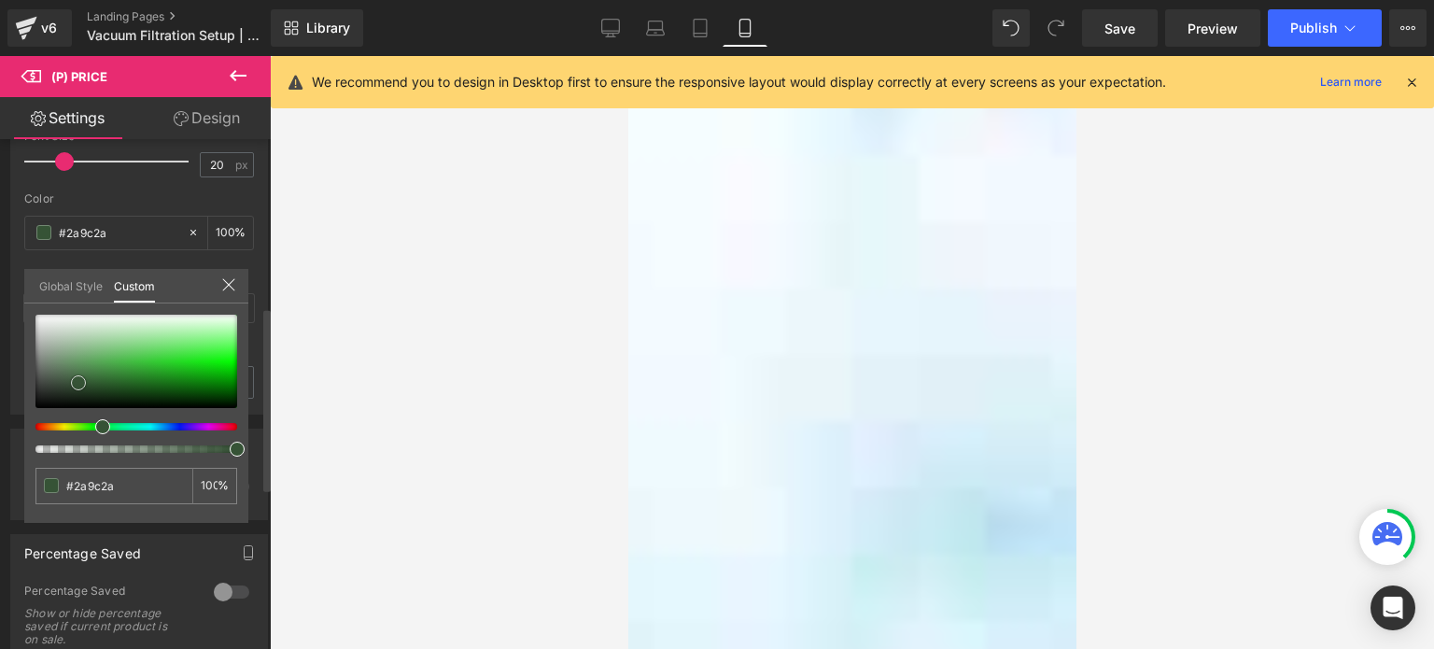
type input "#355335"
type input "#2c3e2c"
type input "#0b0d0b"
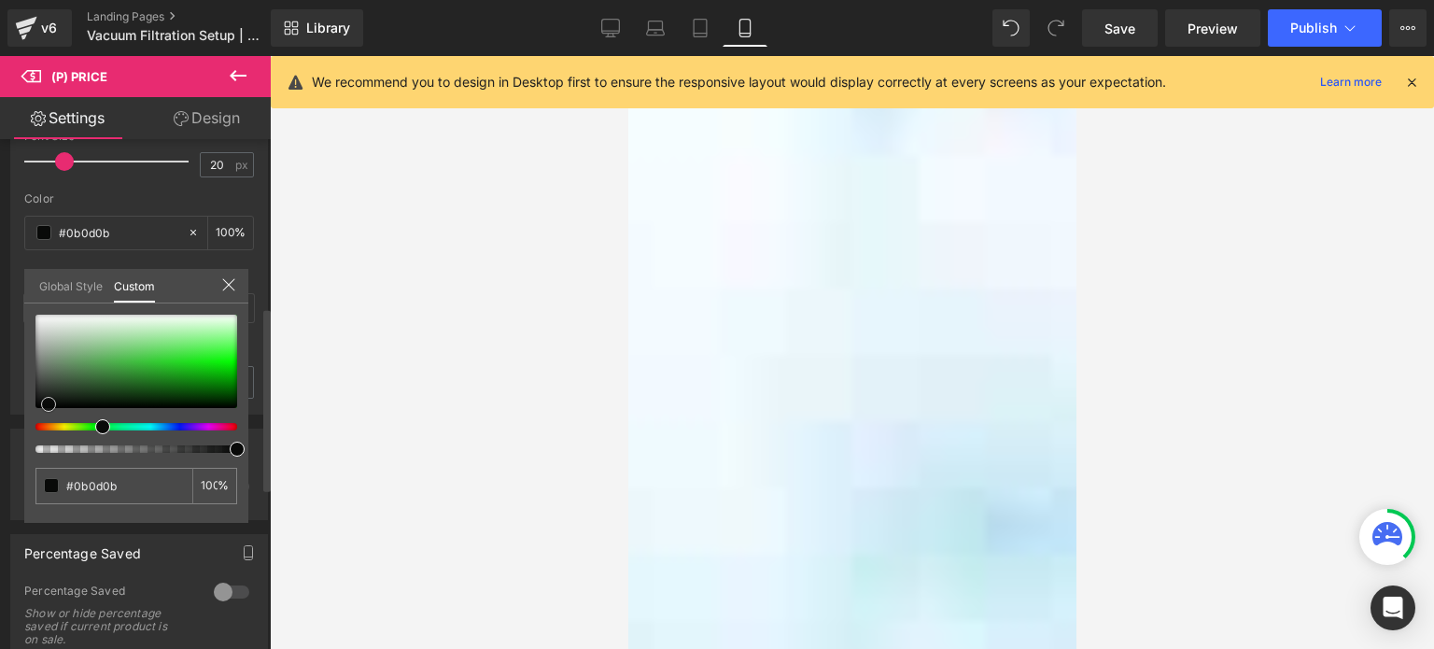
drag, startPoint x: 206, startPoint y: 363, endPoint x: 44, endPoint y: 402, distance: 167.1
click at [44, 402] on span at bounding box center [48, 404] width 15 height 15
type input "#090a09"
click at [1258, 441] on div at bounding box center [852, 352] width 1164 height 593
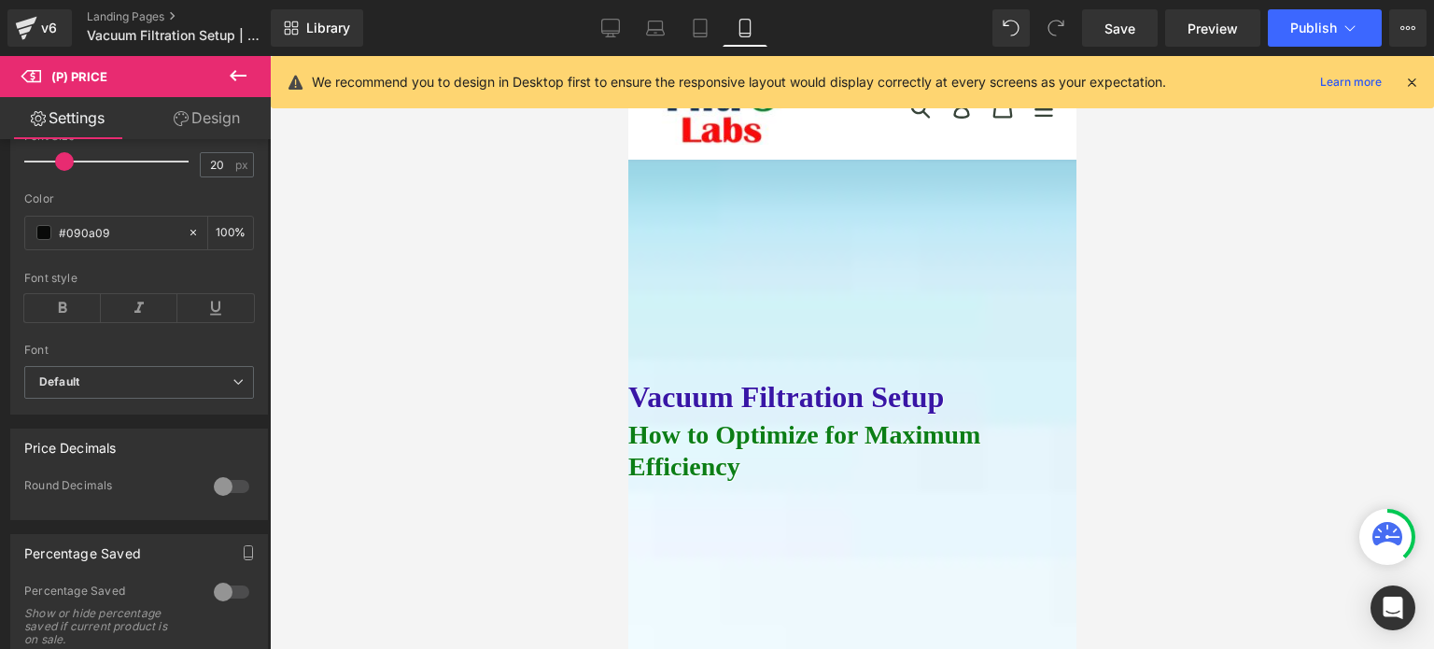
scroll to position [0, 0]
click at [1107, 20] on span "Save" at bounding box center [1119, 29] width 31 height 20
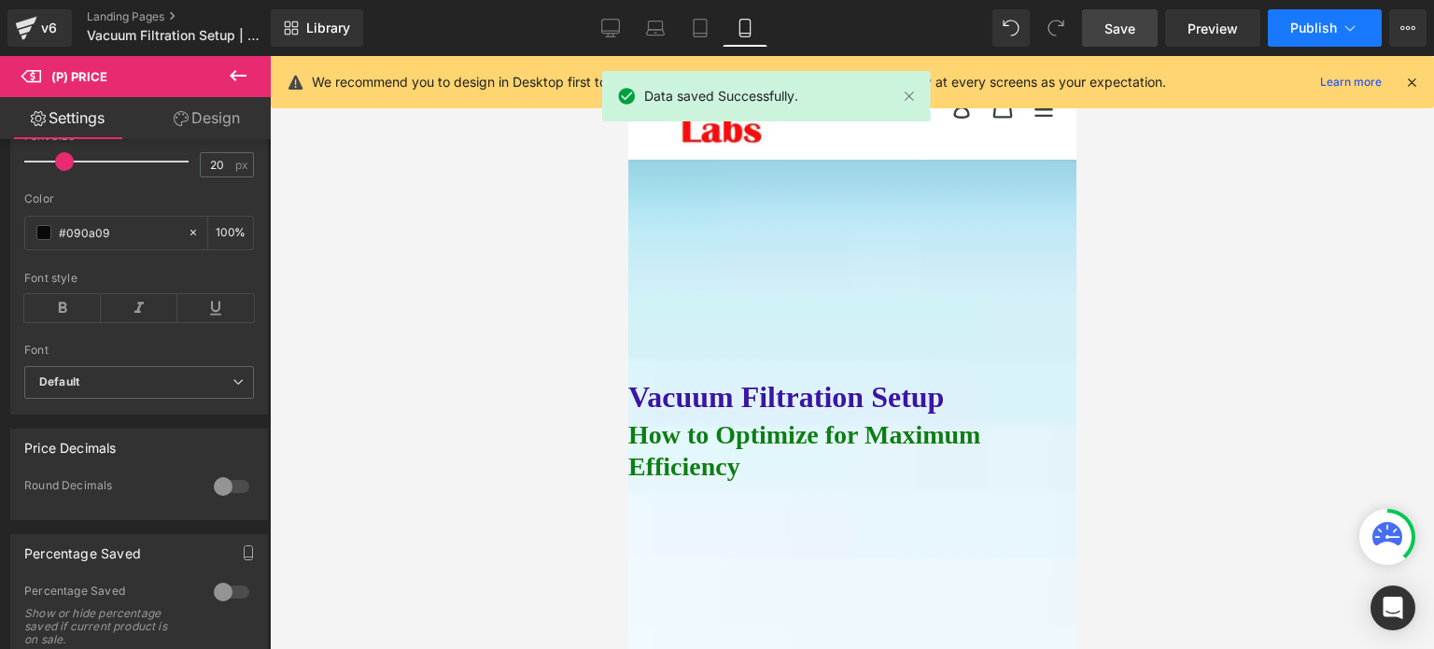
click at [1308, 18] on button "Publish" at bounding box center [1325, 27] width 114 height 37
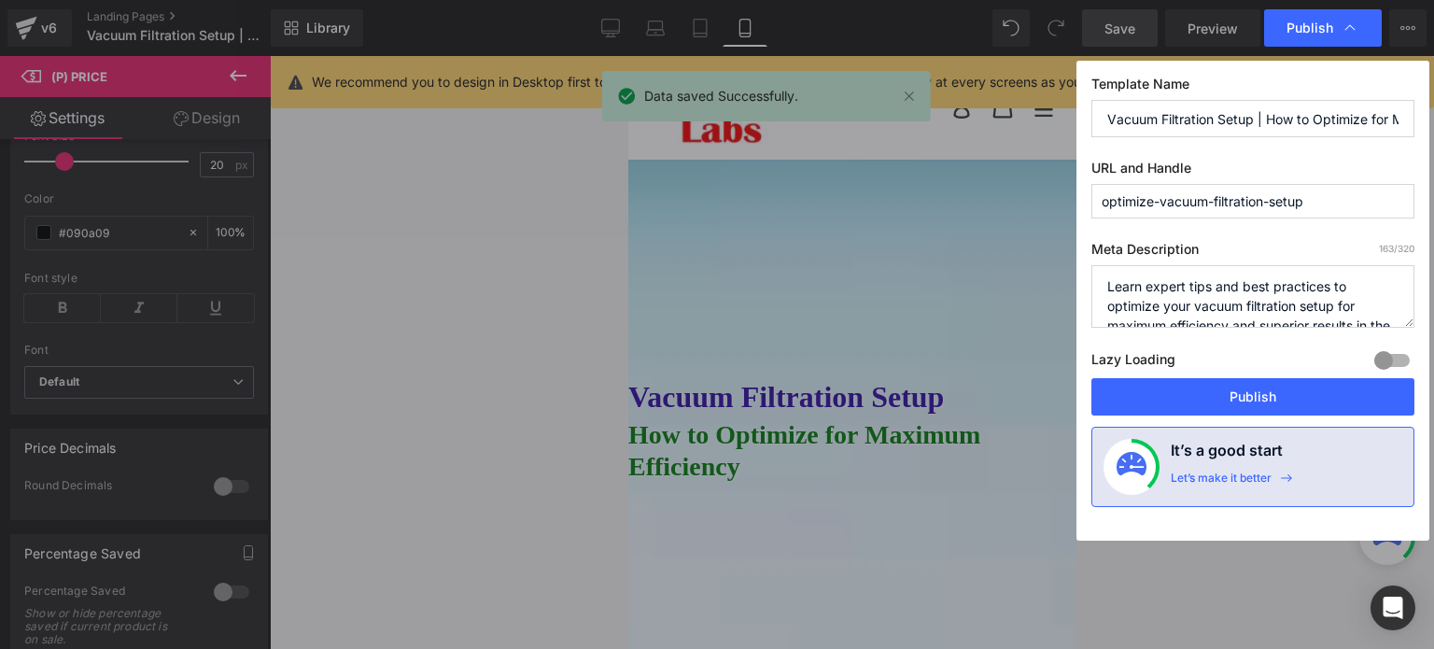
click at [1258, 394] on button "Publish" at bounding box center [1252, 396] width 323 height 37
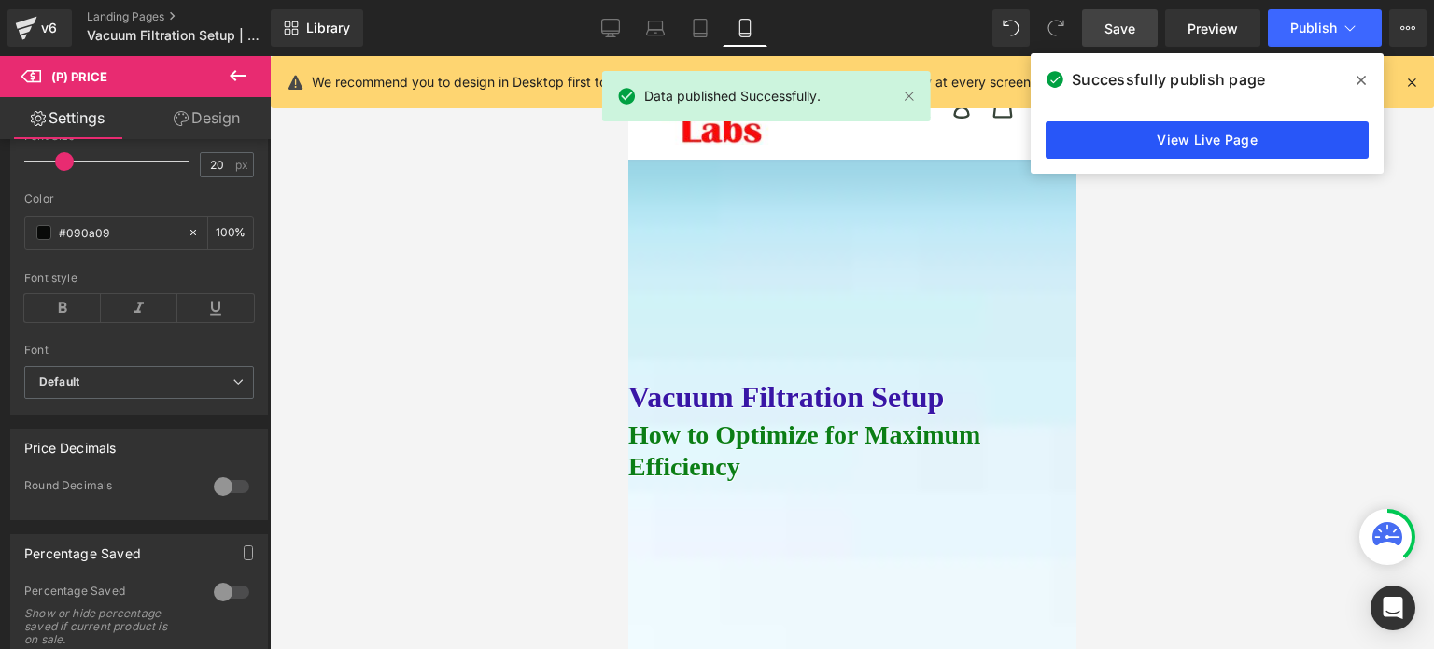
click at [1258, 141] on link "View Live Page" at bounding box center [1207, 139] width 323 height 37
